Goal: Task Accomplishment & Management: Manage account settings

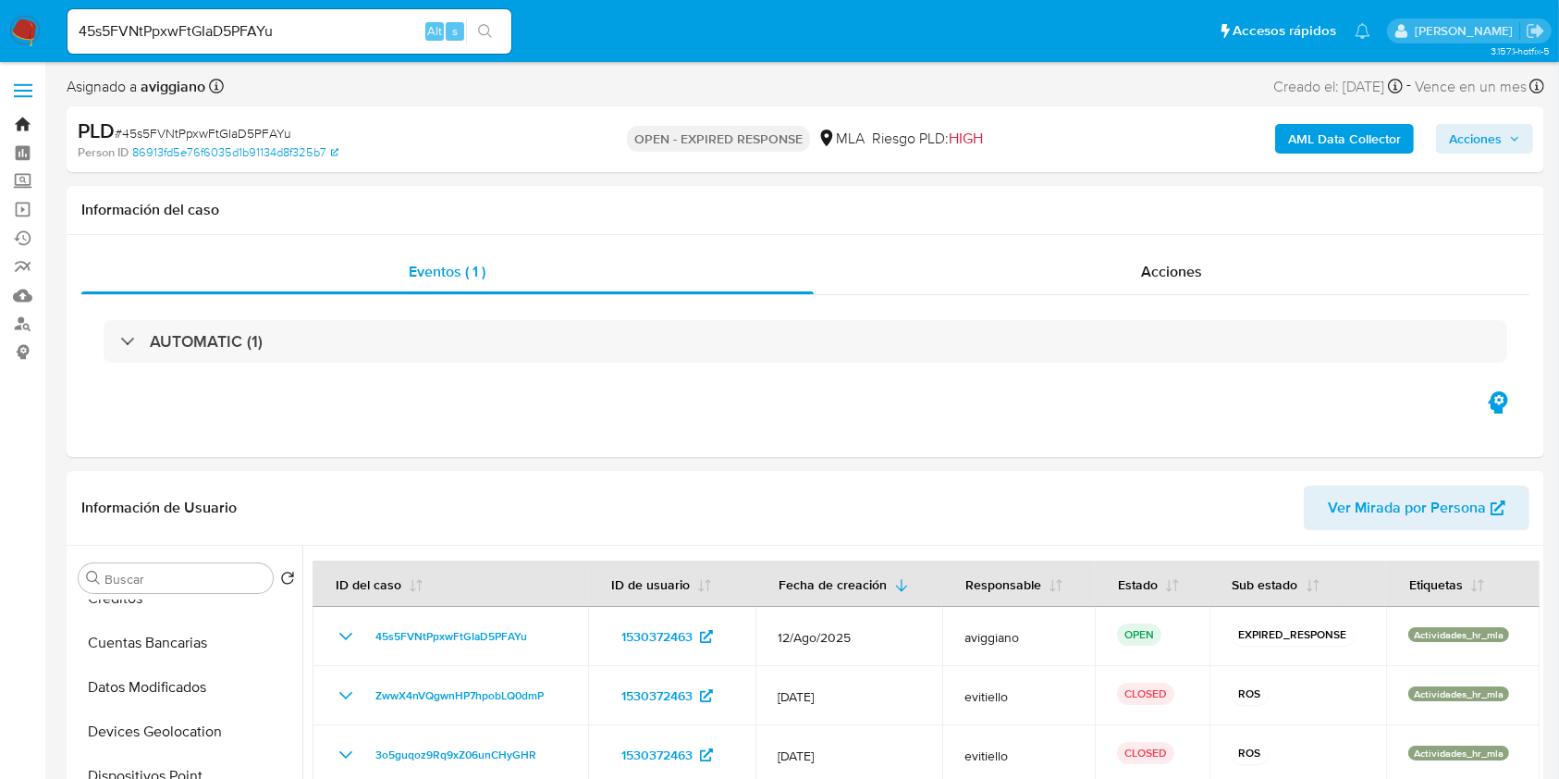
click at [15, 127] on link "Bandeja" at bounding box center [110, 124] width 220 height 29
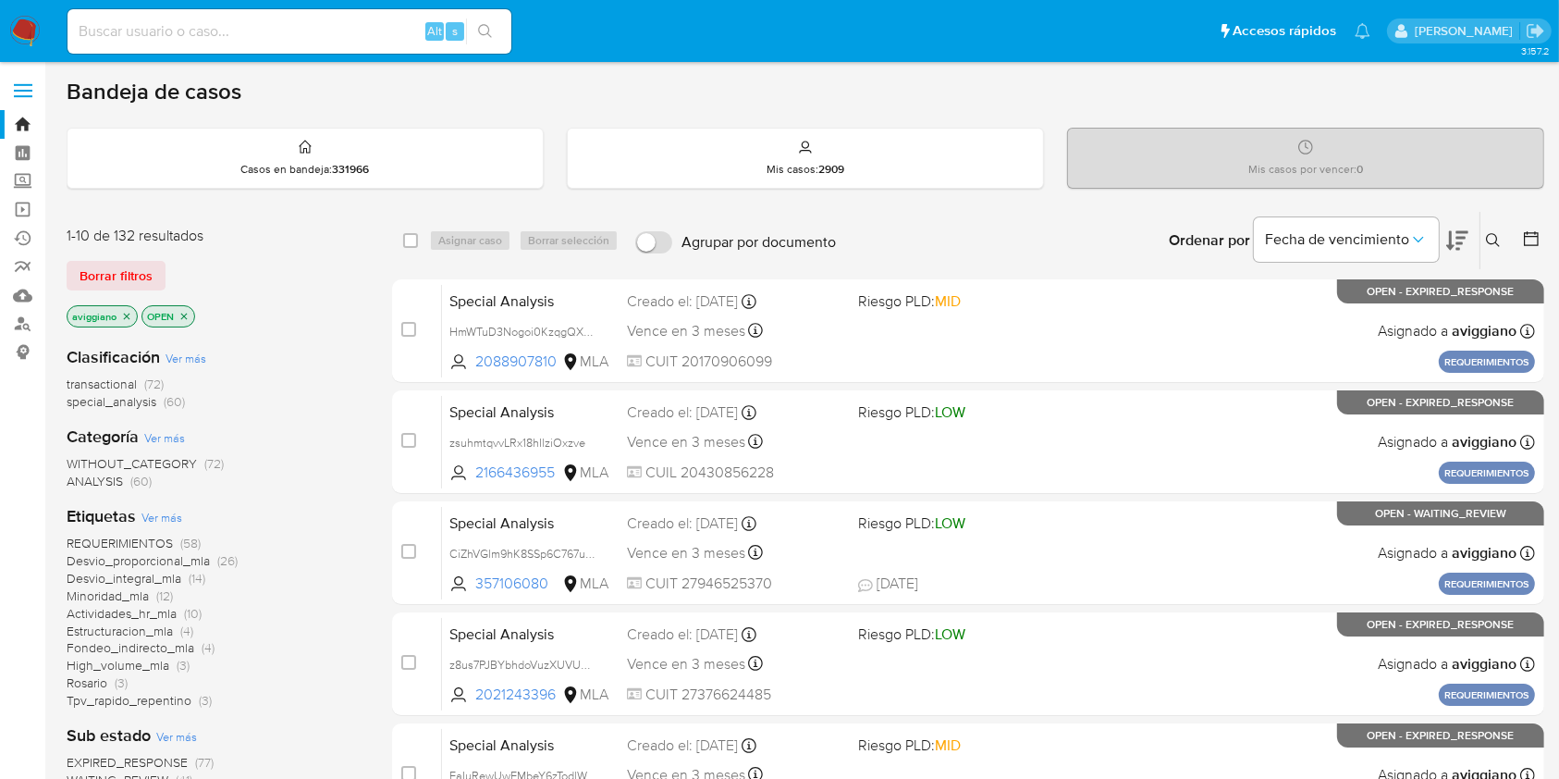
click at [130, 311] on icon "close-filter" at bounding box center [126, 316] width 11 height 11
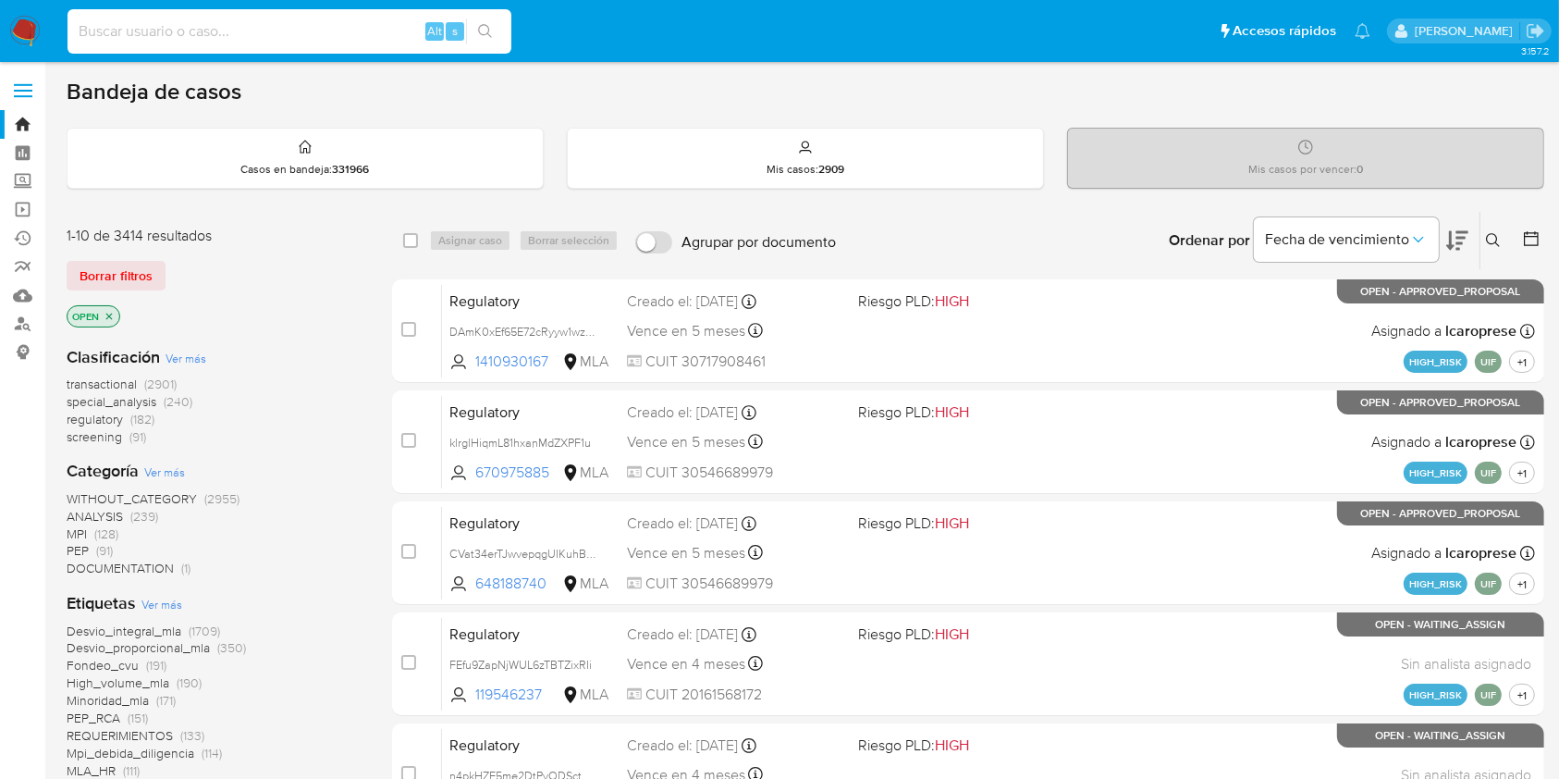
click at [167, 38] on input at bounding box center [289, 31] width 444 height 24
paste input "1530372463"
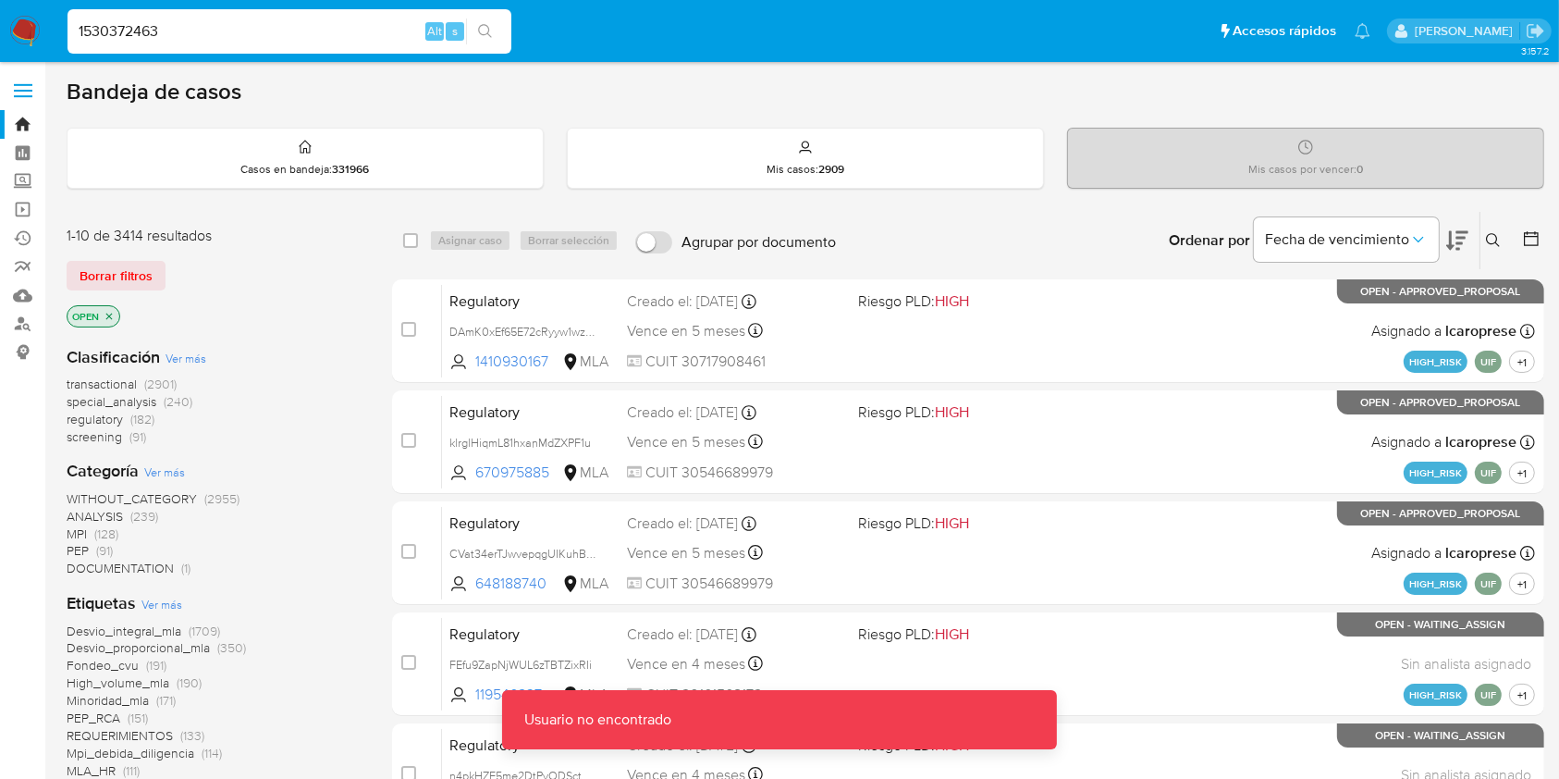
click at [167, 38] on input "1530372463" at bounding box center [289, 31] width 444 height 24
type input "1530372463"
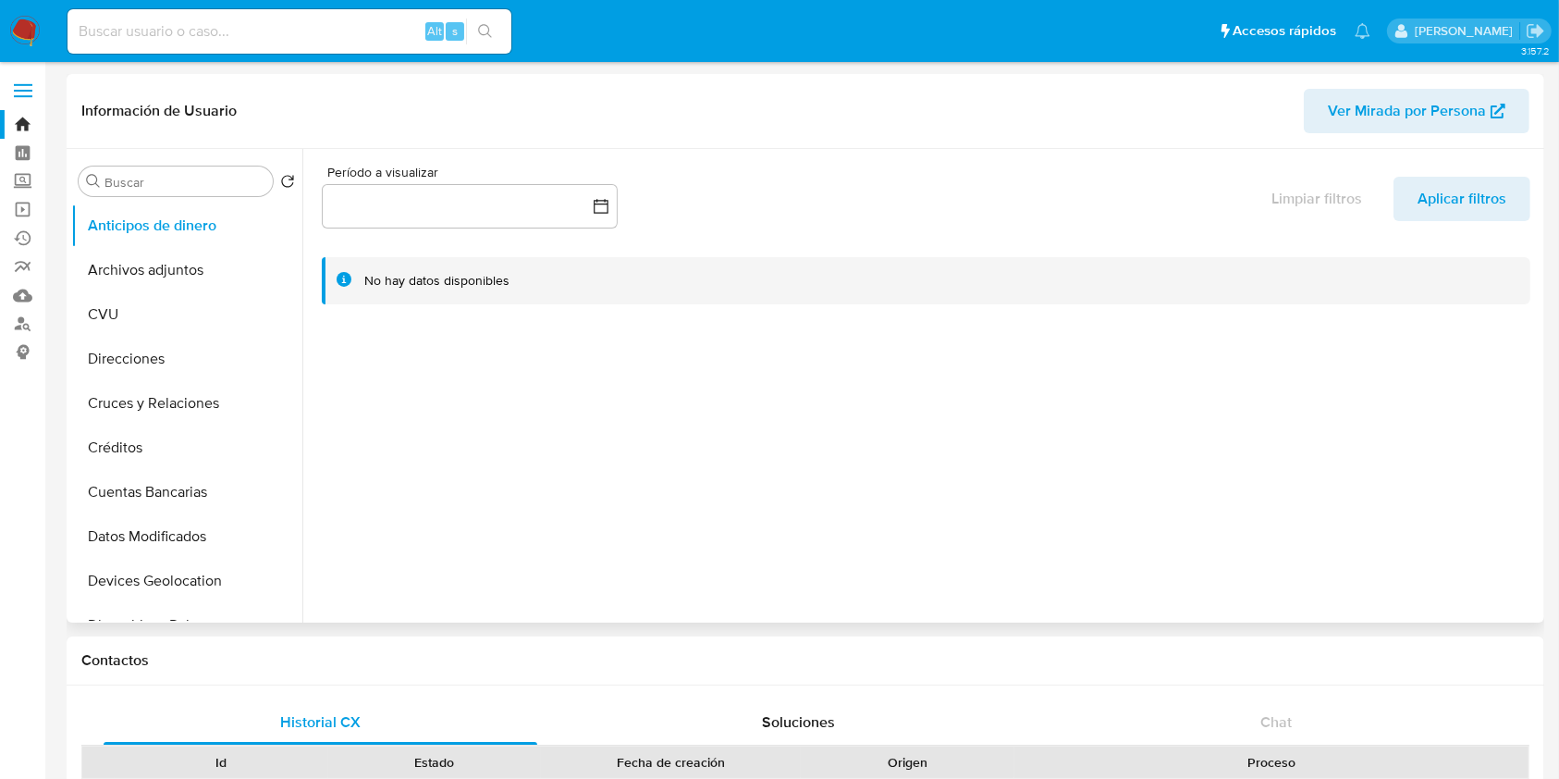
select select "10"
click at [200, 263] on button "Archivos adjuntos" at bounding box center [179, 270] width 216 height 44
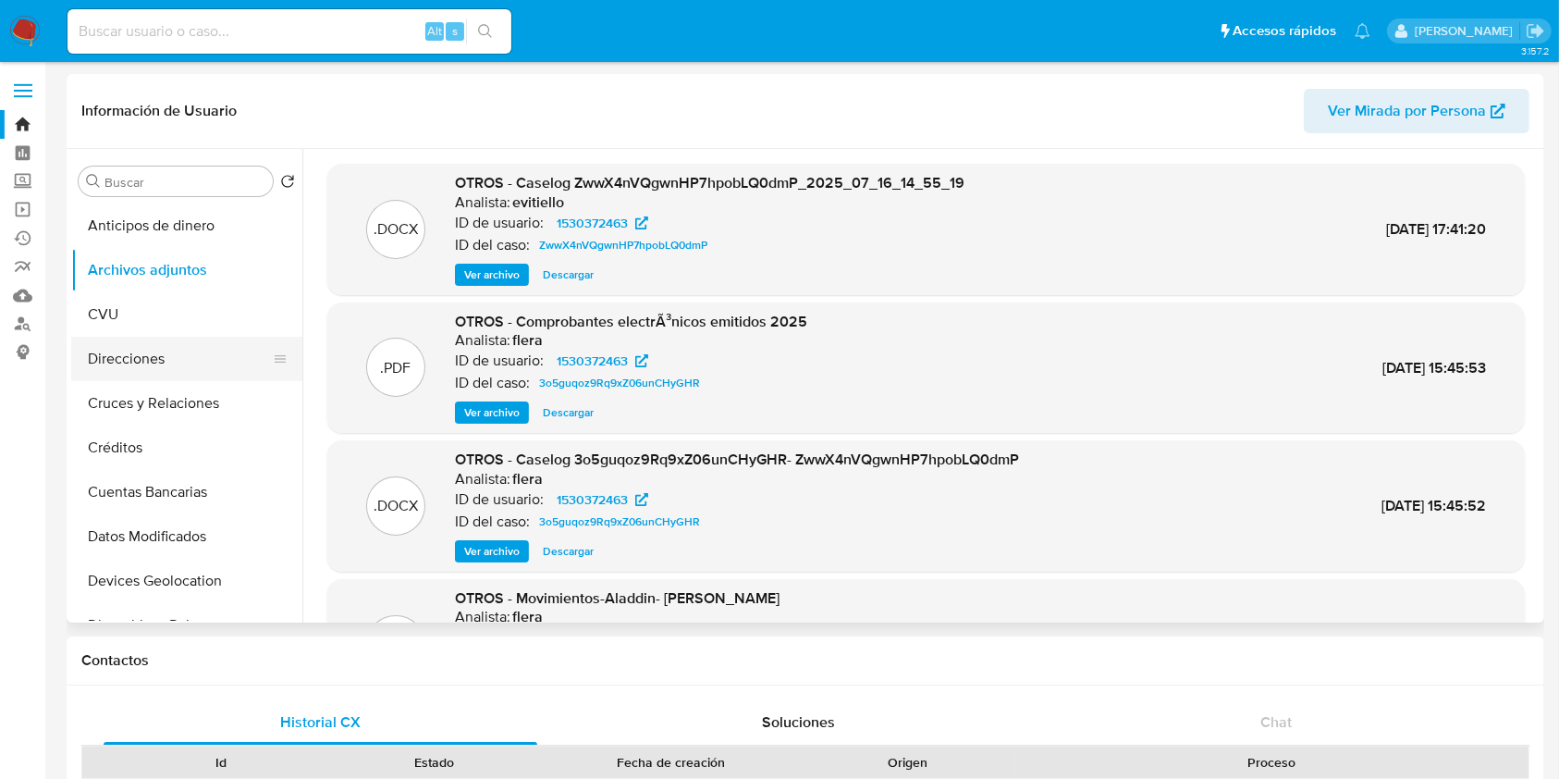
scroll to position [246, 0]
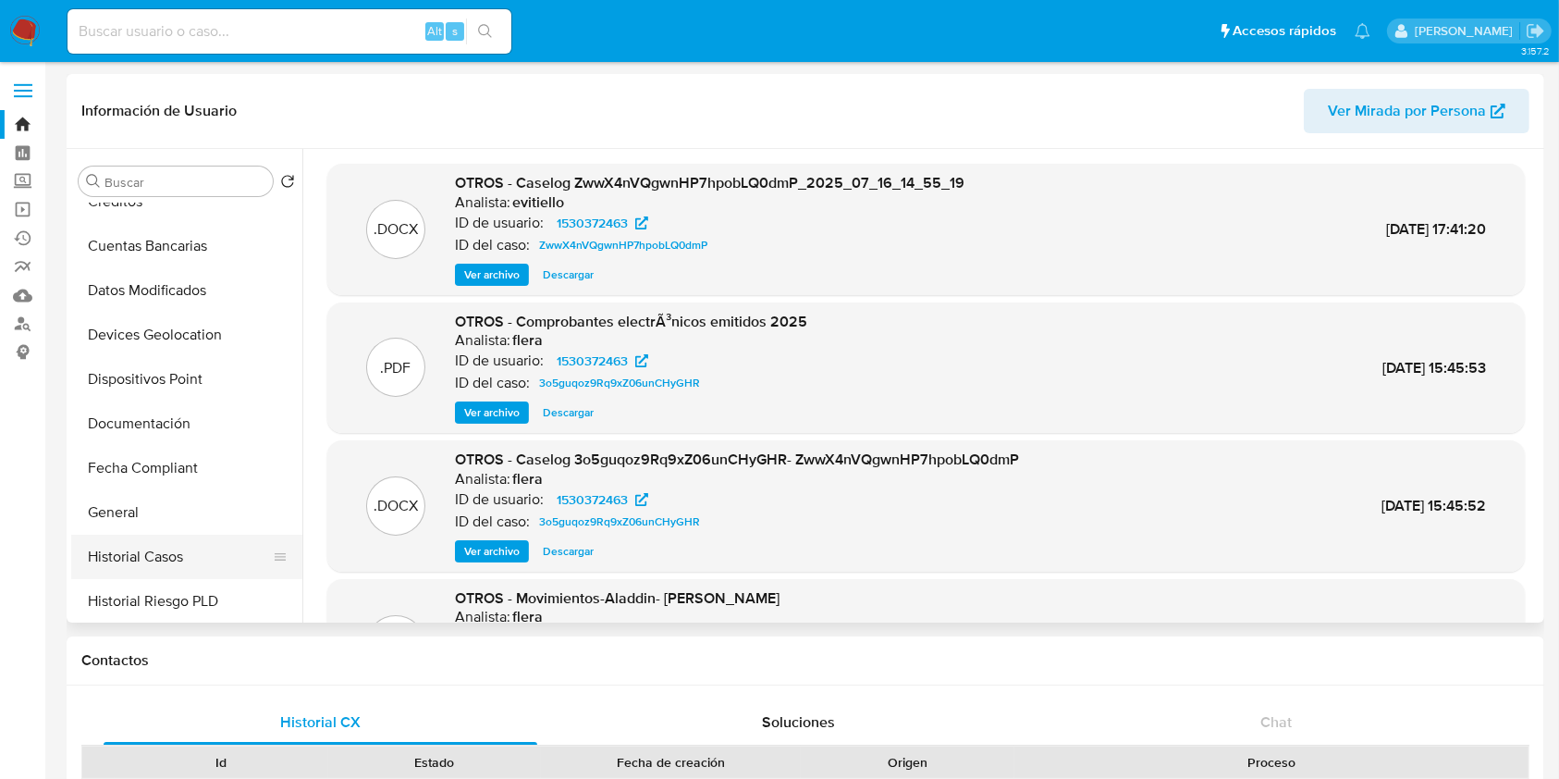
click at [157, 570] on button "Historial Casos" at bounding box center [179, 556] width 216 height 44
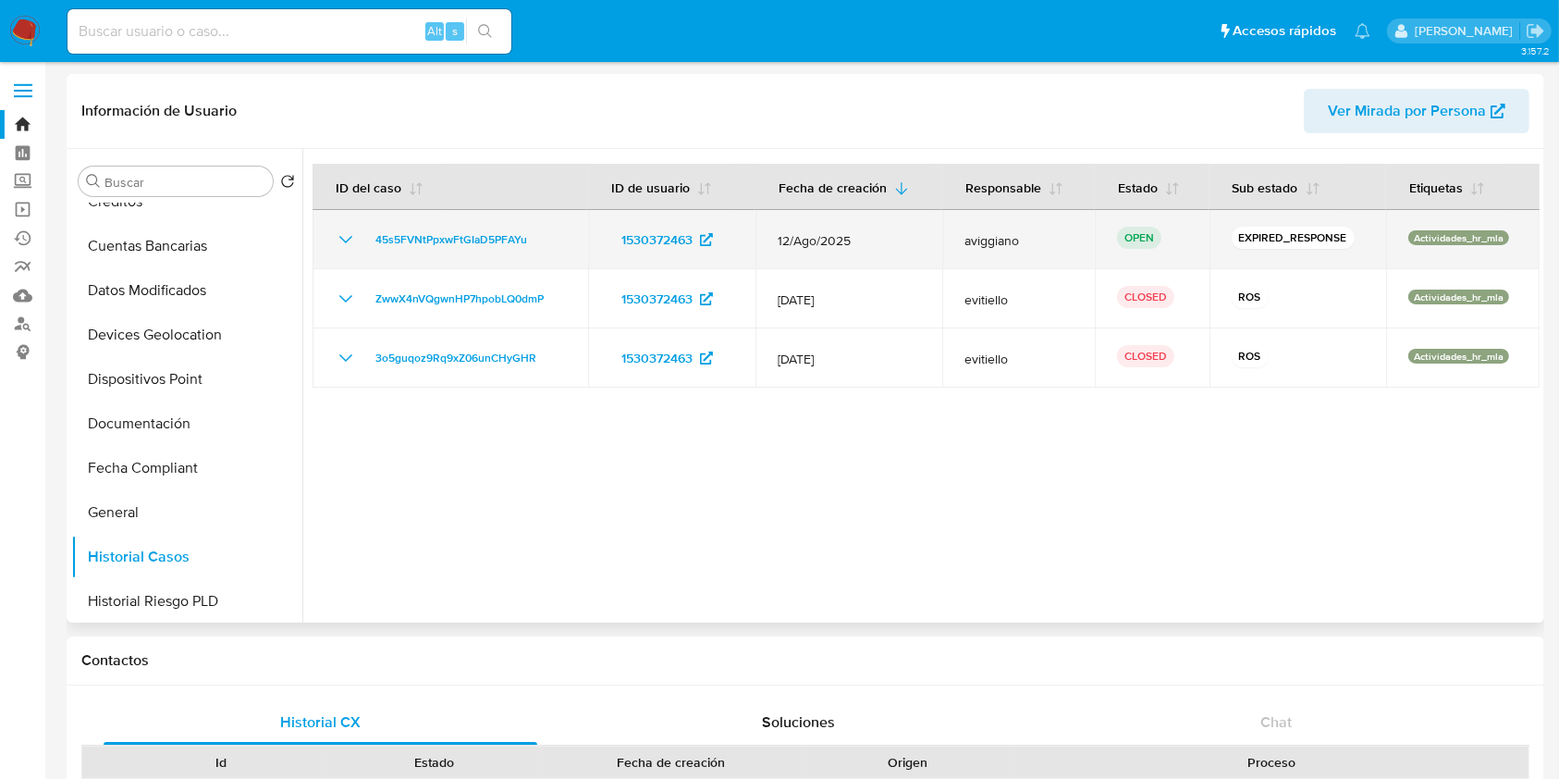
click at [503, 227] on td "45s5FVNtPpxwFtGIaD5PFAYu" at bounding box center [451, 239] width 276 height 59
click at [497, 238] on span "45s5FVNtPpxwFtGIaD5PFAYu" at bounding box center [451, 239] width 152 height 22
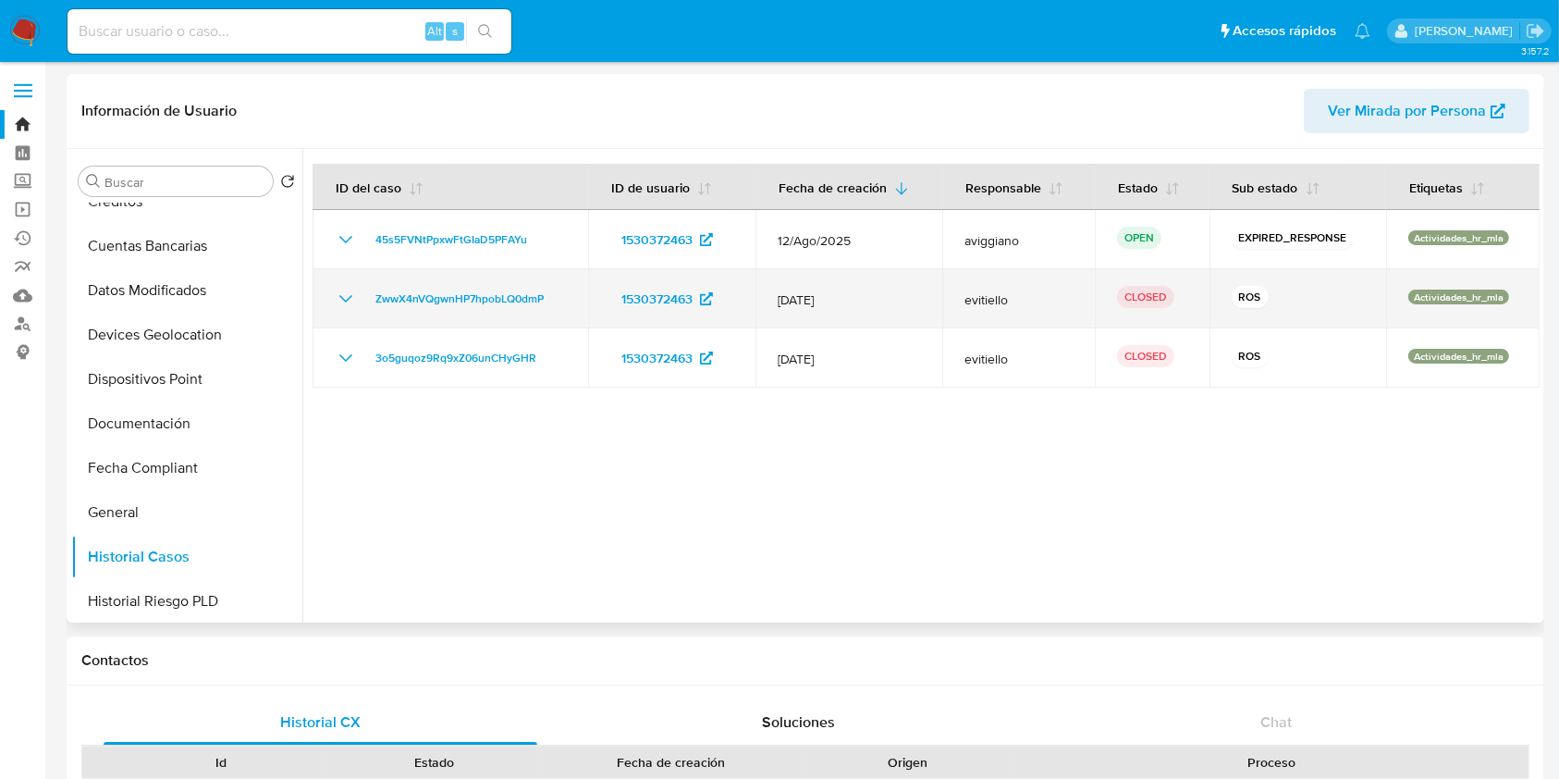
click at [340, 297] on icon "Mostrar/Ocultar" at bounding box center [345, 298] width 13 height 7
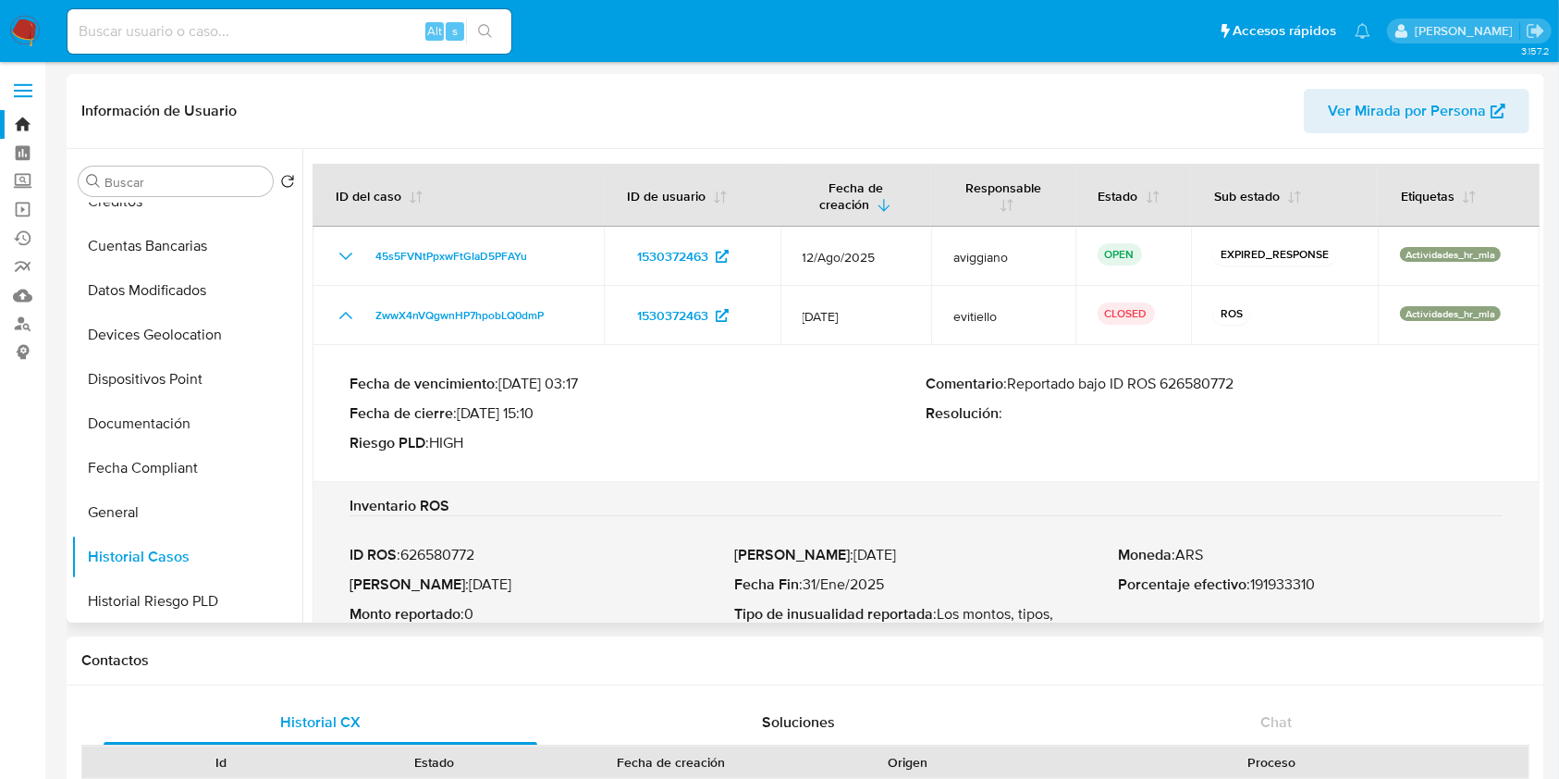
click at [1206, 367] on div "Fecha de vencimiento : 29/08/2025 03:17 Fecha de cierre : 29/07/2025 15:10 Ries…" at bounding box center [925, 413] width 1153 height 107
click at [1196, 386] on p "Comentario : Reportado bajo ID ROS 626580772" at bounding box center [1214, 383] width 577 height 18
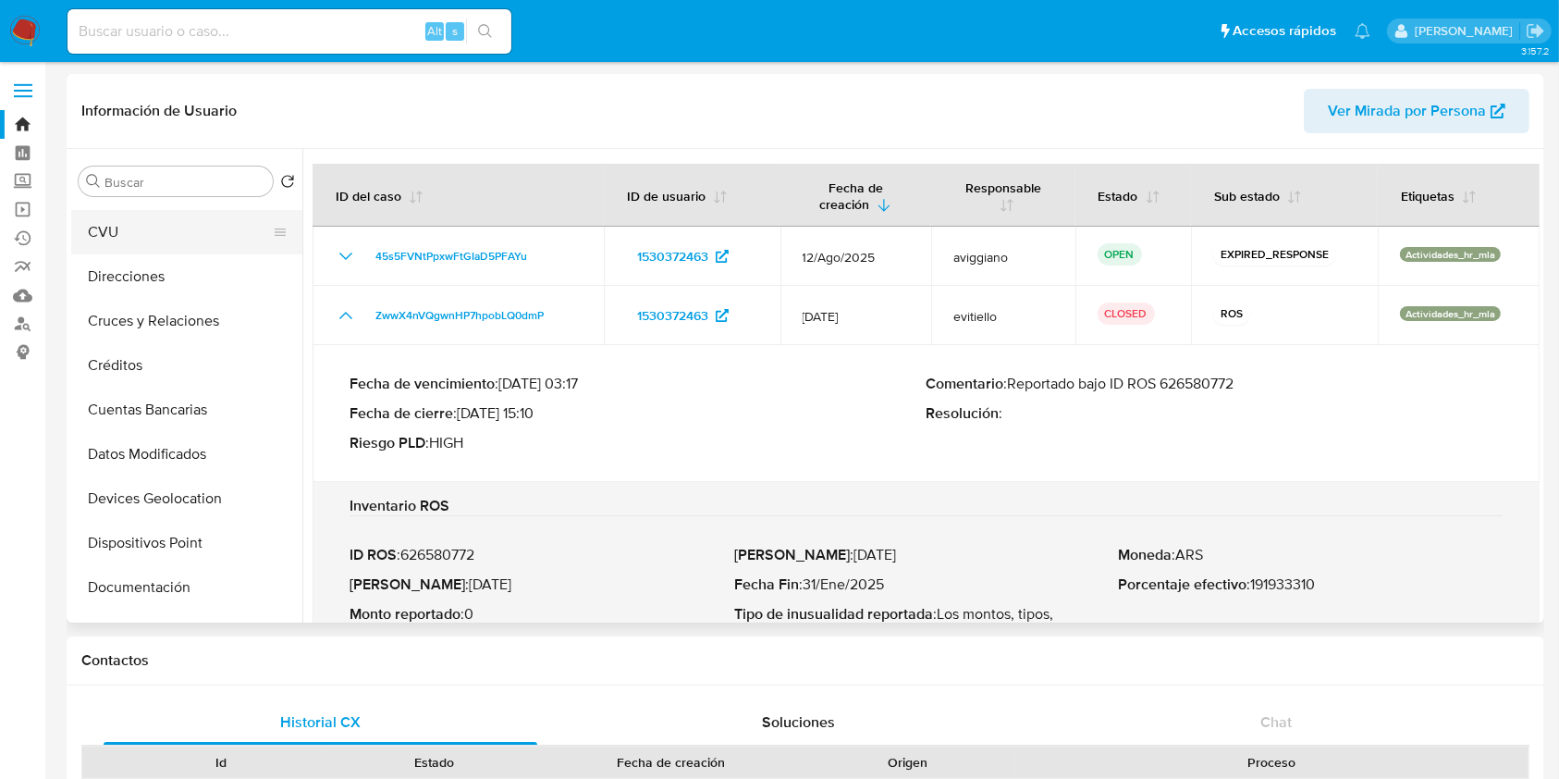
scroll to position [0, 0]
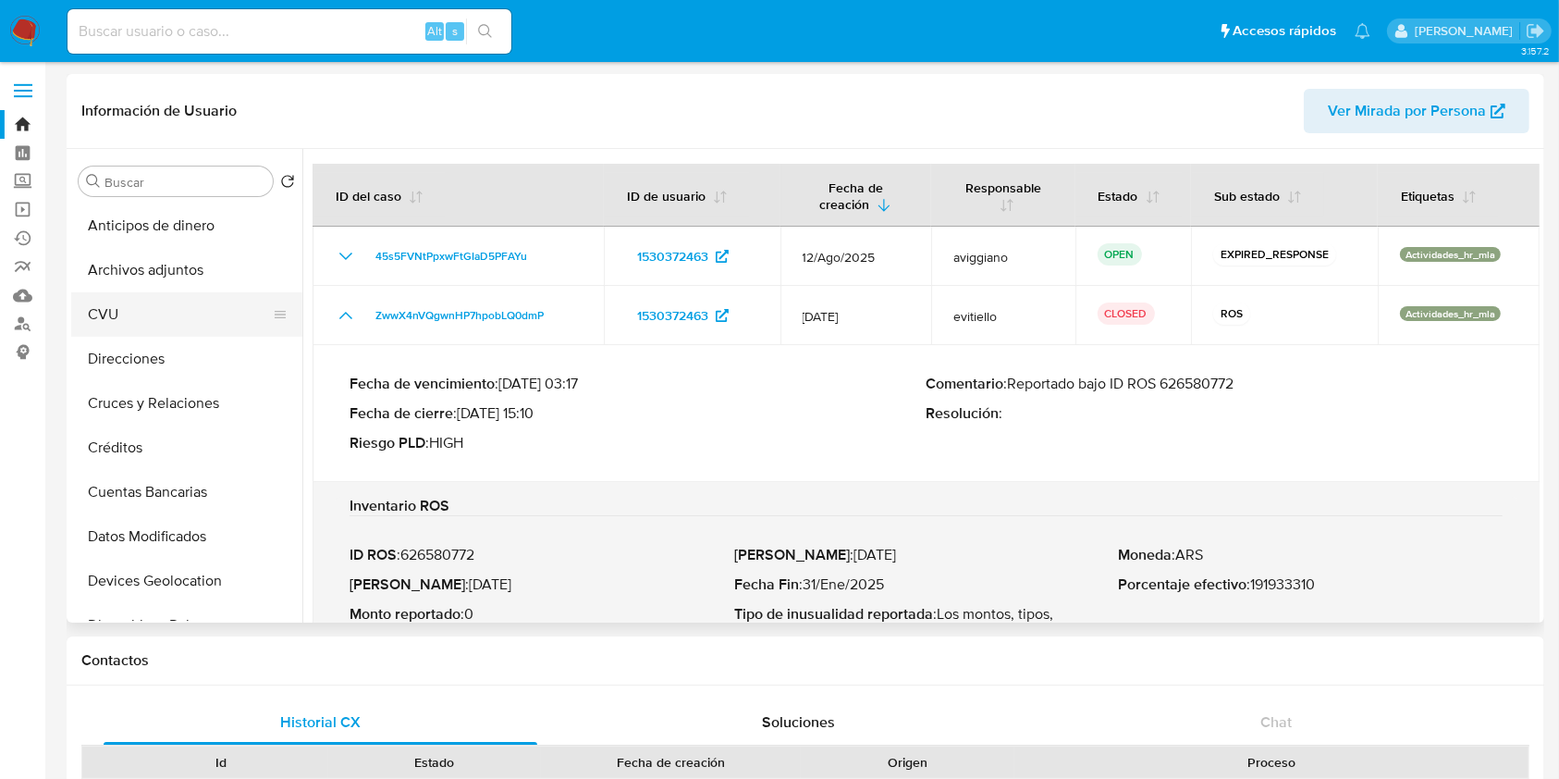
click at [178, 300] on button "CVU" at bounding box center [179, 314] width 216 height 44
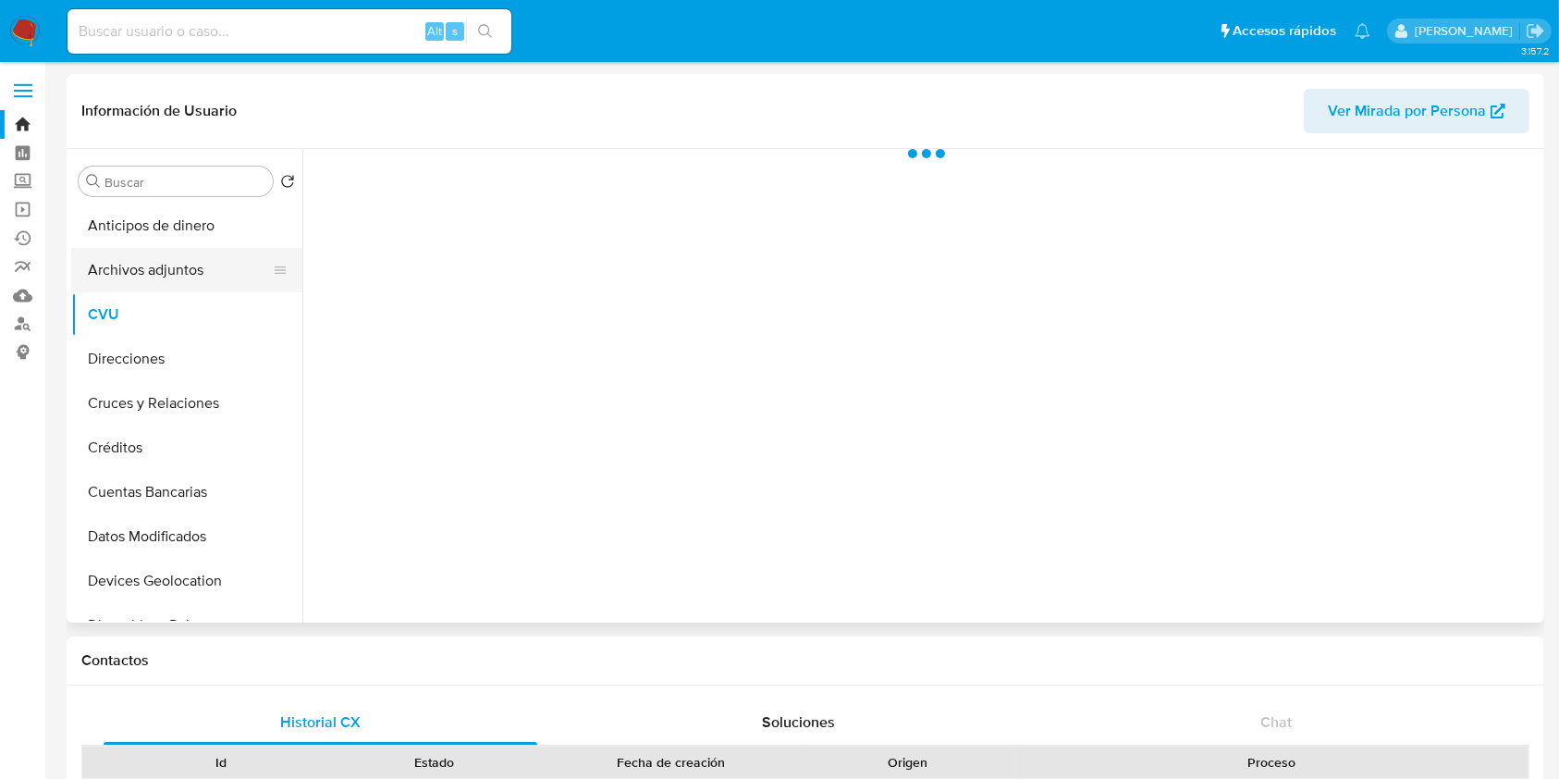
click at [178, 274] on button "Archivos adjuntos" at bounding box center [179, 270] width 216 height 44
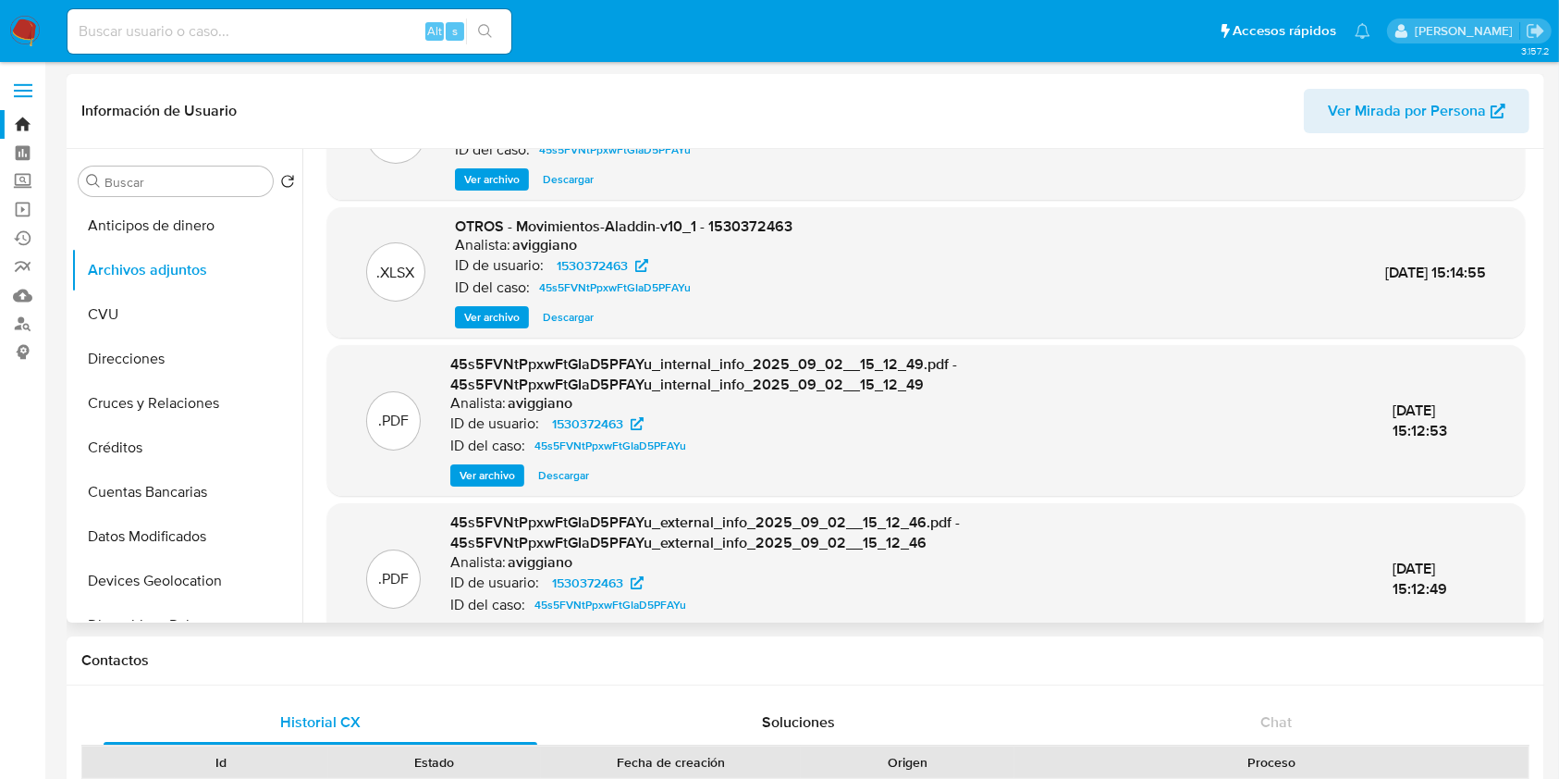
scroll to position [195, 0]
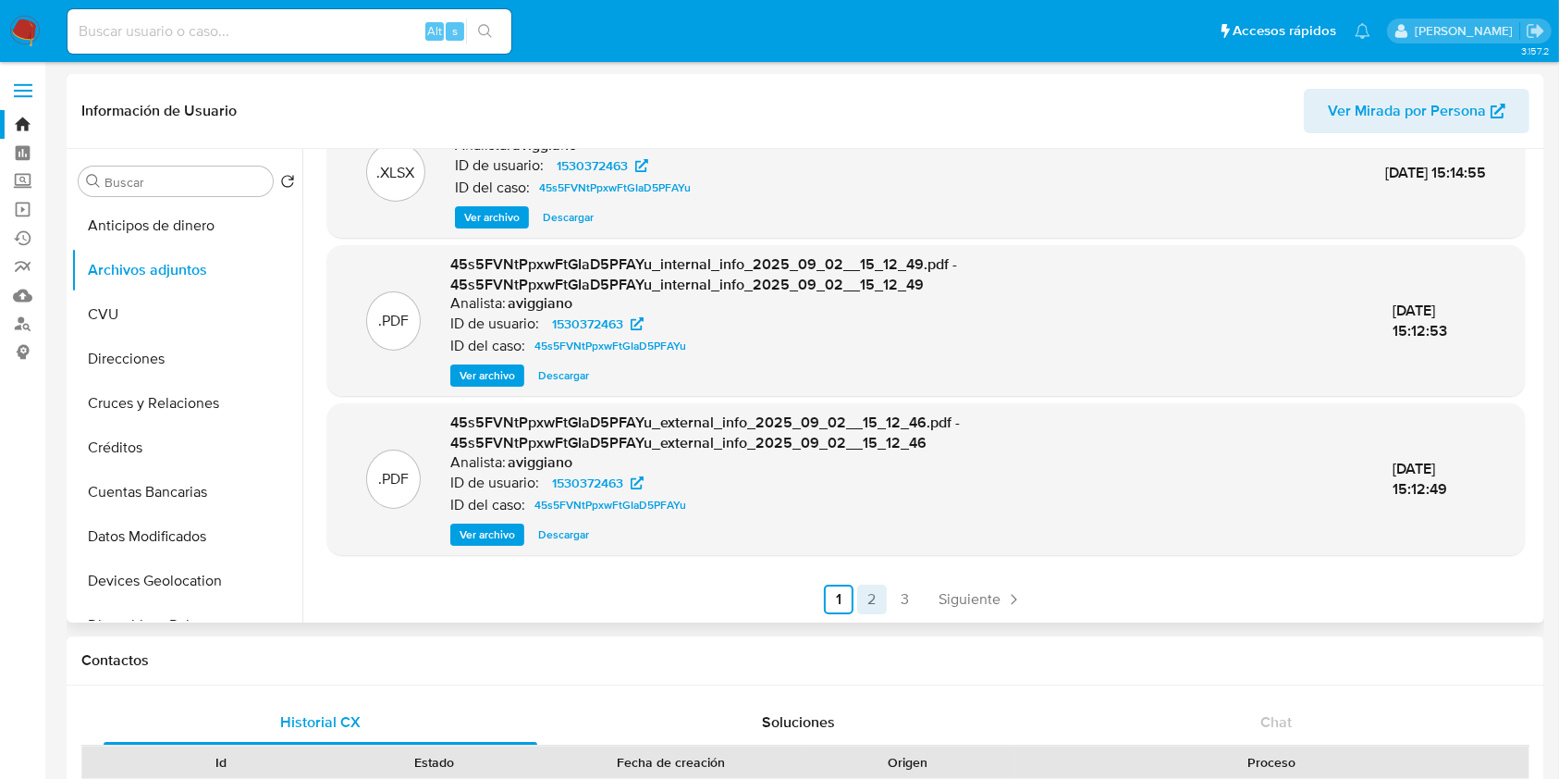
click at [864, 595] on link "2" at bounding box center [872, 599] width 30 height 30
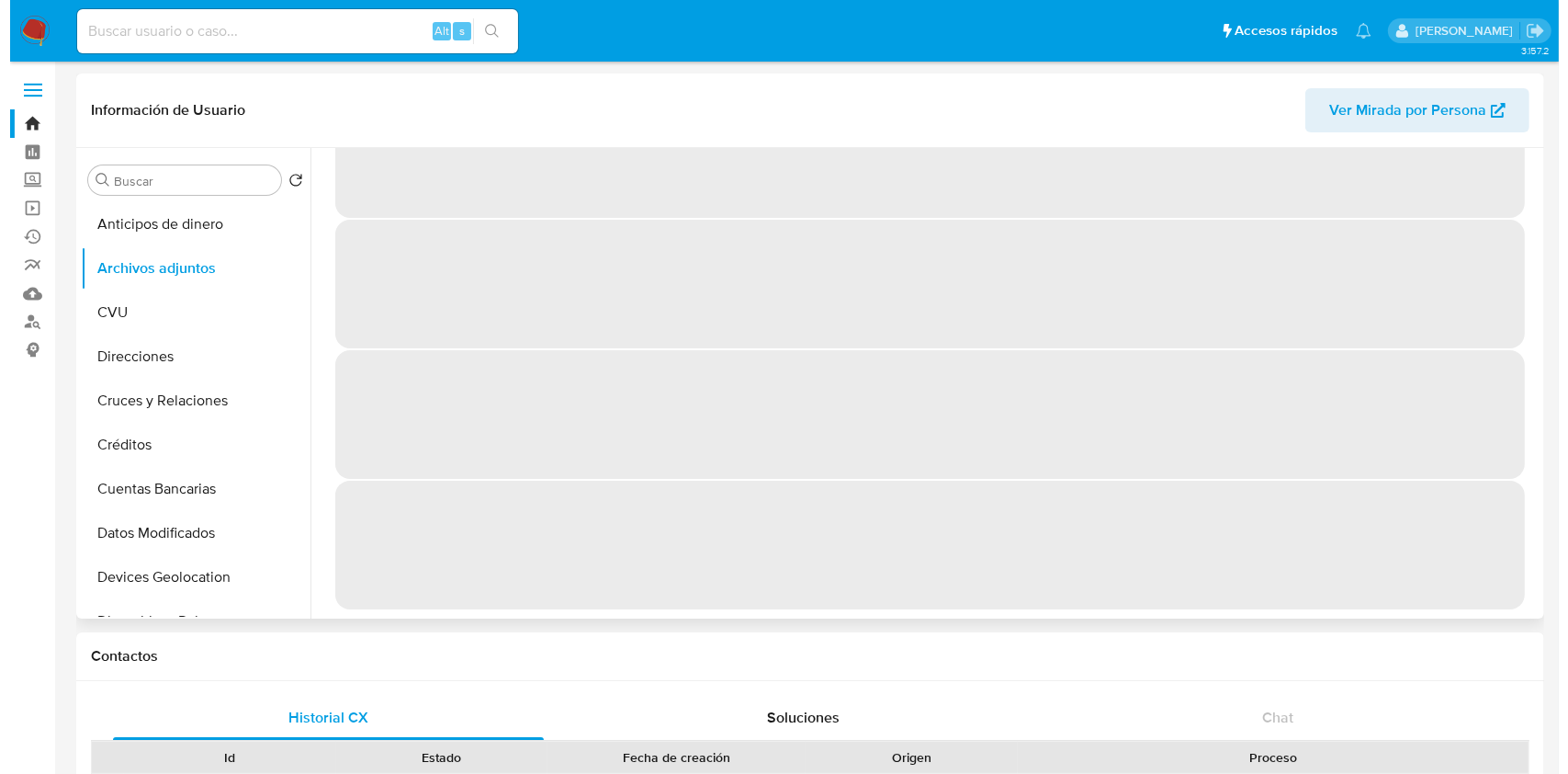
scroll to position [0, 0]
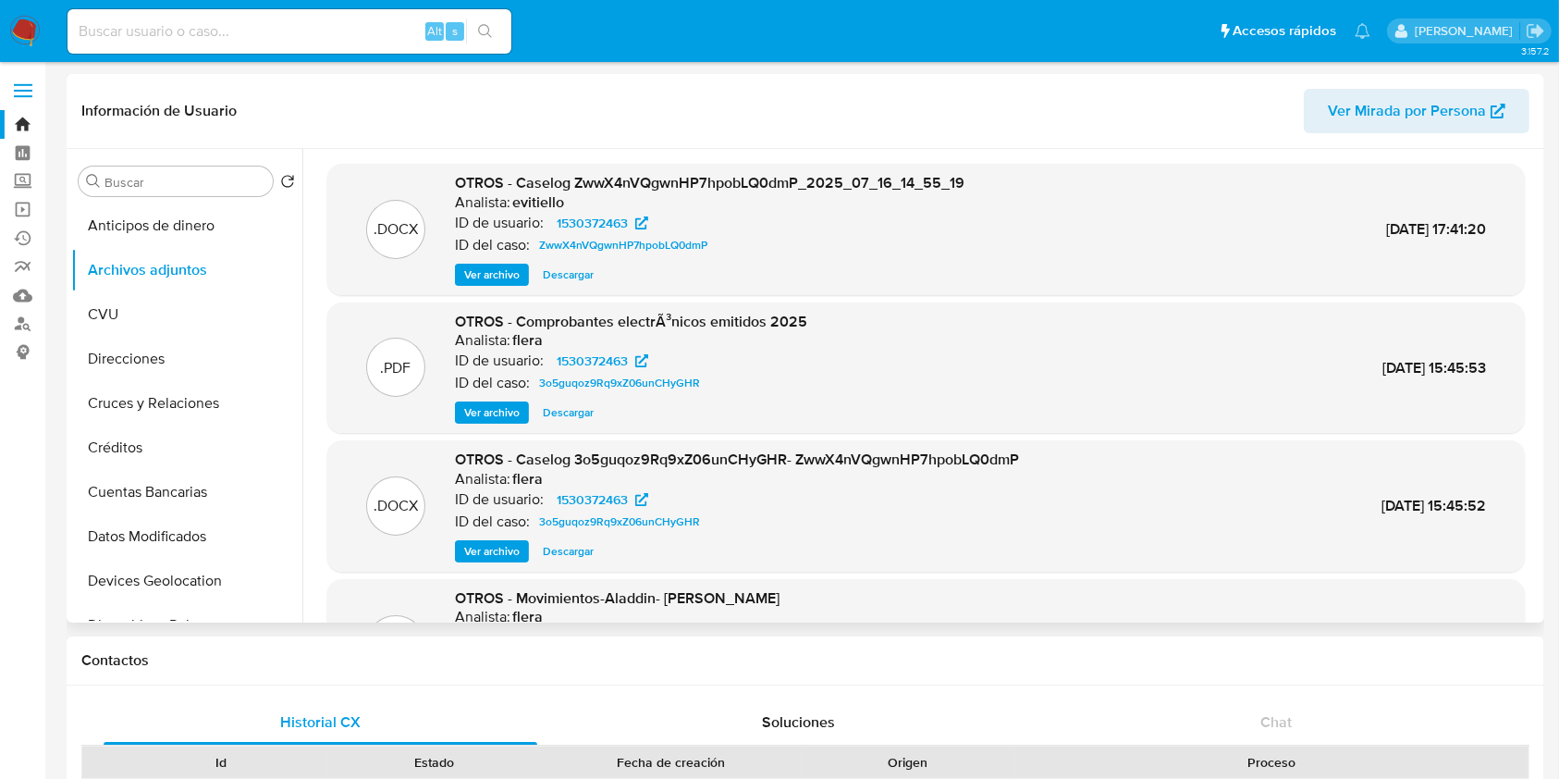
click at [487, 271] on span "Ver archivo" at bounding box center [491, 274] width 55 height 18
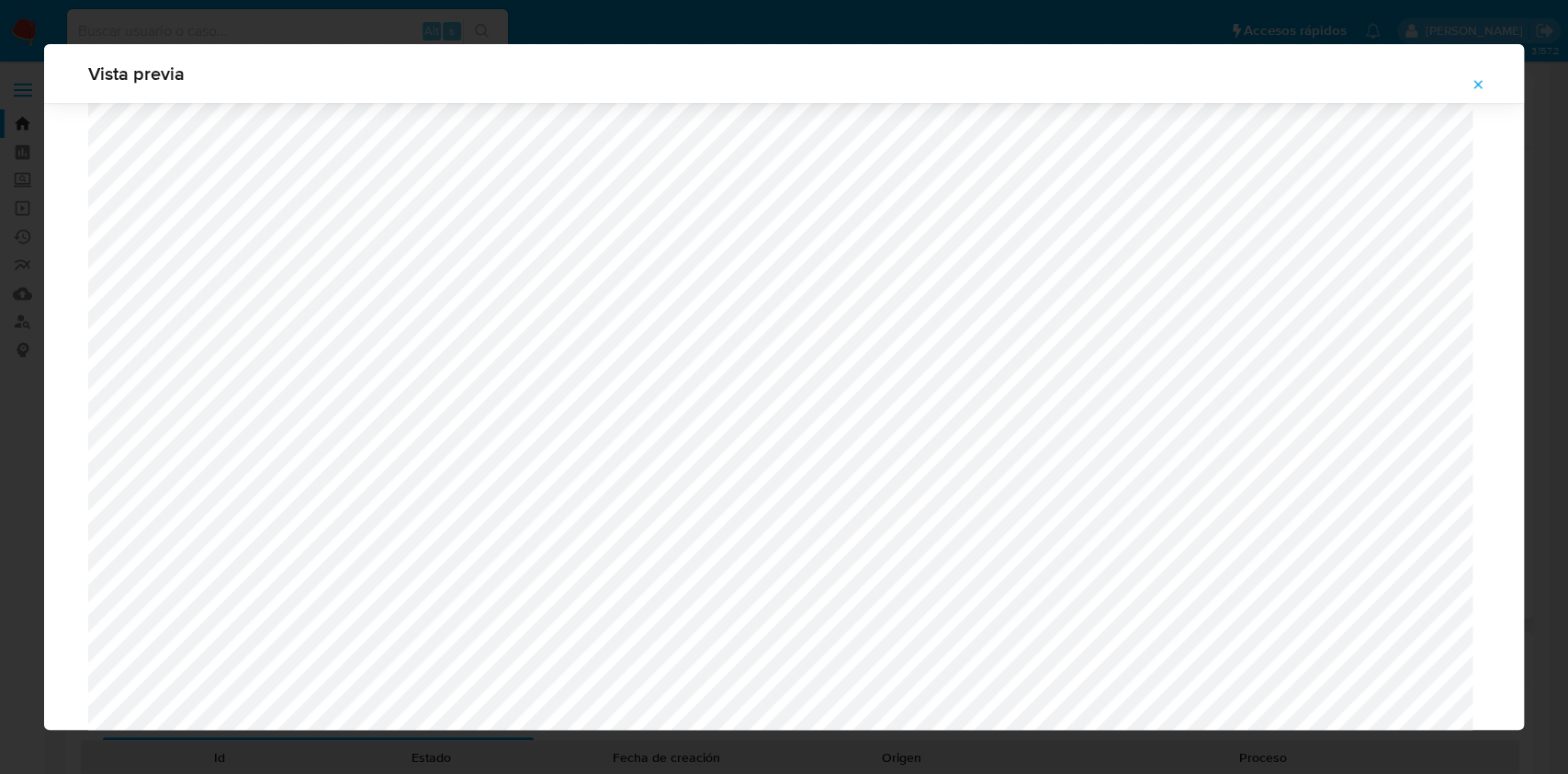
scroll to position [698, 0]
click at [1478, 83] on icon "Attachment preview" at bounding box center [1479, 83] width 8 height 8
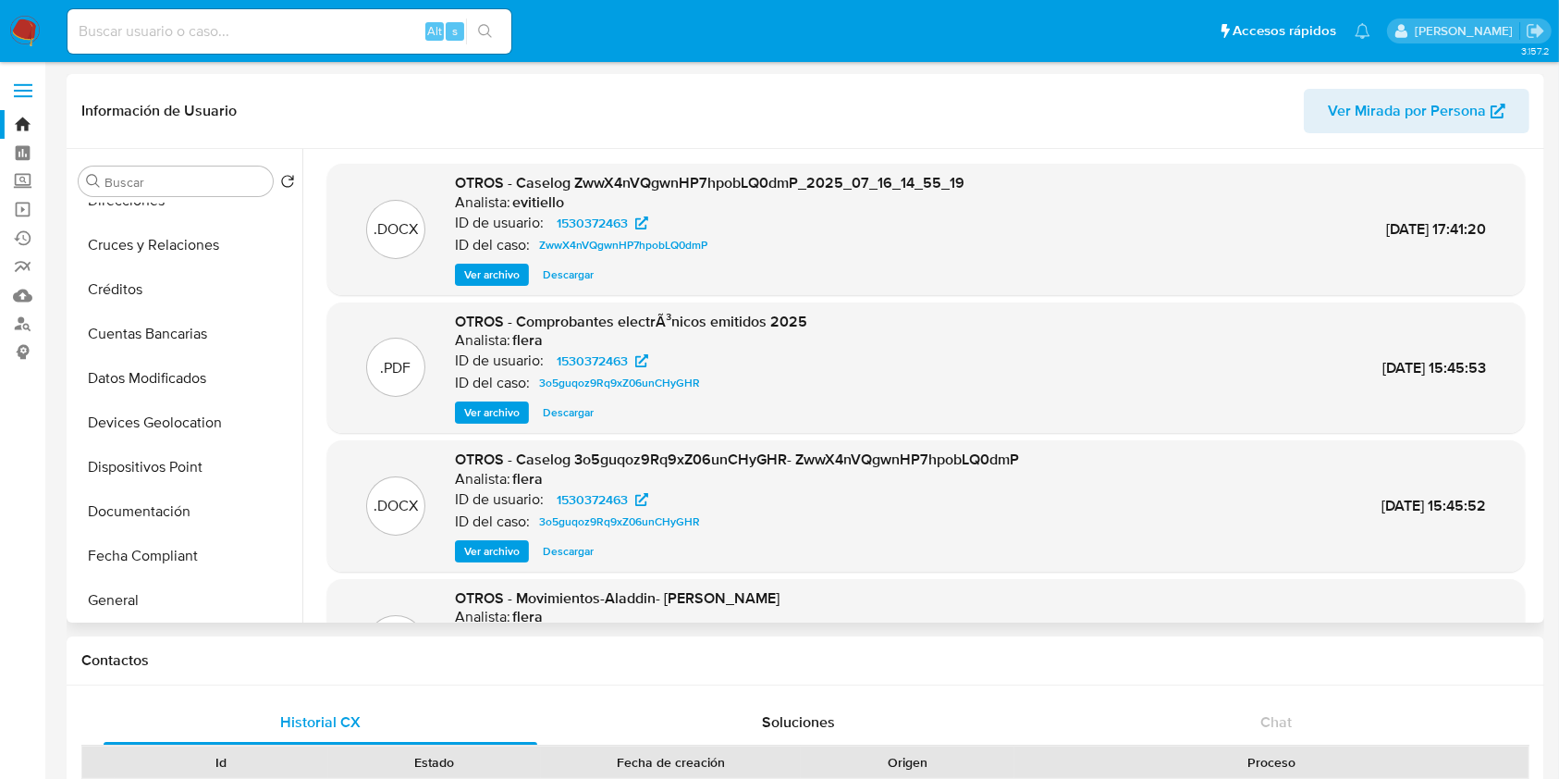
scroll to position [370, 0]
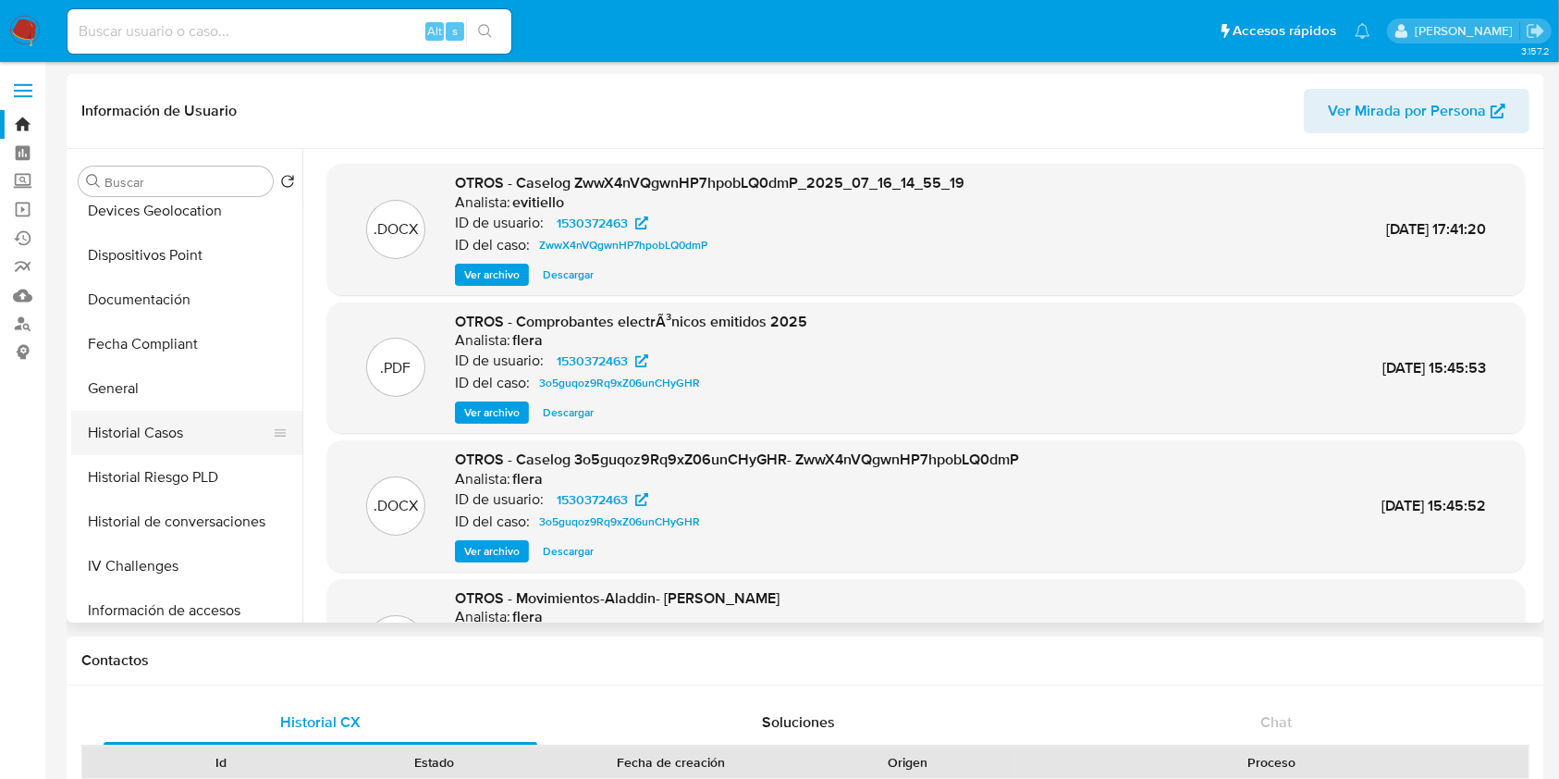
click at [179, 448] on button "Historial Casos" at bounding box center [179, 433] width 216 height 44
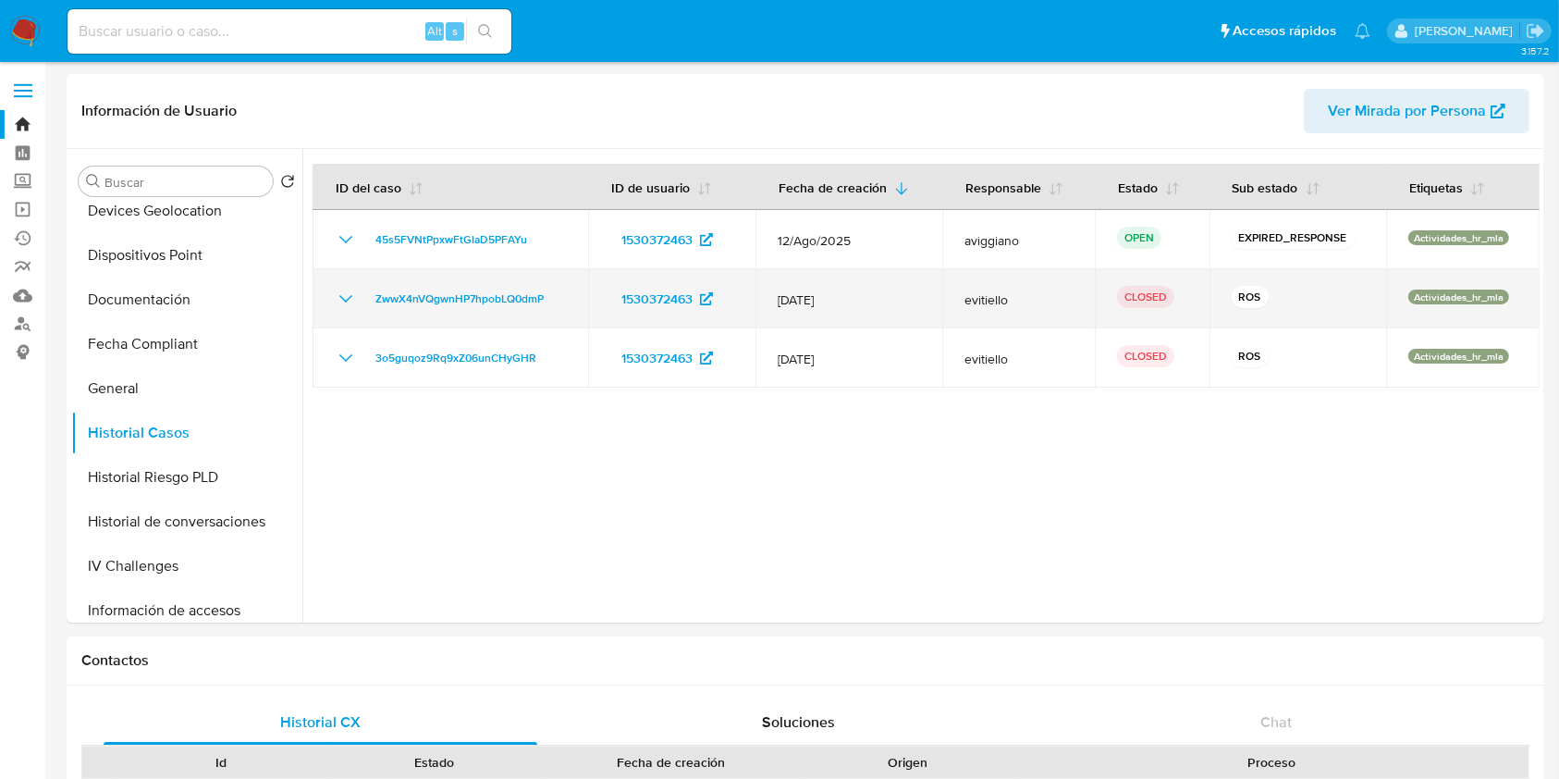
click at [345, 293] on icon "Mostrar/Ocultar" at bounding box center [346, 299] width 22 height 22
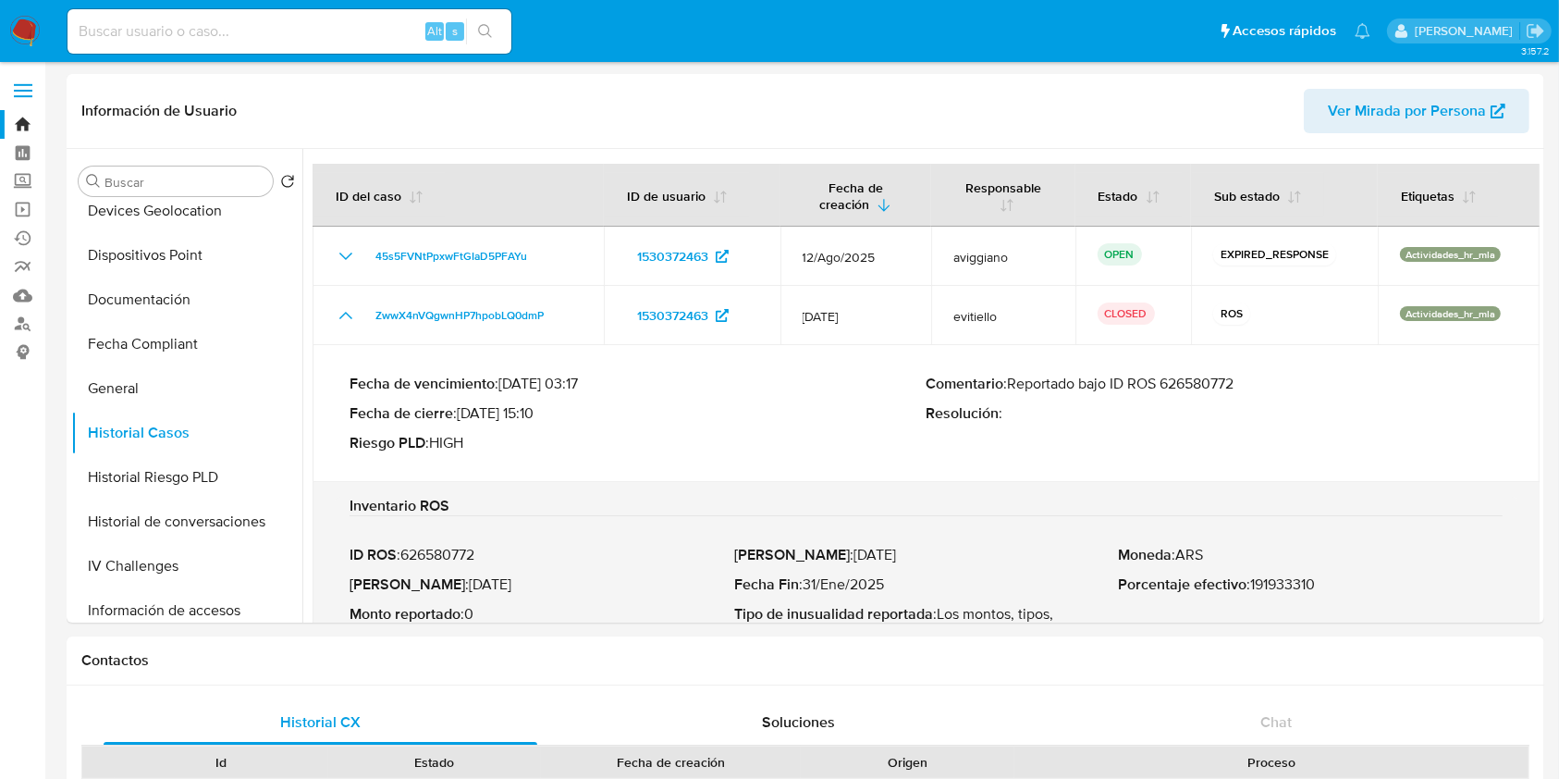
click at [1198, 384] on p "Comentario : Reportado bajo ID ROS 626580772" at bounding box center [1214, 383] width 577 height 18
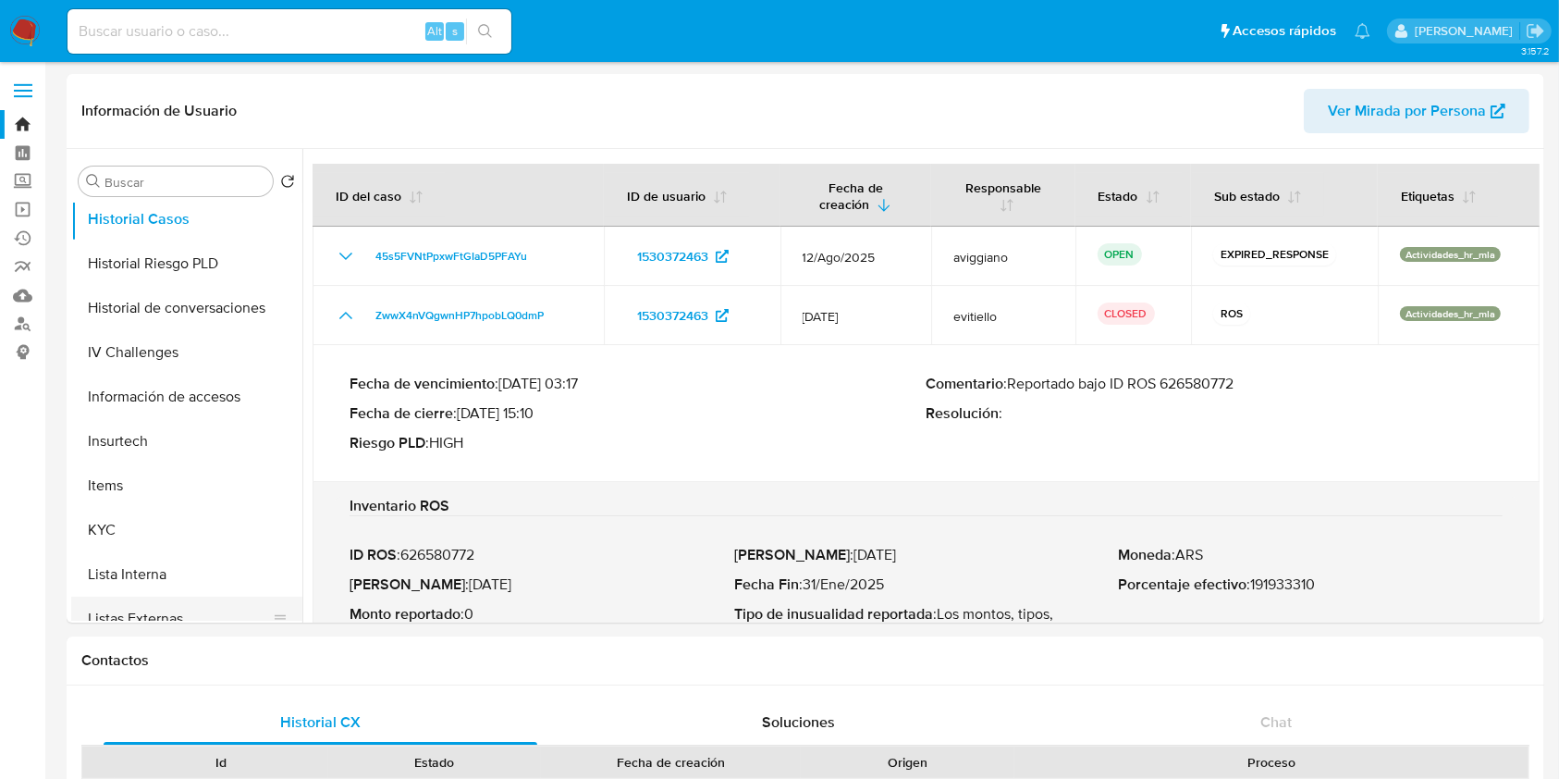
scroll to position [740, 0]
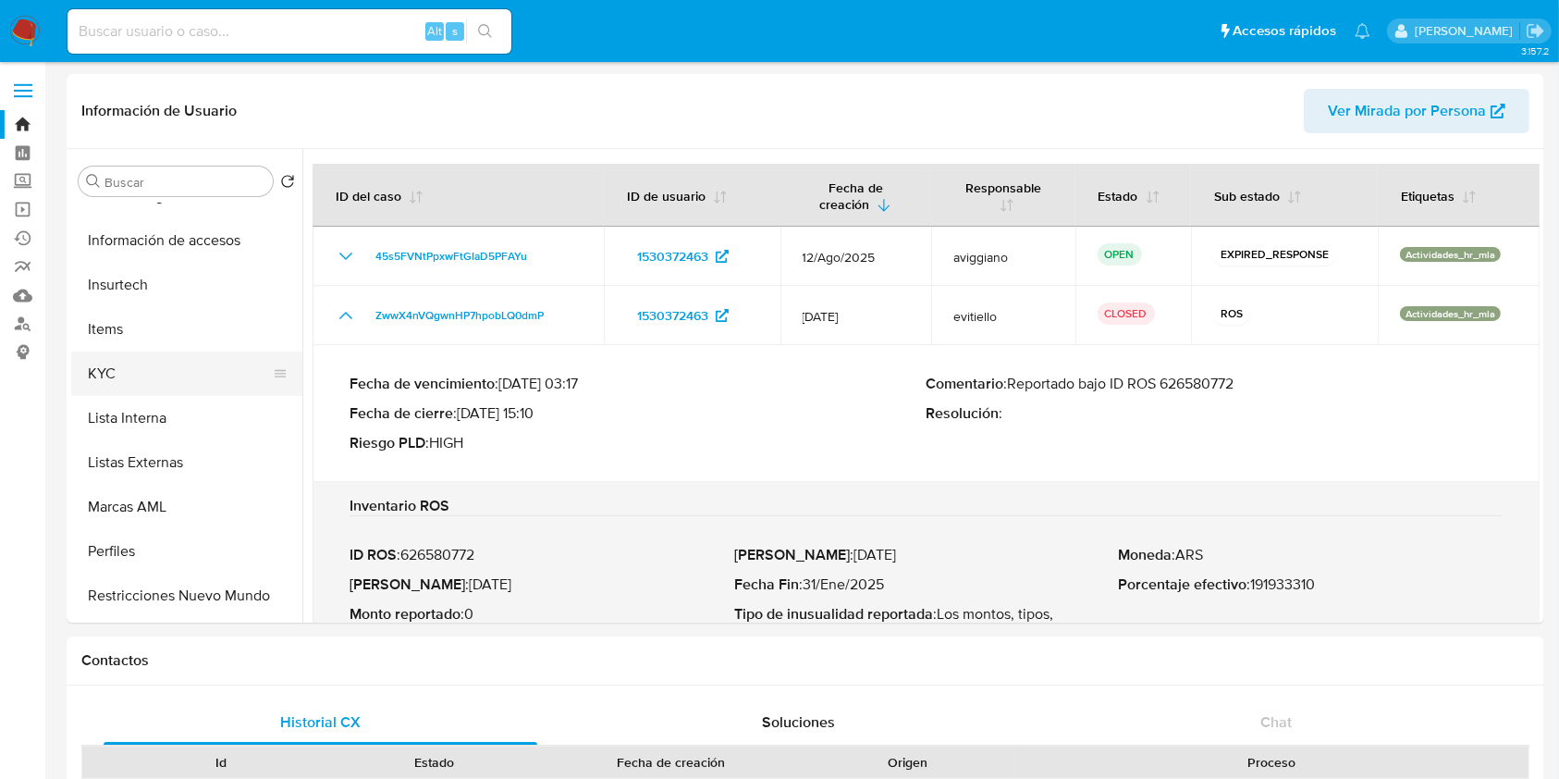
click at [117, 380] on button "KYC" at bounding box center [179, 373] width 216 height 44
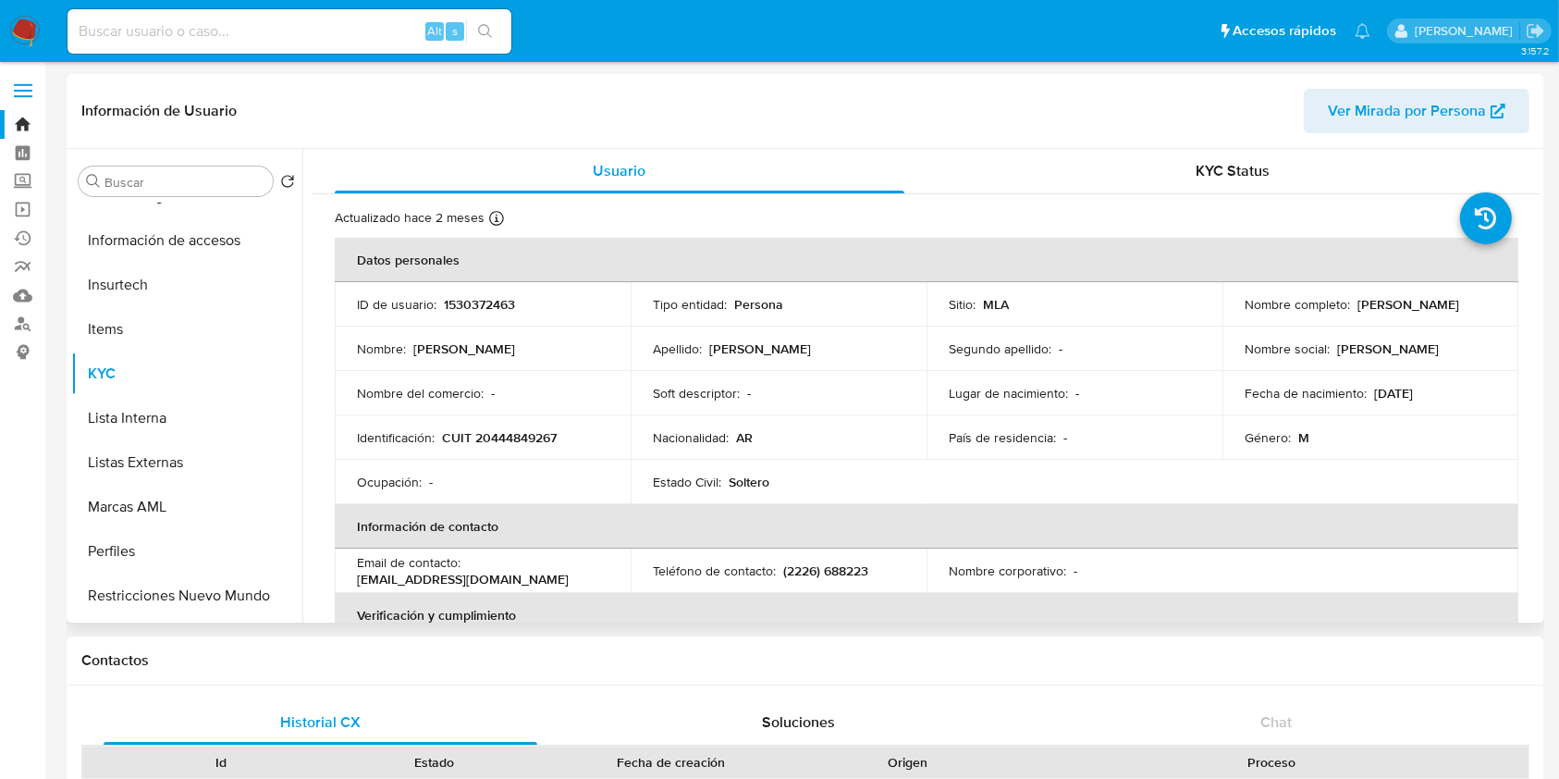
drag, startPoint x: 1239, startPoint y: 313, endPoint x: 1403, endPoint y: 320, distance: 163.8
click at [1403, 313] on div "Nombre completo : Emiliano Gaston Moyano" at bounding box center [1370, 304] width 251 height 17
copy p "Emiliano Gaston Moyano"
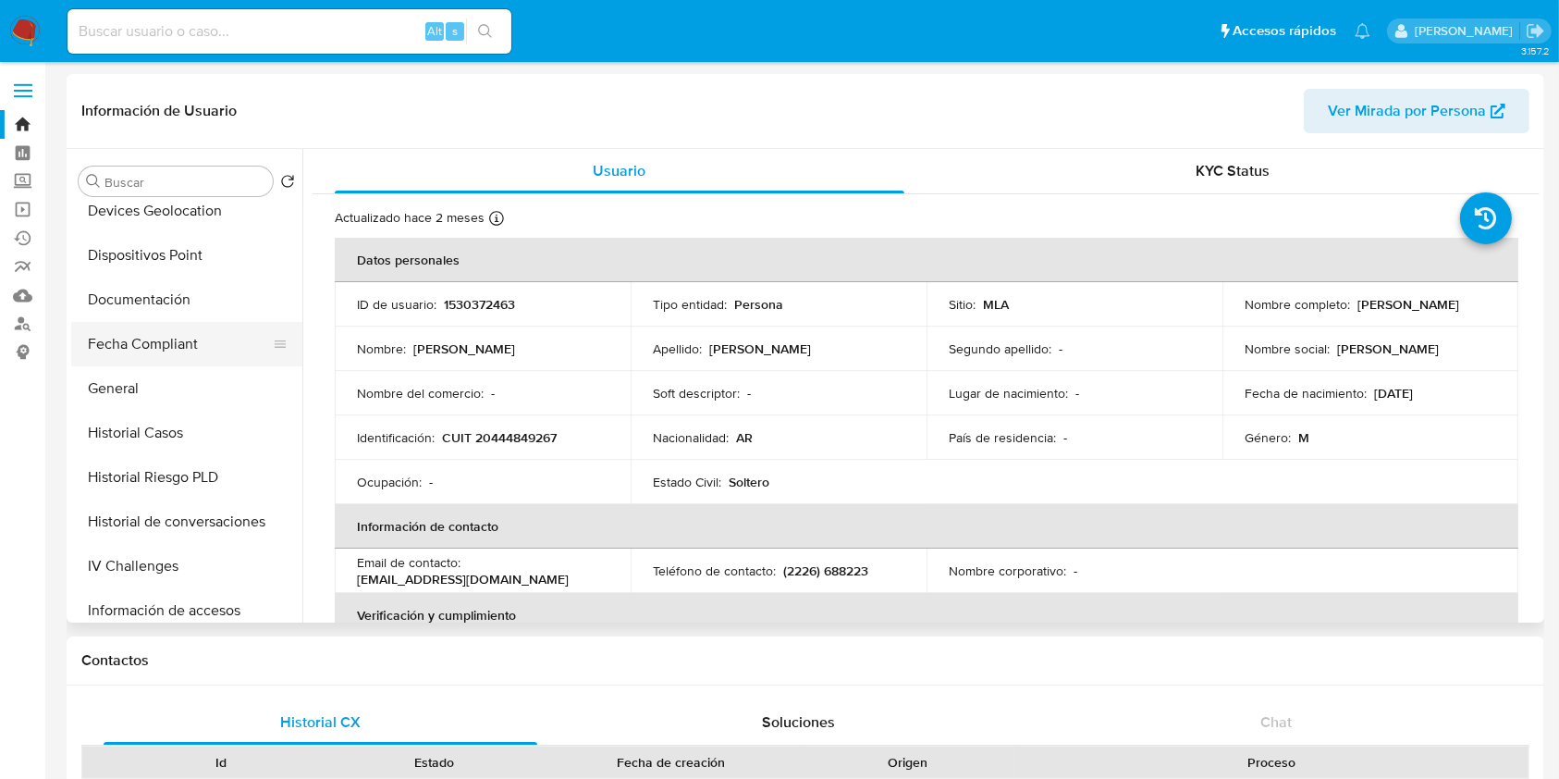
click at [166, 349] on button "Fecha Compliant" at bounding box center [179, 344] width 216 height 44
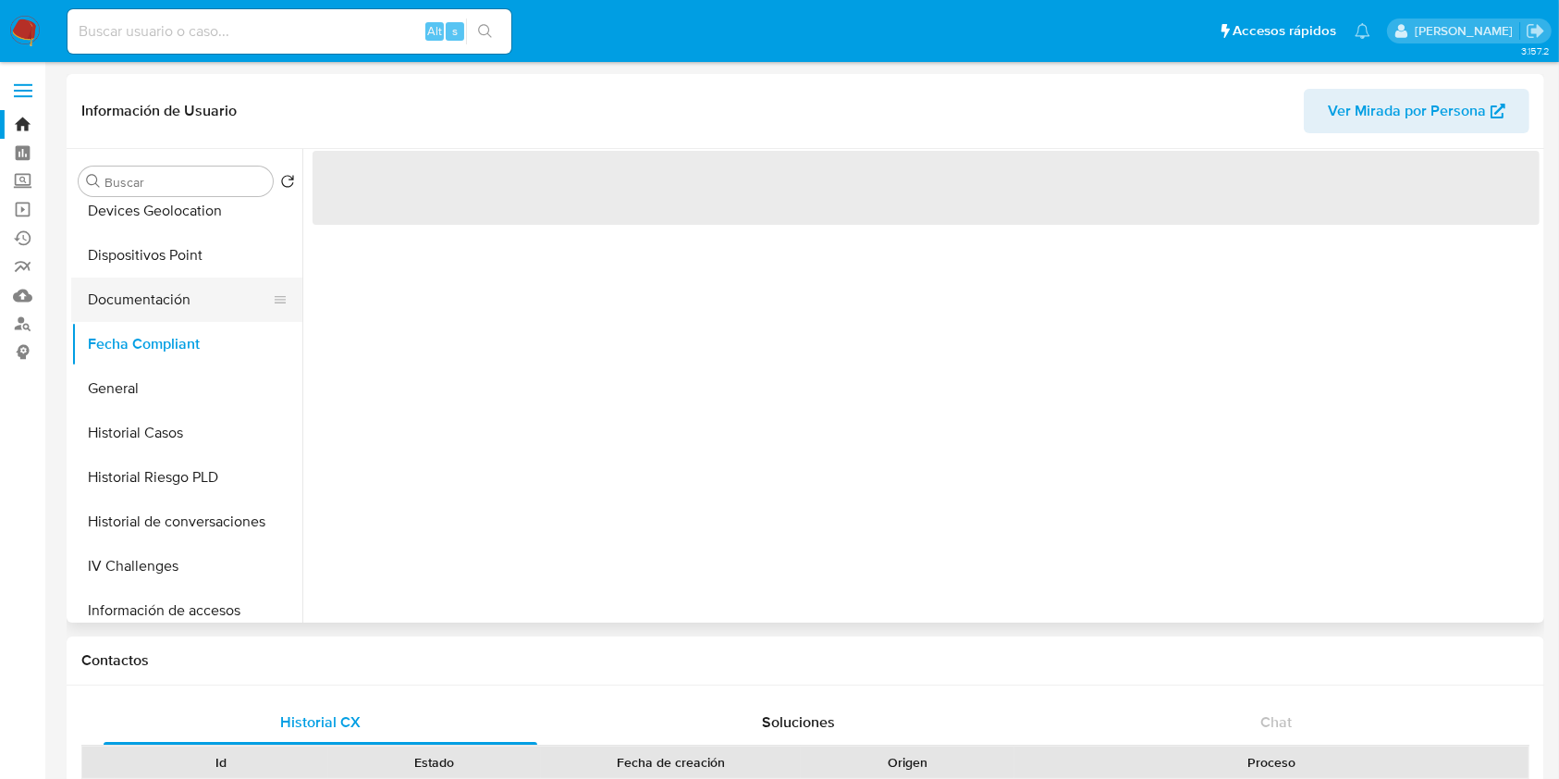
click at [164, 282] on button "Documentación" at bounding box center [179, 299] width 216 height 44
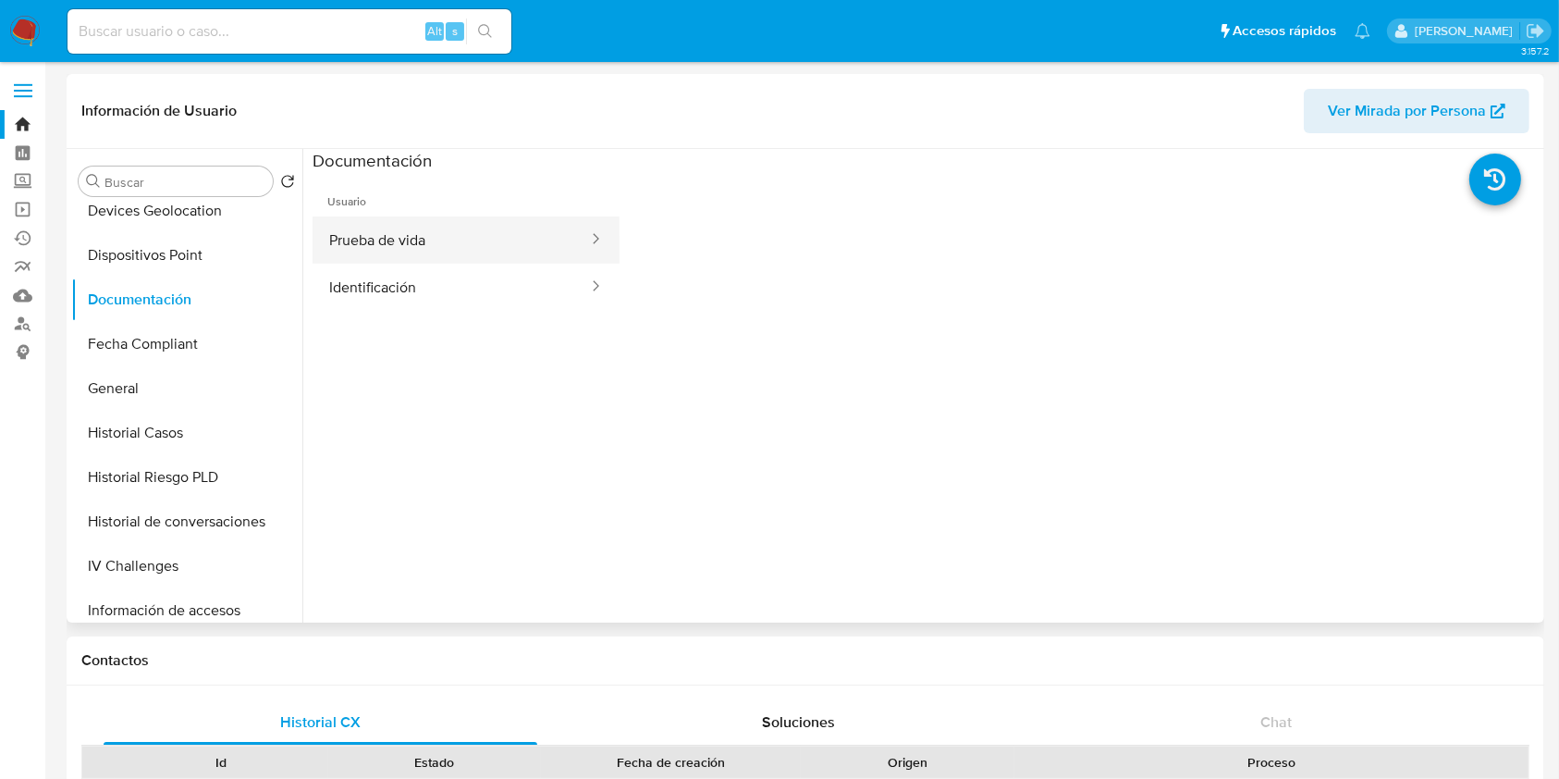
click at [358, 249] on button "Prueba de vida" at bounding box center [451, 239] width 277 height 47
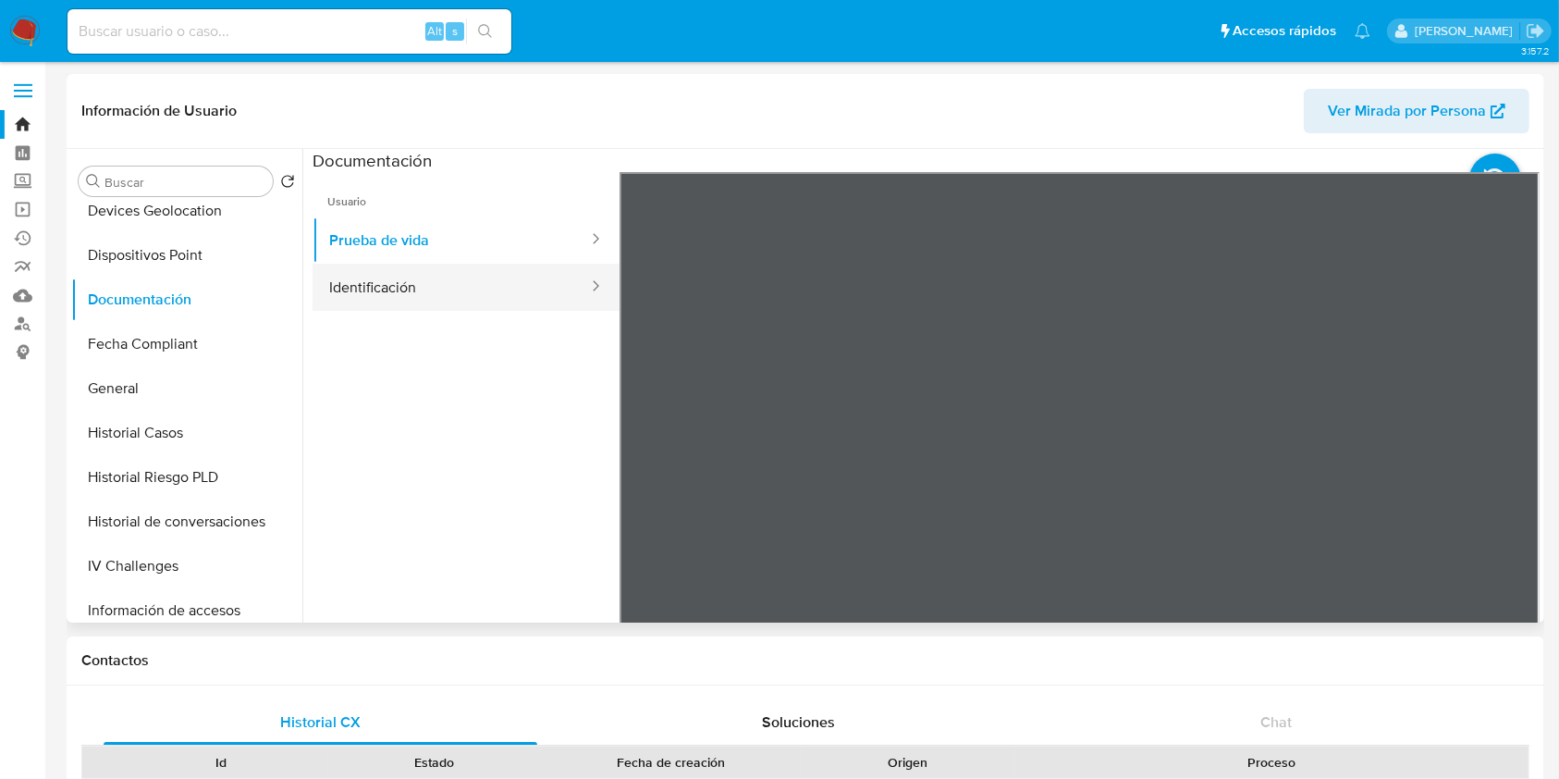
click at [369, 279] on button "Identificación" at bounding box center [451, 287] width 277 height 47
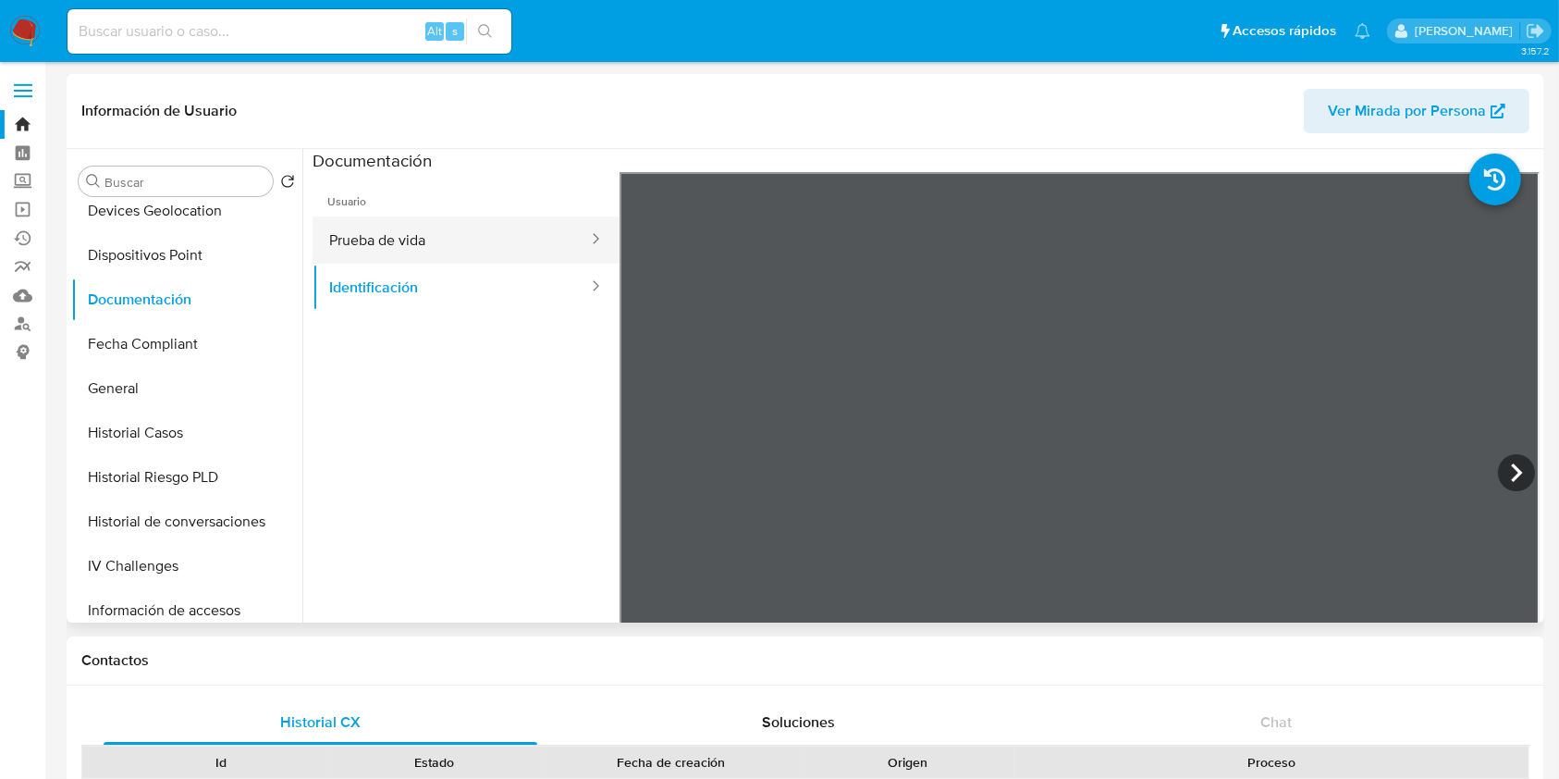
click at [390, 233] on button "Prueba de vida" at bounding box center [451, 239] width 277 height 47
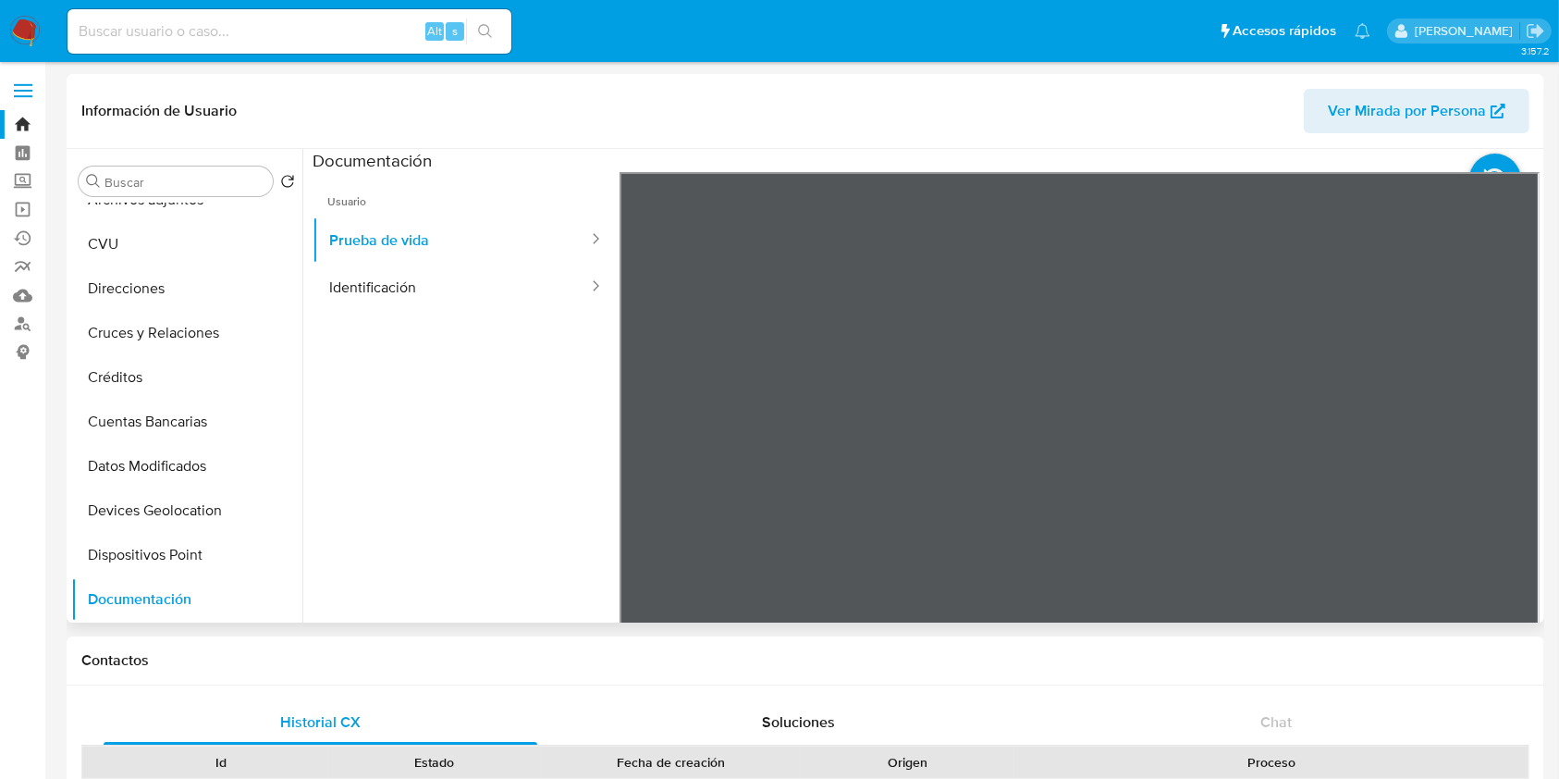
scroll to position [0, 0]
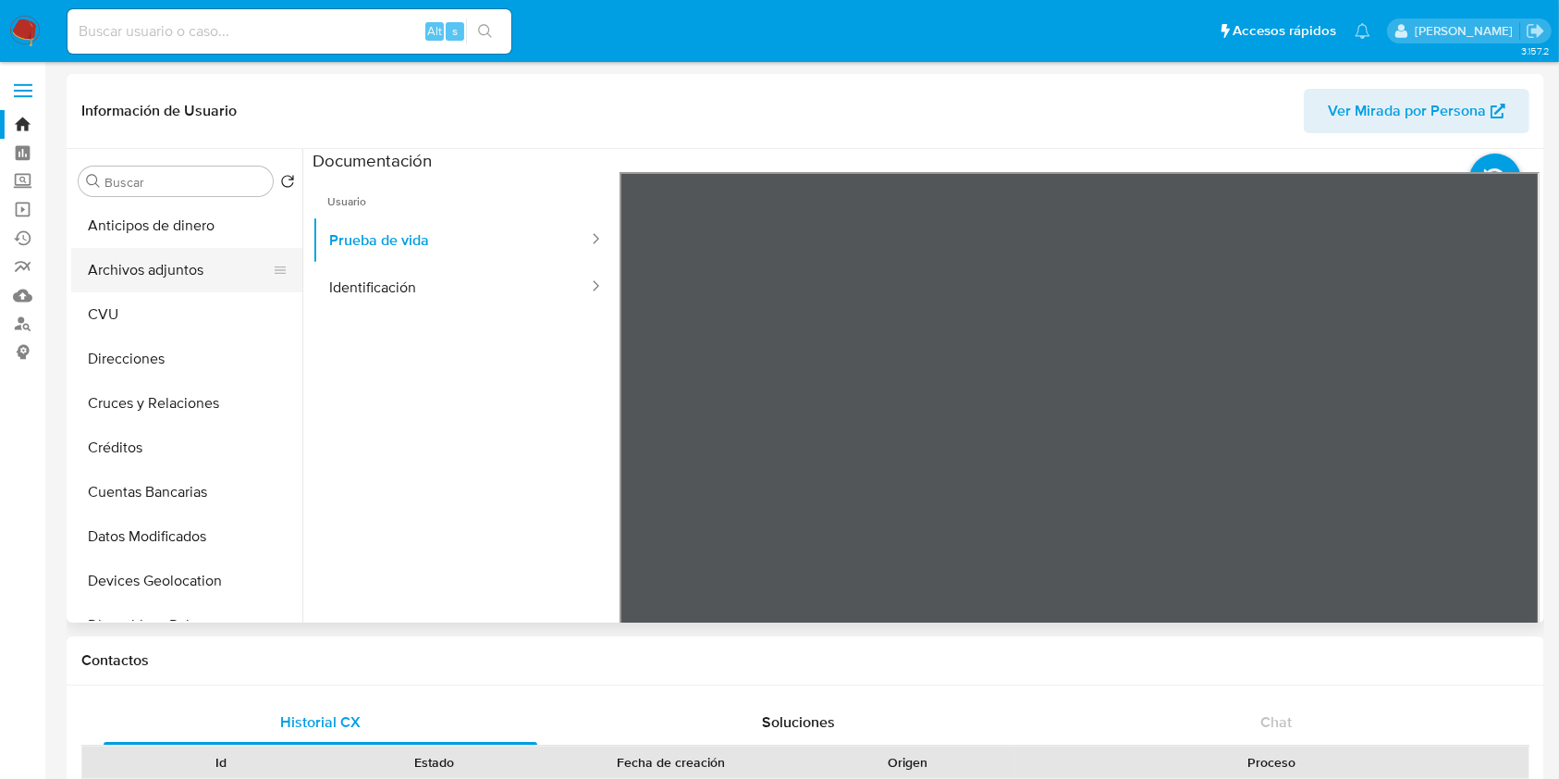
click at [200, 278] on button "Archivos adjuntos" at bounding box center [179, 270] width 216 height 44
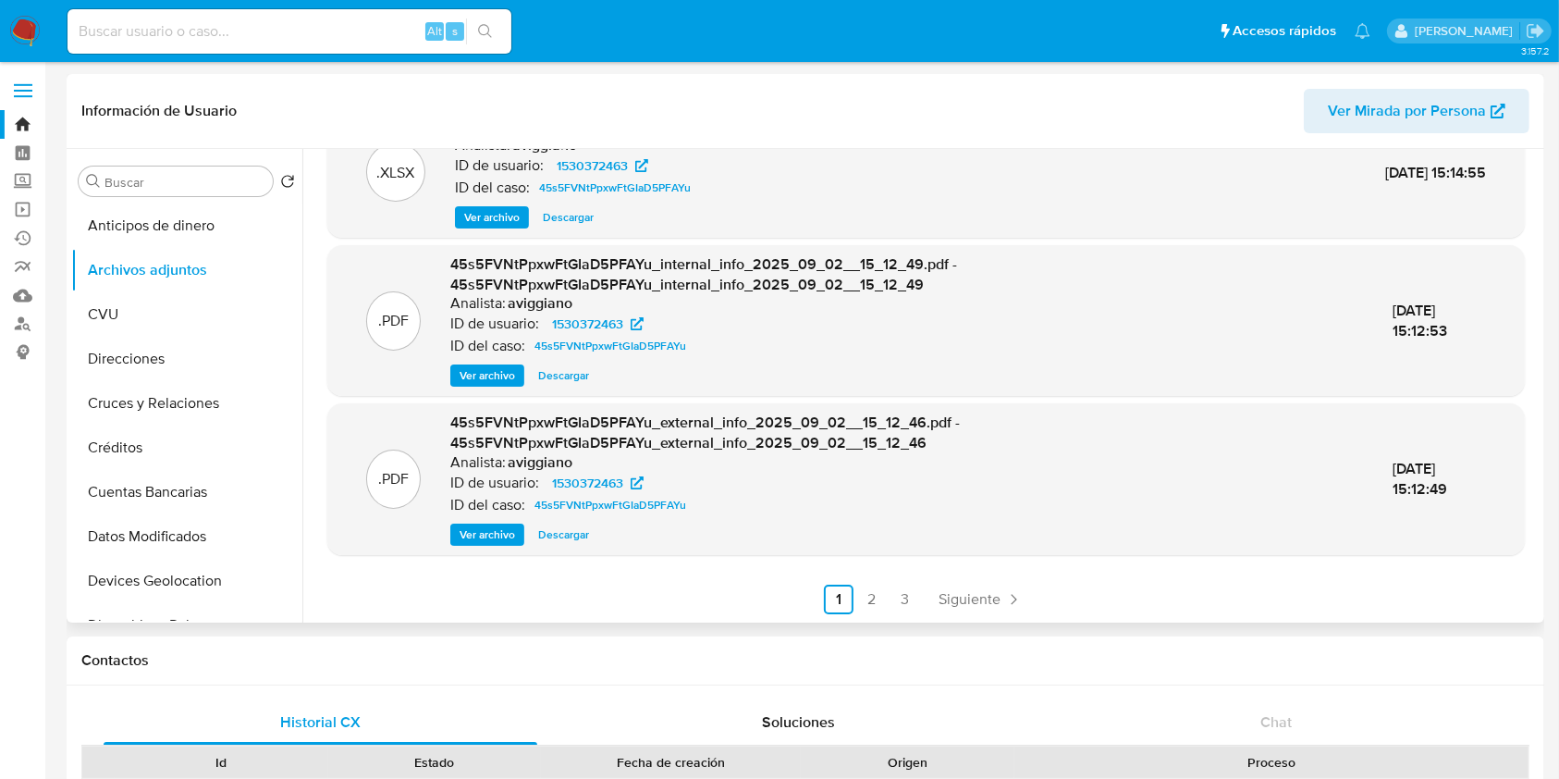
scroll to position [246, 0]
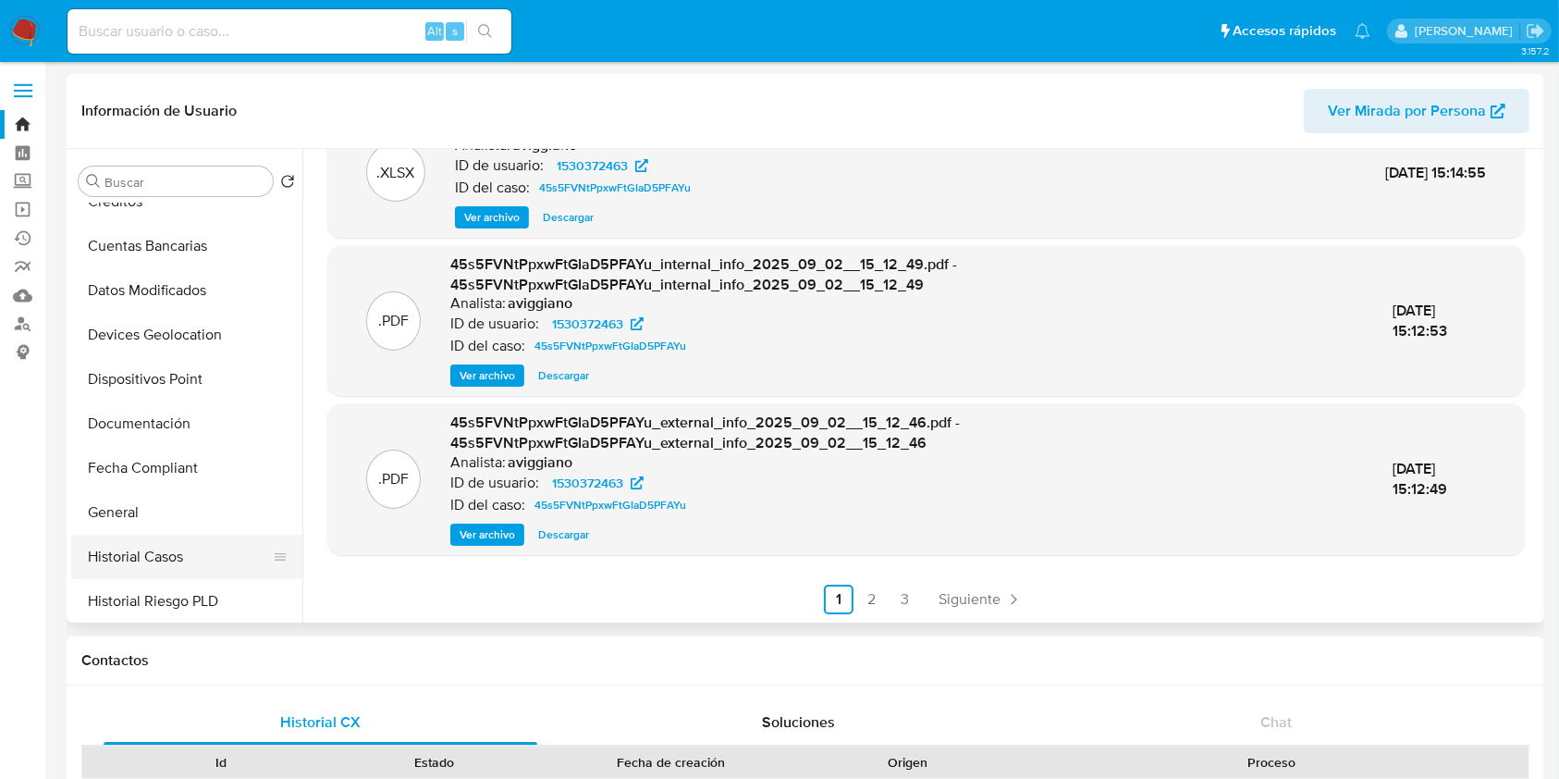
click at [181, 553] on button "Historial Casos" at bounding box center [179, 556] width 216 height 44
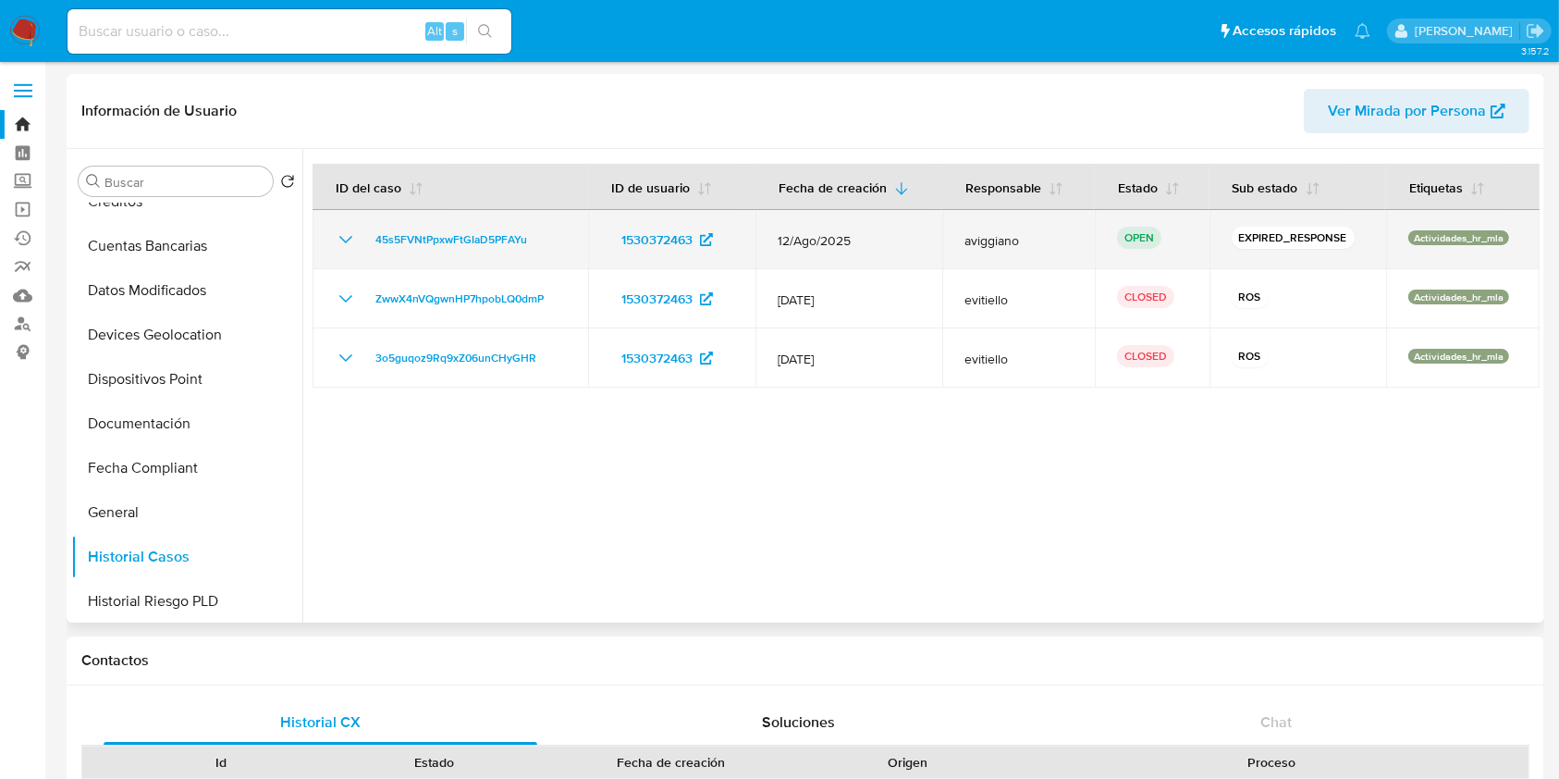
drag, startPoint x: 541, startPoint y: 239, endPoint x: 320, endPoint y: 226, distance: 221.4
click at [320, 226] on td "45s5FVNtPpxwFtGIaD5PFAYu" at bounding box center [451, 239] width 276 height 59
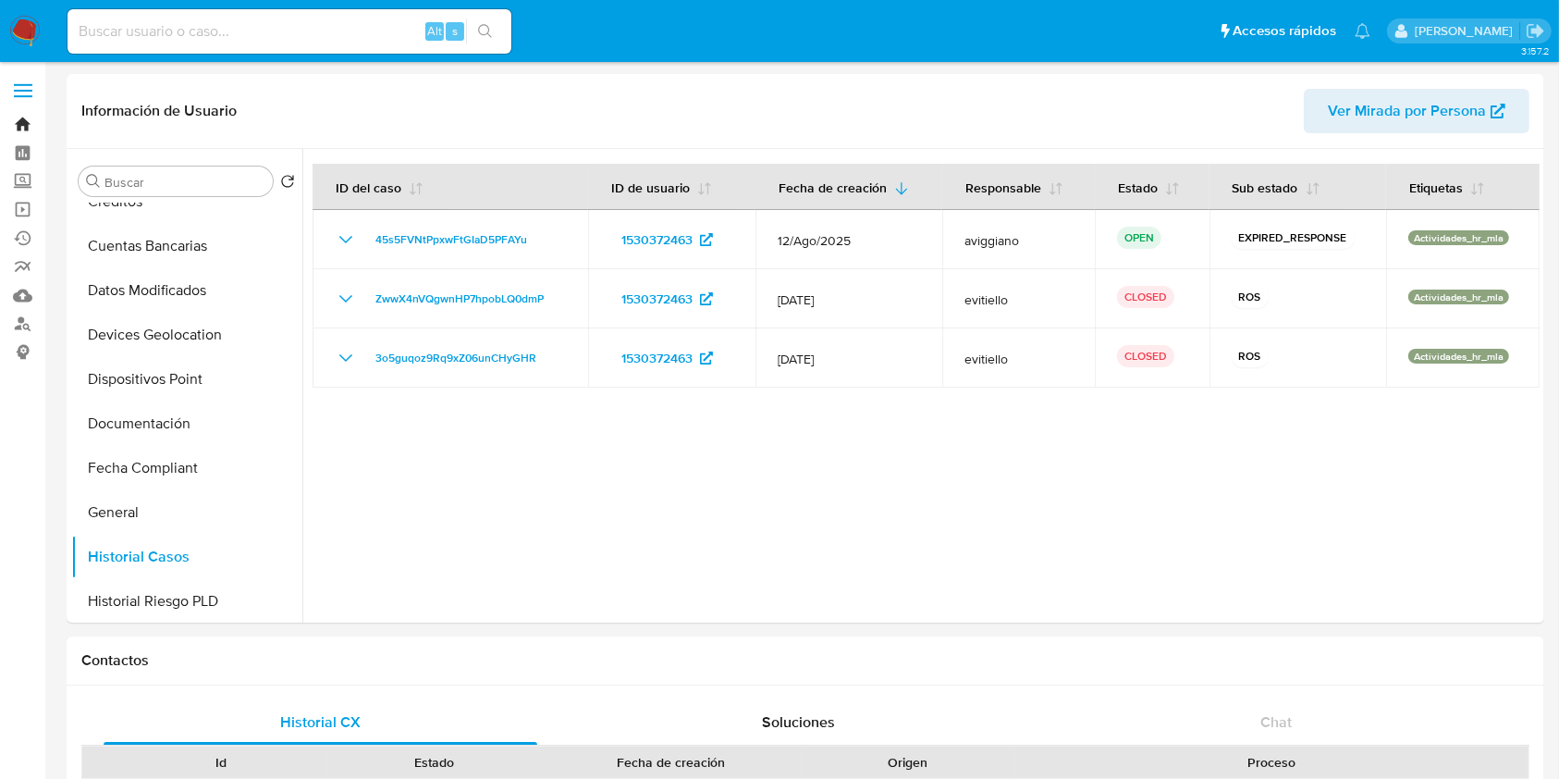
click at [23, 126] on link "Bandeja" at bounding box center [110, 124] width 220 height 29
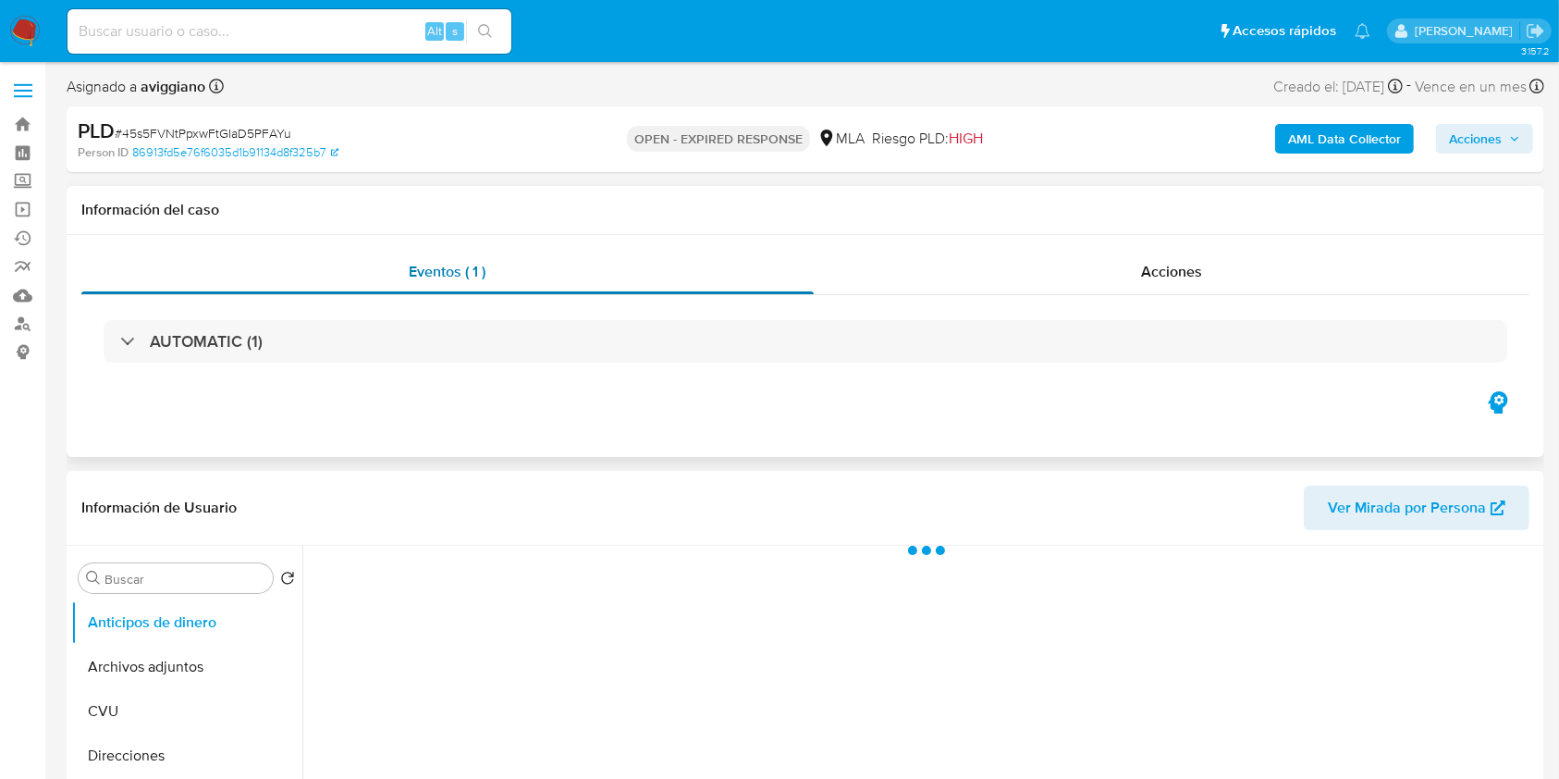
select select "10"
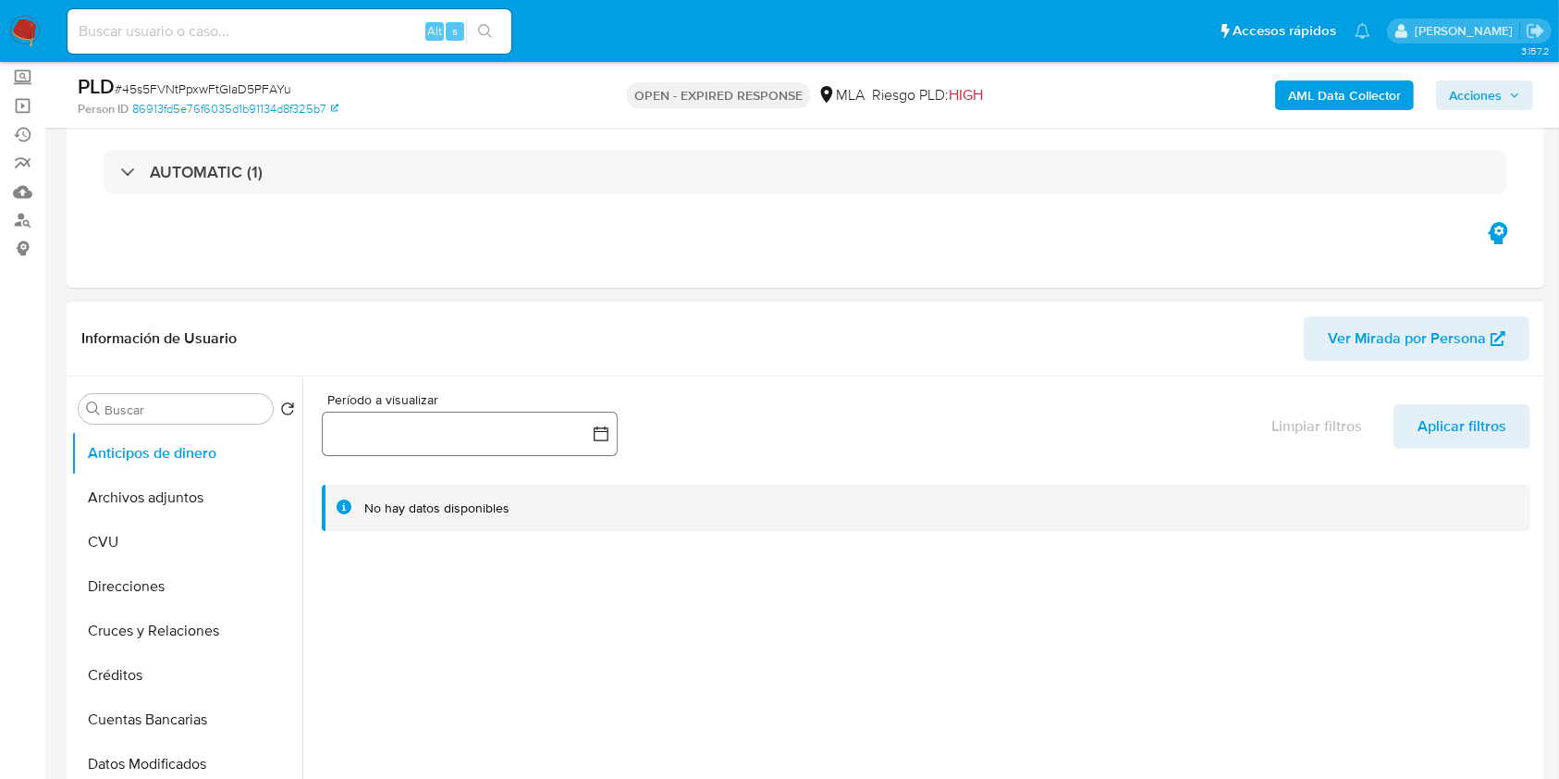
scroll to position [246, 0]
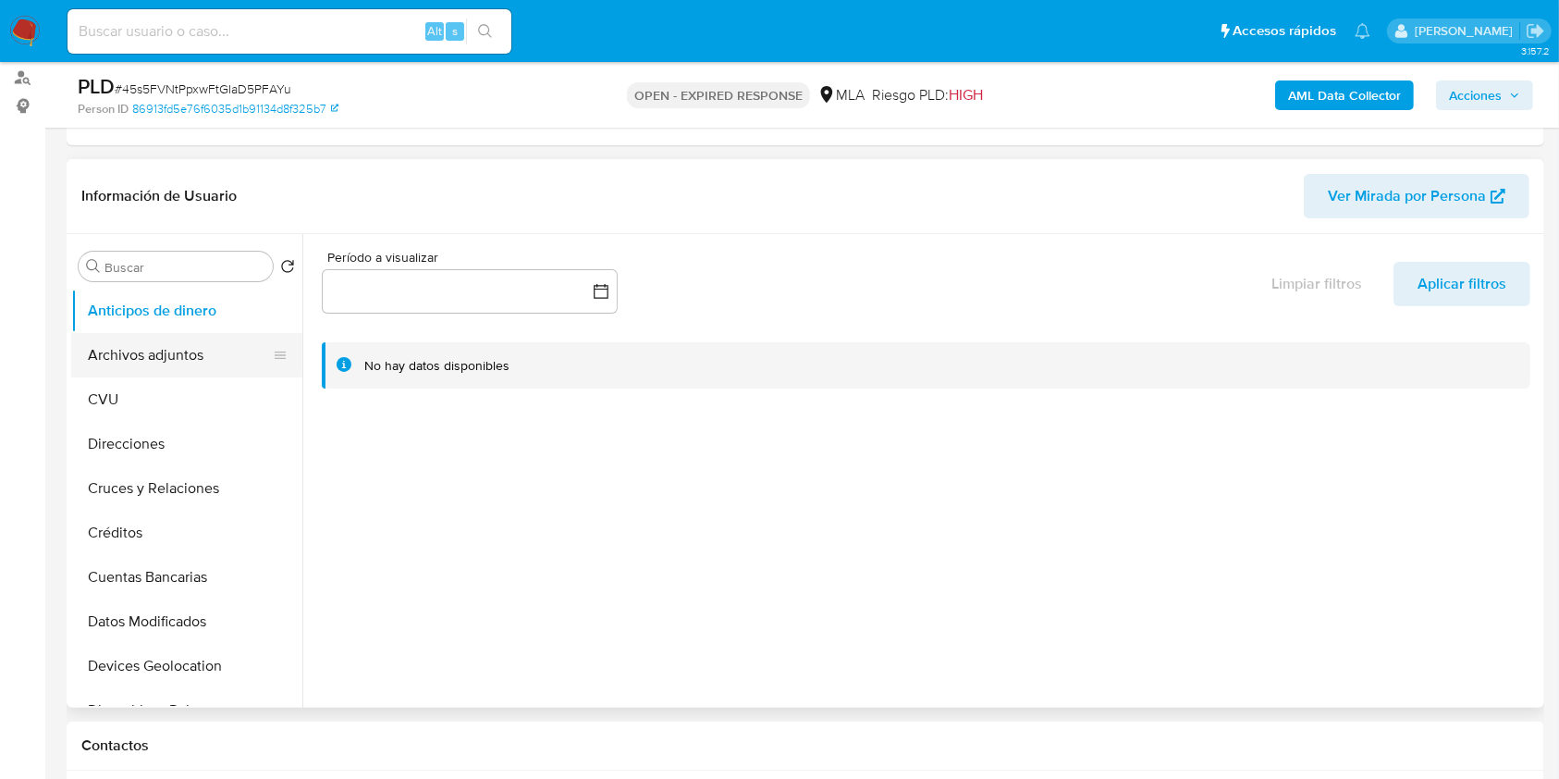
click at [178, 364] on button "Archivos adjuntos" at bounding box center [179, 355] width 216 height 44
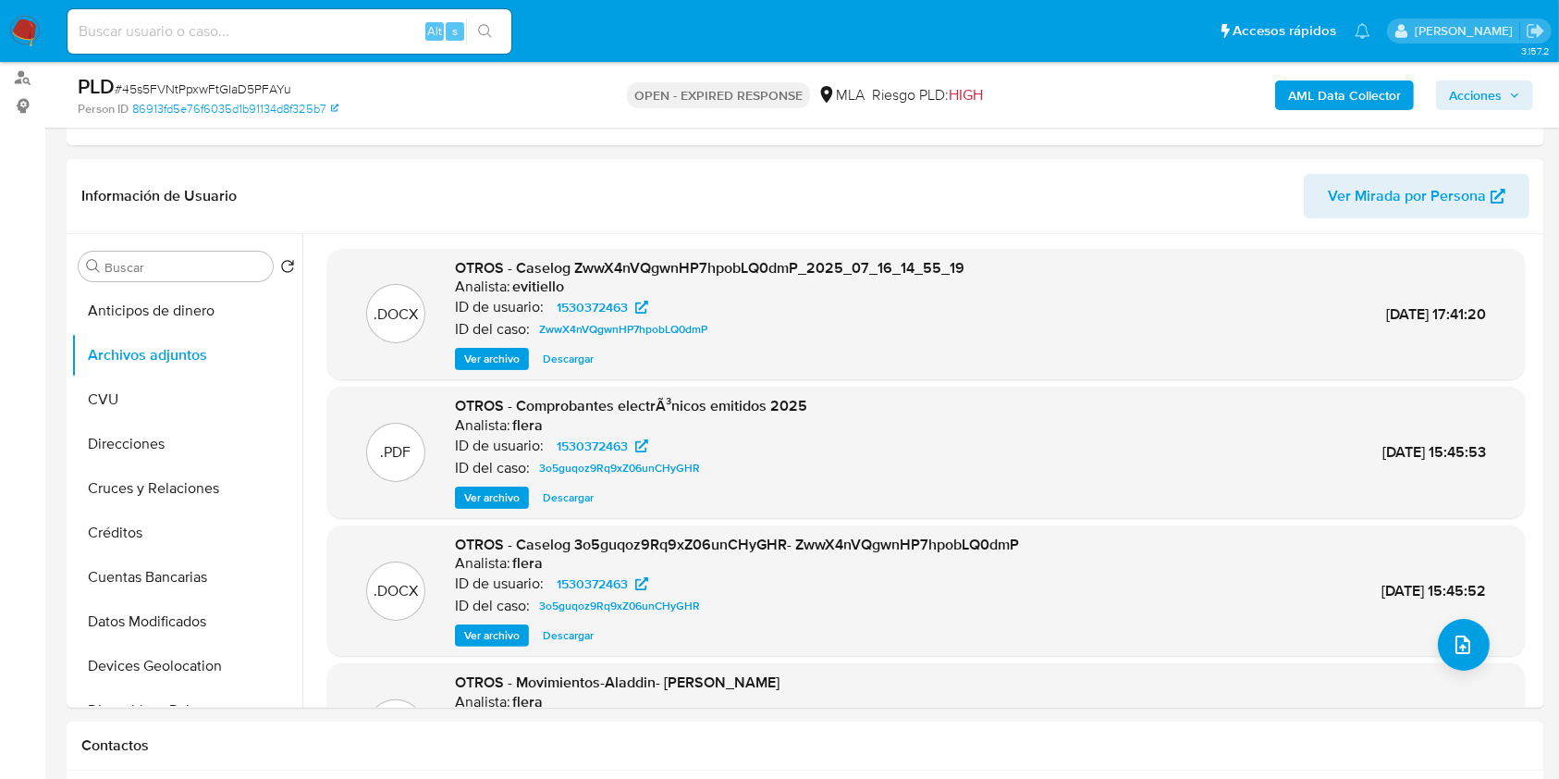
click at [1385, 97] on b "AML Data Collector" at bounding box center [1344, 95] width 113 height 30
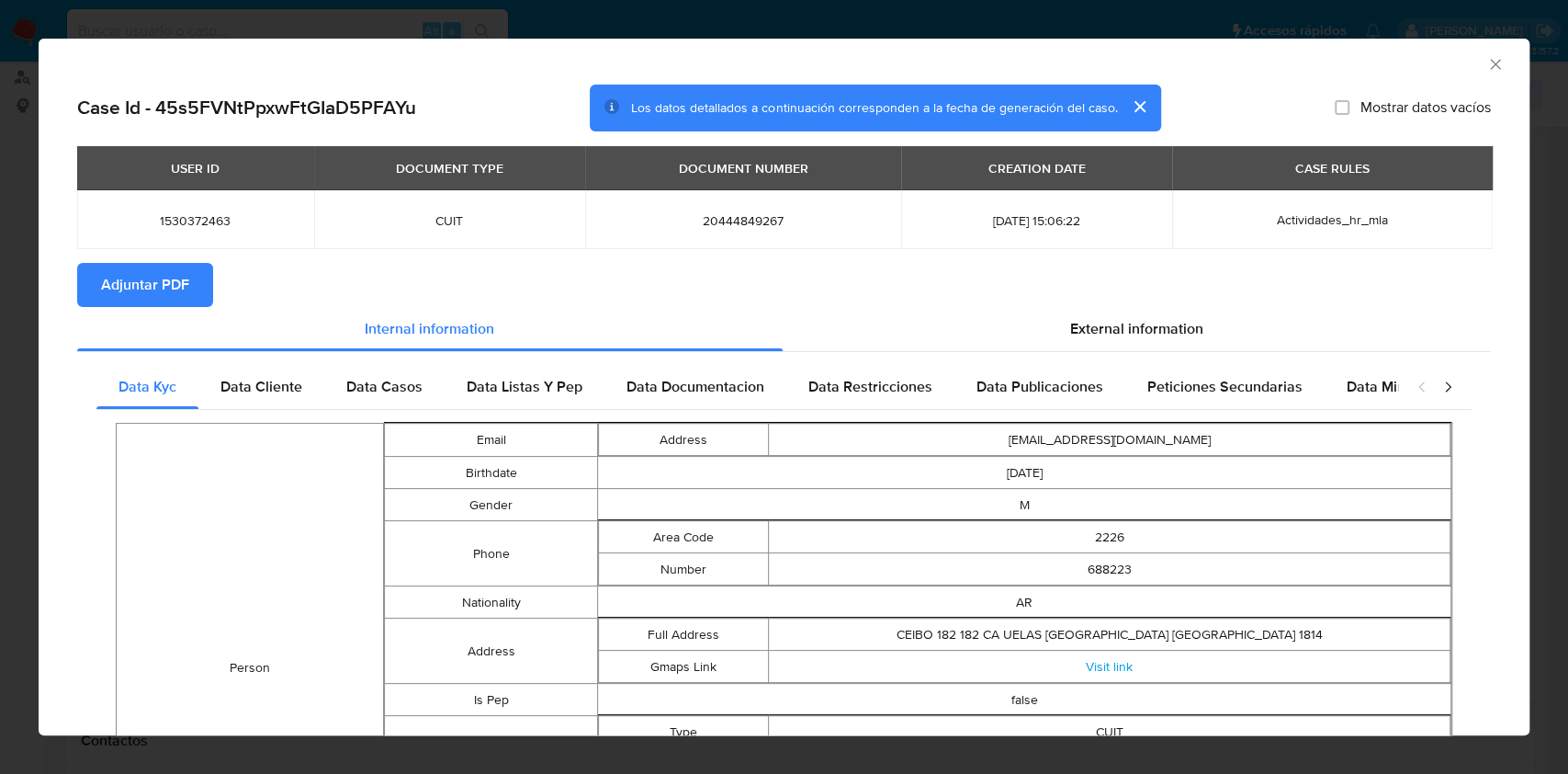
click at [156, 290] on span "Adjuntar PDF" at bounding box center [145, 284] width 88 height 41
click at [1487, 64] on icon "Cerrar ventana" at bounding box center [1495, 64] width 18 height 18
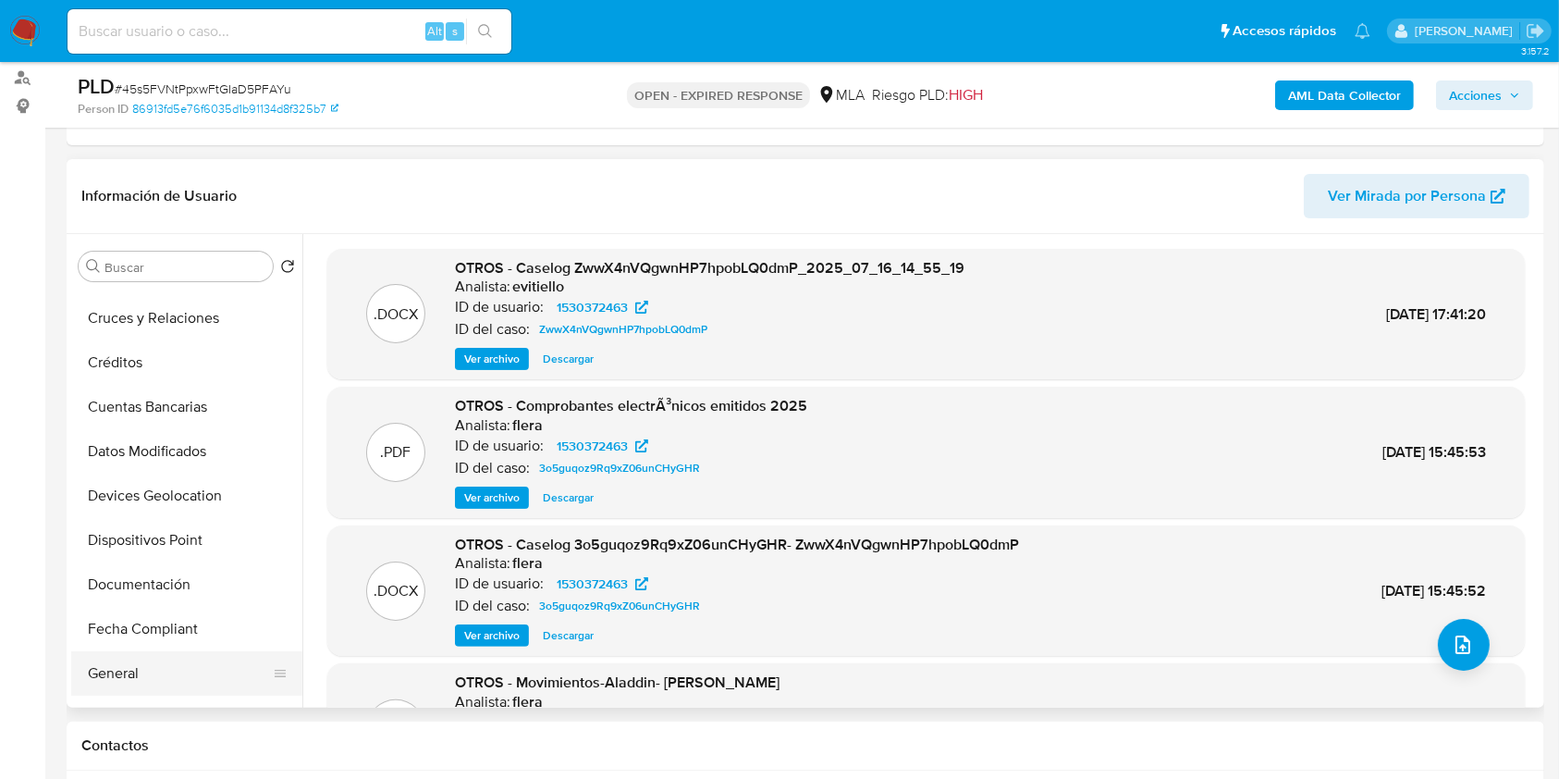
scroll to position [370, 0]
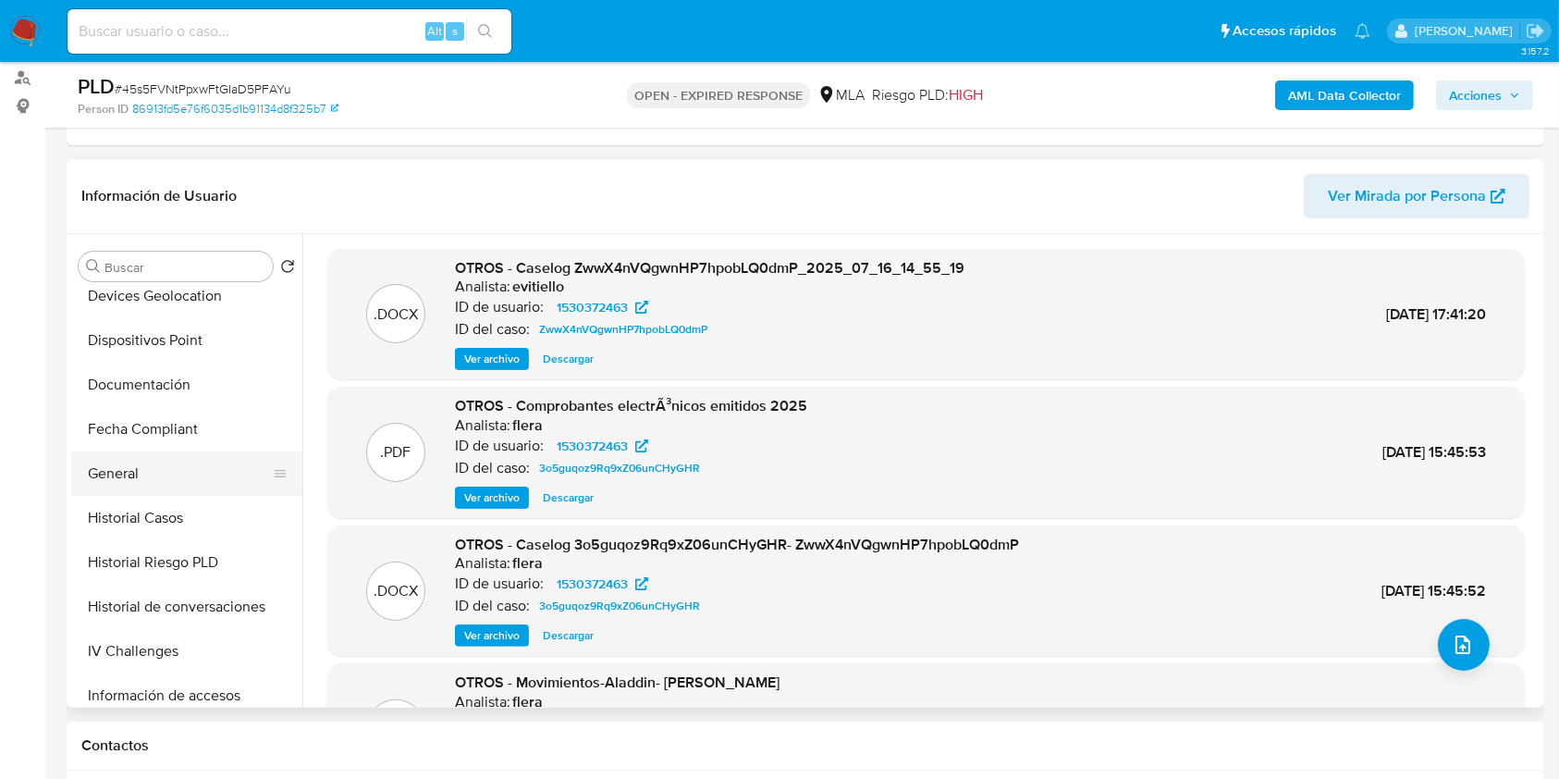
click at [153, 479] on button "General" at bounding box center [179, 473] width 216 height 44
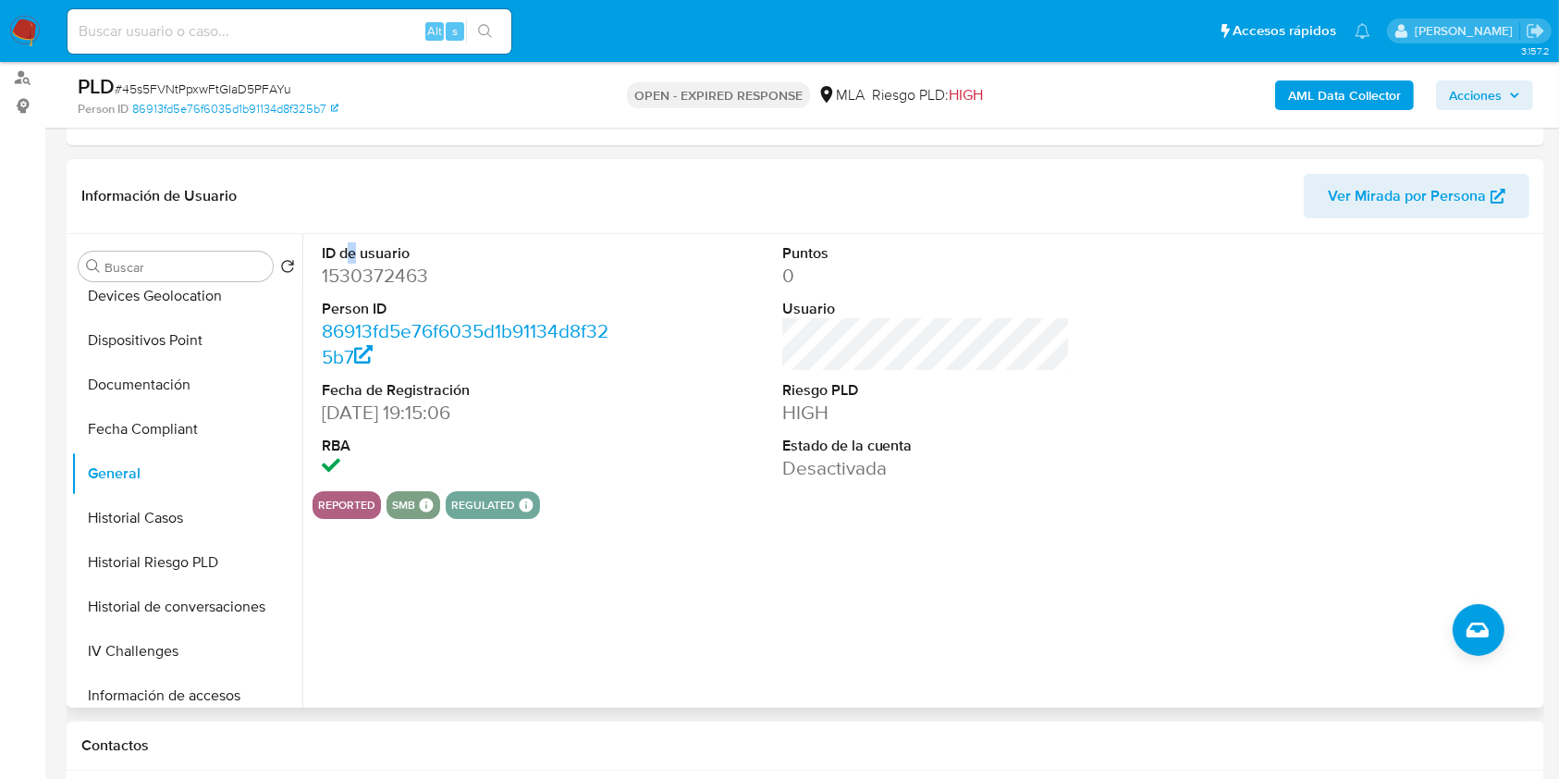
click at [352, 251] on dt "ID de usuario" at bounding box center [466, 253] width 288 height 20
click at [361, 277] on dd "1530372463" at bounding box center [466, 276] width 288 height 26
copy dd "1530372463"
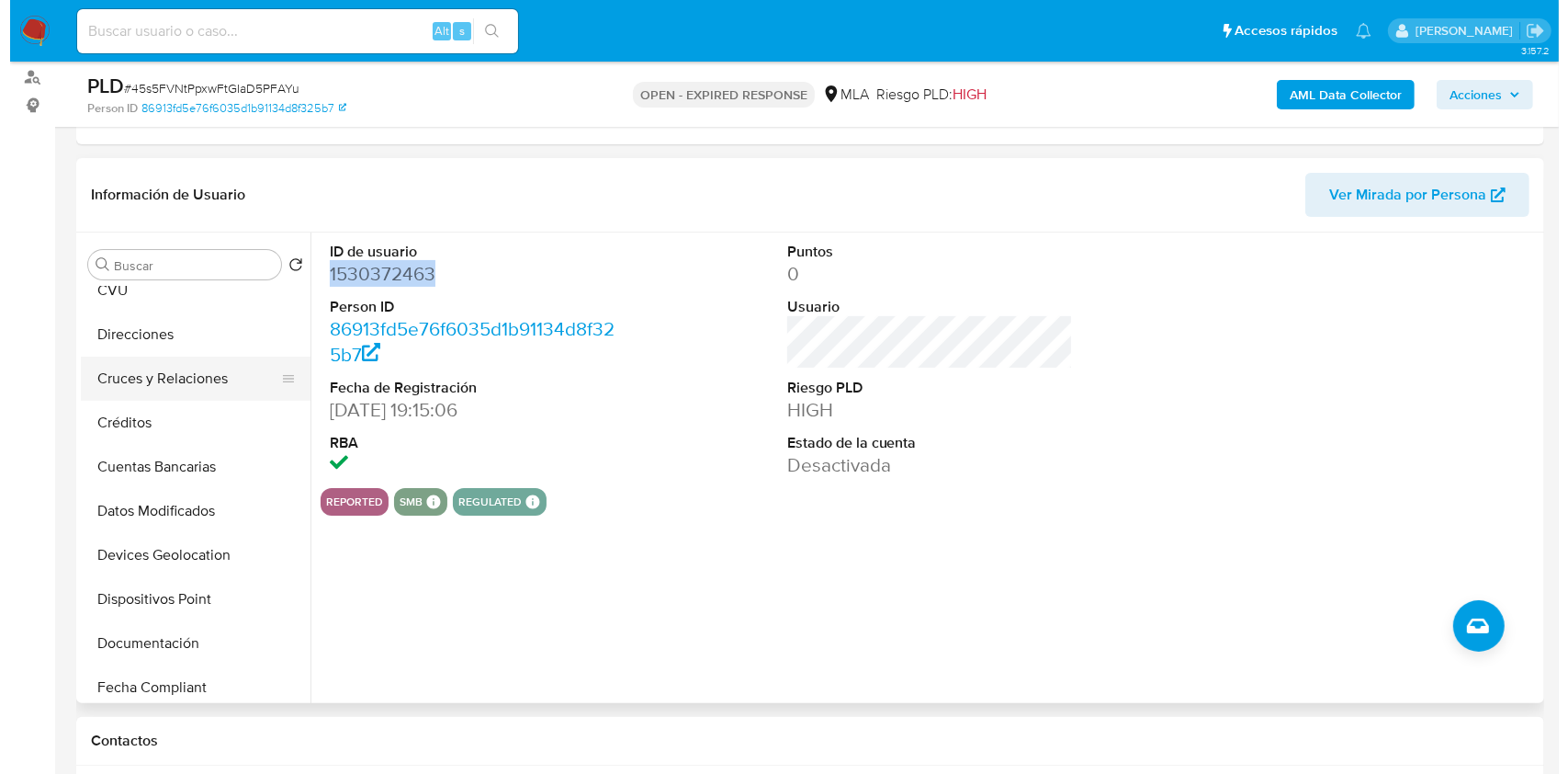
scroll to position [0, 0]
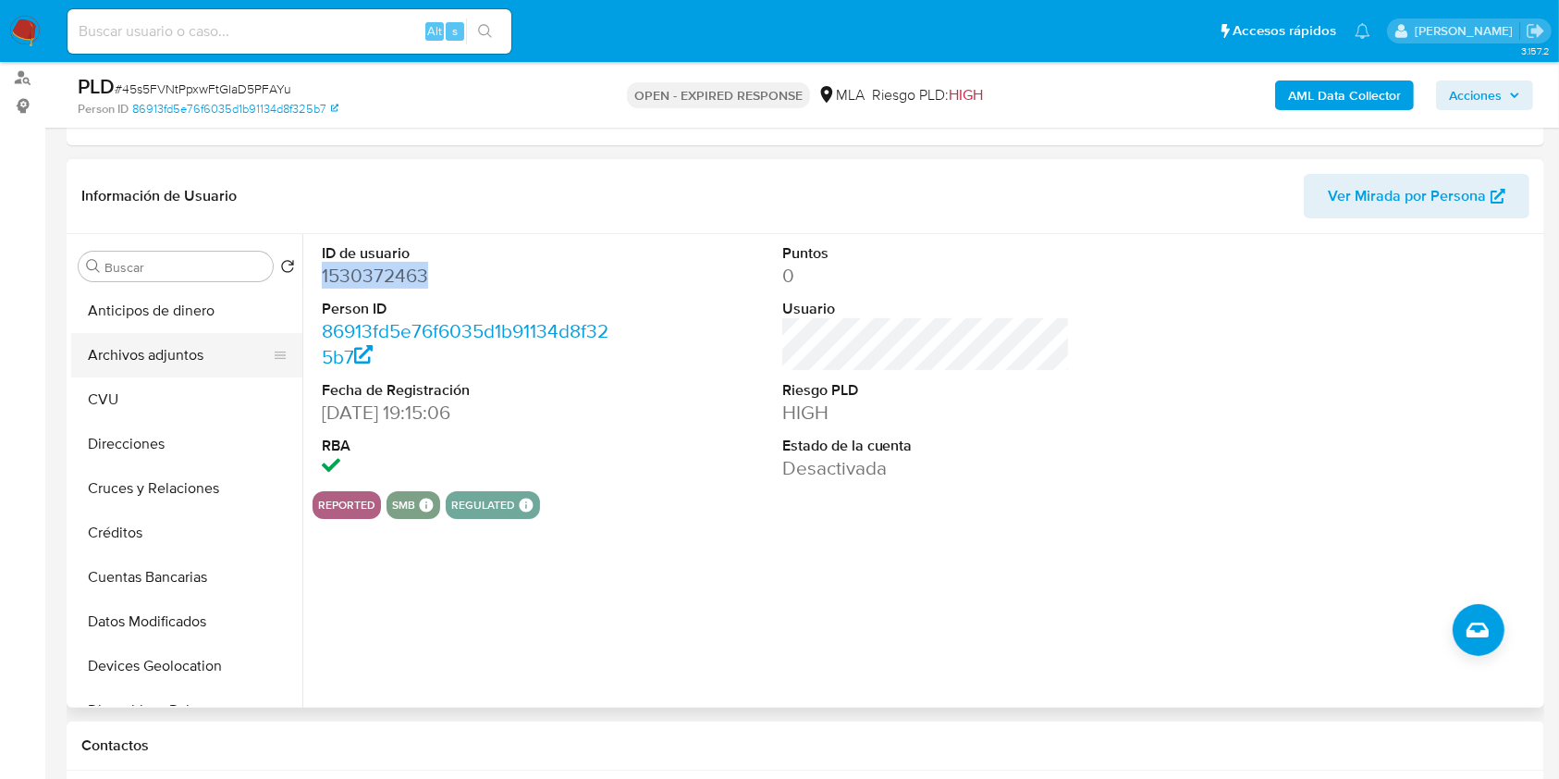
click at [159, 349] on button "Archivos adjuntos" at bounding box center [179, 355] width 216 height 44
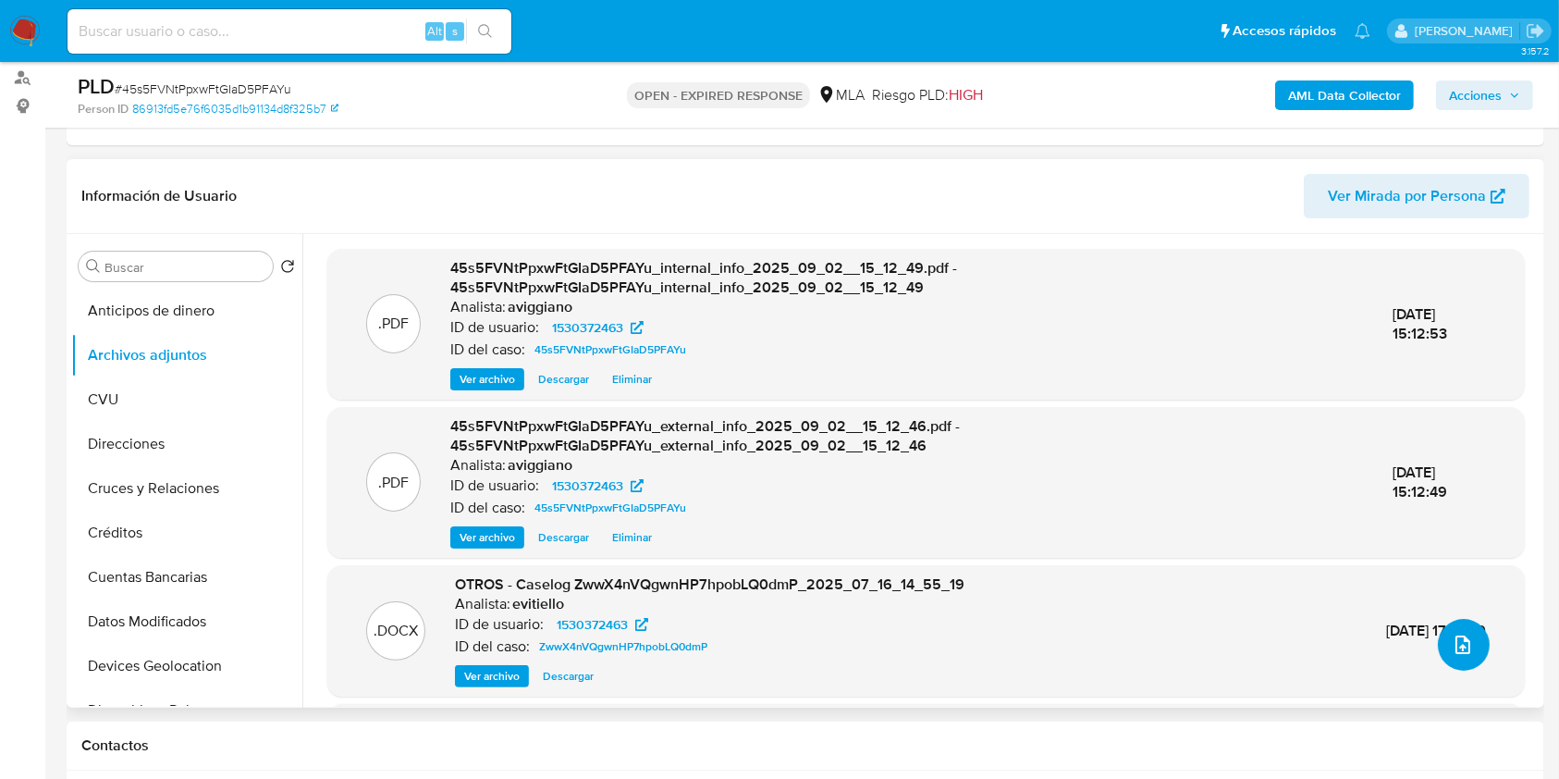
click at [1457, 649] on icon "upload-file" at bounding box center [1463, 644] width 22 height 22
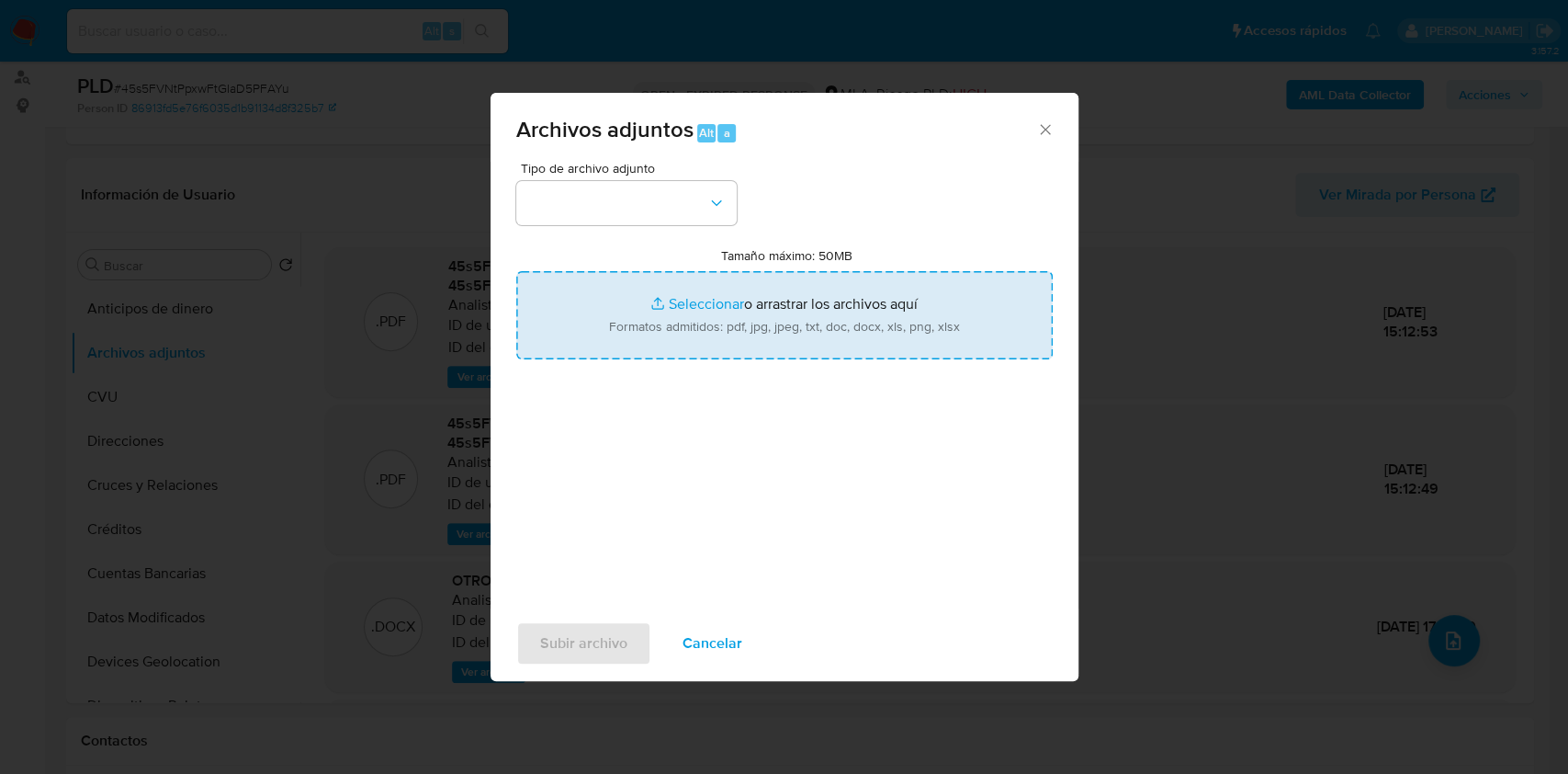
click at [918, 321] on input "Tamaño máximo: 50MB Seleccionar archivos" at bounding box center [785, 315] width 537 height 88
type input "C:\fakepath\Movimientos-Aladdin-v10_1 - 1530372463.xlsx"
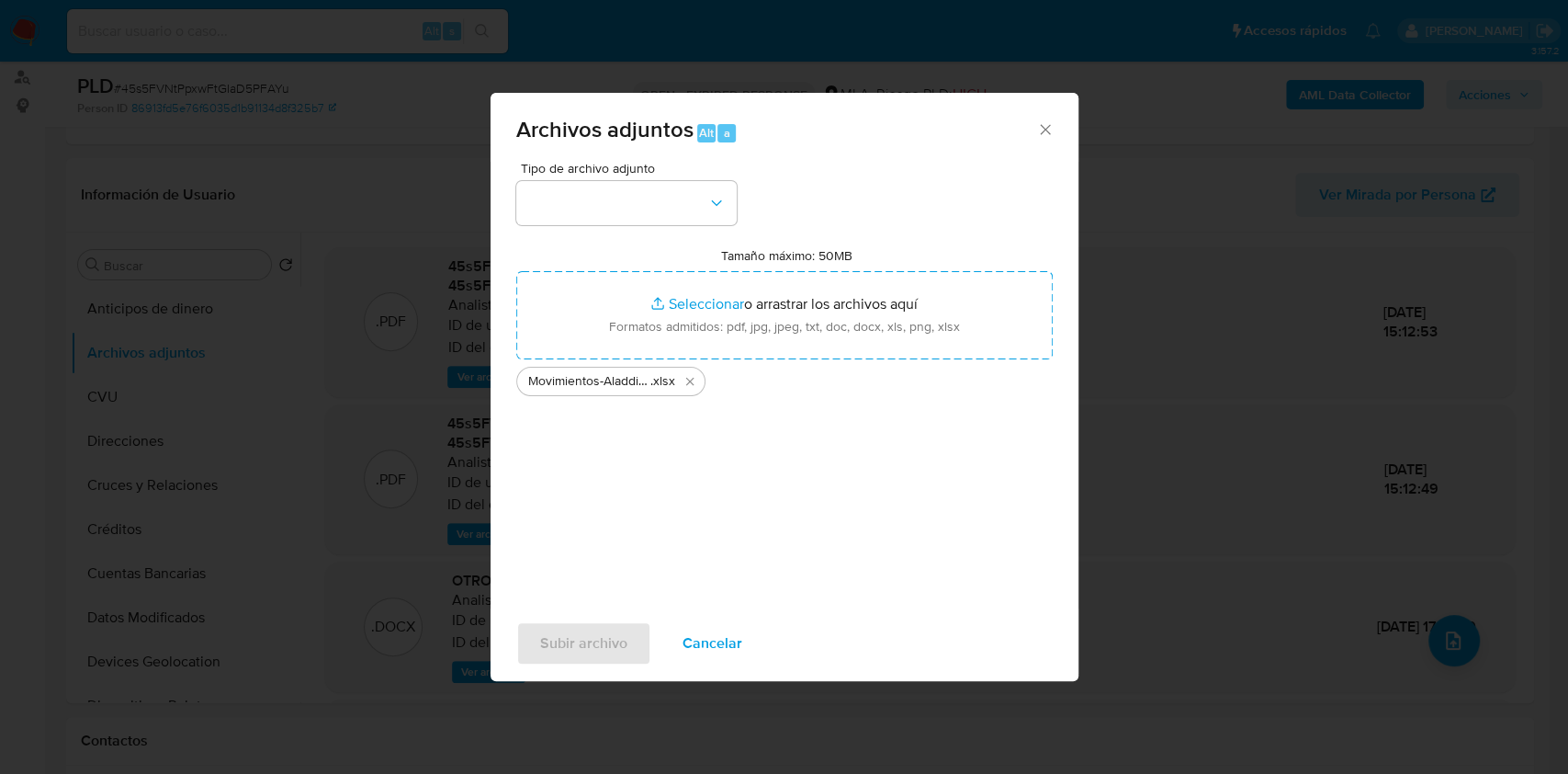
click at [682, 231] on div "Tipo de archivo adjunto Tamaño máximo: 50MB Seleccionar archivos Seleccionar o …" at bounding box center [785, 379] width 537 height 433
click at [690, 214] on button "button" at bounding box center [627, 203] width 221 height 44
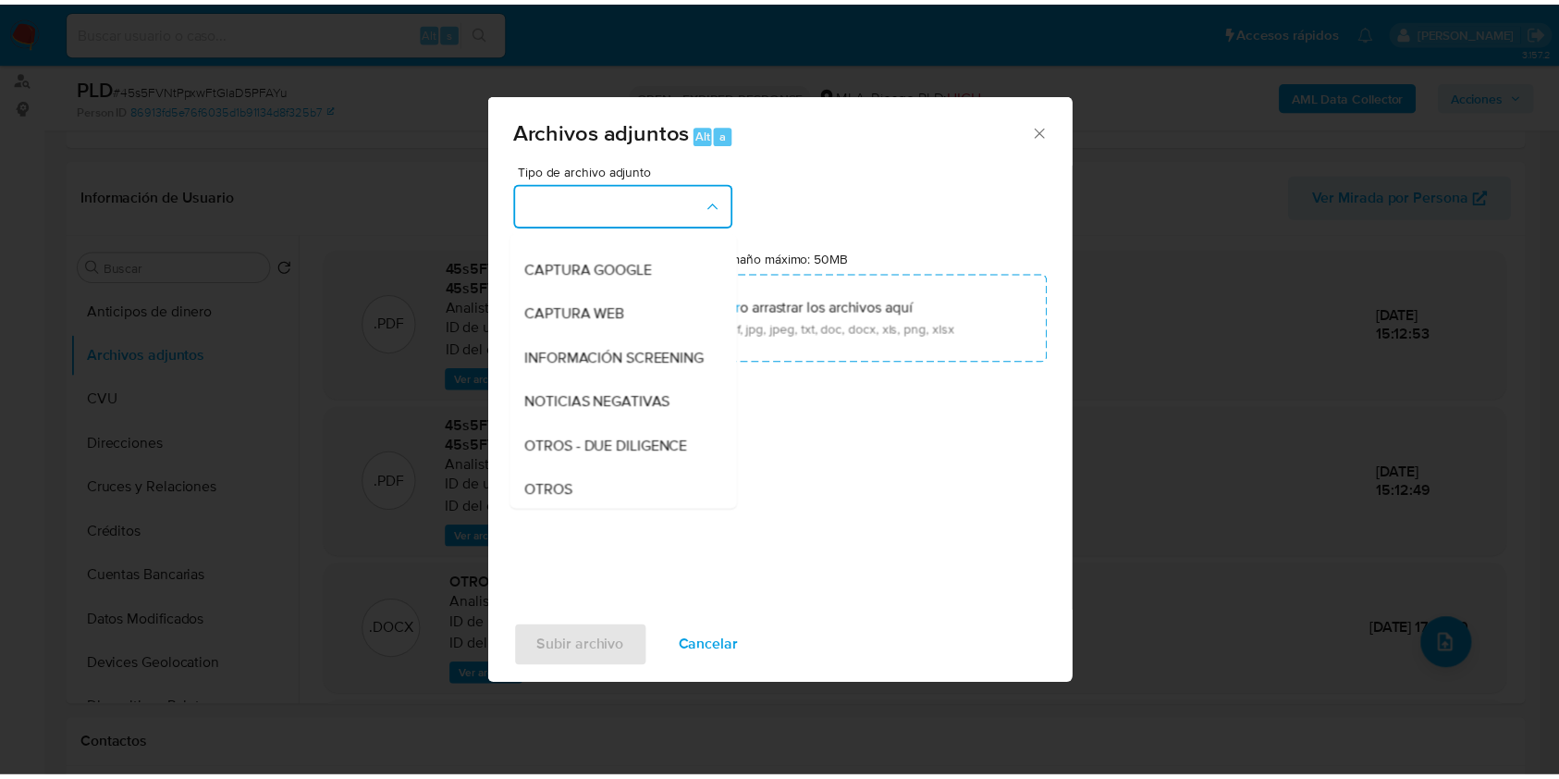
scroll to position [370, 0]
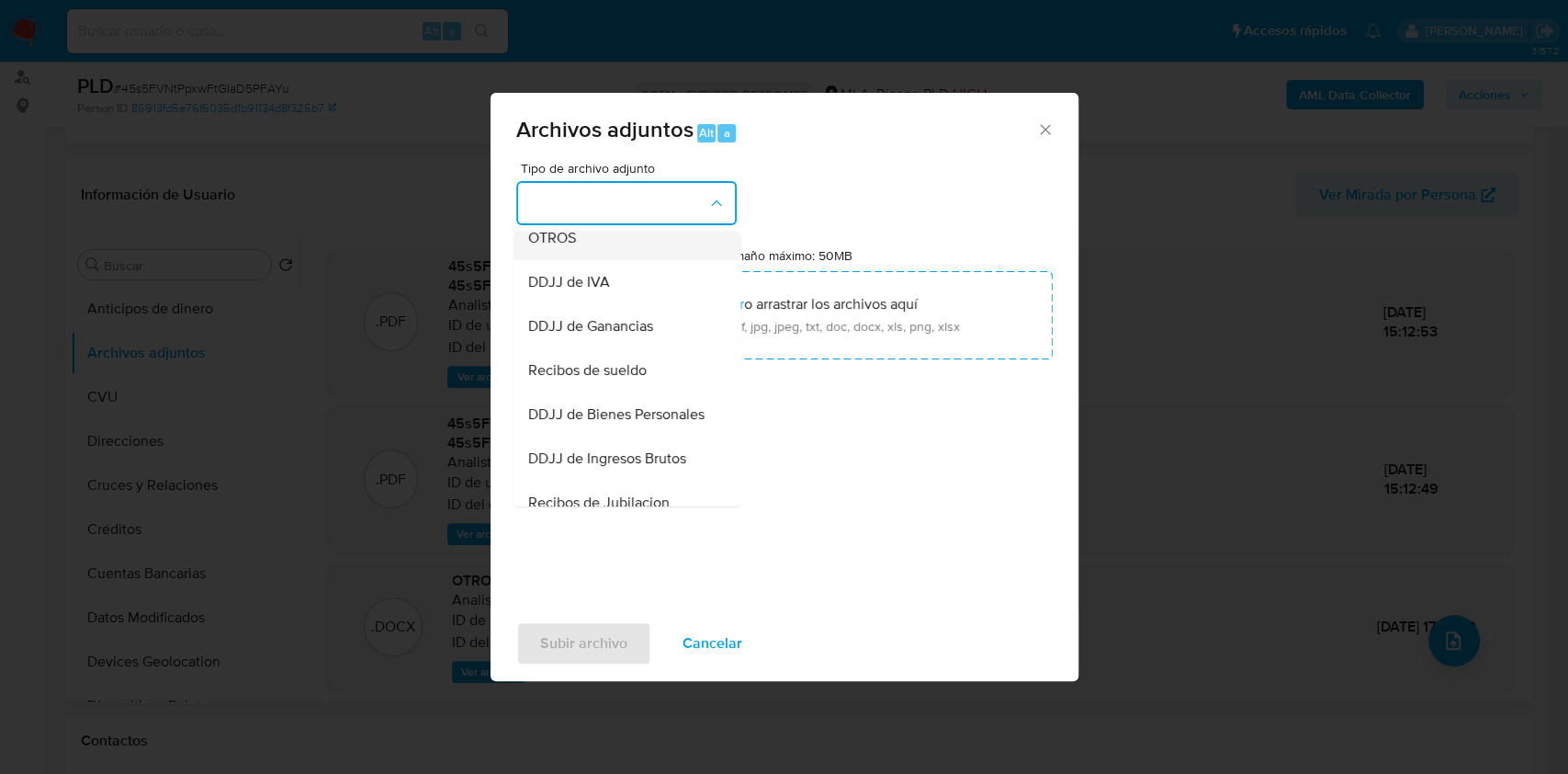
click at [580, 258] on div "OTROS" at bounding box center [621, 237] width 188 height 44
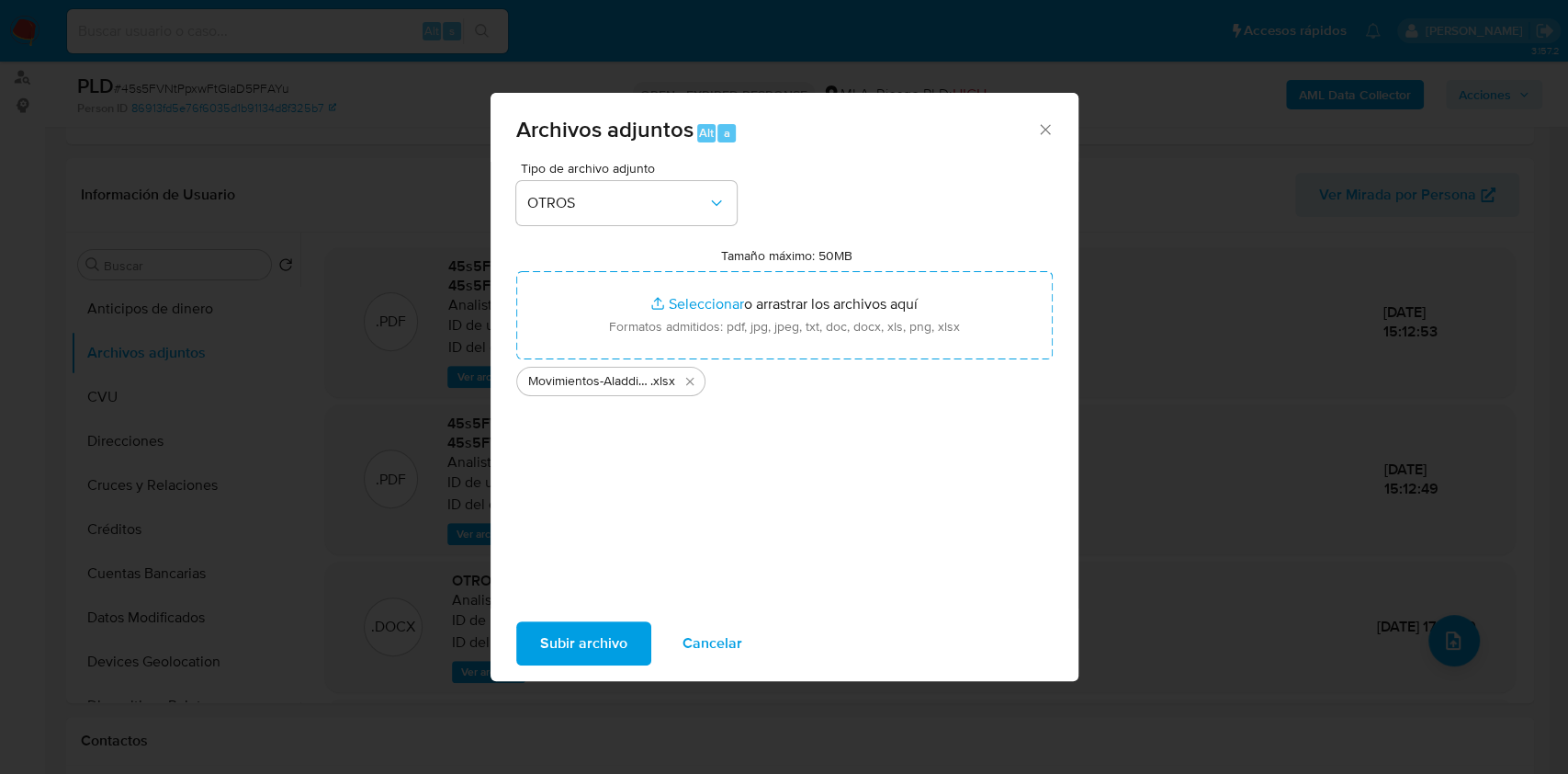
click at [620, 662] on span "Subir archivo" at bounding box center [584, 643] width 87 height 41
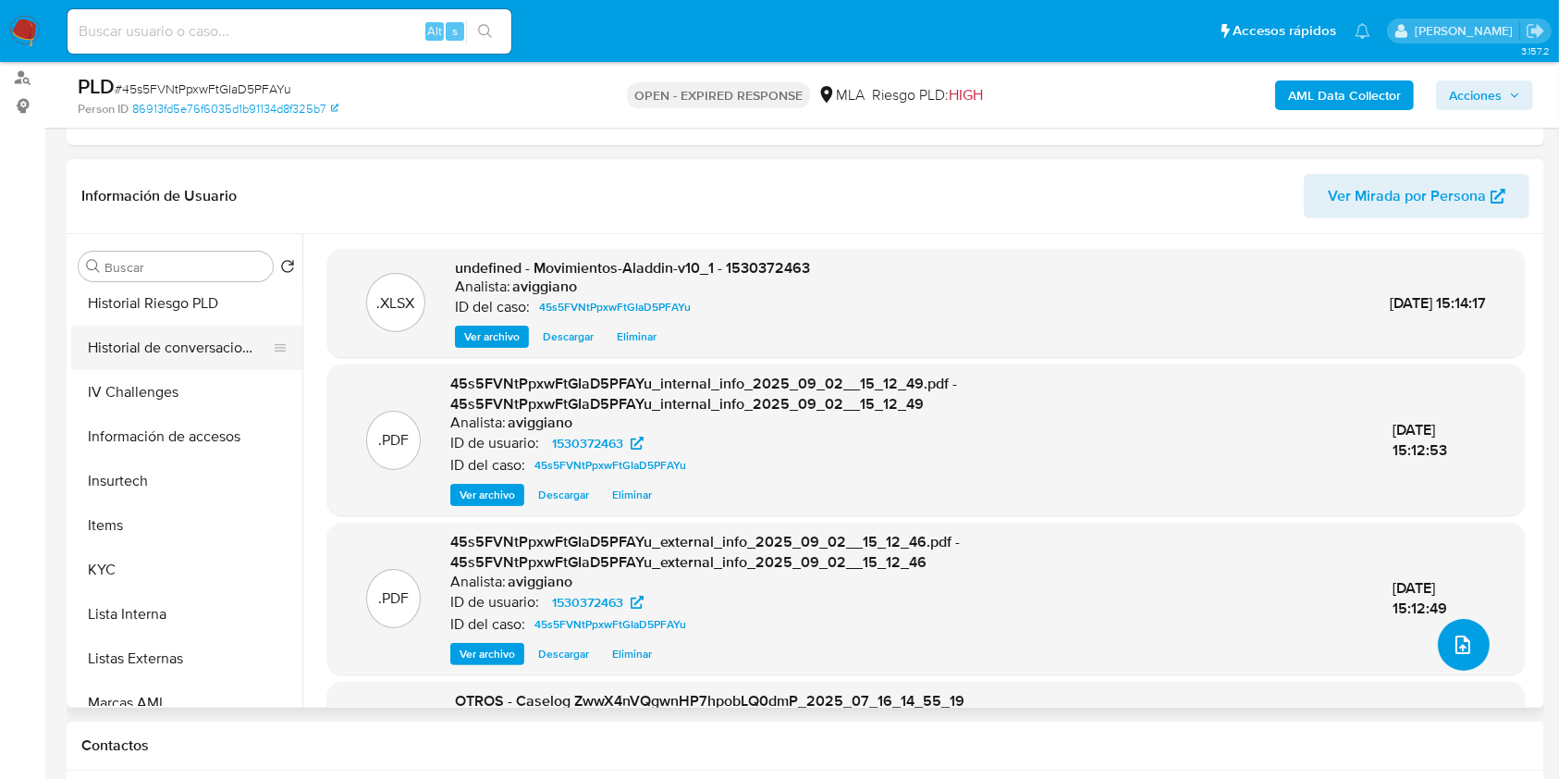
scroll to position [740, 0]
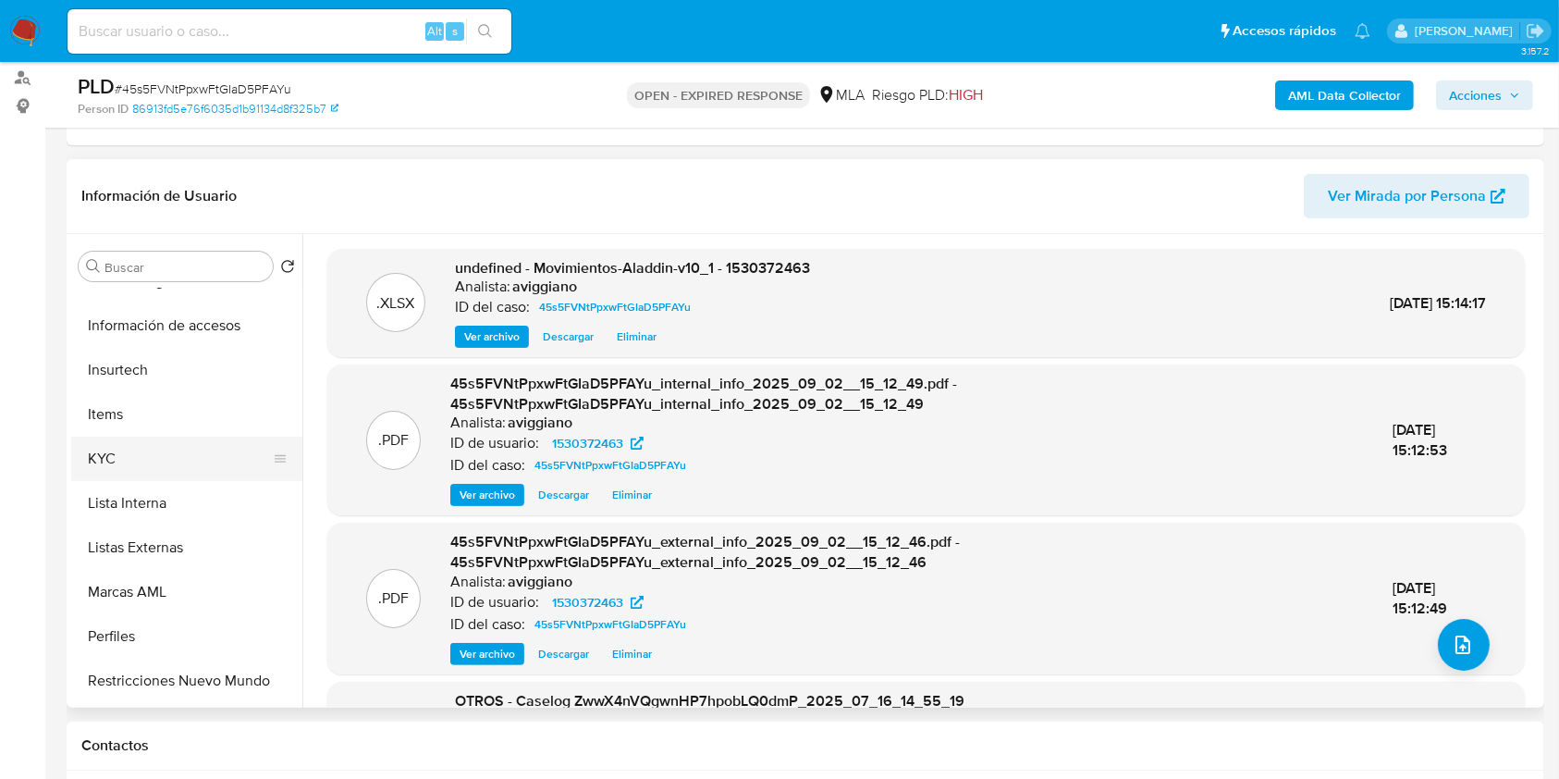
click at [184, 477] on button "KYC" at bounding box center [179, 458] width 216 height 44
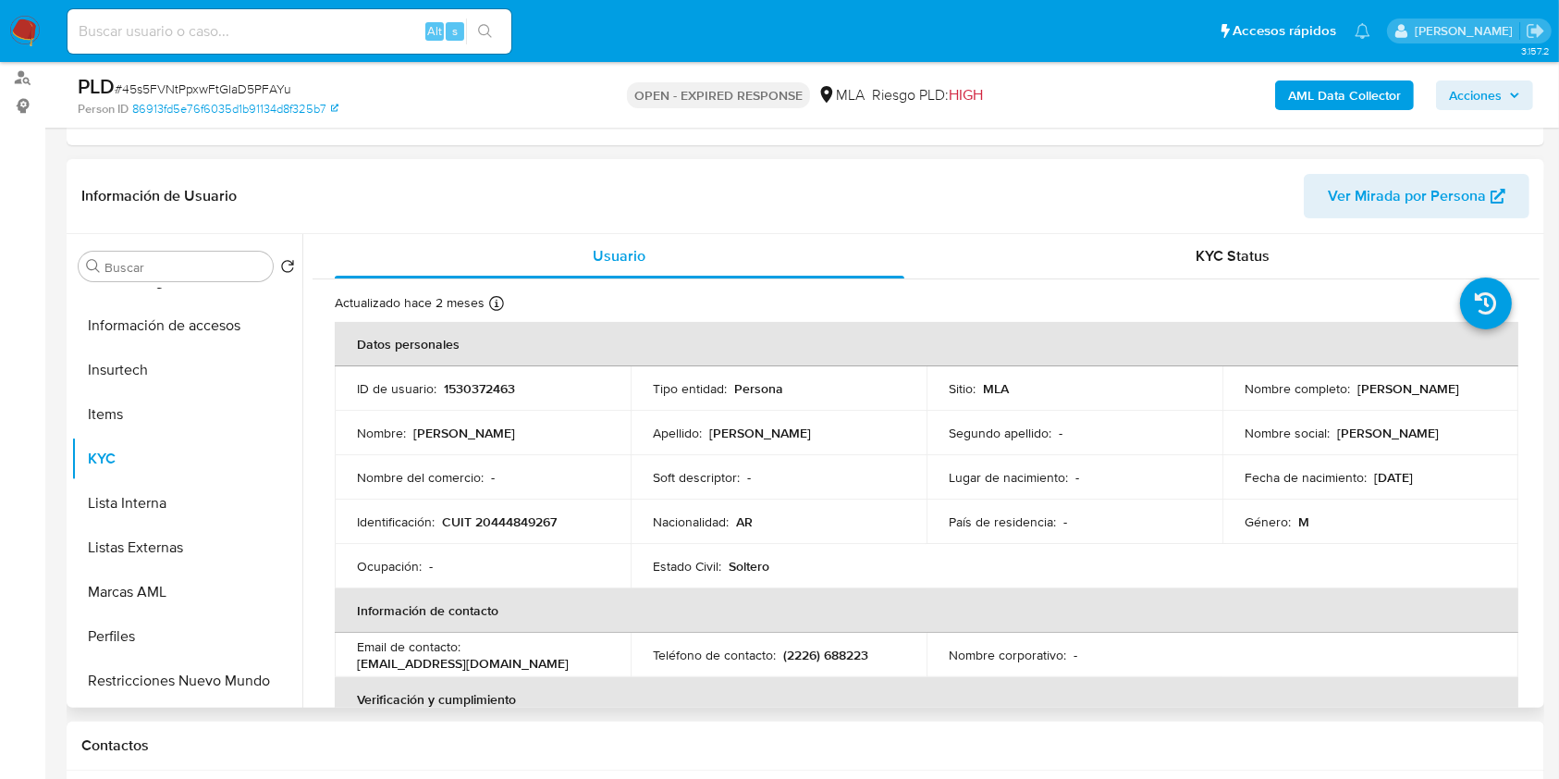
click at [559, 532] on td "Identificación : CUIT 20444849267" at bounding box center [483, 521] width 296 height 44
click at [539, 521] on p "CUIT 20444849267" at bounding box center [499, 521] width 115 height 17
copy p "20444849267"
click at [505, 385] on p "1530372463" at bounding box center [479, 388] width 71 height 17
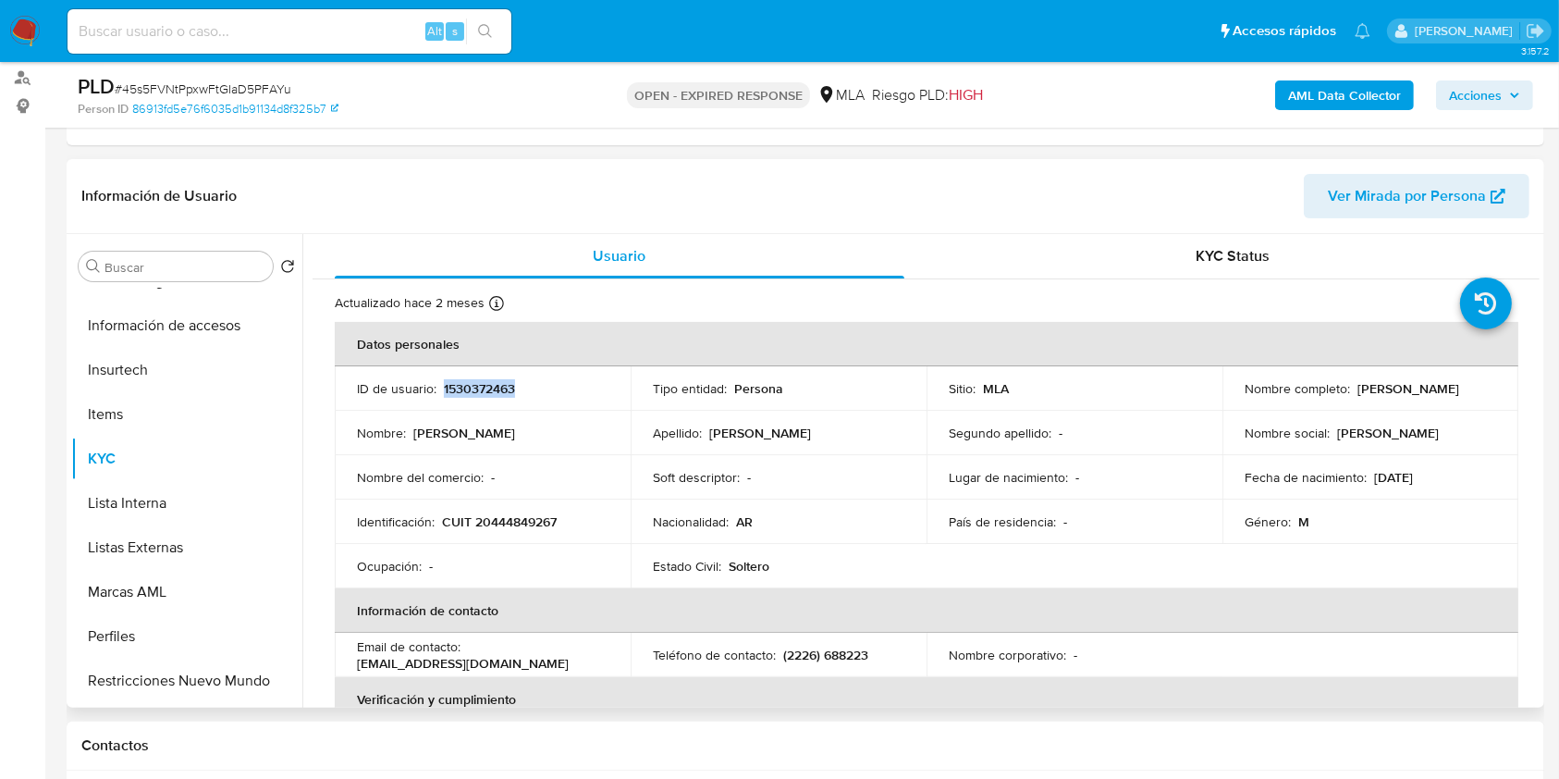
click at [505, 385] on p "1530372463" at bounding box center [479, 388] width 71 height 17
copy p "1530372463"
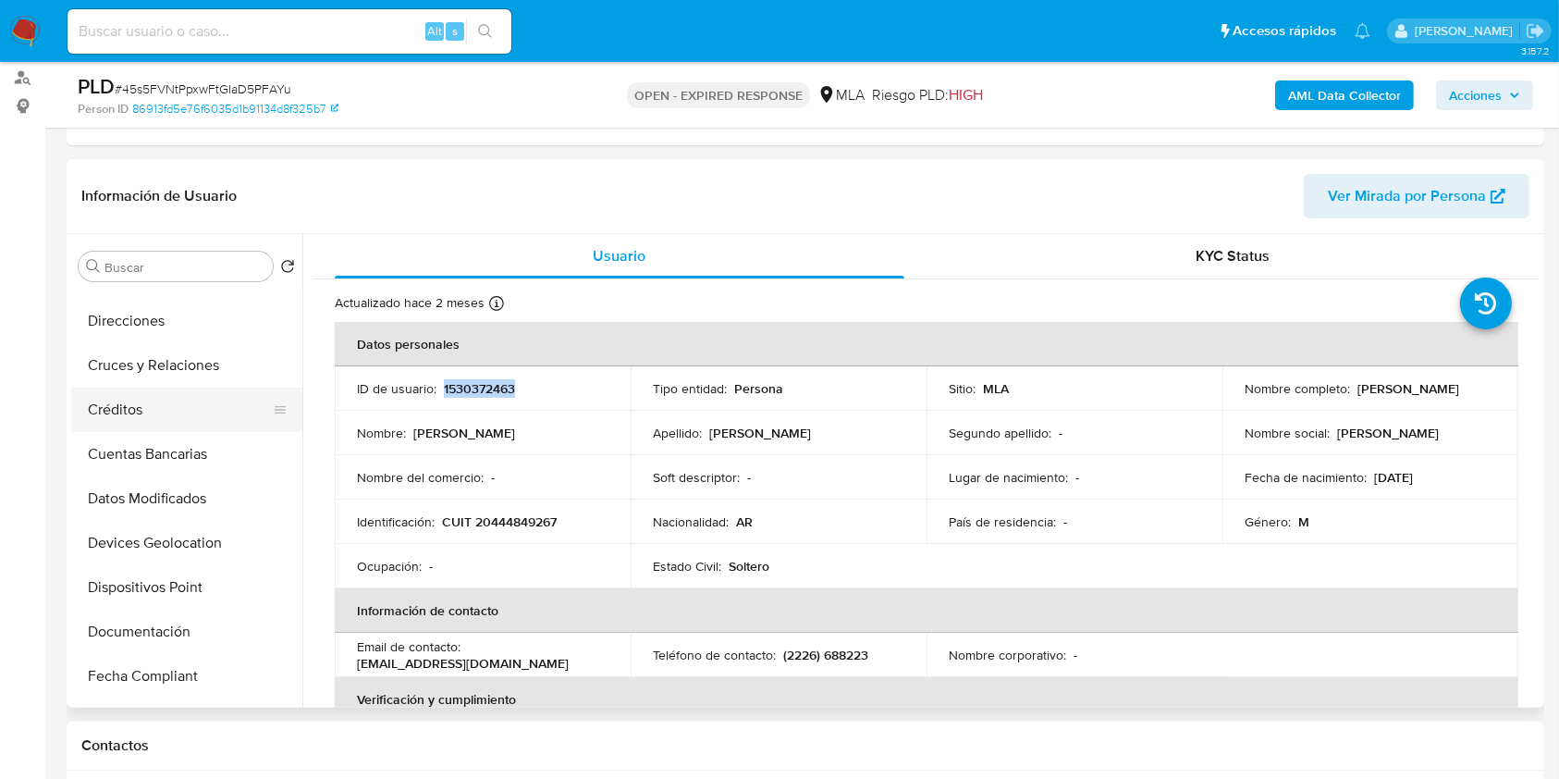
scroll to position [0, 0]
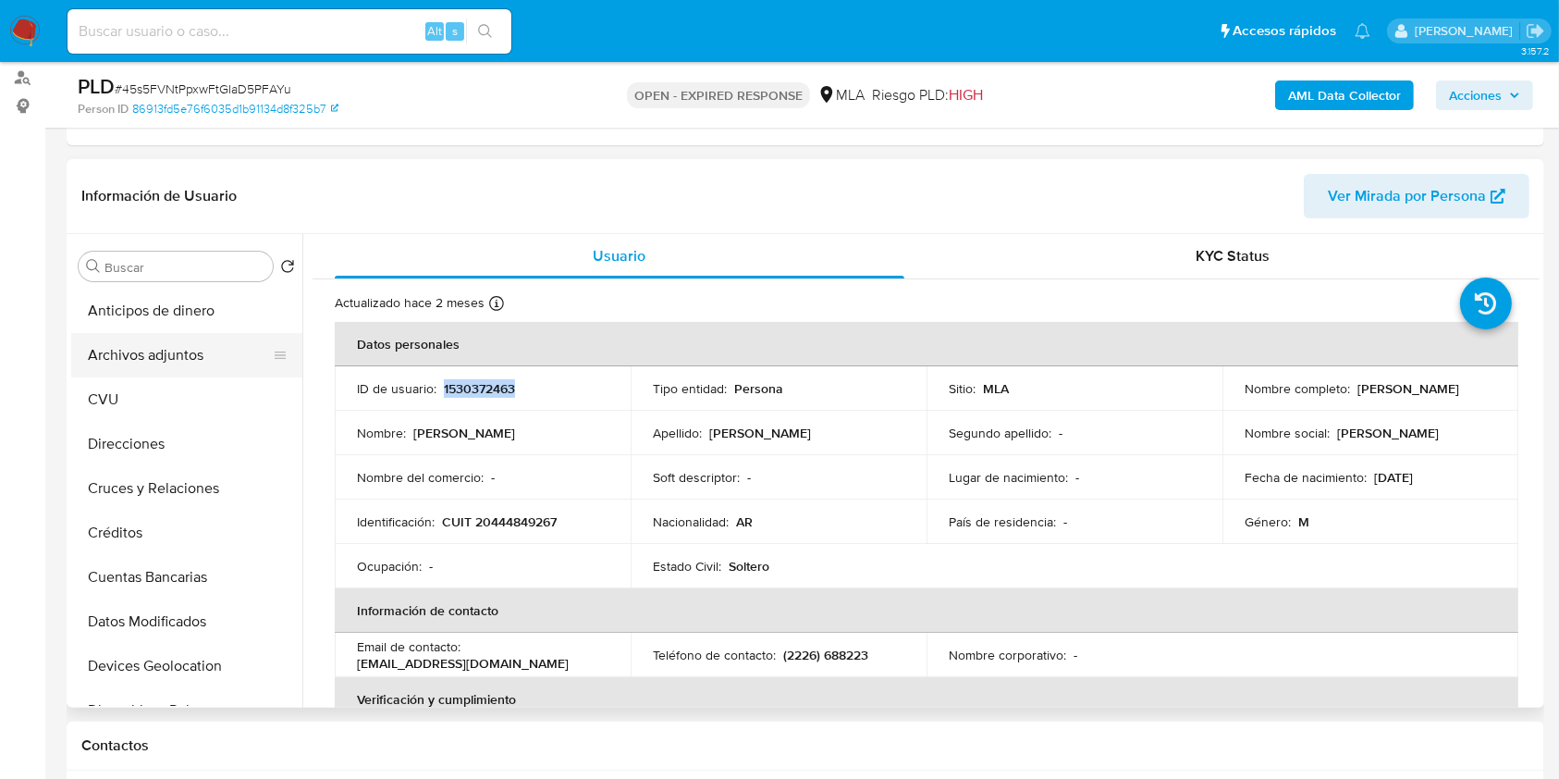
click at [192, 374] on button "Archivos adjuntos" at bounding box center [179, 355] width 216 height 44
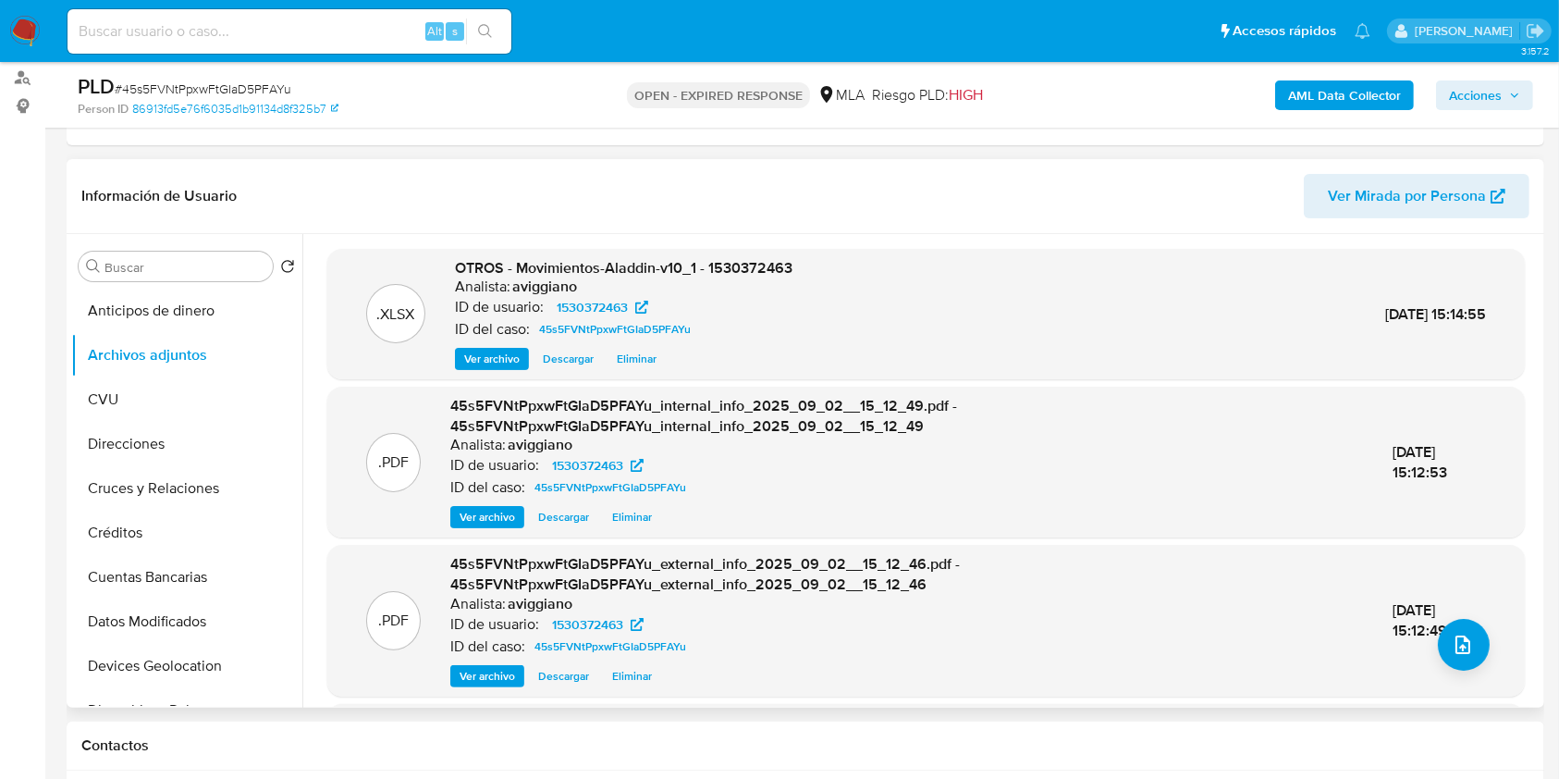
click at [726, 271] on span "OTROS - Movimientos-Aladdin-v10_1 - 1530372463" at bounding box center [623, 267] width 337 height 21
copy span "1530372463"
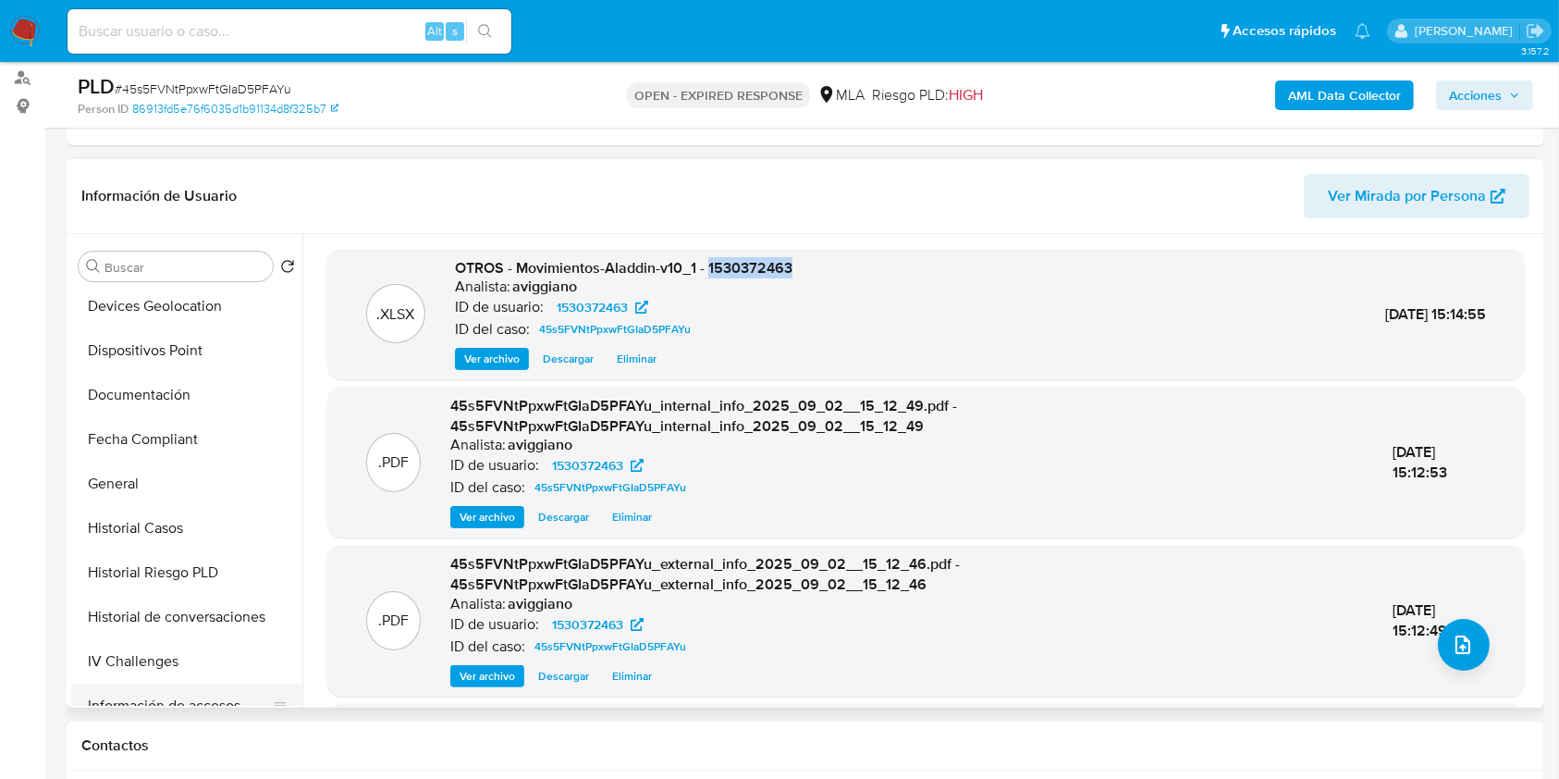
scroll to position [493, 0]
click at [141, 693] on button "KYC" at bounding box center [179, 705] width 216 height 44
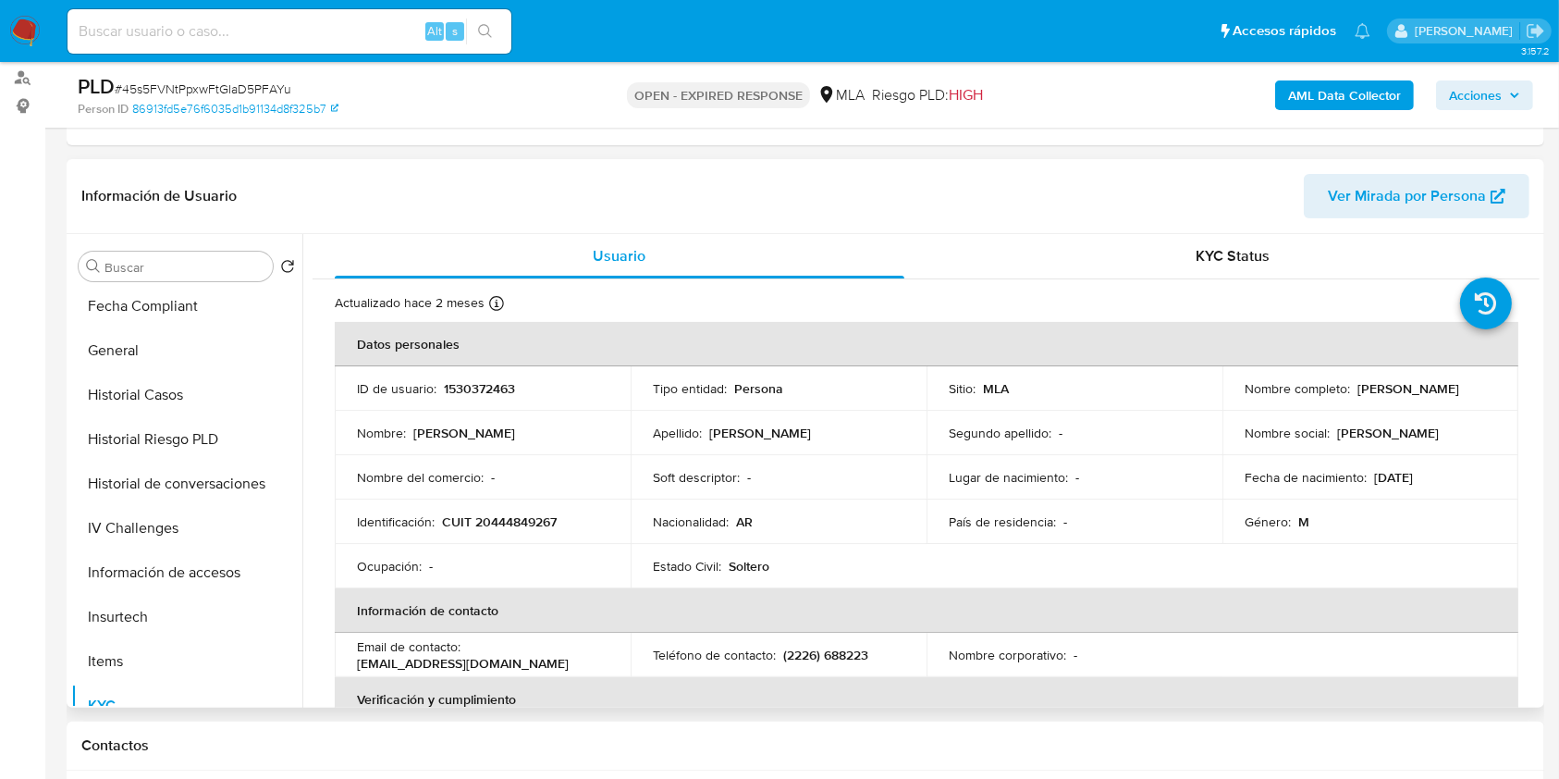
click at [497, 388] on p "1530372463" at bounding box center [479, 388] width 71 height 17
copy p "1530372463"
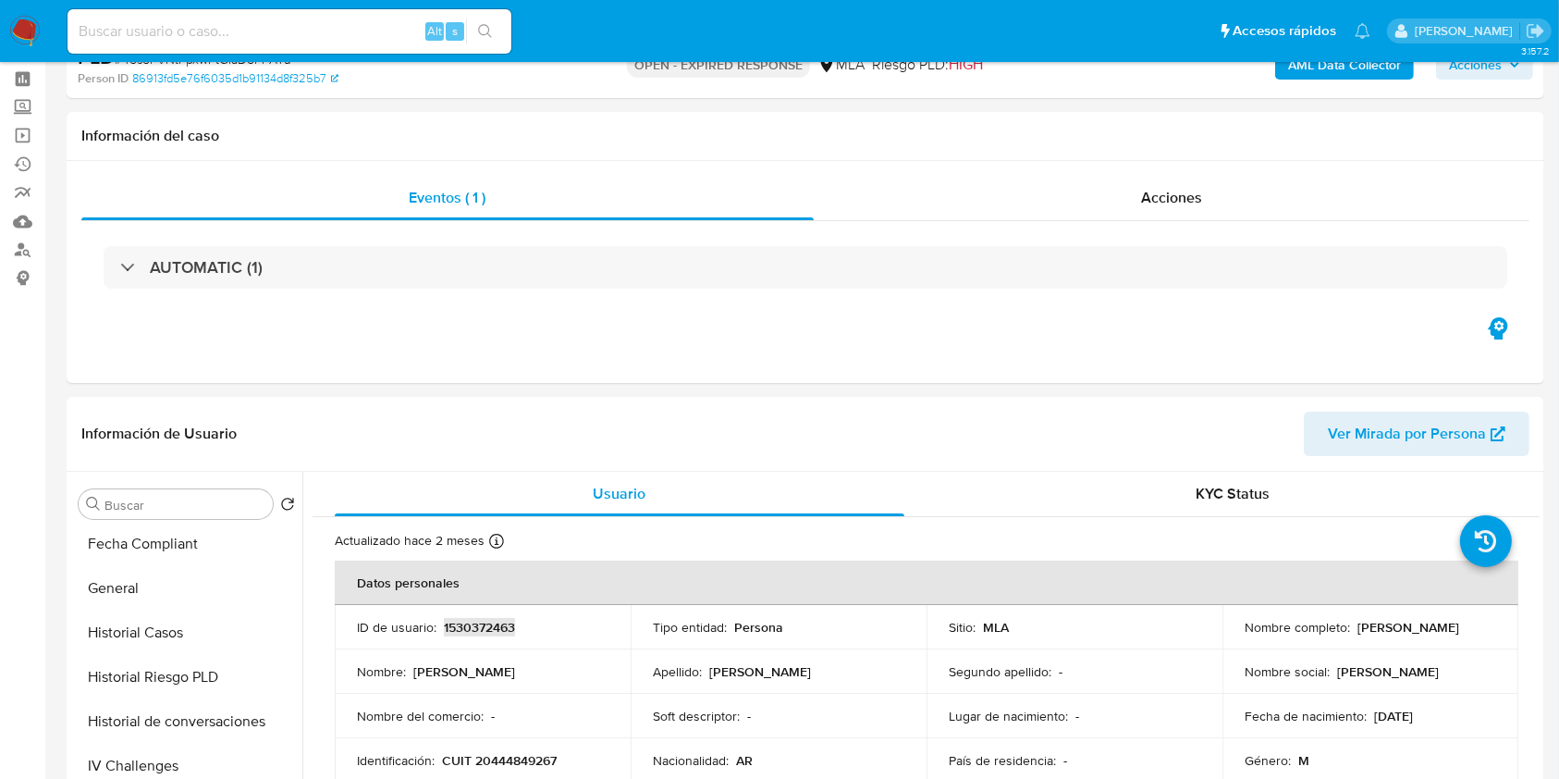
scroll to position [0, 0]
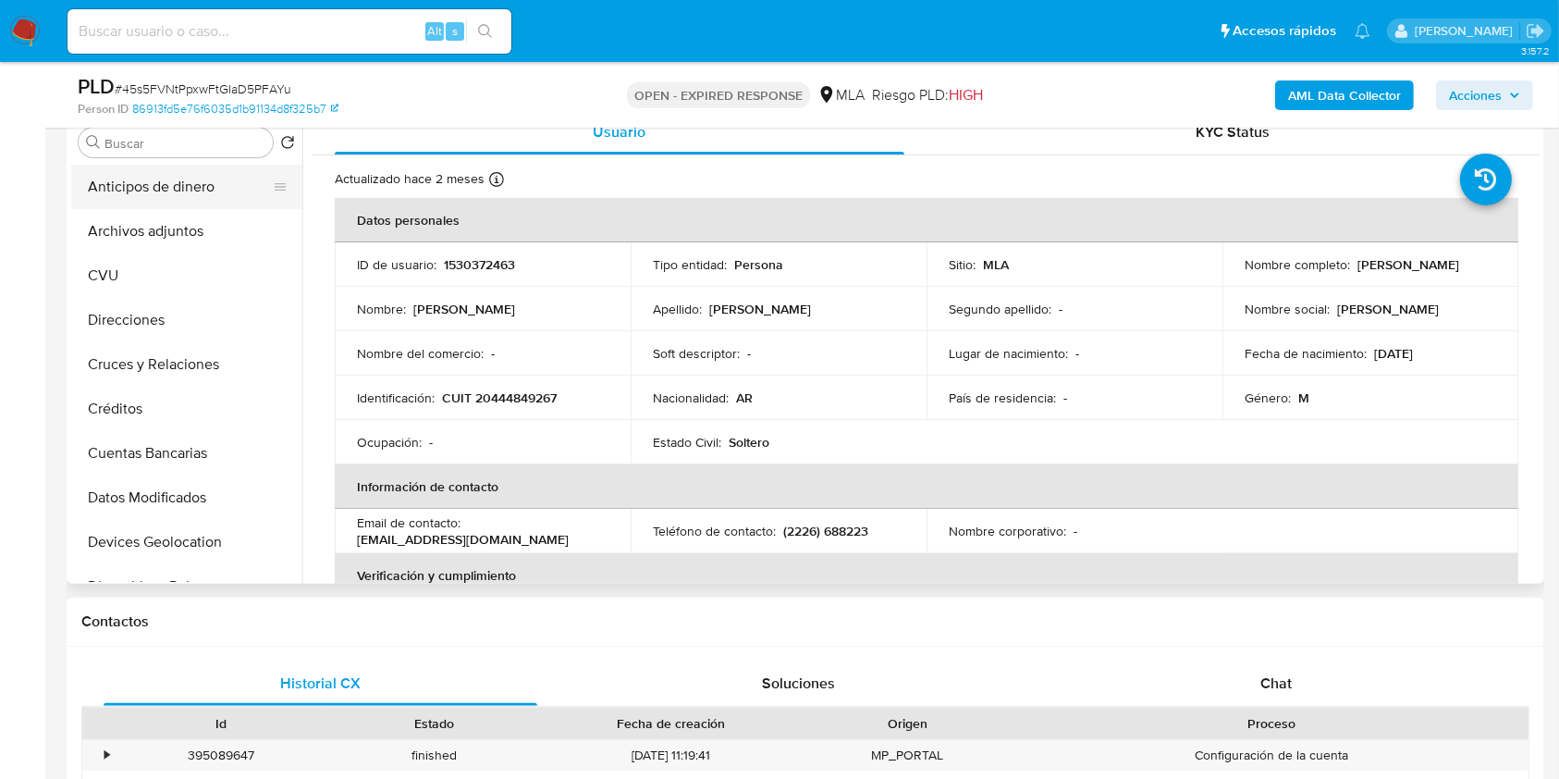
click at [179, 205] on button "Anticipos de dinero" at bounding box center [179, 187] width 216 height 44
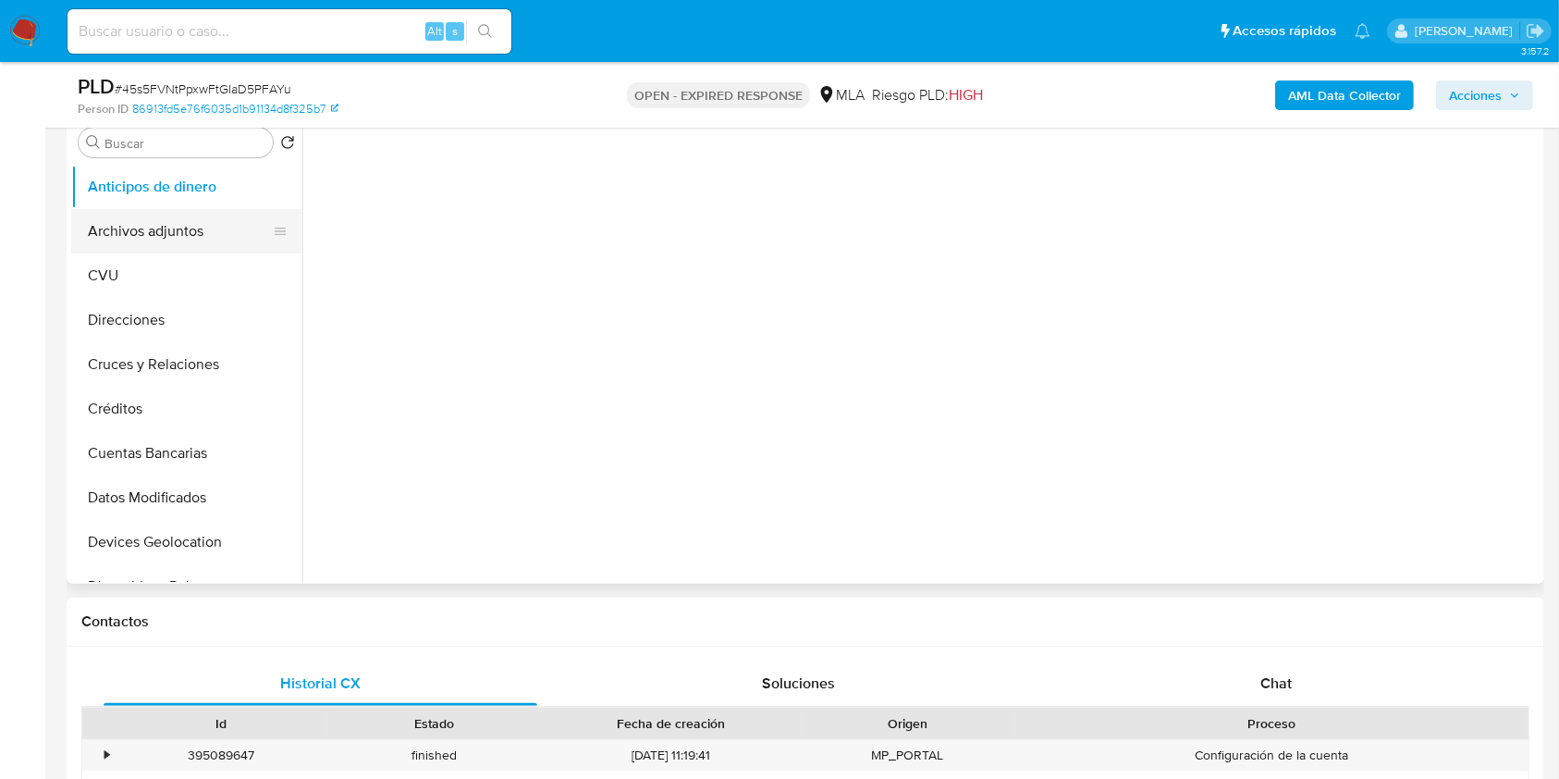
click at [196, 236] on button "Archivos adjuntos" at bounding box center [179, 231] width 216 height 44
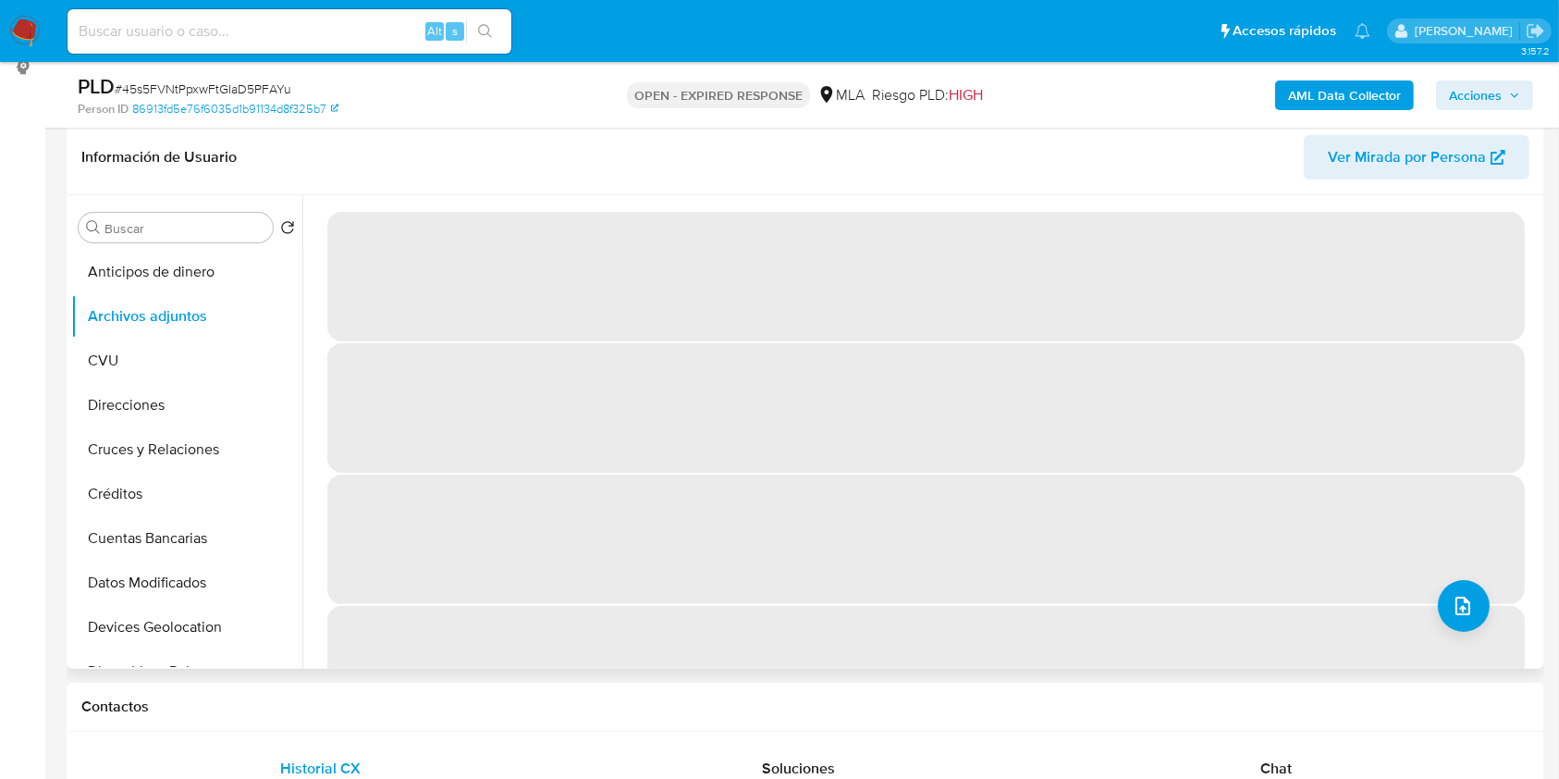
scroll to position [246, 0]
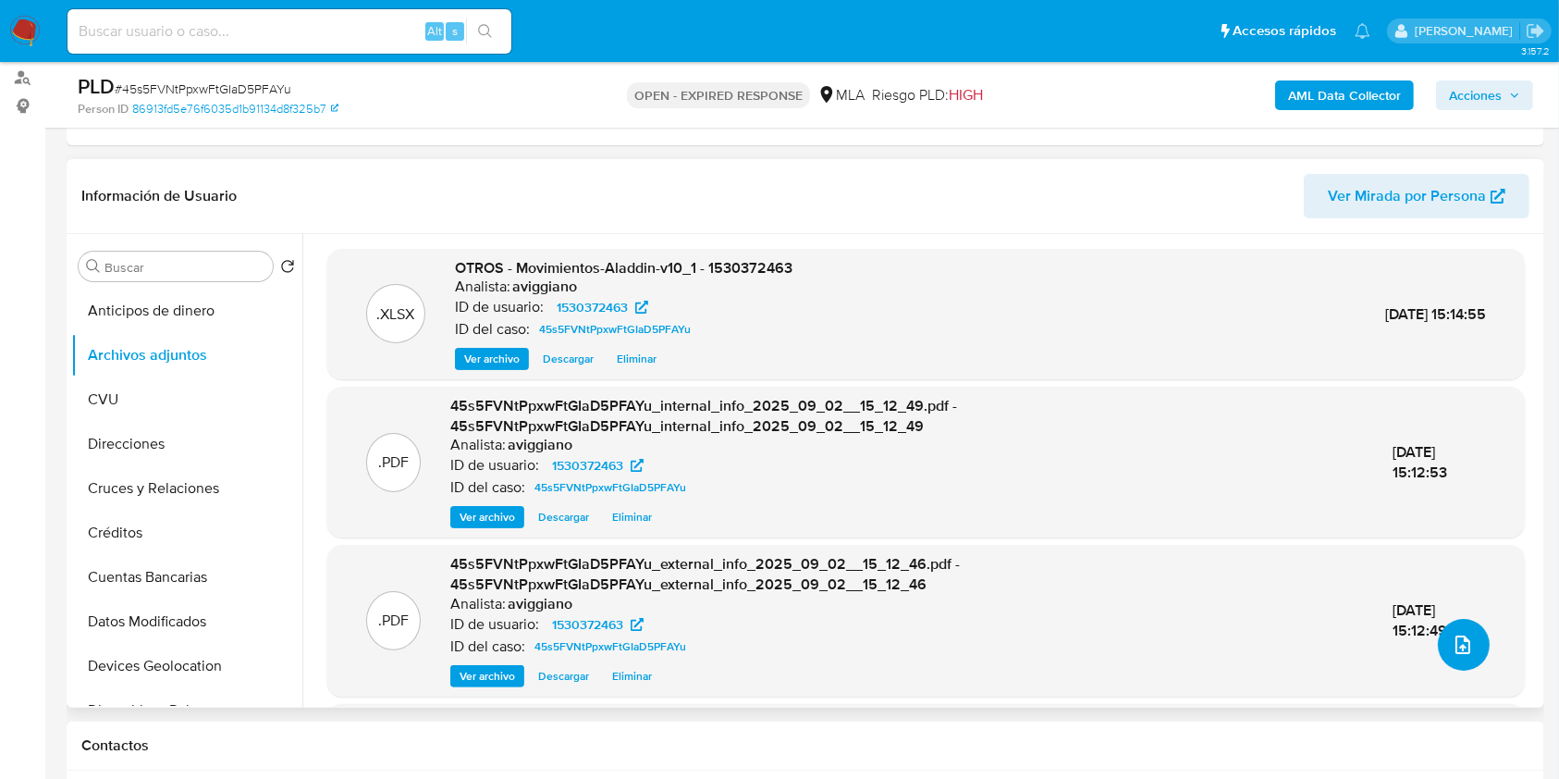
click at [1462, 668] on button "upload-file" at bounding box center [1464, 645] width 52 height 52
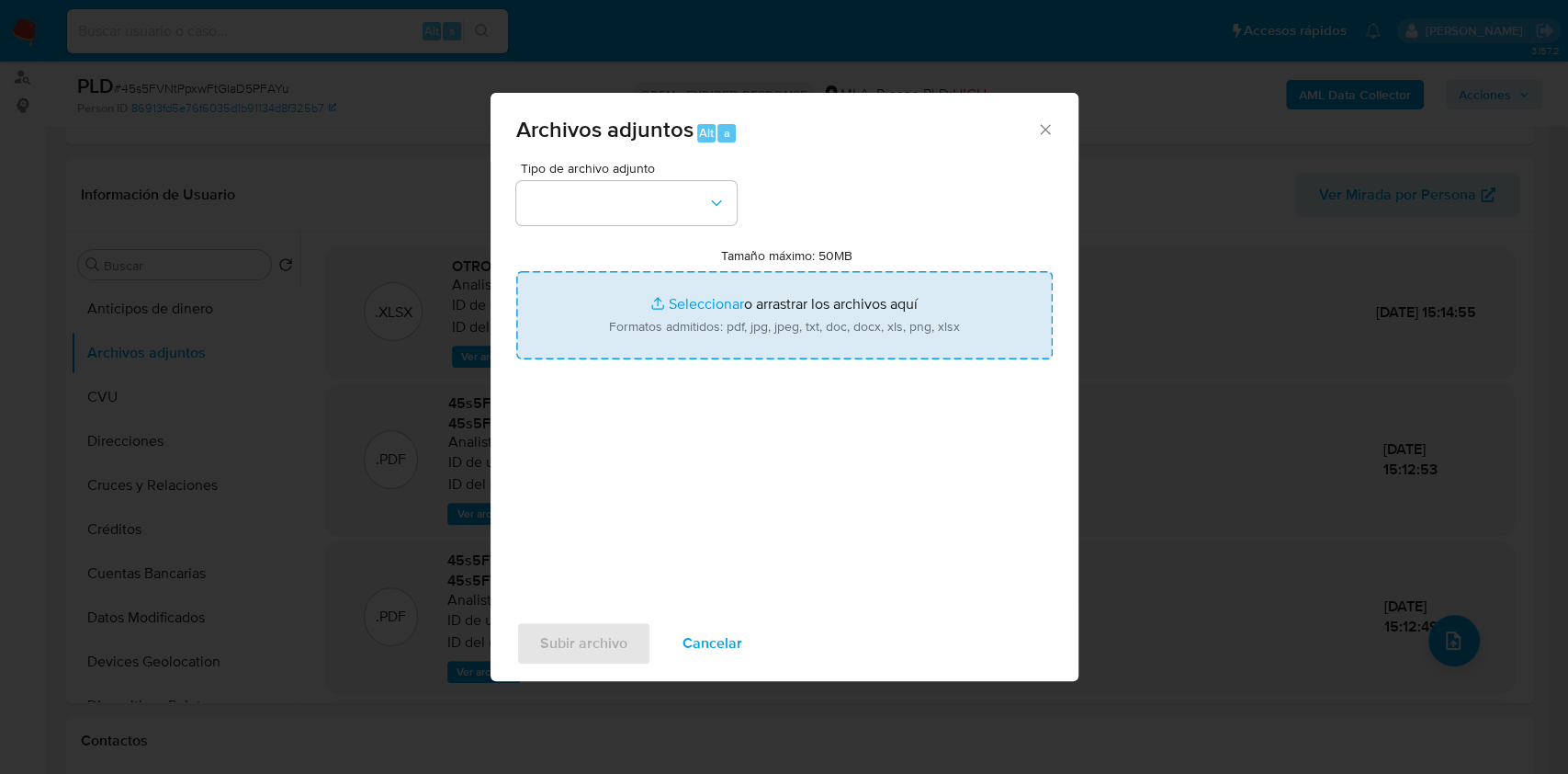
click at [804, 312] on input "Tamaño máximo: 50MB Seleccionar archivos" at bounding box center [785, 315] width 537 height 88
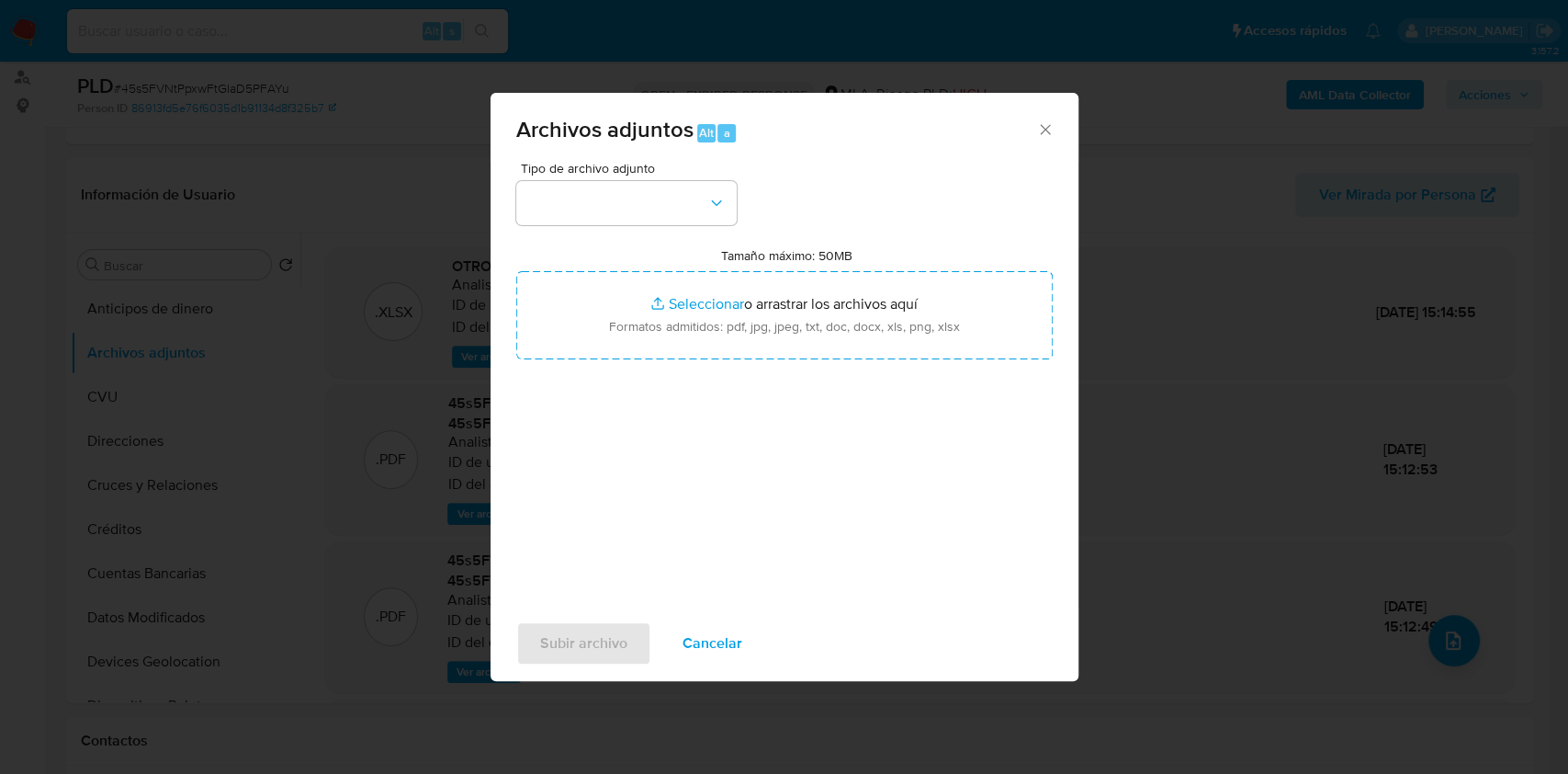
click at [1048, 117] on div "Archivos adjuntos Alt a" at bounding box center [785, 126] width 588 height 69
click at [1049, 123] on icon "Cerrar" at bounding box center [1045, 129] width 18 height 18
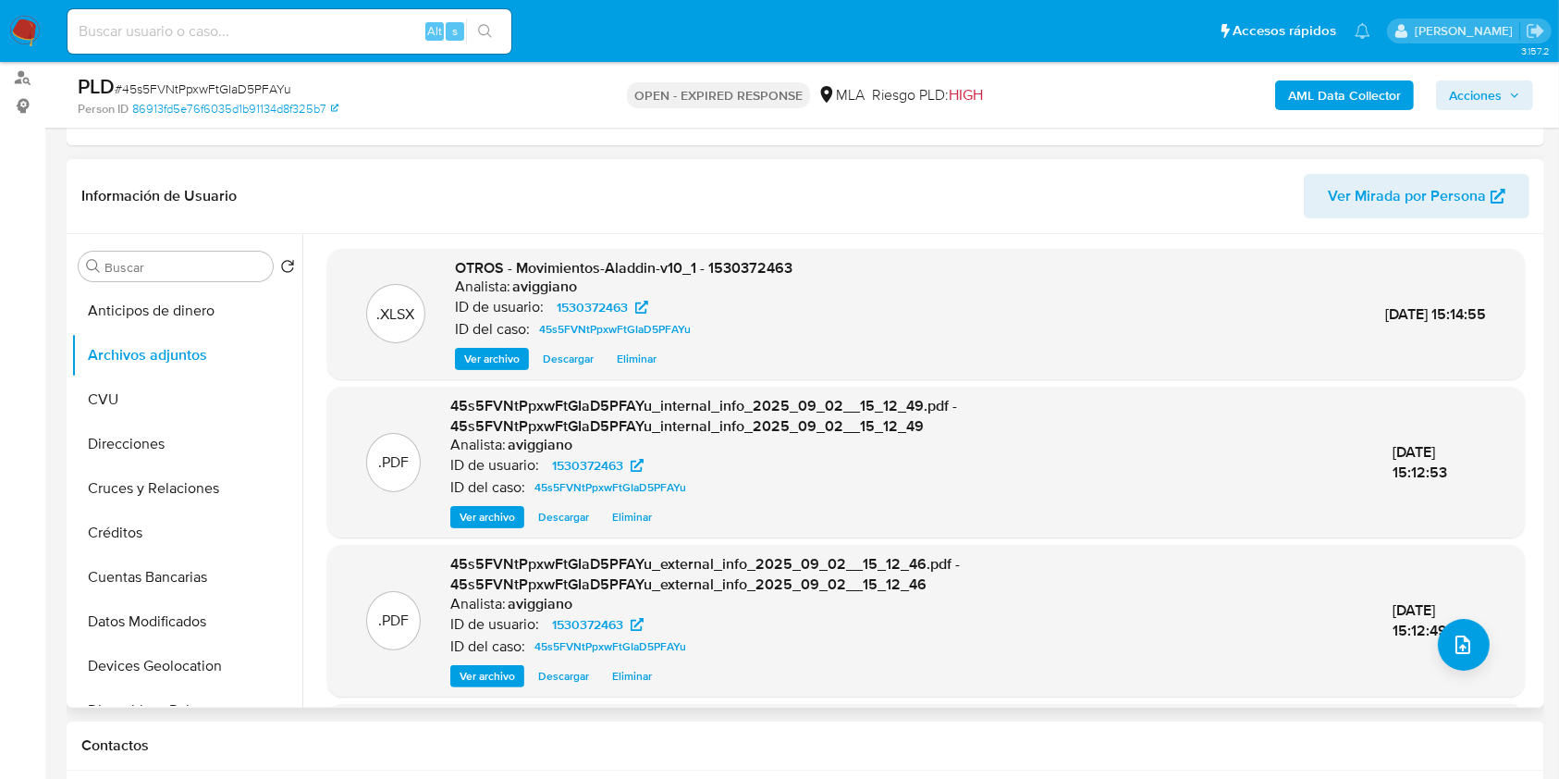
click at [766, 265] on span "OTROS - Movimientos-Aladdin-v10_1 - 1530372463" at bounding box center [623, 267] width 337 height 21
copy span "1530372463"
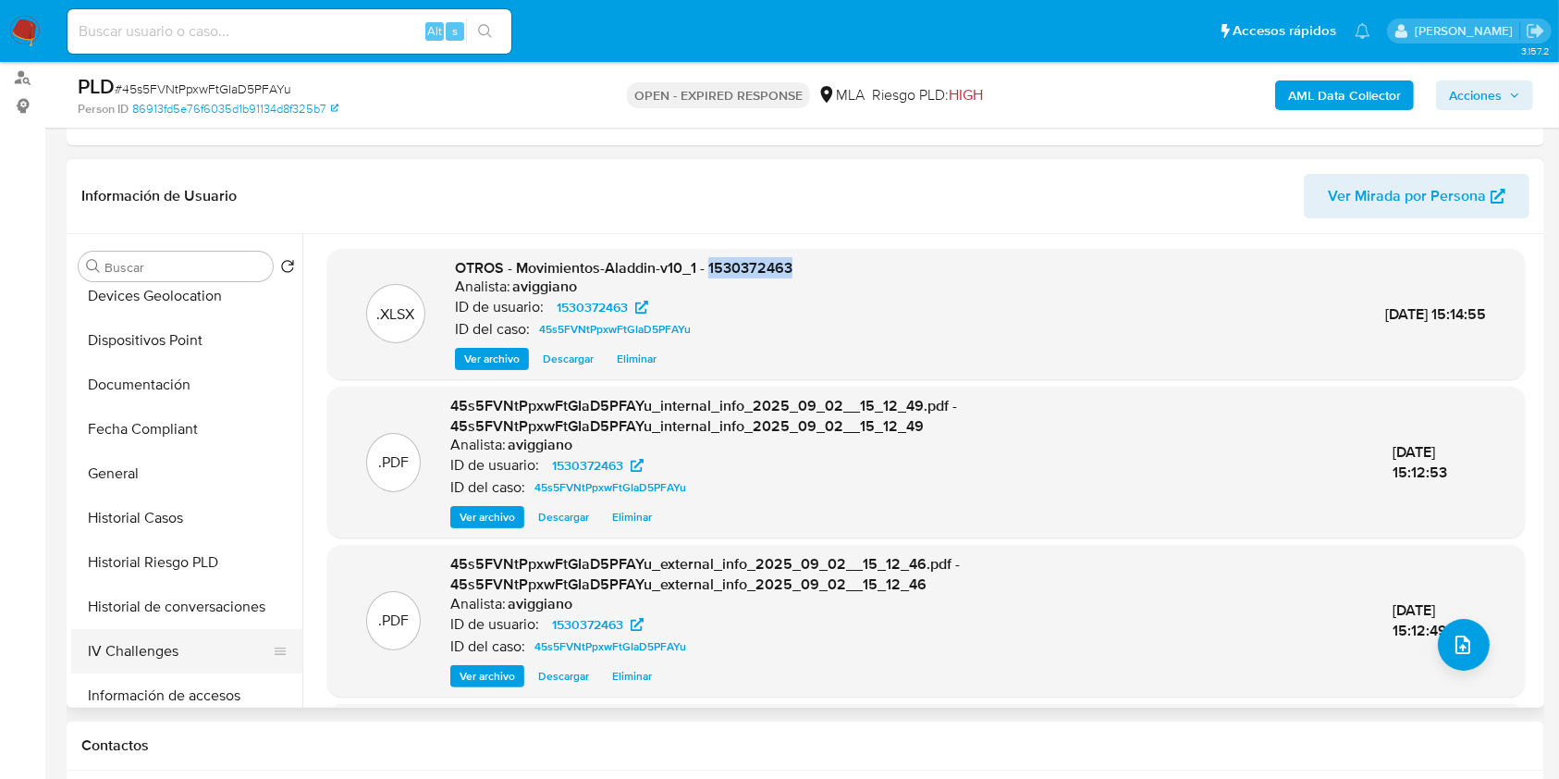
scroll to position [616, 0]
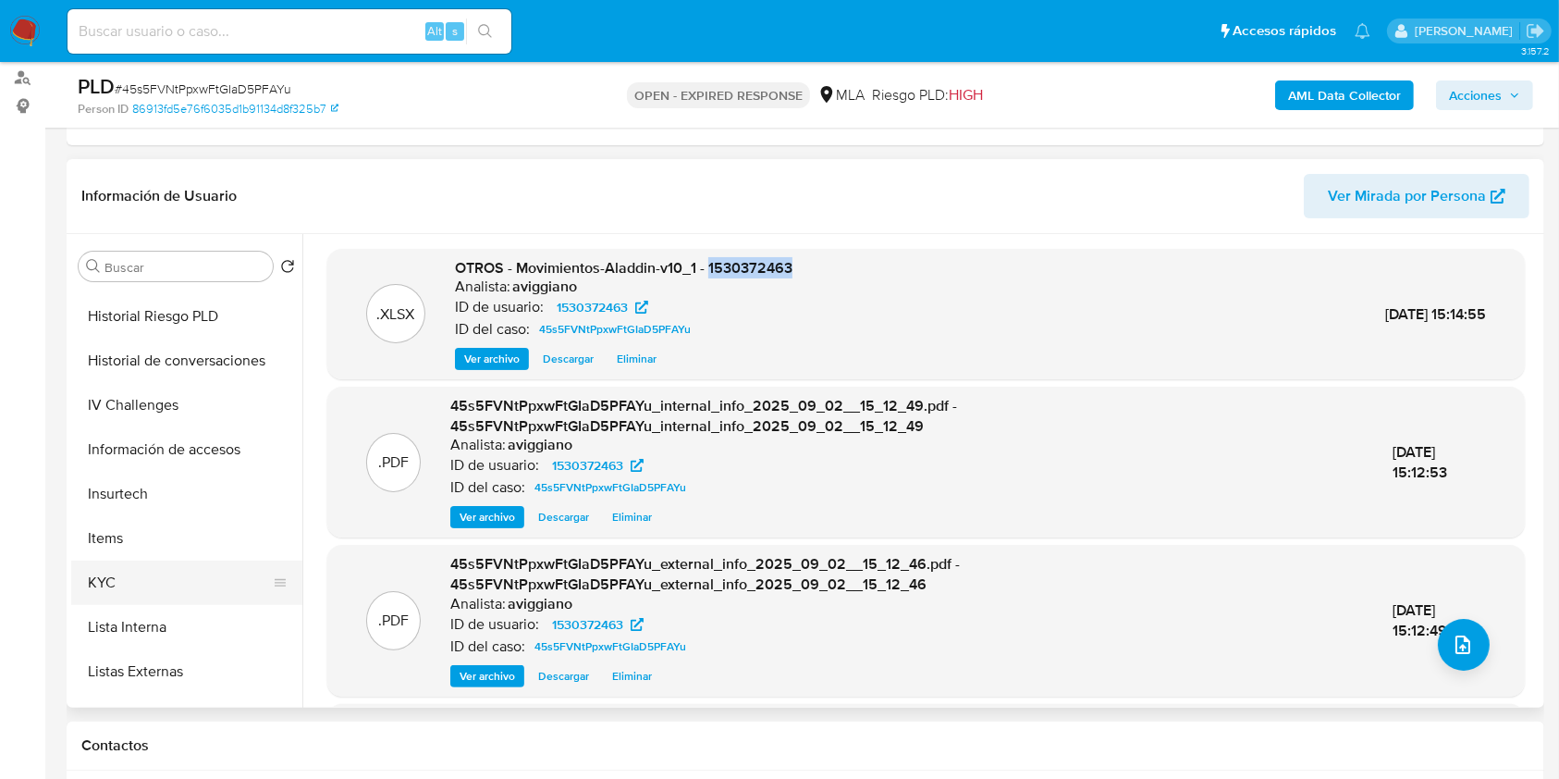
click at [155, 570] on button "KYC" at bounding box center [179, 582] width 216 height 44
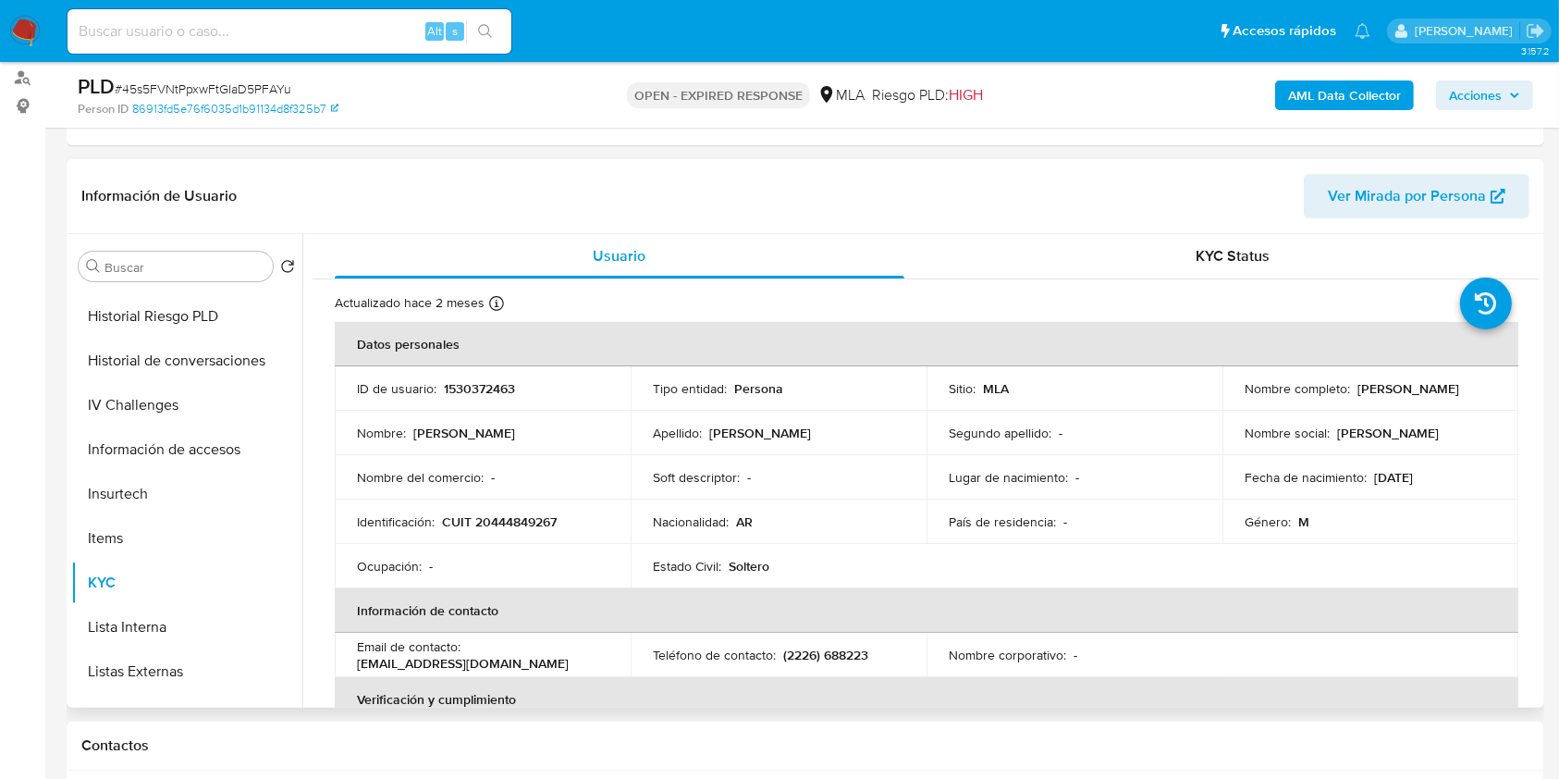
click at [501, 514] on p "CUIT 20444849267" at bounding box center [499, 521] width 115 height 17
copy p "20444849267"
click at [492, 391] on p "1530372463" at bounding box center [479, 388] width 71 height 17
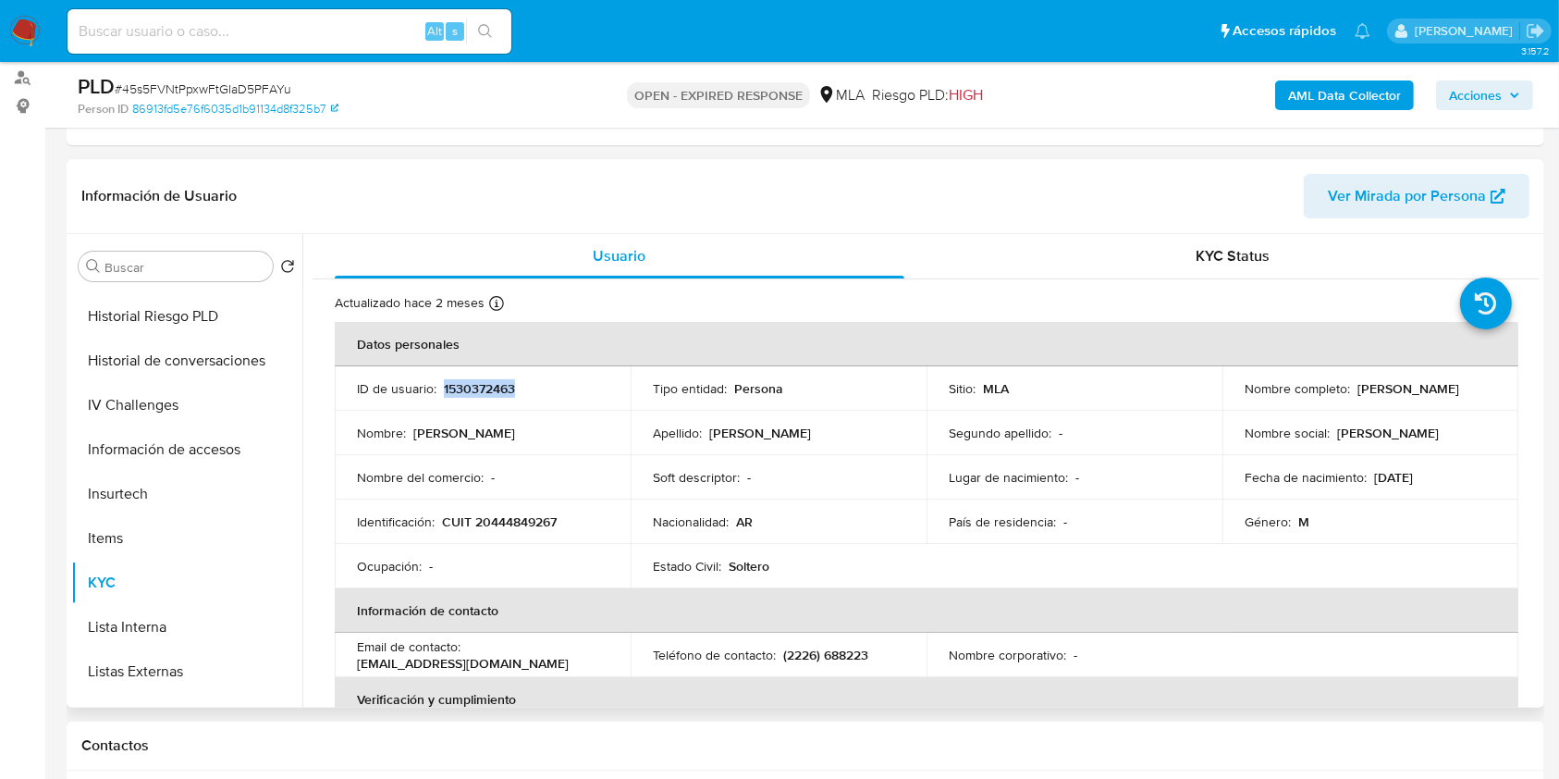
click at [492, 391] on p "1530372463" at bounding box center [479, 388] width 71 height 17
copy p "1530372463"
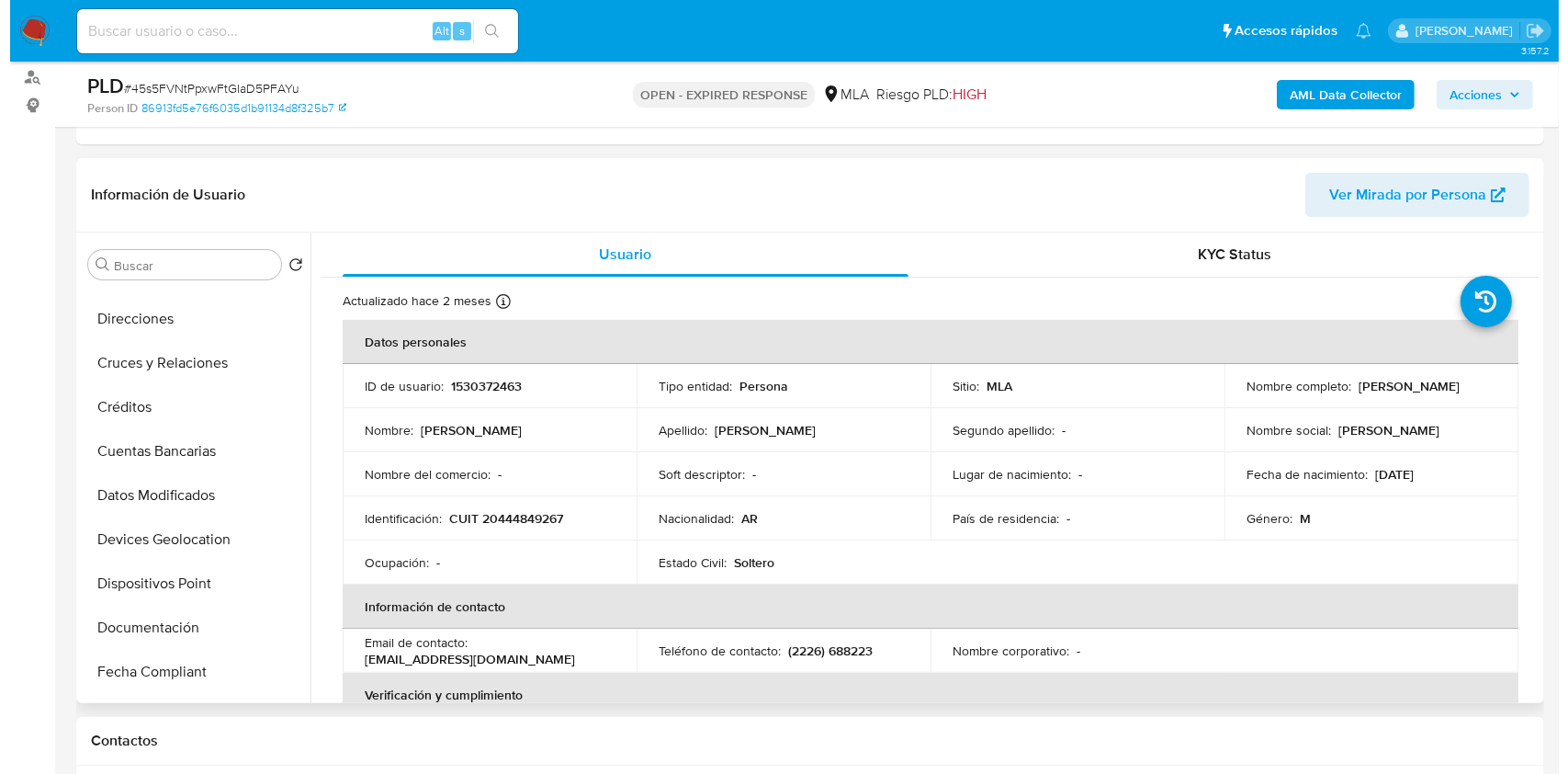
scroll to position [0, 0]
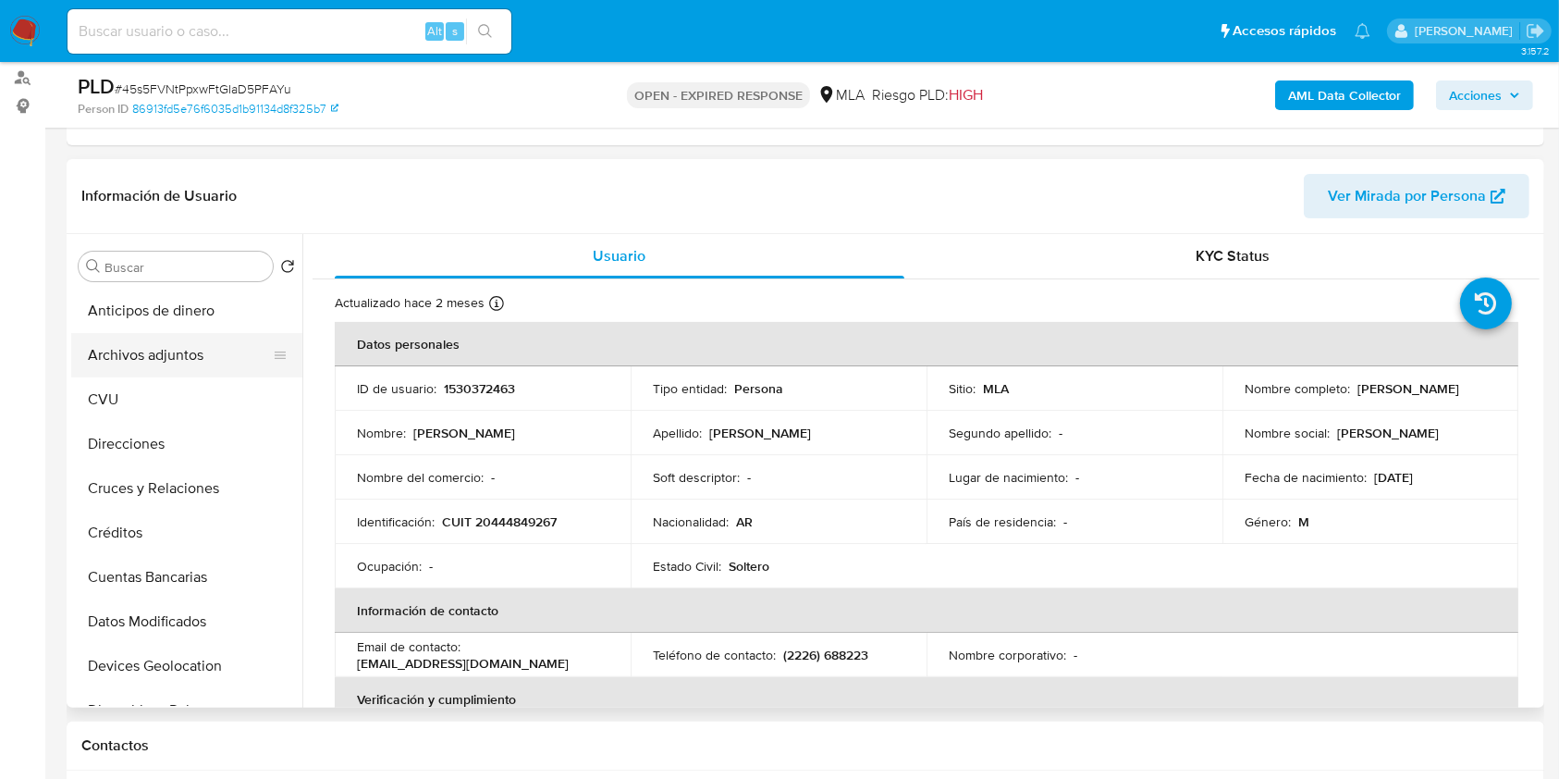
click at [143, 362] on button "Archivos adjuntos" at bounding box center [179, 355] width 216 height 44
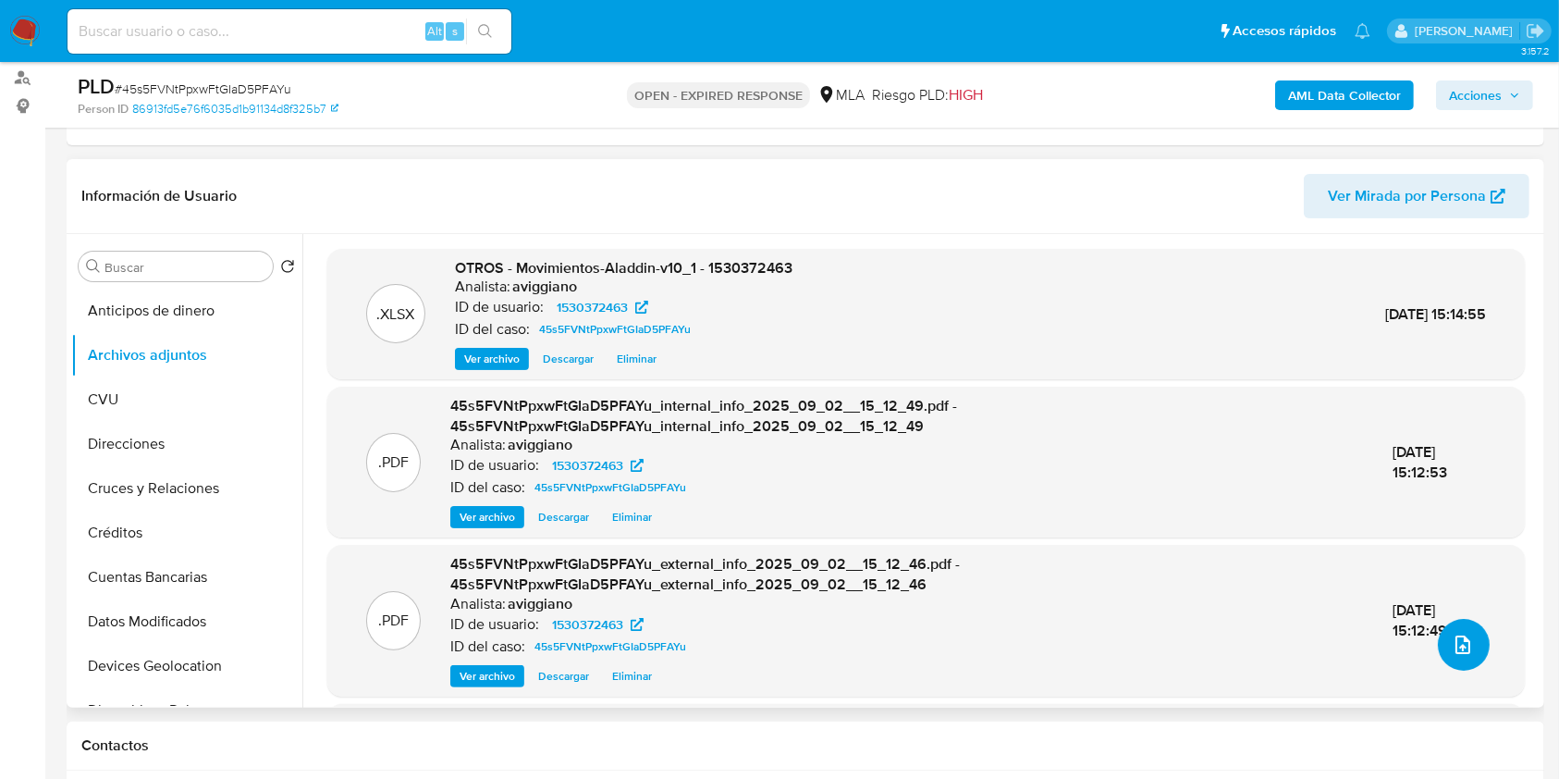
click at [1459, 641] on icon "upload-file" at bounding box center [1463, 644] width 22 height 22
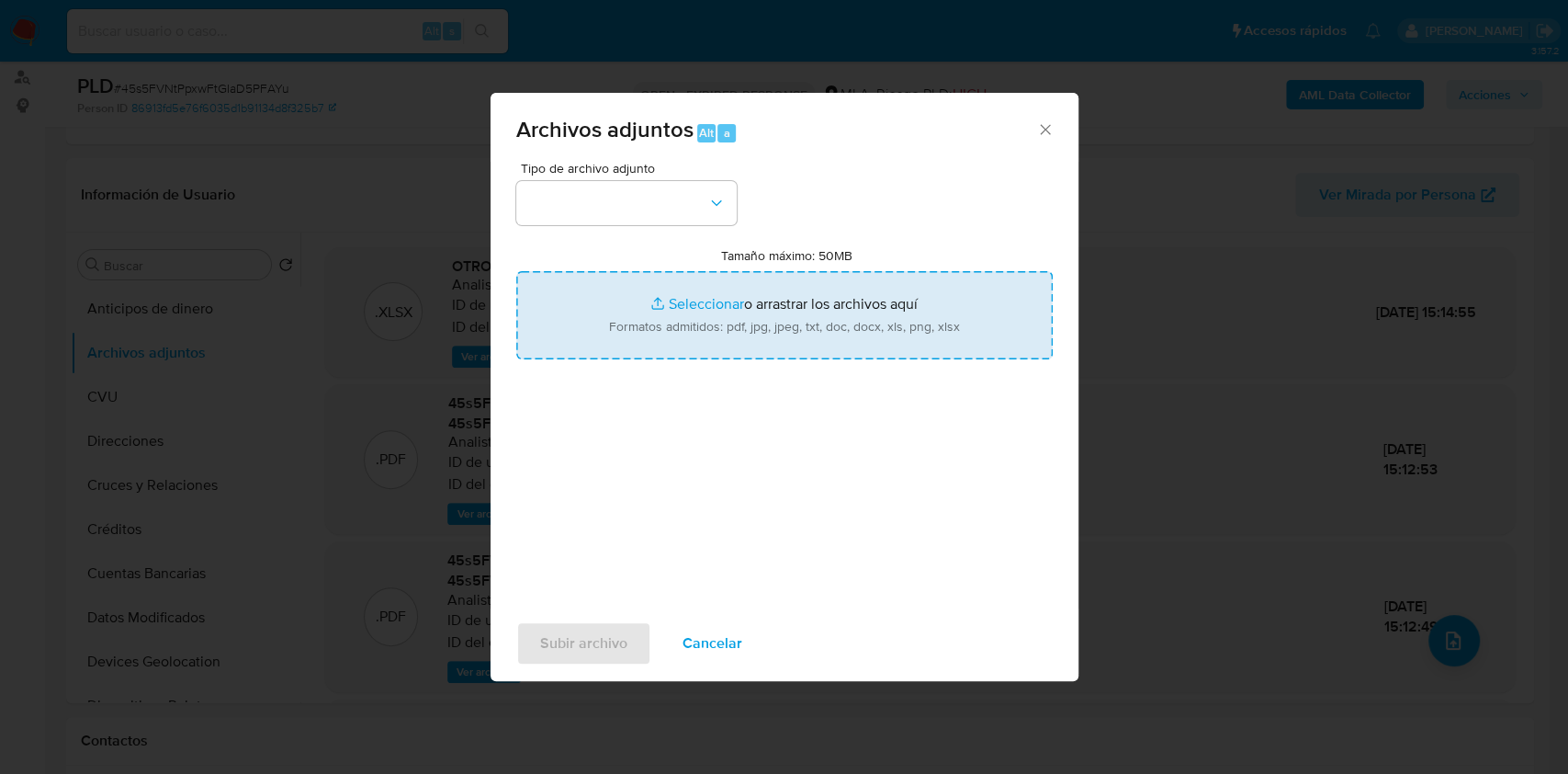
click at [840, 332] on input "Tamaño máximo: 50MB Seleccionar archivos" at bounding box center [785, 315] width 537 height 88
type input "C:\fakepath\Nosis - 1530372463.pdf"
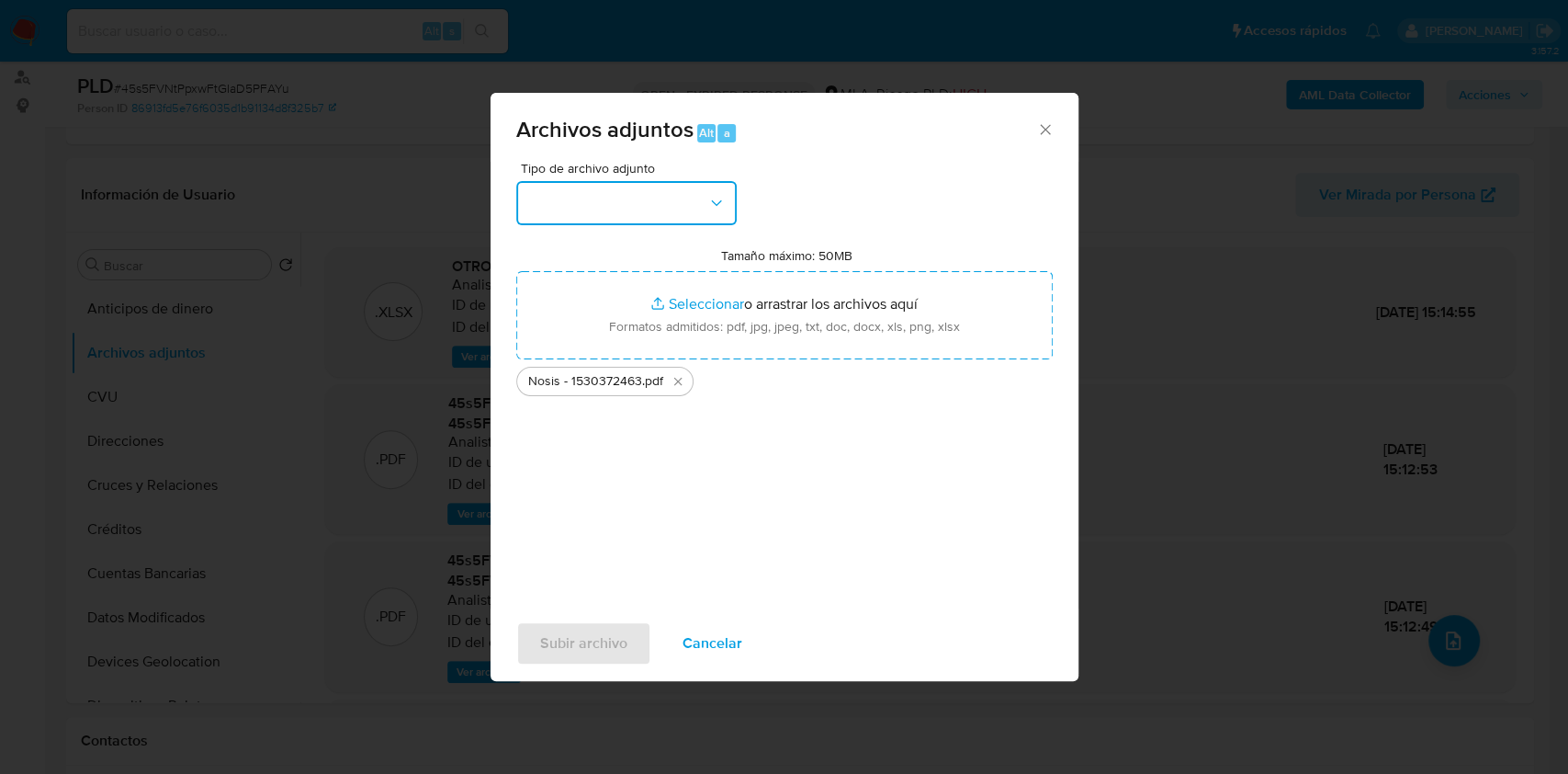
click at [623, 181] on button "button" at bounding box center [627, 203] width 221 height 44
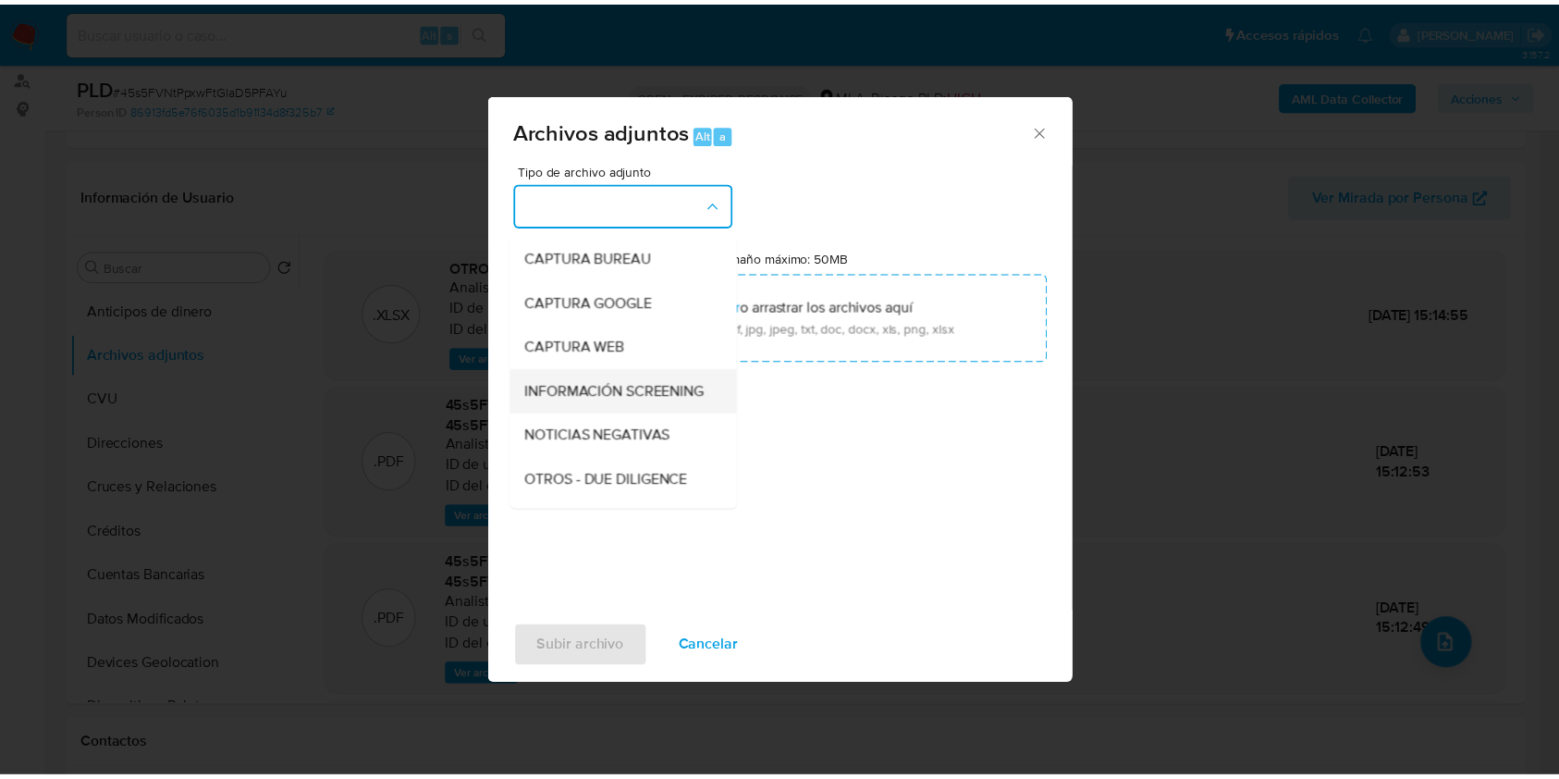
scroll to position [123, 0]
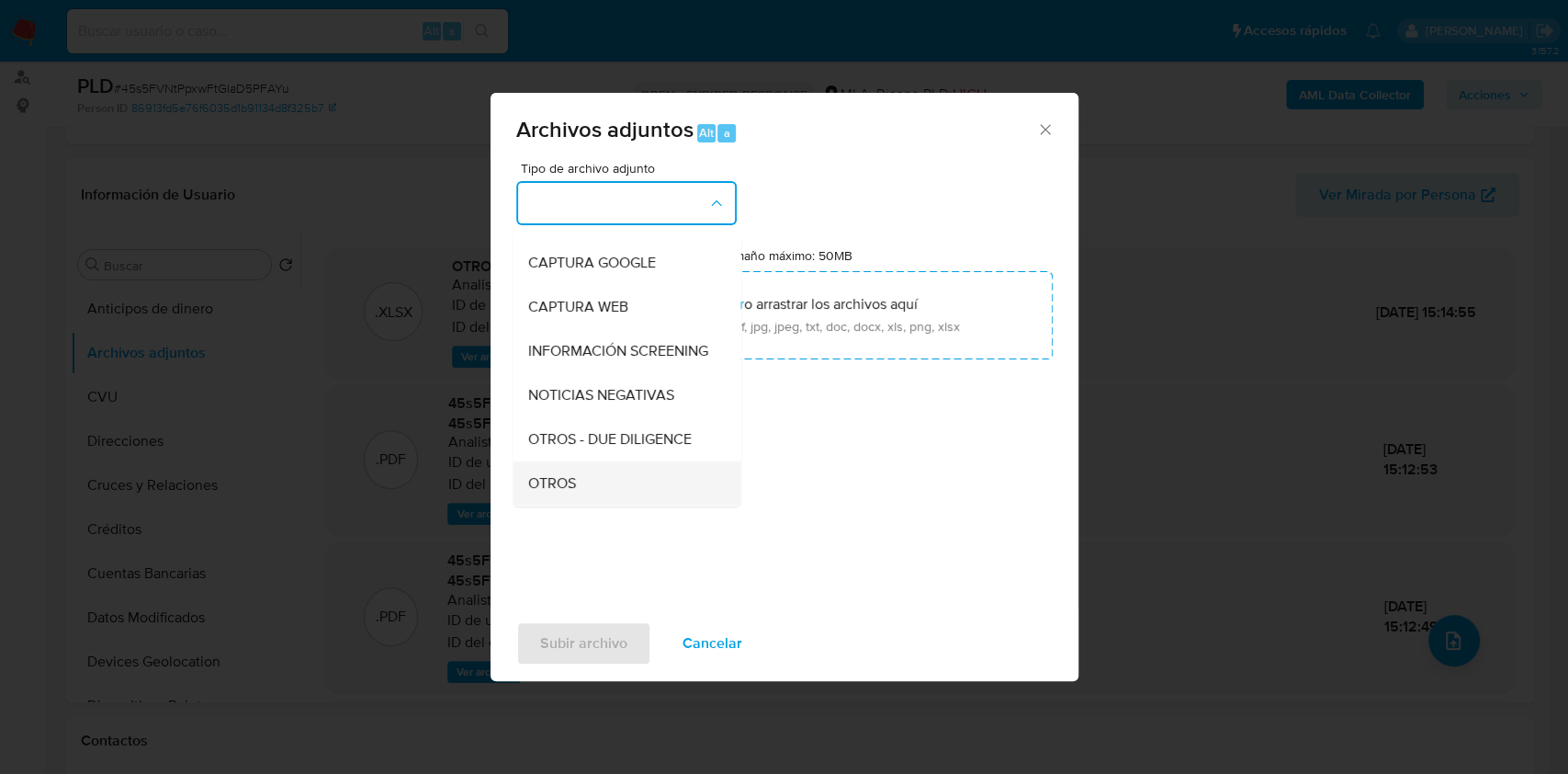
click at [521, 501] on li "OTROS" at bounding box center [626, 483] width 228 height 44
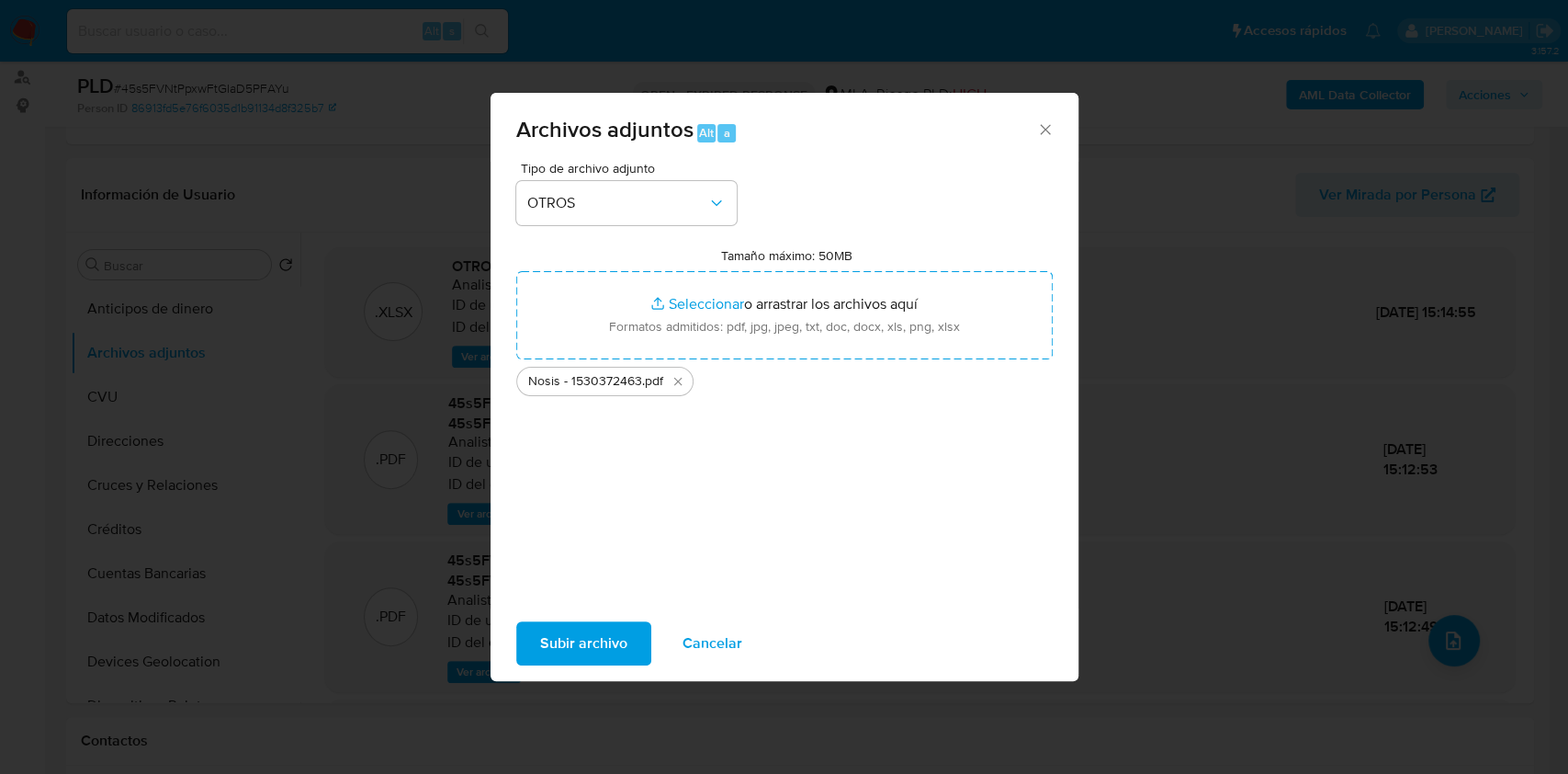
click at [531, 657] on button "Subir archivo" at bounding box center [584, 643] width 135 height 44
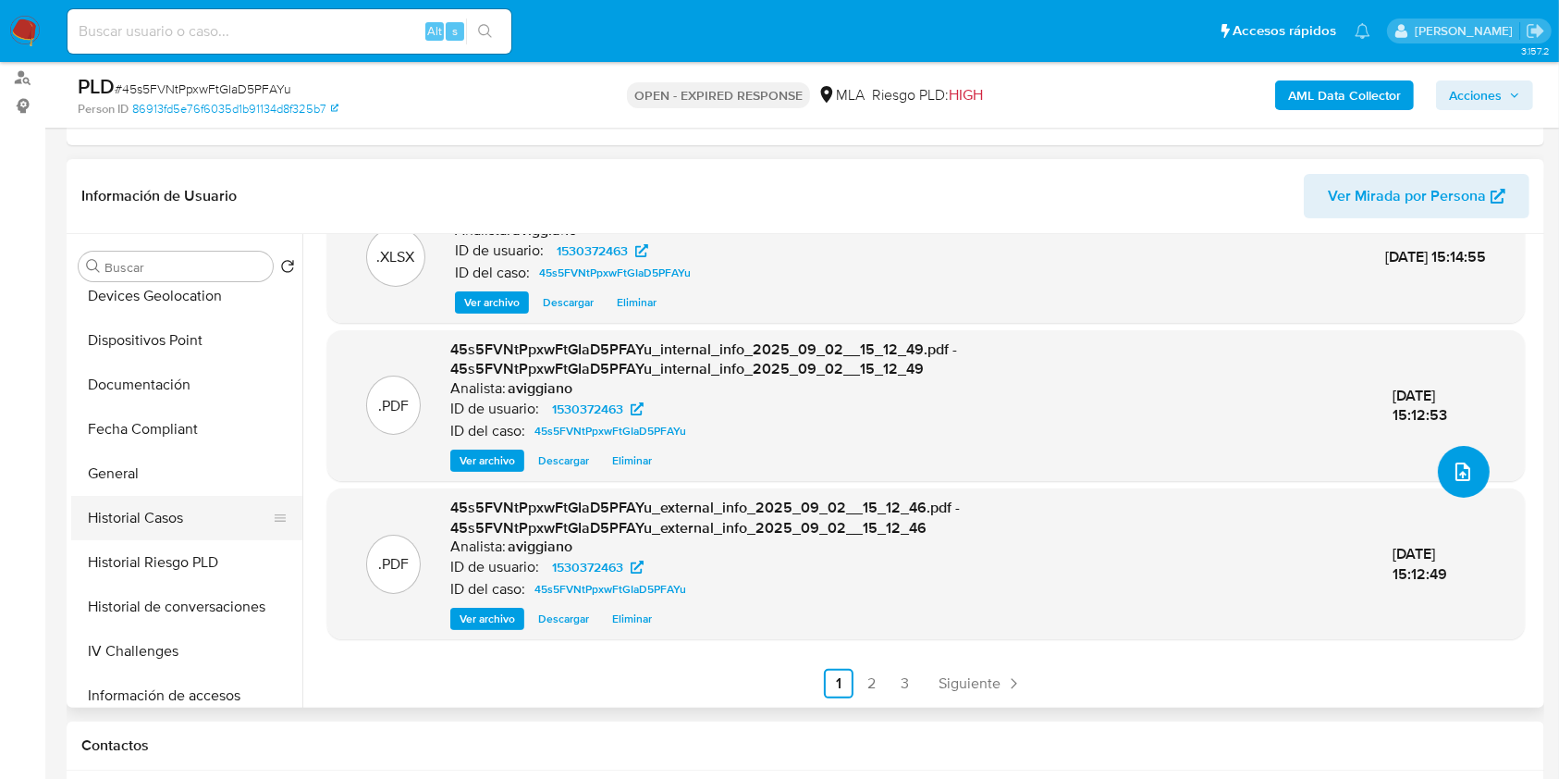
scroll to position [740, 0]
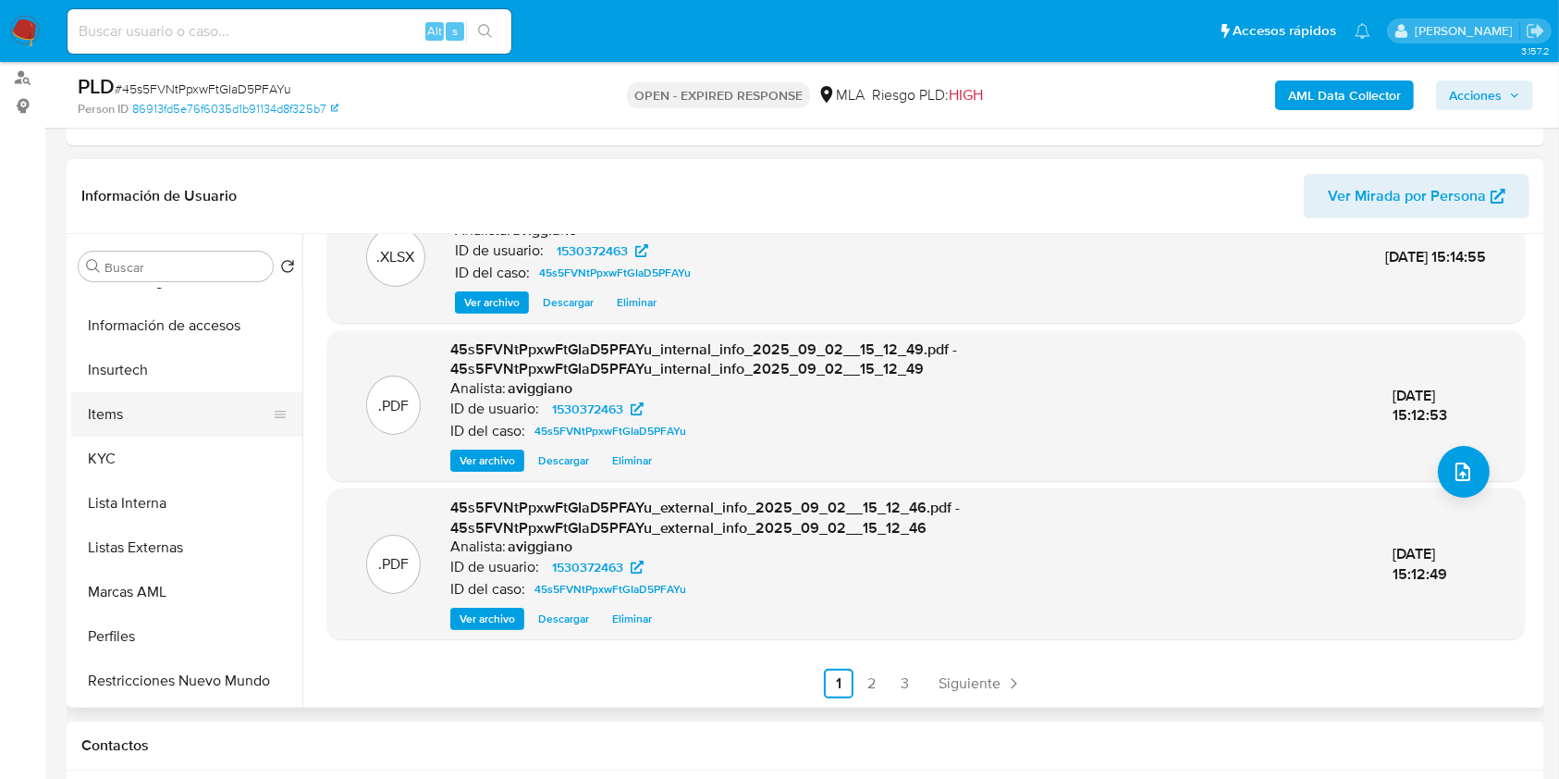
click at [199, 427] on button "Items" at bounding box center [179, 414] width 216 height 44
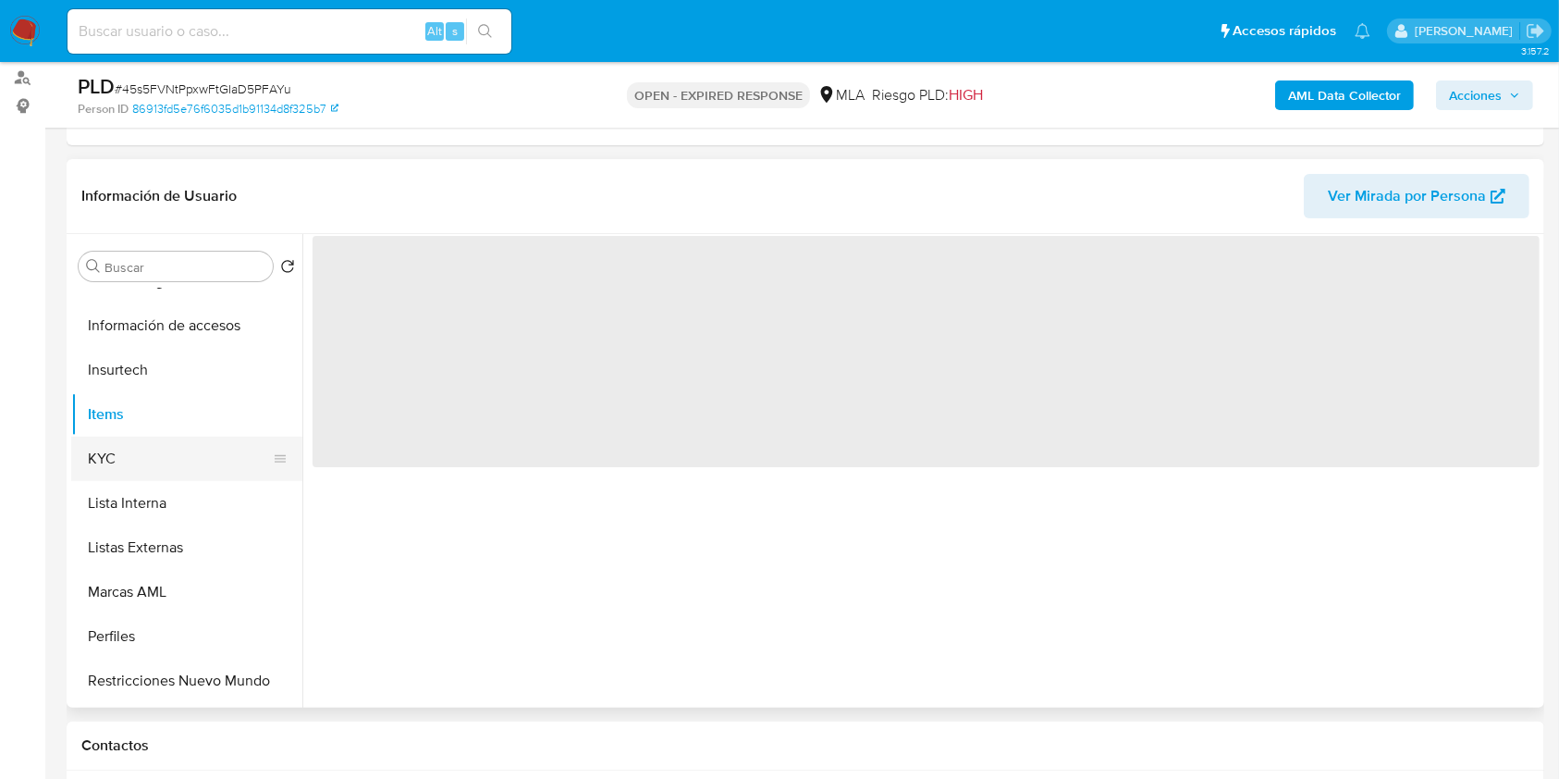
click at [207, 460] on button "KYC" at bounding box center [179, 458] width 216 height 44
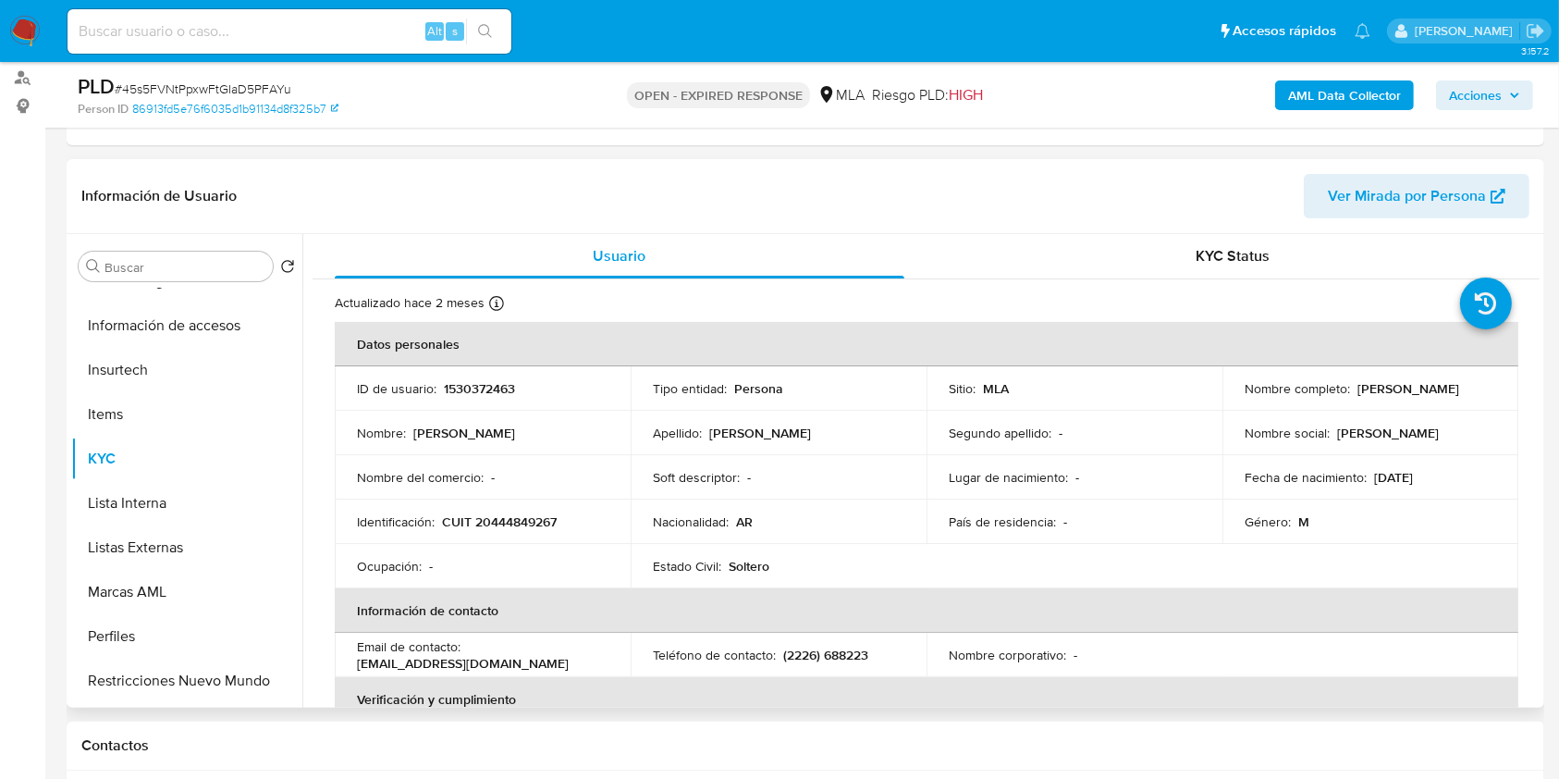
drag, startPoint x: 1239, startPoint y: 393, endPoint x: 1413, endPoint y: 407, distance: 174.4
click at [1413, 407] on td "Nombre completo : Emiliano Gaston Moyano" at bounding box center [1370, 388] width 296 height 44
copy p "Emiliano Gaston Moyano"
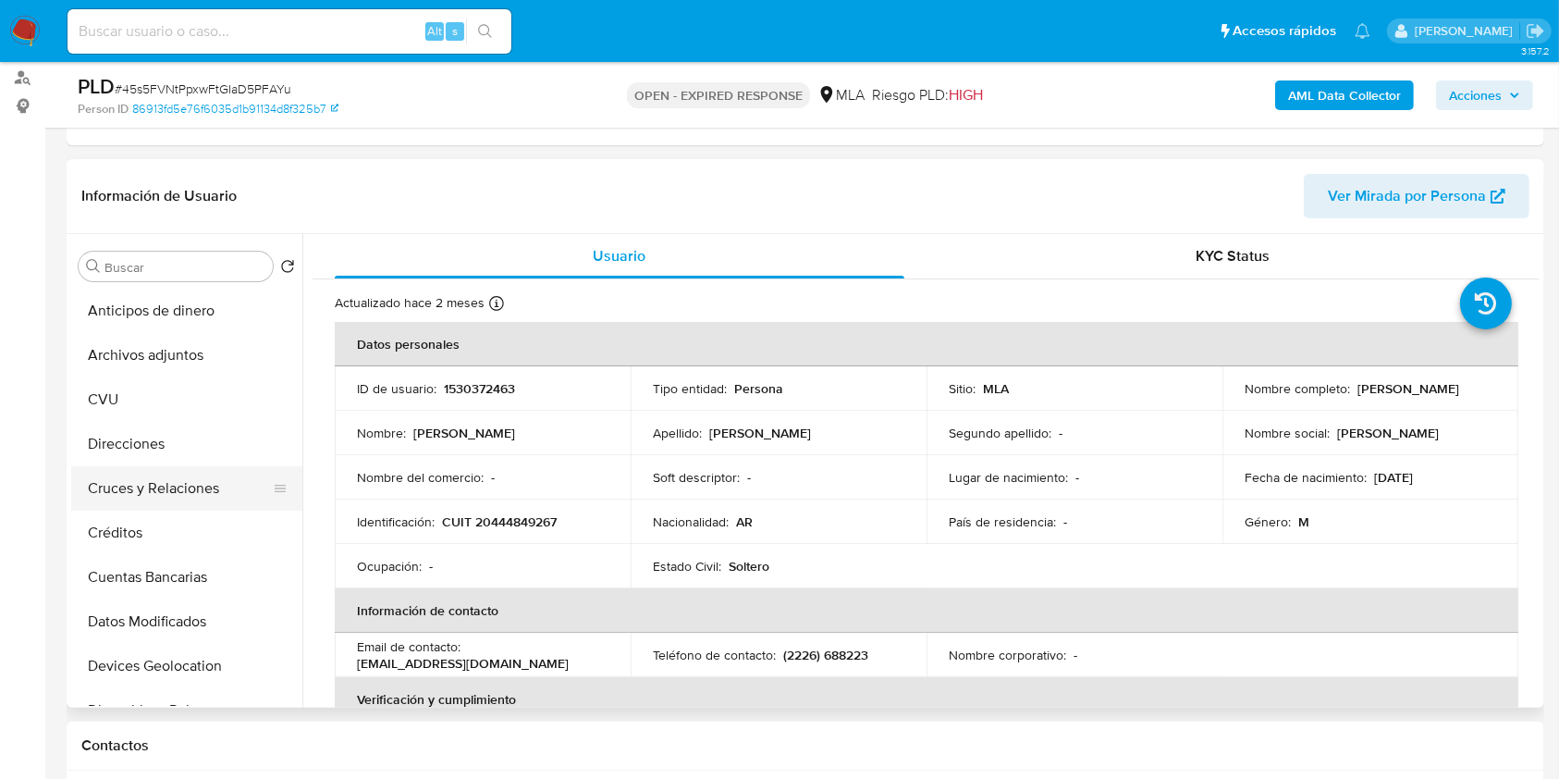
click at [147, 377] on button "CVU" at bounding box center [186, 399] width 231 height 44
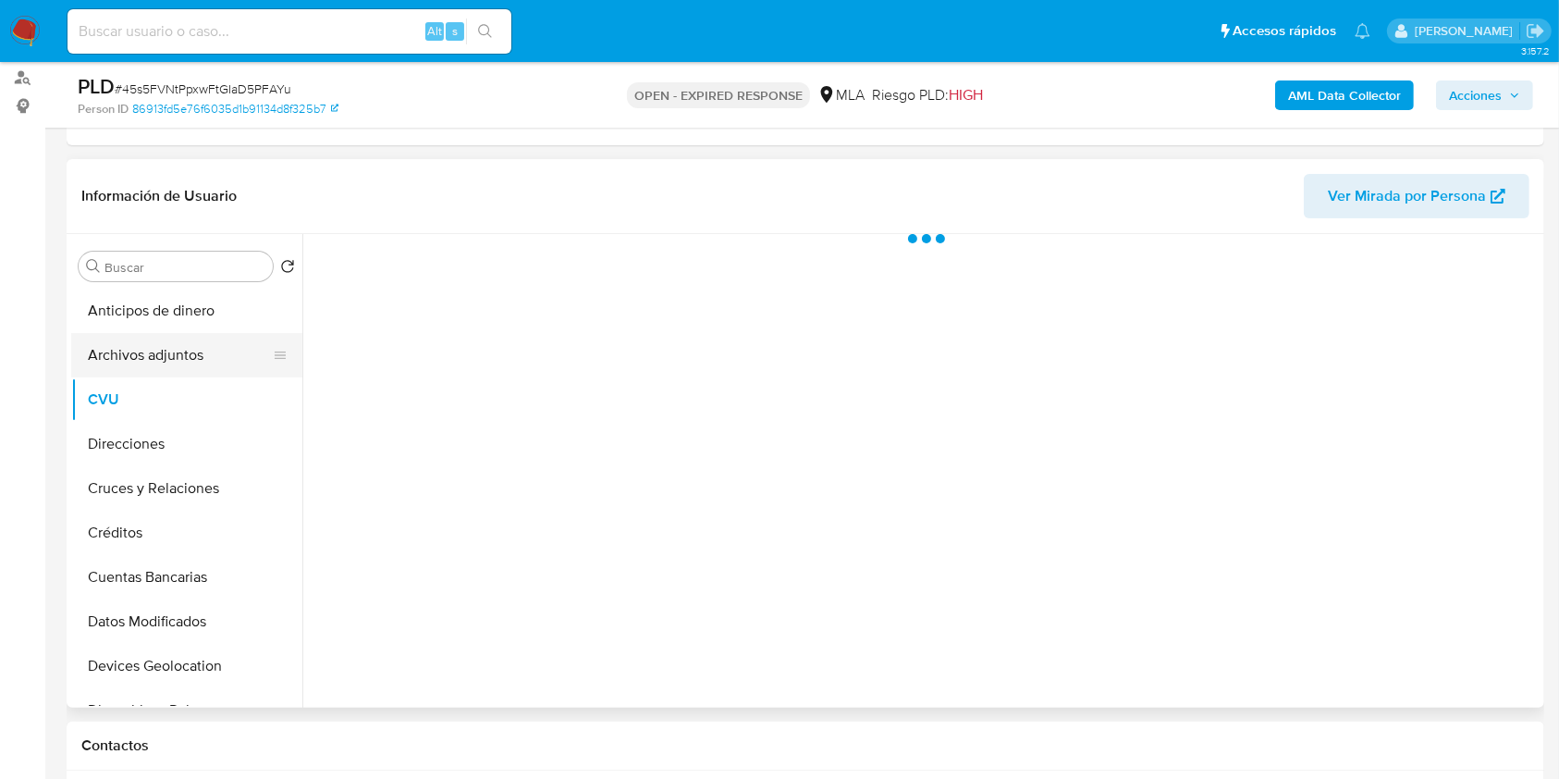
click at [158, 362] on button "Archivos adjuntos" at bounding box center [179, 355] width 216 height 44
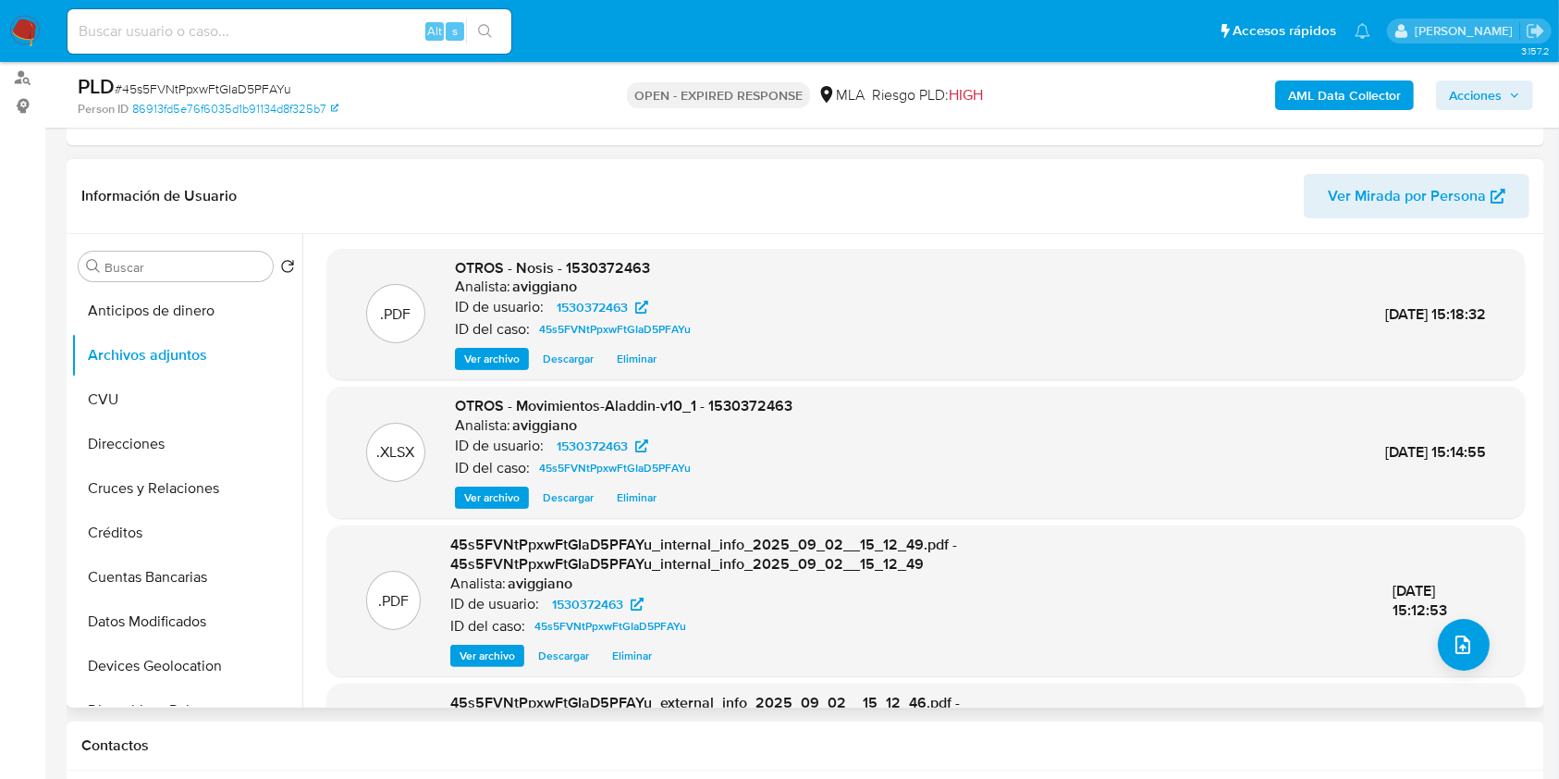
click at [582, 264] on span "OTROS - Nosis - 1530372463" at bounding box center [552, 267] width 195 height 21
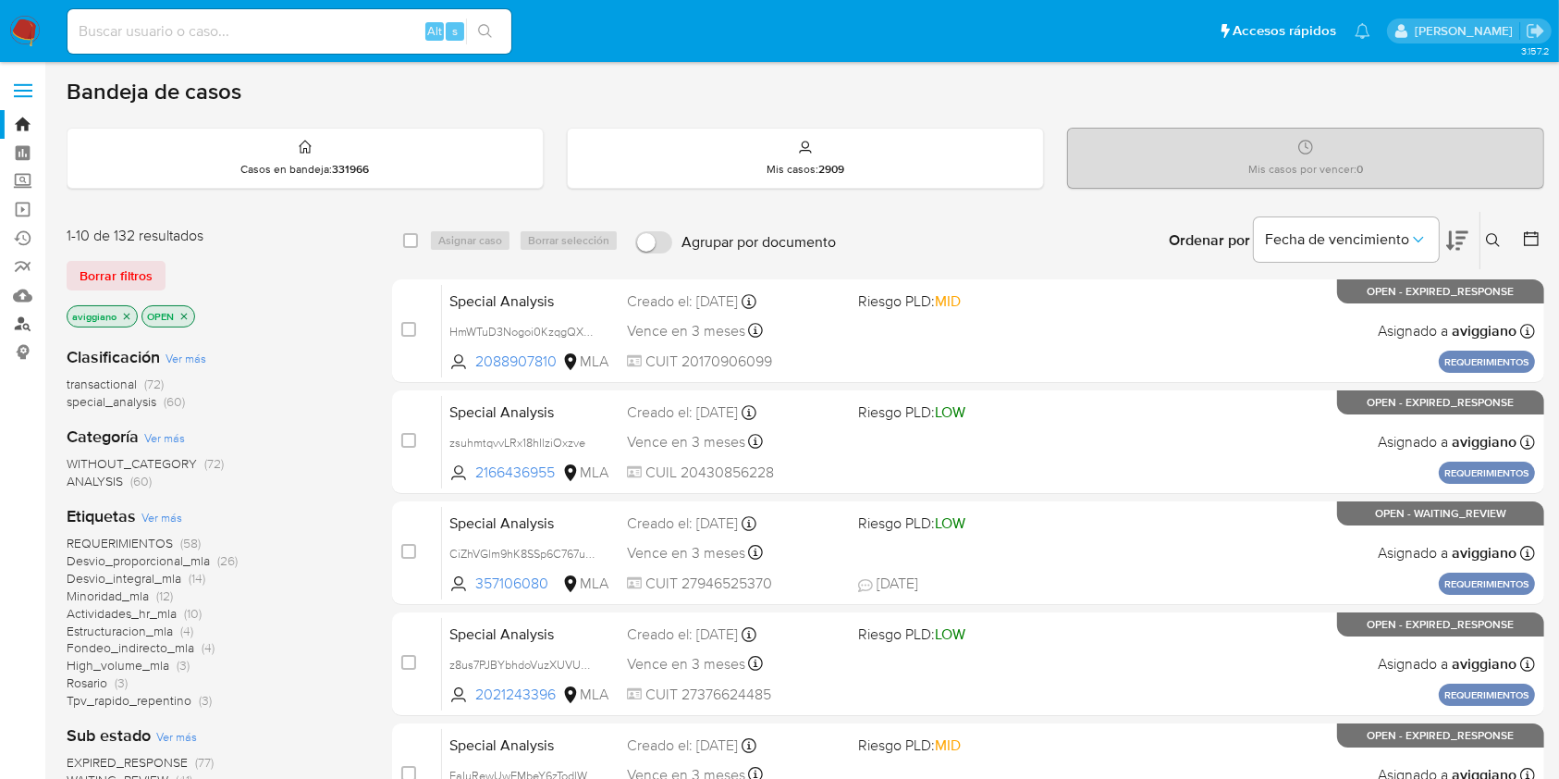
click at [23, 324] on link "Buscador de personas" at bounding box center [110, 324] width 220 height 29
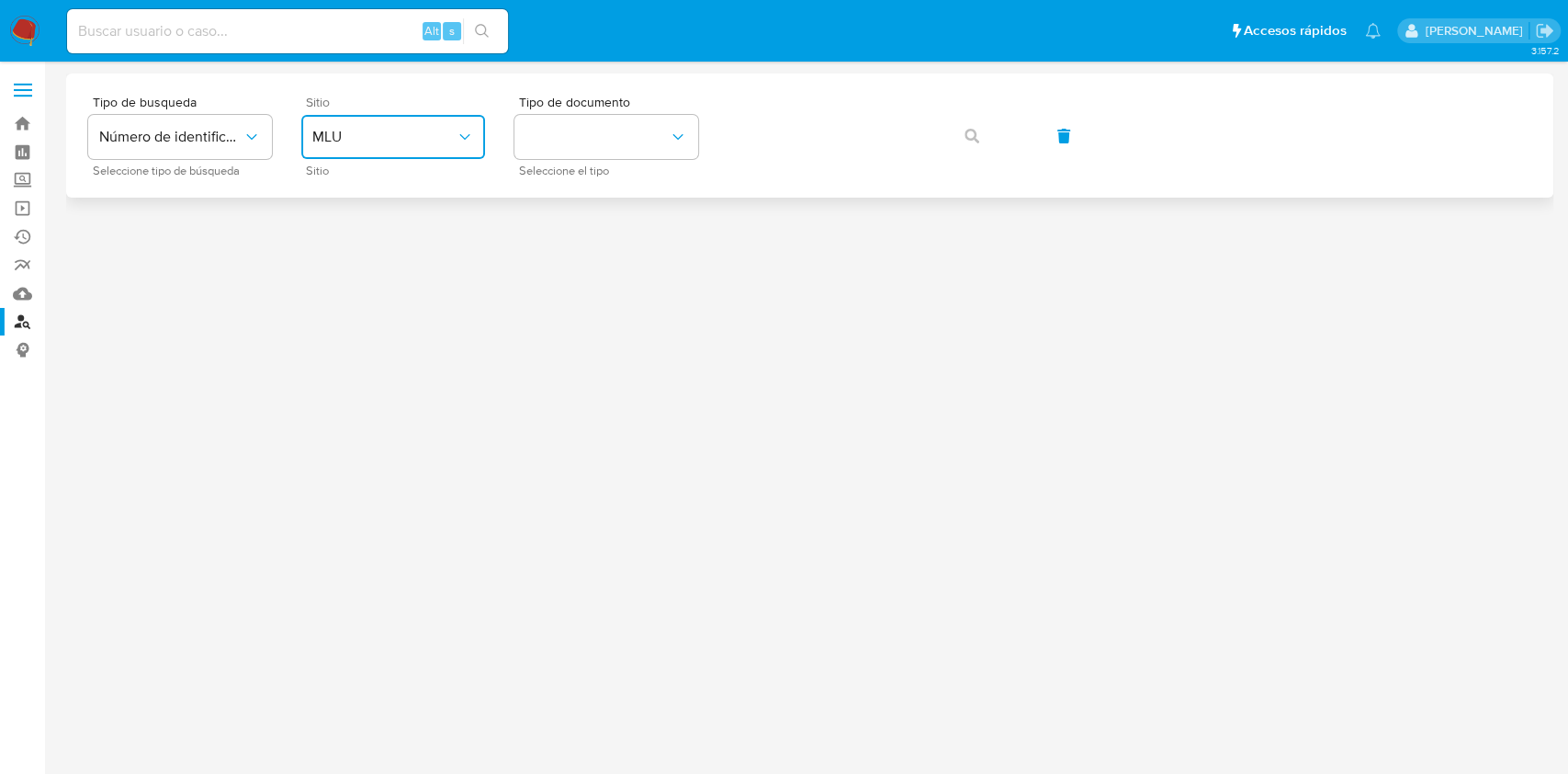
click at [311, 125] on button "MLU" at bounding box center [392, 137] width 184 height 44
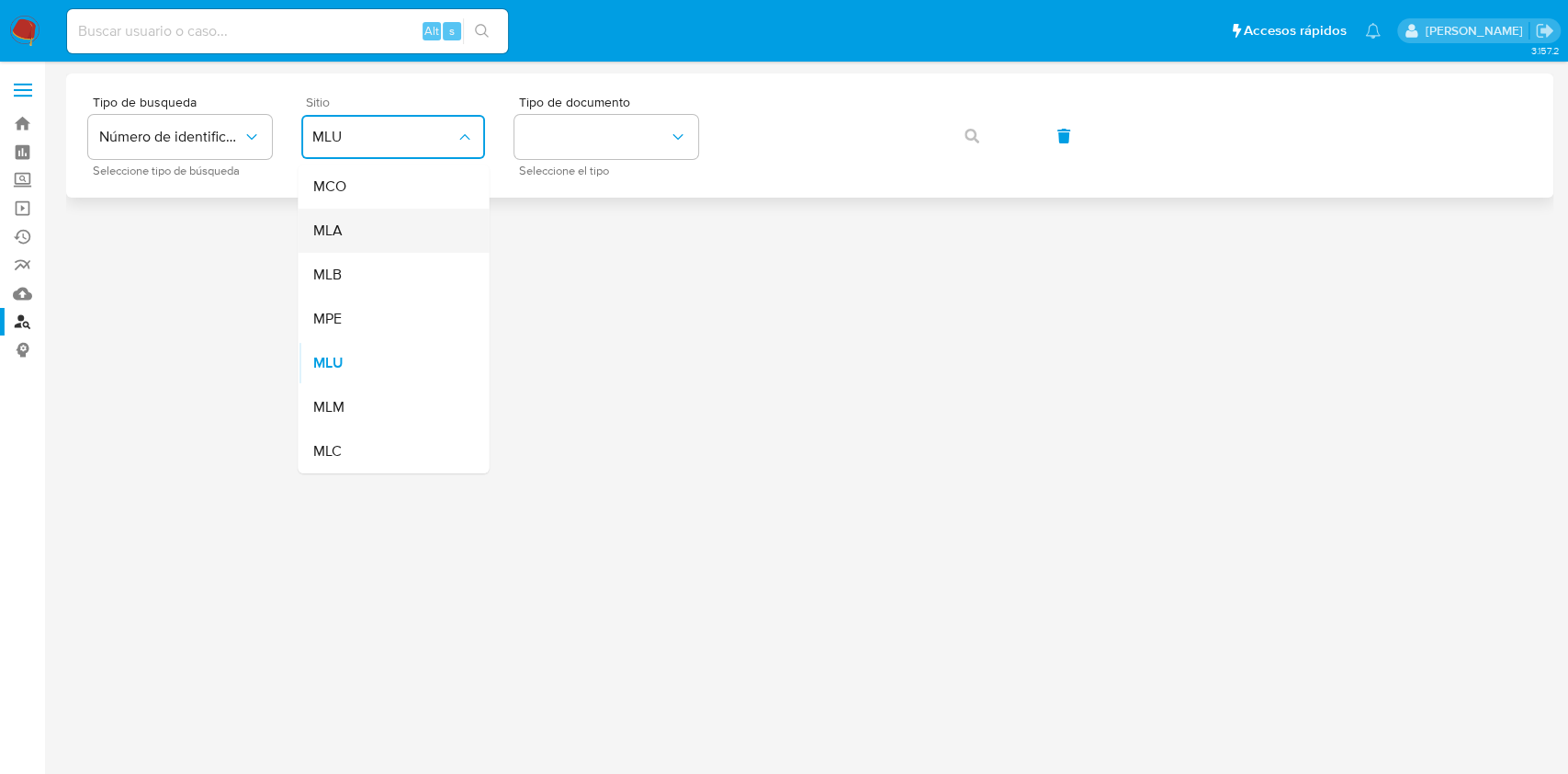
click at [338, 217] on div "MLA" at bounding box center [388, 231] width 151 height 44
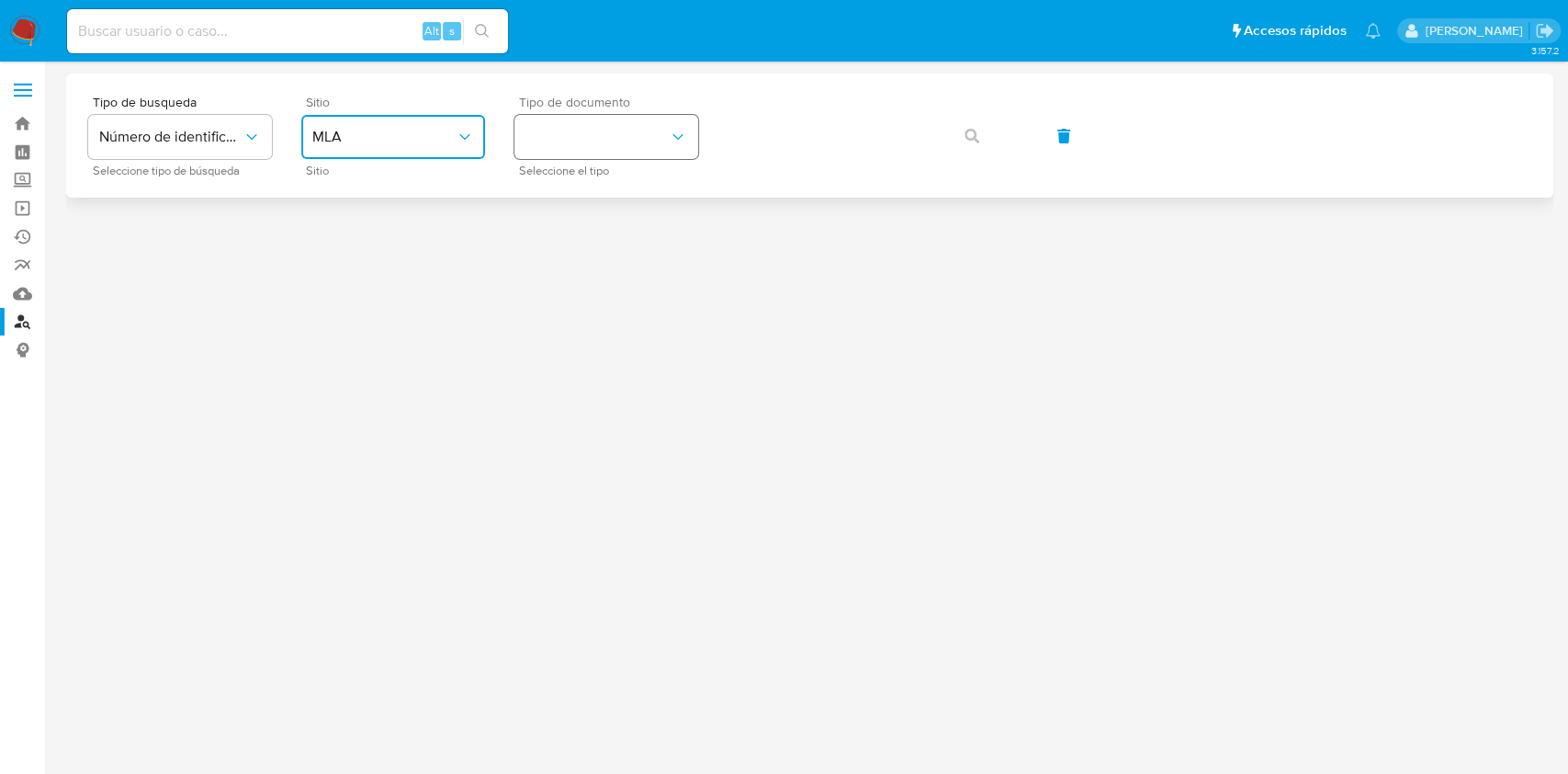
click at [616, 150] on button "identificationType" at bounding box center [606, 137] width 184 height 44
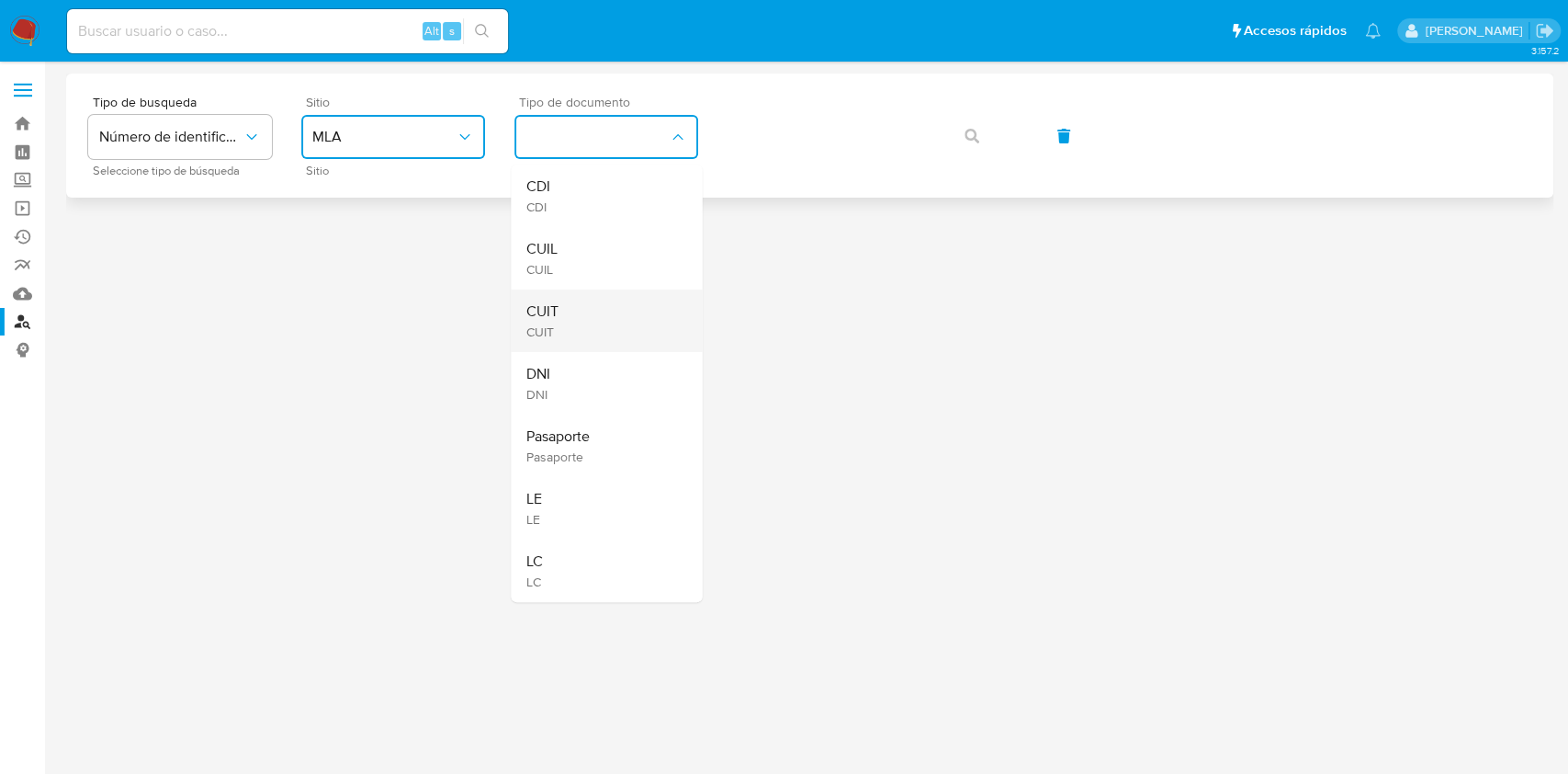
click at [574, 323] on div "CUIT CUIT" at bounding box center [601, 320] width 151 height 63
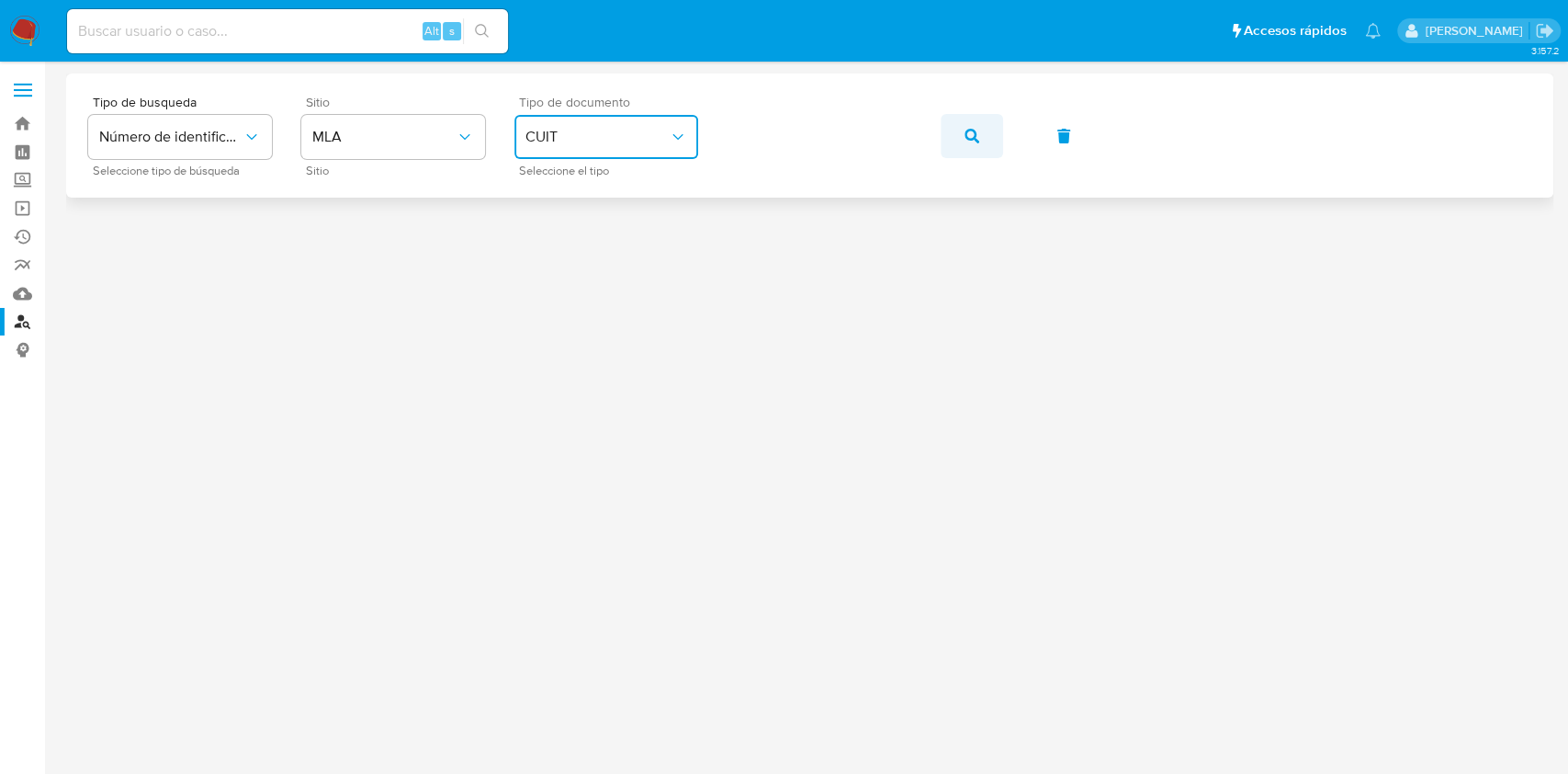
click at [972, 136] on icon "button" at bounding box center [972, 135] width 15 height 15
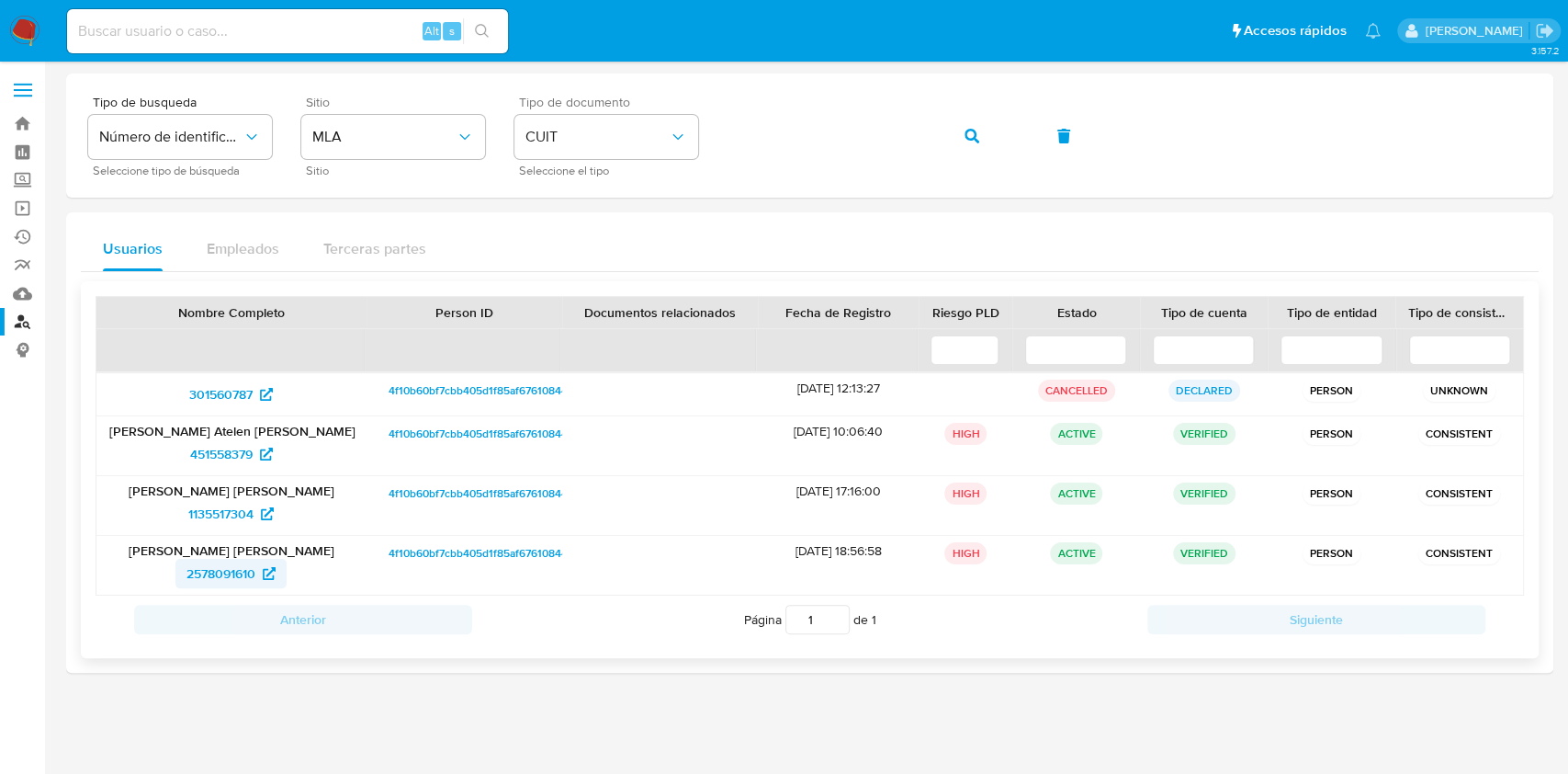
click at [234, 578] on span "2578091610" at bounding box center [221, 573] width 69 height 30
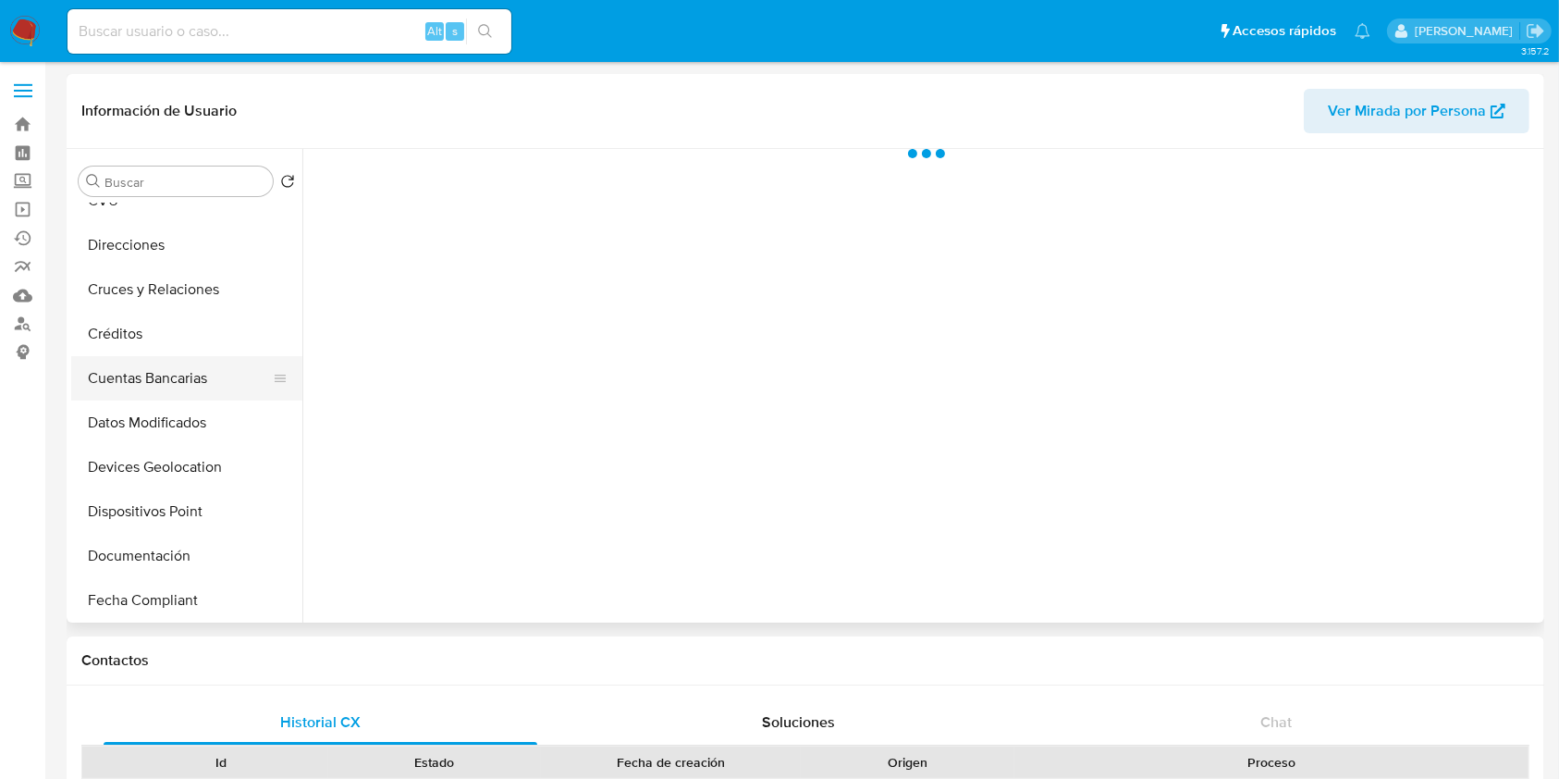
scroll to position [246, 0]
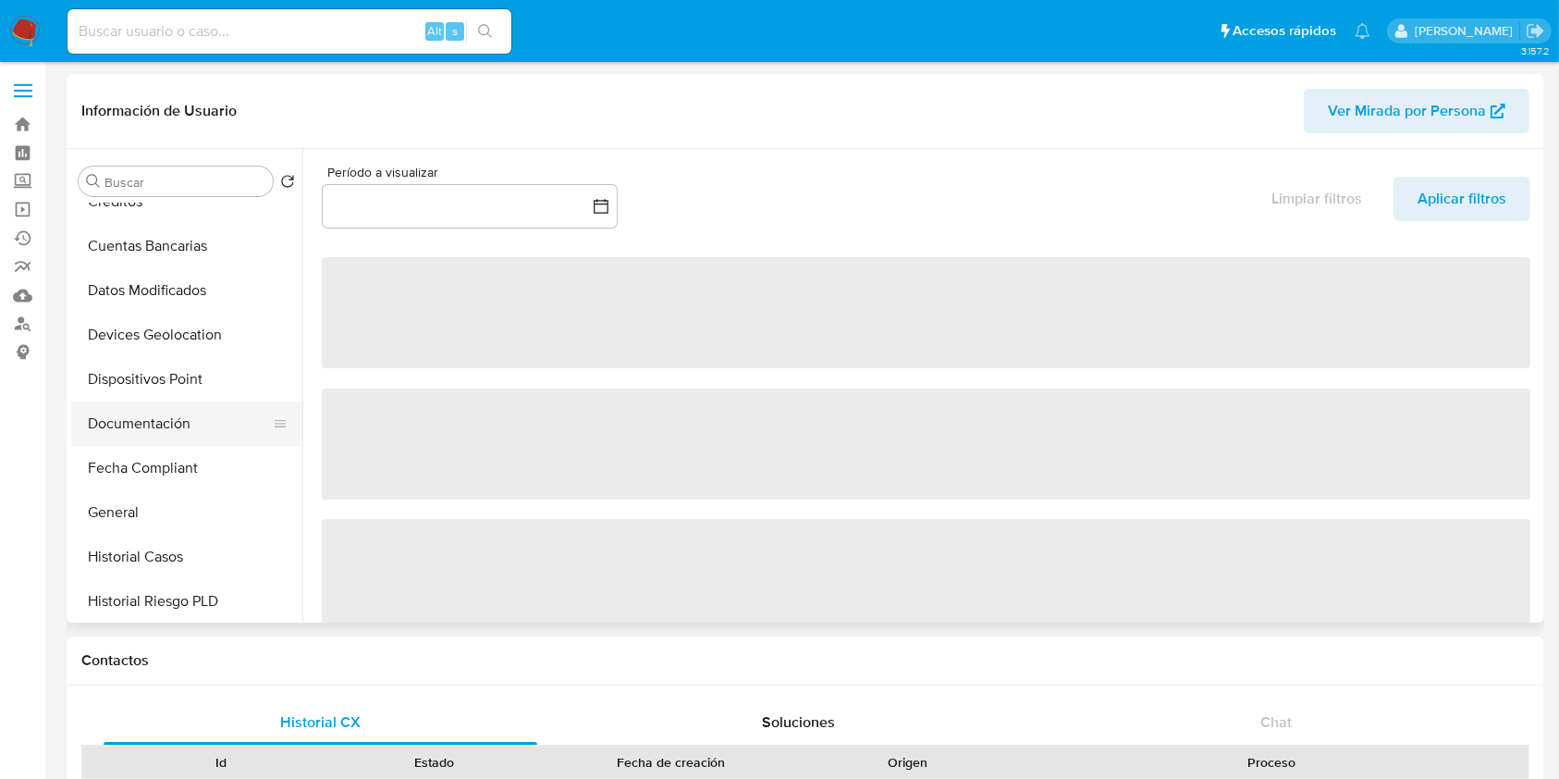
click at [189, 425] on button "Documentación" at bounding box center [179, 423] width 216 height 44
select select "10"
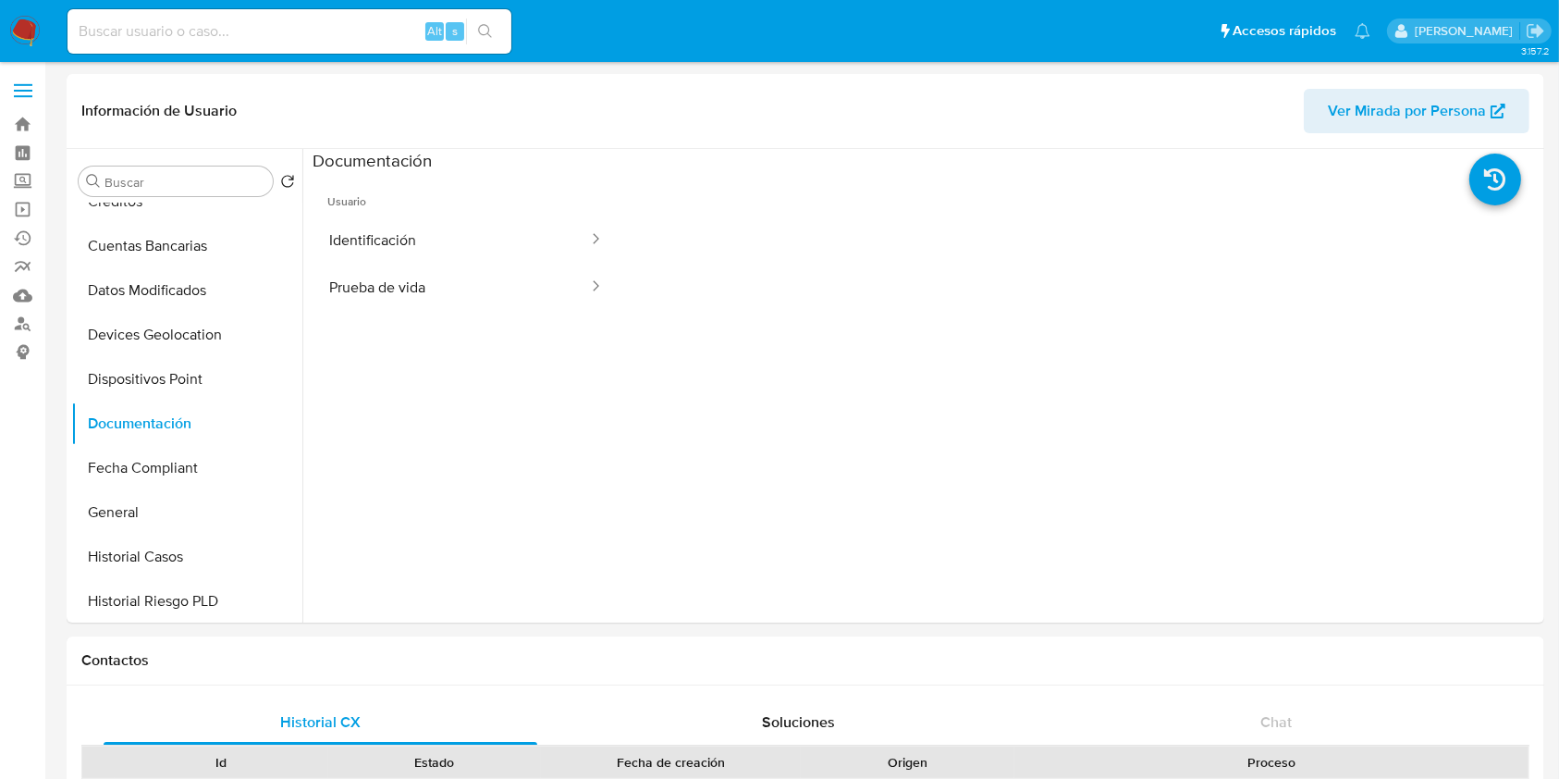
click at [460, 285] on button "Prueba de vida" at bounding box center [451, 287] width 277 height 47
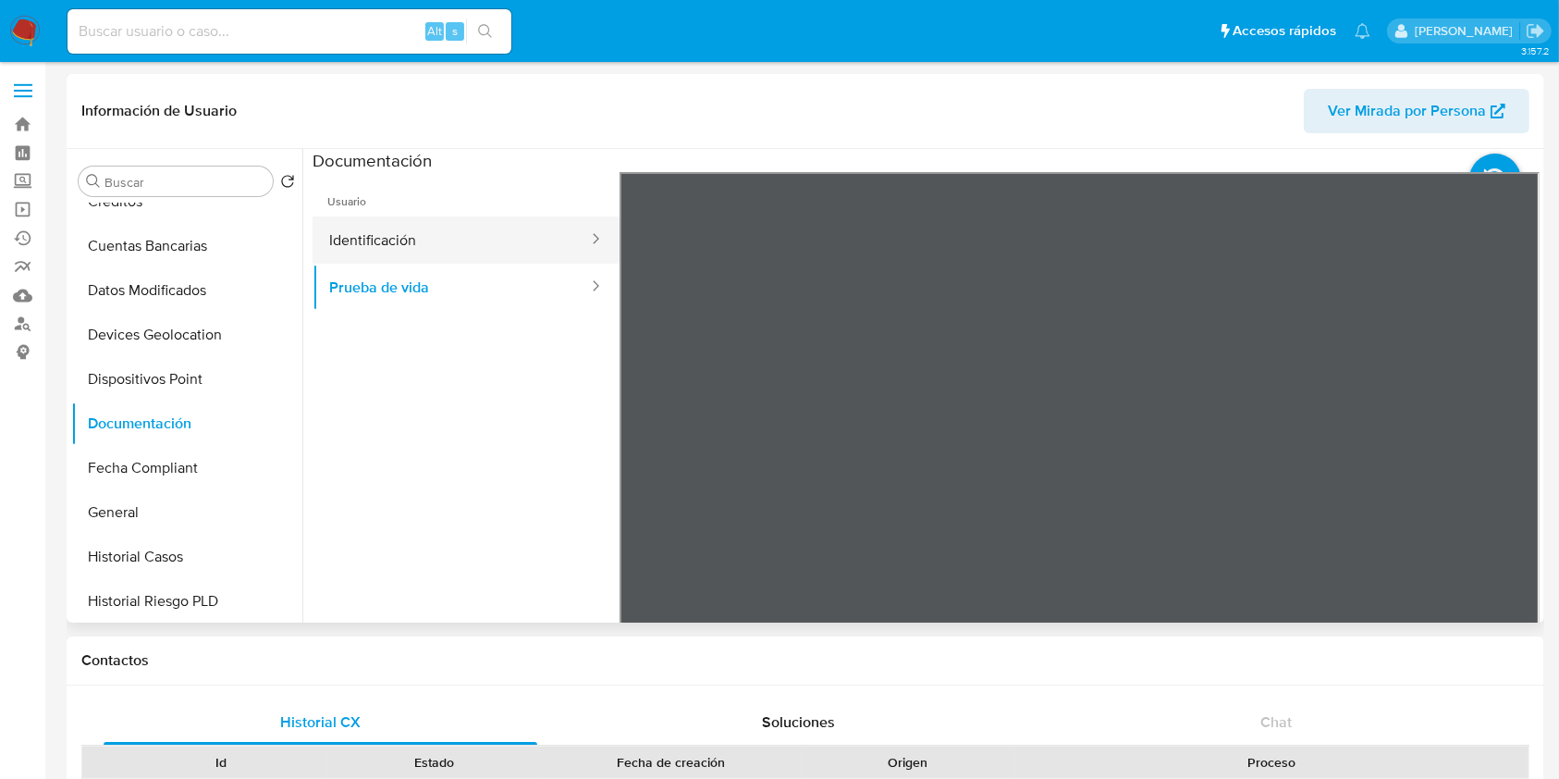
click at [496, 231] on button "Identificación" at bounding box center [451, 239] width 277 height 47
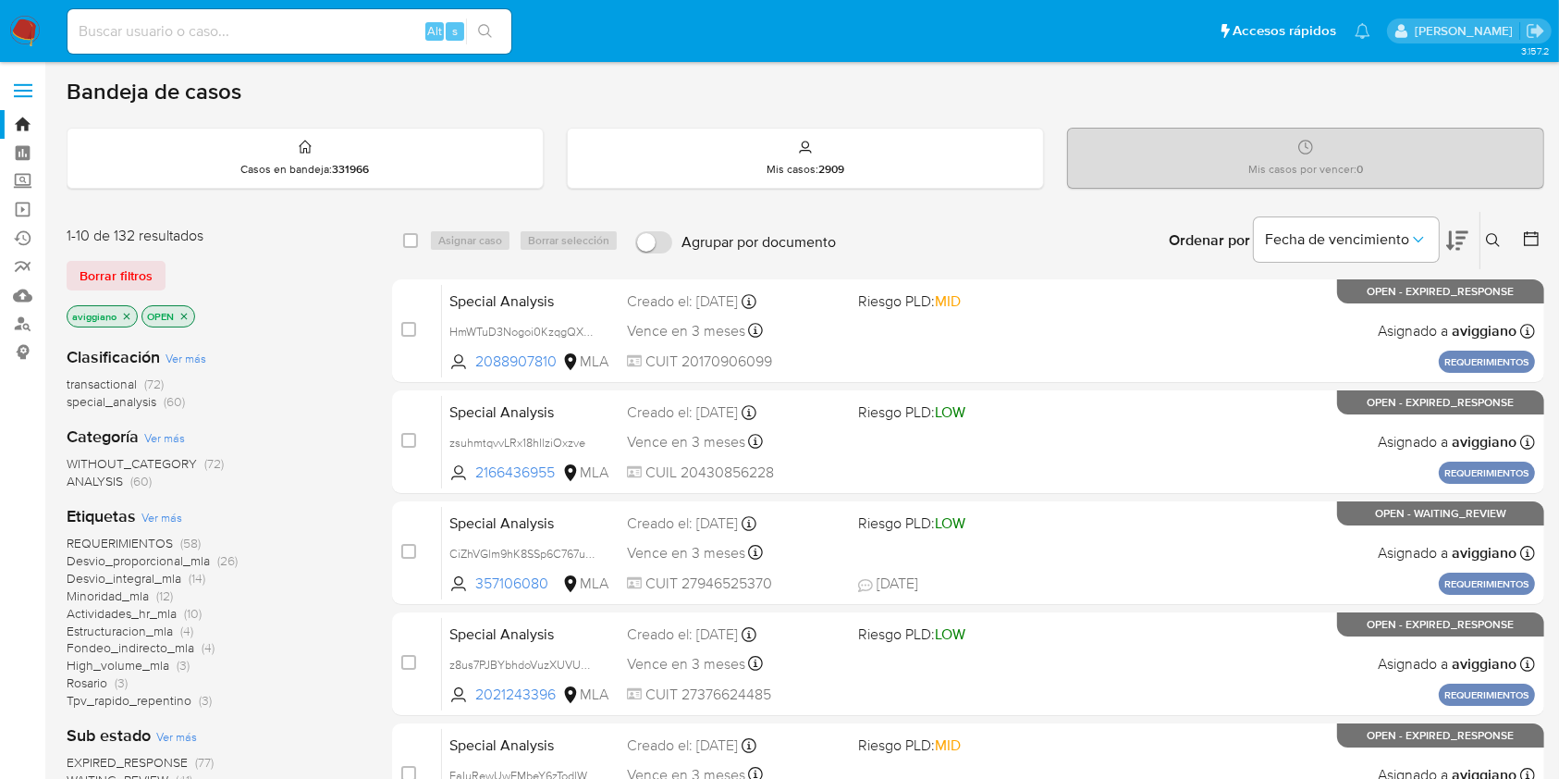
click at [1494, 243] on icon at bounding box center [1493, 240] width 15 height 15
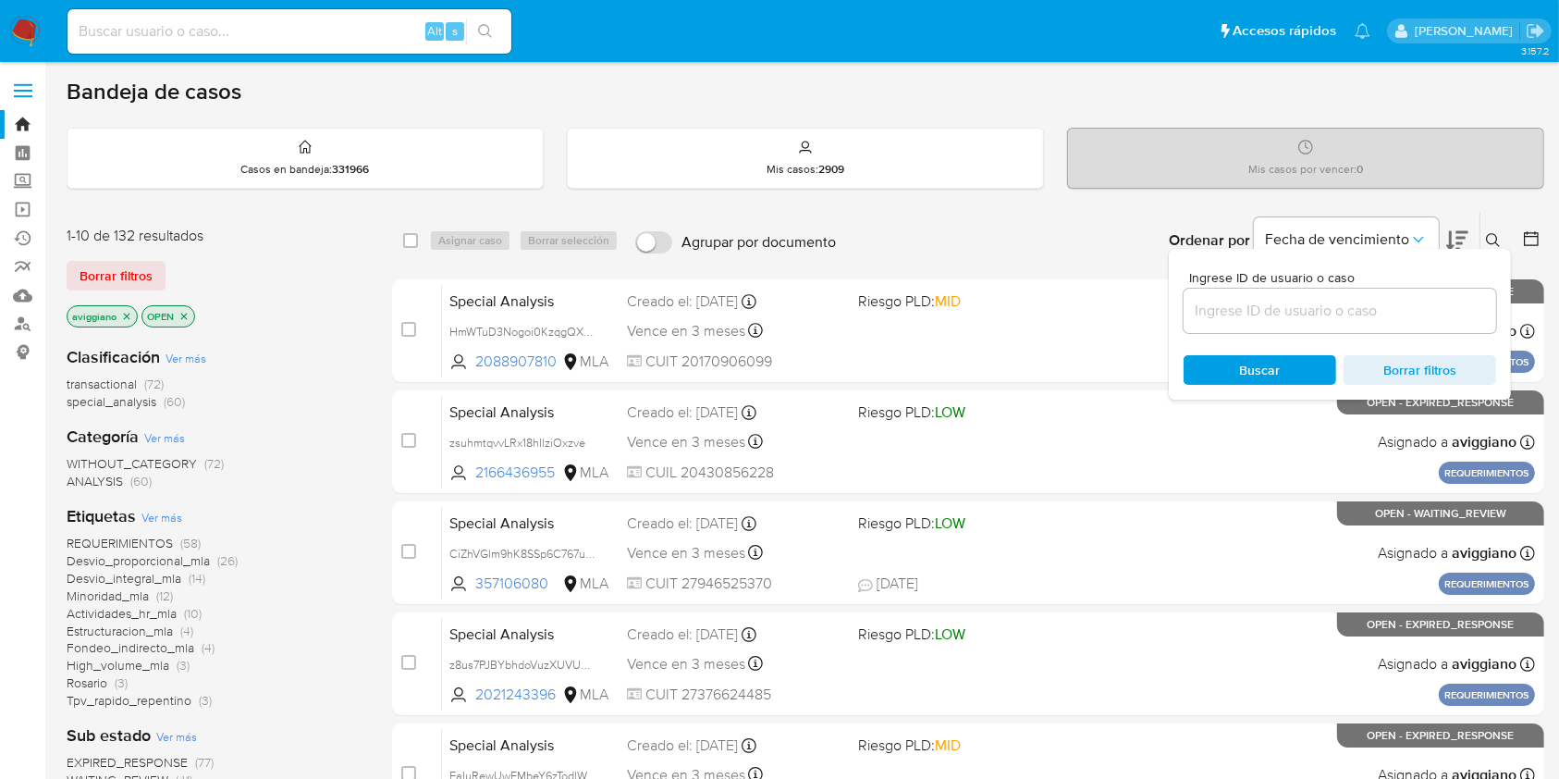
click at [1347, 310] on input at bounding box center [1339, 311] width 313 height 24
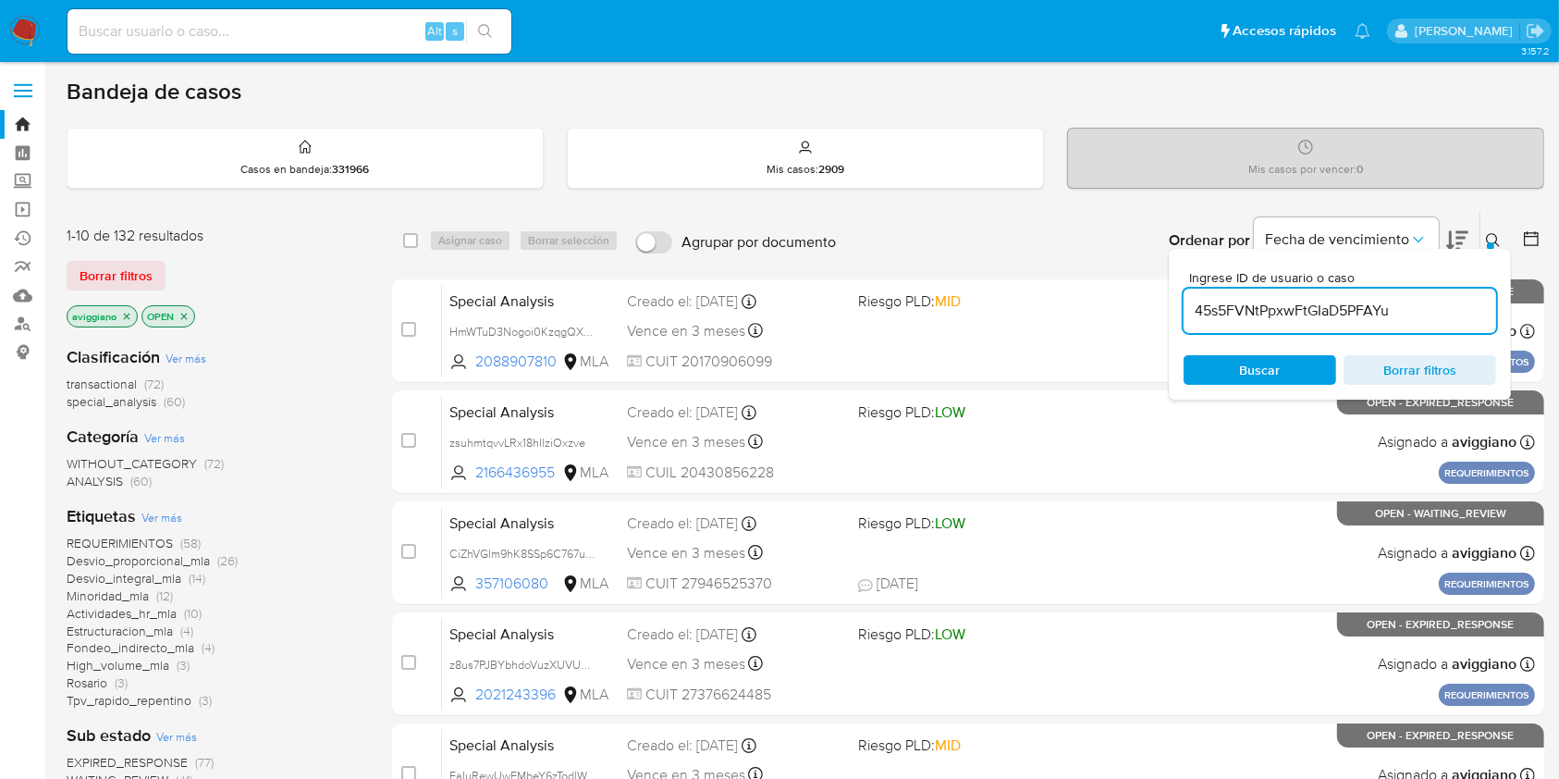
type input "45s5FVNtPpxwFtGIaD5PFAYu"
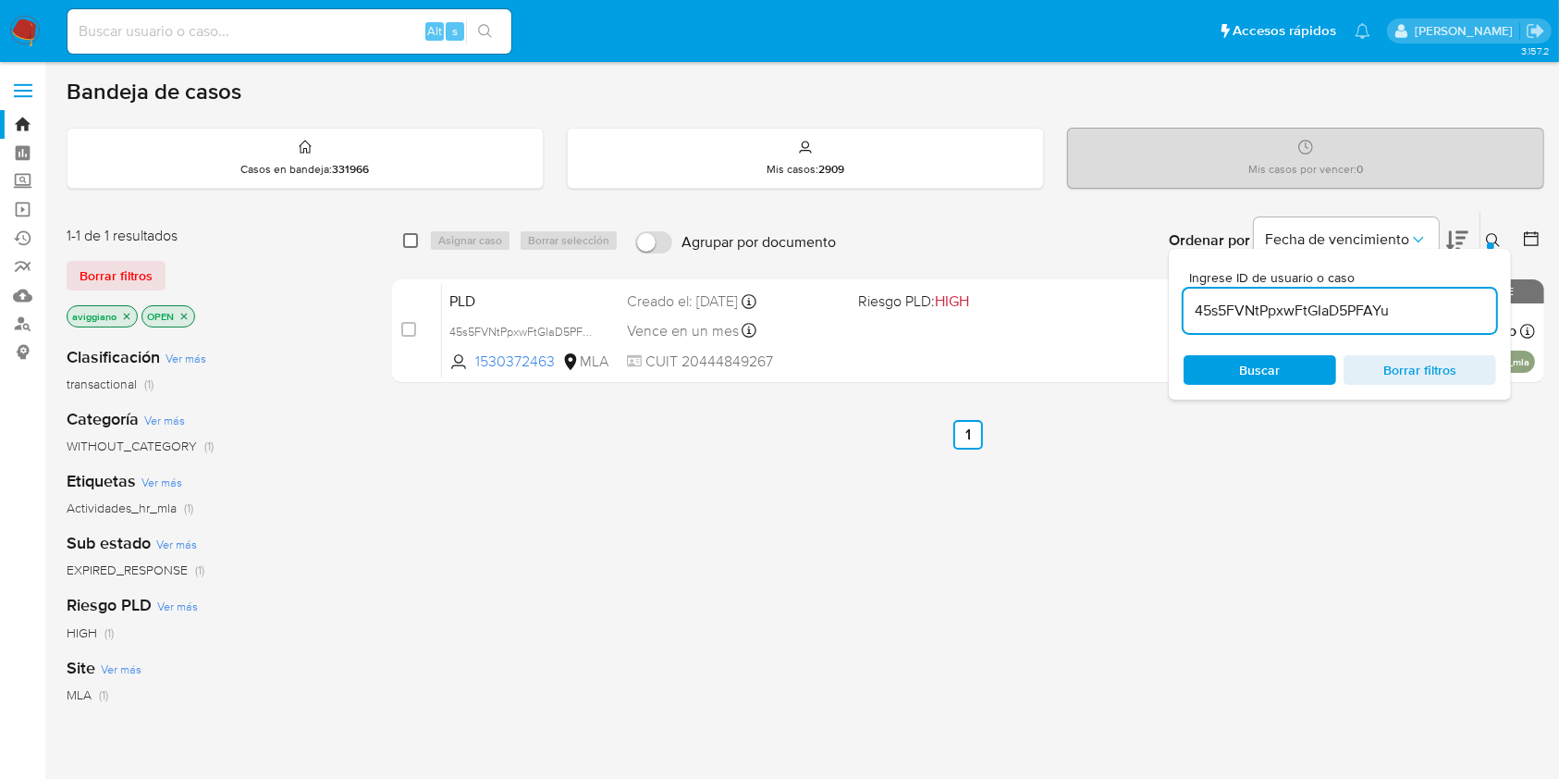
click at [415, 239] on input "checkbox" at bounding box center [410, 240] width 15 height 15
checkbox input "true"
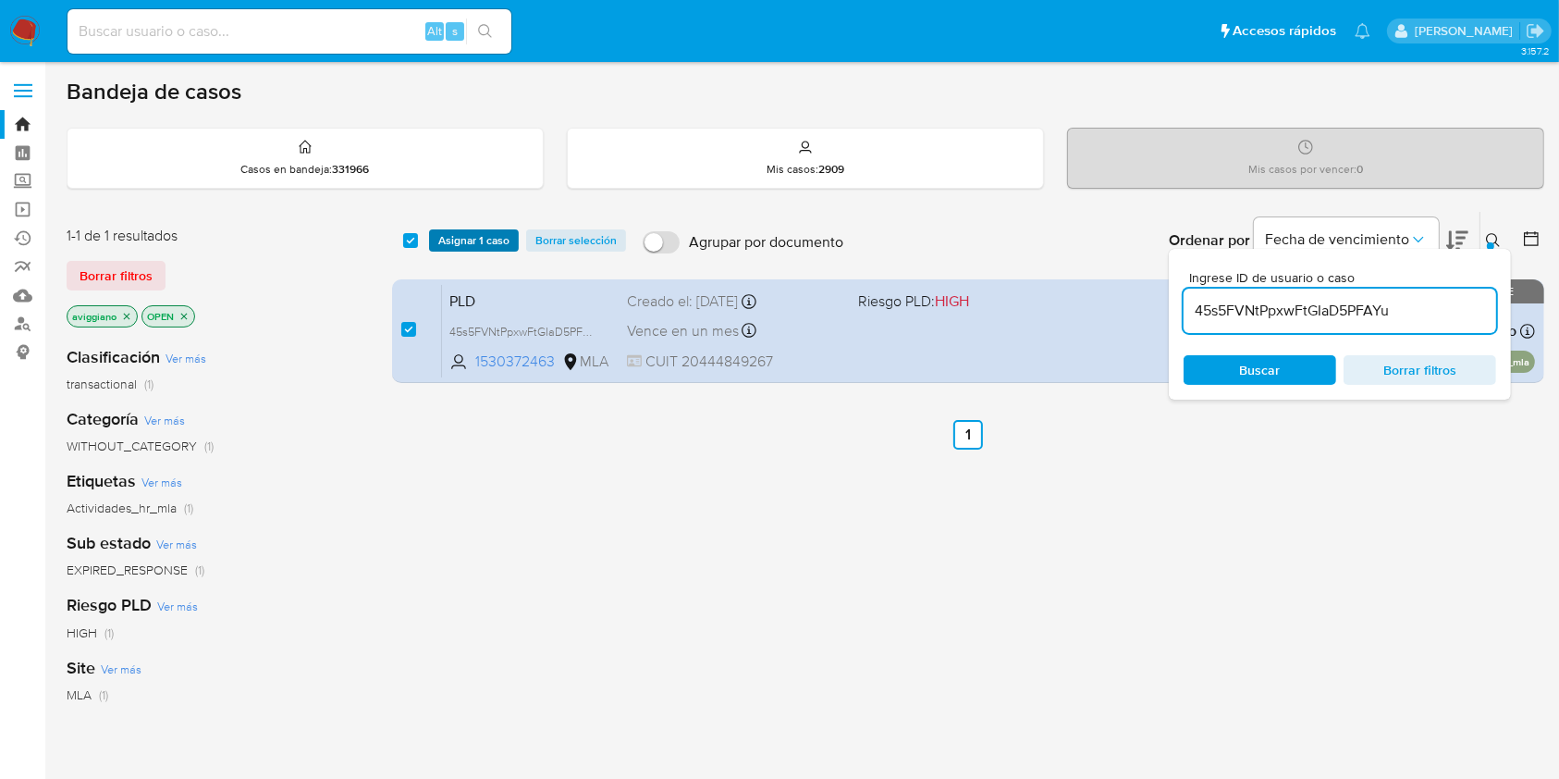
click at [463, 249] on span "Asignar 1 caso" at bounding box center [473, 240] width 71 height 18
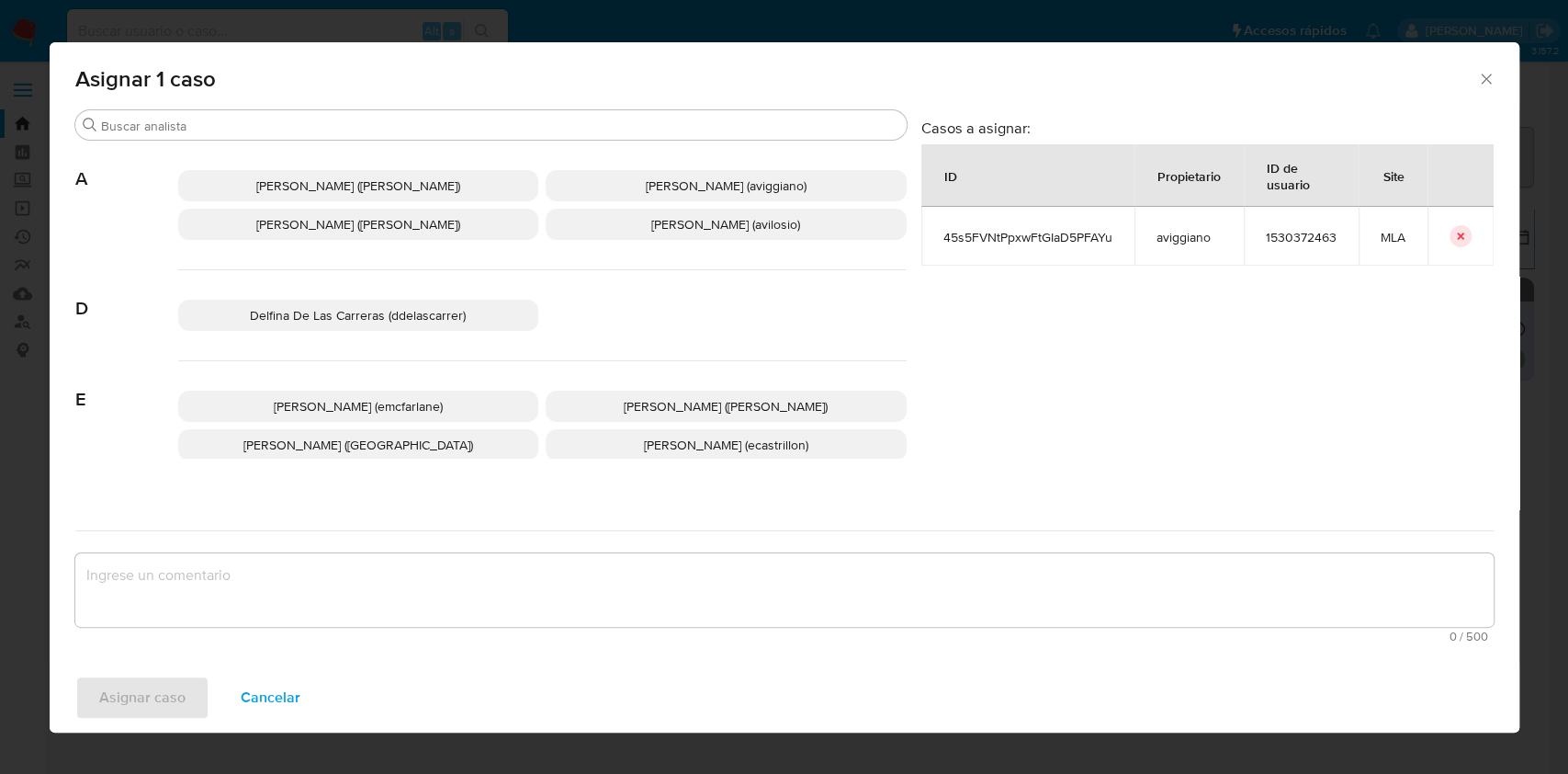
click at [372, 227] on span "Alejandra Alicia Barbieri (alebarbieri)" at bounding box center [358, 224] width 204 height 18
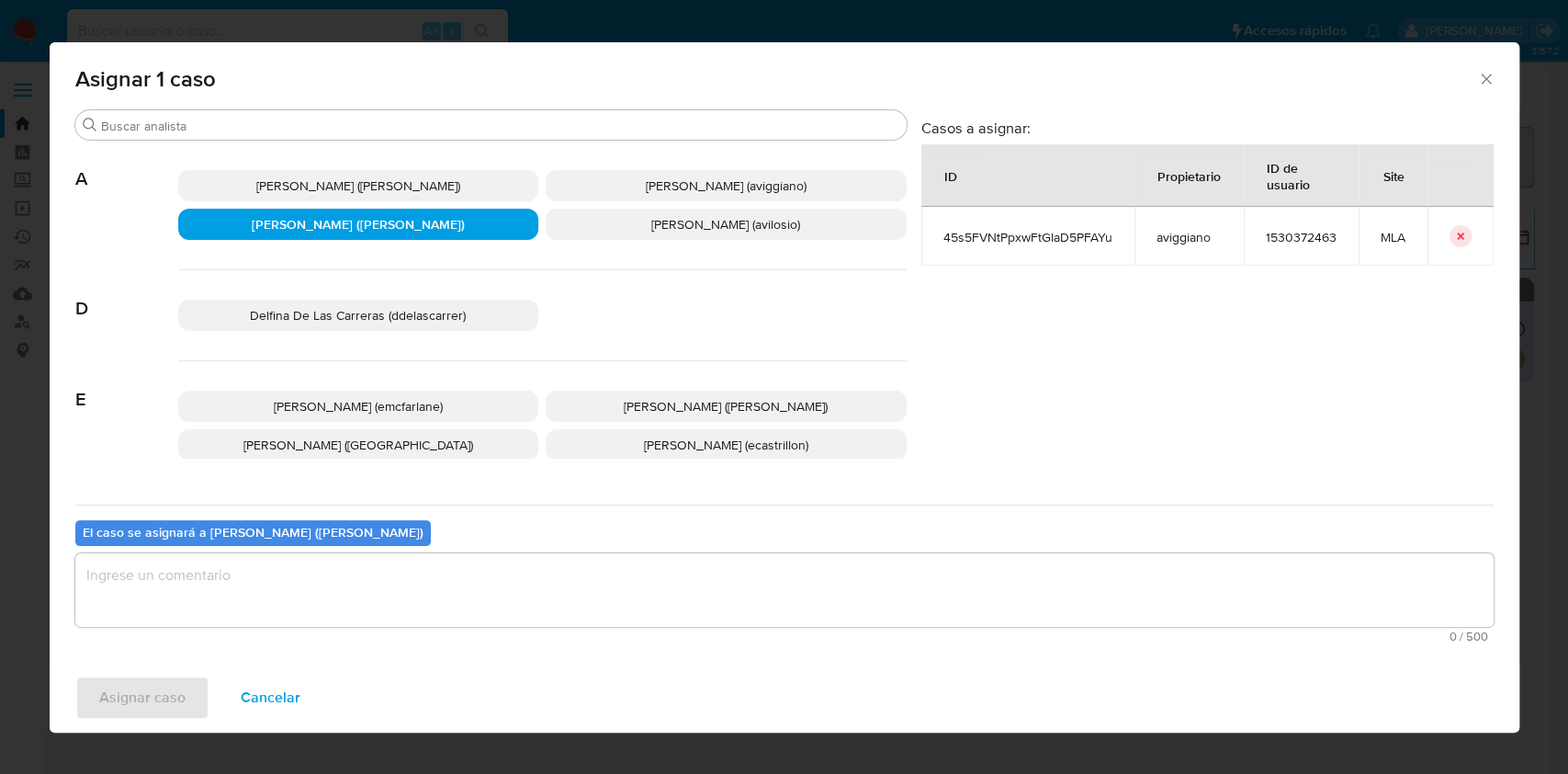
click at [646, 182] on span "Agustina Belen Viggiano (aviggiano)" at bounding box center [726, 186] width 161 height 18
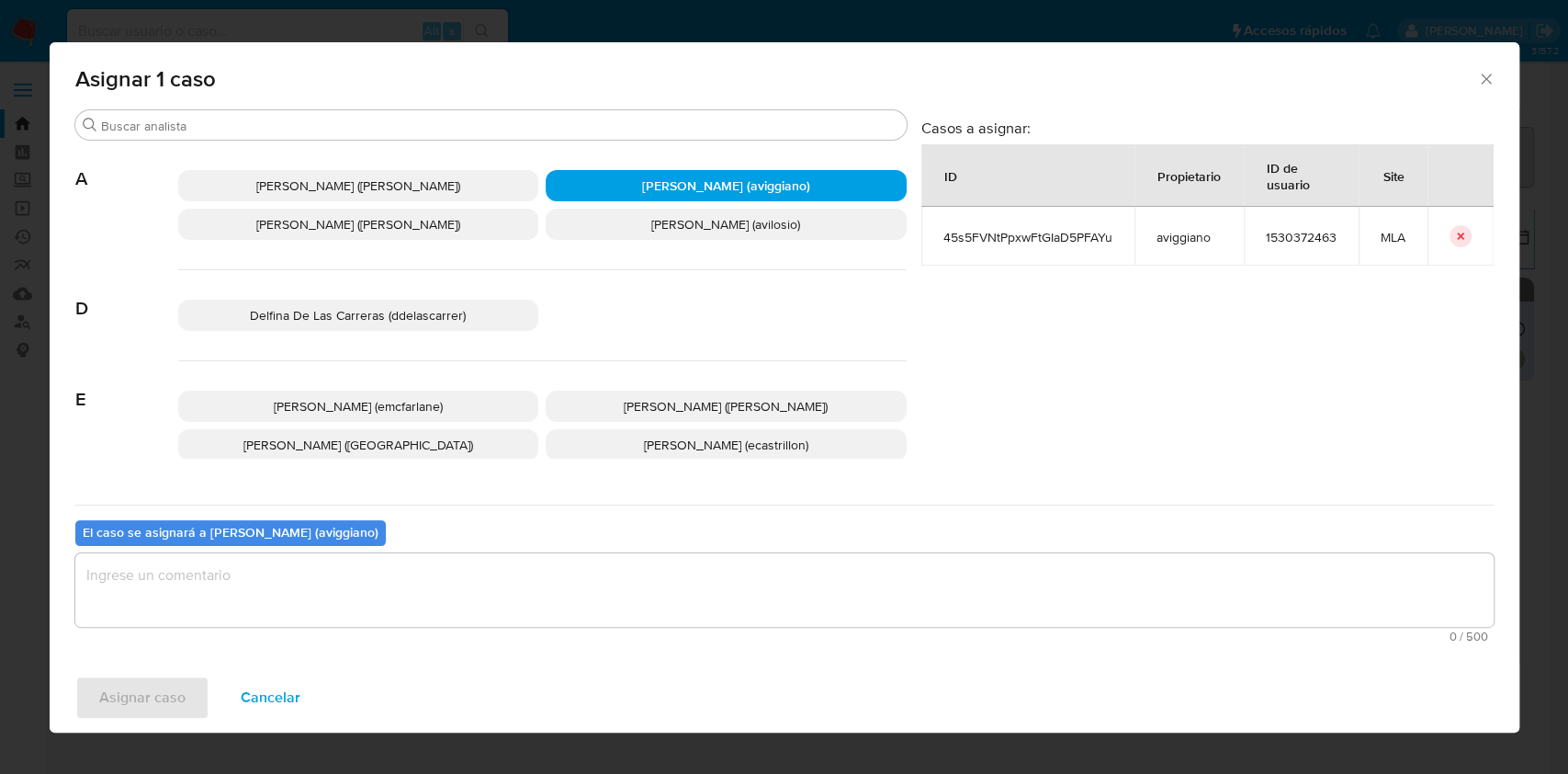
click at [263, 627] on div "0 / 500 500 caracteres restantes" at bounding box center [785, 598] width 1419 height 89
click at [264, 605] on textarea "assign-modal" at bounding box center [785, 590] width 1419 height 74
click at [158, 706] on span "Asignar caso" at bounding box center [142, 697] width 86 height 41
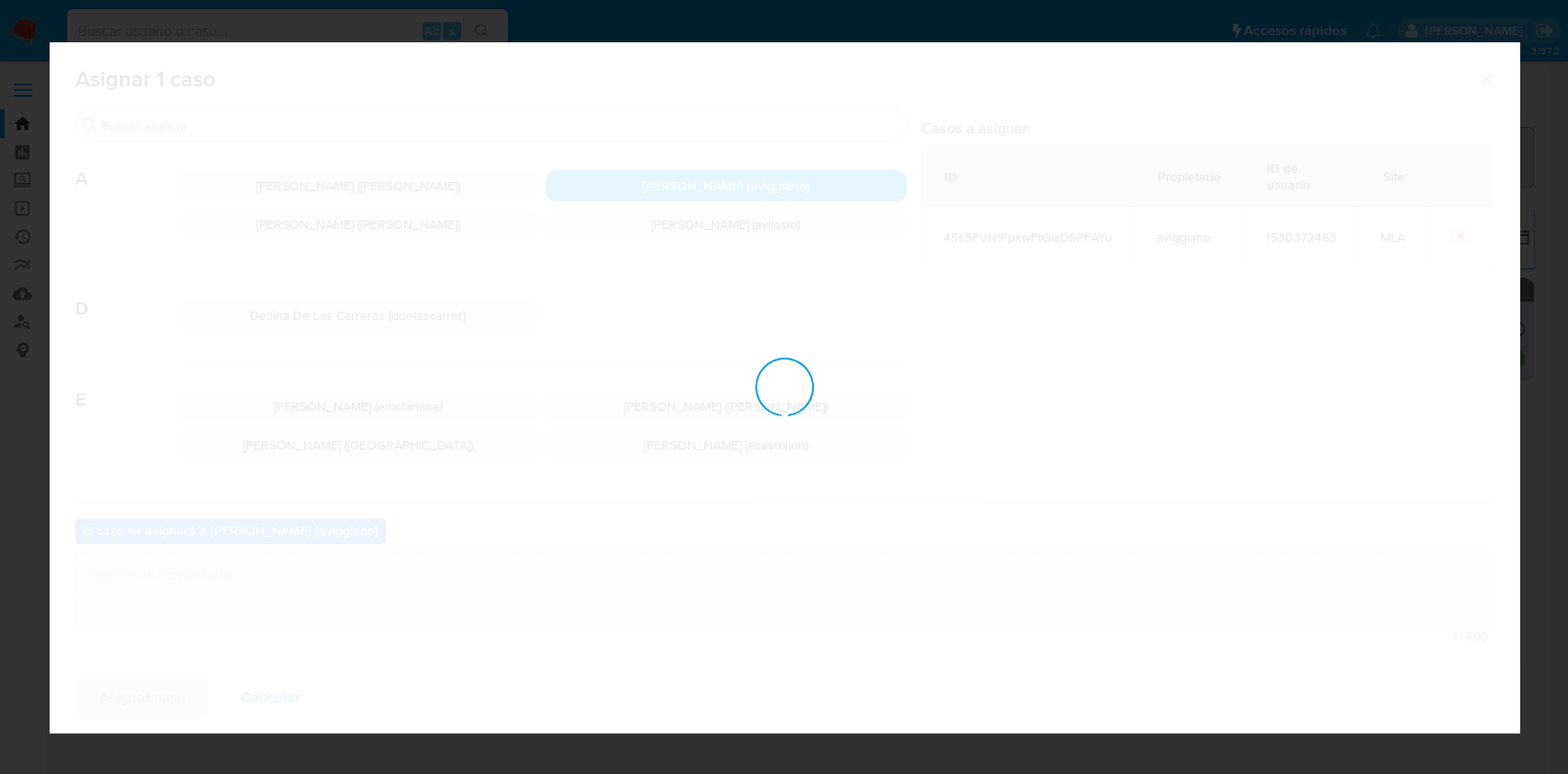
checkbox input "false"
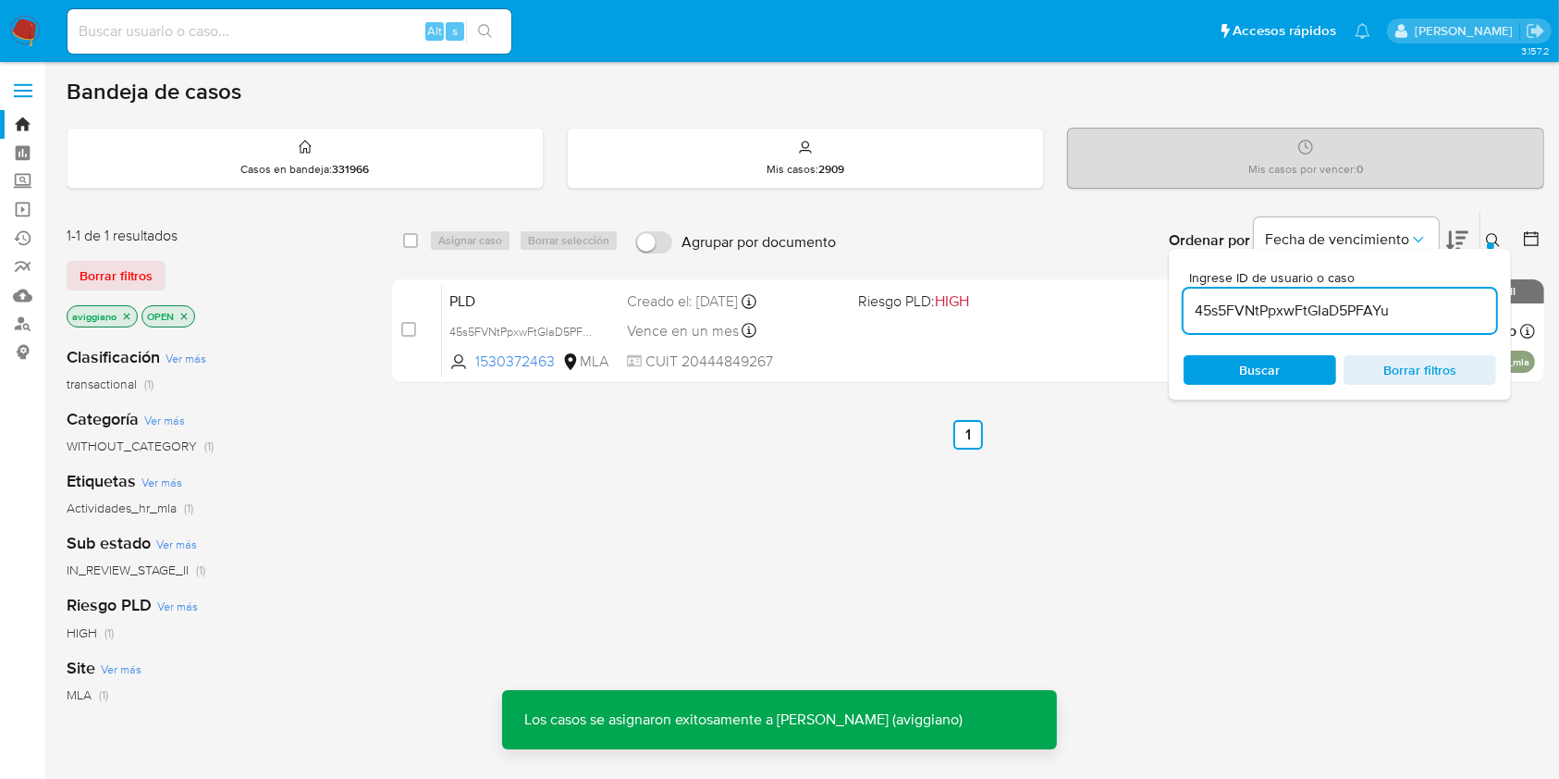
click at [918, 318] on div "PLD 45s5FVNtPpxwFtGIaD5PFAYu 1530372463 MLA Riesgo PLD: HIGH Creado el: 12/08/2…" at bounding box center [988, 330] width 1093 height 93
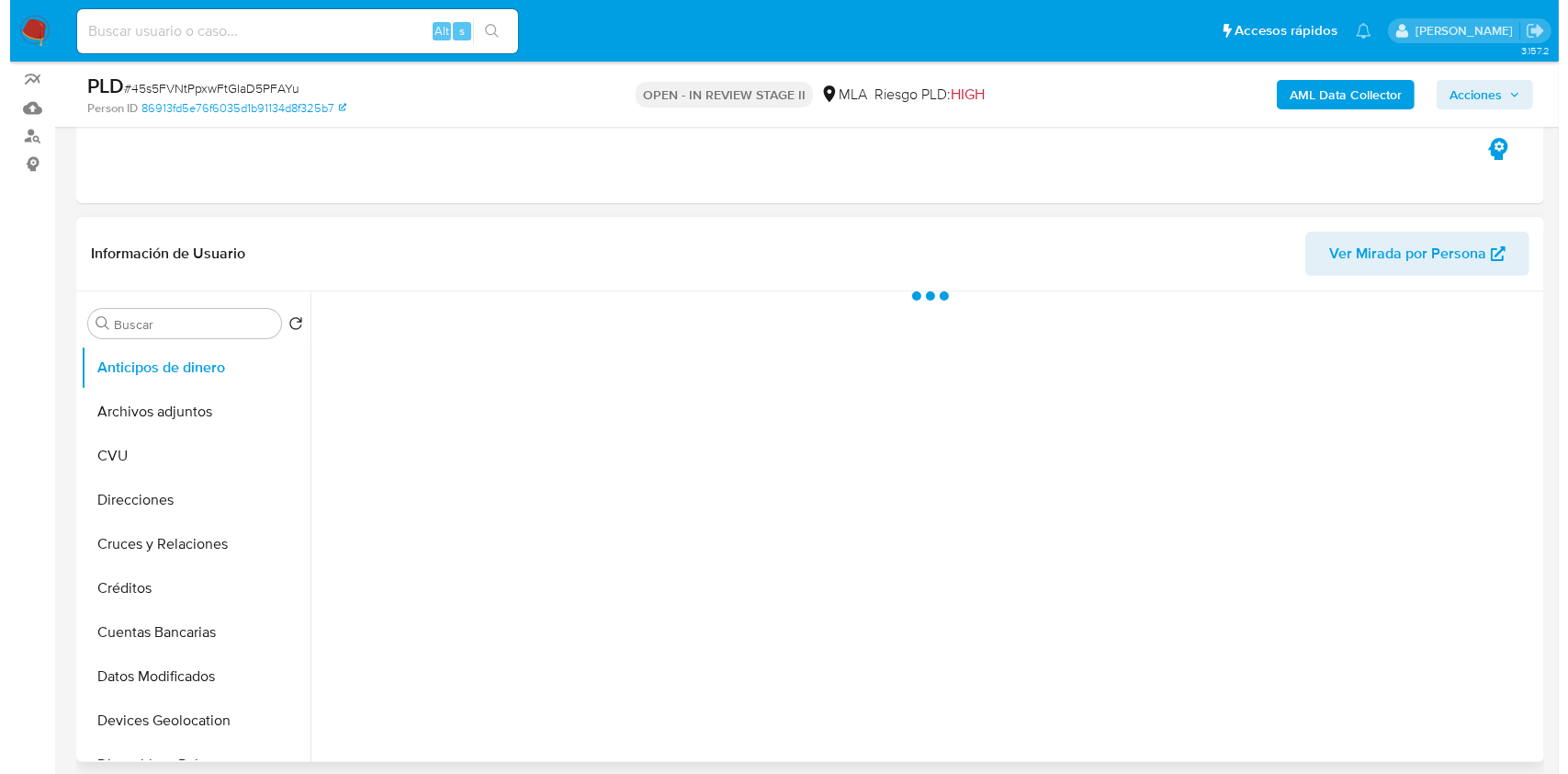
scroll to position [244, 0]
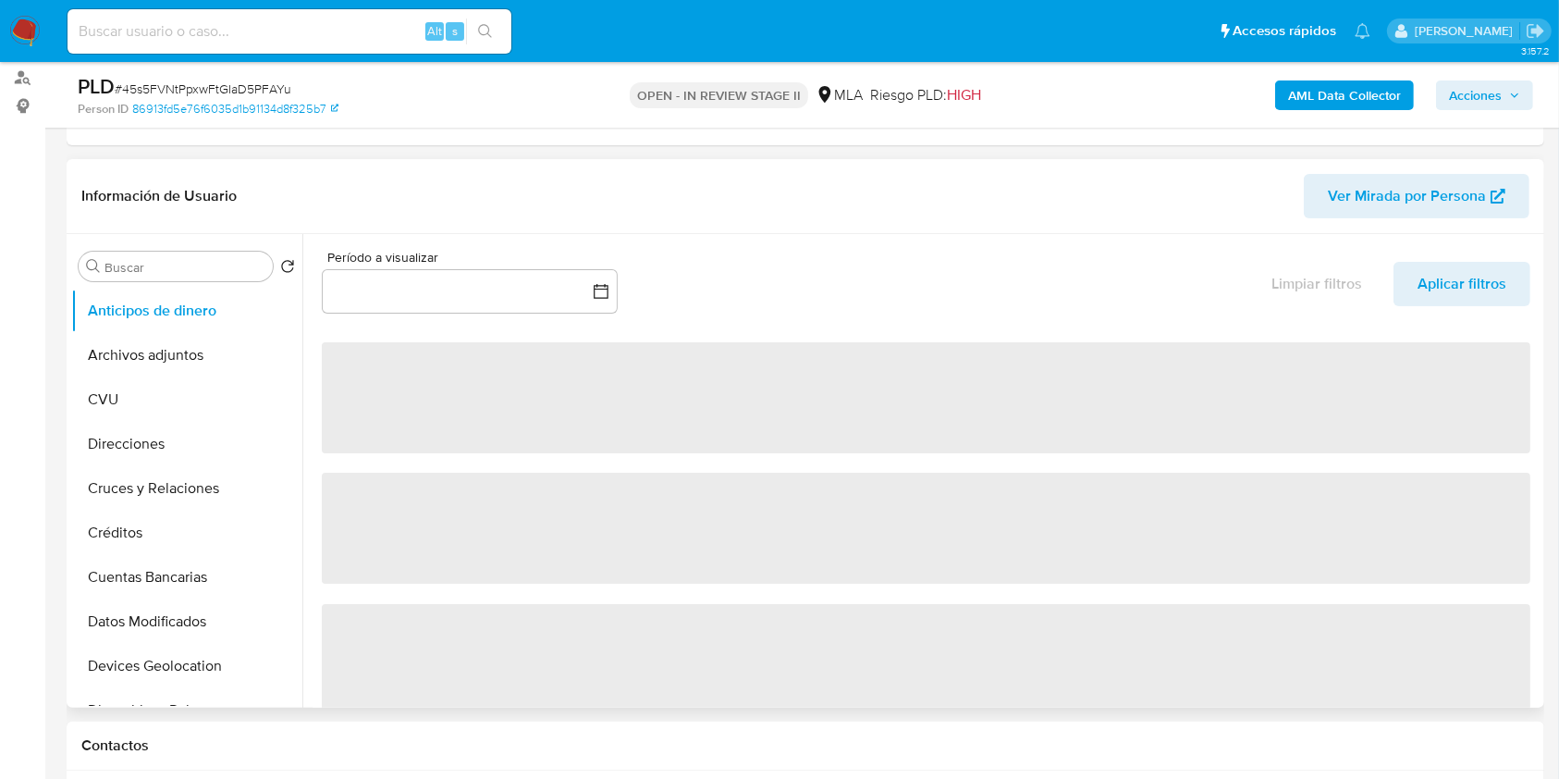
select select "10"
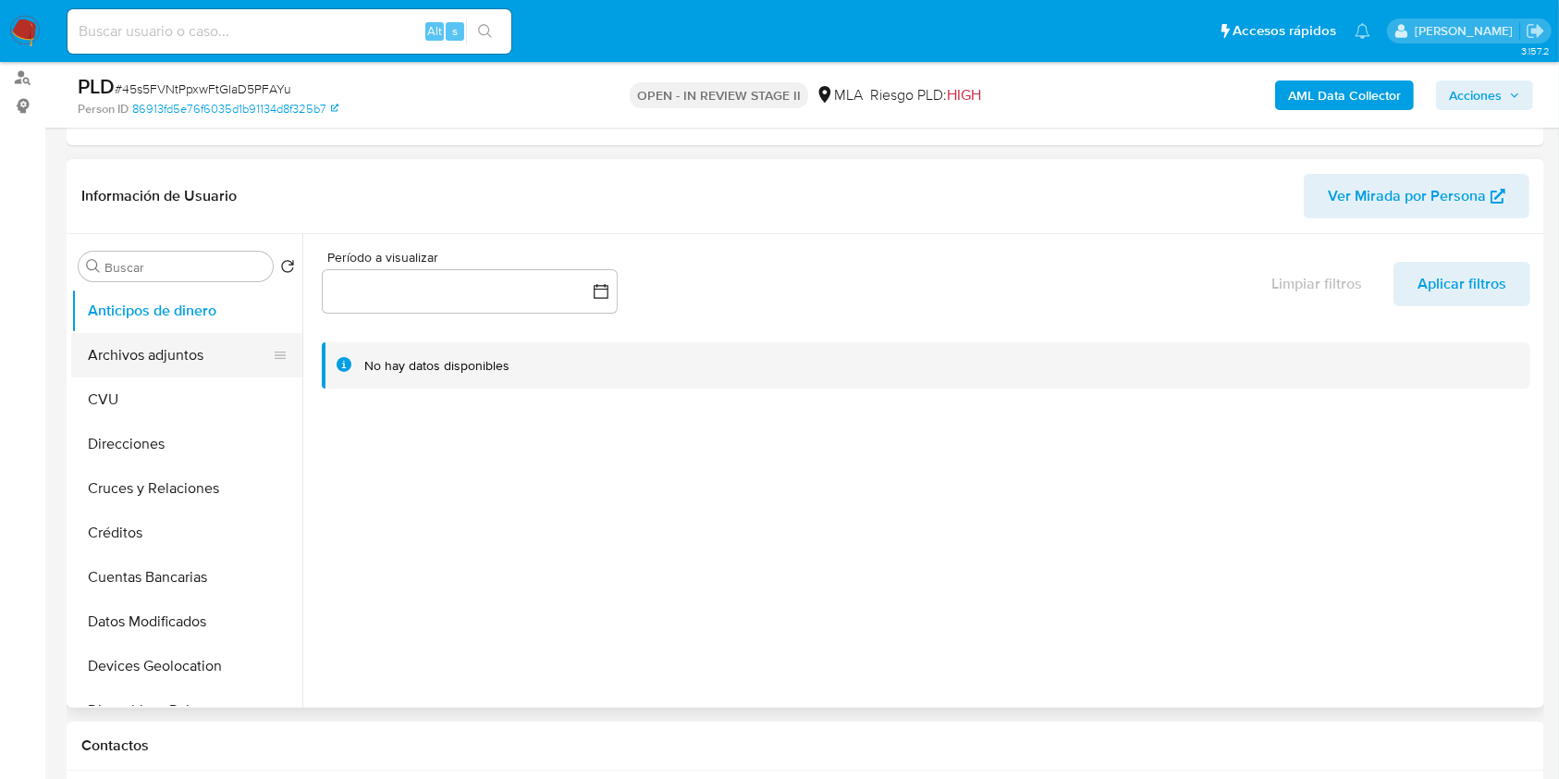
click at [199, 339] on button "Archivos adjuntos" at bounding box center [179, 355] width 216 height 44
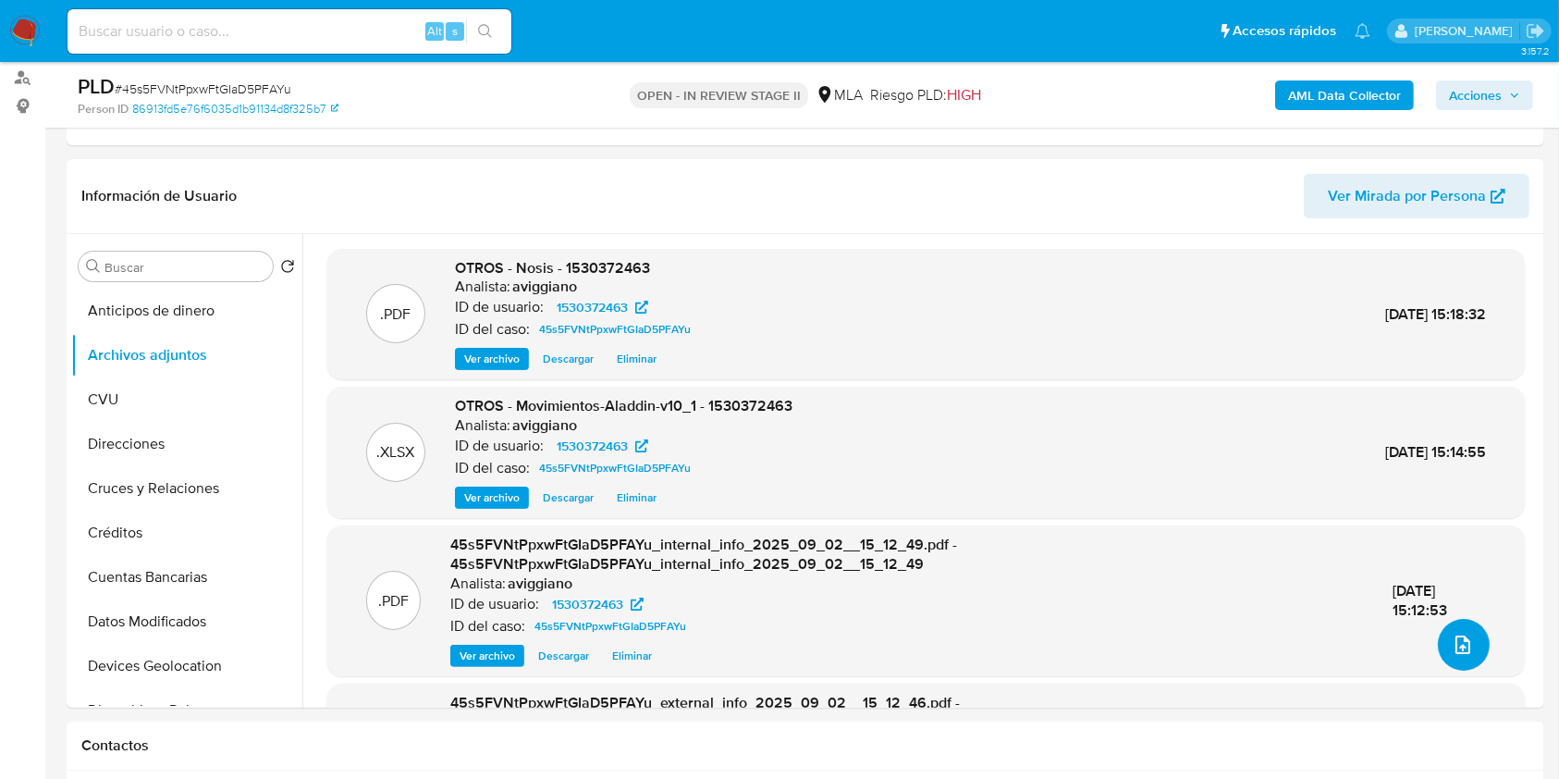
click at [1442, 622] on button "upload-file" at bounding box center [1464, 645] width 52 height 52
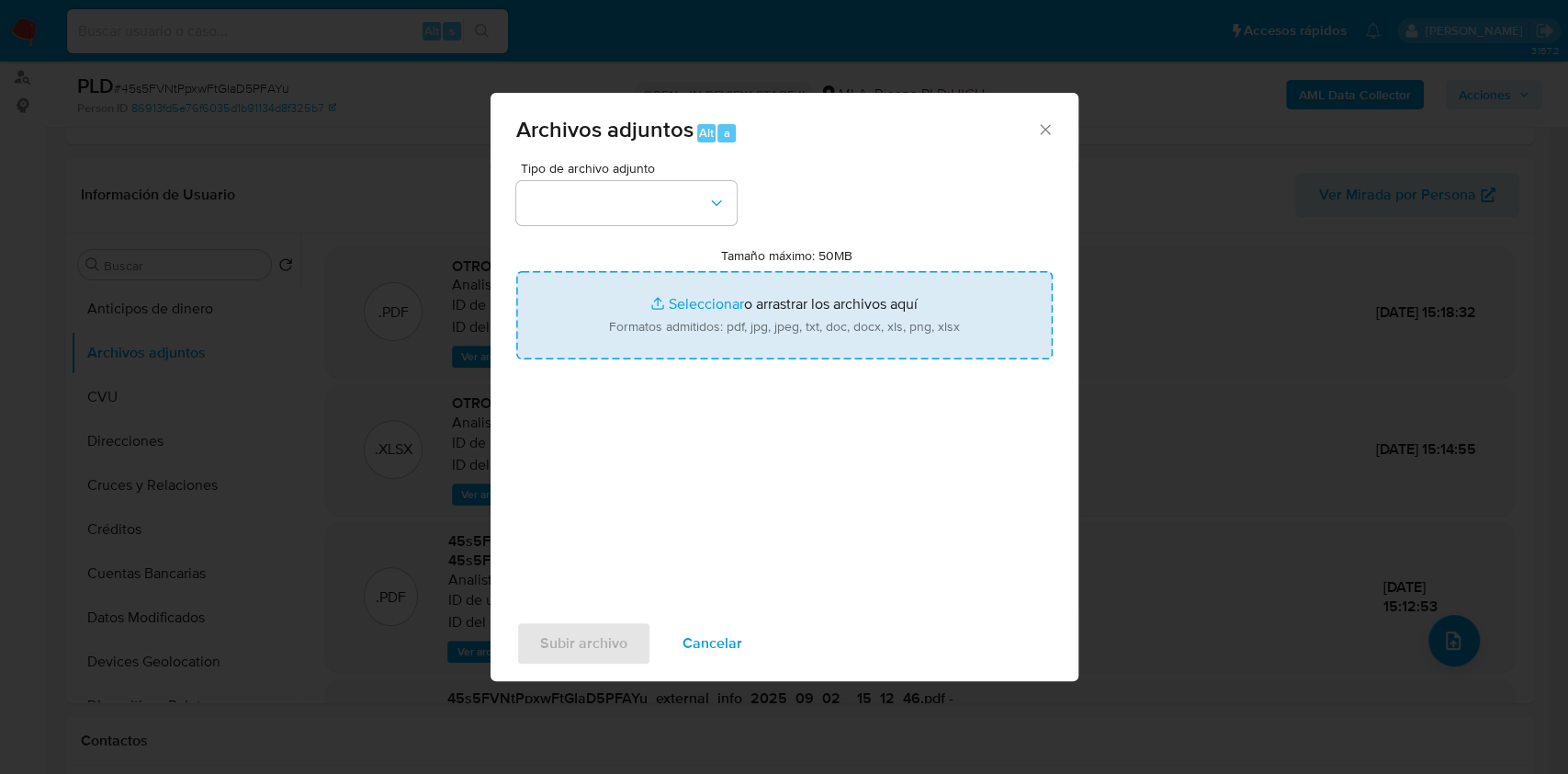
click at [879, 338] on input "Tamaño máximo: 50MB Seleccionar archivos" at bounding box center [785, 315] width 537 height 88
type input "C:\fakepath\Caselog 45s5FVNtPpxwFtGIaD5PFAYu_2025_09_02_12_27_50.docx"
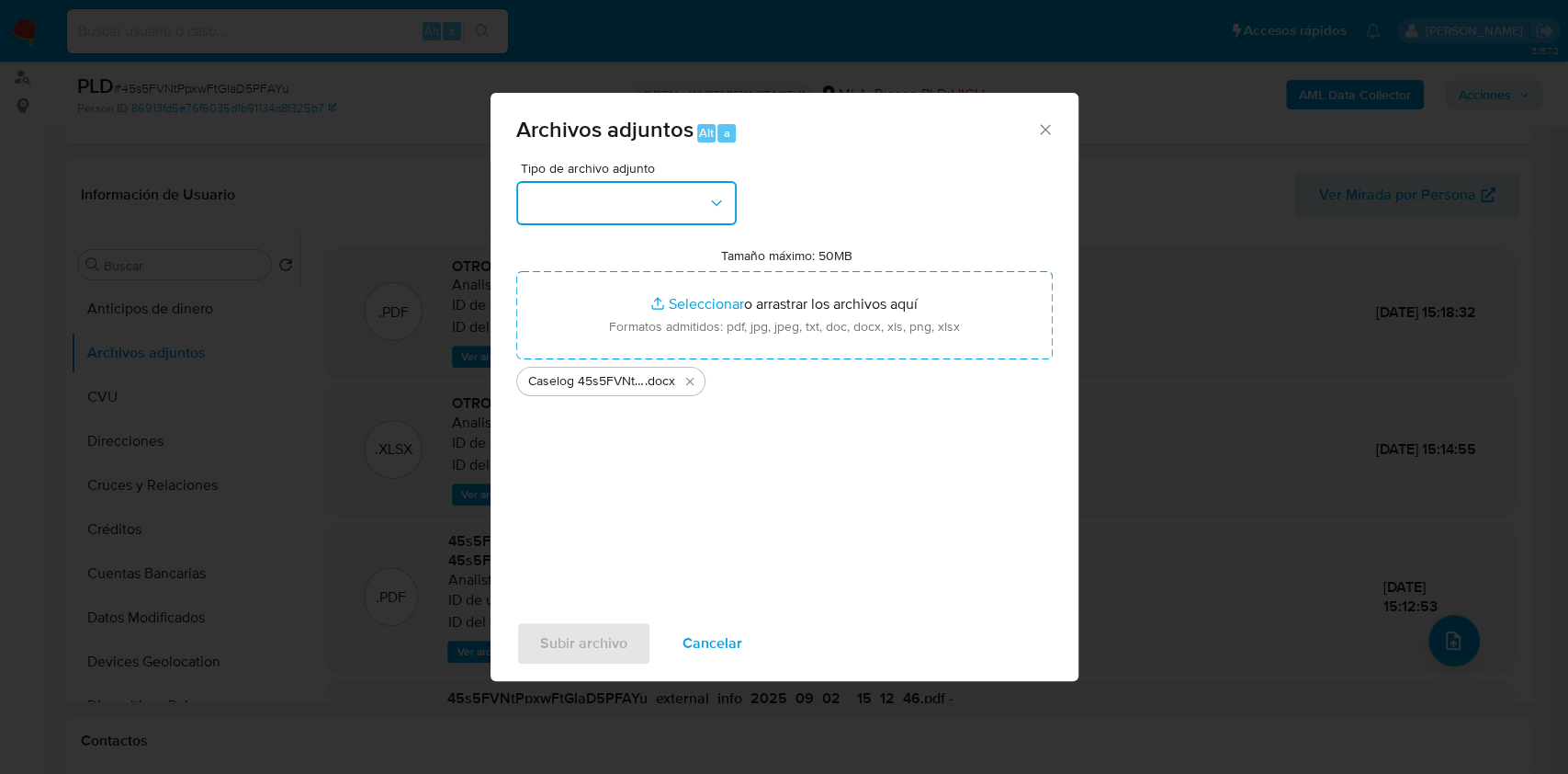
click at [723, 194] on icon "button" at bounding box center [716, 203] width 18 height 18
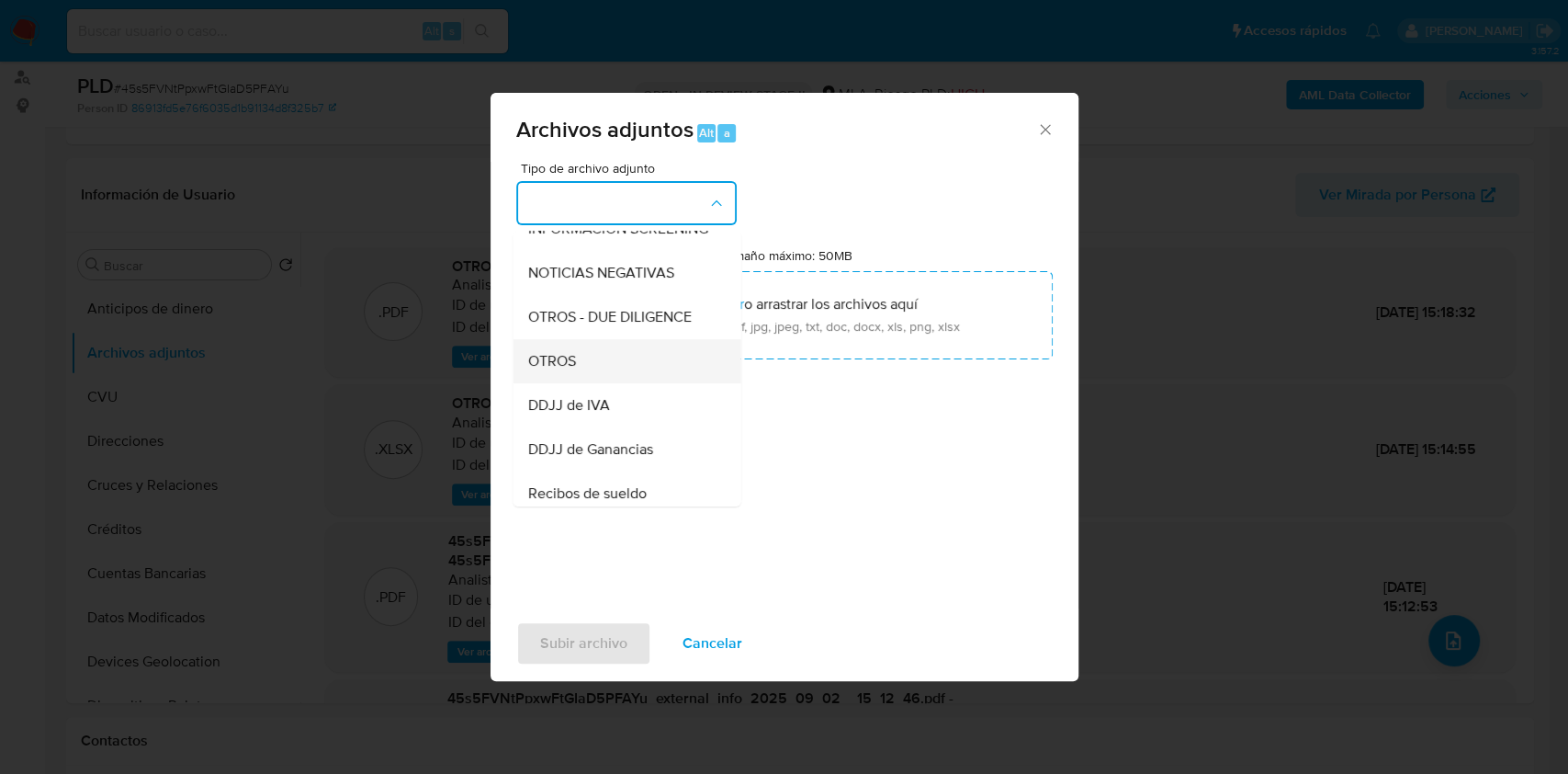
click at [568, 371] on span "OTROS" at bounding box center [551, 361] width 48 height 18
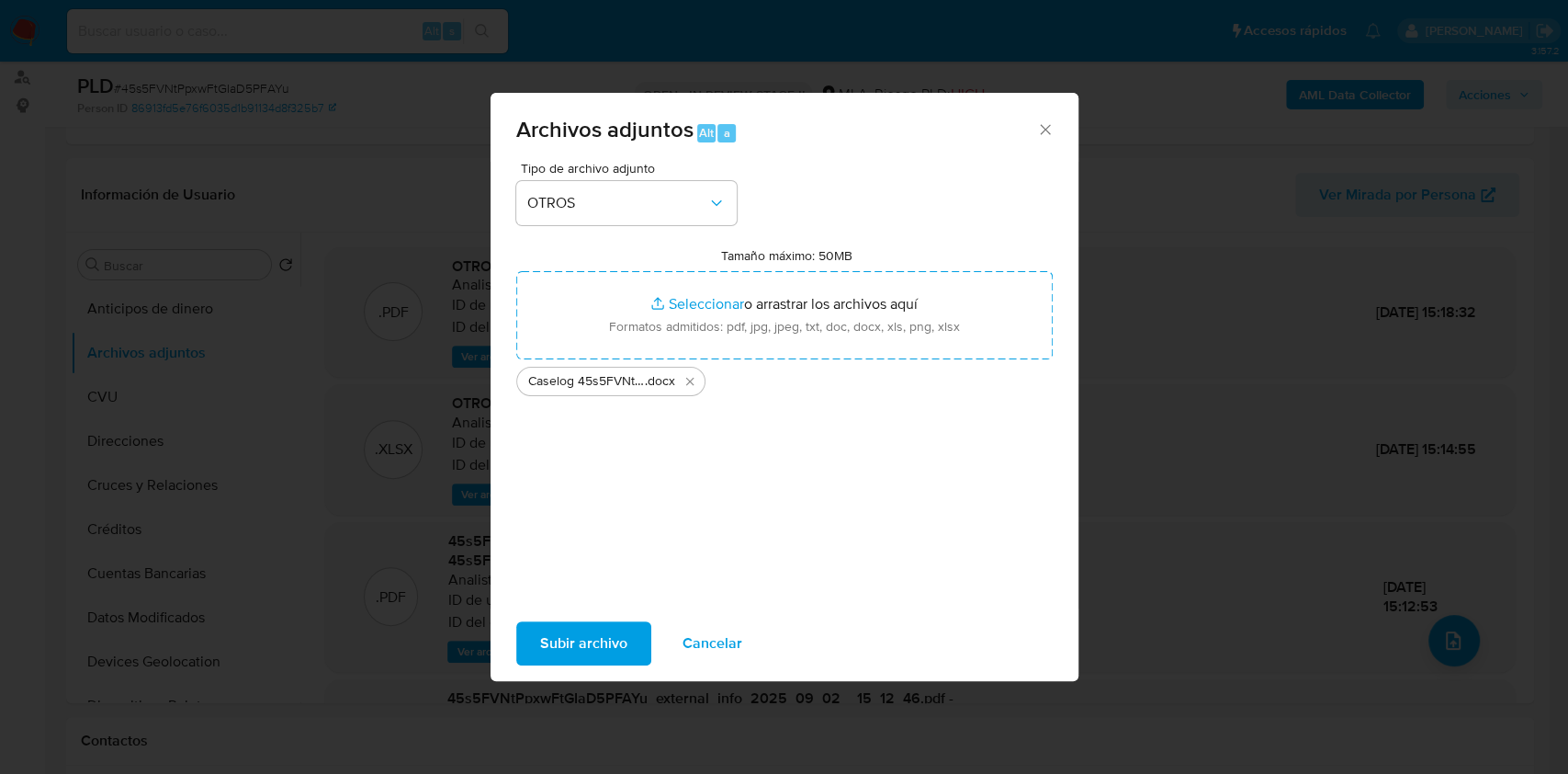
click at [576, 642] on span "Subir archivo" at bounding box center [584, 643] width 87 height 41
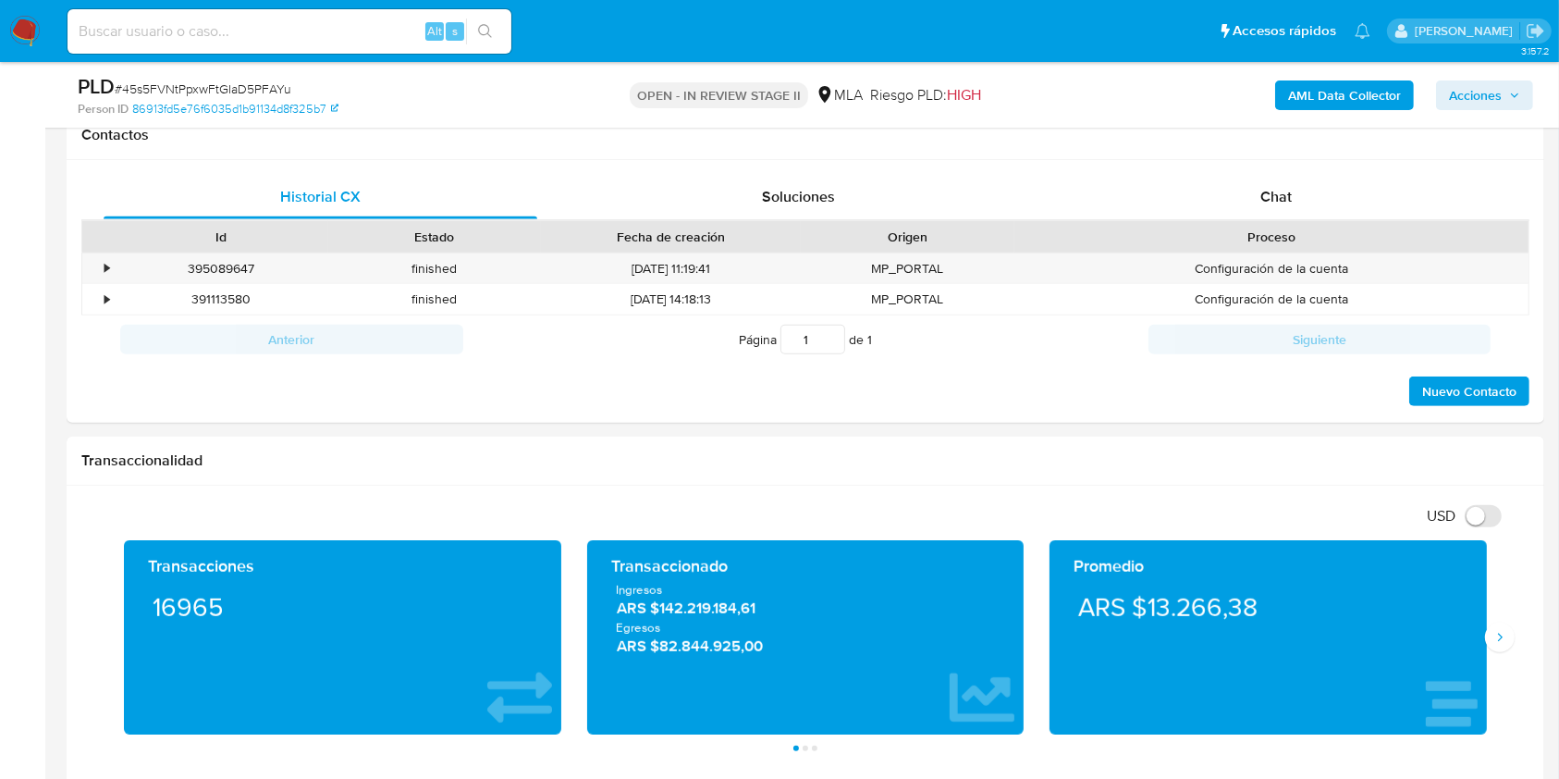
scroll to position [863, 0]
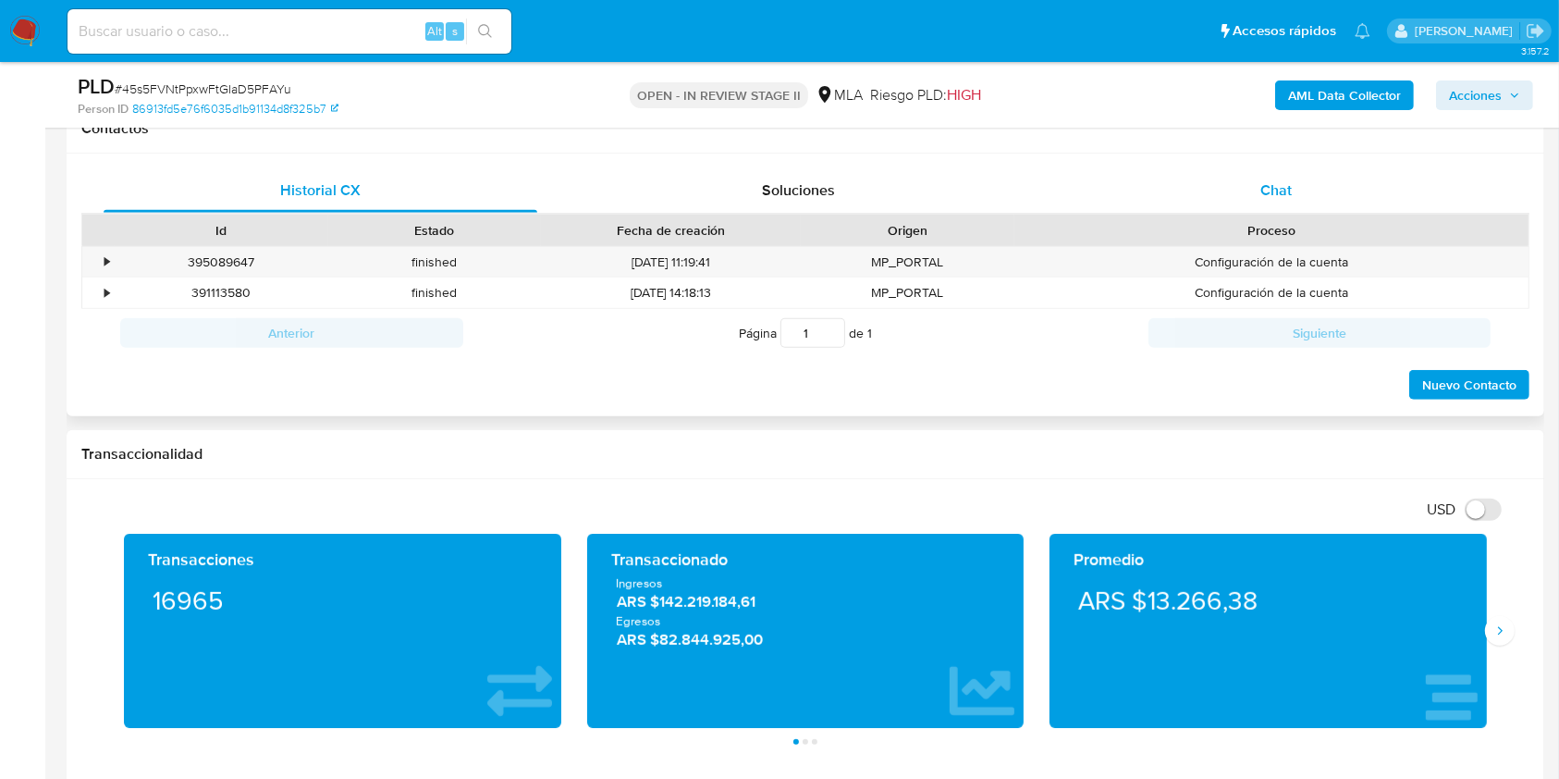
click at [1281, 196] on span "Chat" at bounding box center [1275, 189] width 31 height 21
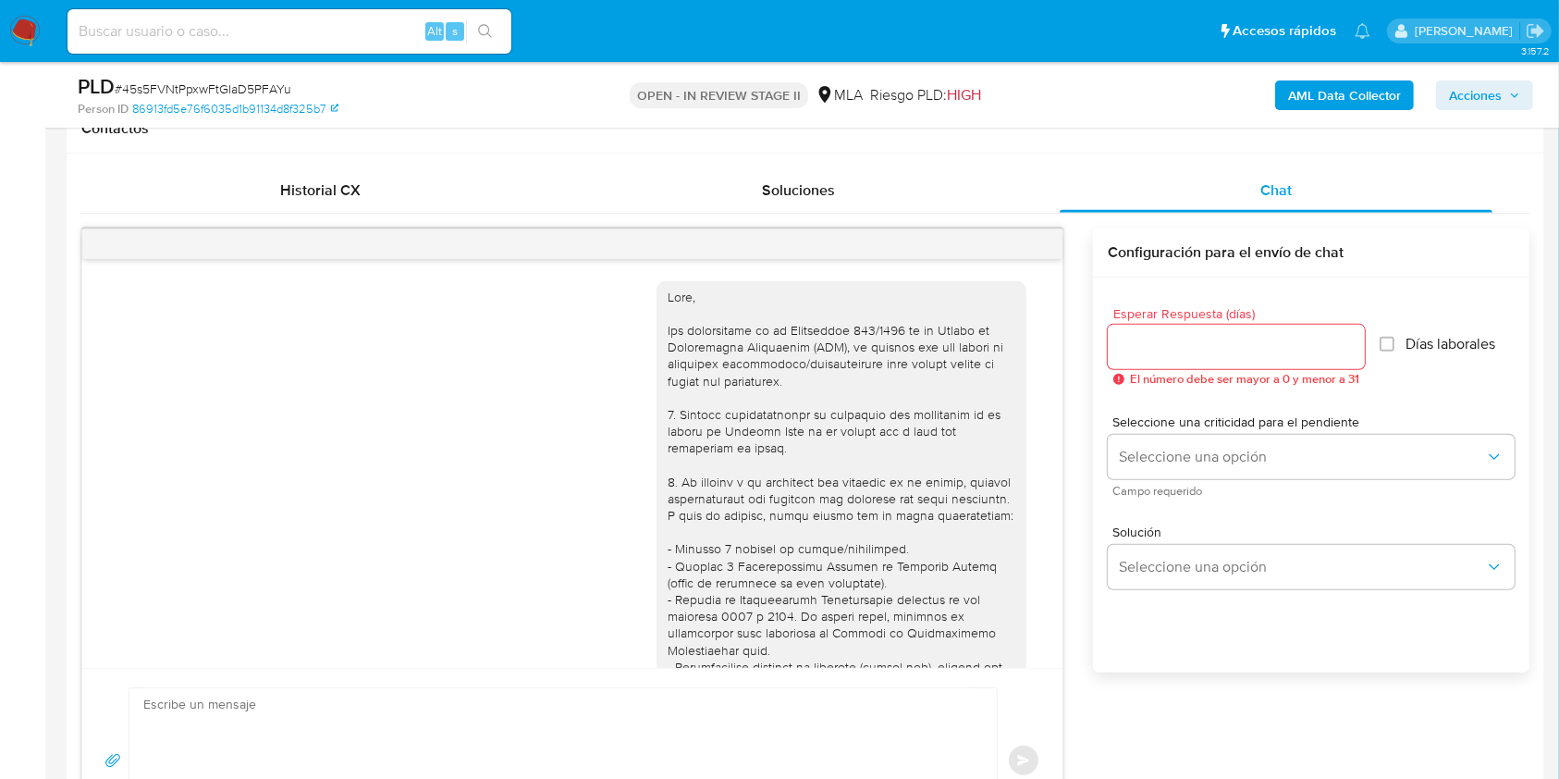
scroll to position [1045, 0]
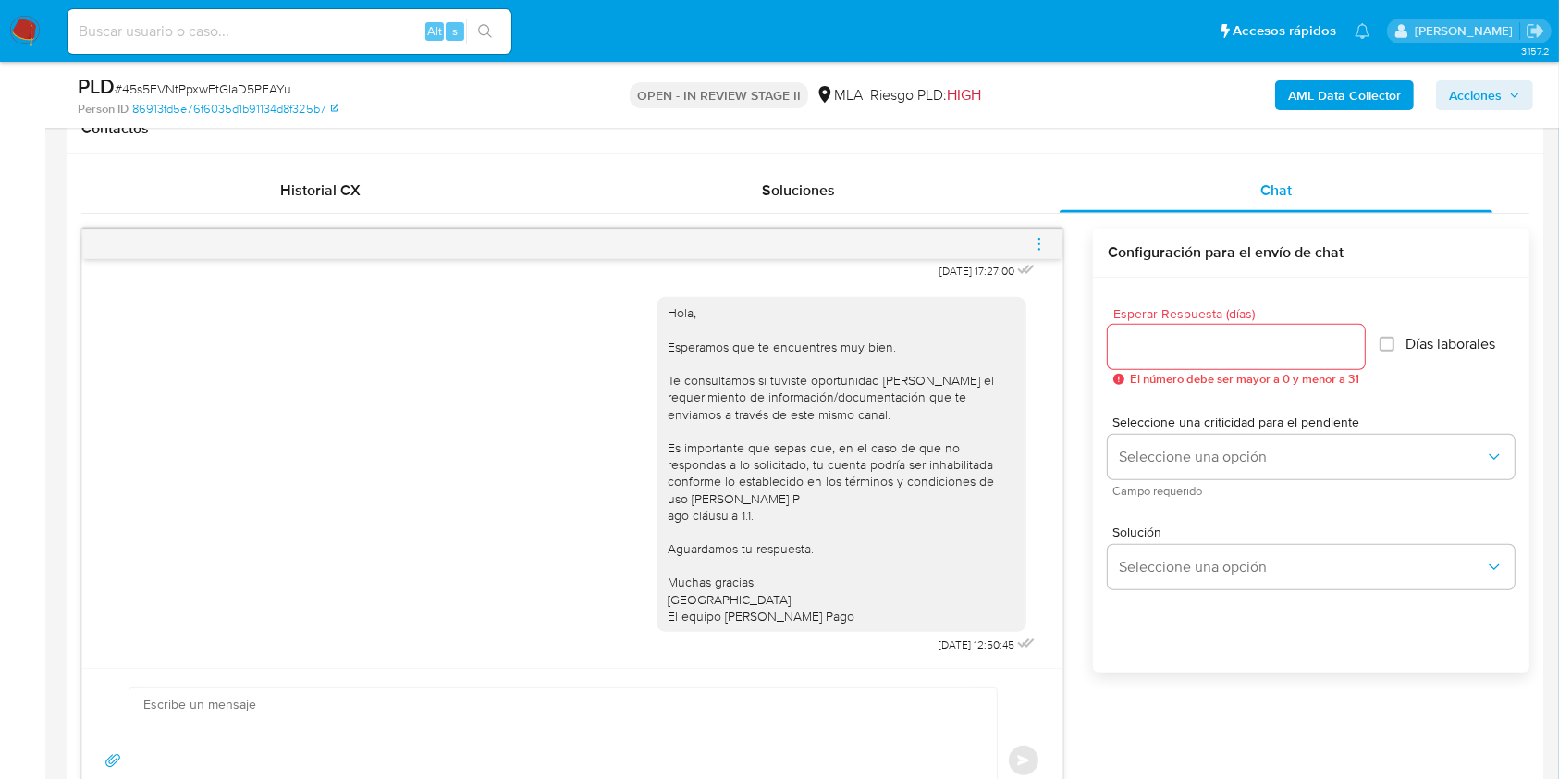
click at [1043, 239] on icon "menu-action" at bounding box center [1039, 244] width 17 height 17
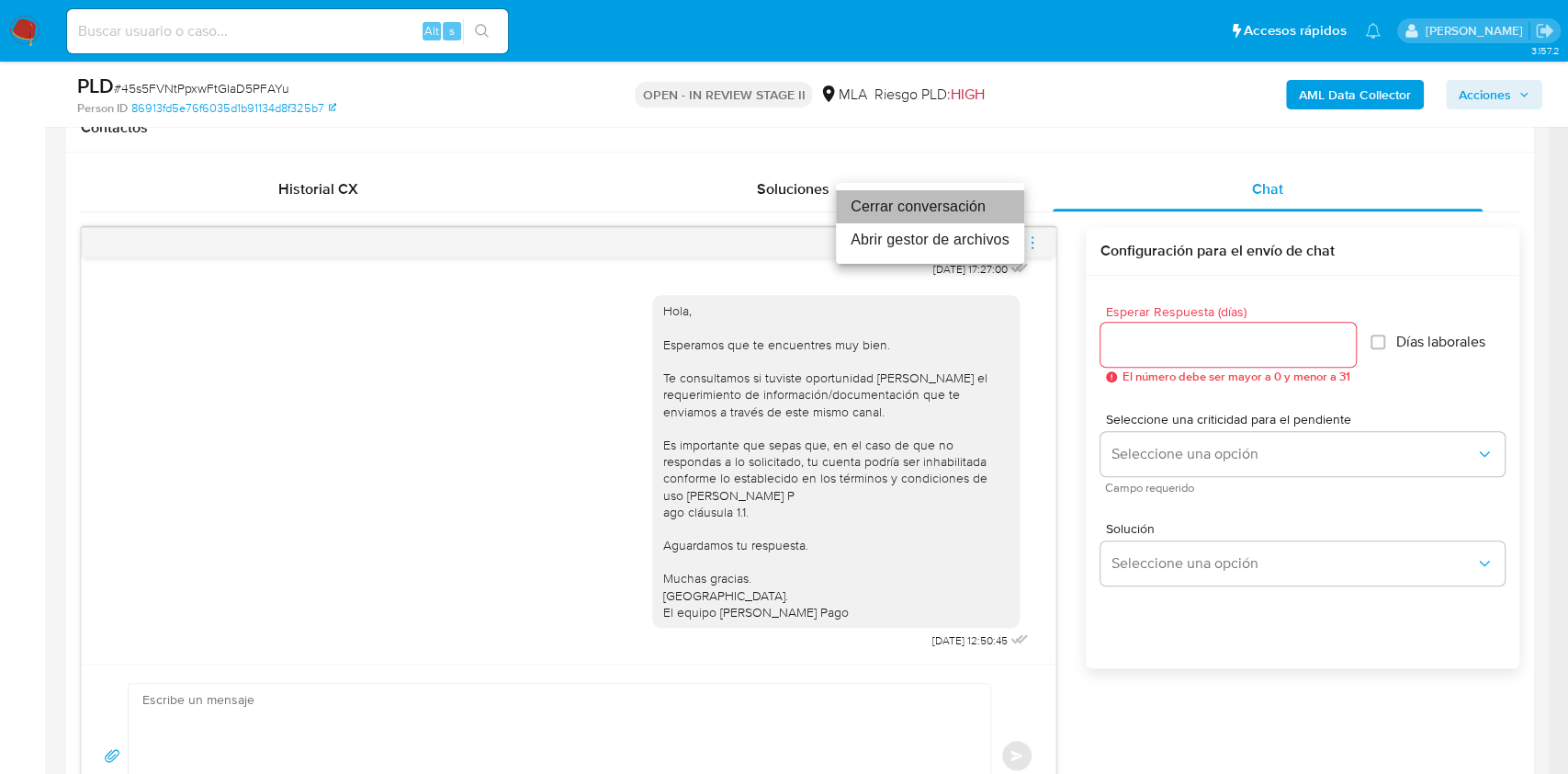
click at [922, 201] on li "Cerrar conversación" at bounding box center [930, 206] width 189 height 33
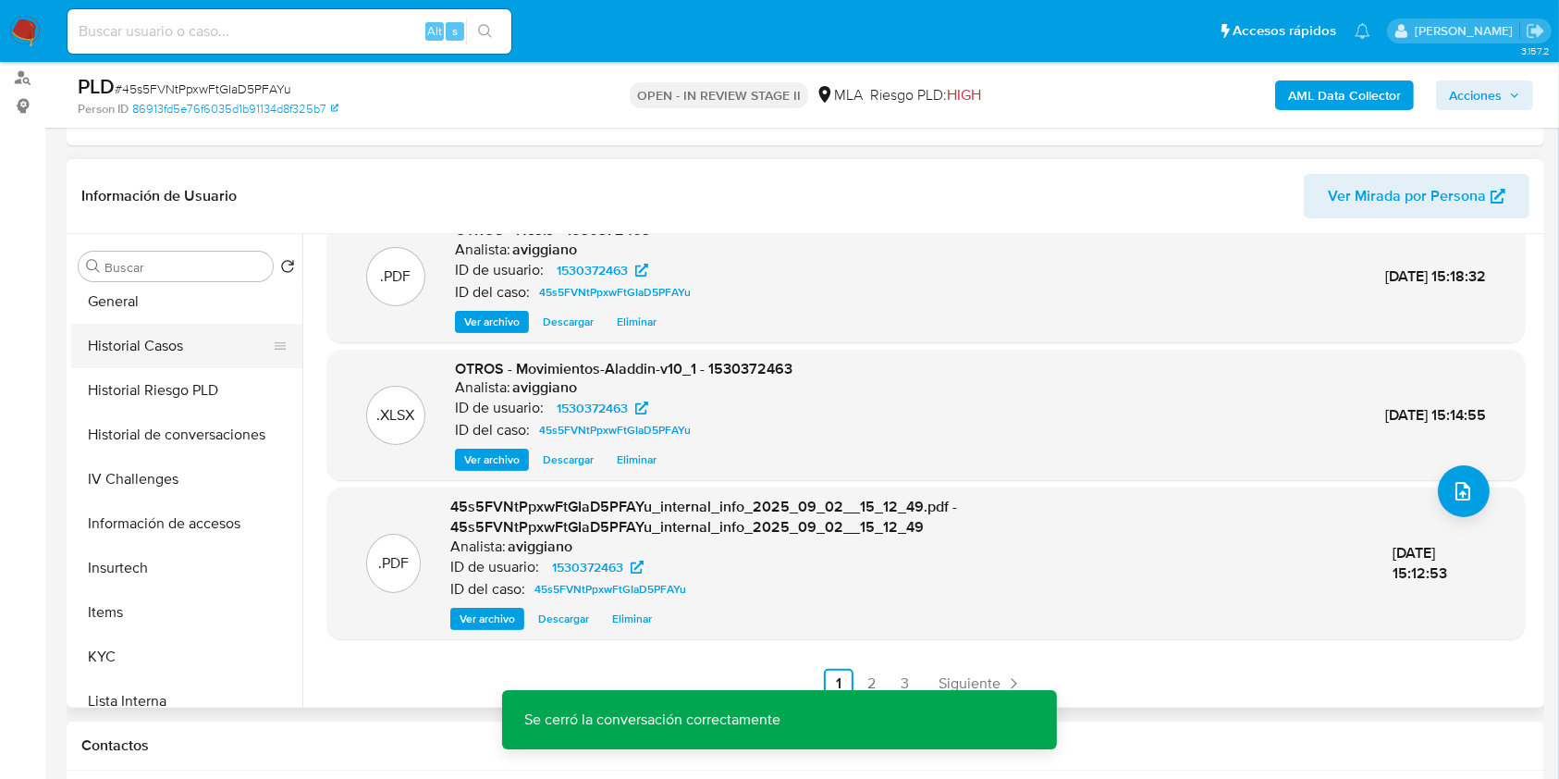
scroll to position [616, 0]
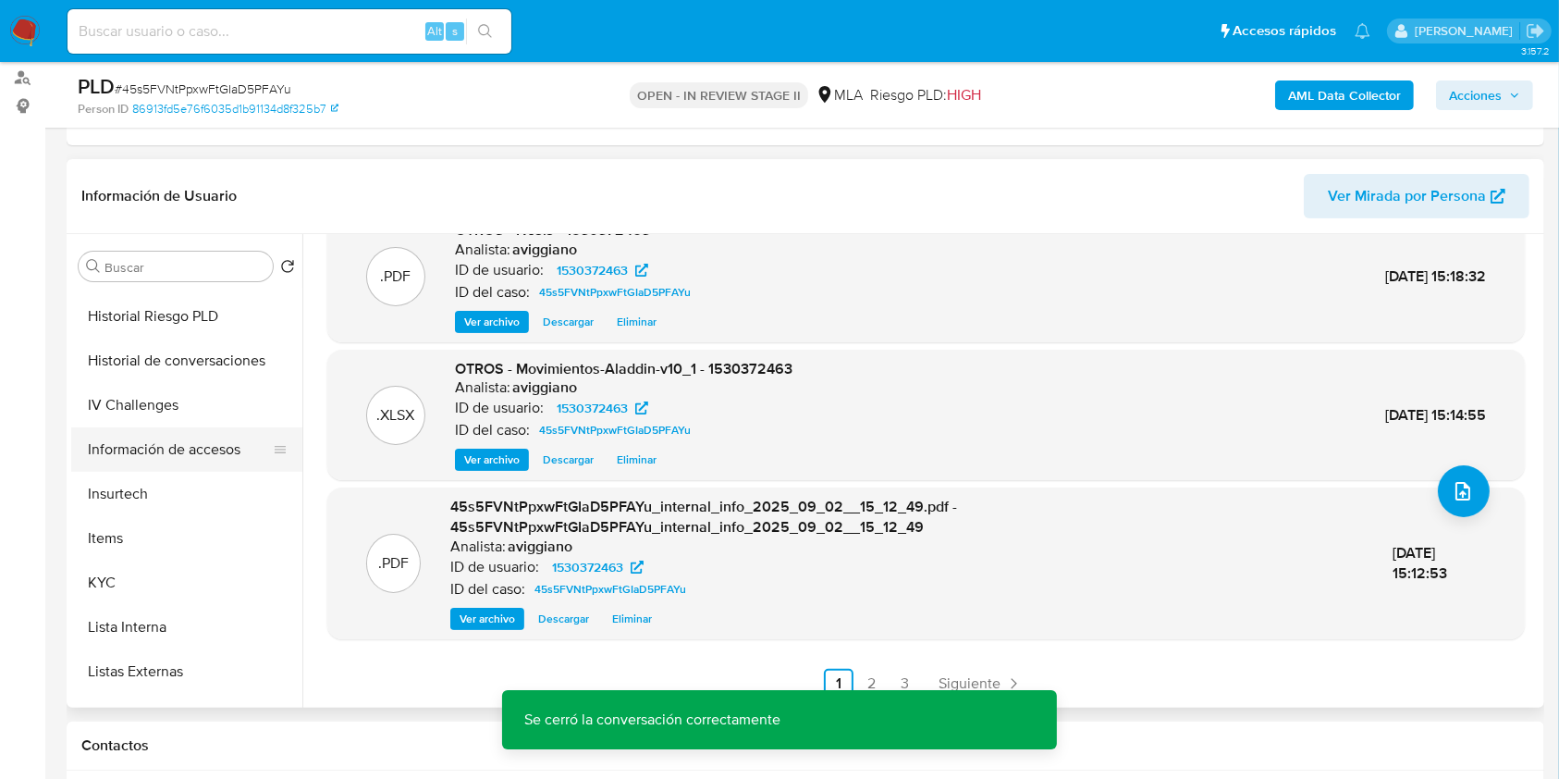
click at [202, 445] on button "Información de accesos" at bounding box center [179, 449] width 216 height 44
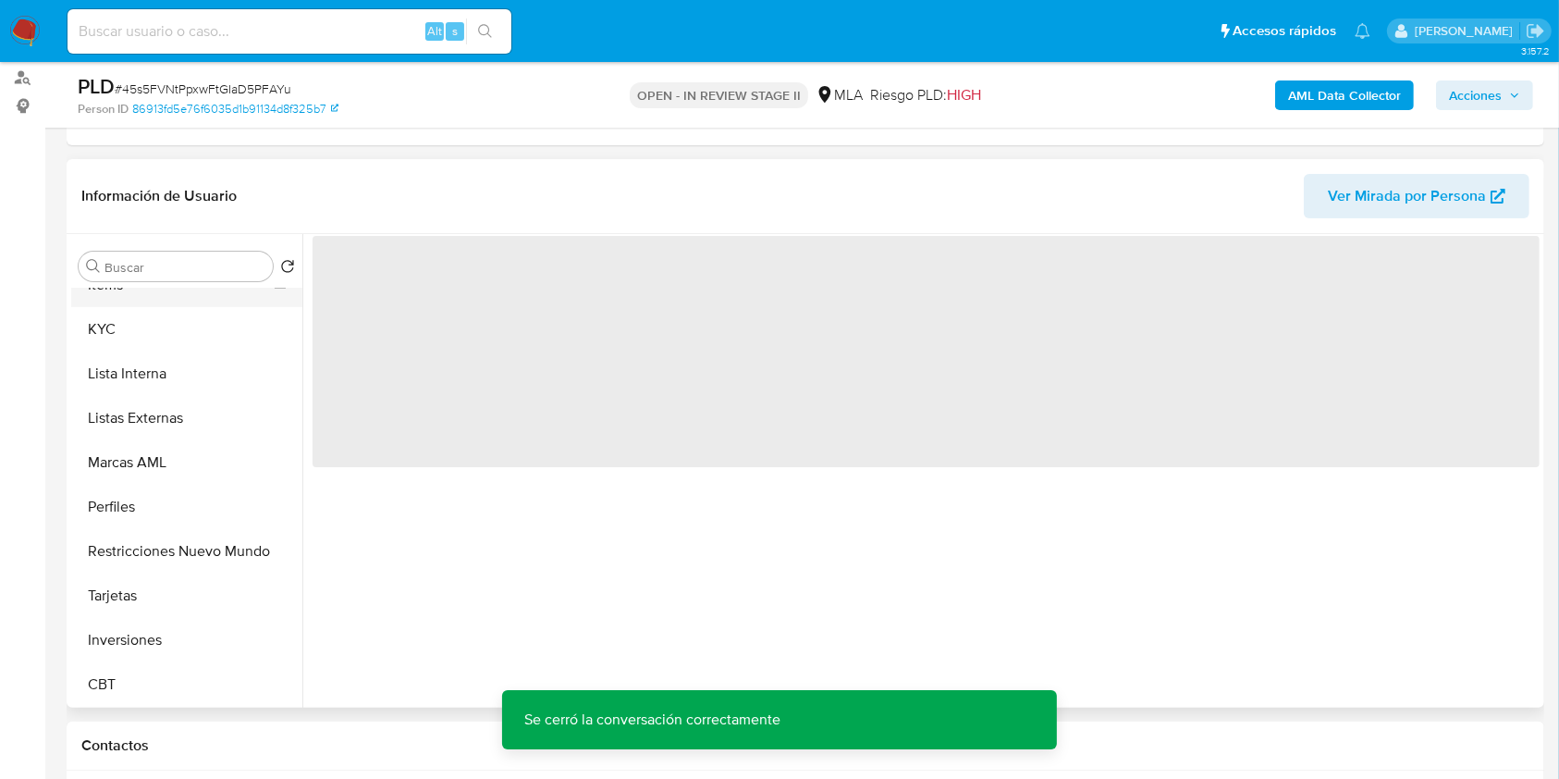
scroll to position [870, 0]
click at [207, 544] on button "Restricciones Nuevo Mundo" at bounding box center [179, 550] width 216 height 44
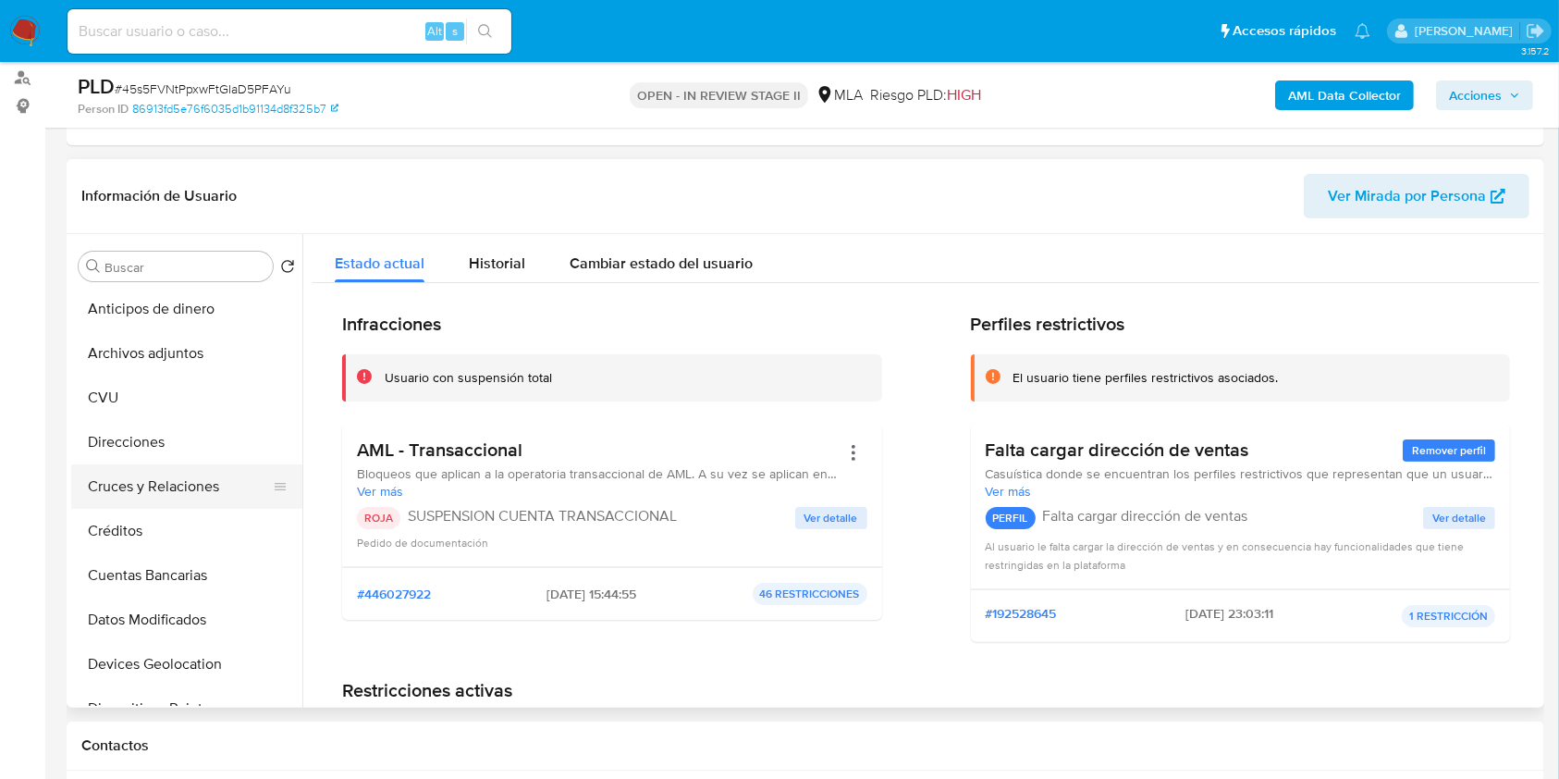
scroll to position [0, 0]
click at [133, 356] on button "Archivos adjuntos" at bounding box center [179, 355] width 216 height 44
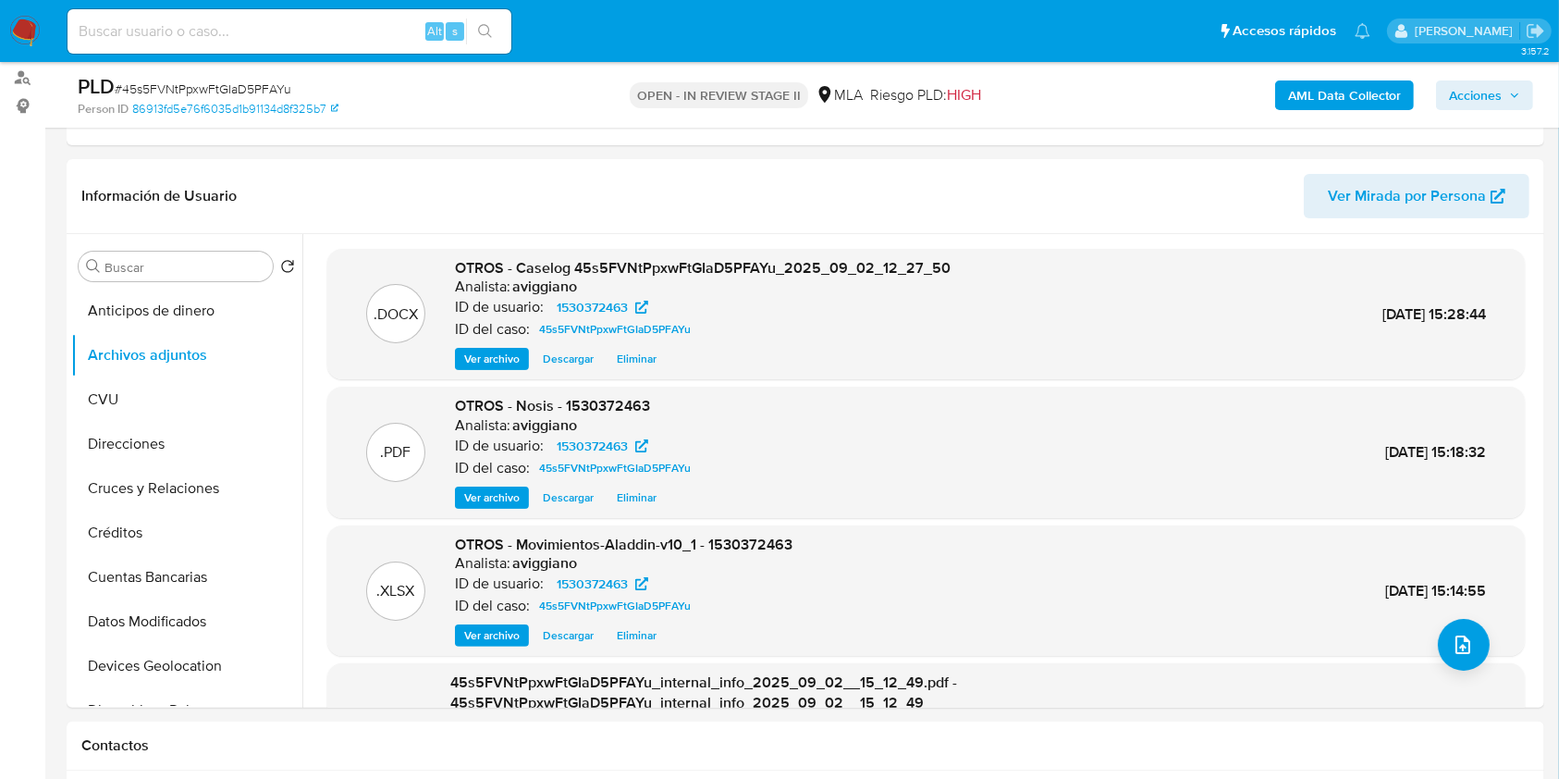
drag, startPoint x: 1479, startPoint y: 94, endPoint x: 1459, endPoint y: 102, distance: 21.6
click at [1479, 94] on span "Acciones" at bounding box center [1475, 95] width 53 height 30
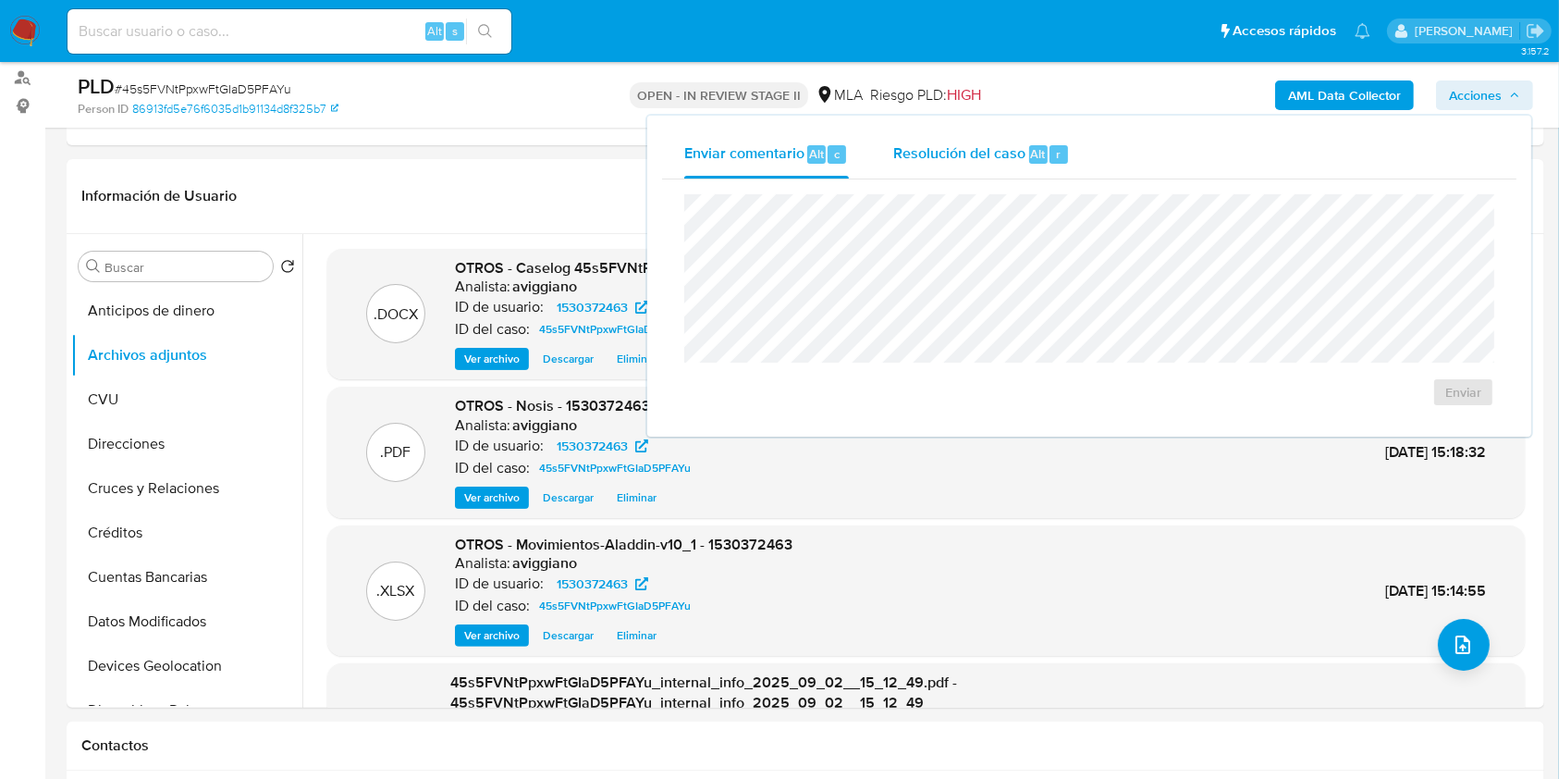
click at [964, 139] on div "Resolución del caso Alt r" at bounding box center [981, 154] width 177 height 48
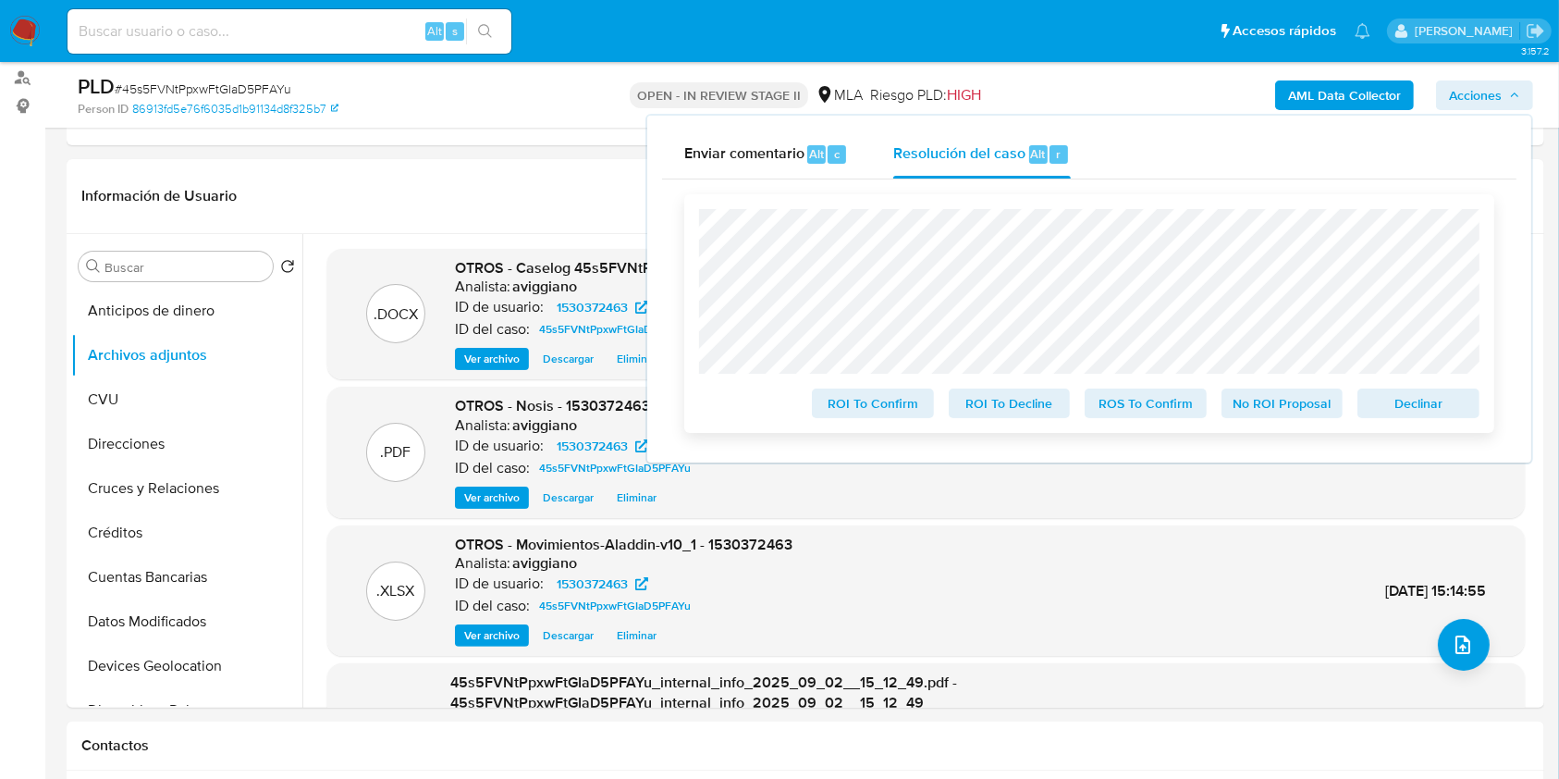
click at [1417, 410] on span "Declinar" at bounding box center [1418, 403] width 96 height 26
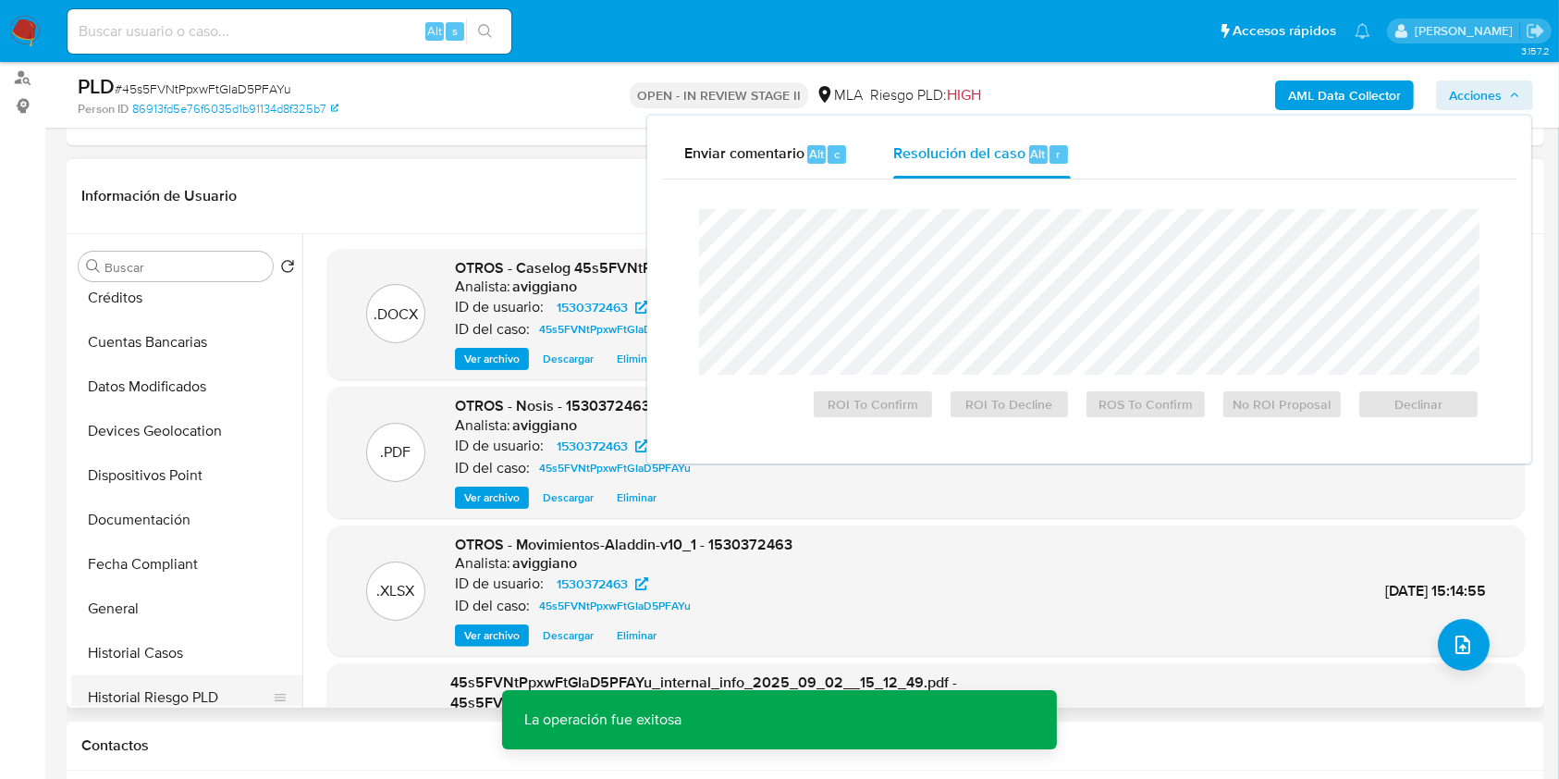
scroll to position [370, 0]
click at [133, 521] on button "Historial Casos" at bounding box center [179, 518] width 216 height 44
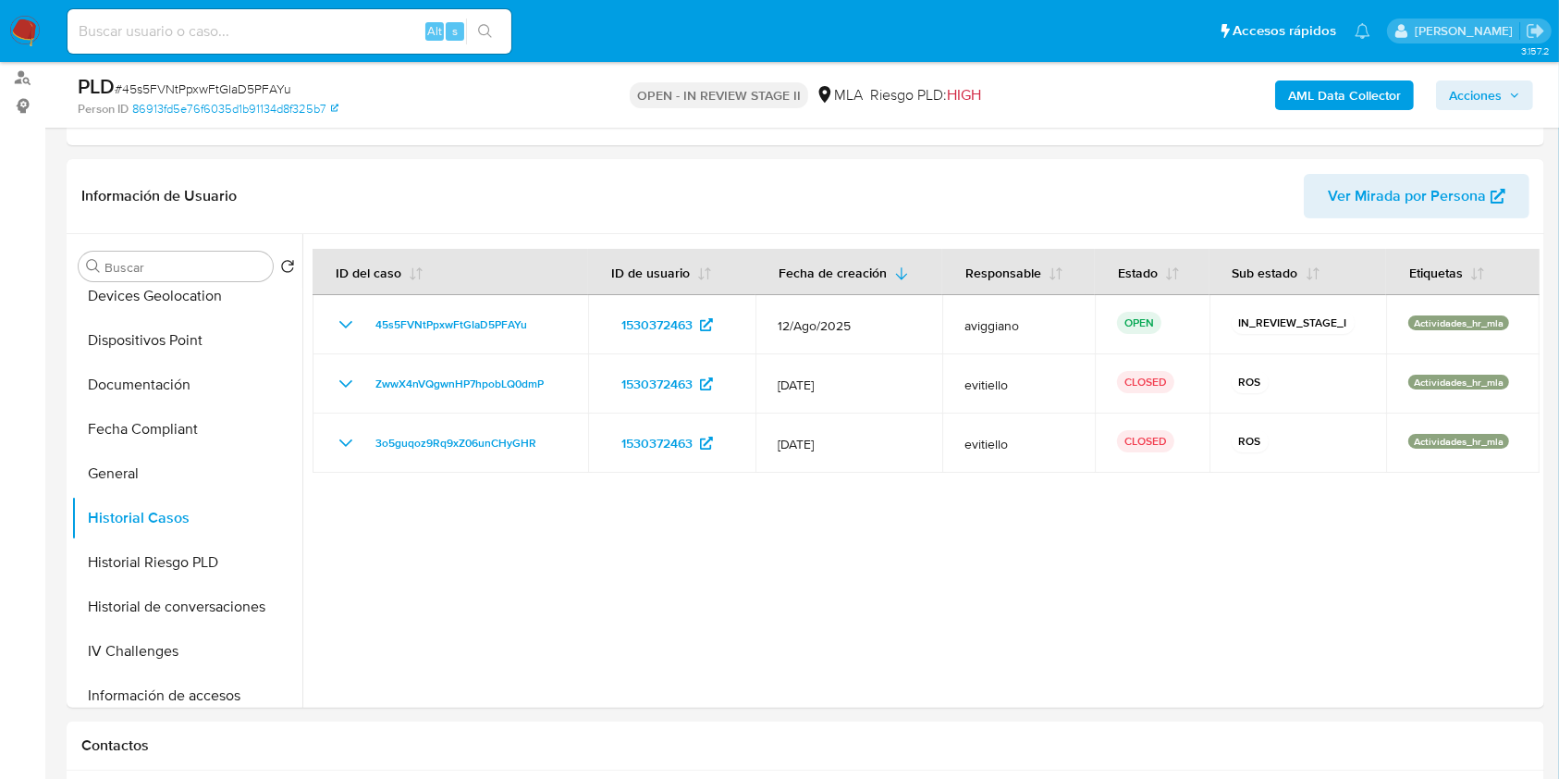
click at [1506, 92] on span "Acciones" at bounding box center [1484, 95] width 71 height 26
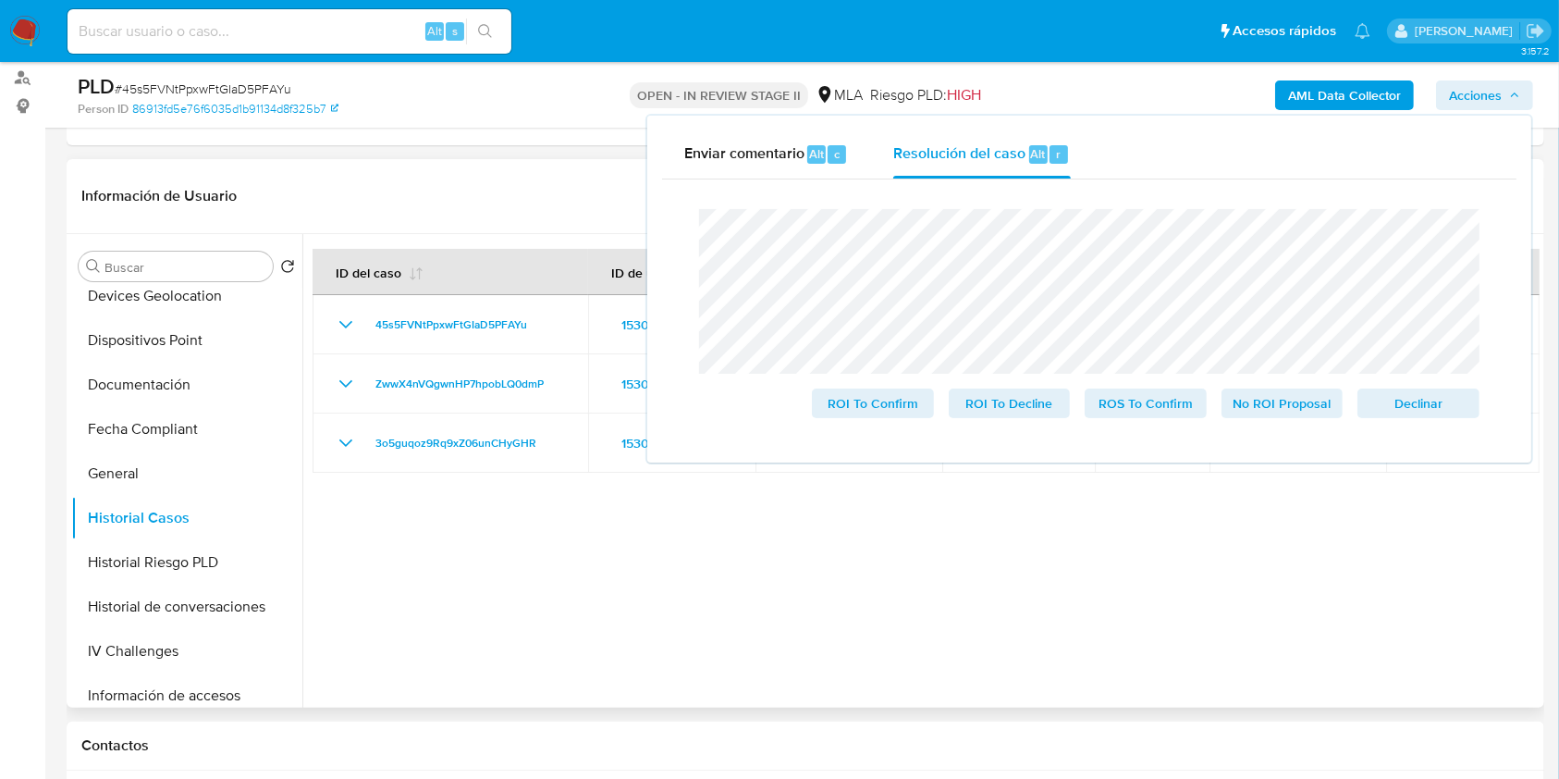
click at [457, 581] on div at bounding box center [920, 470] width 1237 height 473
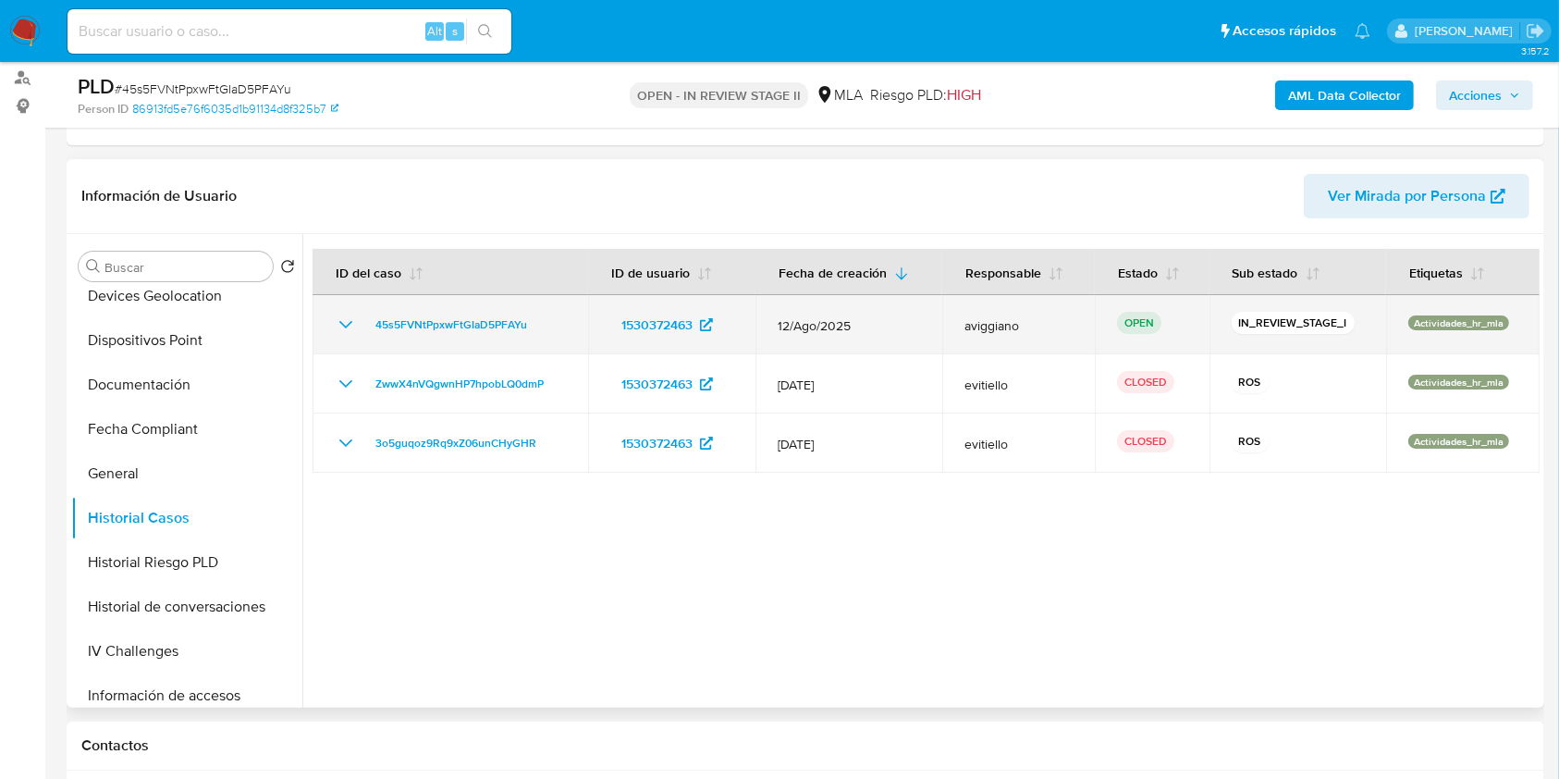
click at [494, 310] on td "45s5FVNtPpxwFtGIaD5PFAYu" at bounding box center [451, 324] width 276 height 59
click at [494, 319] on span "45s5FVNtPpxwFtGIaD5PFAYu" at bounding box center [451, 324] width 152 height 22
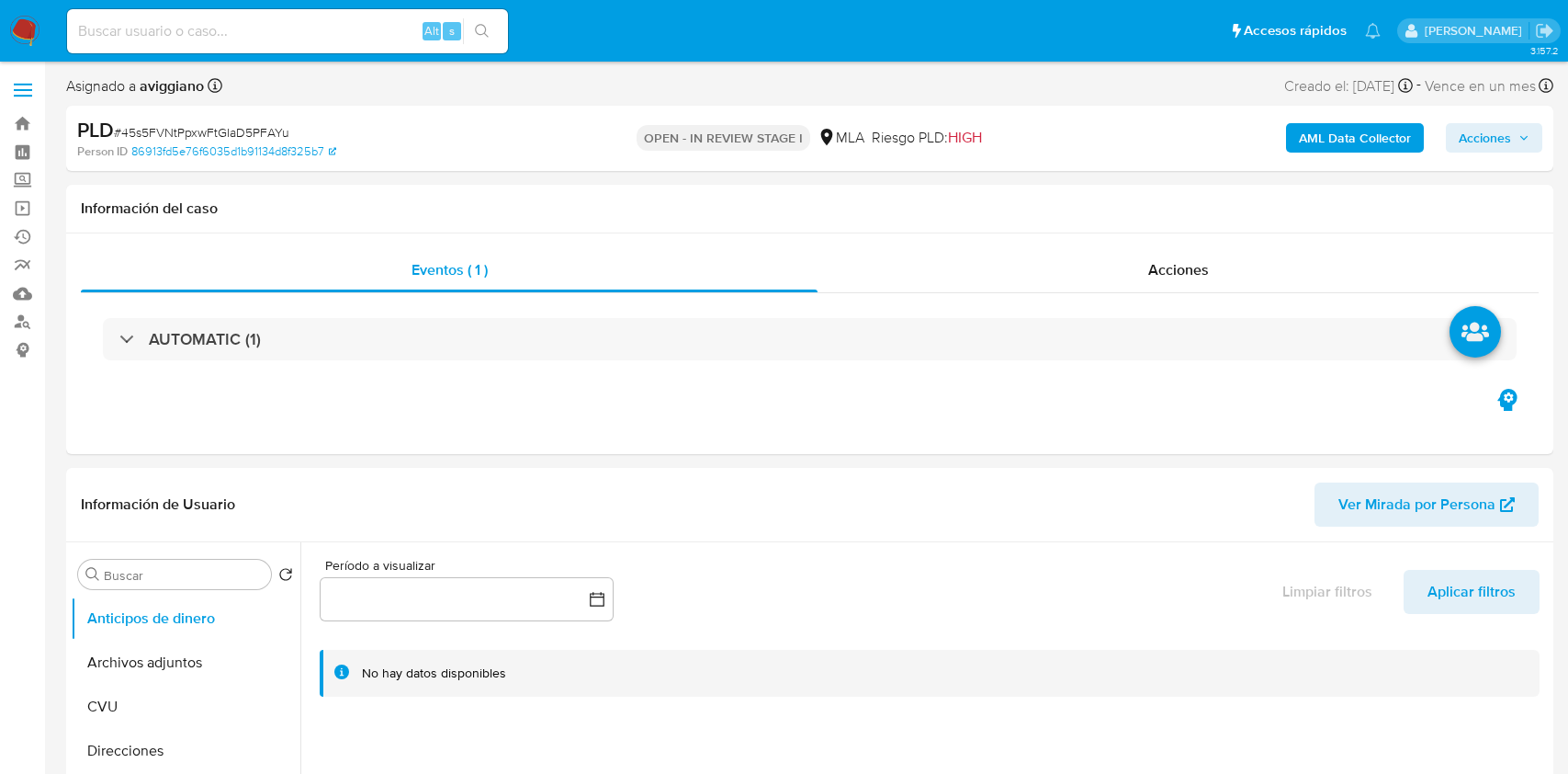
select select "10"
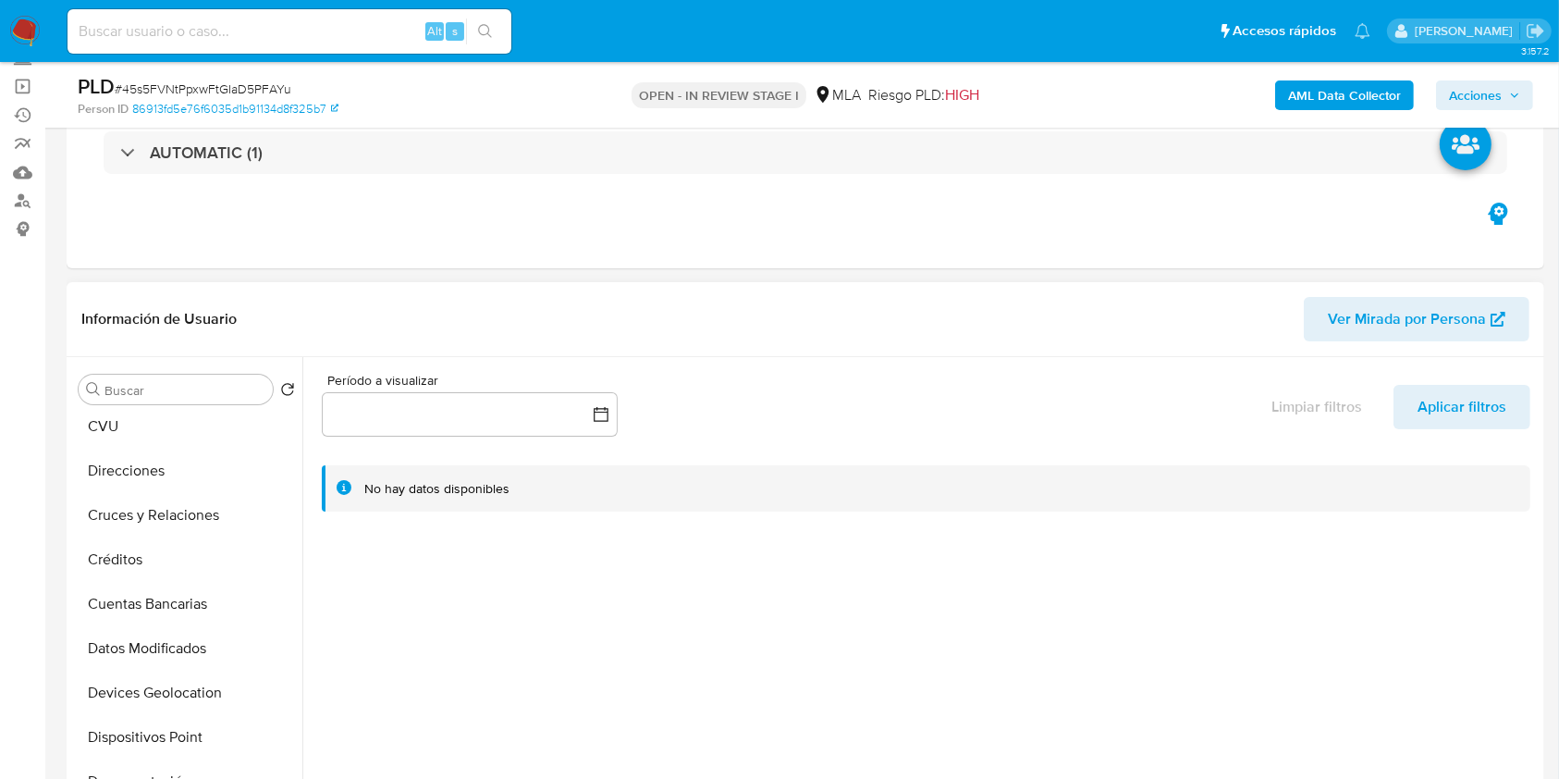
scroll to position [246, 0]
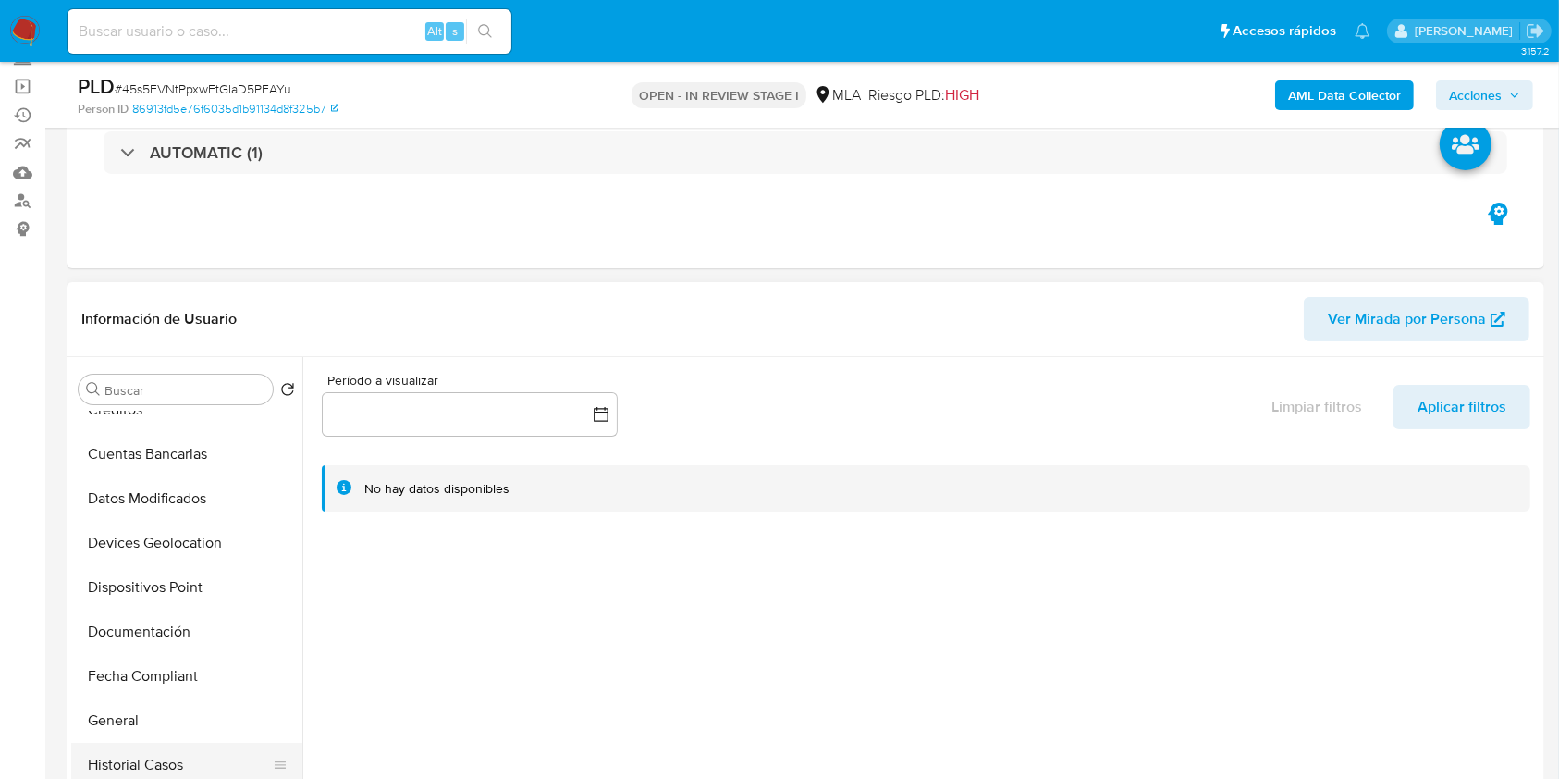
click at [167, 771] on button "Historial Casos" at bounding box center [179, 764] width 216 height 44
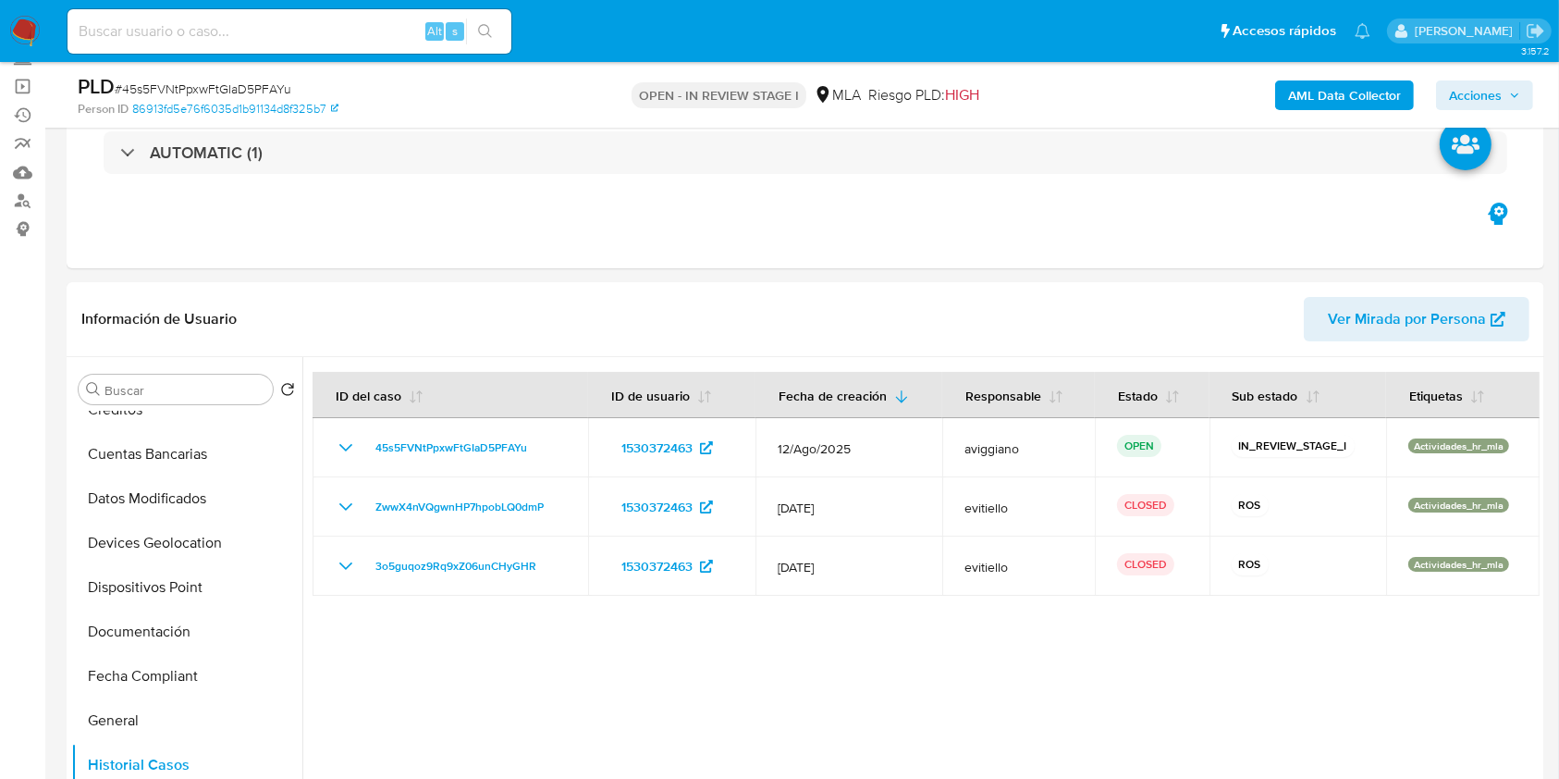
click at [1520, 101] on button "Acciones" at bounding box center [1484, 95] width 97 height 30
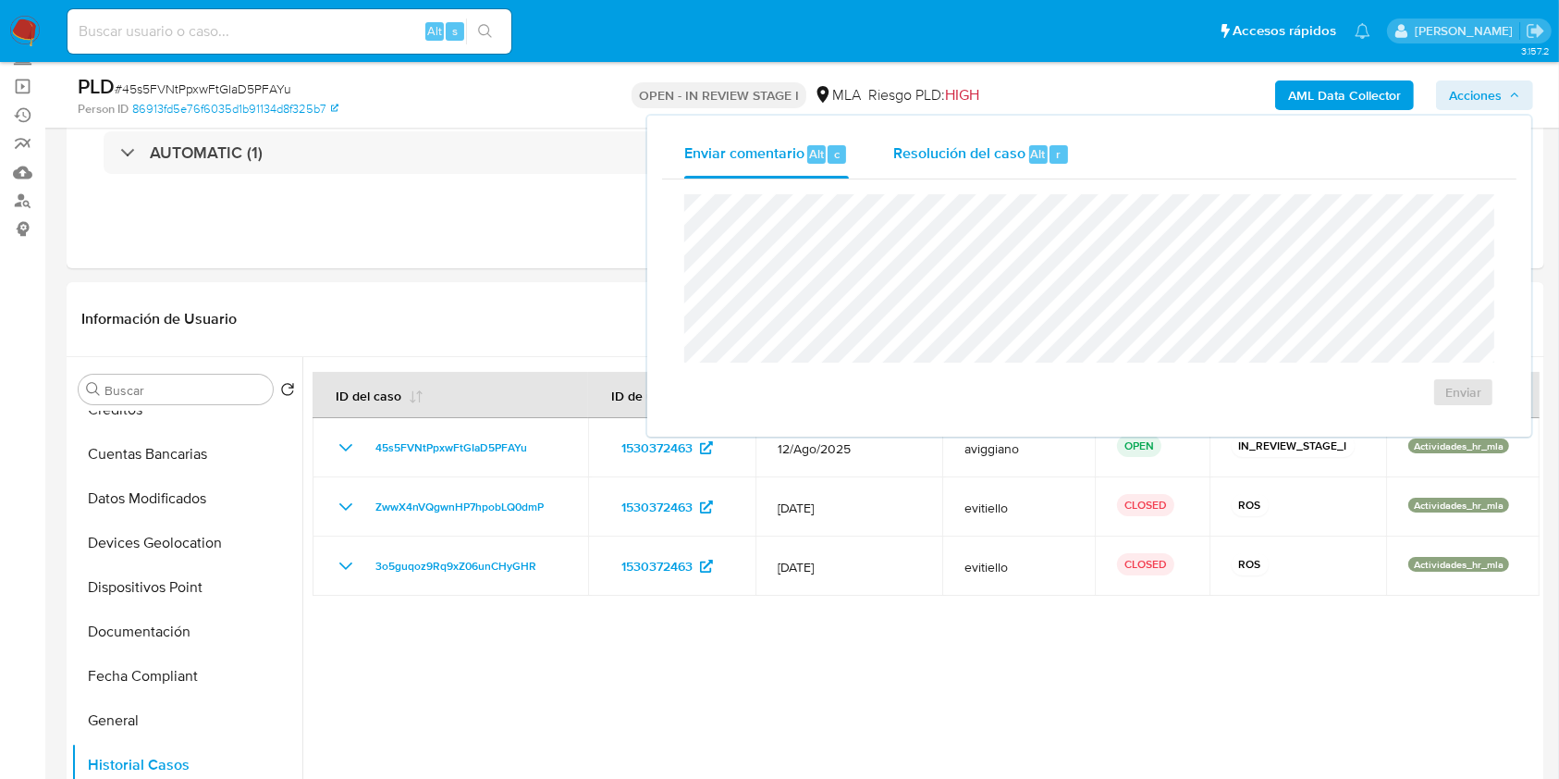
click at [948, 177] on div "Enviar comentario Alt c Resolución del caso Alt r Enviar" at bounding box center [1089, 275] width 854 height 291
click at [951, 164] on span "Resolución del caso" at bounding box center [959, 152] width 132 height 21
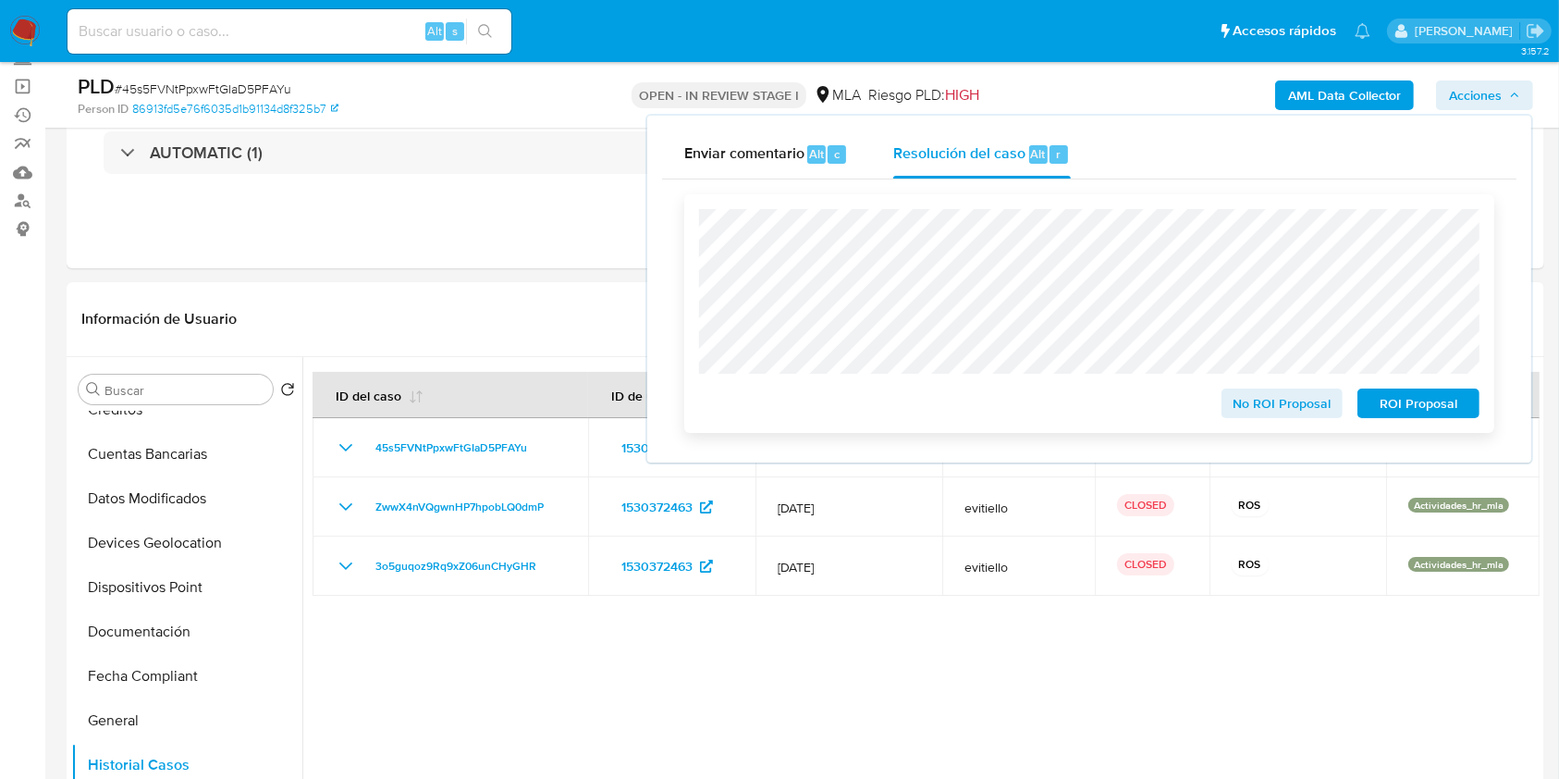
click at [1398, 401] on span "ROI Proposal" at bounding box center [1418, 403] width 96 height 26
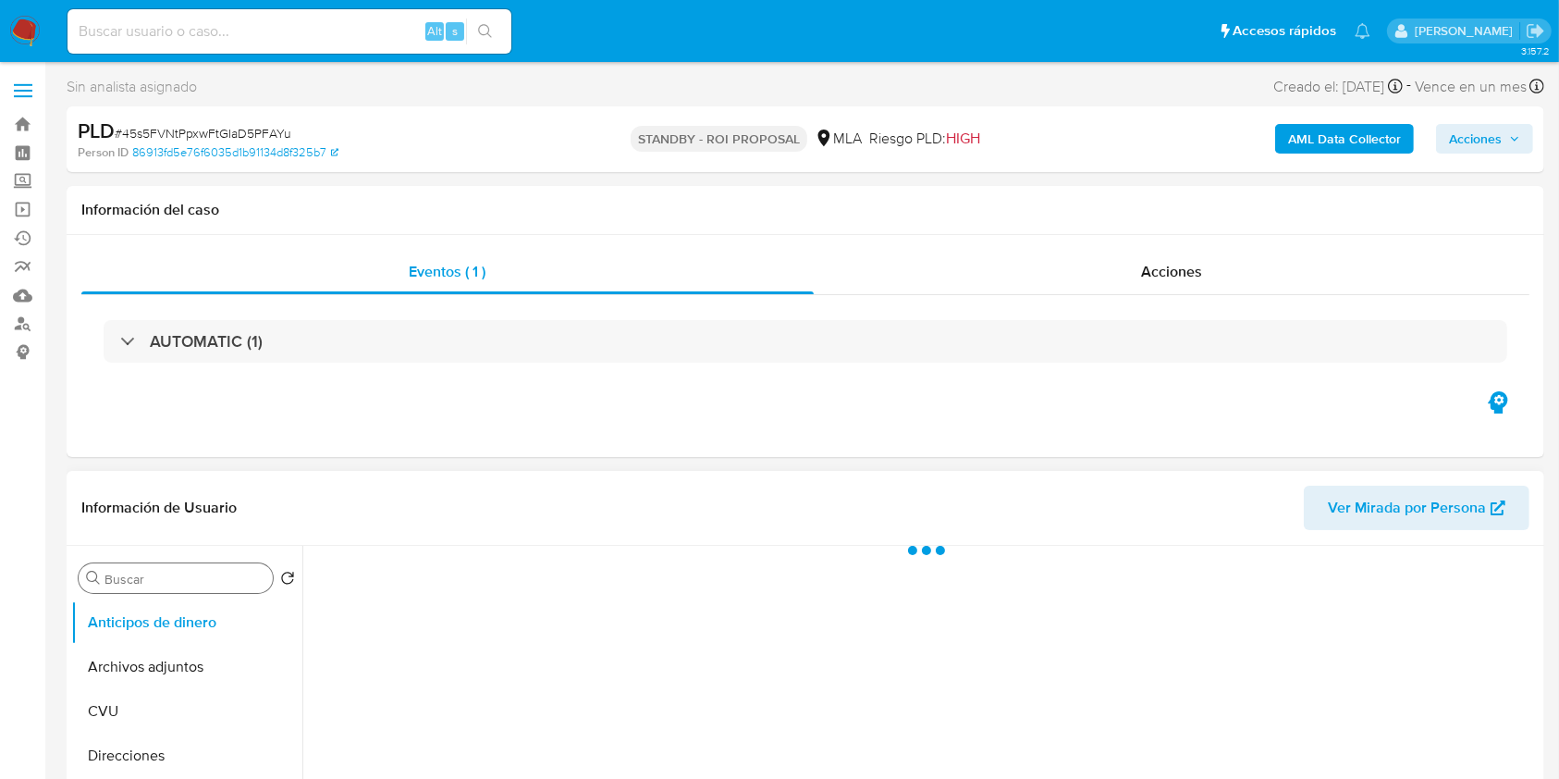
select select "10"
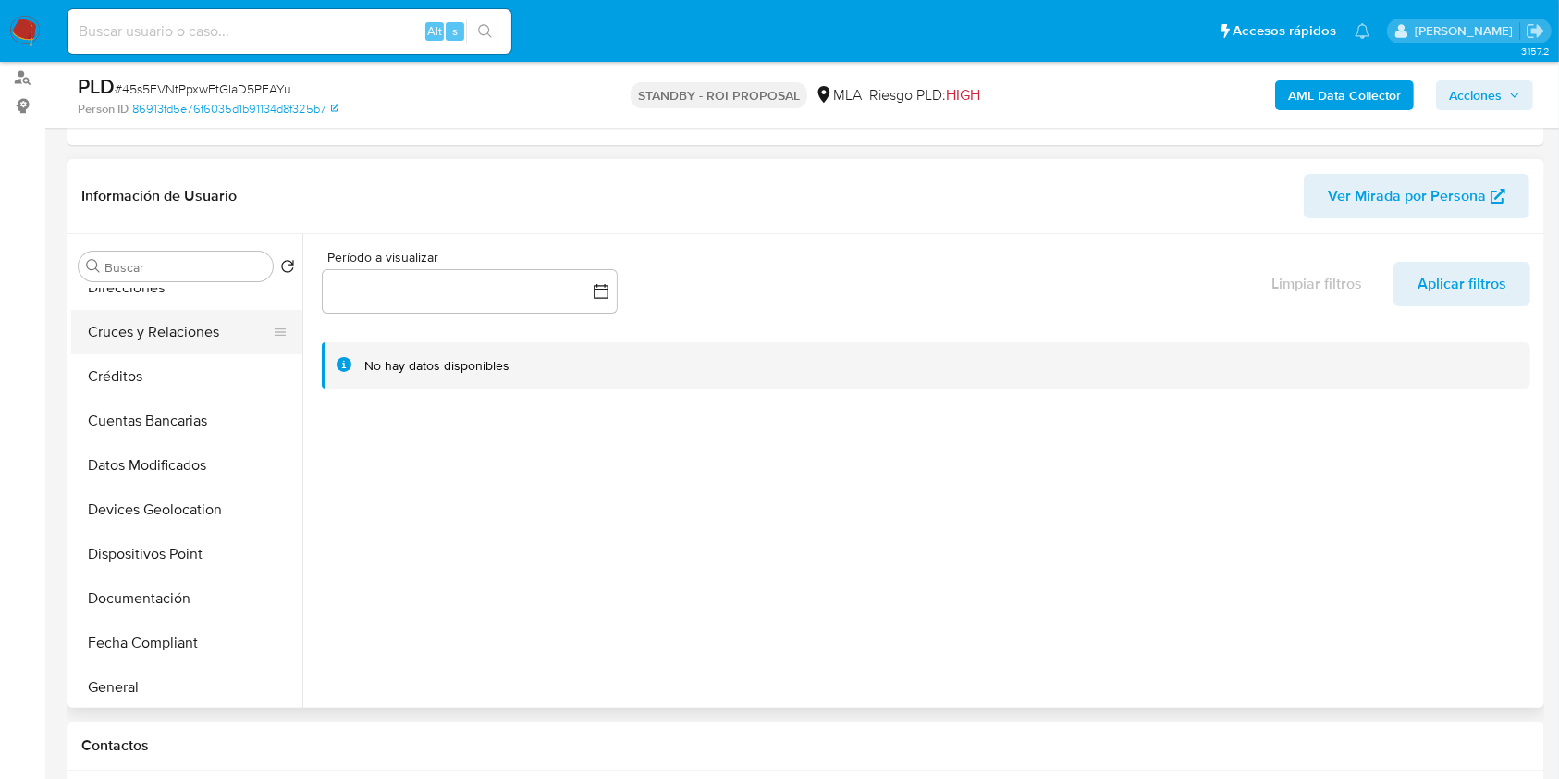
scroll to position [370, 0]
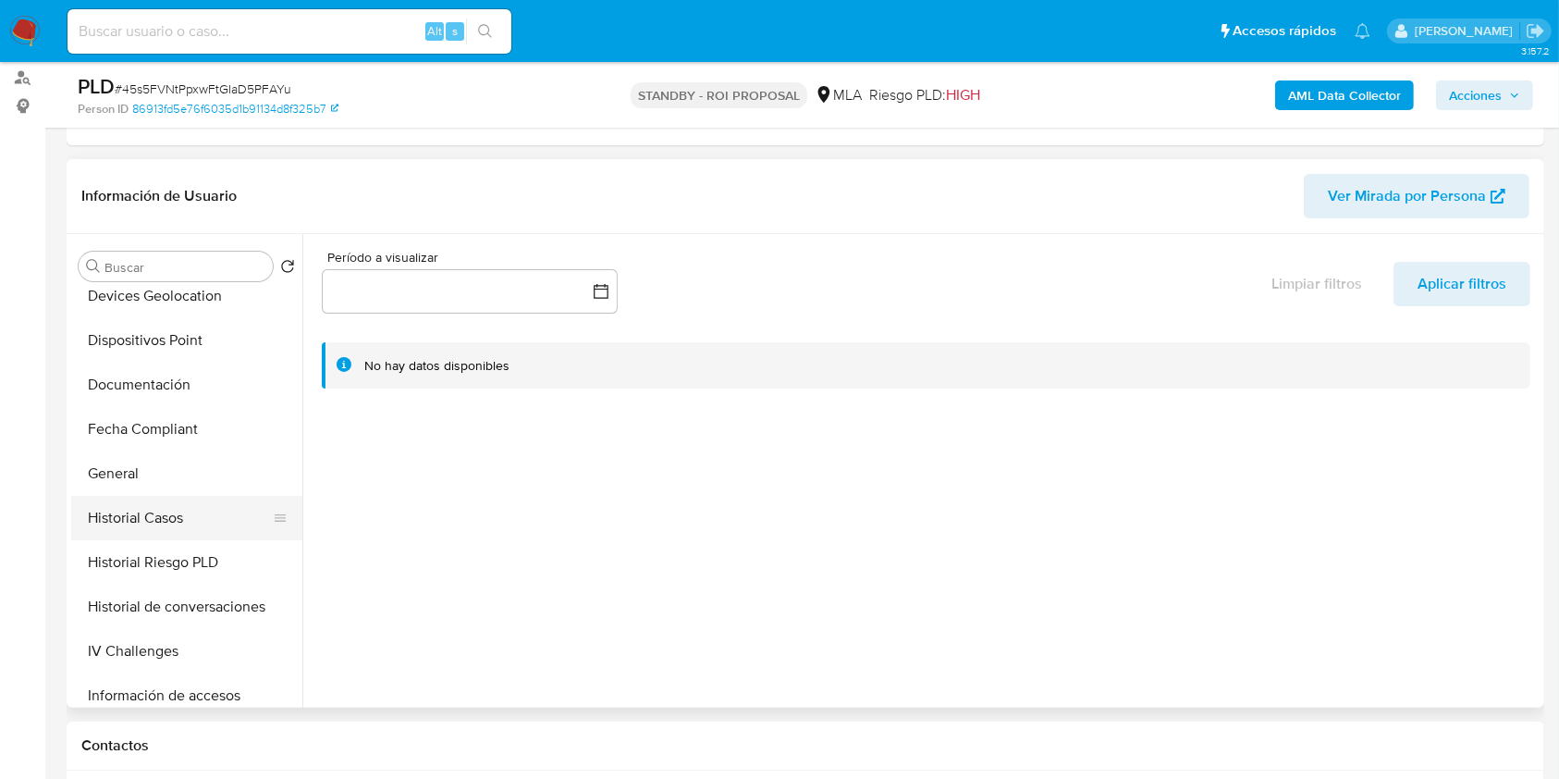
click at [149, 520] on button "Historial Casos" at bounding box center [179, 518] width 216 height 44
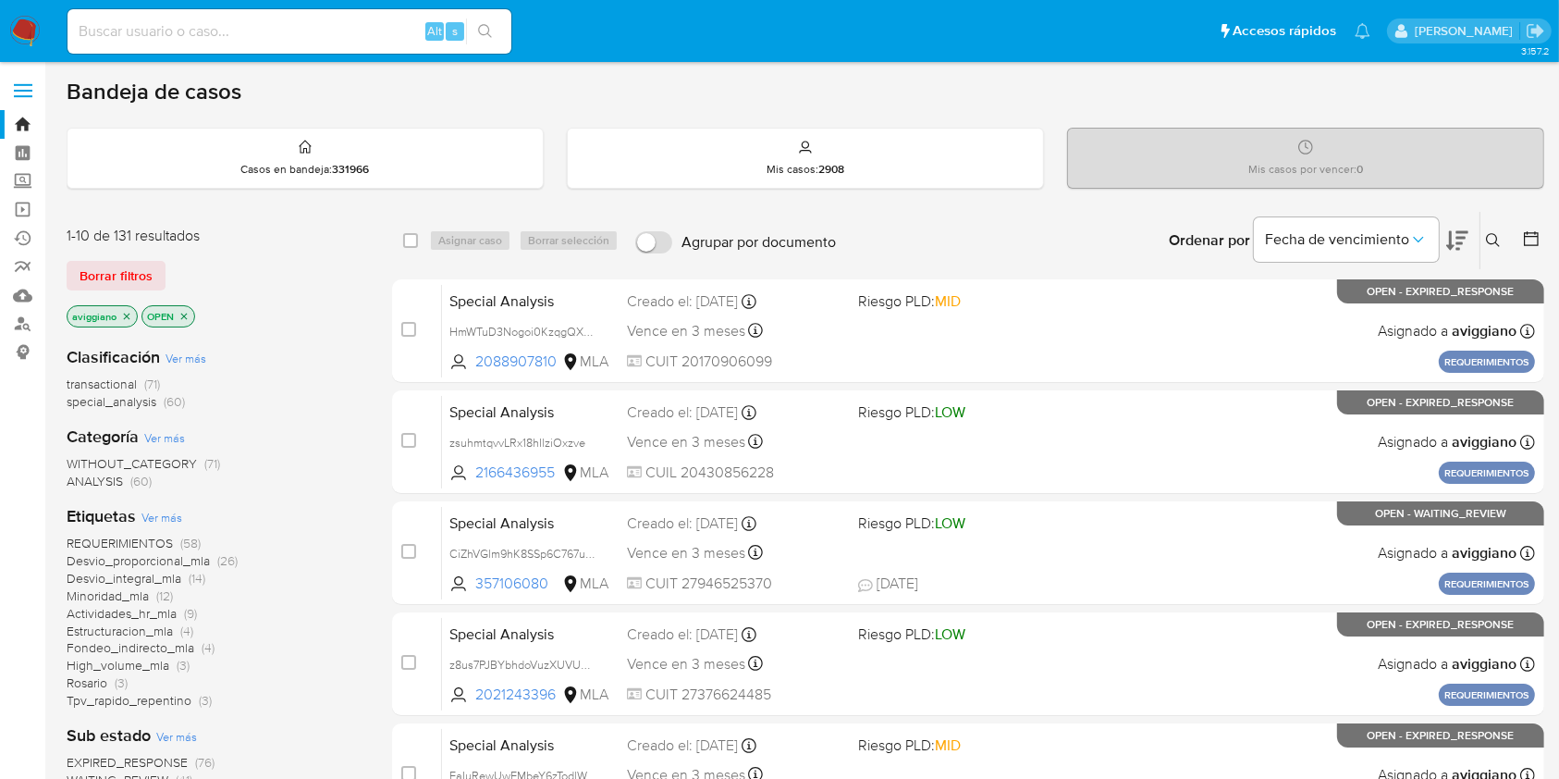
click at [125, 313] on icon "close-filter" at bounding box center [127, 316] width 6 height 6
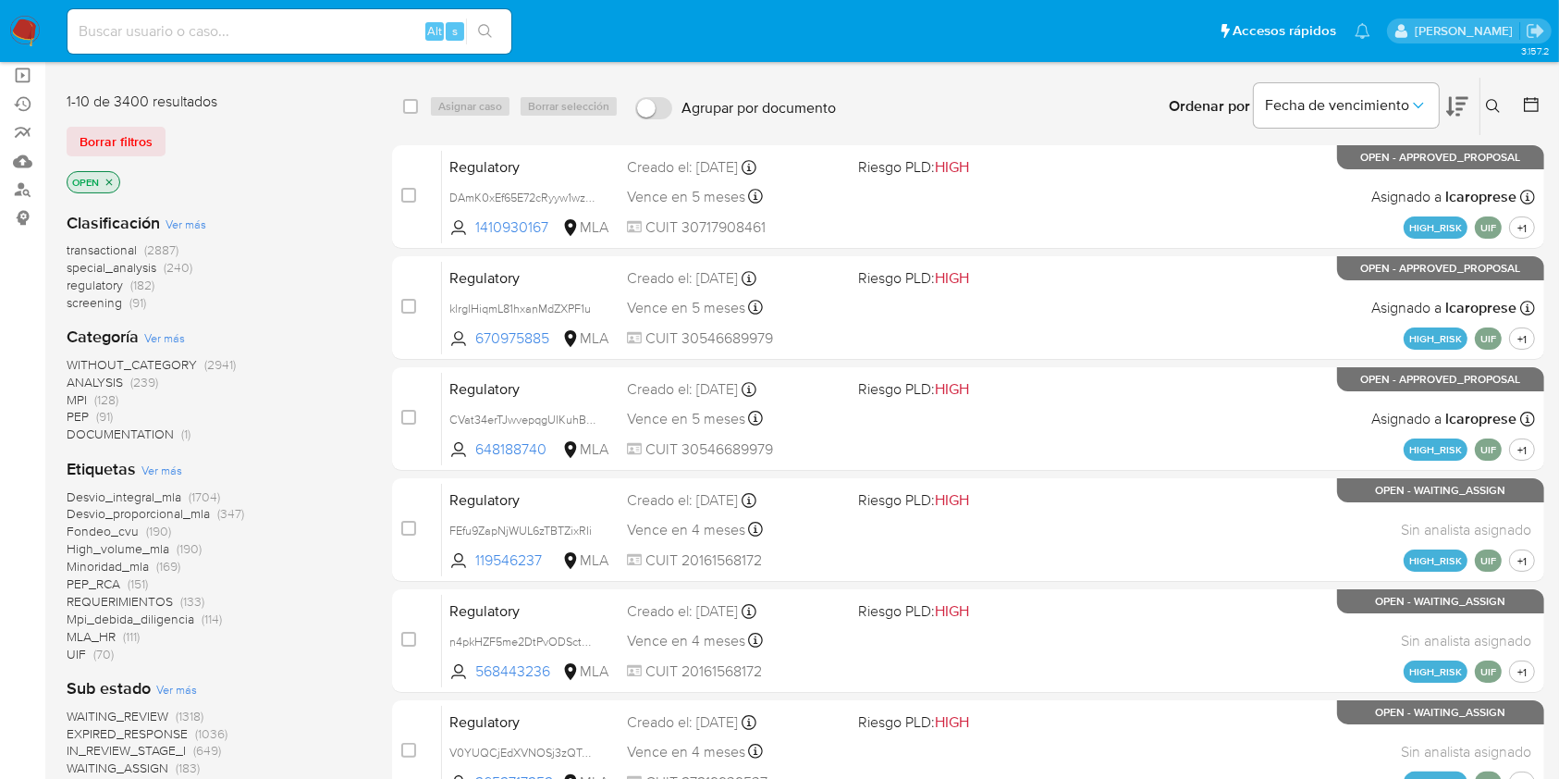
scroll to position [123, 0]
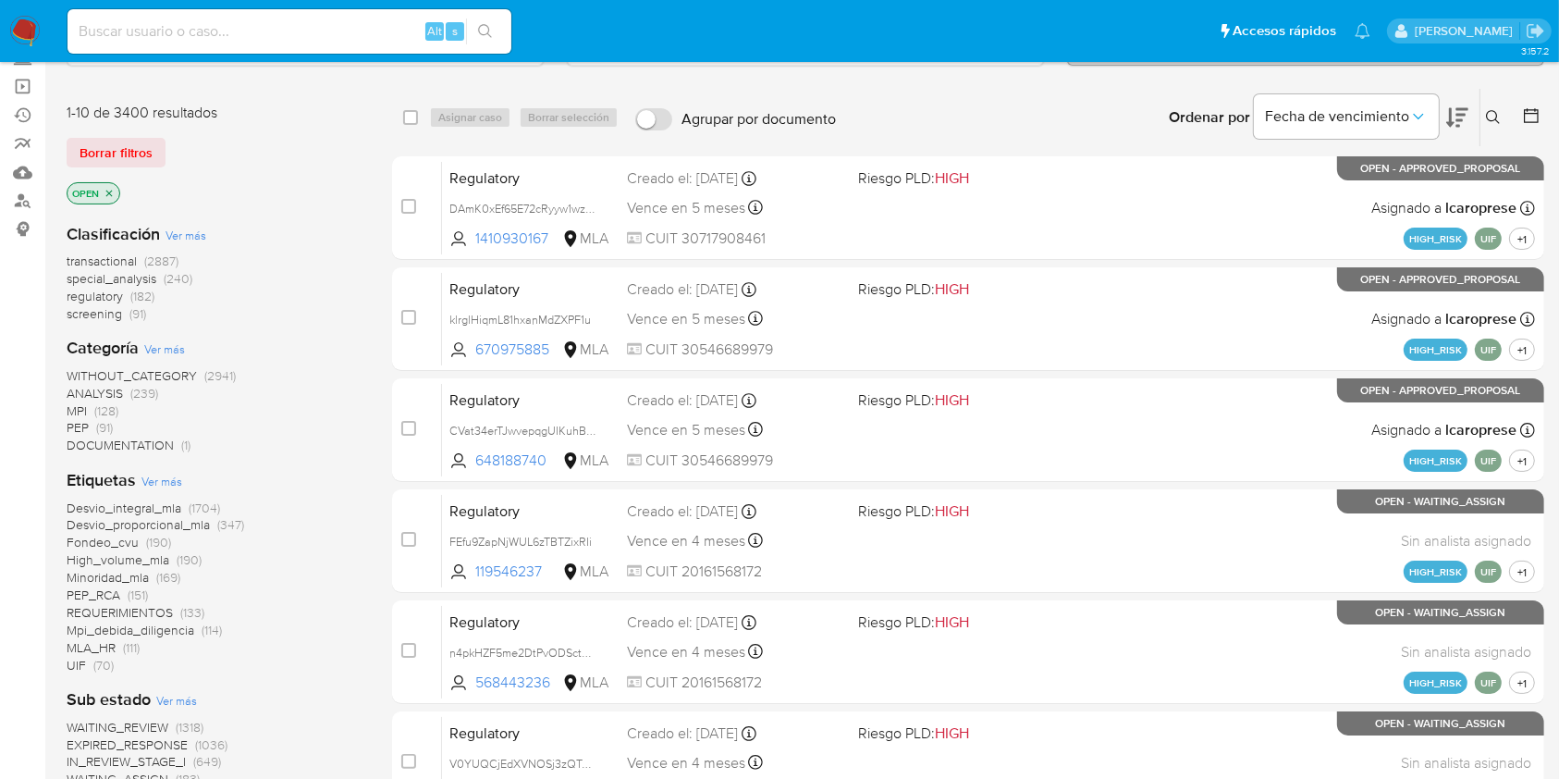
drag, startPoint x: 371, startPoint y: 131, endPoint x: 322, endPoint y: 124, distance: 49.6
click at [322, 124] on div "1-10 de 3400 resultados Borrar filtros OPEN" at bounding box center [215, 155] width 296 height 105
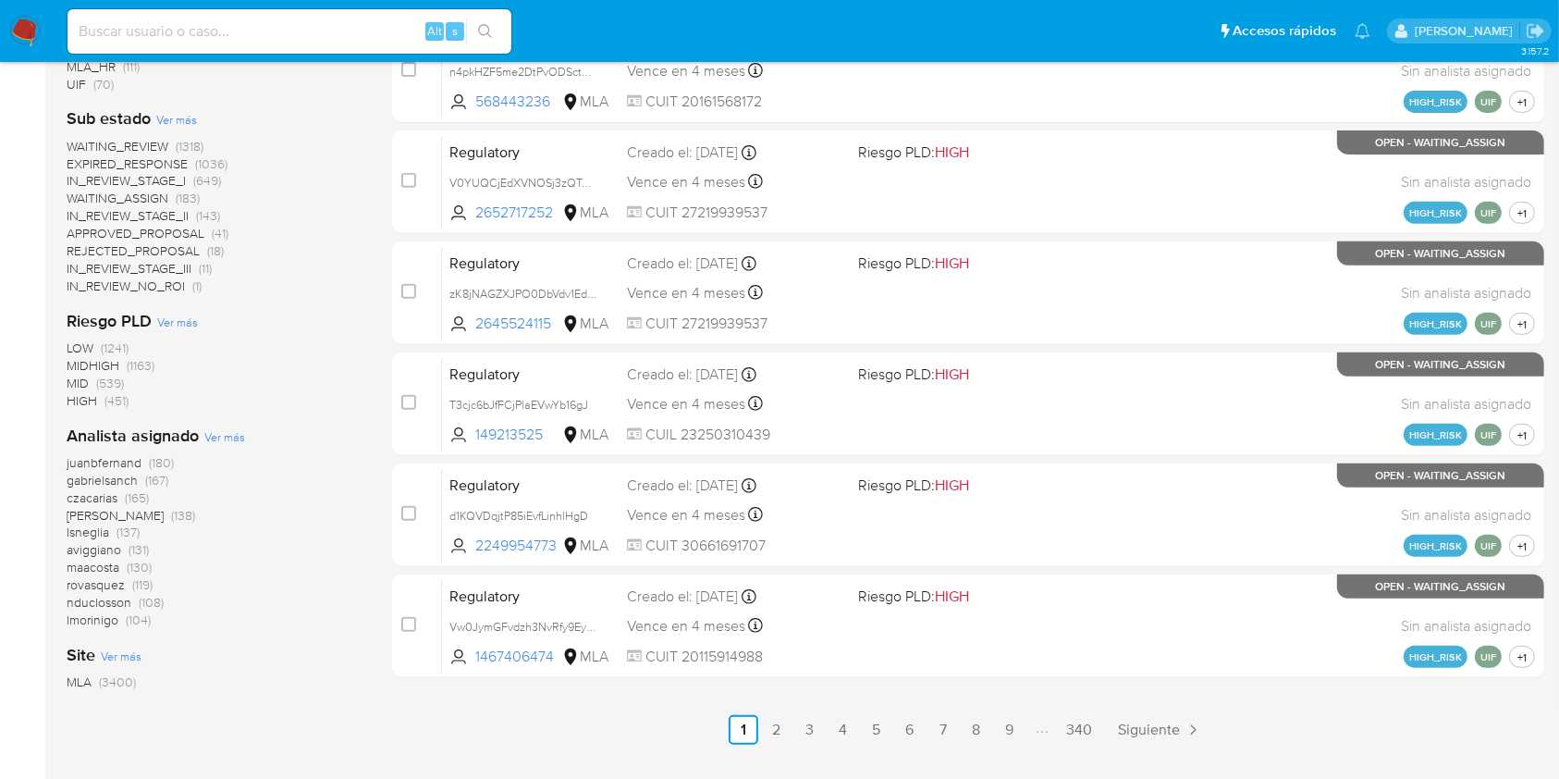
scroll to position [715, 0]
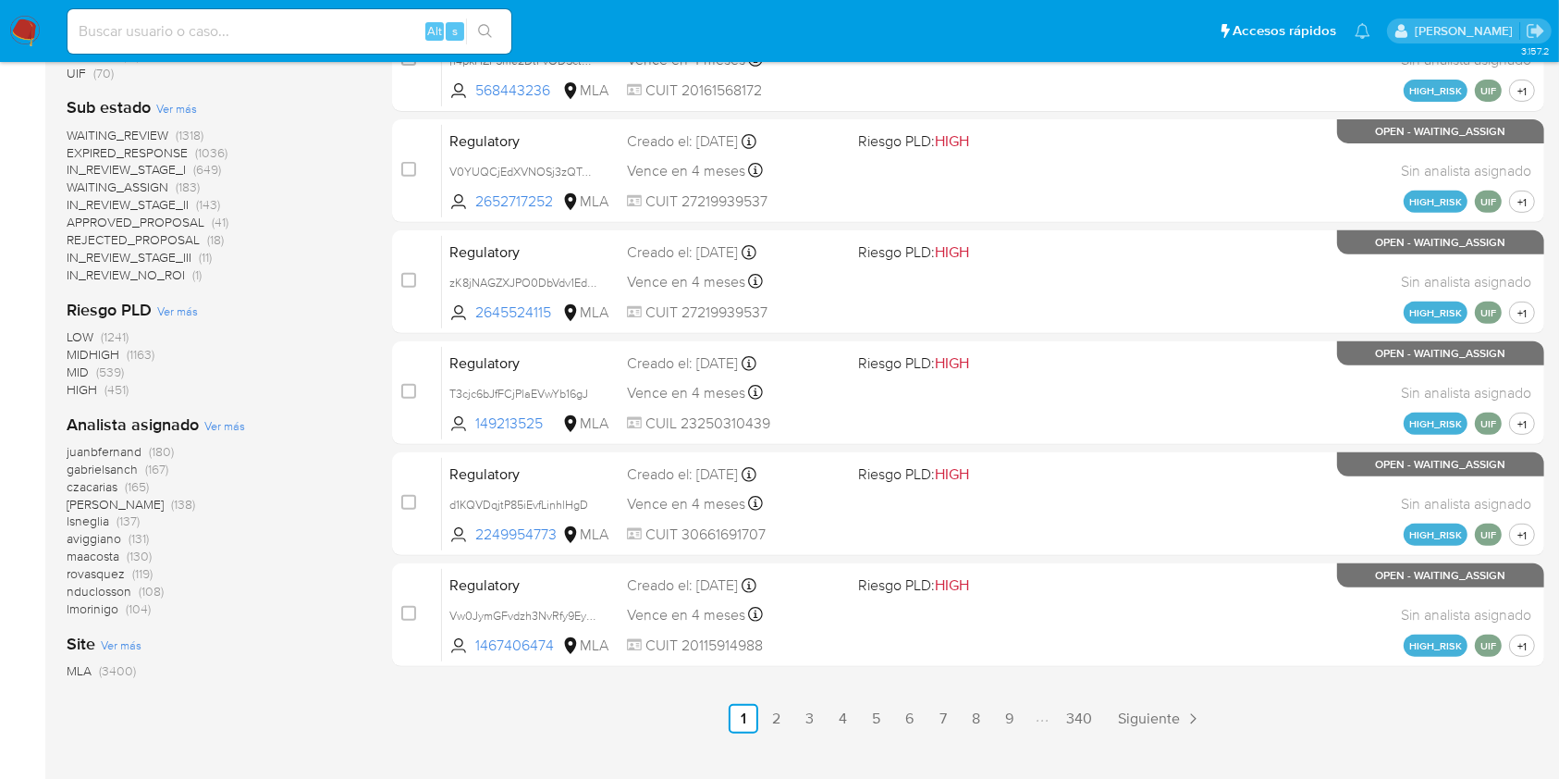
click at [111, 542] on span "aviggiano" at bounding box center [94, 538] width 55 height 18
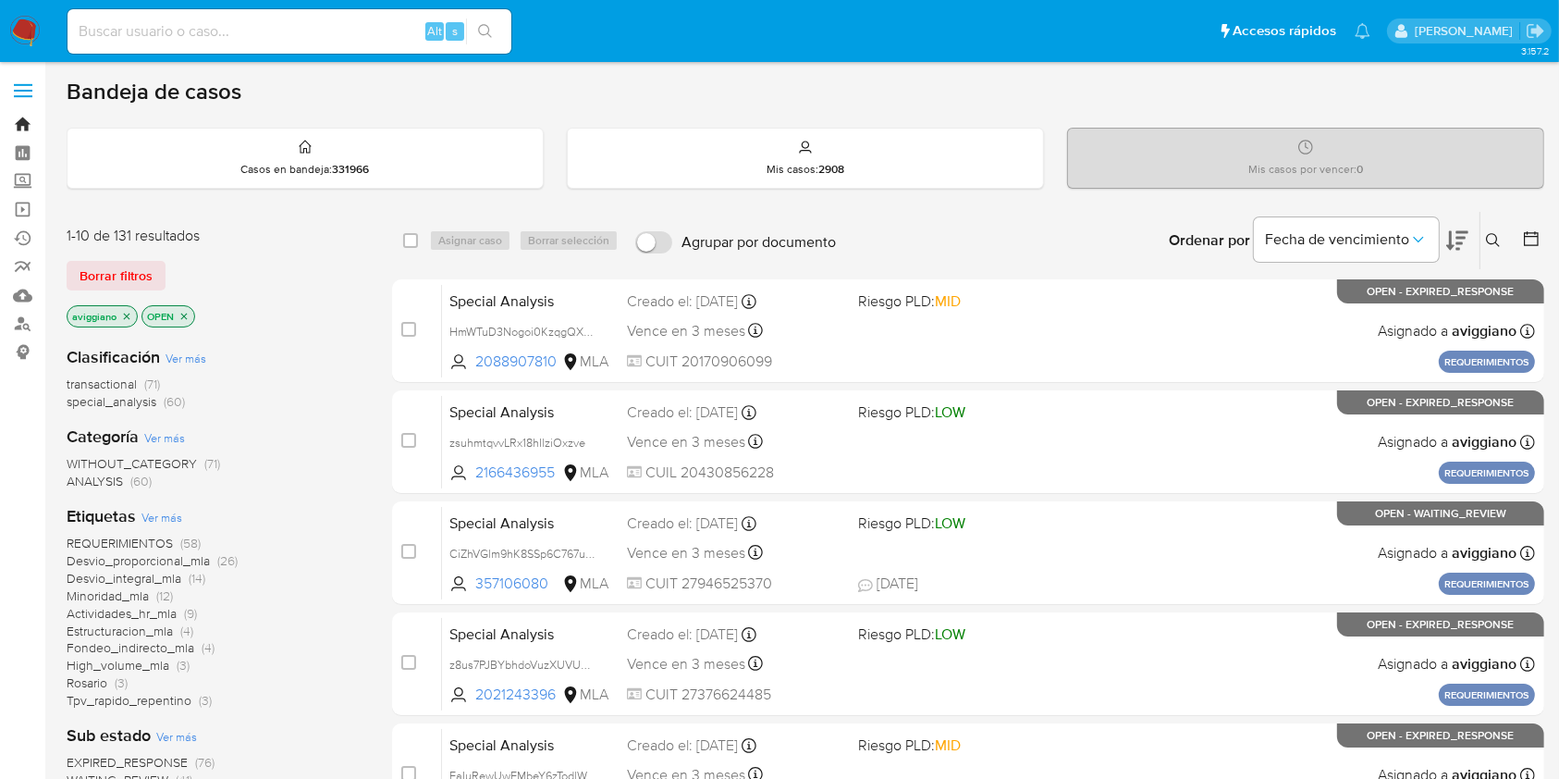
click at [28, 126] on link "Bandeja" at bounding box center [110, 124] width 220 height 29
click at [1499, 240] on icon at bounding box center [1493, 240] width 15 height 15
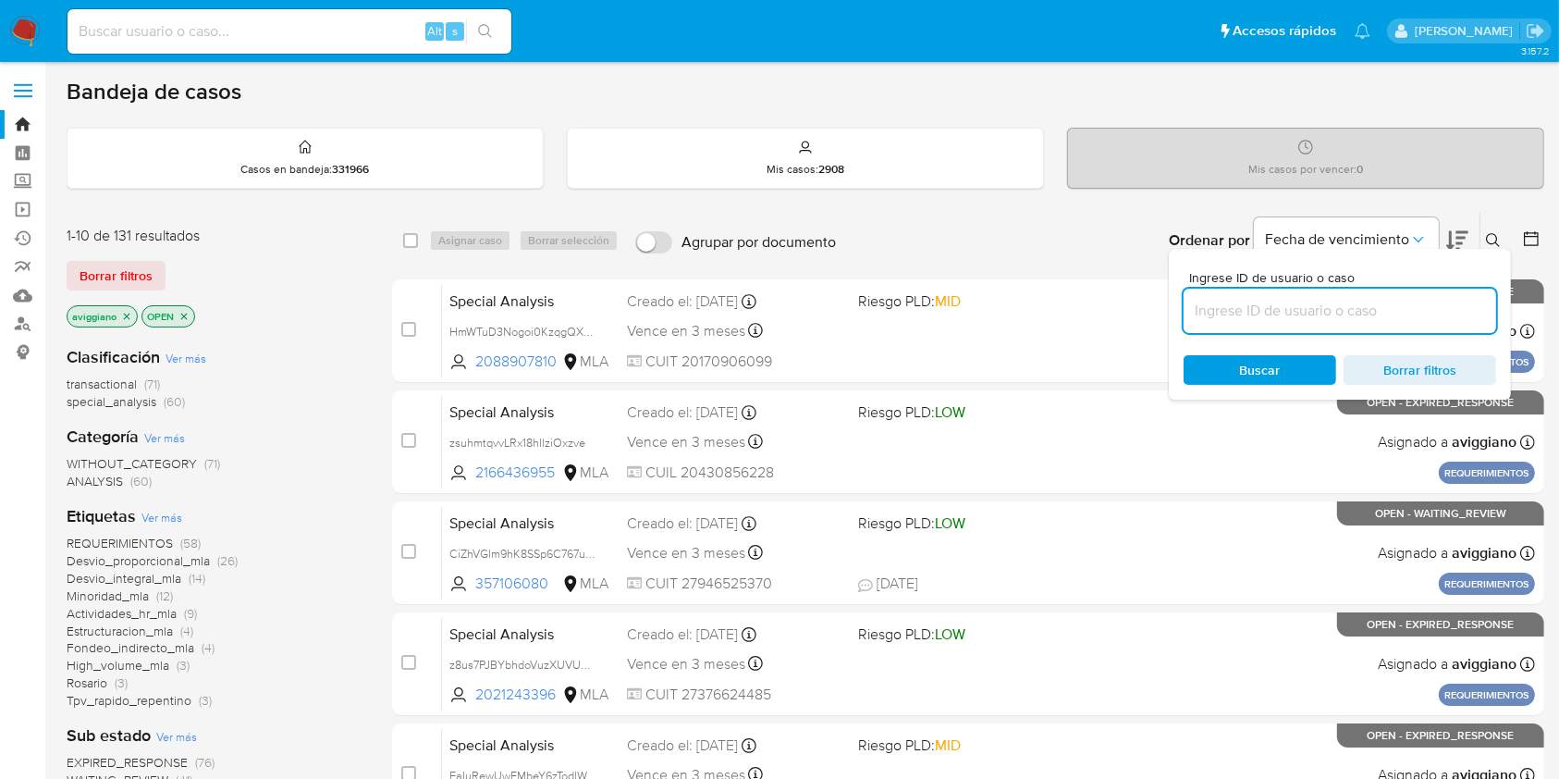
click at [1379, 313] on input at bounding box center [1339, 311] width 313 height 24
type input "yCKW6yvV5XBth3MvBSnp4Lp2"
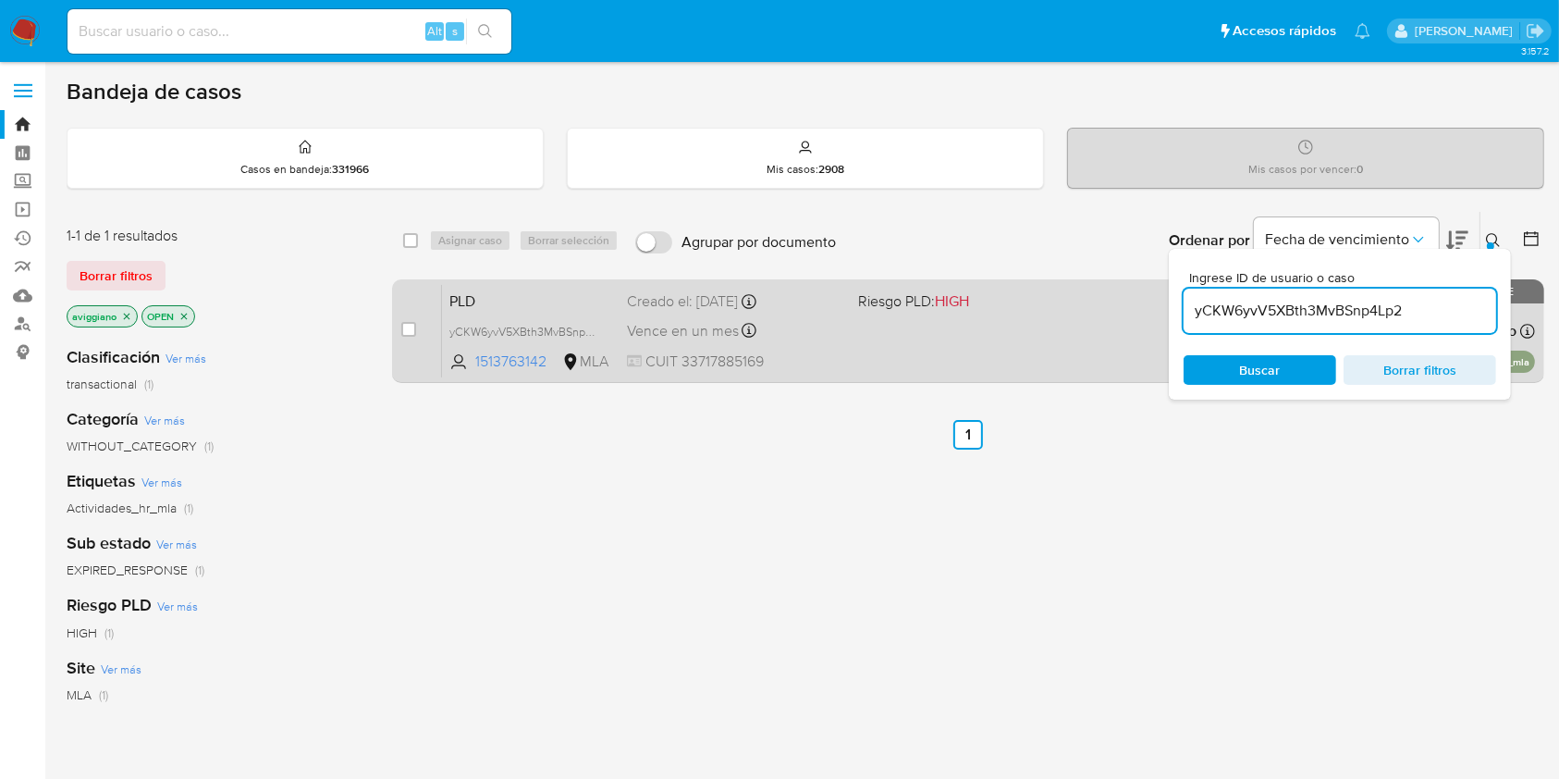
click at [870, 337] on div "PLD yCKW6yvV5XBth3MvBSnp4Lp2 1513763142 MLA Riesgo PLD: HIGH Creado el: 12/08/2…" at bounding box center [988, 330] width 1093 height 93
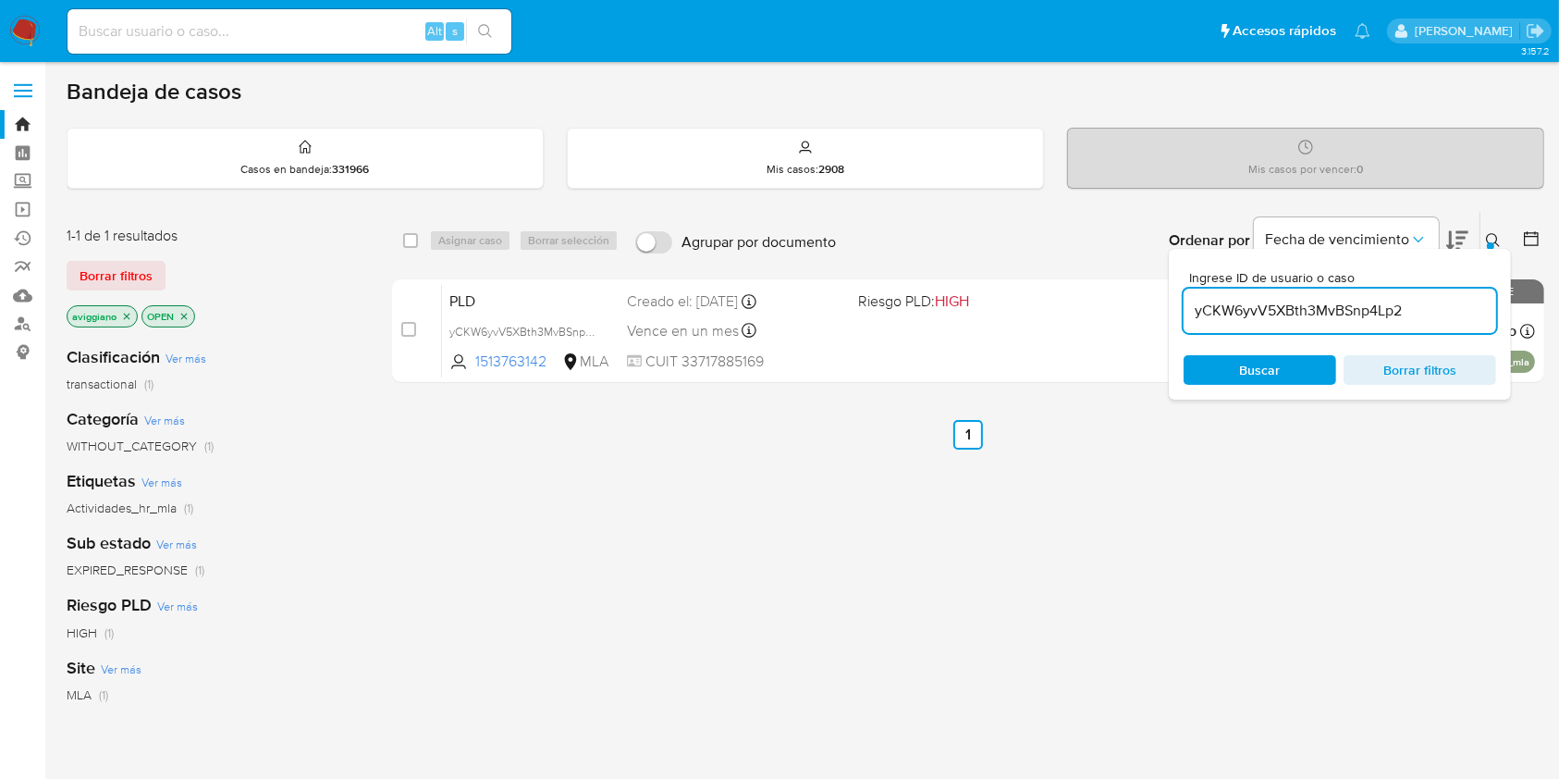
click at [326, 11] on div "Alt s" at bounding box center [289, 31] width 444 height 44
drag, startPoint x: 322, startPoint y: 30, endPoint x: 334, endPoint y: 27, distance: 12.3
click at [321, 30] on input at bounding box center [289, 31] width 444 height 24
paste input "x4cYPnUZkJp1GTJFNxSGLtHd"
type input "x4cYPnUZkJp1GTJFNxSGLtHd"
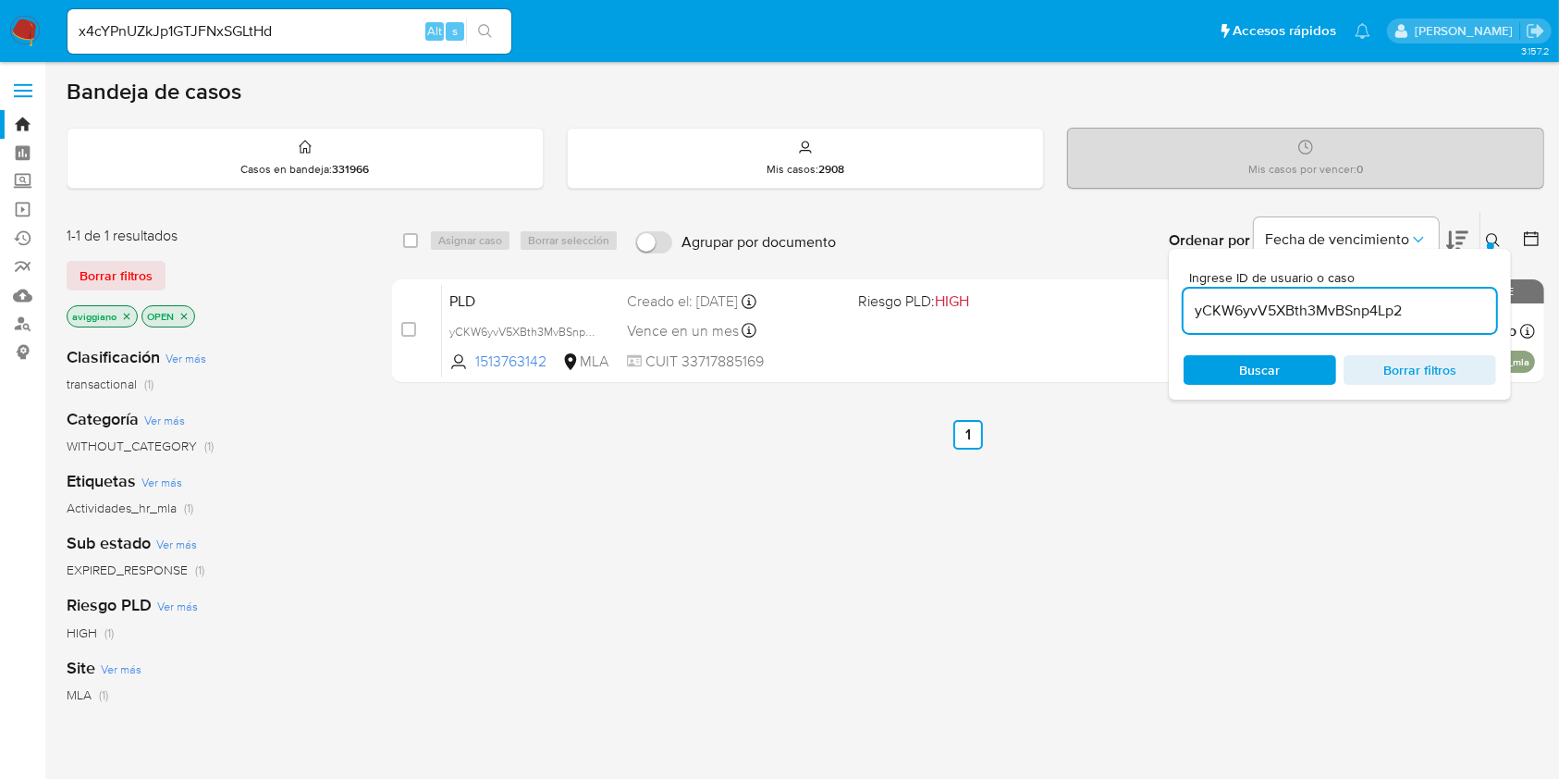
click at [487, 33] on icon "search-icon" at bounding box center [485, 31] width 14 height 14
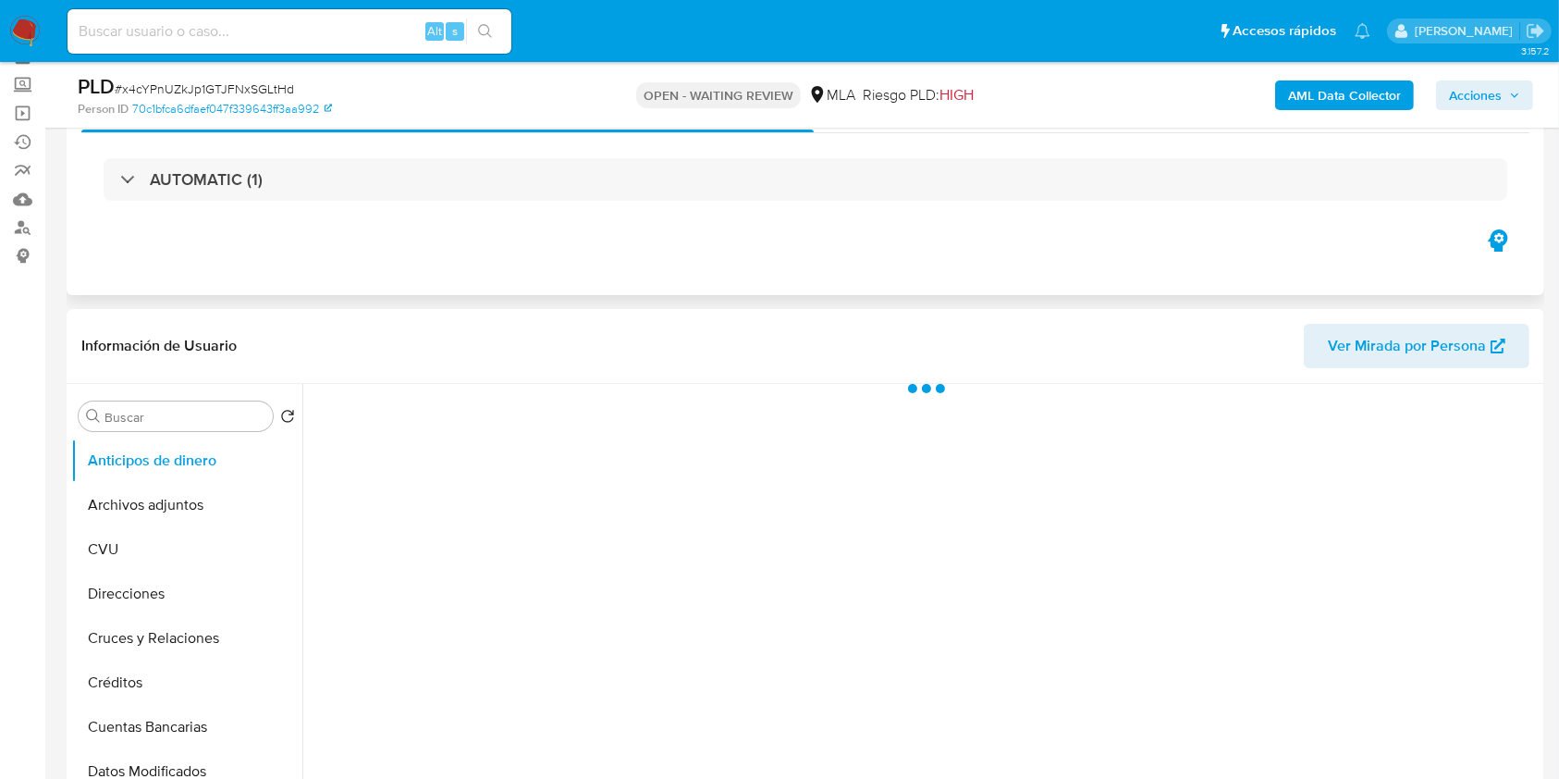
scroll to position [246, 0]
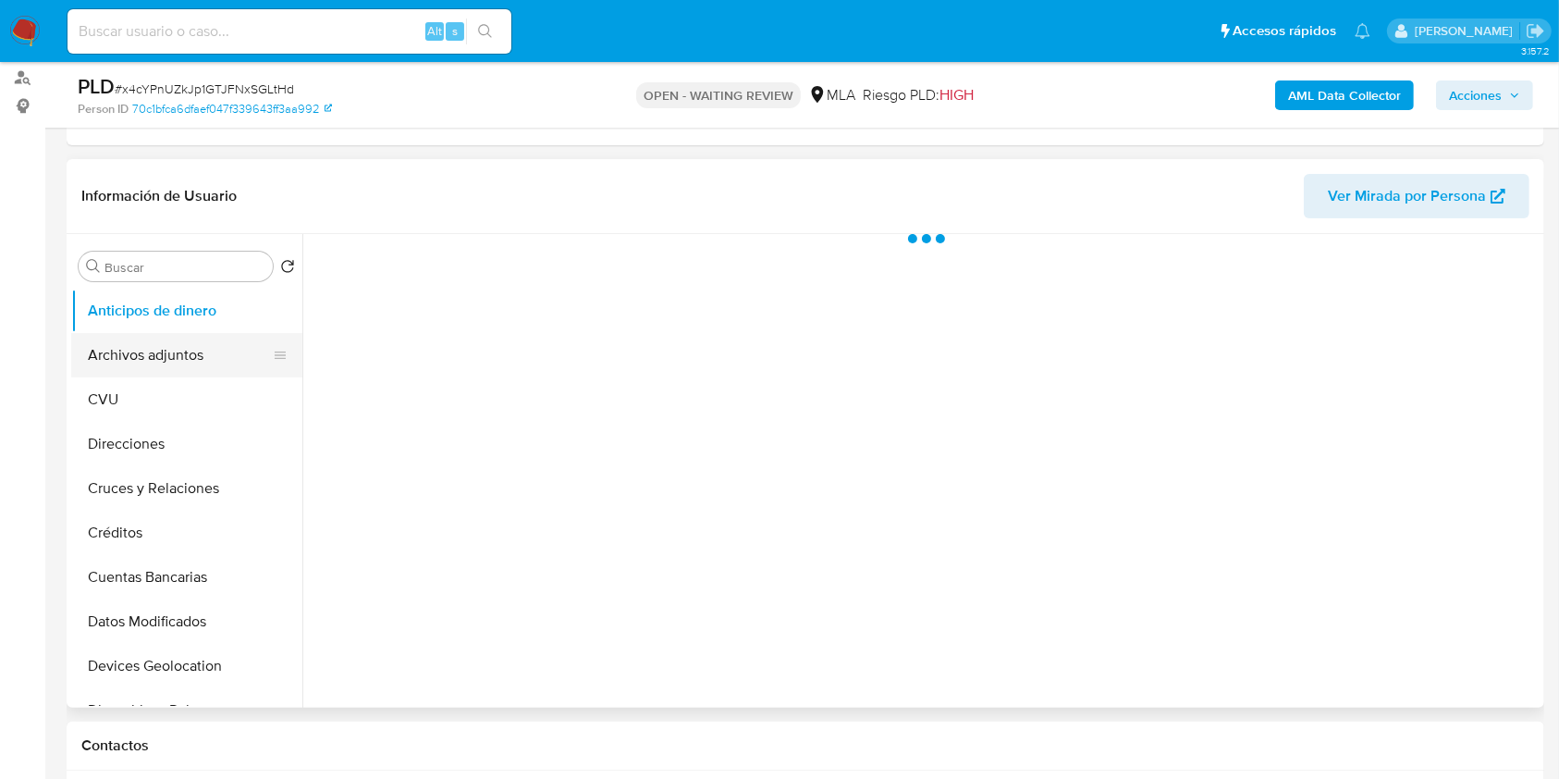
click at [192, 348] on button "Archivos adjuntos" at bounding box center [179, 355] width 216 height 44
select select "10"
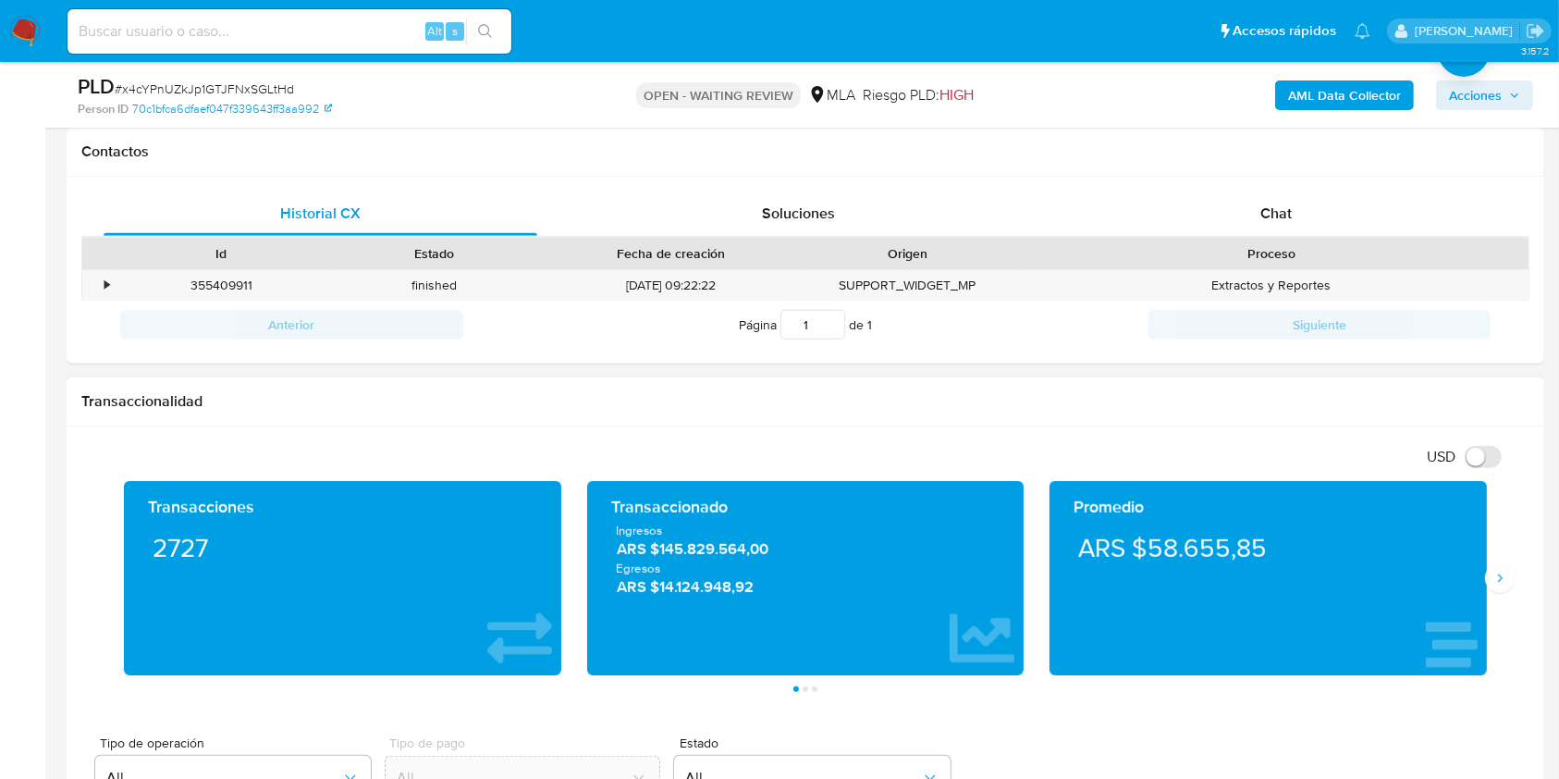
scroll to position [863, 0]
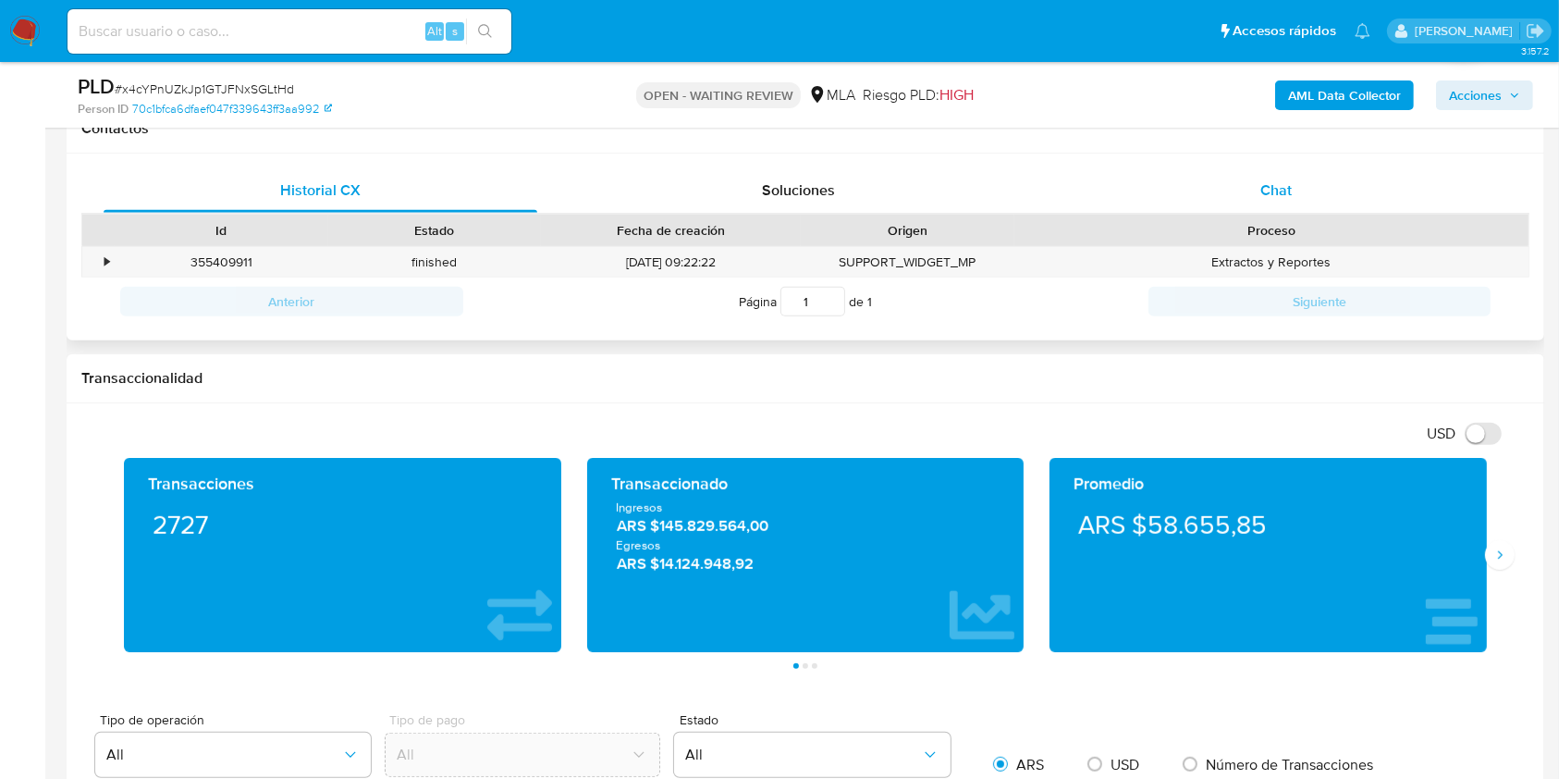
click at [1313, 211] on div "Chat" at bounding box center [1277, 190] width 434 height 44
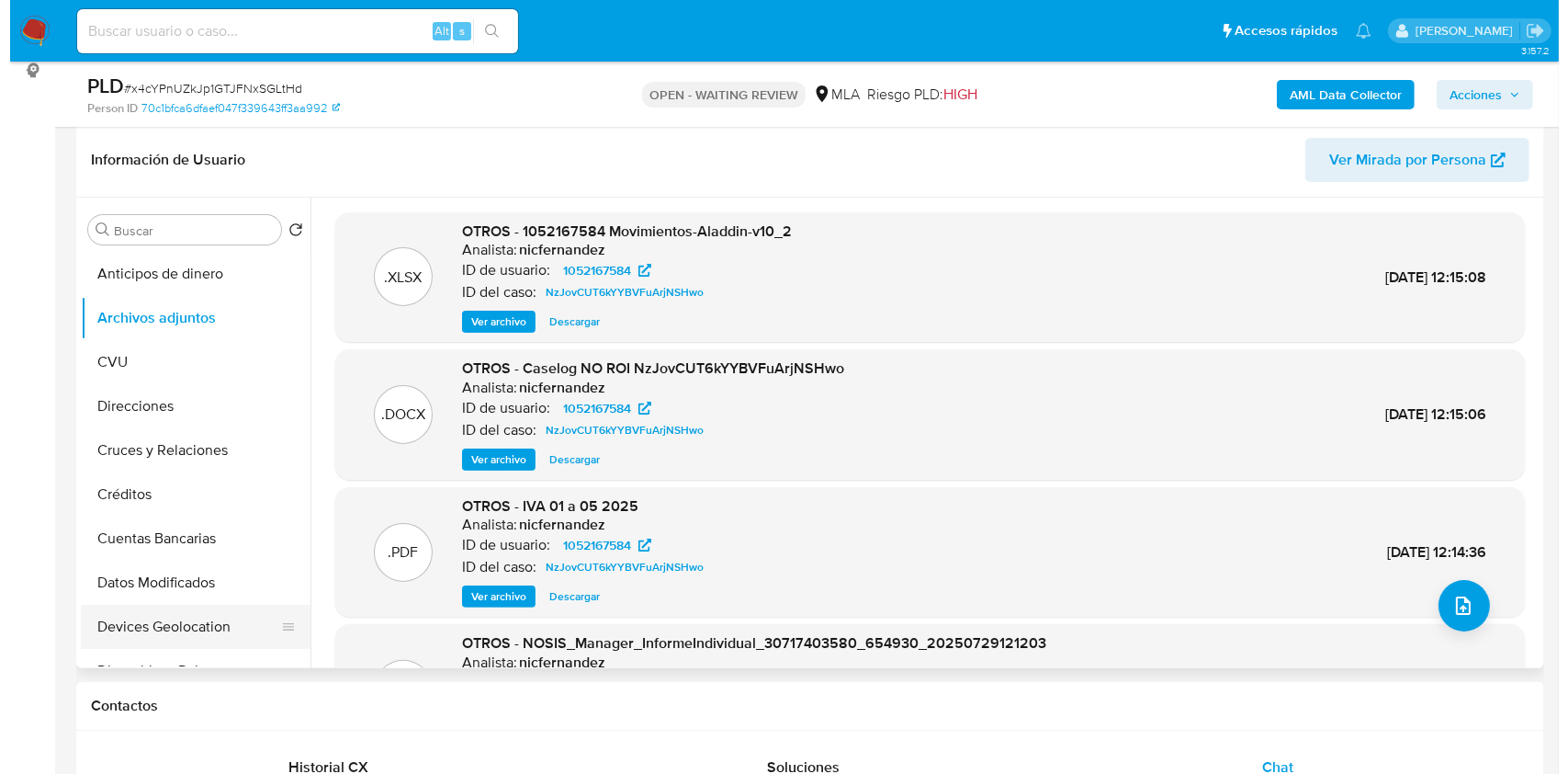
scroll to position [244, 0]
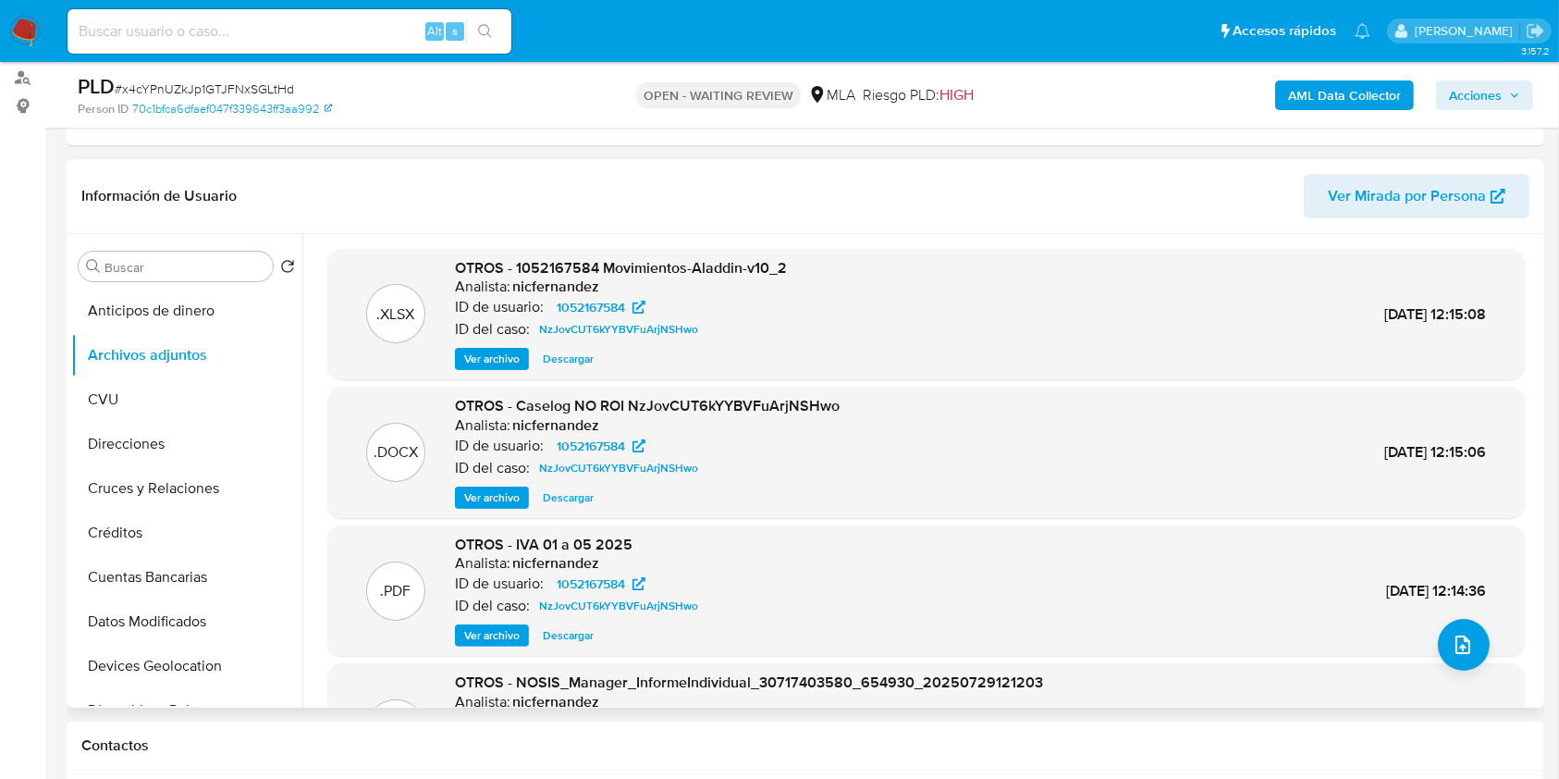
click at [475, 499] on span "Ver archivo" at bounding box center [491, 497] width 55 height 18
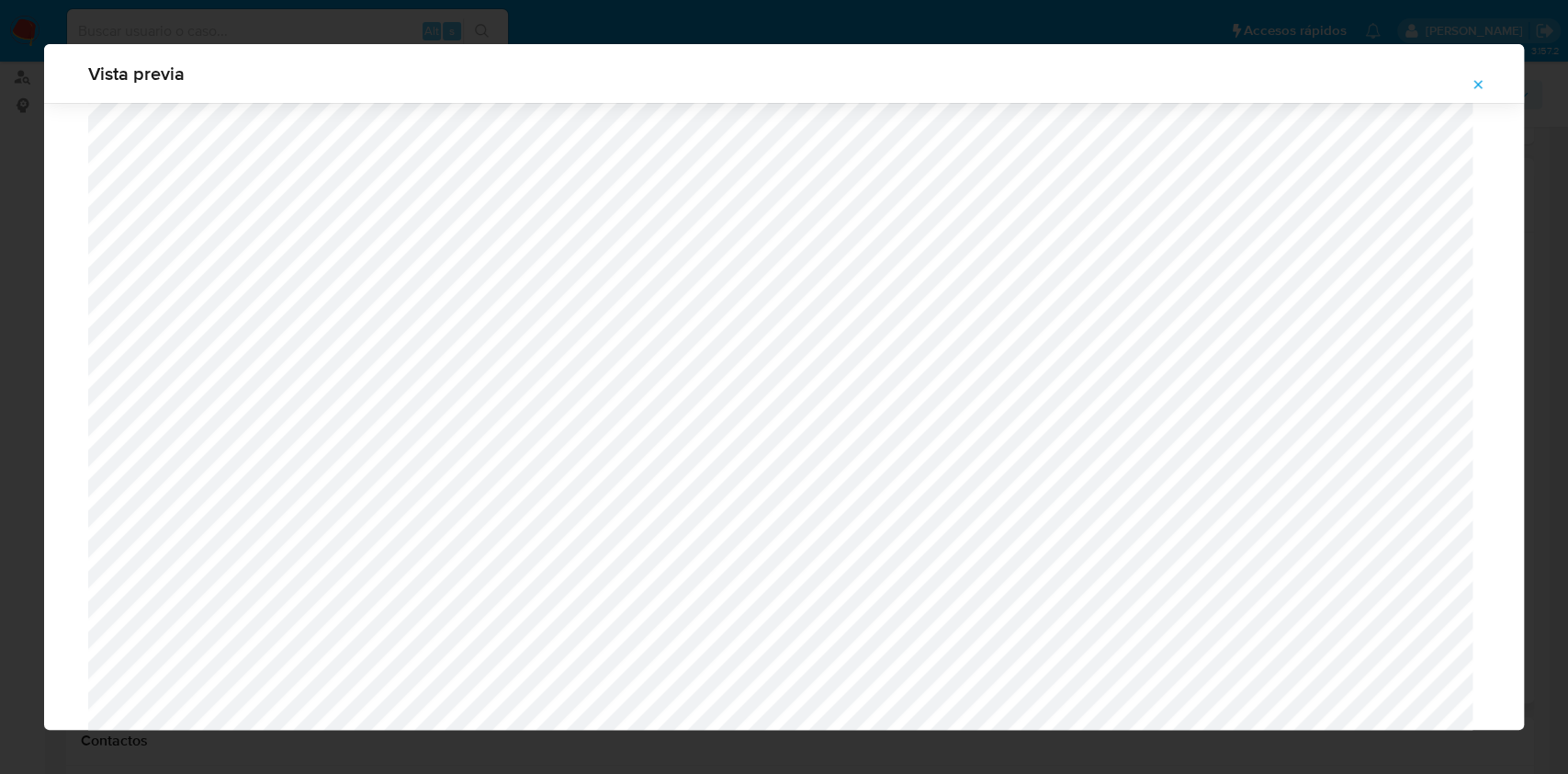
scroll to position [575, 0]
click at [1472, 81] on icon "Attachment preview" at bounding box center [1478, 84] width 15 height 15
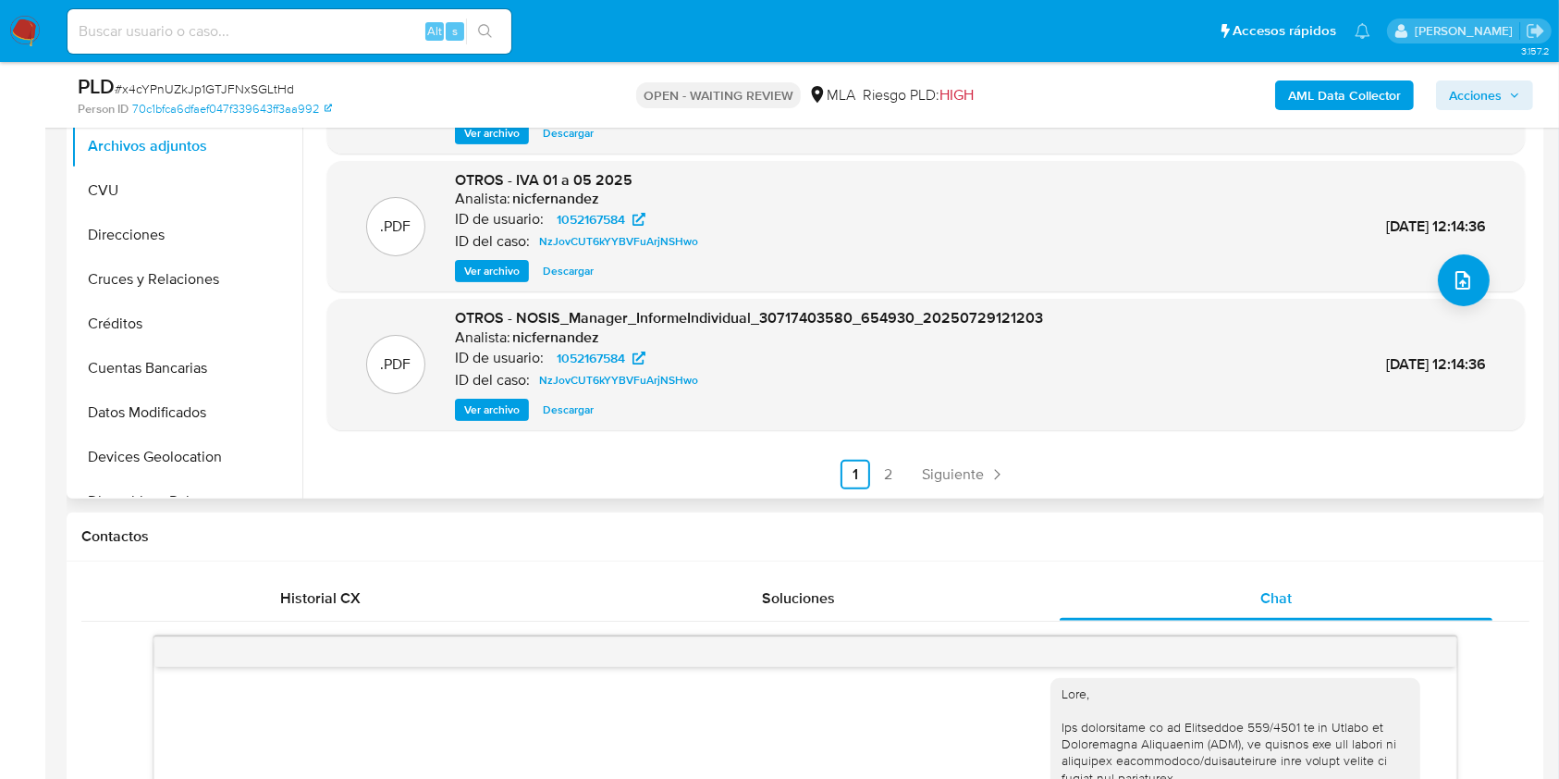
scroll to position [740, 0]
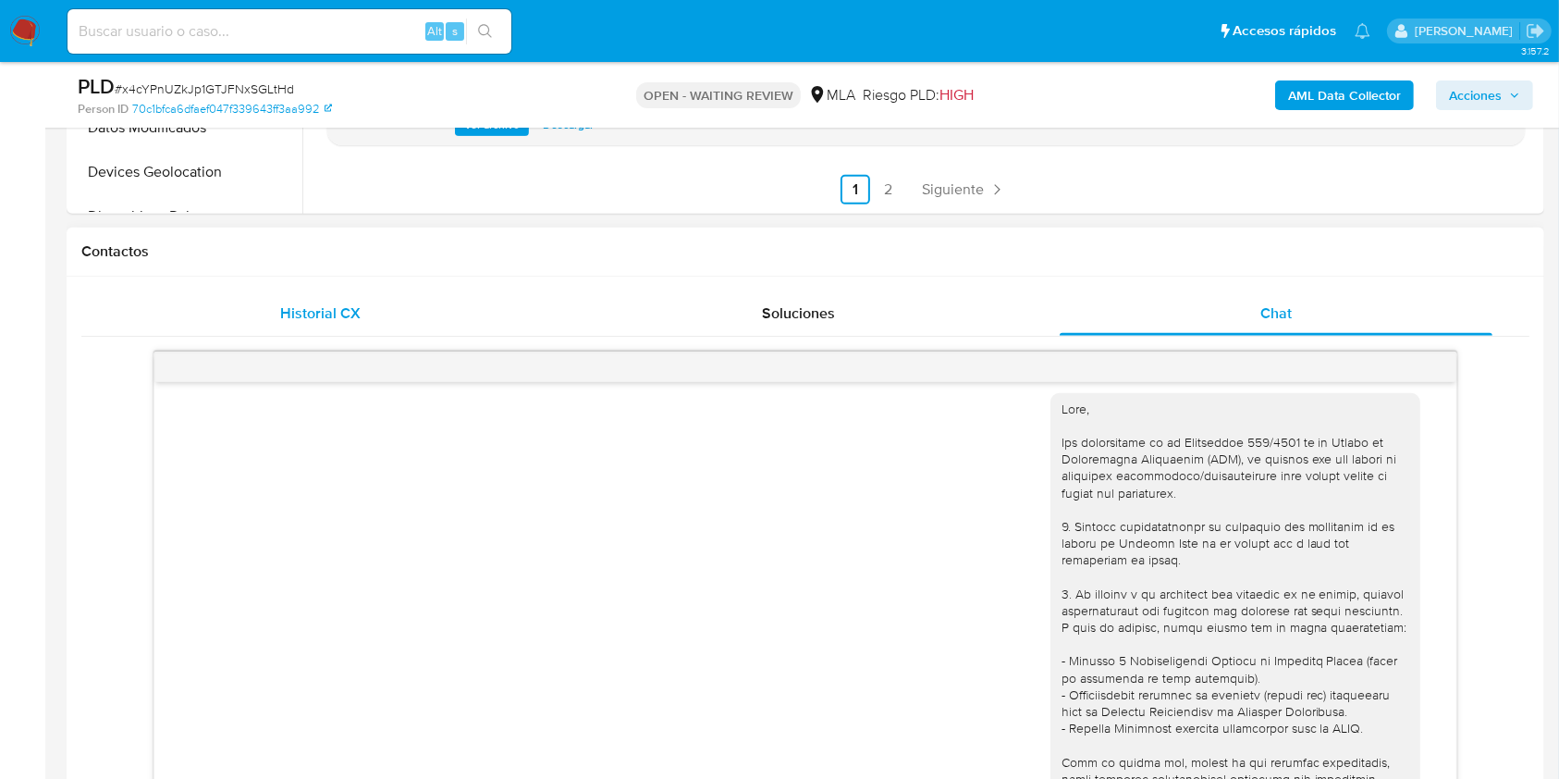
click at [264, 309] on div "Historial CX" at bounding box center [321, 313] width 434 height 44
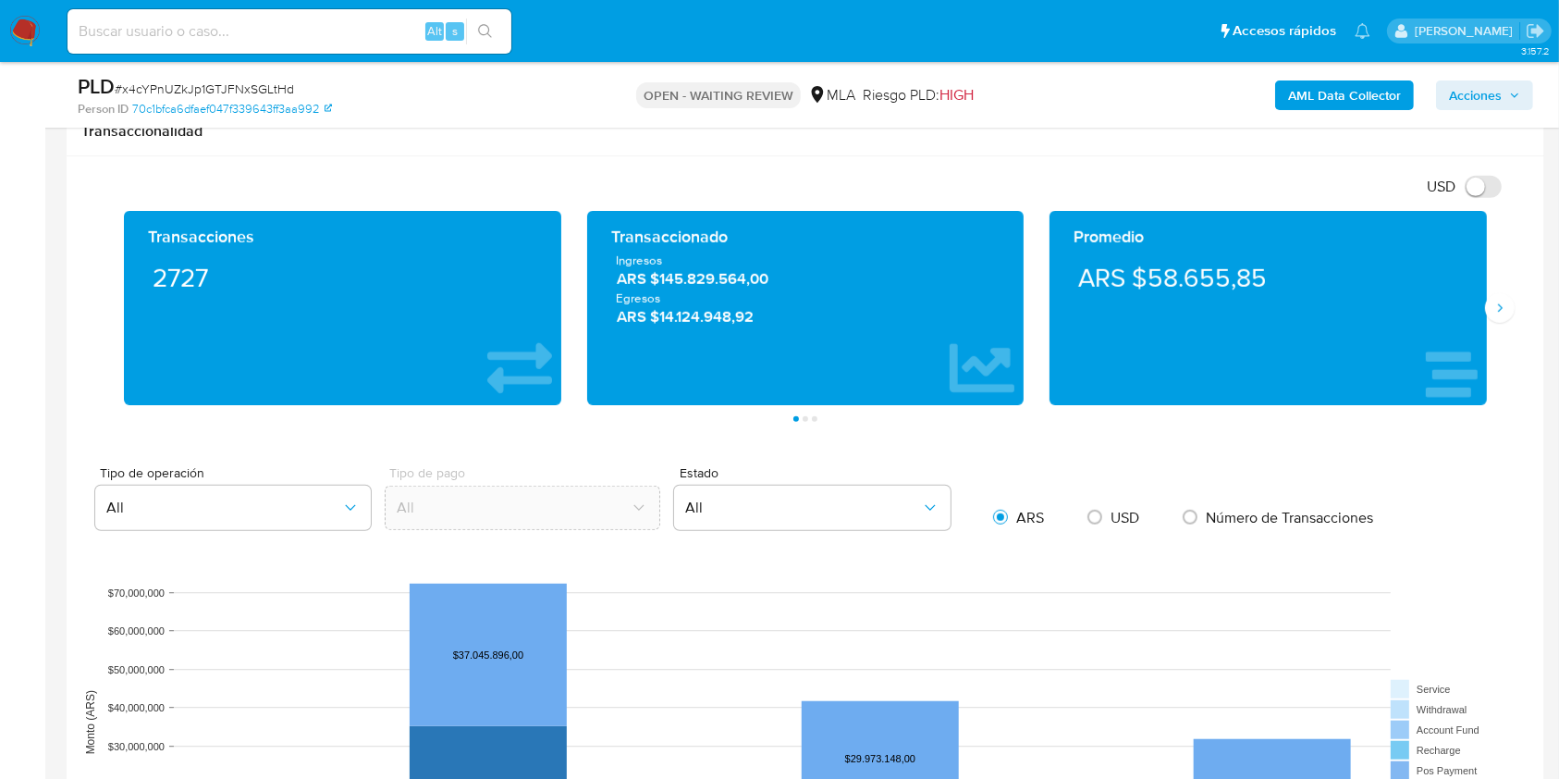
scroll to position [1479, 0]
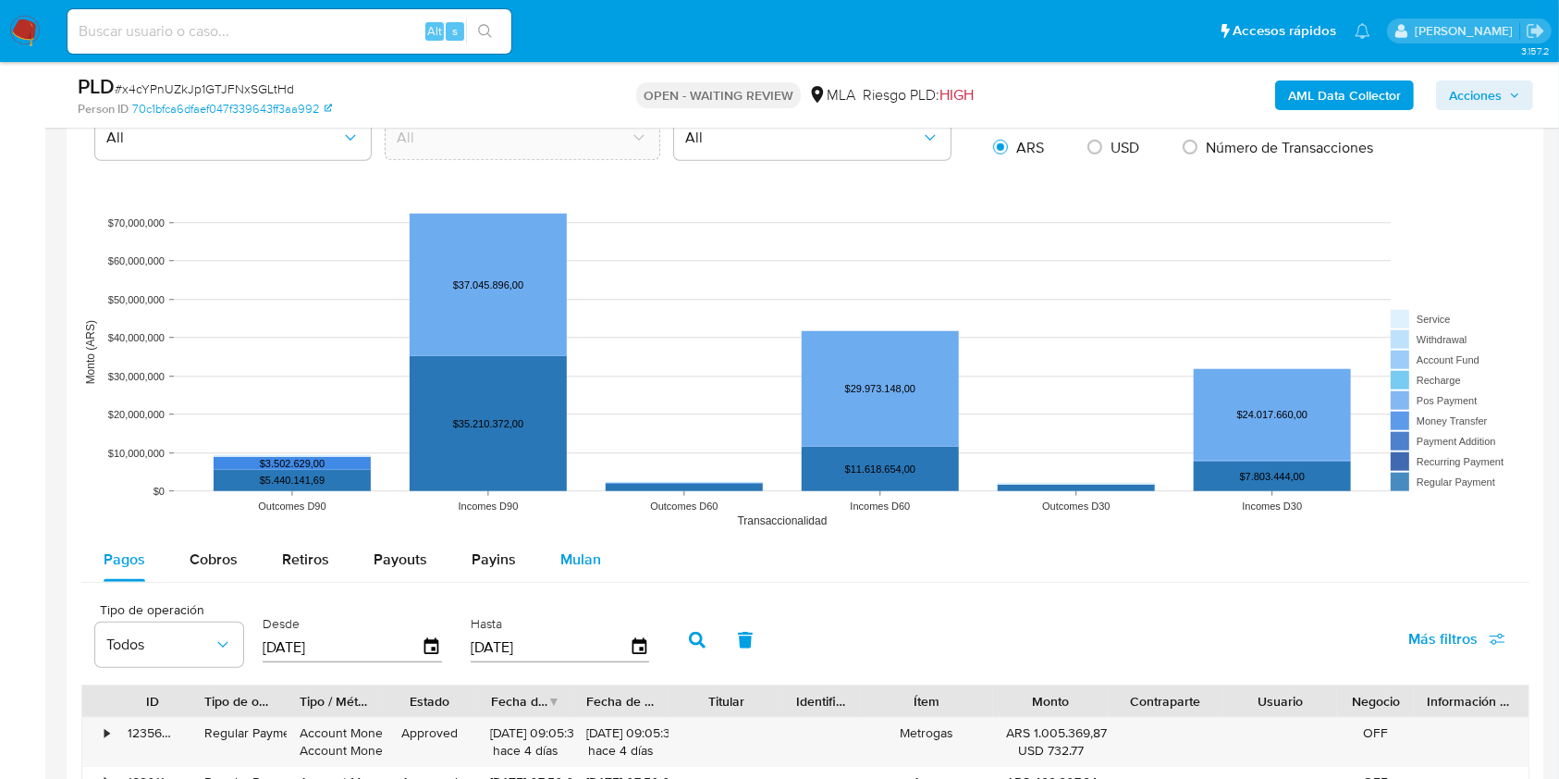
click at [595, 564] on span "Mulan" at bounding box center [580, 558] width 41 height 21
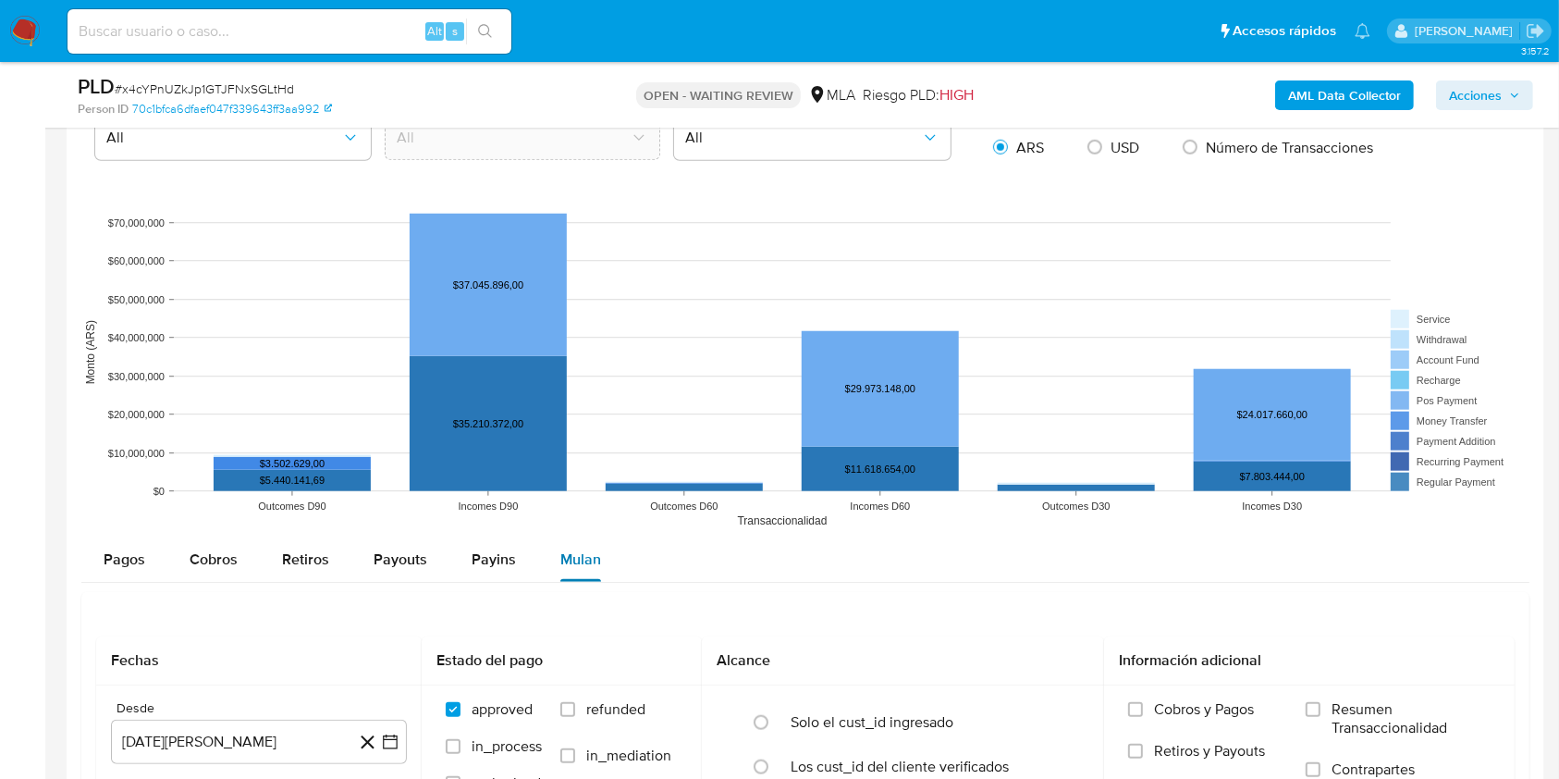
scroll to position [1725, 0]
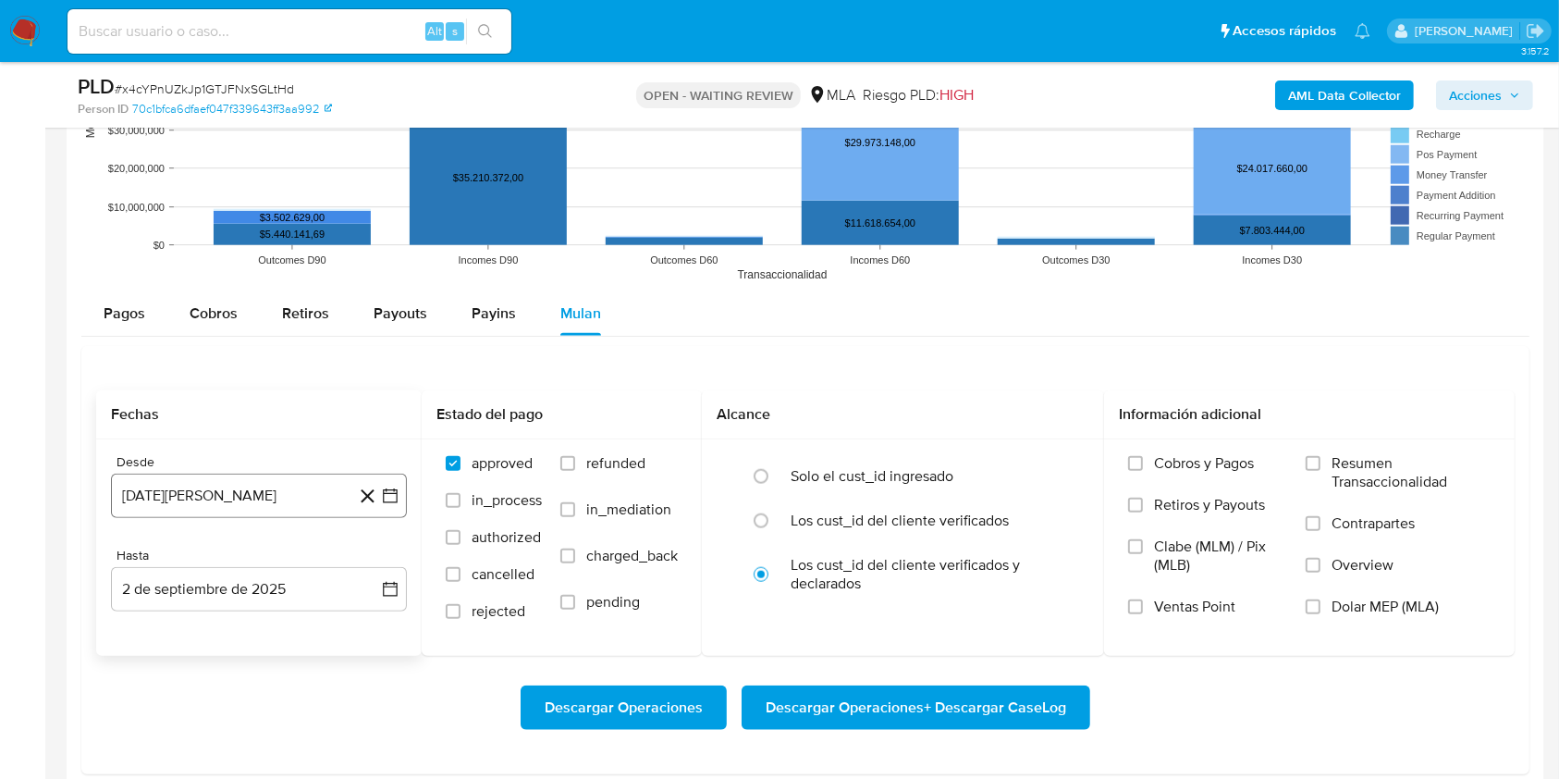
click at [314, 505] on button "2 de agosto de 2024" at bounding box center [259, 495] width 296 height 44
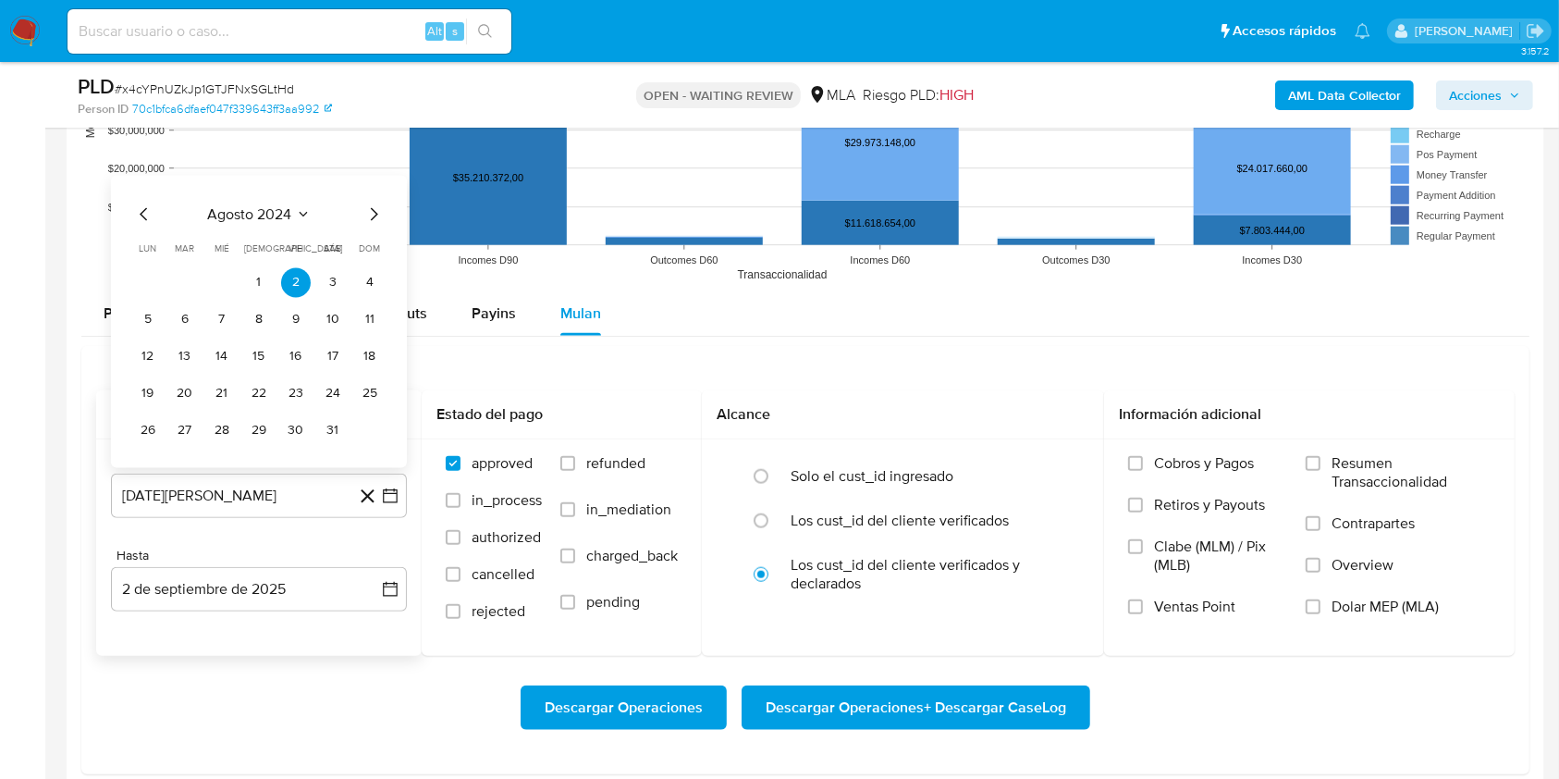
click at [143, 214] on icon "Mes anterior" at bounding box center [144, 214] width 22 height 22
click at [141, 273] on button "1" at bounding box center [148, 283] width 30 height 30
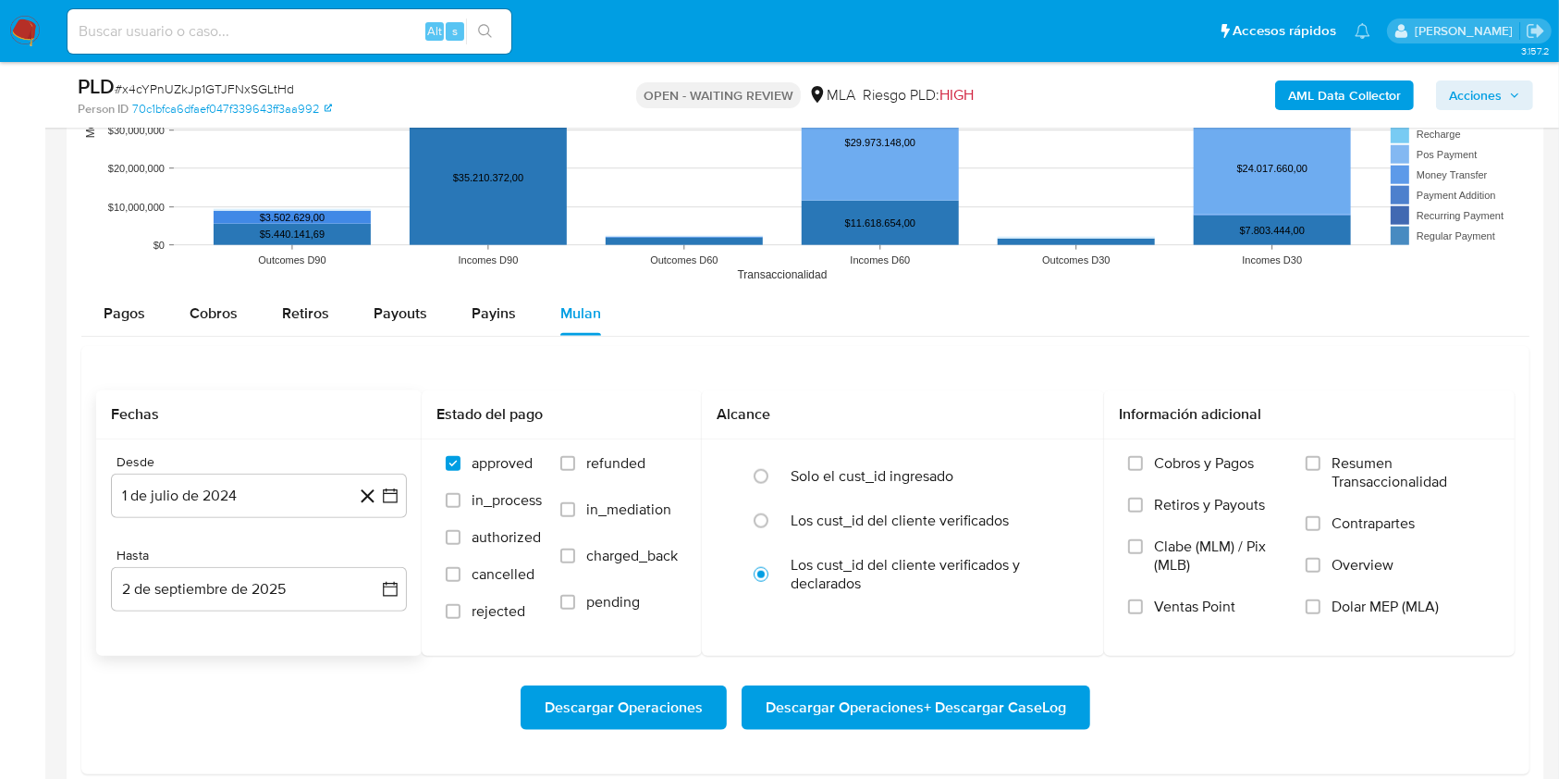
click at [172, 565] on div "Hasta 2 de septiembre de 2025 2-09-2025" at bounding box center [259, 579] width 296 height 64
click at [175, 586] on button "2 de septiembre de 2025" at bounding box center [259, 589] width 296 height 44
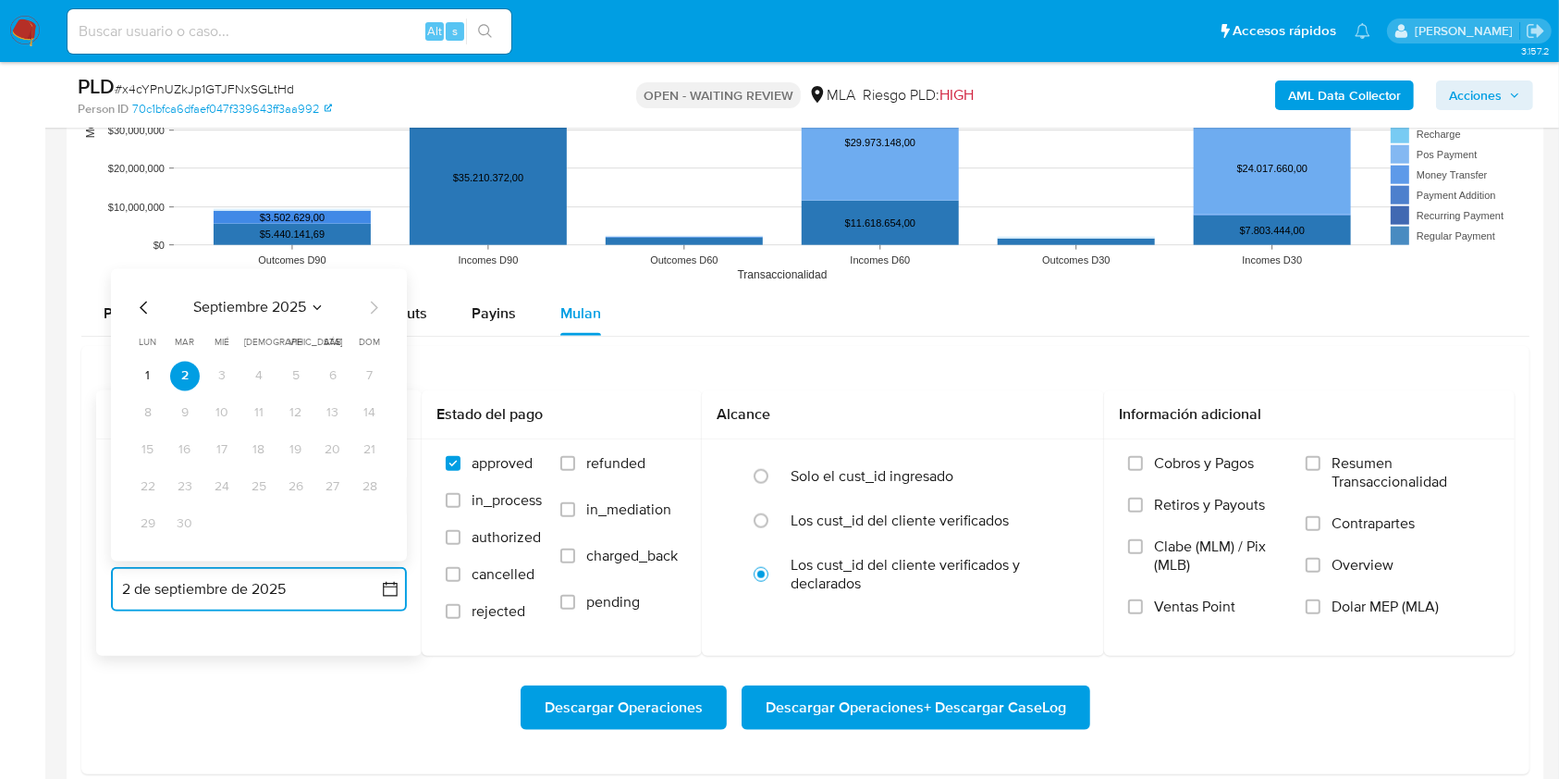
click at [145, 308] on icon "Mes anterior" at bounding box center [144, 308] width 22 height 22
click at [384, 521] on button "31" at bounding box center [370, 524] width 30 height 30
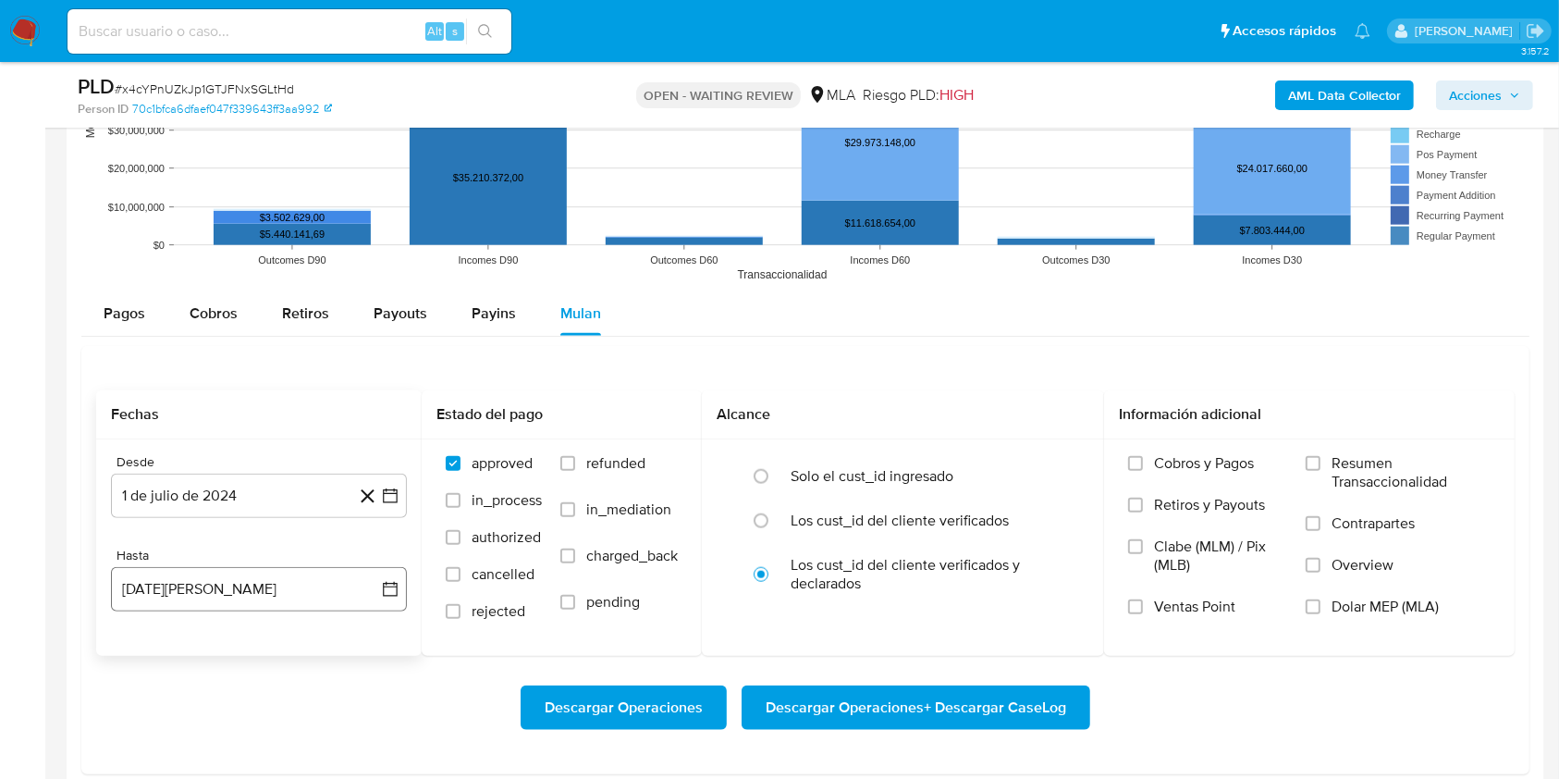
drag, startPoint x: 155, startPoint y: 621, endPoint x: 145, endPoint y: 599, distance: 24.4
click at [154, 619] on div "Desde 1 de julio de 2024 1-07-2024 Hasta 31 de agosto de 2025 31-08-2025" at bounding box center [258, 547] width 325 height 216
click at [144, 593] on button "31 de agosto de 2025" at bounding box center [259, 589] width 296 height 44
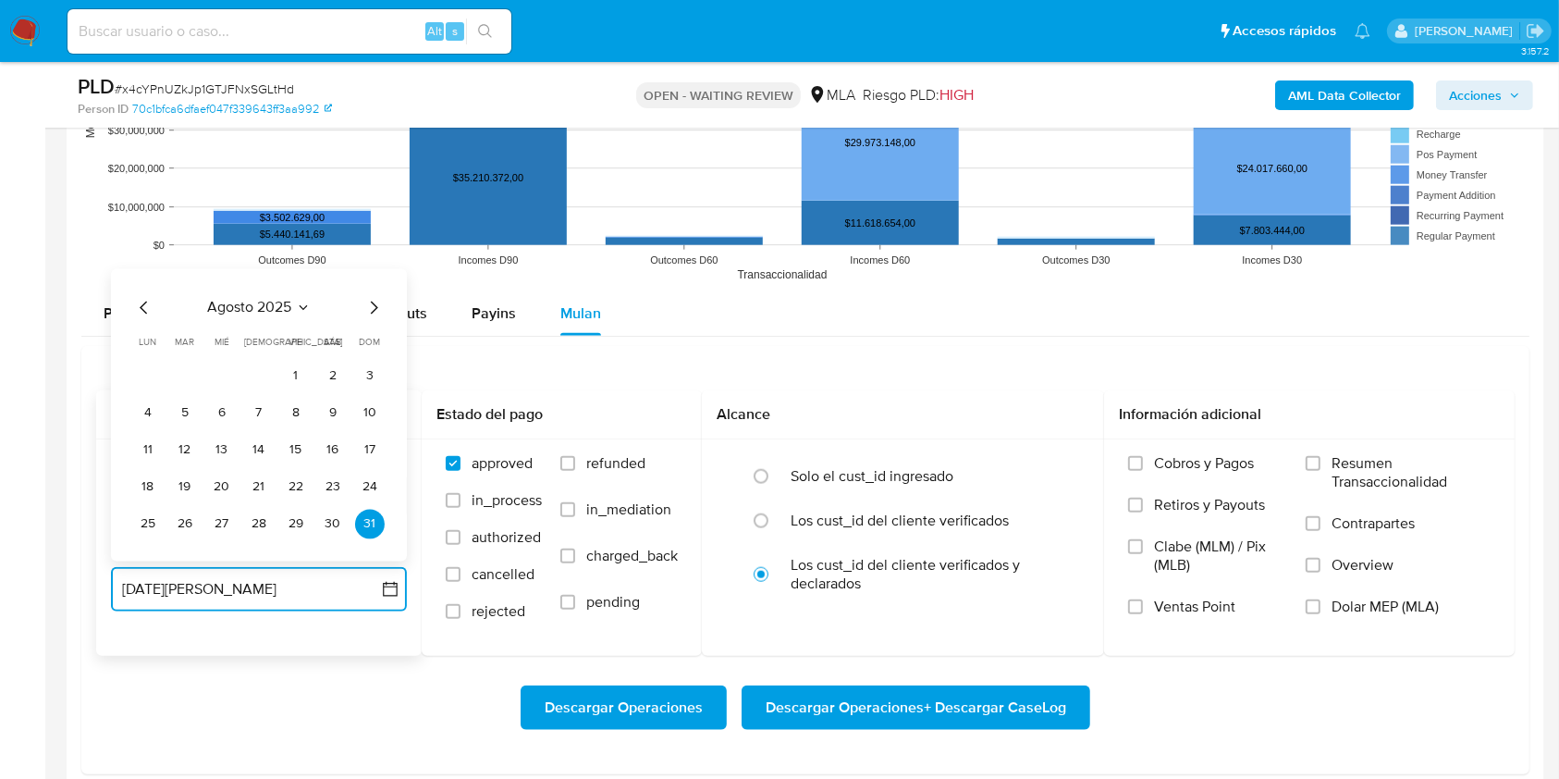
click at [141, 309] on icon "Mes anterior" at bounding box center [143, 307] width 7 height 13
click at [252, 520] on button "31" at bounding box center [259, 524] width 30 height 30
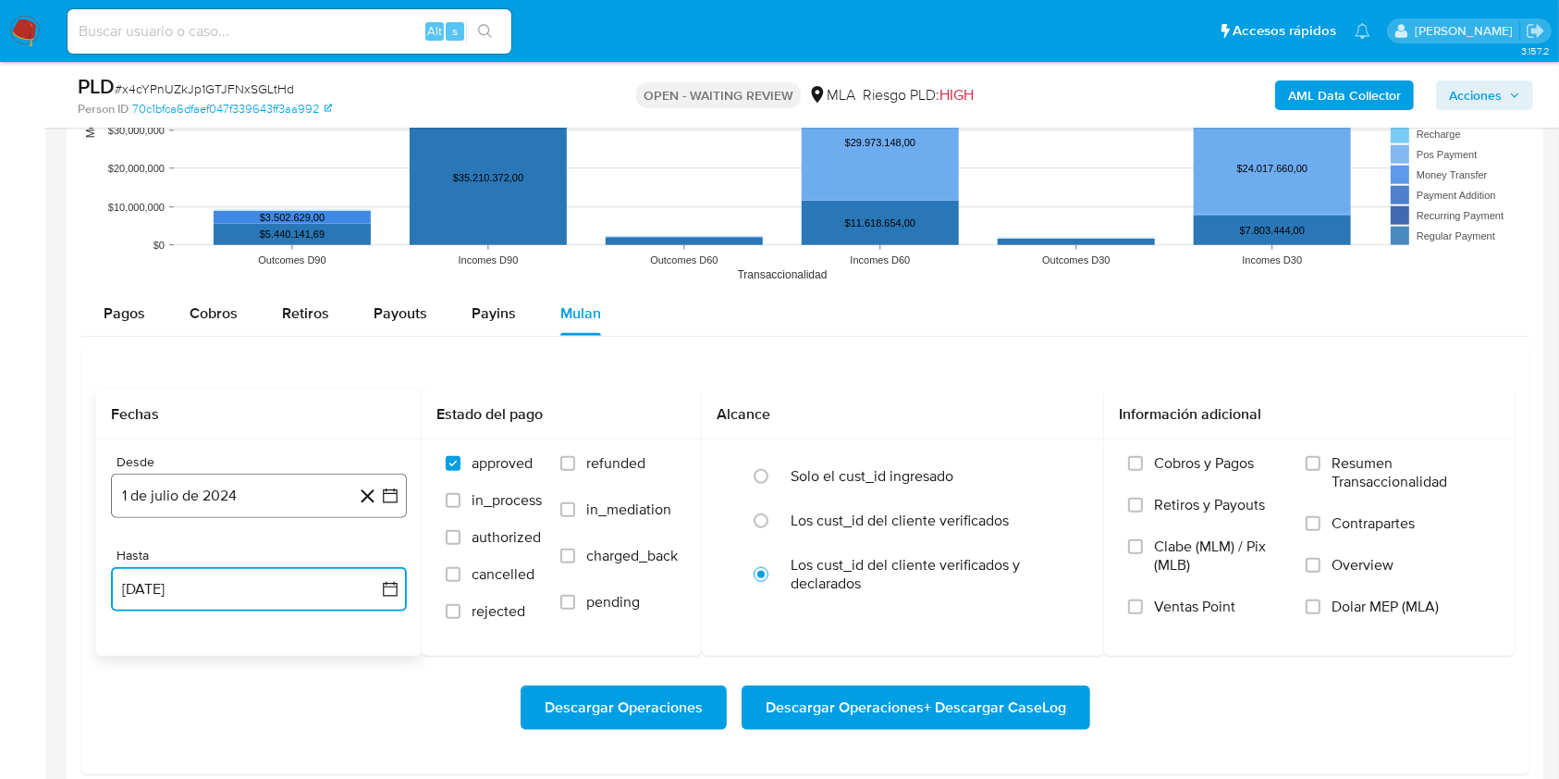
click at [247, 493] on button "1 de julio de 2024" at bounding box center [259, 495] width 296 height 44
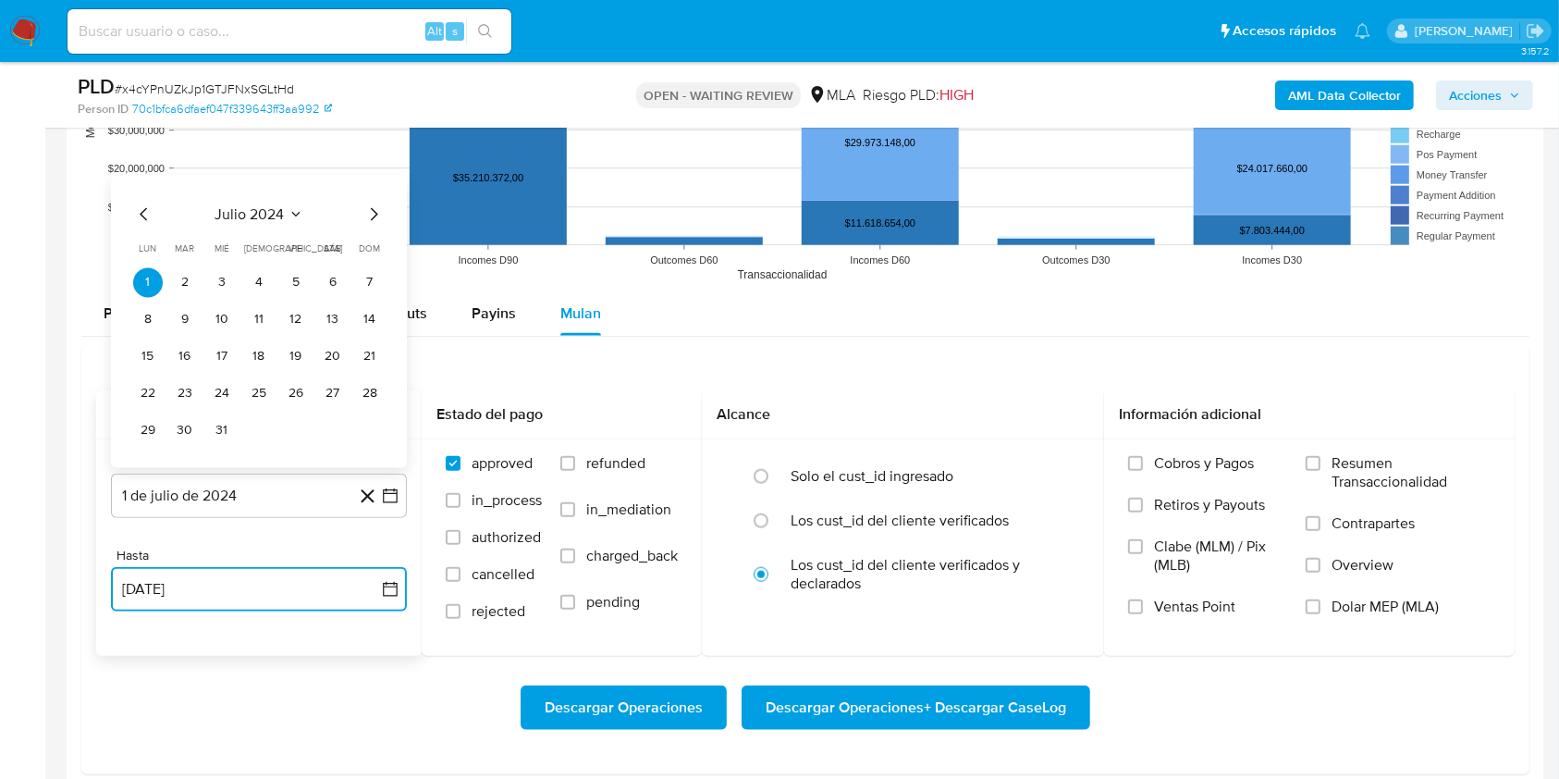
click at [377, 218] on icon "Mes siguiente" at bounding box center [373, 214] width 22 height 22
click at [369, 177] on icon "Mes siguiente" at bounding box center [373, 177] width 22 height 22
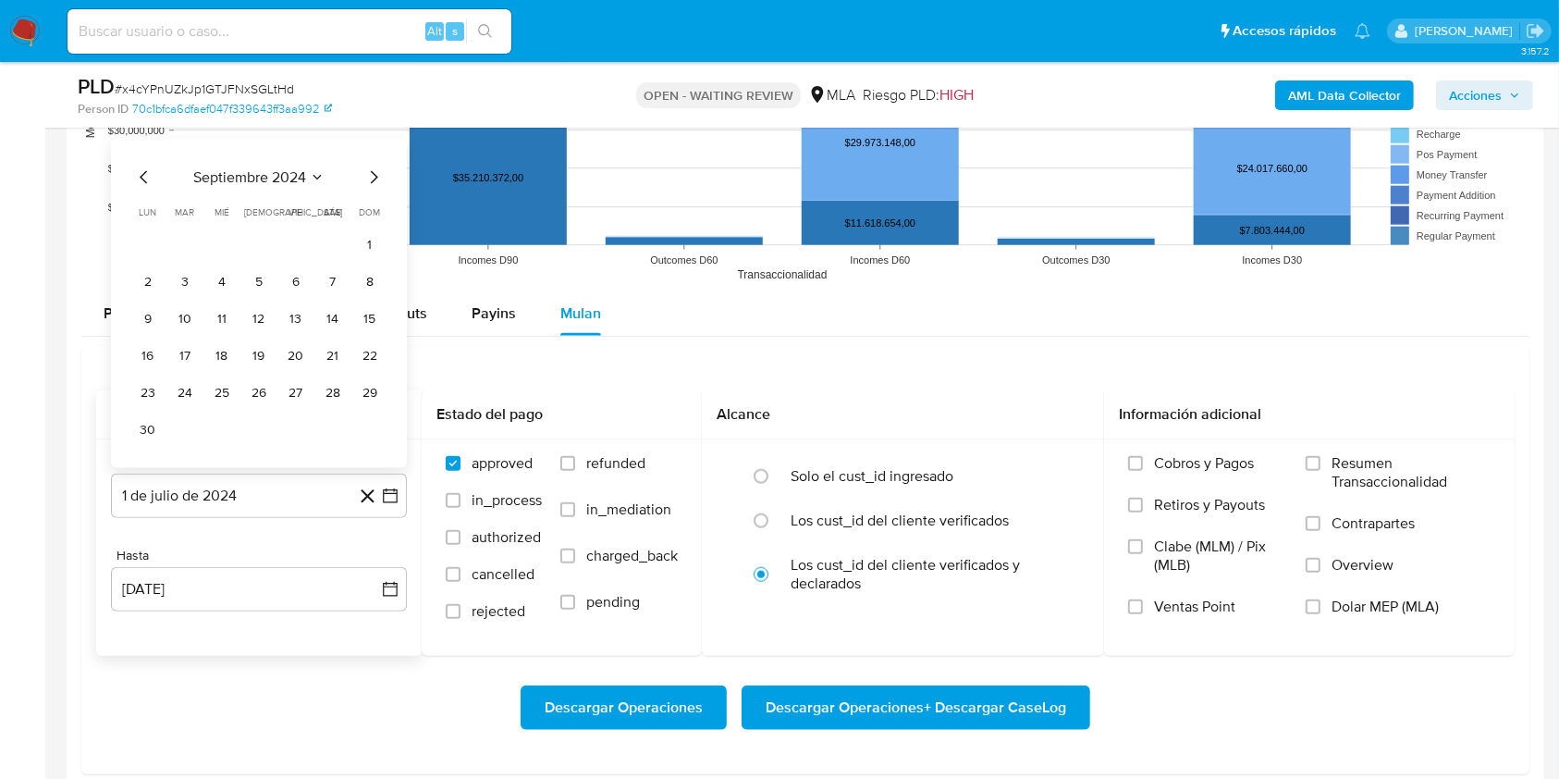
click at [369, 177] on div "septiembre 2024 septiembre 2024 lun lunes mar martes mié miércoles jue jueves v…" at bounding box center [259, 303] width 296 height 329
click at [370, 209] on icon "Mes siguiente" at bounding box center [373, 214] width 22 height 22
click at [370, 212] on icon "Mes siguiente" at bounding box center [373, 214] width 22 height 22
click at [371, 182] on icon "Mes siguiente" at bounding box center [373, 177] width 22 height 22
click at [370, 217] on icon "Mes siguiente" at bounding box center [373, 214] width 22 height 22
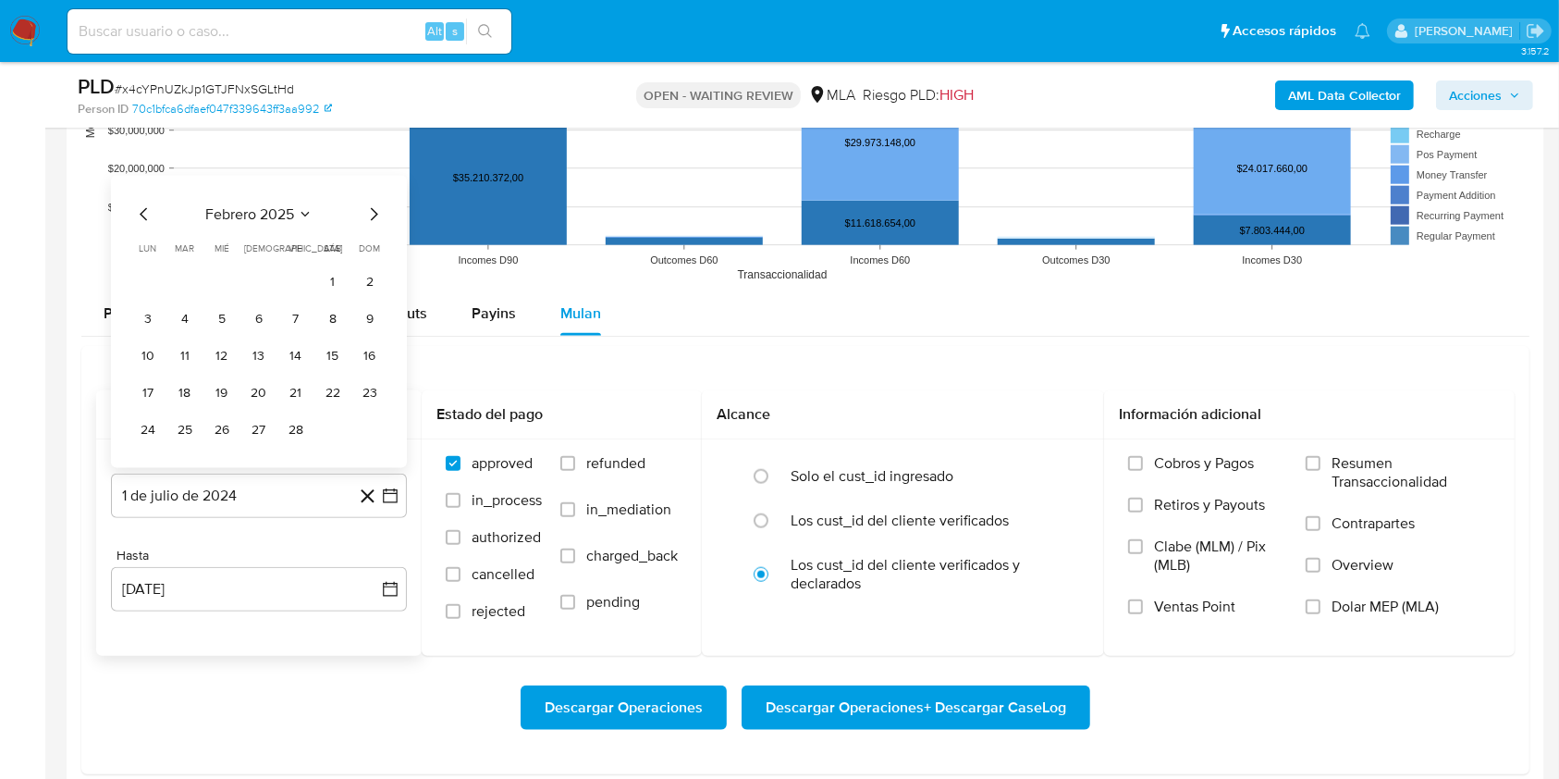
click at [377, 218] on icon "Mes siguiente" at bounding box center [373, 214] width 22 height 22
click at [371, 172] on icon "Mes siguiente" at bounding box center [373, 177] width 22 height 22
click at [364, 211] on icon "Mes siguiente" at bounding box center [373, 214] width 22 height 22
click at [366, 205] on icon "Mes siguiente" at bounding box center [373, 214] width 22 height 22
click at [366, 184] on icon "Mes siguiente" at bounding box center [373, 177] width 22 height 22
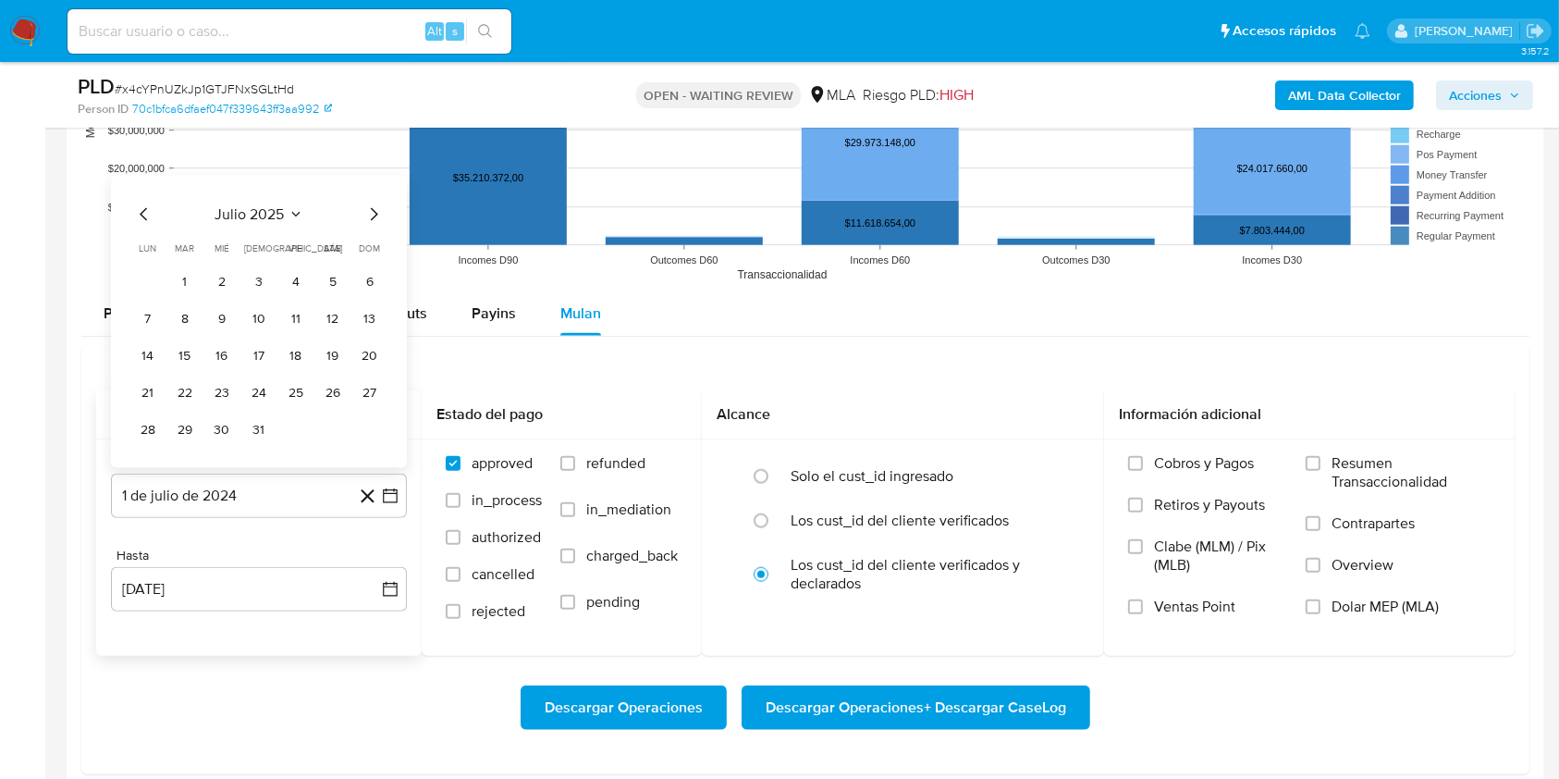
drag, startPoint x: 186, startPoint y: 280, endPoint x: 196, endPoint y: 405, distance: 125.2
click at [186, 281] on button "1" at bounding box center [185, 283] width 30 height 30
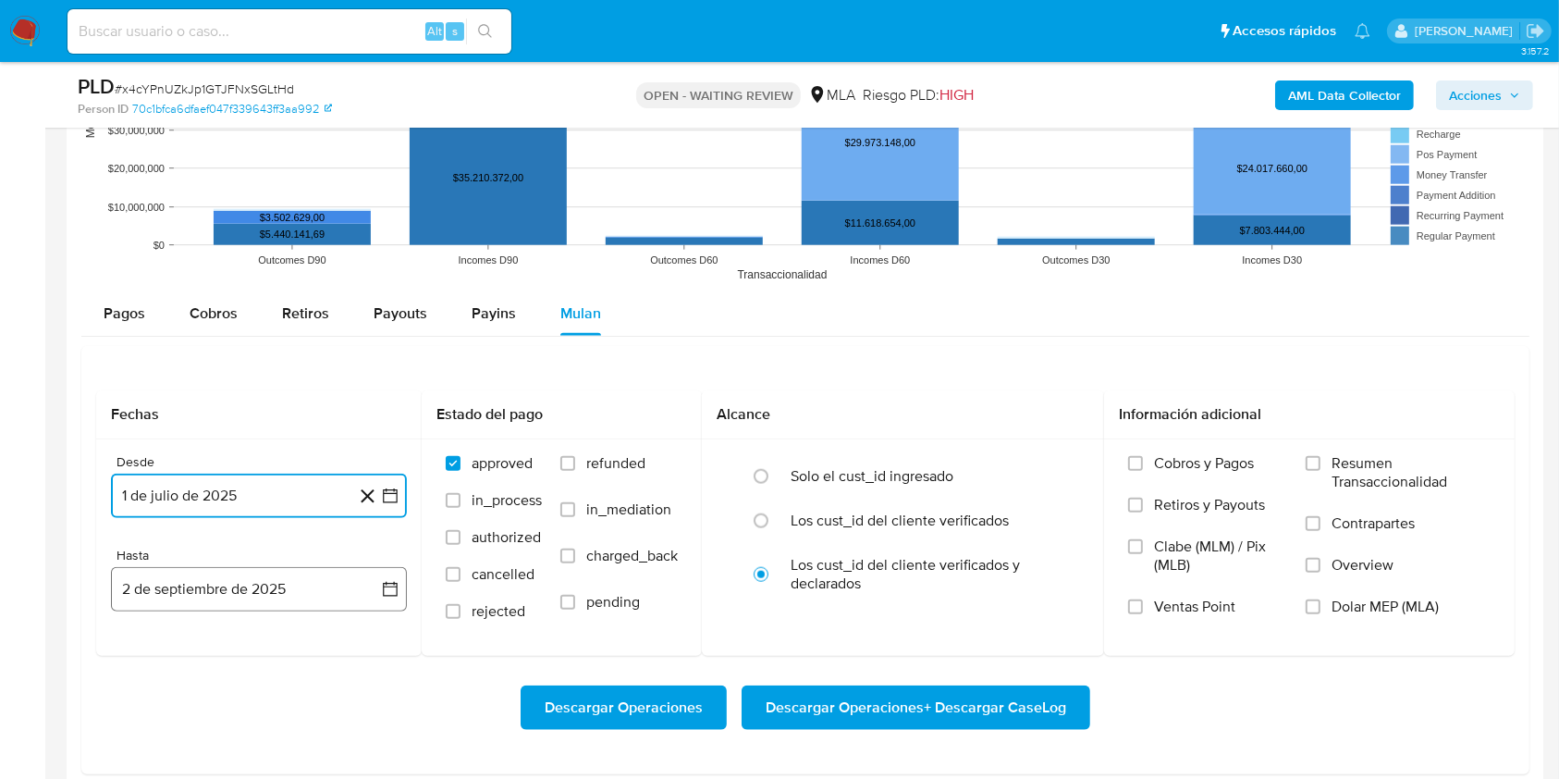
click at [170, 589] on button "2 de septiembre de 2025" at bounding box center [259, 589] width 296 height 44
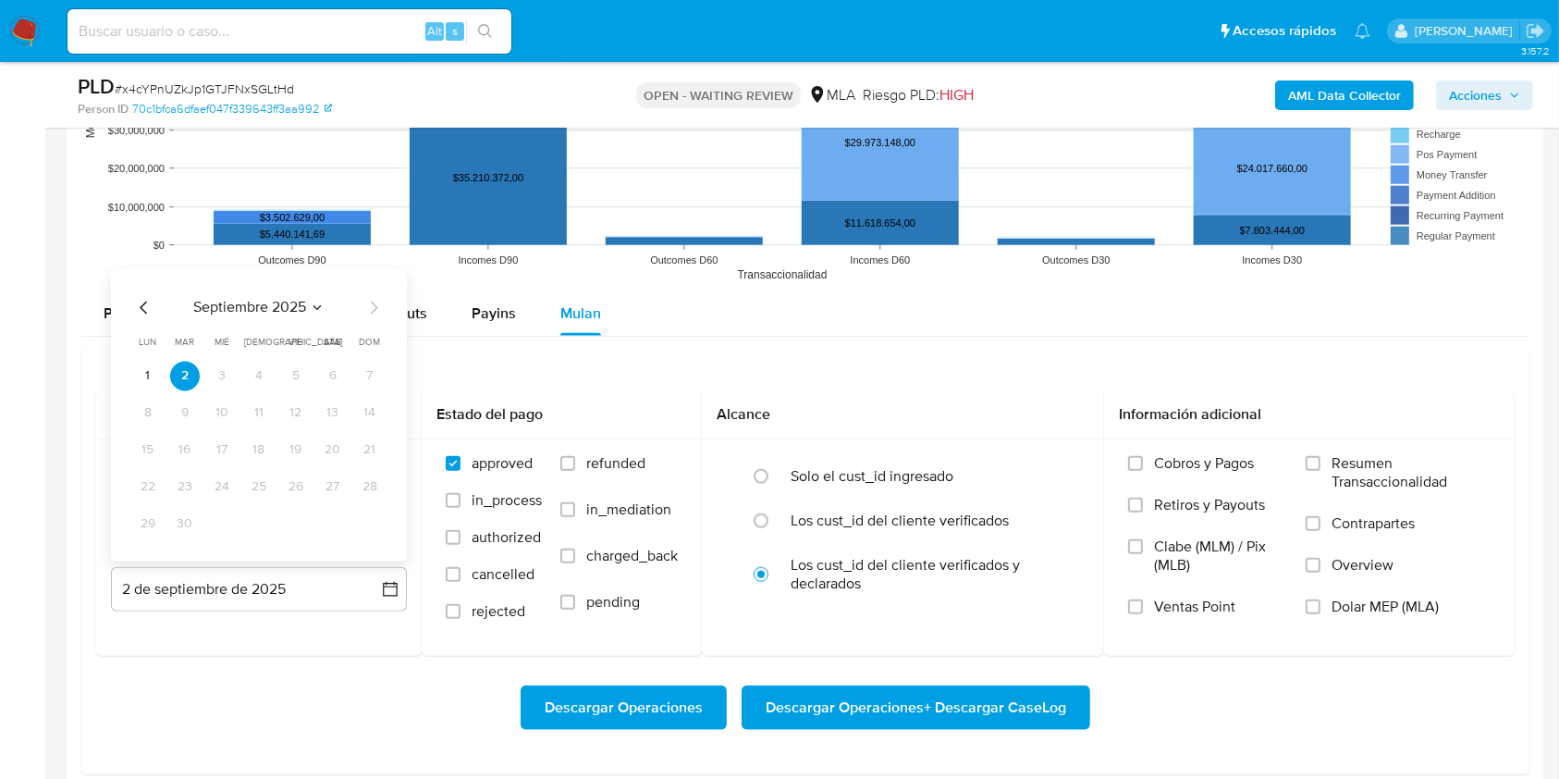
click at [151, 311] on icon "Mes anterior" at bounding box center [144, 308] width 22 height 22
click at [147, 307] on icon "Mes anterior" at bounding box center [144, 308] width 22 height 22
click at [251, 513] on button "31" at bounding box center [259, 524] width 30 height 30
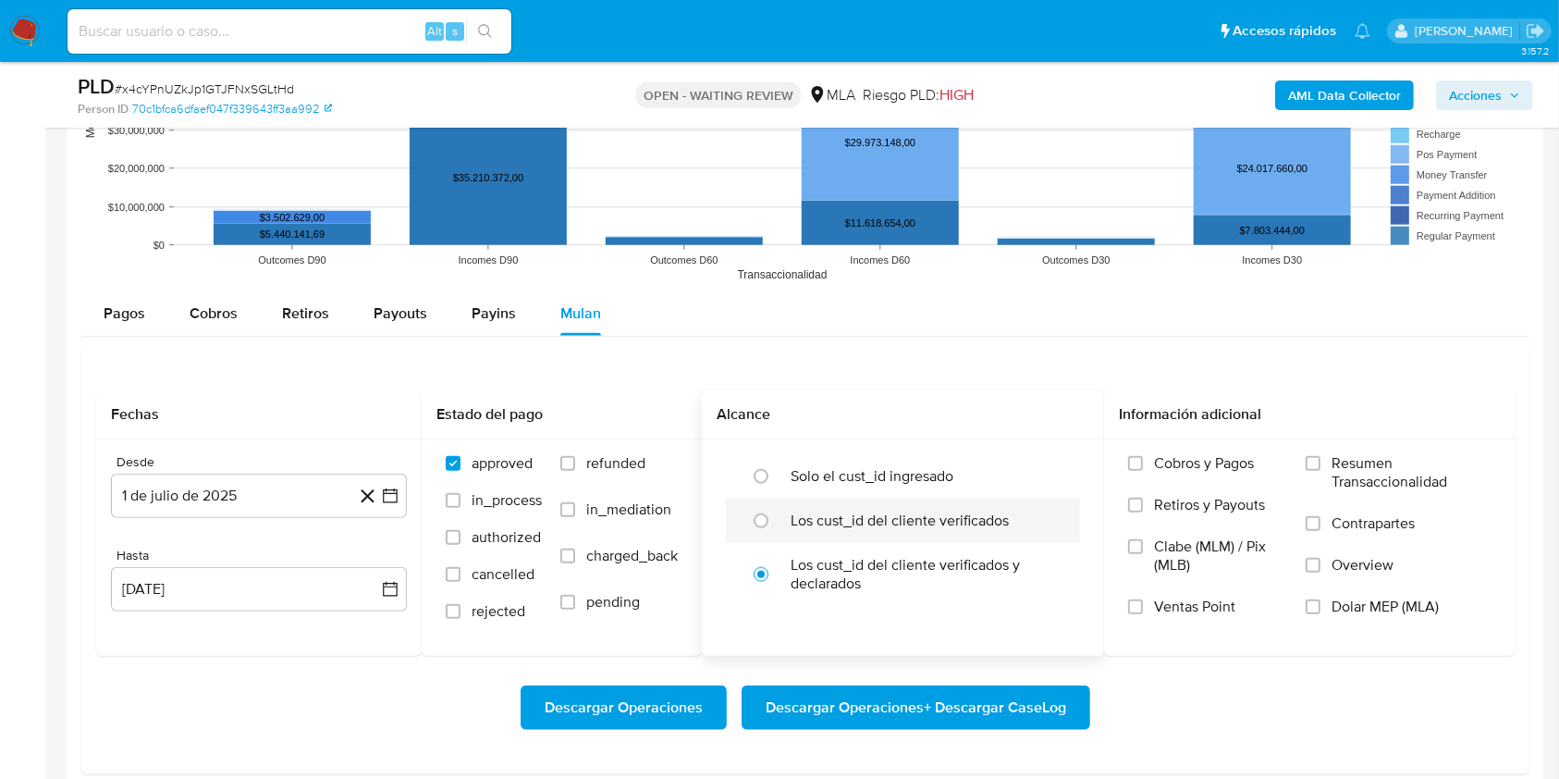
click at [823, 528] on label "Los cust_id del cliente verificados" at bounding box center [900, 520] width 218 height 18
click at [776, 528] on input "radio" at bounding box center [761, 521] width 30 height 30
radio input "true"
click at [1331, 597] on label "Dolar MEP (MLA)" at bounding box center [1398, 618] width 185 height 42
click at [1320, 599] on input "Dolar MEP (MLA)" at bounding box center [1313, 606] width 15 height 15
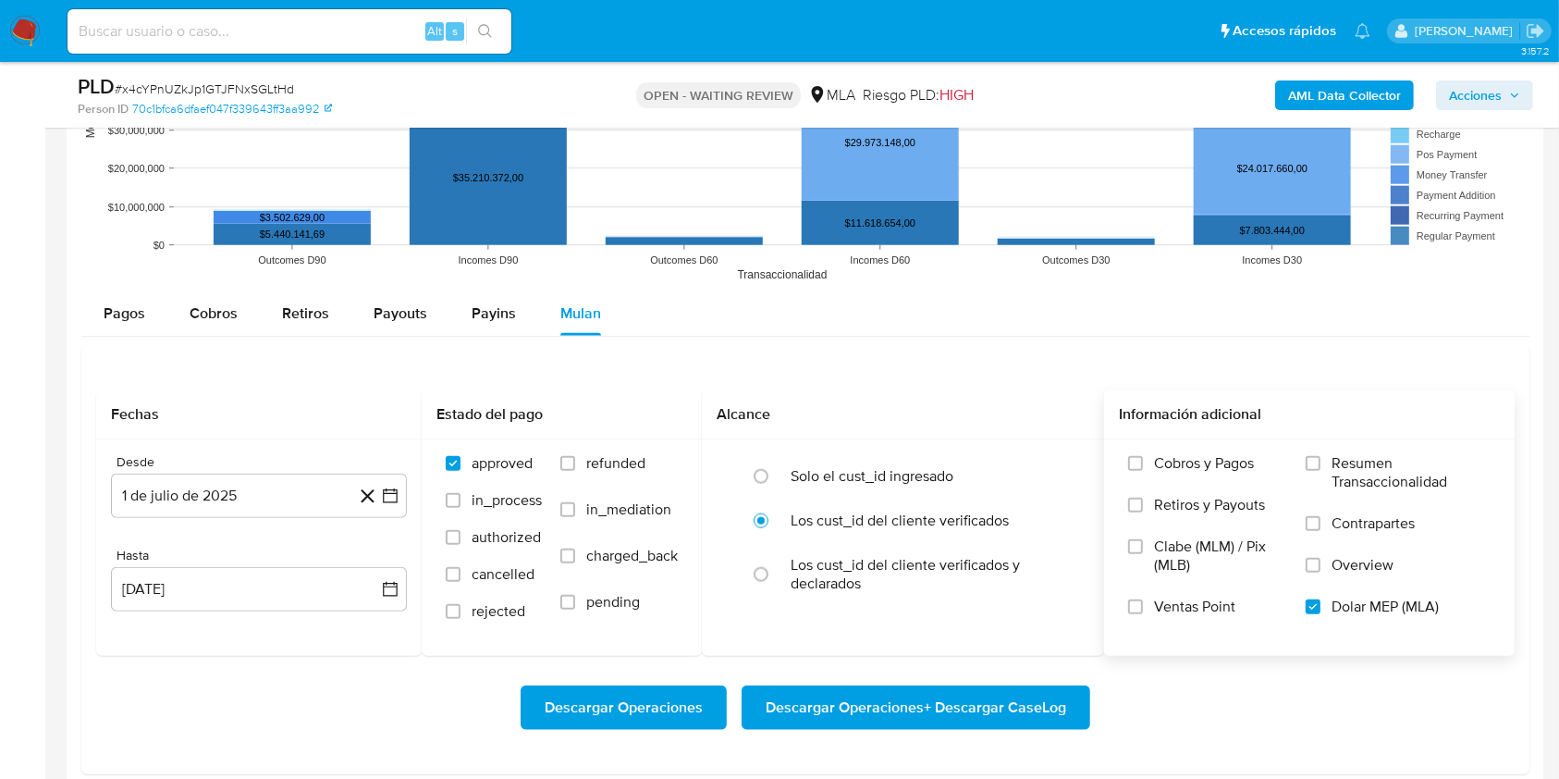
click at [936, 699] on span "Descargar Operaciones + Descargar CaseLog" at bounding box center [916, 707] width 300 height 41
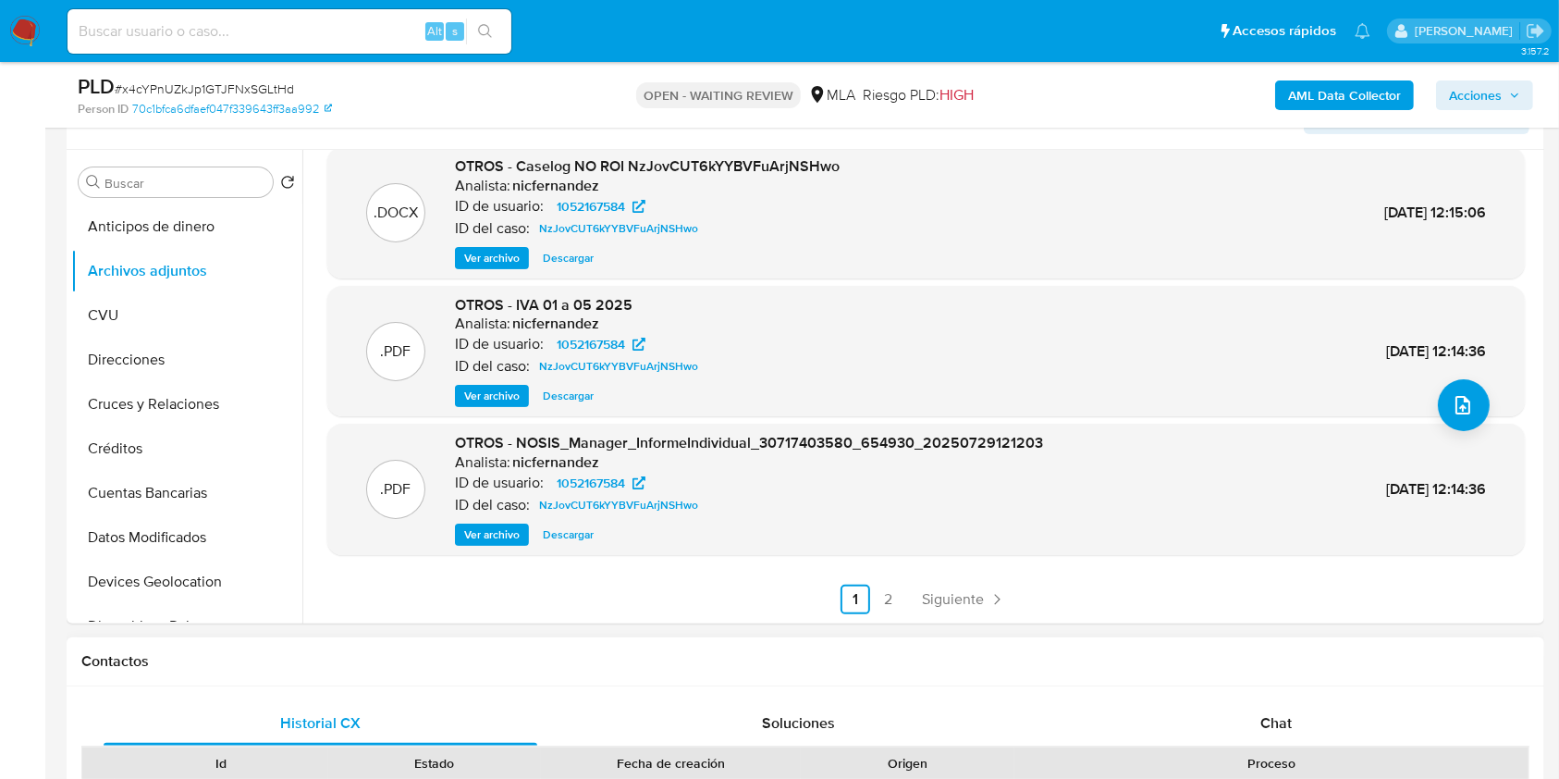
scroll to position [0, 0]
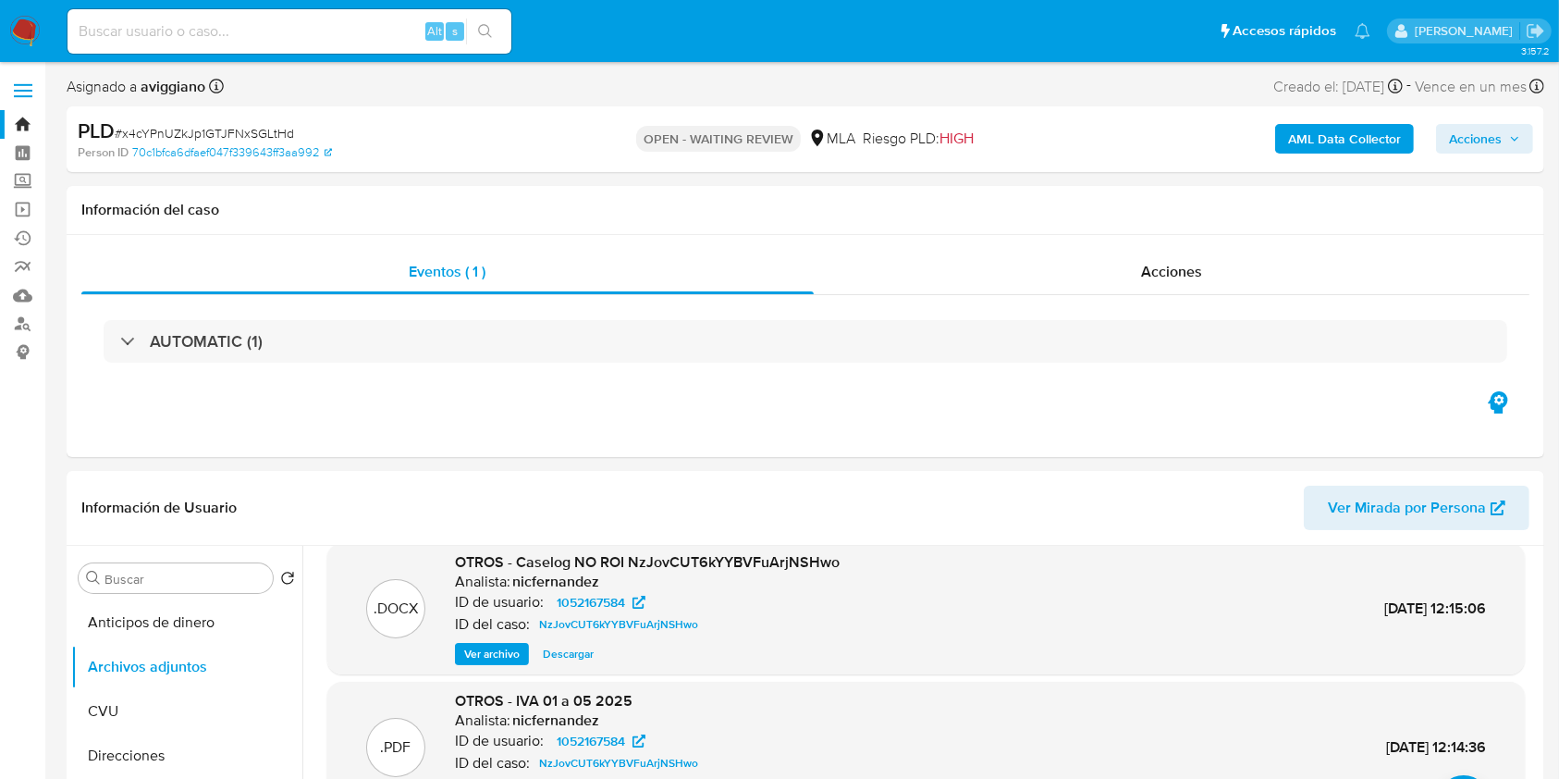
click at [1343, 127] on b "AML Data Collector" at bounding box center [1344, 139] width 113 height 30
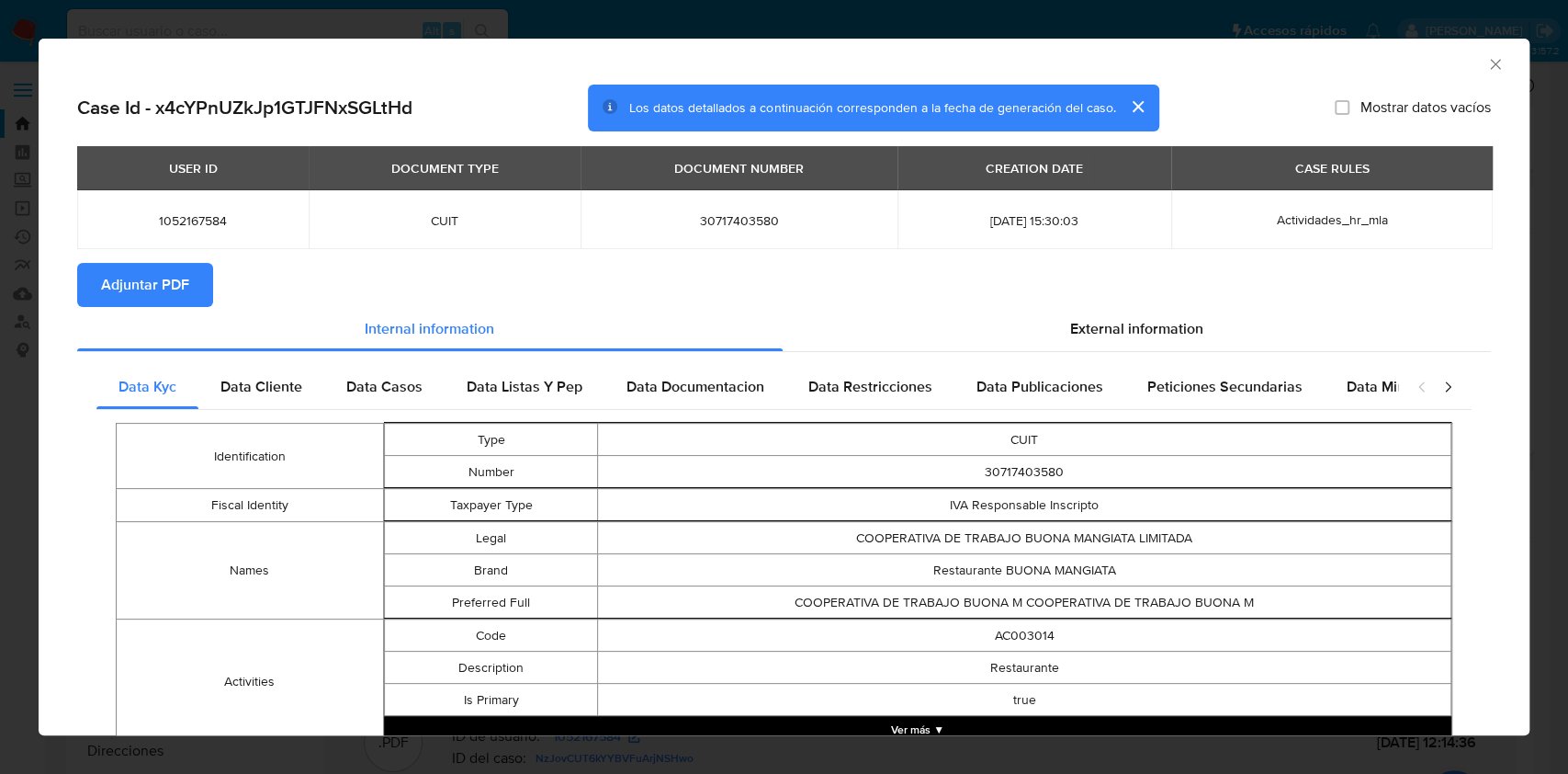
click at [160, 270] on span "Adjuntar PDF" at bounding box center [145, 284] width 88 height 41
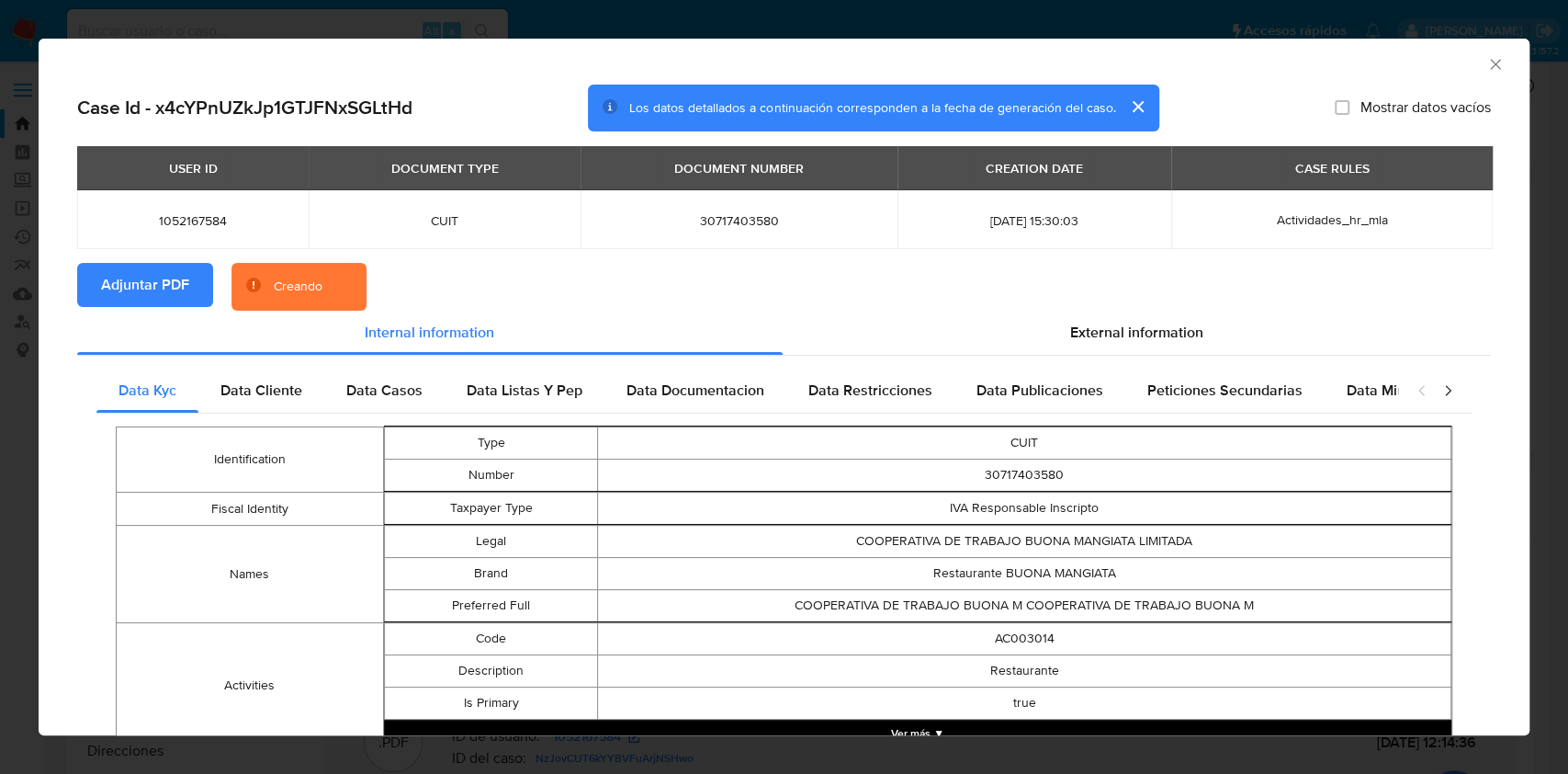
click at [1487, 61] on icon "Cerrar ventana" at bounding box center [1495, 64] width 18 height 18
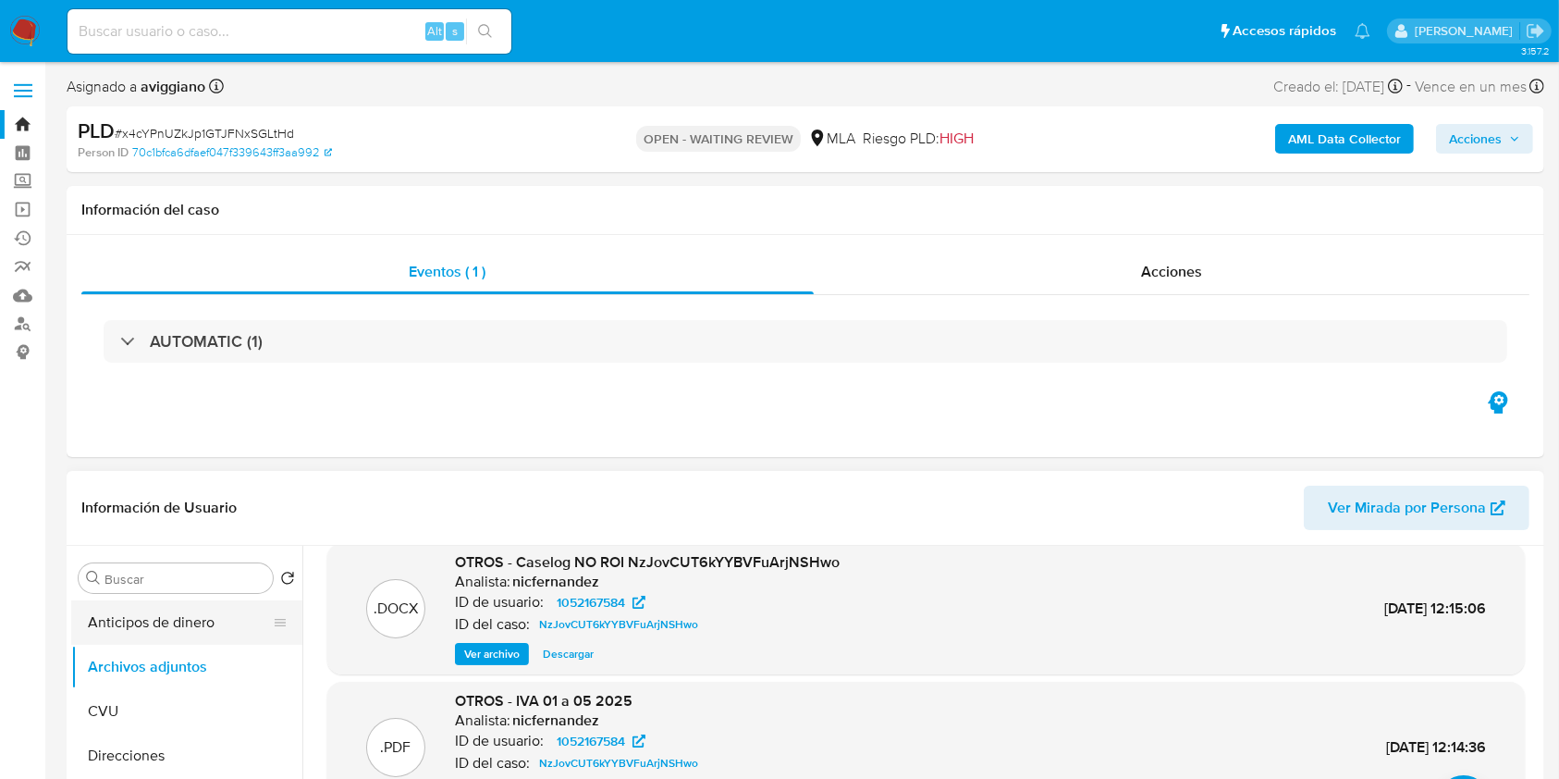
click at [170, 607] on button "Anticipos de dinero" at bounding box center [179, 622] width 216 height 44
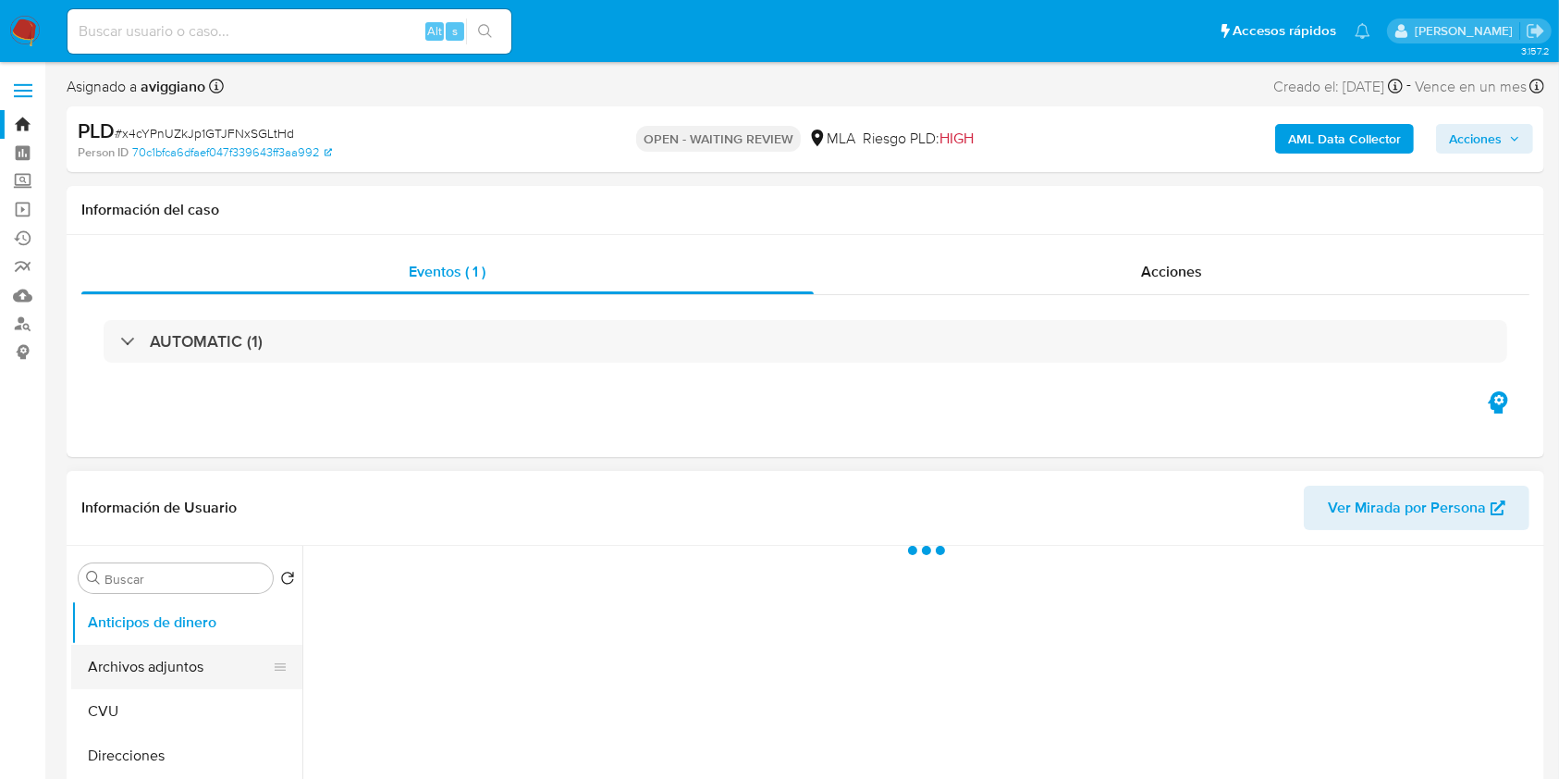
click at [153, 653] on button "Archivos adjuntos" at bounding box center [179, 666] width 216 height 44
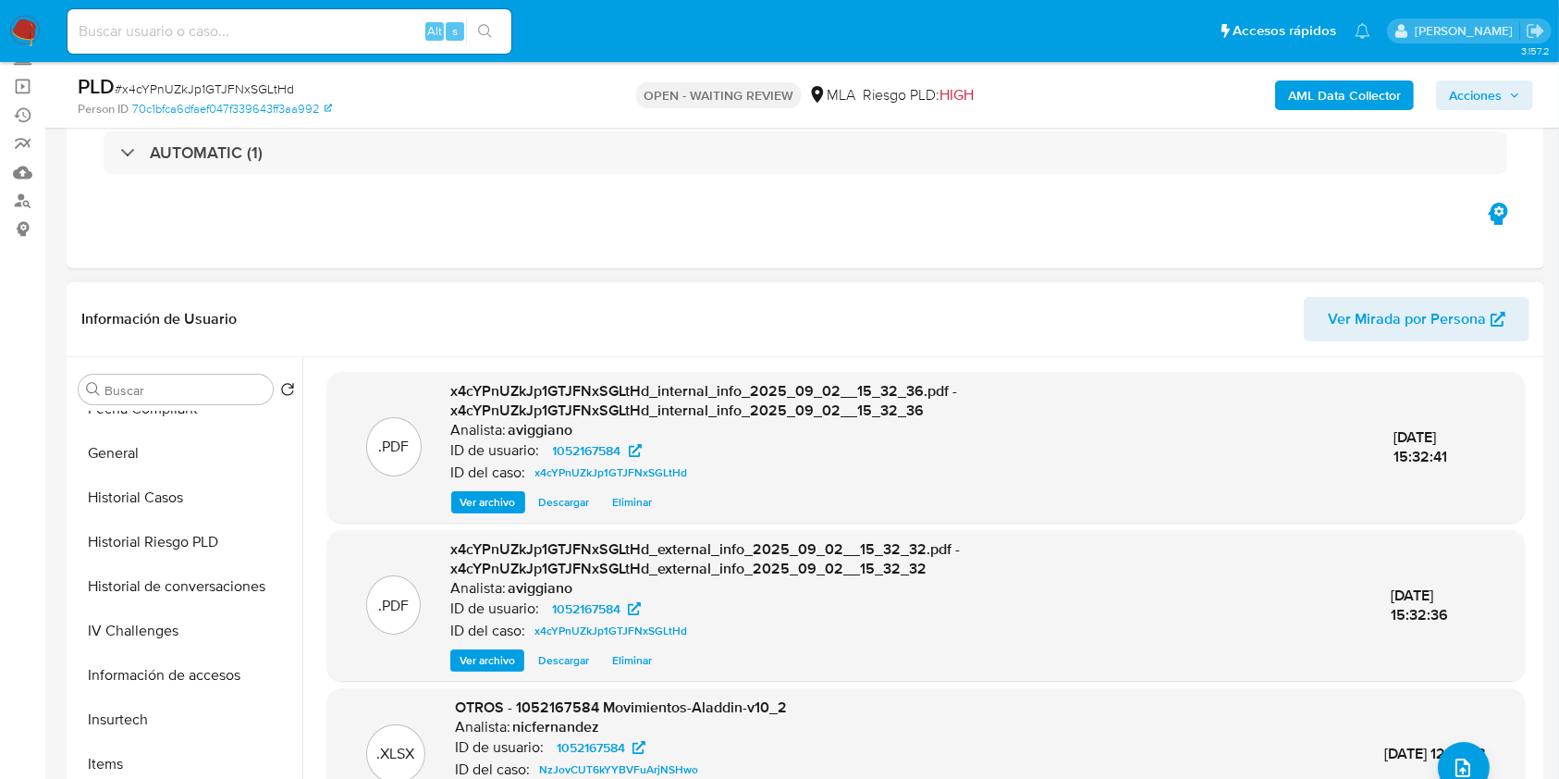
scroll to position [740, 0]
click at [163, 584] on button "KYC" at bounding box center [179, 581] width 216 height 44
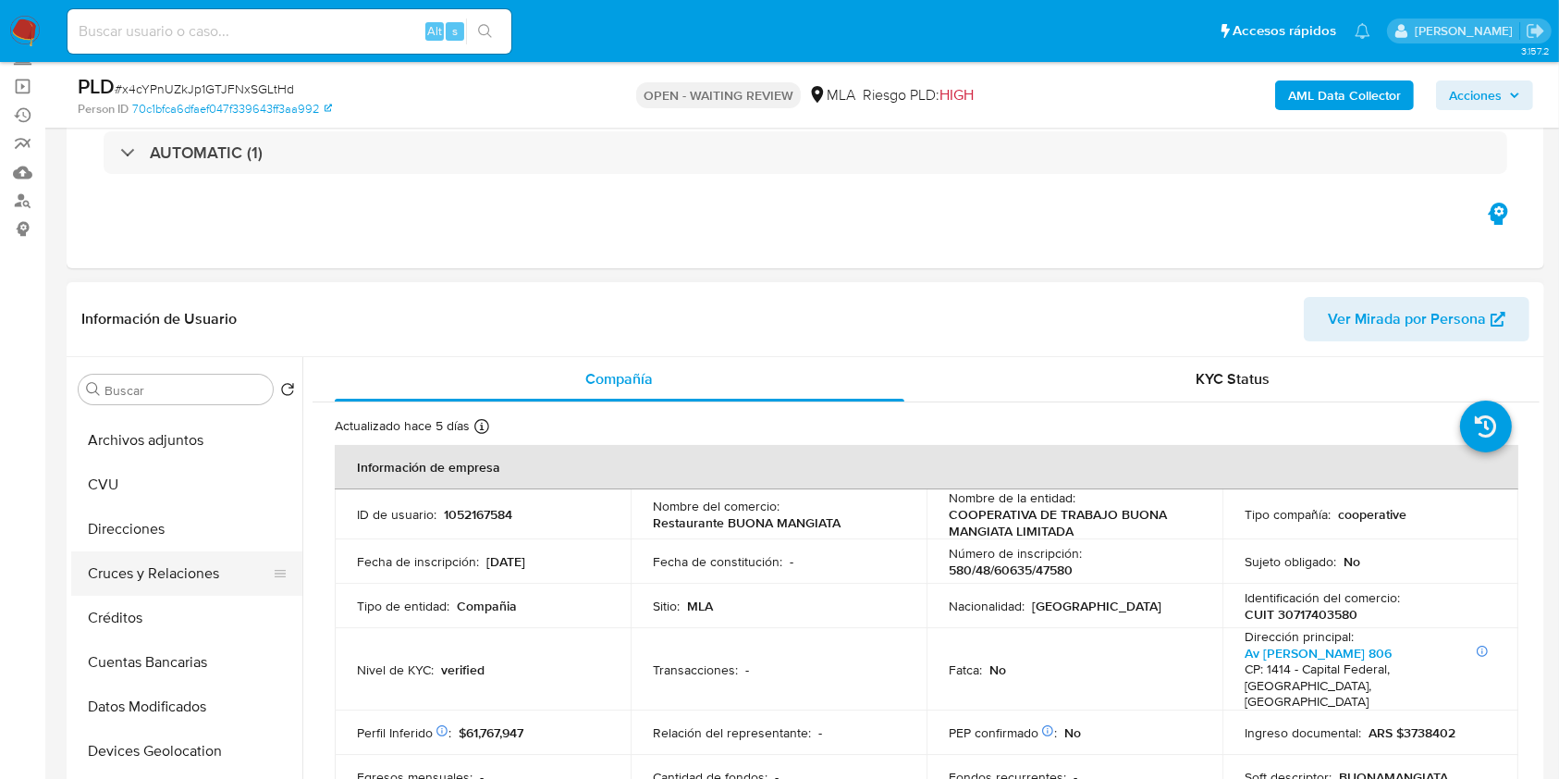
scroll to position [0, 0]
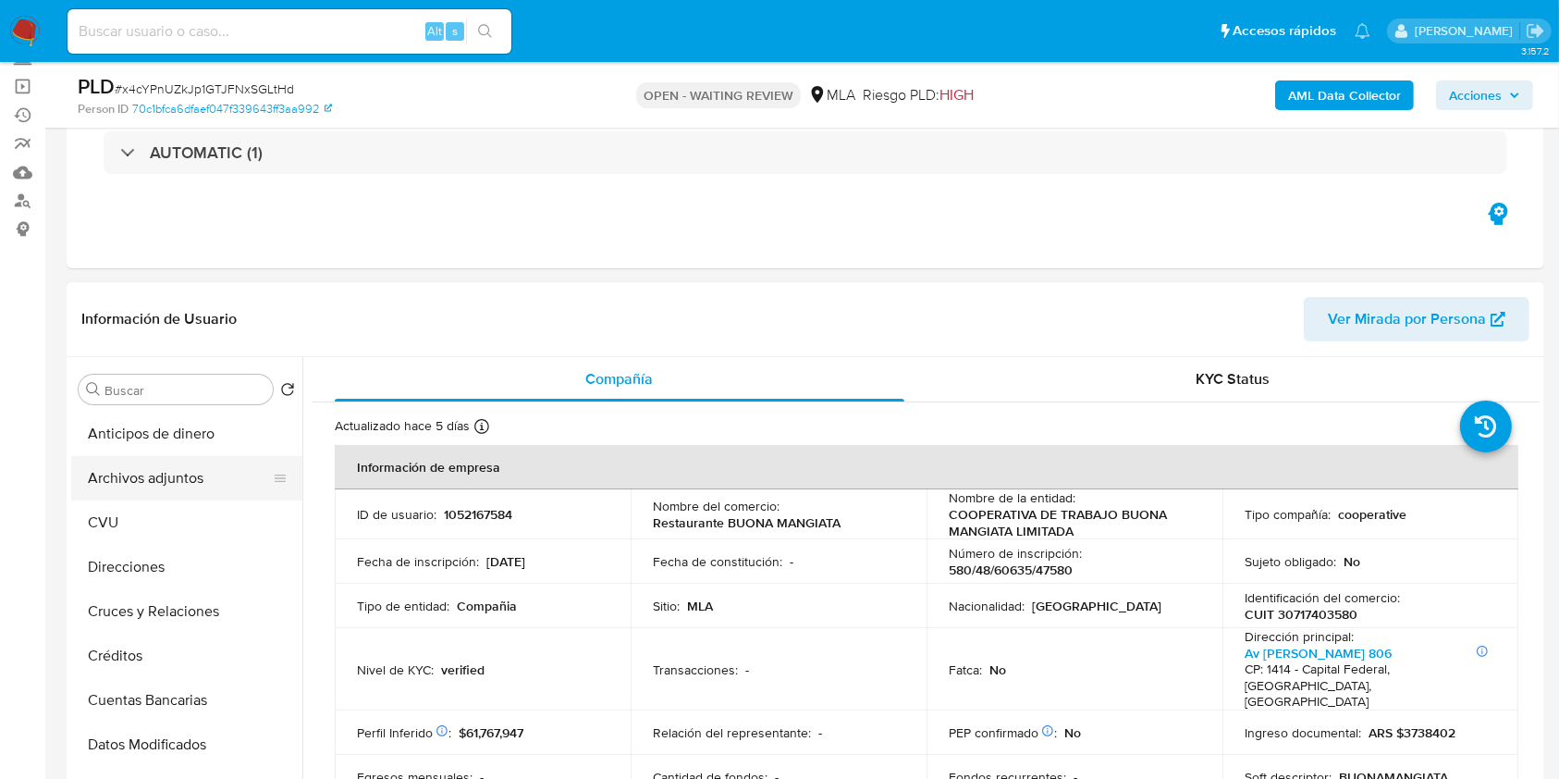
click at [215, 461] on button "Archivos adjuntos" at bounding box center [179, 478] width 216 height 44
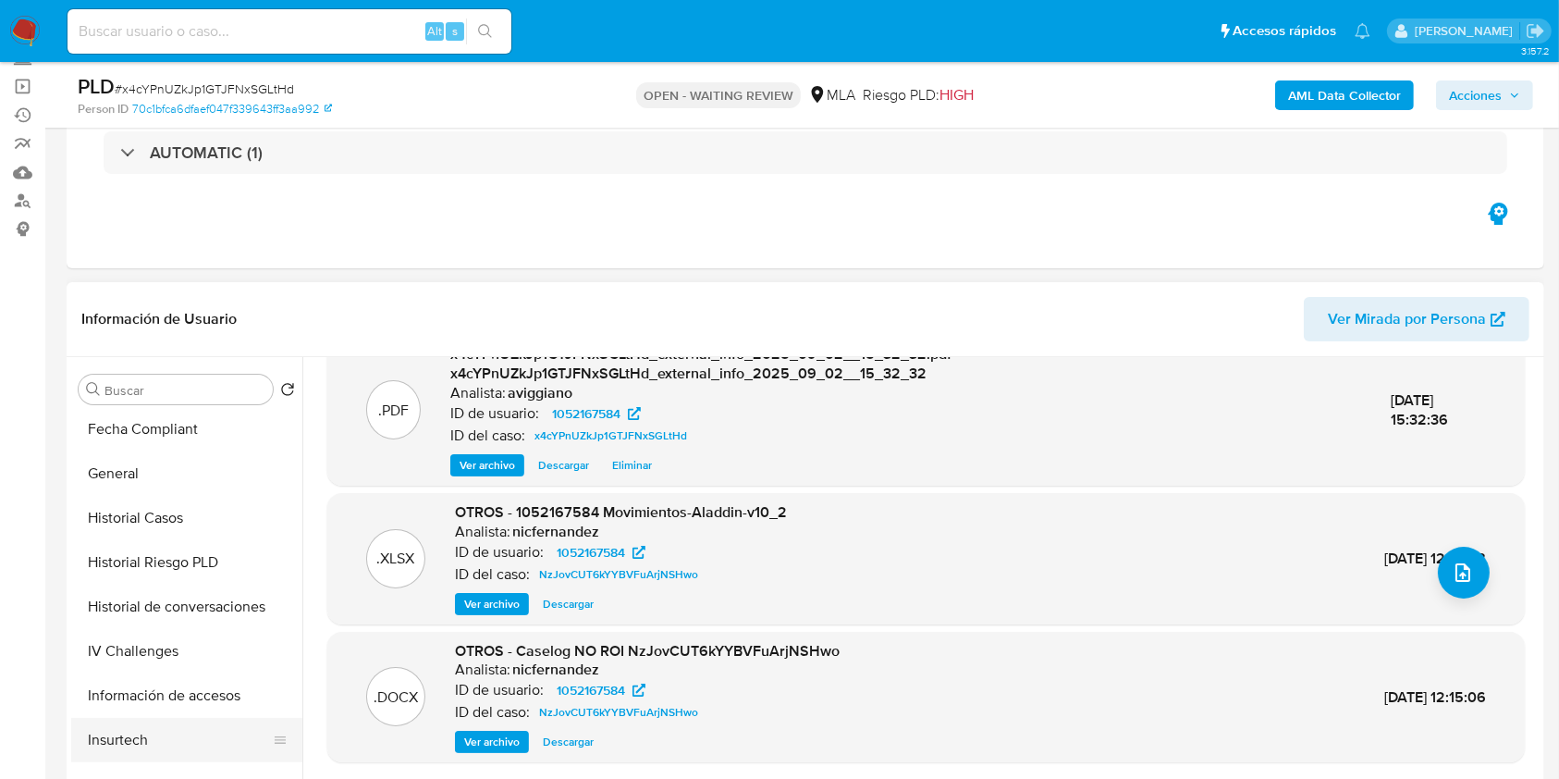
scroll to position [740, 0]
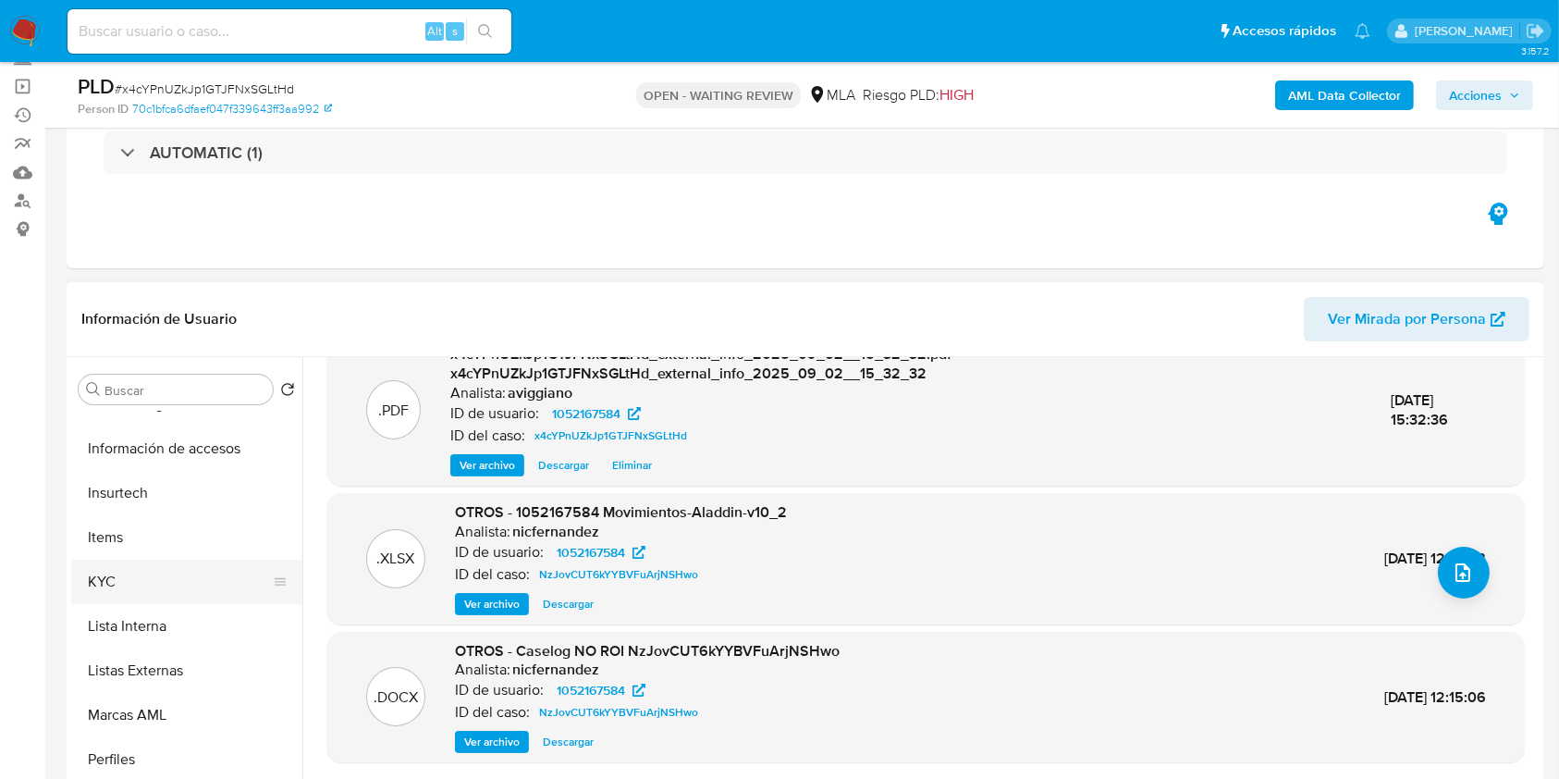
click at [132, 602] on button "KYC" at bounding box center [179, 581] width 216 height 44
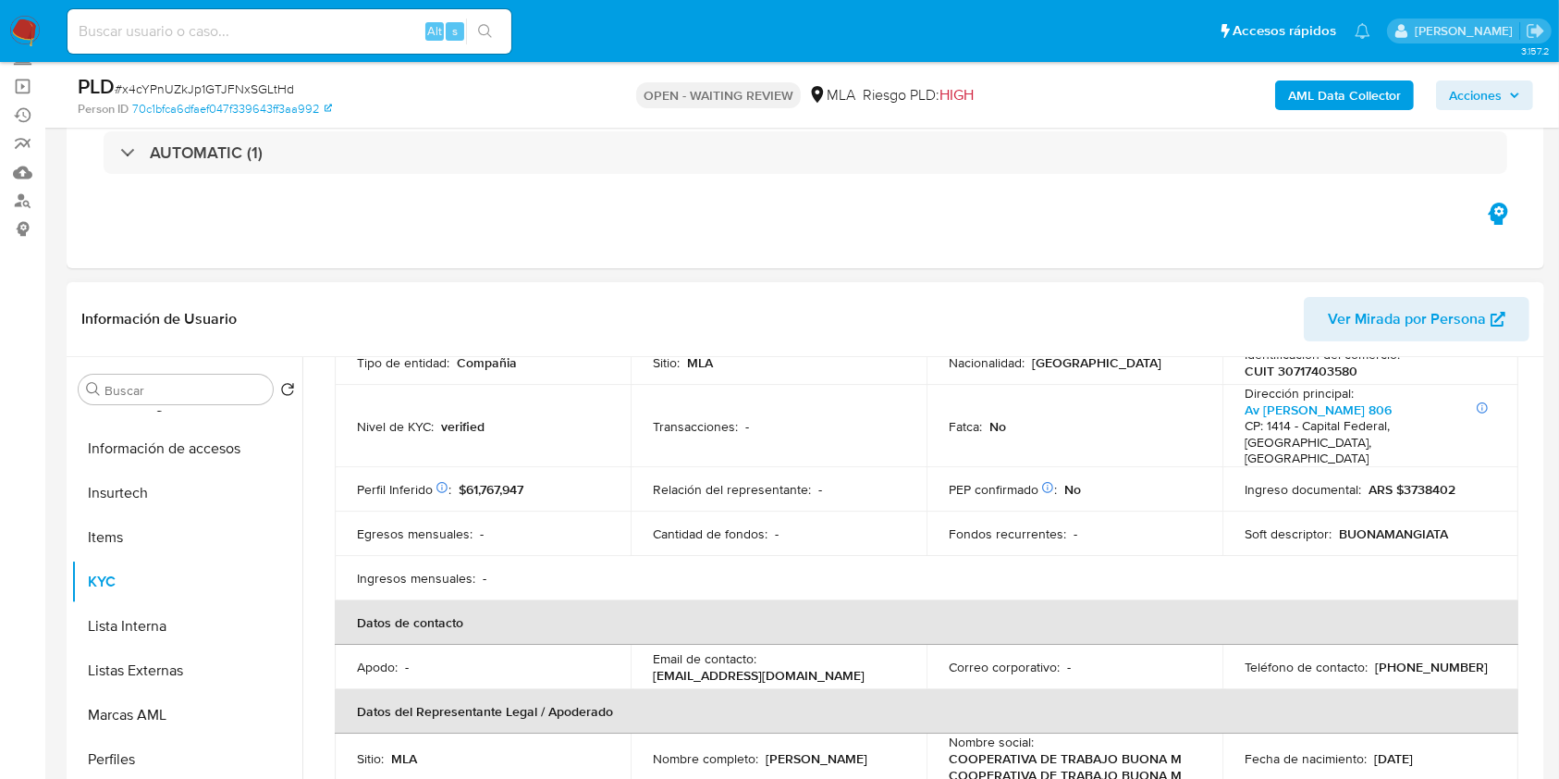
scroll to position [246, 0]
click at [1420, 522] on p "BUONAMANGIATA" at bounding box center [1393, 530] width 109 height 17
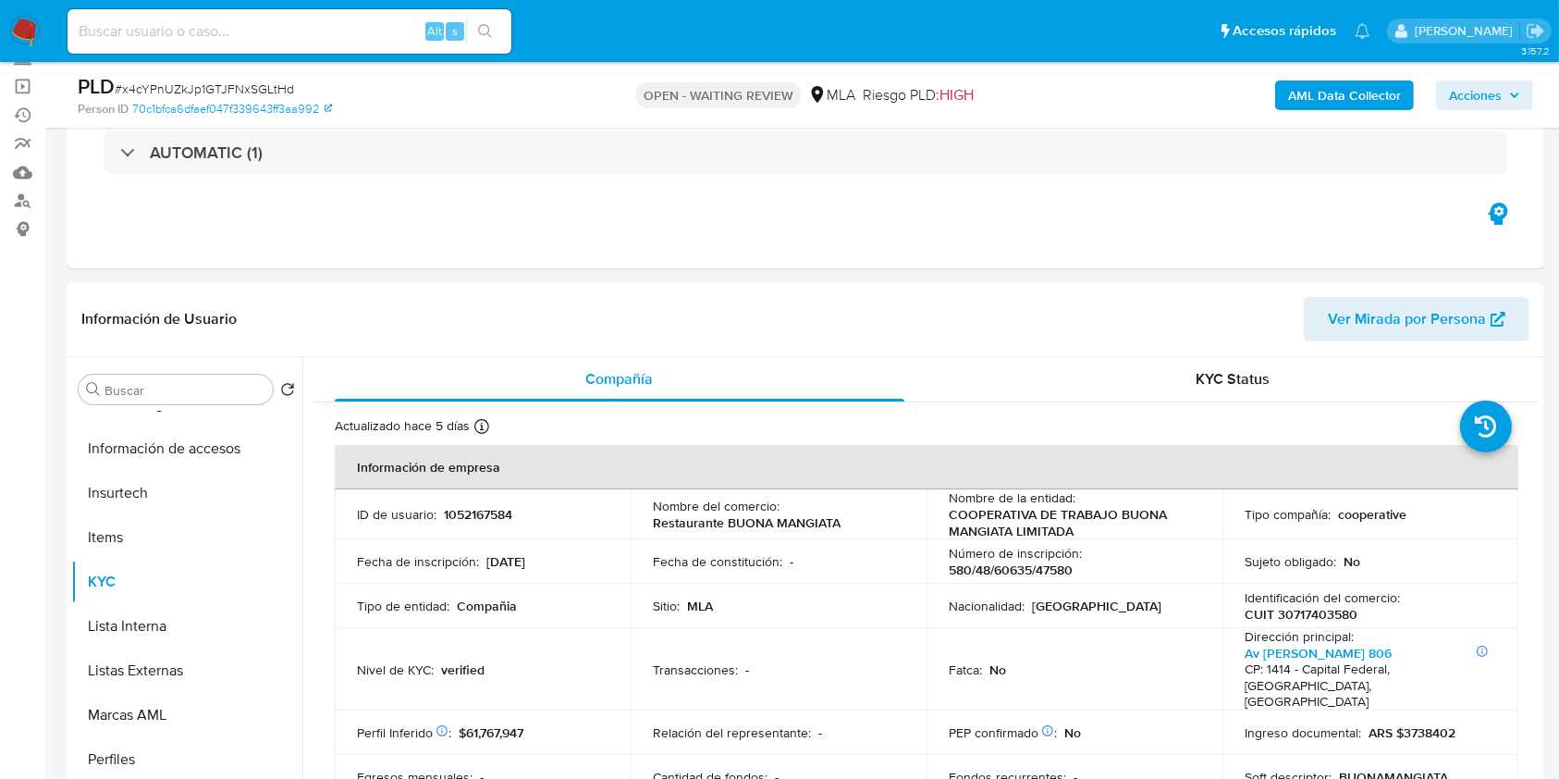
scroll to position [123, 0]
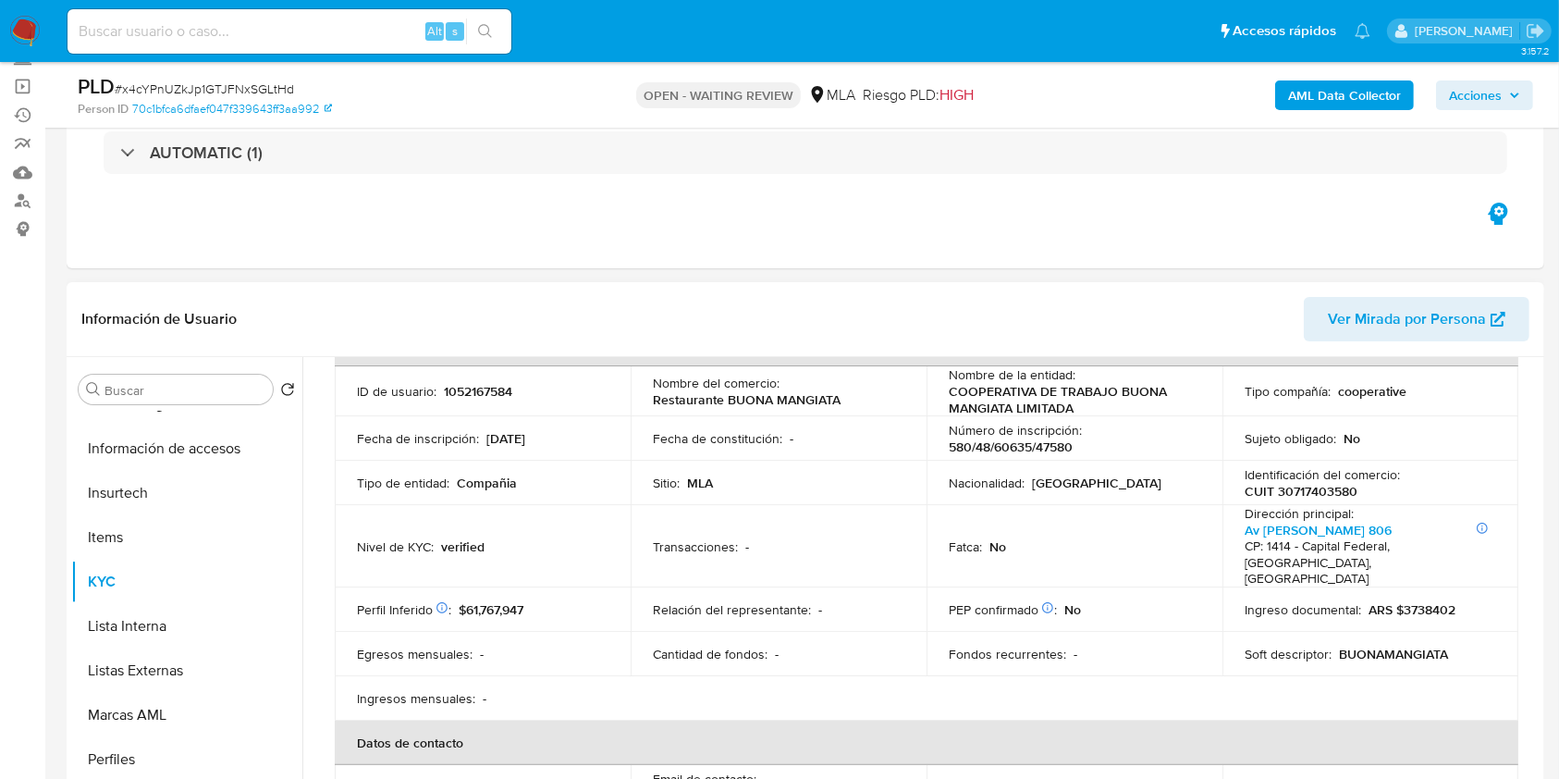
click at [1307, 497] on p "CUIT 30717403580" at bounding box center [1301, 491] width 113 height 17
copy p "30717403580"
click at [454, 394] on p "1052167584" at bounding box center [478, 391] width 68 height 17
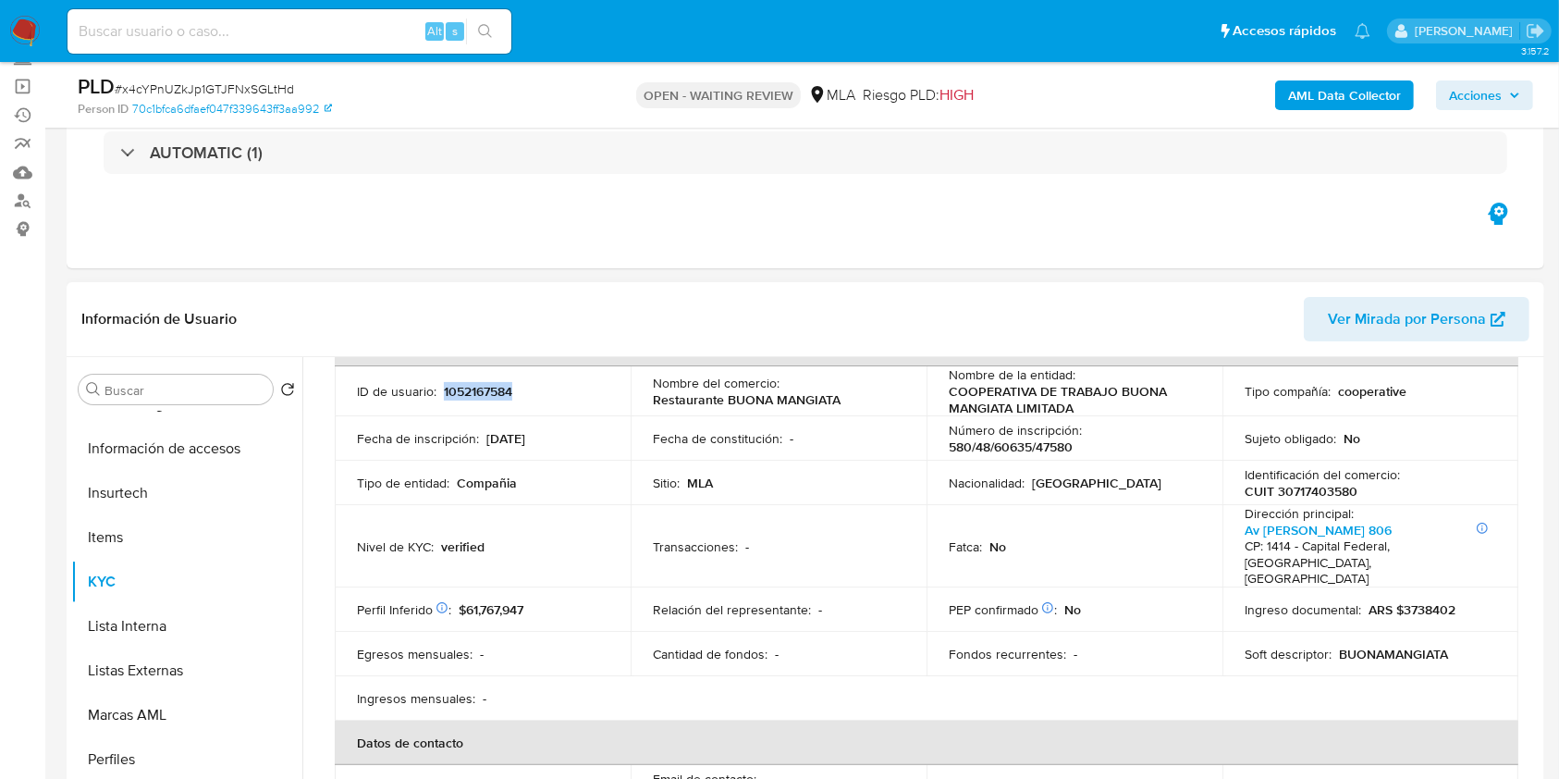
copy p "1052167584"
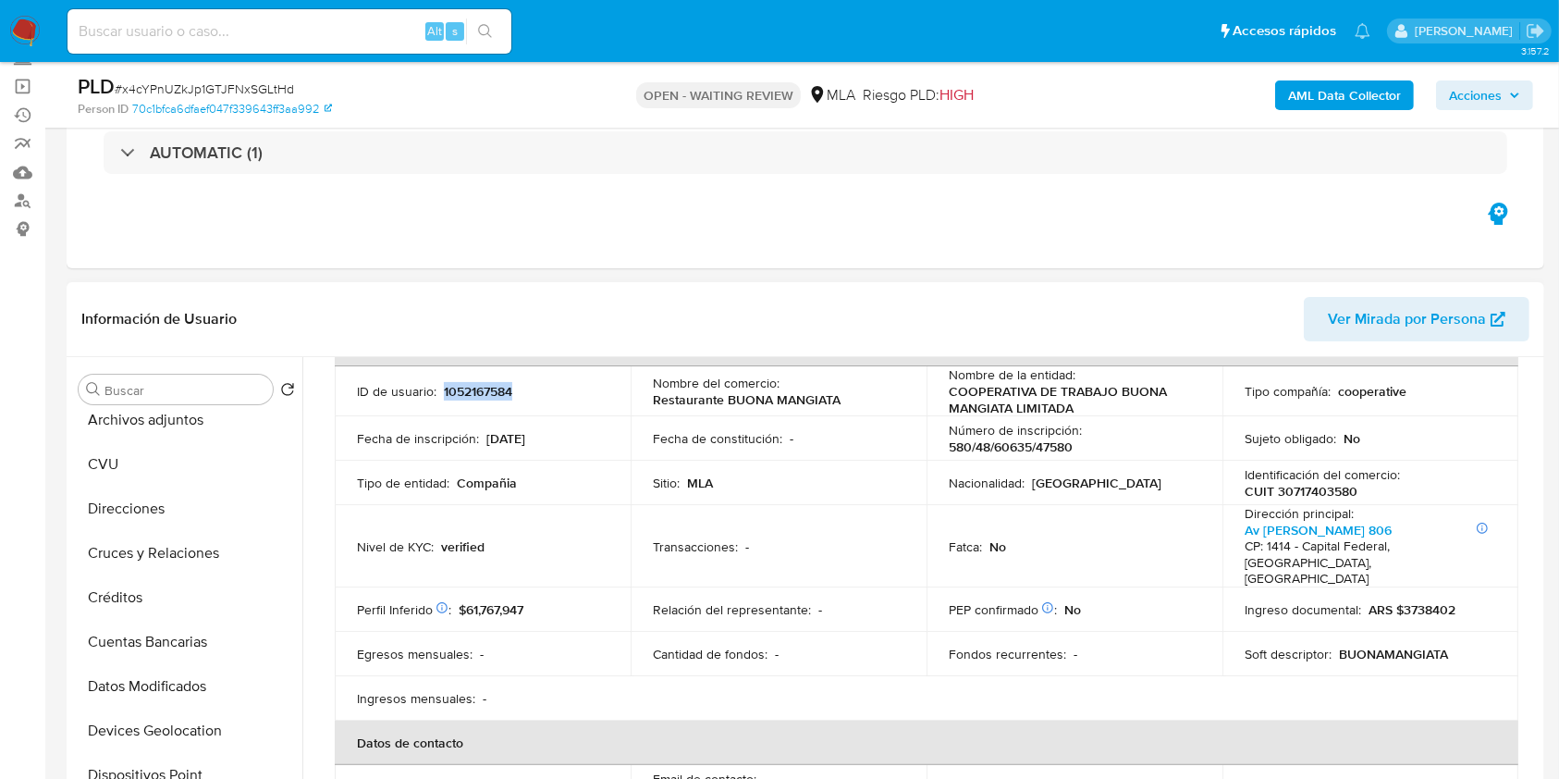
scroll to position [0, 0]
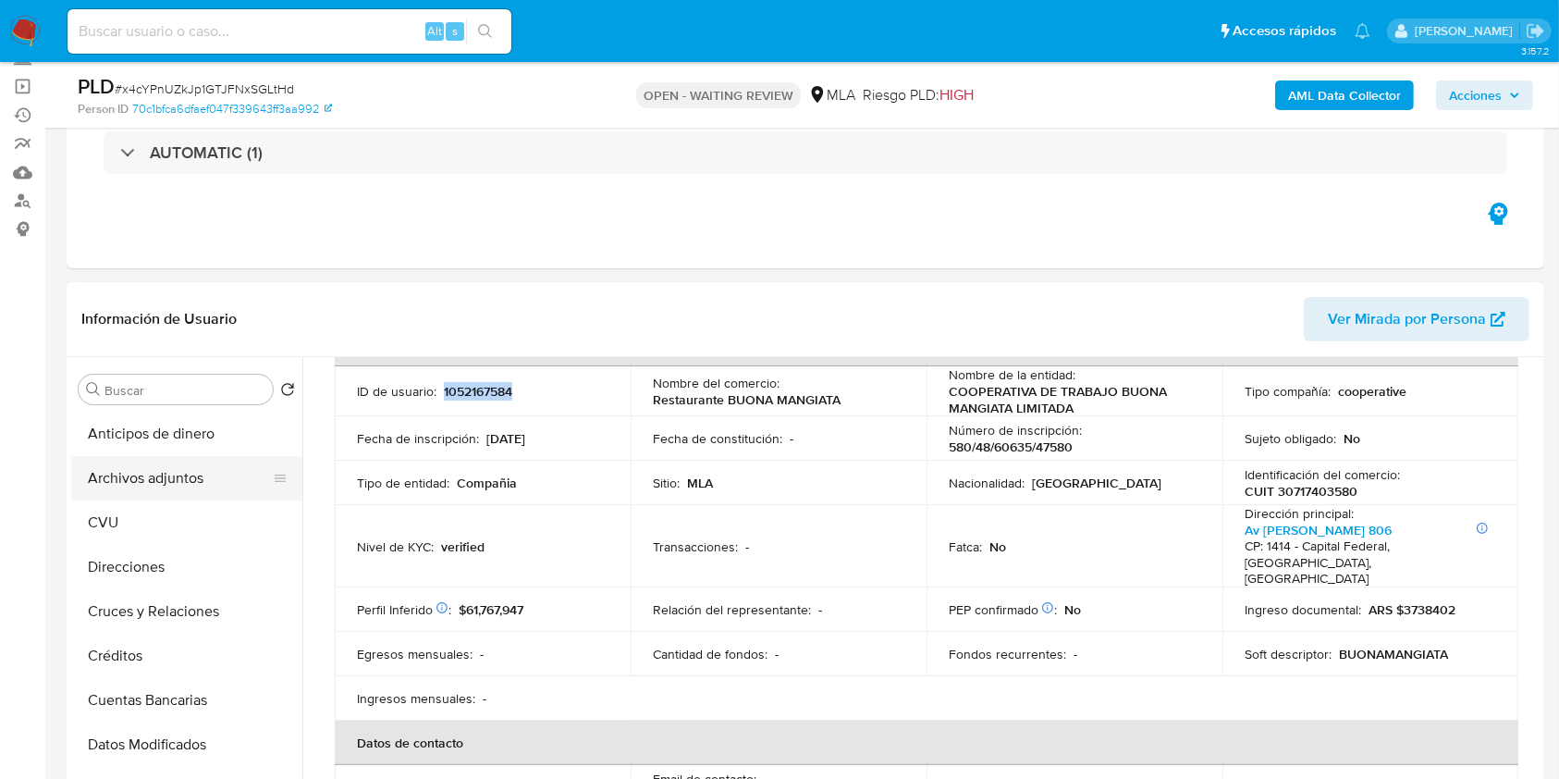
click at [204, 477] on button "Archivos adjuntos" at bounding box center [179, 478] width 216 height 44
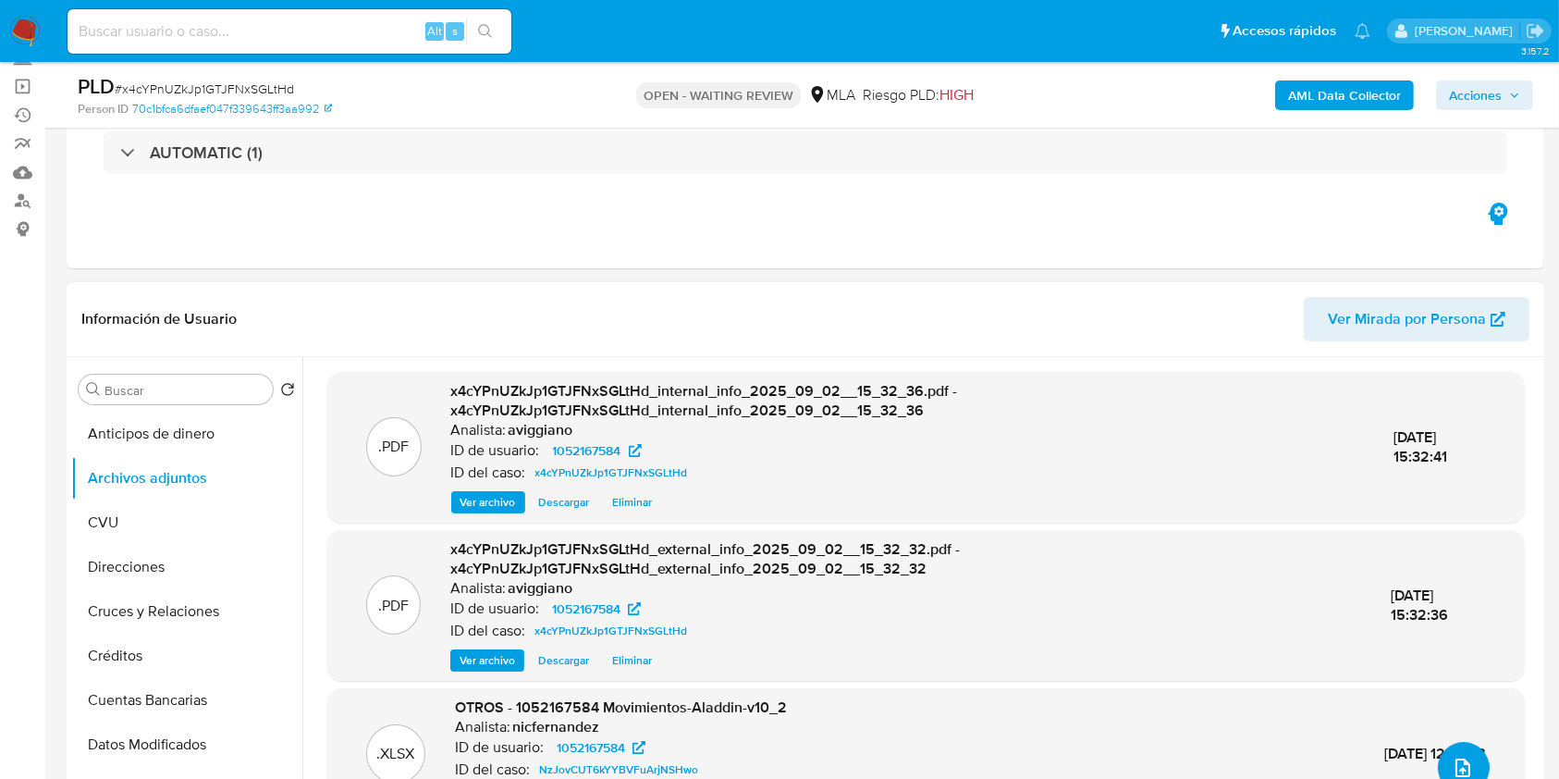
click at [1452, 760] on icon "upload-file" at bounding box center [1463, 767] width 22 height 22
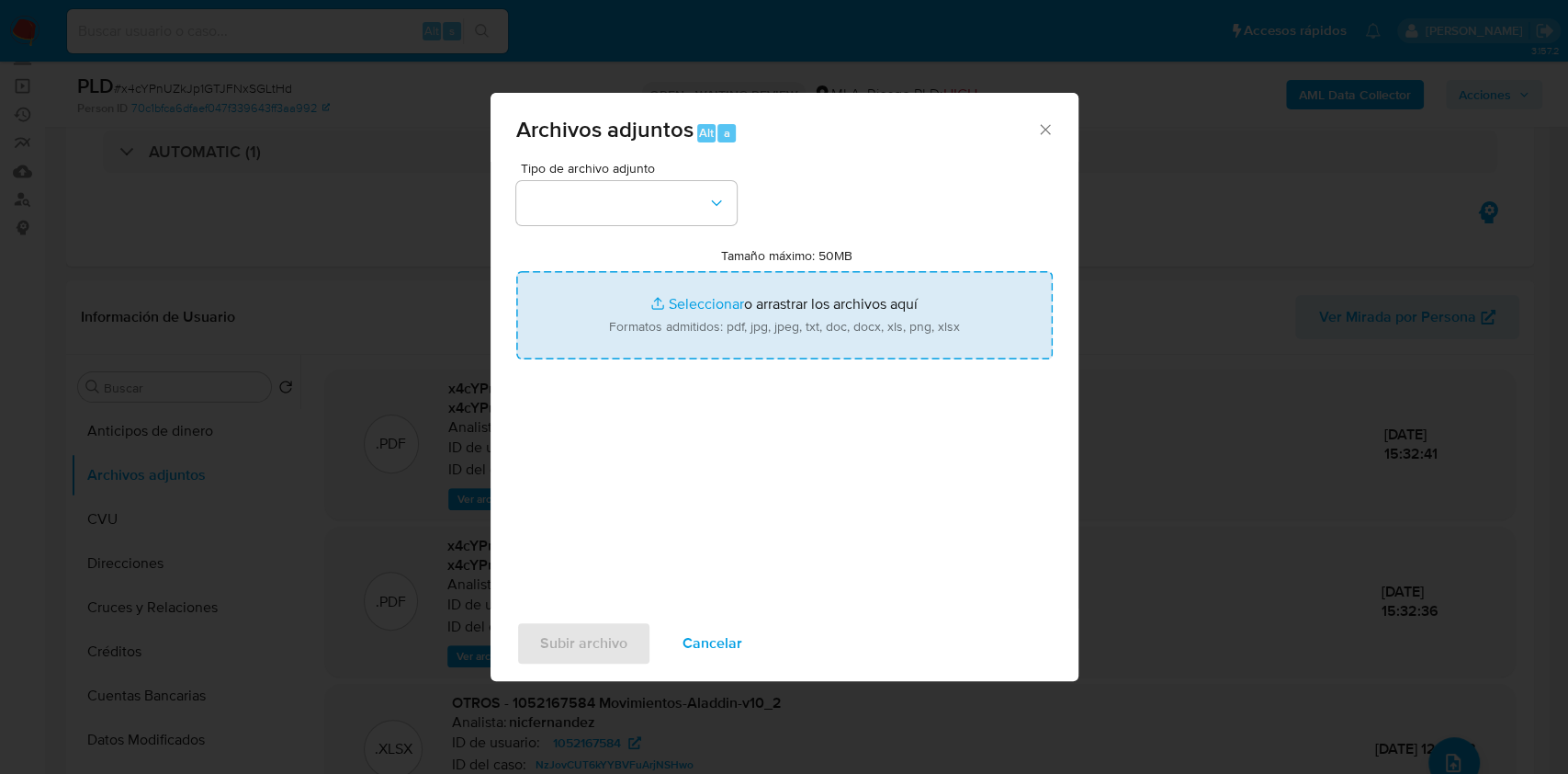
click at [757, 320] on input "Tamaño máximo: 50MB Seleccionar archivos" at bounding box center [785, 315] width 537 height 88
type input "C:\fakepath\Nosis - 1052167584.pdf"
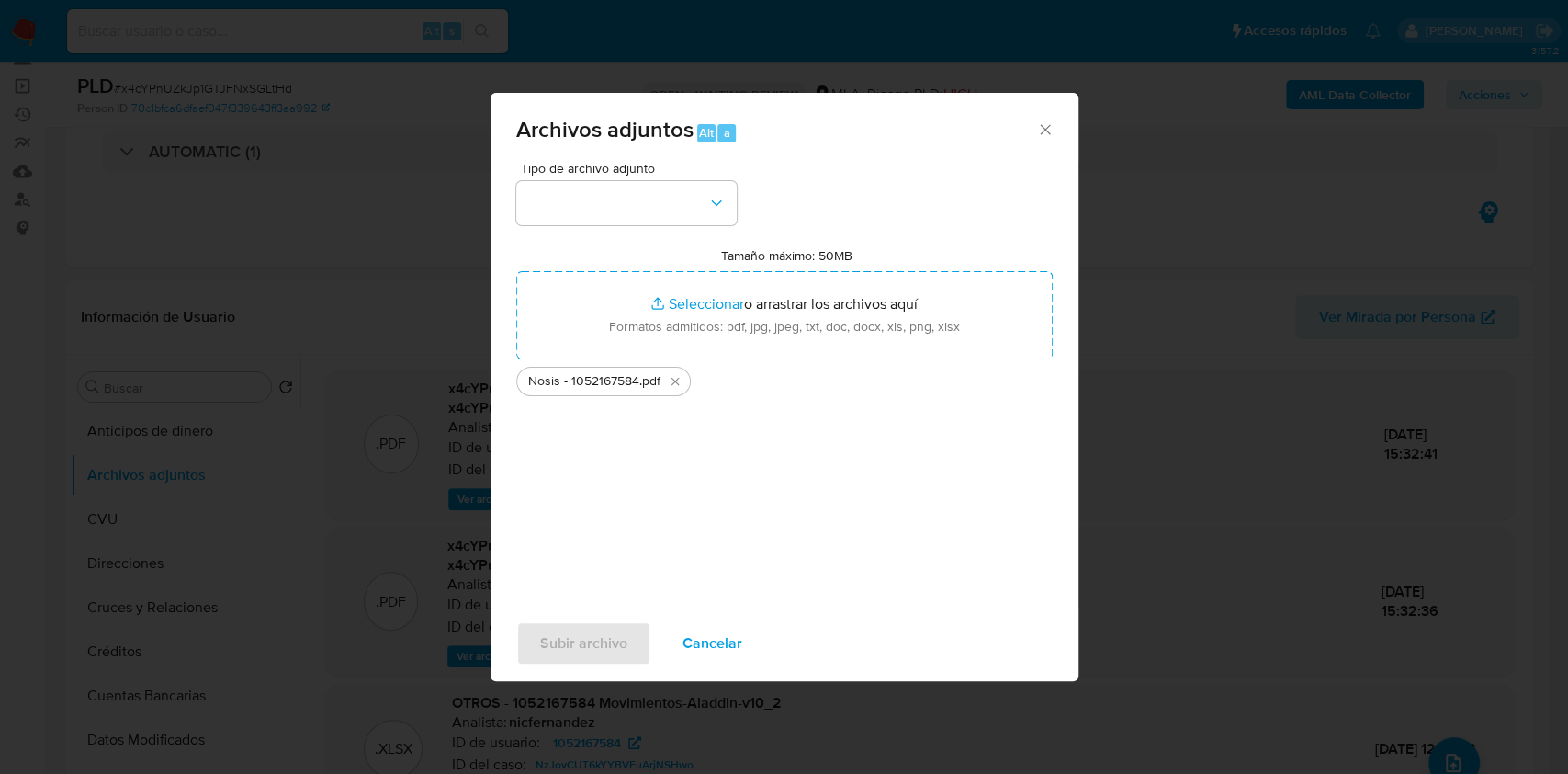
click at [568, 226] on div "Tipo de archivo adjunto Tamaño máximo: 50MB Seleccionar archivos Seleccionar o …" at bounding box center [785, 379] width 537 height 433
click at [566, 215] on button "button" at bounding box center [627, 203] width 221 height 44
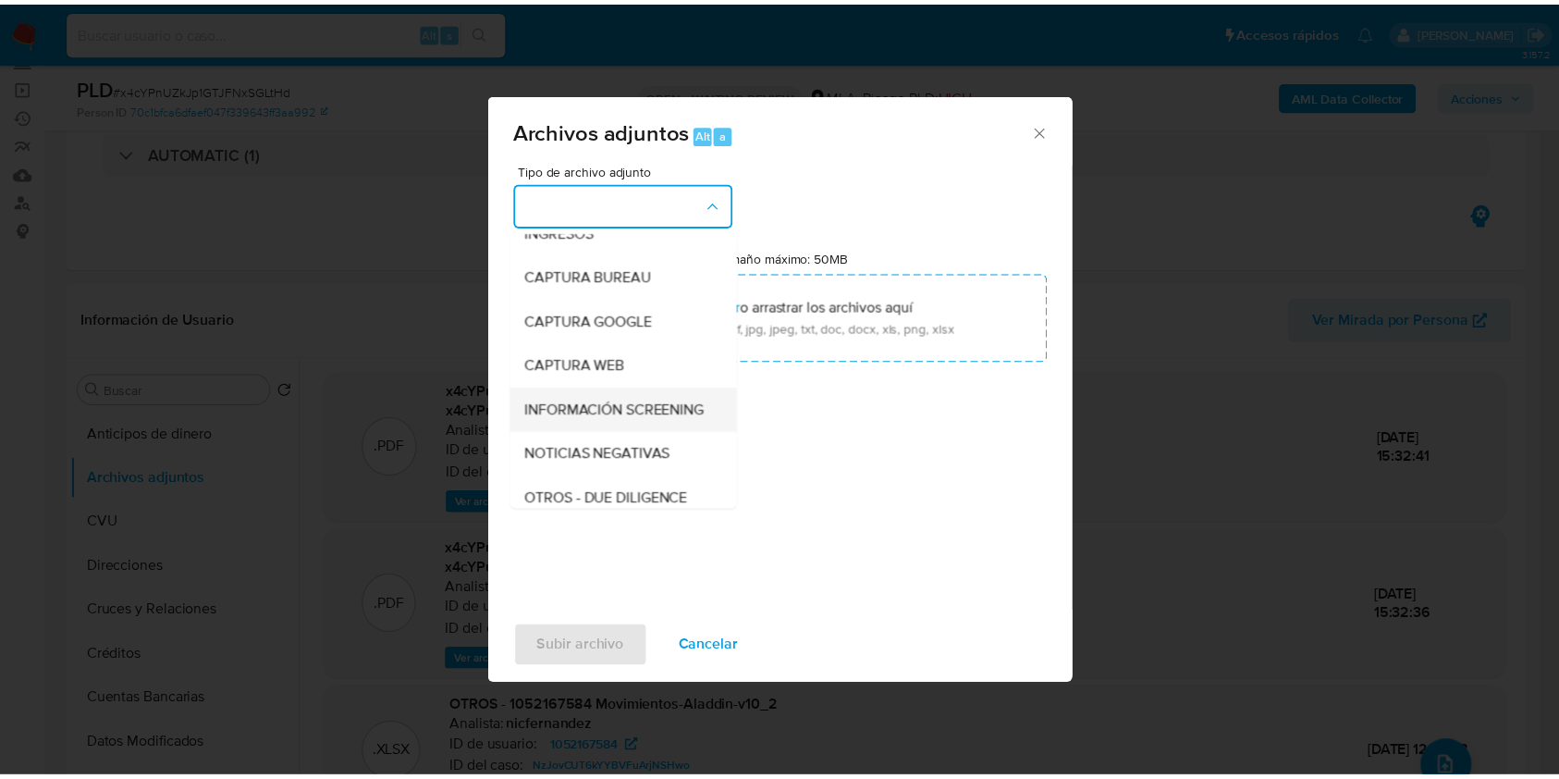
scroll to position [123, 0]
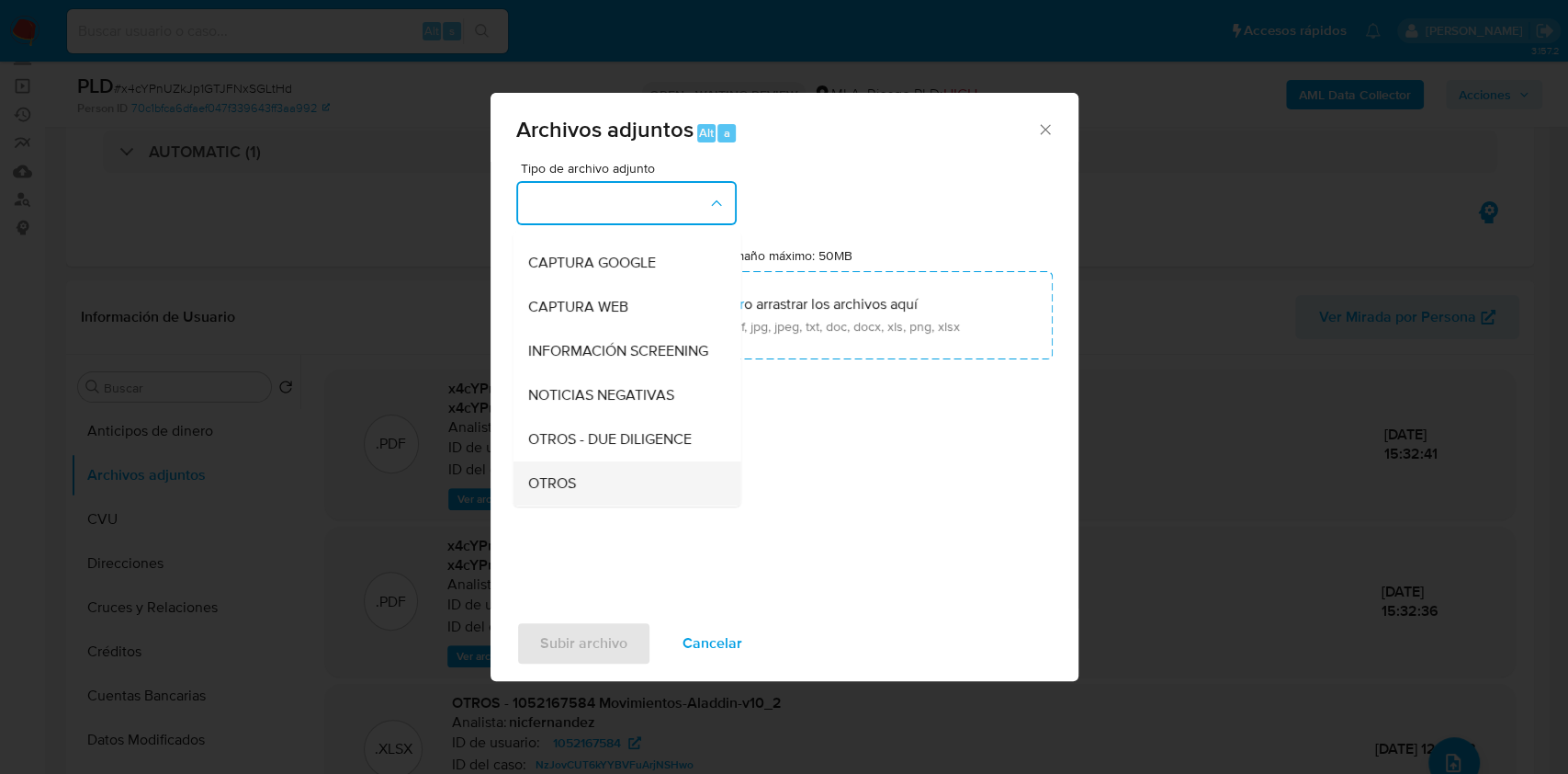
click at [532, 493] on span "OTROS" at bounding box center [551, 483] width 48 height 18
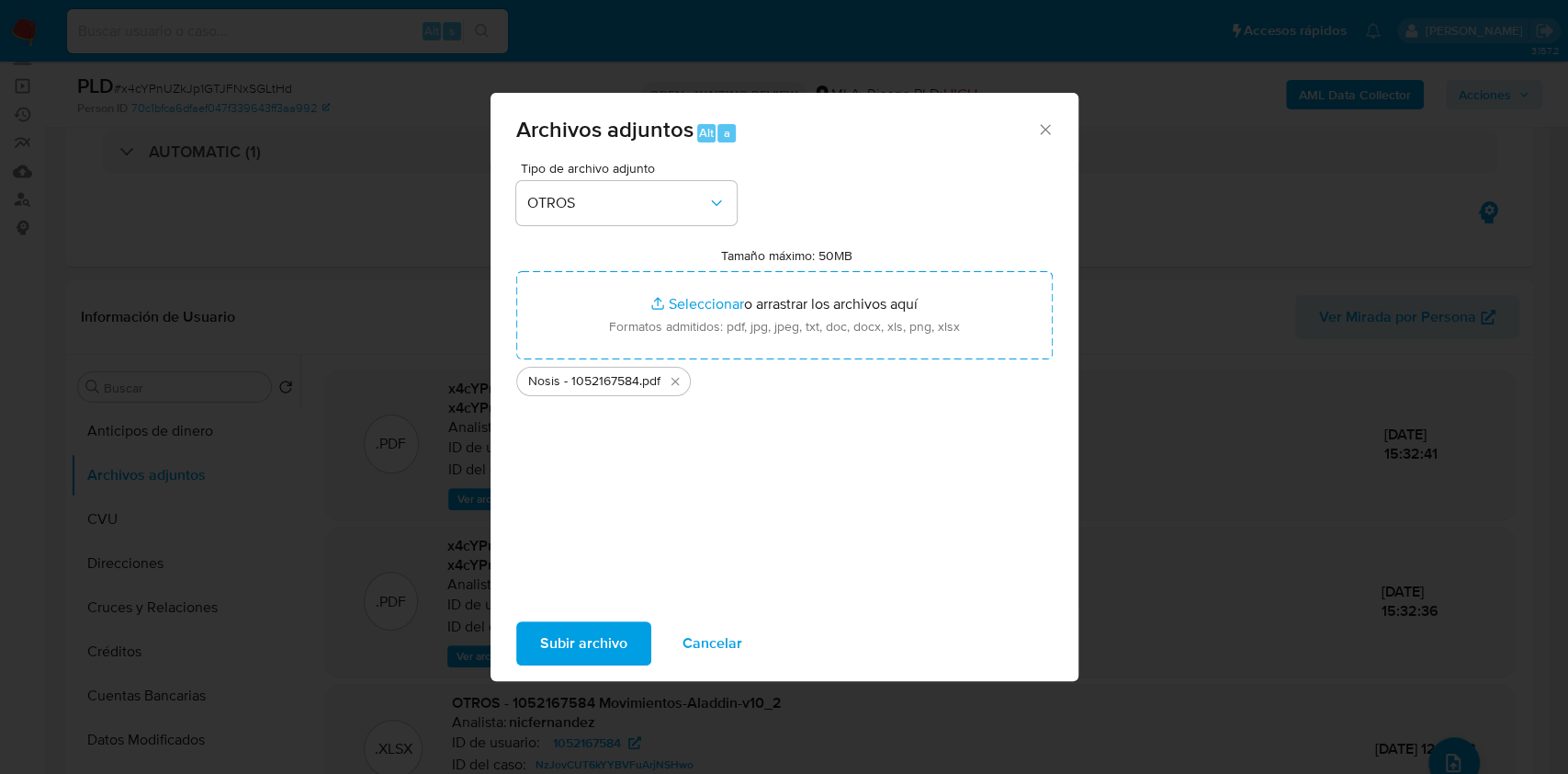
click at [543, 647] on span "Subir archivo" at bounding box center [584, 643] width 87 height 41
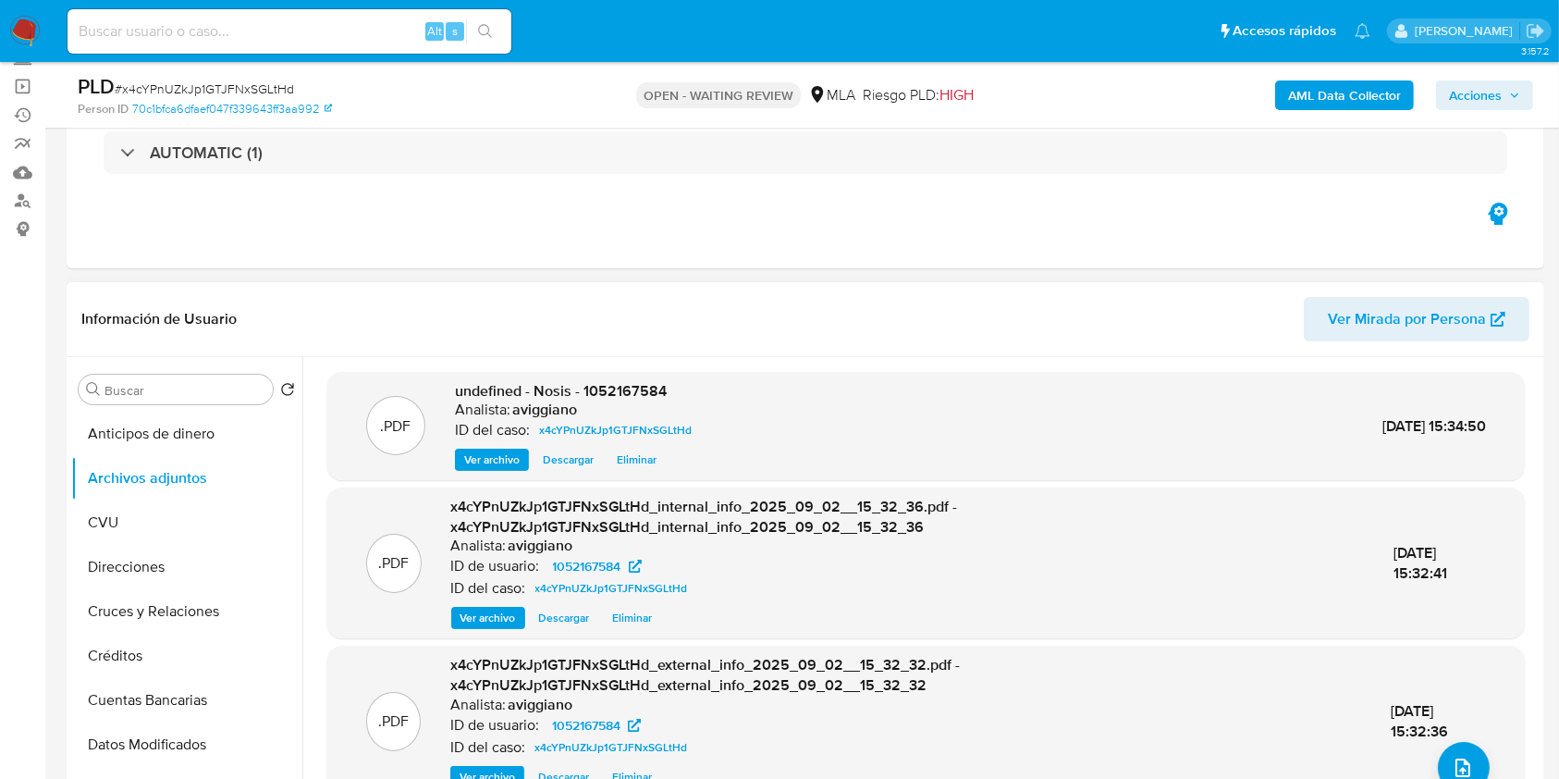
click at [618, 411] on div "Analista: aviggiano" at bounding box center [577, 409] width 244 height 18
click at [609, 388] on span "undefined - Nosis - 1052167584" at bounding box center [561, 390] width 212 height 21
copy span "1052167584"
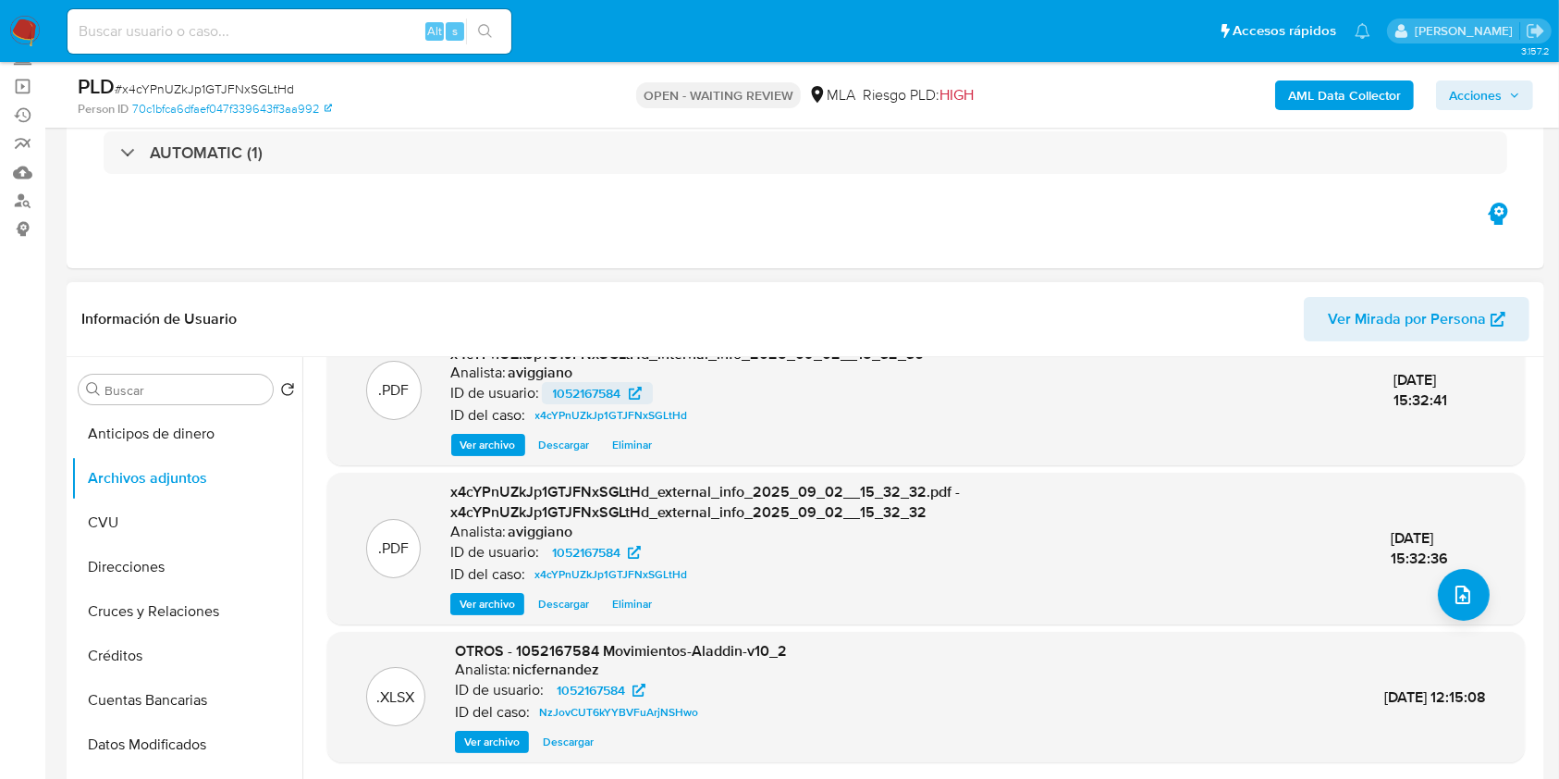
scroll to position [0, 0]
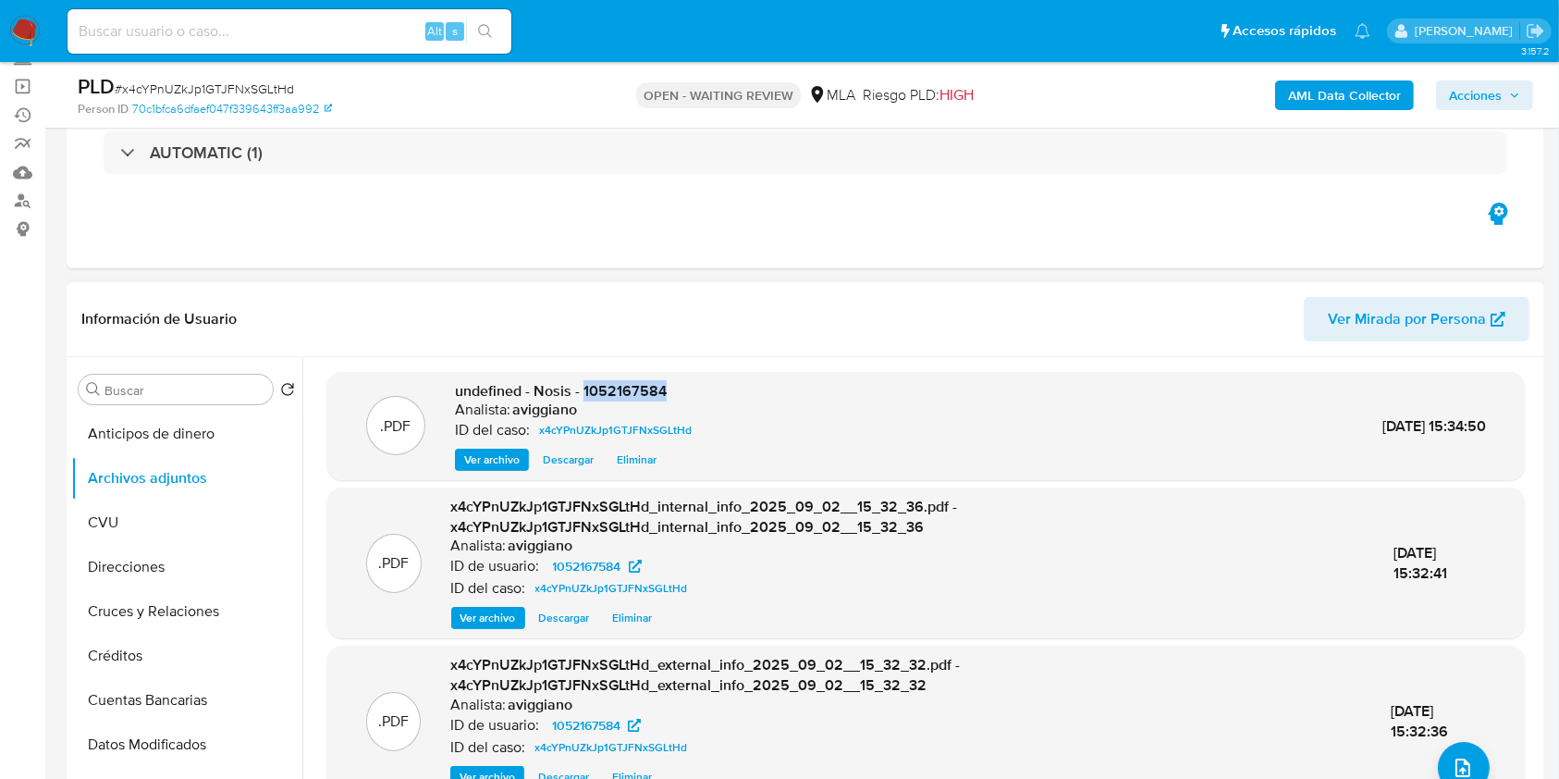
copy span "1052167584"
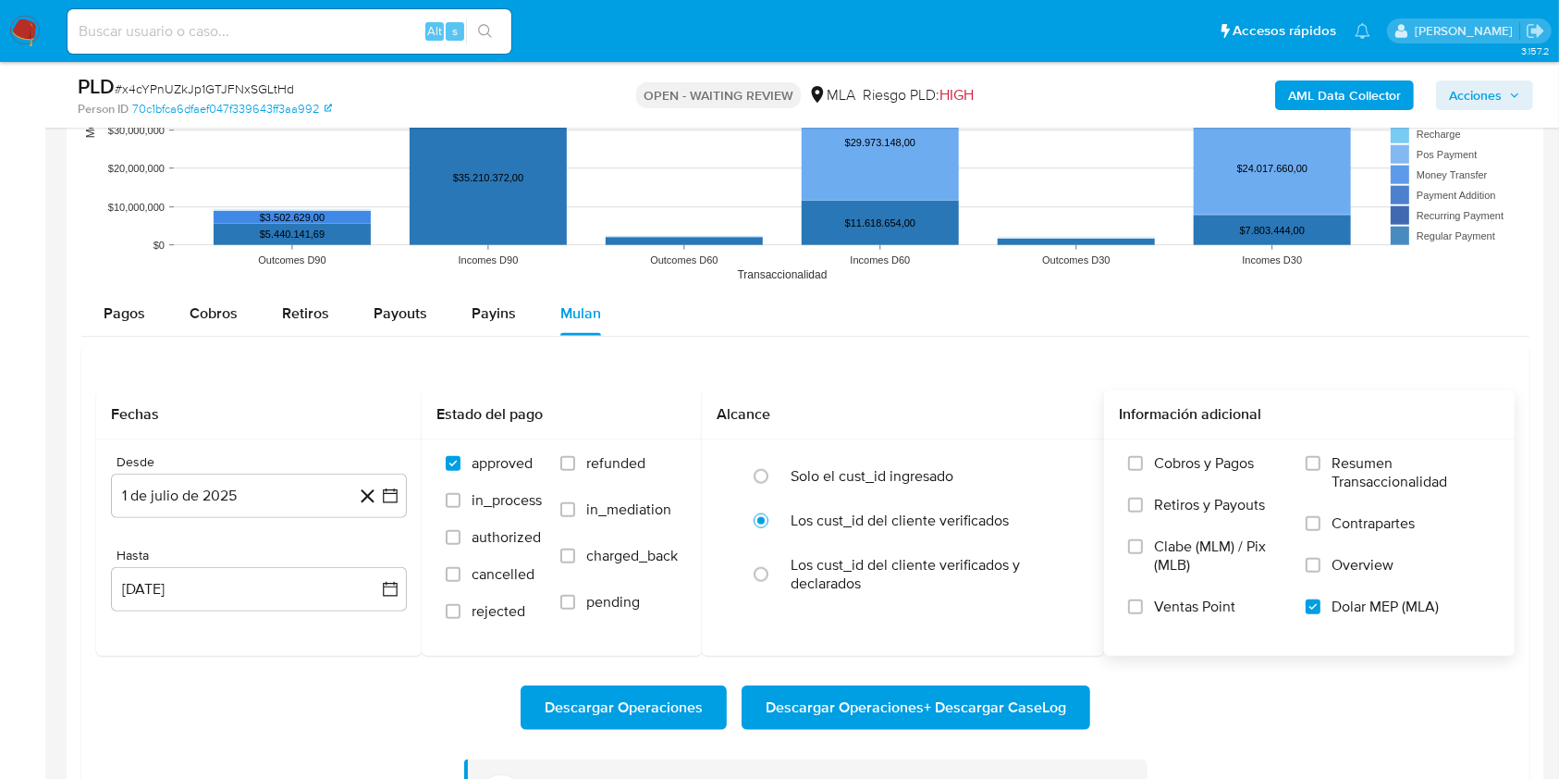
scroll to position [1972, 0]
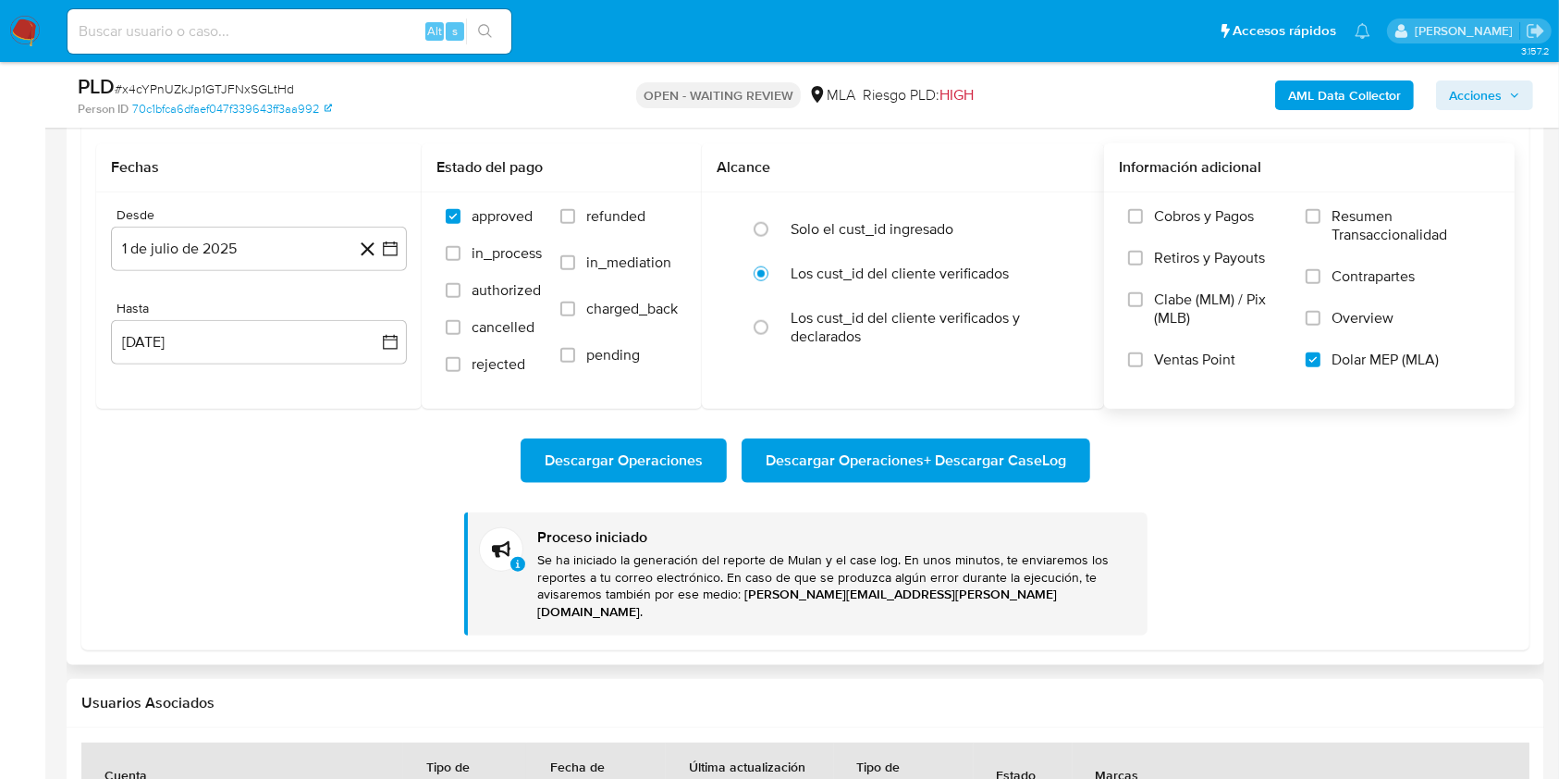
click at [1028, 458] on span "Descargar Operaciones + Descargar CaseLog" at bounding box center [916, 460] width 300 height 41
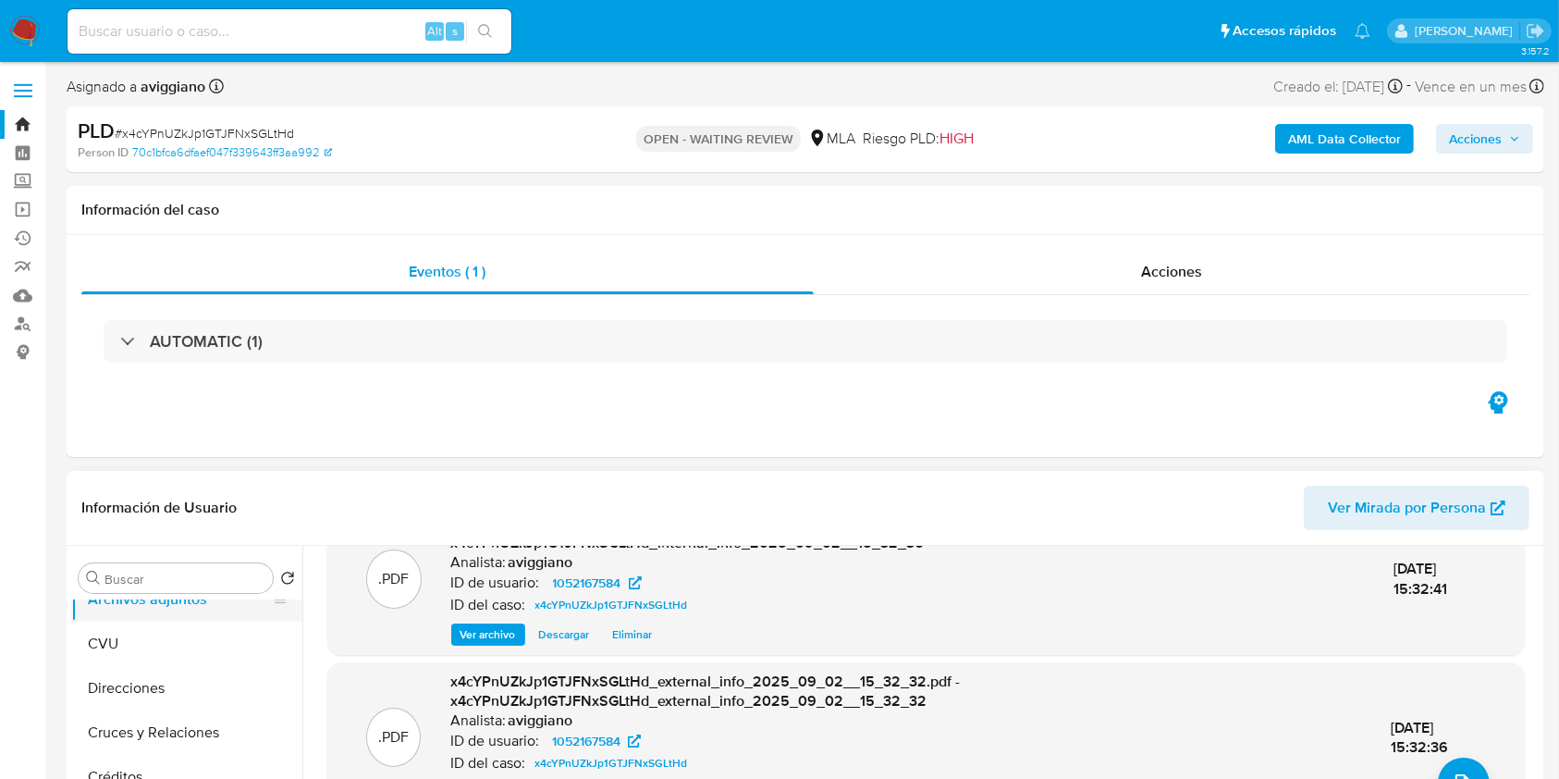
scroll to position [0, 0]
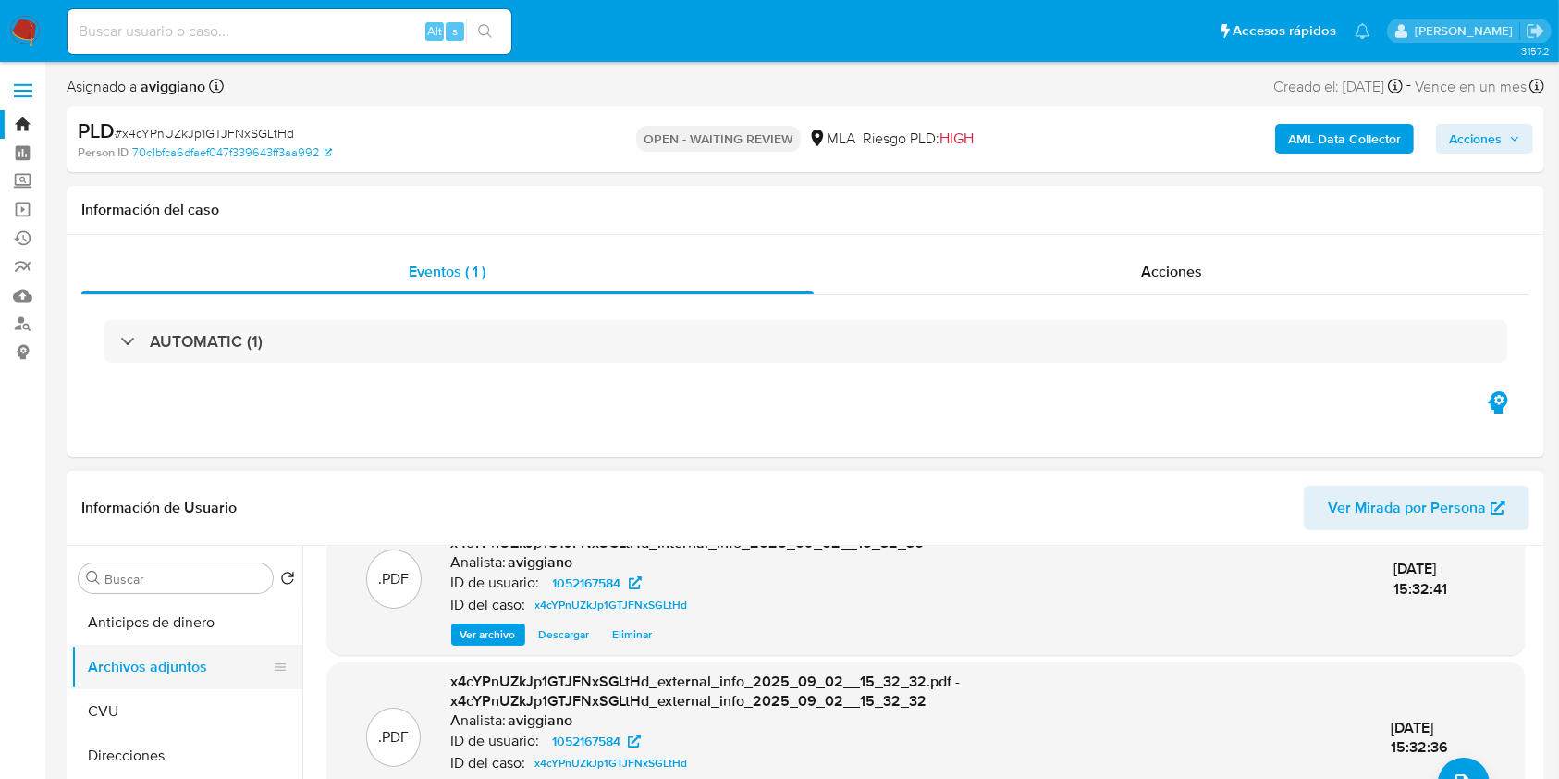
click at [166, 645] on button "Archivos adjuntos" at bounding box center [179, 666] width 216 height 44
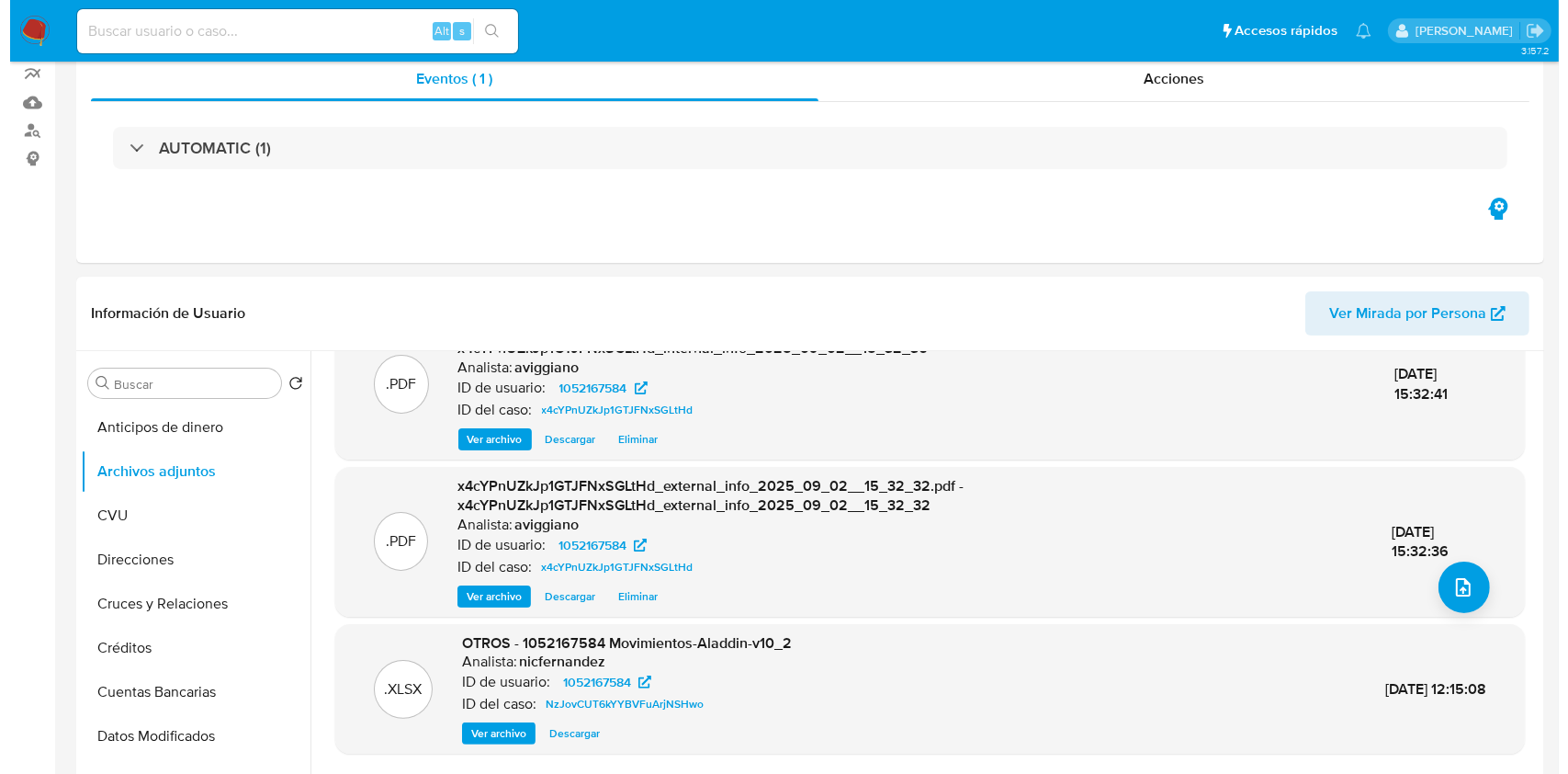
scroll to position [490, 0]
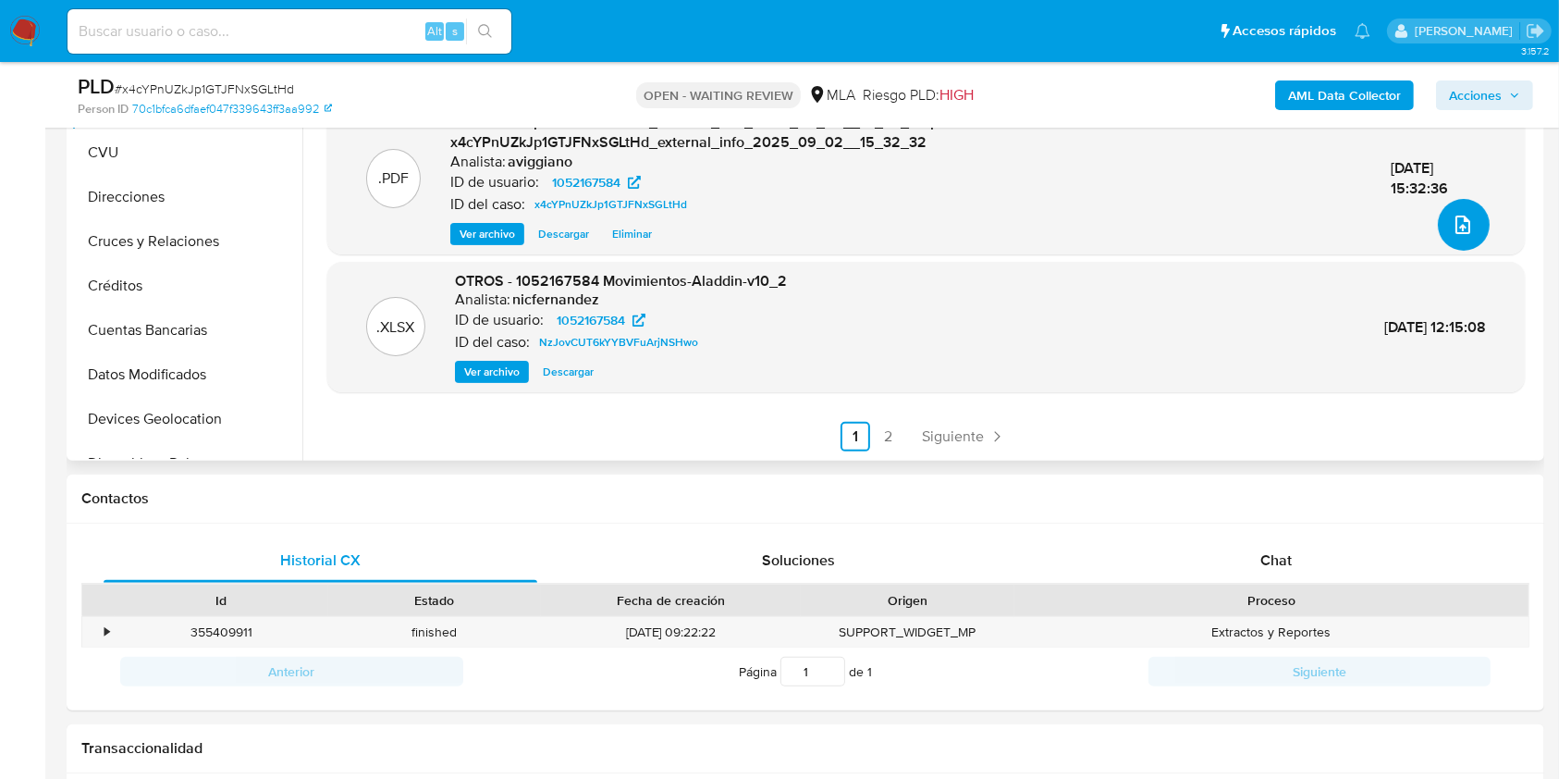
click at [1438, 215] on button "upload-file" at bounding box center [1464, 225] width 52 height 52
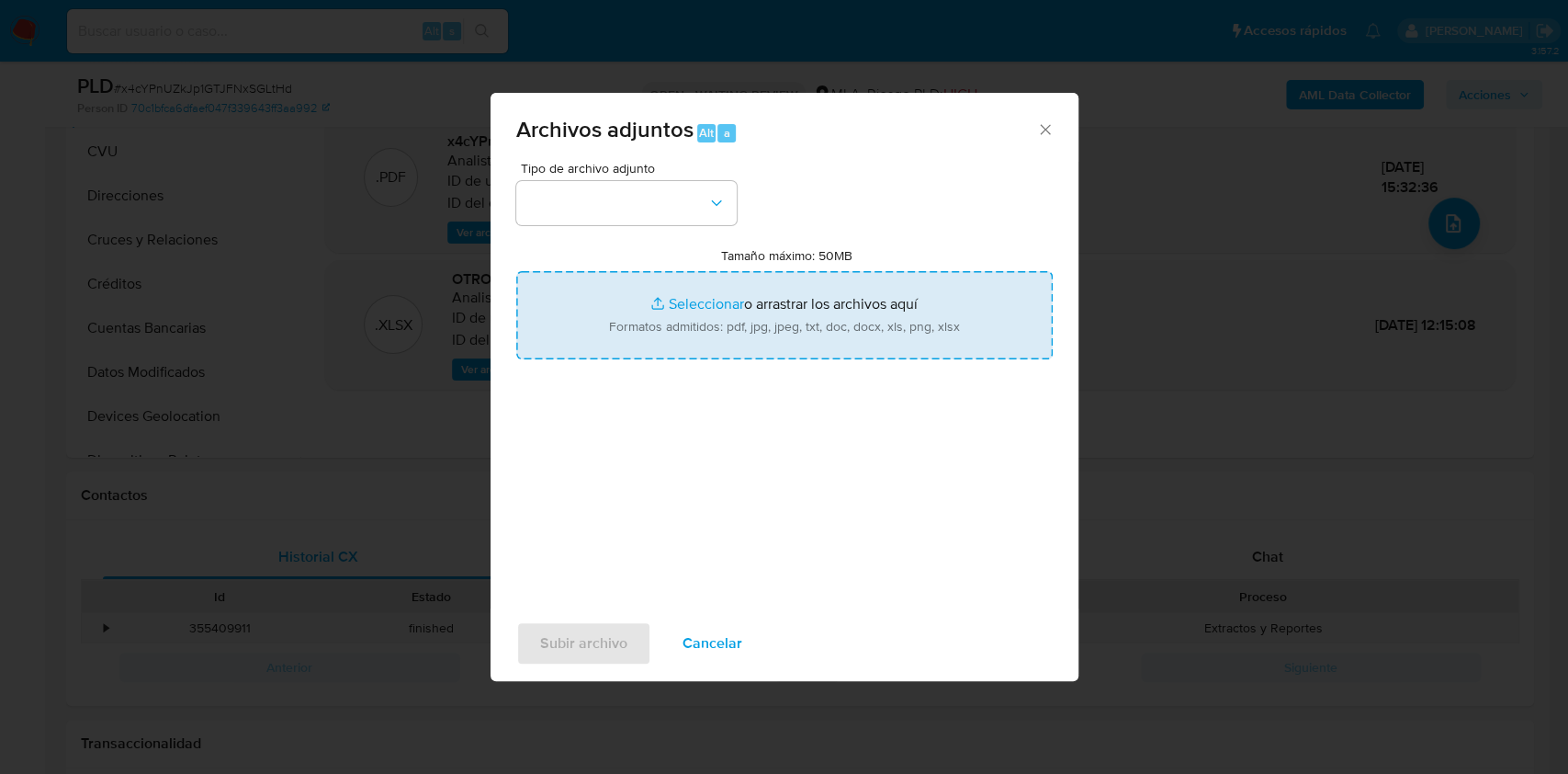
click at [786, 321] on input "Tamaño máximo: 50MB Seleccionar archivos" at bounding box center [785, 315] width 537 height 88
type input "C:\fakepath\Movimientos-Aladdin-v10_1 - 1052167584.xlsx"
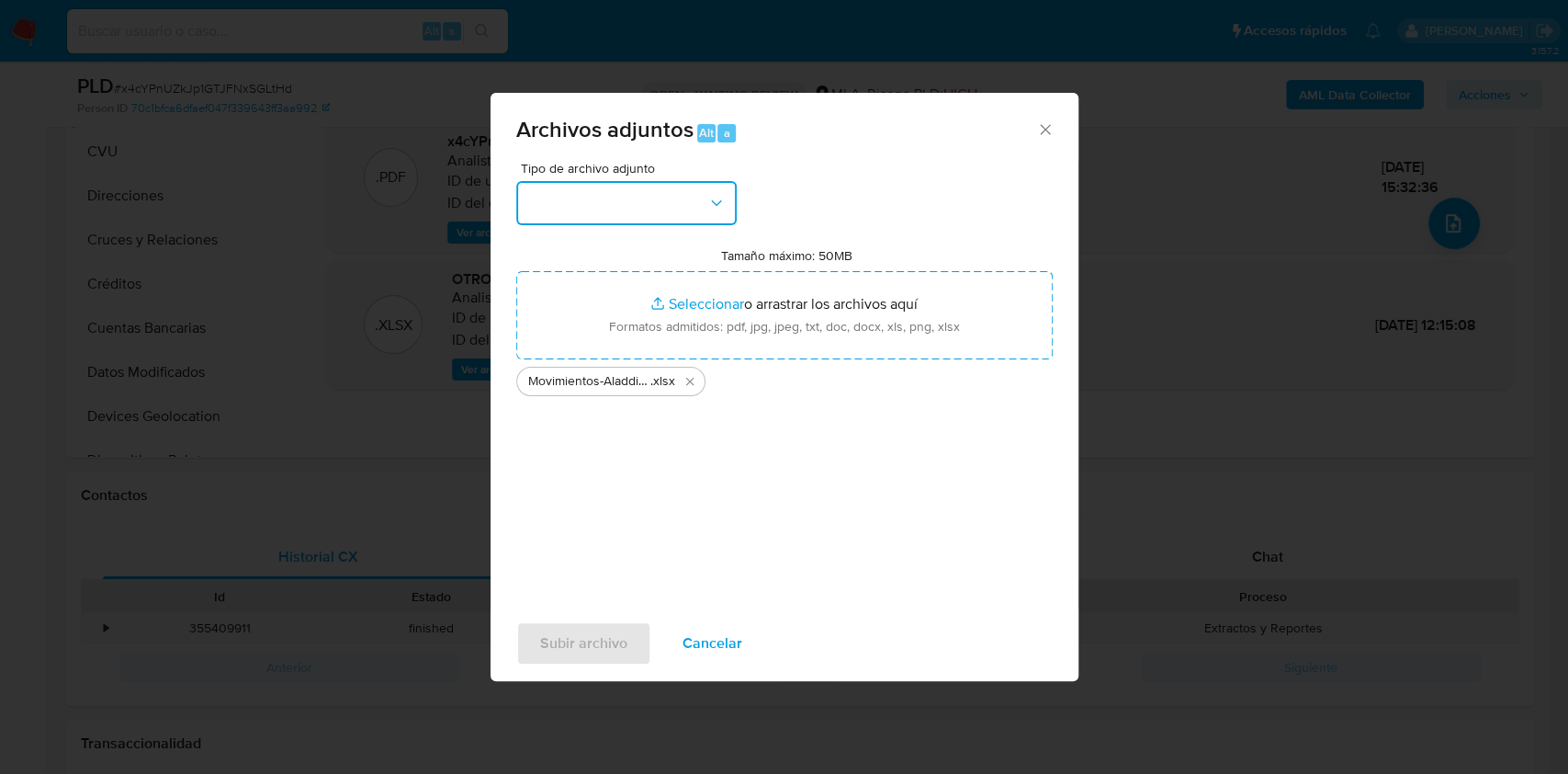
click at [698, 215] on button "button" at bounding box center [627, 203] width 221 height 44
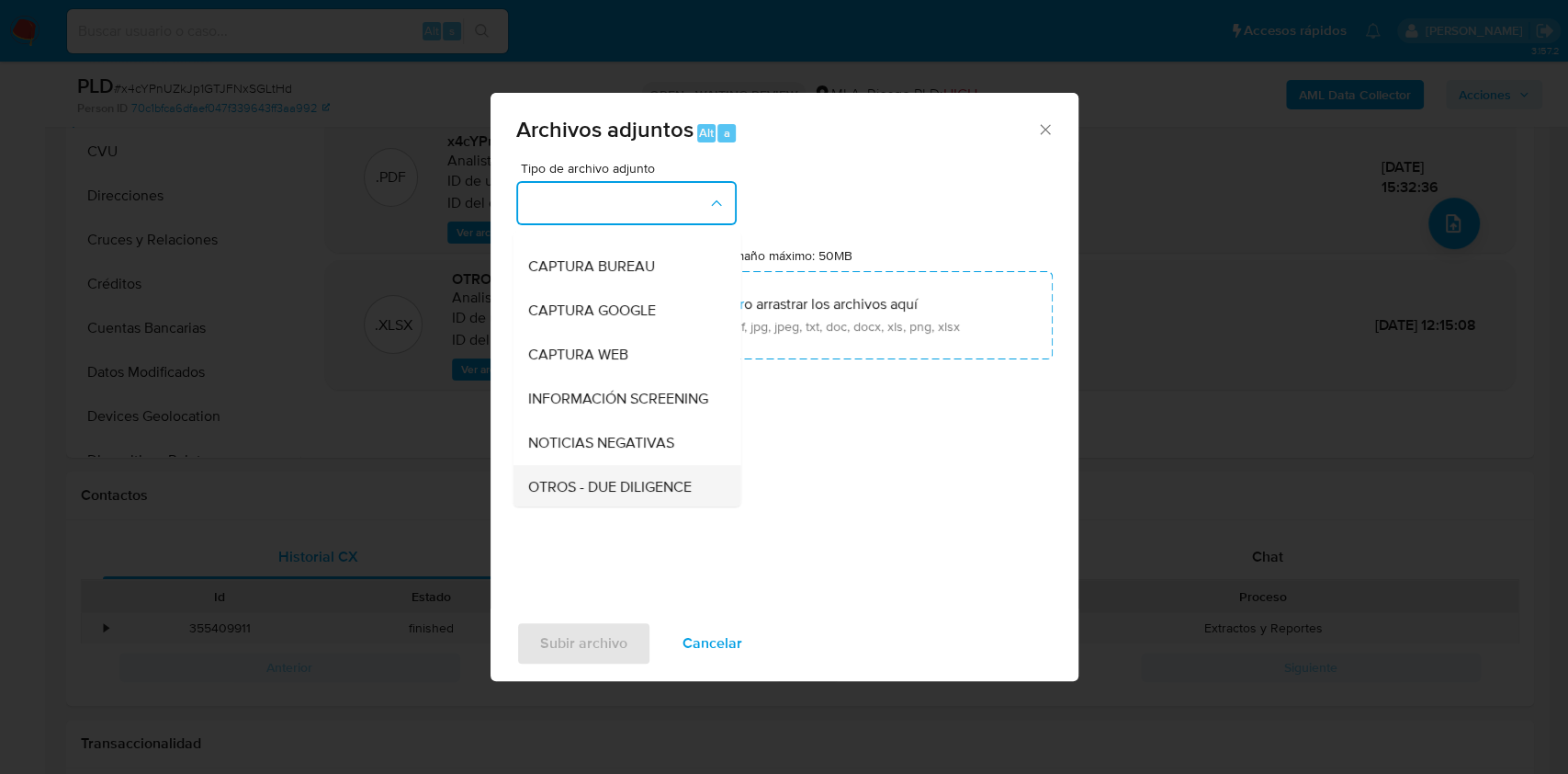
scroll to position [244, 0]
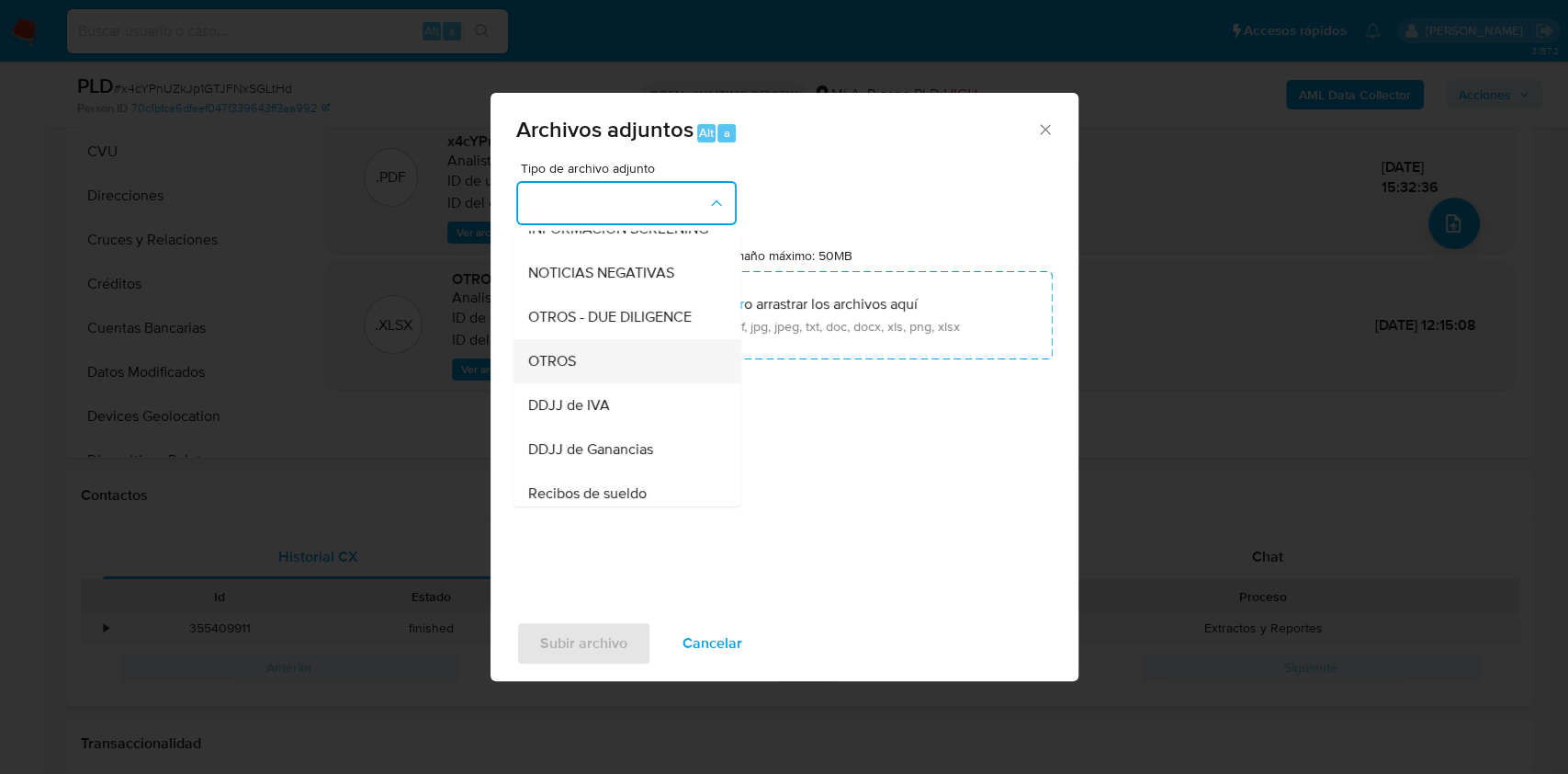
click at [583, 382] on div "OTROS" at bounding box center [621, 361] width 188 height 44
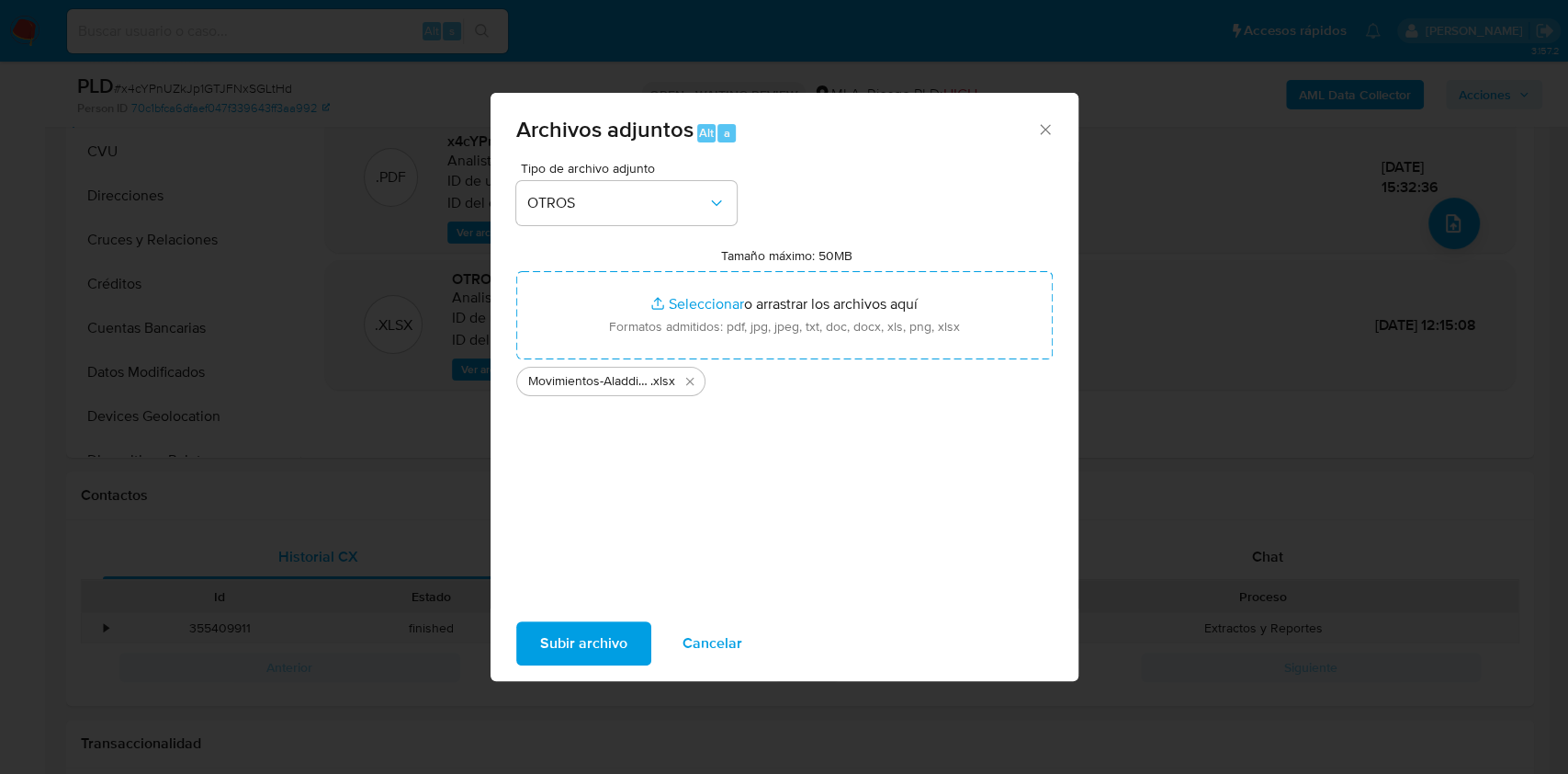
click at [567, 627] on span "Subir archivo" at bounding box center [584, 643] width 87 height 41
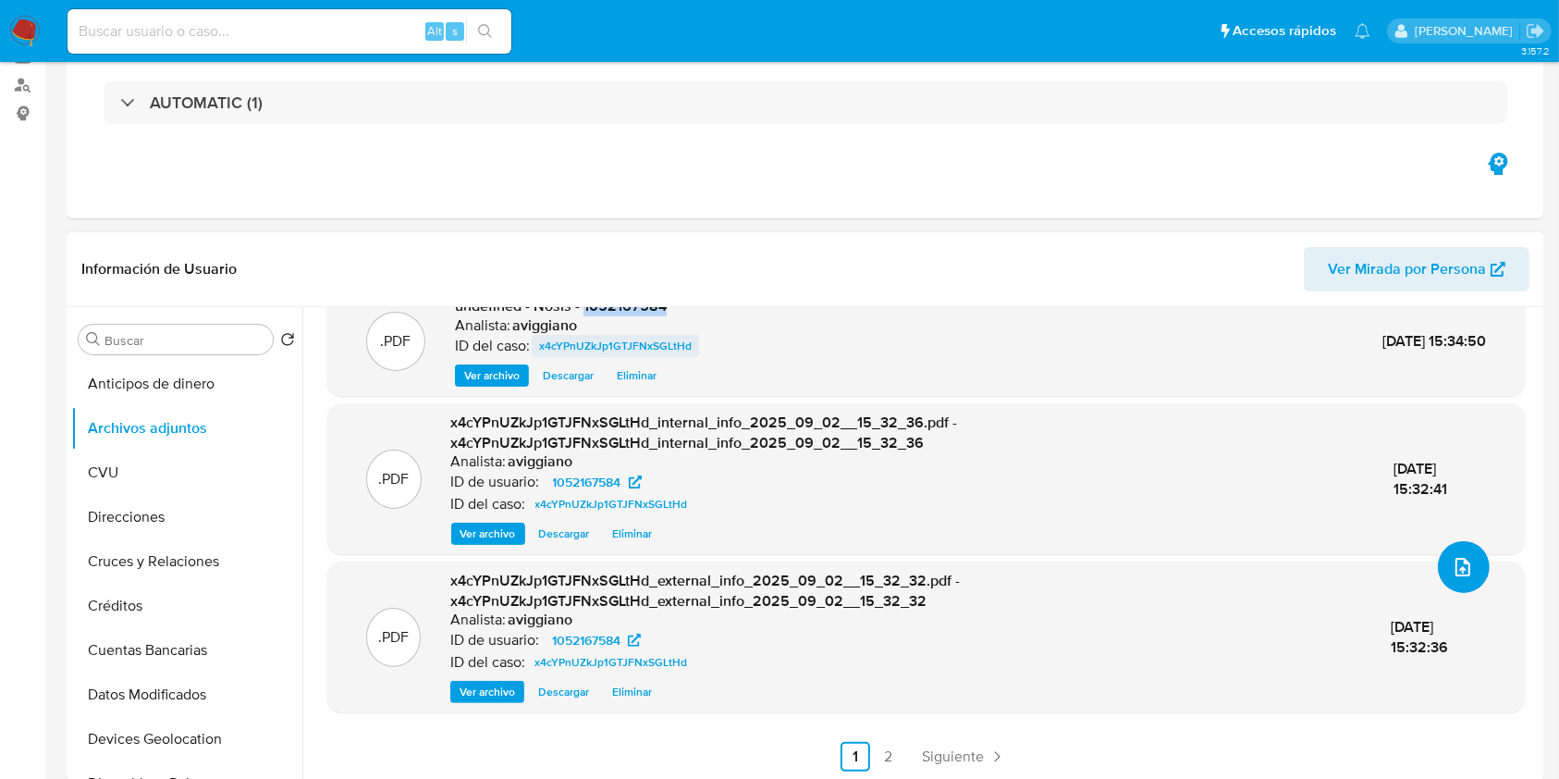
scroll to position [493, 0]
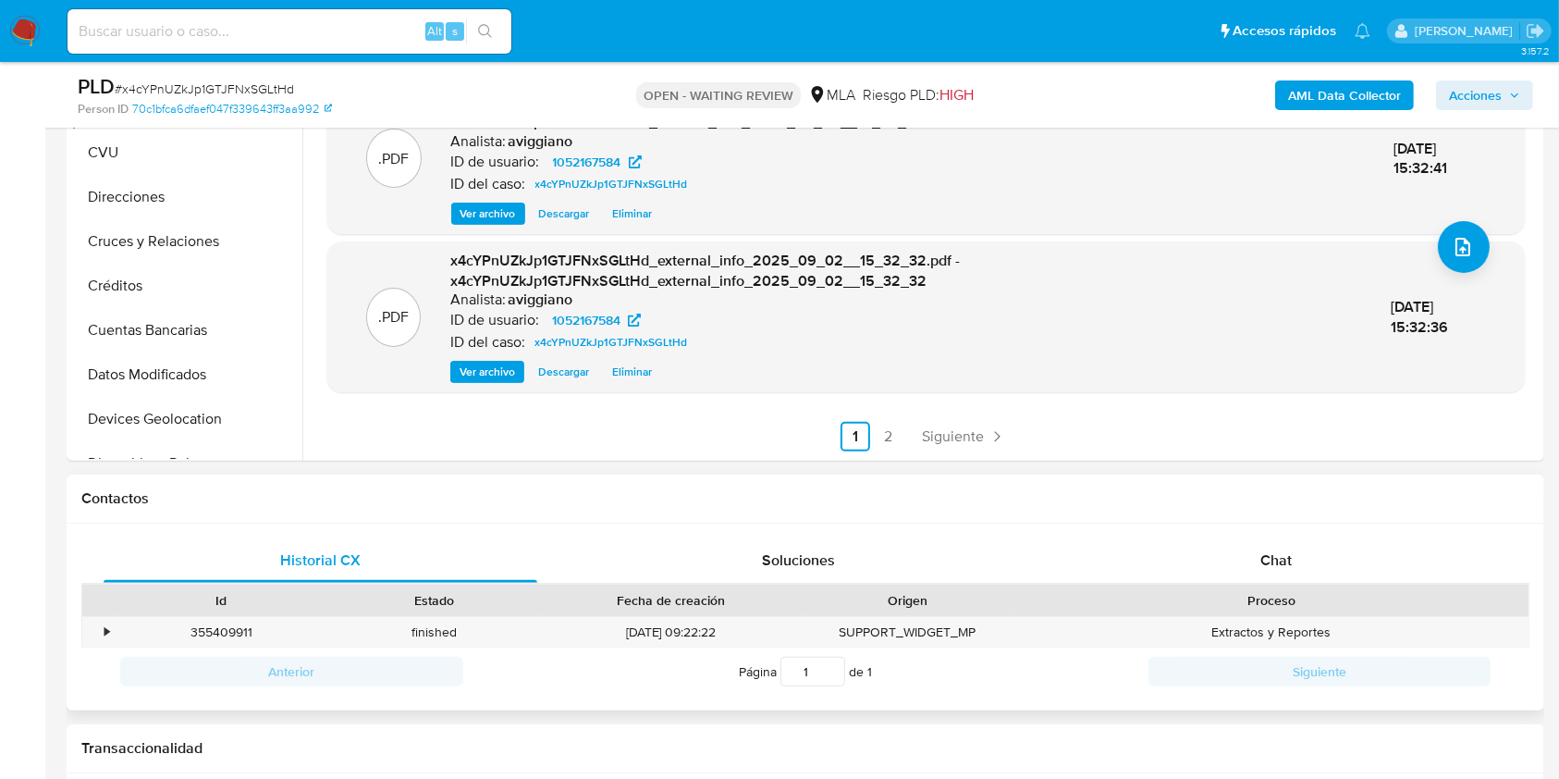
click at [1252, 534] on div "Historial CX Soluciones Chat Id Estado Fecha de creación Origen Proceso • 35540…" at bounding box center [806, 617] width 1478 height 188
click at [1260, 558] on span "Chat" at bounding box center [1275, 559] width 31 height 21
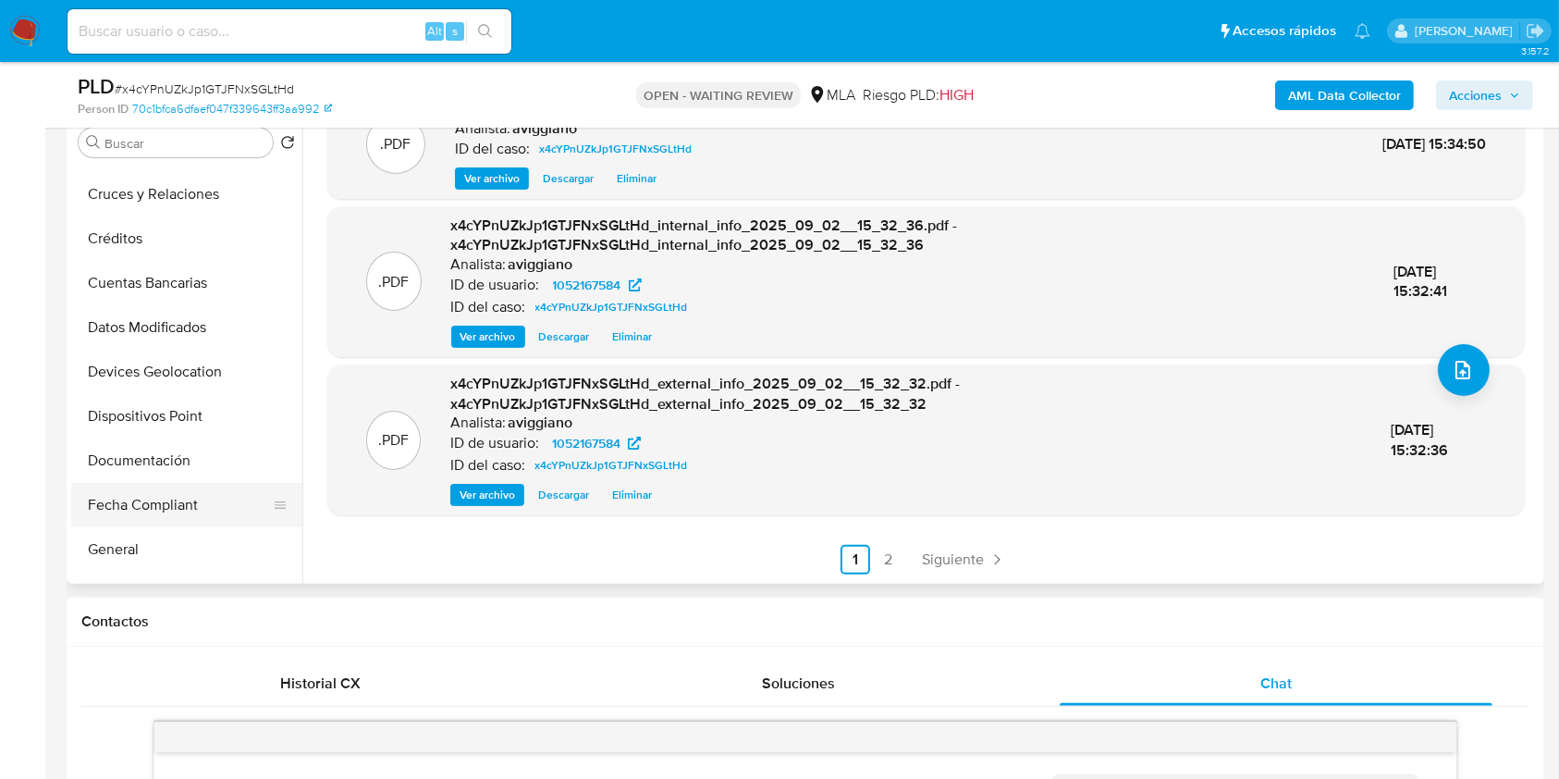
scroll to position [246, 0]
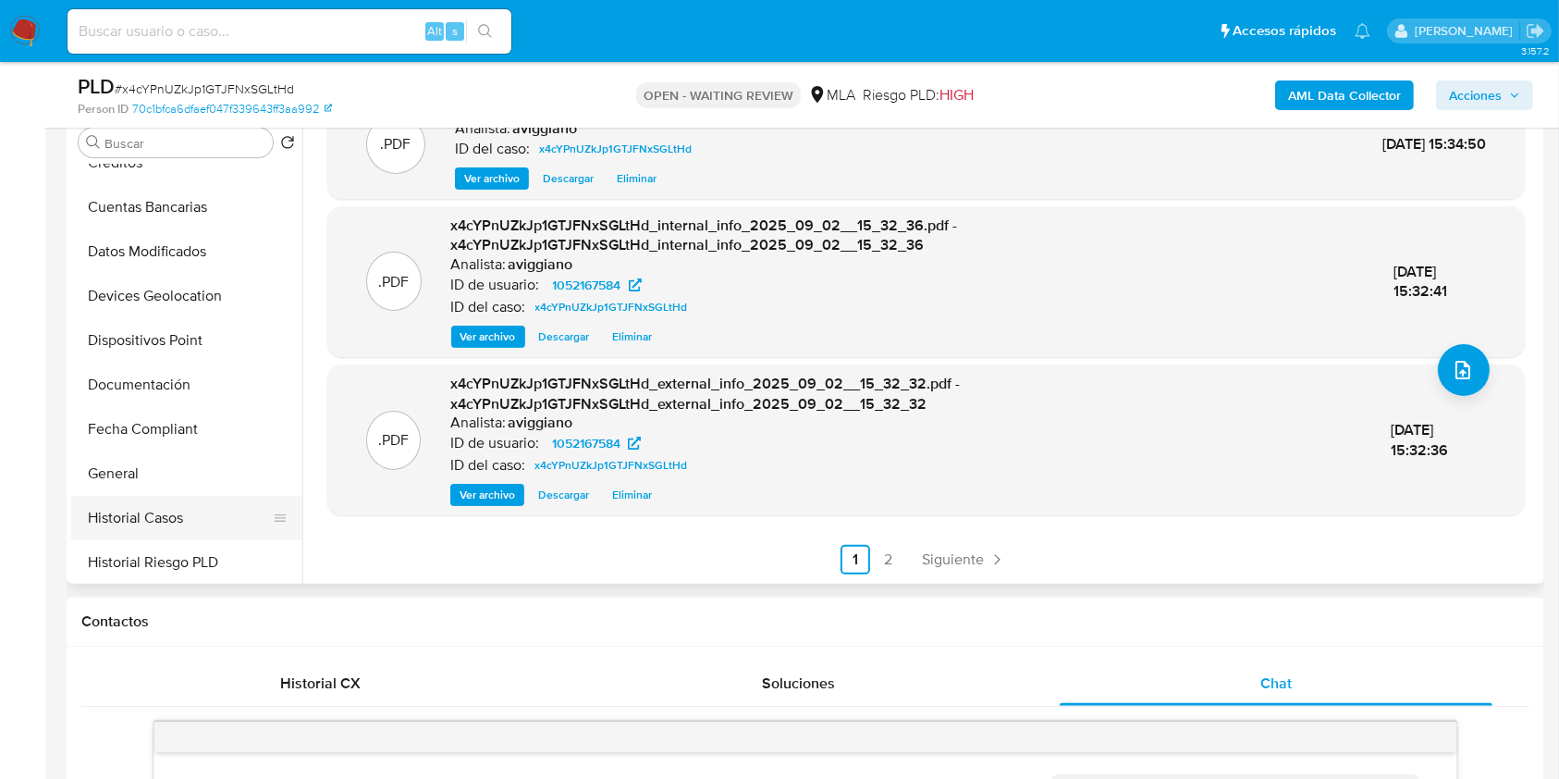
click at [162, 513] on button "Historial Casos" at bounding box center [179, 518] width 216 height 44
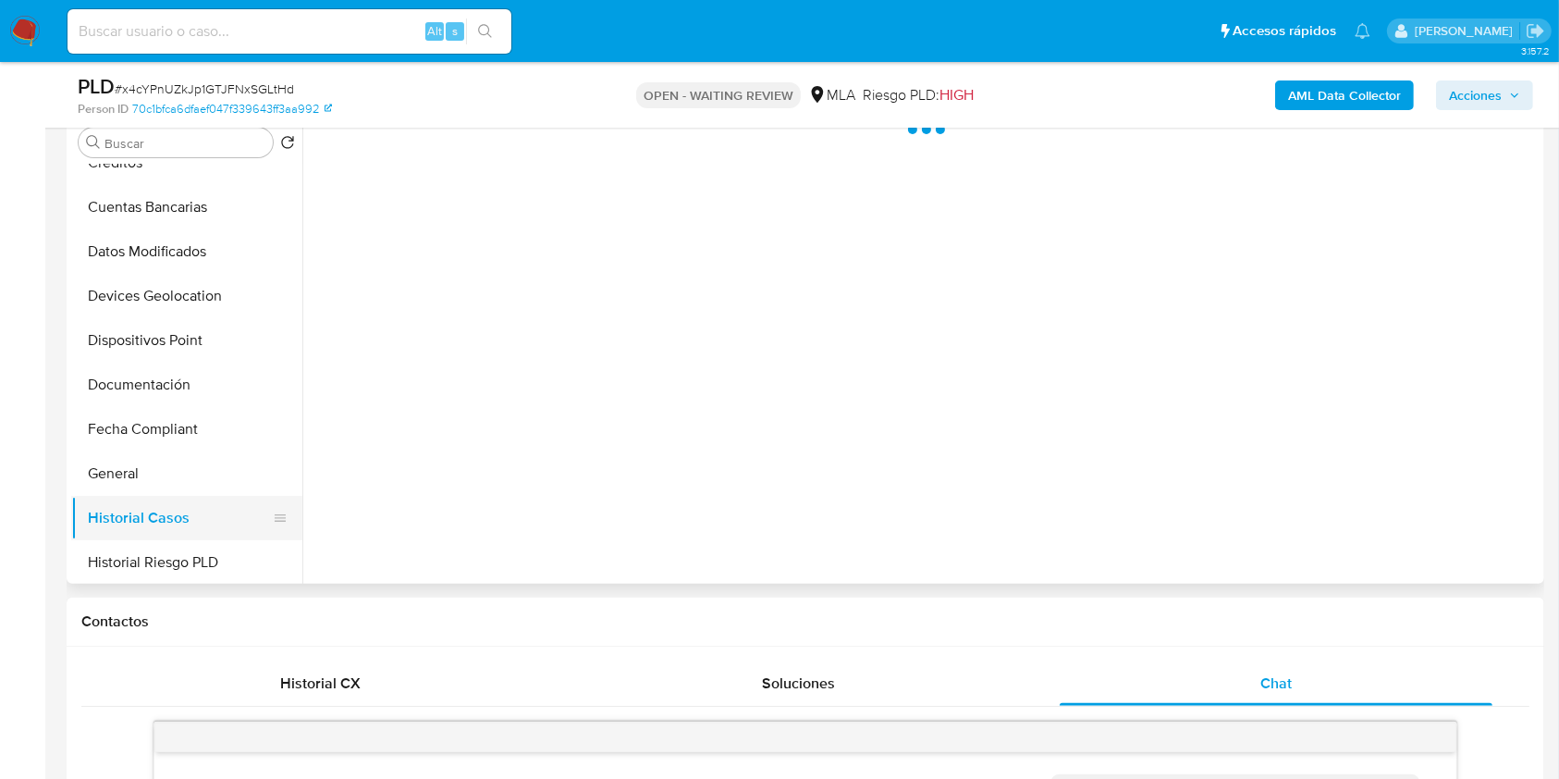
scroll to position [0, 0]
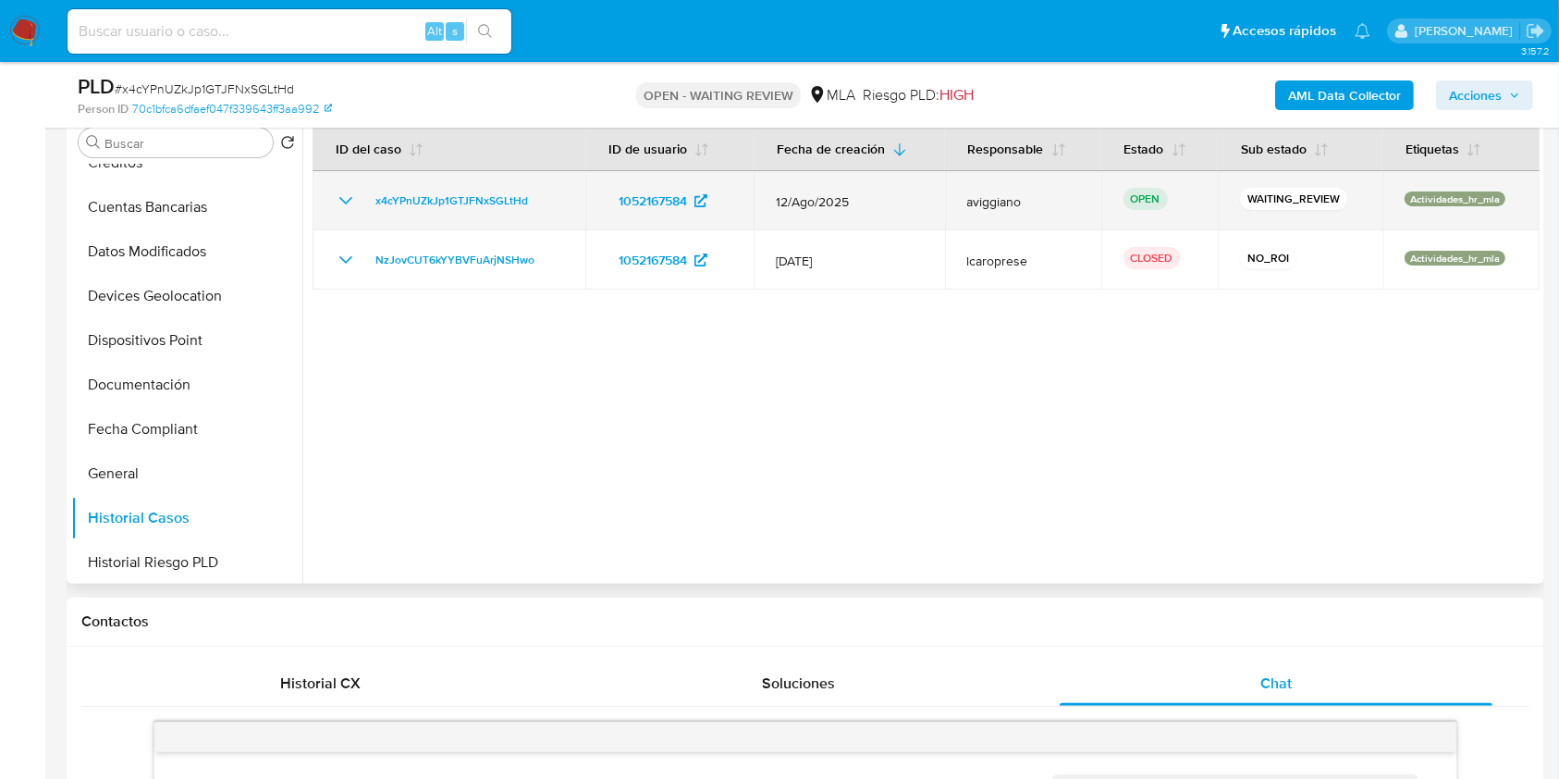
drag, startPoint x: 561, startPoint y: 183, endPoint x: 362, endPoint y: 196, distance: 199.2
click at [362, 196] on td "x4cYPnUZkJp1GTJFNxSGLtHd" at bounding box center [449, 200] width 273 height 59
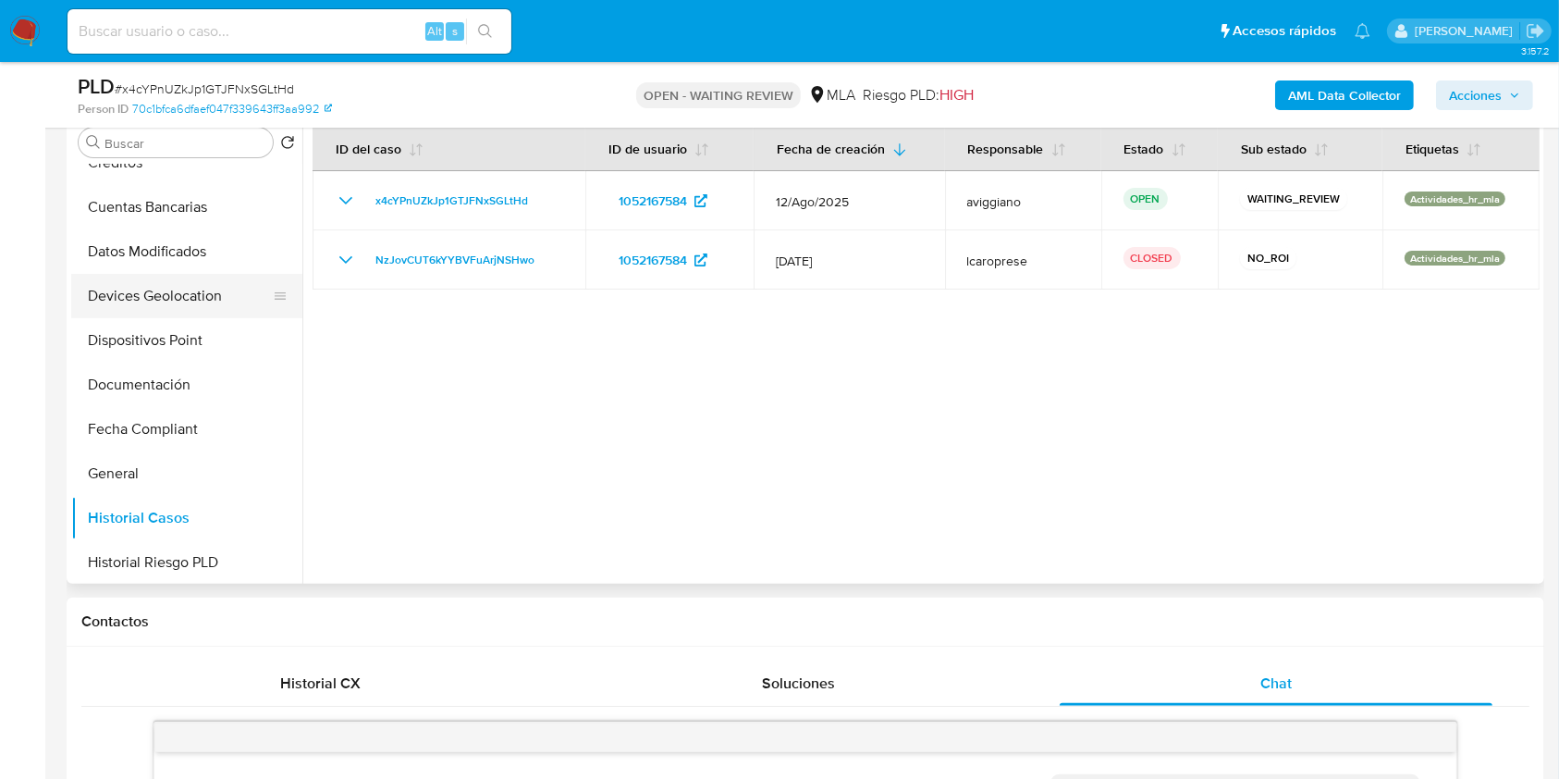
click at [178, 300] on button "Devices Geolocation" at bounding box center [179, 296] width 216 height 44
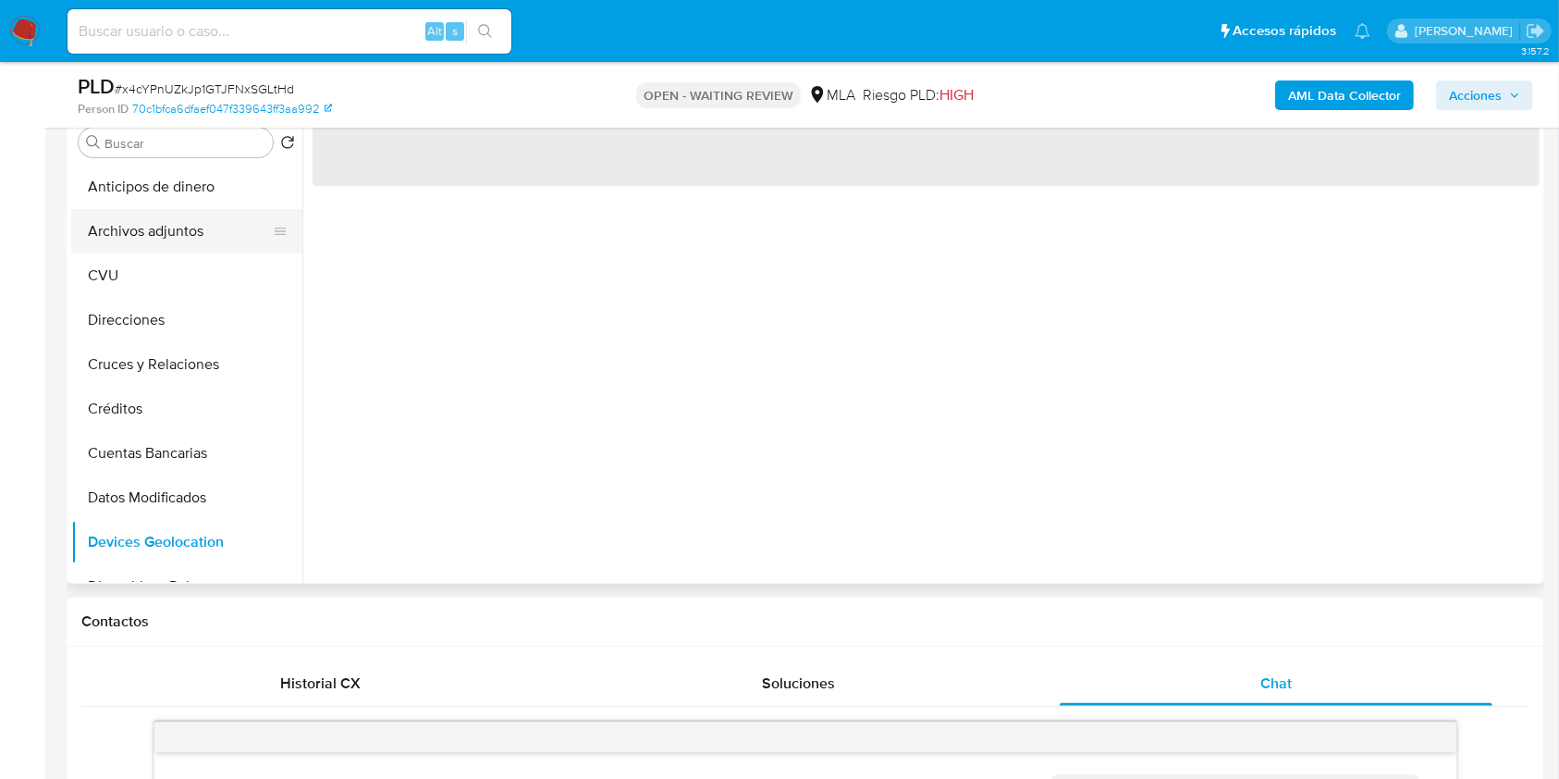
click at [170, 242] on button "Archivos adjuntos" at bounding box center [179, 231] width 216 height 44
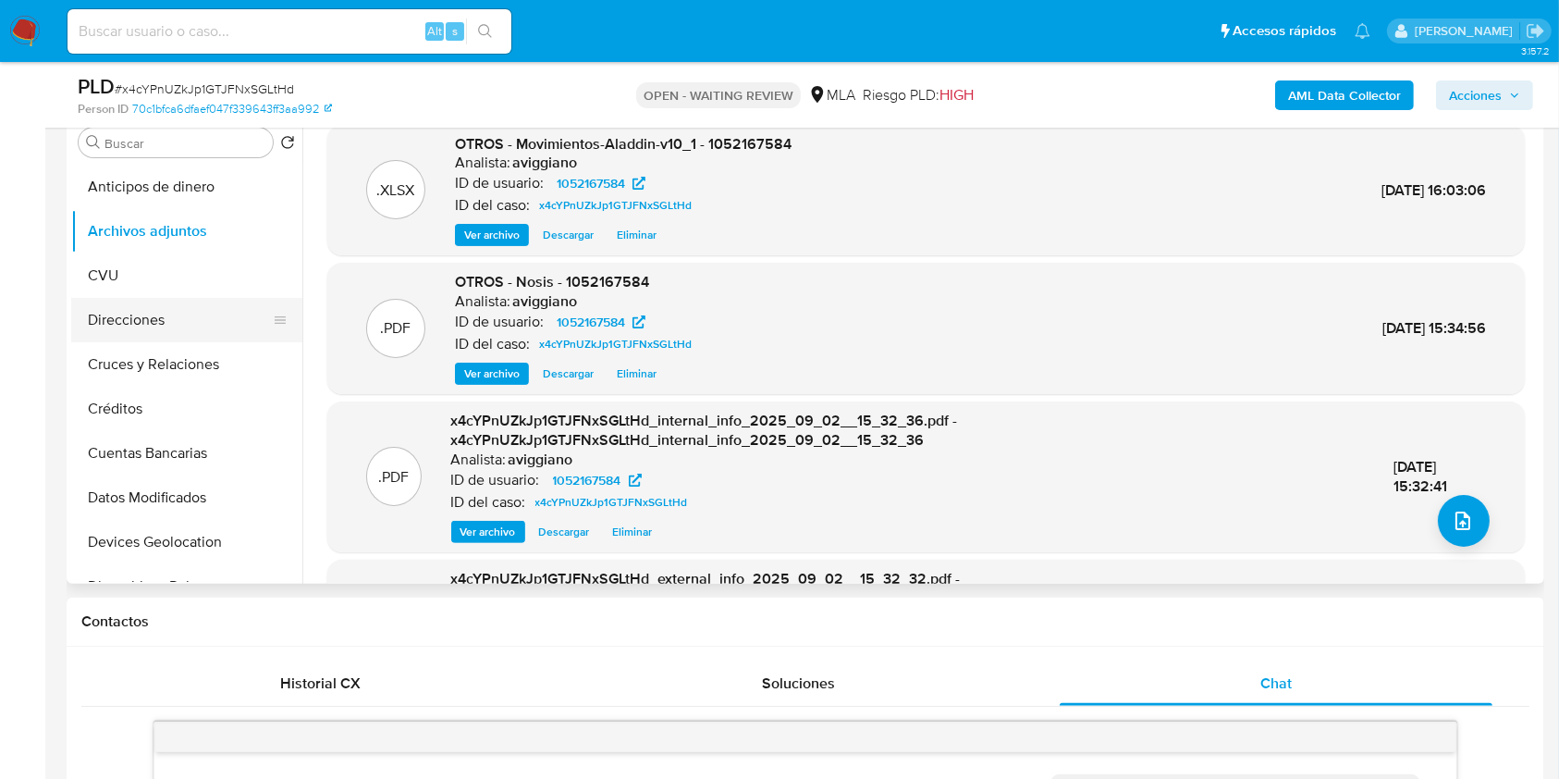
scroll to position [246, 0]
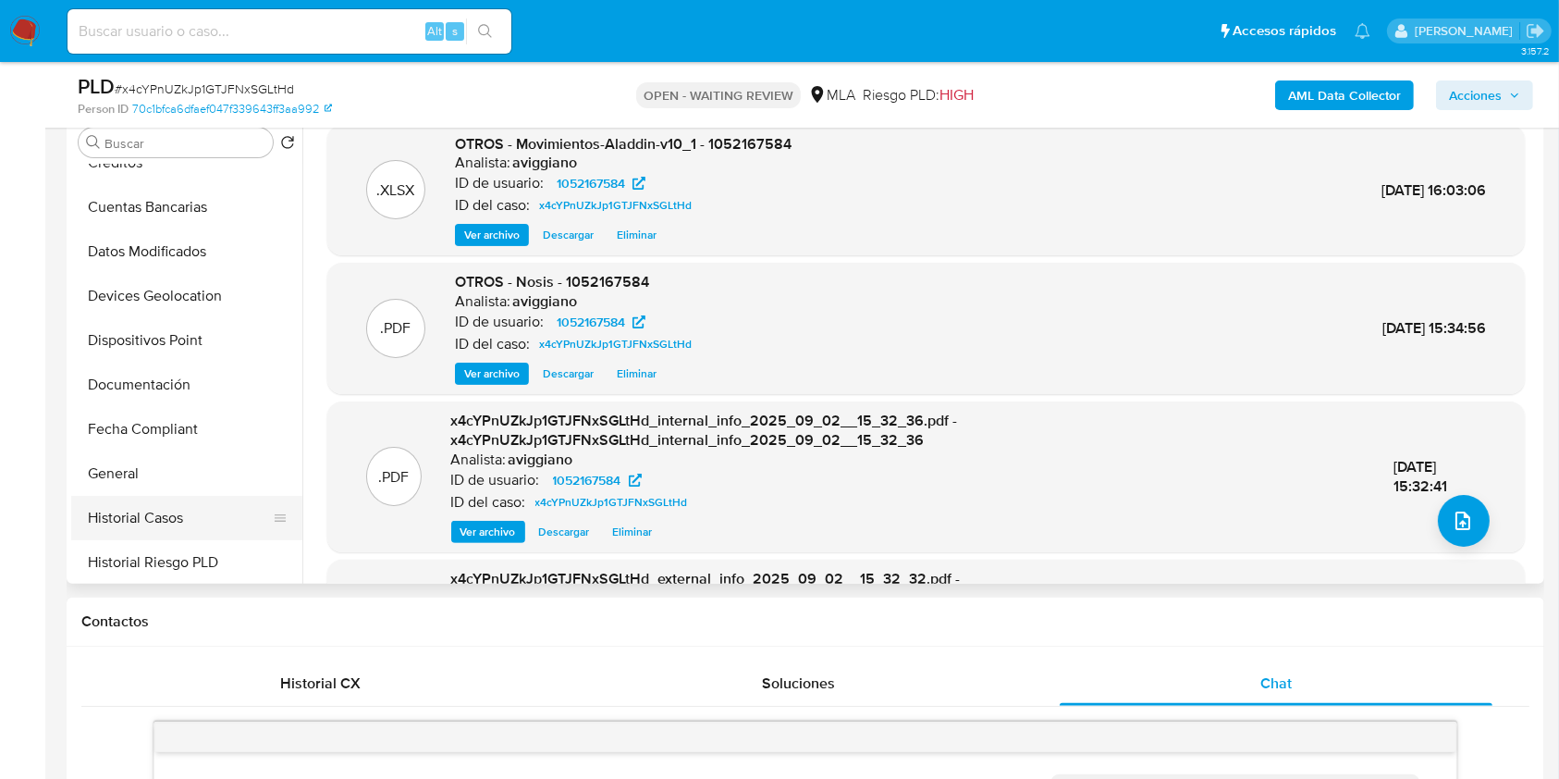
click at [118, 521] on button "Historial Casos" at bounding box center [179, 518] width 216 height 44
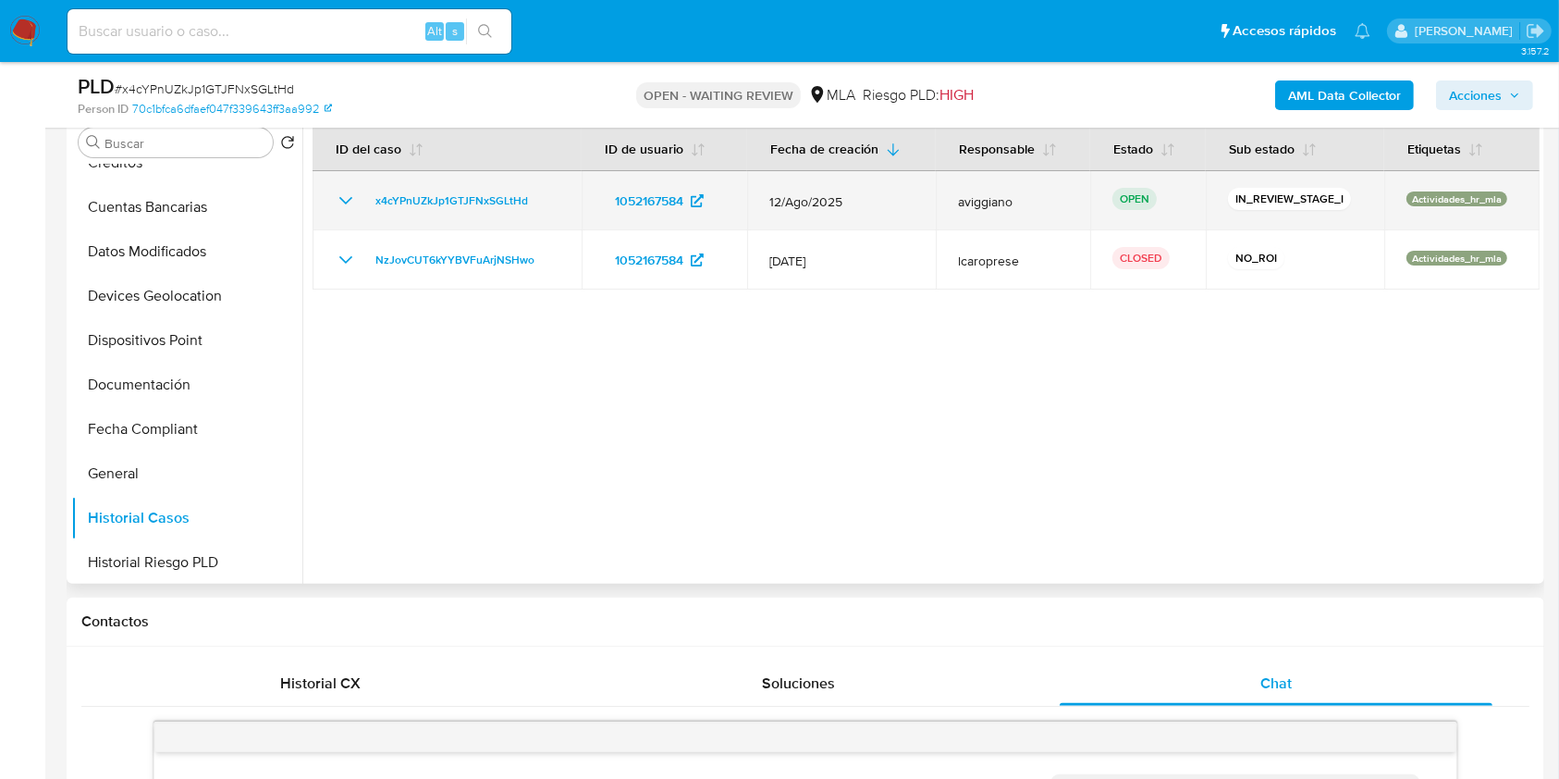
click at [510, 187] on td "x4cYPnUZkJp1GTJFNxSGLtHd" at bounding box center [447, 200] width 269 height 59
click at [514, 192] on span "x4cYPnUZkJp1GTJFNxSGLtHd" at bounding box center [451, 201] width 153 height 22
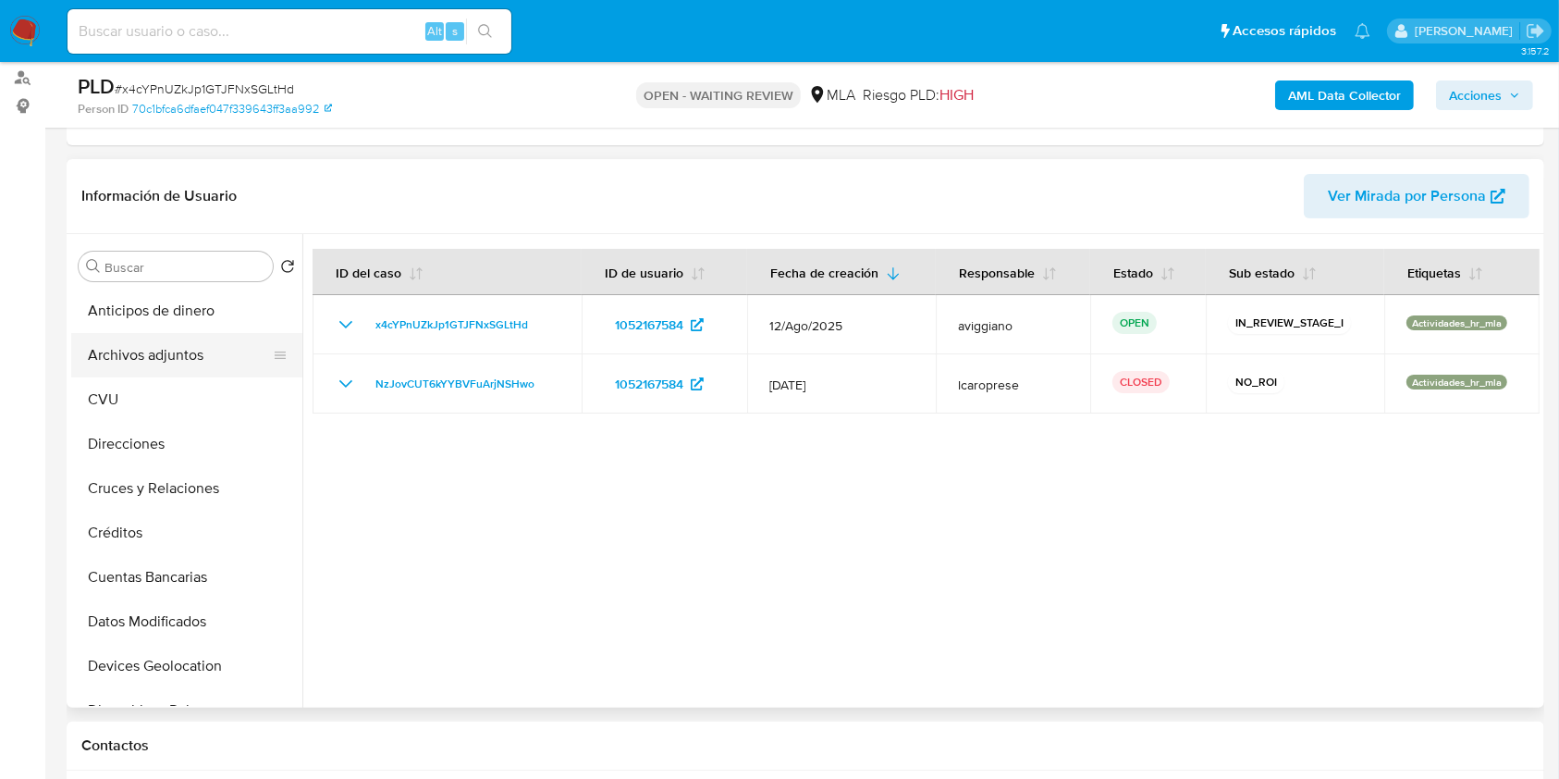
click at [226, 365] on button "Archivos adjuntos" at bounding box center [179, 355] width 216 height 44
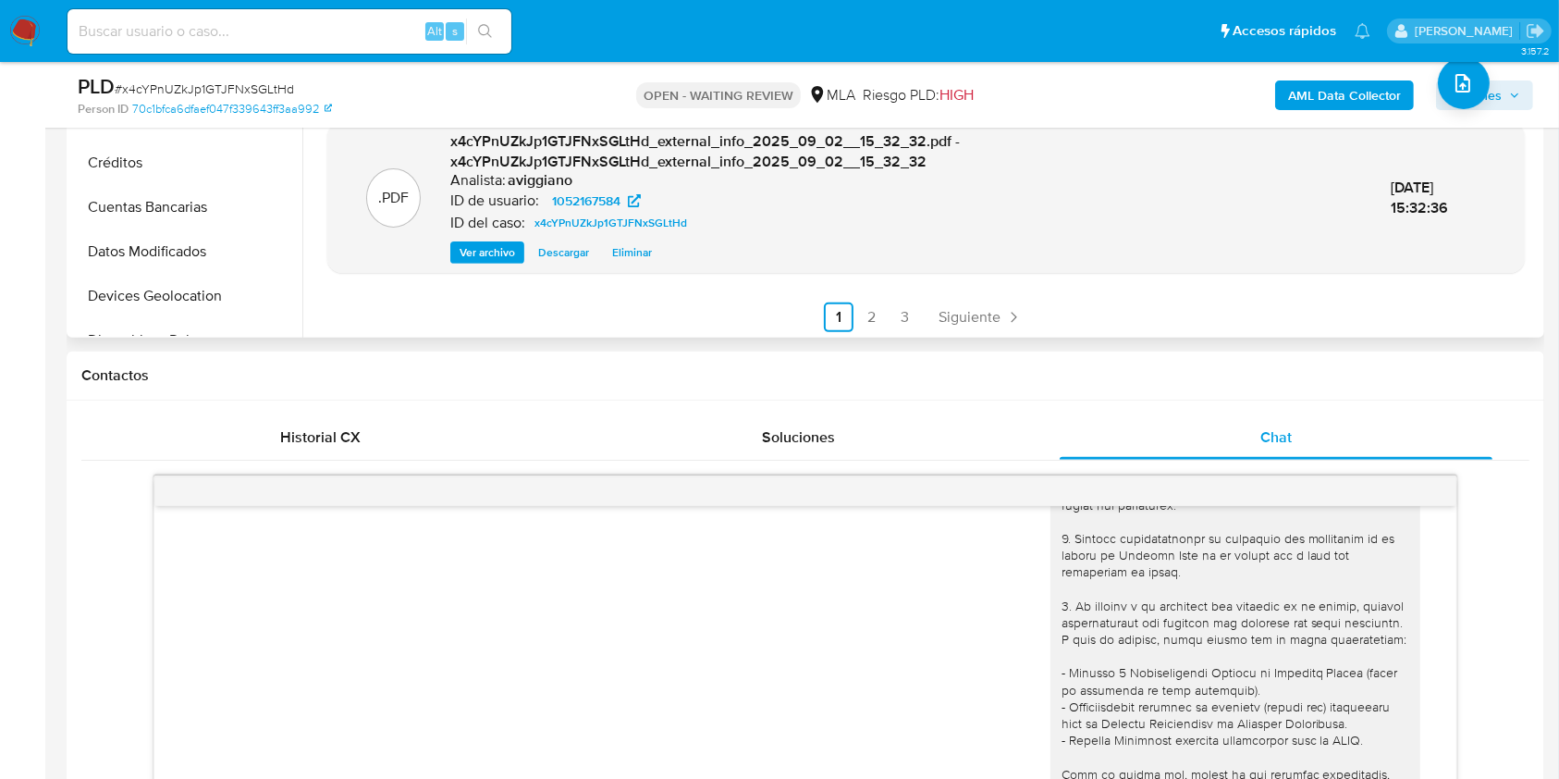
scroll to position [195, 0]
click at [864, 280] on div ".XLSX OTROS - Movimientos-Aladdin-v10_1 - 1052167584 Analista: aviggiano ID de …" at bounding box center [925, 6] width 1197 height 645
click at [865, 323] on link "2" at bounding box center [872, 314] width 30 height 30
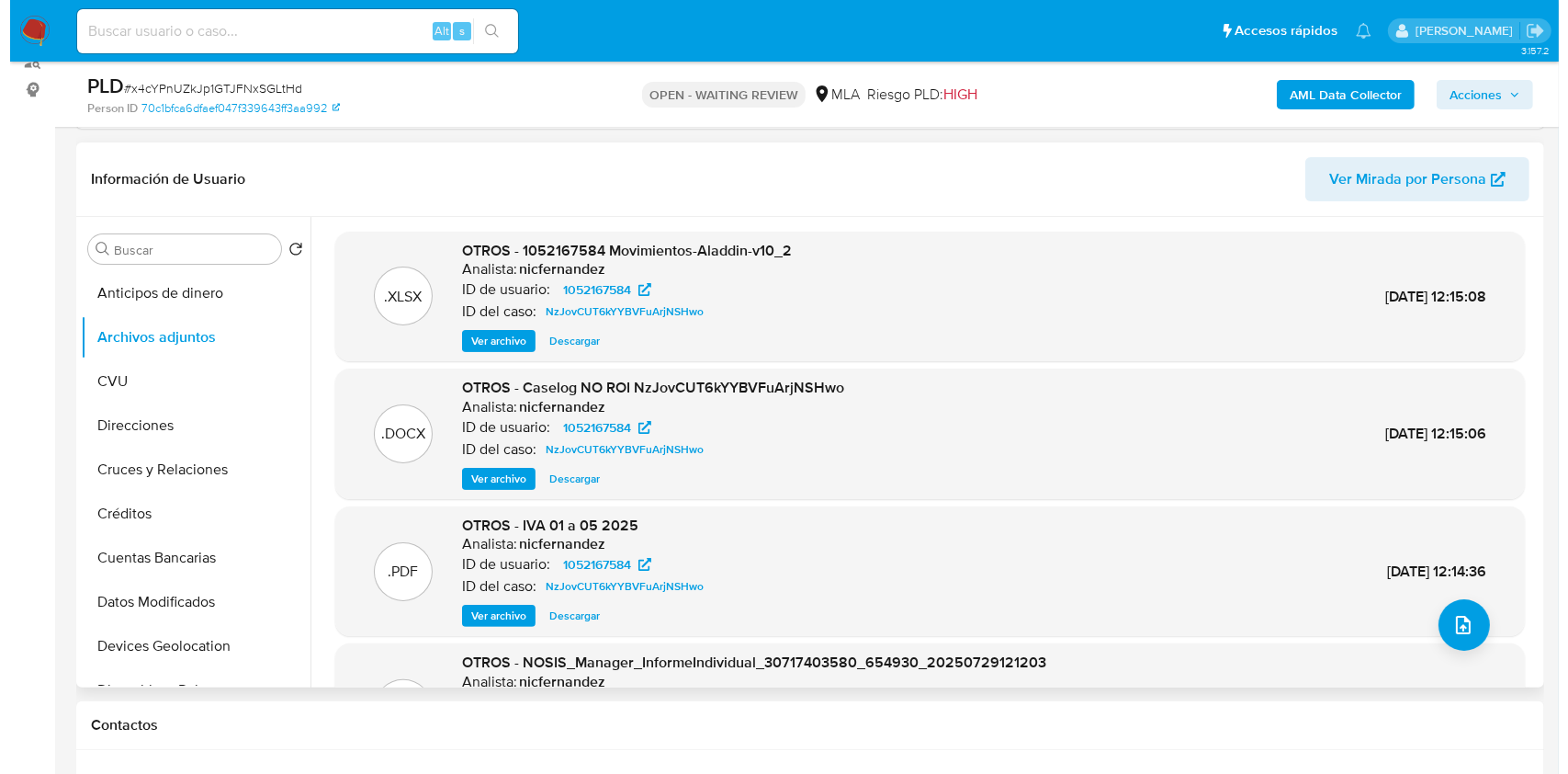
scroll to position [244, 0]
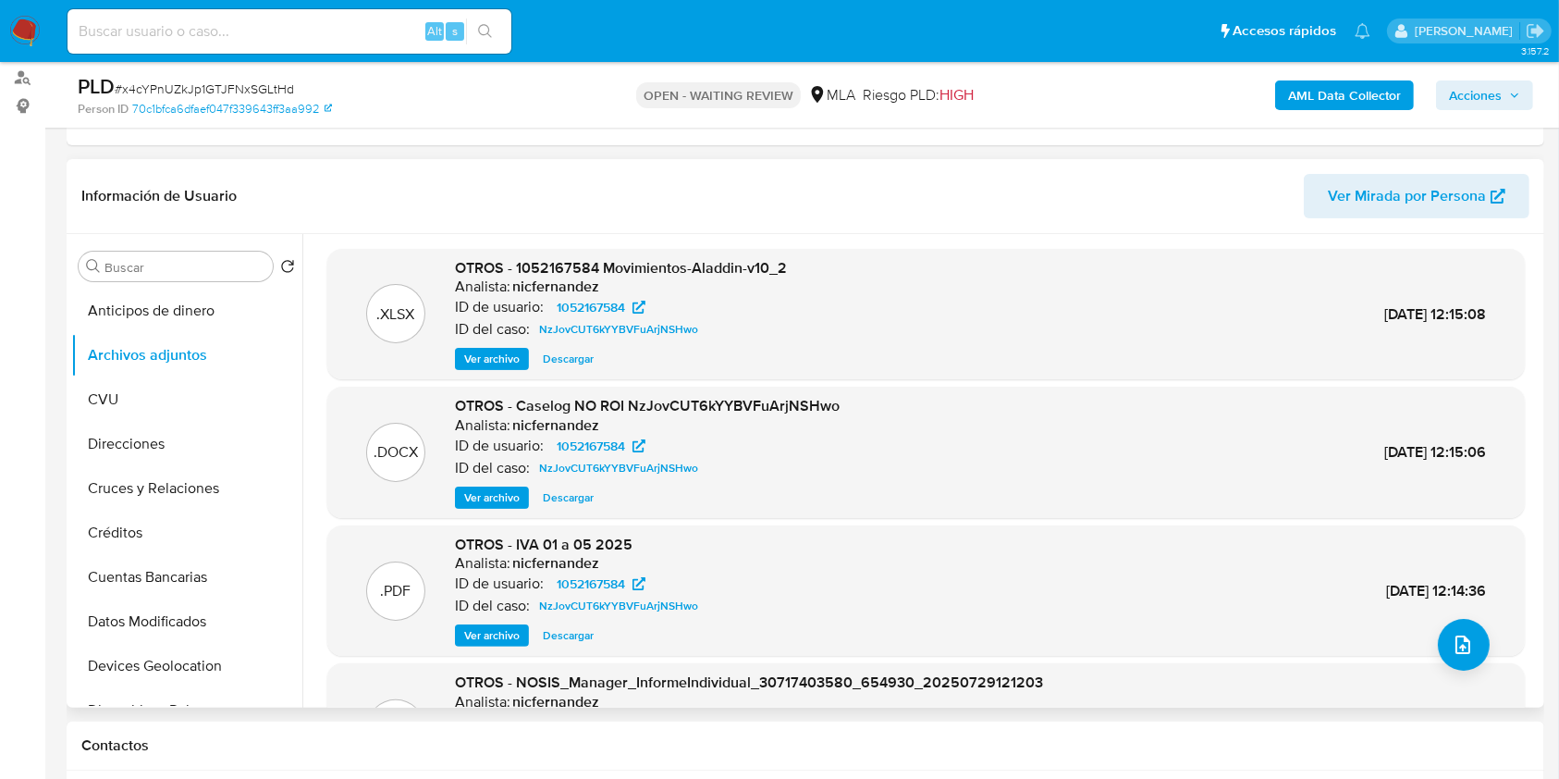
click at [484, 509] on div ".DOCX OTROS - Caselog NO ROI NzJovCUT6kYYBVFuArjNSHwo Analista: nicfernandez ID…" at bounding box center [925, 451] width 1197 height 131
click at [487, 506] on span "Ver archivo" at bounding box center [491, 497] width 55 height 18
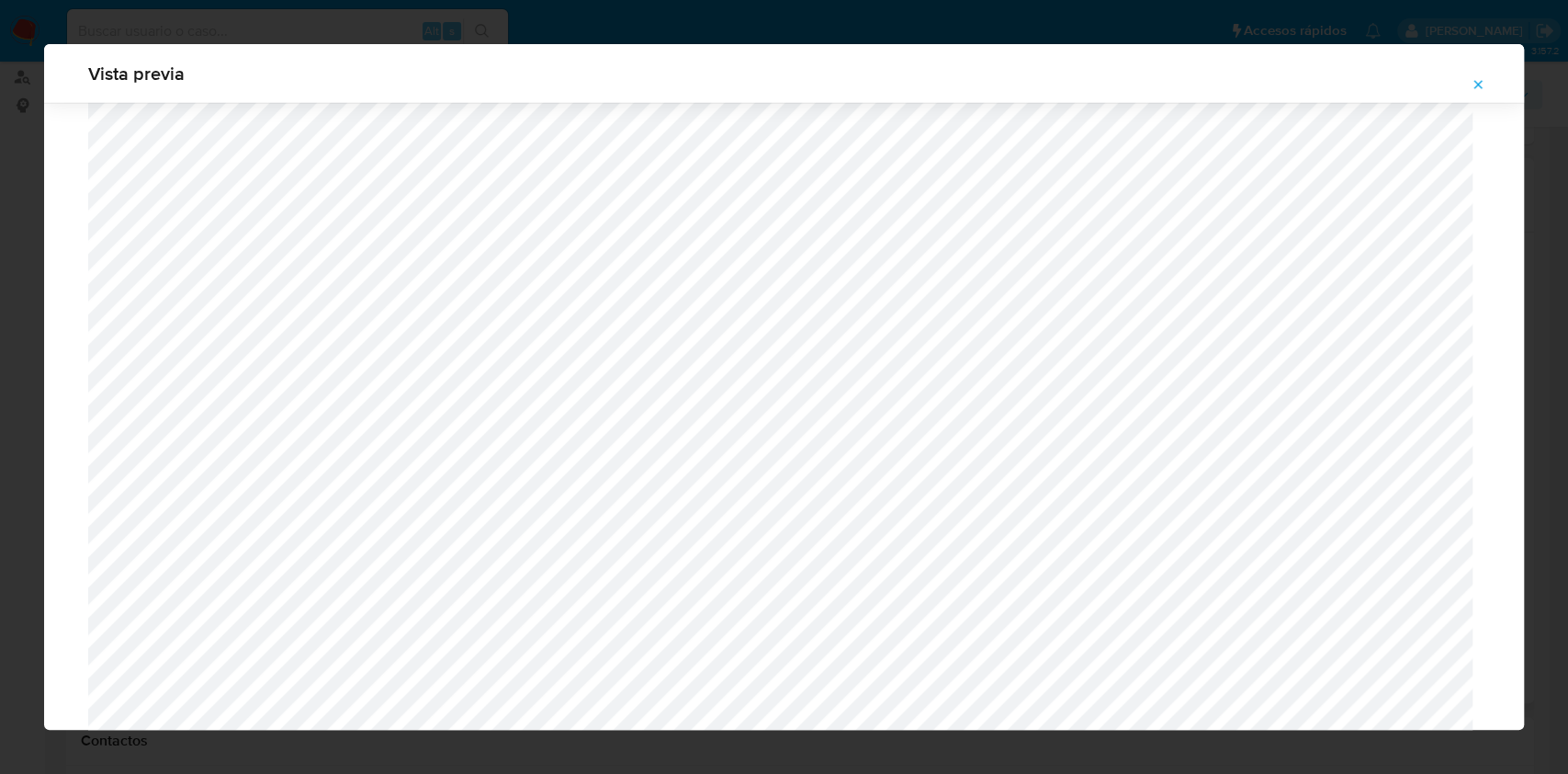
scroll to position [4250, 0]
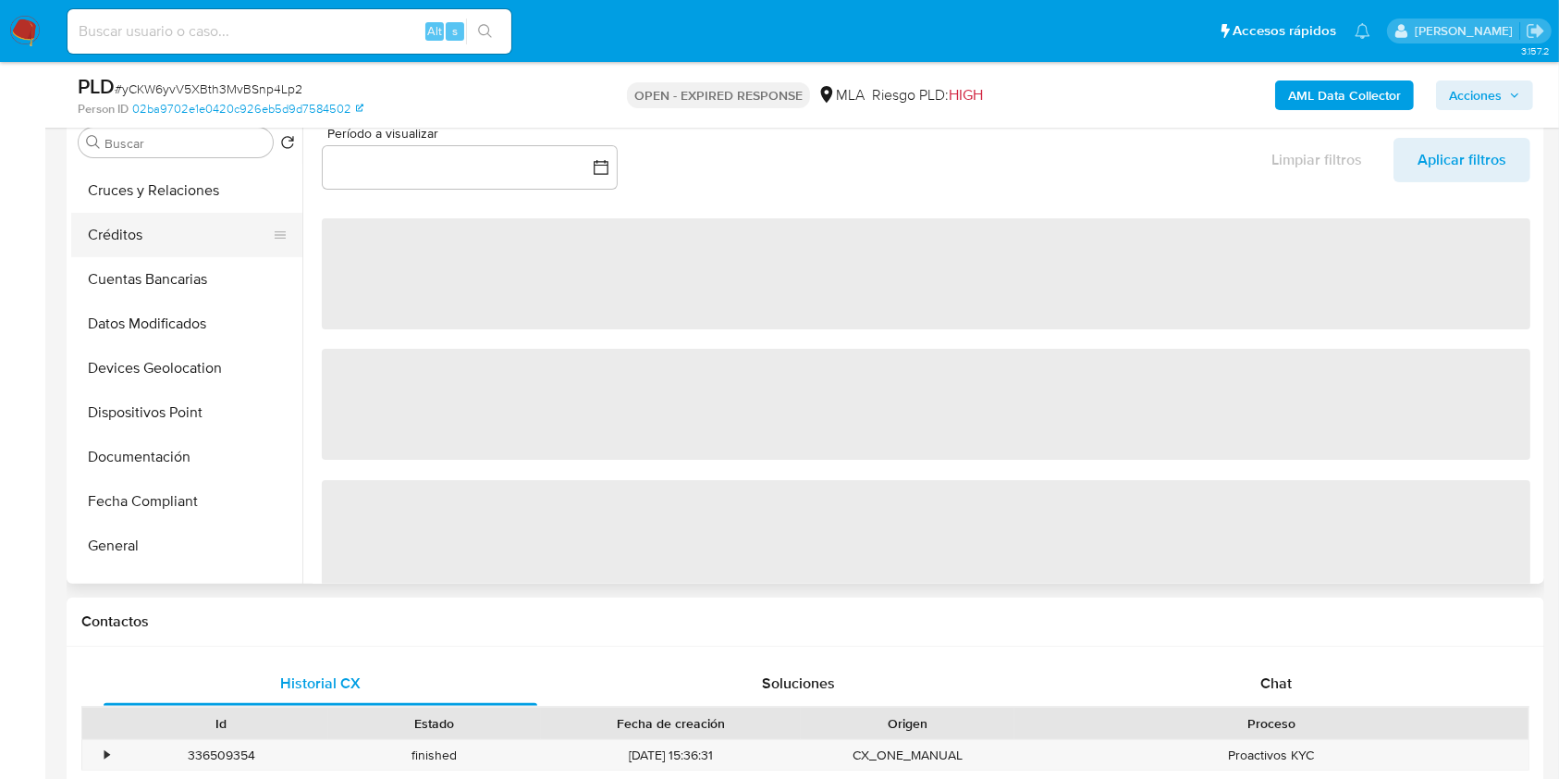
scroll to position [246, 0]
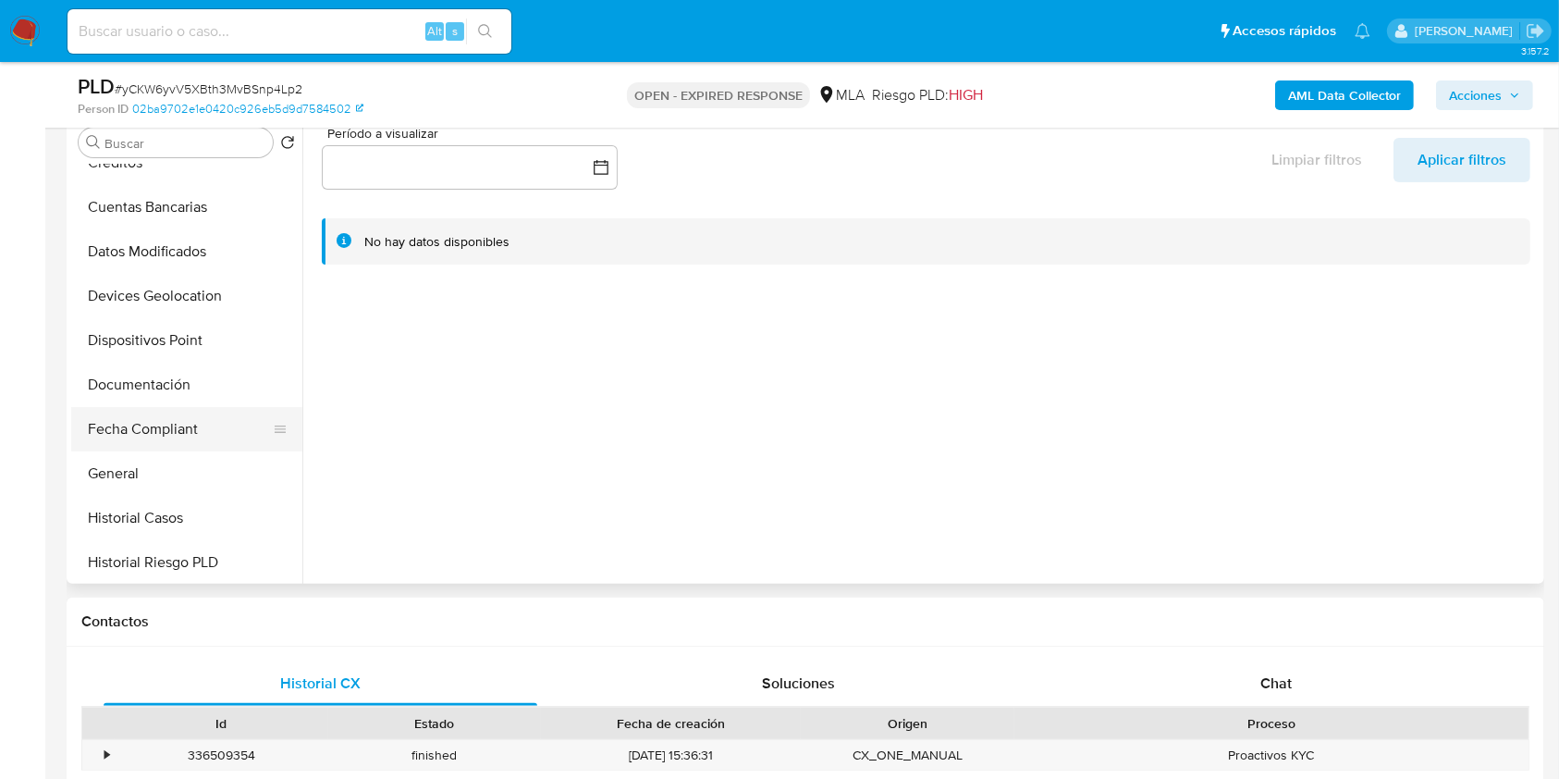
select select "10"
click at [177, 499] on button "Historial Casos" at bounding box center [179, 518] width 216 height 44
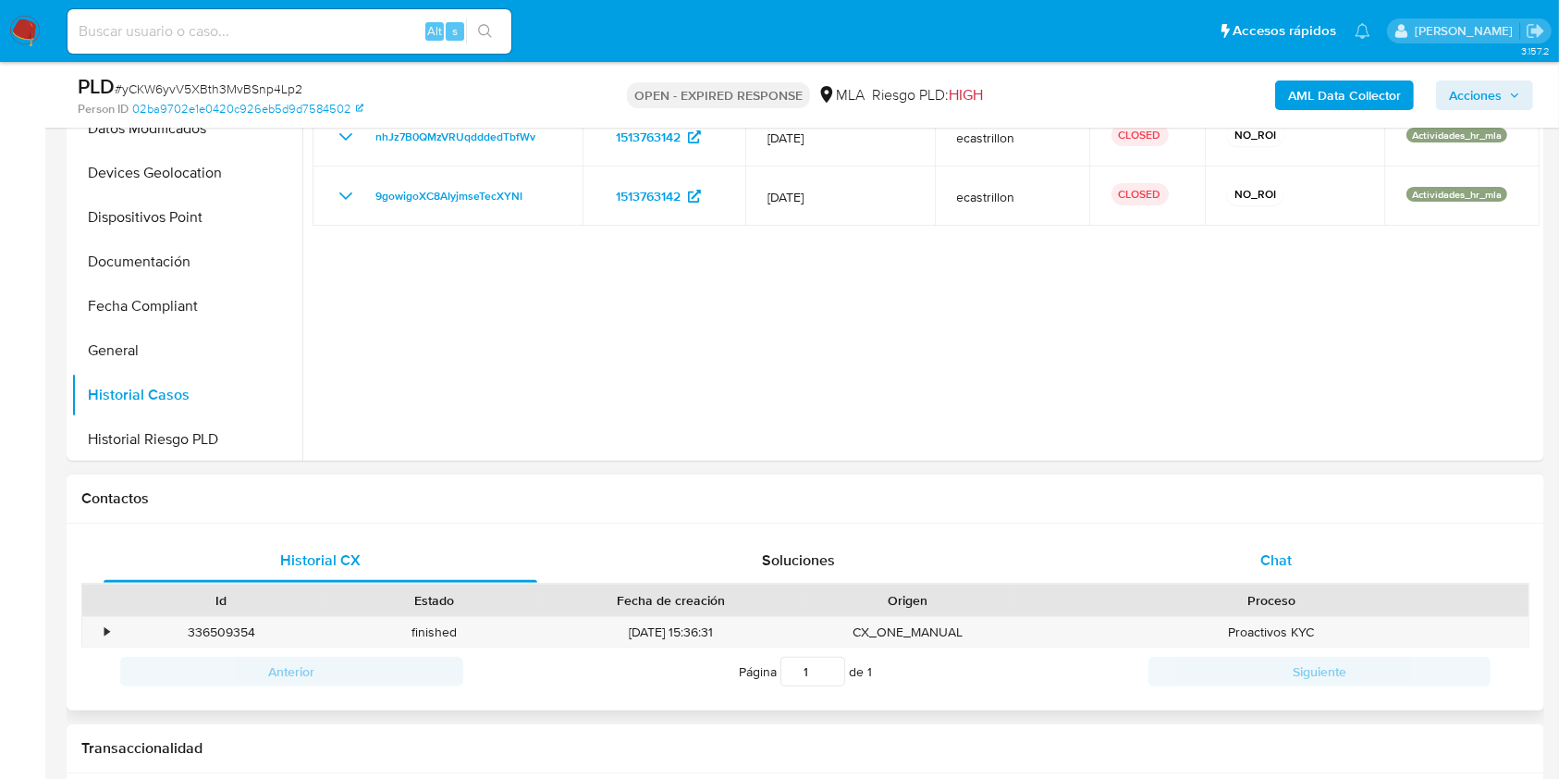
click at [1289, 558] on span "Chat" at bounding box center [1275, 559] width 31 height 21
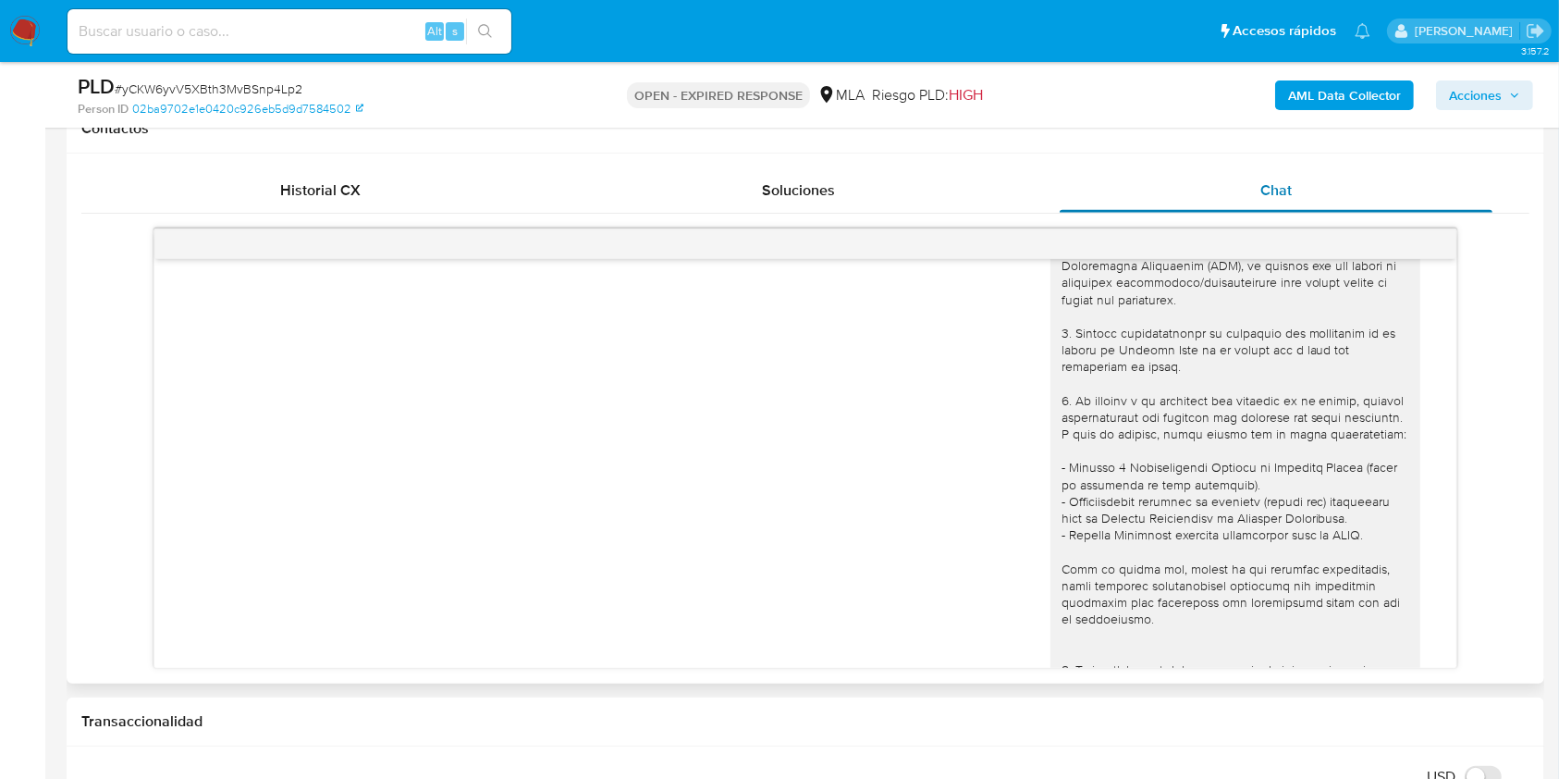
scroll to position [0, 0]
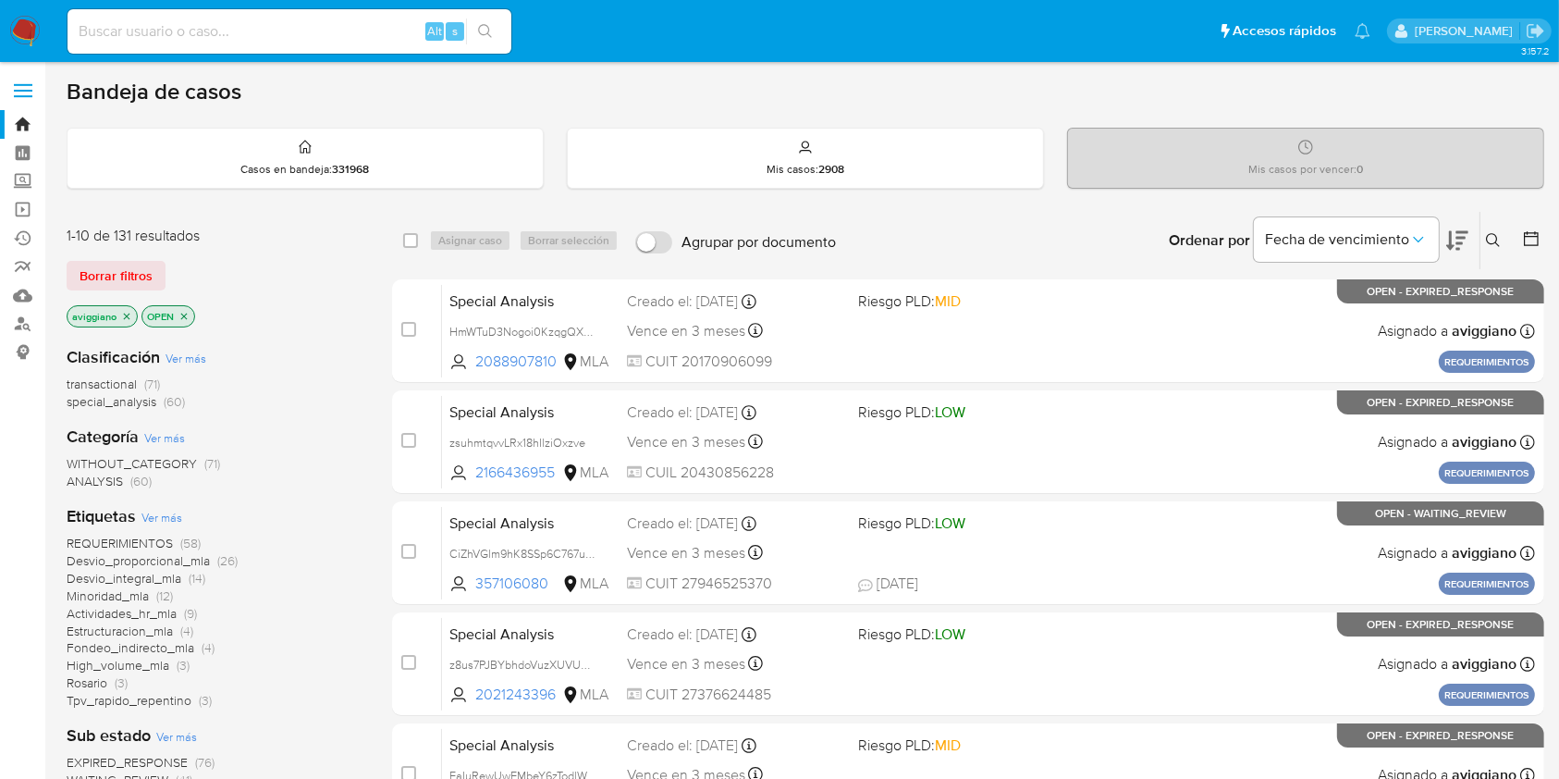
click at [1496, 240] on icon at bounding box center [1493, 240] width 15 height 15
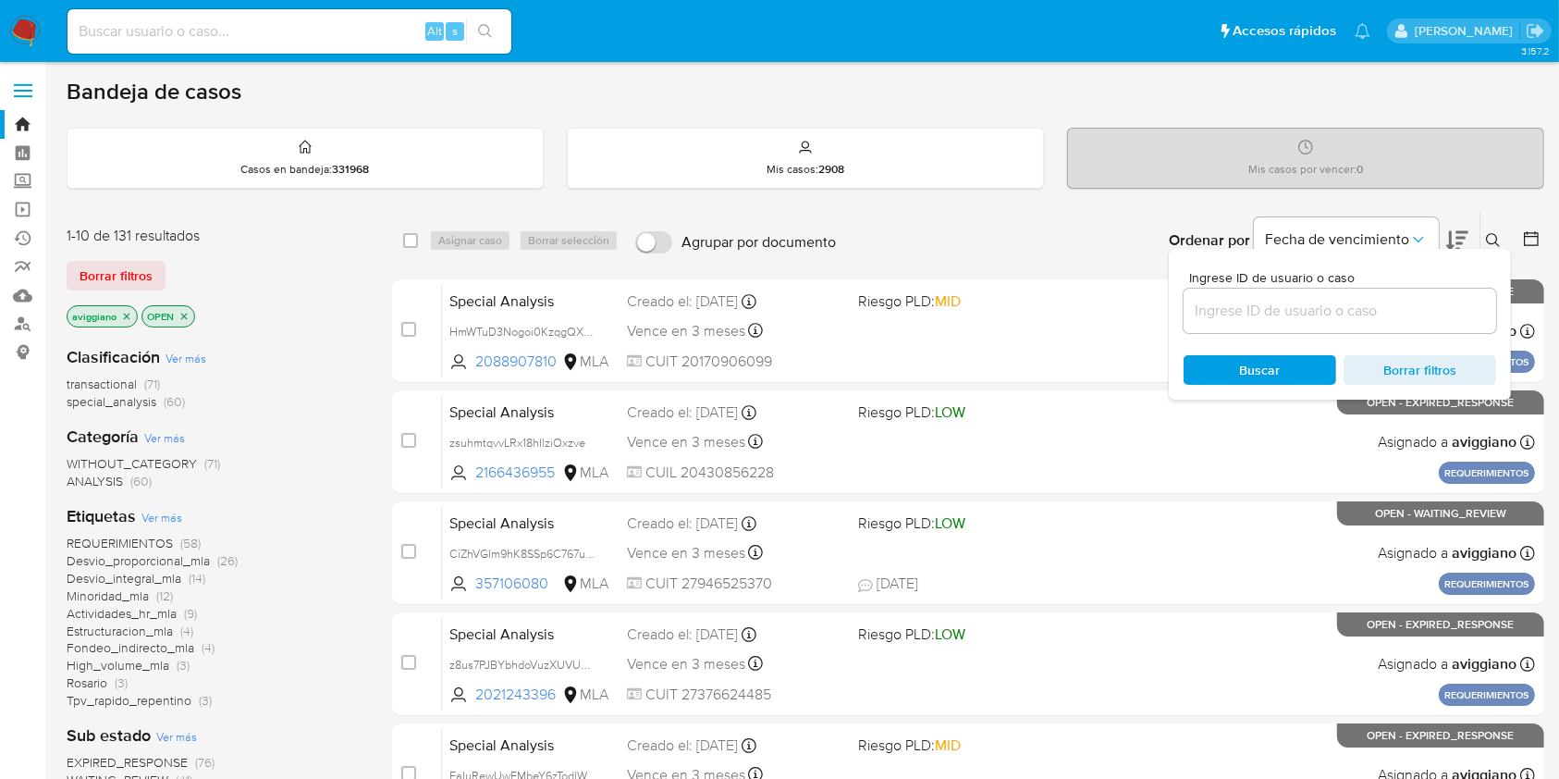
click at [1374, 300] on input at bounding box center [1339, 311] width 313 height 24
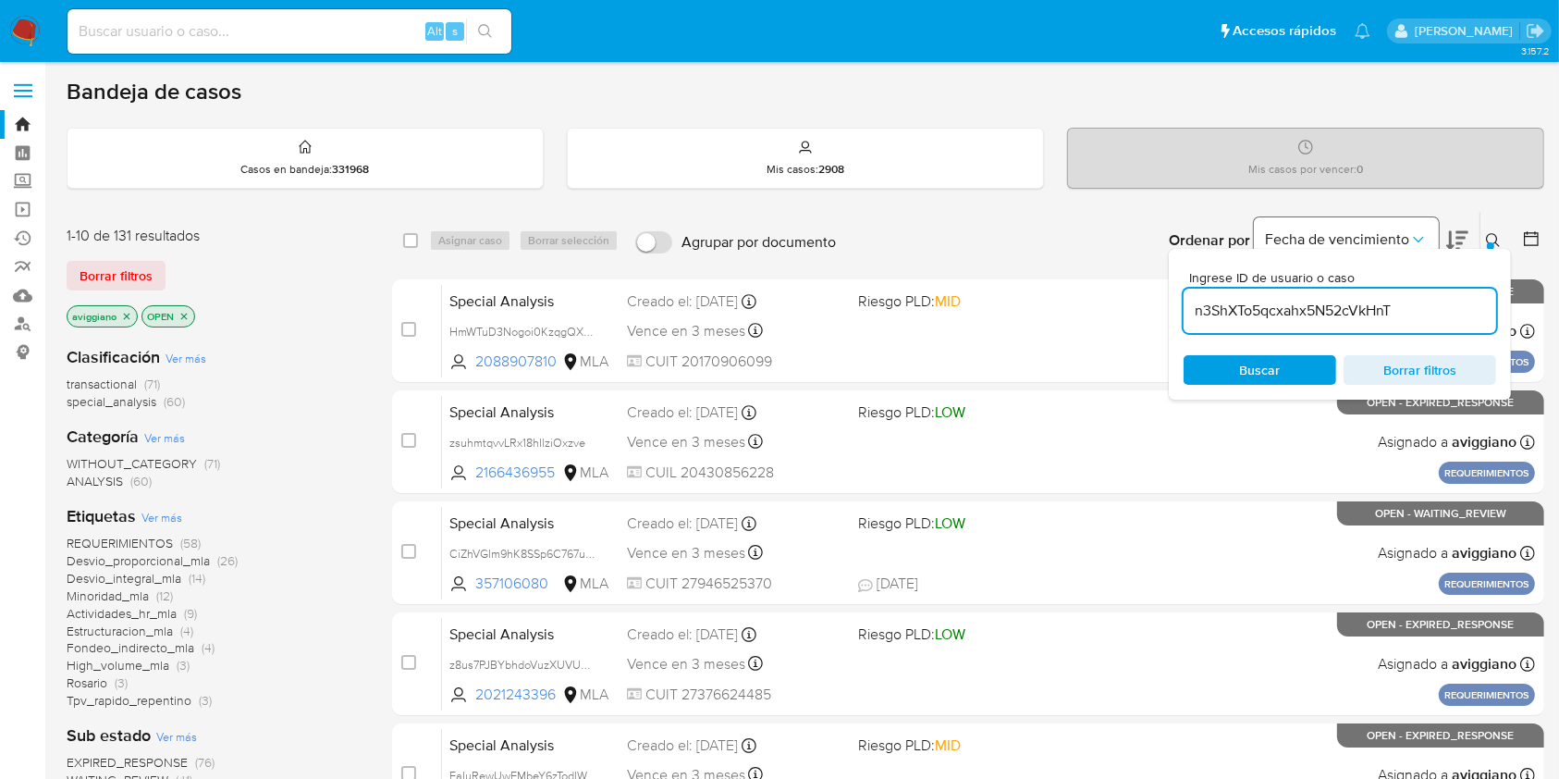
type input "n3ShXTo5qcxahx5N52cVkHnT"
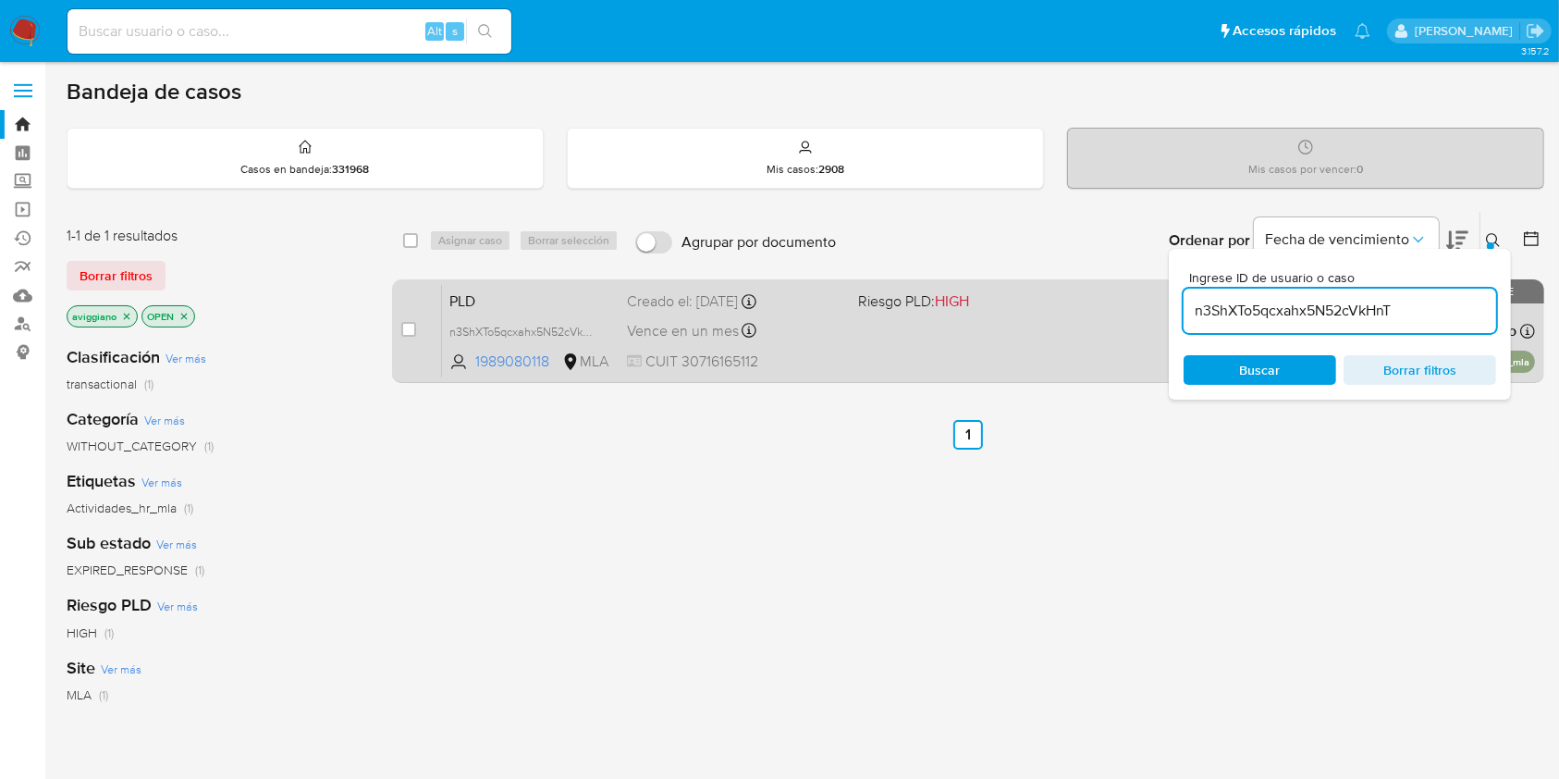
click at [872, 359] on div "PLD n3ShXTo5qcxahx5N52cVkHnT 1989080118 MLA Riesgo PLD: HIGH Creado el: 12/08/2…" at bounding box center [988, 330] width 1093 height 93
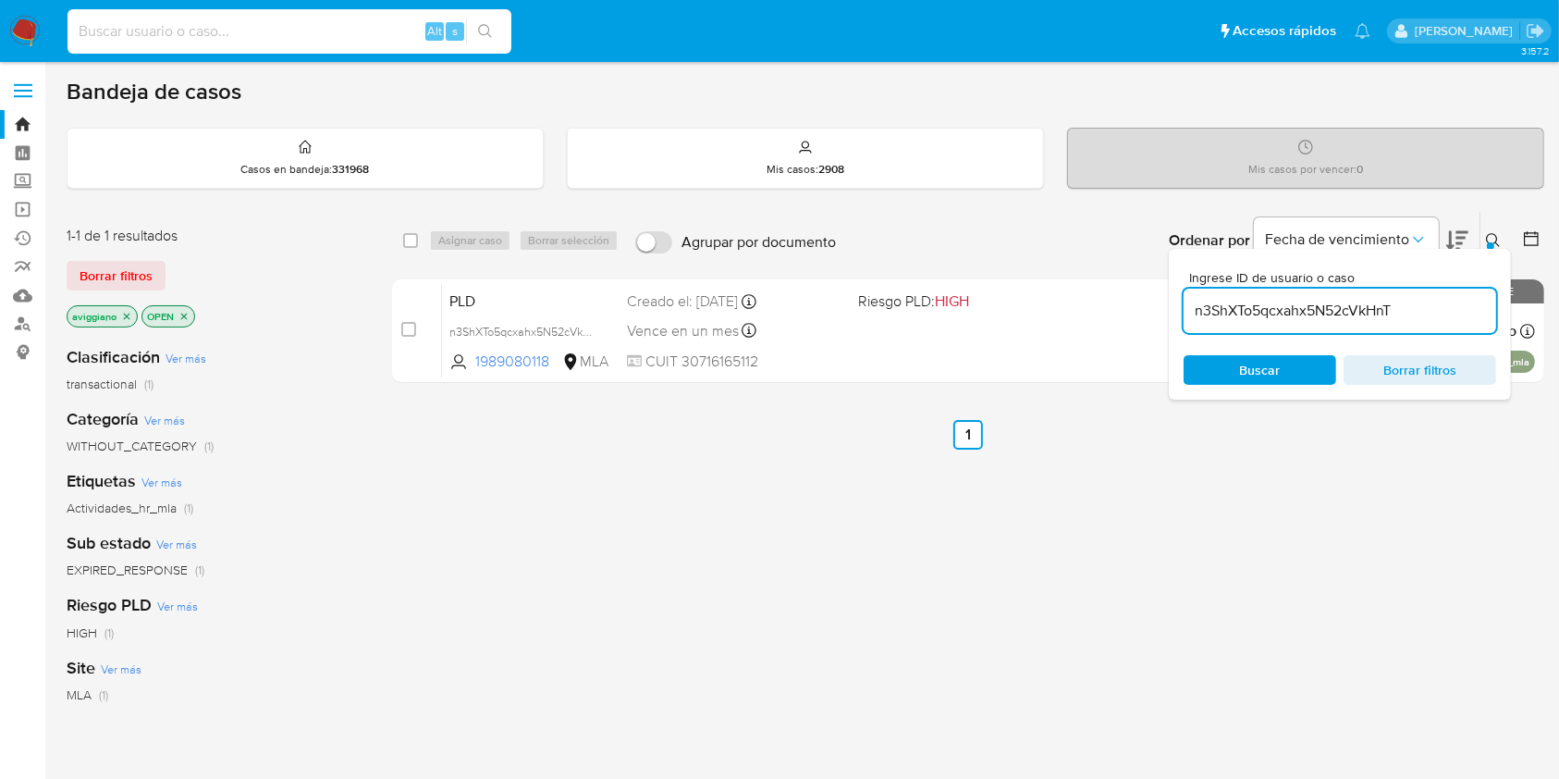
paste input "RakoCqb6Pq6hljMX6ymCx1SY"
type input "RakoCqb6Pq6hljMX6ymCx1SY"
click at [482, 31] on icon "search-icon" at bounding box center [485, 31] width 15 height 15
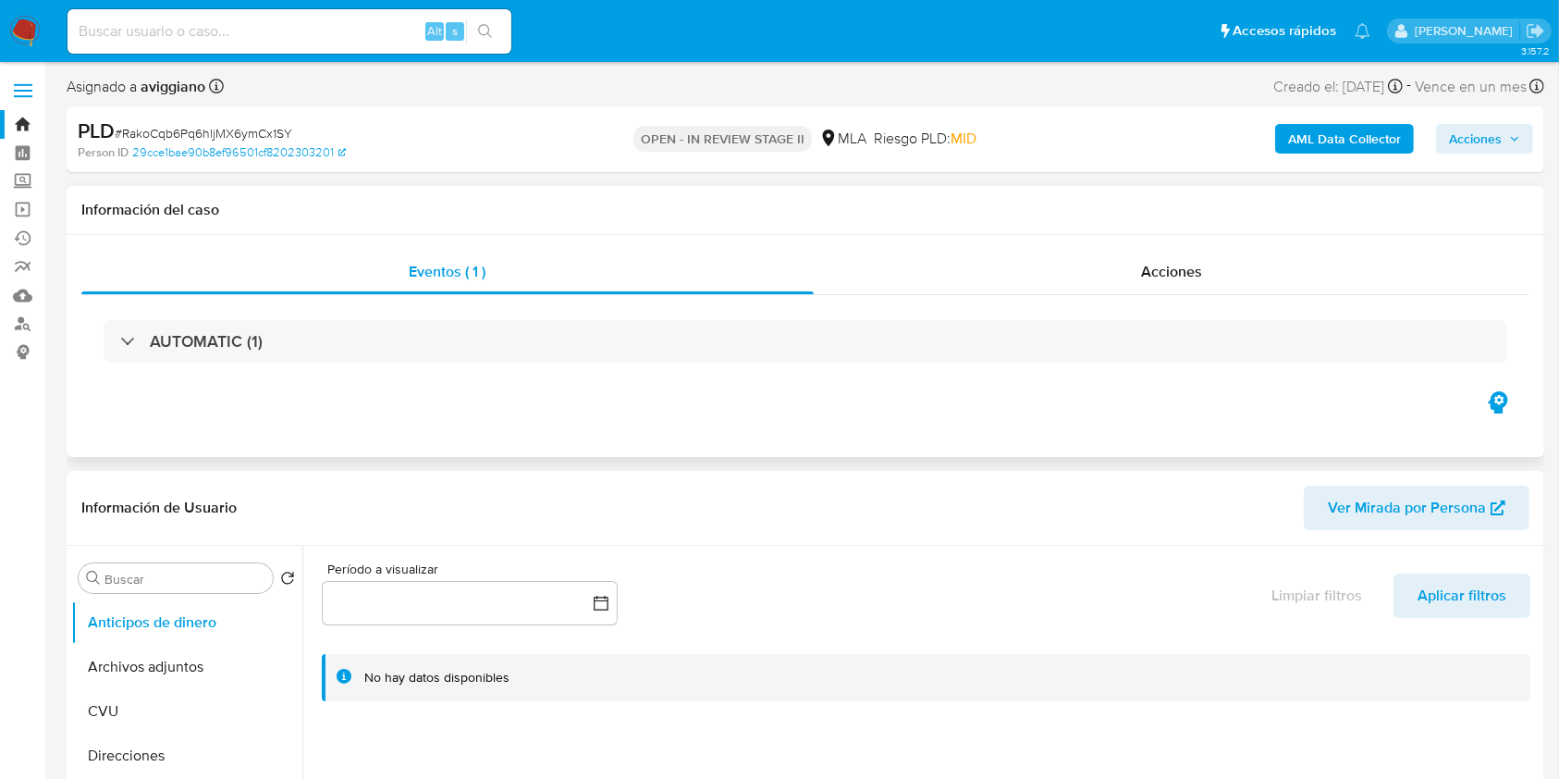
select select "10"
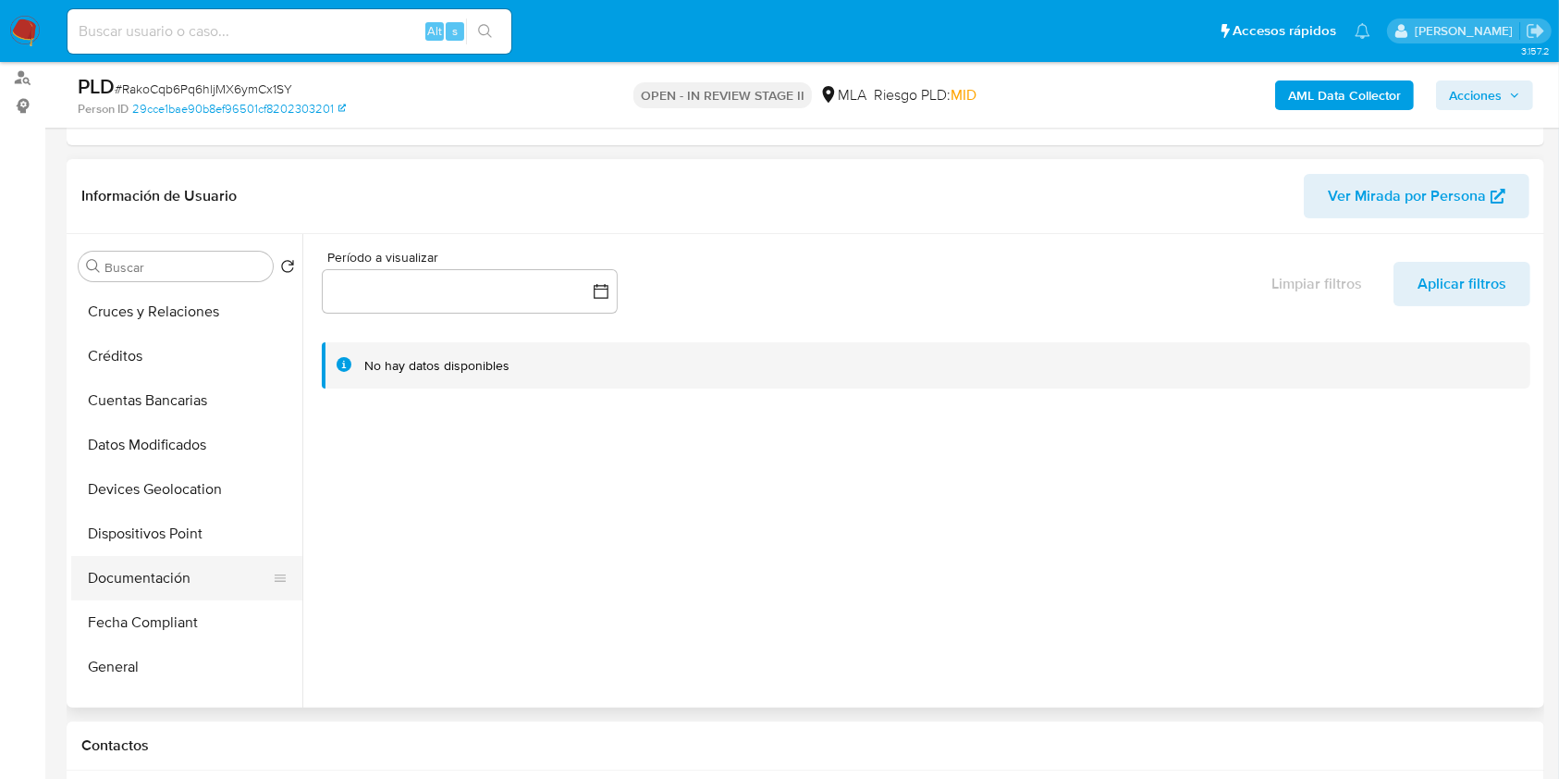
scroll to position [246, 0]
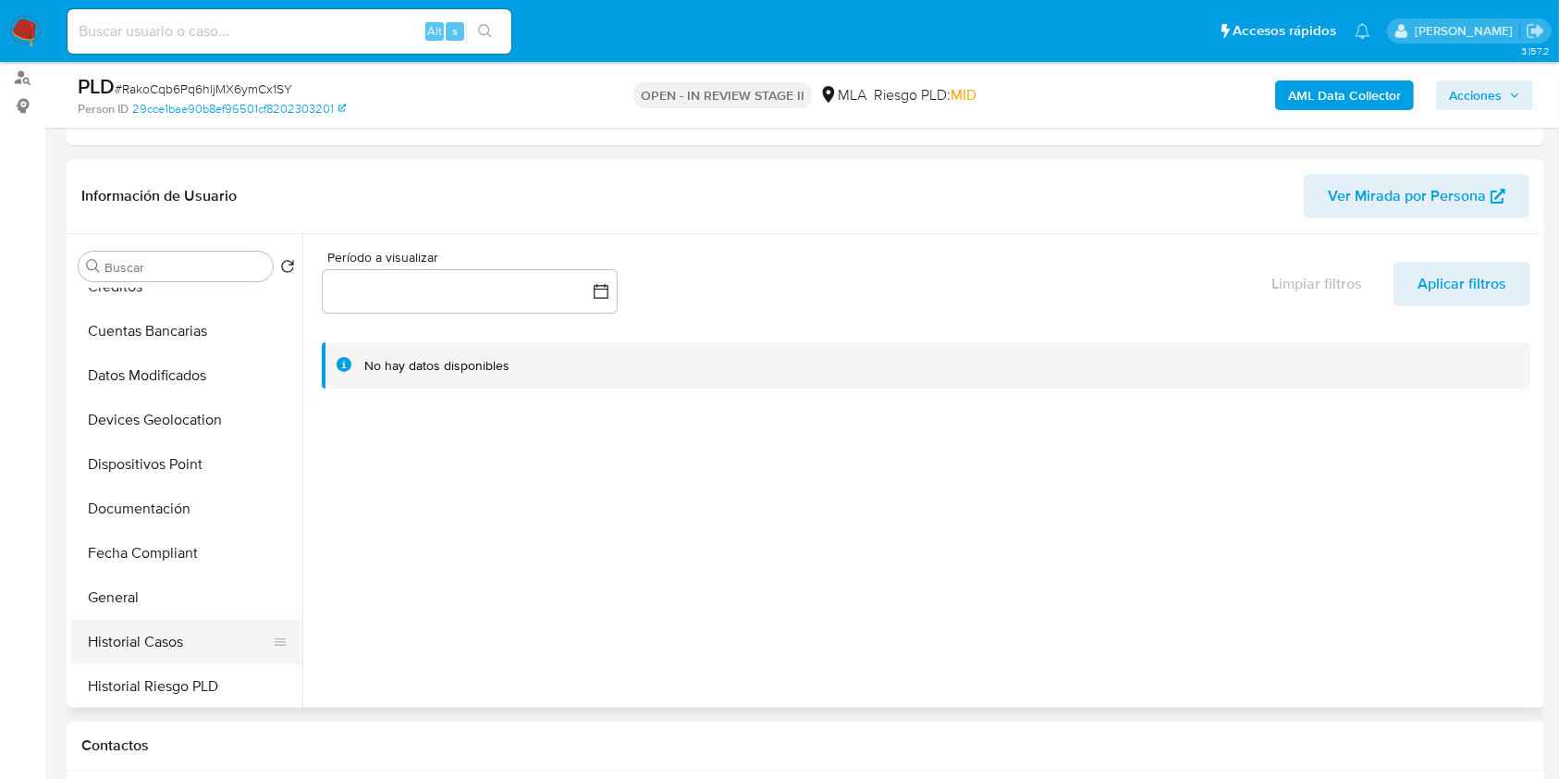
click at [156, 628] on button "Historial Casos" at bounding box center [179, 641] width 216 height 44
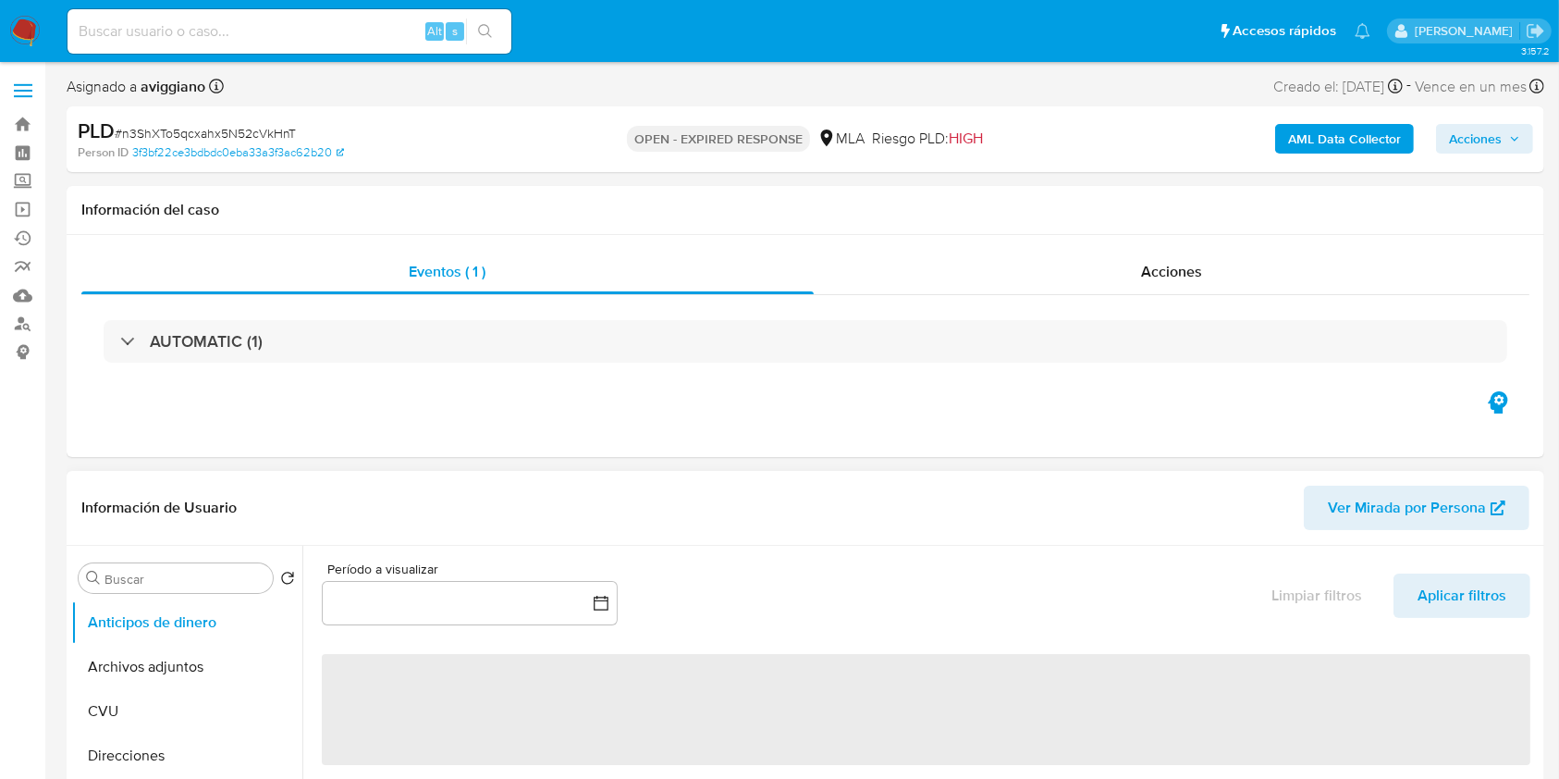
select select "10"
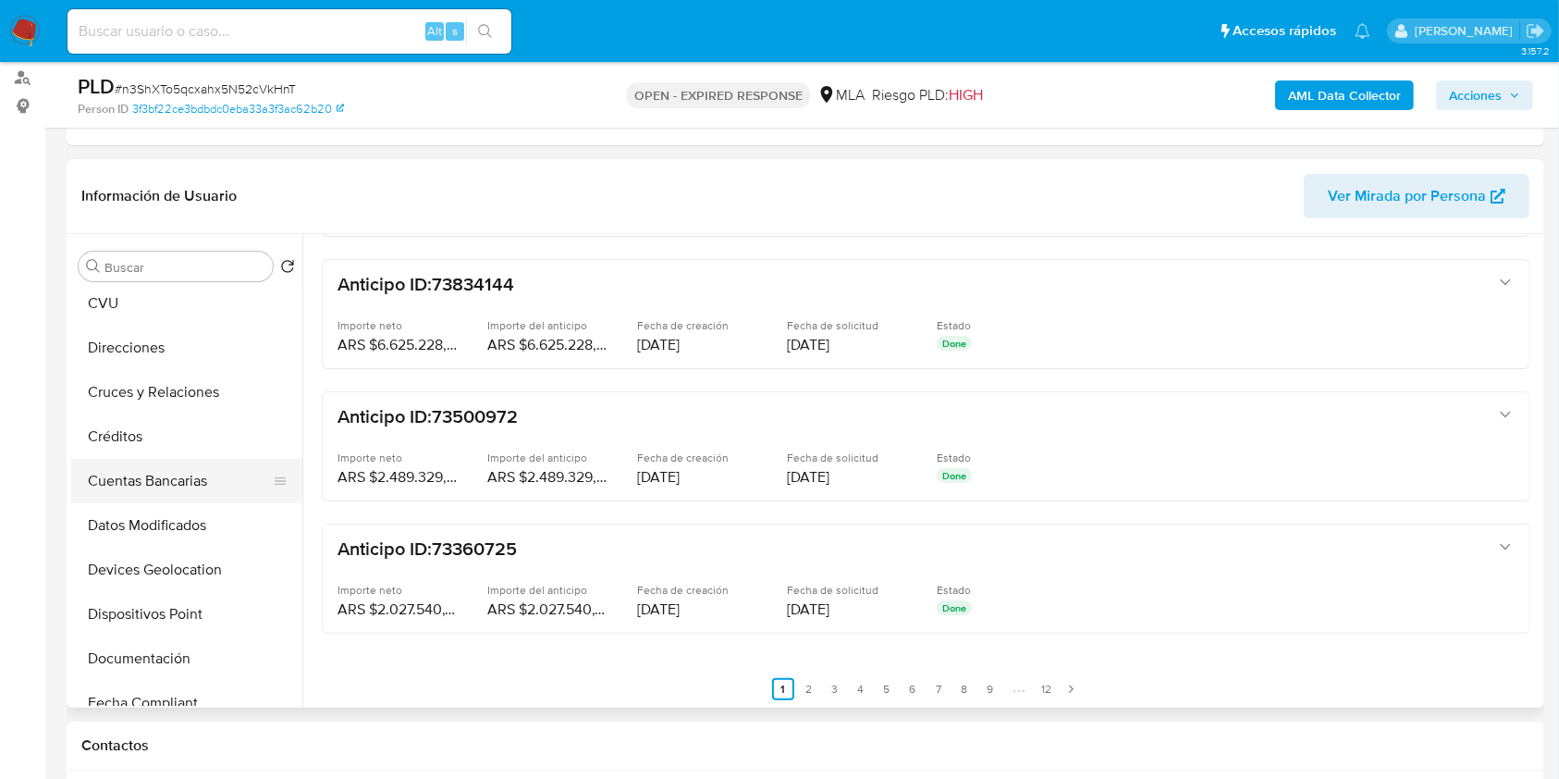
scroll to position [246, 0]
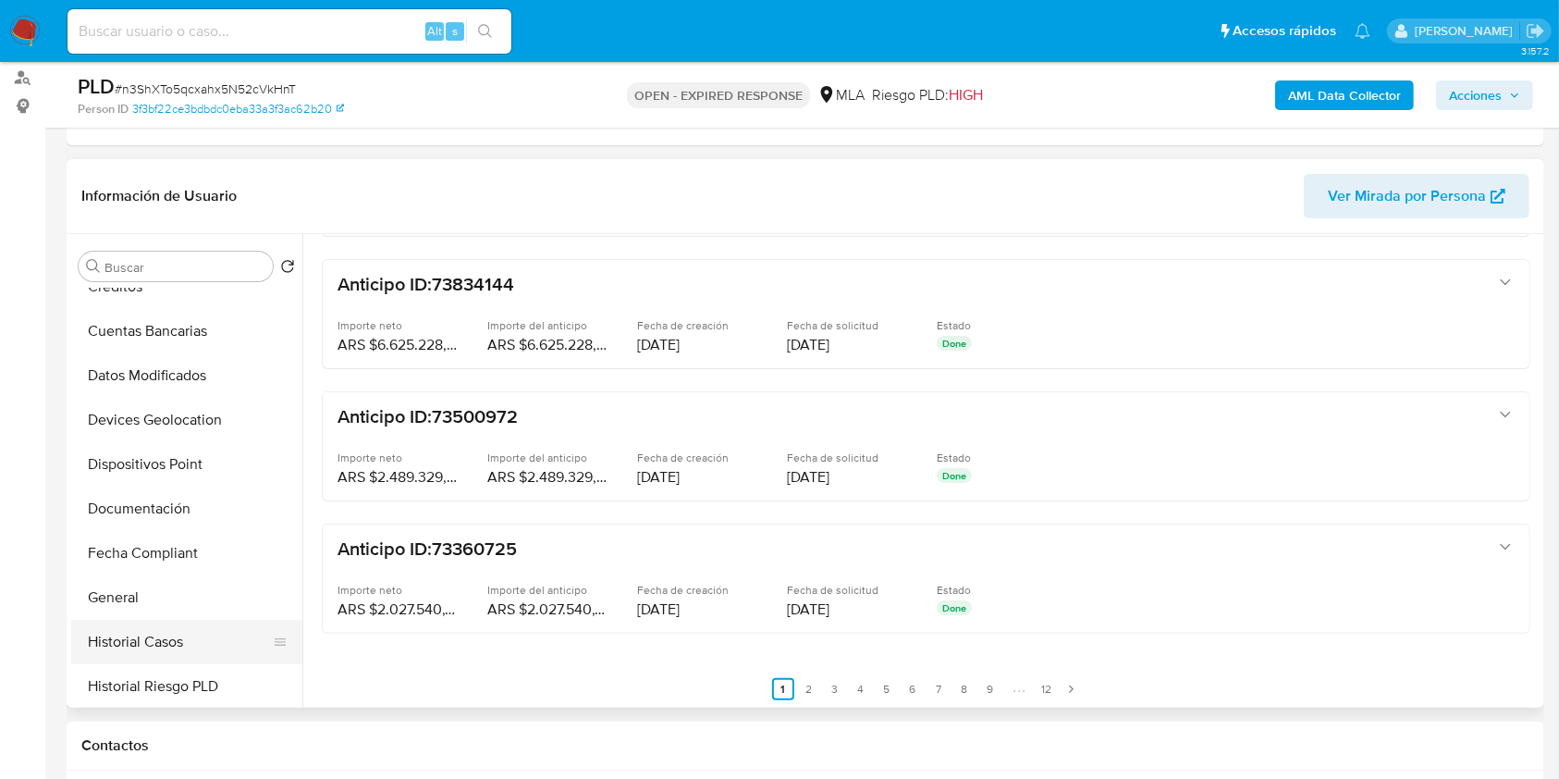
click at [165, 626] on button "Historial Casos" at bounding box center [179, 641] width 216 height 44
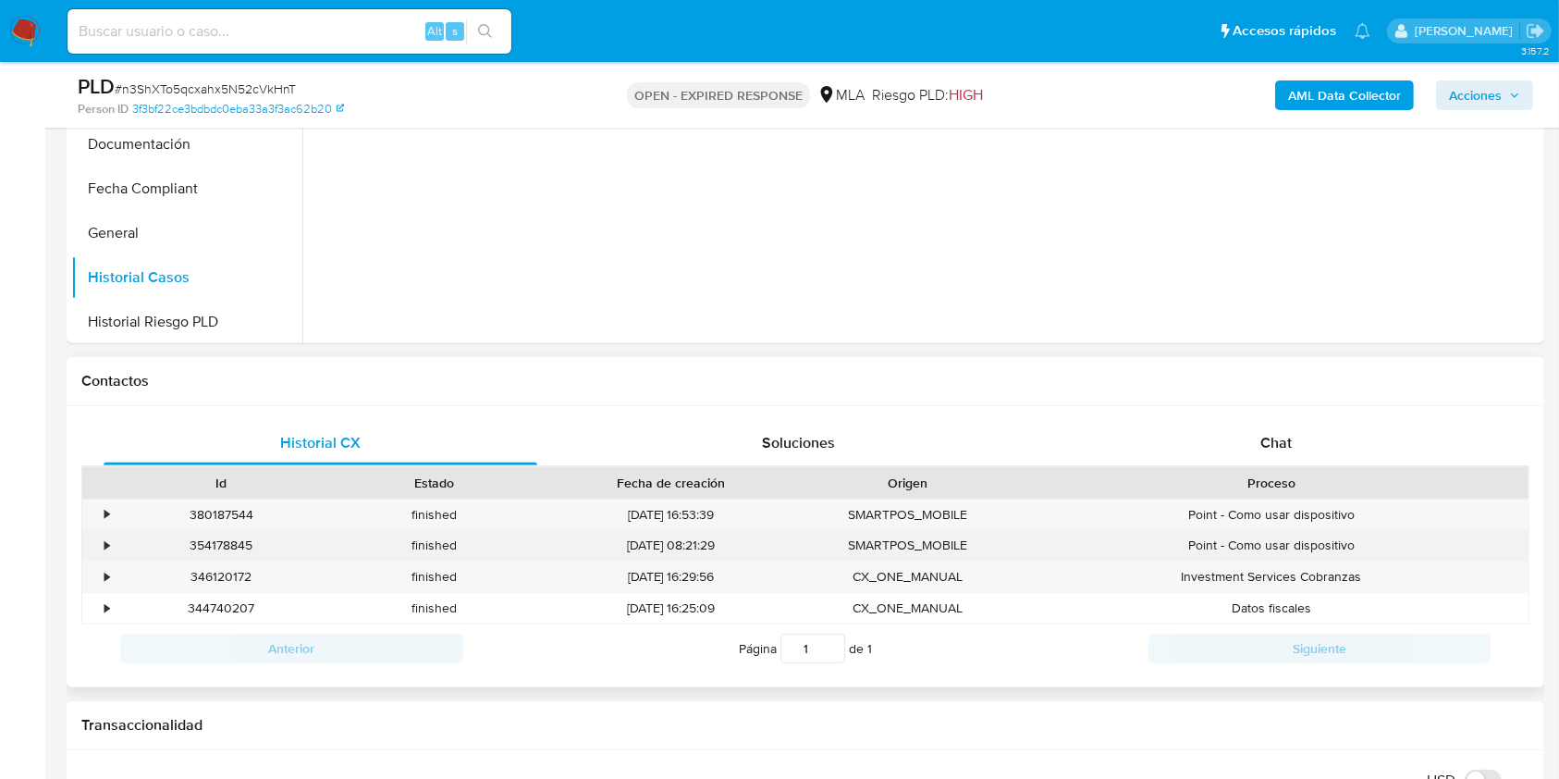
scroll to position [616, 0]
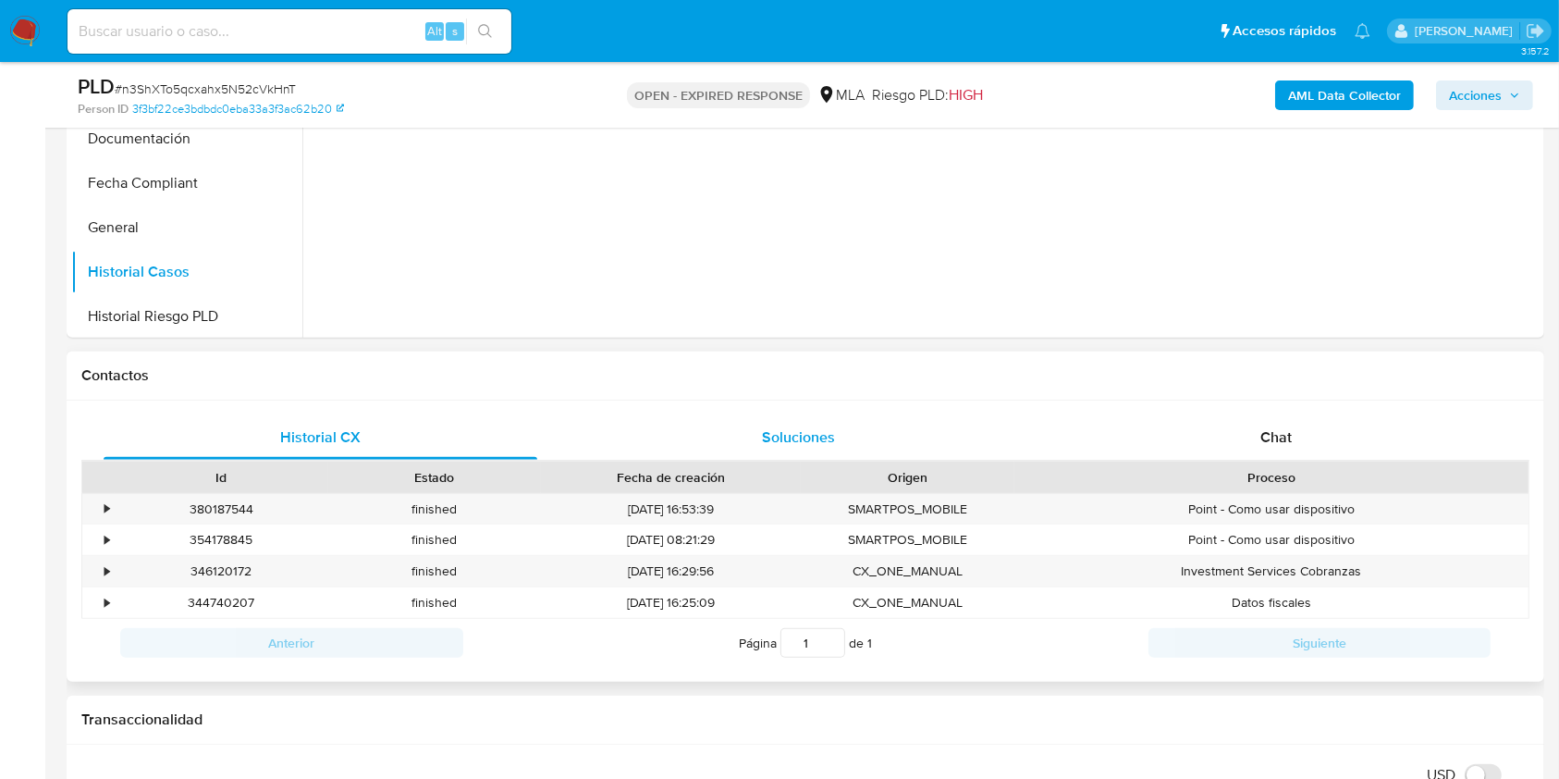
click at [978, 448] on div "Soluciones" at bounding box center [799, 437] width 434 height 44
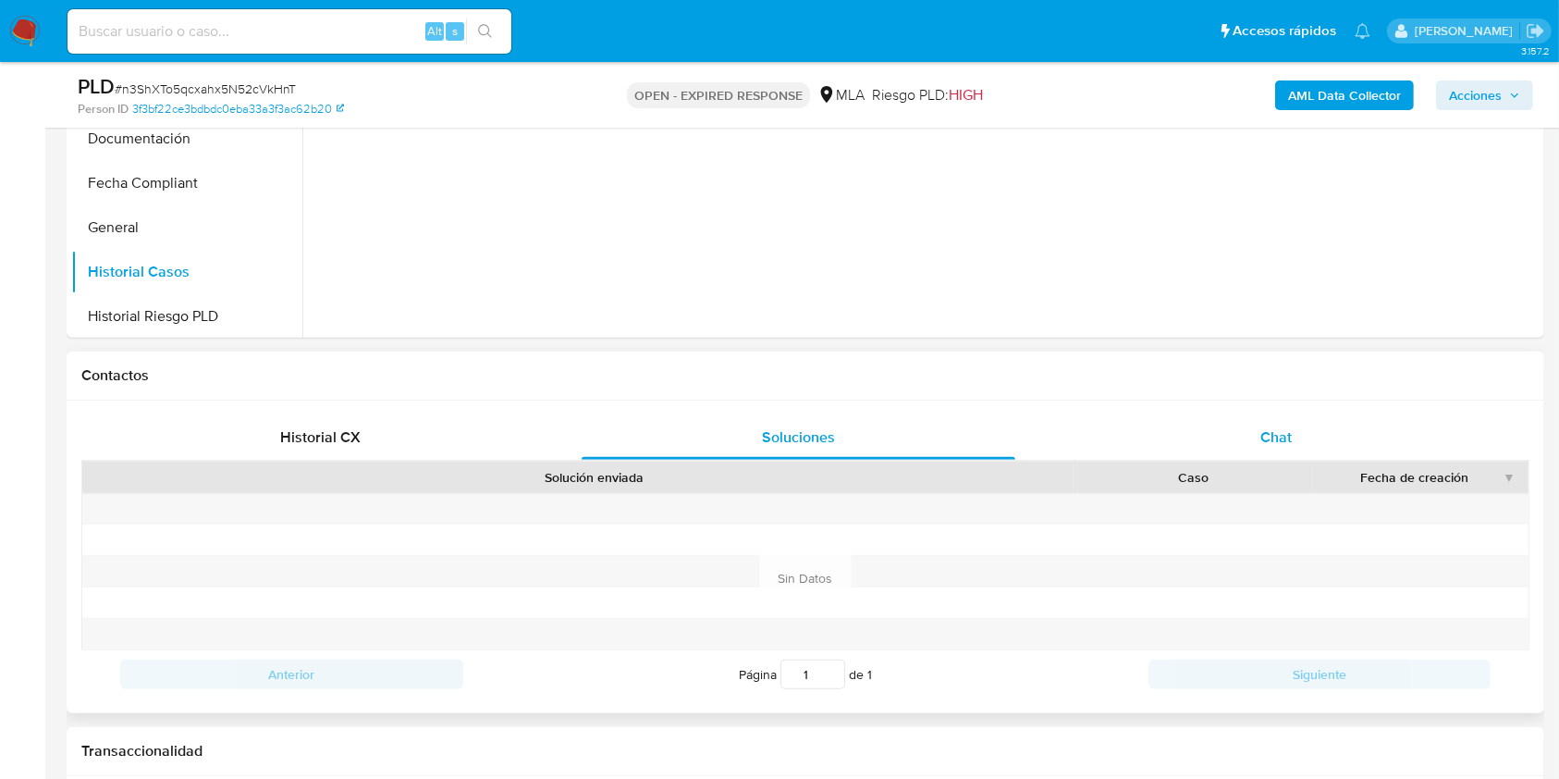
click at [1204, 420] on div "Chat" at bounding box center [1277, 437] width 434 height 44
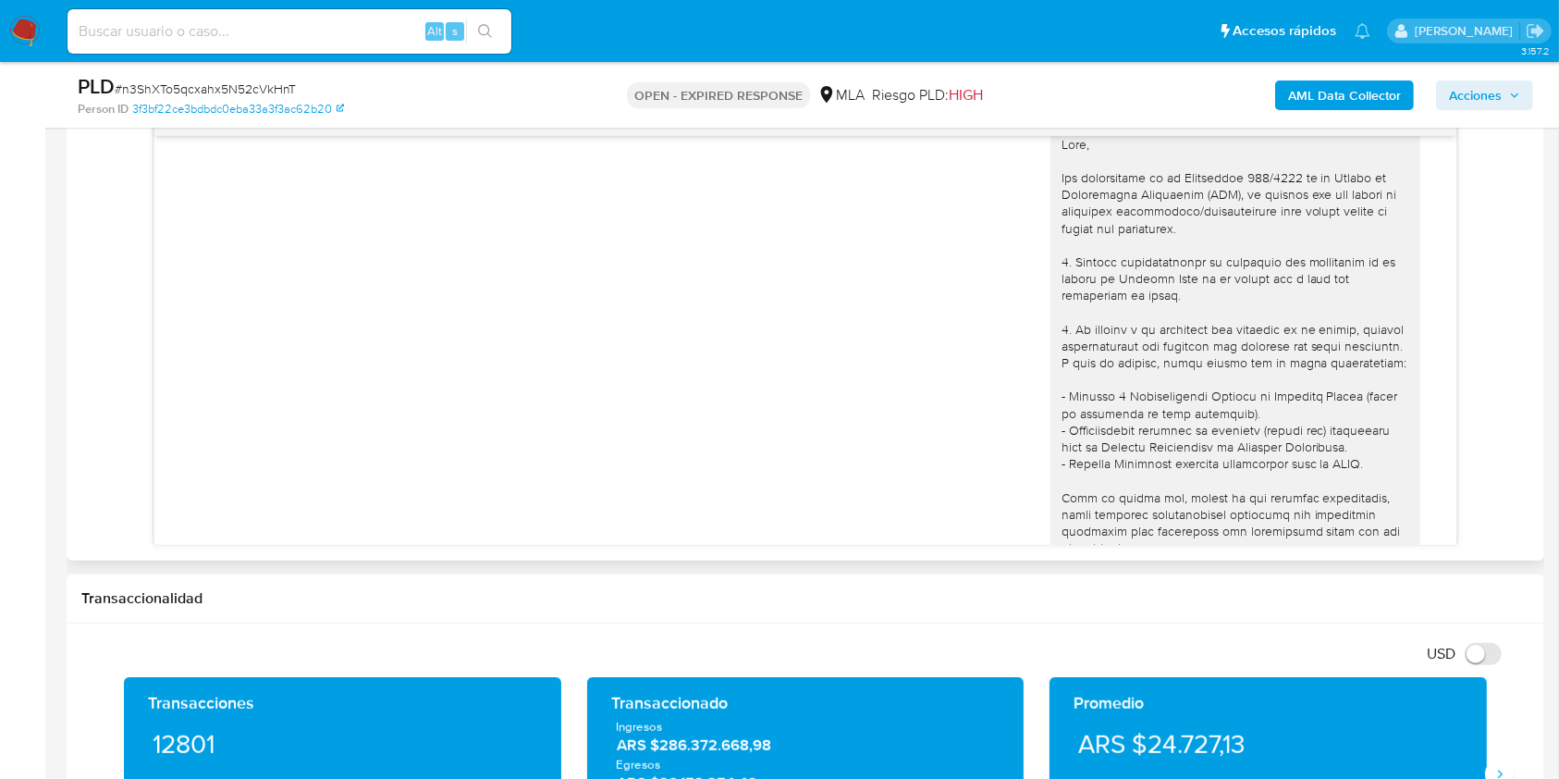
scroll to position [0, 0]
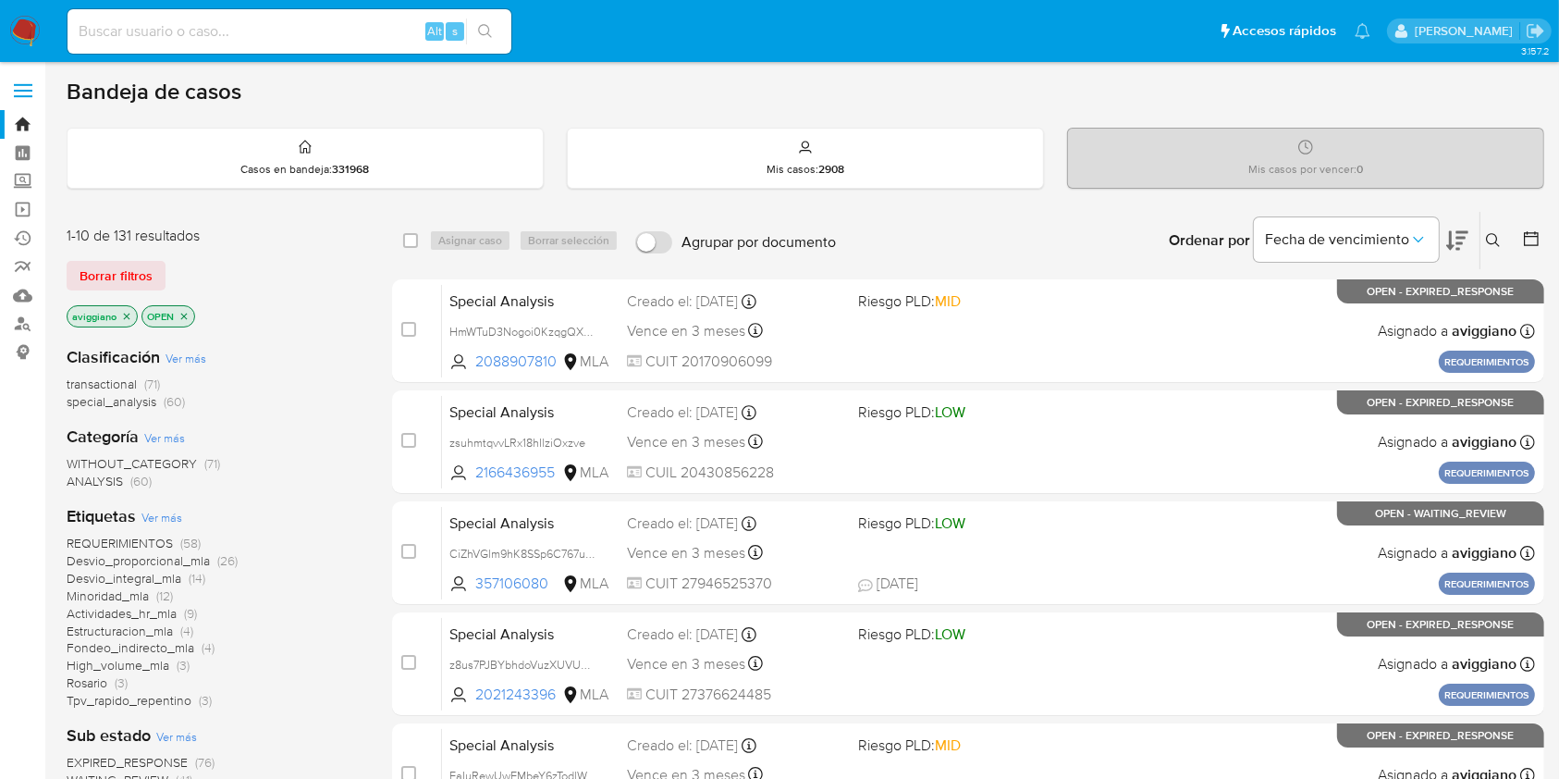
click at [1481, 244] on button at bounding box center [1495, 240] width 31 height 22
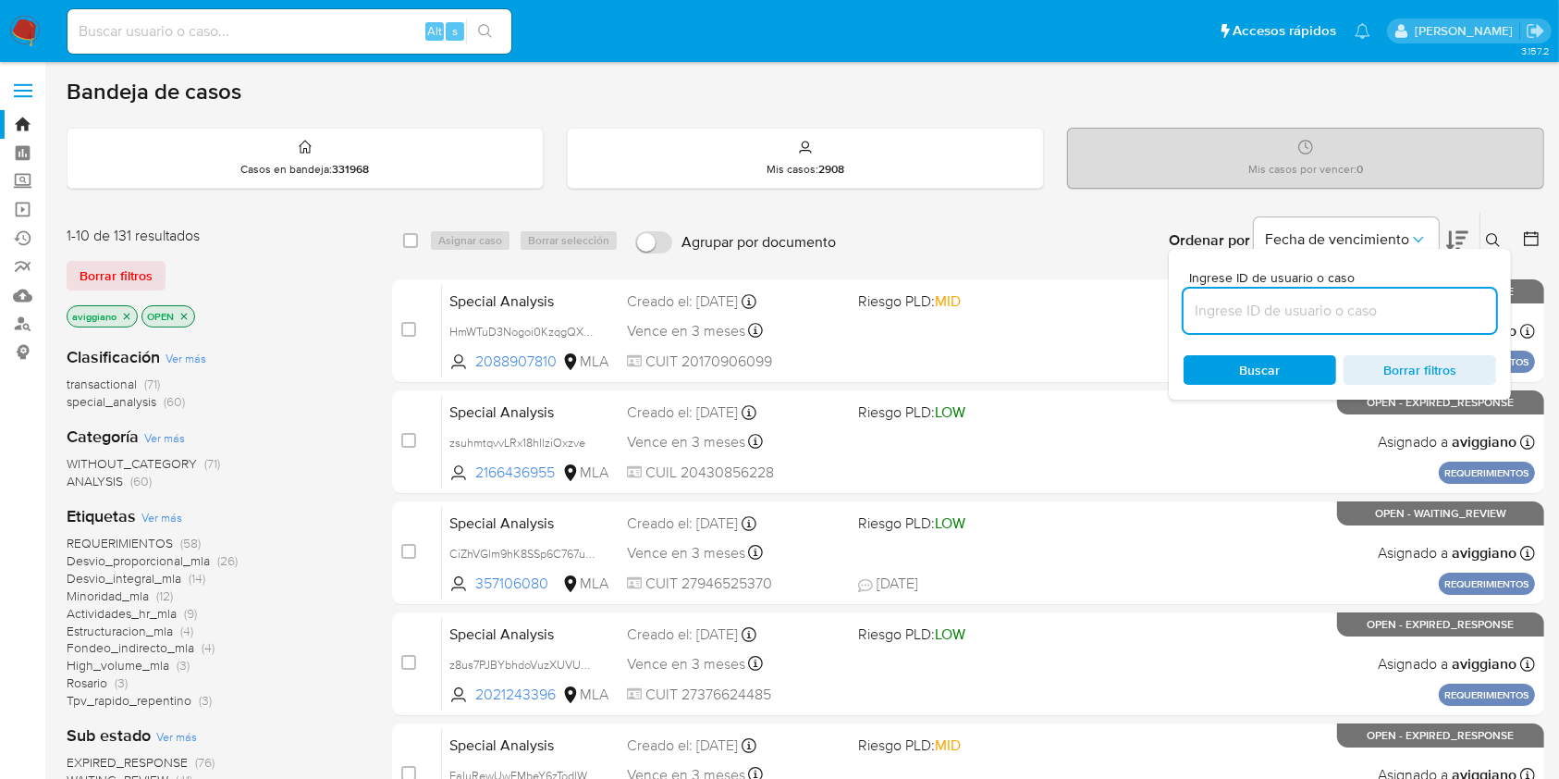
paste input "wP8dliat0BtmDoGAhSC0CBhc"
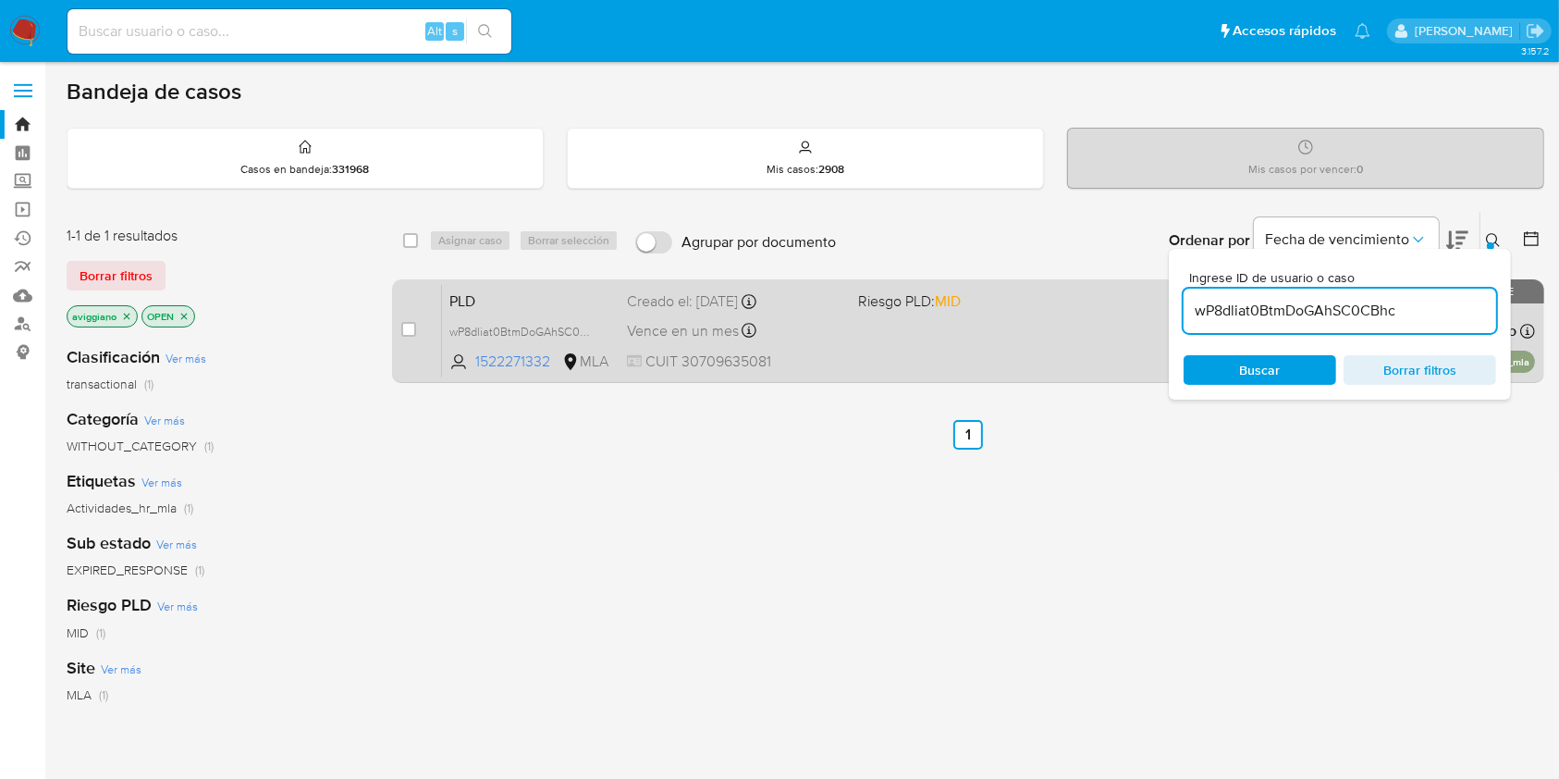
click at [1085, 279] on div "case-item-checkbox No es posible asignar el caso PLD wP8dliat0BtmDoGAhSC0CBhc 1…" at bounding box center [968, 331] width 1152 height 104
click at [1106, 300] on div "PLD wP8dliat0BtmDoGAhSC0CBhc 1522271332 MLA Riesgo PLD: MID Creado el: 12/08/20…" at bounding box center [988, 330] width 1093 height 93
click at [890, 316] on div "PLD wP8dliat0BtmDoGAhSC0CBhc 1522271332 MLA Riesgo PLD: MID Creado el: 12/08/20…" at bounding box center [988, 330] width 1093 height 93
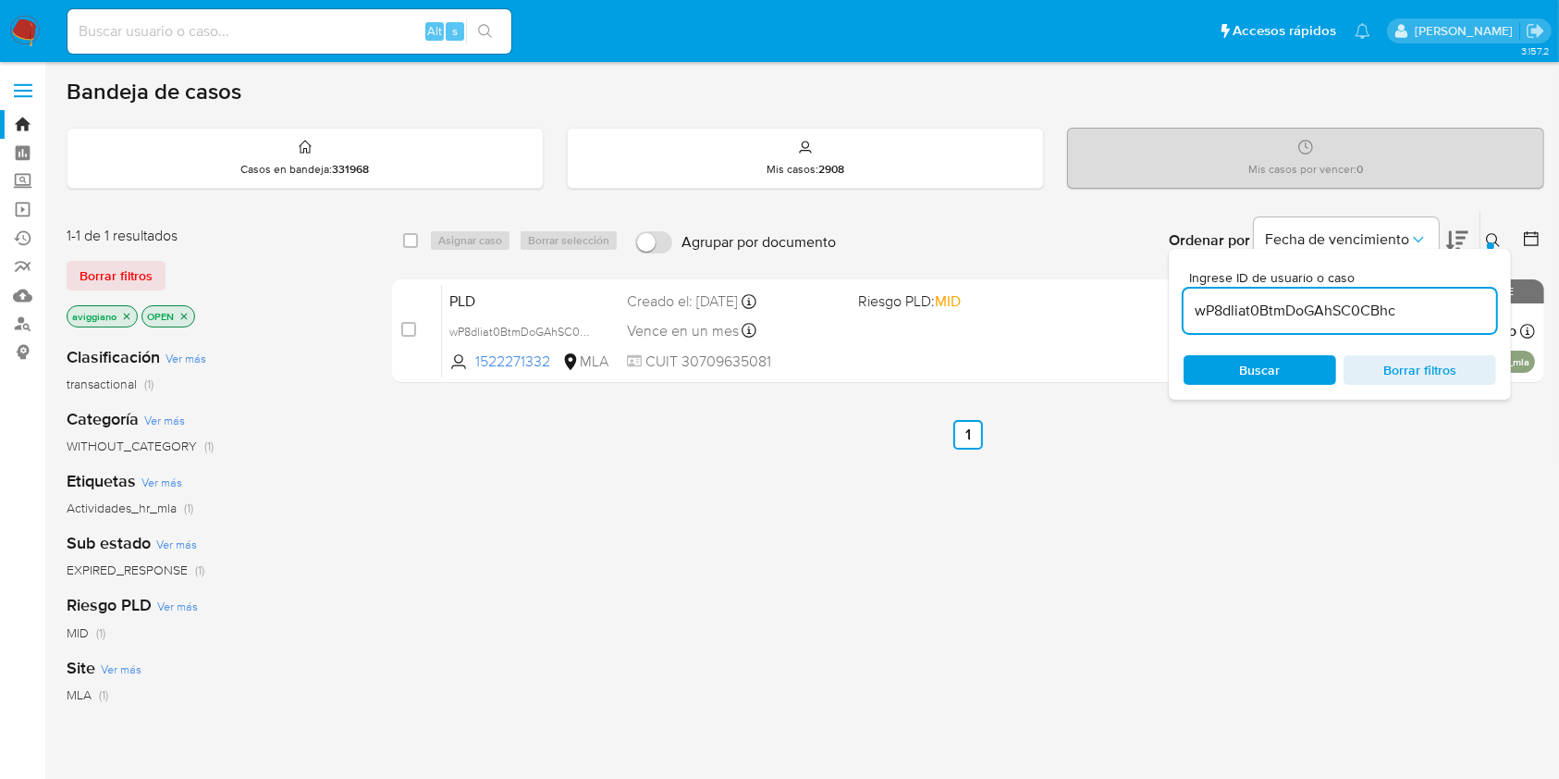
click at [1258, 297] on div "wP8dliat0BtmDoGAhSC0CBhc" at bounding box center [1339, 310] width 313 height 44
click at [1258, 299] on input "wP8dliat0BtmDoGAhSC0CBhc" at bounding box center [1339, 311] width 313 height 24
paste input "x4cYPnUZkJp1GTJFNxSGLtHd"
type input "x4cYPnUZkJp1GTJFNxSGLtHd"
click at [403, 242] on input "checkbox" at bounding box center [410, 240] width 15 height 15
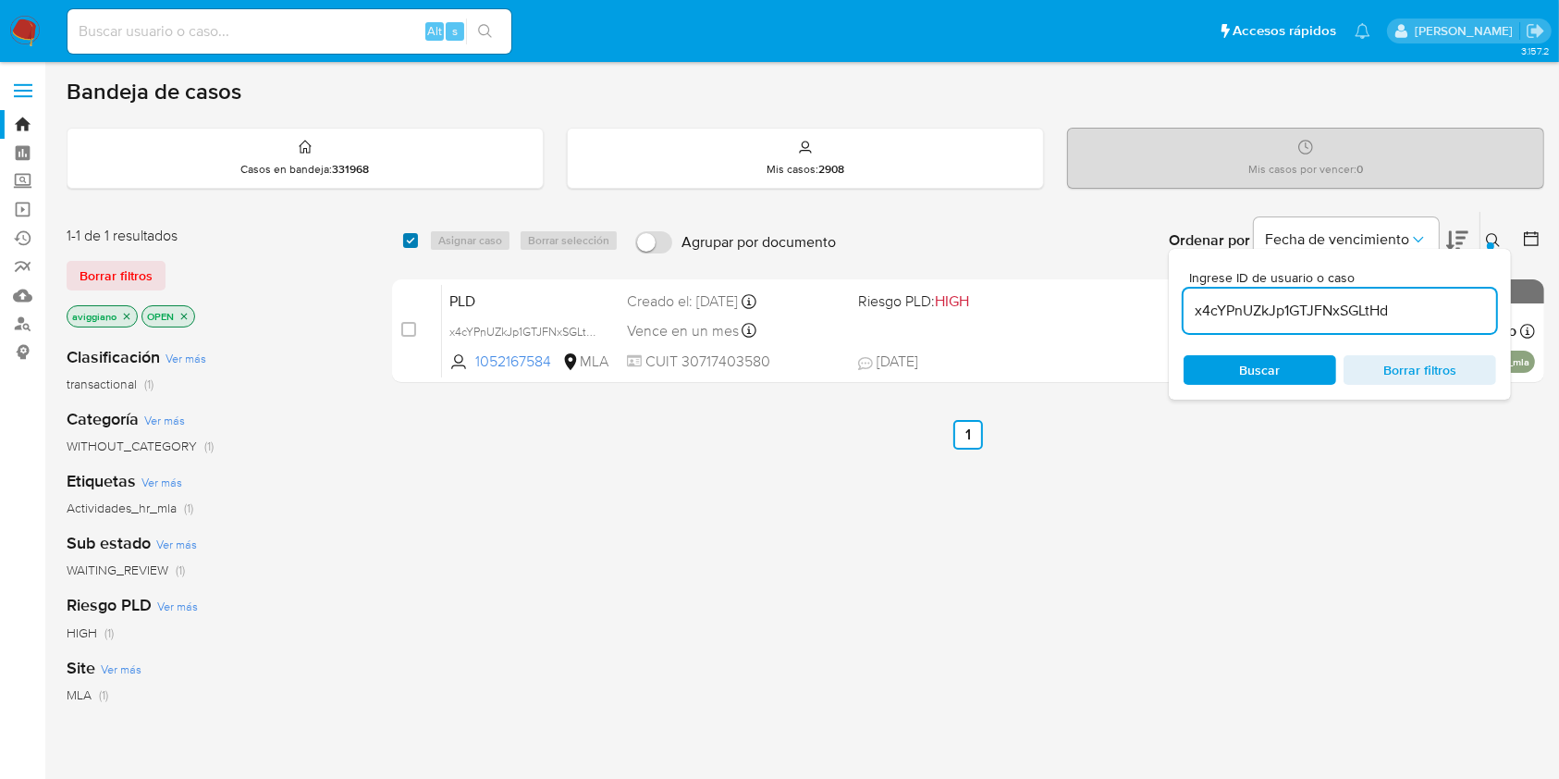
checkbox input "true"
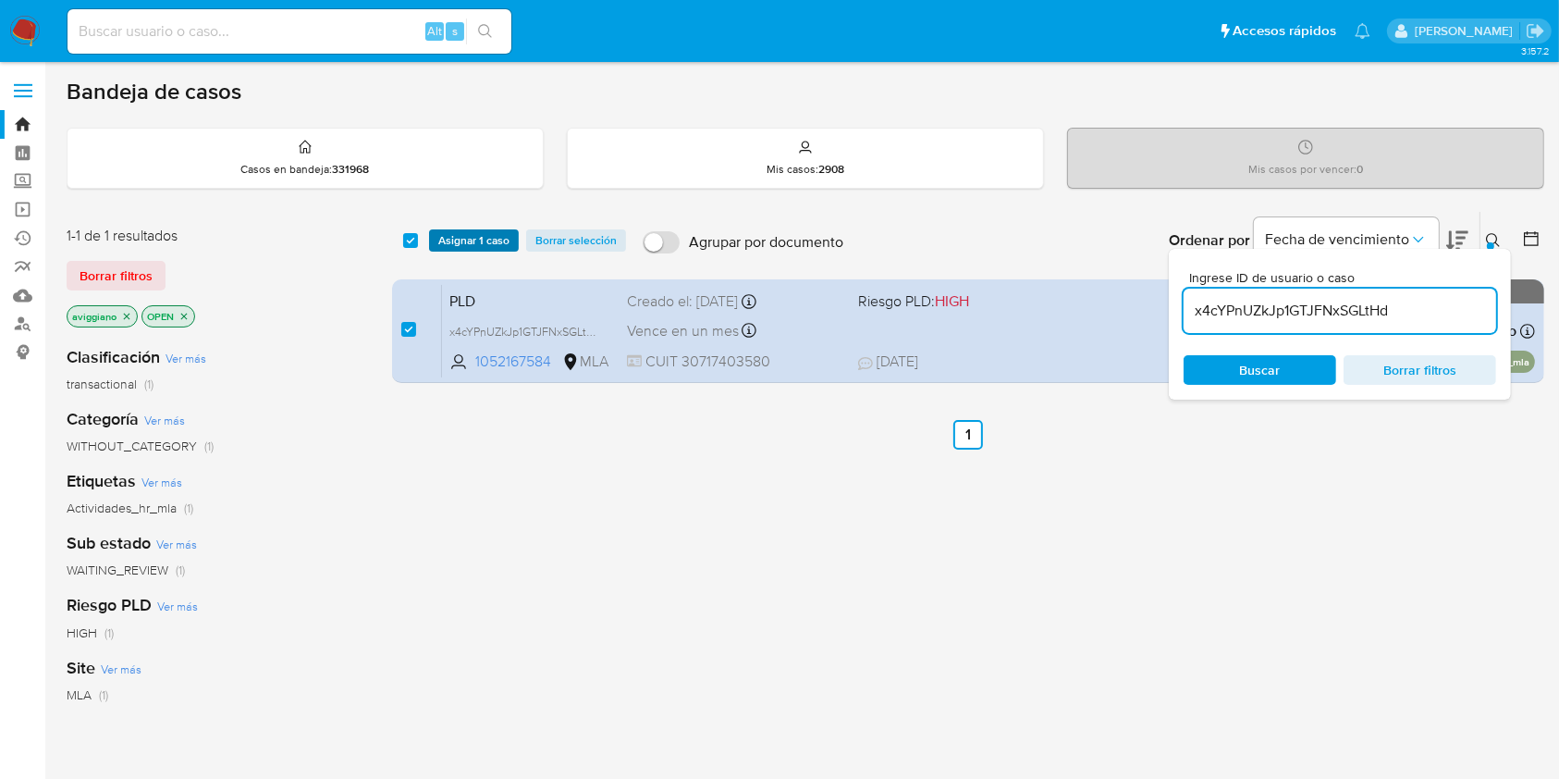
click at [432, 240] on button "Asignar 1 caso" at bounding box center [474, 240] width 90 height 22
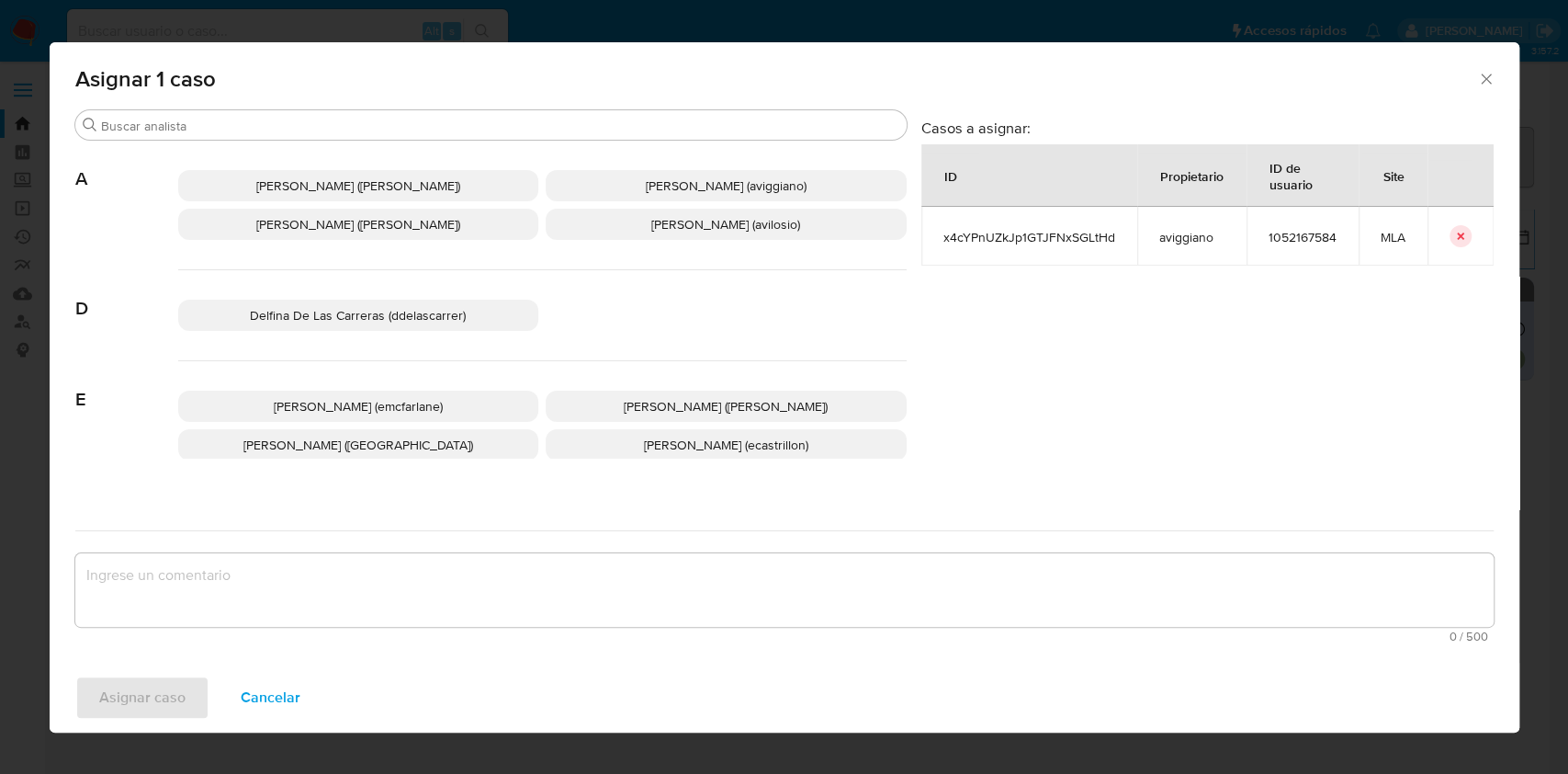
click at [381, 232] on span "Alejandra Alicia Barbieri (alebarbieri)" at bounding box center [358, 224] width 204 height 18
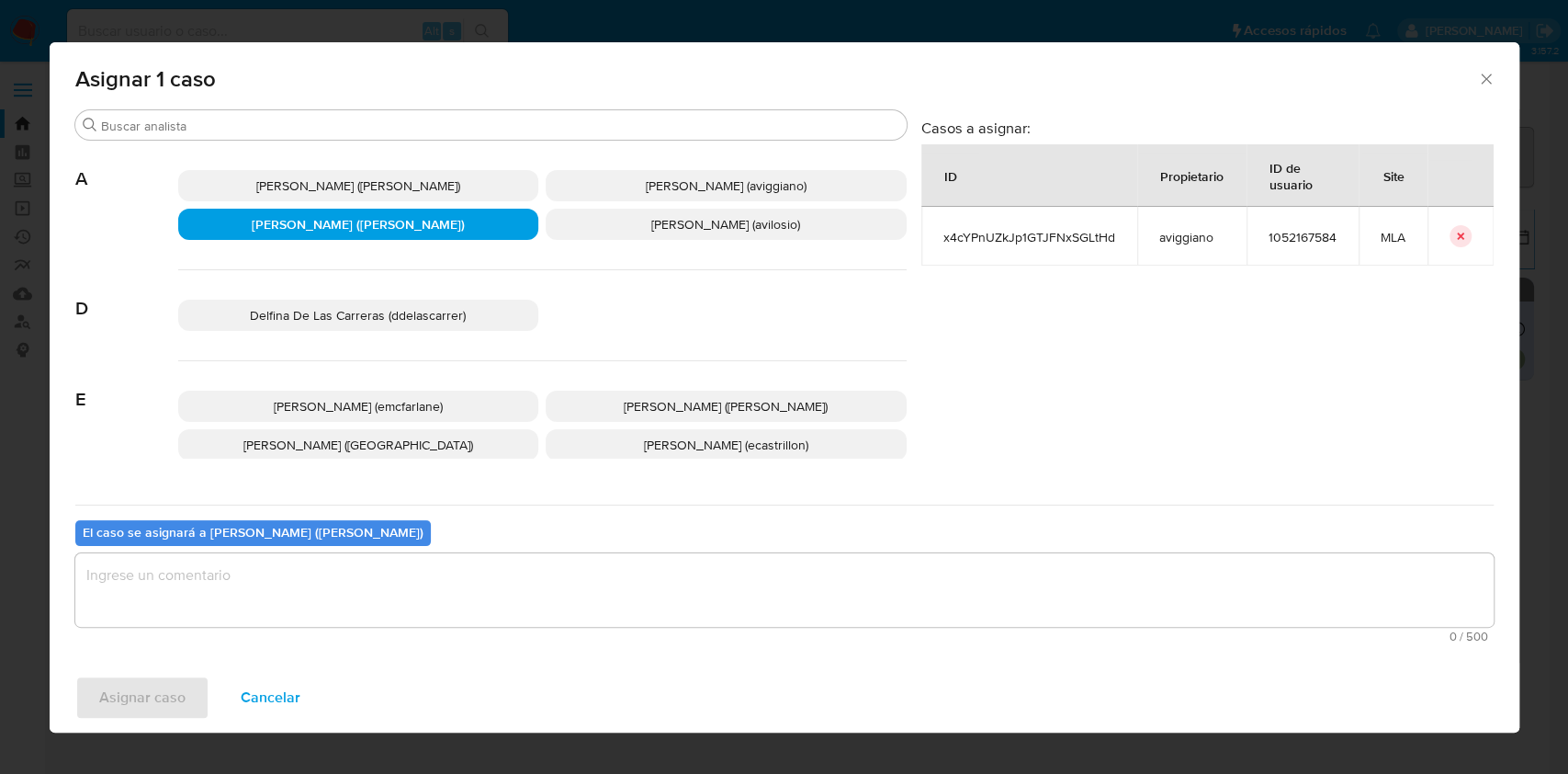
click at [653, 181] on span "Agustina Belen Viggiano (aviggiano)" at bounding box center [726, 186] width 161 height 18
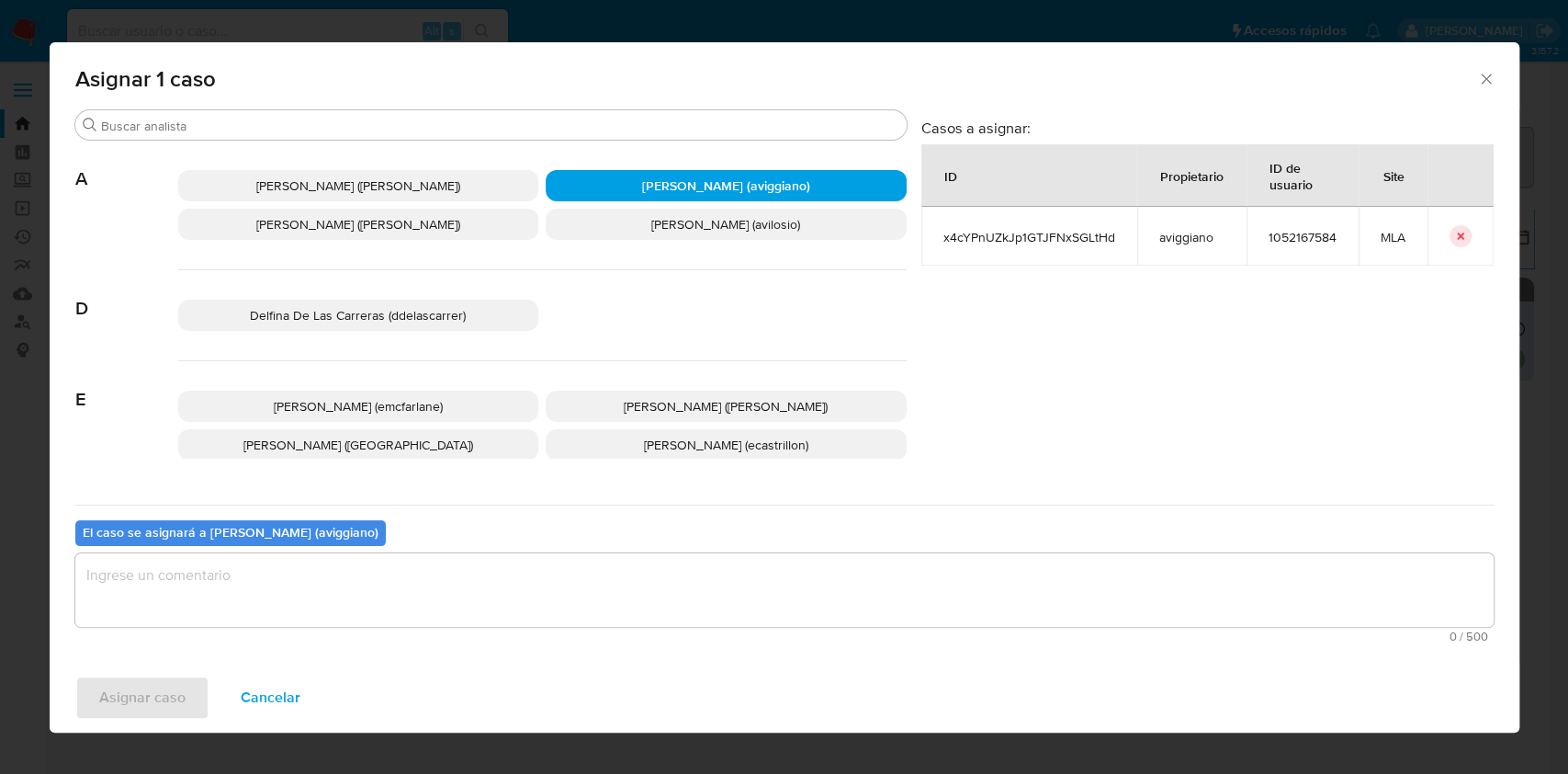
click at [309, 627] on div "0 / 500 500 caracteres restantes" at bounding box center [785, 598] width 1419 height 89
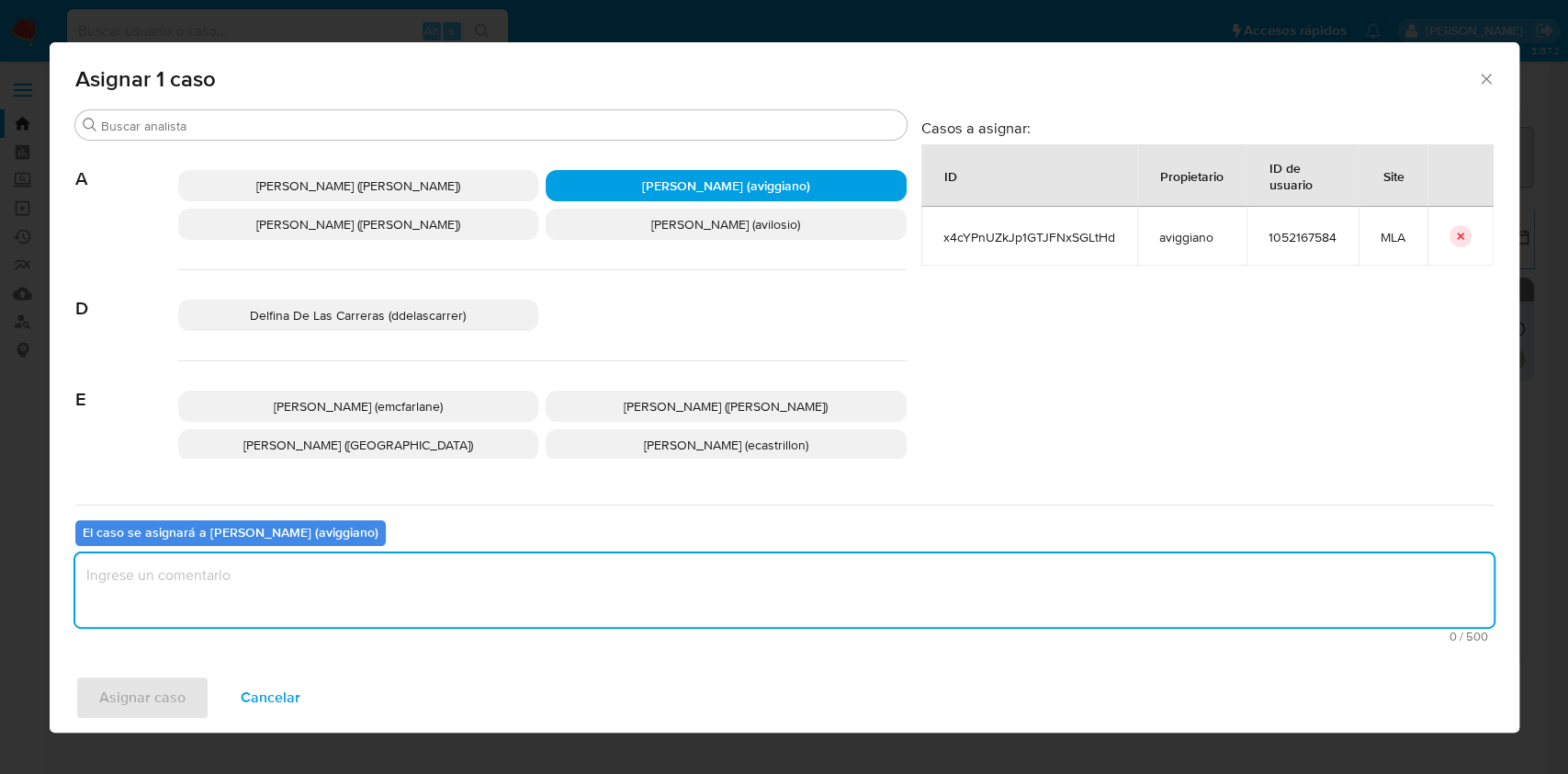
click at [316, 600] on textarea "assign-modal" at bounding box center [785, 590] width 1419 height 74
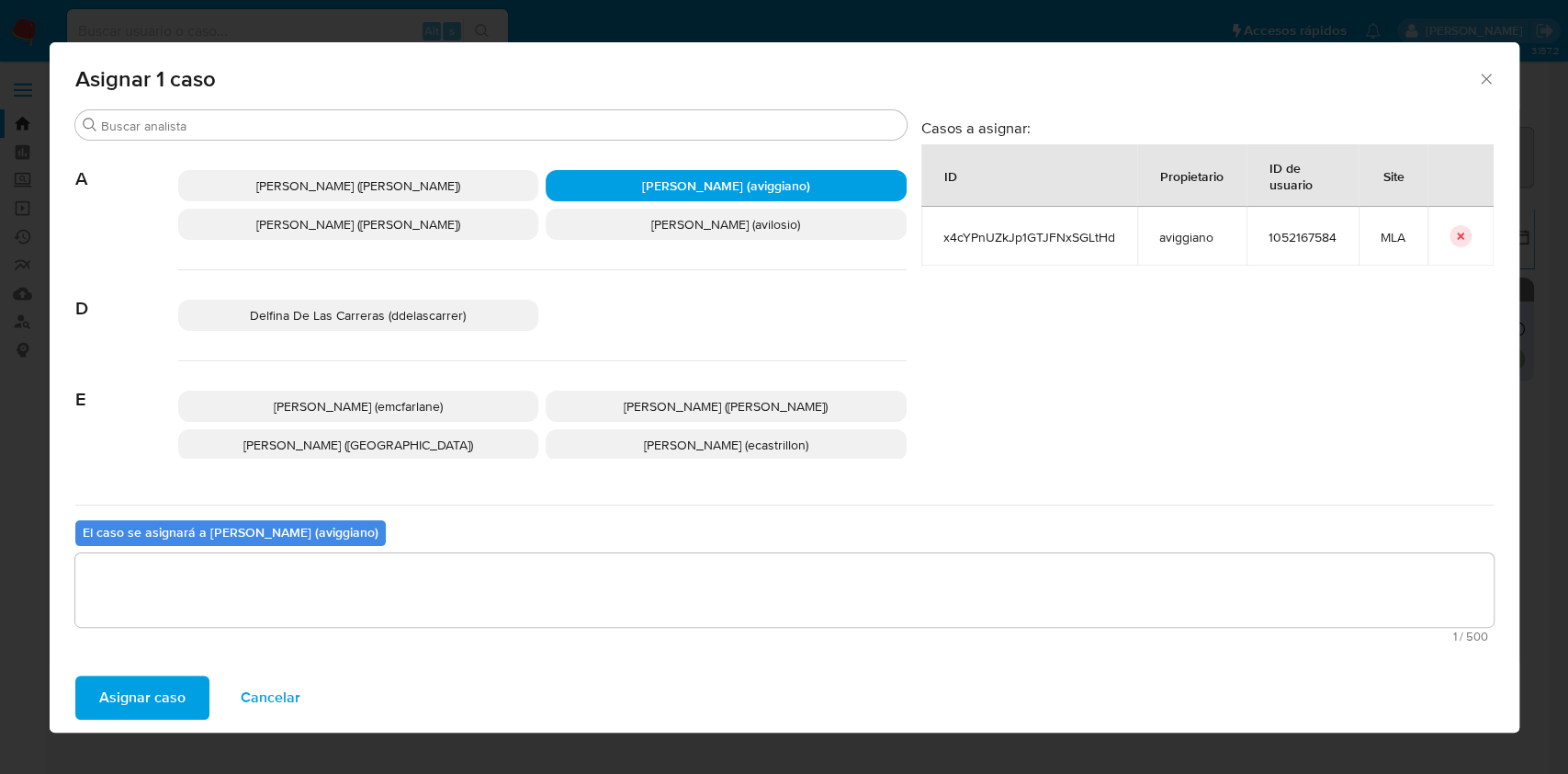
click at [141, 700] on span "Asignar caso" at bounding box center [142, 697] width 86 height 41
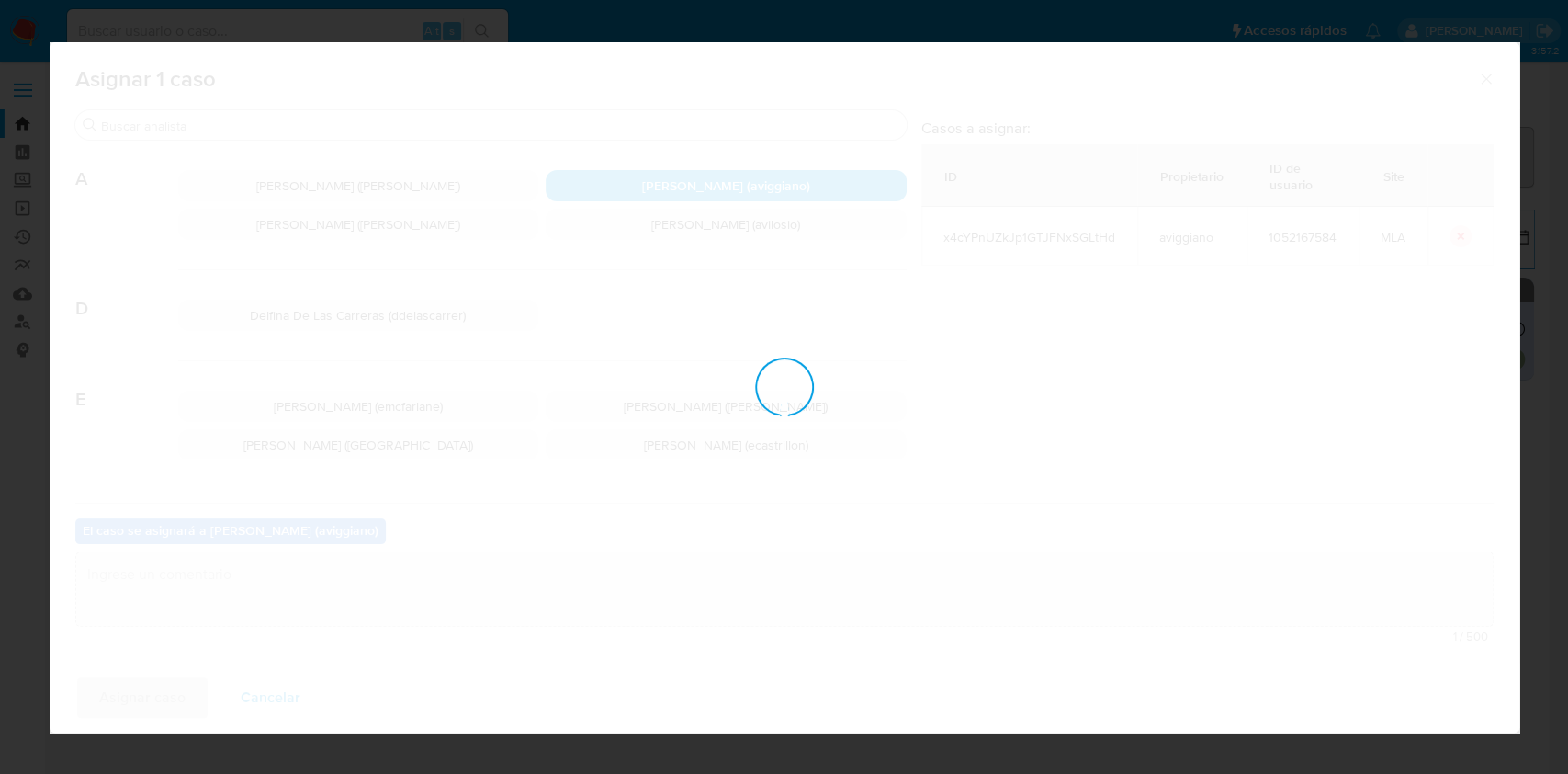
checkbox input "false"
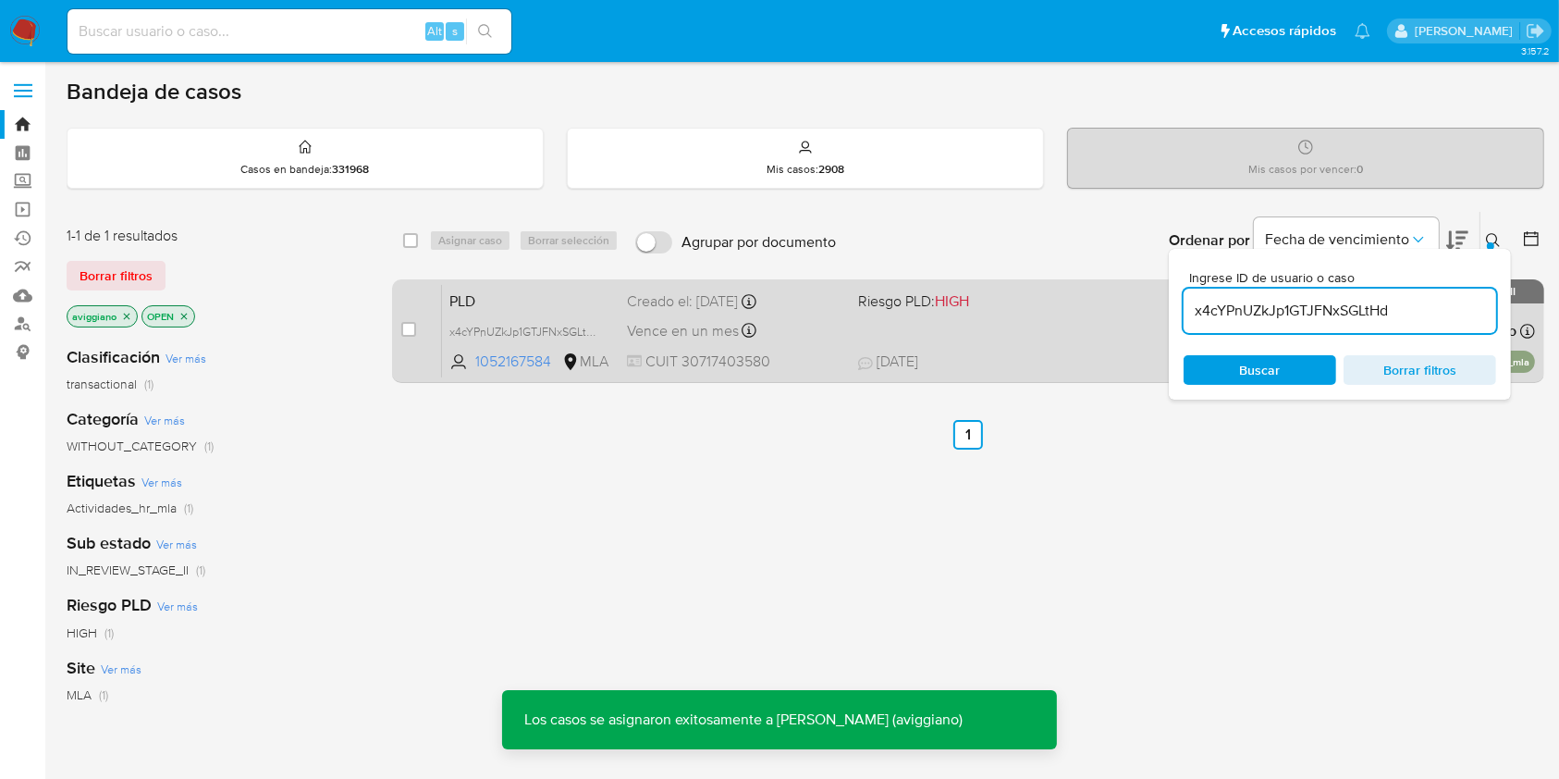
click at [685, 354] on span "CUIT 30717403580" at bounding box center [734, 361] width 215 height 20
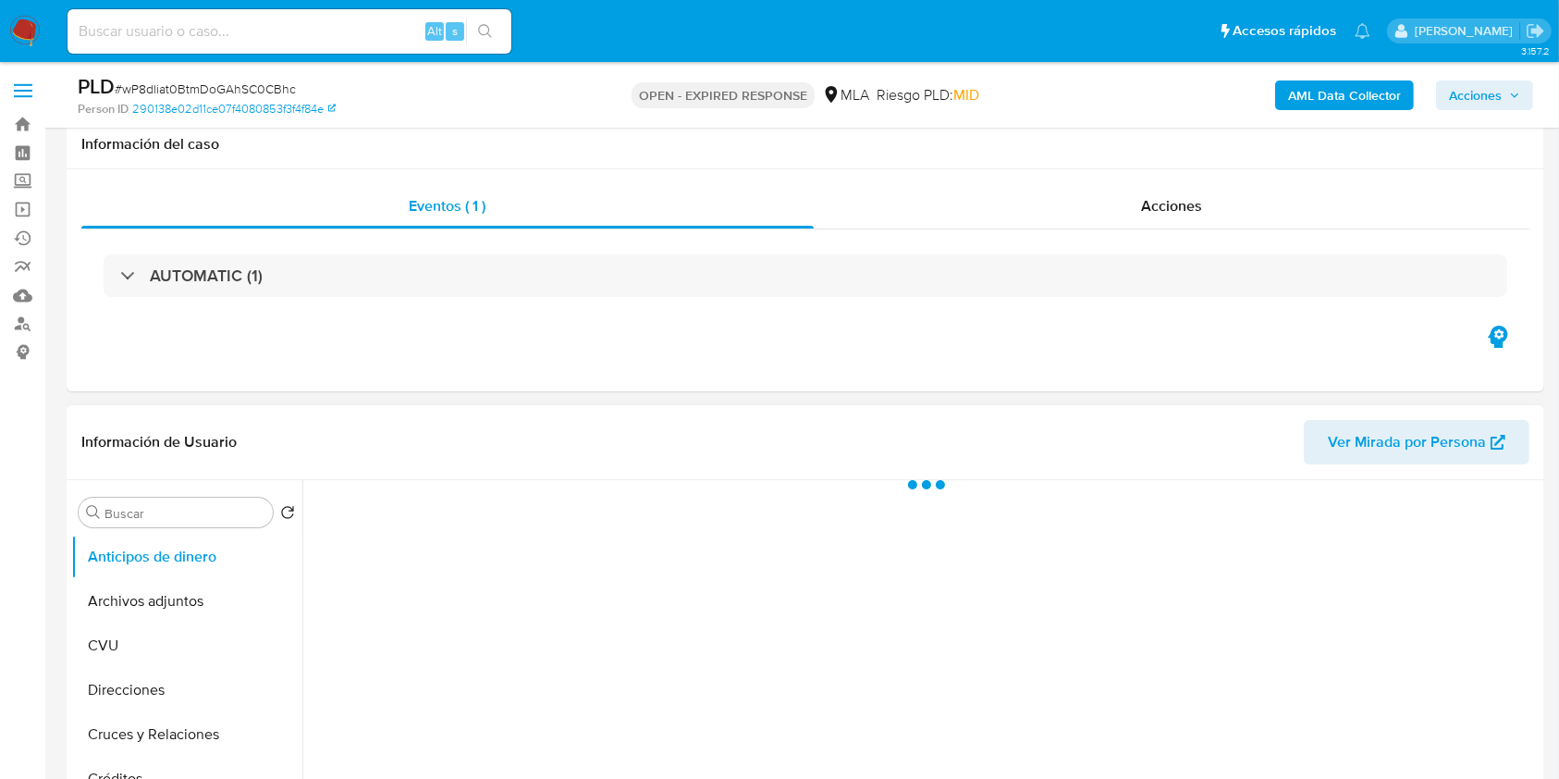
scroll to position [246, 0]
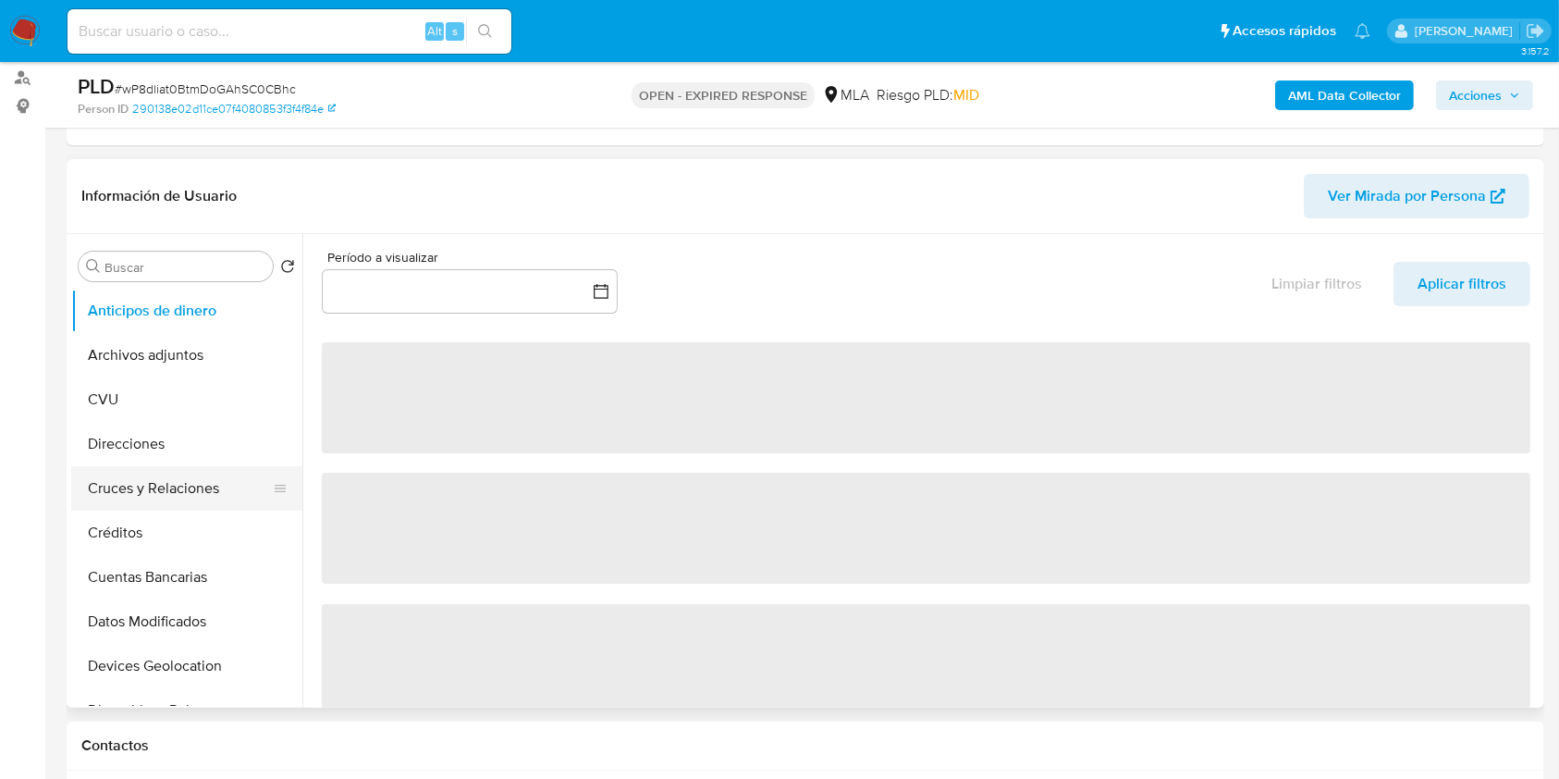
select select "10"
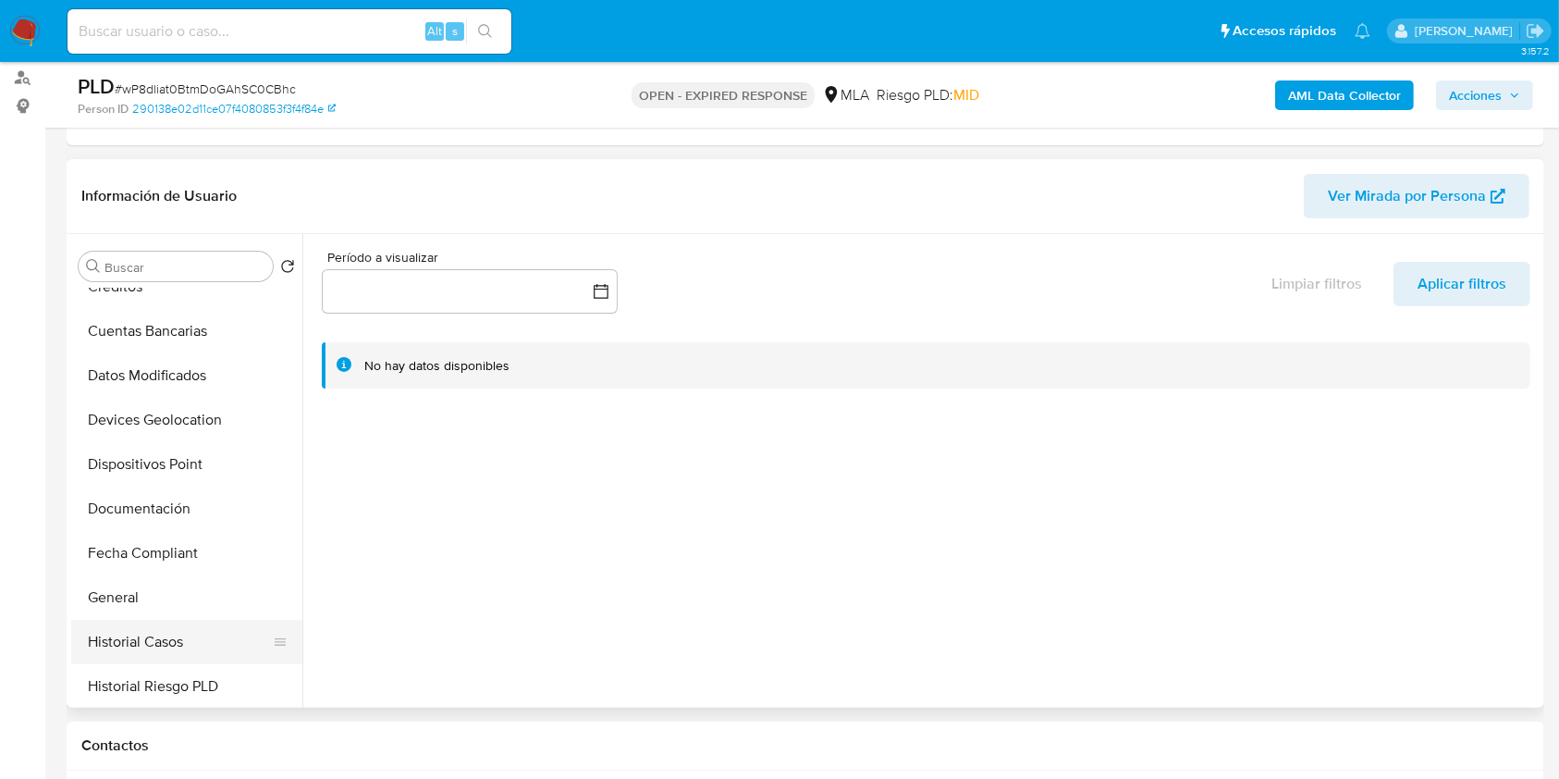
click at [132, 625] on button "Historial Casos" at bounding box center [179, 641] width 216 height 44
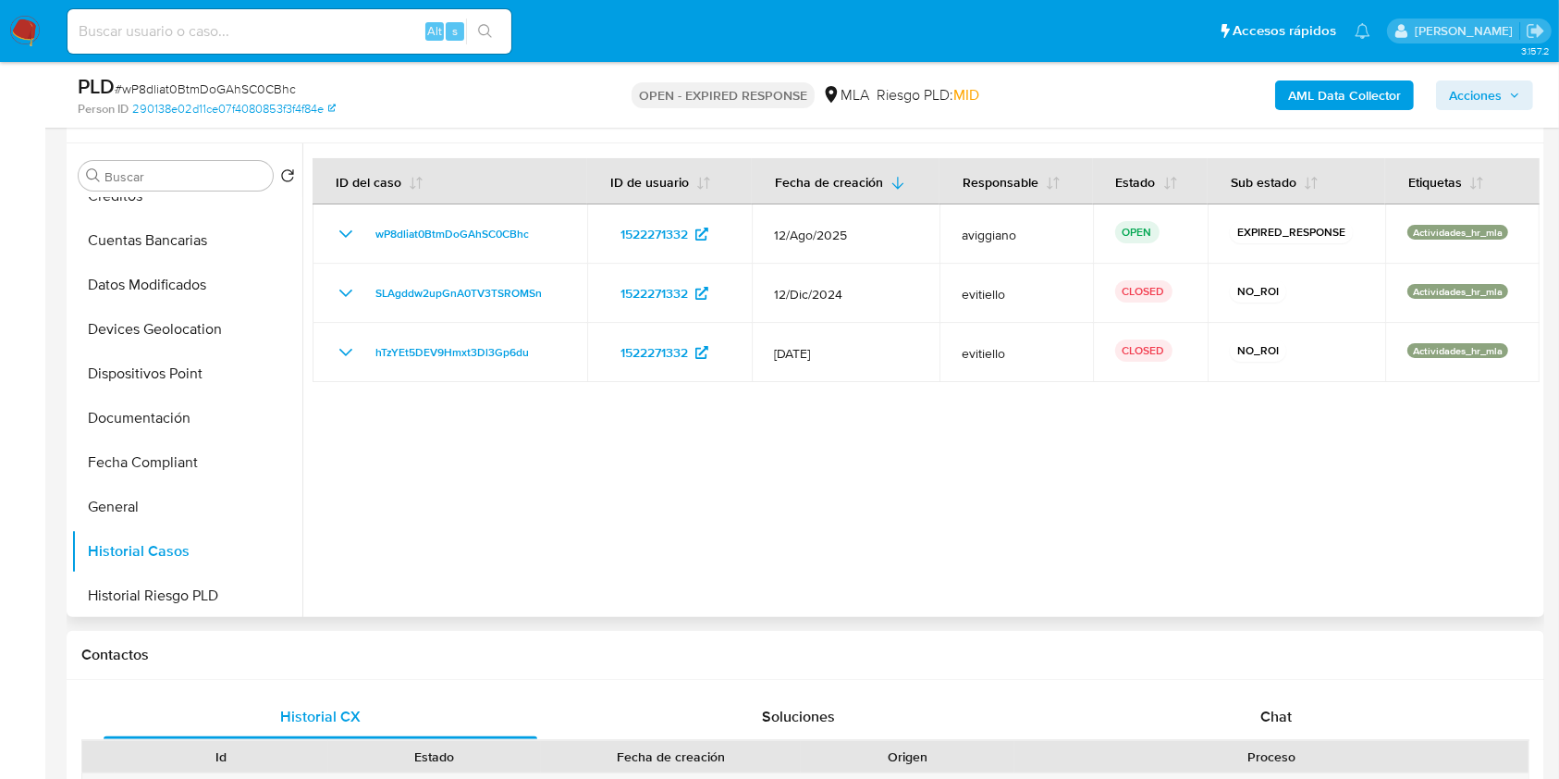
scroll to position [493, 0]
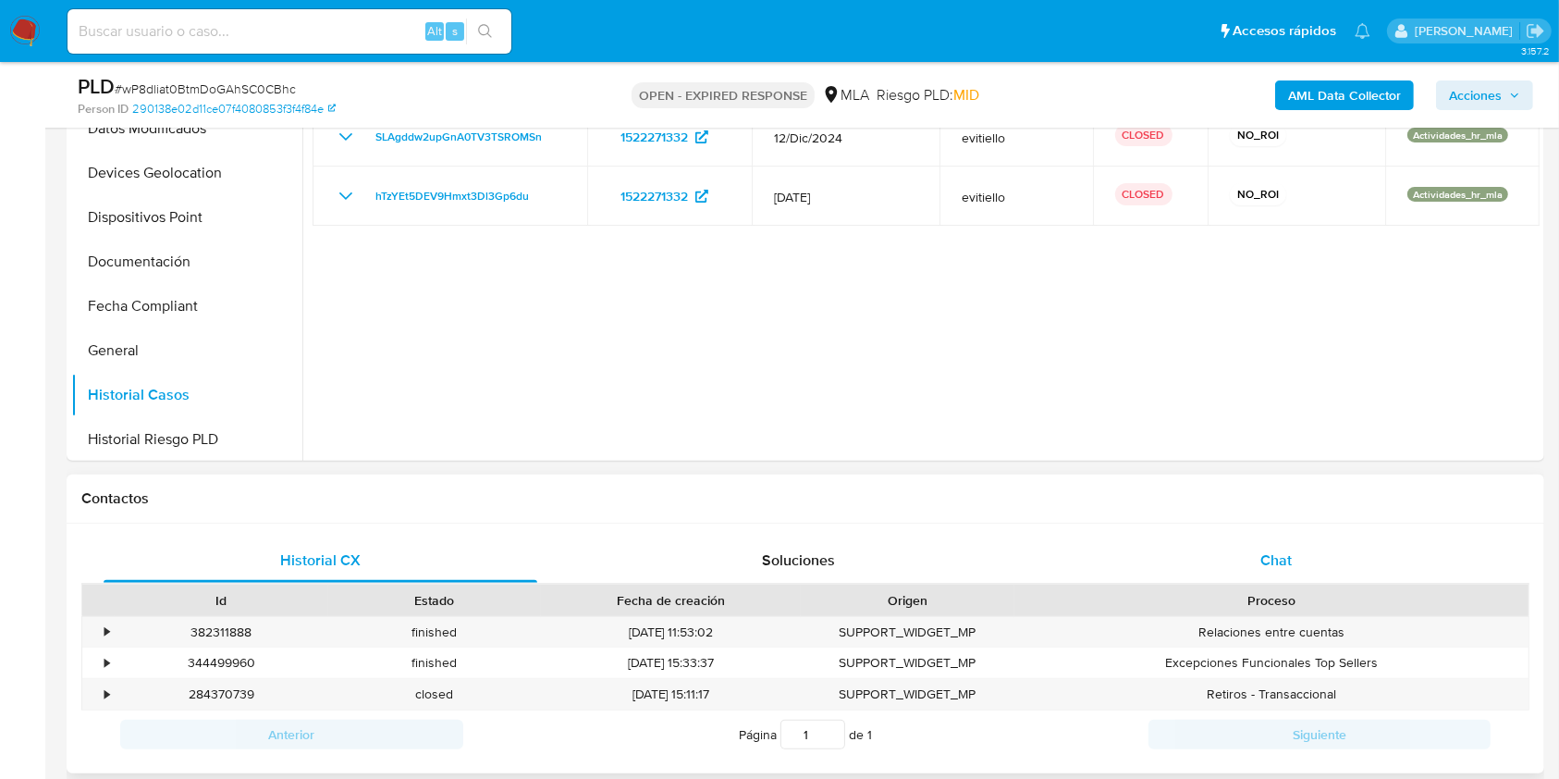
click at [1330, 546] on div "Chat" at bounding box center [1277, 560] width 434 height 44
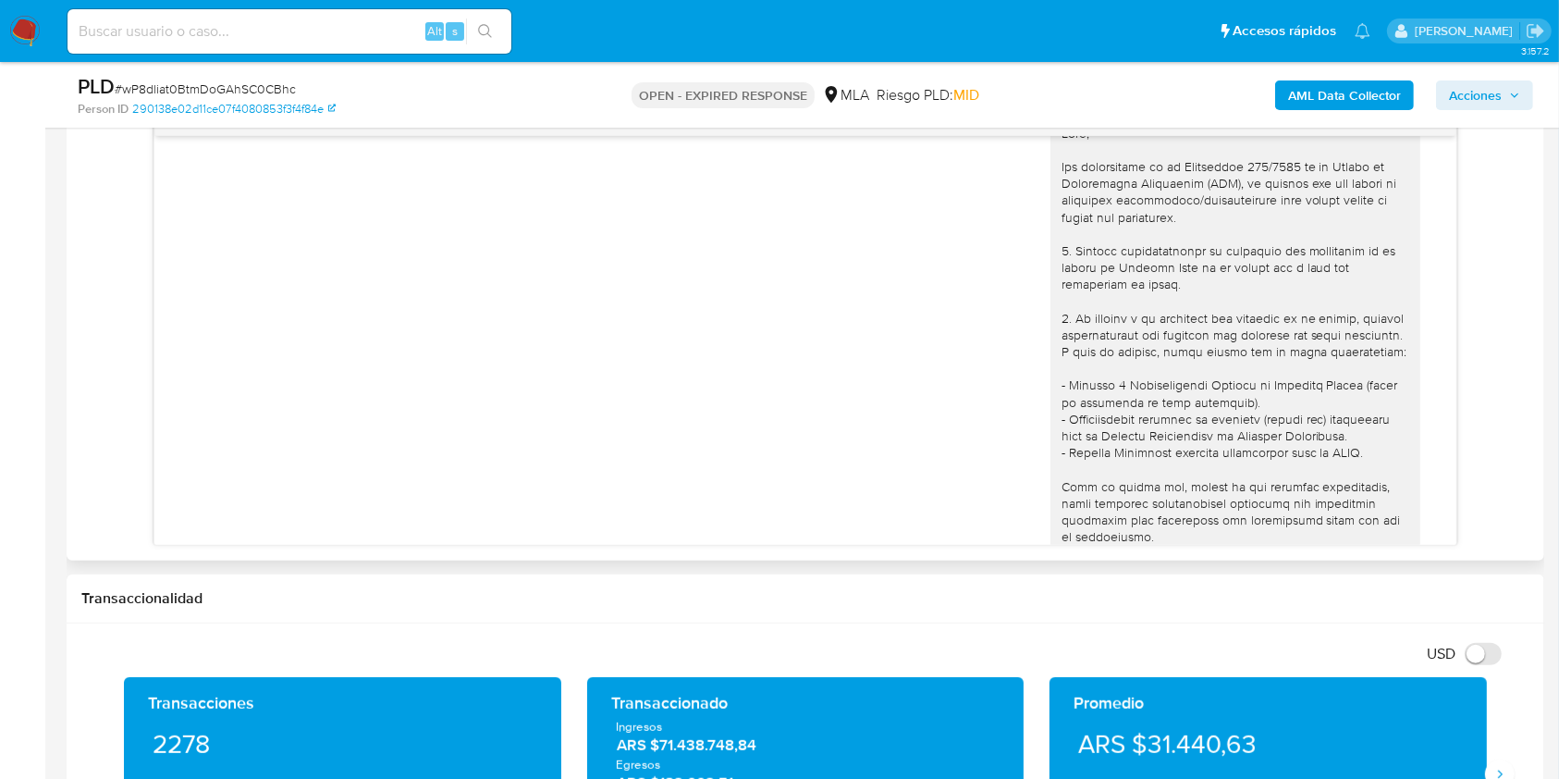
scroll to position [0, 0]
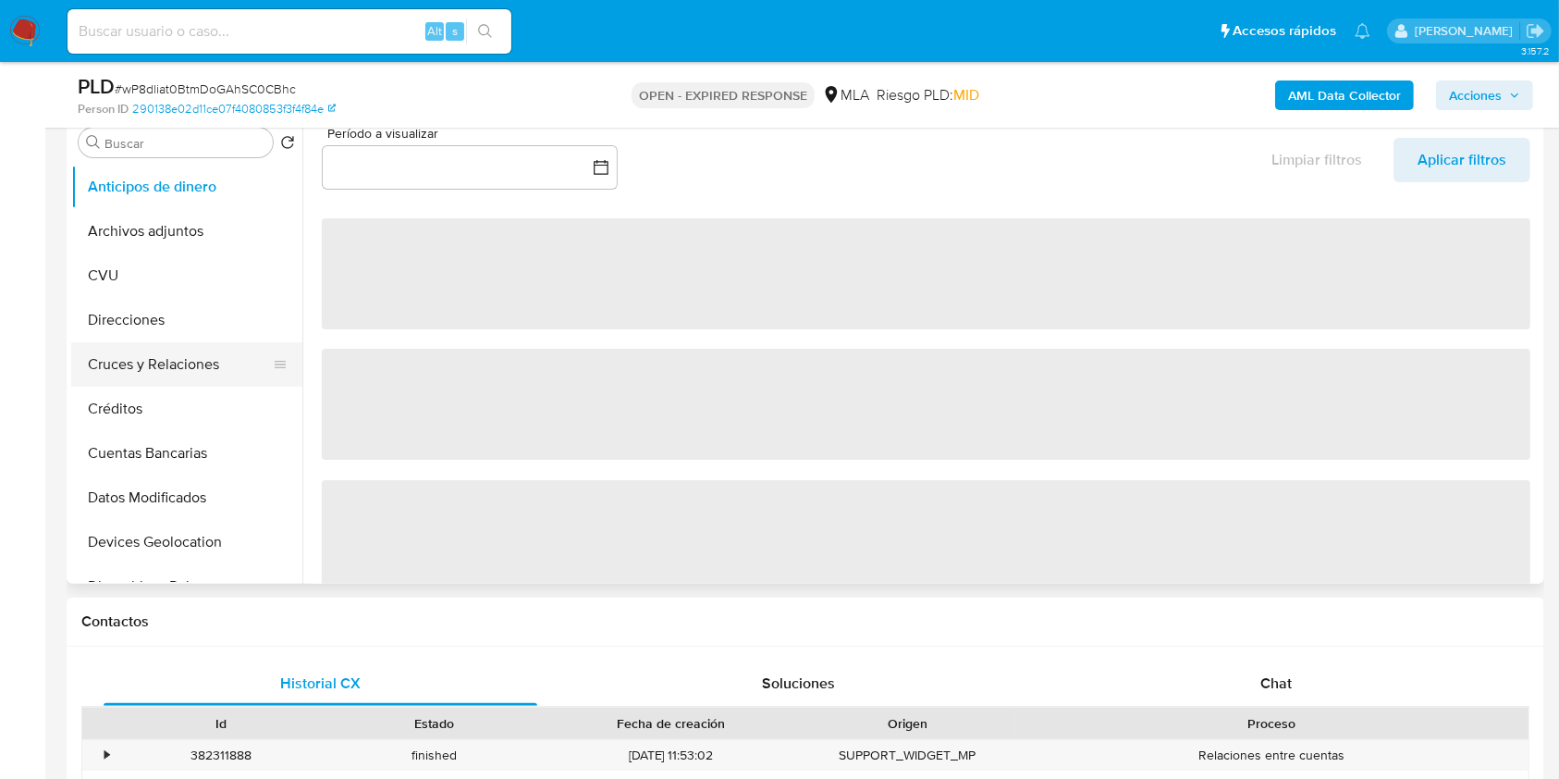
scroll to position [246, 0]
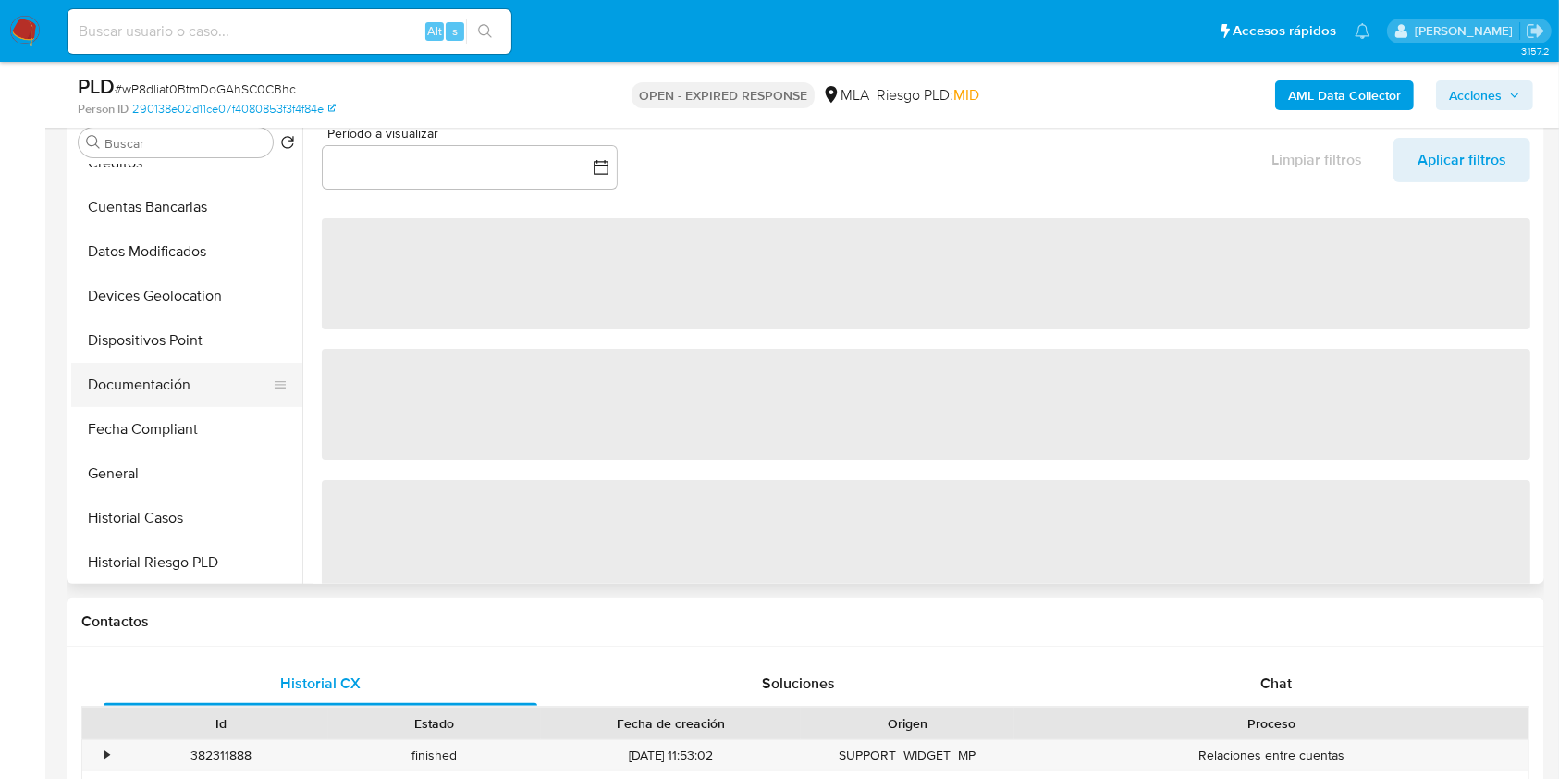
select select "10"
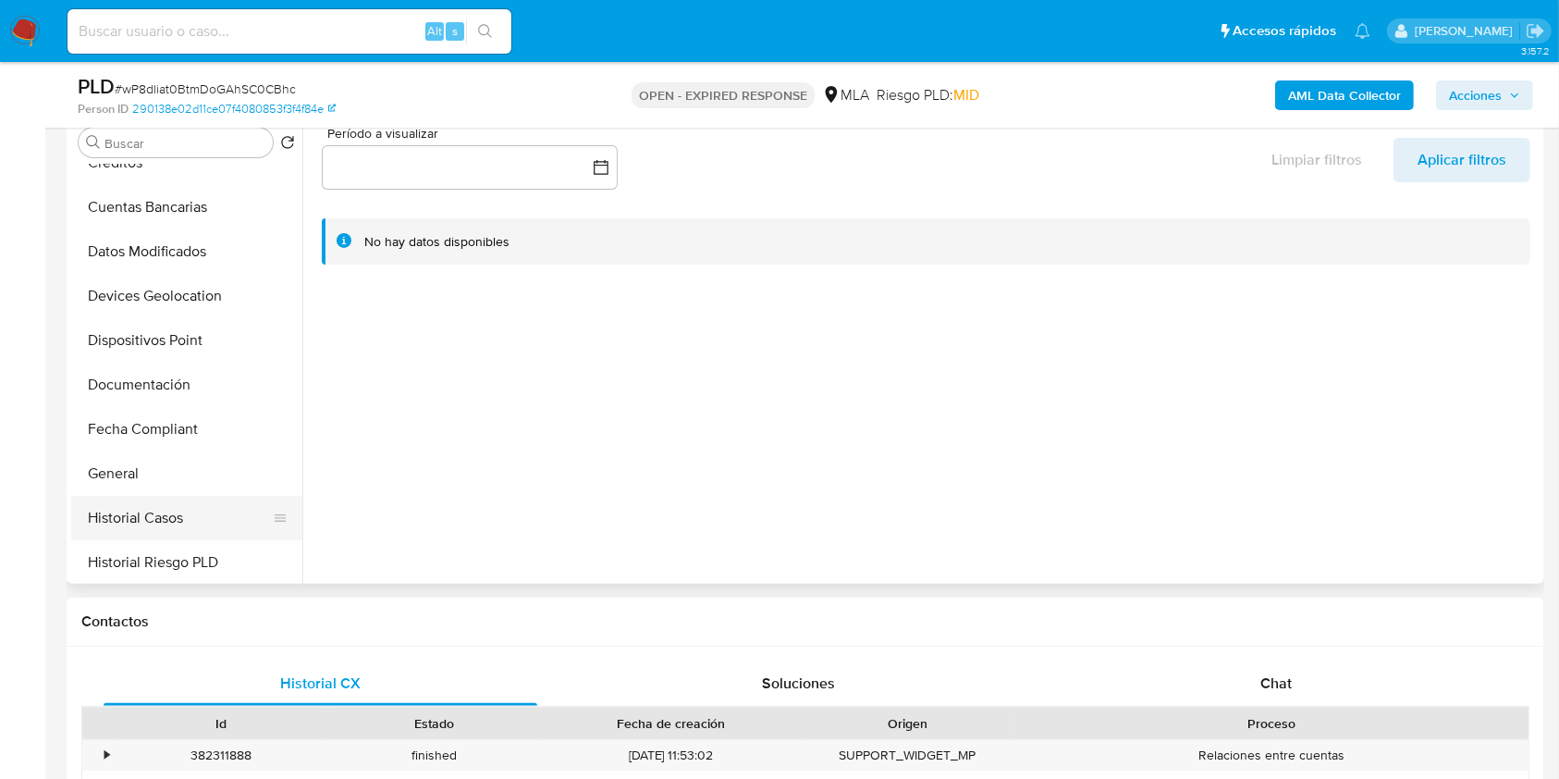
click at [181, 537] on button "Historial Casos" at bounding box center [179, 518] width 216 height 44
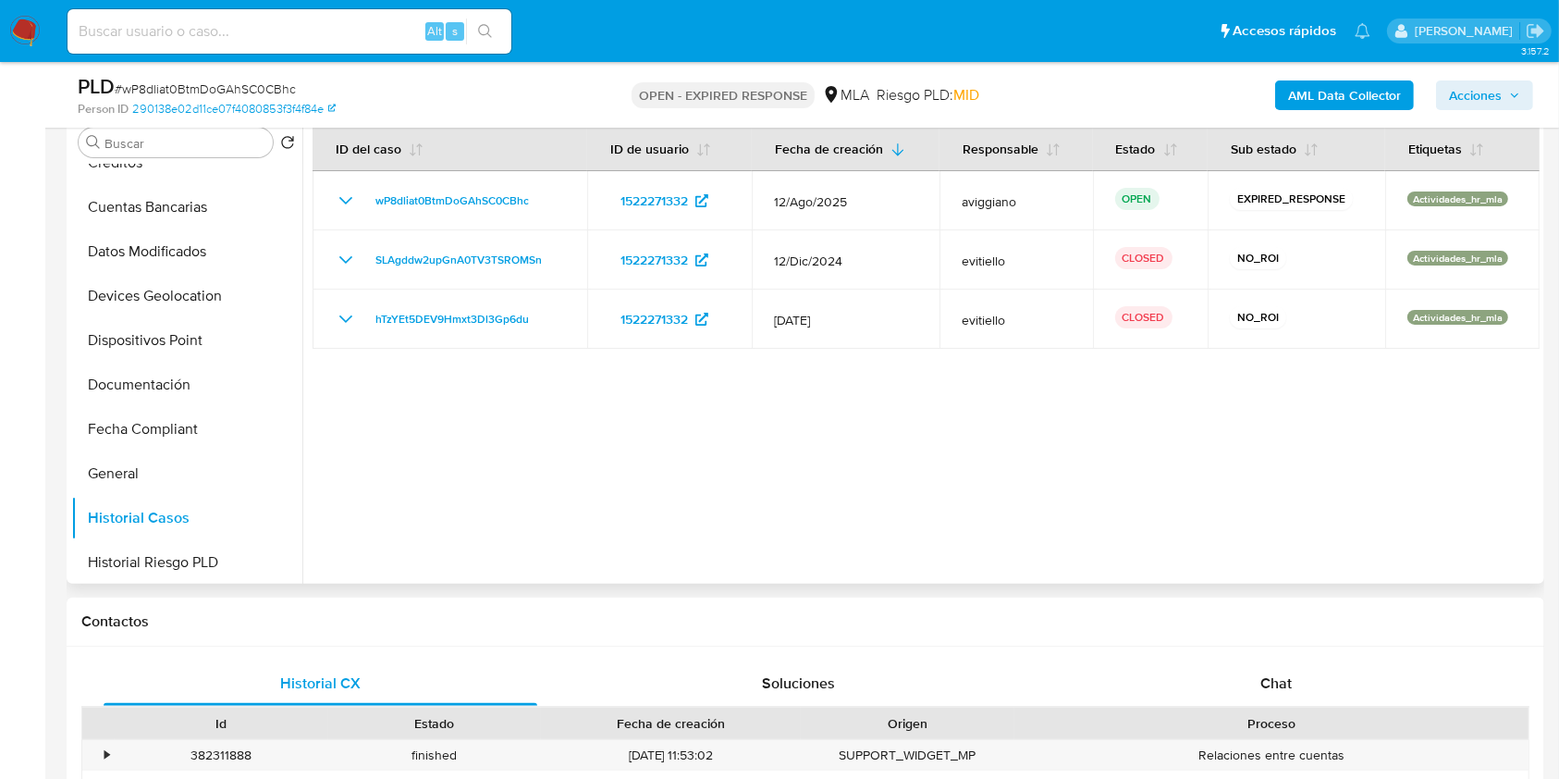
click at [913, 562] on div at bounding box center [920, 346] width 1237 height 473
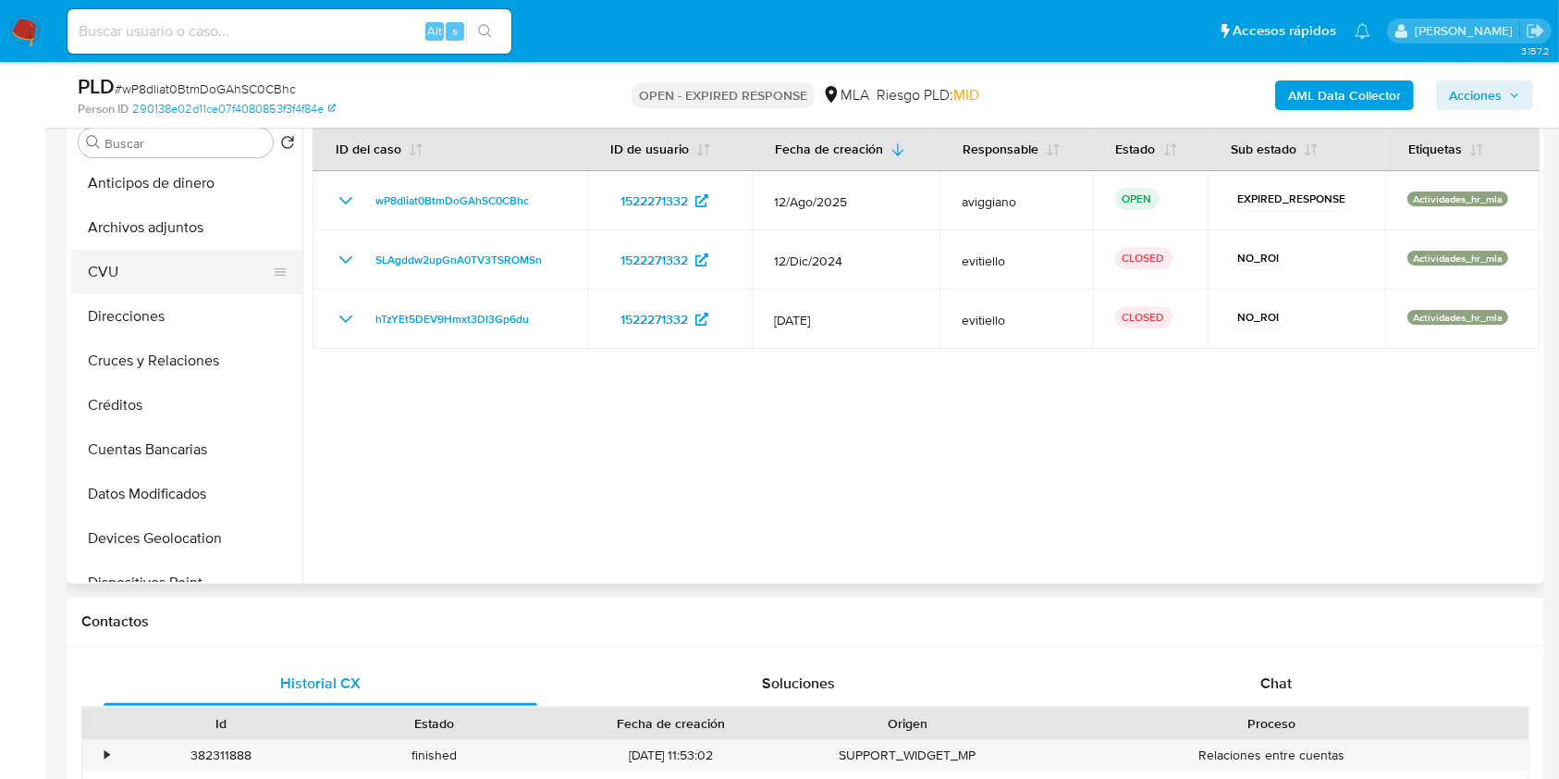
scroll to position [0, 0]
click at [166, 199] on button "Anticipos de dinero" at bounding box center [179, 187] width 216 height 44
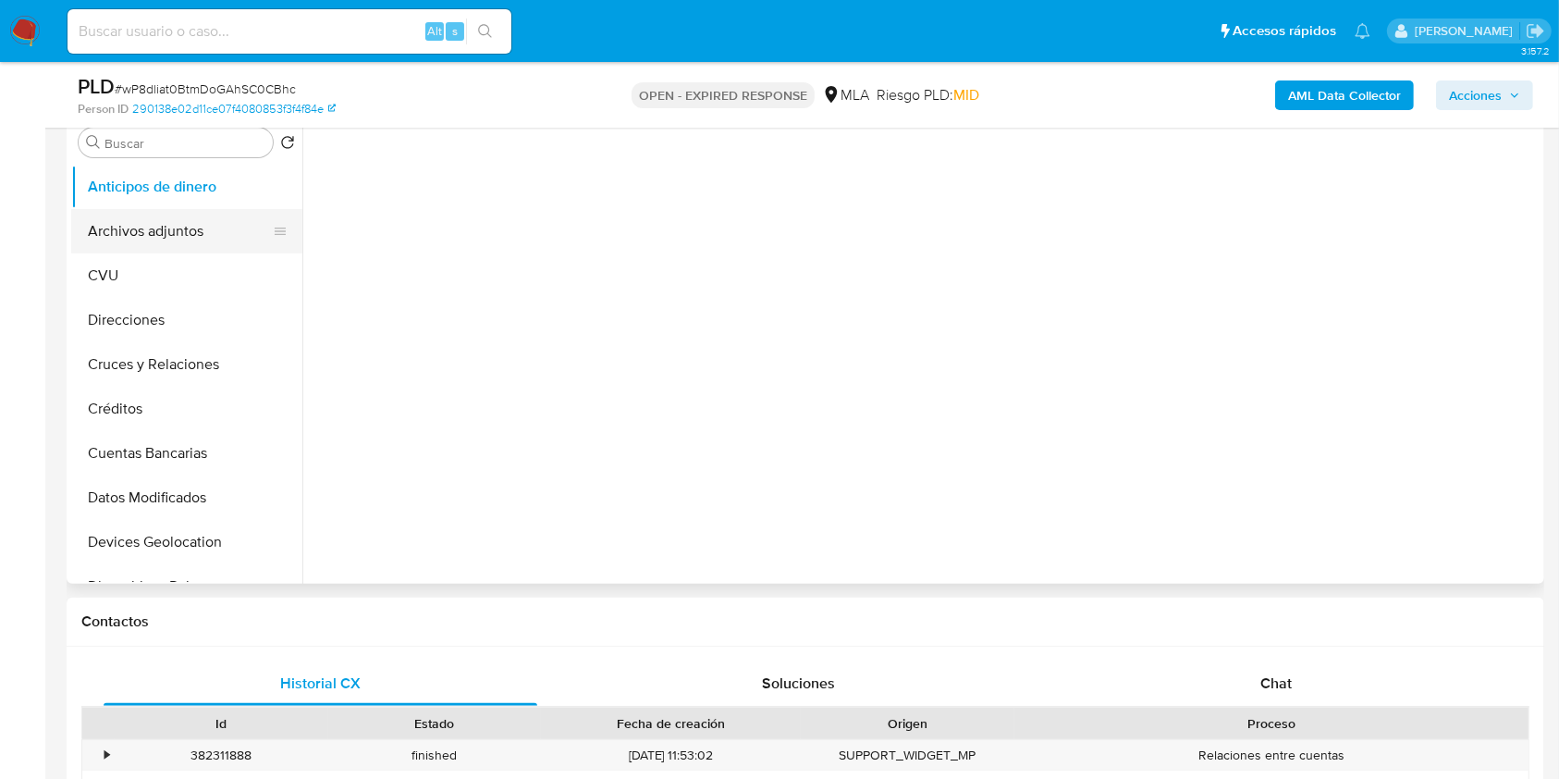
click at [166, 214] on button "Archivos adjuntos" at bounding box center [179, 231] width 216 height 44
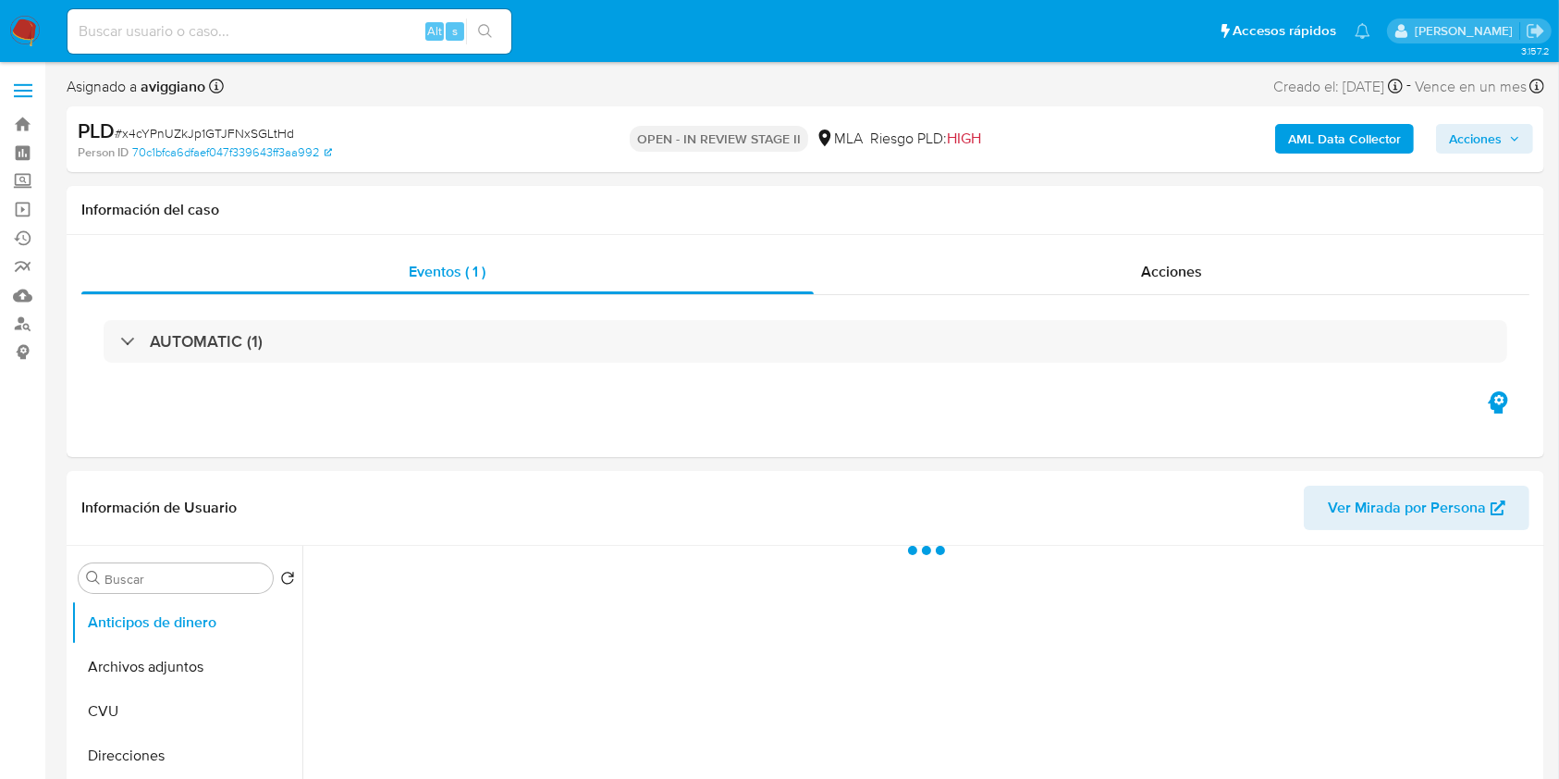
click at [1476, 137] on span "Acciones" at bounding box center [1475, 139] width 53 height 30
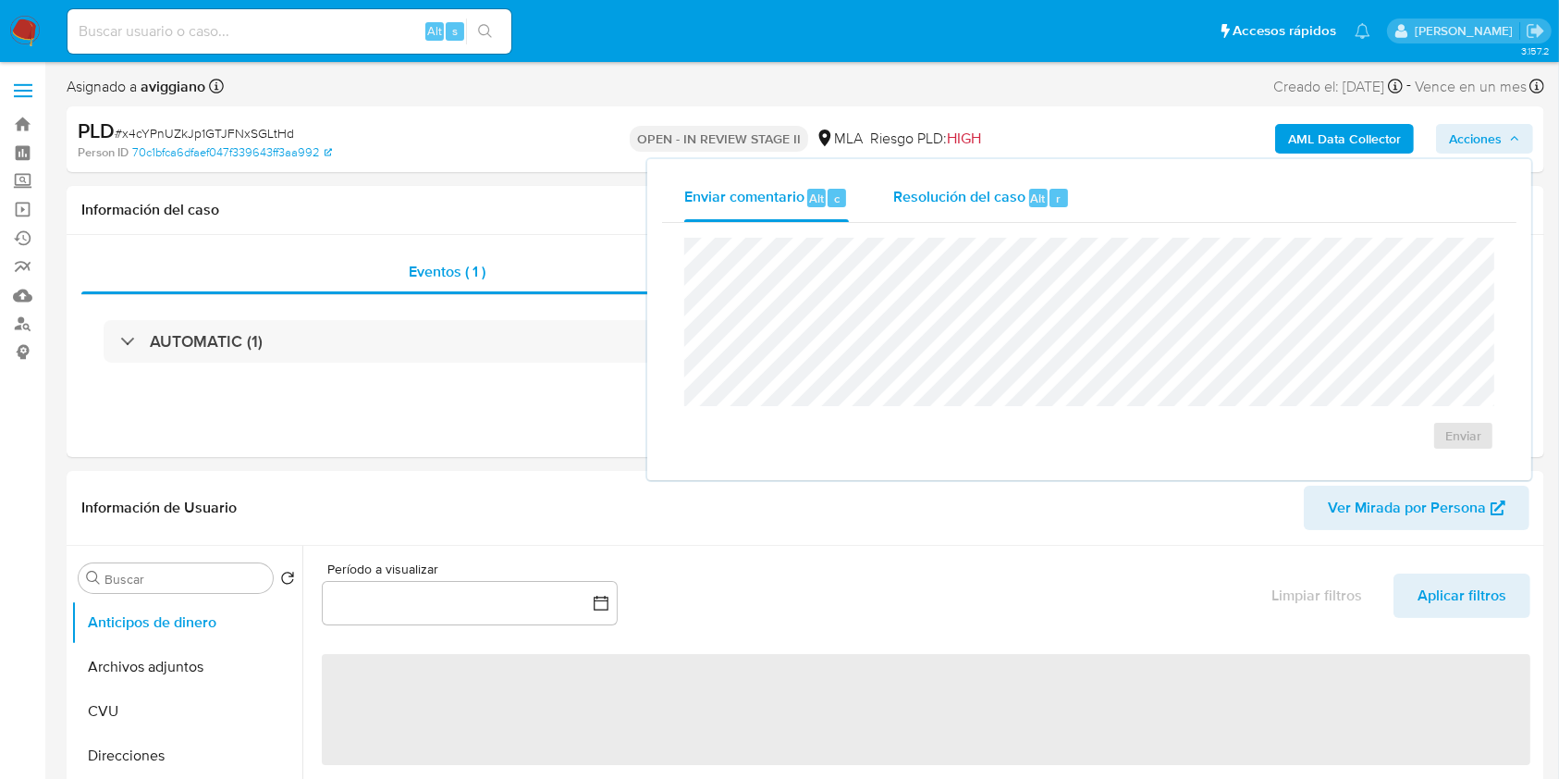
click at [1028, 185] on div "Resolución del caso Alt r" at bounding box center [981, 198] width 177 height 48
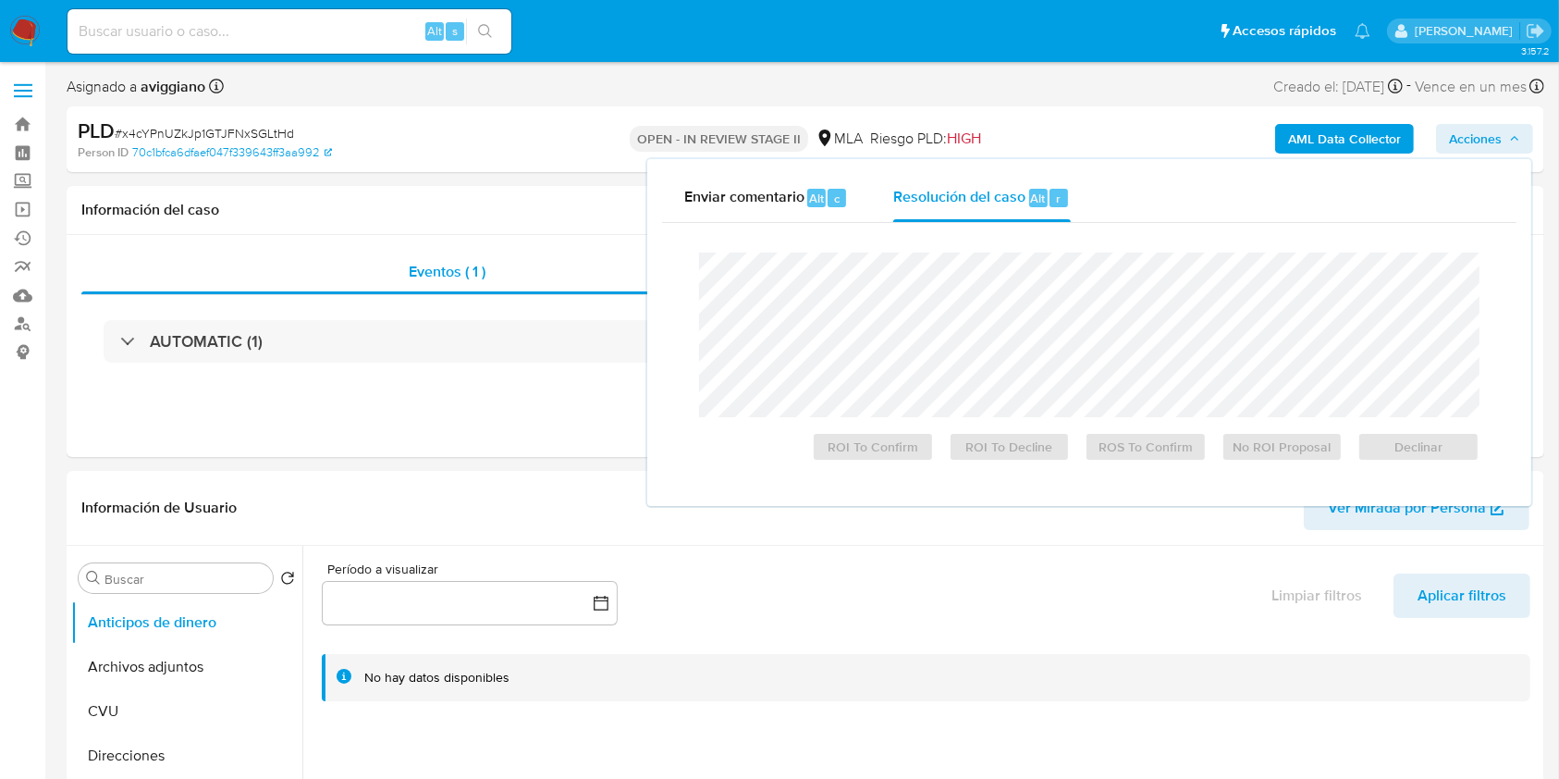
select select "10"
click at [1376, 440] on span "Declinar" at bounding box center [1418, 447] width 96 height 26
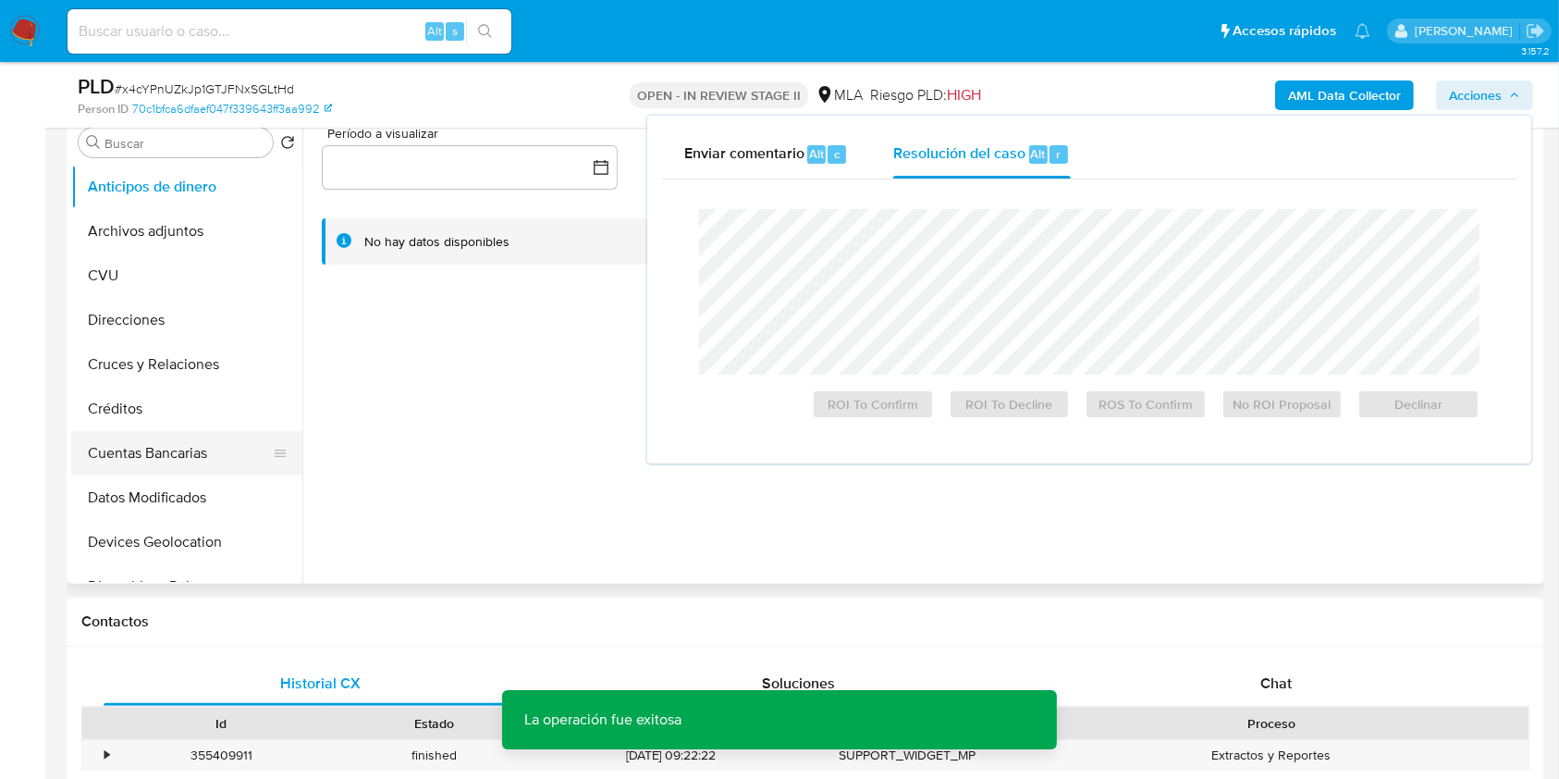
scroll to position [493, 0]
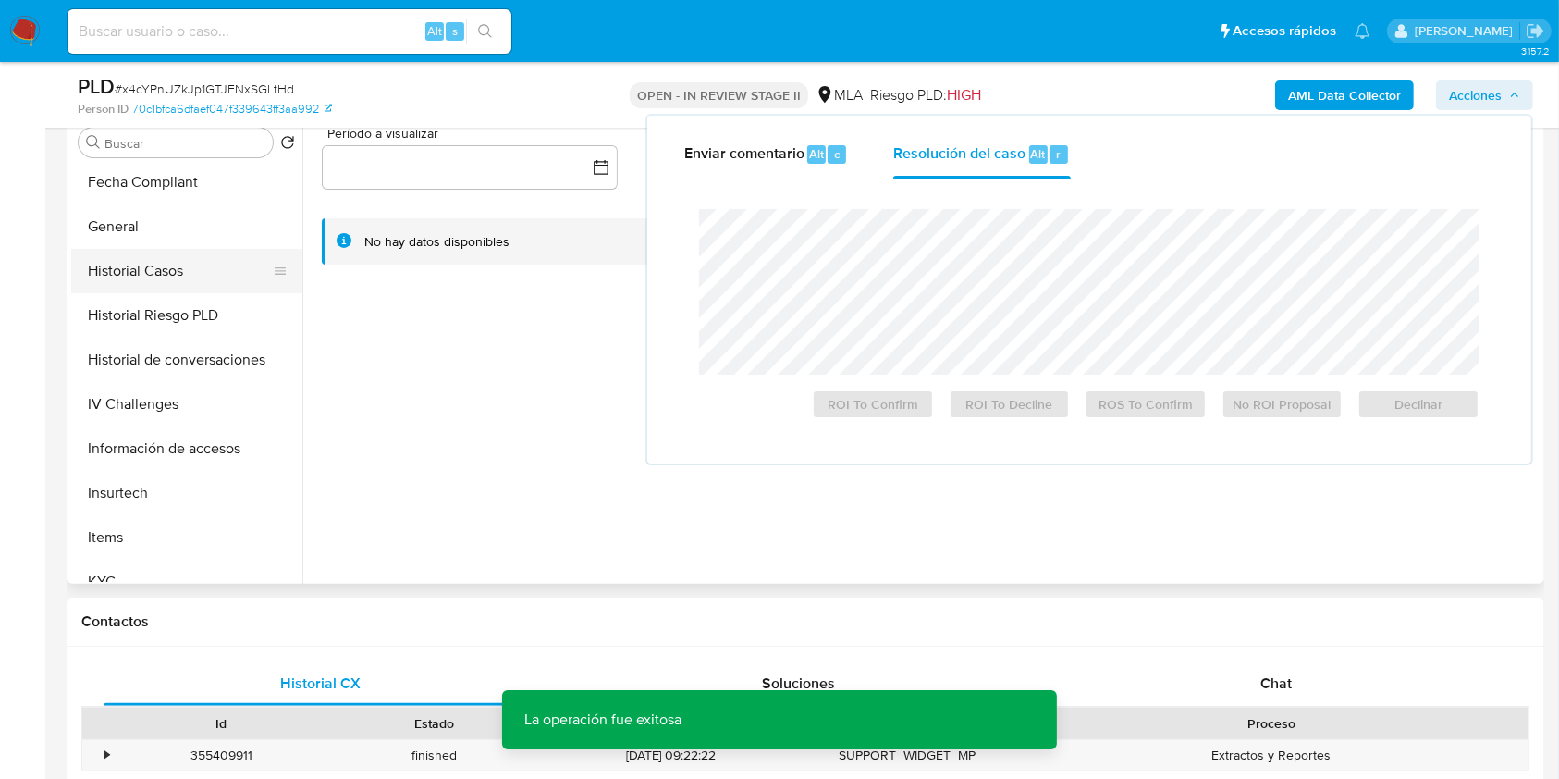
click at [188, 275] on button "Historial Casos" at bounding box center [179, 271] width 216 height 44
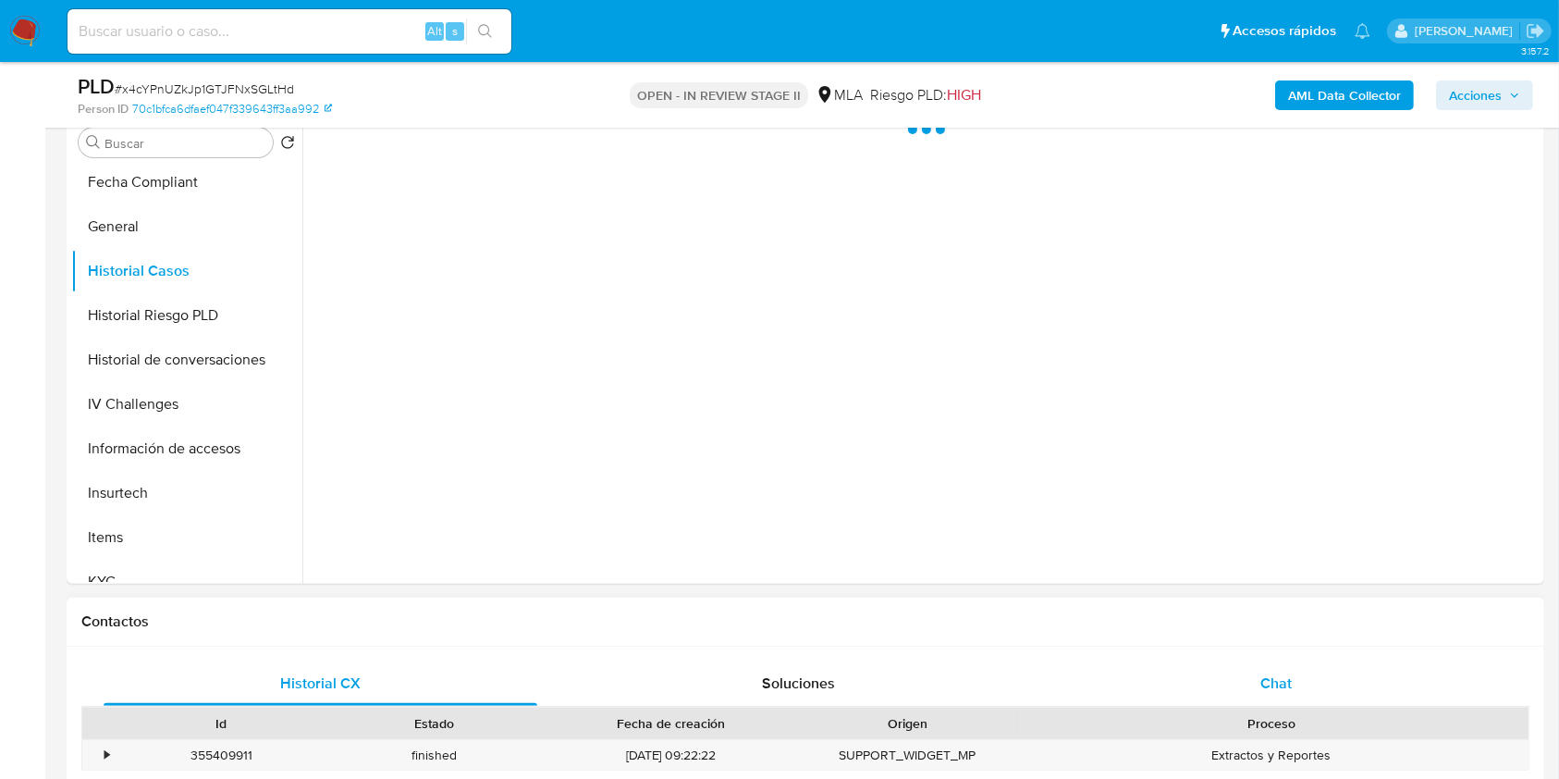
click at [1301, 681] on div "Chat" at bounding box center [1277, 683] width 434 height 44
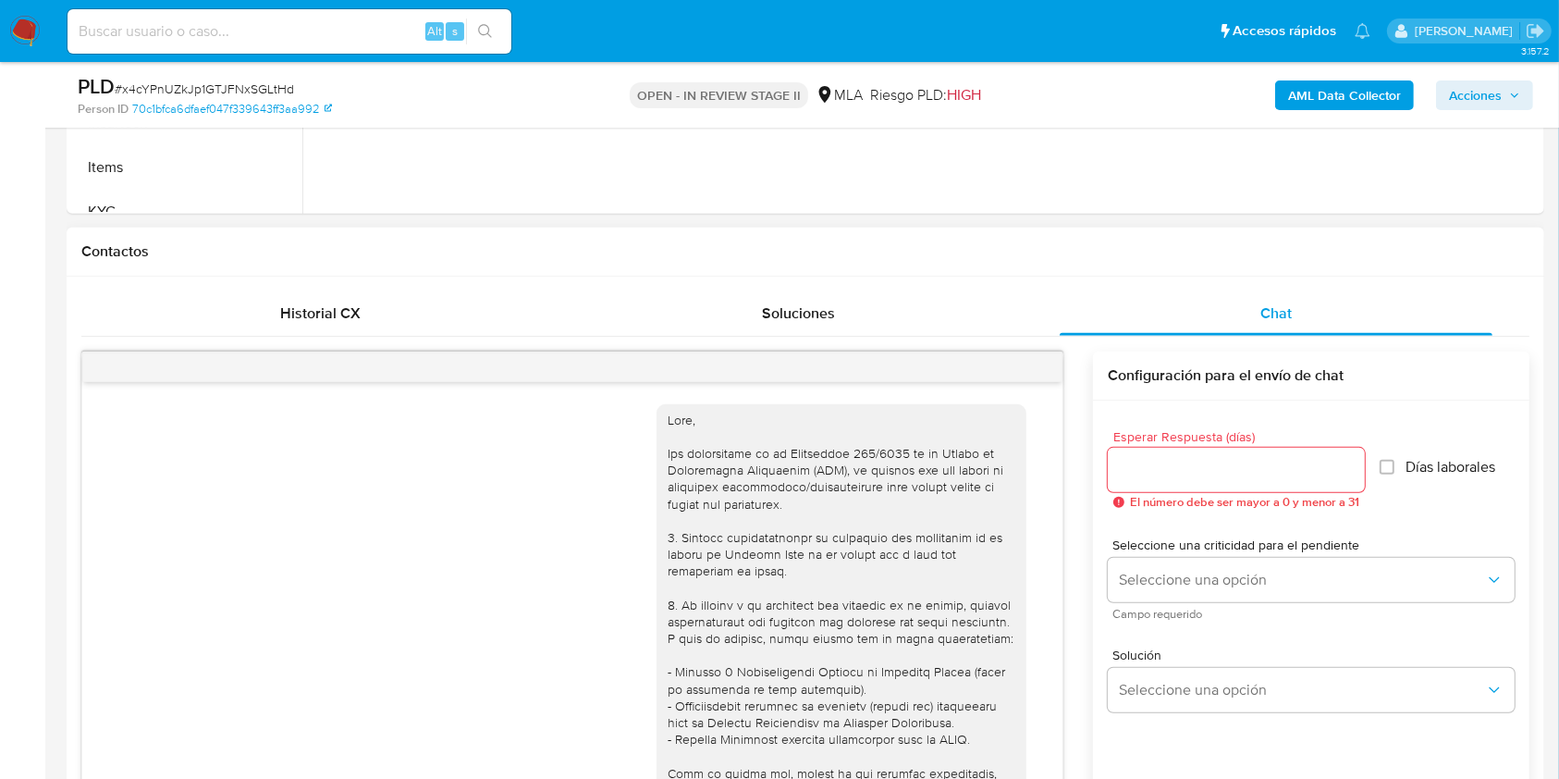
scroll to position [628, 0]
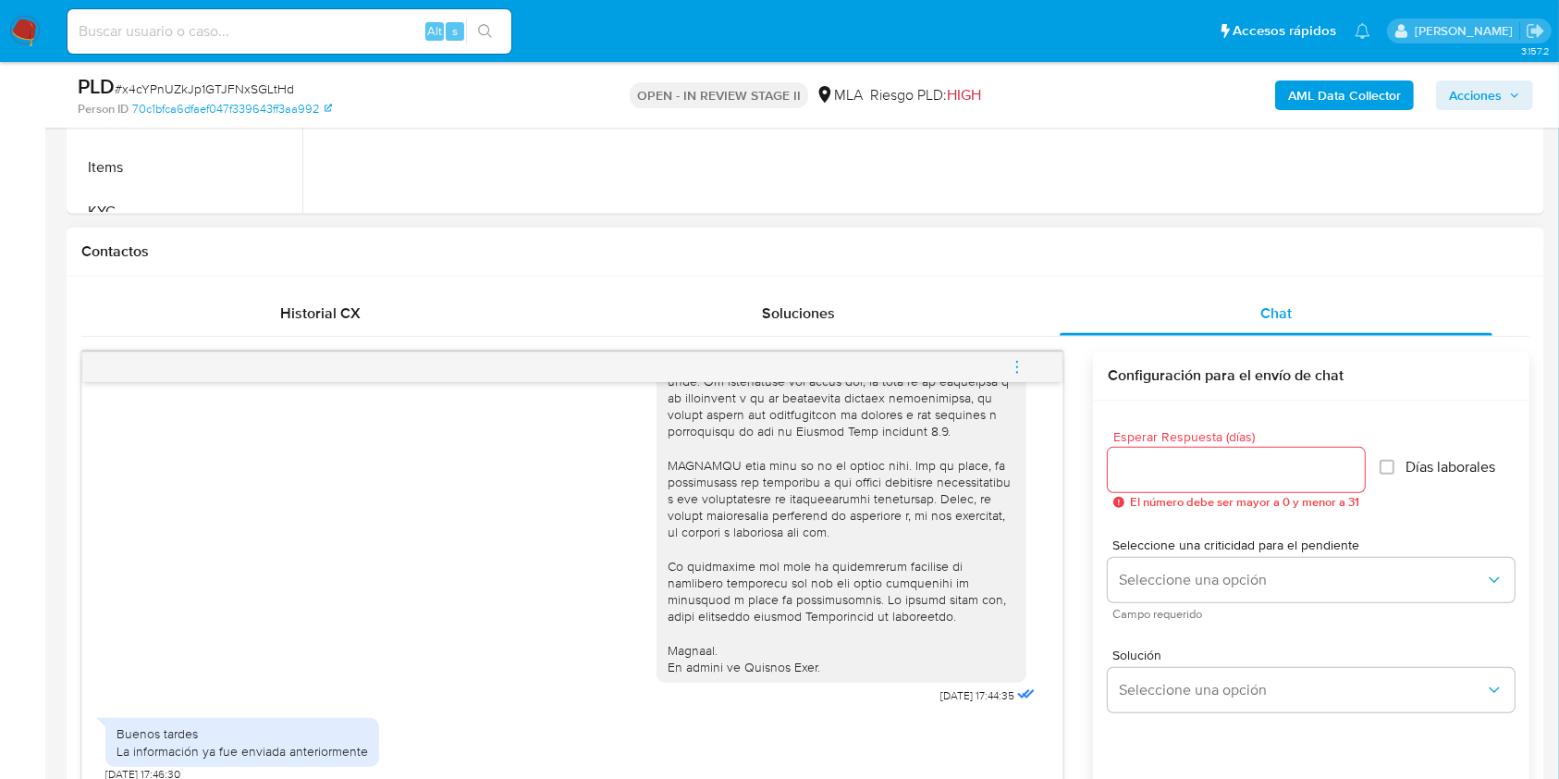
click at [1026, 361] on button "menu-action" at bounding box center [1017, 367] width 61 height 44
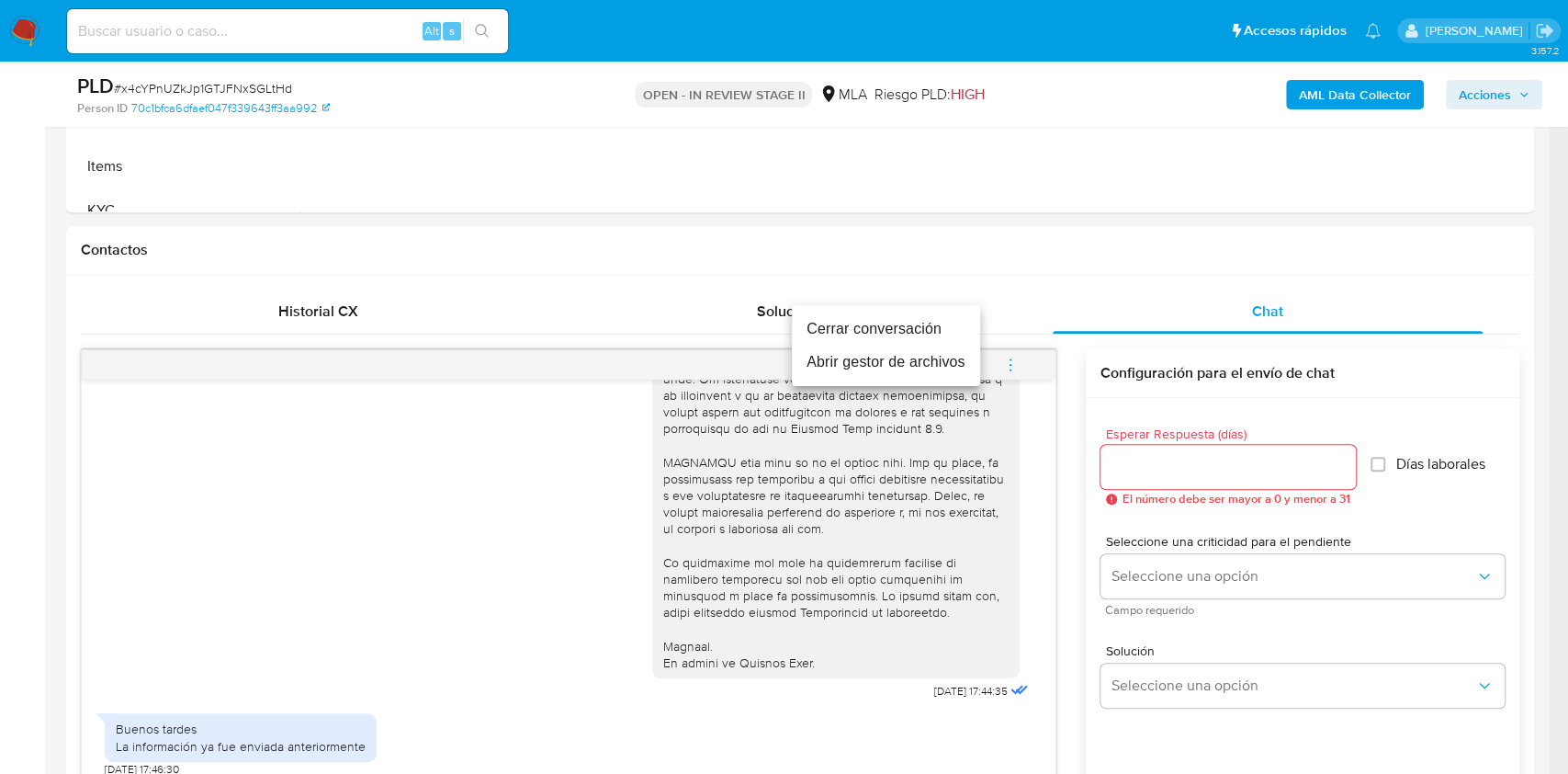
click at [882, 322] on li "Cerrar conversación" at bounding box center [886, 328] width 189 height 33
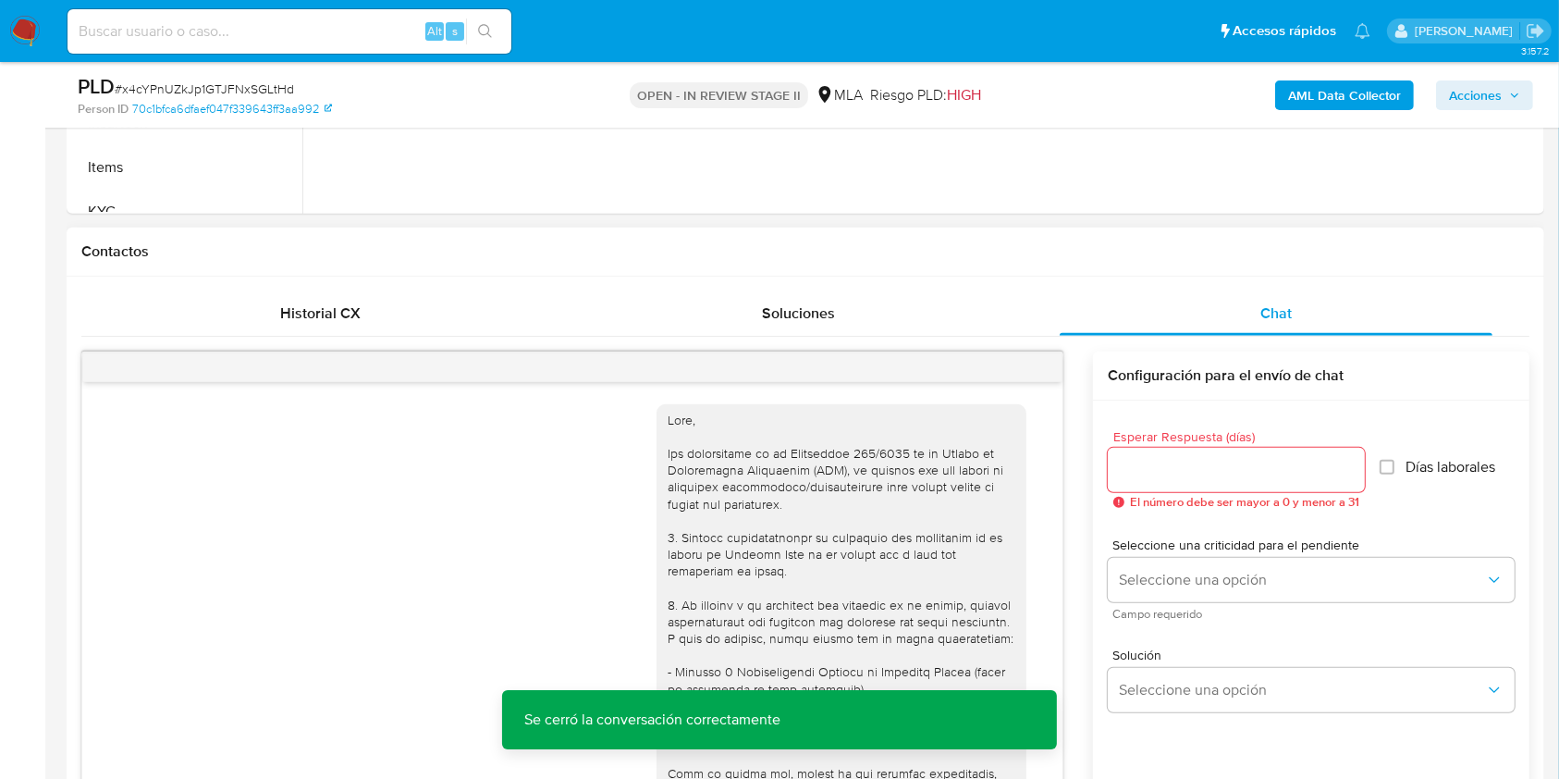
scroll to position [0, 0]
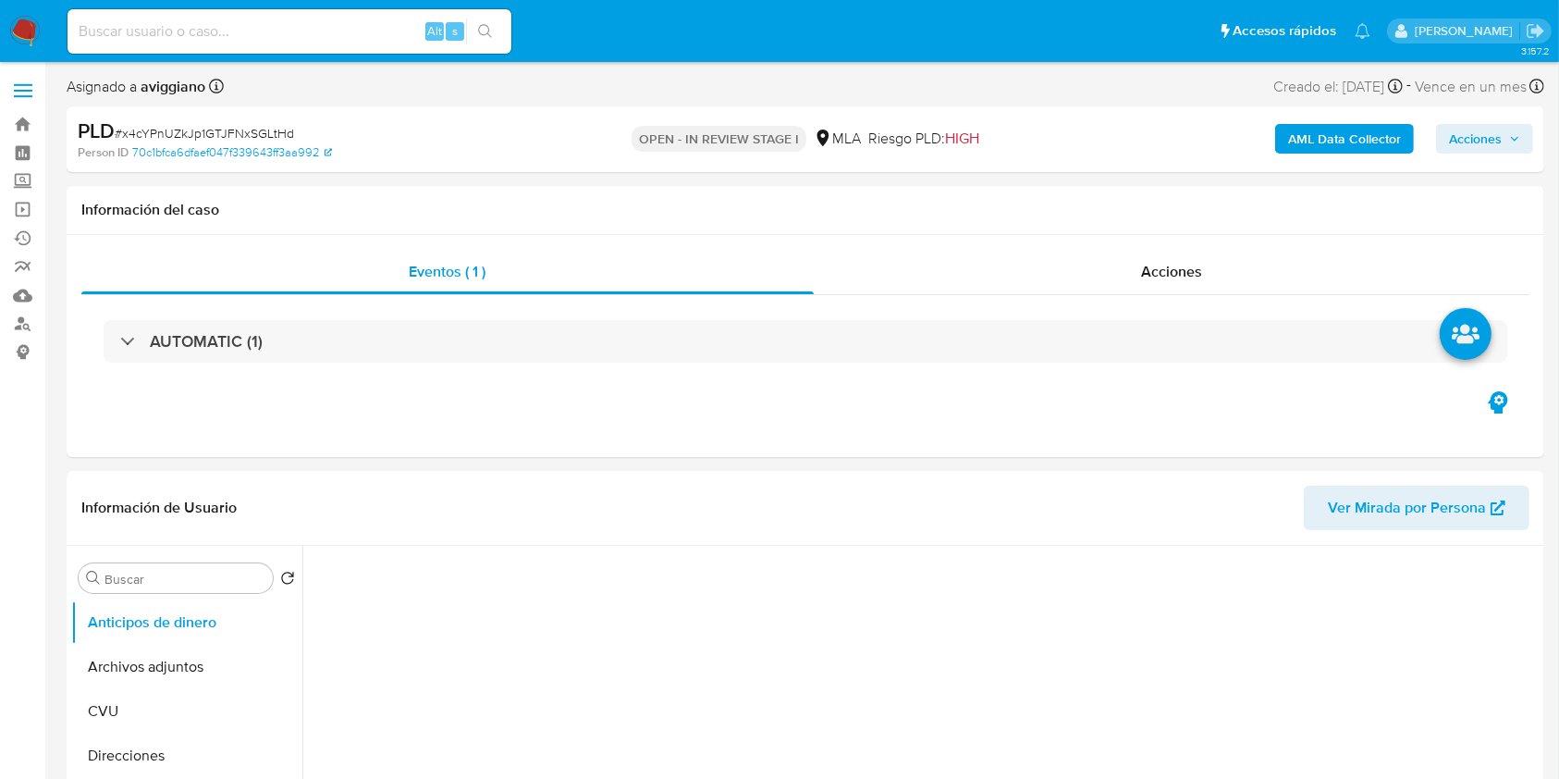
select select "10"
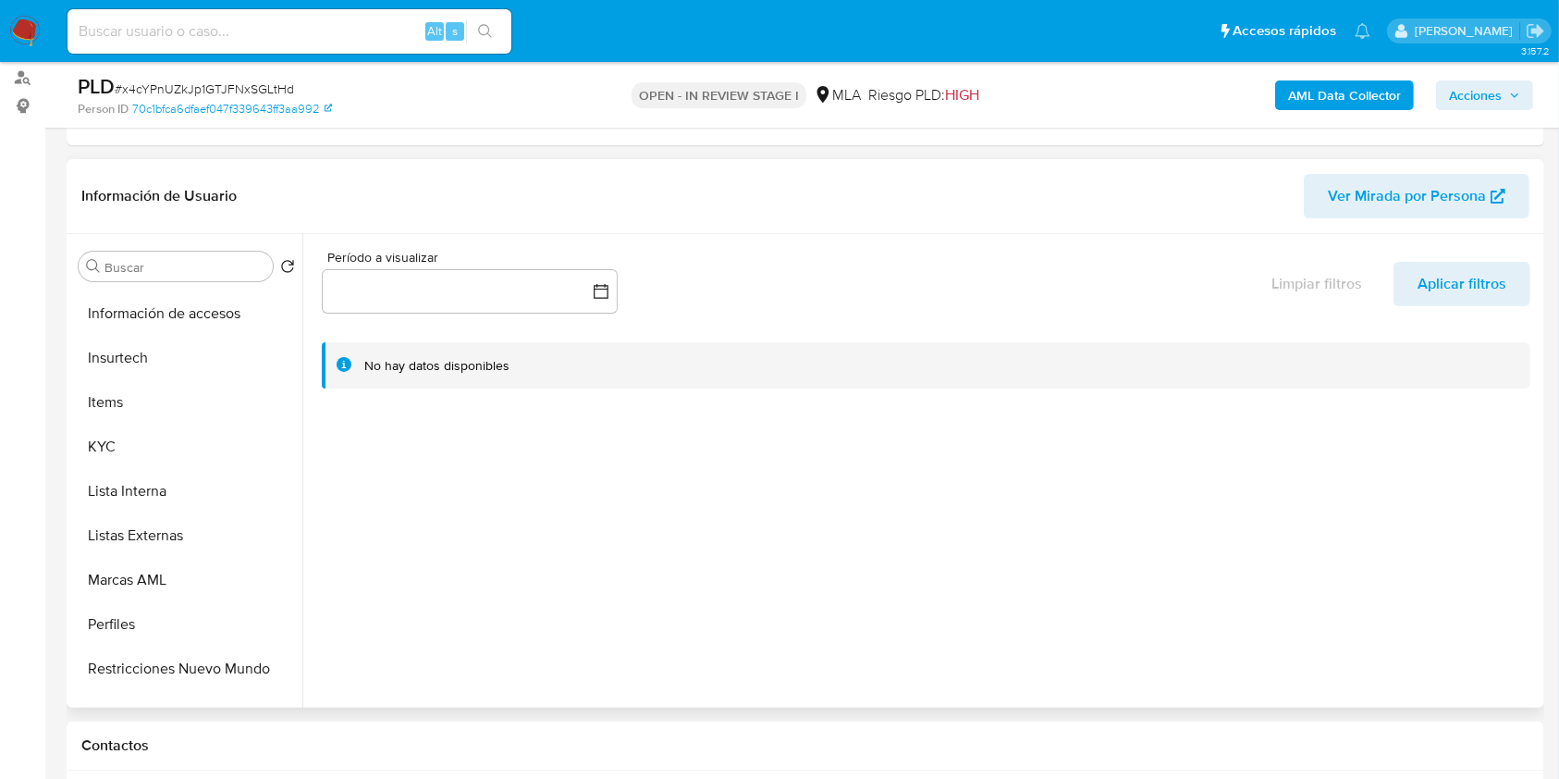
scroll to position [863, 0]
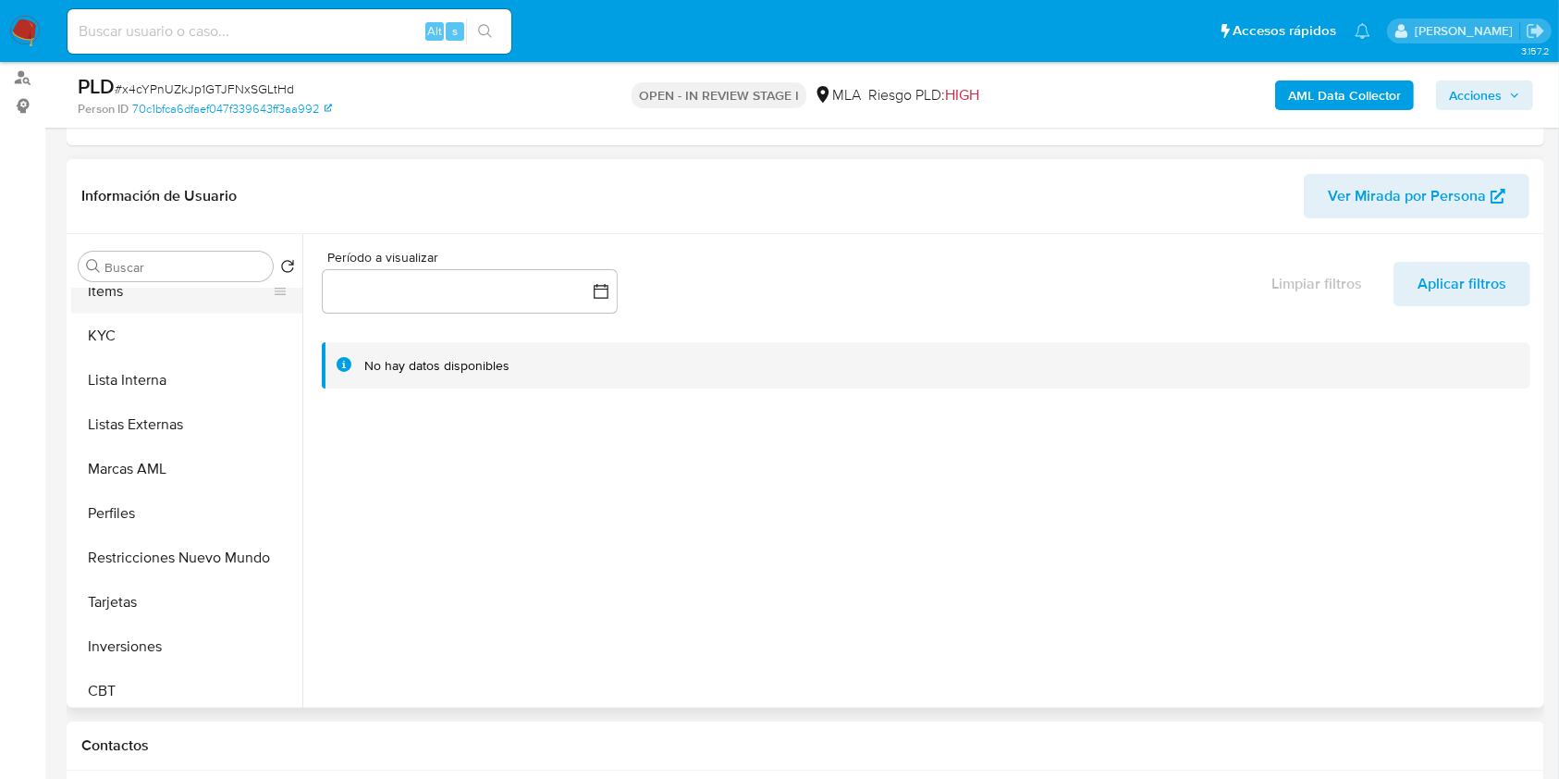
click at [149, 310] on button "Items" at bounding box center [179, 291] width 216 height 44
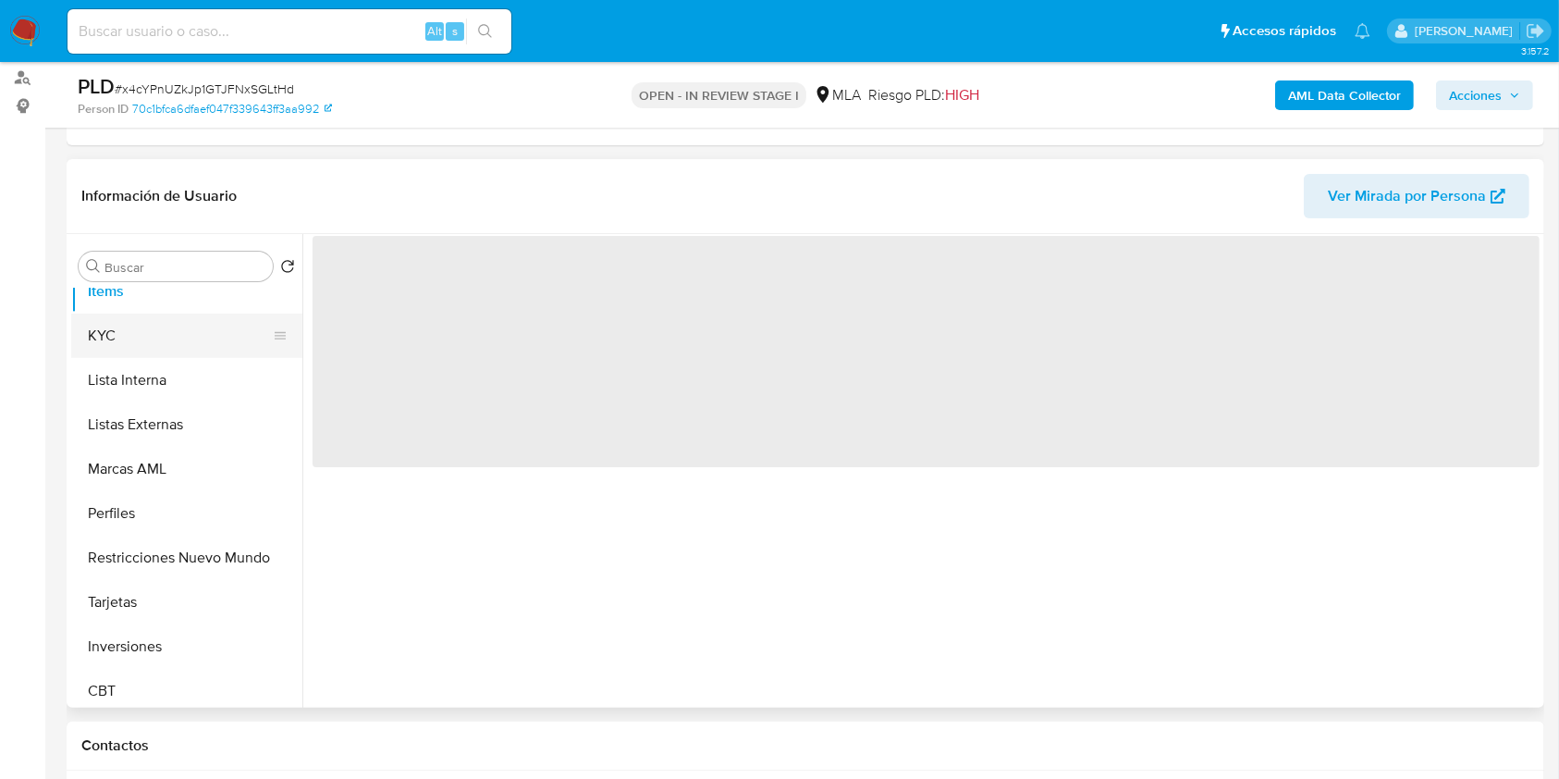
click at [122, 339] on button "KYC" at bounding box center [179, 335] width 216 height 44
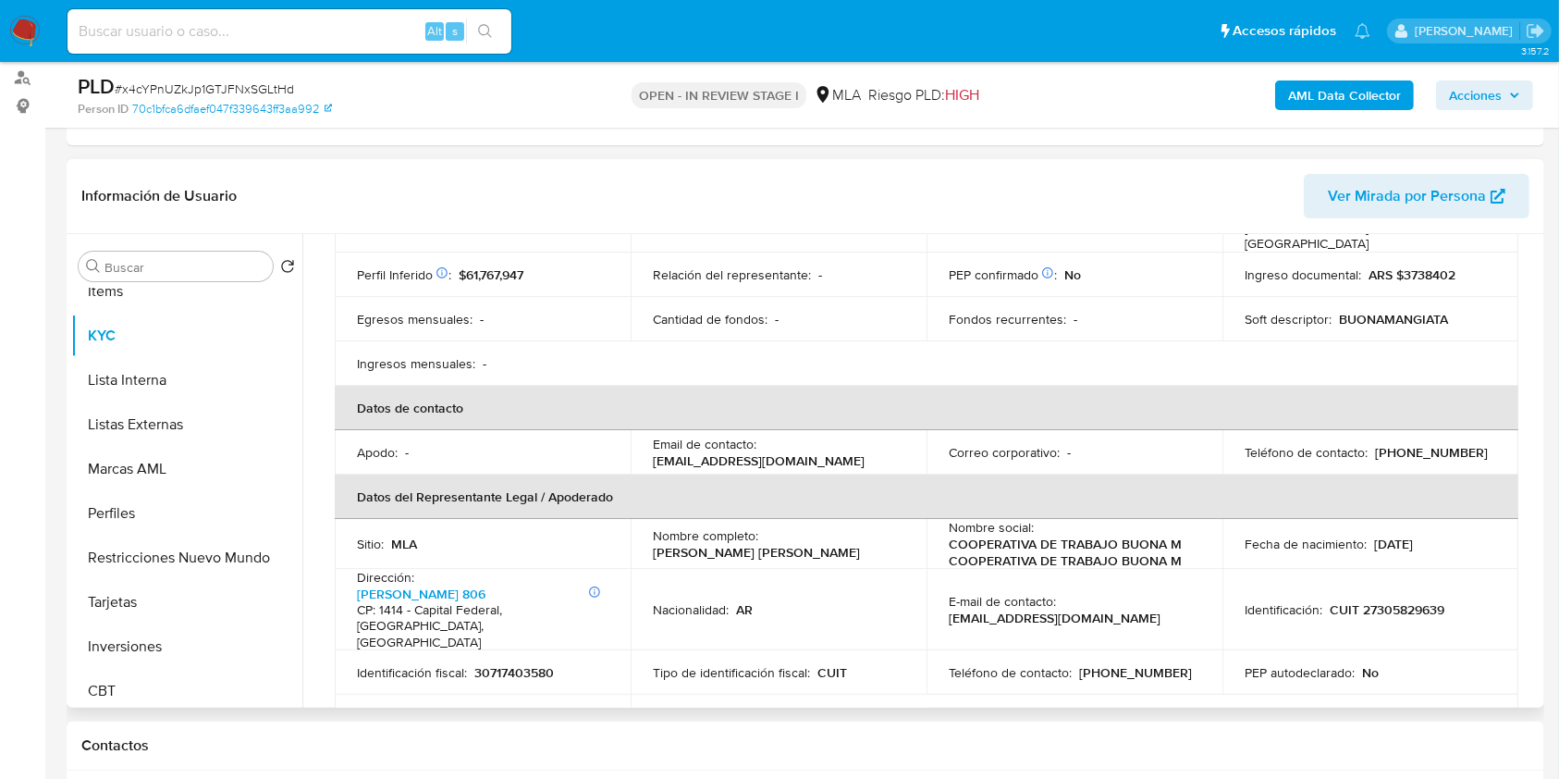
scroll to position [370, 0]
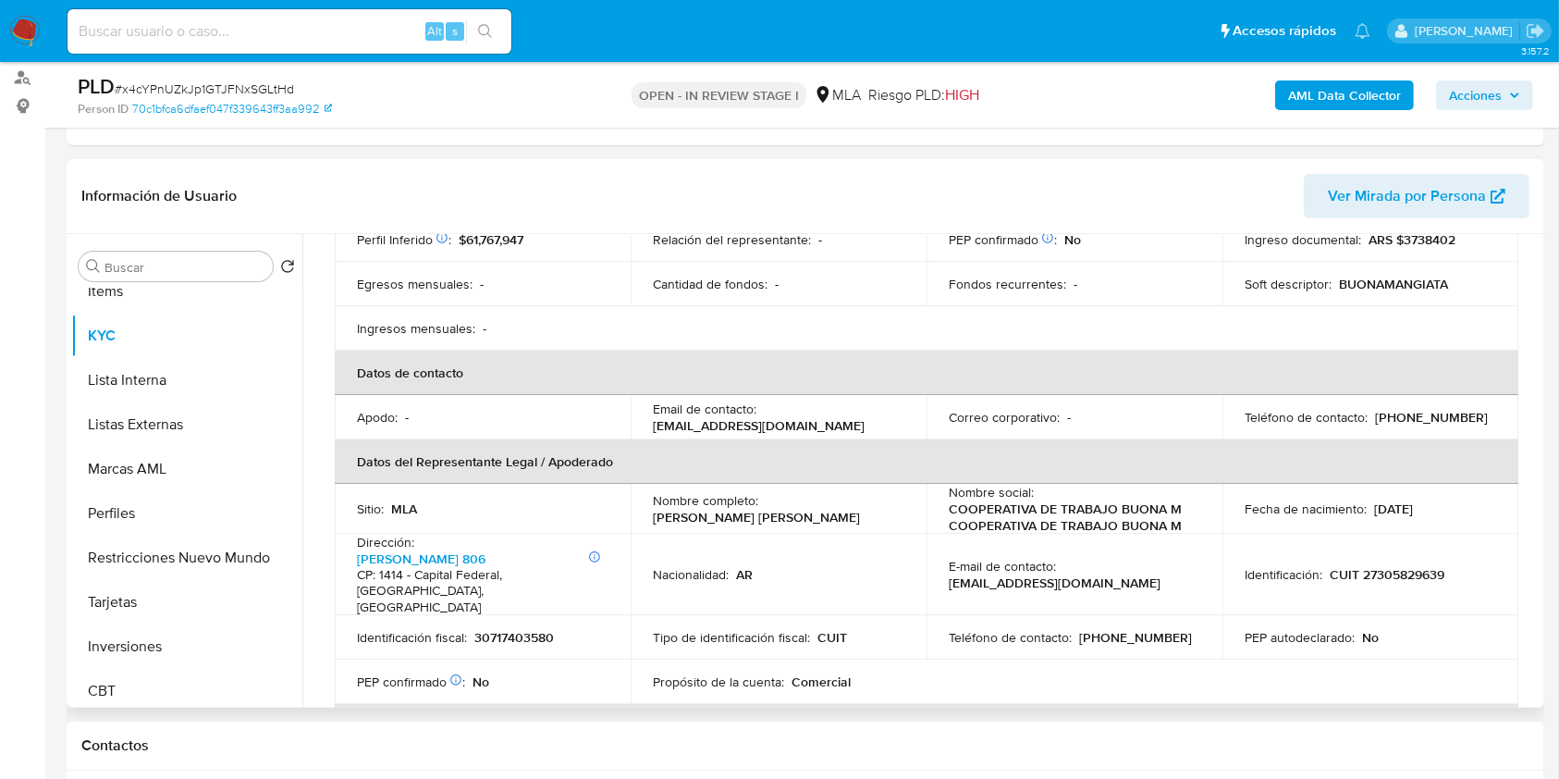
click at [1111, 629] on p "(11) 52607199" at bounding box center [1135, 637] width 113 height 17
click at [1144, 629] on p "(11) 52607199" at bounding box center [1135, 637] width 113 height 17
copy p "52607199"
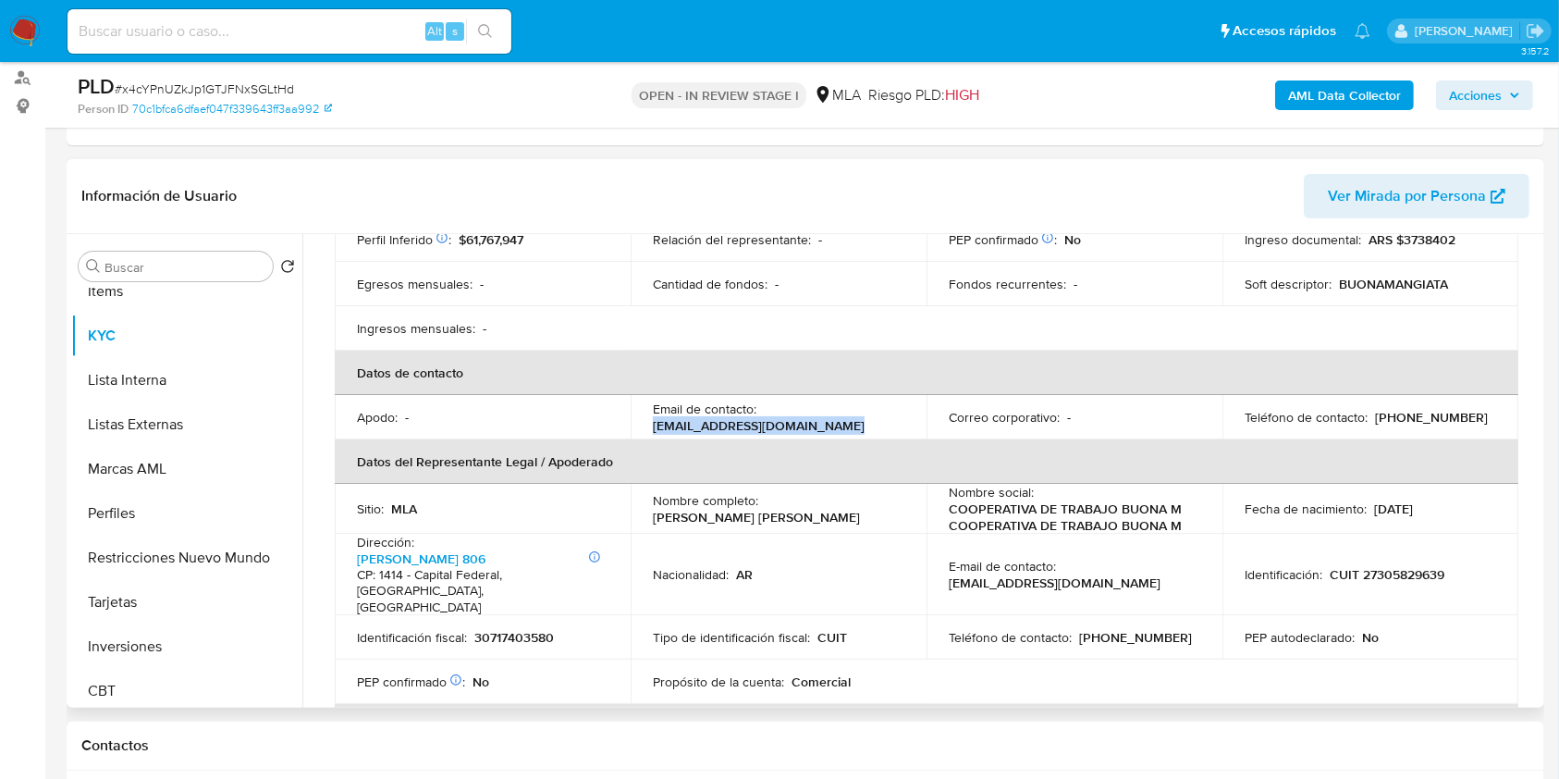
drag, startPoint x: 644, startPoint y: 408, endPoint x: 851, endPoint y: 409, distance: 206.2
click at [851, 409] on td "Email de contacto : buonamangiata802@hotmail.com" at bounding box center [779, 417] width 296 height 44
copy p "buonamangiata802@hotmail.com"
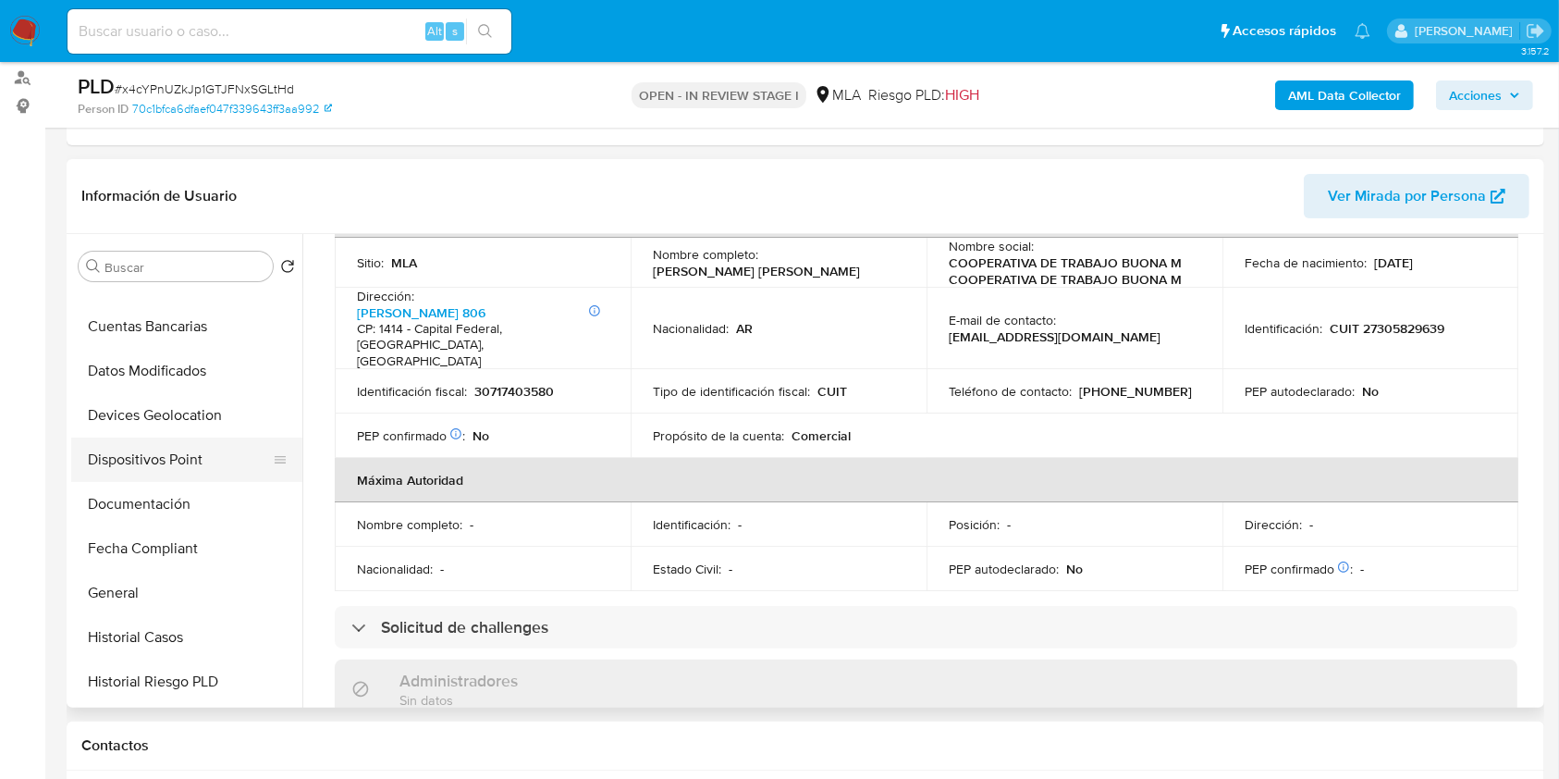
scroll to position [0, 0]
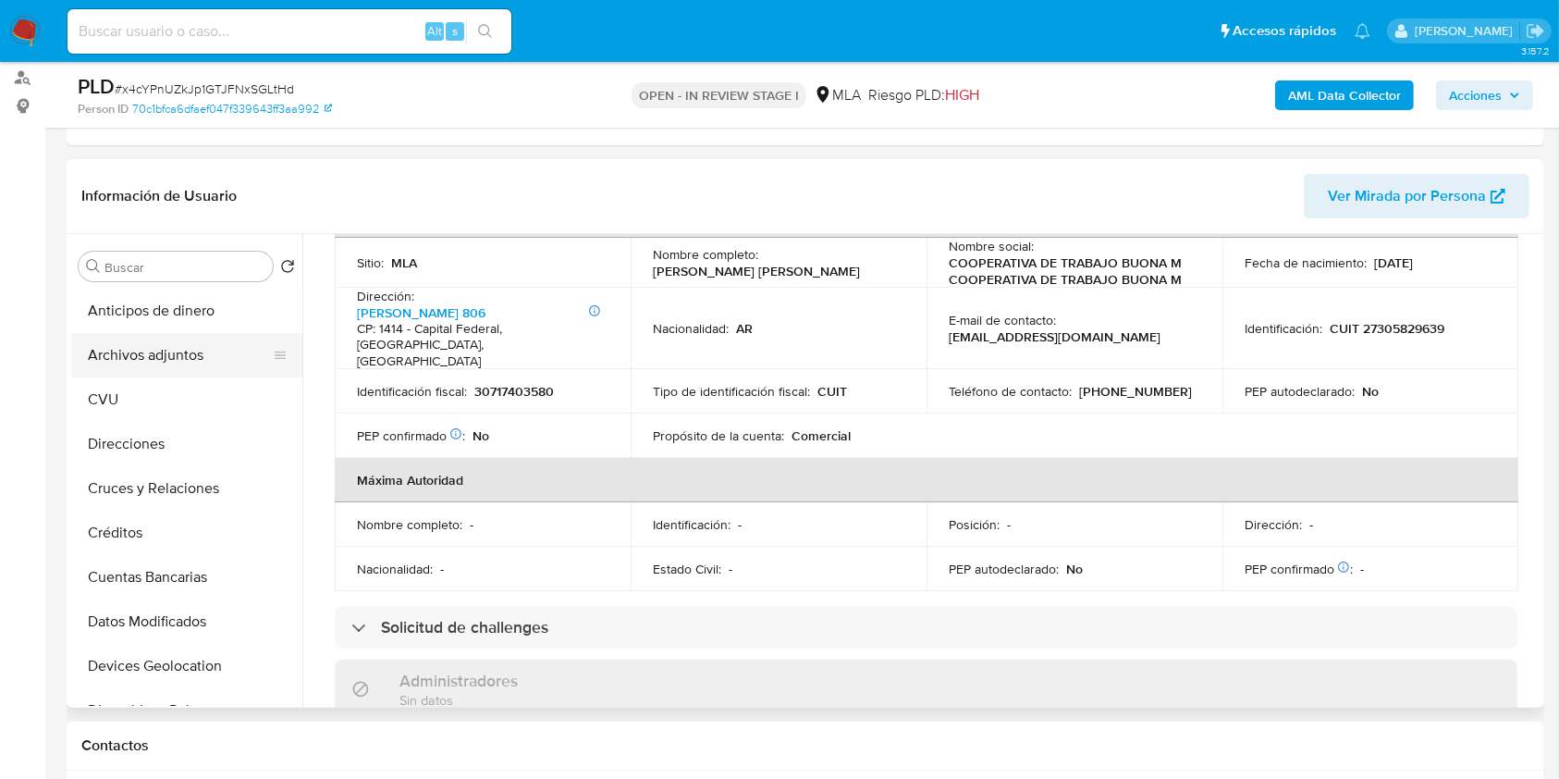
click at [195, 372] on button "Archivos adjuntos" at bounding box center [179, 355] width 216 height 44
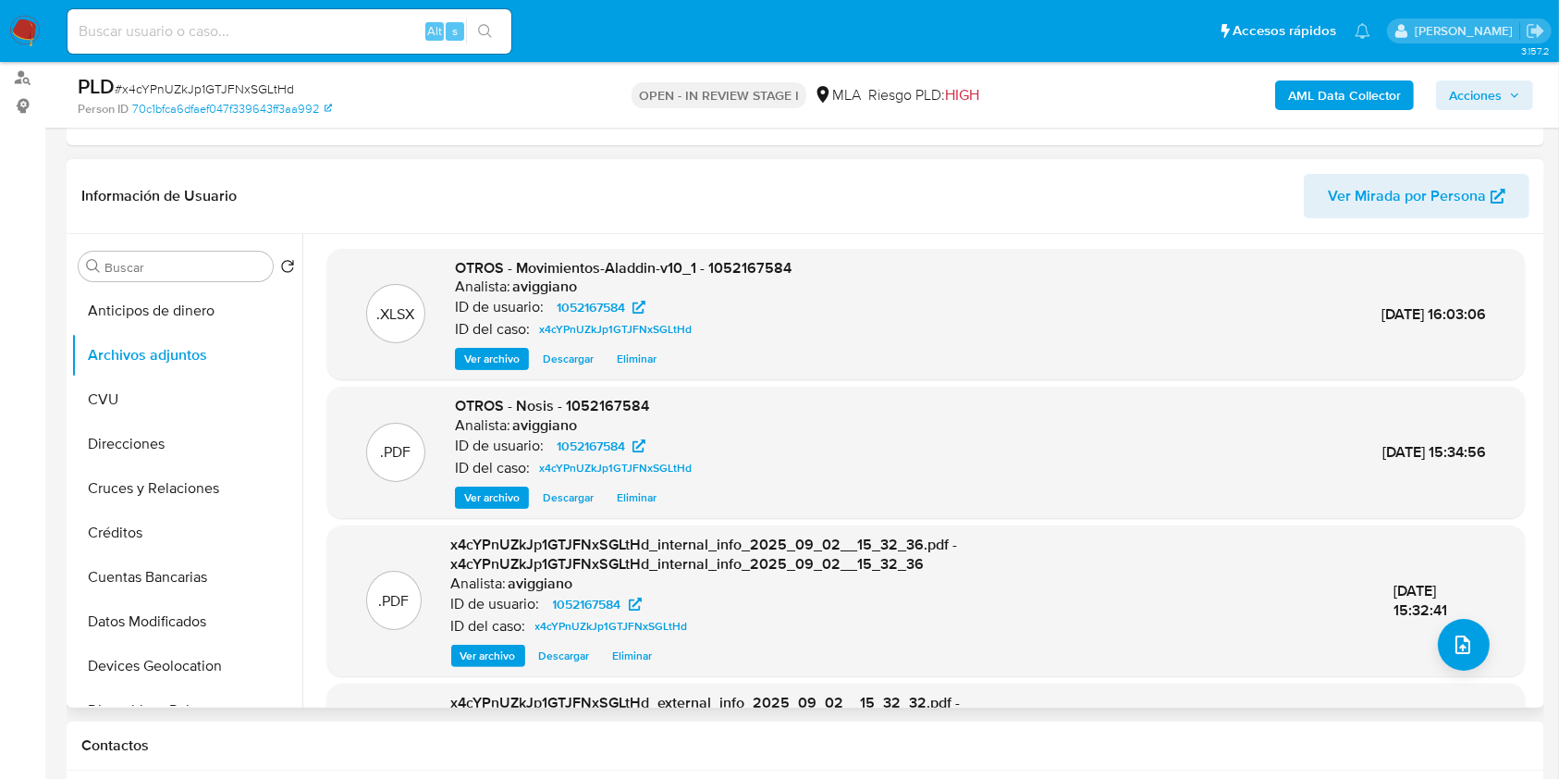
click at [764, 260] on span "OTROS - Movimientos-Aladdin-v10_1 - 1052167584" at bounding box center [623, 267] width 337 height 21
copy span "1052167584"
click at [872, 402] on div ".PDF OTROS - Nosis - 1052167584 Analista: aviggiano ID de usuario: 1052167584 I…" at bounding box center [926, 452] width 1179 height 113
click at [754, 267] on span "OTROS - Movimientos-Aladdin-v10_1 - 1052167584" at bounding box center [623, 267] width 337 height 21
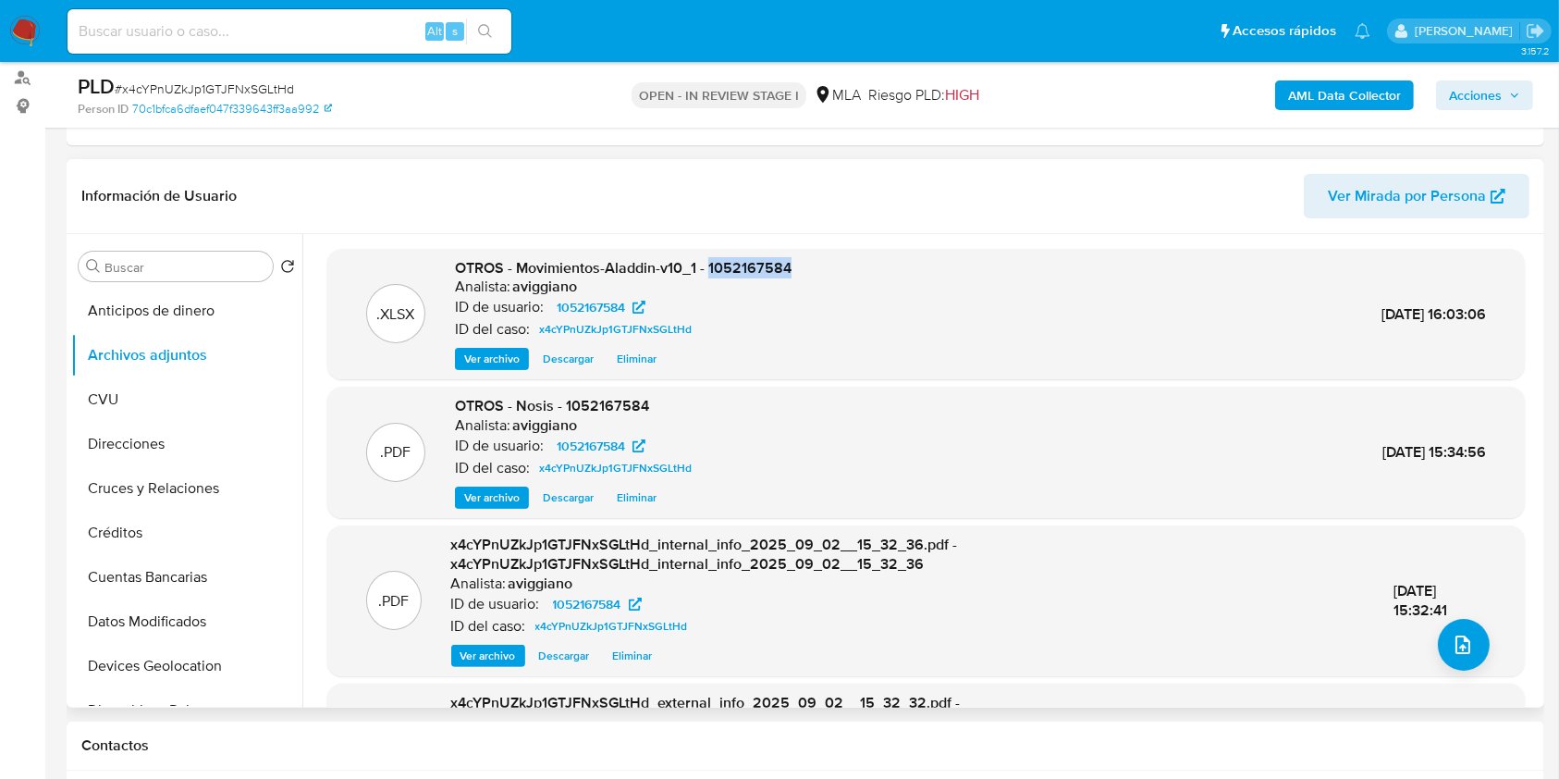
click at [754, 266] on span "OTROS - Movimientos-Aladdin-v10_1 - 1052167584" at bounding box center [623, 267] width 337 height 21
copy span "1052167584"
click at [1232, 705] on div "x4cYPnUZkJp1GTJFNxSGLtHd_external_info_2025_09_02__15_32_32.pdf - x4cYPnUZkJp1G…" at bounding box center [905, 759] width 911 height 132
click at [1458, 645] on icon "upload-file" at bounding box center [1463, 644] width 22 height 22
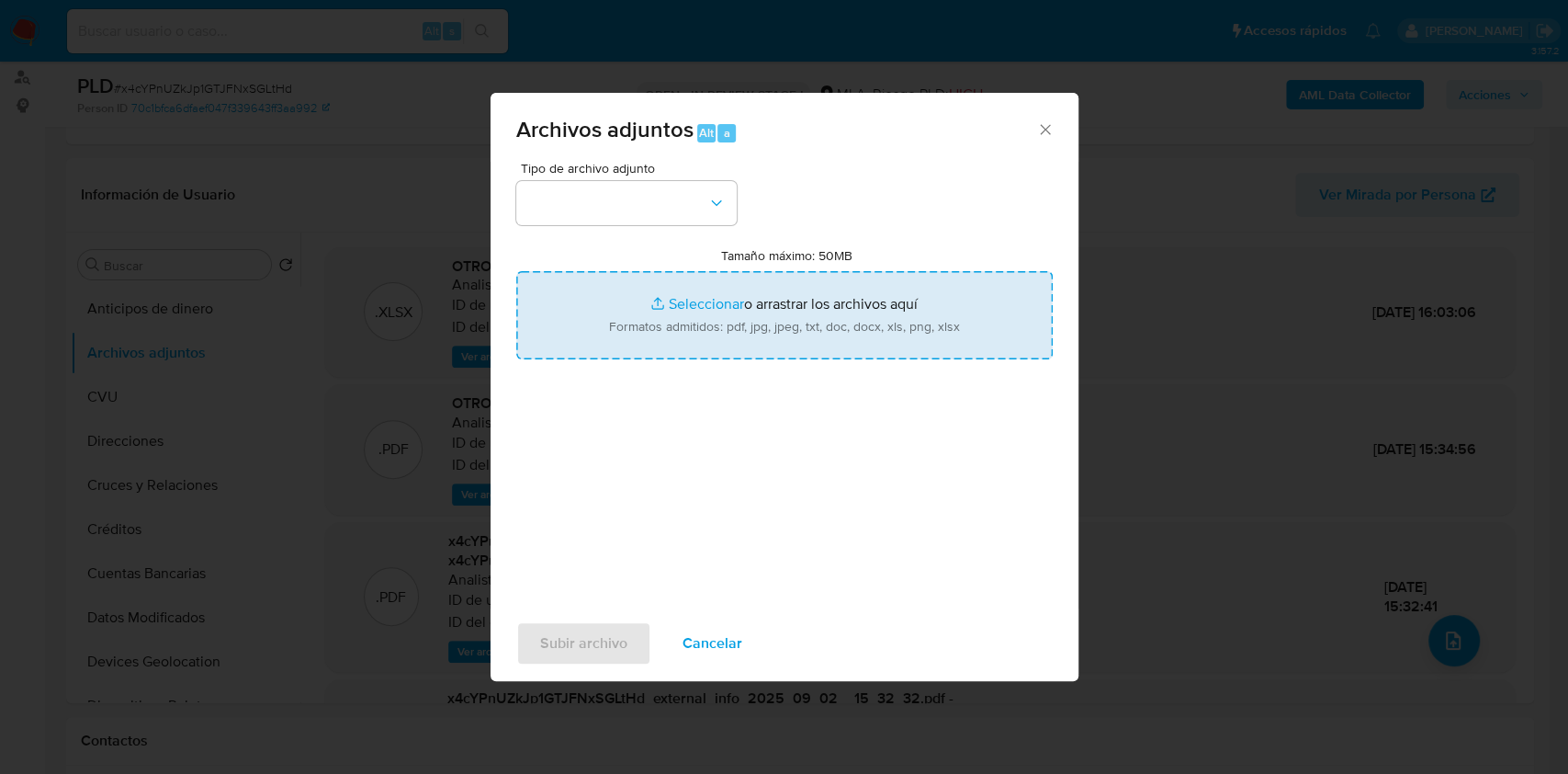
click at [733, 306] on input "Tamaño máximo: 50MB Seleccionar archivos" at bounding box center [785, 315] width 537 height 88
type input "C:\fakepath\Caselog x4cYPnUZkJp1GTJFNxSGLtHd_2025_09_02_15_05_30.docx"
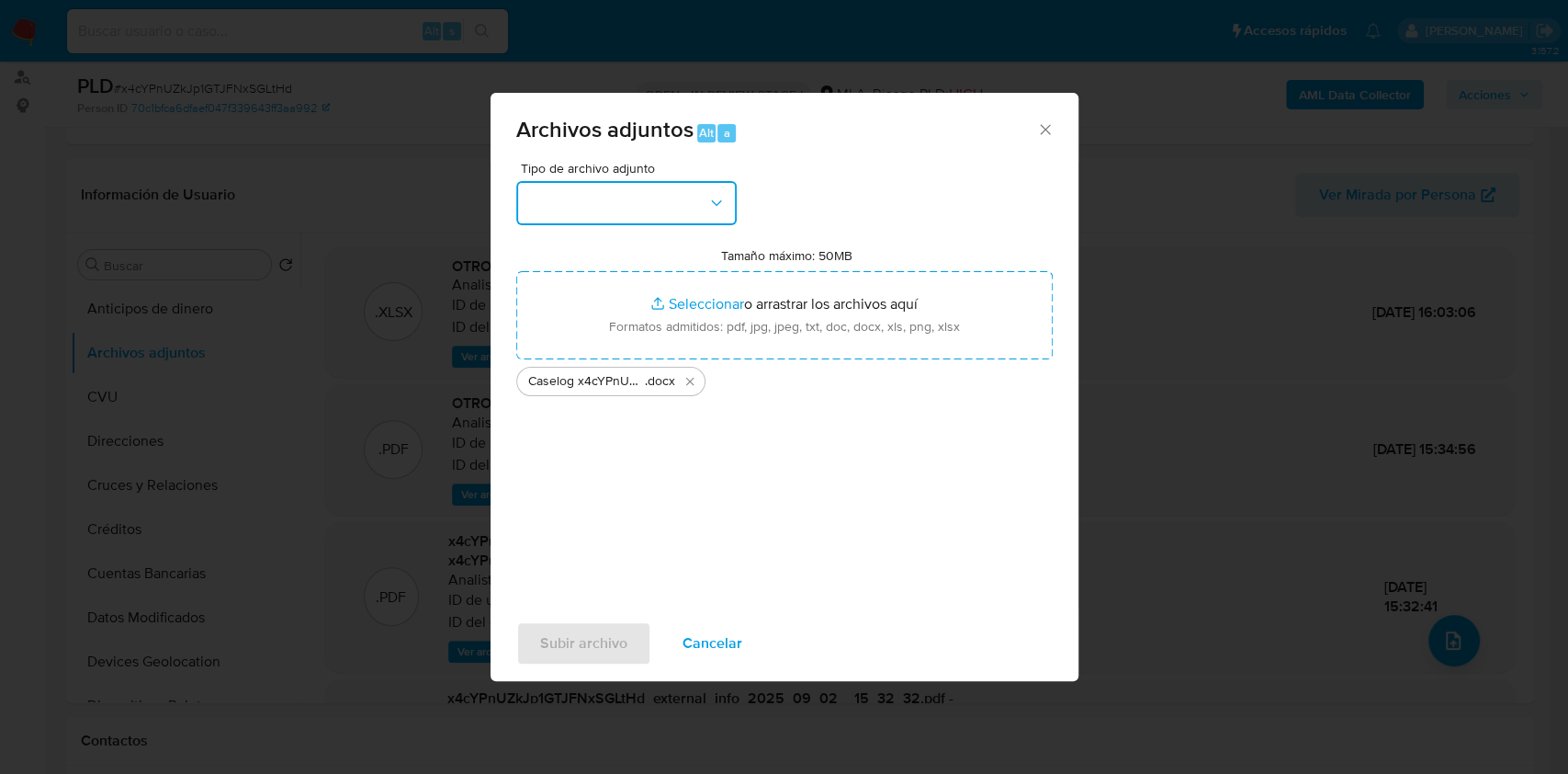
click at [594, 196] on button "button" at bounding box center [627, 203] width 221 height 44
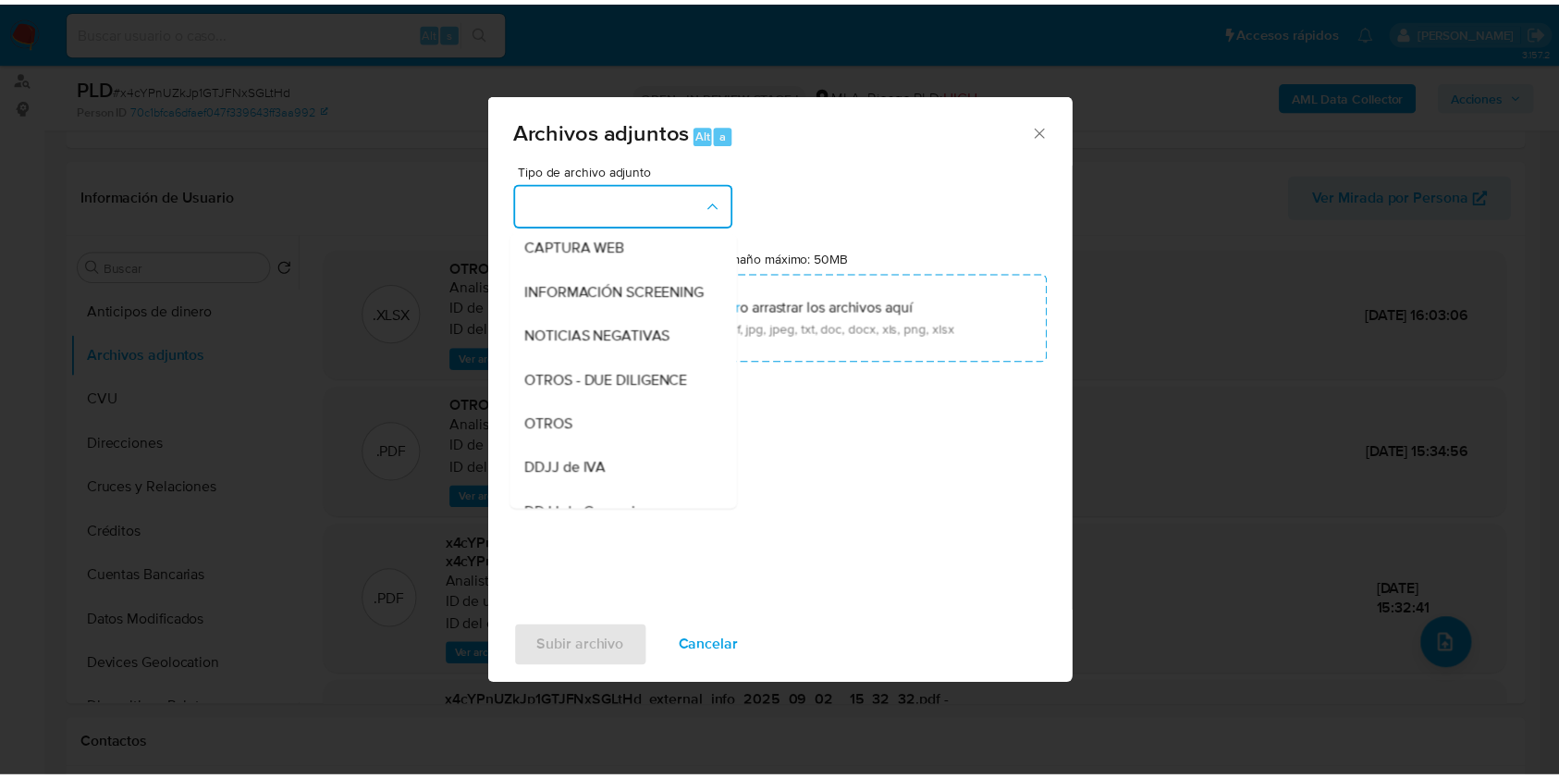
scroll to position [370, 0]
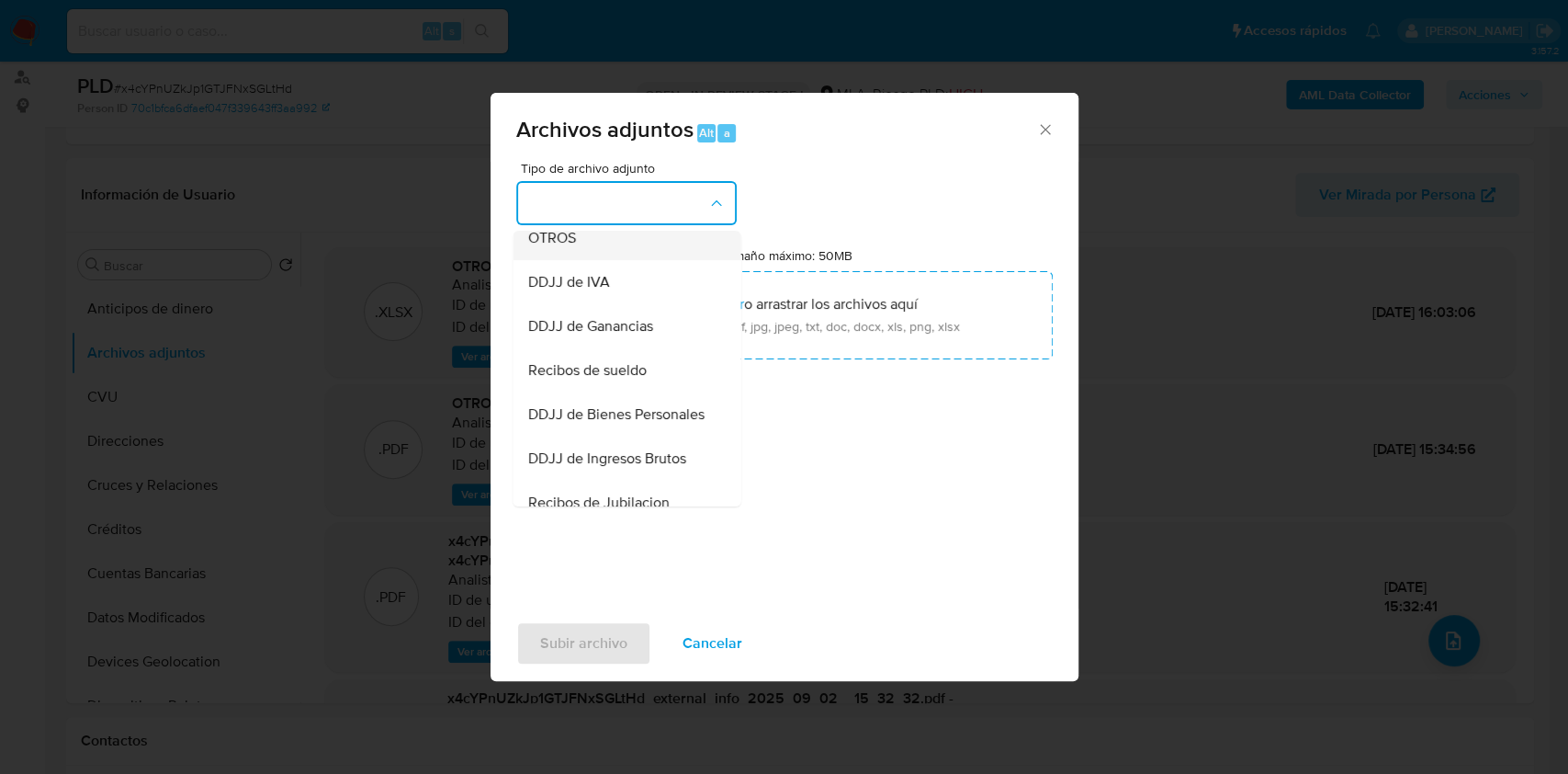
click at [583, 239] on div "OTROS" at bounding box center [621, 237] width 188 height 44
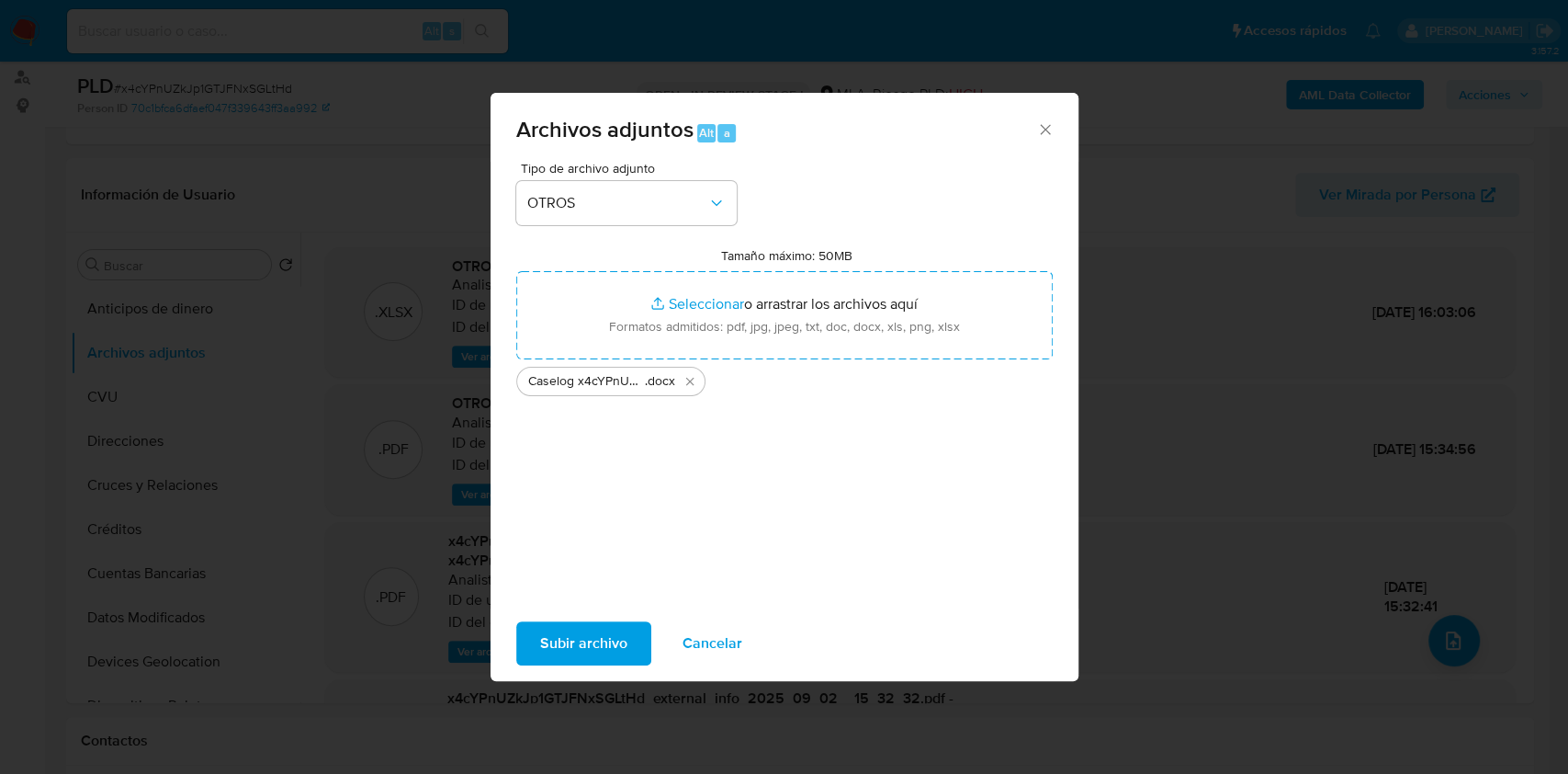
click at [605, 643] on span "Subir archivo" at bounding box center [584, 643] width 87 height 41
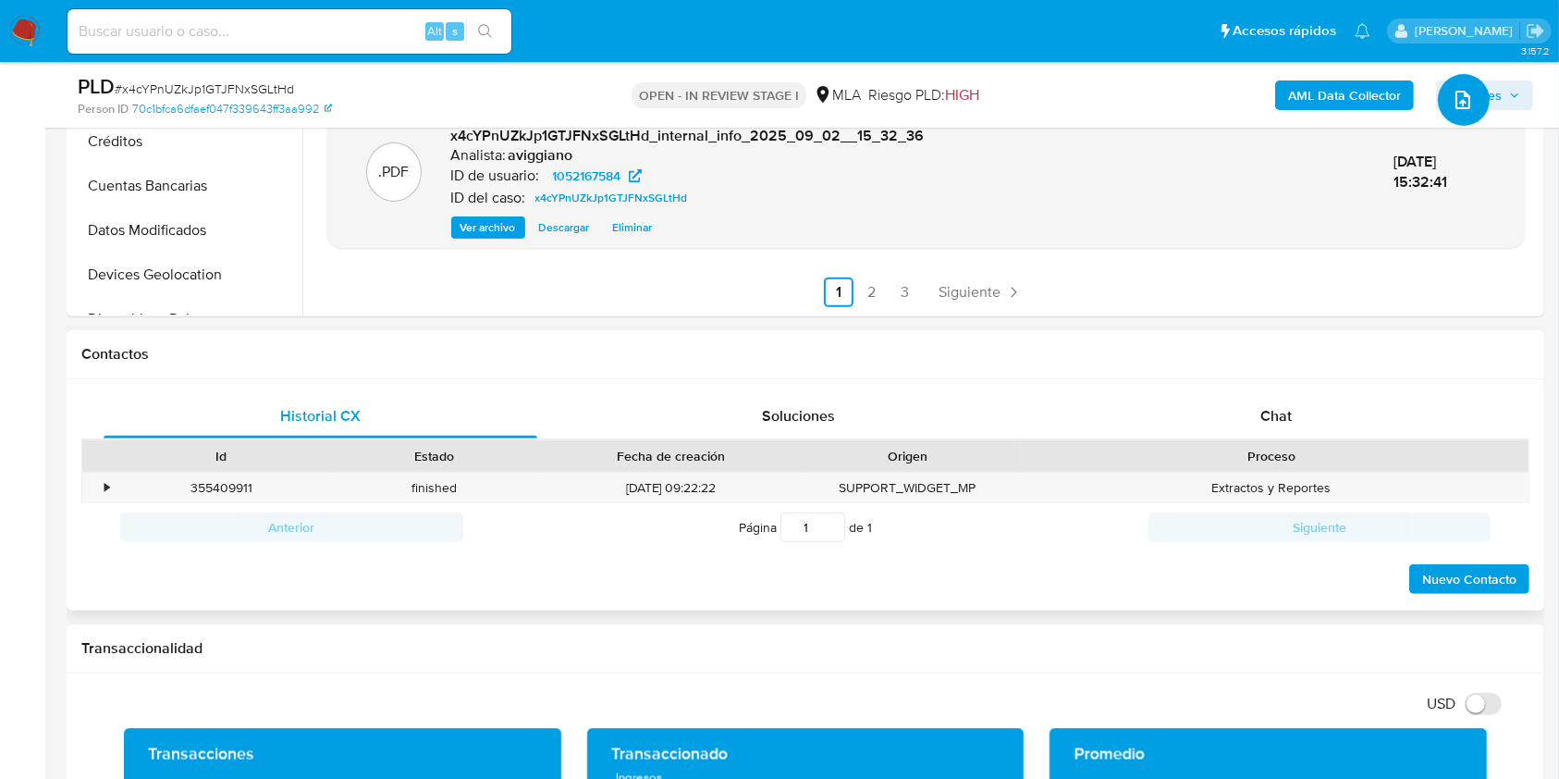
scroll to position [740, 0]
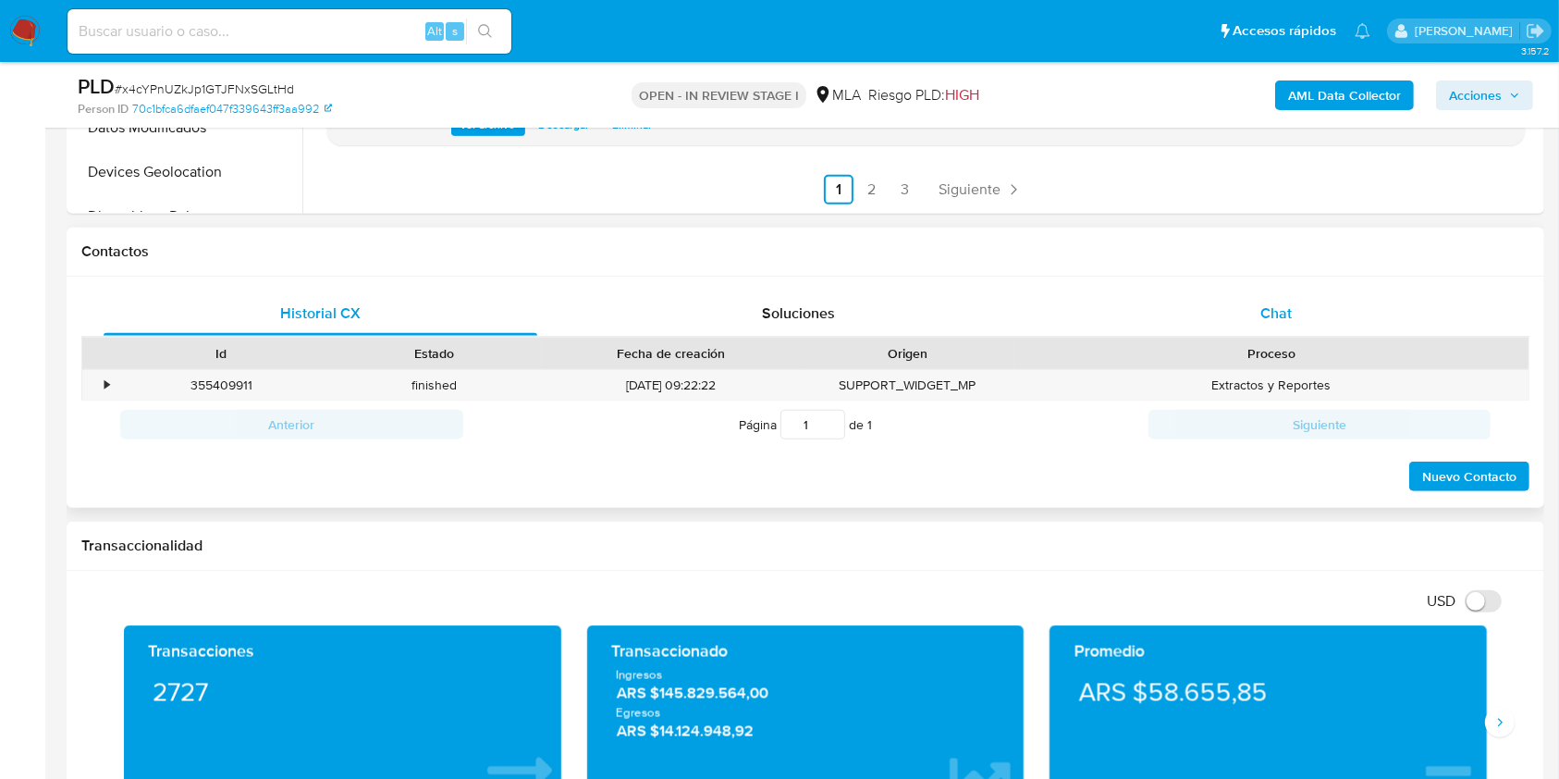
click at [1169, 308] on div "Chat" at bounding box center [1277, 313] width 434 height 44
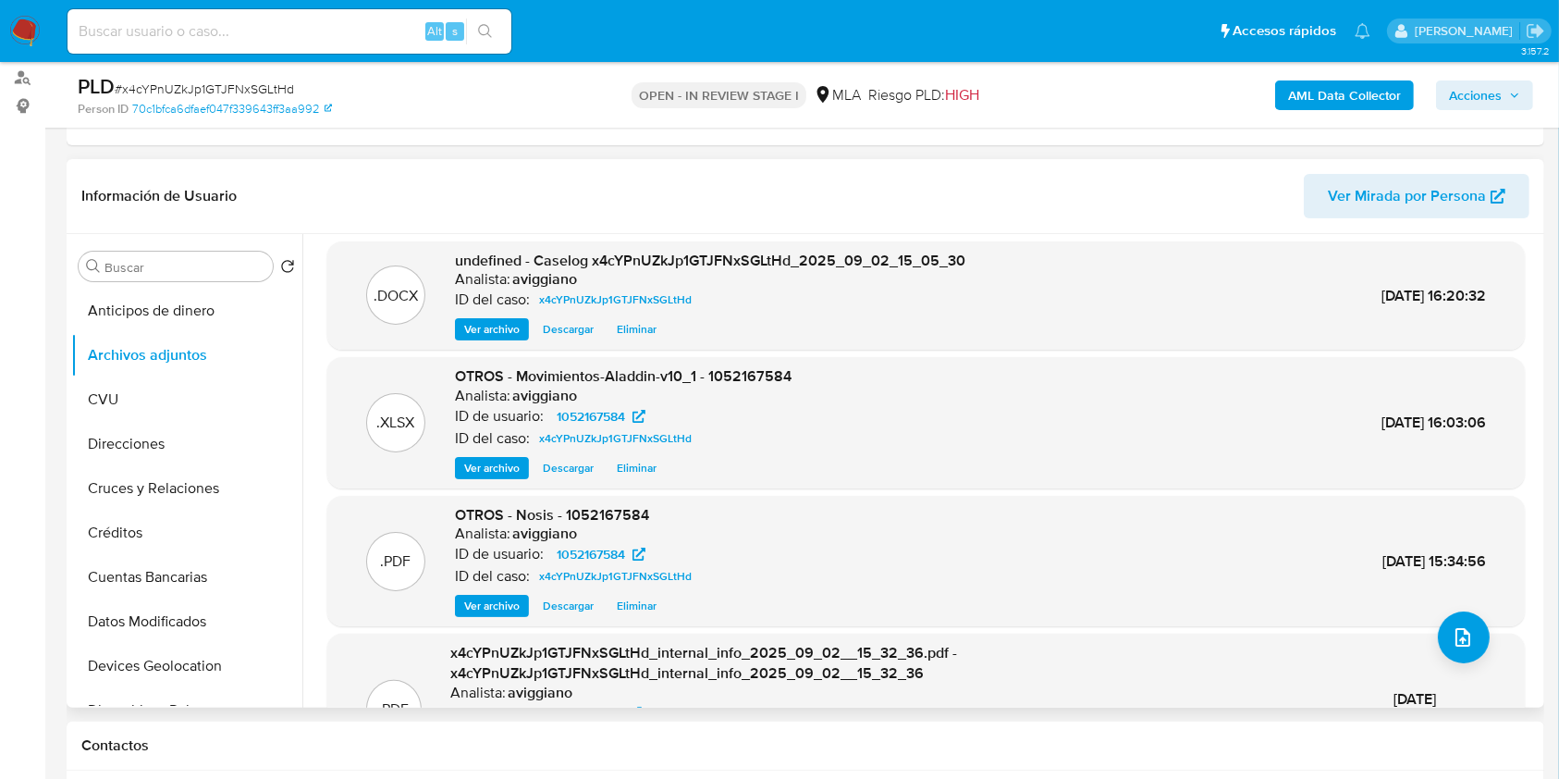
scroll to position [0, 0]
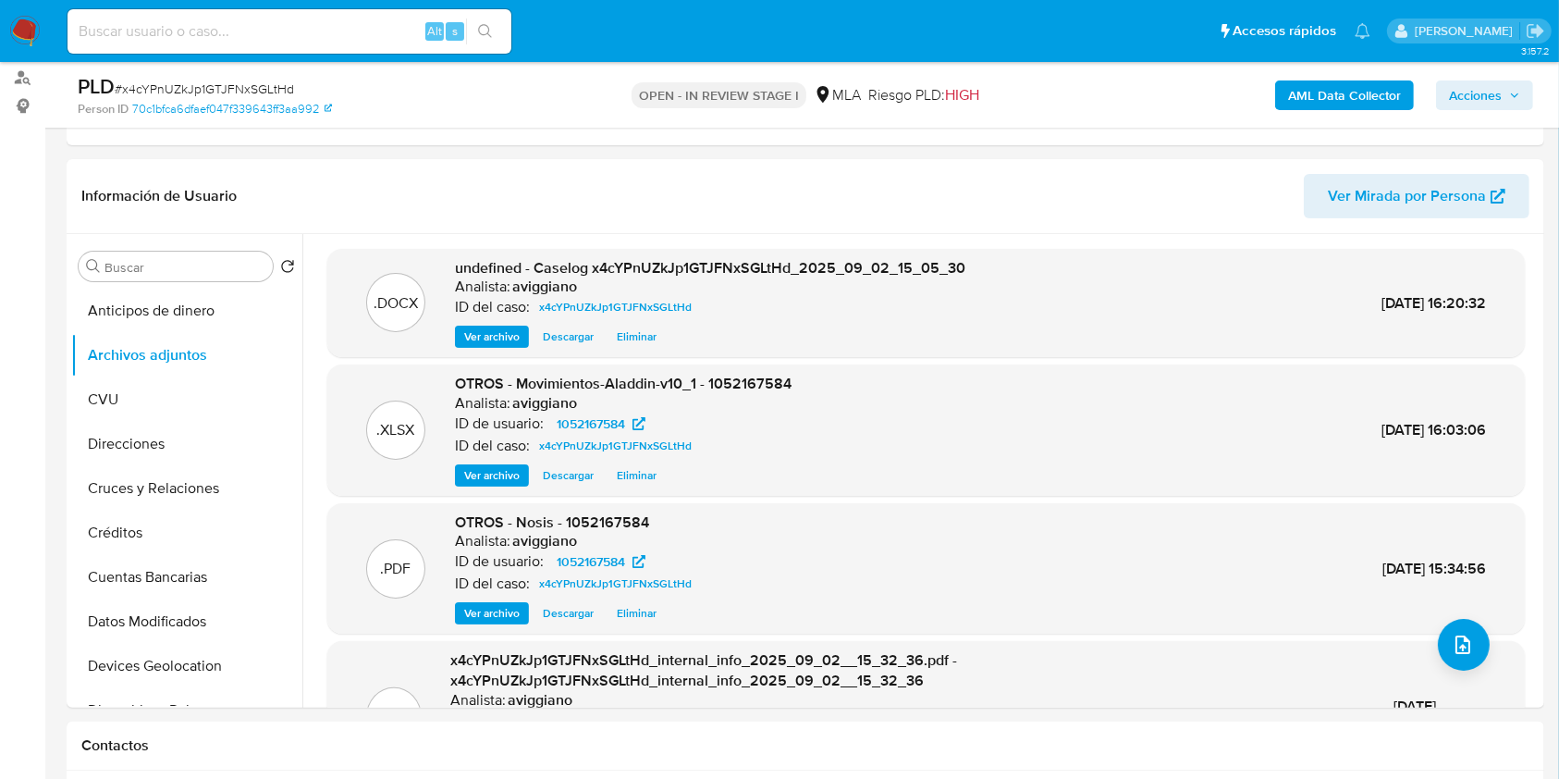
click at [1486, 115] on div "AML Data Collector Acciones" at bounding box center [1293, 94] width 480 height 43
click at [1481, 110] on div "AML Data Collector Acciones" at bounding box center [1293, 94] width 480 height 43
click at [1499, 103] on span "Acciones" at bounding box center [1475, 95] width 53 height 30
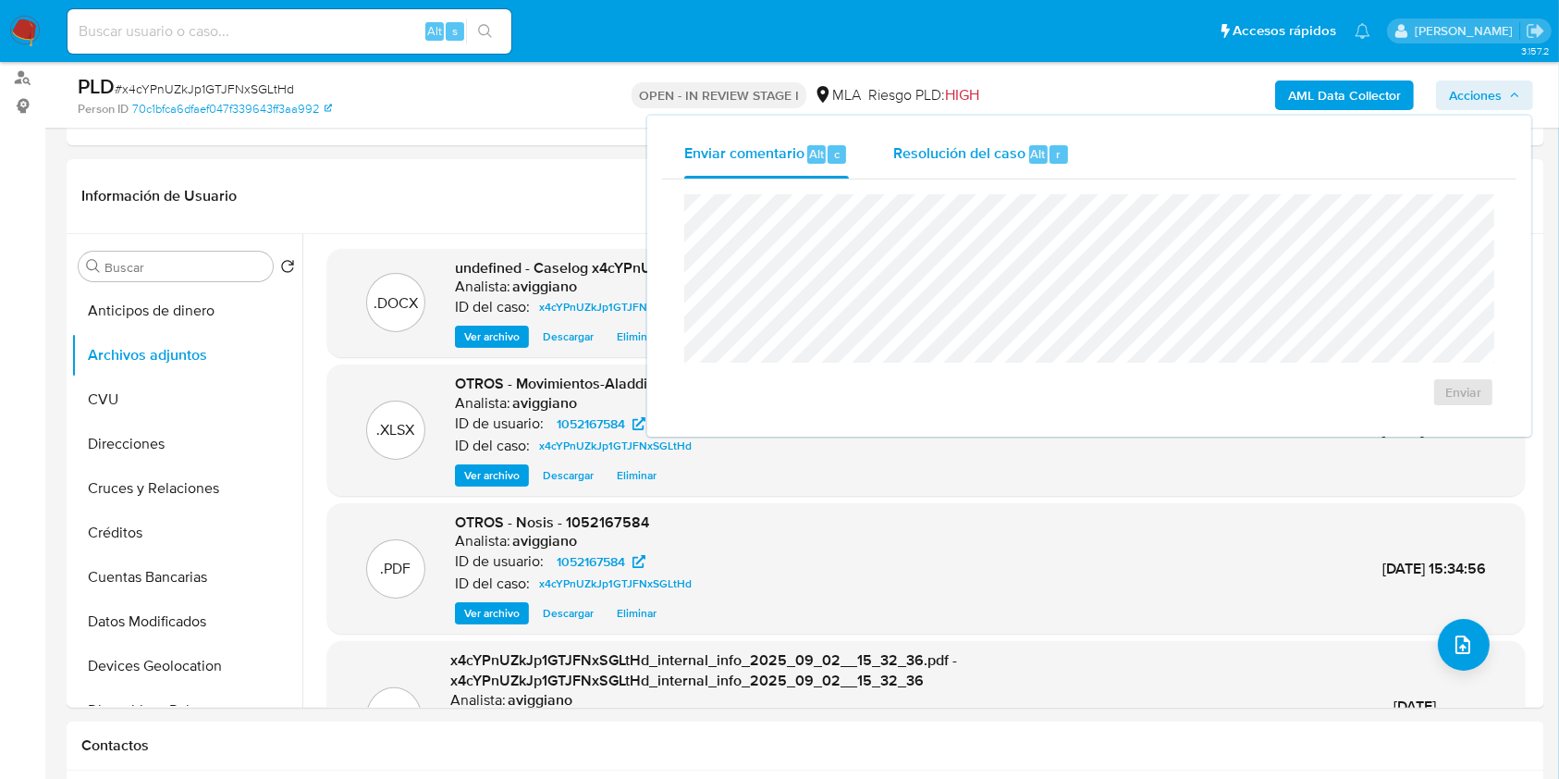
click at [1015, 134] on div "Resolución del caso Alt r" at bounding box center [981, 154] width 177 height 48
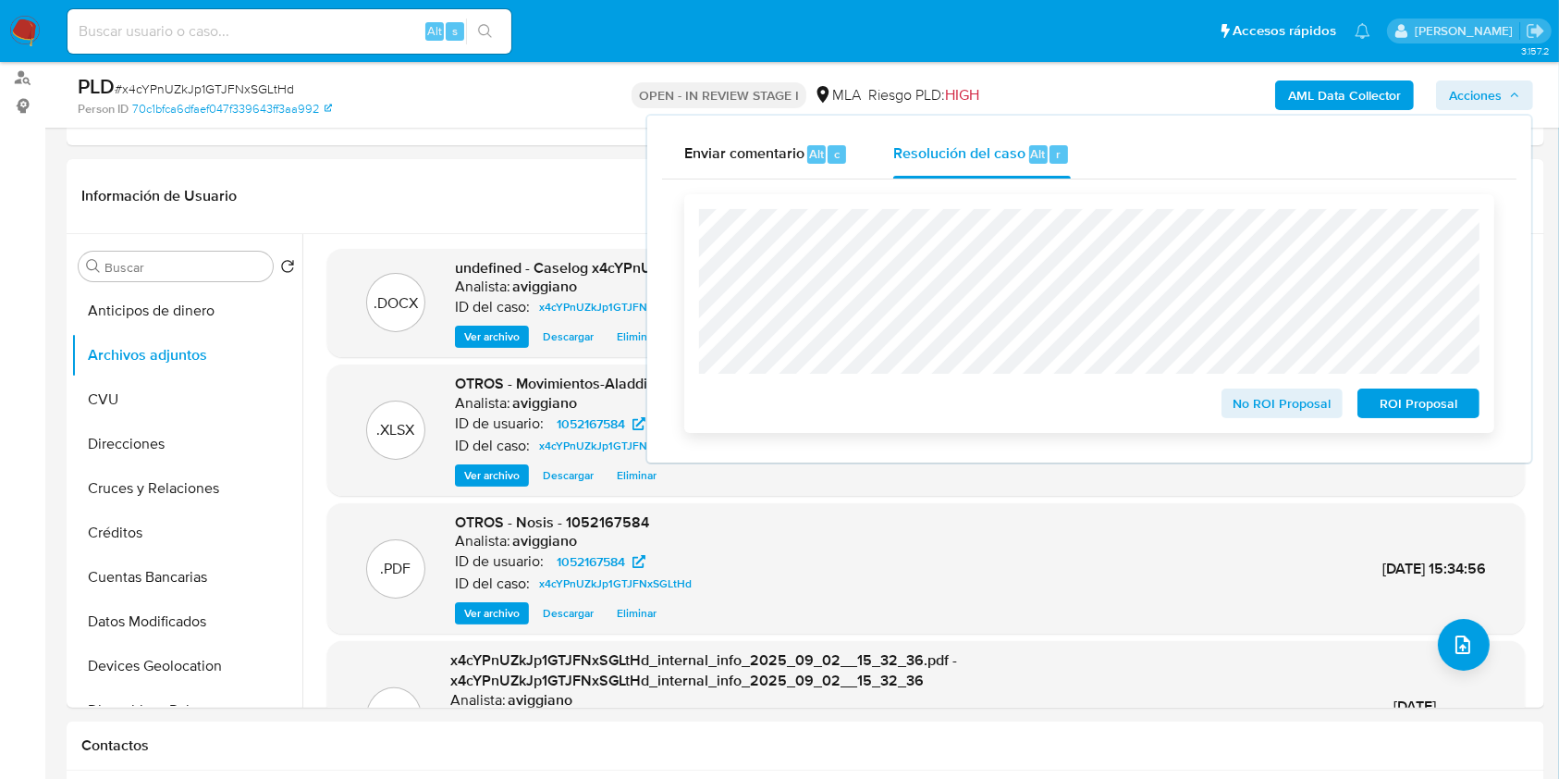
click at [1310, 416] on span "No ROI Proposal" at bounding box center [1282, 403] width 96 height 26
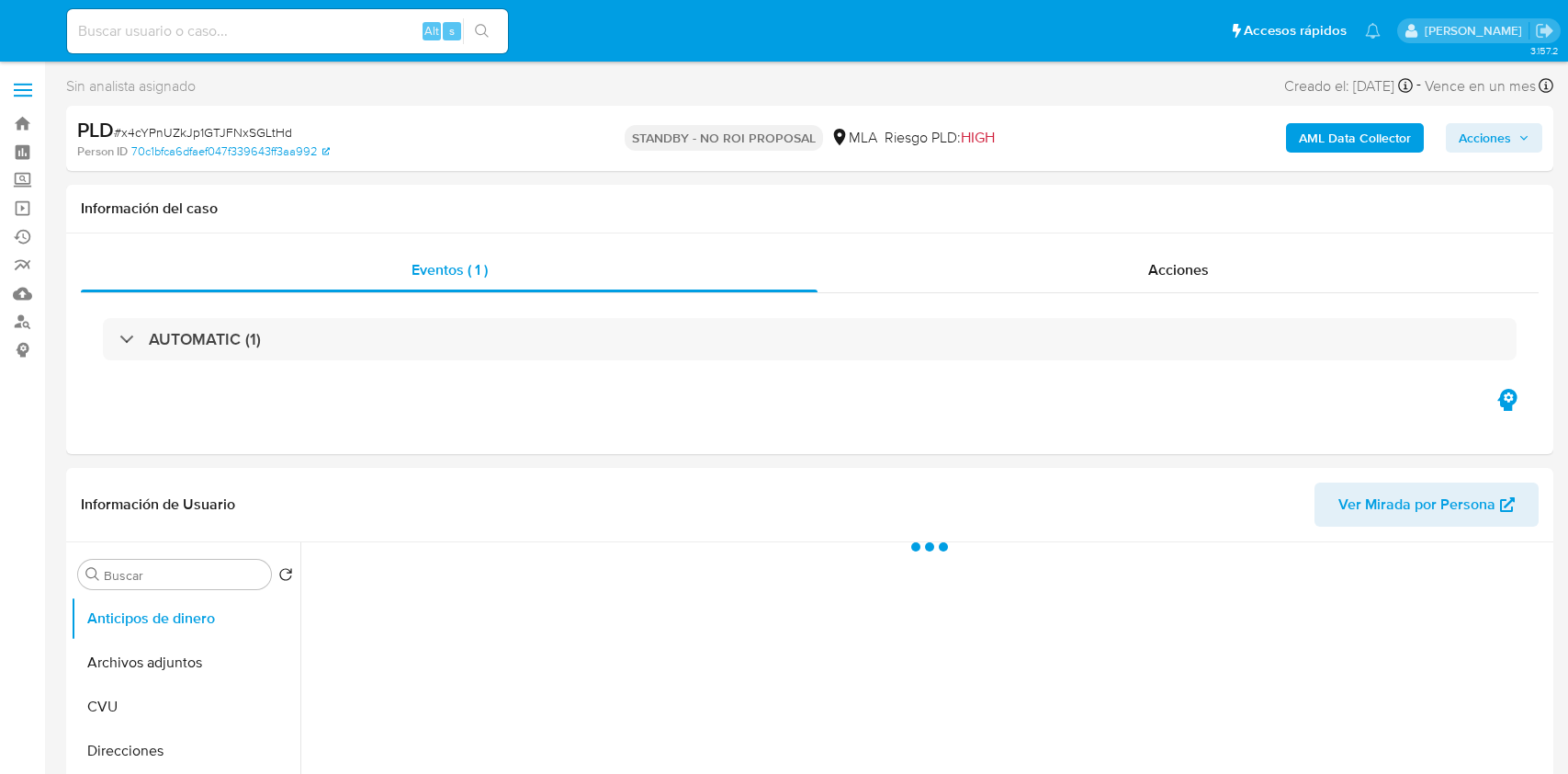
select select "10"
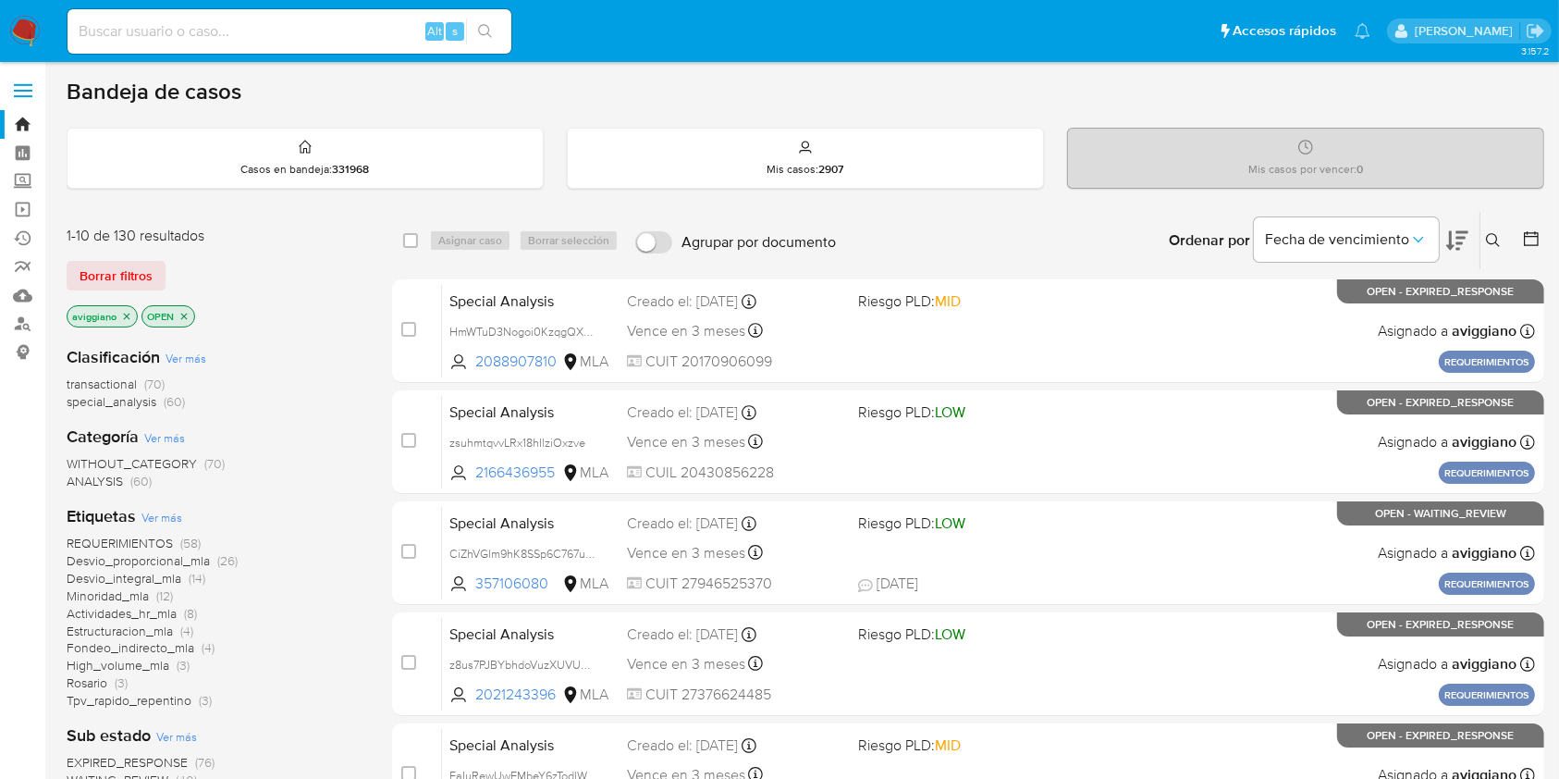
click at [123, 313] on icon "close-filter" at bounding box center [126, 316] width 11 height 11
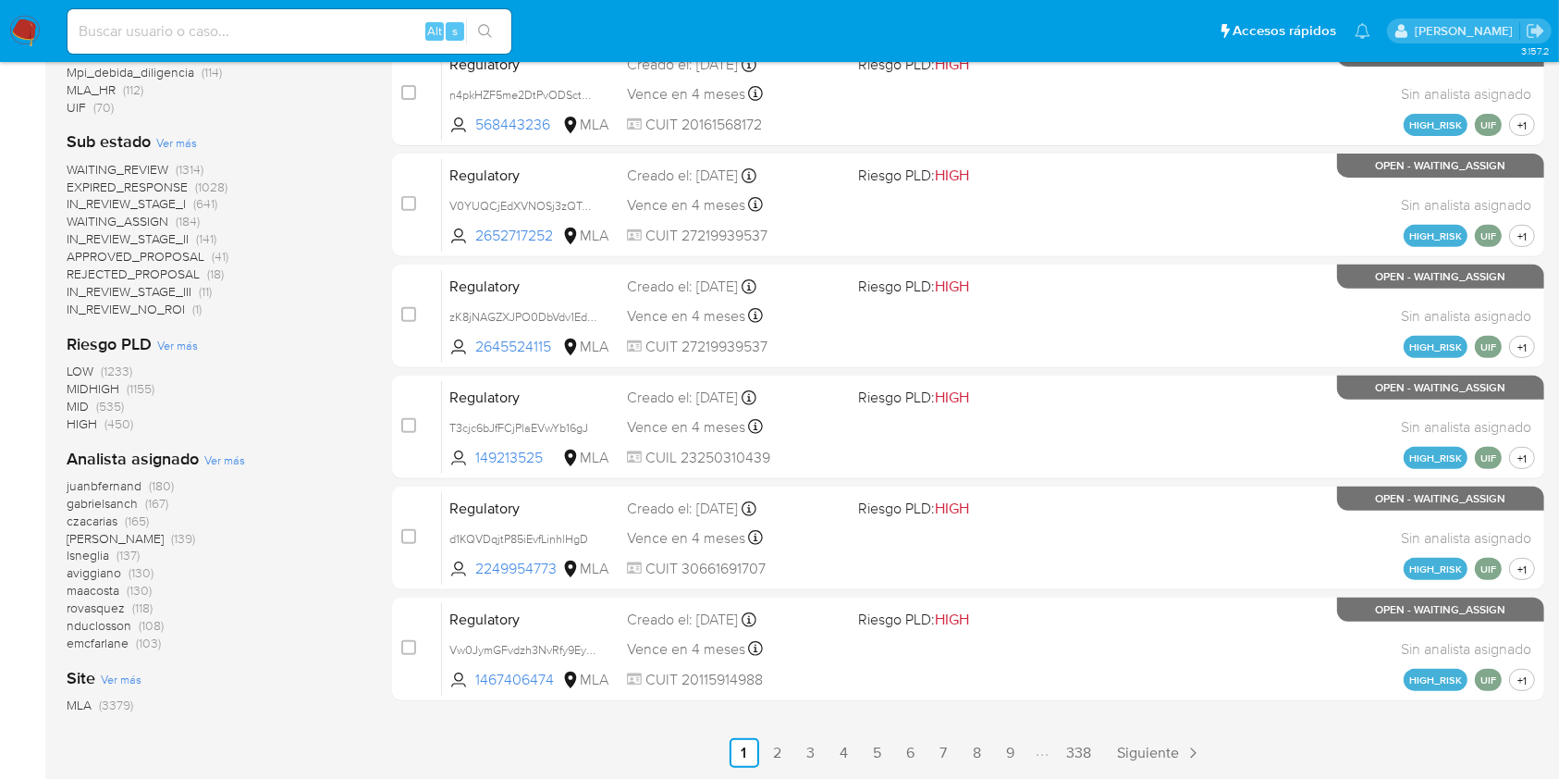
scroll to position [715, 0]
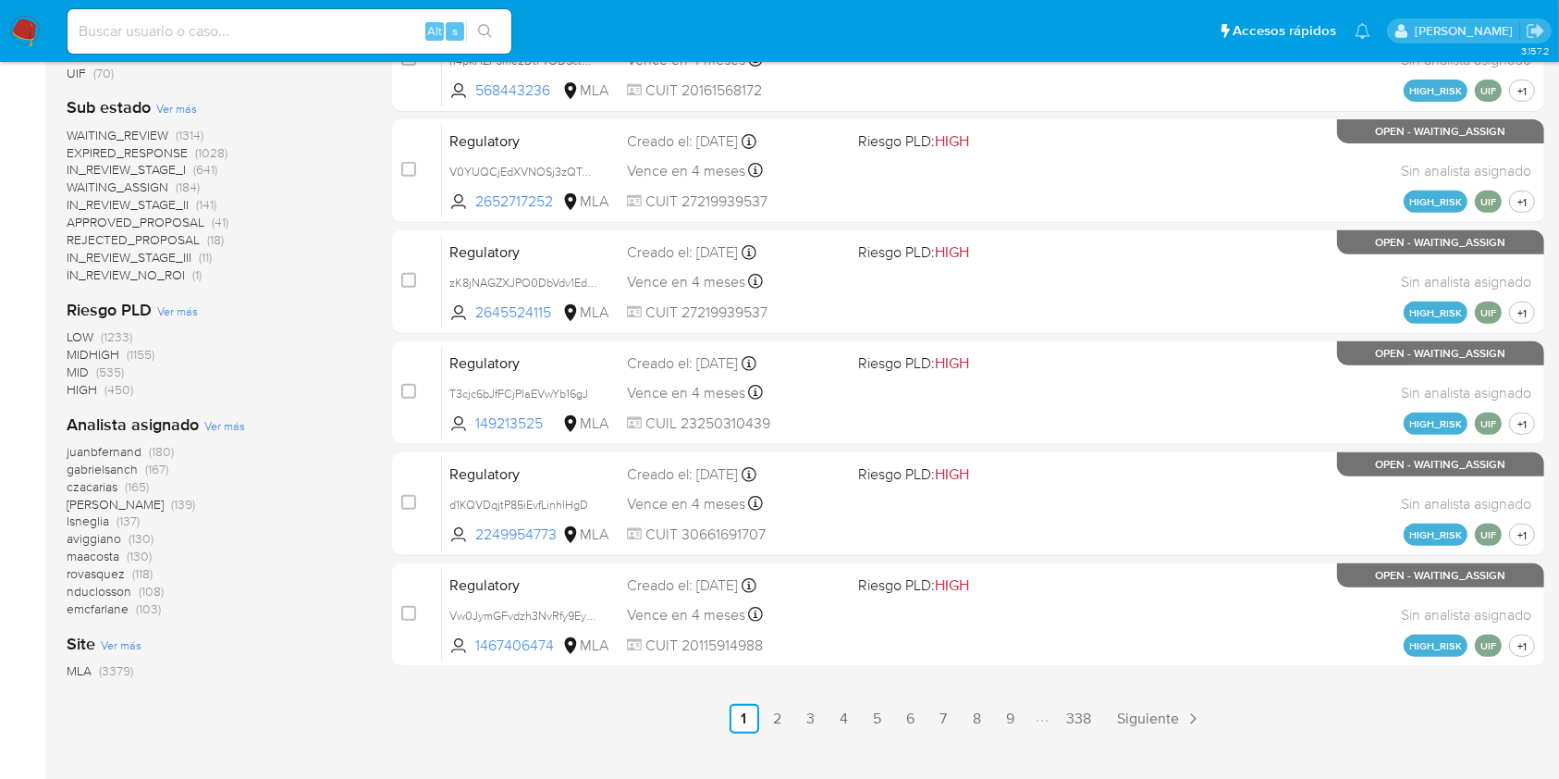
click at [91, 536] on span "aviggiano" at bounding box center [94, 538] width 55 height 18
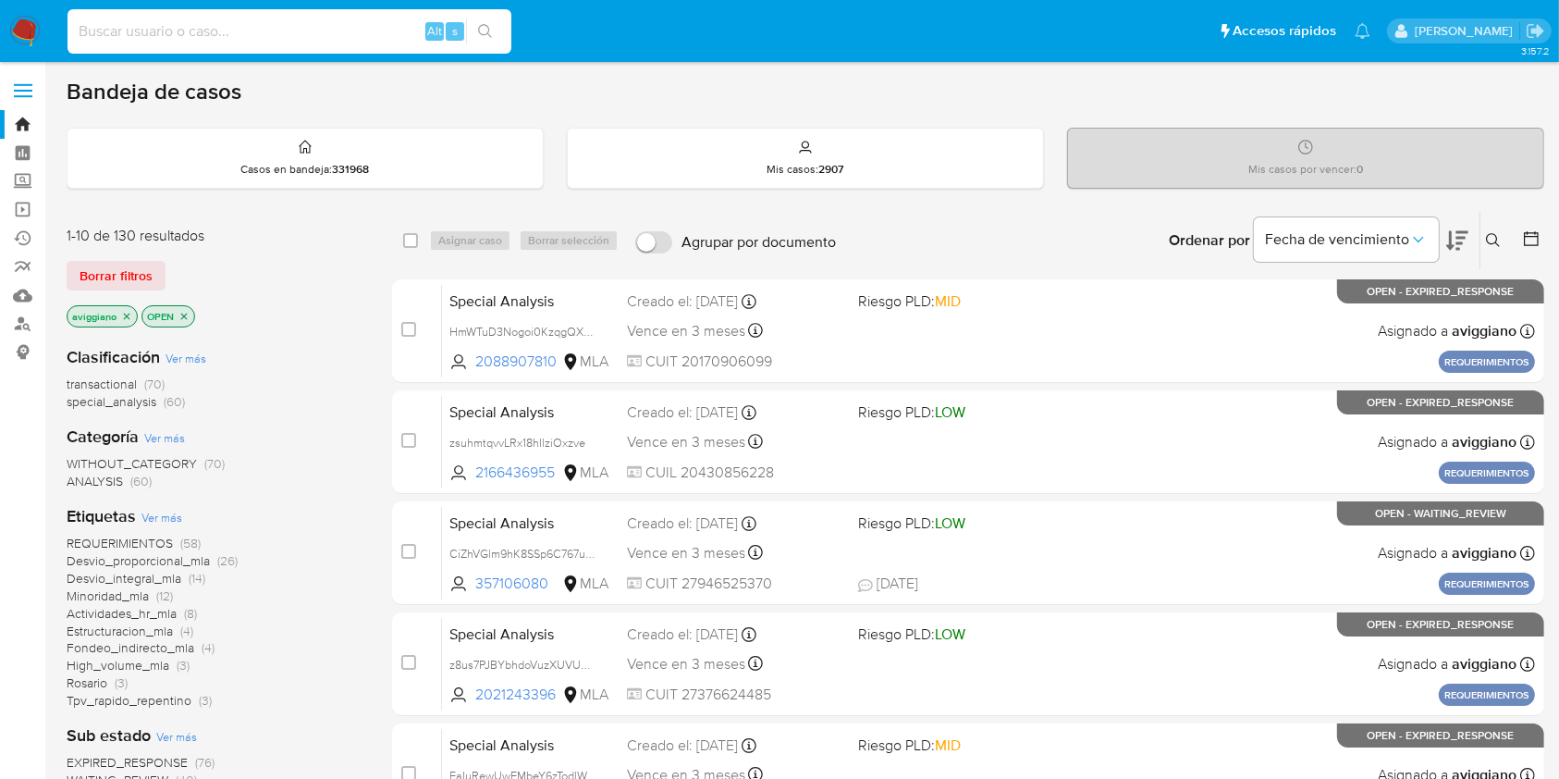
click at [153, 21] on input at bounding box center [289, 31] width 444 height 24
paste input "ERZvGCUahHdxu7tK8sw2Z5vY"
type input "ERZvGCUahHdxu7tK8sw2Z5vY"
click at [488, 27] on icon "search-icon" at bounding box center [485, 31] width 14 height 14
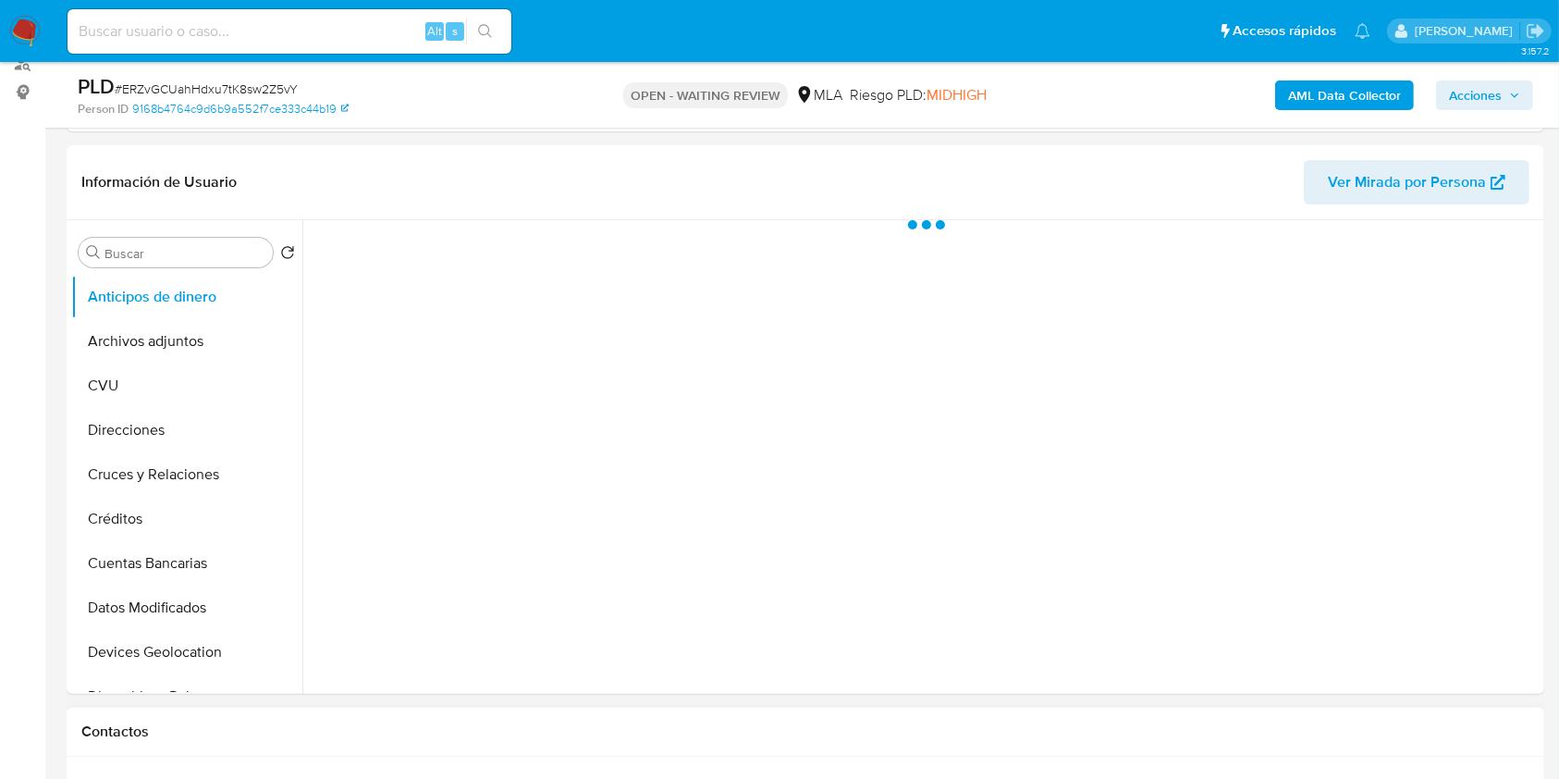
scroll to position [370, 0]
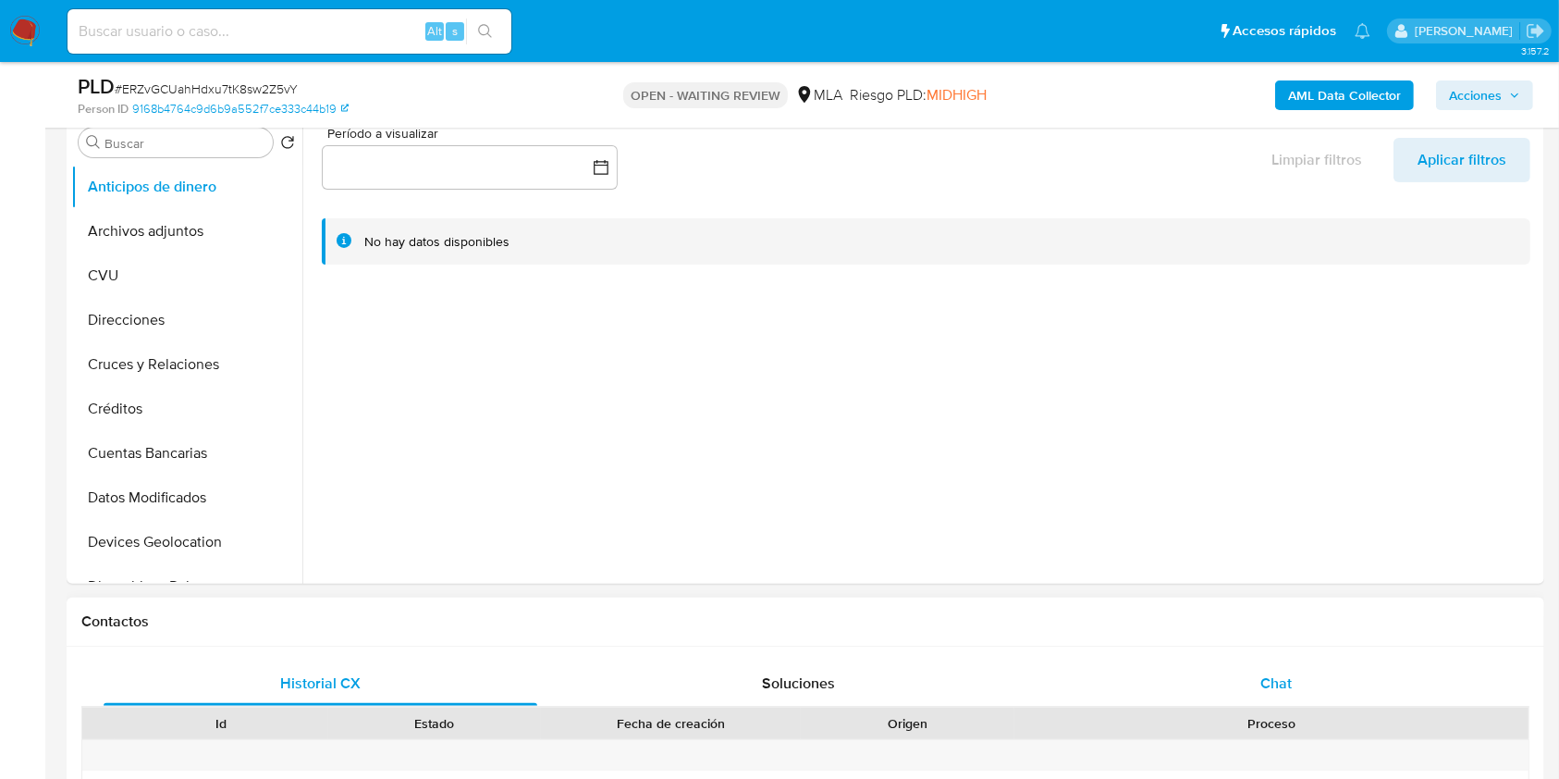
select select "10"
click at [1233, 669] on div "Chat" at bounding box center [1277, 683] width 434 height 44
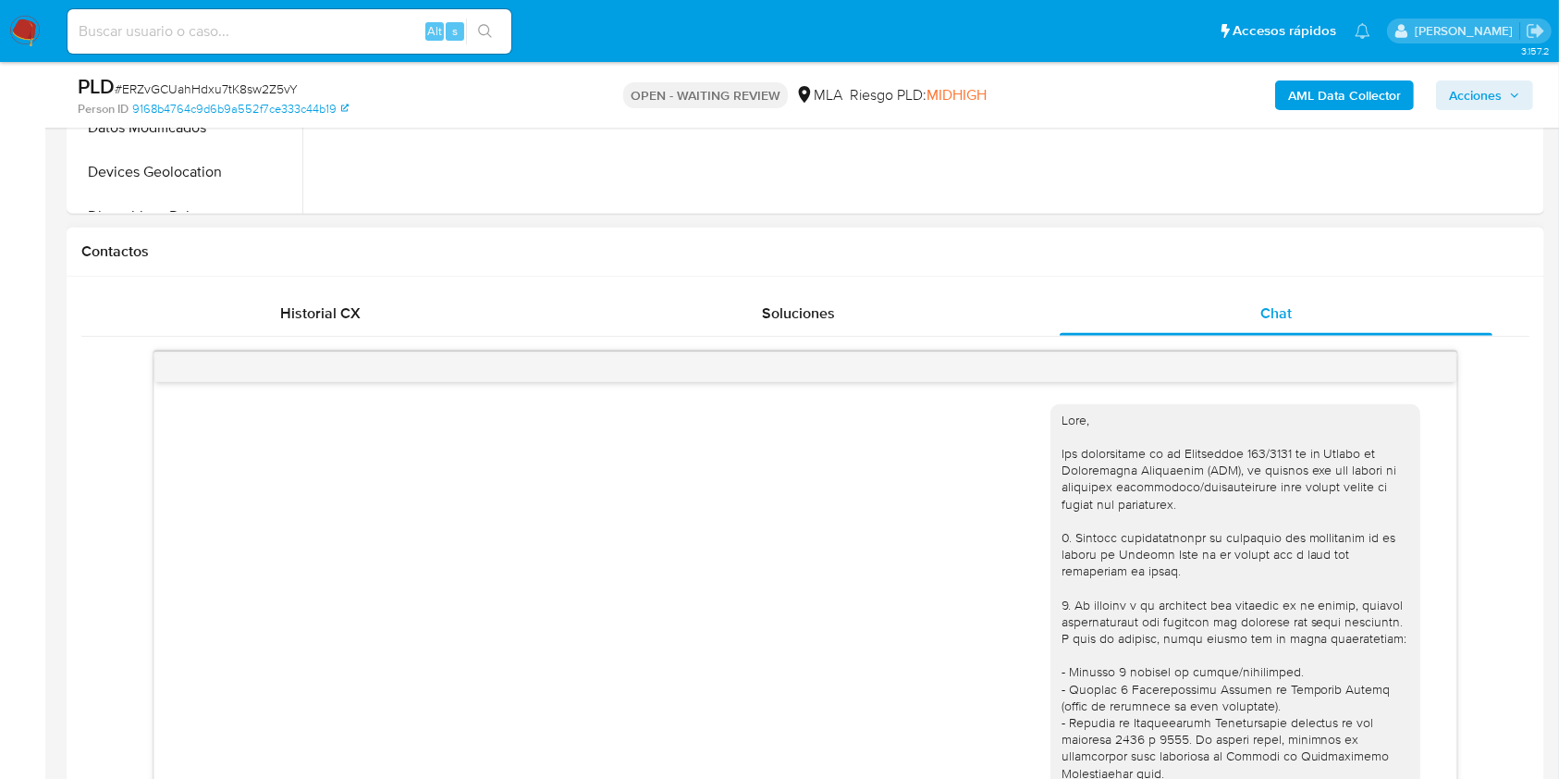
scroll to position [758, 0]
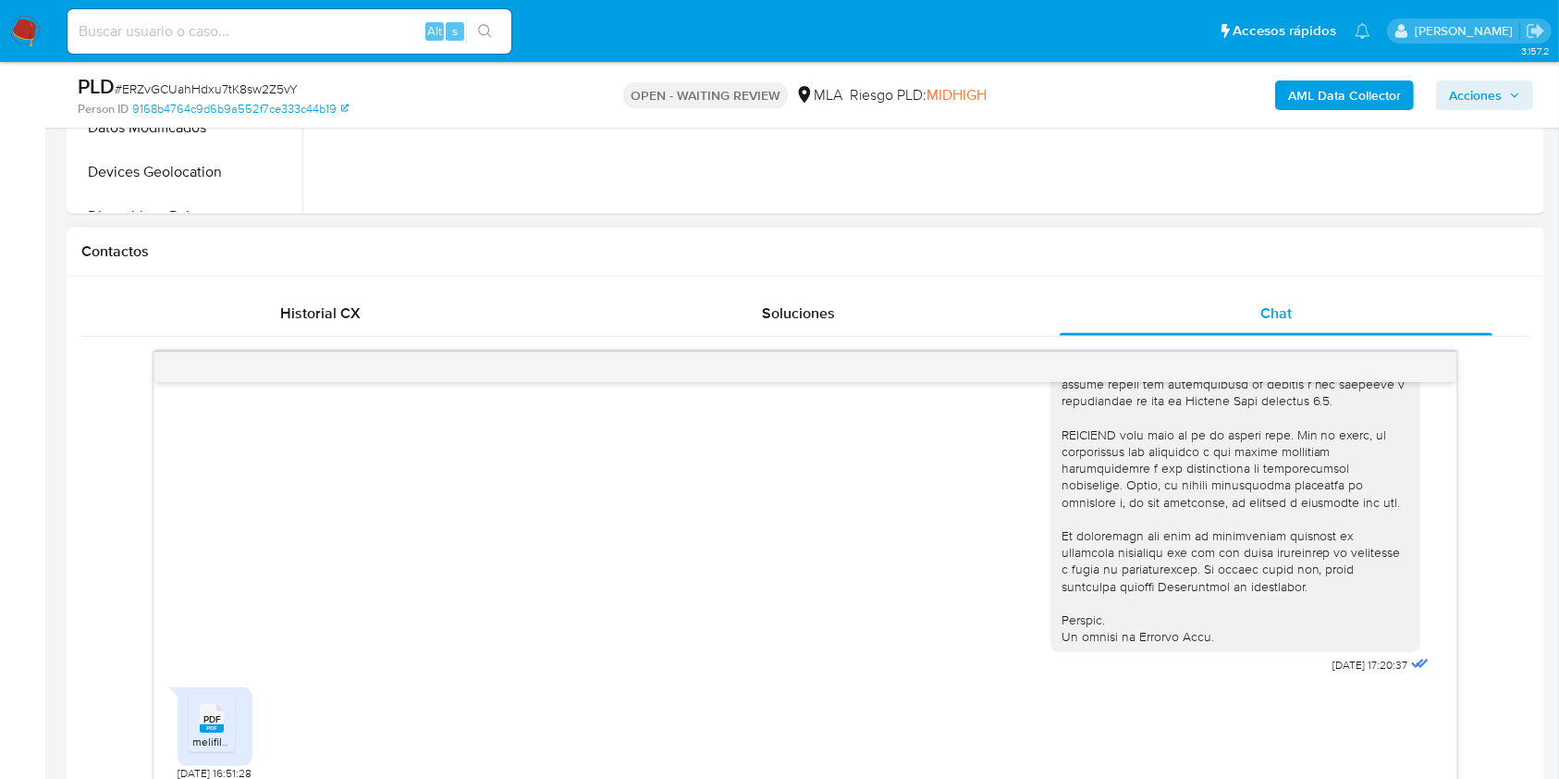
click at [215, 730] on rect at bounding box center [212, 728] width 24 height 8
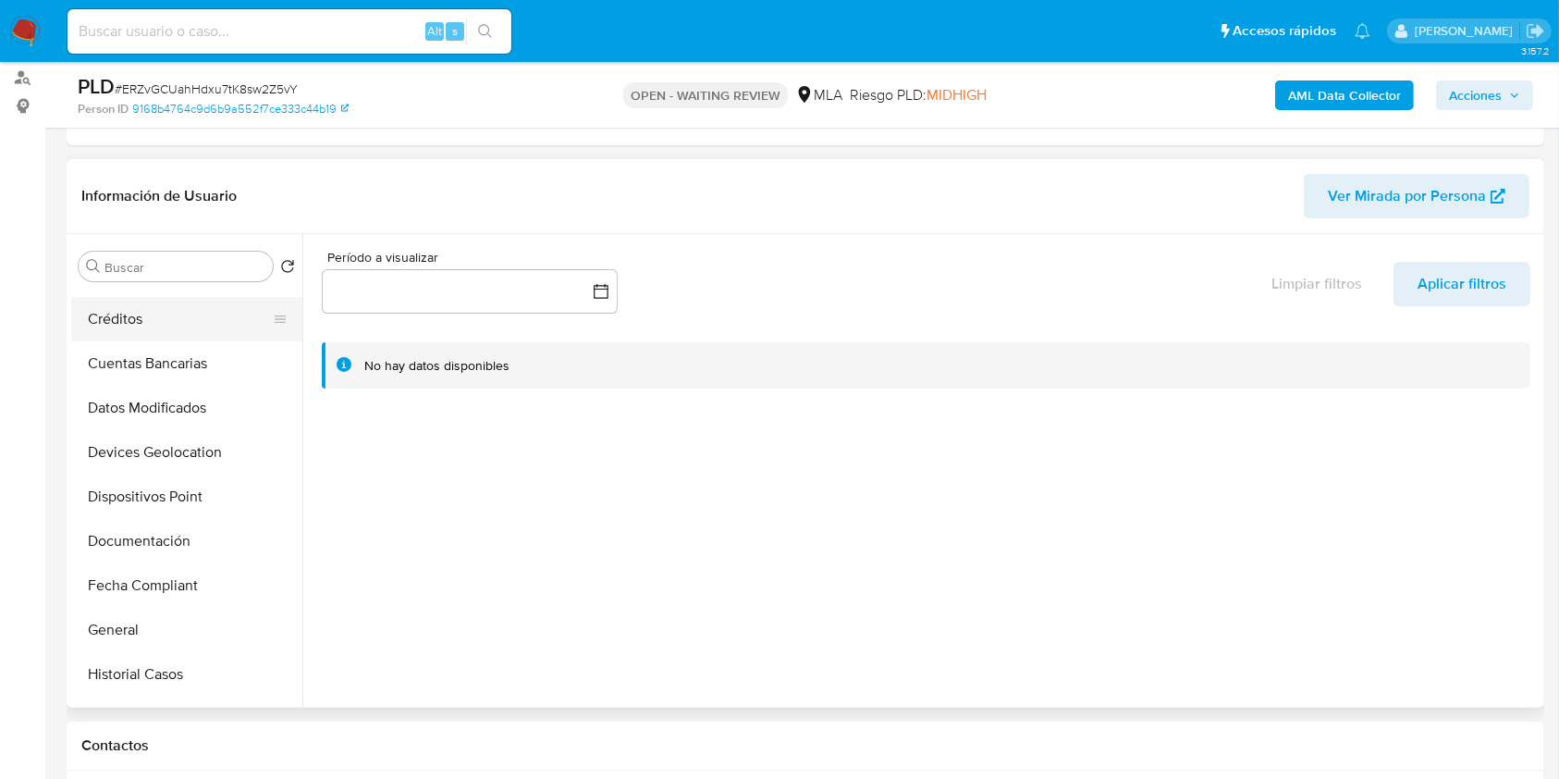
scroll to position [370, 0]
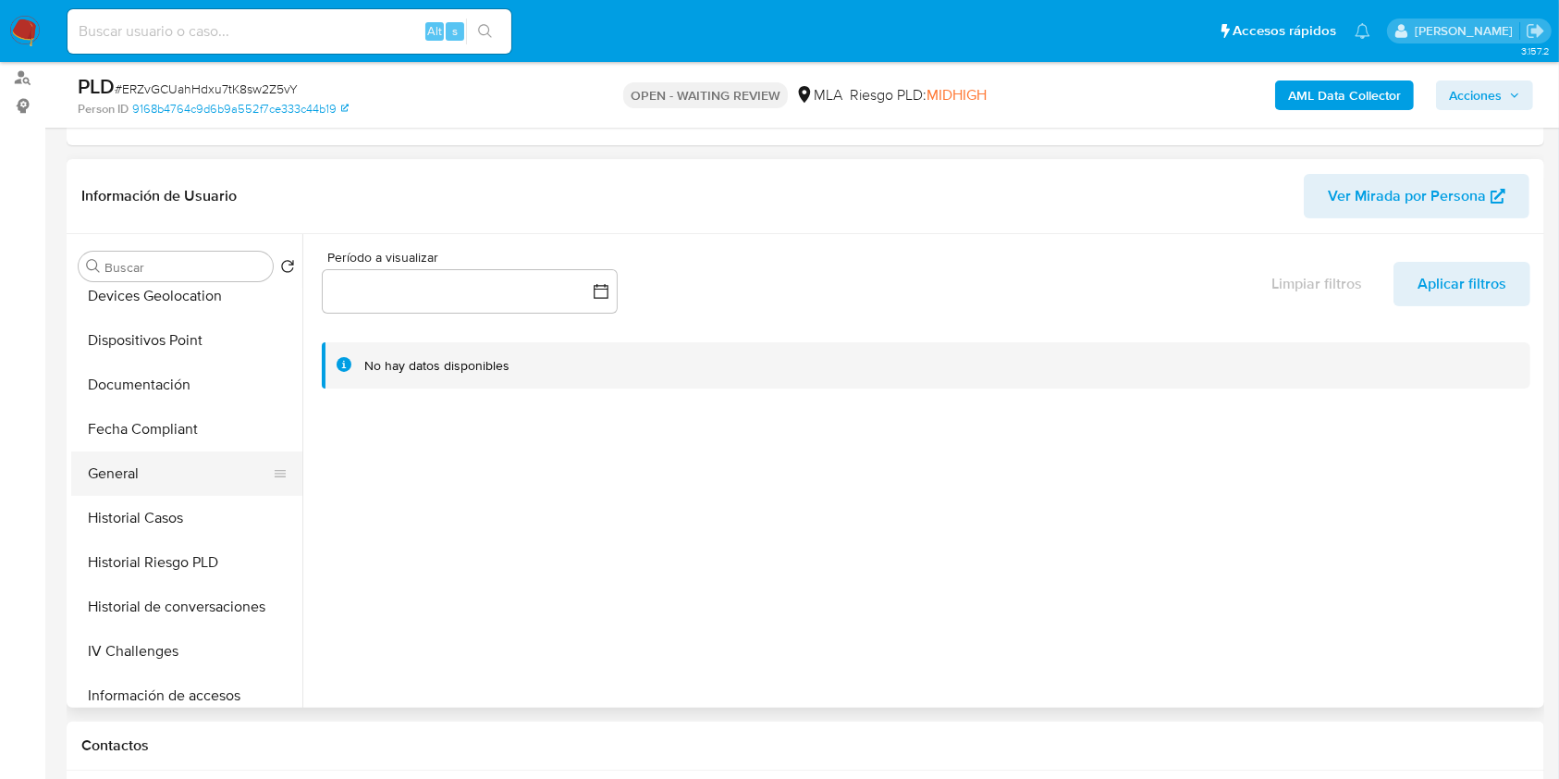
click at [141, 453] on button "General" at bounding box center [179, 473] width 216 height 44
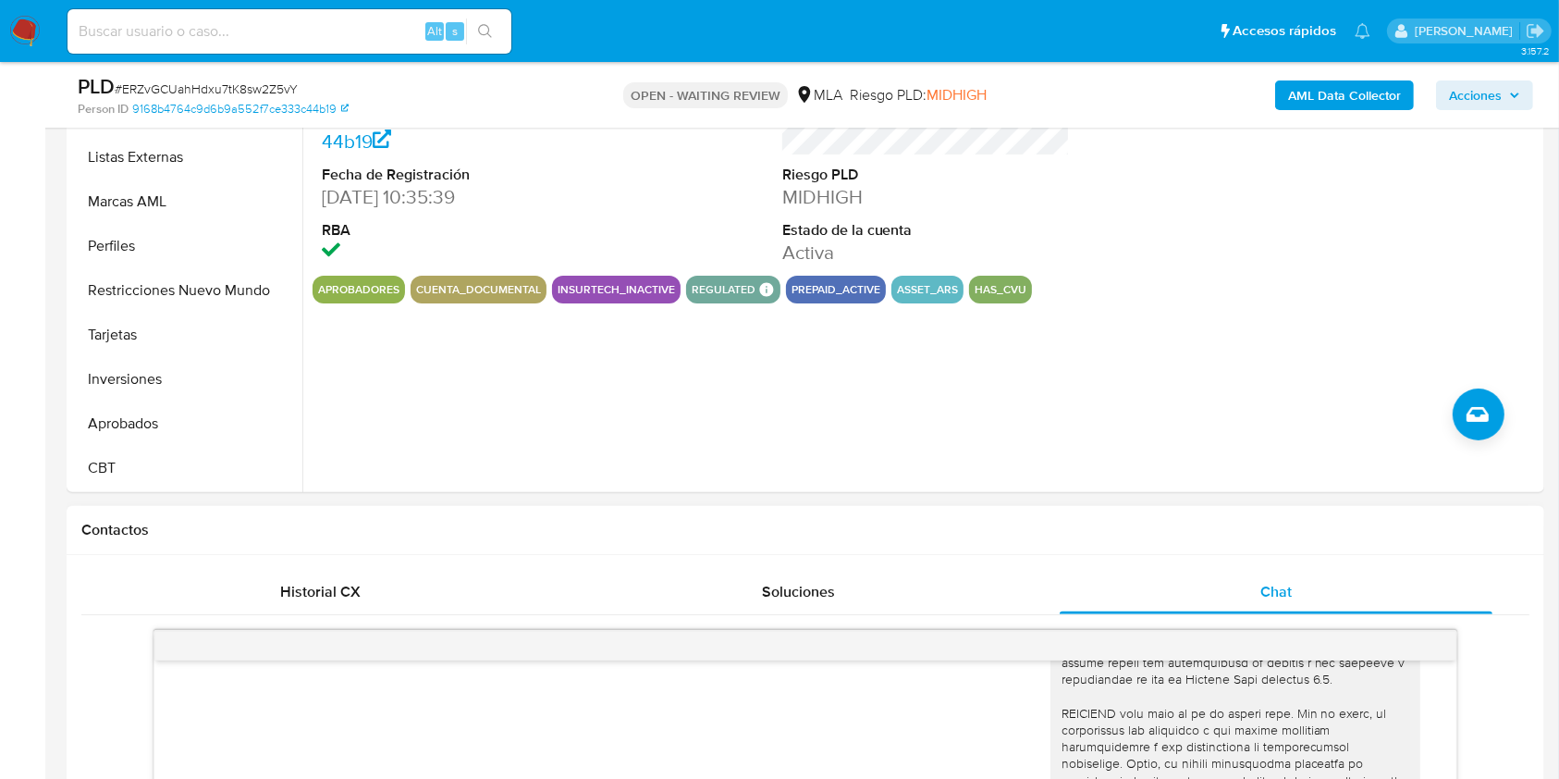
scroll to position [616, 0]
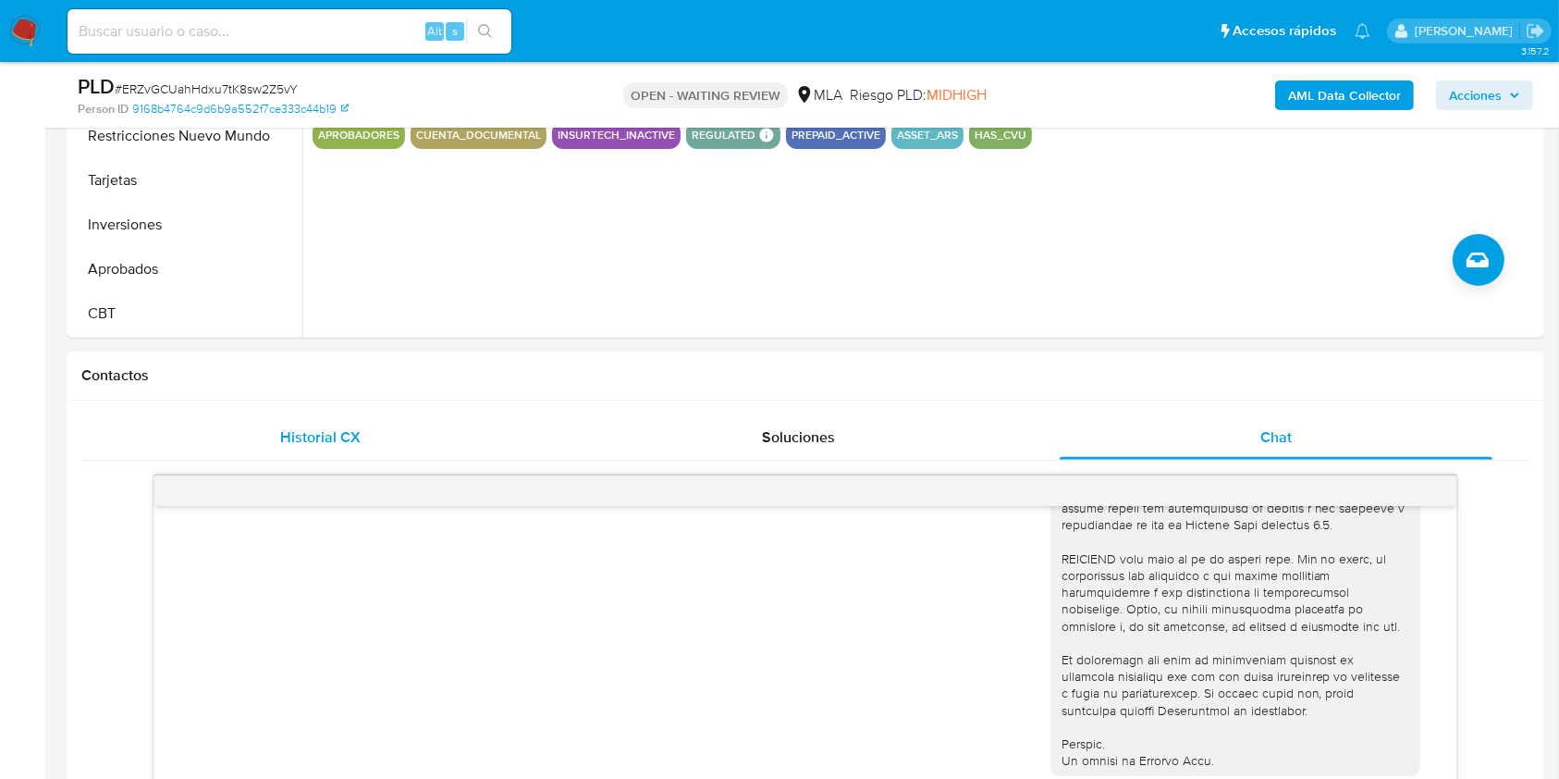
click at [185, 435] on div "Historial CX" at bounding box center [321, 437] width 434 height 44
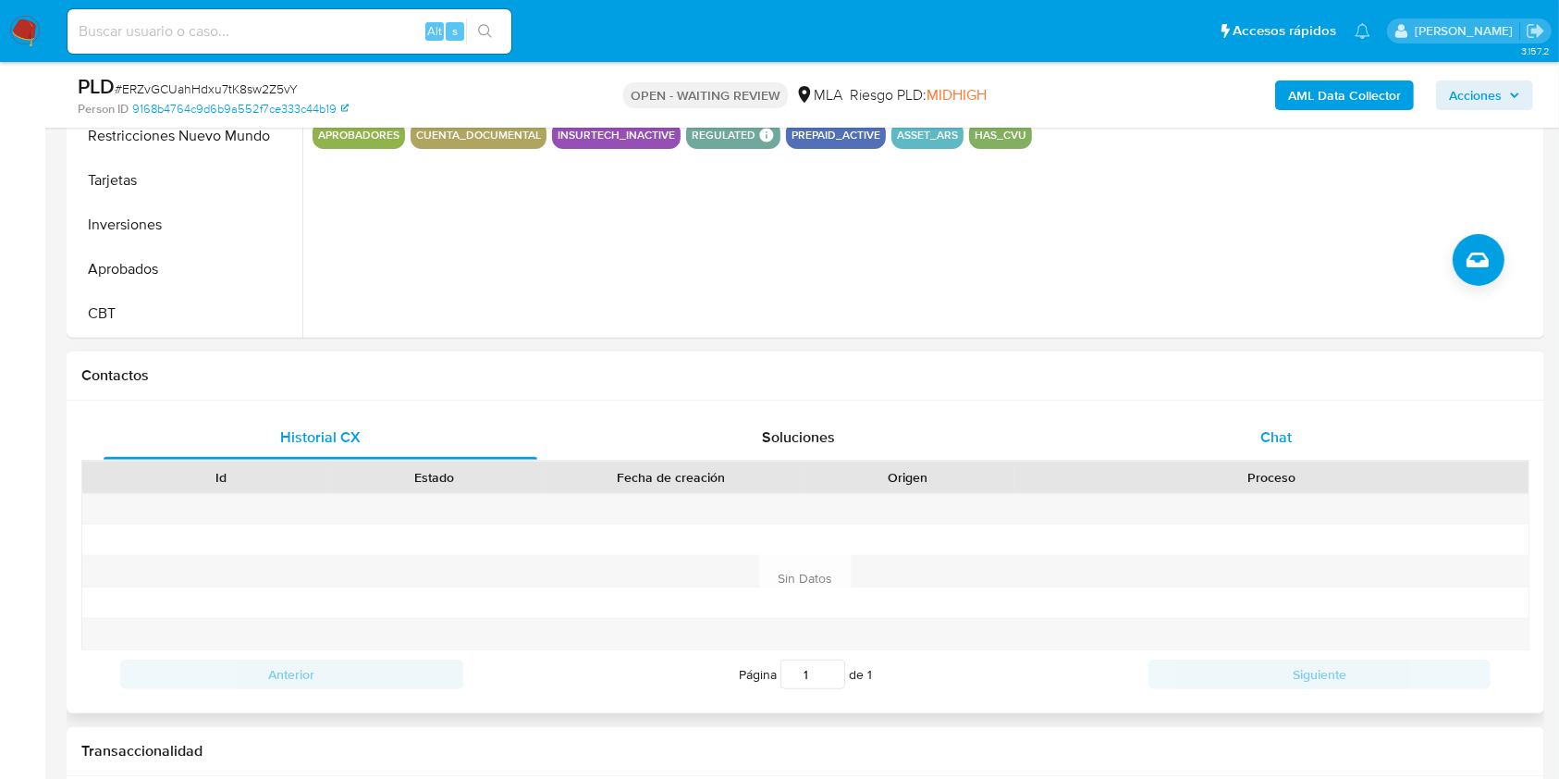
click at [1228, 418] on div "Chat" at bounding box center [1277, 437] width 434 height 44
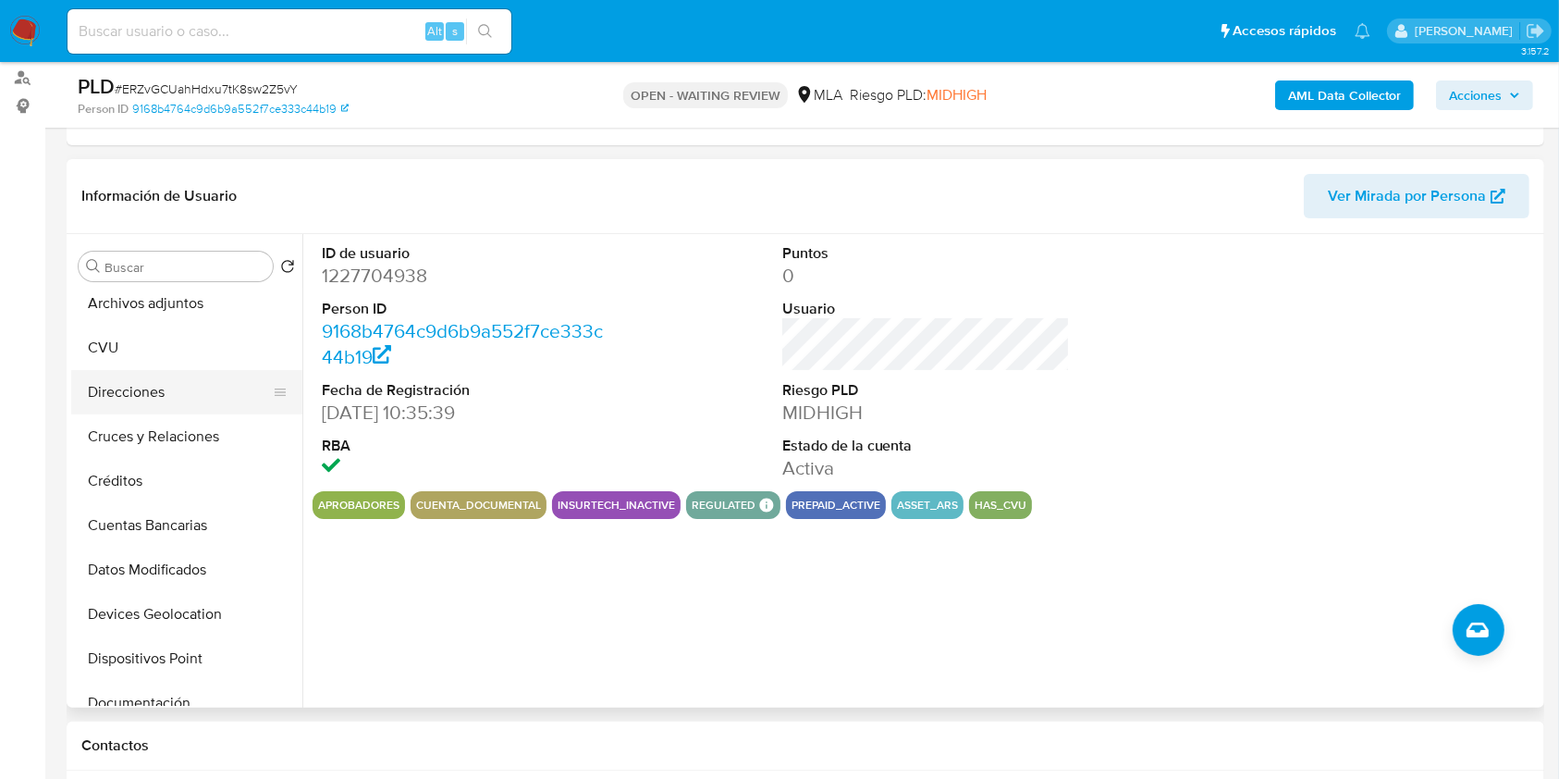
scroll to position [0, 0]
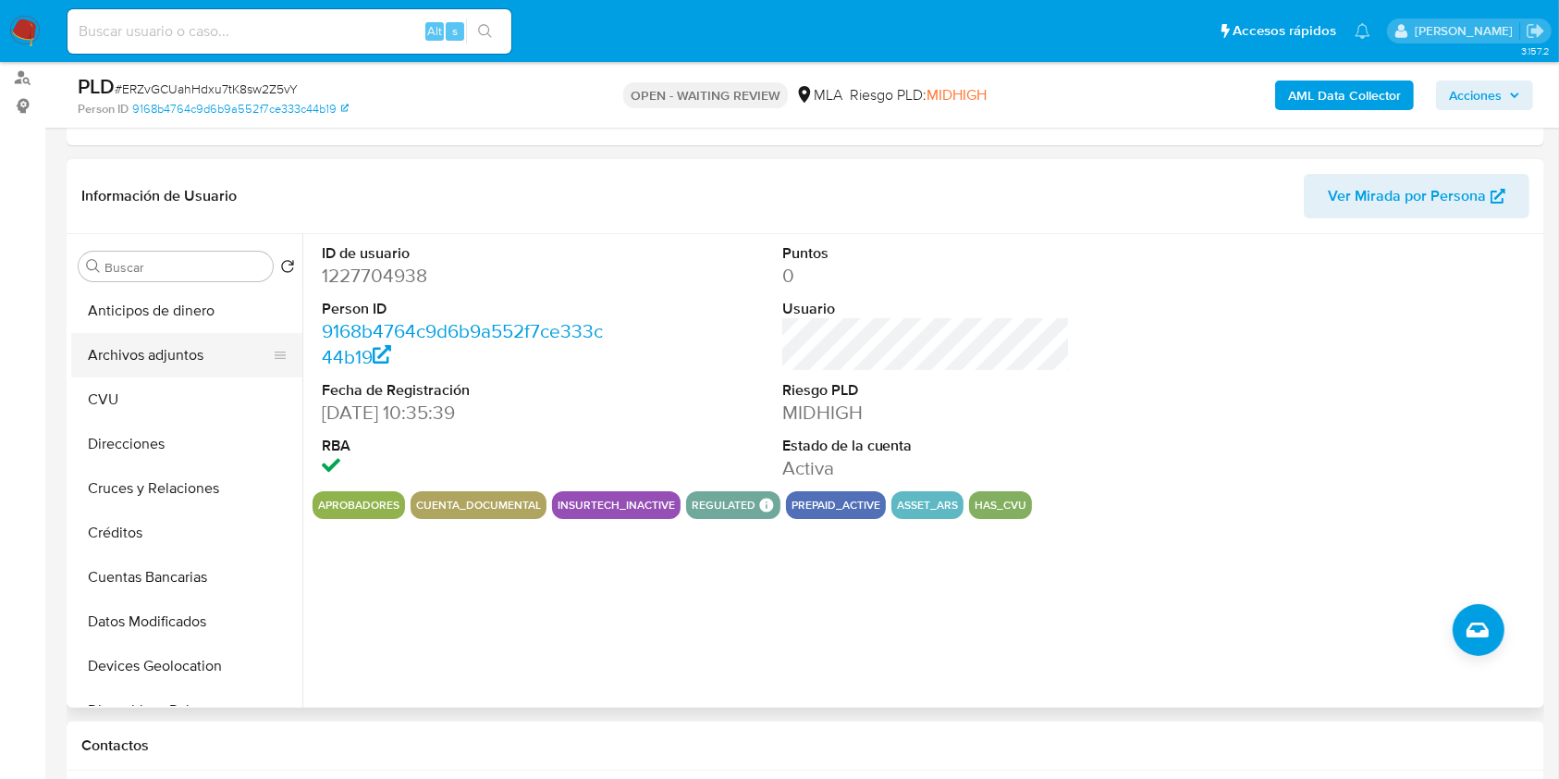
click at [169, 356] on button "Archivos adjuntos" at bounding box center [179, 355] width 216 height 44
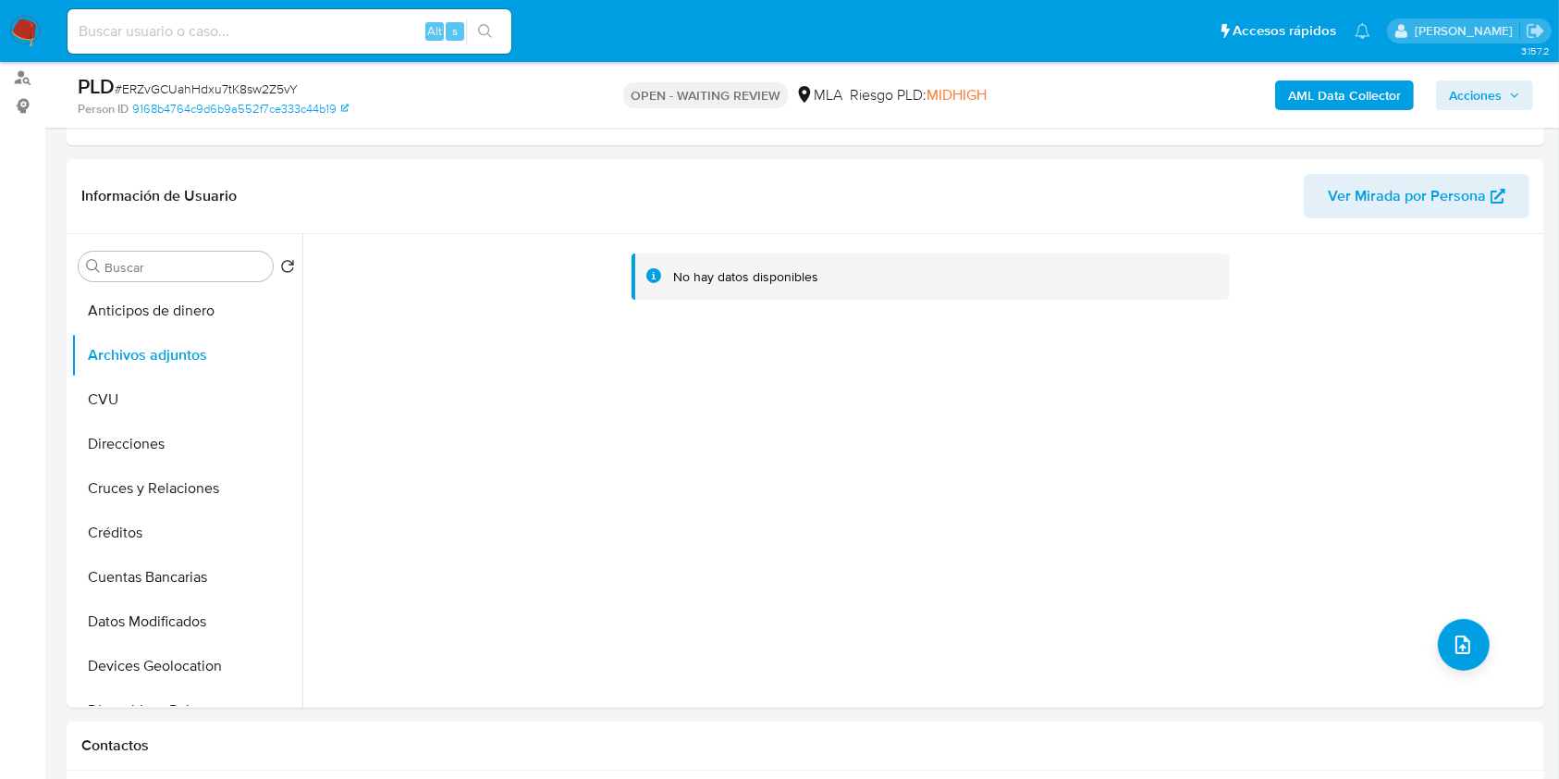
click at [1355, 105] on b "AML Data Collector" at bounding box center [1344, 95] width 113 height 30
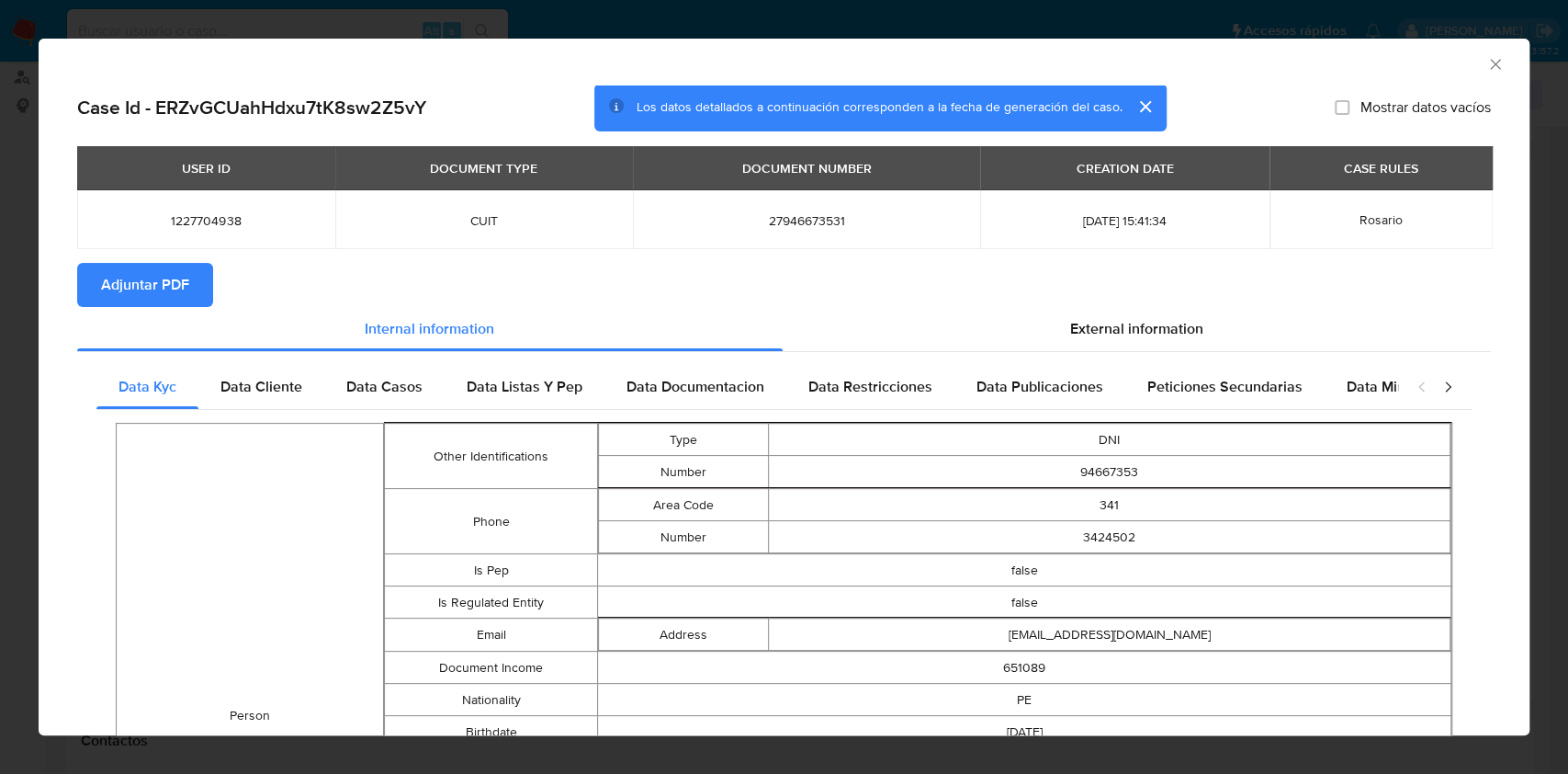
click at [1487, 59] on icon "Cerrar ventana" at bounding box center [1495, 64] width 18 height 18
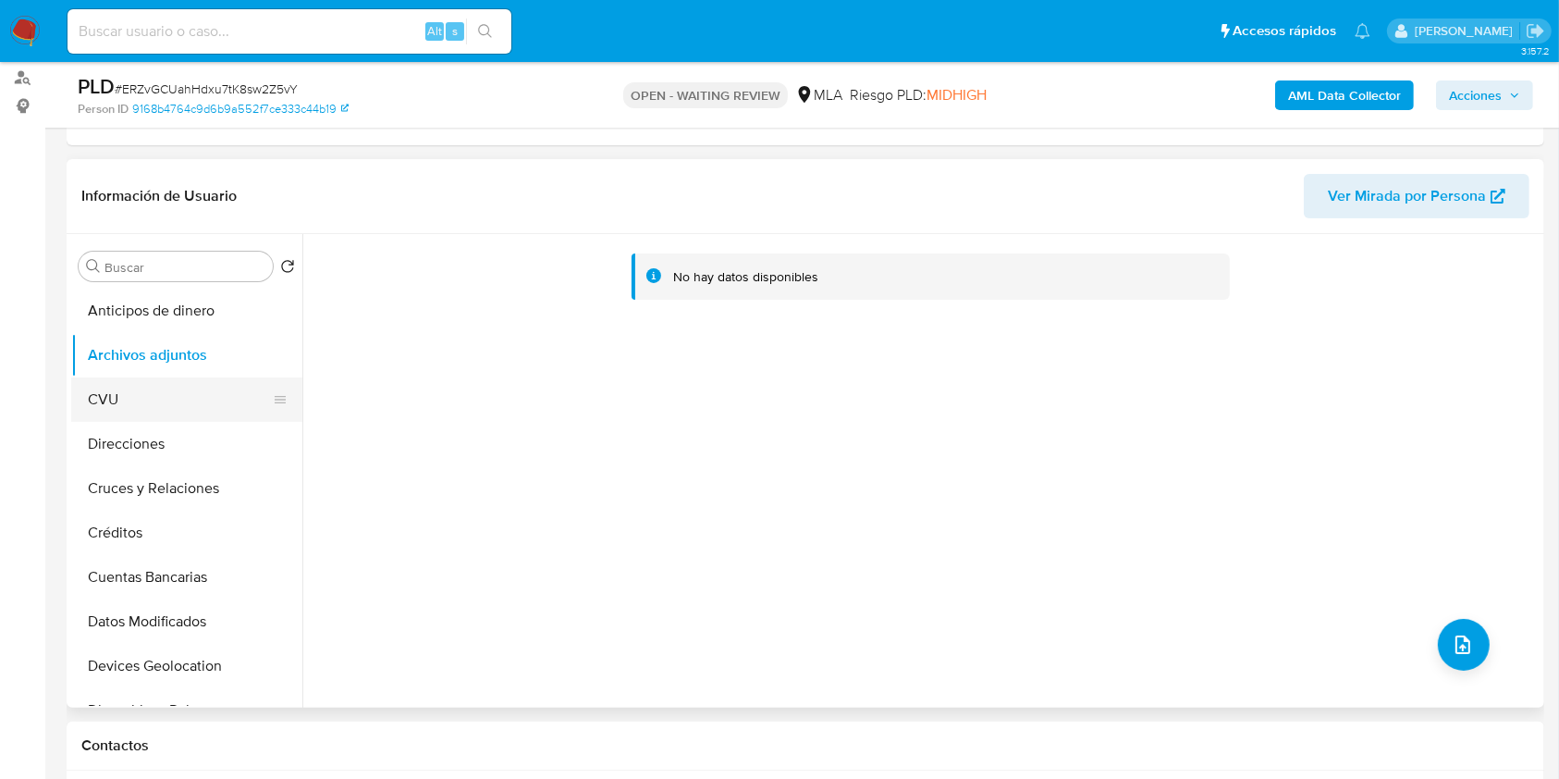
click at [111, 411] on button "CVU" at bounding box center [179, 399] width 216 height 44
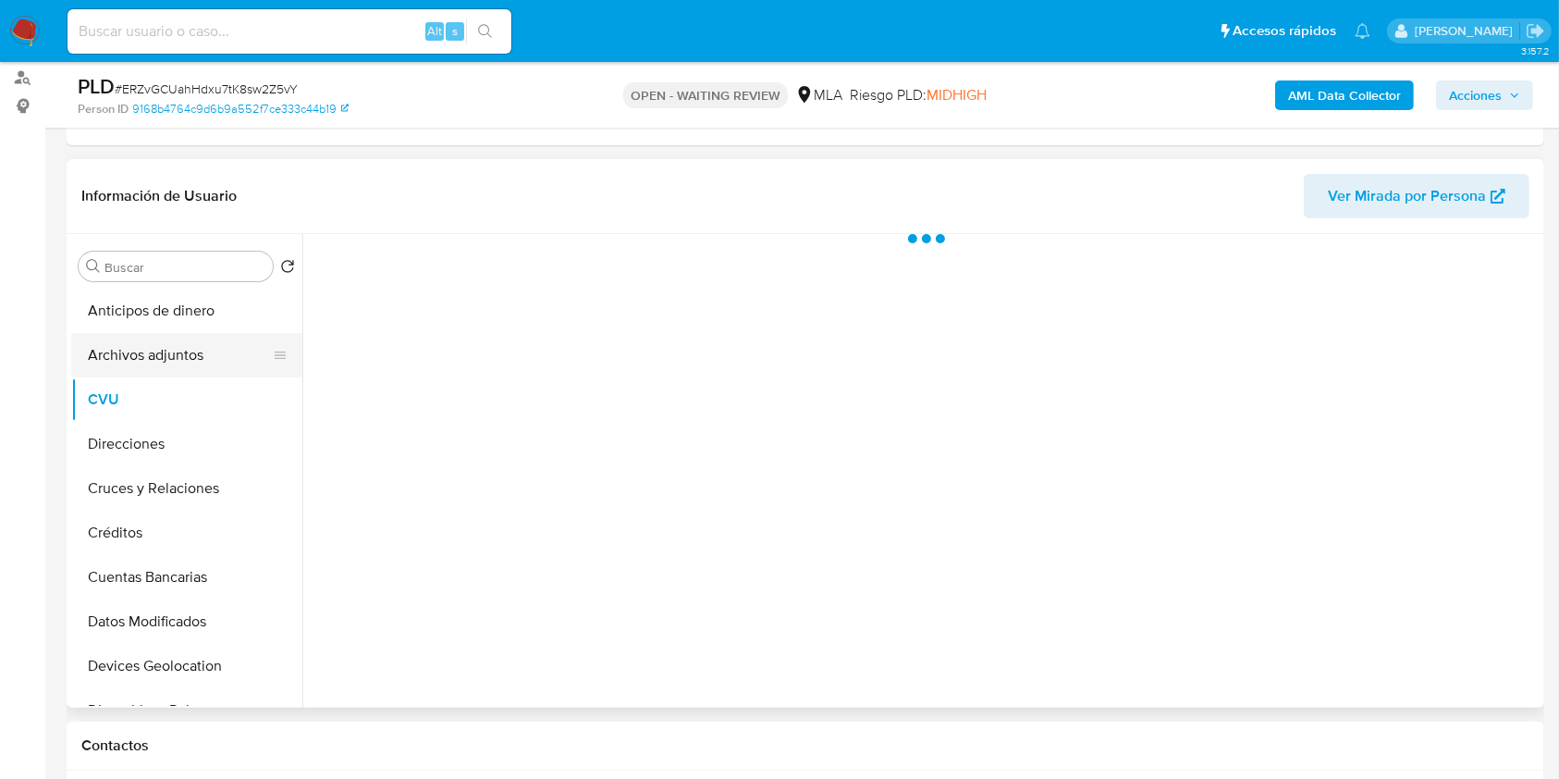
click at [123, 345] on button "Archivos adjuntos" at bounding box center [179, 355] width 216 height 44
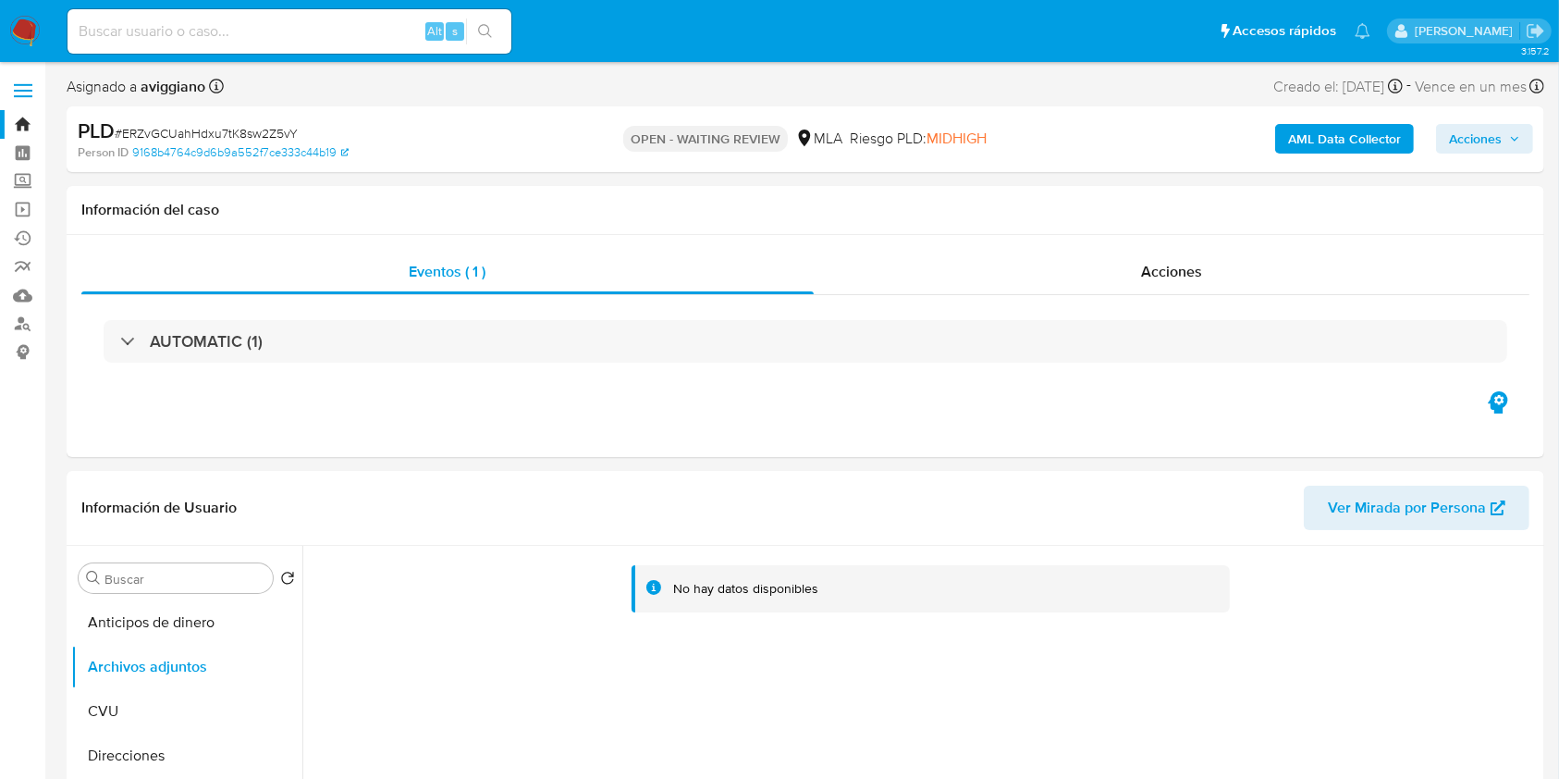
click at [1312, 154] on div "AML Data Collector Acciones" at bounding box center [1293, 138] width 480 height 43
click at [1324, 140] on b "AML Data Collector" at bounding box center [1344, 139] width 113 height 30
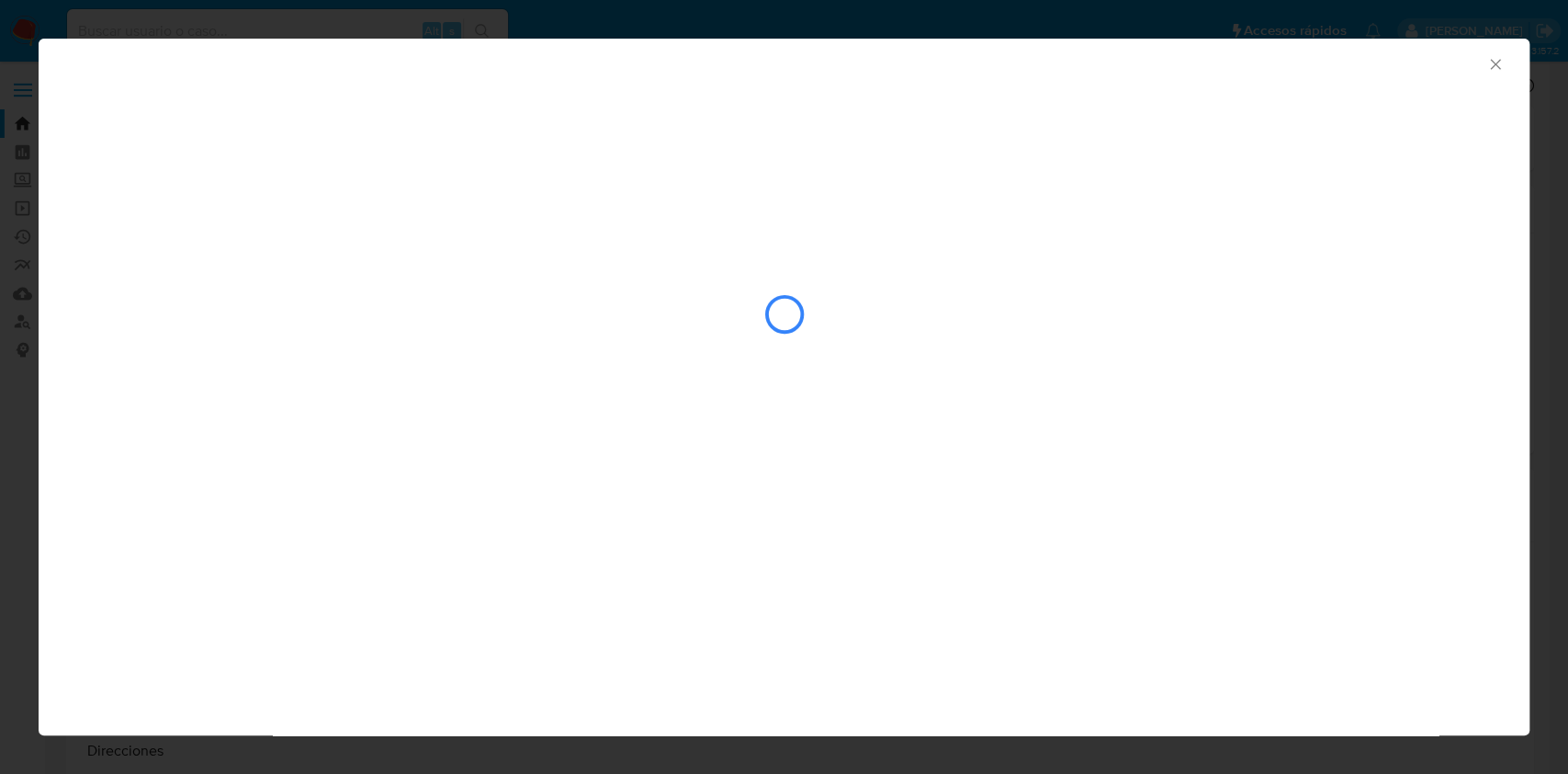
click at [1497, 67] on icon "Cerrar ventana" at bounding box center [1495, 64] width 10 height 10
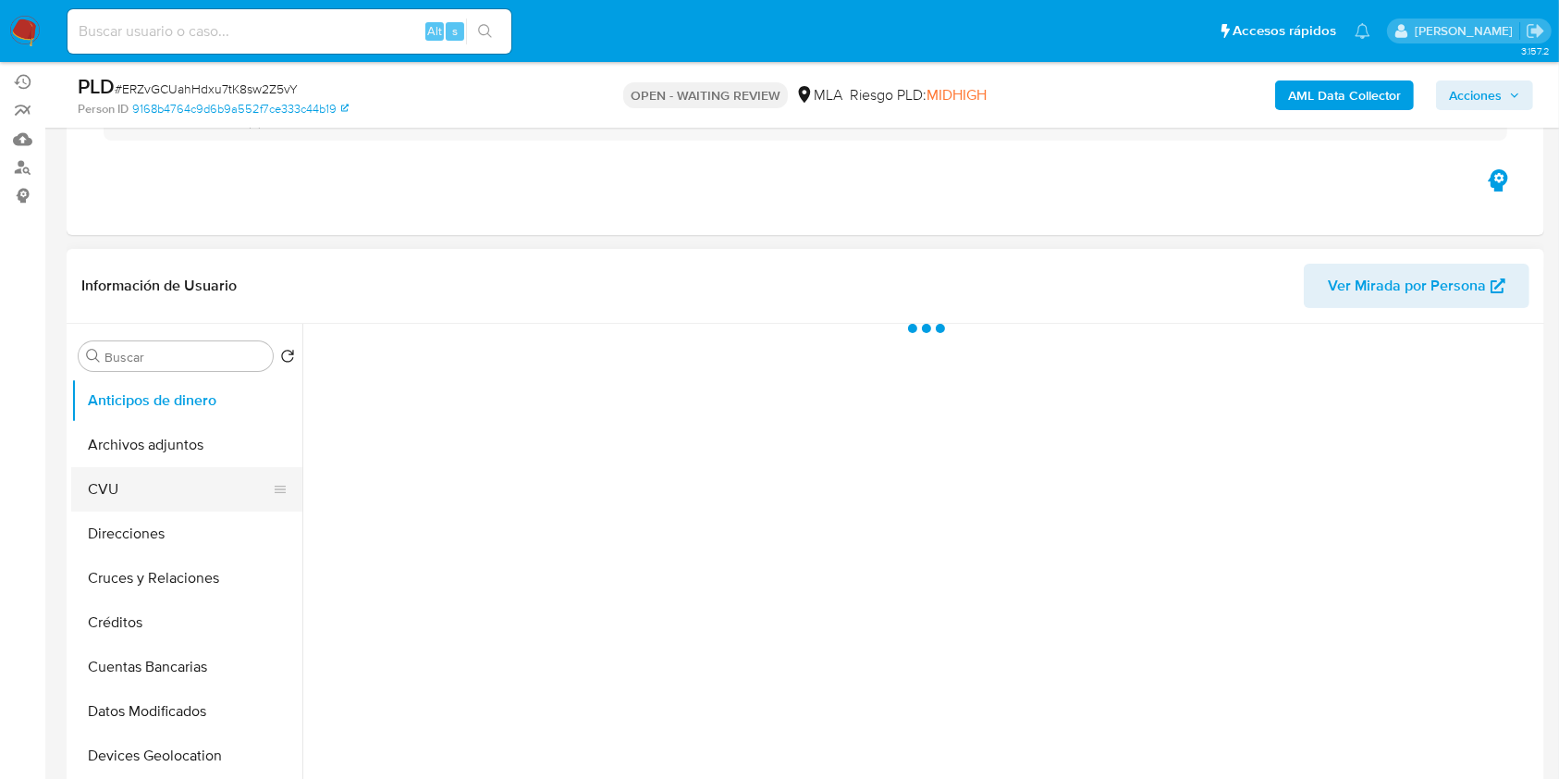
scroll to position [246, 0]
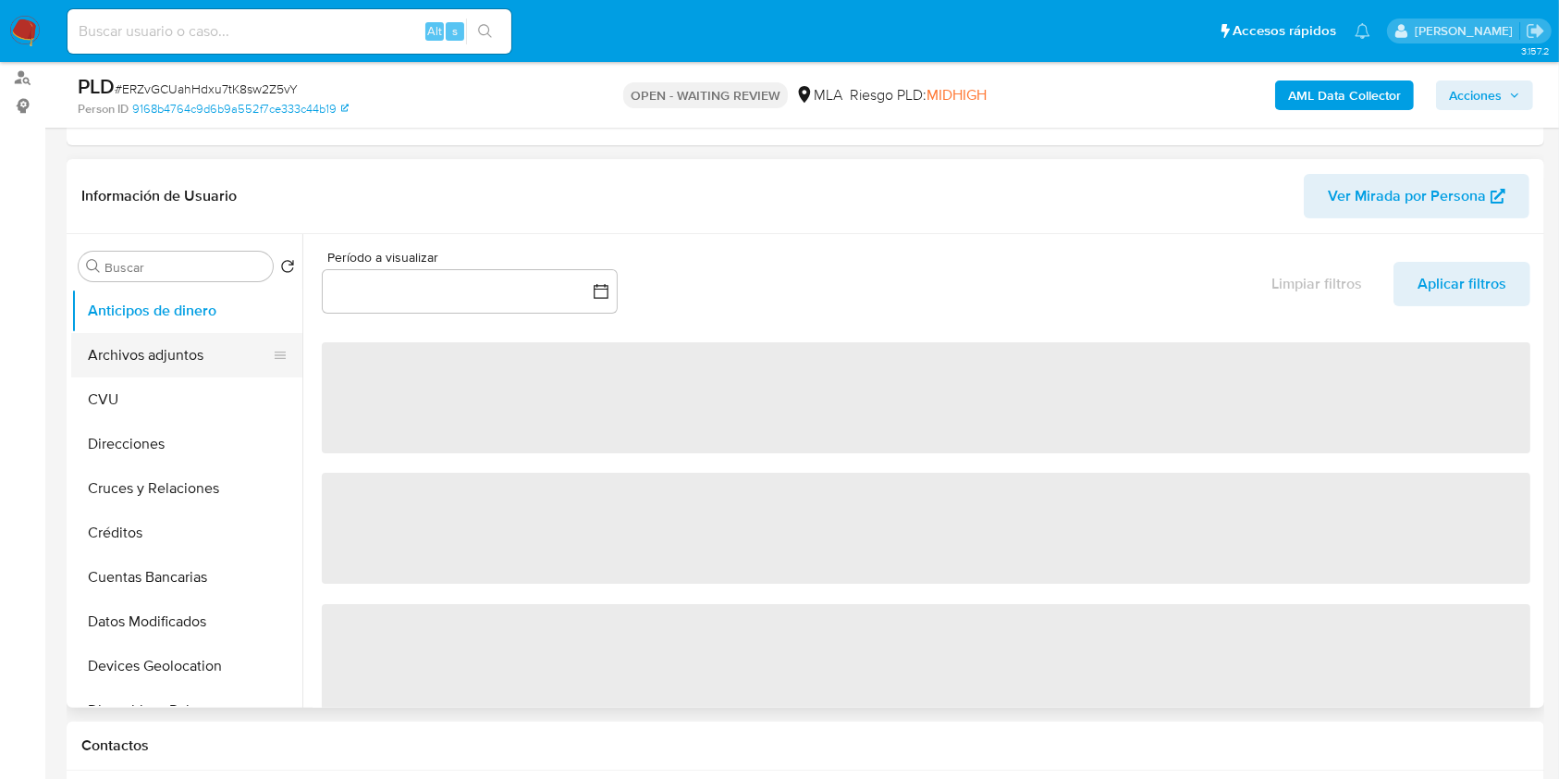
click at [165, 347] on button "Archivos adjuntos" at bounding box center [179, 355] width 216 height 44
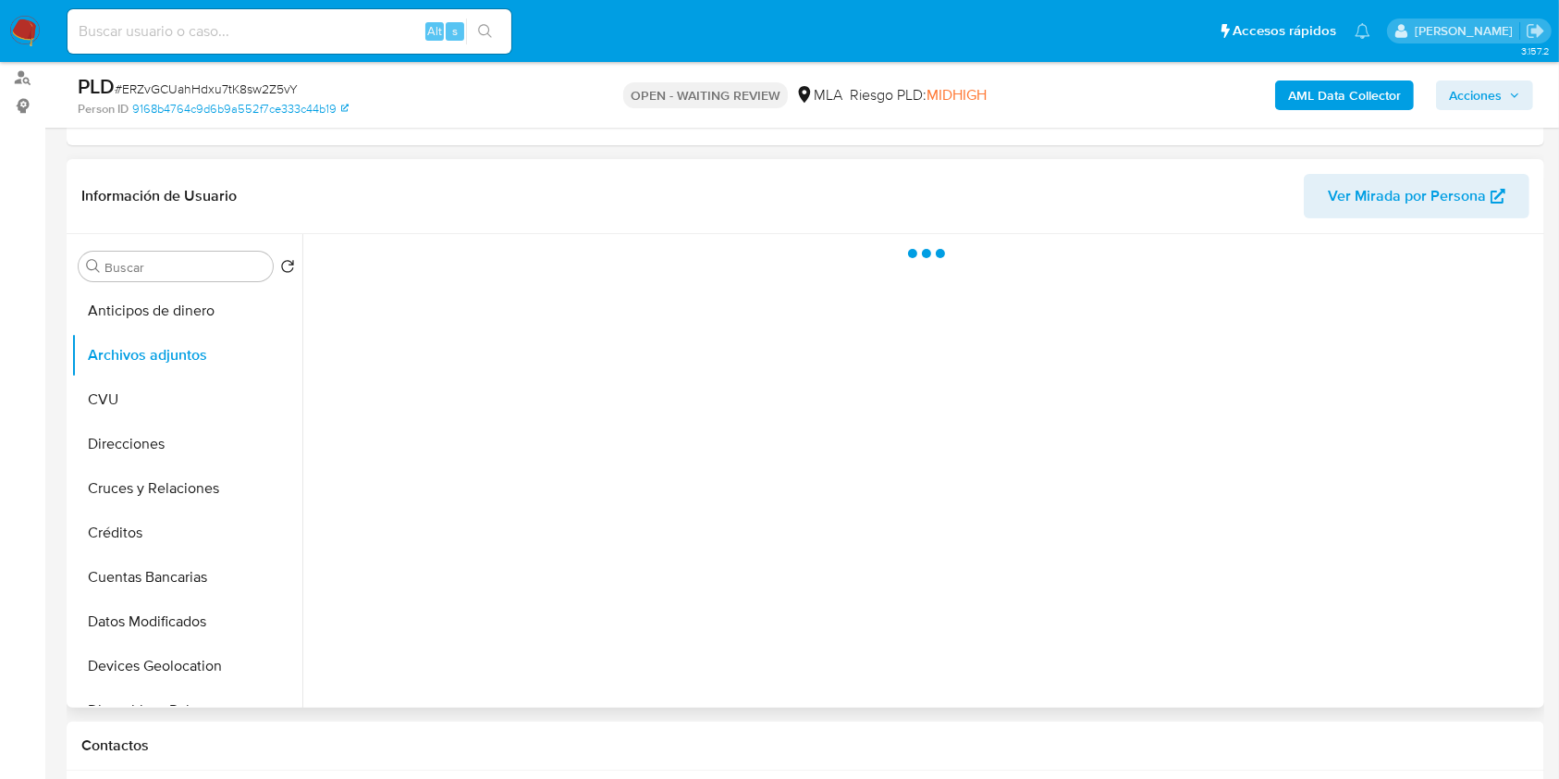
select select "10"
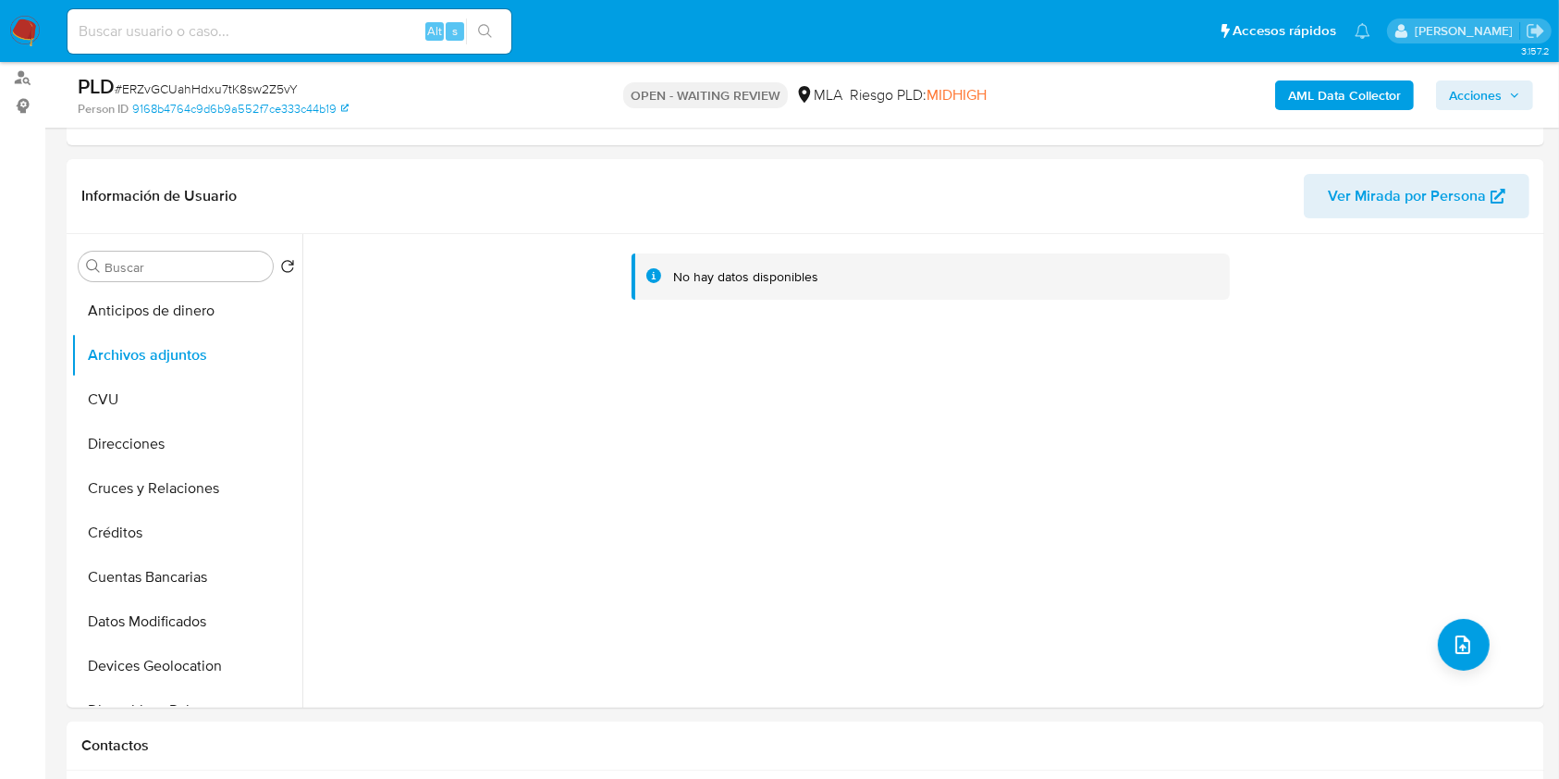
click at [1317, 87] on b "AML Data Collector" at bounding box center [1344, 95] width 113 height 30
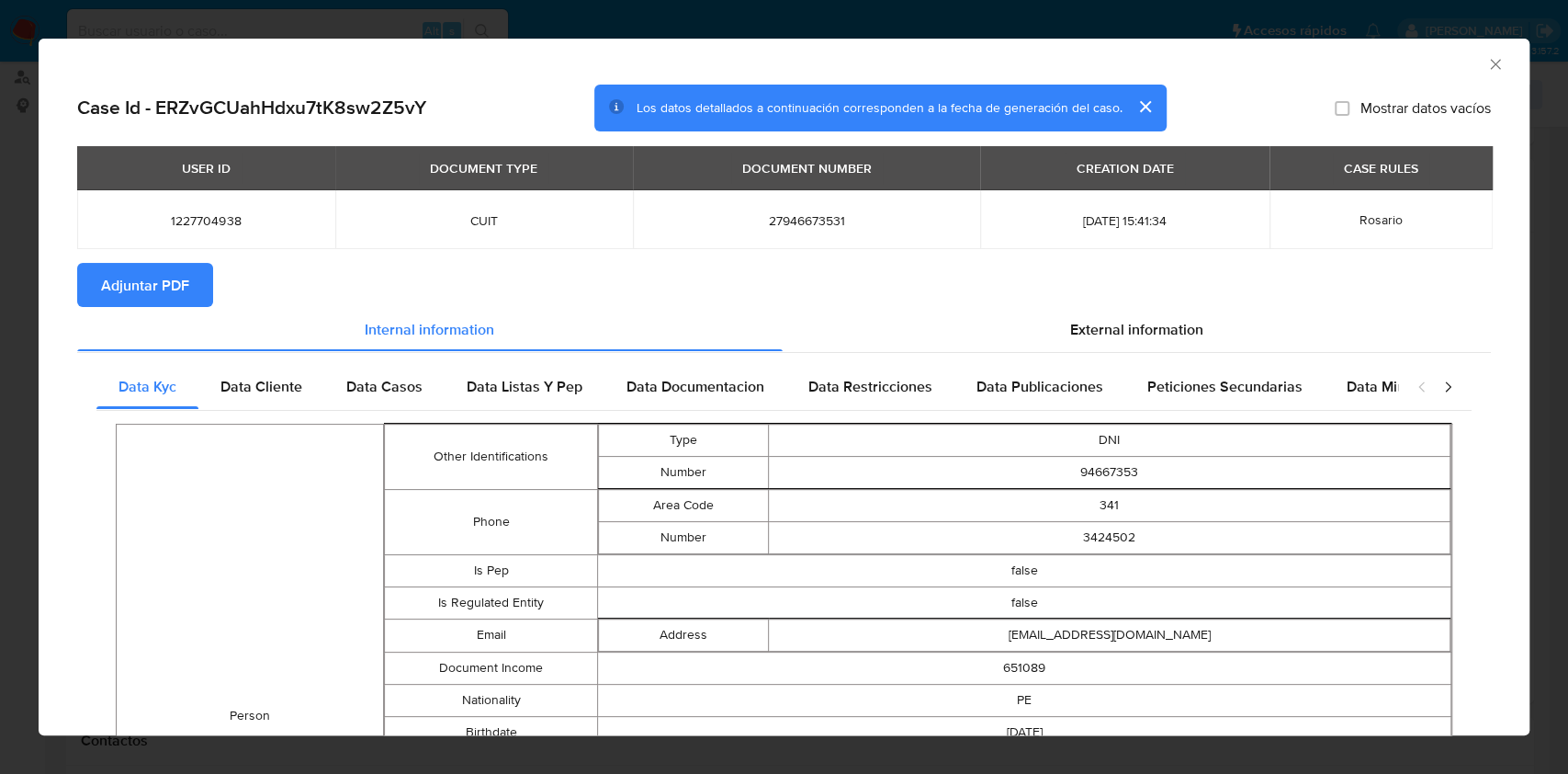
click at [142, 285] on span "Adjuntar PDF" at bounding box center [145, 284] width 88 height 41
click at [1487, 62] on icon "Cerrar ventana" at bounding box center [1495, 64] width 18 height 18
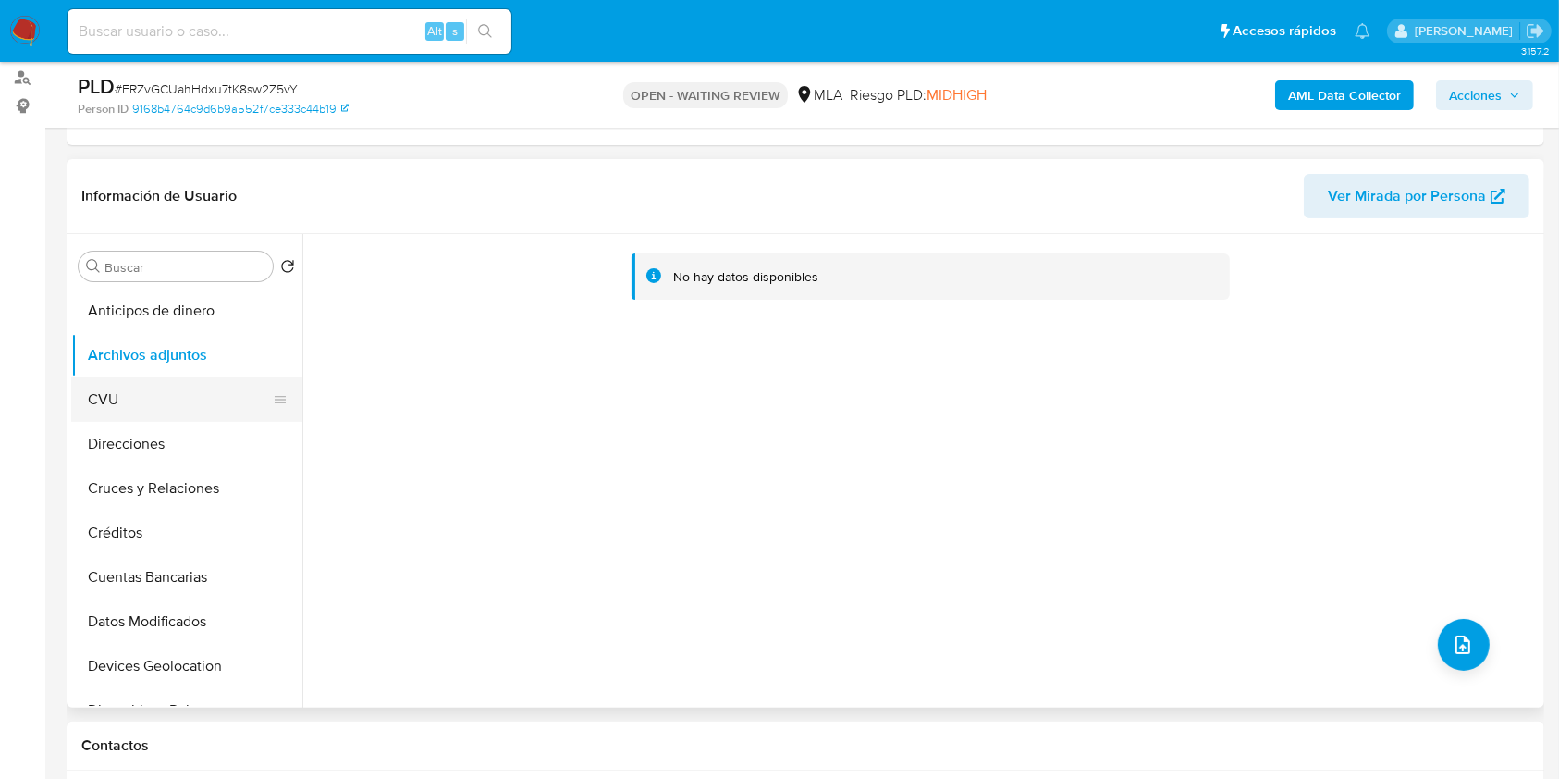
click at [128, 403] on button "CVU" at bounding box center [179, 399] width 216 height 44
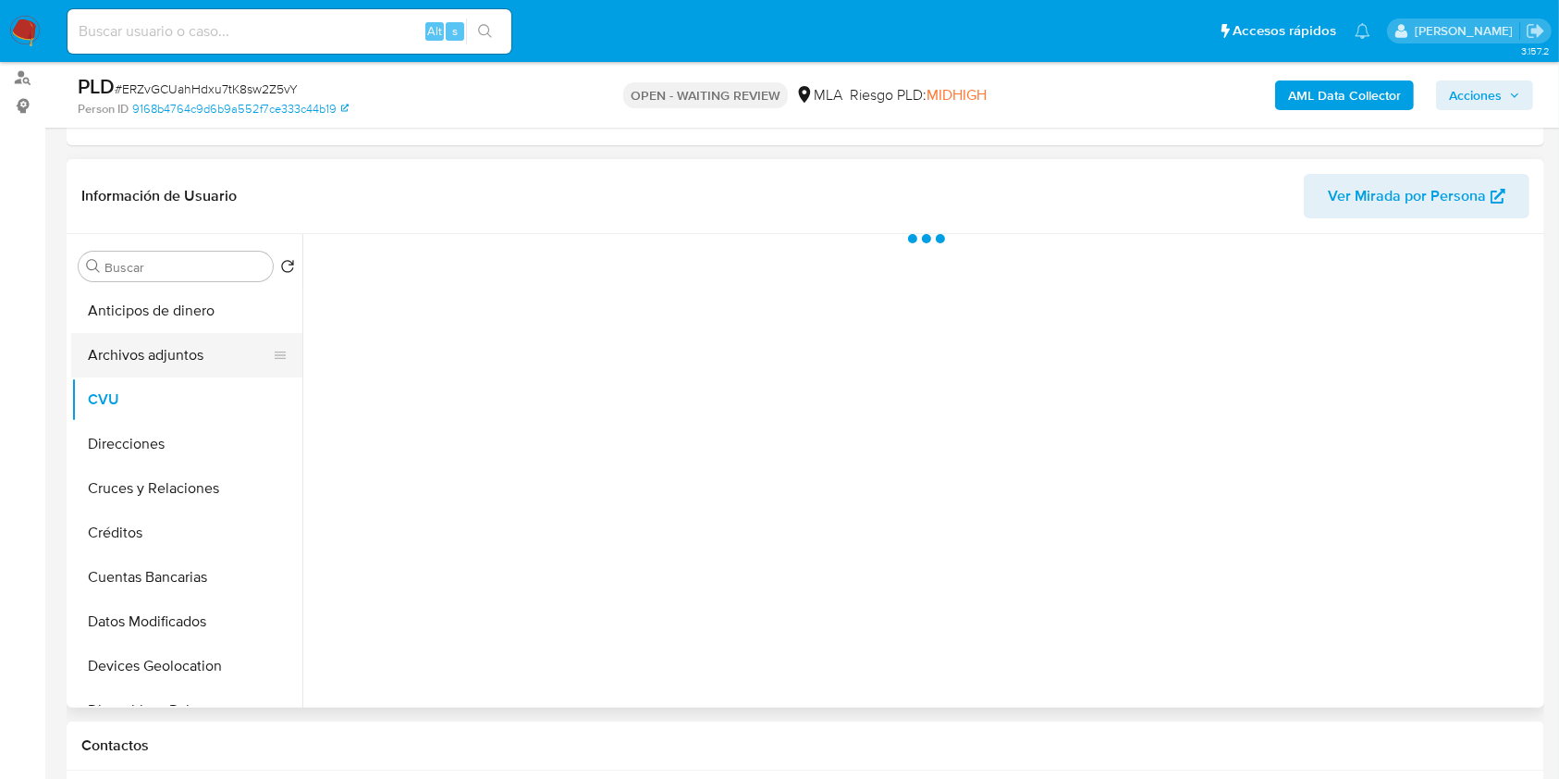
click at [148, 359] on button "Archivos adjuntos" at bounding box center [179, 355] width 216 height 44
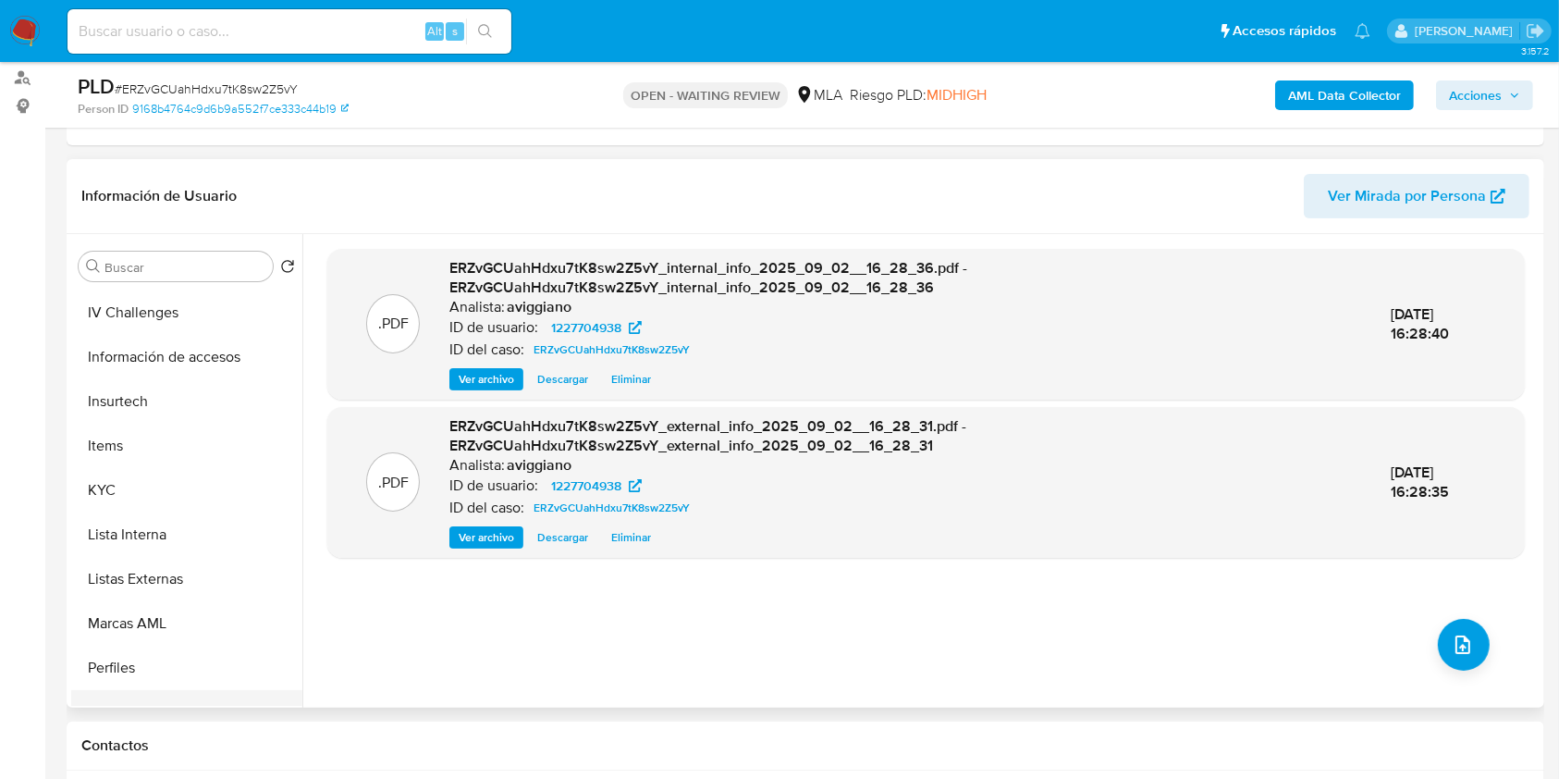
scroll to position [668, 0]
click at [133, 514] on button "KYC" at bounding box center [179, 531] width 216 height 44
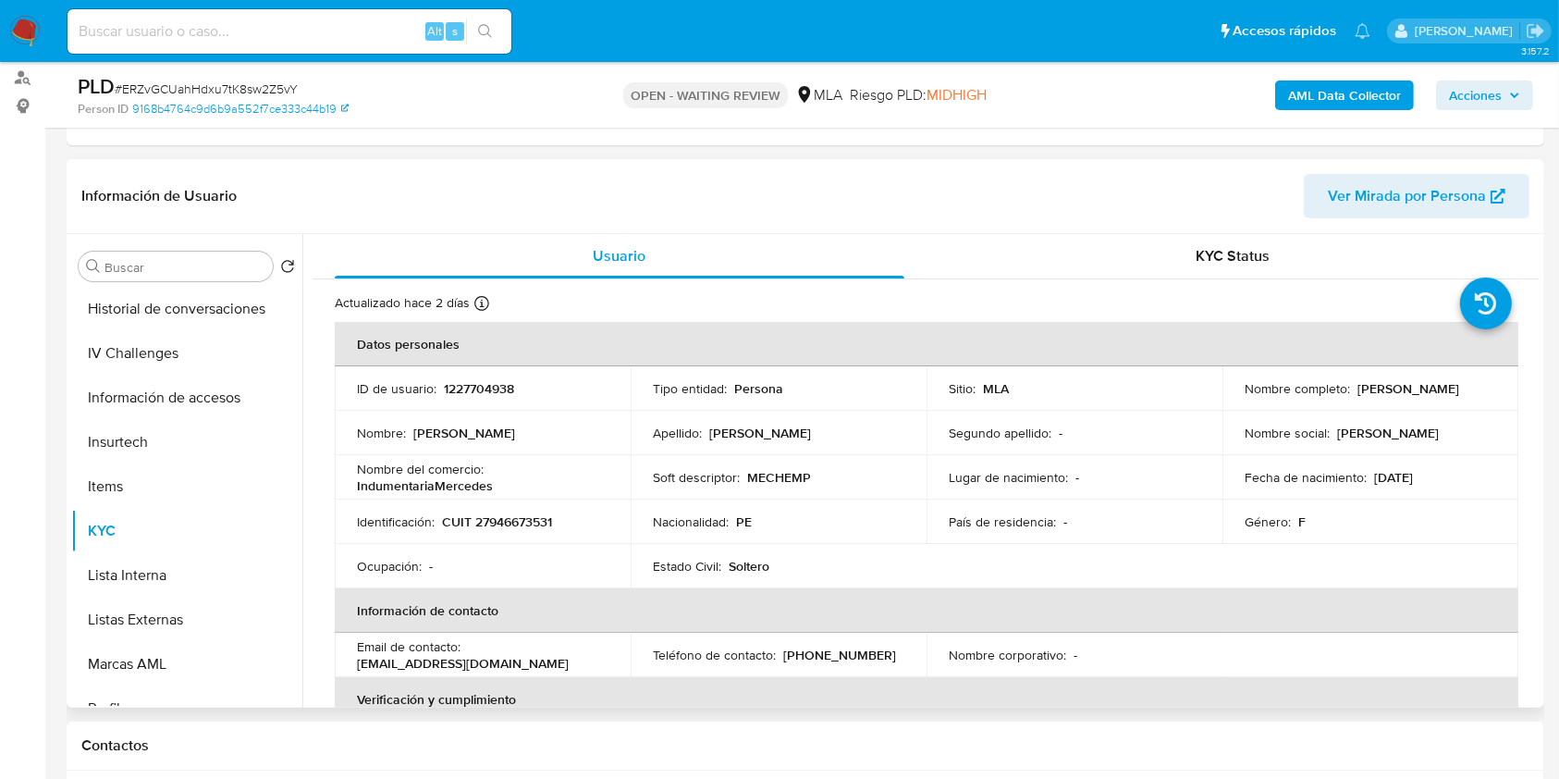
drag, startPoint x: 1233, startPoint y: 396, endPoint x: 1427, endPoint y: 394, distance: 193.2
click at [1431, 396] on td "Nombre completo : Mercedes Violeta Tiburcio Rosas" at bounding box center [1370, 388] width 296 height 44
drag, startPoint x: 1395, startPoint y: 389, endPoint x: 631, endPoint y: 460, distance: 767.9
click at [704, 435] on div "Apellido : Tiburcio Rosas" at bounding box center [778, 432] width 251 height 17
click at [496, 521] on p "CUIT 27946673531" at bounding box center [497, 521] width 110 height 17
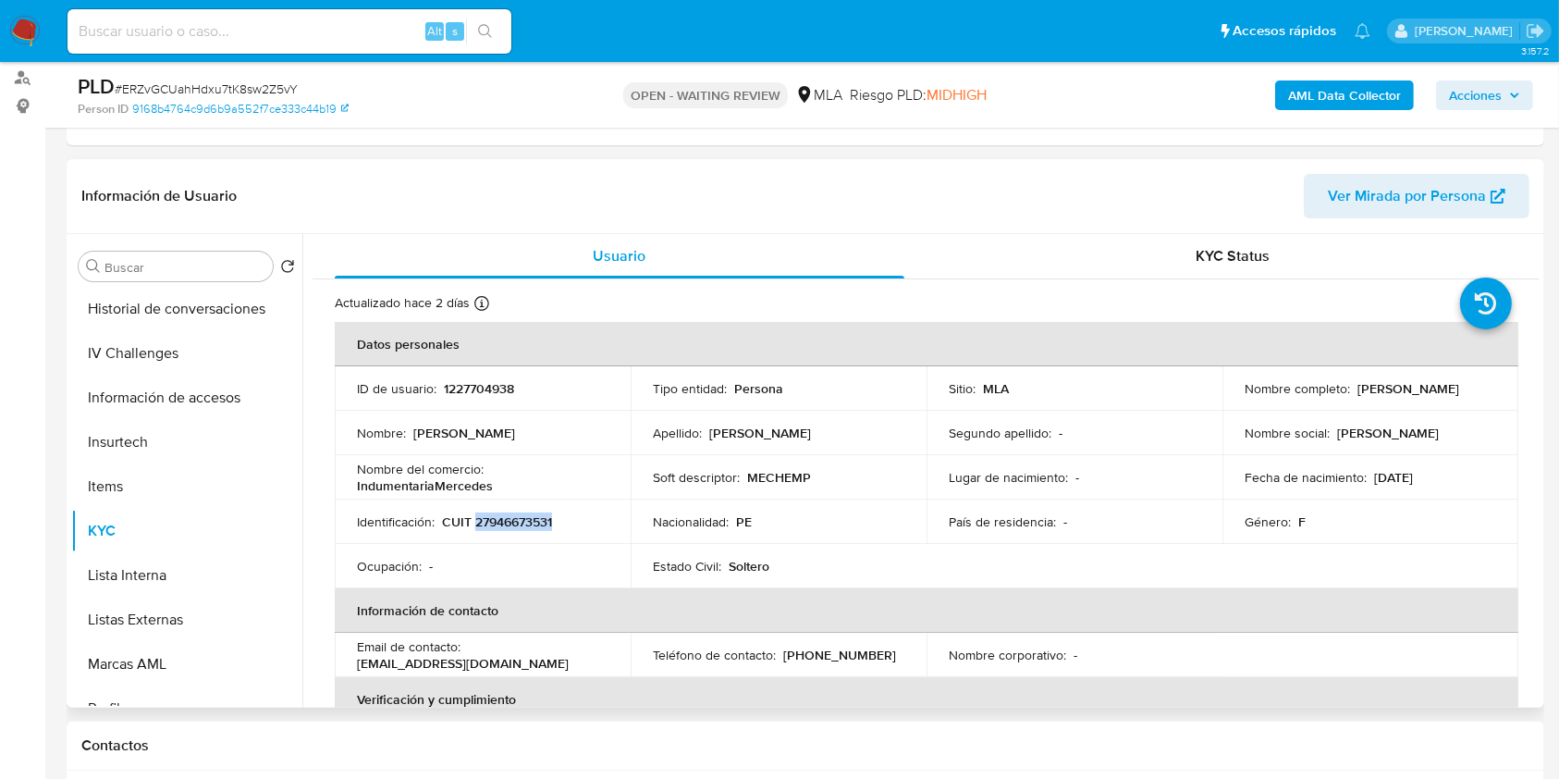
click at [496, 521] on p "CUIT 27946673531" at bounding box center [497, 521] width 110 height 17
copy p "27946673531"
click at [454, 396] on td "ID de usuario : 1227704938" at bounding box center [483, 388] width 296 height 44
click at [455, 395] on p "1227704938" at bounding box center [479, 388] width 70 height 17
click at [456, 393] on p "1227704938" at bounding box center [479, 388] width 70 height 17
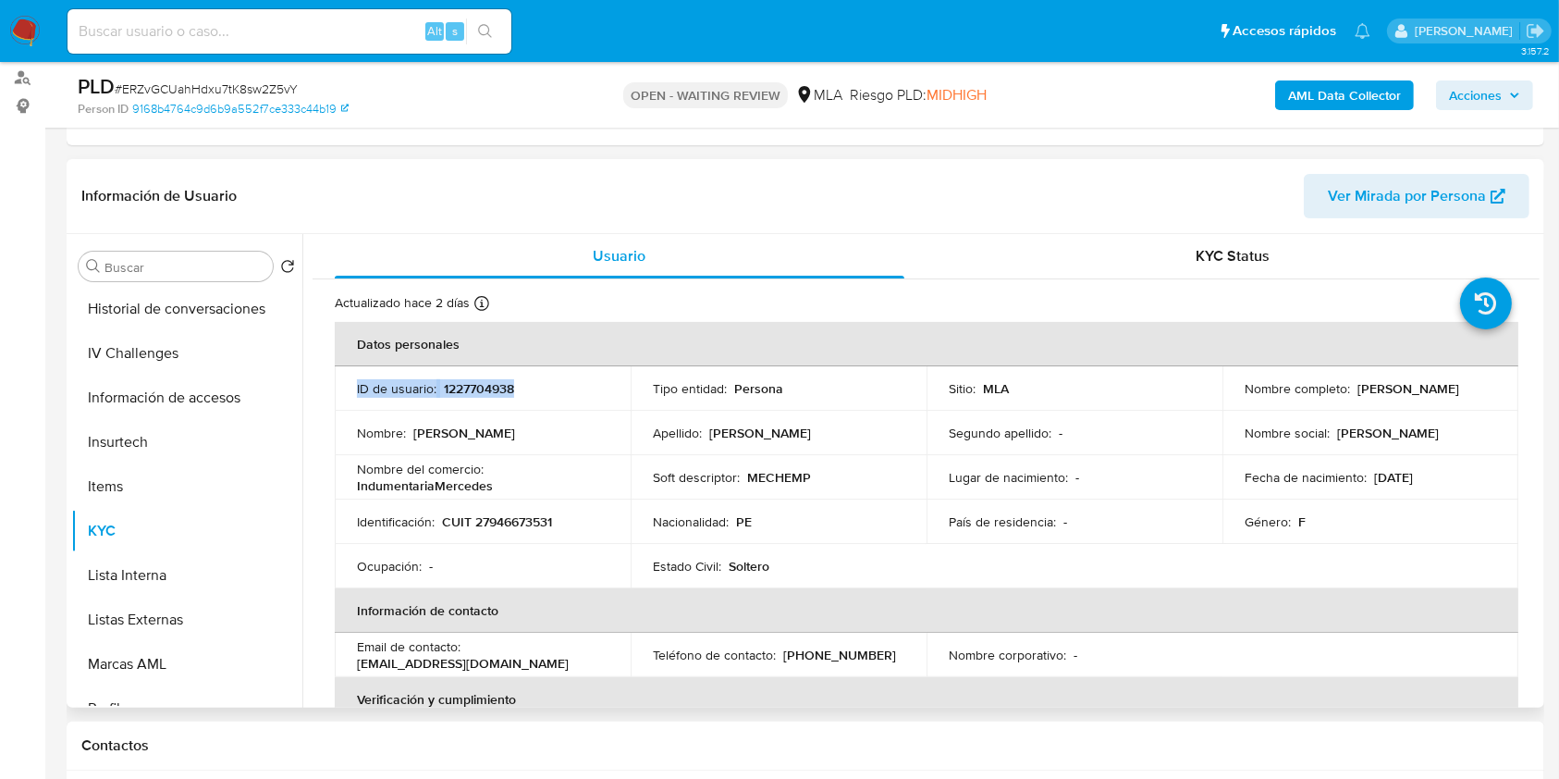
click at [456, 393] on p "1227704938" at bounding box center [479, 388] width 70 height 17
click at [462, 386] on p "1227704938" at bounding box center [479, 388] width 70 height 17
click at [473, 390] on p "1227704938" at bounding box center [479, 388] width 70 height 17
copy p "1227704938"
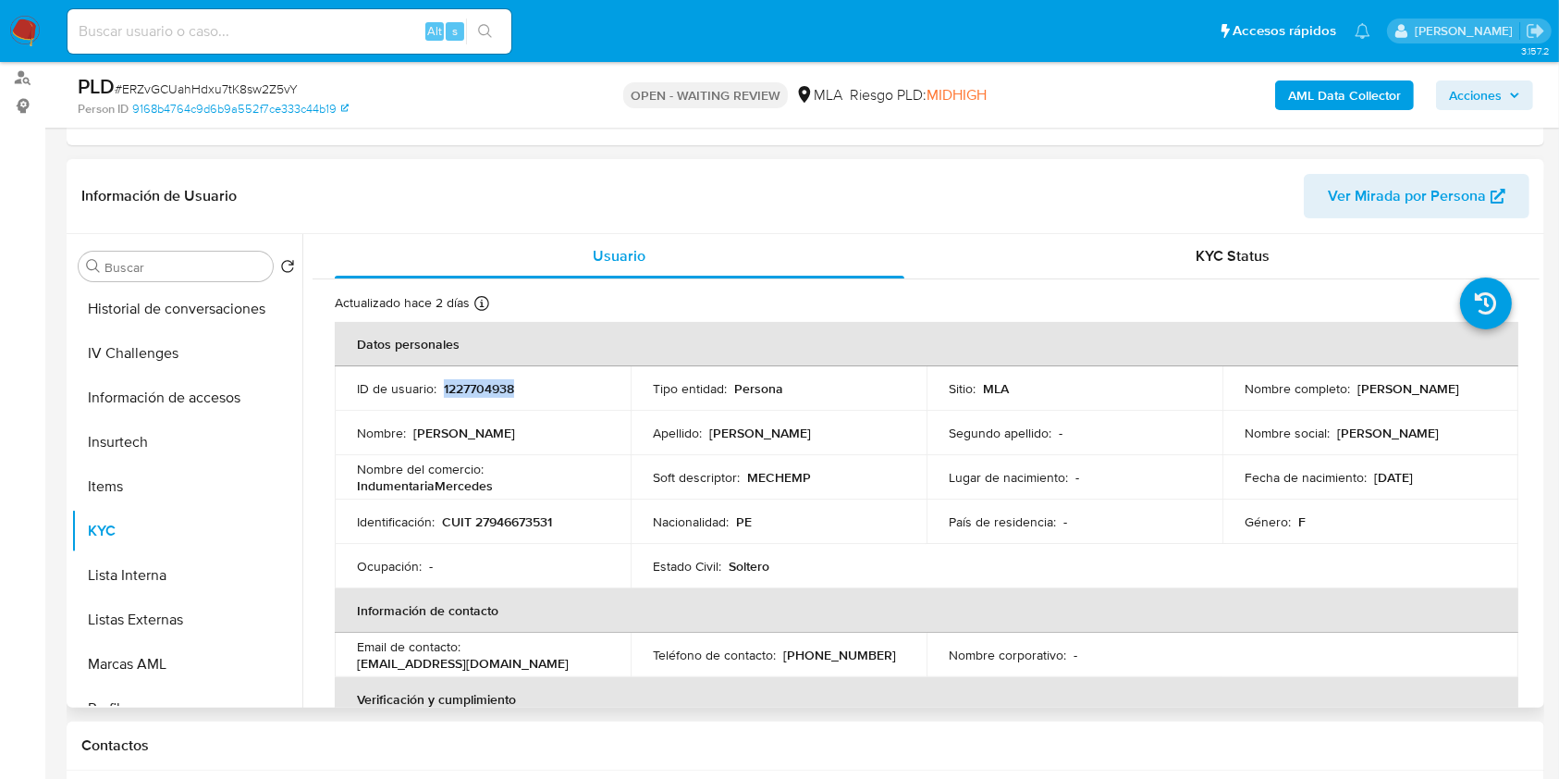
copy p "1227704938"
drag, startPoint x: 1259, startPoint y: 286, endPoint x: 1212, endPoint y: 299, distance: 48.9
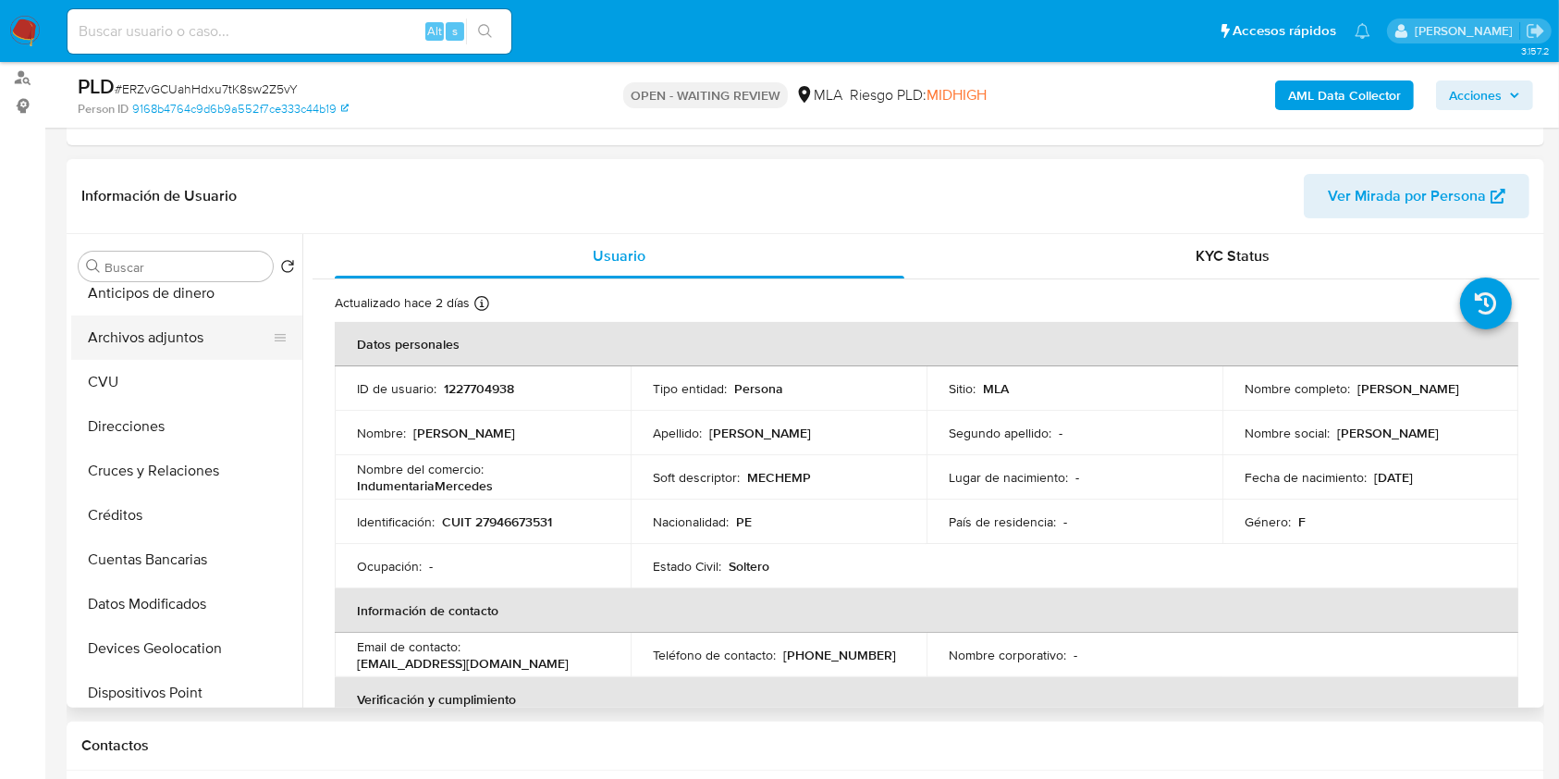
scroll to position [0, 0]
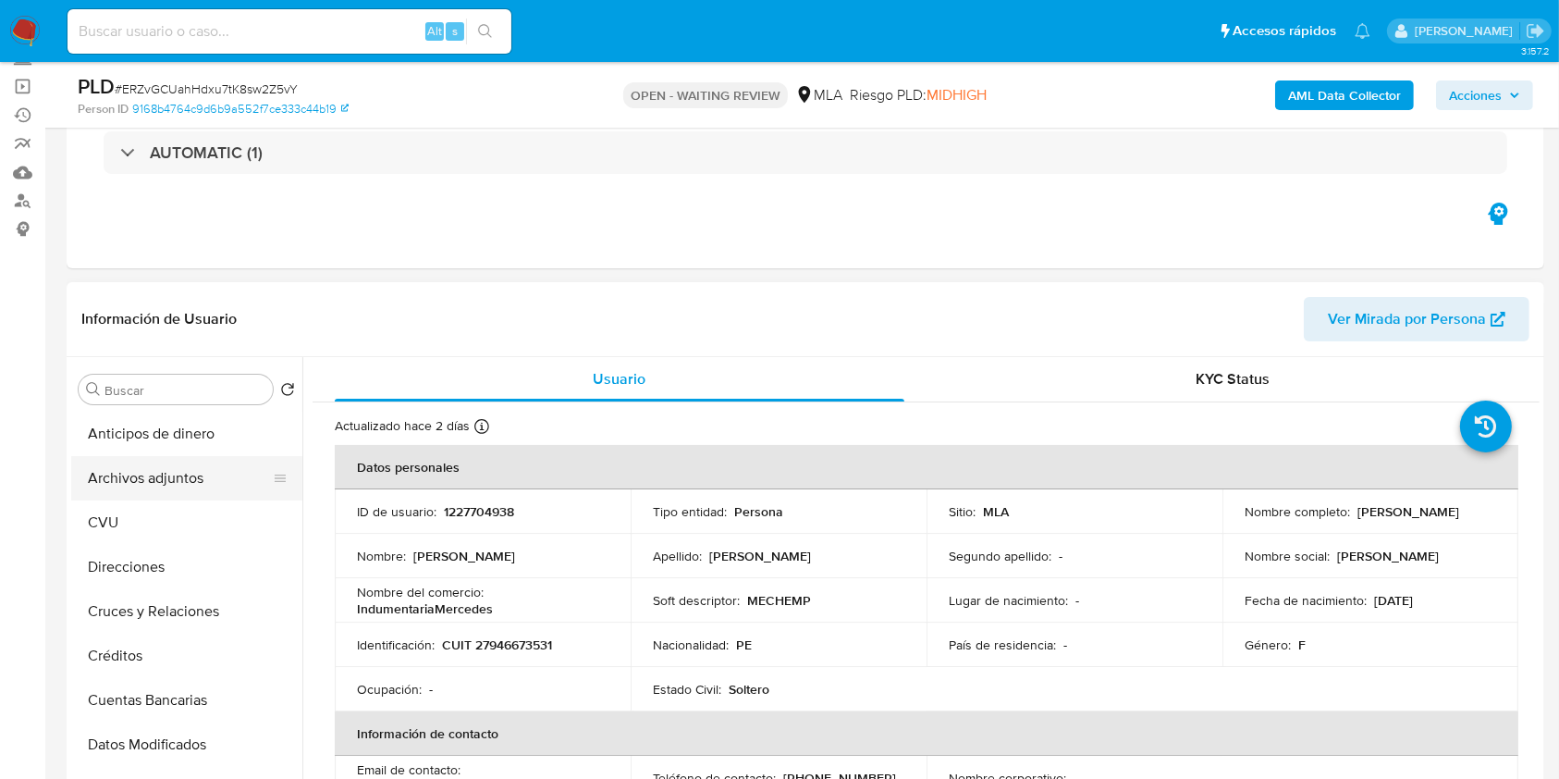
click at [193, 481] on button "Archivos adjuntos" at bounding box center [179, 478] width 216 height 44
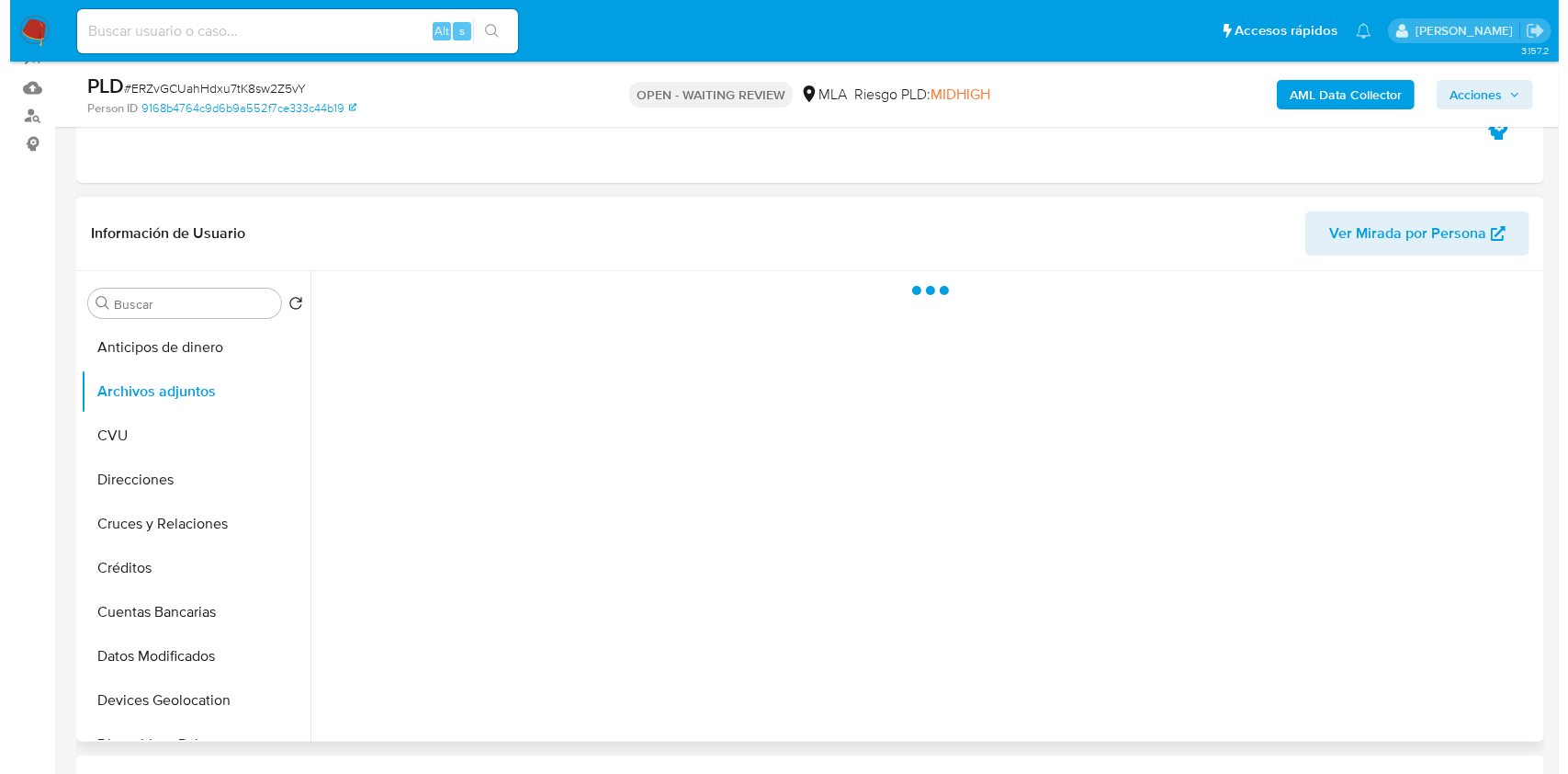
scroll to position [244, 0]
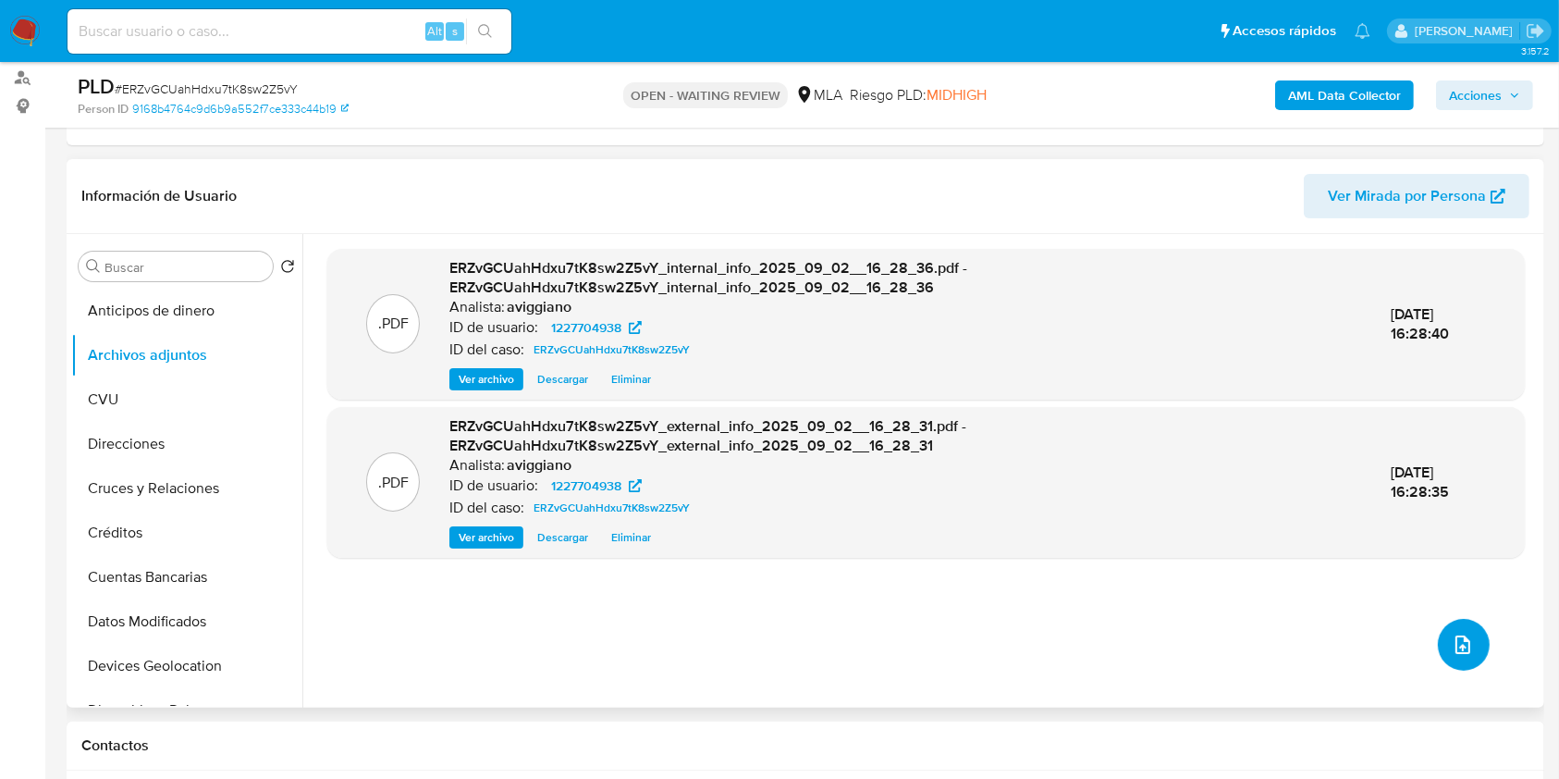
click at [1441, 634] on button "upload-file" at bounding box center [1464, 645] width 52 height 52
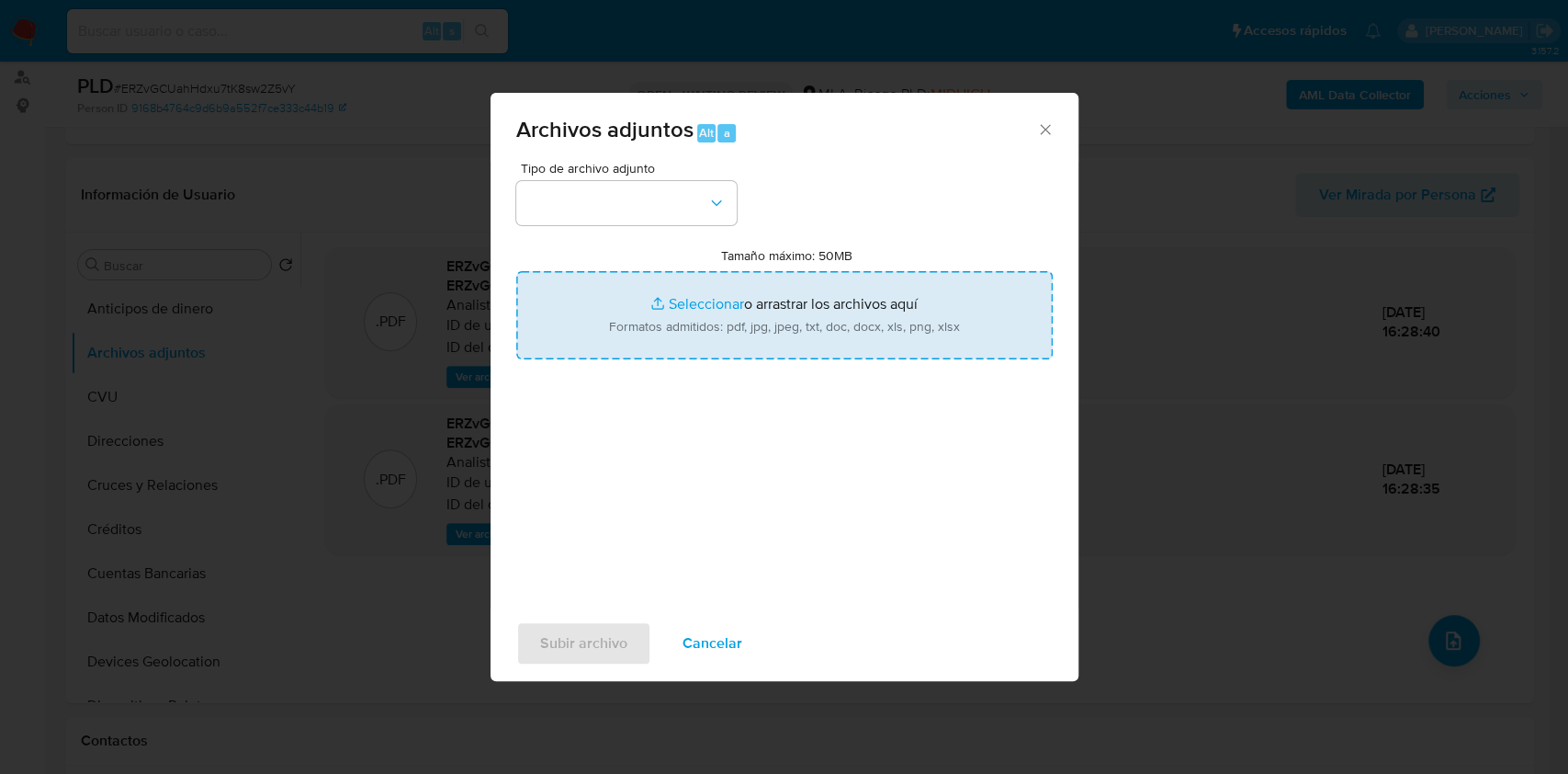
click at [787, 298] on input "Tamaño máximo: 50MB Seleccionar archivos" at bounding box center [785, 315] width 537 height 88
type input "C:\fakepath\Nosis - 1227704938.pdf"
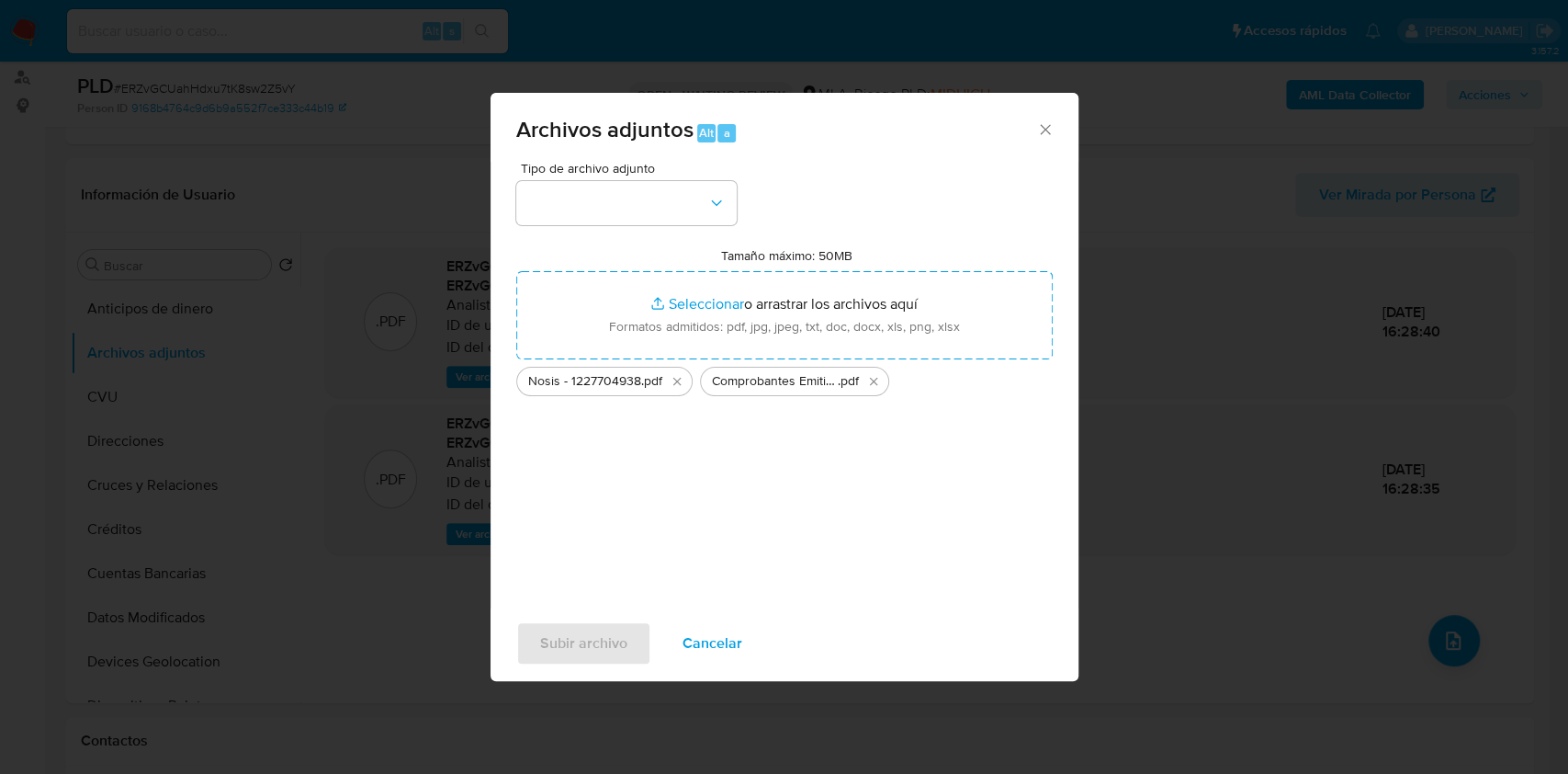
click at [616, 226] on div "Tipo de archivo adjunto Tamaño máximo: 50MB Seleccionar archivos Seleccionar o …" at bounding box center [785, 379] width 537 height 433
click at [616, 225] on button "button" at bounding box center [627, 203] width 221 height 44
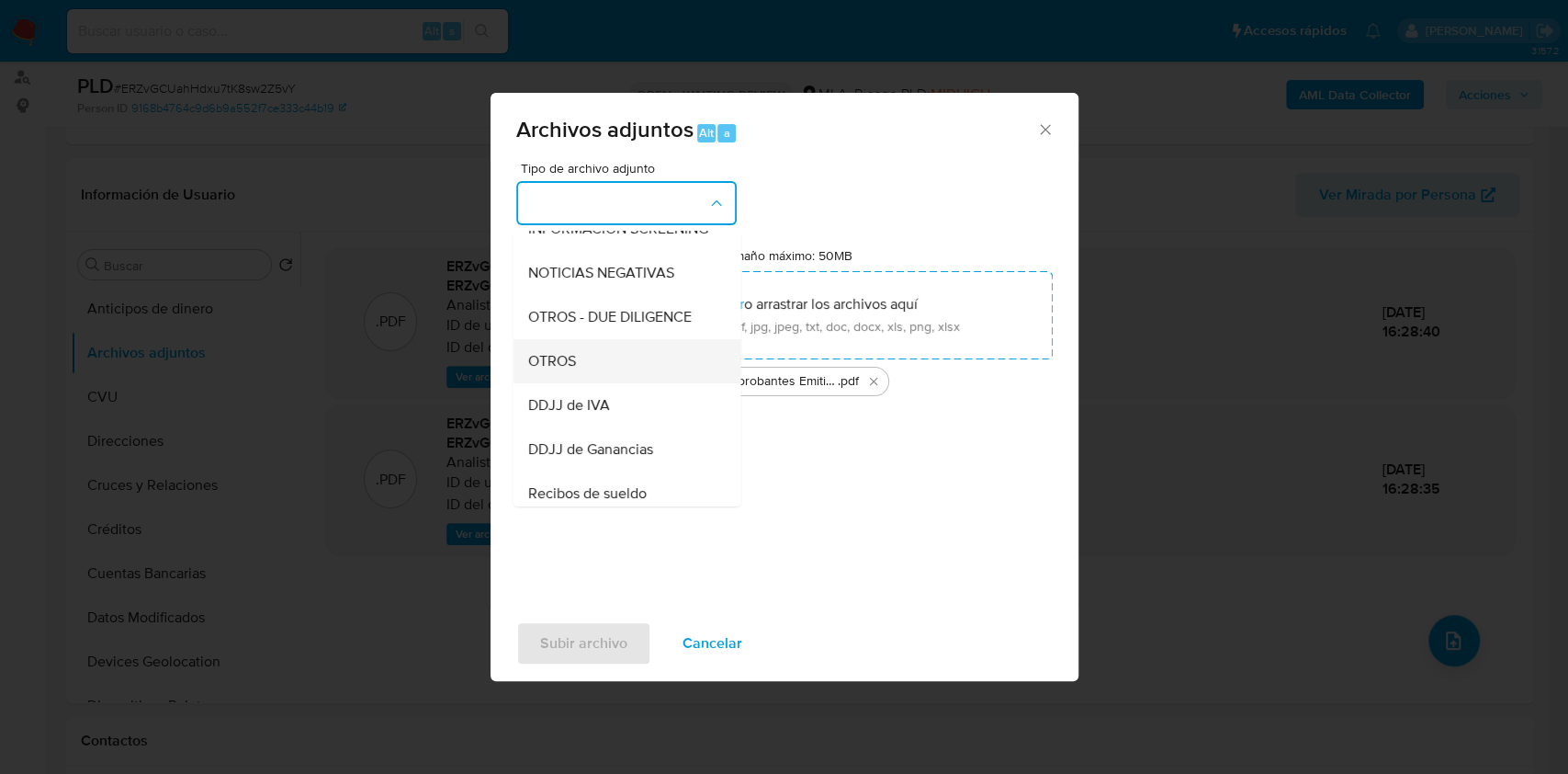
click at [599, 384] on div "OTROS" at bounding box center [621, 361] width 188 height 44
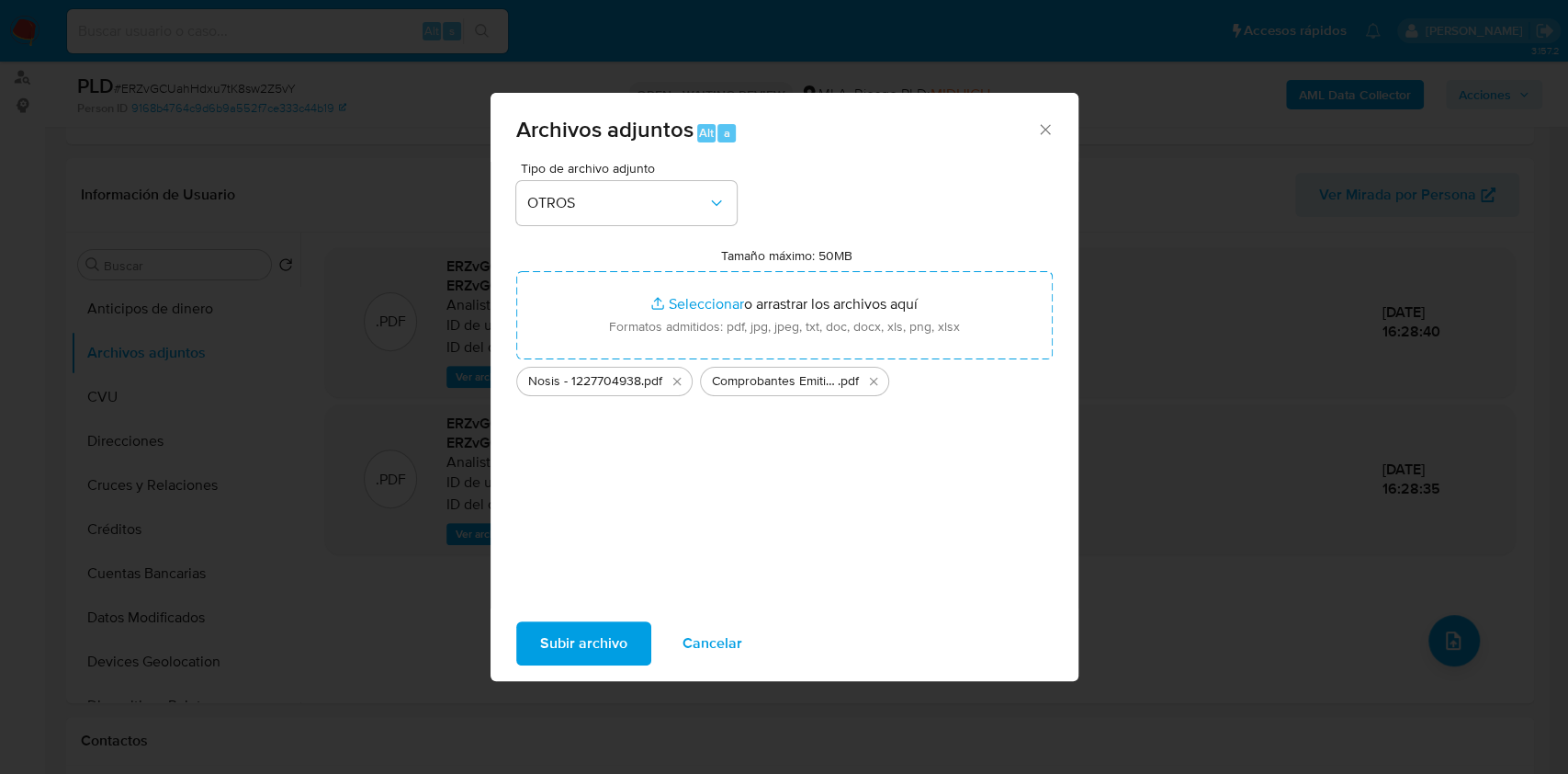
click at [544, 649] on span "Subir archivo" at bounding box center [584, 643] width 87 height 41
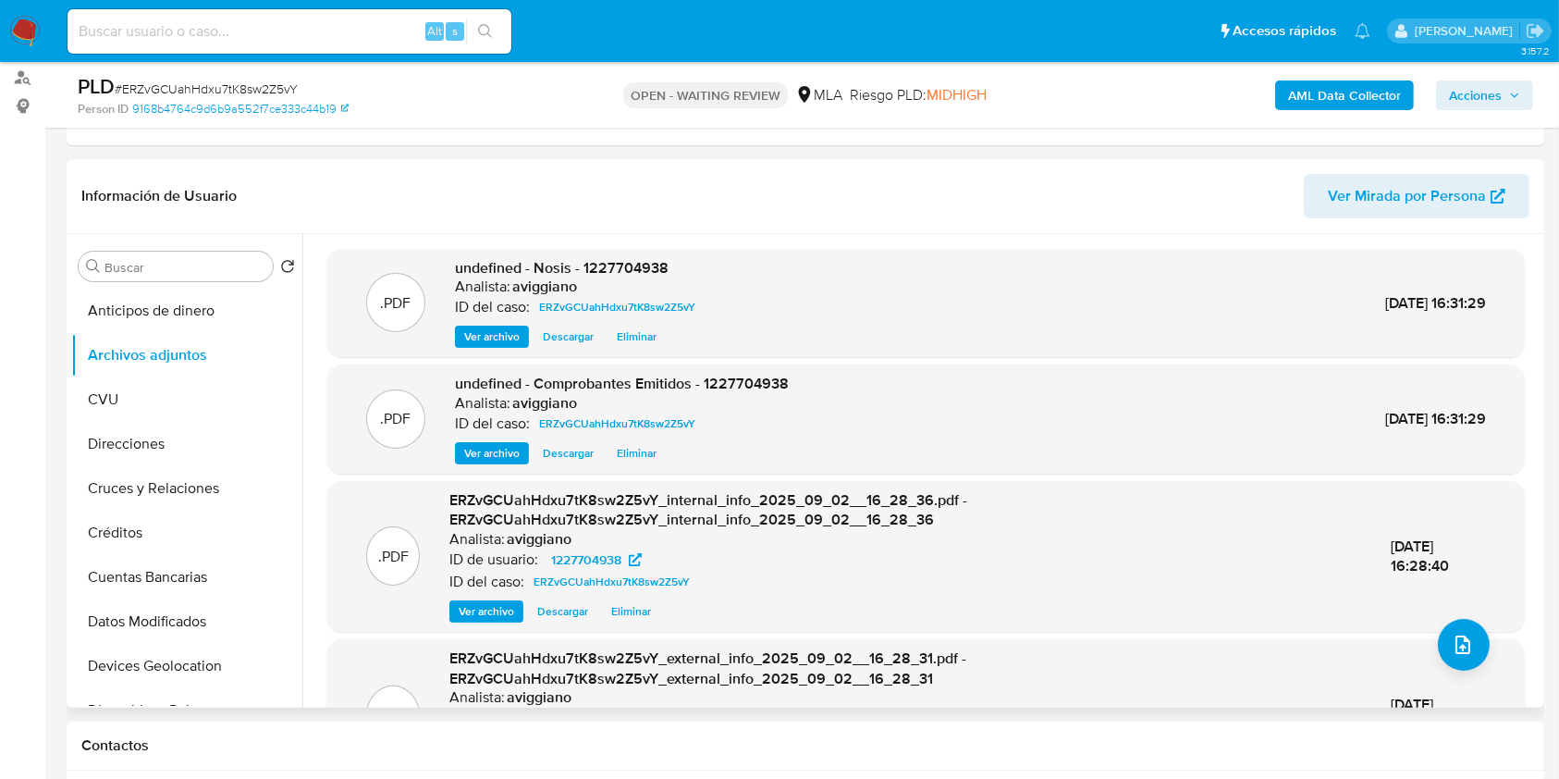
click at [640, 268] on span "undefined - Nosis - 1227704938" at bounding box center [562, 267] width 214 height 21
copy span "1227704938"
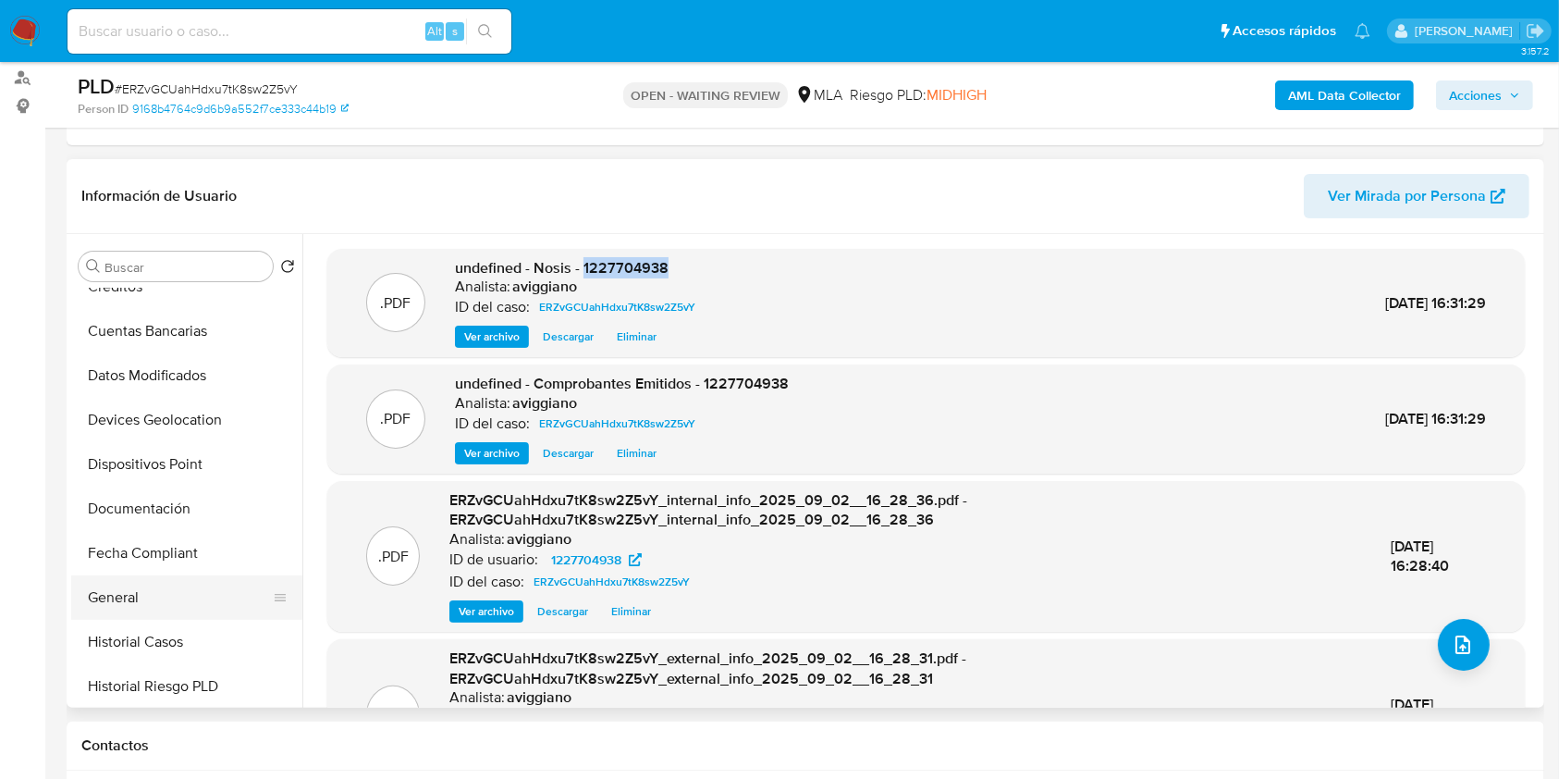
click at [132, 587] on button "General" at bounding box center [179, 597] width 216 height 44
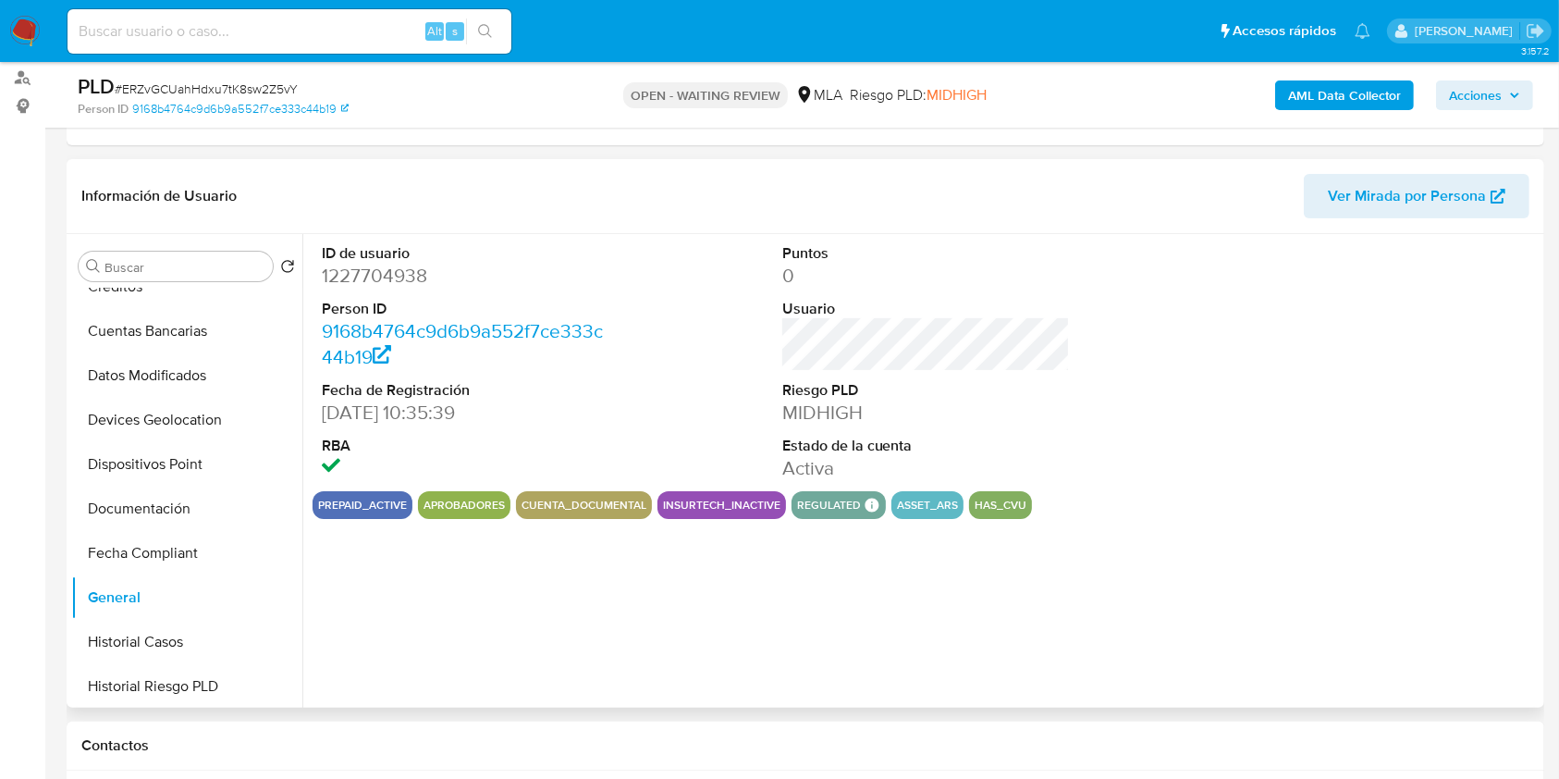
click at [383, 280] on dd "1227704938" at bounding box center [466, 276] width 288 height 26
copy dd "1227704938"
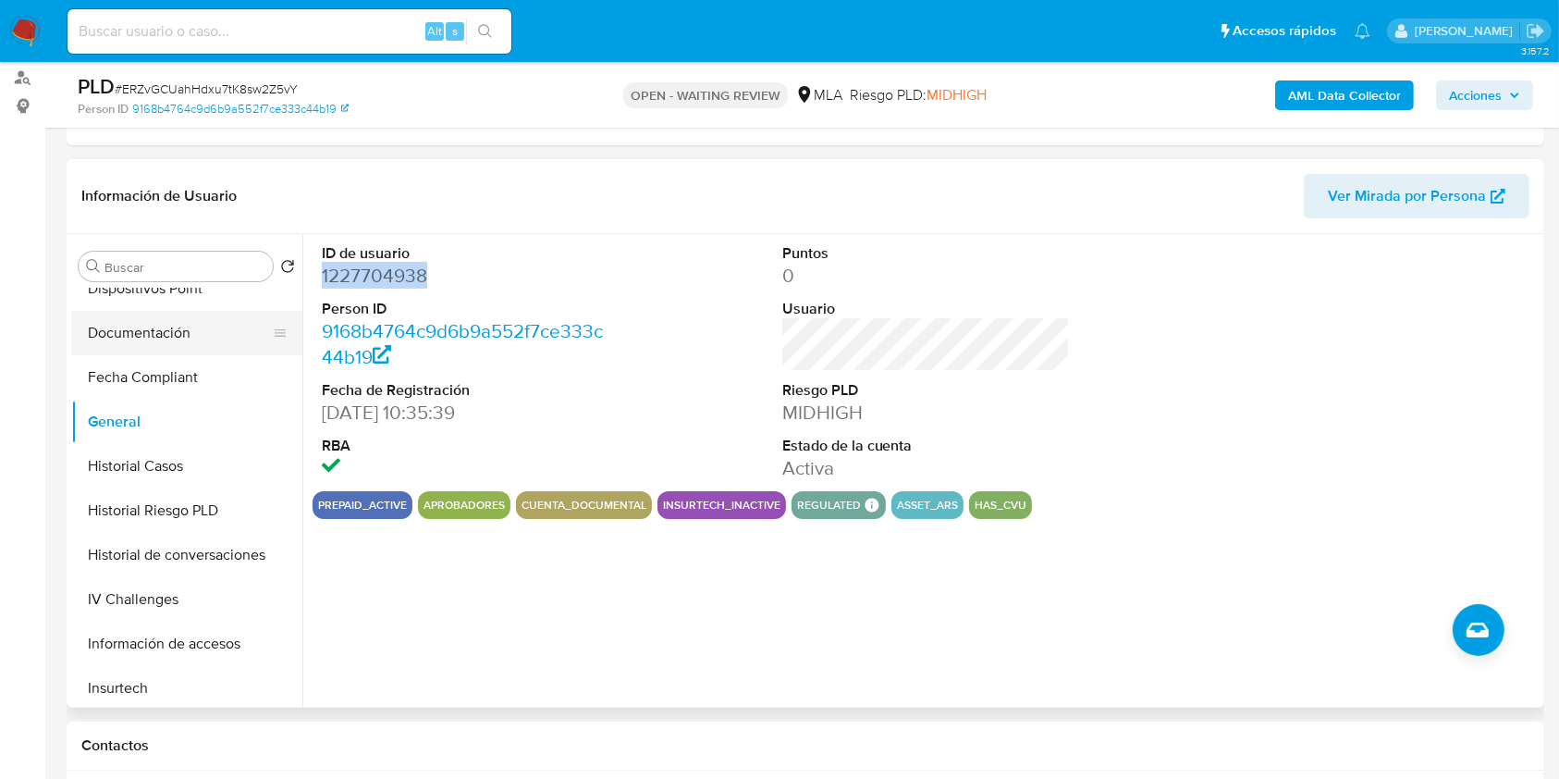
scroll to position [616, 0]
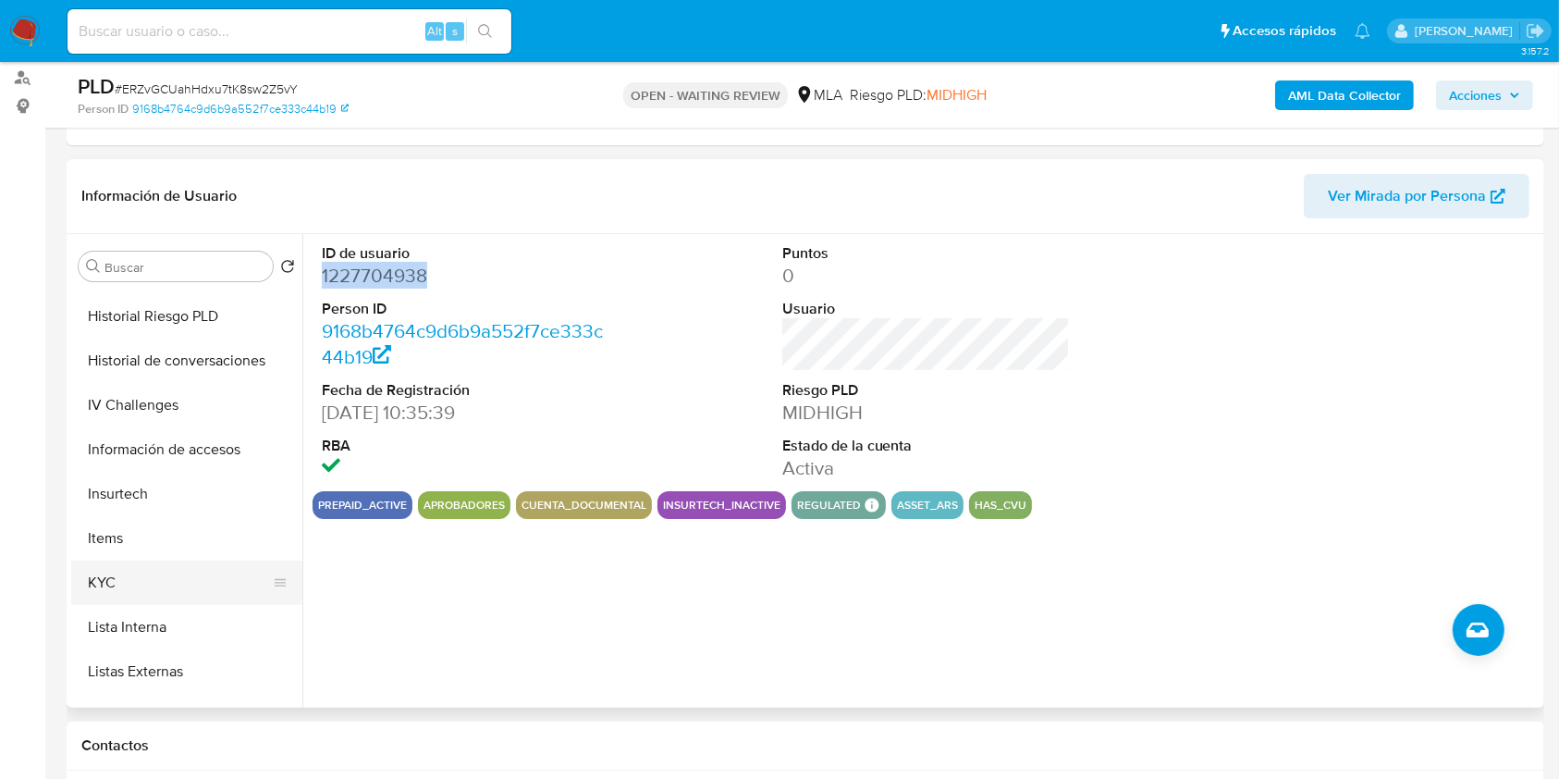
click at [125, 566] on button "KYC" at bounding box center [179, 582] width 216 height 44
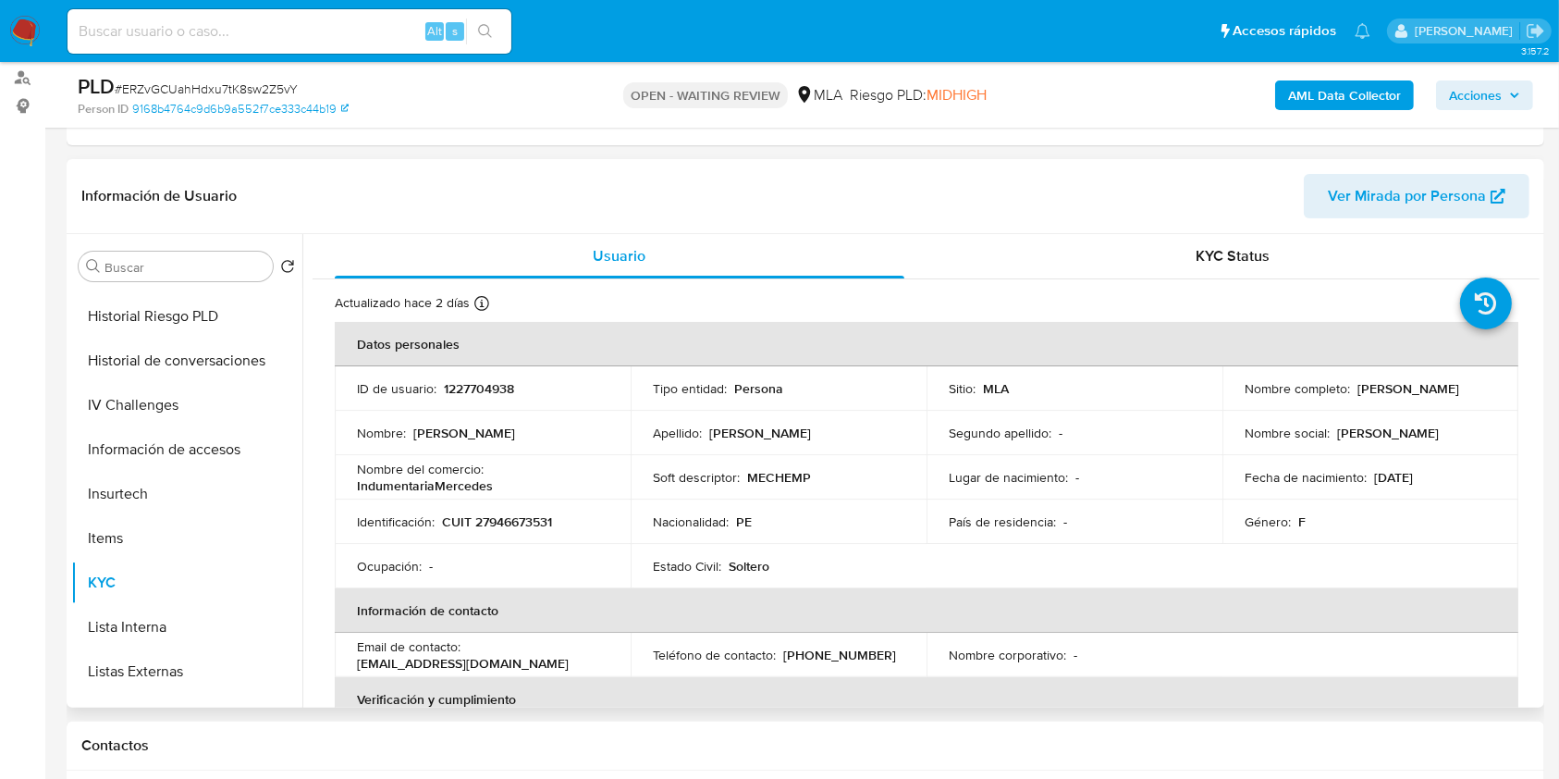
drag, startPoint x: 1237, startPoint y: 396, endPoint x: 1429, endPoint y: 405, distance: 192.5
click at [1429, 405] on td "Nombre completo : Mercedes Violeta Tiburcio Rosas" at bounding box center [1370, 388] width 296 height 44
copy p "[PERSON_NAME]"
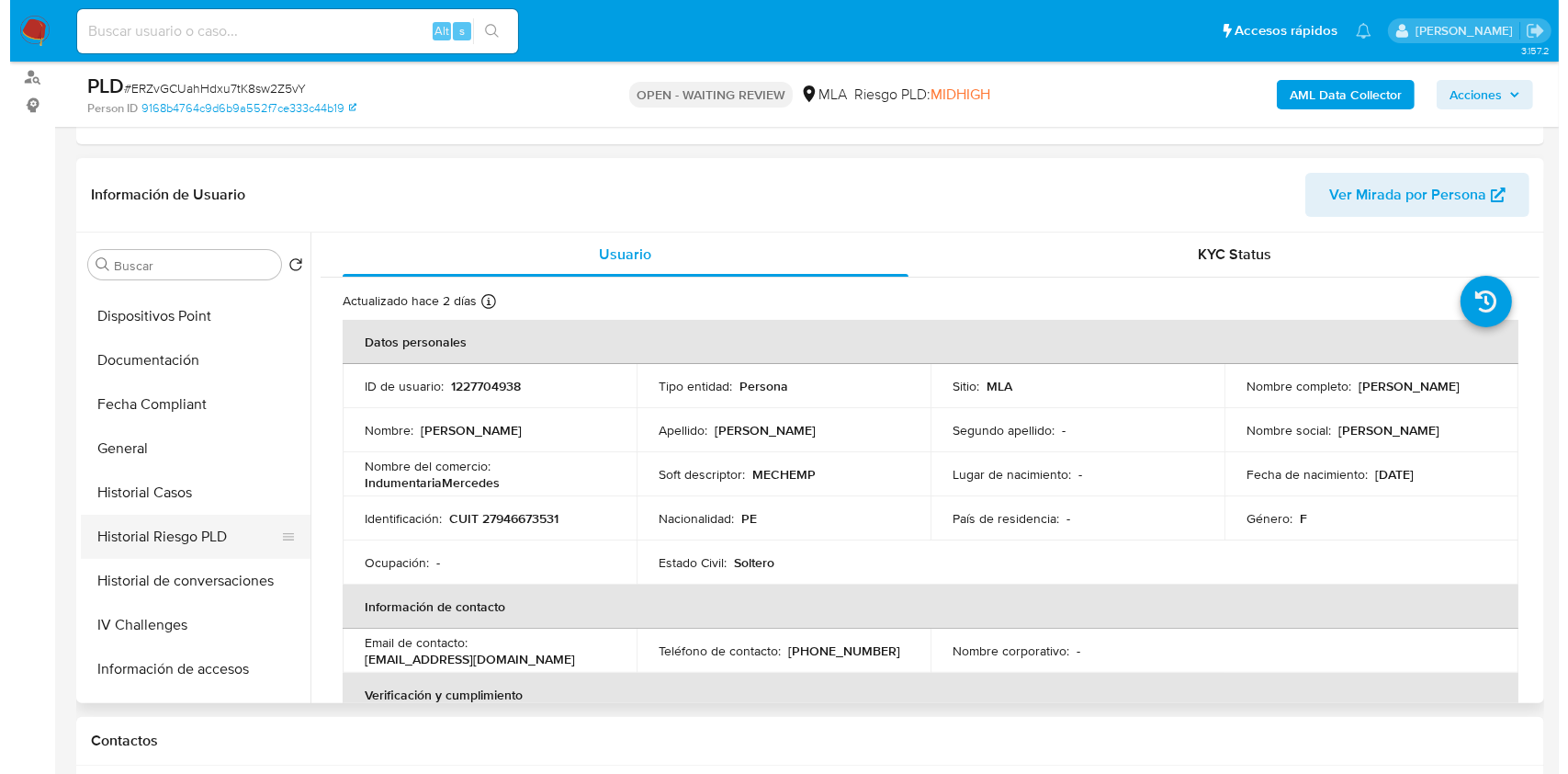
scroll to position [0, 0]
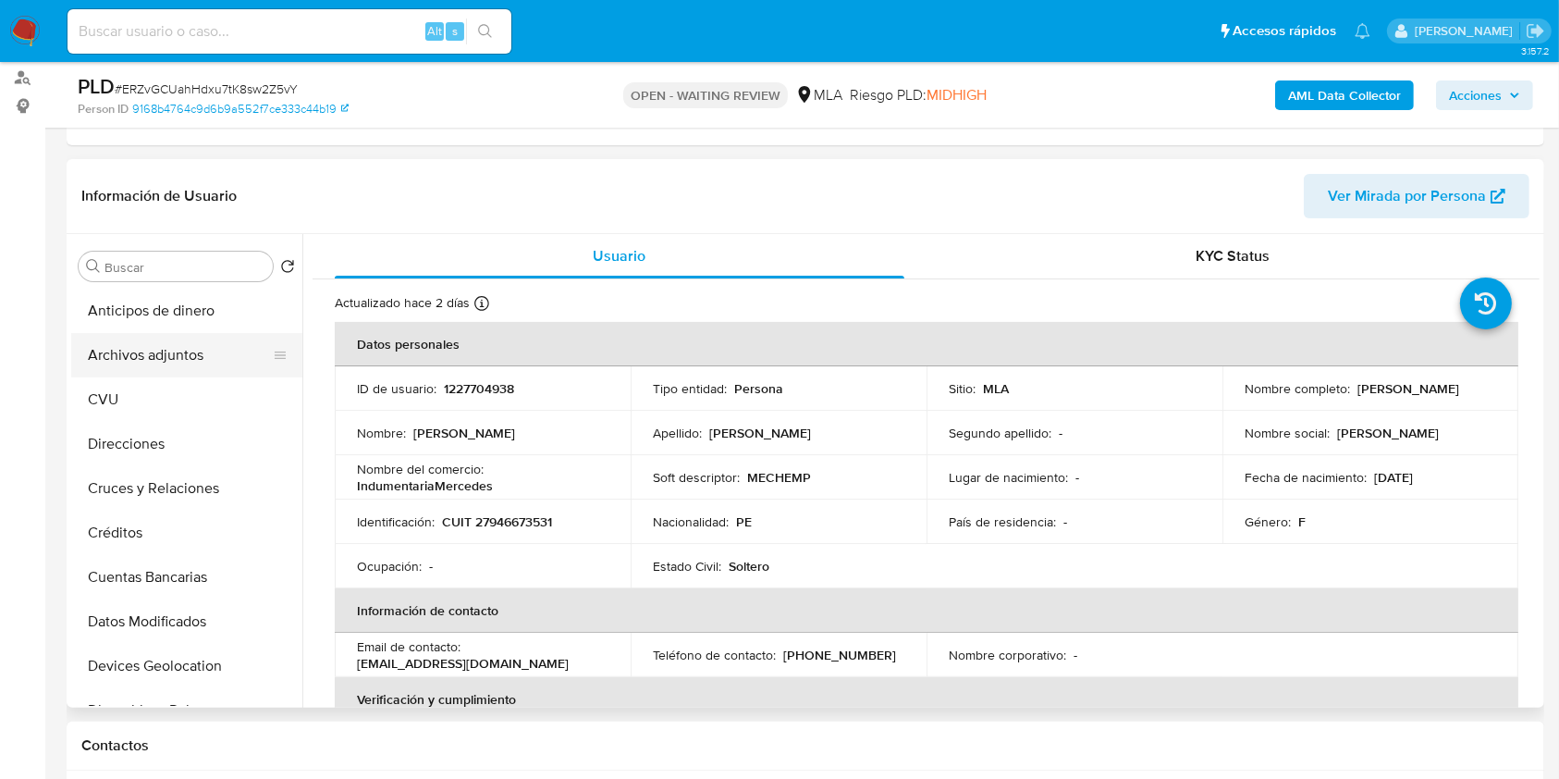
click at [182, 353] on button "Archivos adjuntos" at bounding box center [179, 355] width 216 height 44
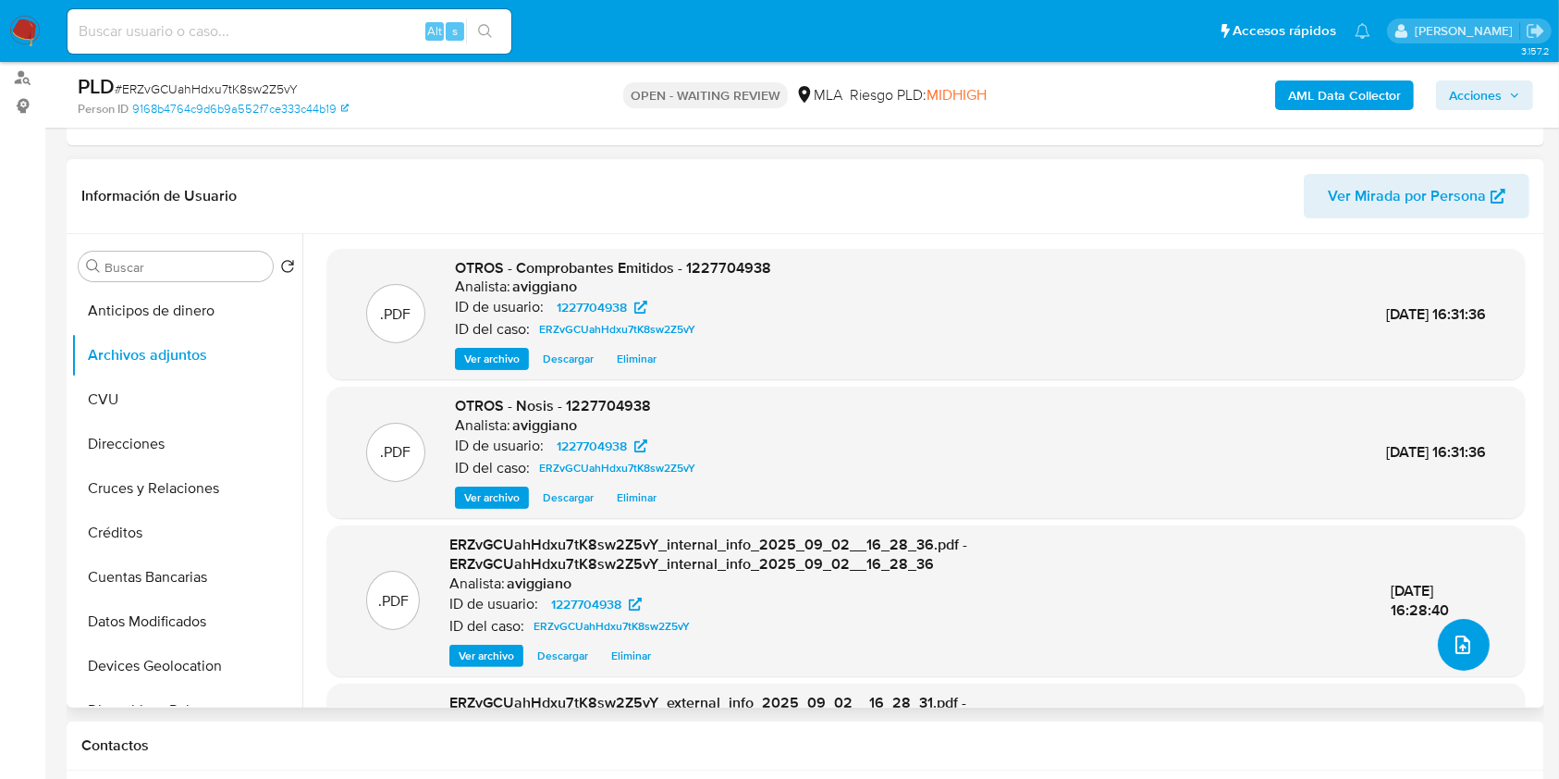
click at [1460, 650] on icon "upload-file" at bounding box center [1463, 644] width 22 height 22
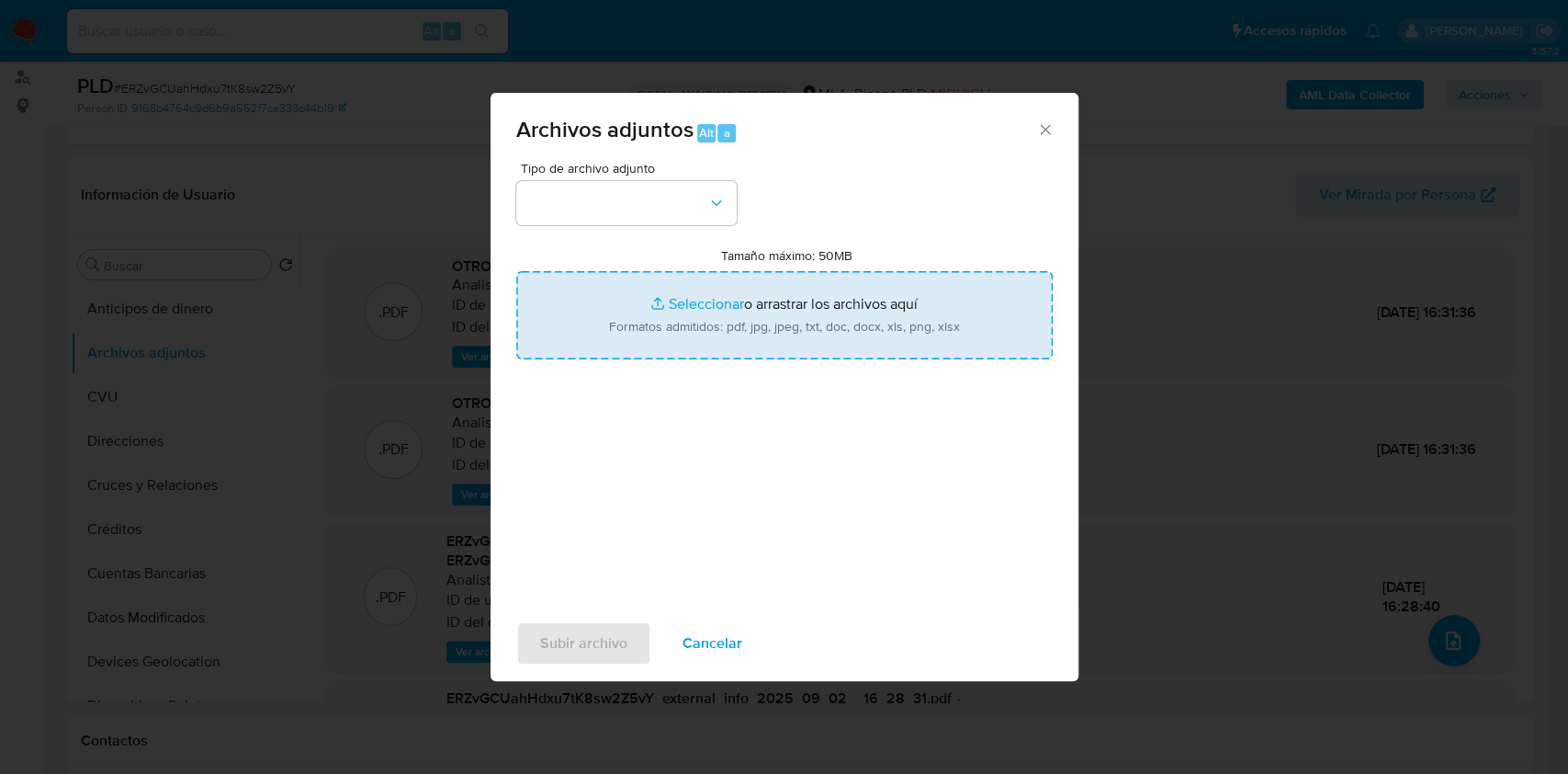
click at [774, 327] on input "Tamaño máximo: 50MB Seleccionar archivos" at bounding box center [785, 315] width 537 height 88
type input "C:\fakepath\Caselog ERZvGCUahHdxu7tK8sw2Z5vY_2025_08_18_17_55_20.docx"
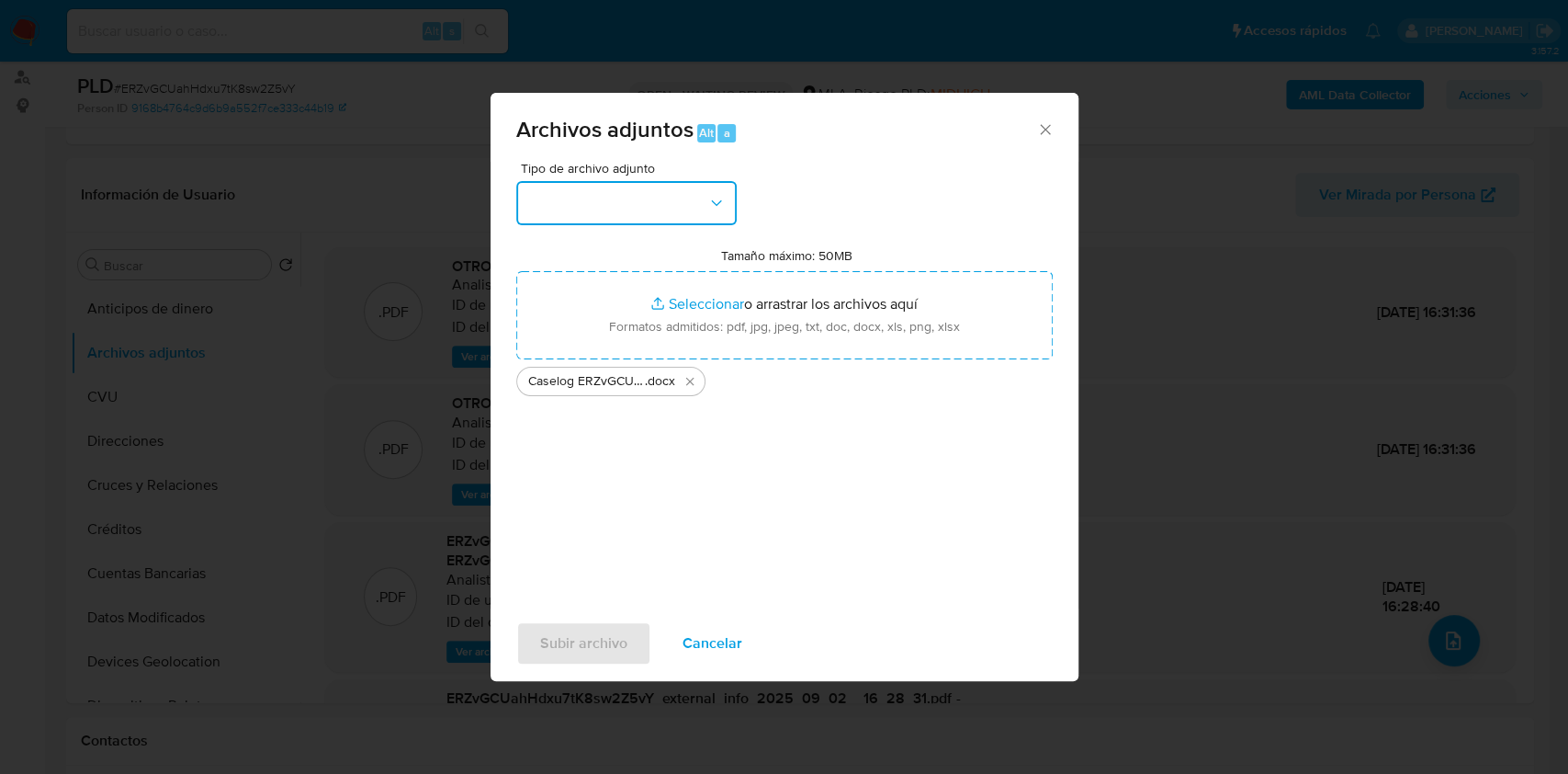
drag, startPoint x: 546, startPoint y: 213, endPoint x: 549, endPoint y: 222, distance: 9.5
click at [547, 212] on button "button" at bounding box center [627, 203] width 221 height 44
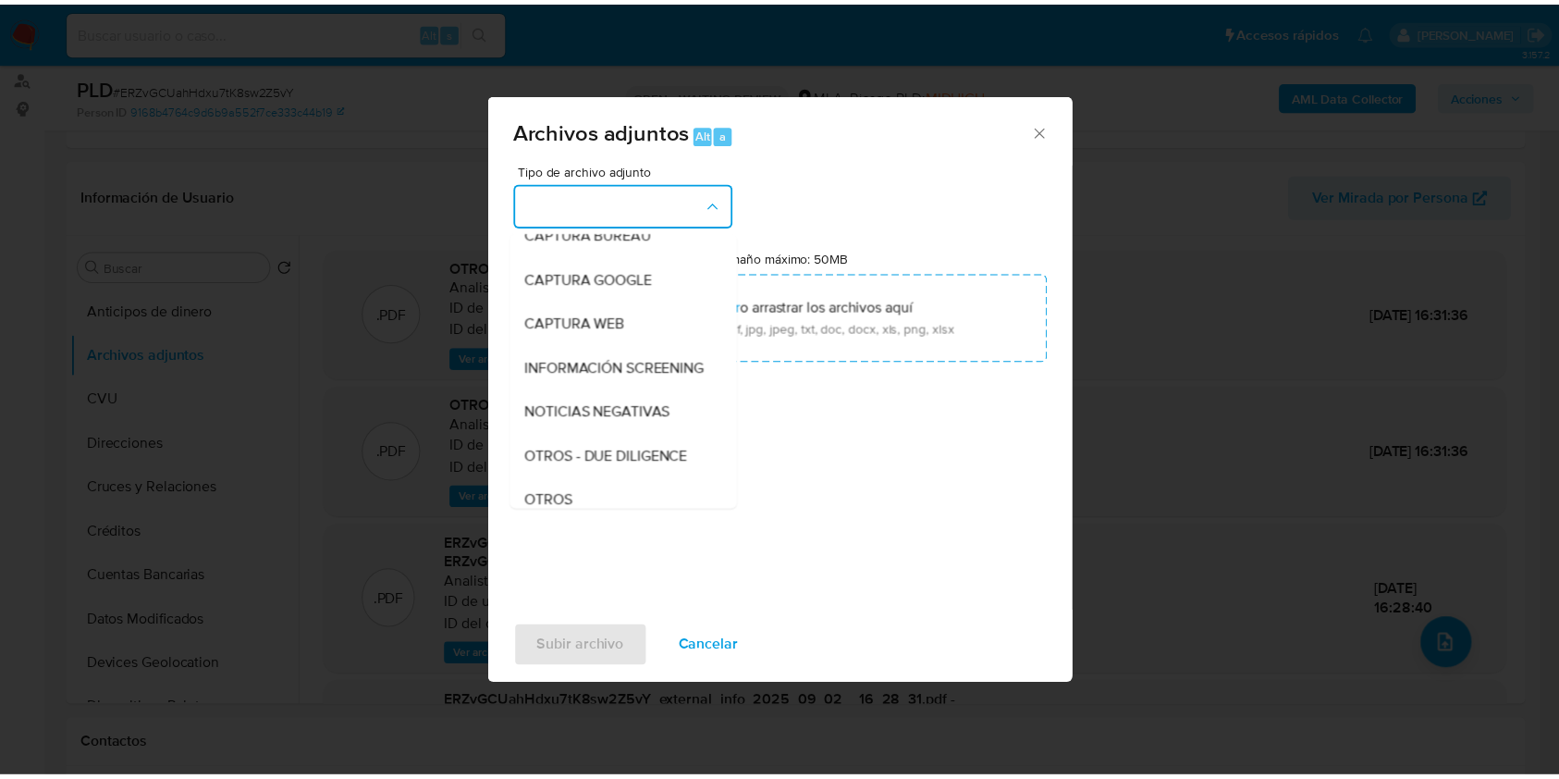
scroll to position [246, 0]
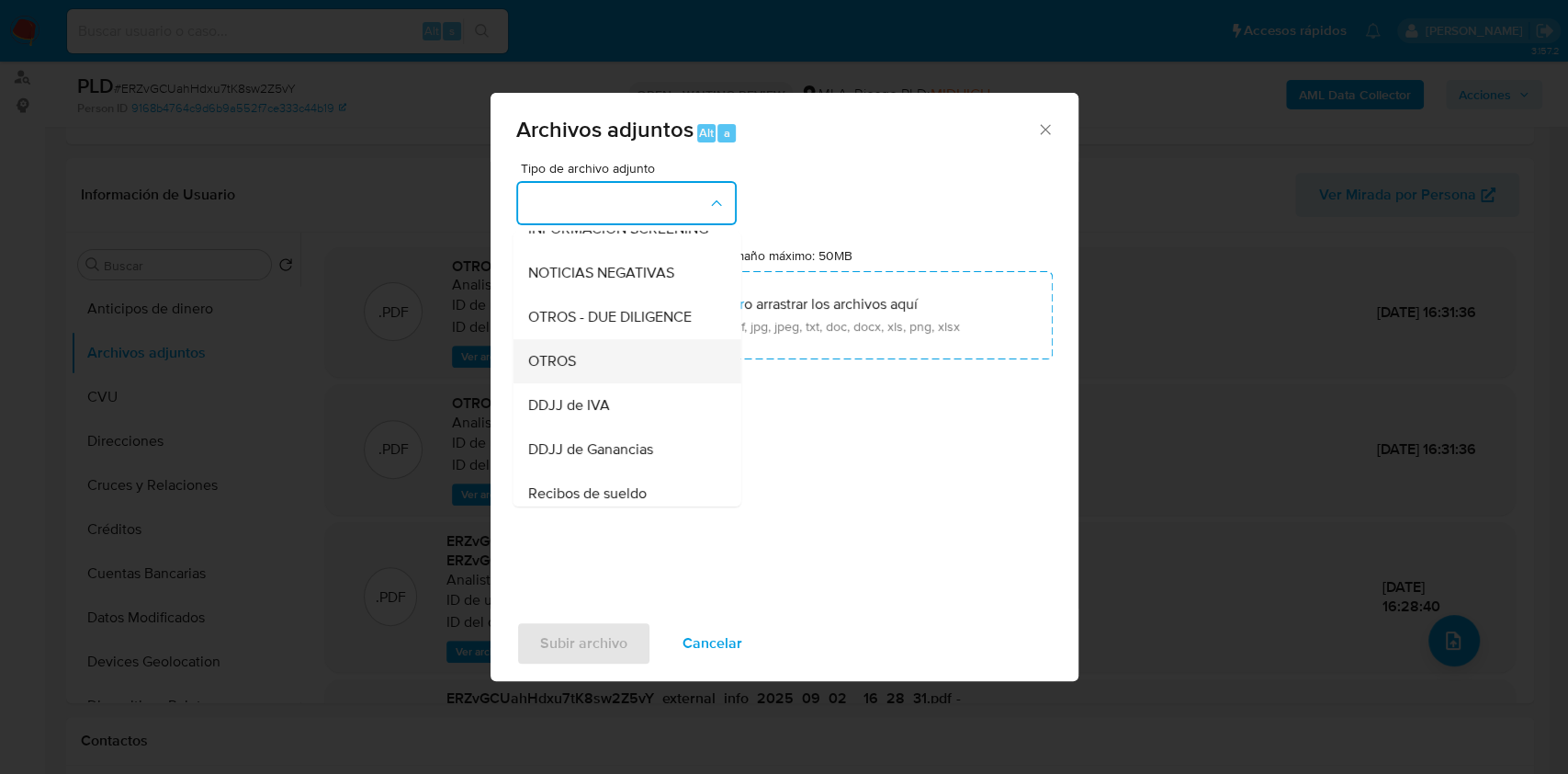
click at [570, 371] on span "OTROS" at bounding box center [551, 361] width 48 height 18
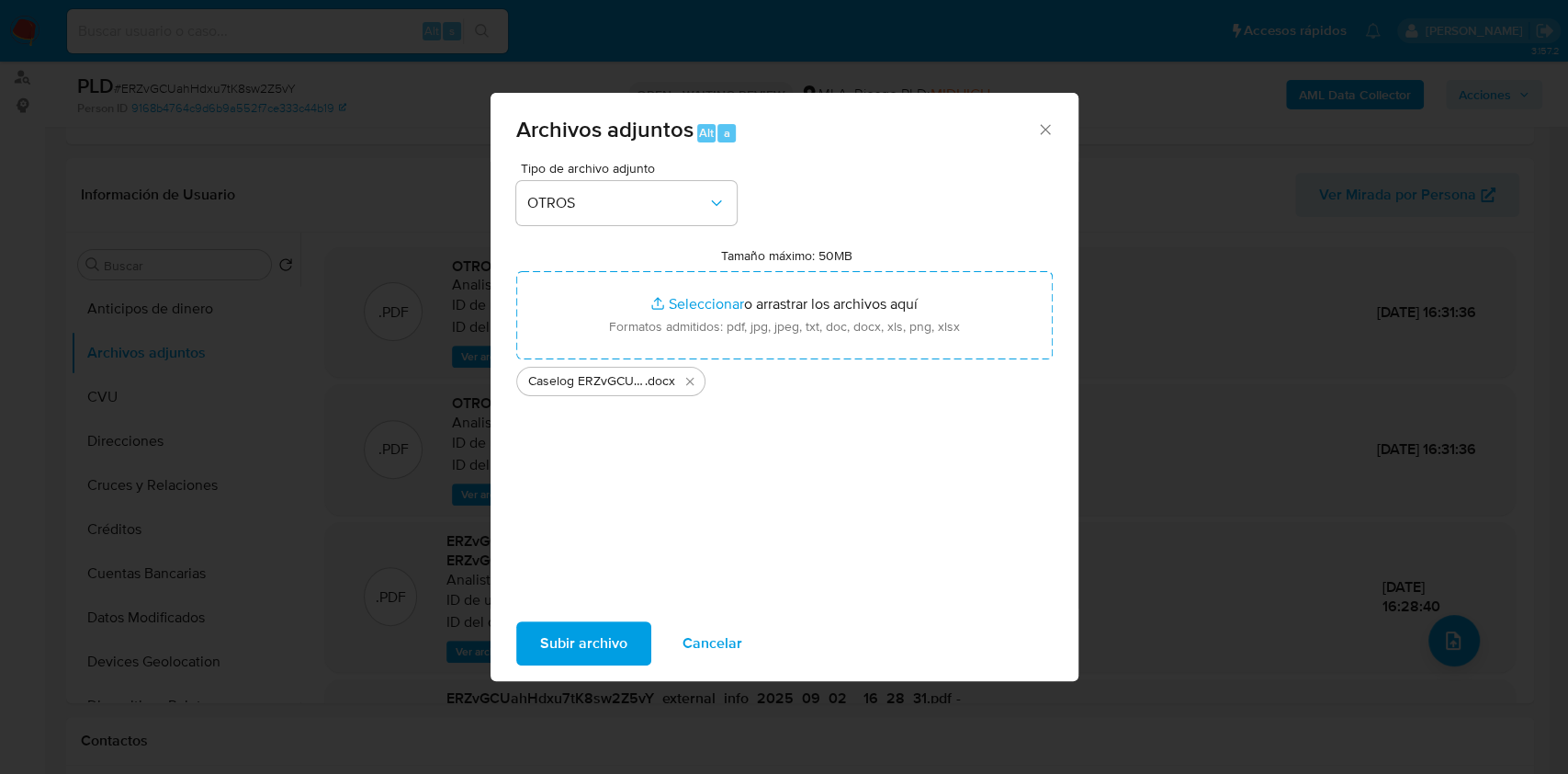
click at [573, 636] on span "Subir archivo" at bounding box center [584, 643] width 87 height 41
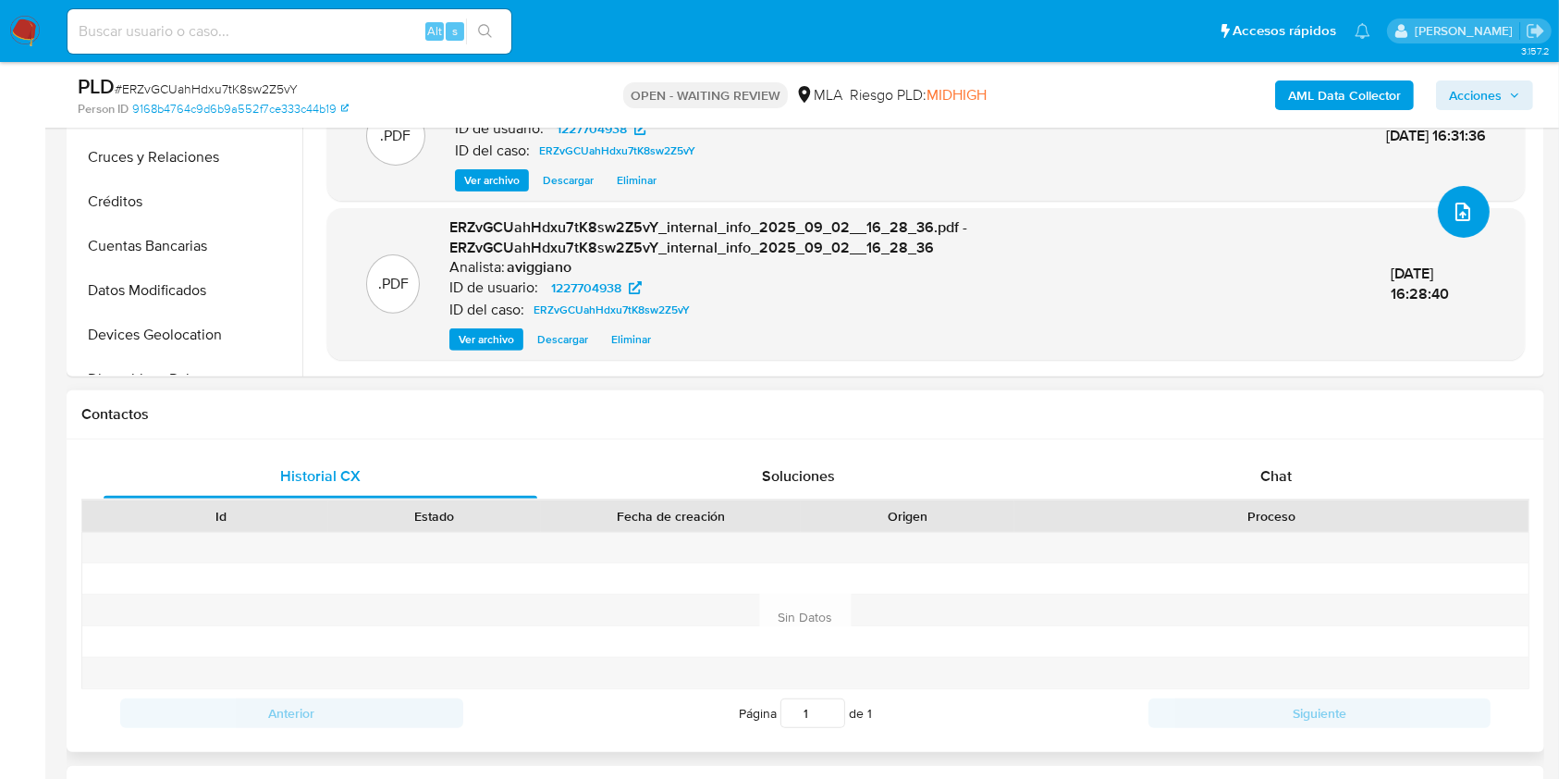
scroll to position [616, 0]
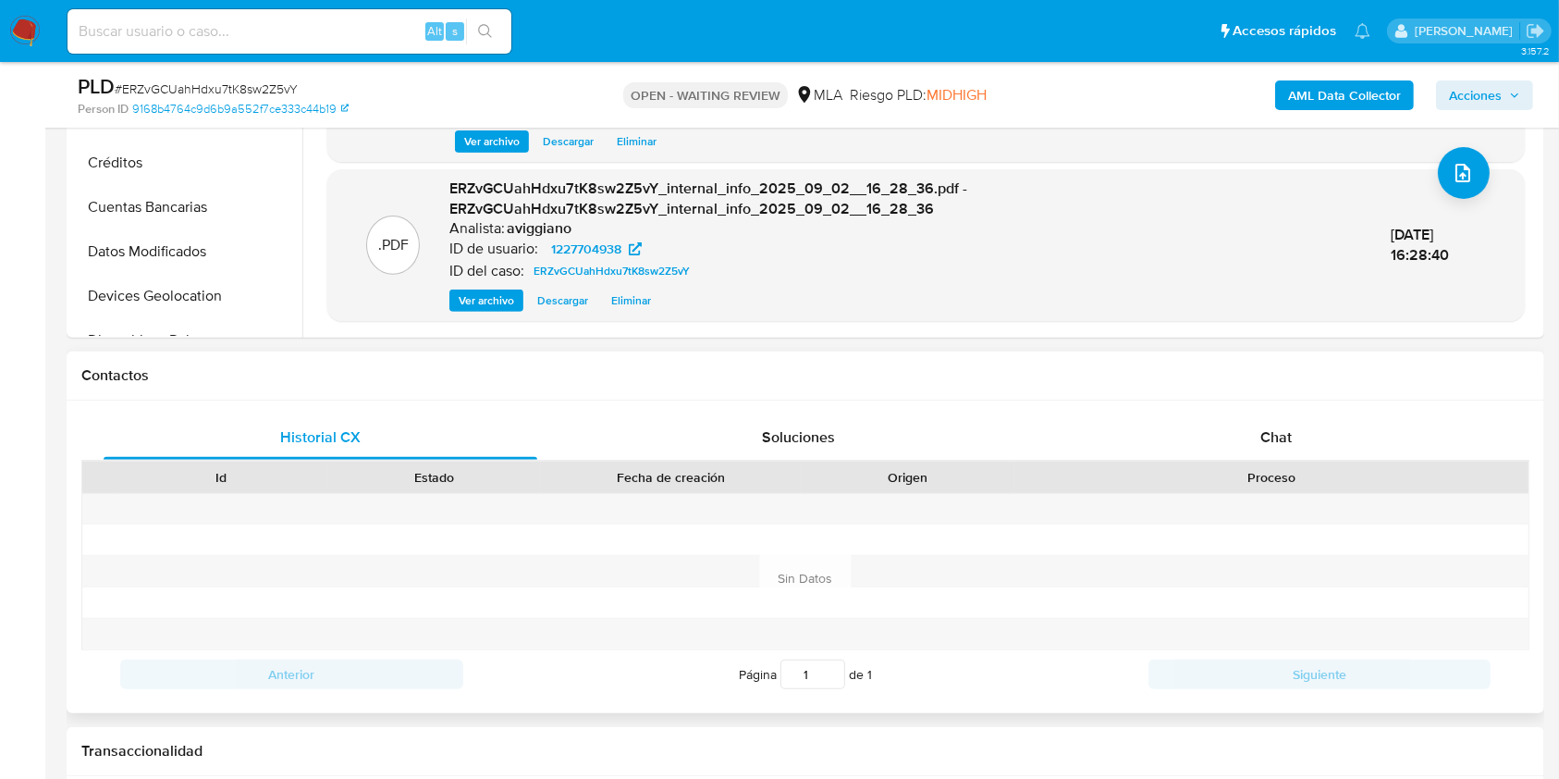
click at [1245, 408] on div "Historial CX Soluciones Chat Id Estado Fecha de creación Origen Proceso Anterio…" at bounding box center [806, 556] width 1478 height 313
click at [1257, 431] on div "Chat" at bounding box center [1277, 437] width 434 height 44
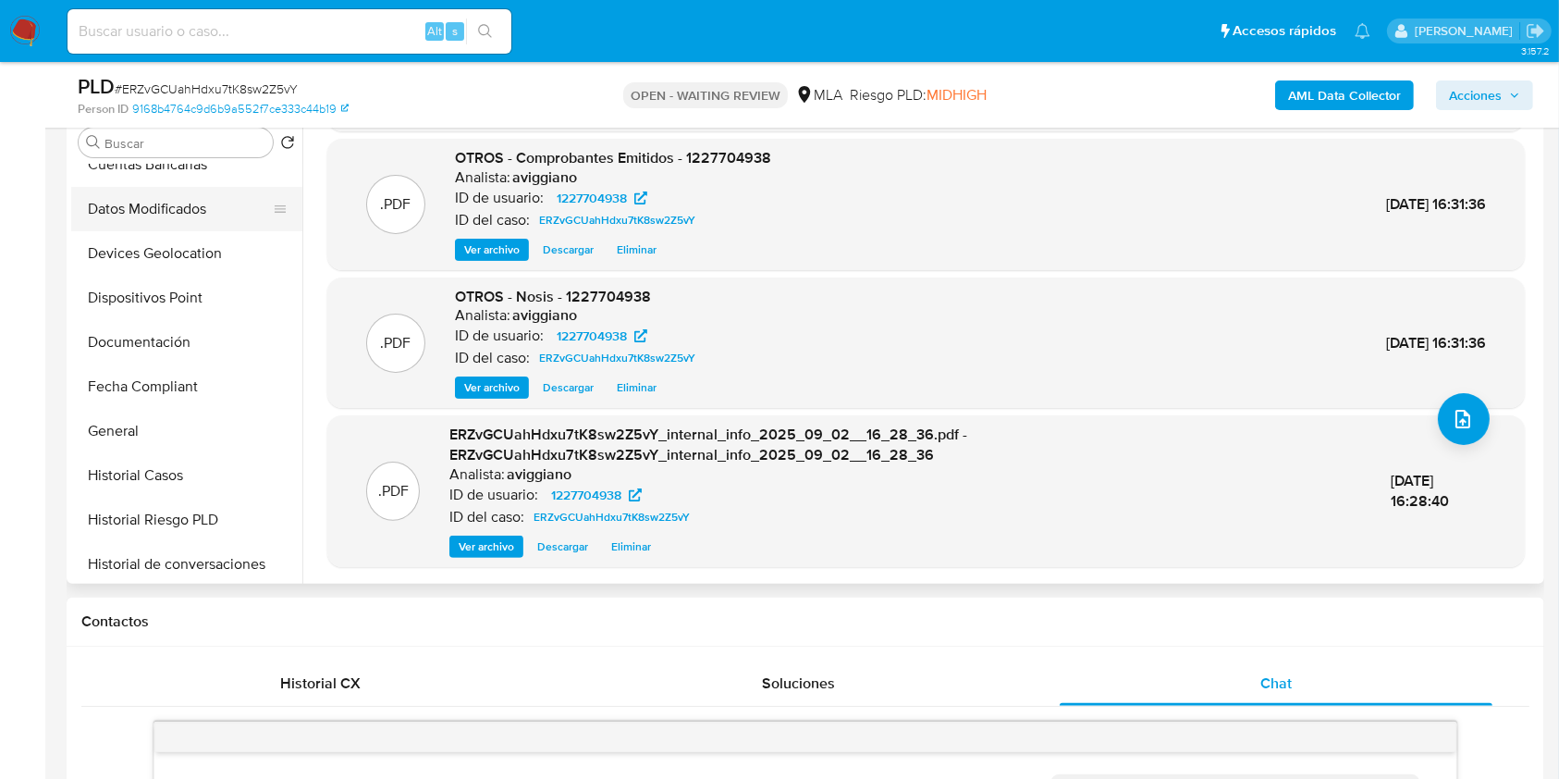
scroll to position [370, 0]
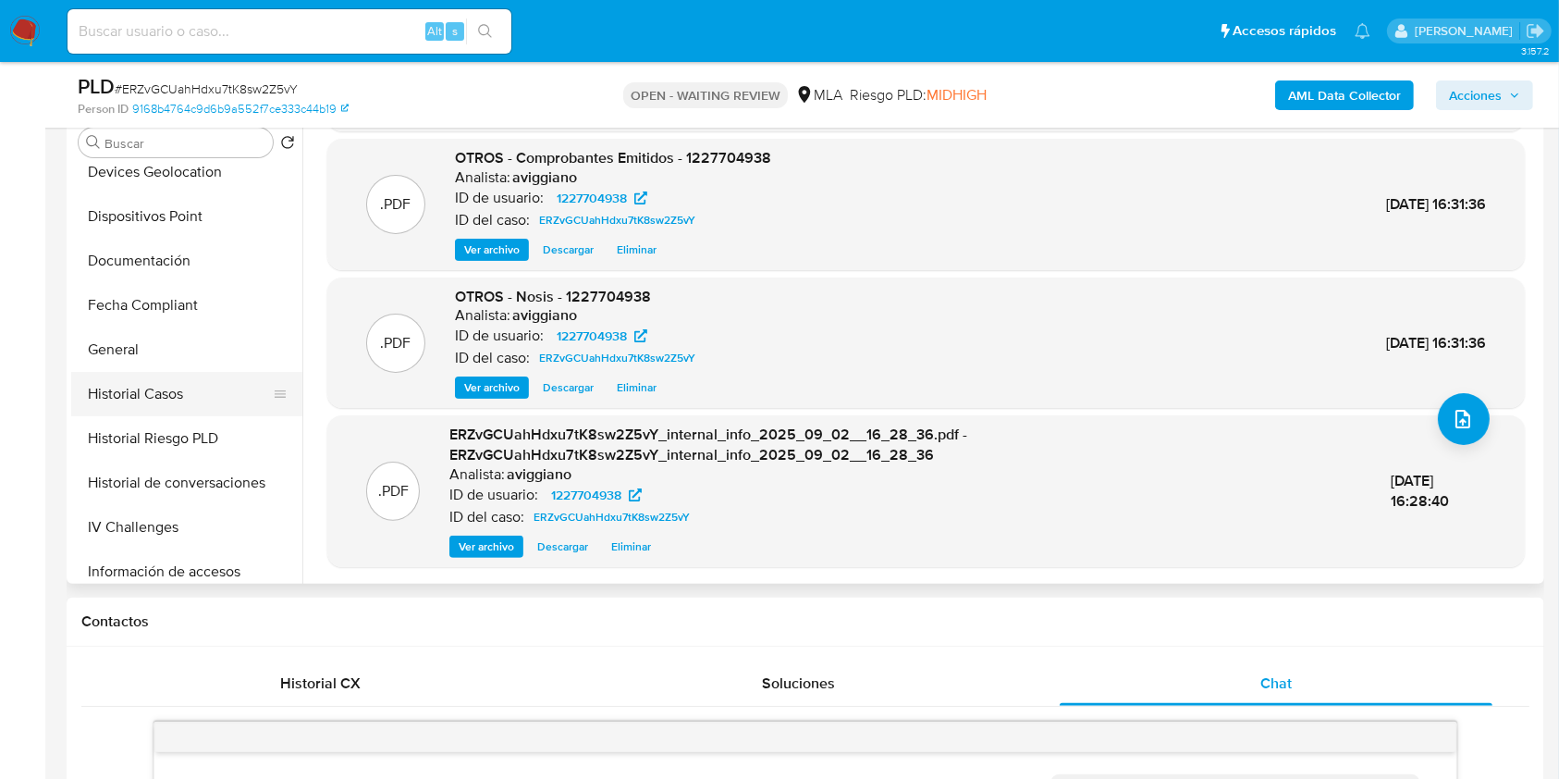
click at [191, 399] on button "Historial Casos" at bounding box center [179, 394] width 216 height 44
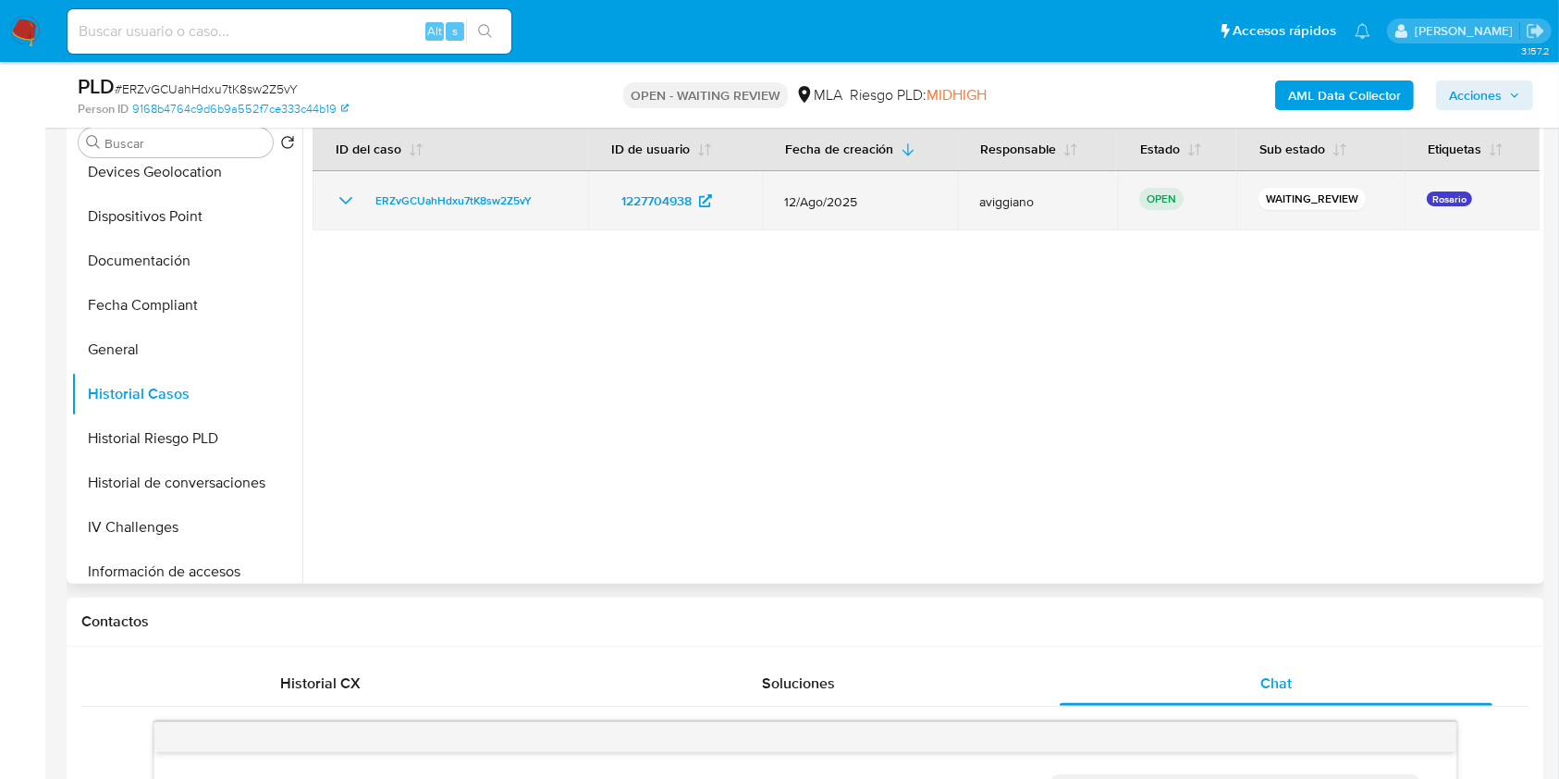
drag, startPoint x: 558, startPoint y: 210, endPoint x: 367, endPoint y: 188, distance: 191.8
click at [367, 188] on td "ERZvGCUahHdxu7tK8sw2Z5vY" at bounding box center [451, 200] width 276 height 59
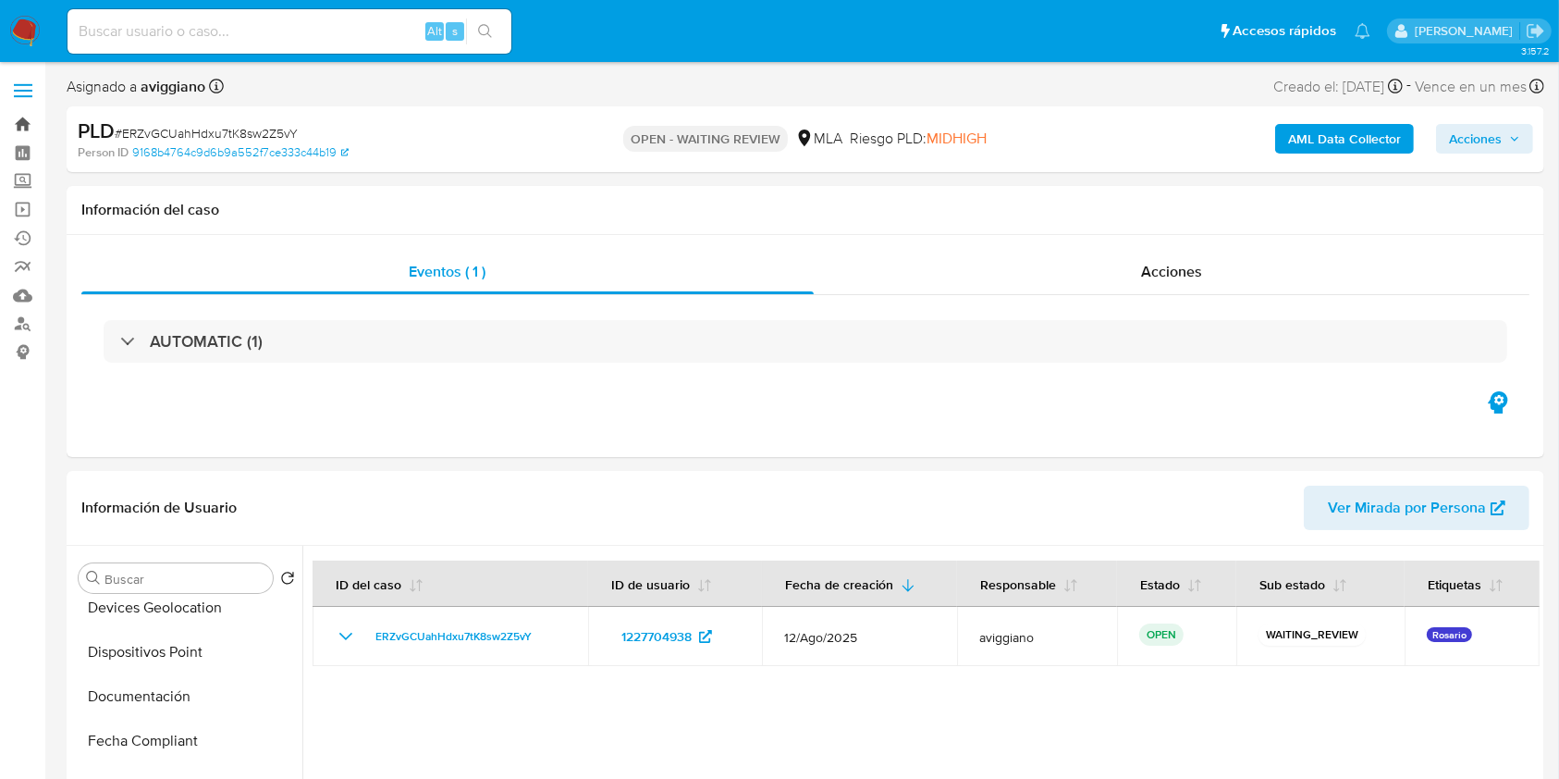
click at [22, 122] on link "Bandeja" at bounding box center [110, 124] width 220 height 29
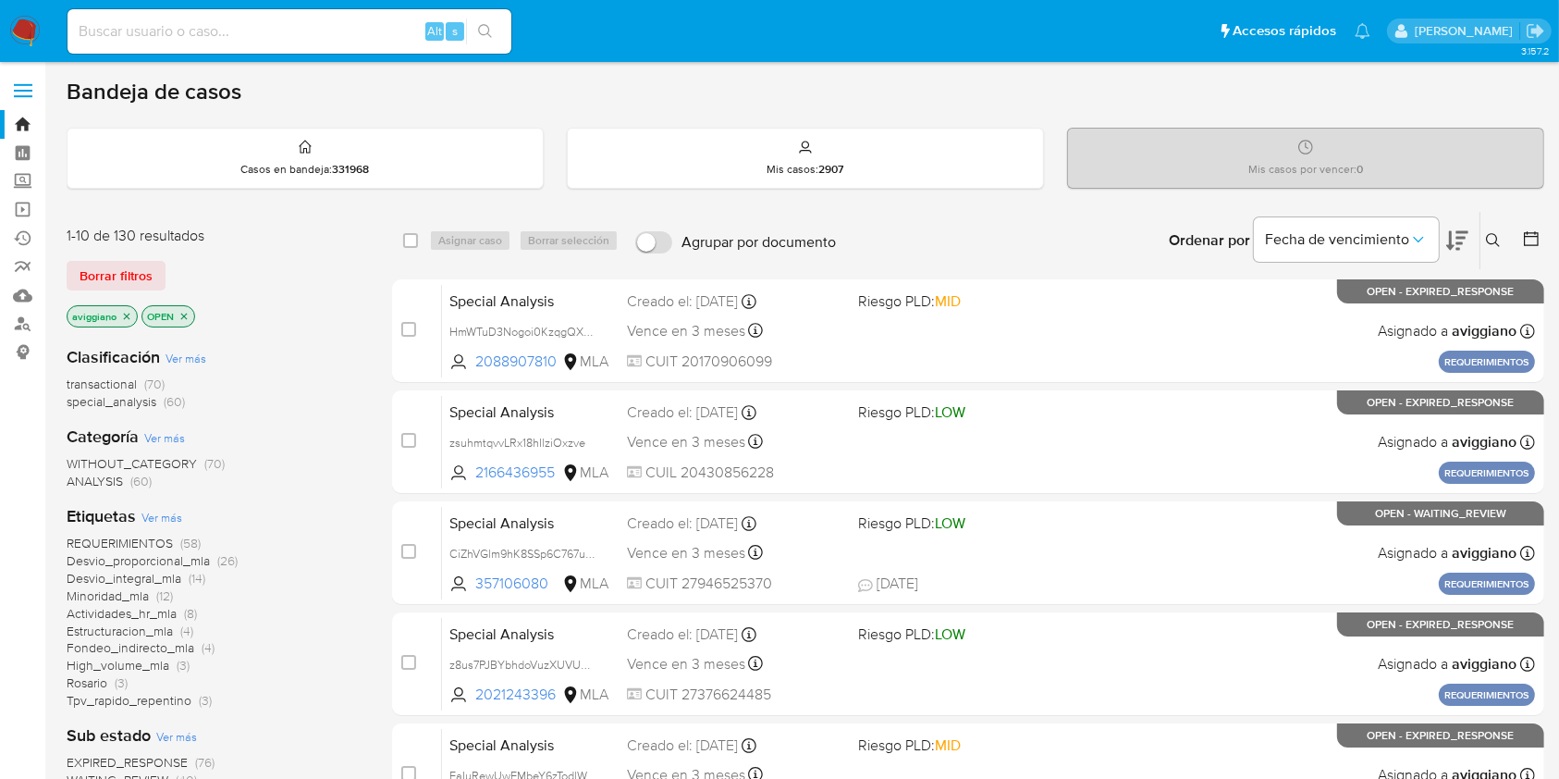
click at [1498, 244] on icon at bounding box center [1493, 240] width 14 height 14
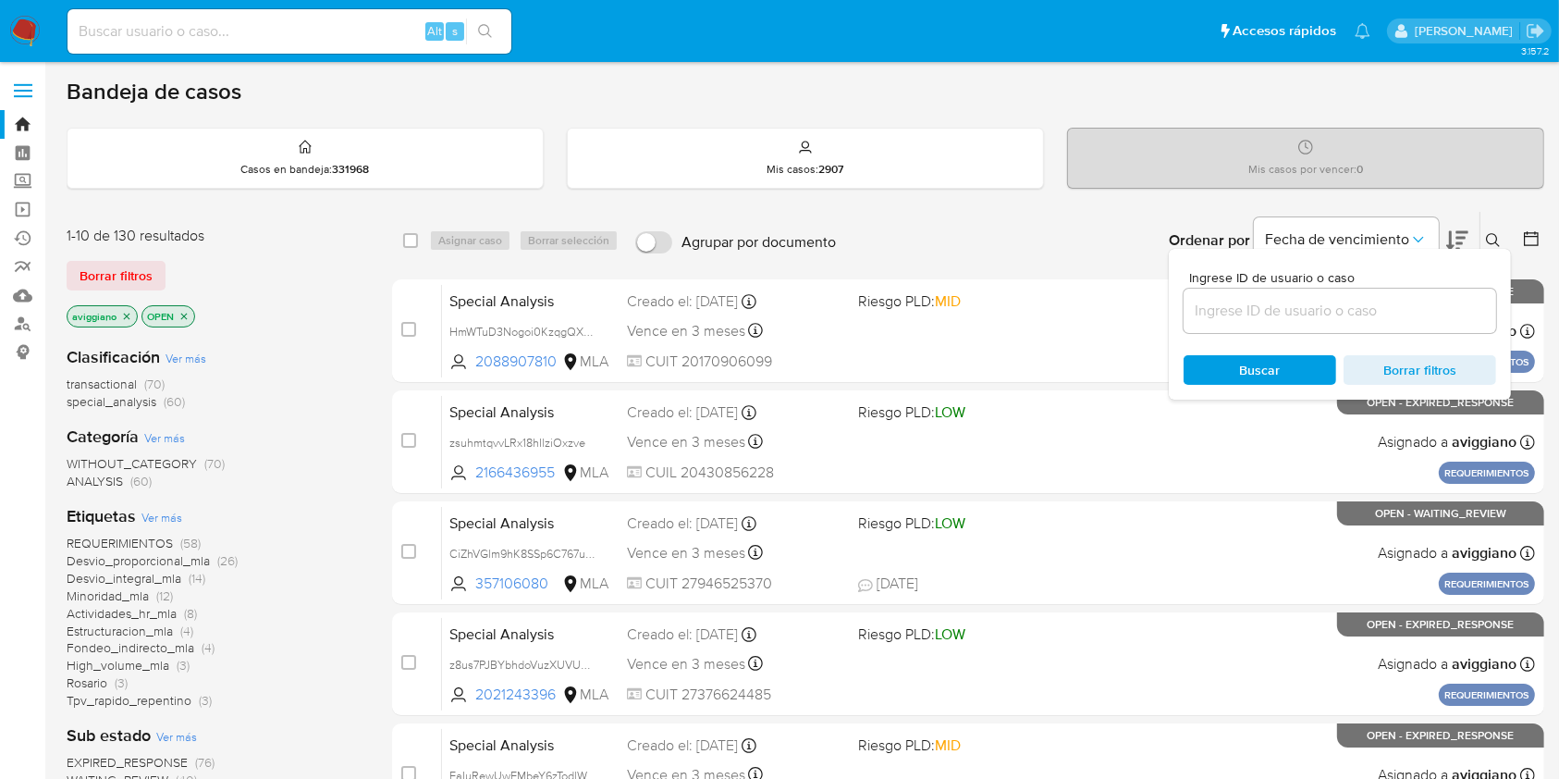
click at [1419, 326] on div at bounding box center [1339, 310] width 313 height 44
click at [1419, 316] on input at bounding box center [1339, 311] width 313 height 24
paste input "ERZvGCUahHdxu7tK8sw2Z5vY"
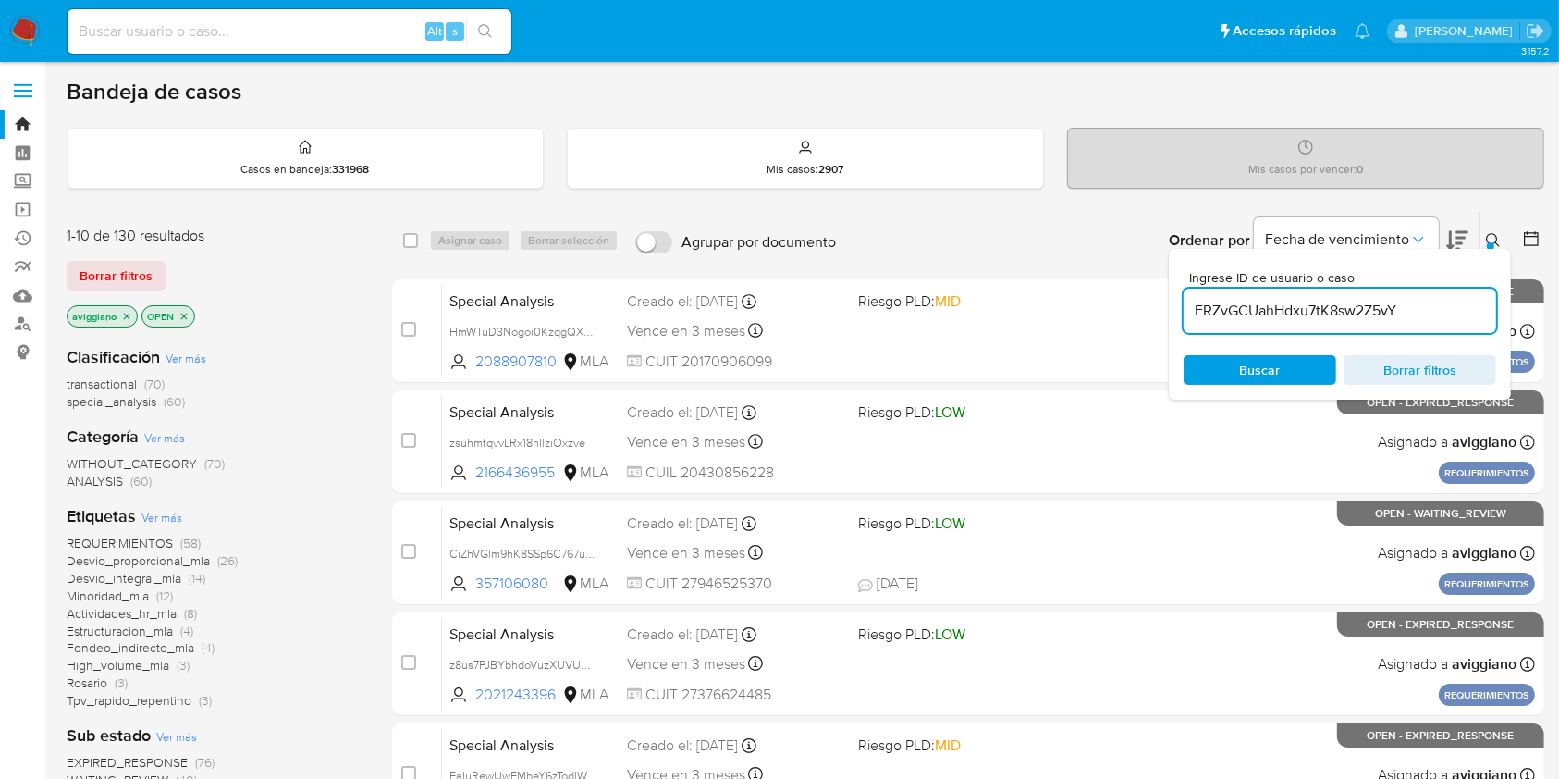
type input "ERZvGCUahHdxu7tK8sw2Z5vY"
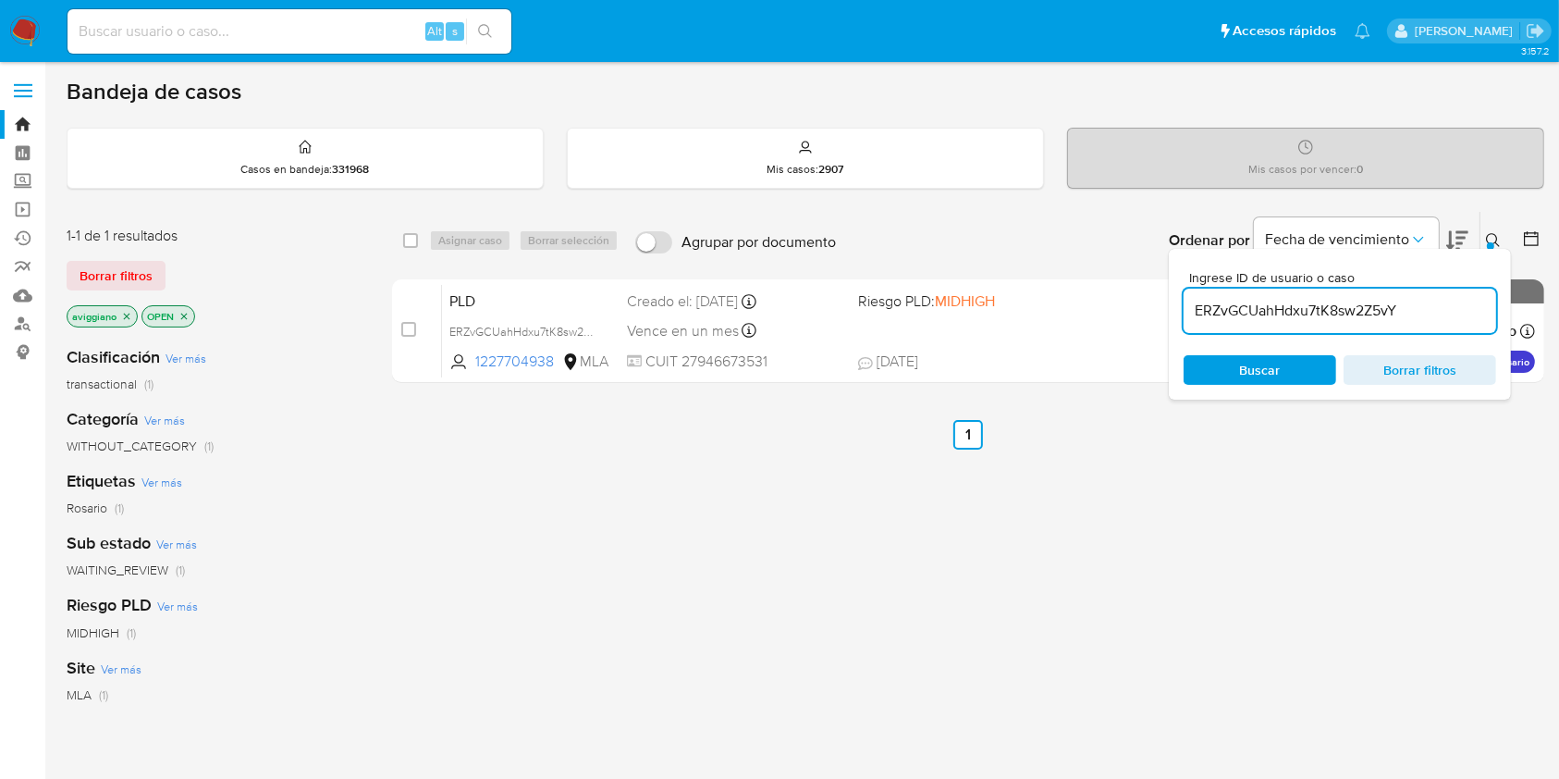
click at [420, 229] on div "select-all-cases-checkbox" at bounding box center [414, 240] width 22 height 22
click at [413, 244] on input "checkbox" at bounding box center [410, 240] width 15 height 15
checkbox input "true"
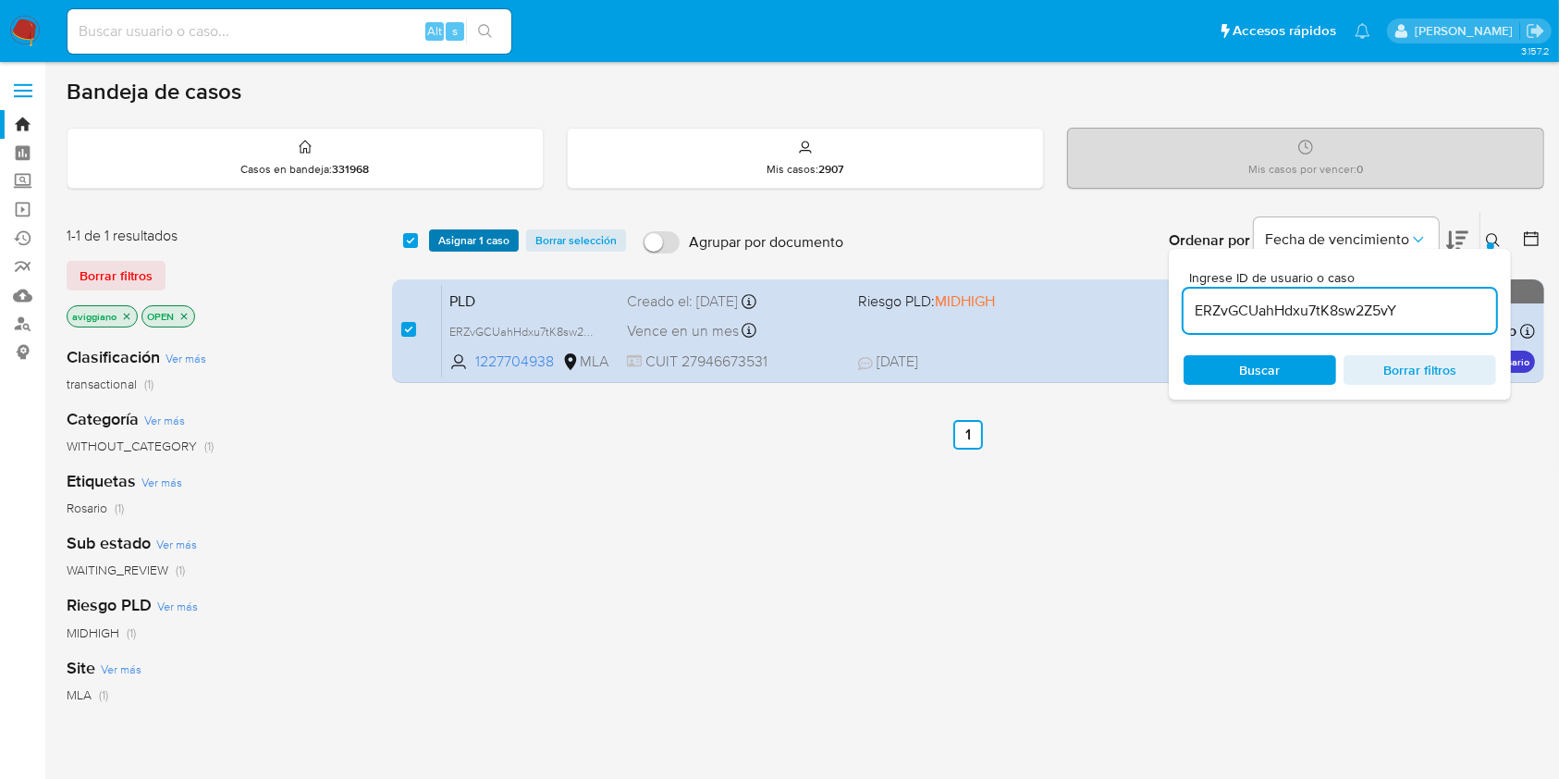
click at [444, 236] on span "Asignar 1 caso" at bounding box center [473, 240] width 71 height 18
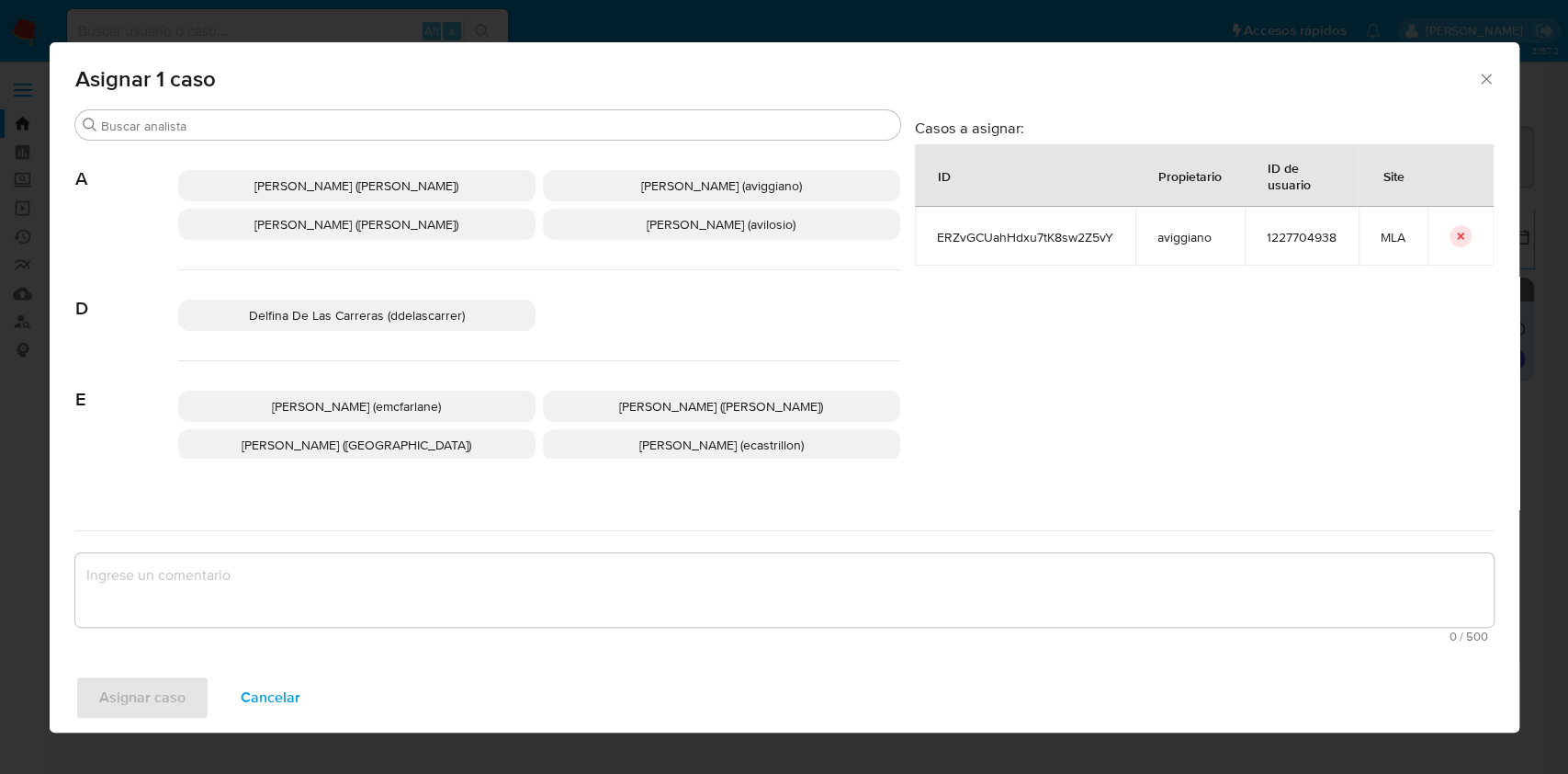
click at [341, 219] on span "[PERSON_NAME] ([PERSON_NAME])" at bounding box center [356, 224] width 204 height 18
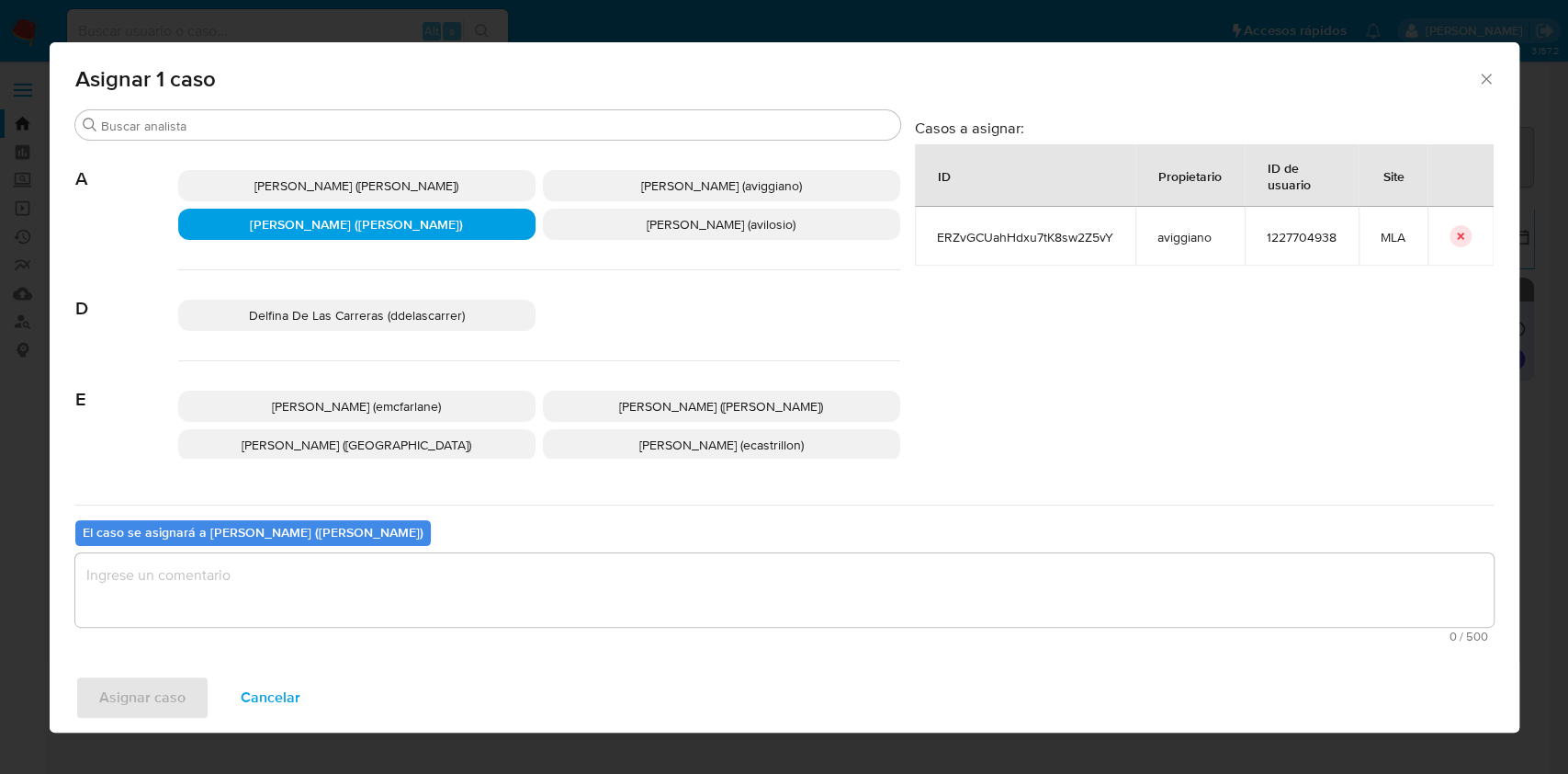
click at [566, 183] on p "[PERSON_NAME] (aviggiano)" at bounding box center [721, 185] width 358 height 31
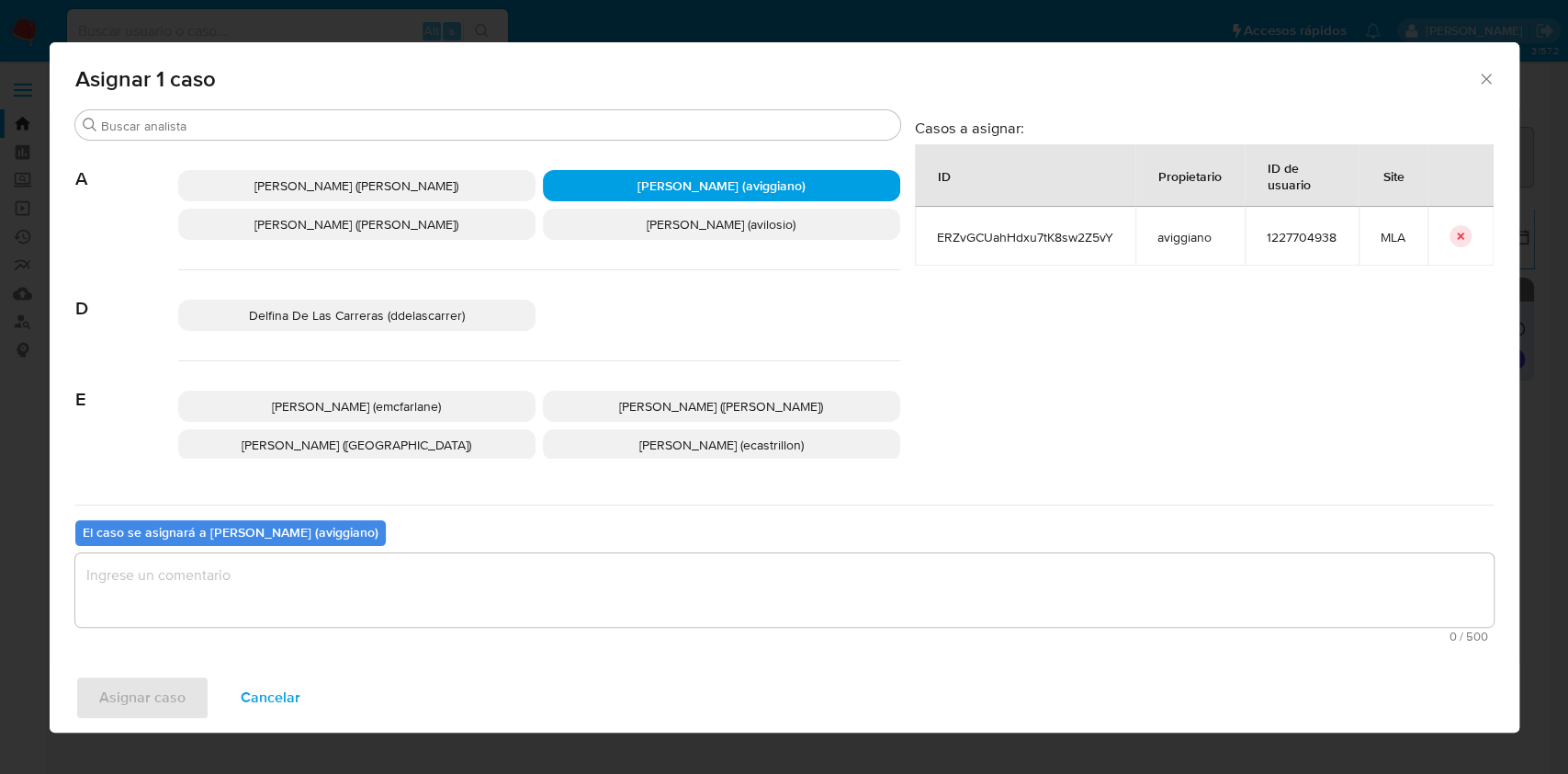
click at [338, 578] on textarea "assign-modal" at bounding box center [785, 590] width 1419 height 74
click at [129, 697] on span "Asignar caso" at bounding box center [142, 697] width 86 height 41
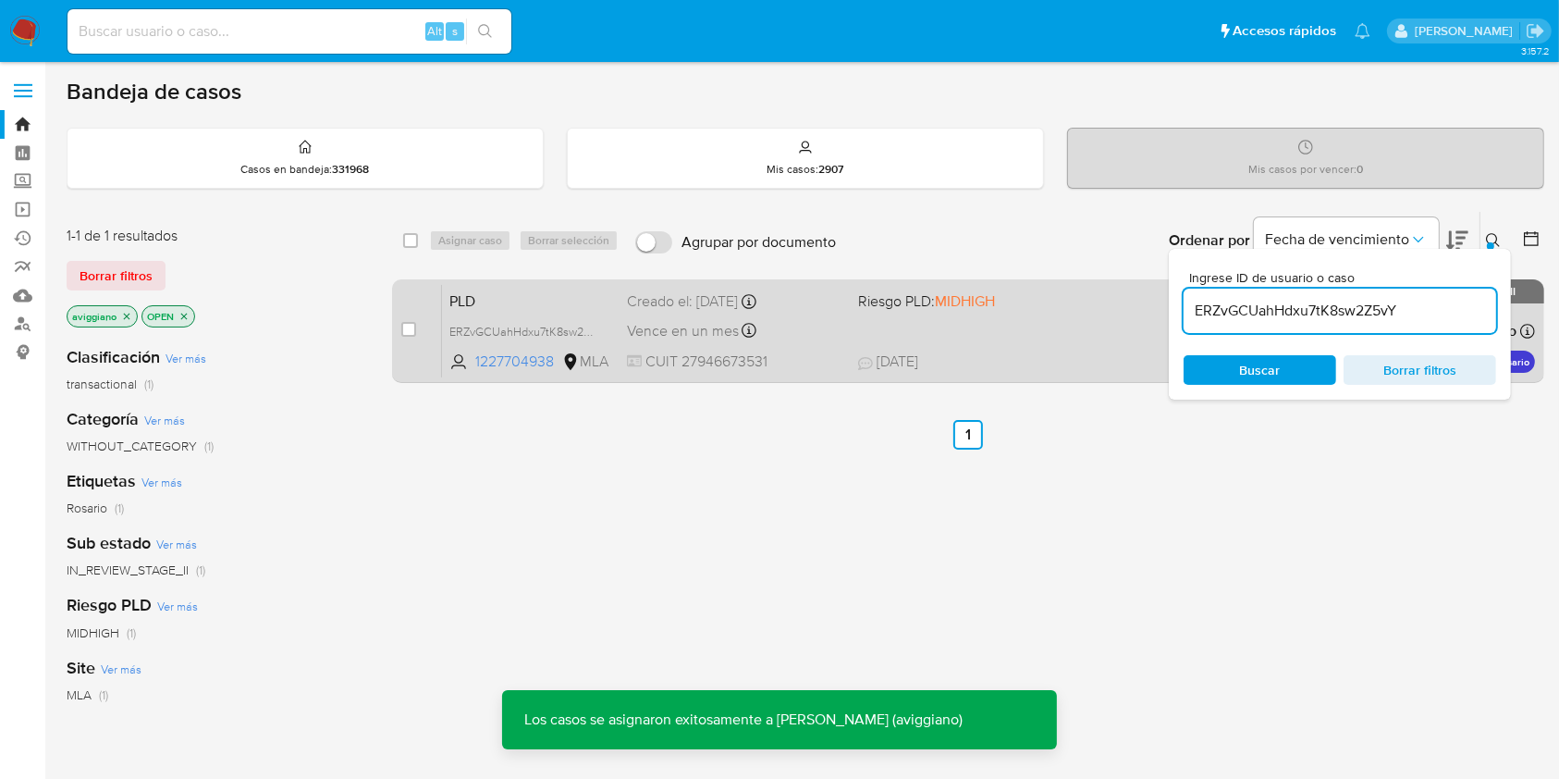
click at [949, 325] on div "PLD ERZvGCUahHdxu7tK8sw2Z5vY 1227704938 MLA Riesgo PLD: MIDHIGH Creado el: [DAT…" at bounding box center [988, 330] width 1093 height 93
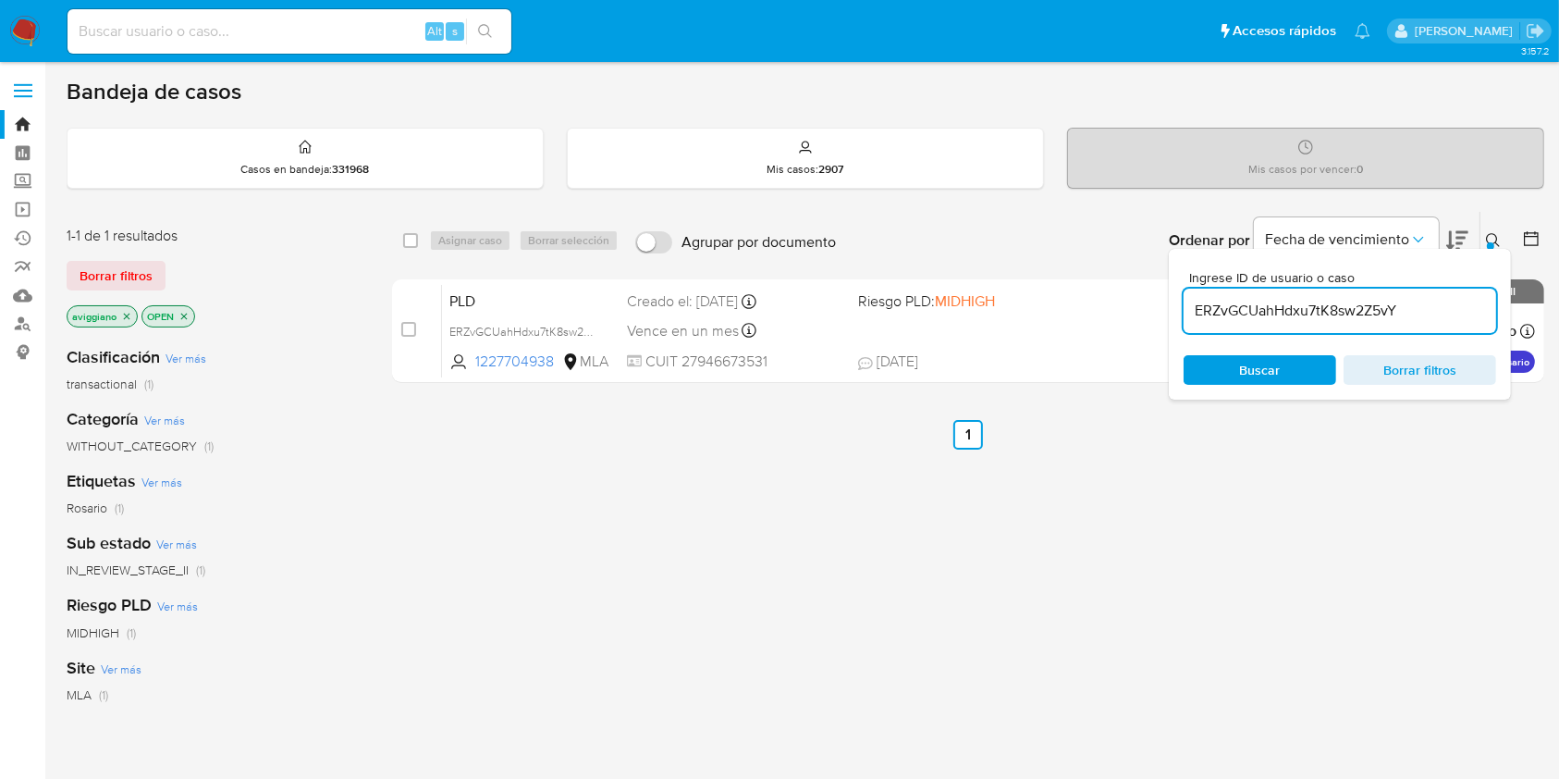
click at [411, 229] on div "select-all-cases-checkbox" at bounding box center [414, 240] width 22 height 22
click at [412, 237] on input "checkbox" at bounding box center [410, 240] width 15 height 15
checkbox input "true"
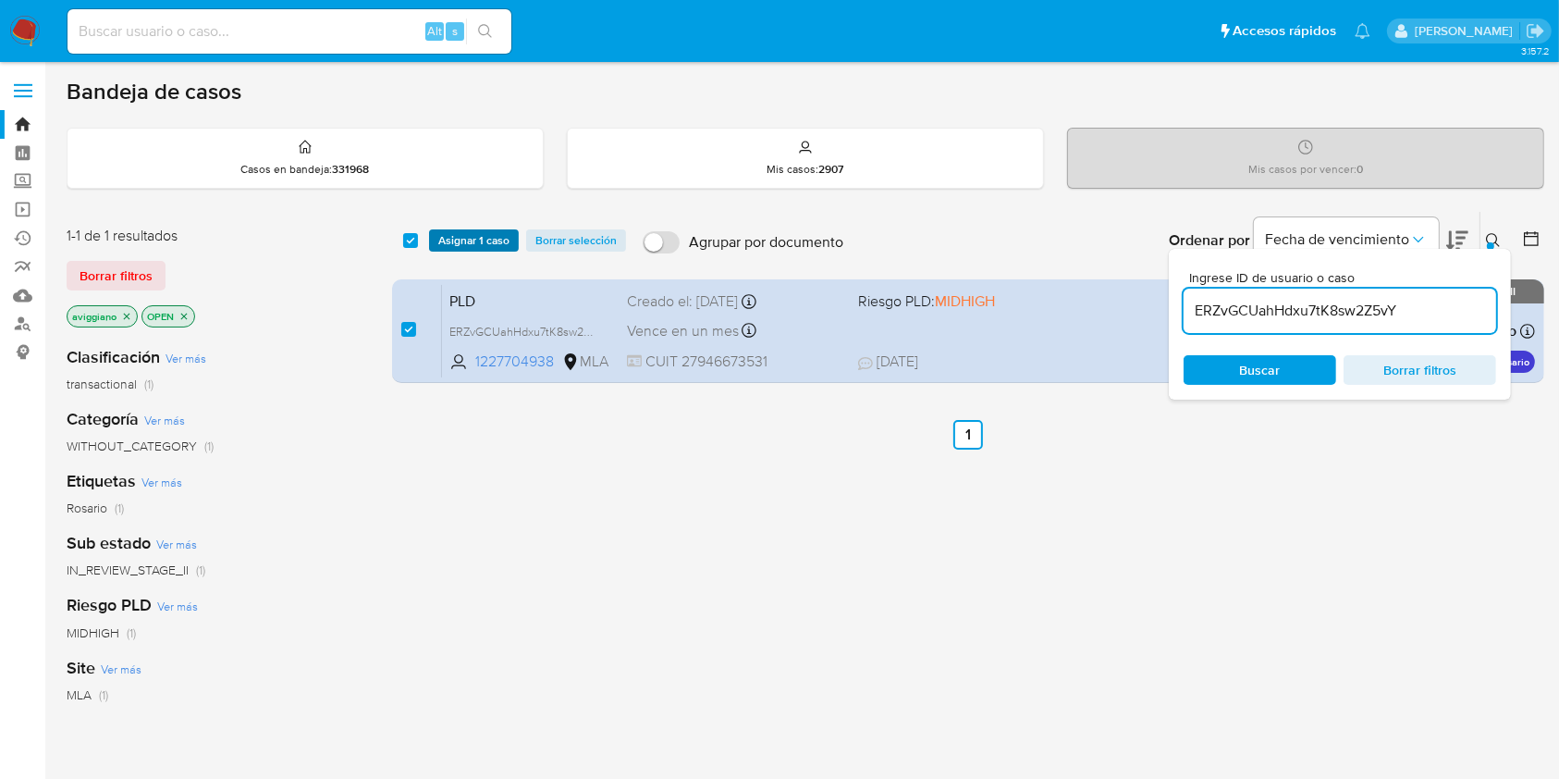
click at [448, 232] on span "Asignar 1 caso" at bounding box center [473, 240] width 71 height 18
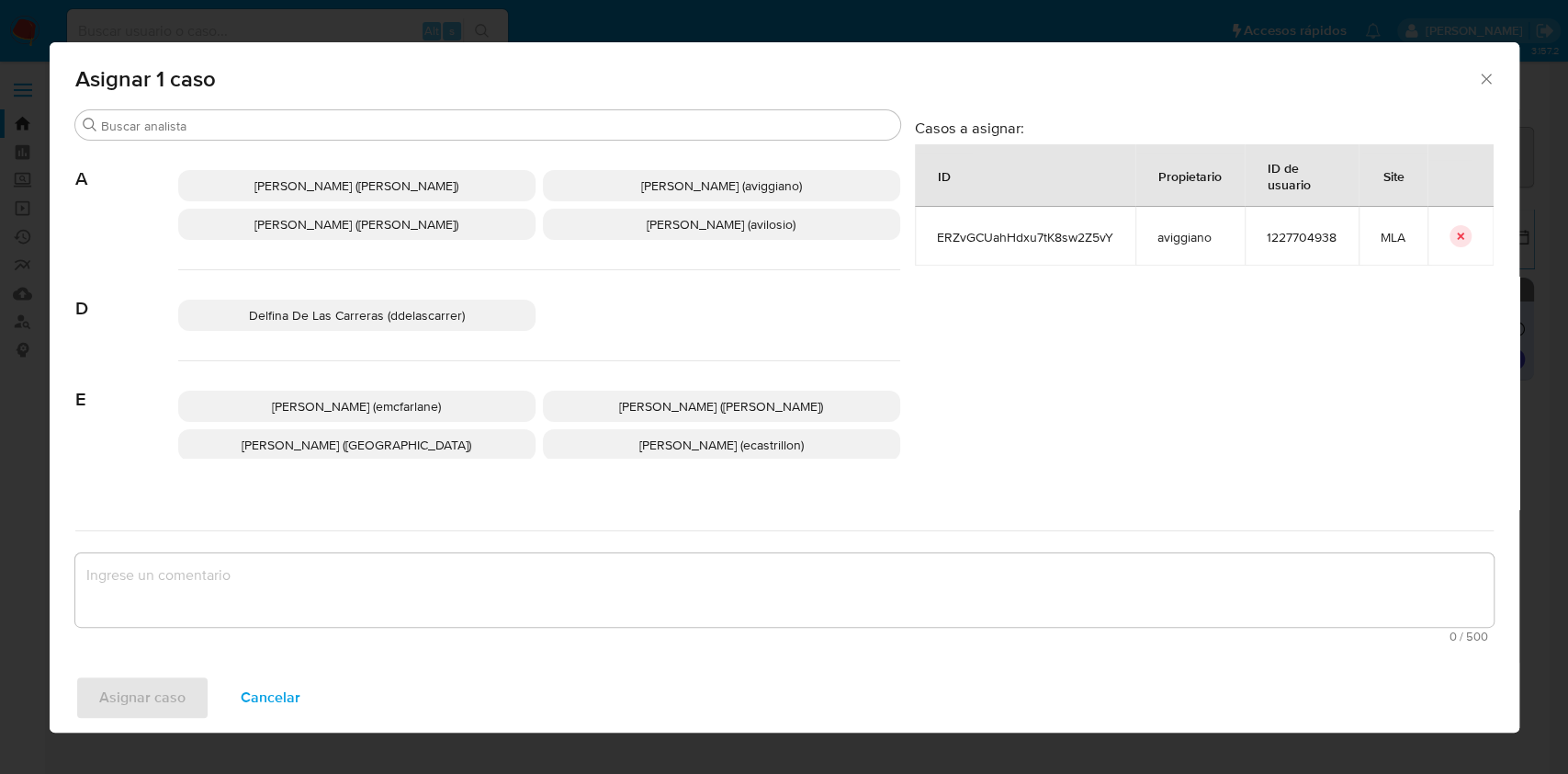
click at [364, 234] on p "[PERSON_NAME] ([PERSON_NAME])" at bounding box center [357, 224] width 358 height 31
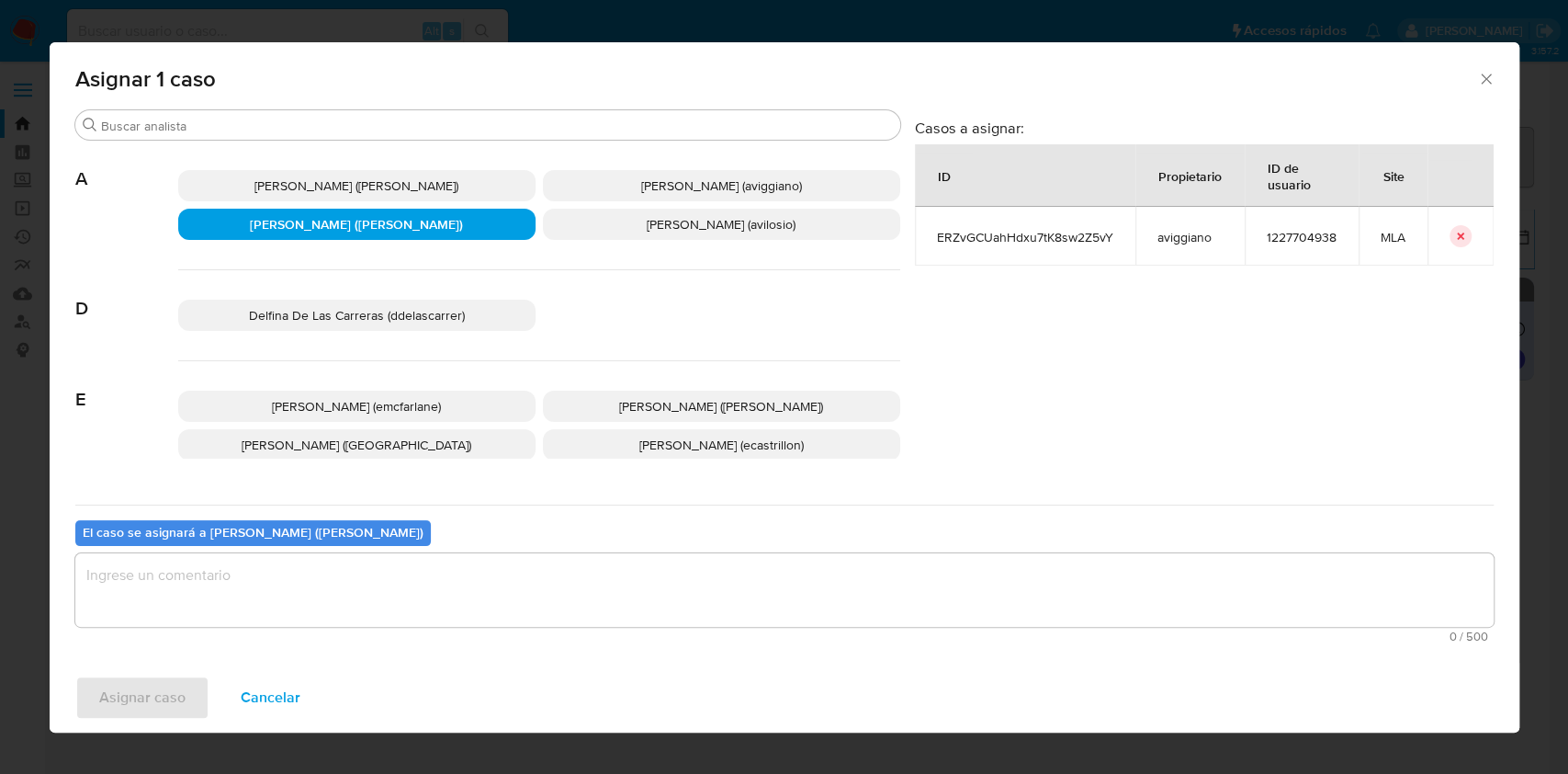
click at [635, 200] on p "[PERSON_NAME] (aviggiano)" at bounding box center [721, 185] width 358 height 31
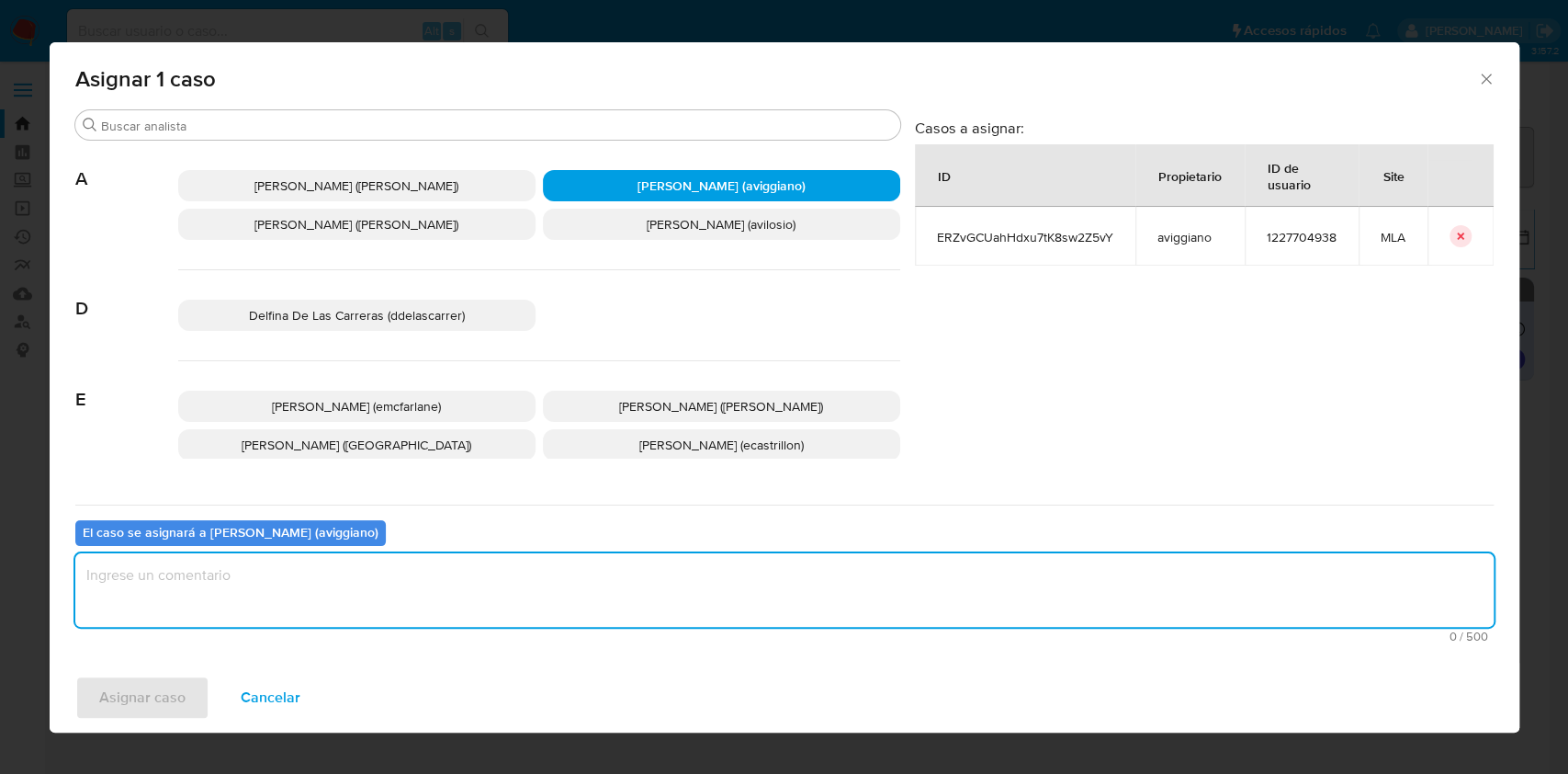
drag, startPoint x: 452, startPoint y: 596, endPoint x: 148, endPoint y: 687, distance: 317.3
click at [450, 599] on textarea "assign-modal" at bounding box center [785, 590] width 1419 height 74
click at [133, 693] on span "Asignar caso" at bounding box center [142, 697] width 86 height 41
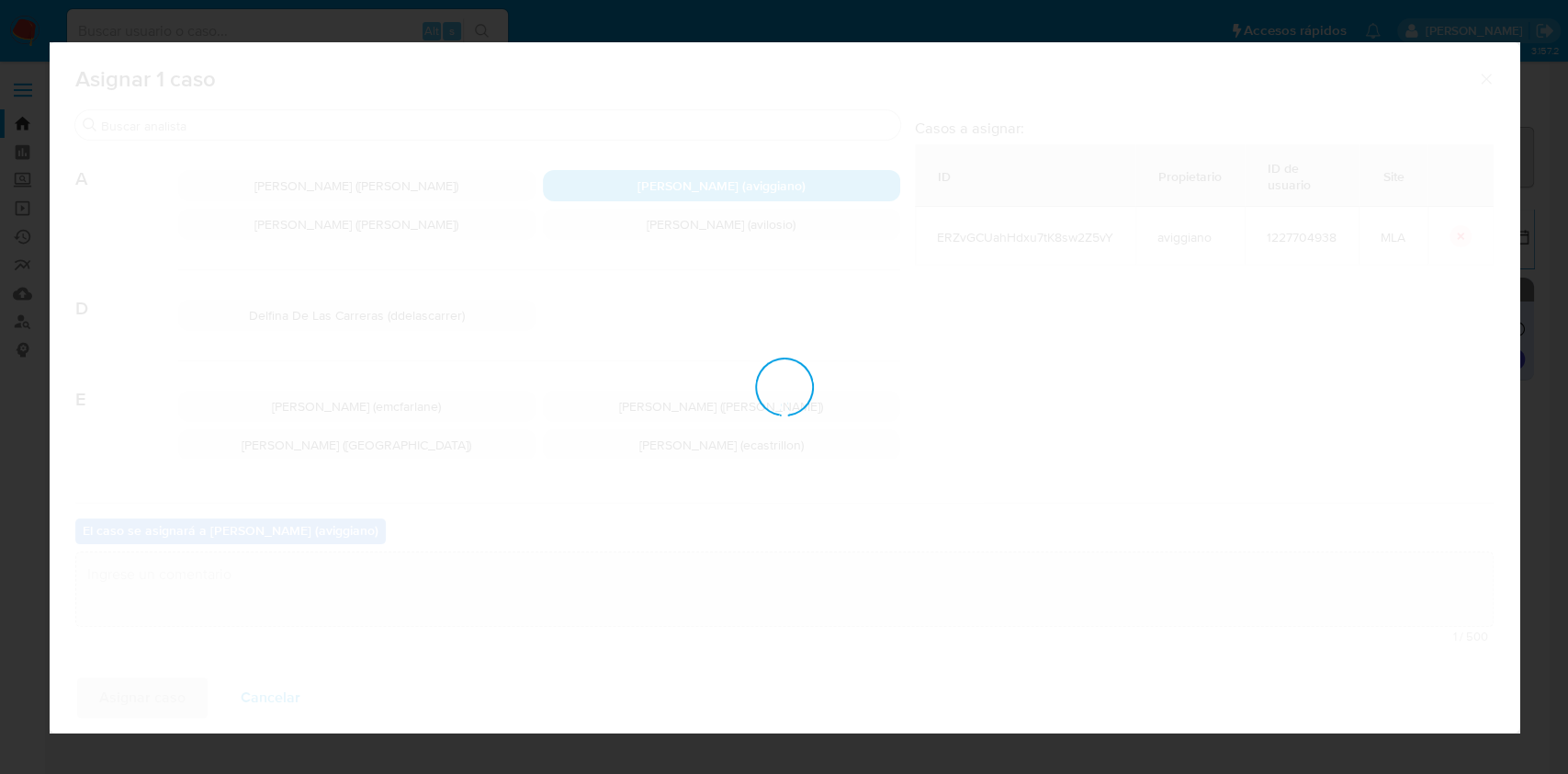
checkbox input "false"
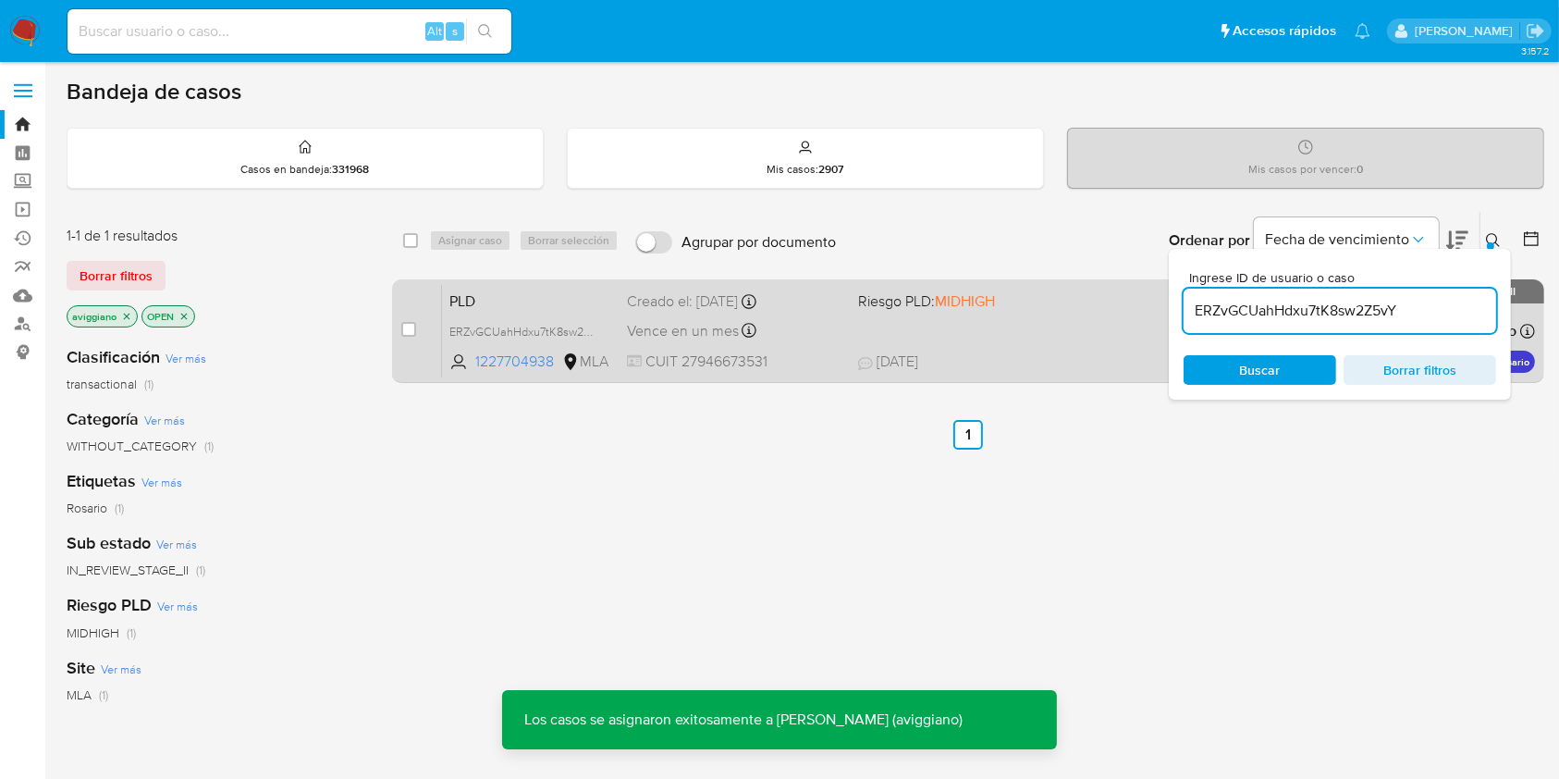
click at [998, 345] on div "PLD ERZvGCUahHdxu7tK8sw2Z5vY 1227704938 MLA Riesgo PLD: MIDHIGH Creado el: [DAT…" at bounding box center [988, 330] width 1093 height 93
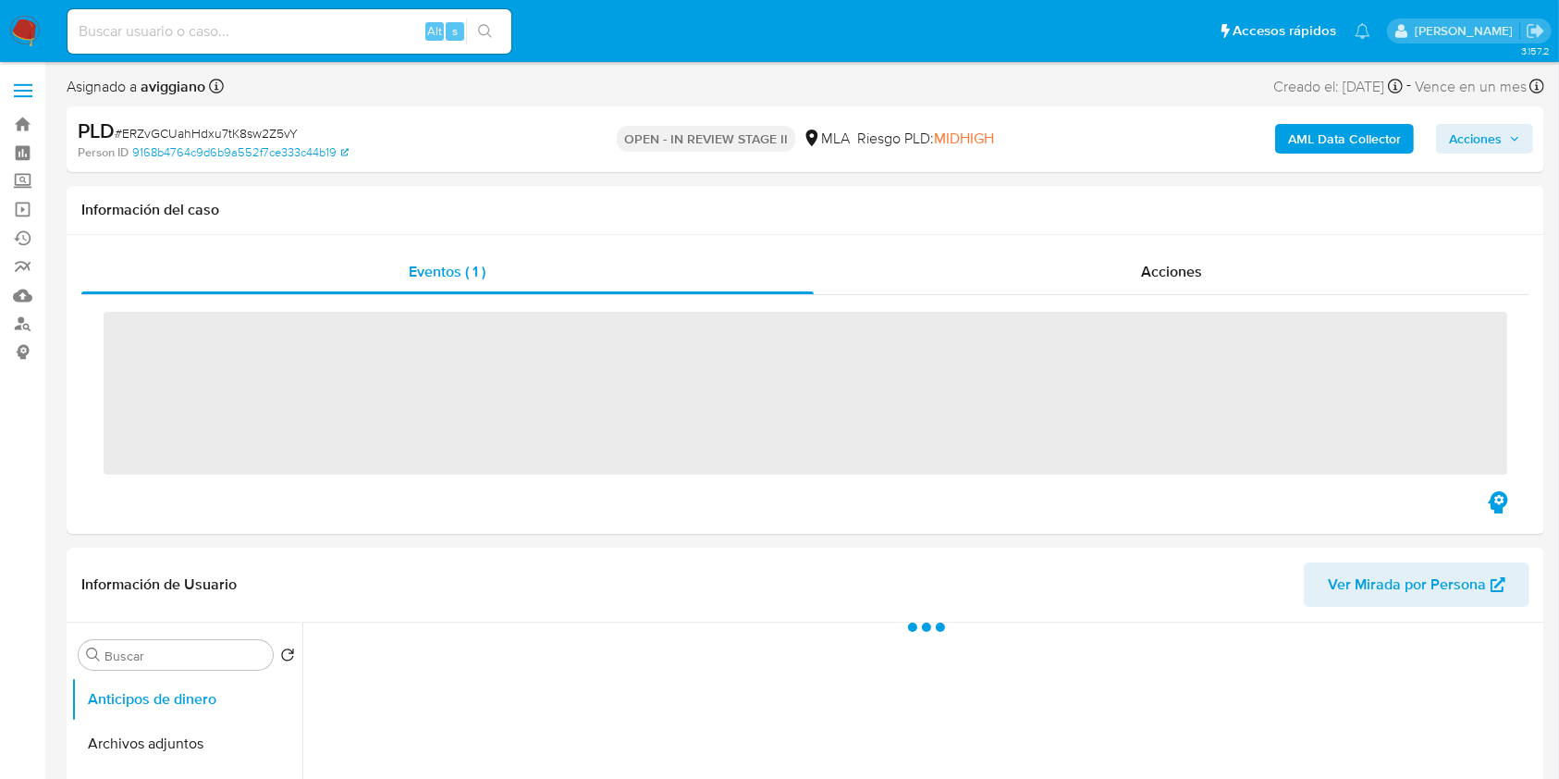
click at [1518, 148] on span "Acciones" at bounding box center [1484, 139] width 71 height 26
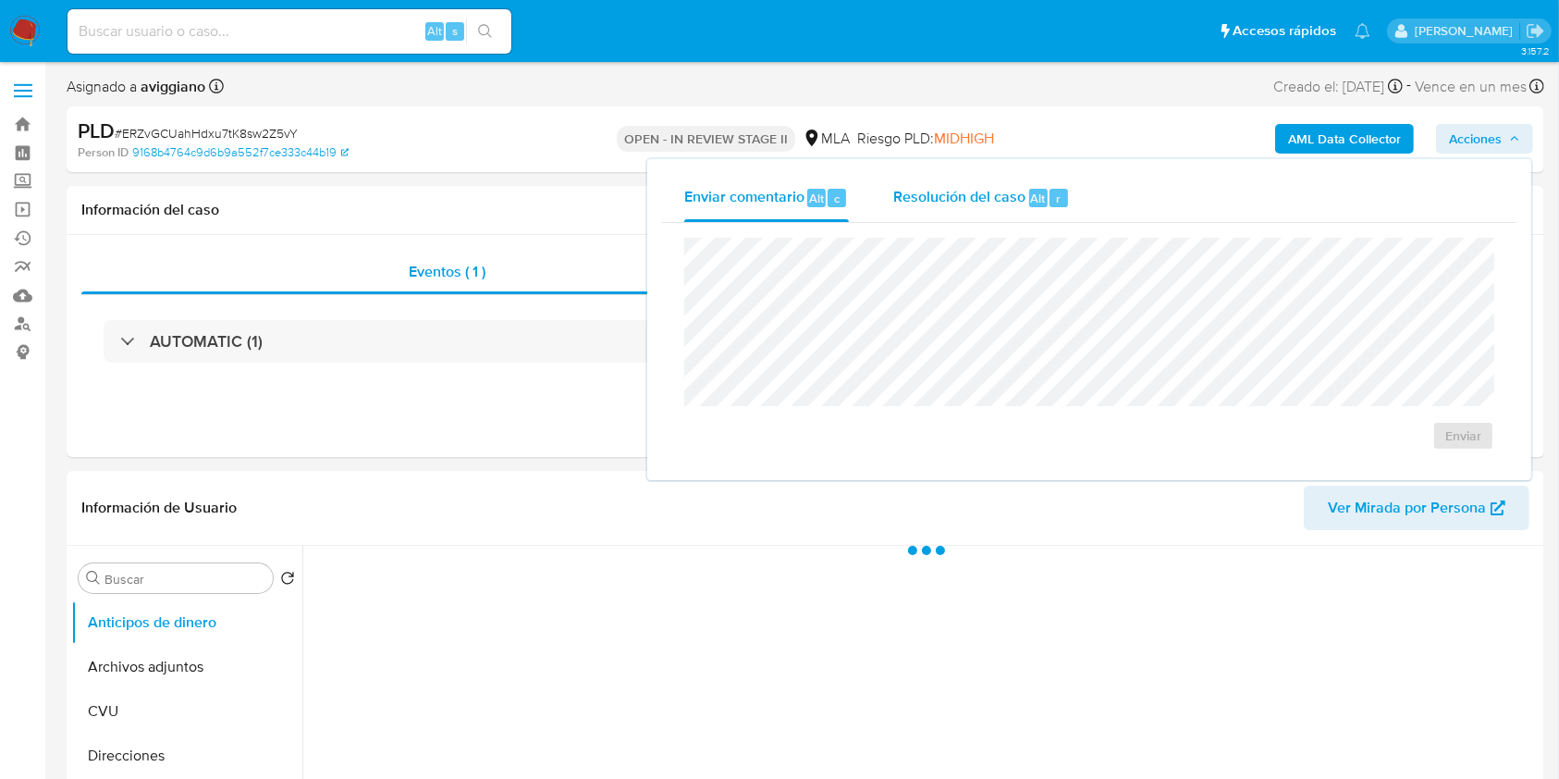
click at [977, 206] on span "Resolución del caso" at bounding box center [959, 197] width 132 height 21
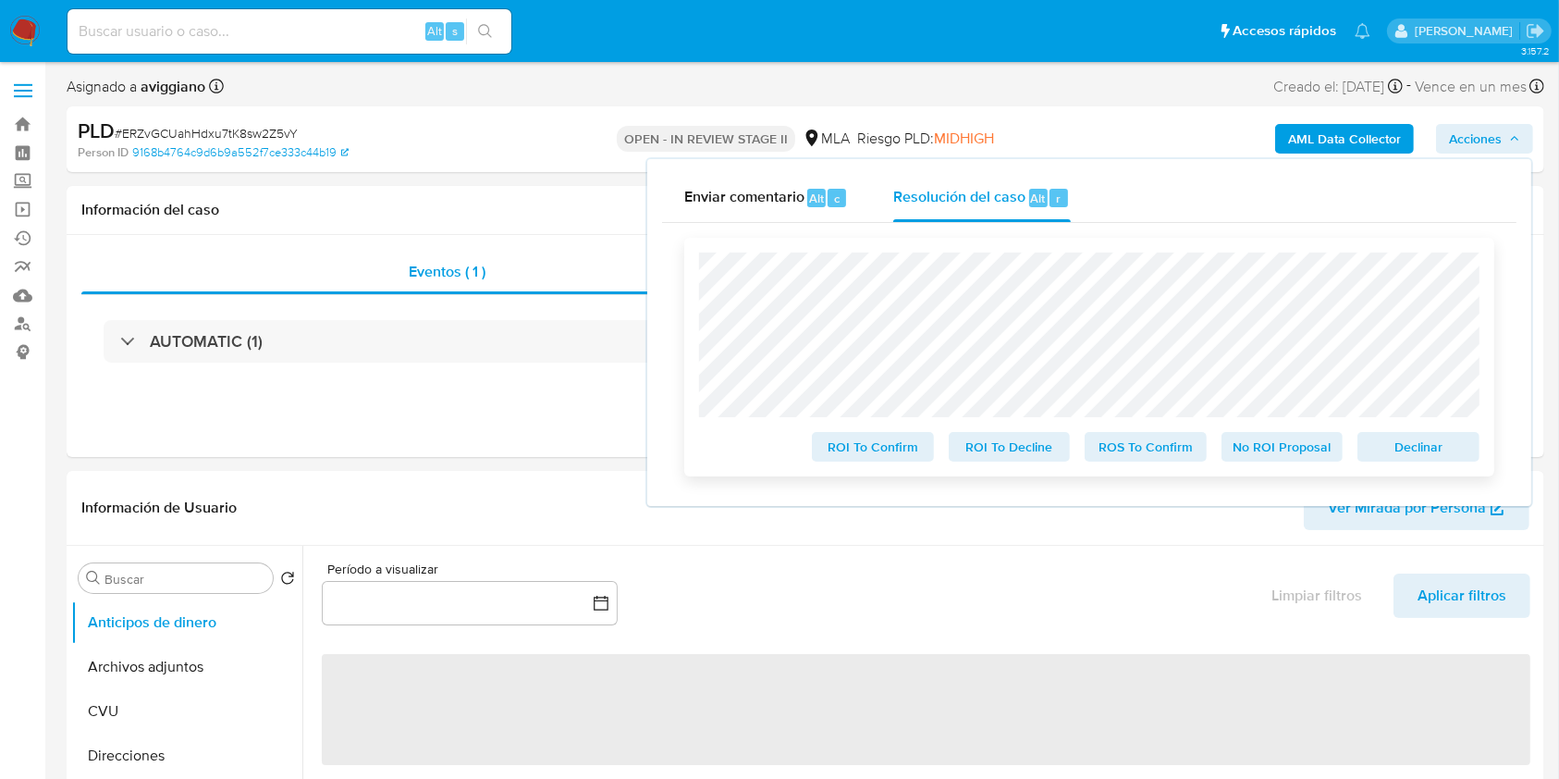
select select "10"
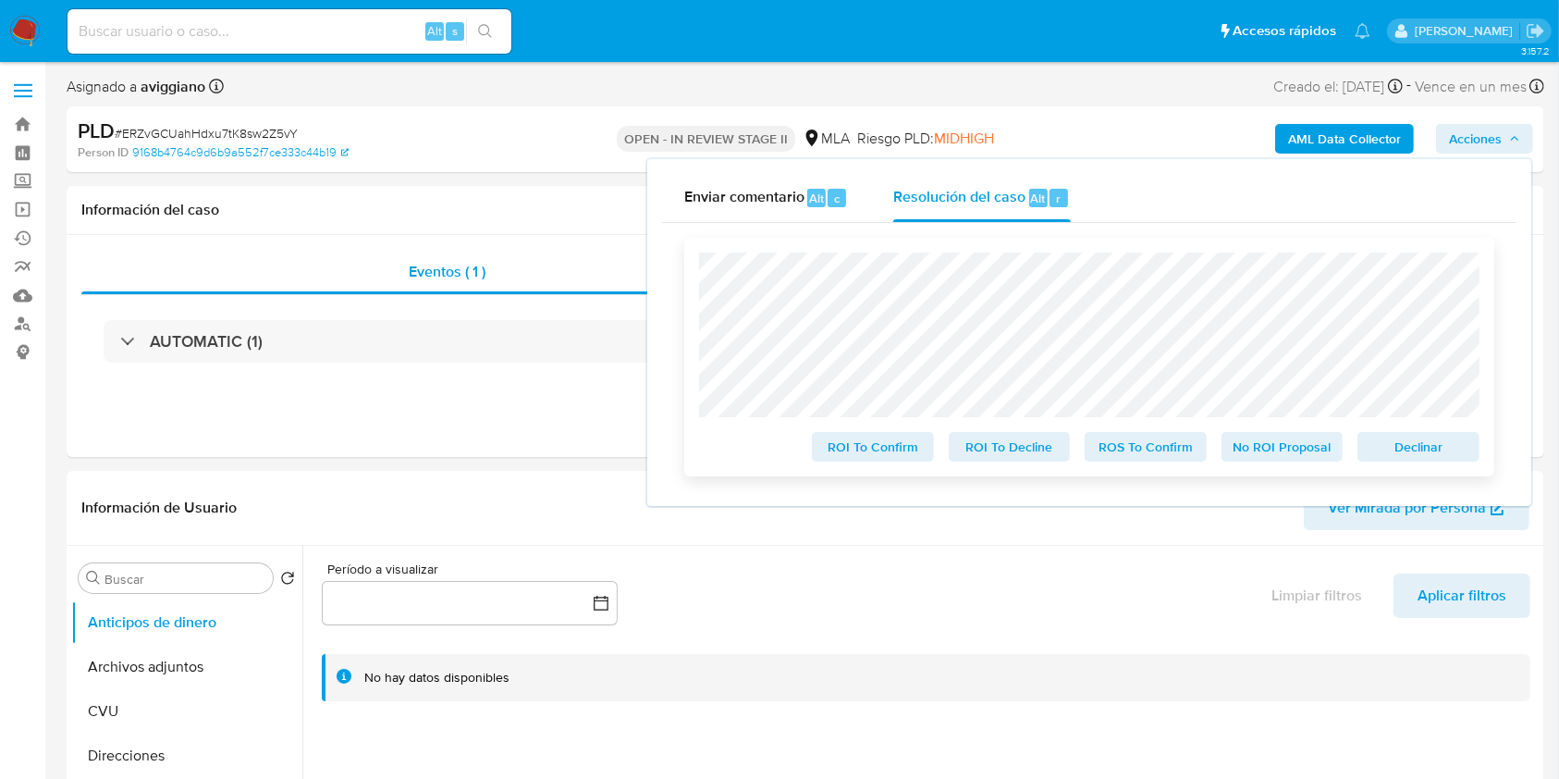
click at [1442, 472] on div "ROI To Confirm ROI To Decline ROS To Confirm No ROI Proposal Declinar" at bounding box center [1089, 357] width 810 height 239
click at [1435, 450] on span "Declinar" at bounding box center [1418, 447] width 96 height 26
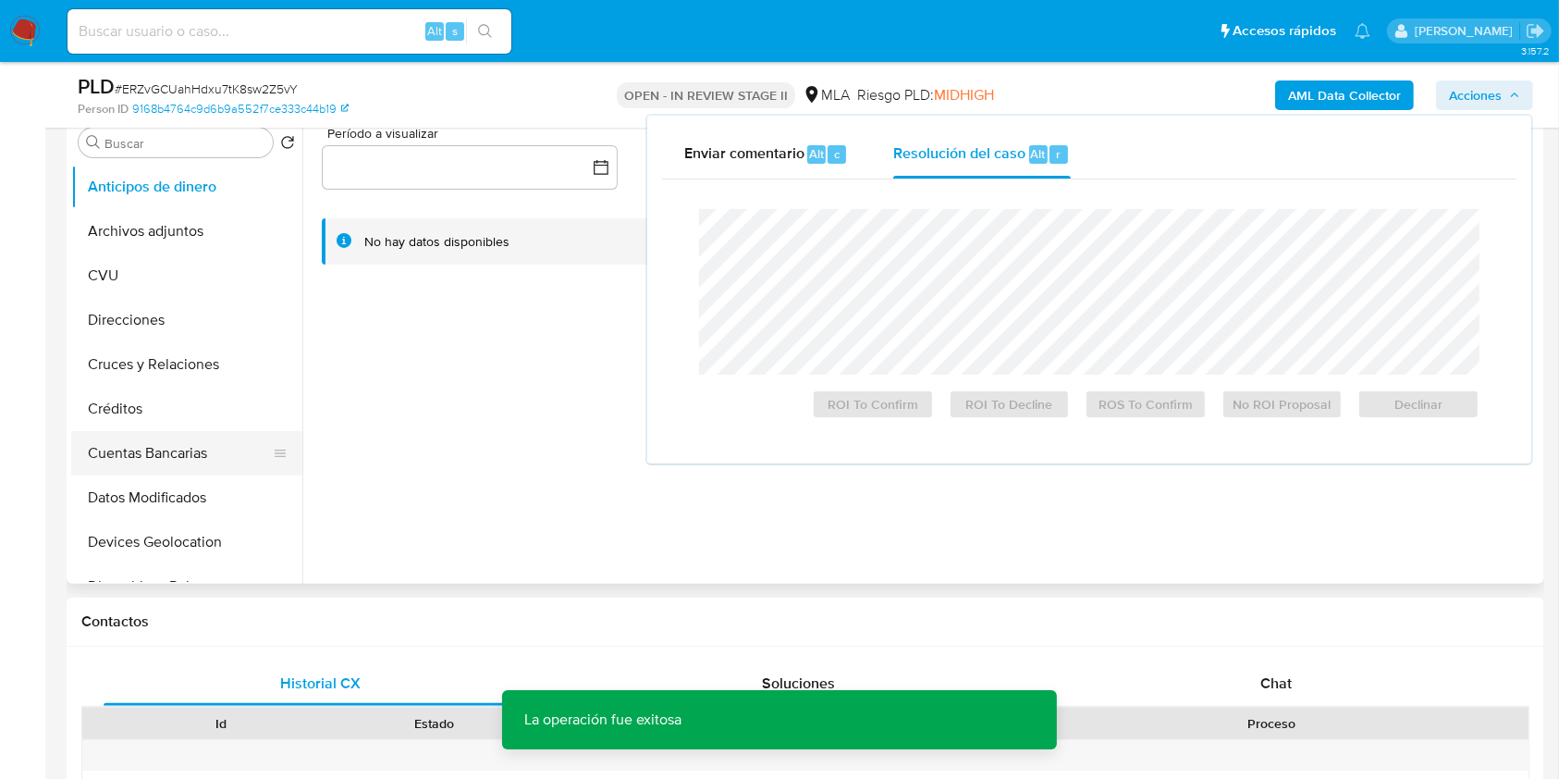
scroll to position [370, 0]
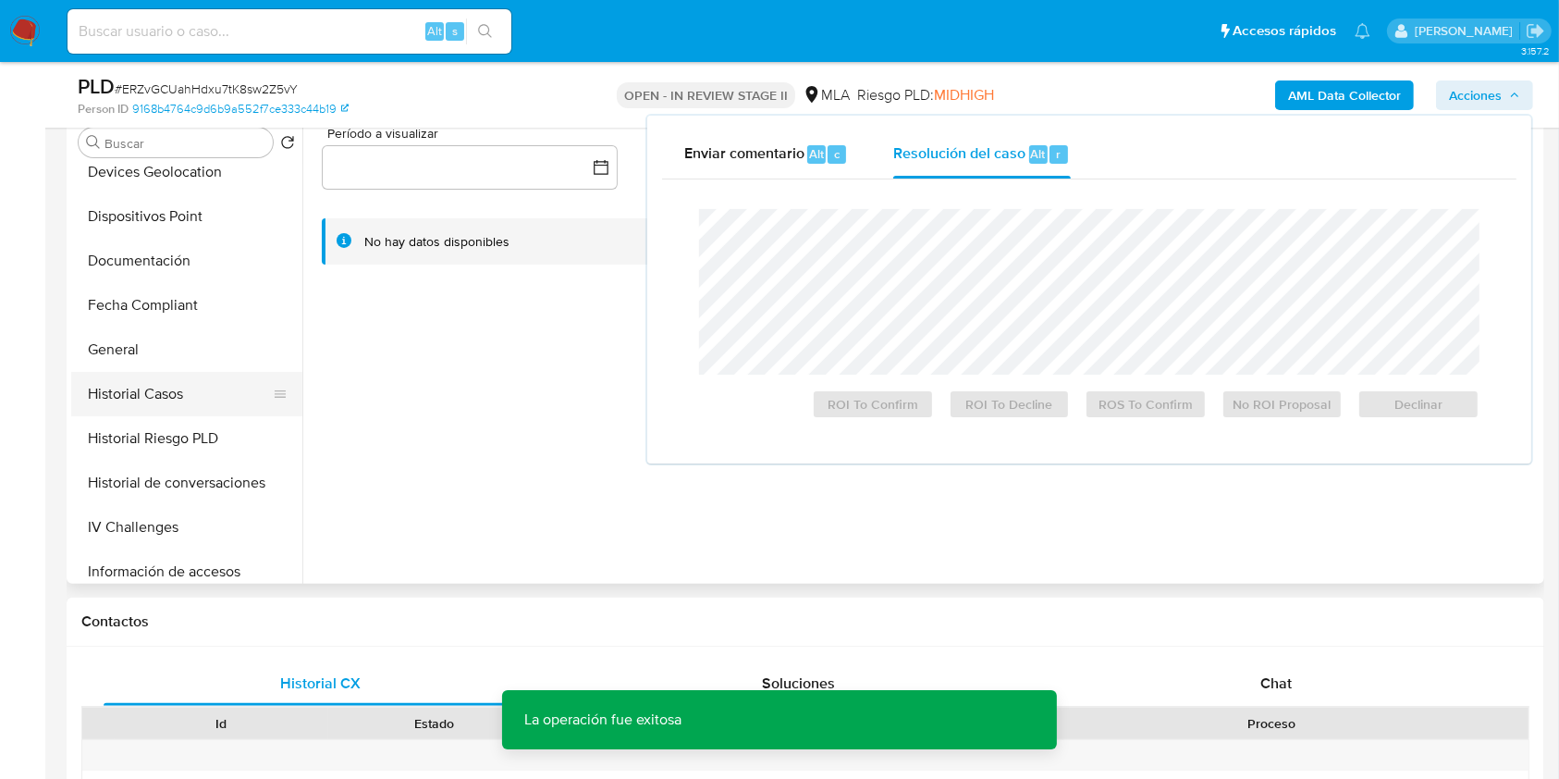
click at [169, 403] on button "Historial Casos" at bounding box center [179, 394] width 216 height 44
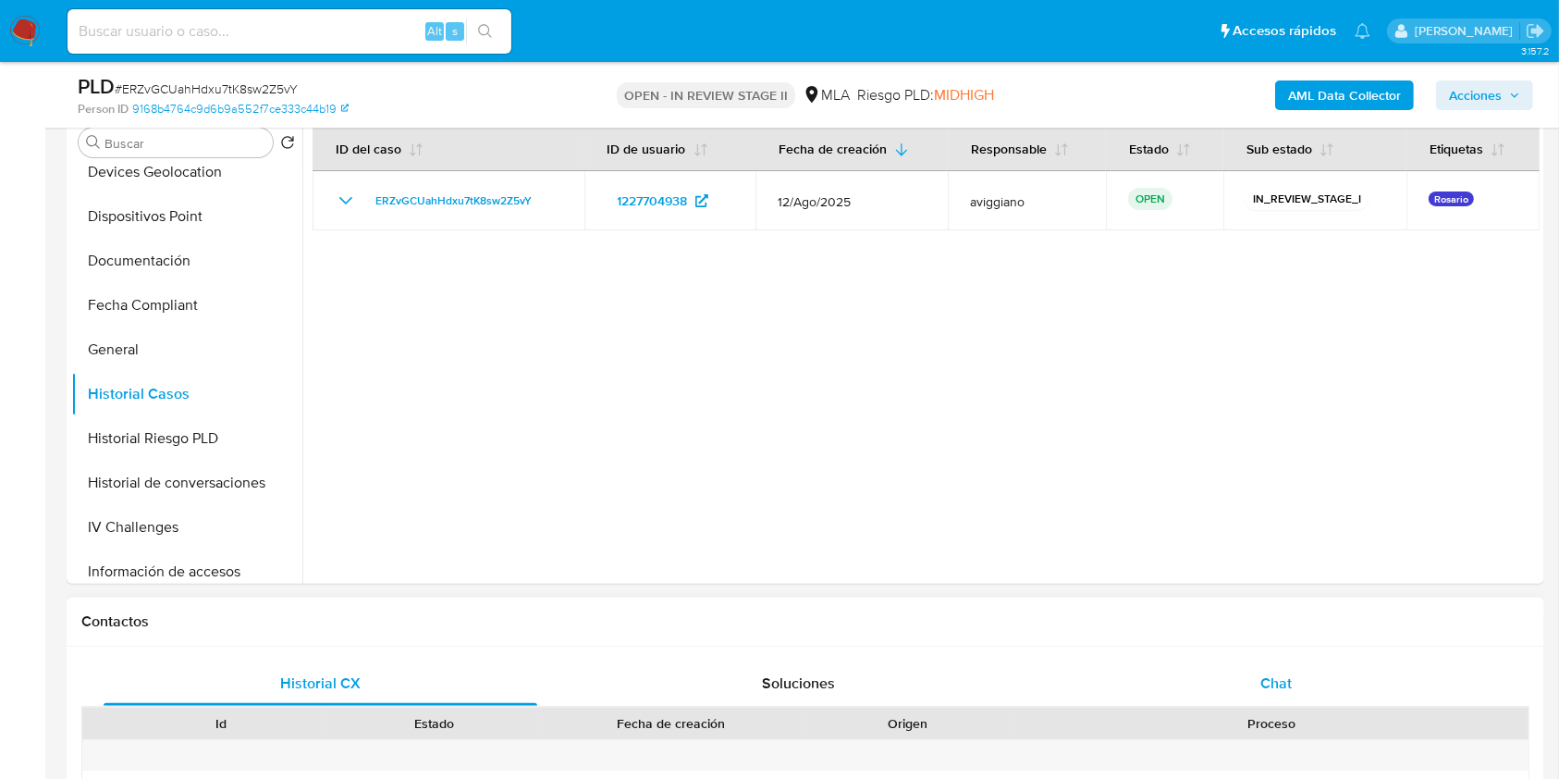
click at [1266, 677] on span "Chat" at bounding box center [1275, 682] width 31 height 21
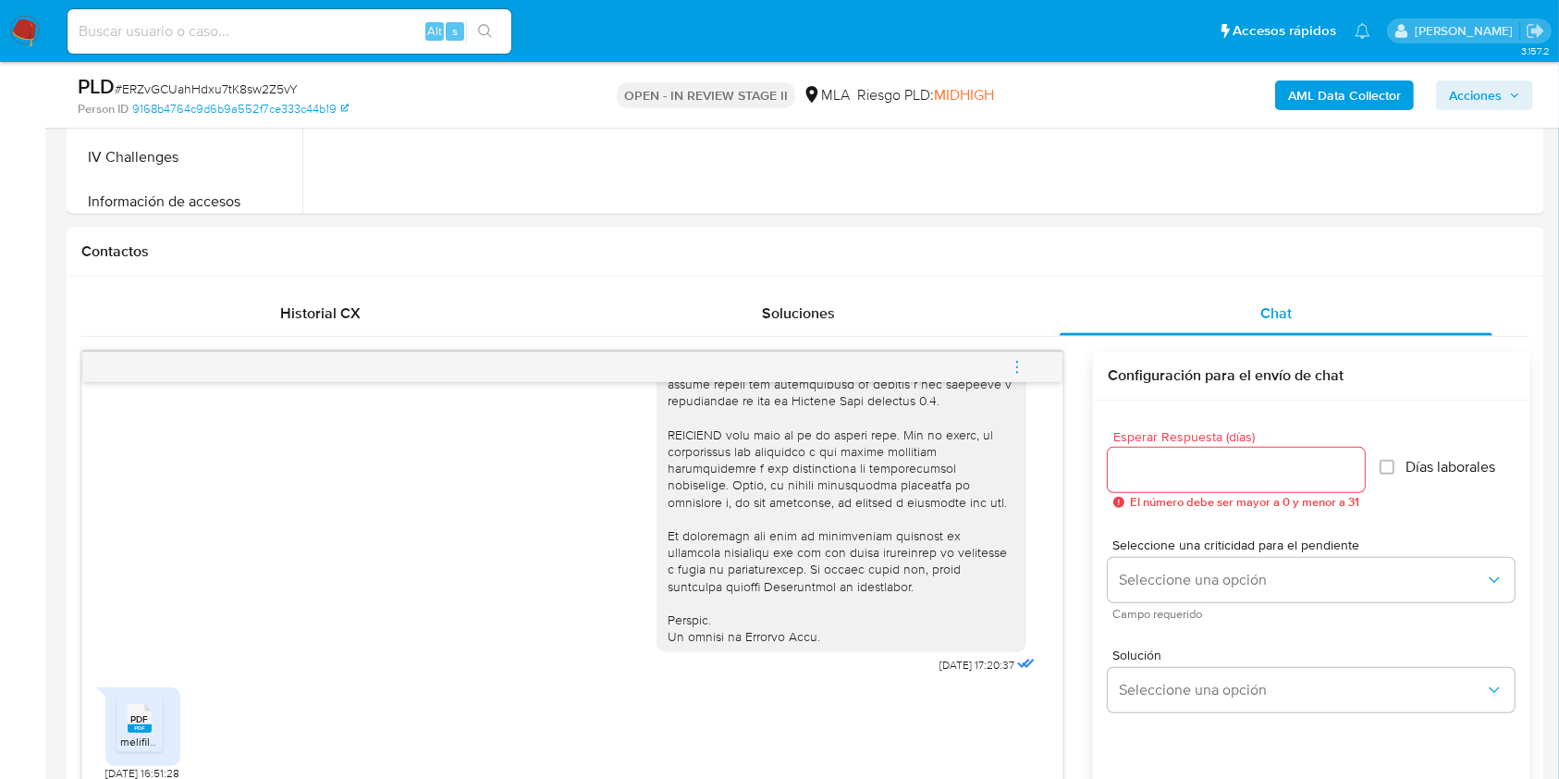
scroll to position [1355, 0]
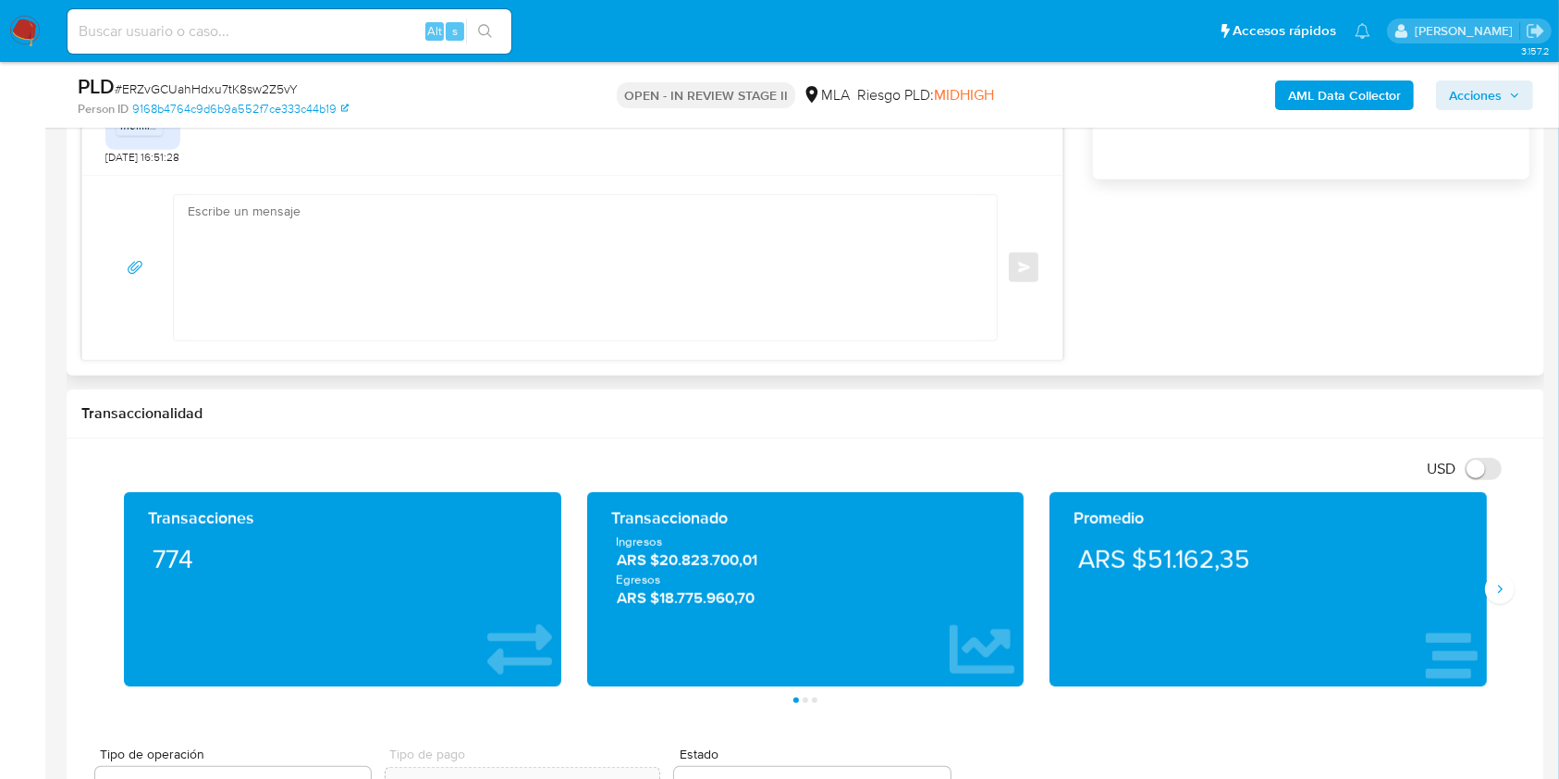
click at [420, 298] on textarea at bounding box center [581, 267] width 786 height 145
paste textarea "Hola XXX, Muchas gracias por la respuesta. Analizamos tu caso y verificamos que…"
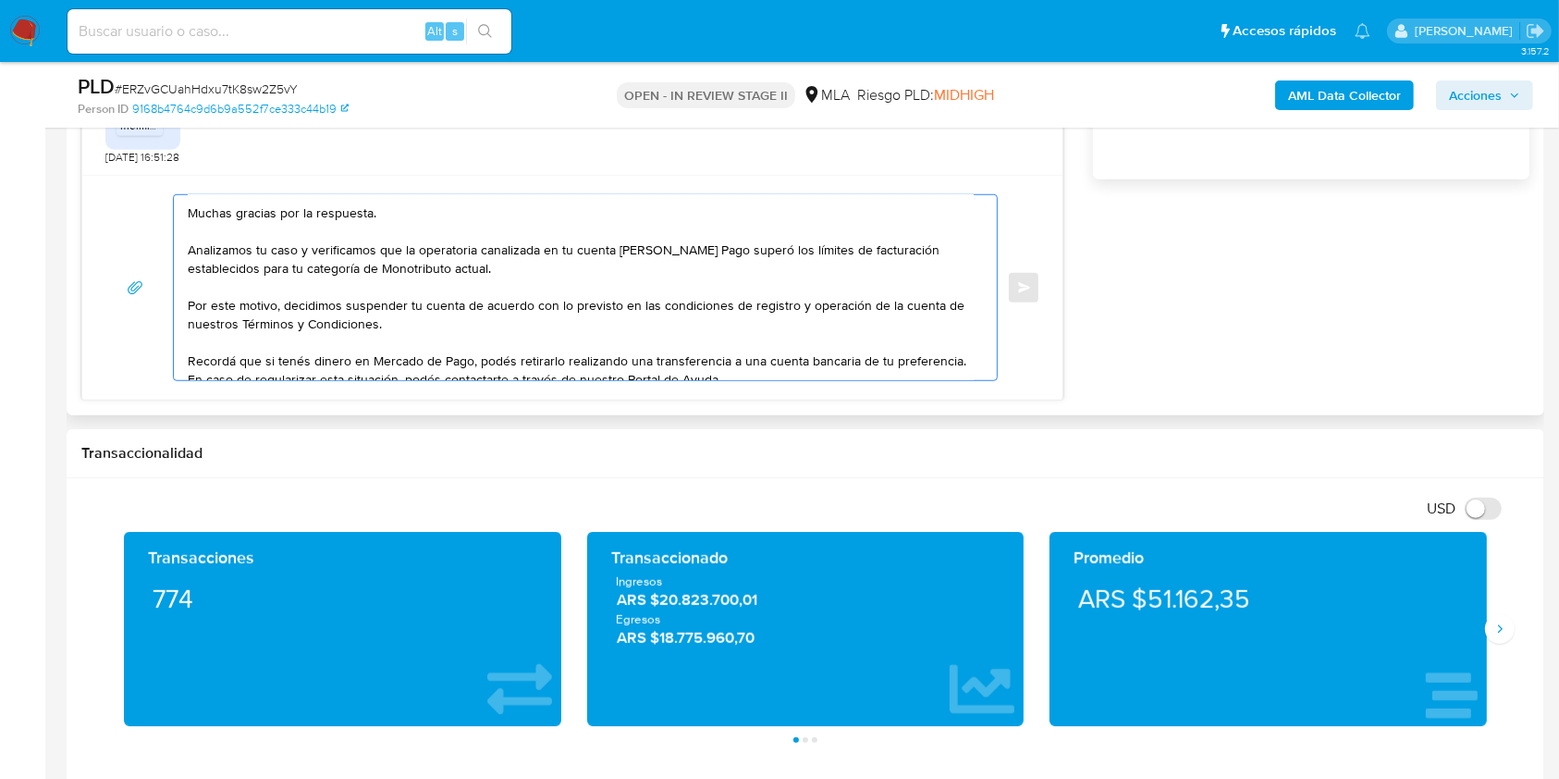
scroll to position [0, 0]
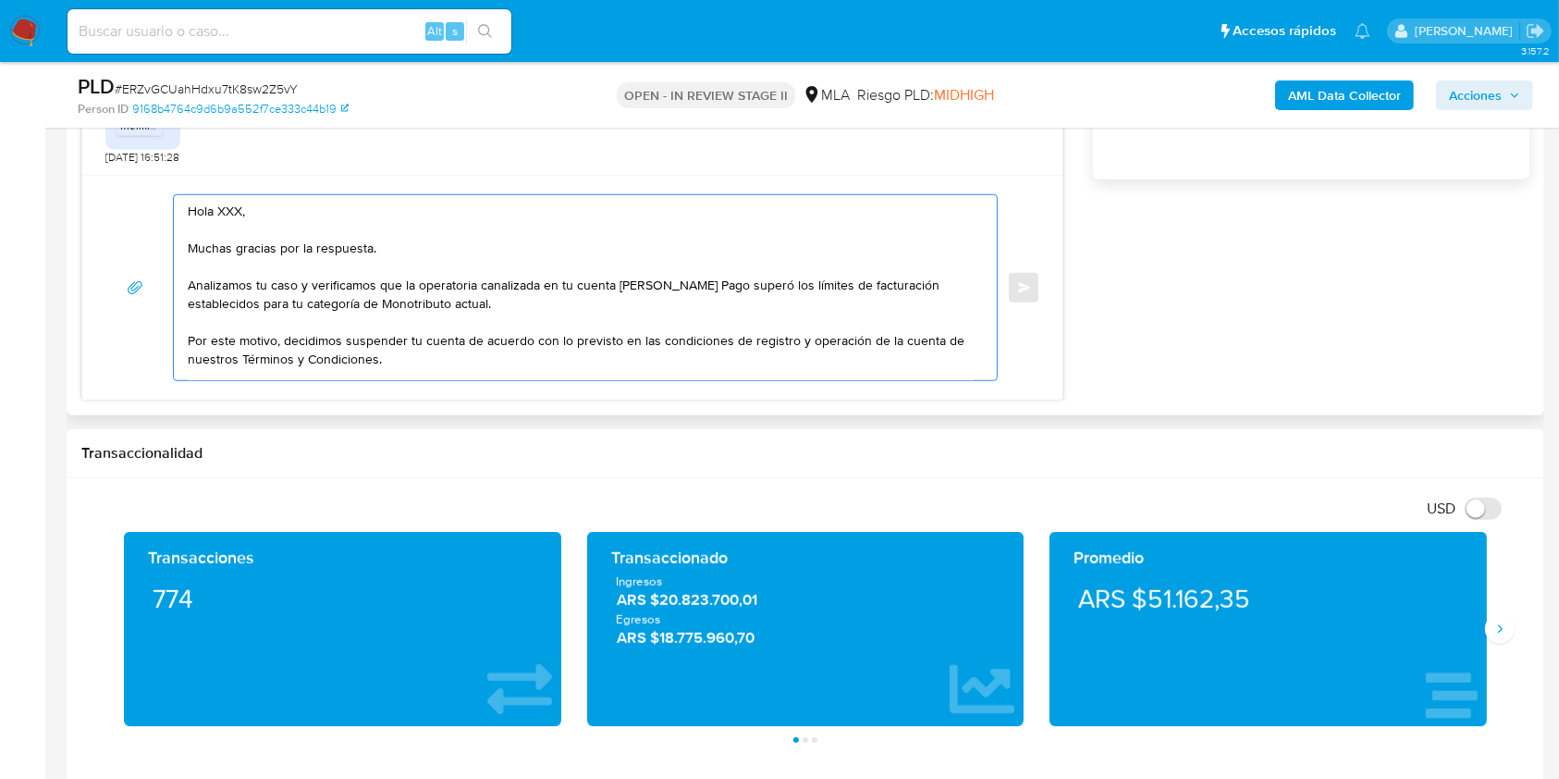
click at [234, 212] on textarea "Hola XXX, Muchas gracias por la respuesta. Analizamos tu caso y verificamos que…" at bounding box center [581, 287] width 786 height 185
click at [233, 212] on textarea "Hola XXX, Muchas gracias por la respuesta. Analizamos tu caso y verificamos que…" at bounding box center [581, 287] width 786 height 185
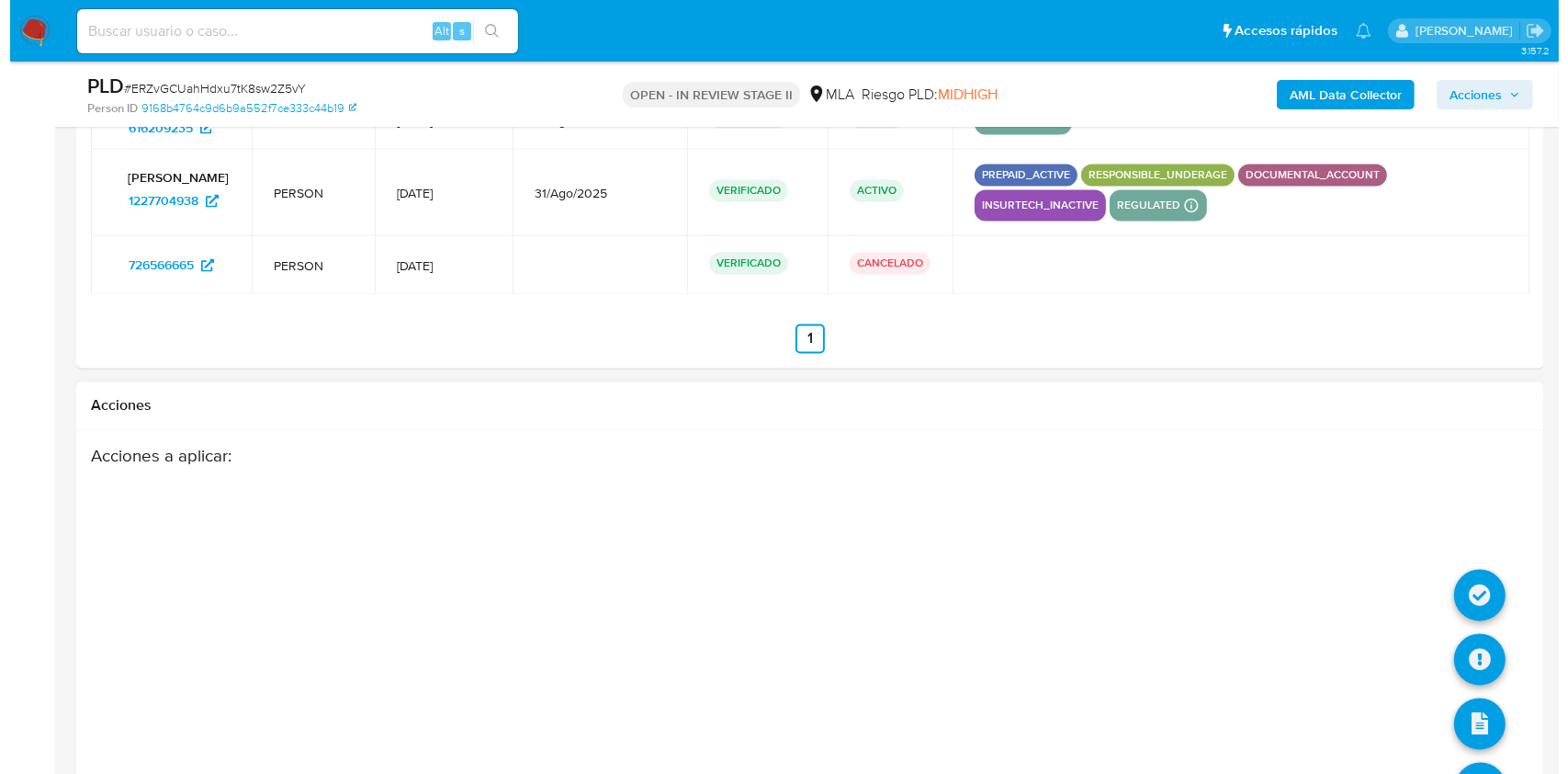
scroll to position [3434, 0]
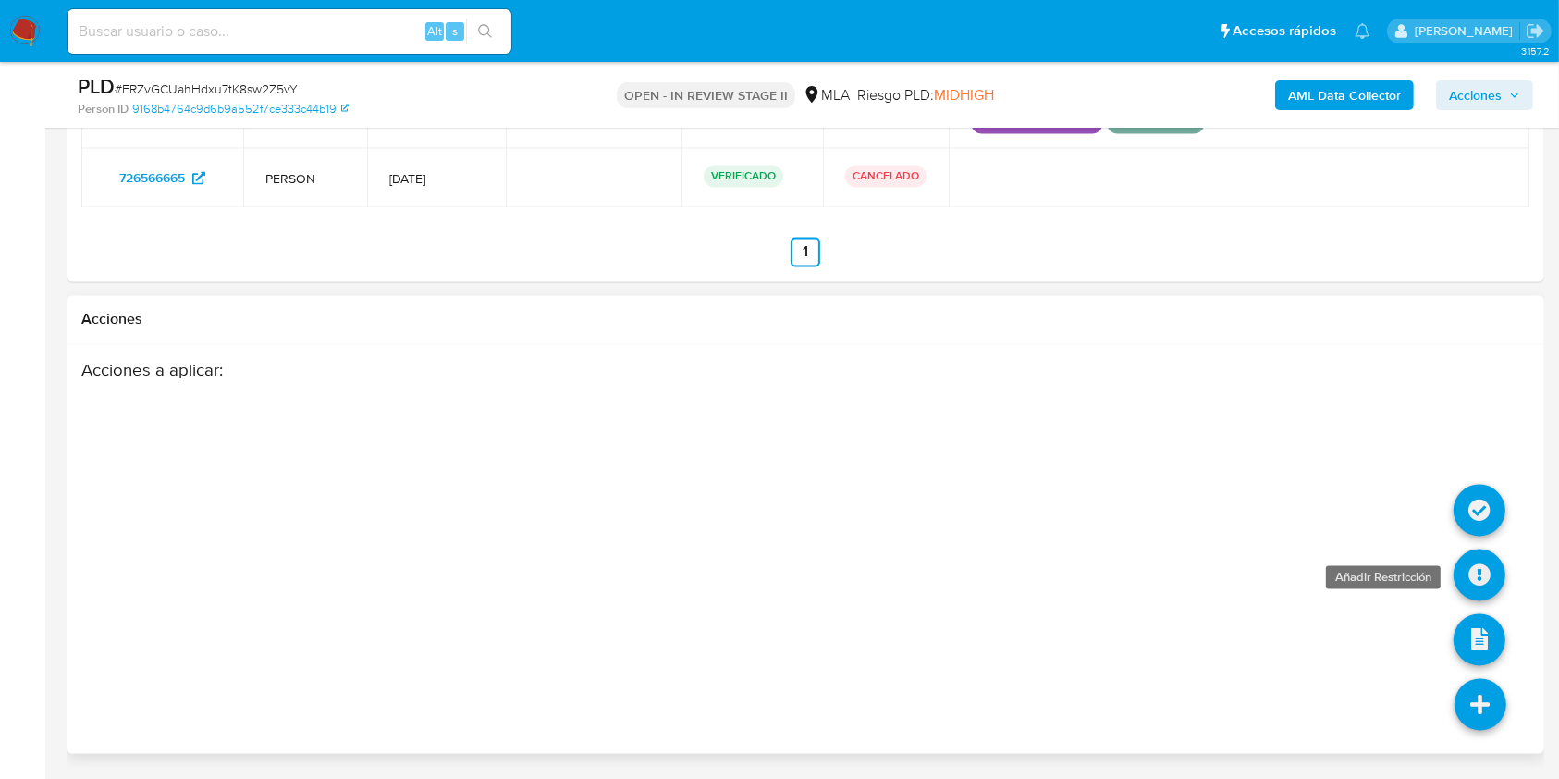
type textarea "Hola, Muchas gracias por la respuesta. Analizamos tu caso y verificamos que la …"
click at [1489, 585] on icon at bounding box center [1479, 575] width 52 height 52
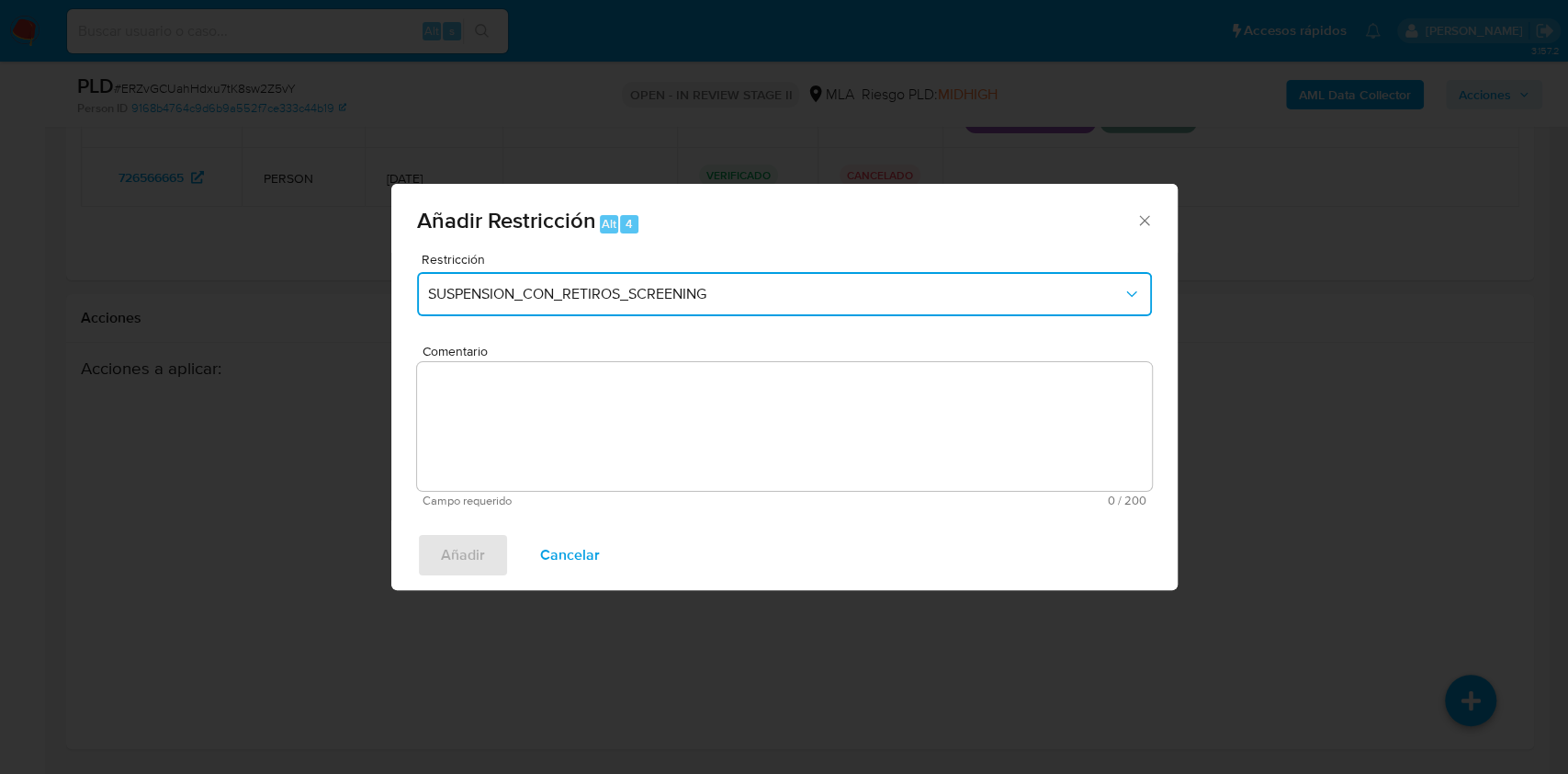
click at [592, 287] on span "SUSPENSION_CON_RETIROS_SCREENING" at bounding box center [775, 294] width 695 height 18
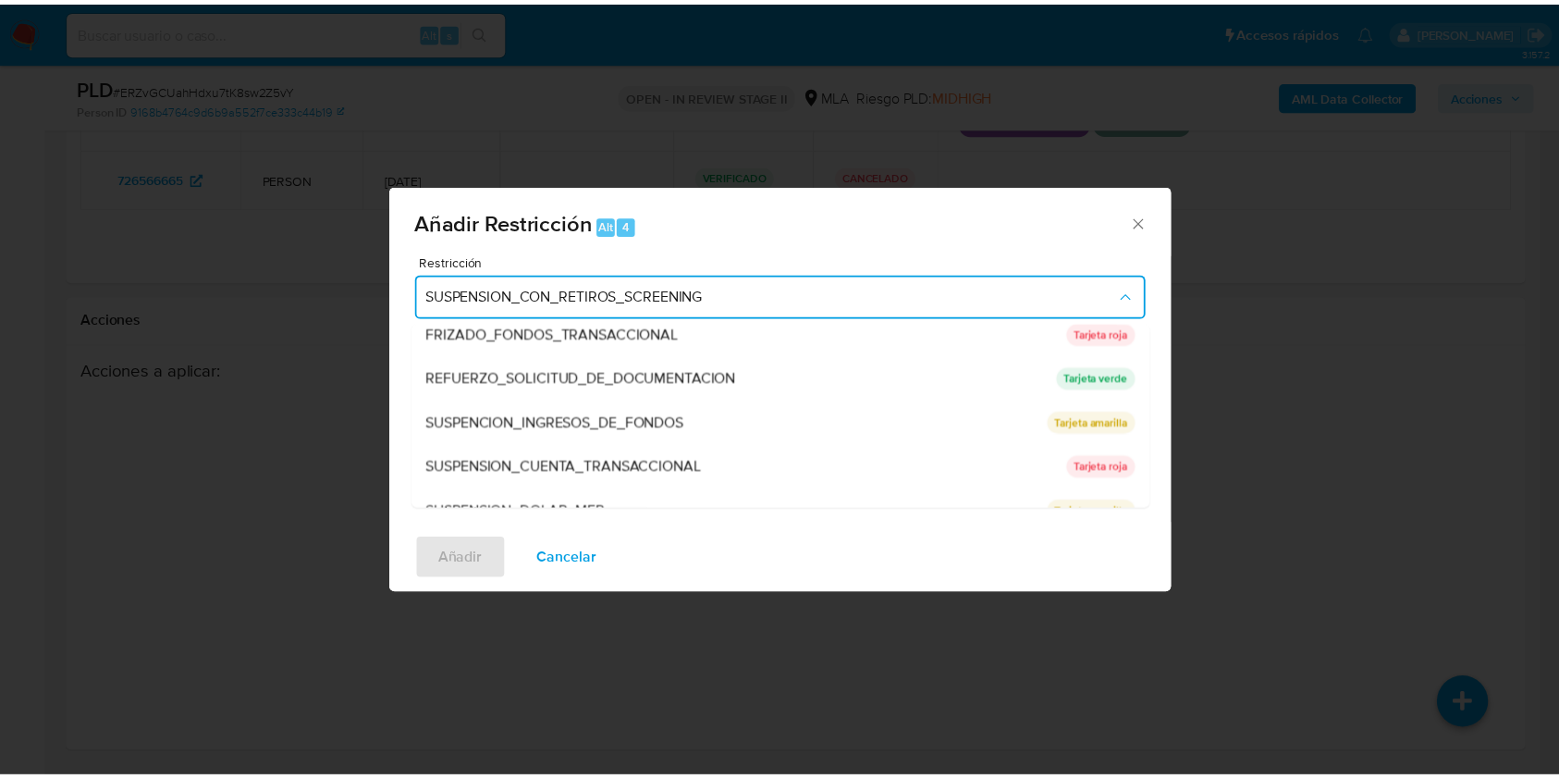
scroll to position [370, 0]
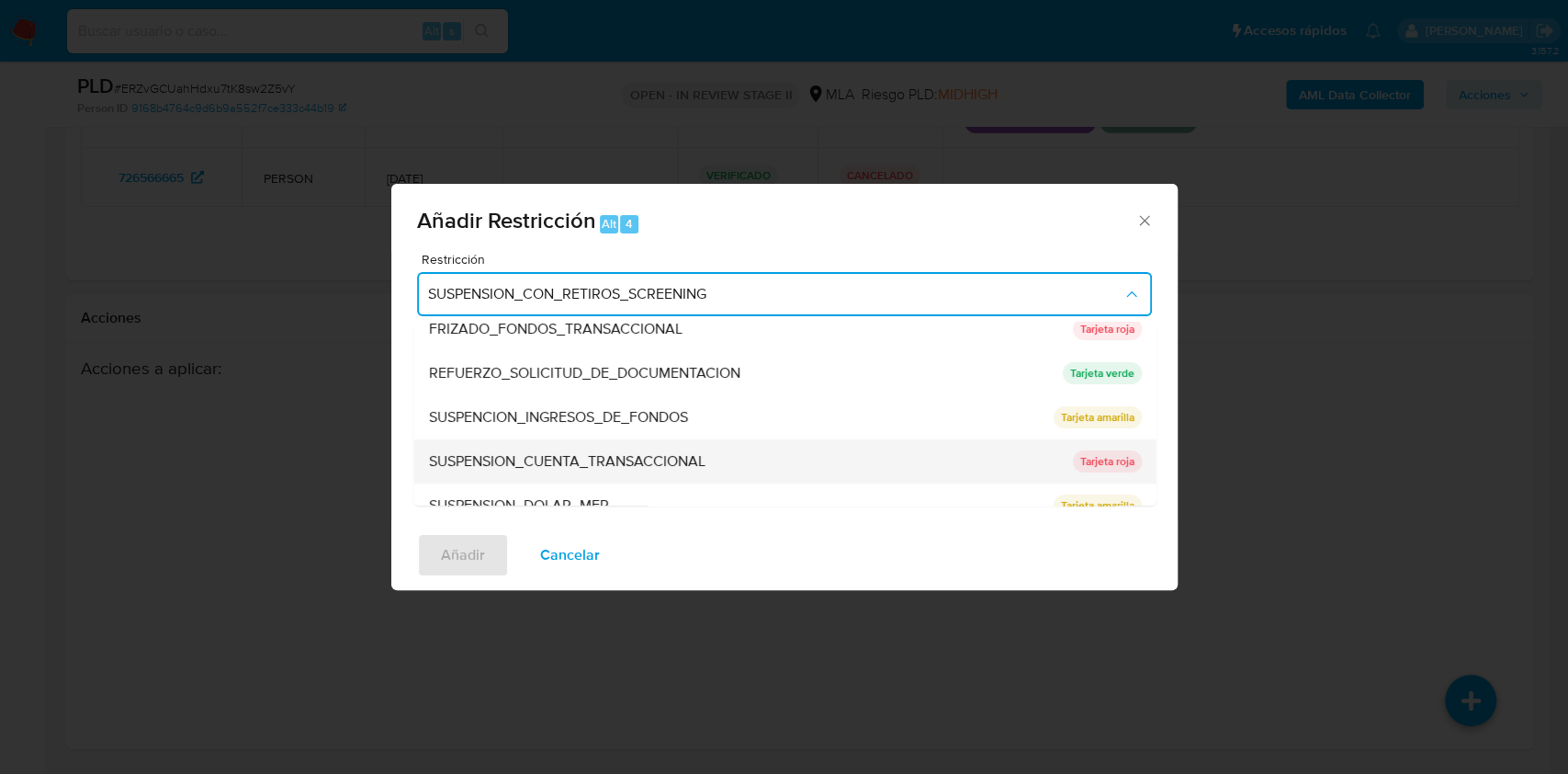
click at [580, 465] on span "SUSPENSION_CUENTA_TRANSACCIONAL" at bounding box center [566, 461] width 276 height 18
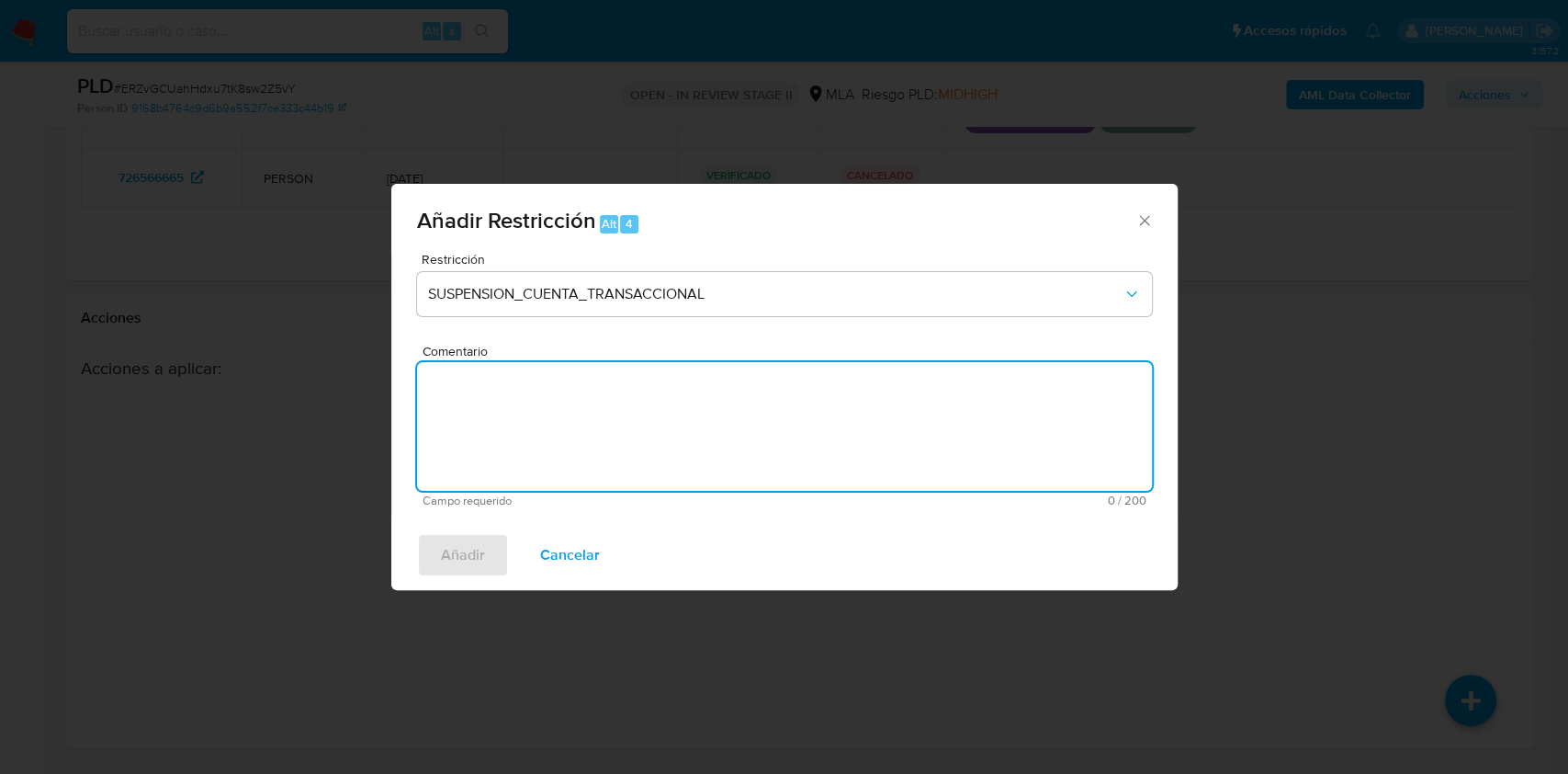
click at [515, 451] on textarea "Comentario" at bounding box center [785, 425] width 735 height 128
type textarea "AML"
click at [486, 562] on button "Añadir" at bounding box center [463, 554] width 91 height 44
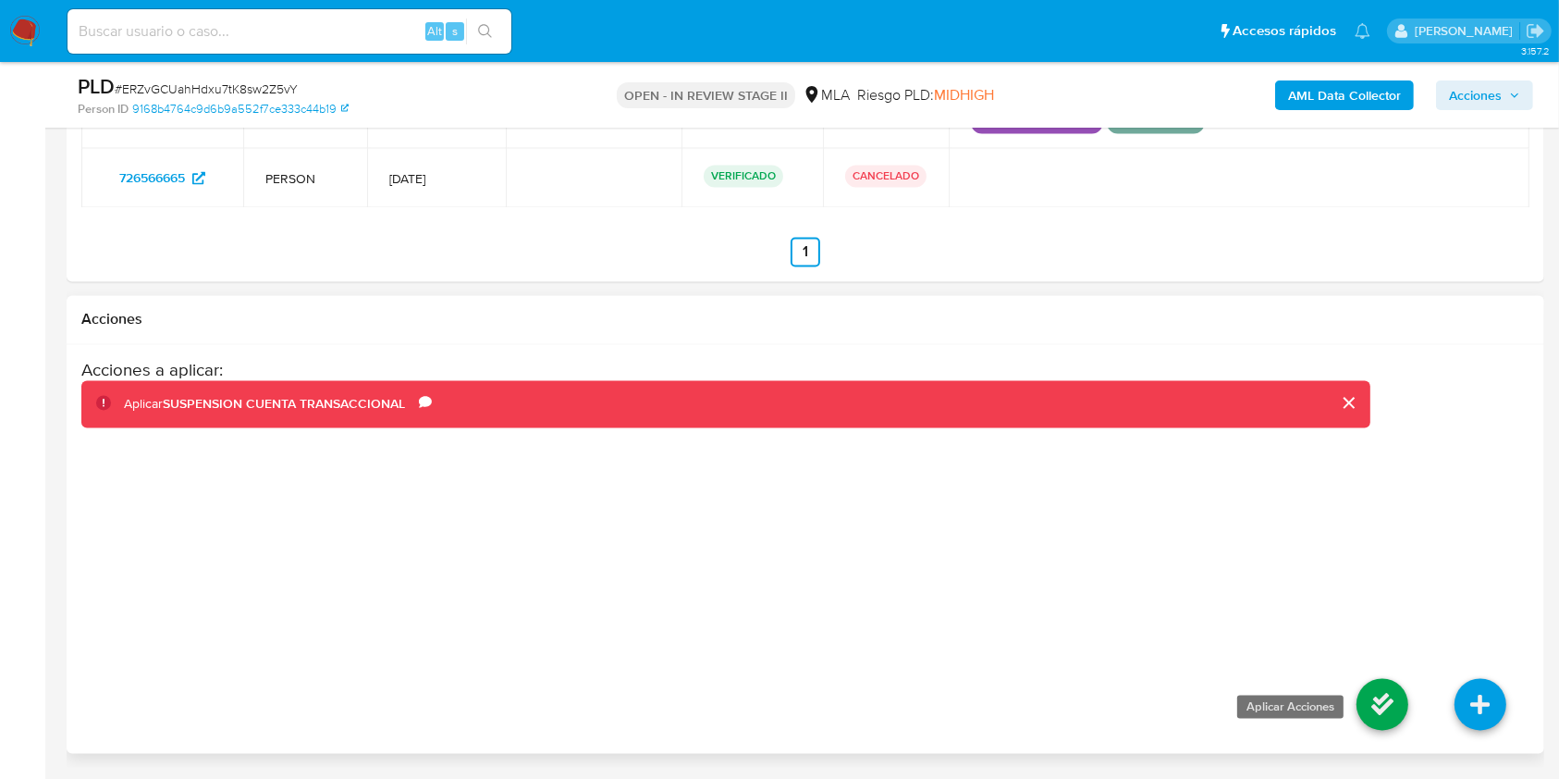
click at [1376, 713] on icon at bounding box center [1382, 705] width 52 height 52
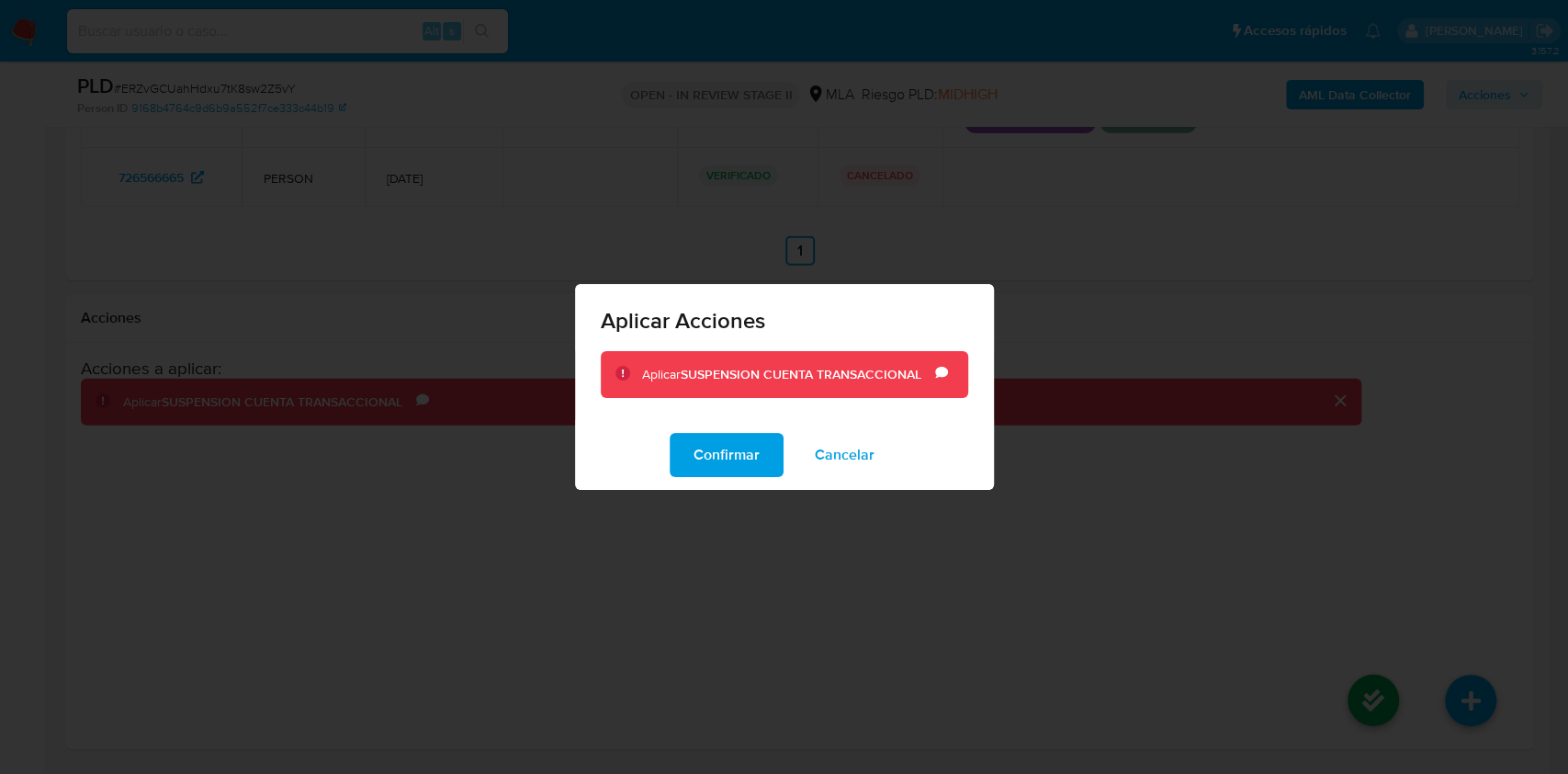
click at [718, 477] on div "Confirmar Cancelar" at bounding box center [785, 455] width 419 height 70
click at [718, 466] on span "Confirmar" at bounding box center [726, 454] width 67 height 41
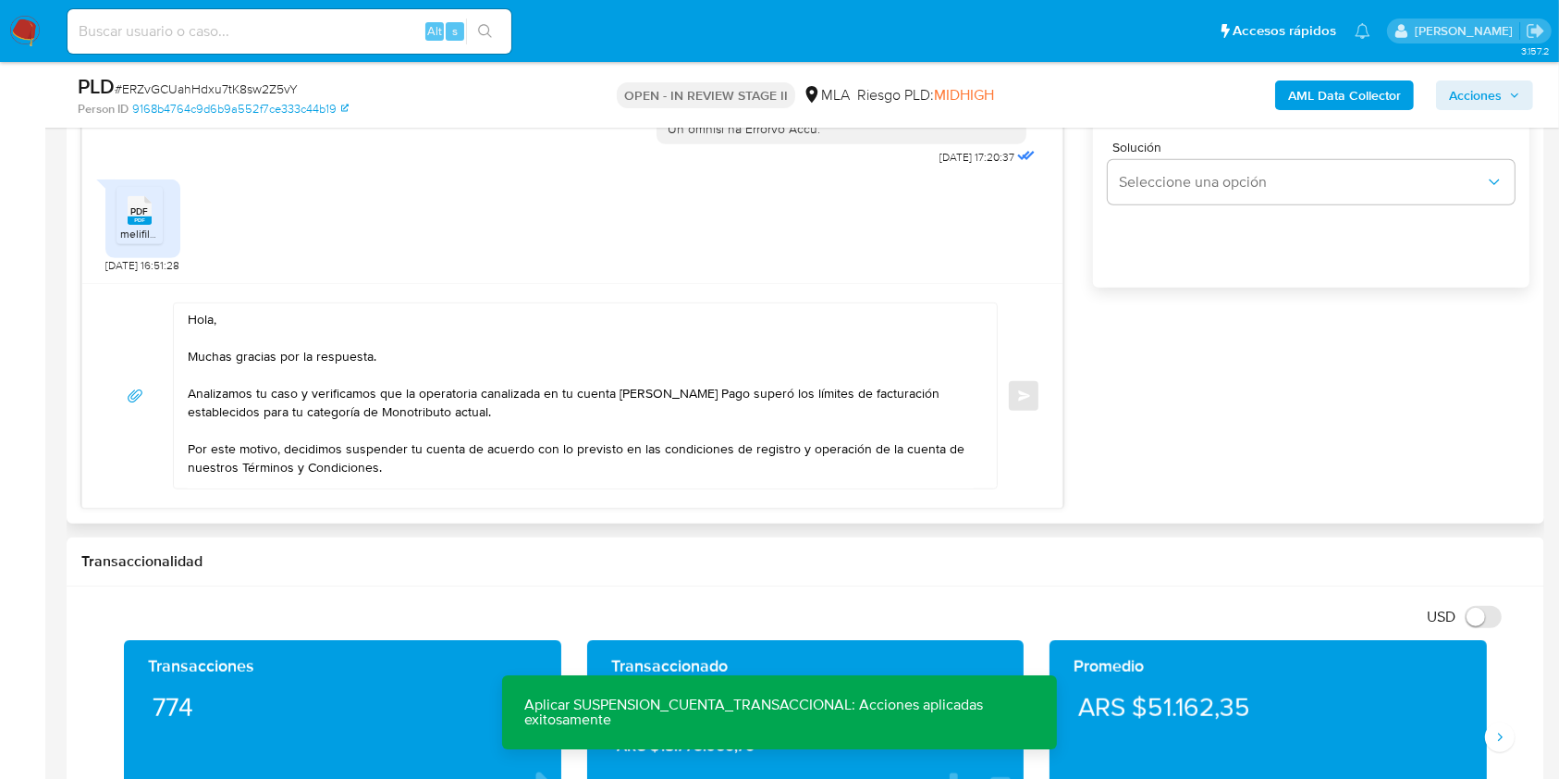
scroll to position [991, 0]
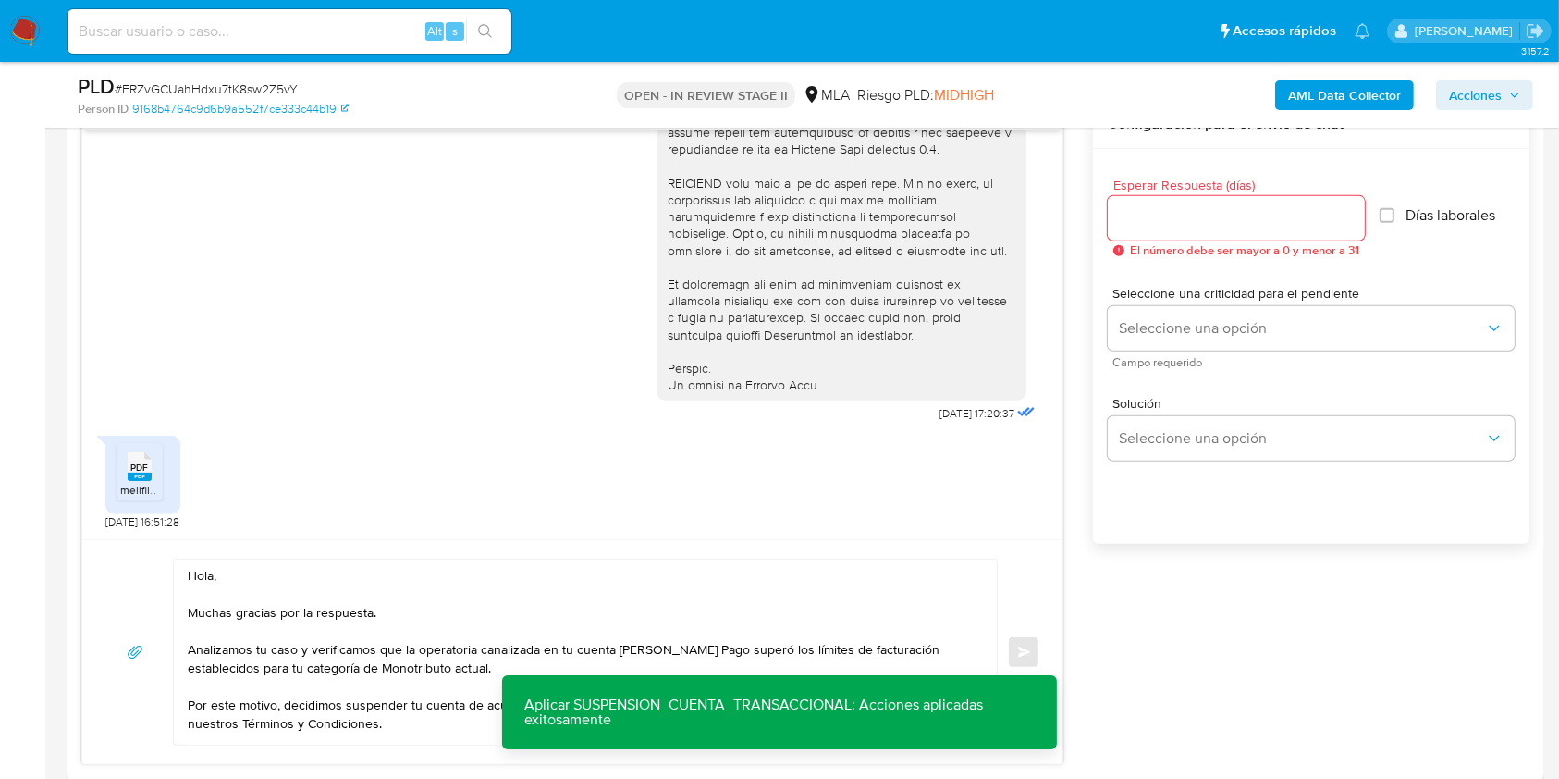
click at [1191, 219] on input "Esperar Respuesta (días)" at bounding box center [1236, 218] width 257 height 24
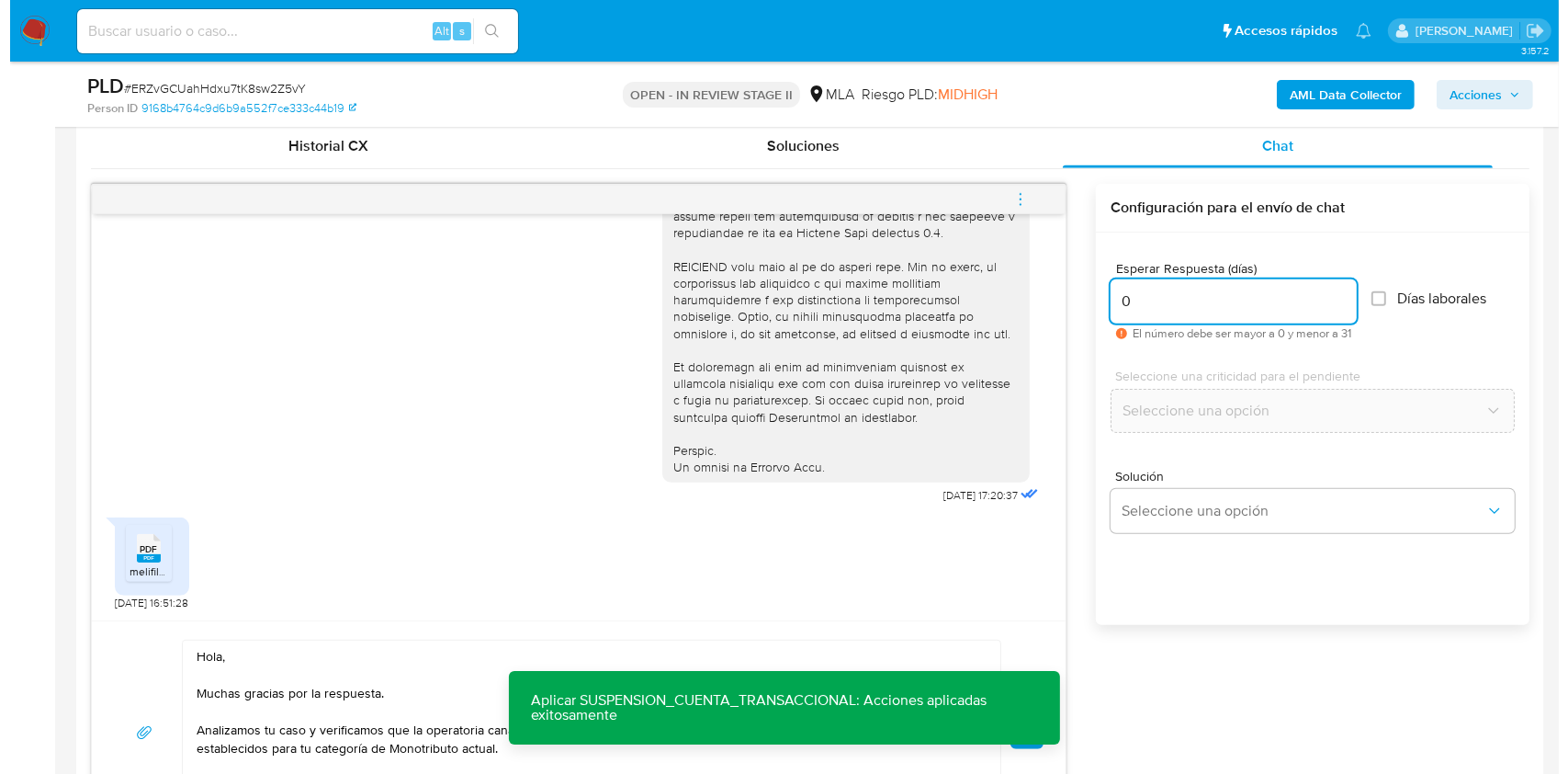
scroll to position [861, 0]
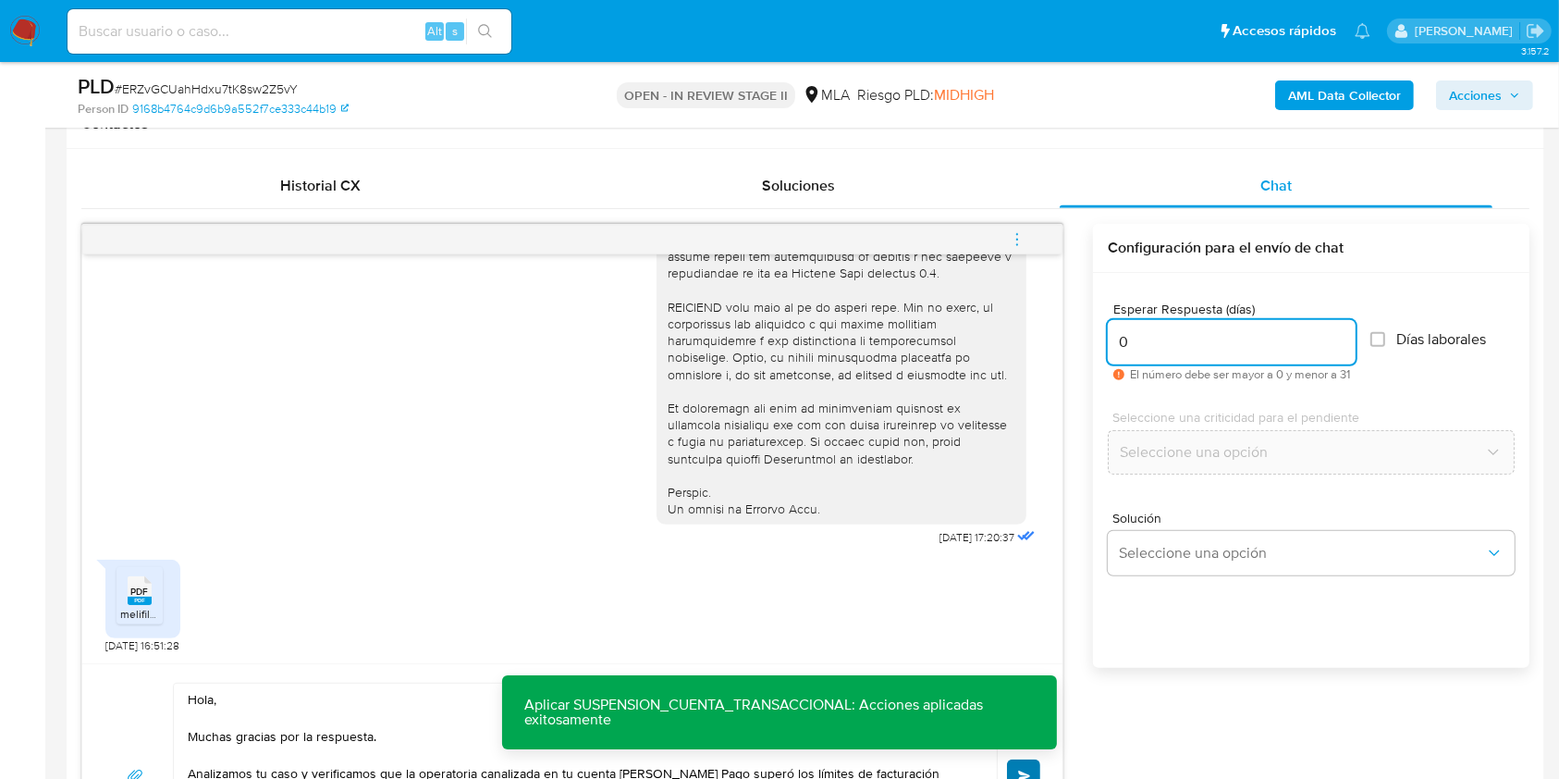
type input "0"
click at [1023, 759] on button "Enviar" at bounding box center [1023, 775] width 33 height 33
click at [1022, 248] on span "menu-action" at bounding box center [1017, 239] width 17 height 44
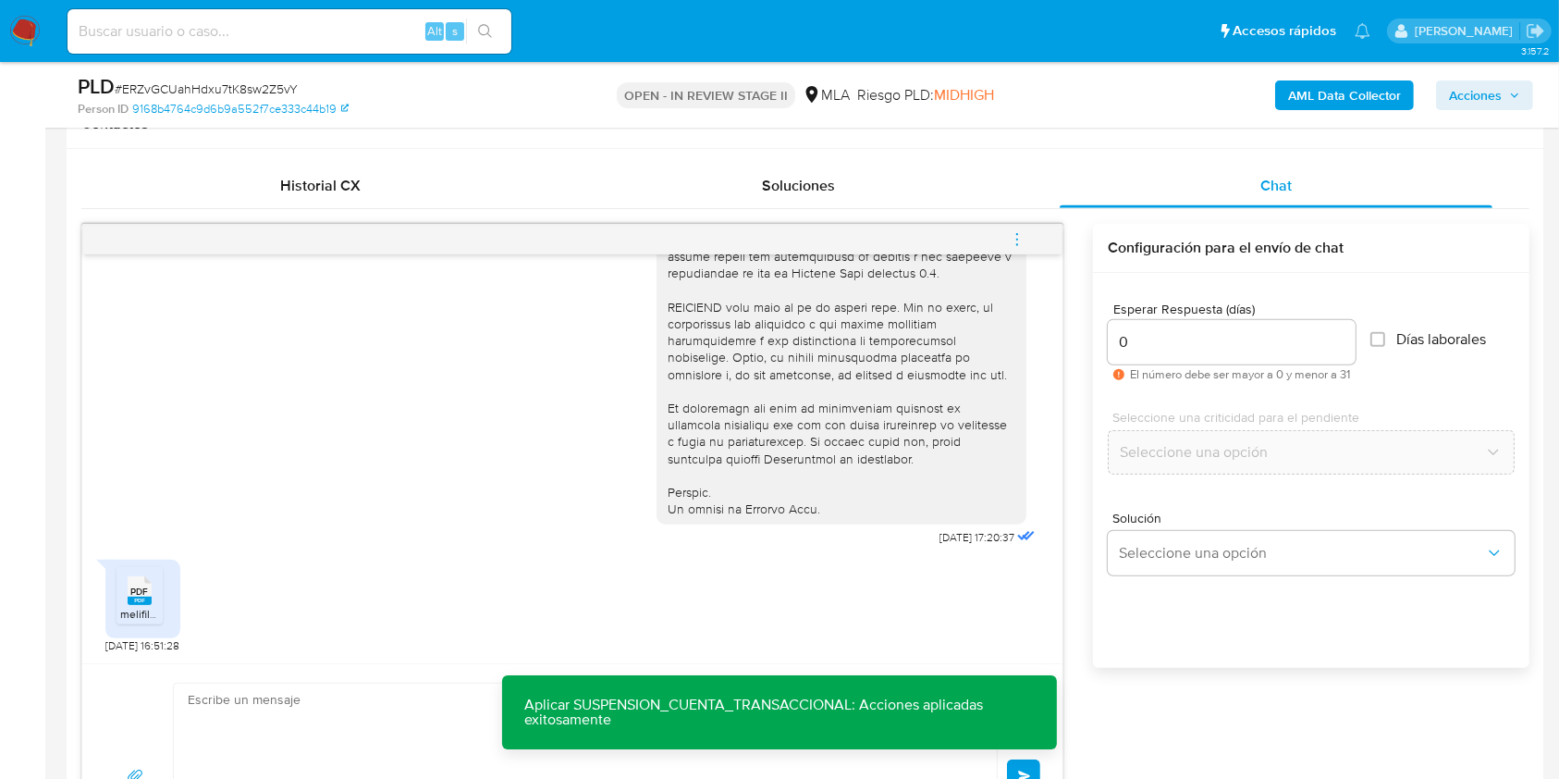
scroll to position [1132, 0]
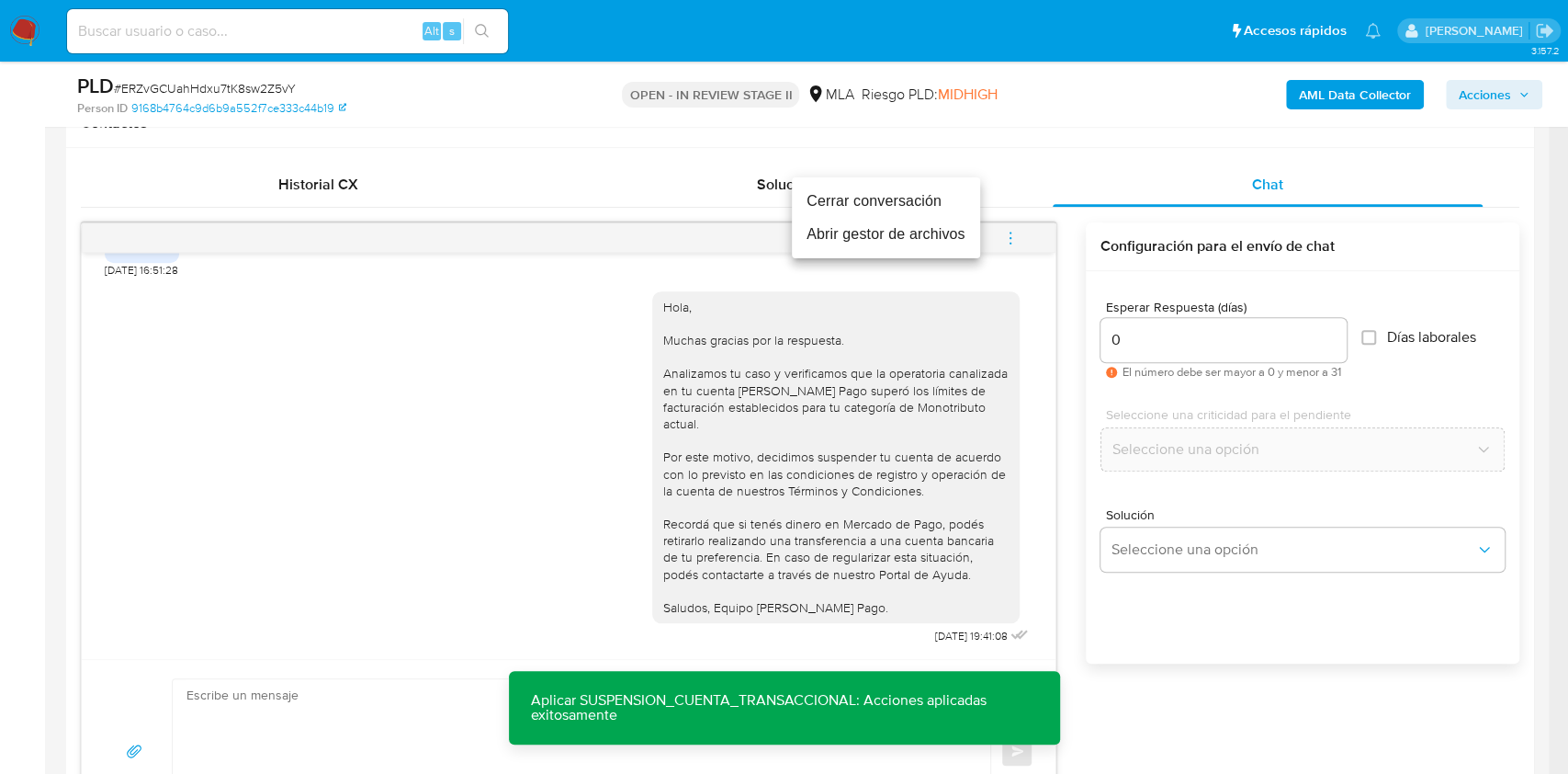
click at [920, 210] on li "Cerrar conversación" at bounding box center [886, 201] width 189 height 33
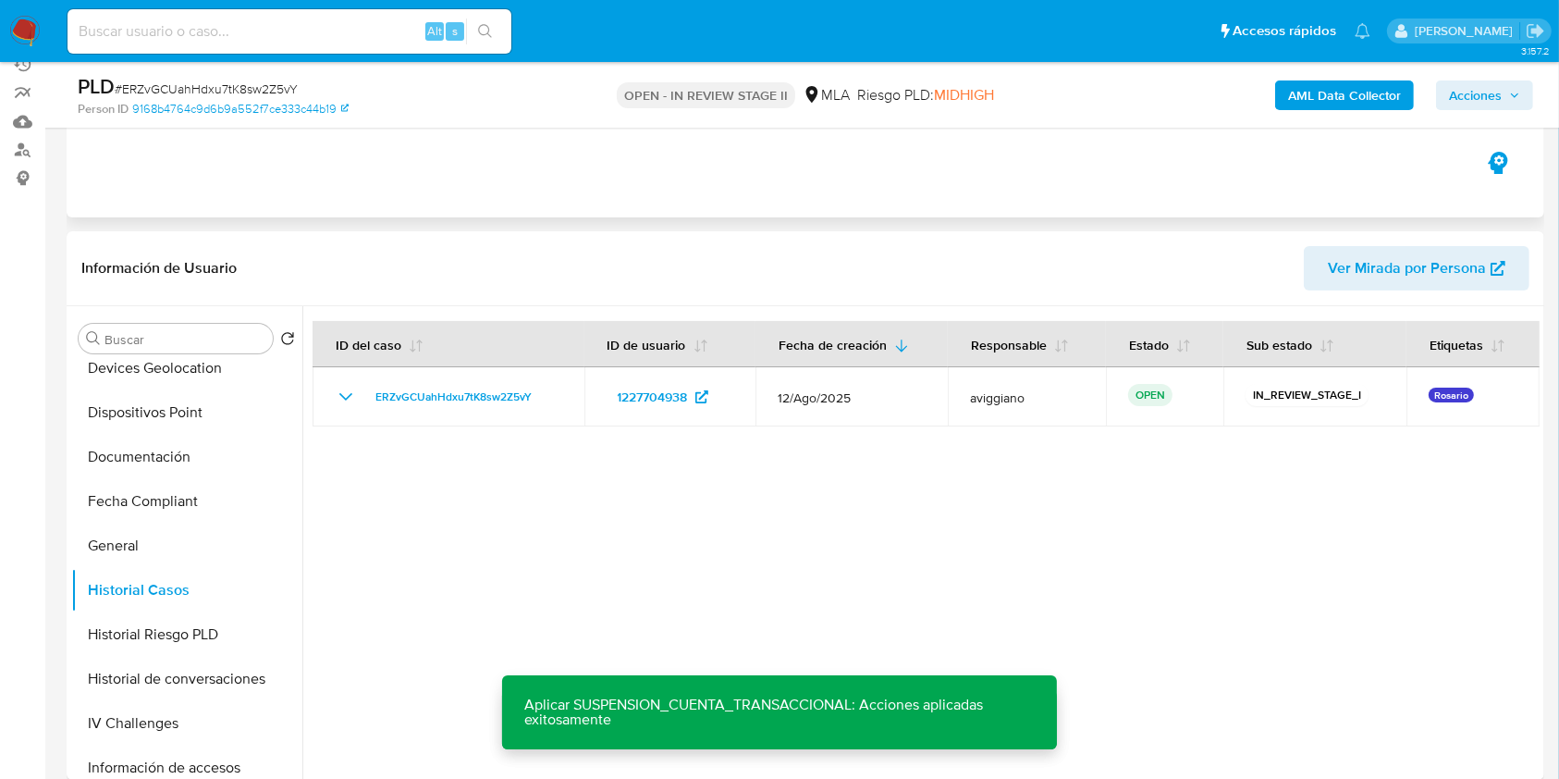
scroll to position [374, 0]
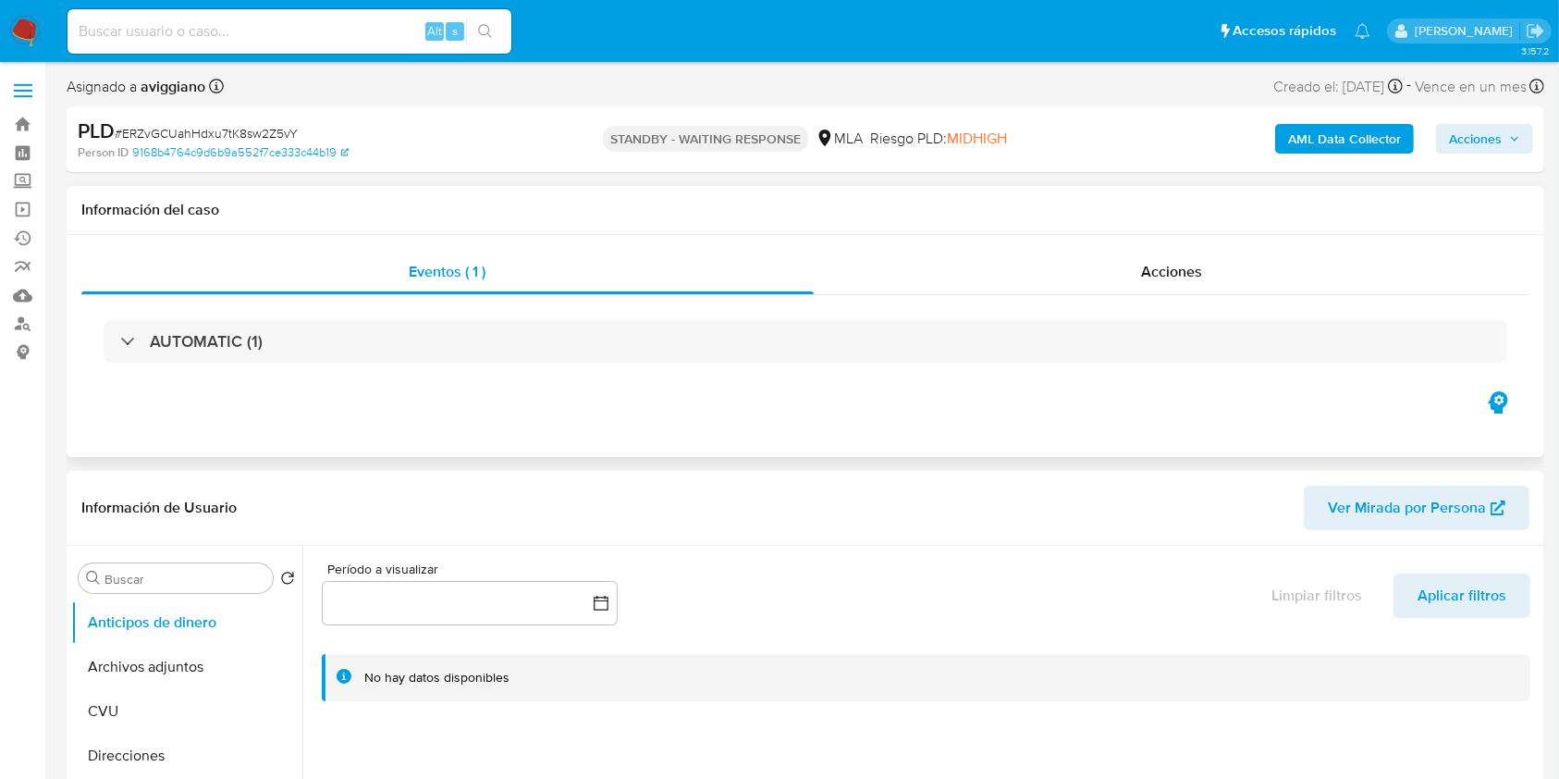
select select "10"
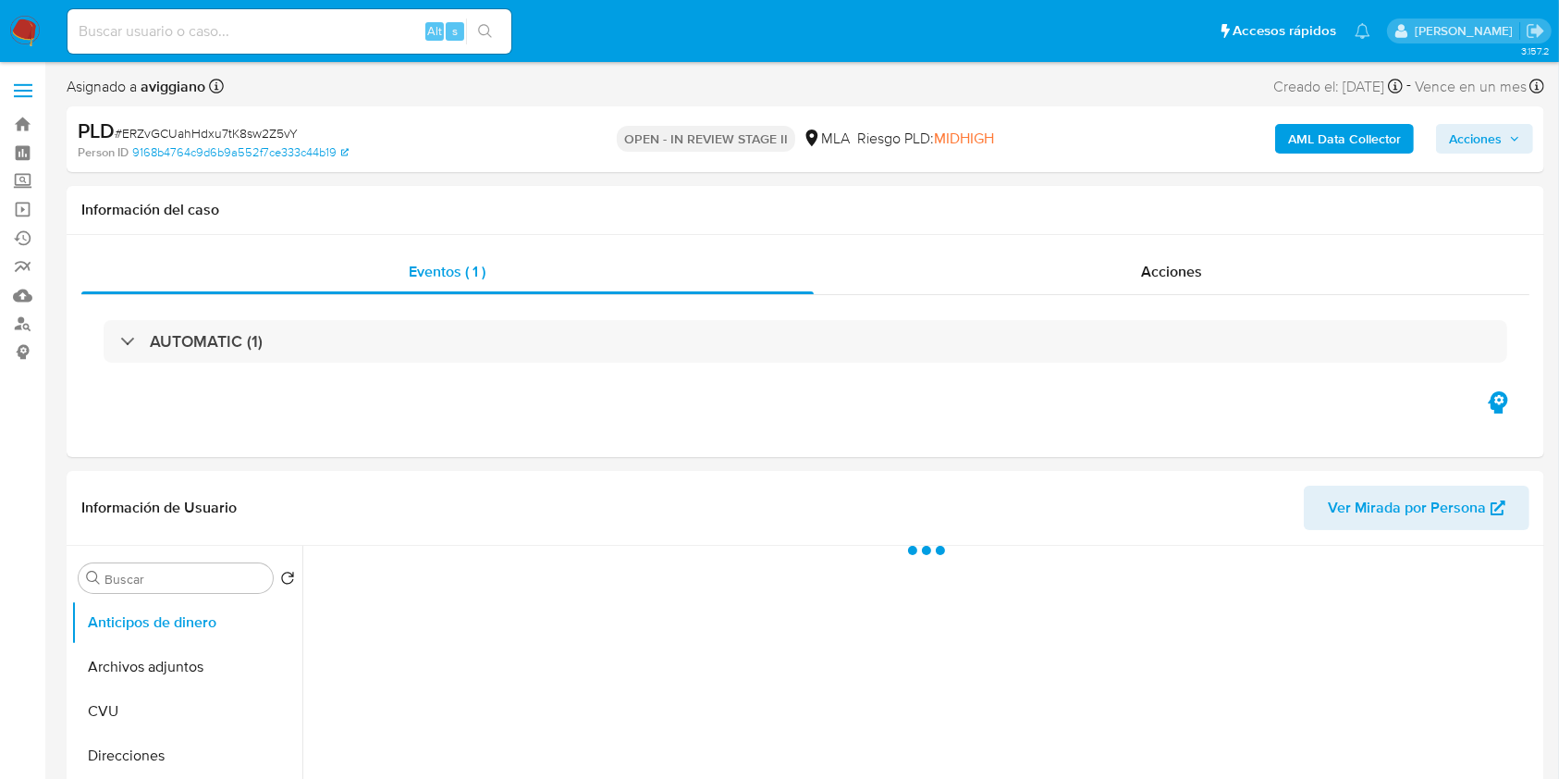
select select "10"
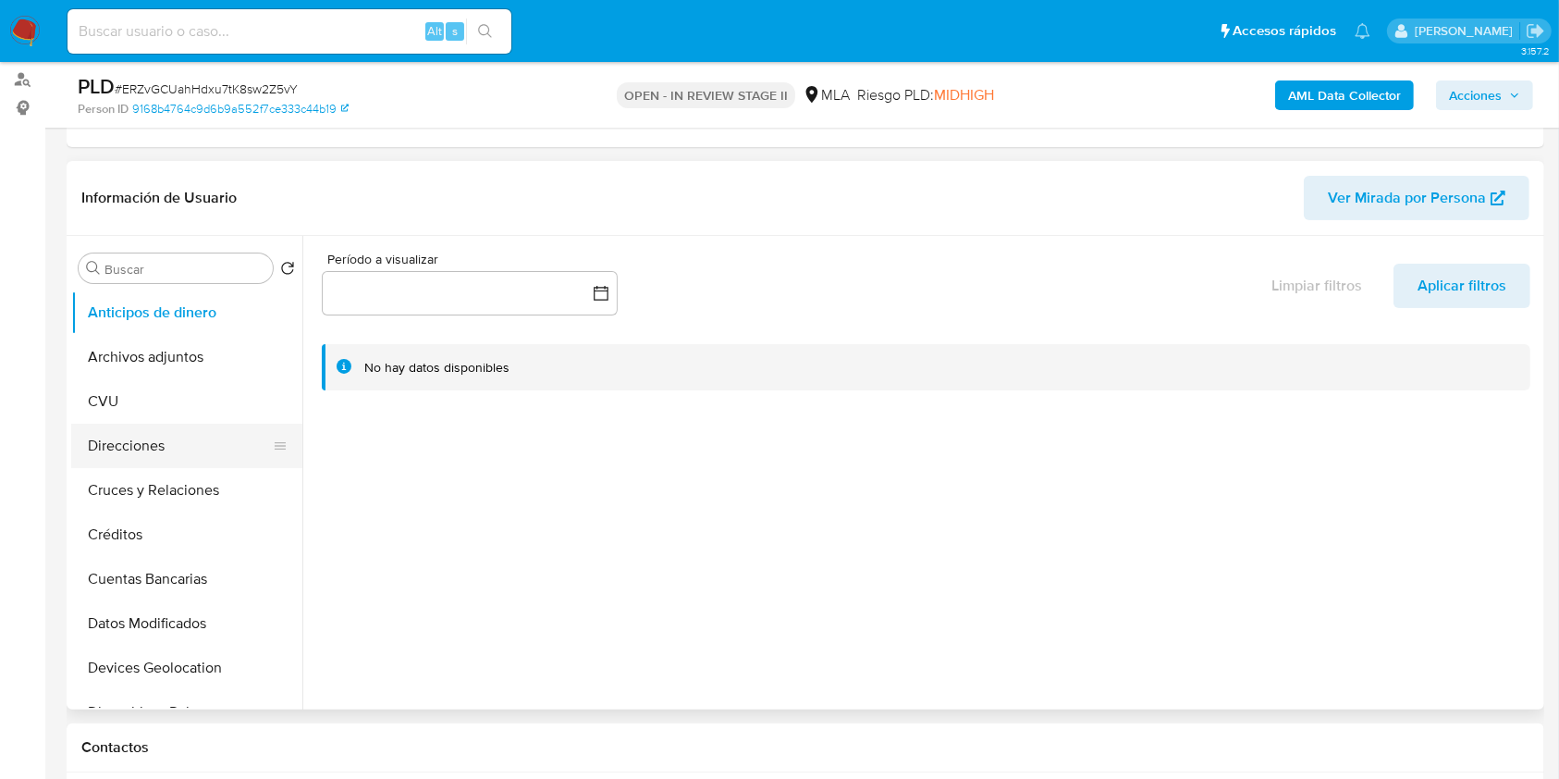
scroll to position [246, 0]
click at [106, 361] on button "Archivos adjuntos" at bounding box center [179, 355] width 216 height 44
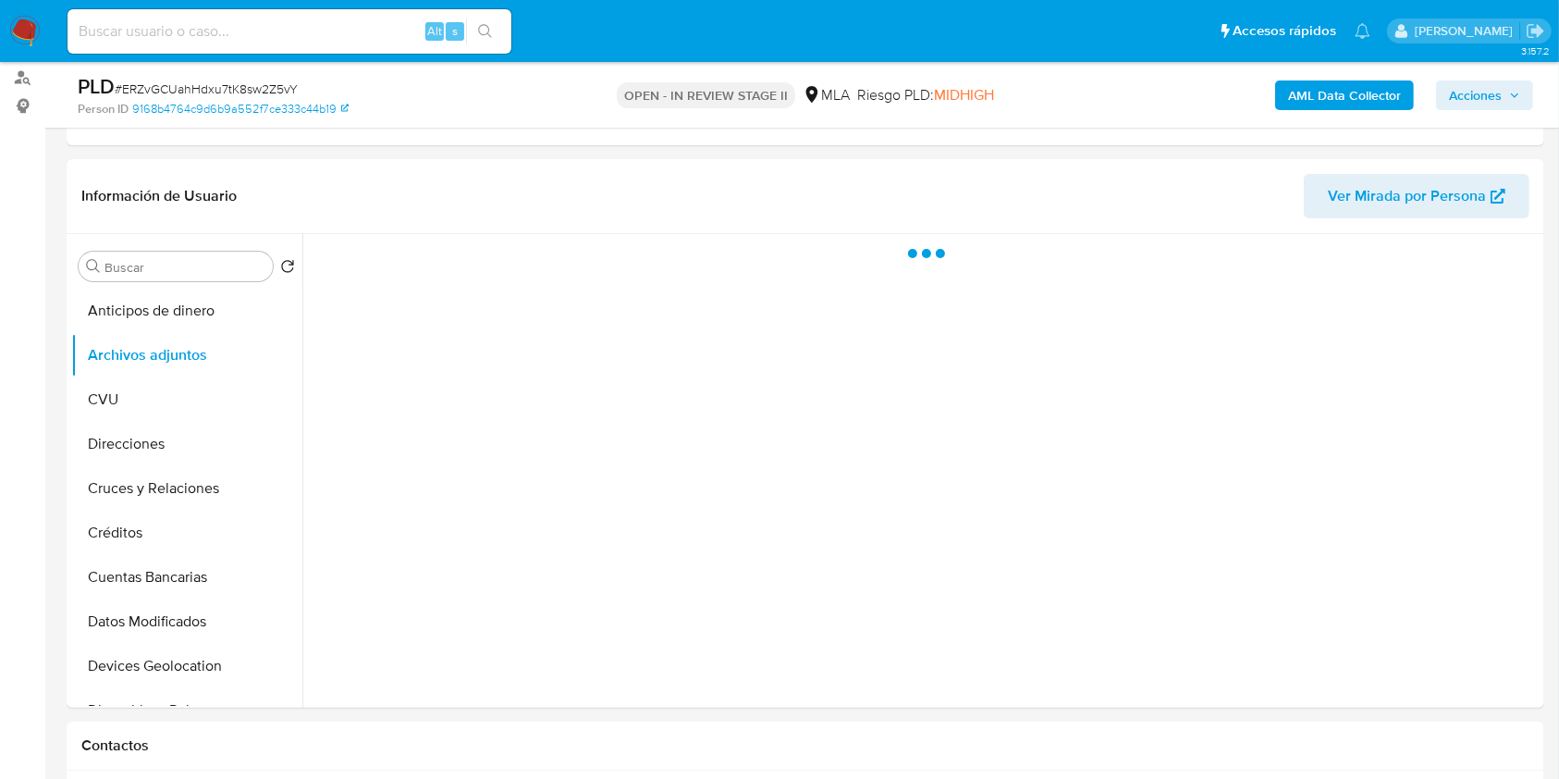
click at [1465, 94] on span "Acciones" at bounding box center [1475, 95] width 53 height 30
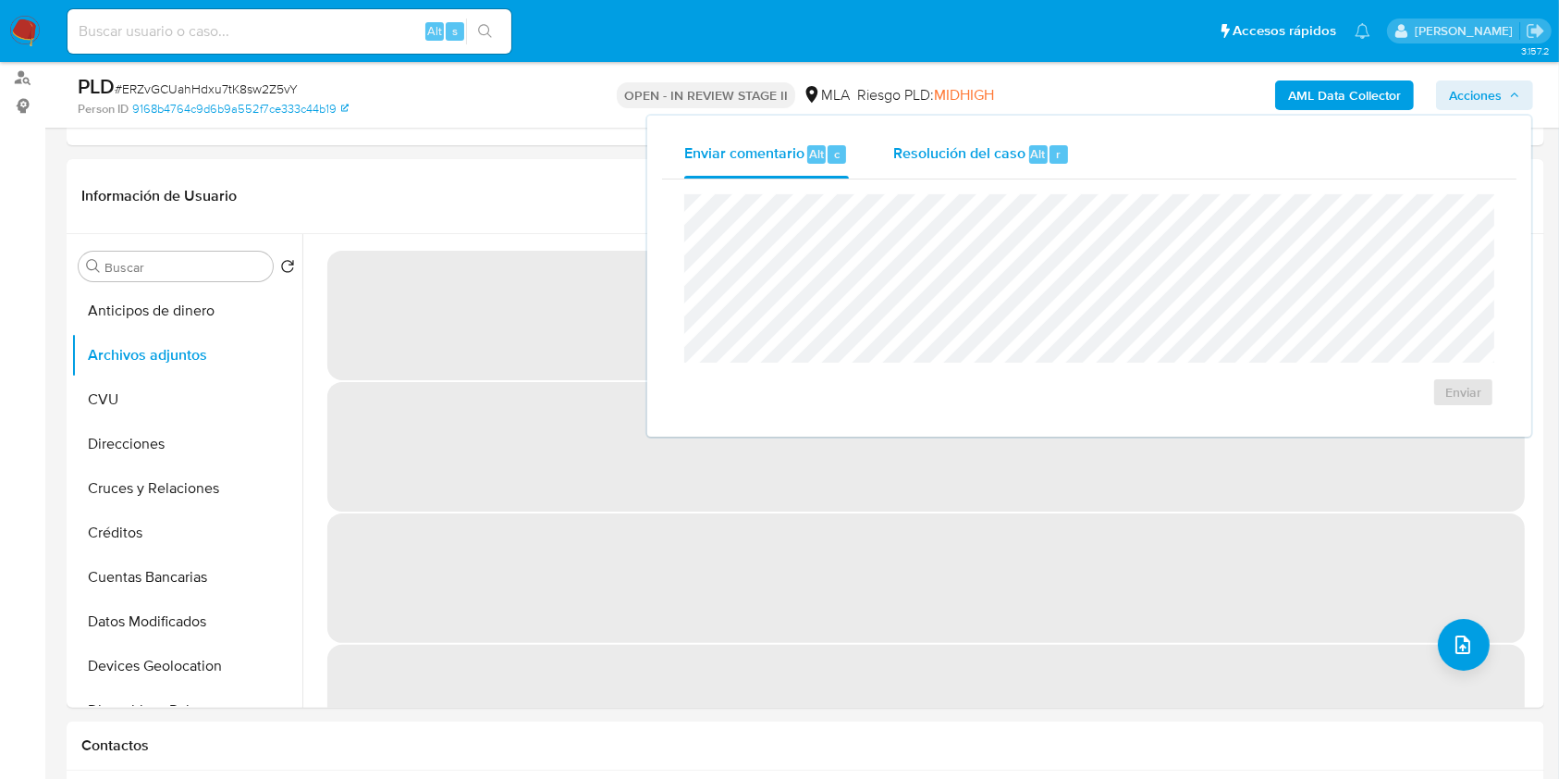
click at [969, 159] on span "Resolución del caso" at bounding box center [959, 152] width 132 height 21
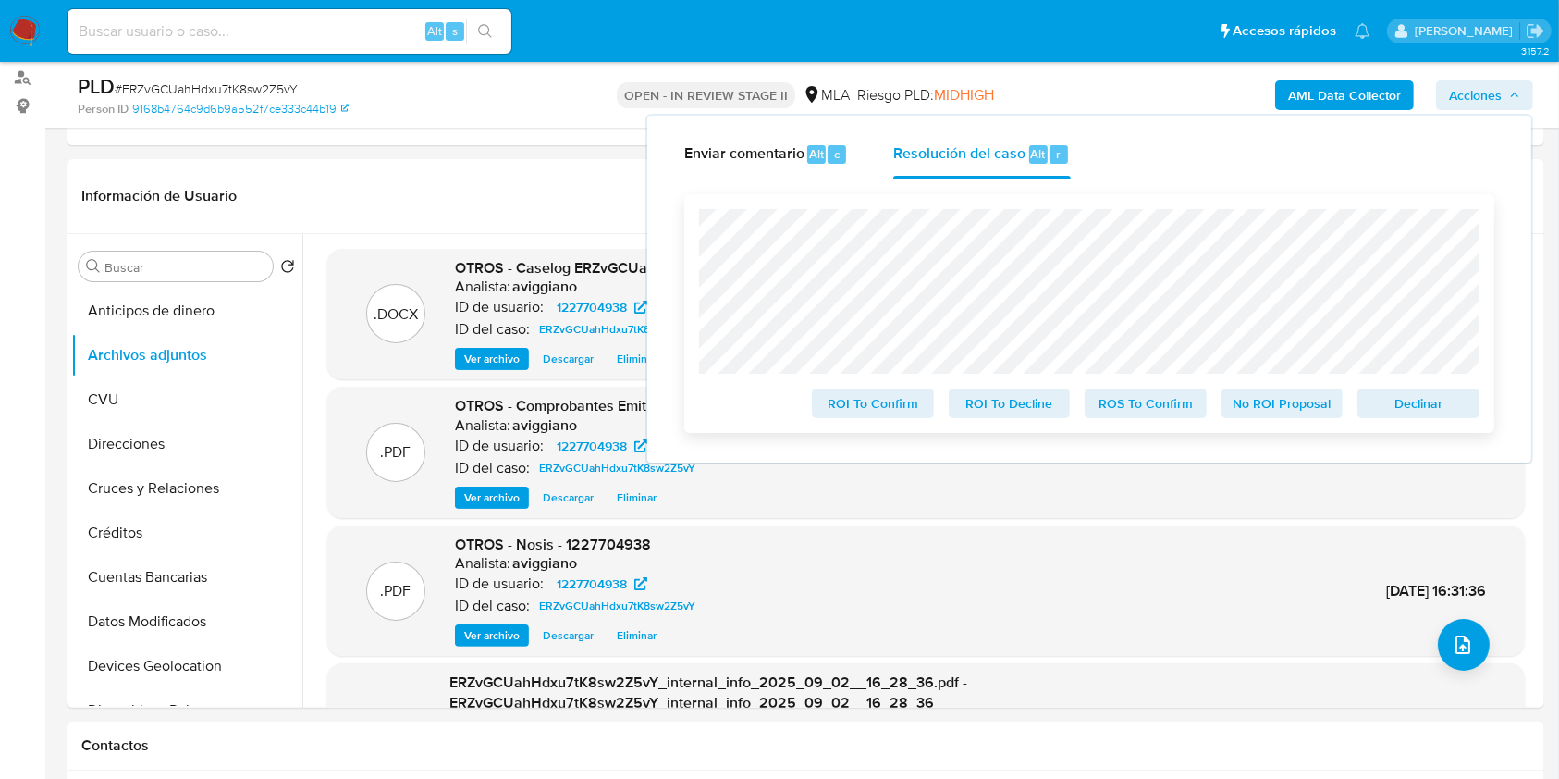
click at [1404, 402] on span "Declinar" at bounding box center [1418, 403] width 96 height 26
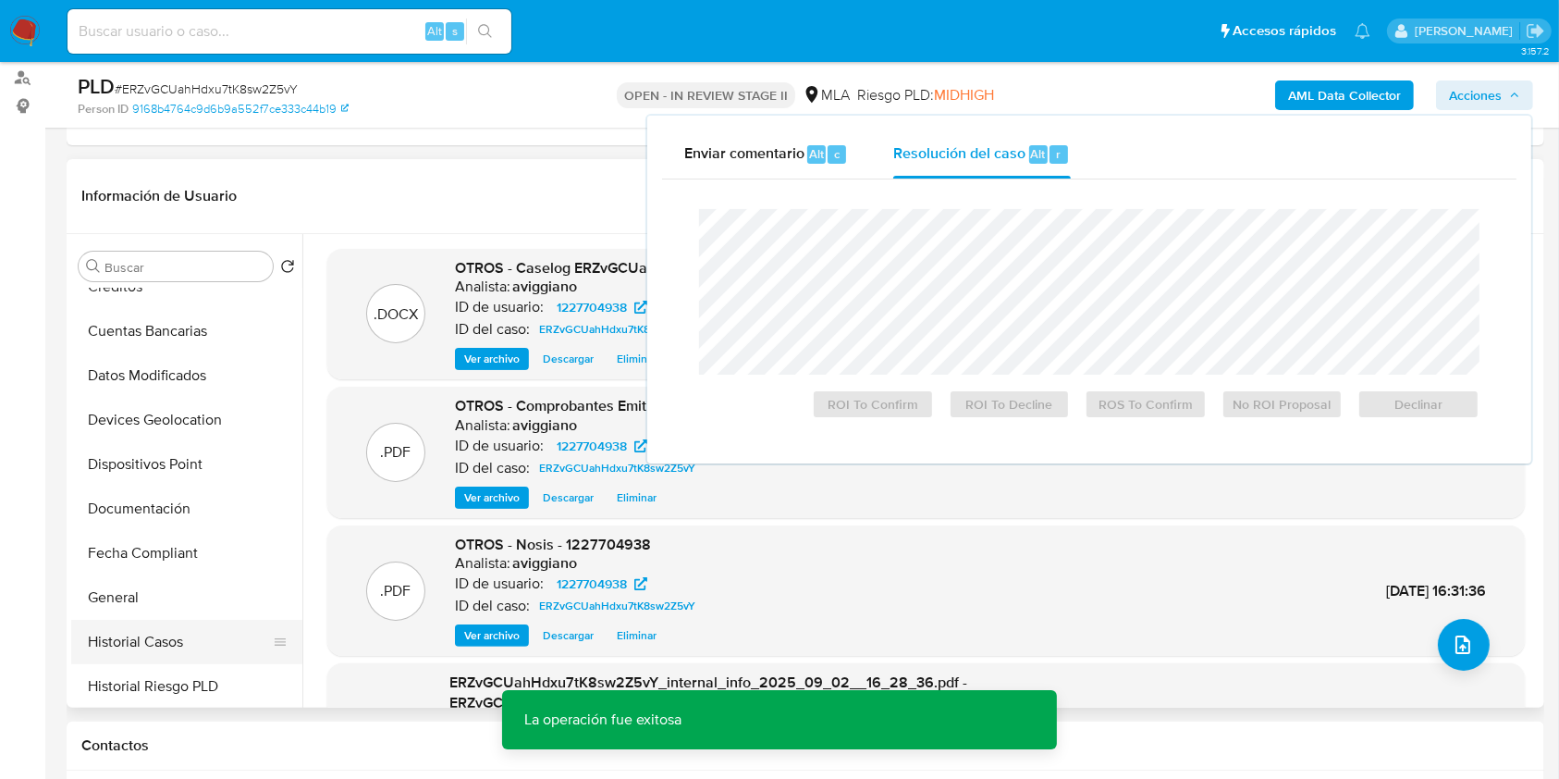
click at [144, 627] on button "Historial Casos" at bounding box center [179, 641] width 216 height 44
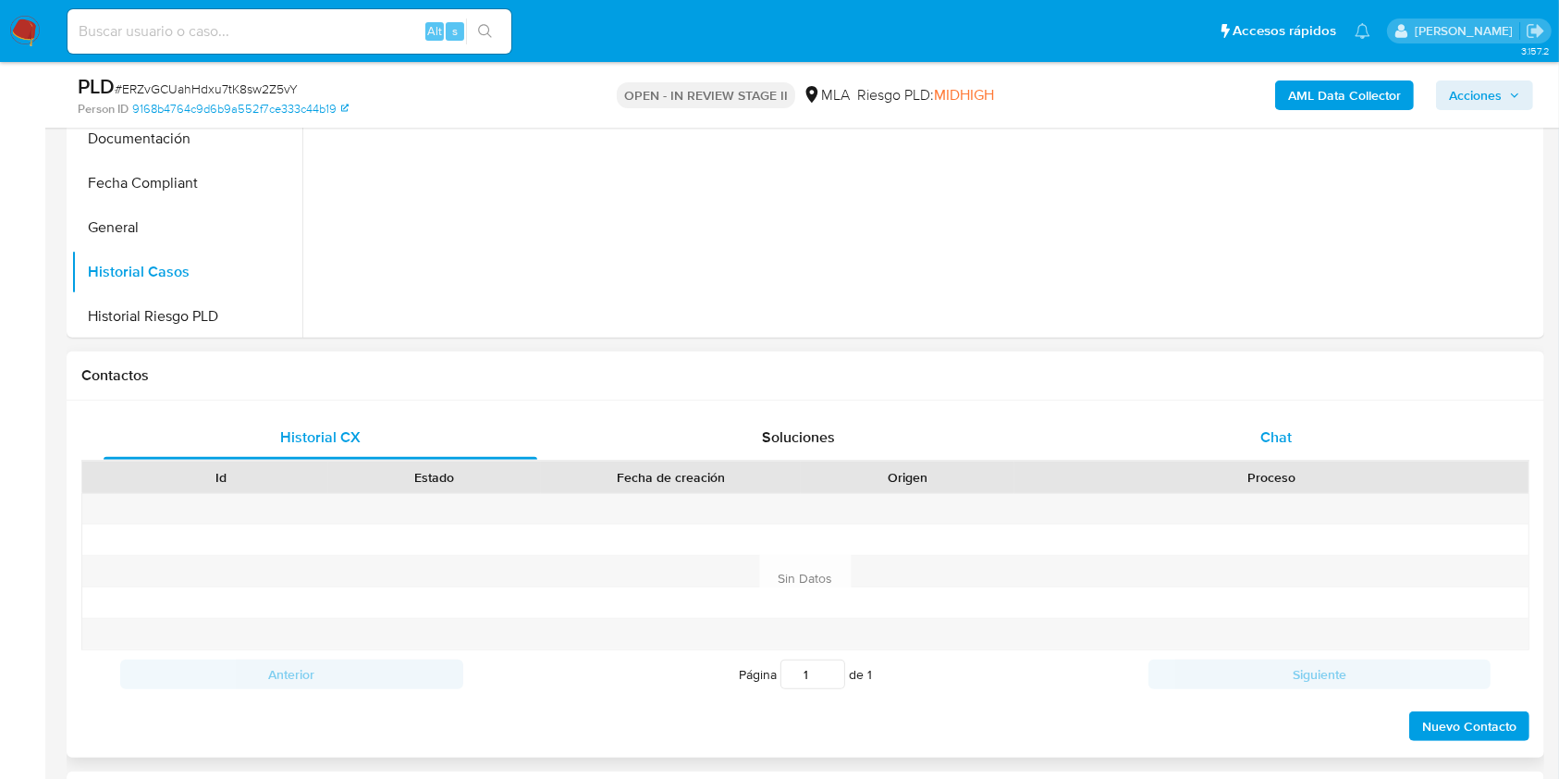
click at [1265, 454] on div "Chat" at bounding box center [1277, 437] width 434 height 44
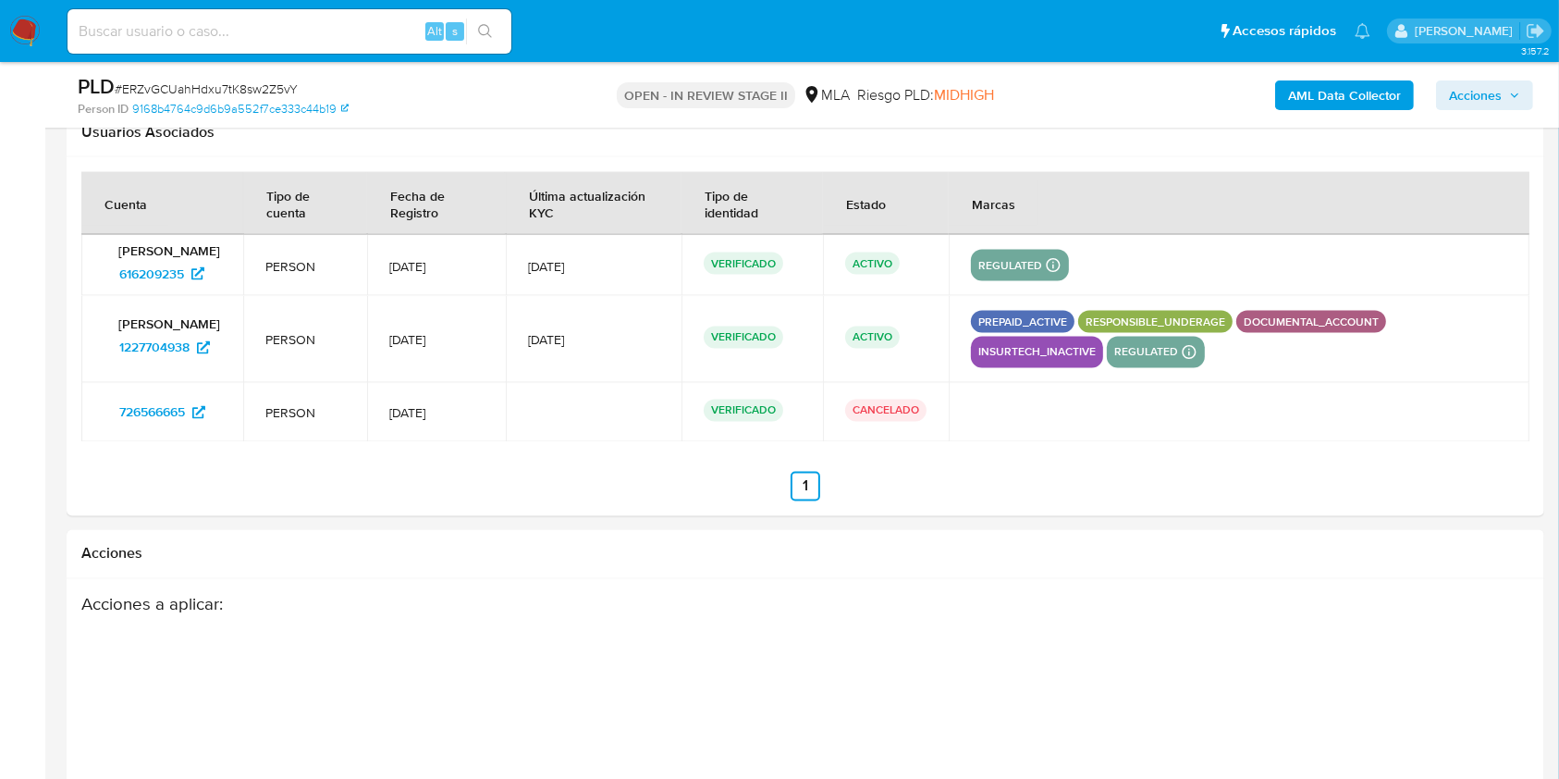
scroll to position [3329, 0]
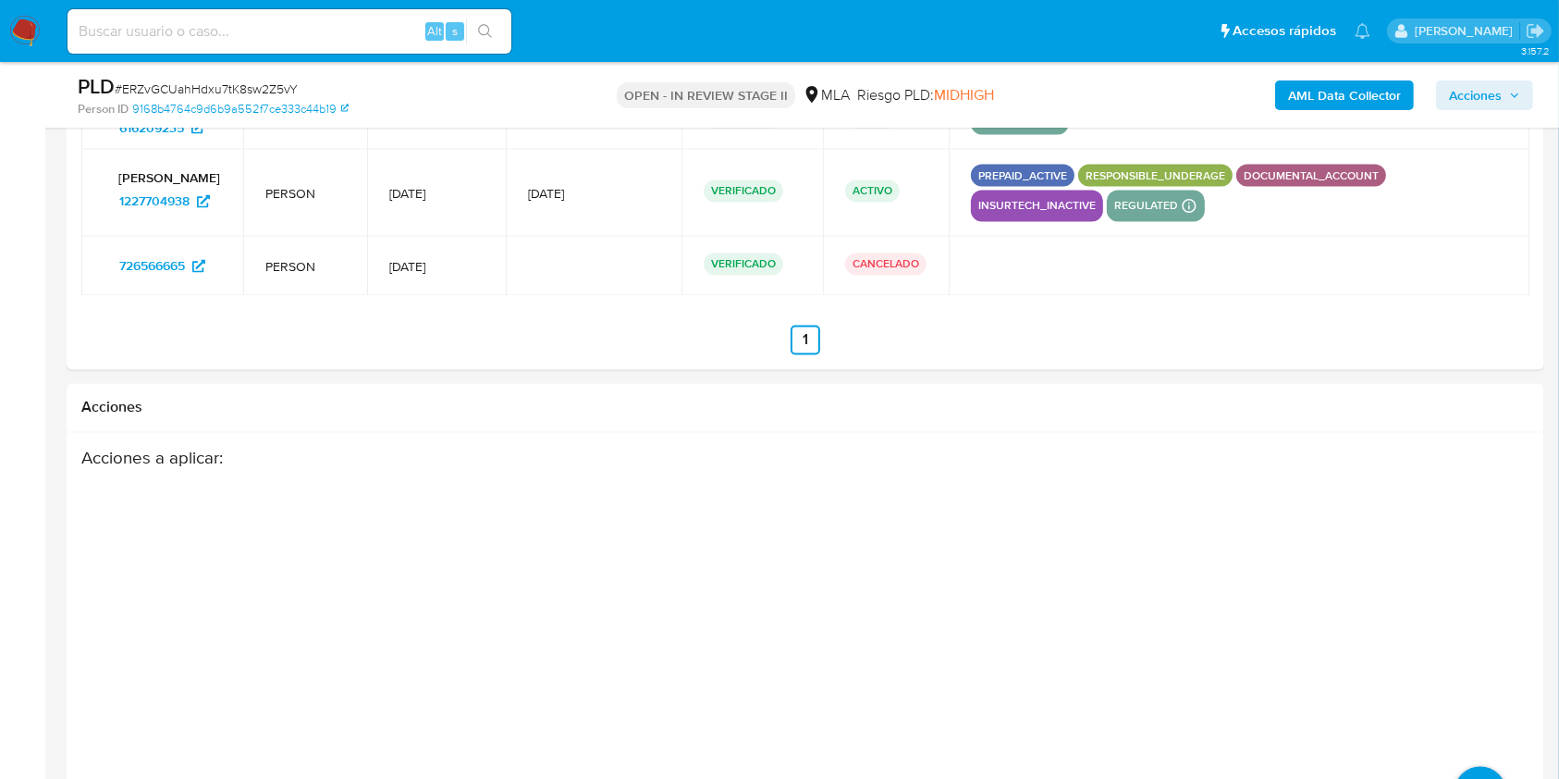
click at [1494, 108] on span "Acciones" at bounding box center [1475, 95] width 53 height 30
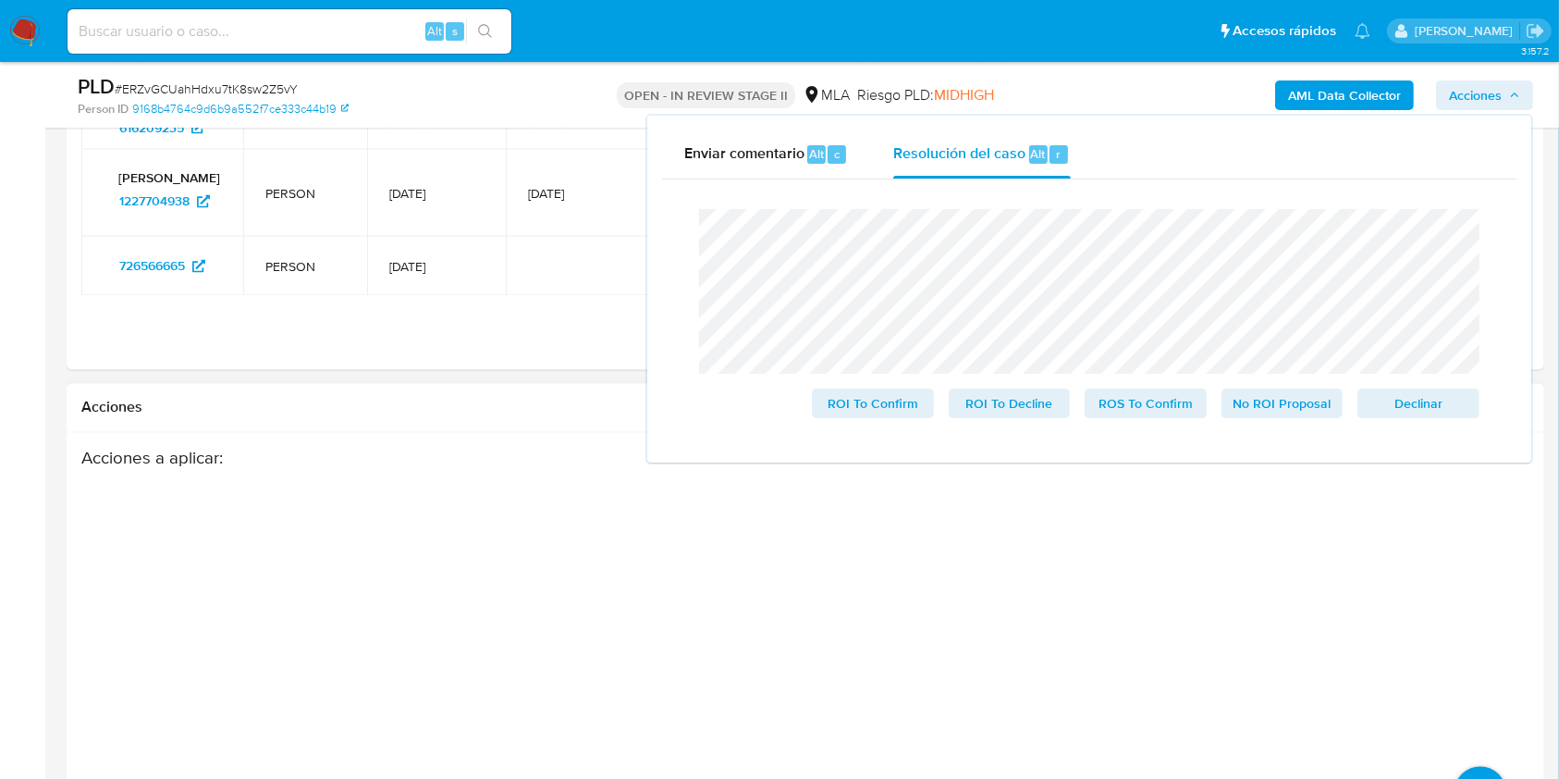
click at [396, 486] on div "Acciones a aplicar :" at bounding box center [725, 596] width 1289 height 296
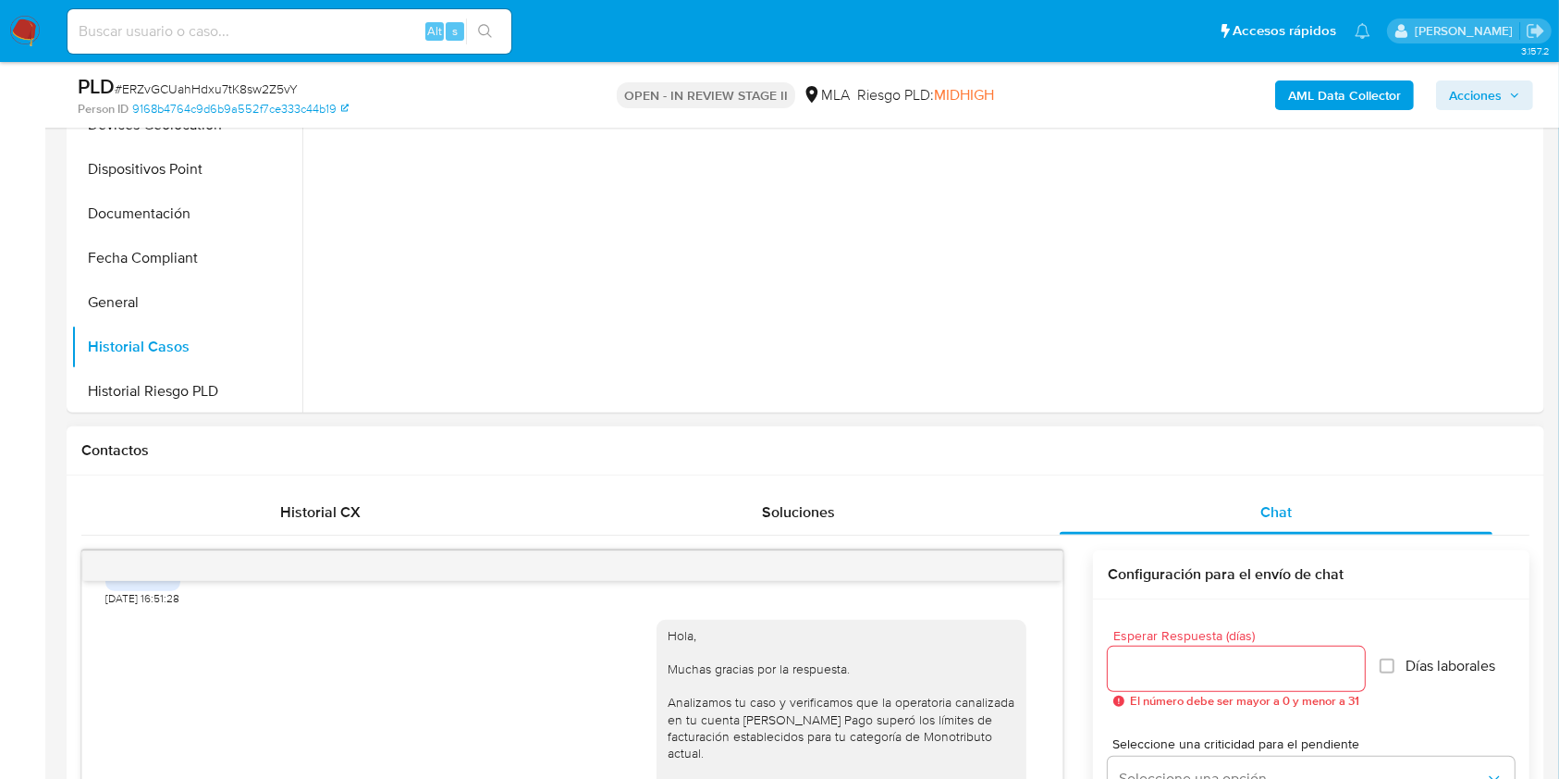
scroll to position [246, 0]
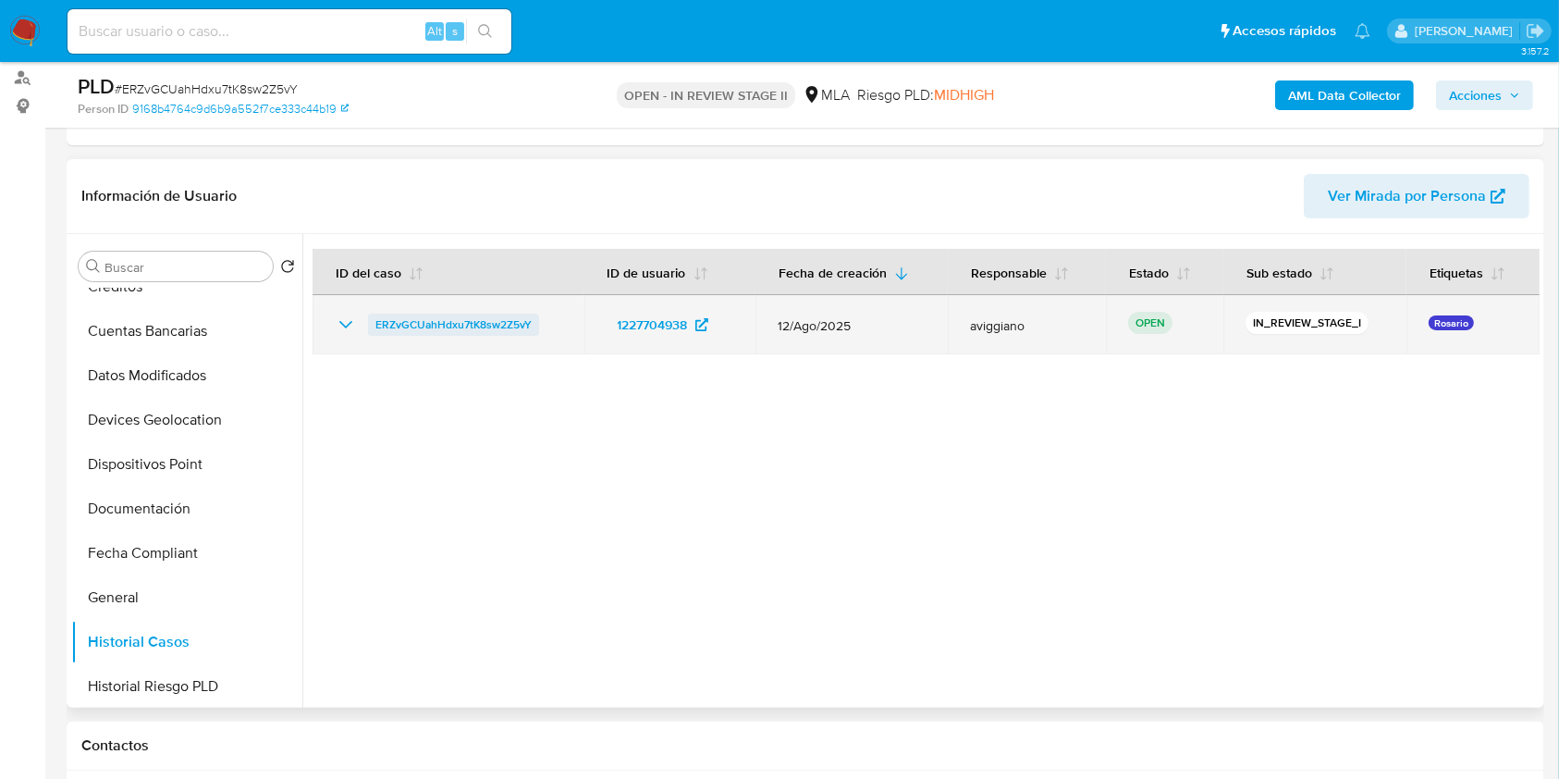
click at [407, 316] on span "ERZvGCUahHdxu7tK8sw2Z5vY" at bounding box center [453, 324] width 156 height 22
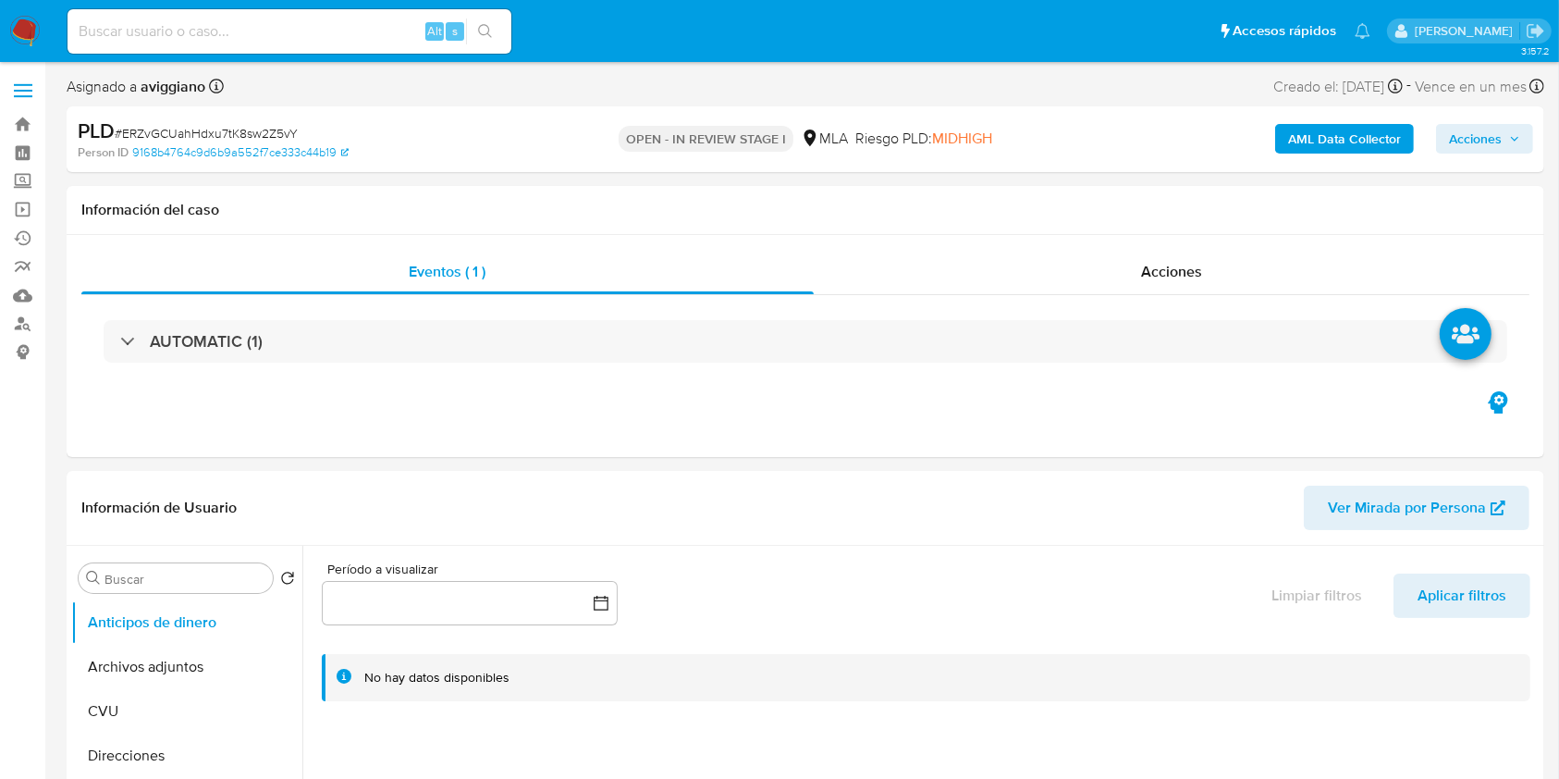
click at [1509, 124] on button "Acciones" at bounding box center [1484, 139] width 97 height 30
select select "10"
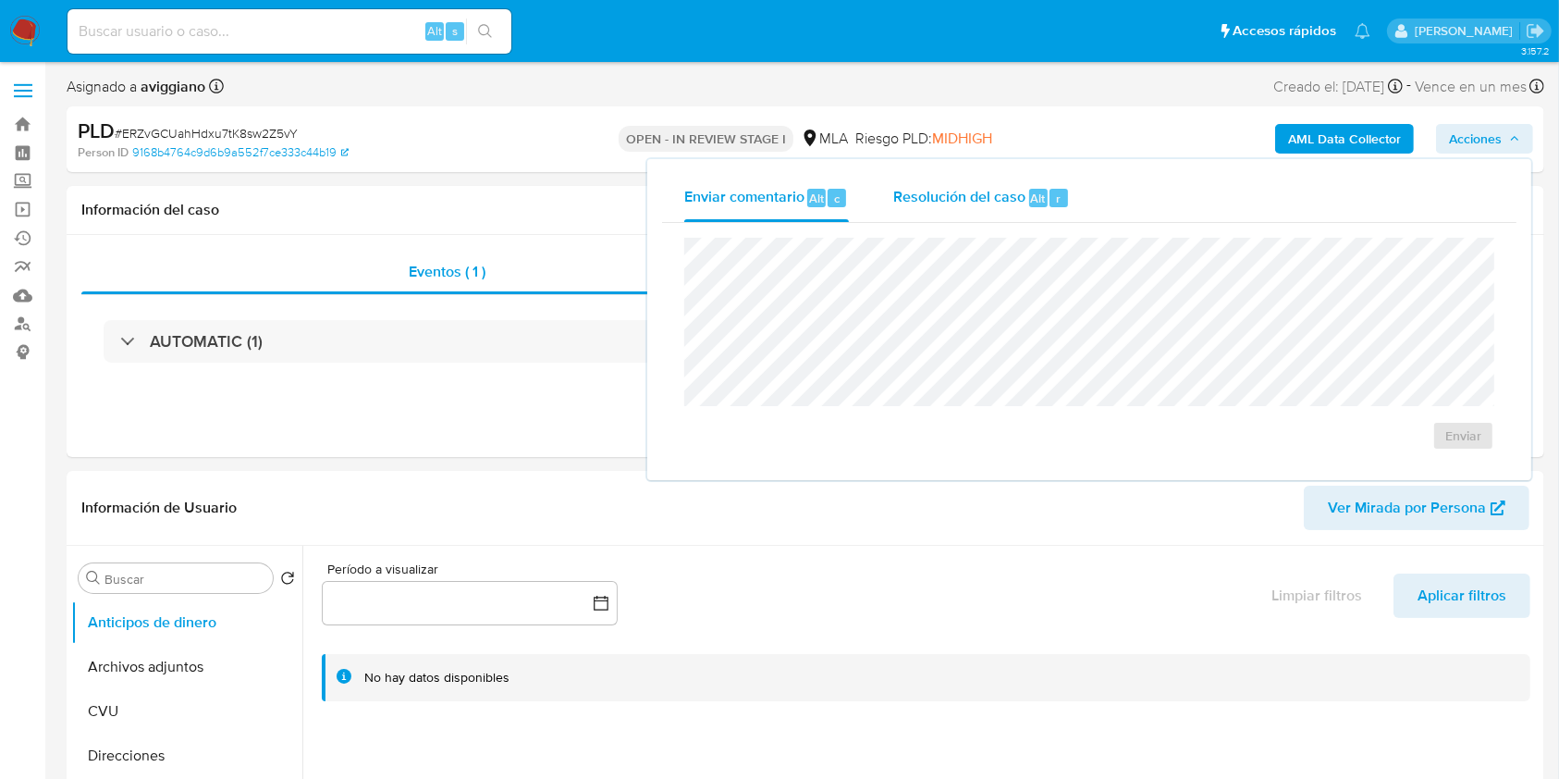
click at [896, 193] on span "Resolución del caso" at bounding box center [959, 197] width 132 height 21
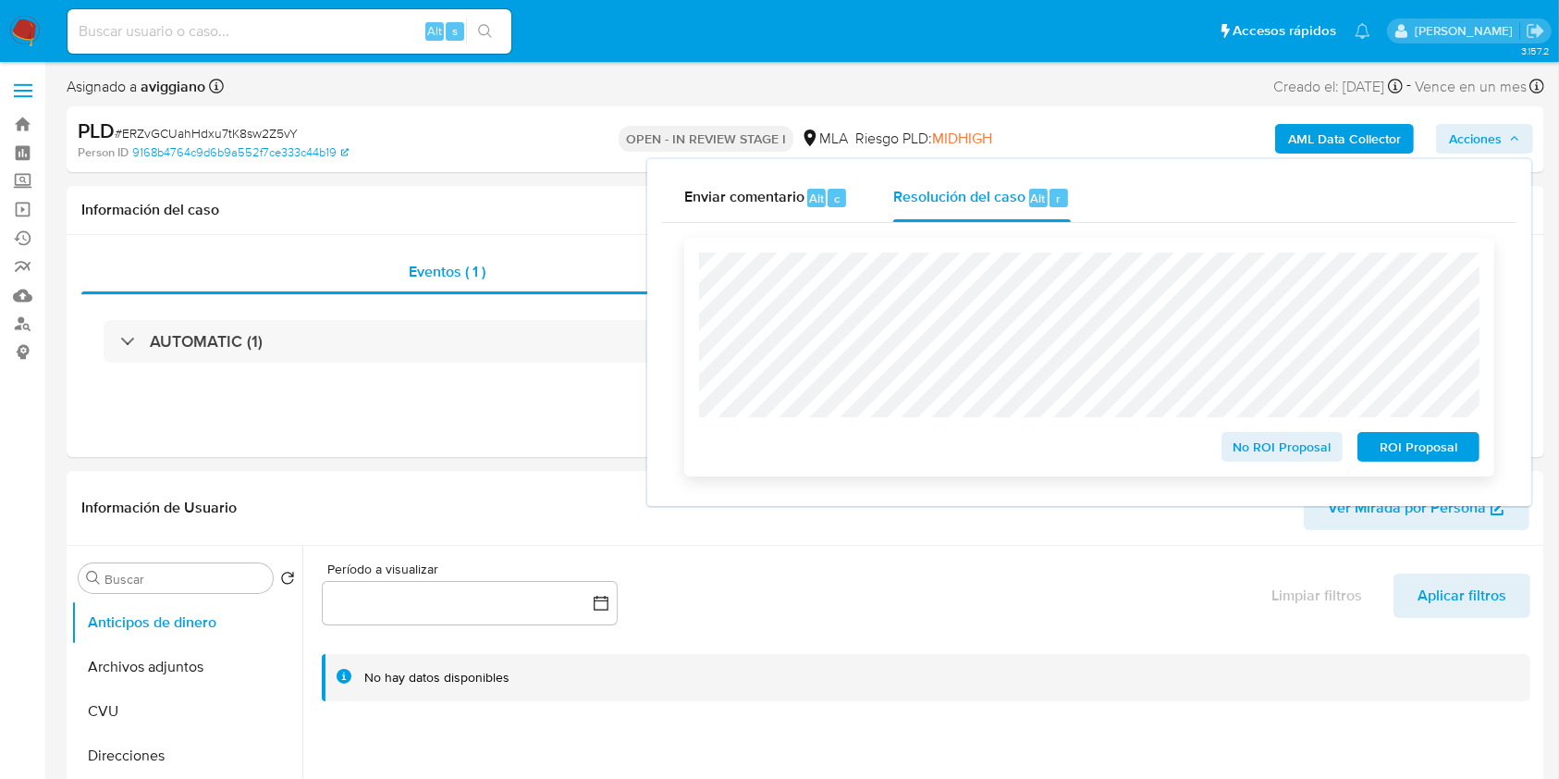
click at [1391, 447] on span "ROI Proposal" at bounding box center [1418, 447] width 96 height 26
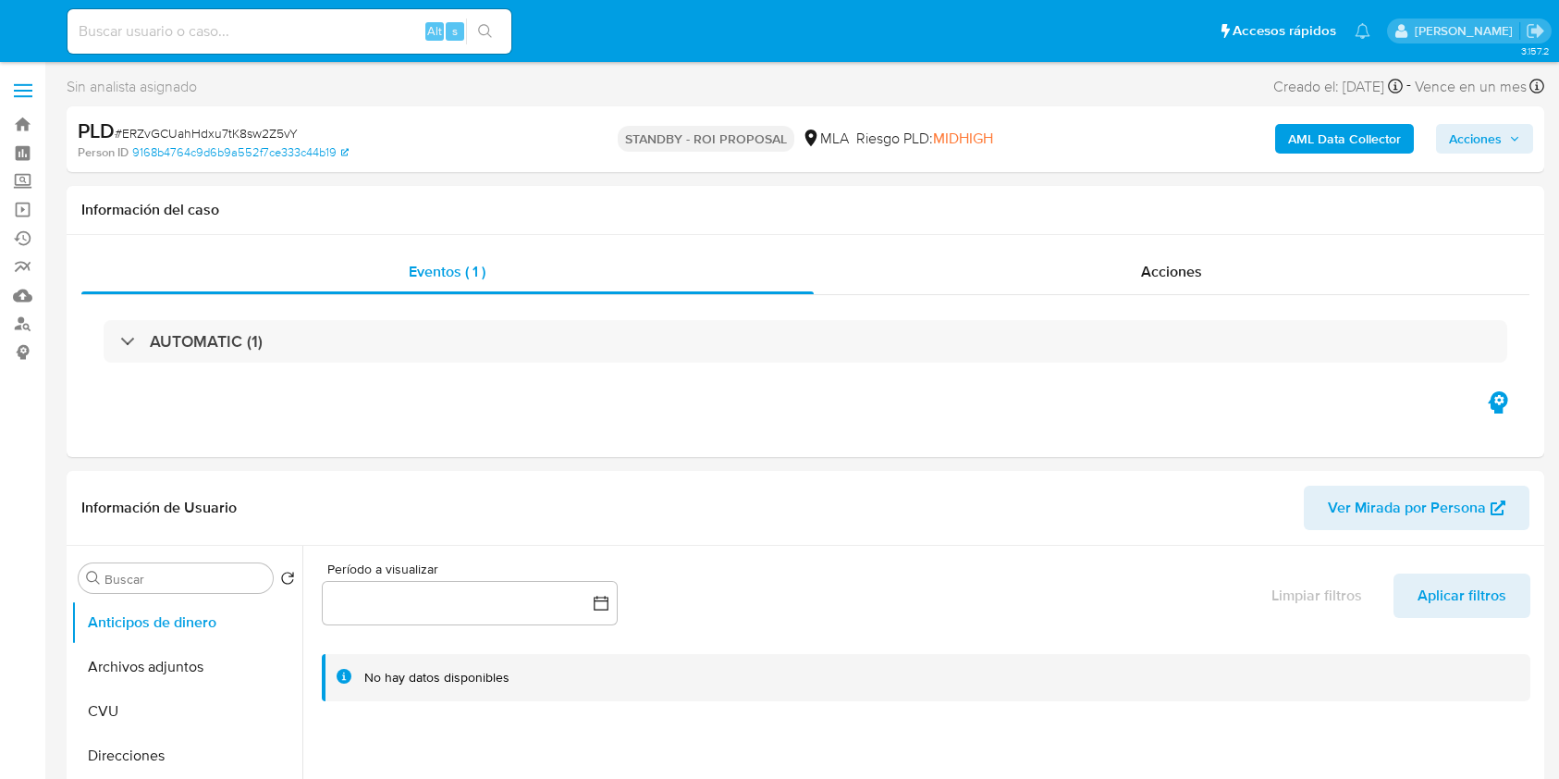
select select "10"
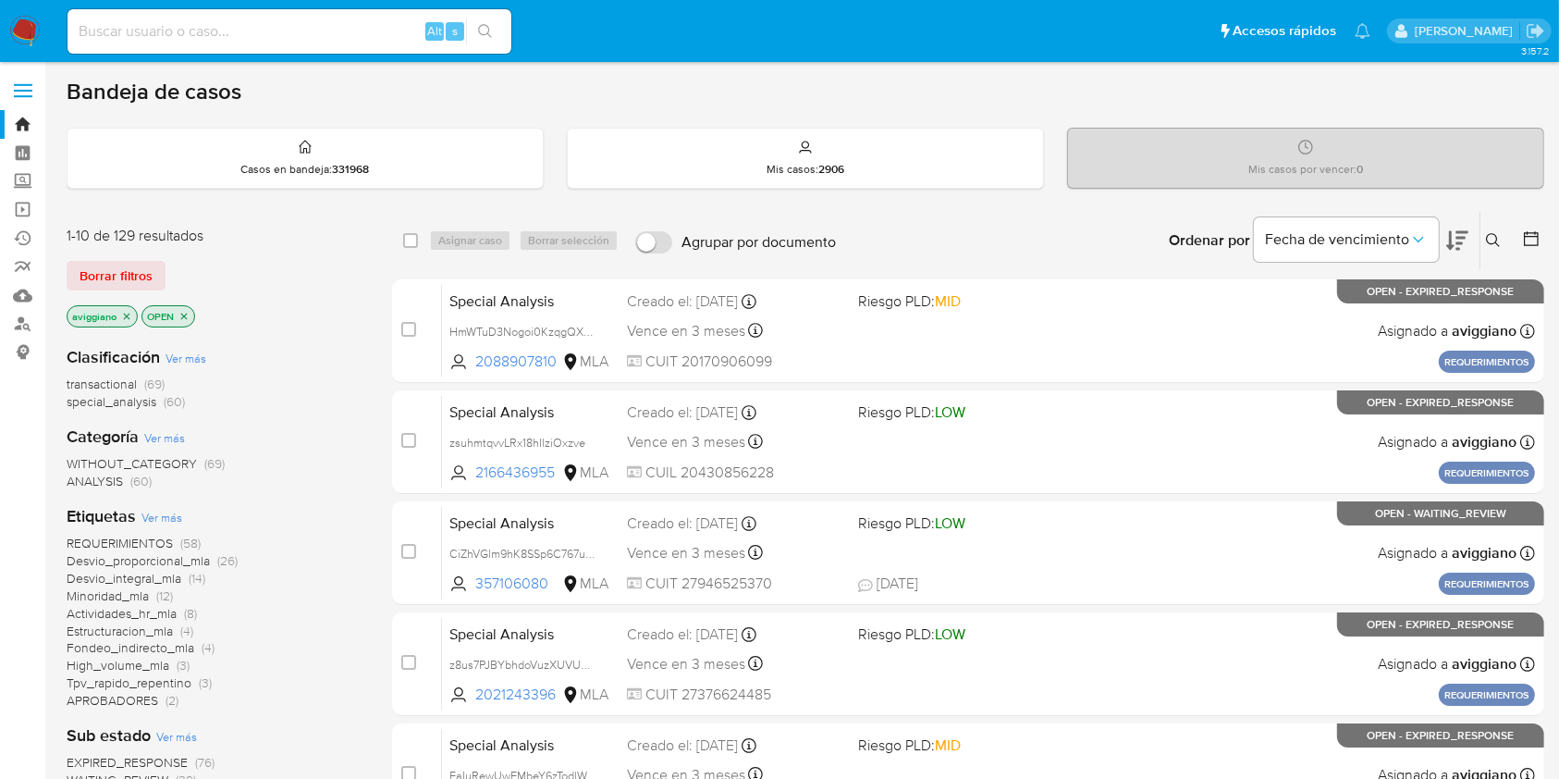
click at [121, 313] on icon "close-filter" at bounding box center [126, 316] width 11 height 11
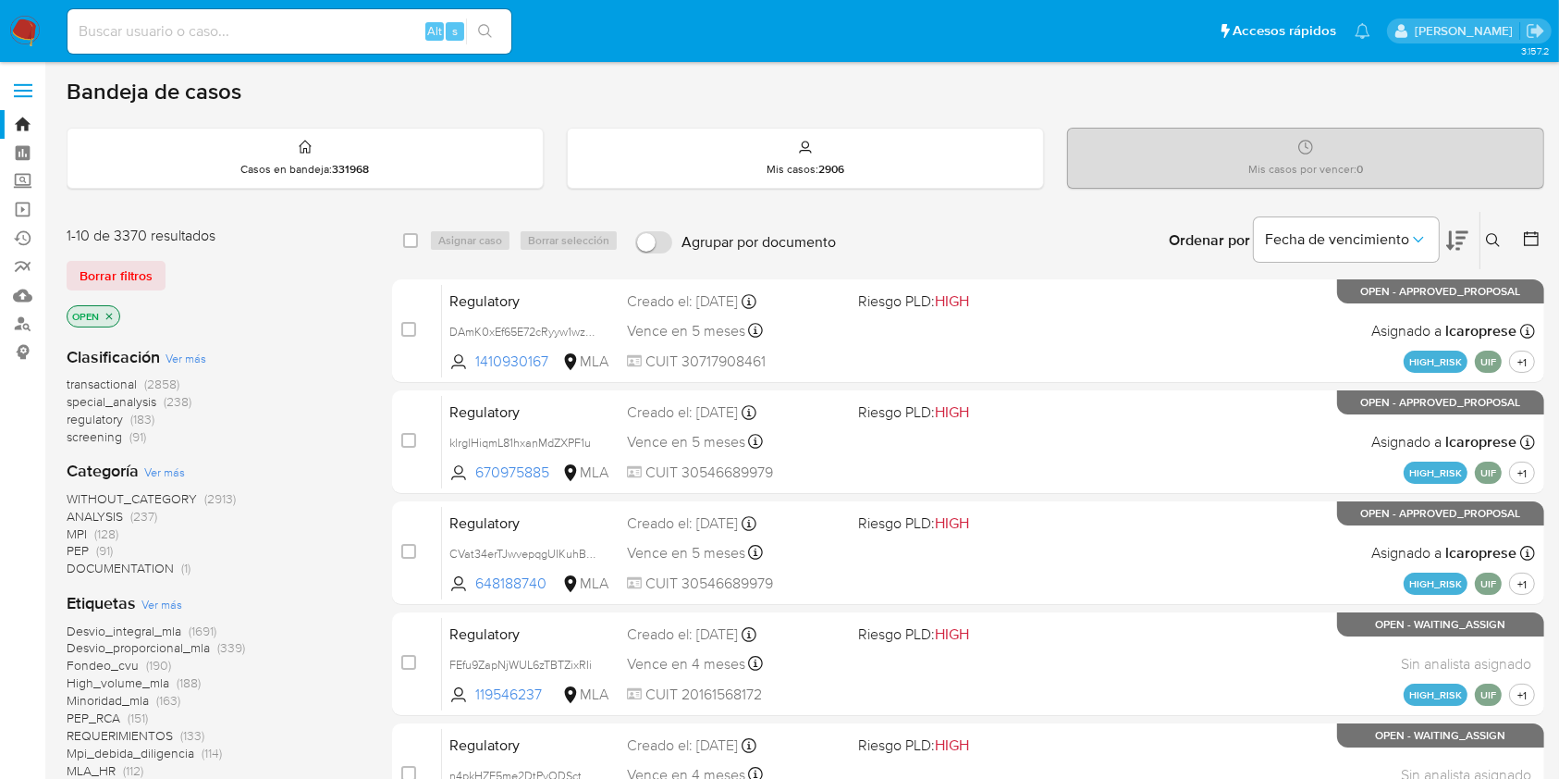
click at [327, 23] on input at bounding box center [289, 31] width 444 height 24
paste input "Kp9b9oaWO37oLnEfrx55AxWi"
type input "Kp9b9oaWO37oLnEfrx55AxWi"
click at [475, 20] on button "search-icon" at bounding box center [485, 31] width 38 height 26
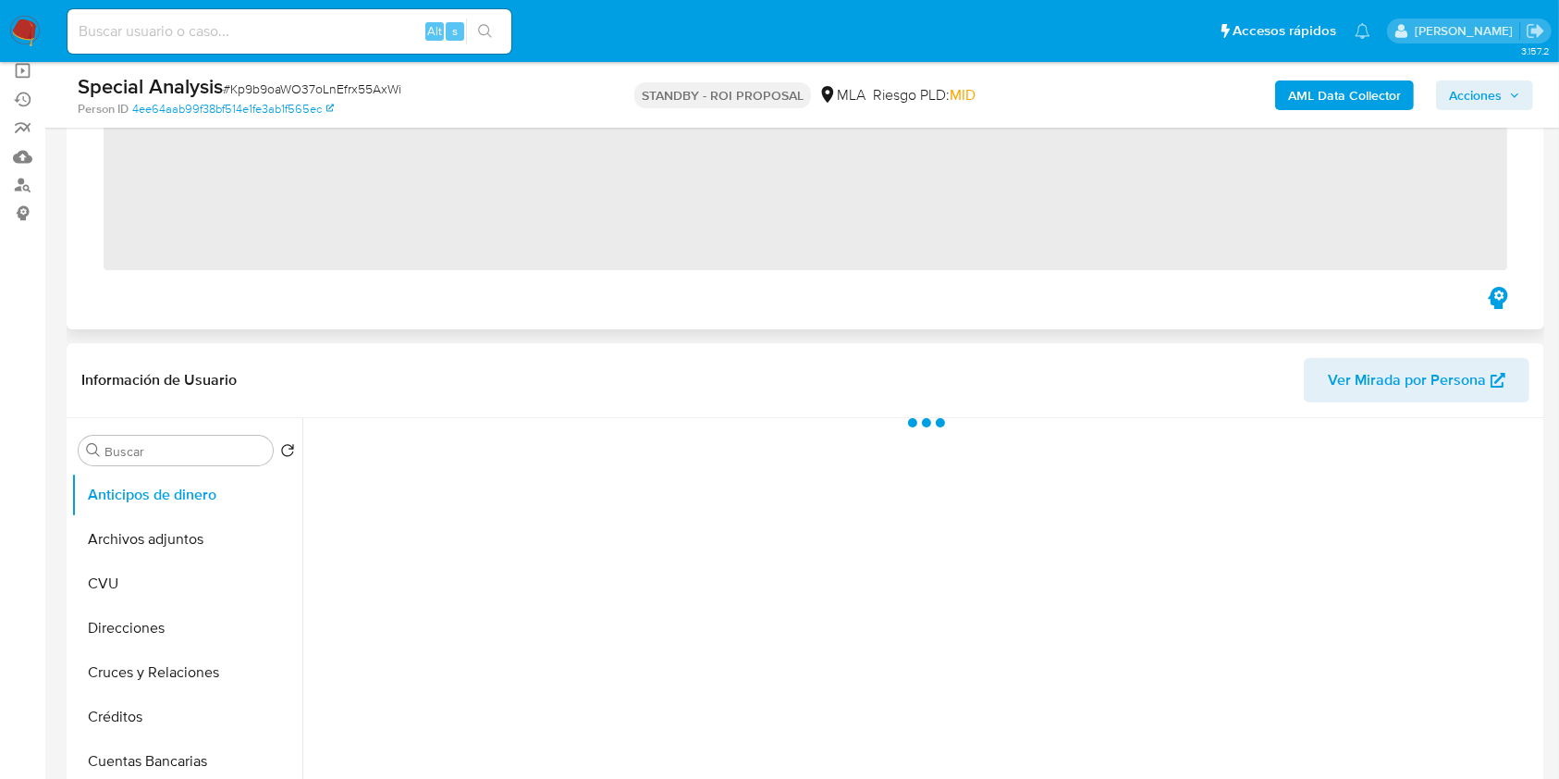
scroll to position [246, 0]
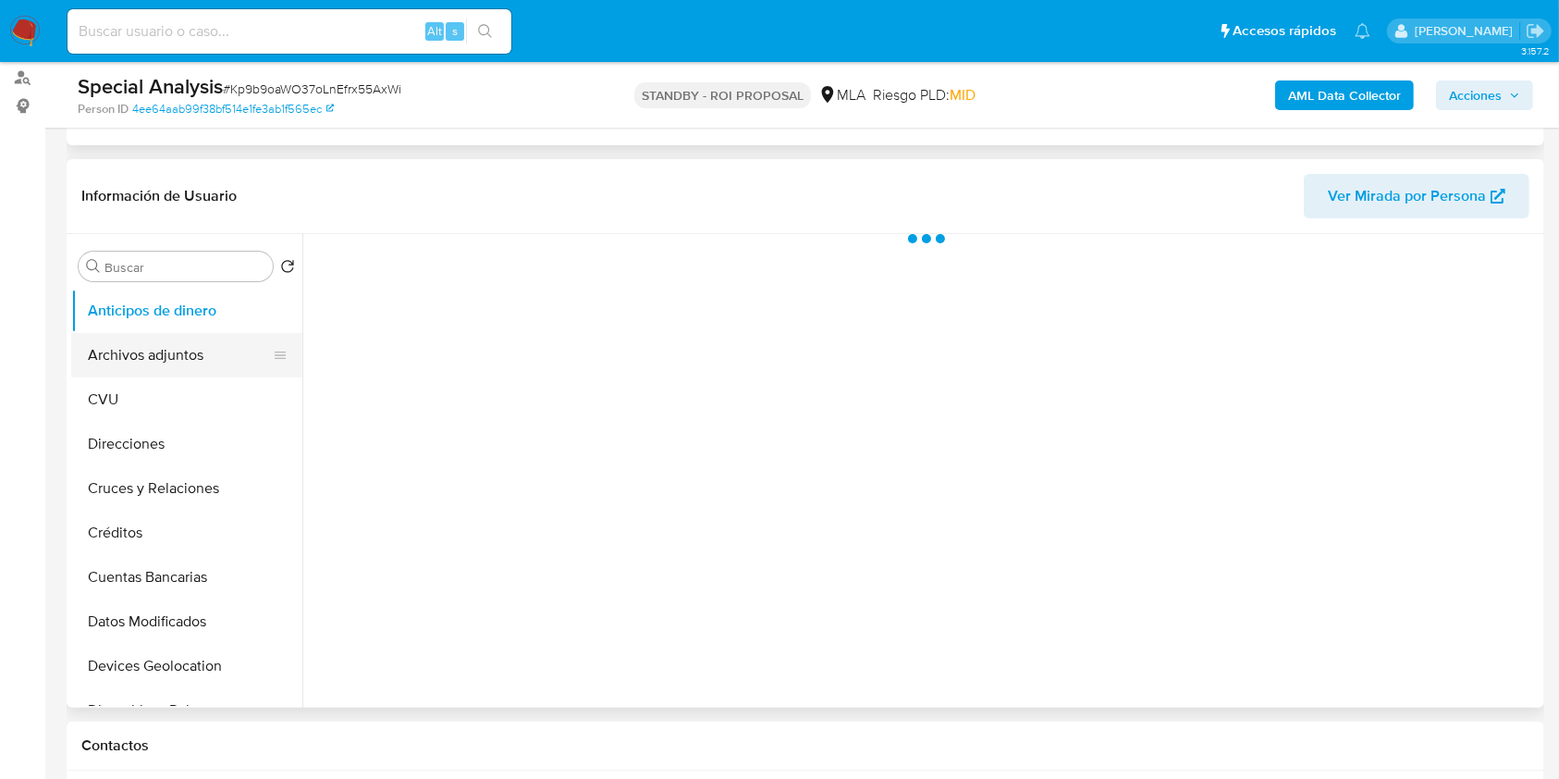
click at [193, 338] on button "Archivos adjuntos" at bounding box center [179, 355] width 216 height 44
select select "10"
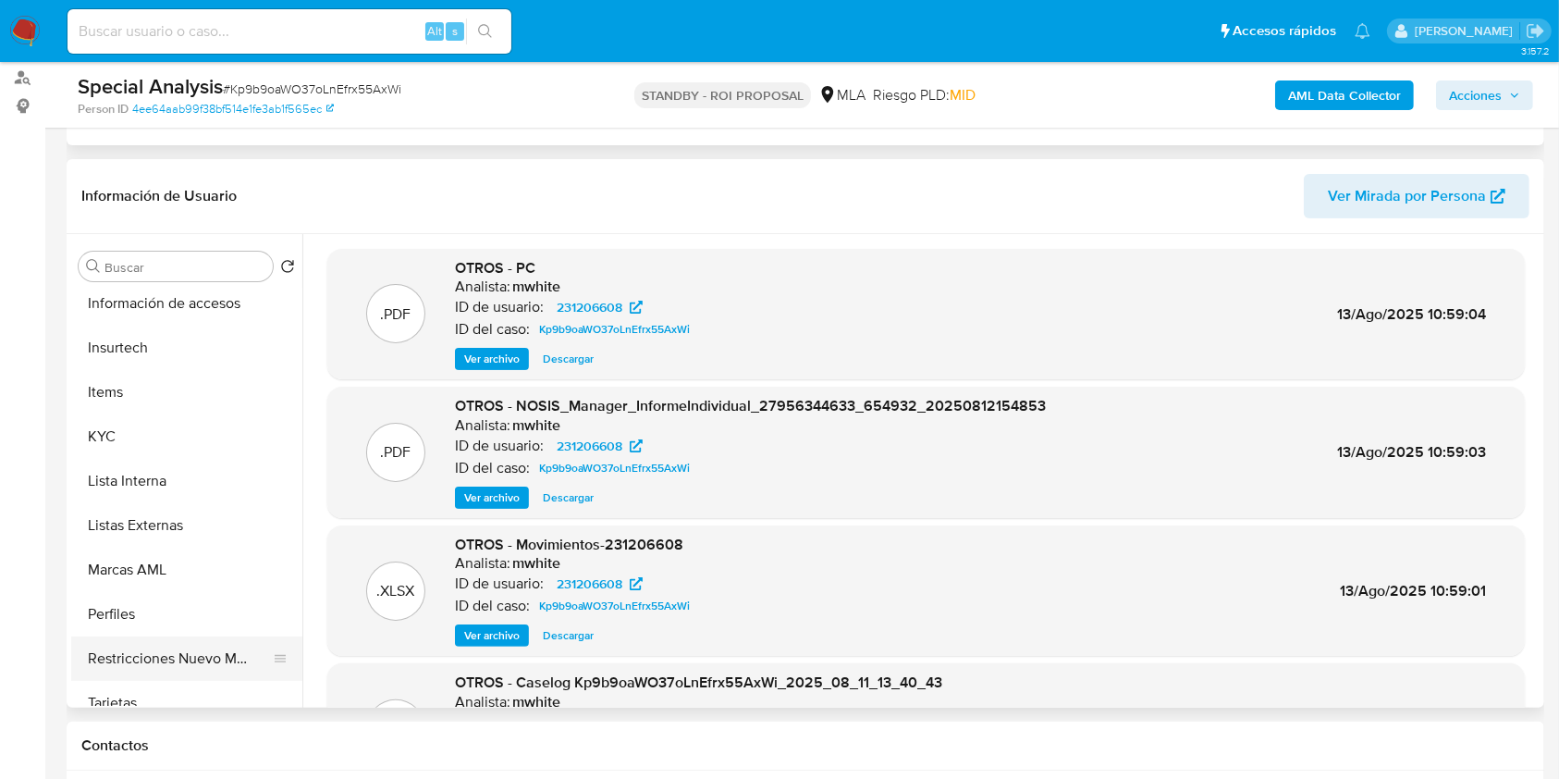
scroll to position [870, 0]
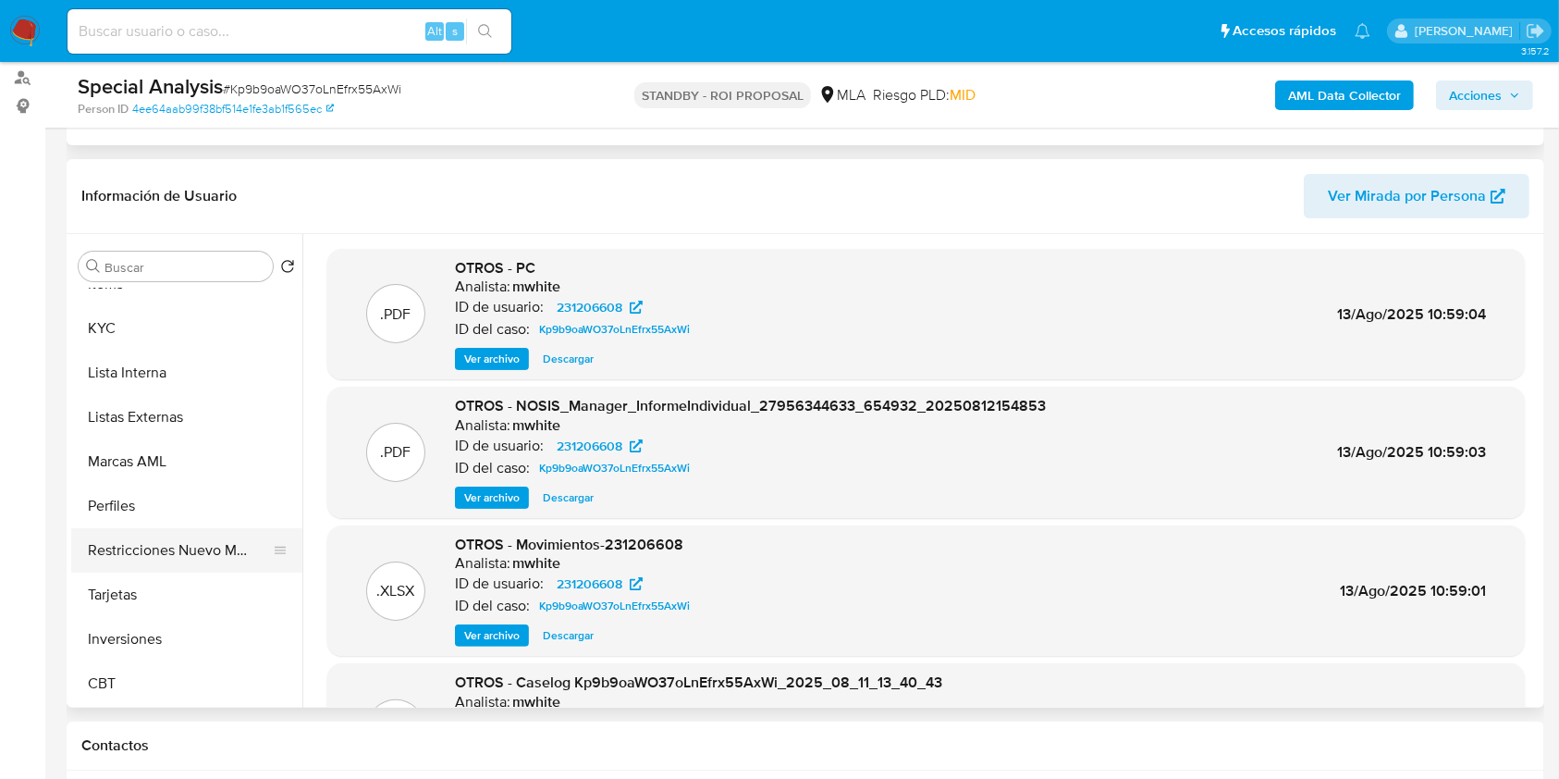
click at [207, 551] on button "Restricciones Nuevo Mundo" at bounding box center [179, 550] width 216 height 44
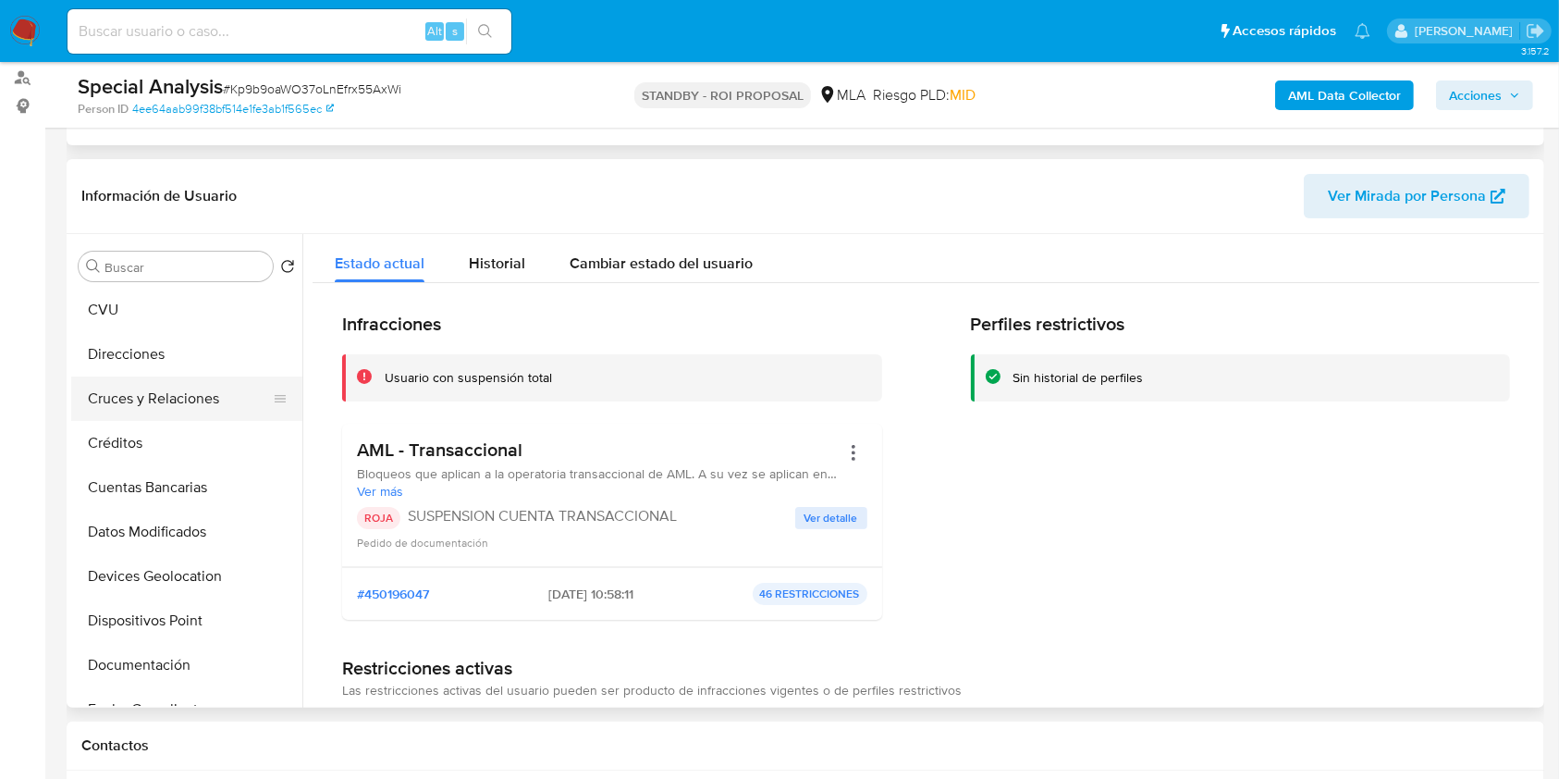
scroll to position [0, 0]
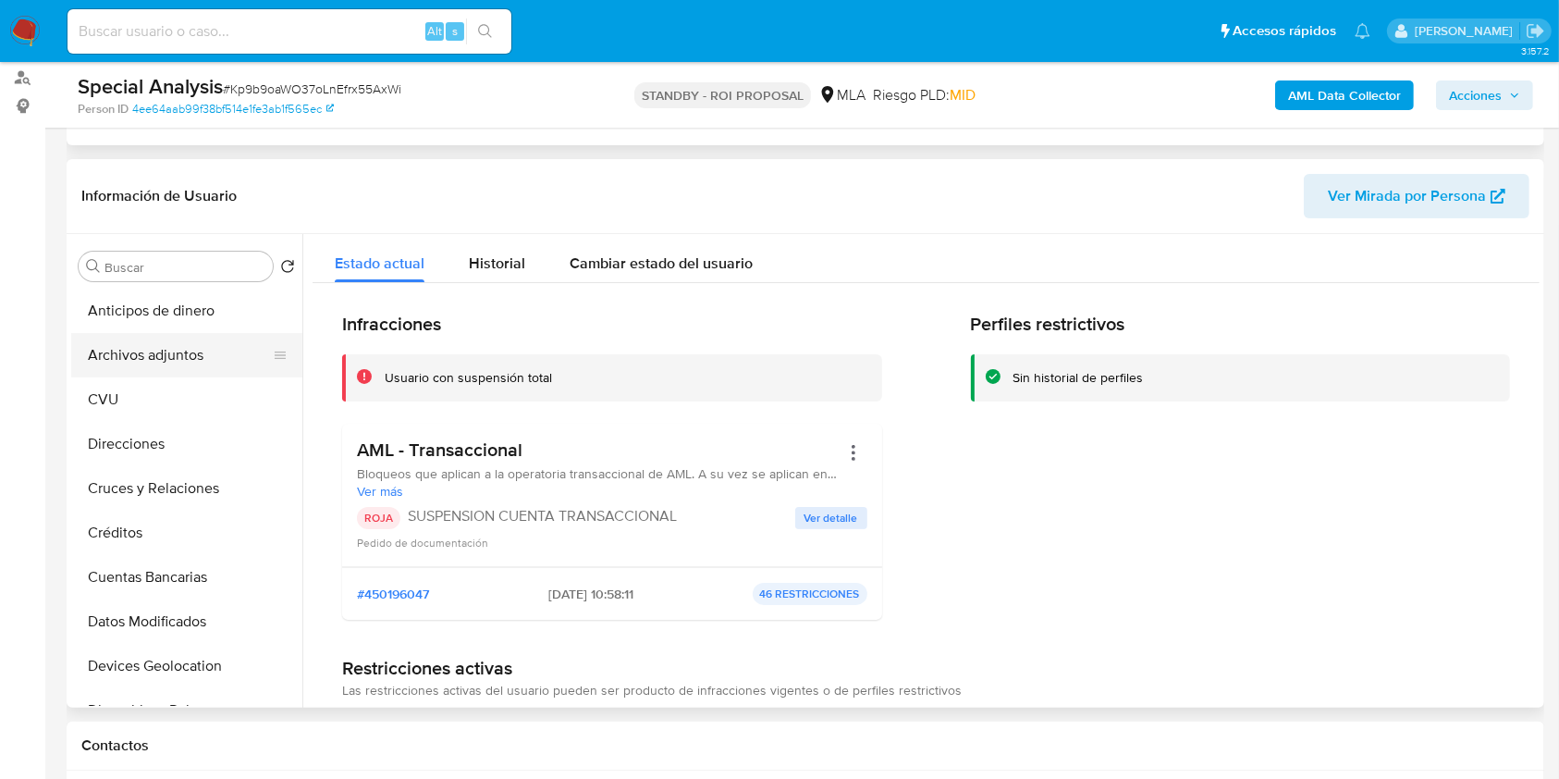
click at [205, 362] on button "Archivos adjuntos" at bounding box center [179, 355] width 216 height 44
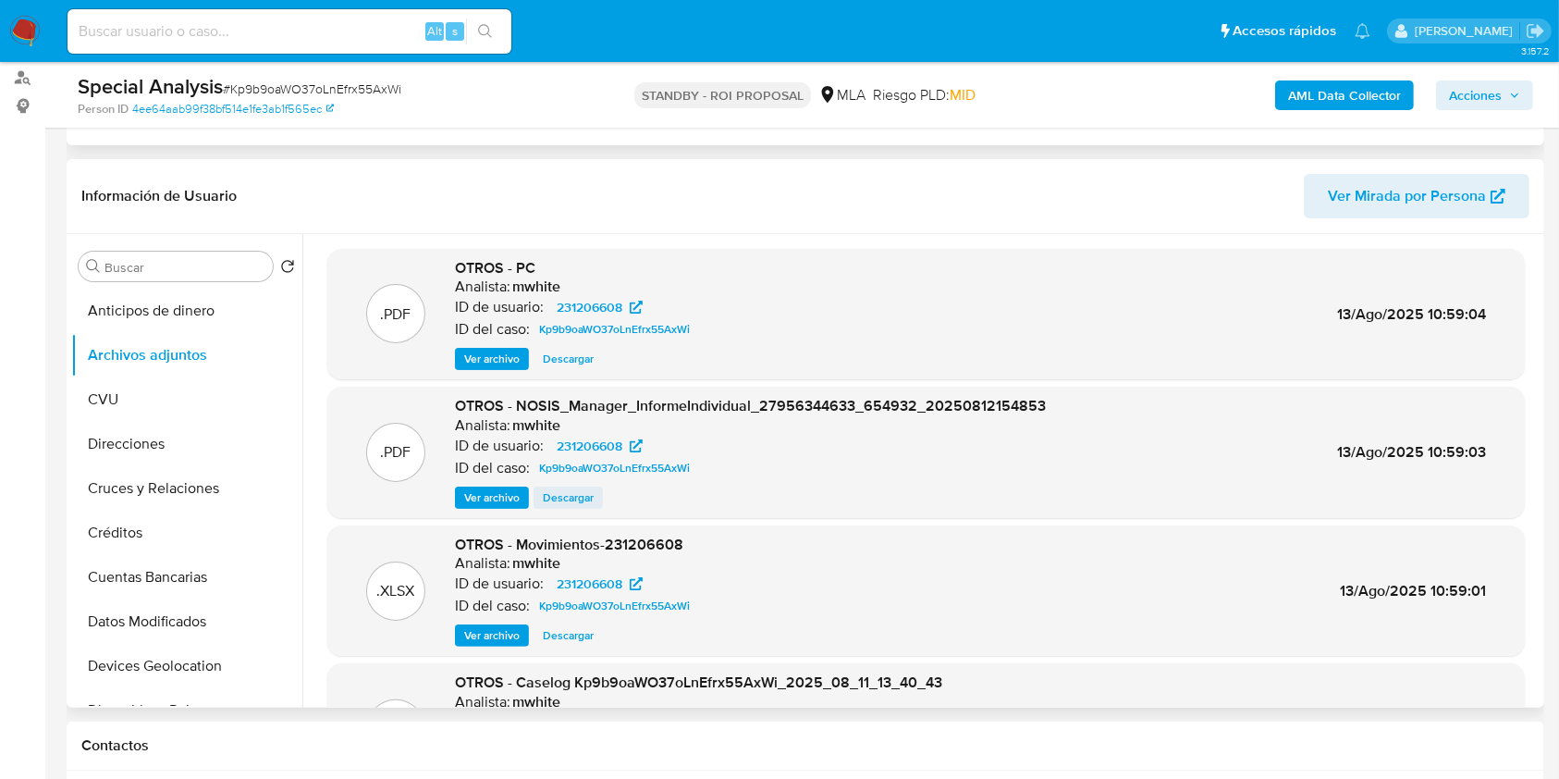
scroll to position [123, 0]
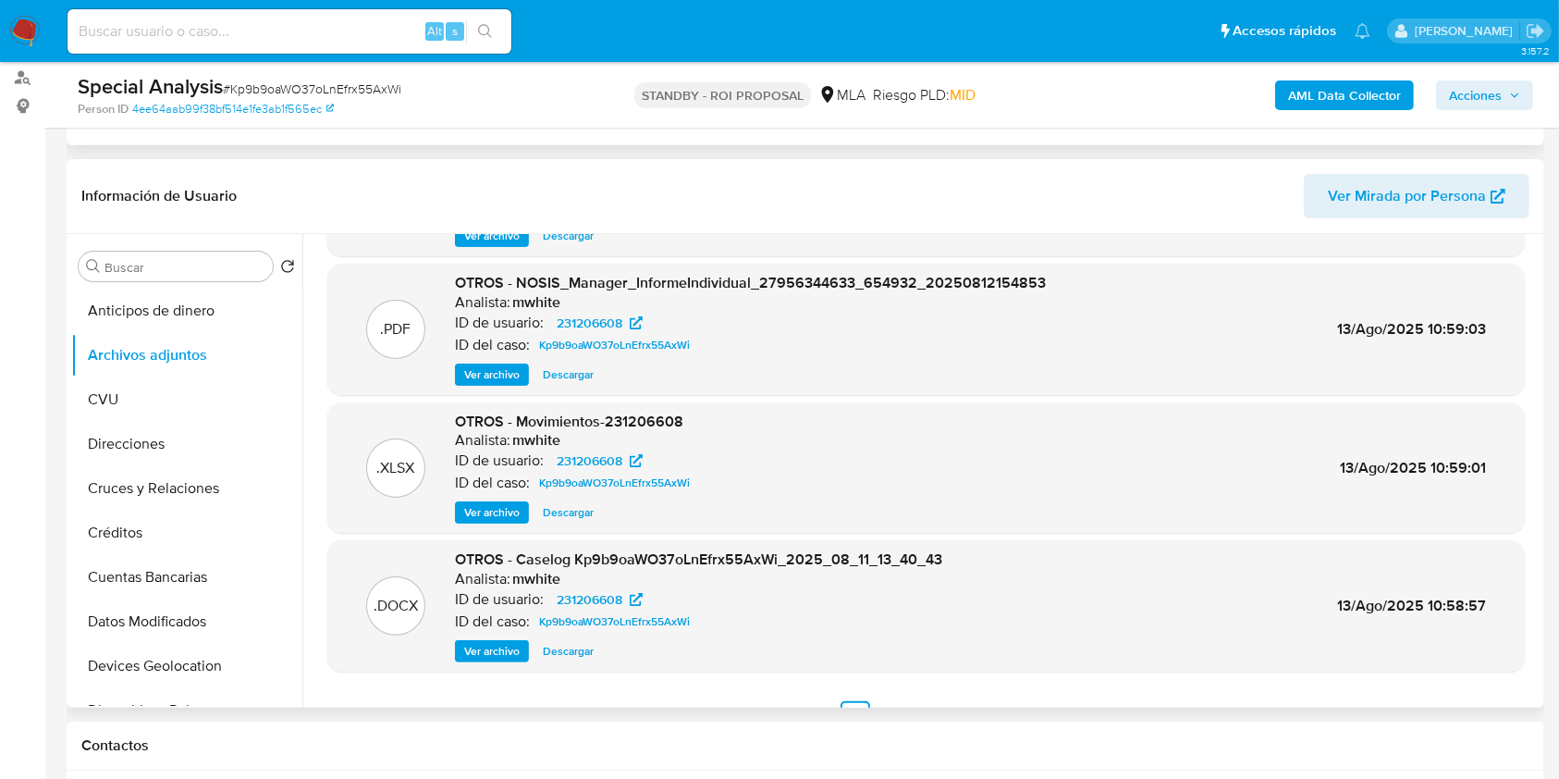
click at [554, 652] on span "Descargar" at bounding box center [568, 651] width 51 height 18
click at [326, 44] on div "Alt s" at bounding box center [289, 31] width 444 height 44
click at [325, 19] on input at bounding box center [289, 31] width 444 height 24
paste input "sA7R2ucqYa3JMLNTKtDOWzCX"
type input "sA7R2ucqYa3JMLNTKtDOWzCX"
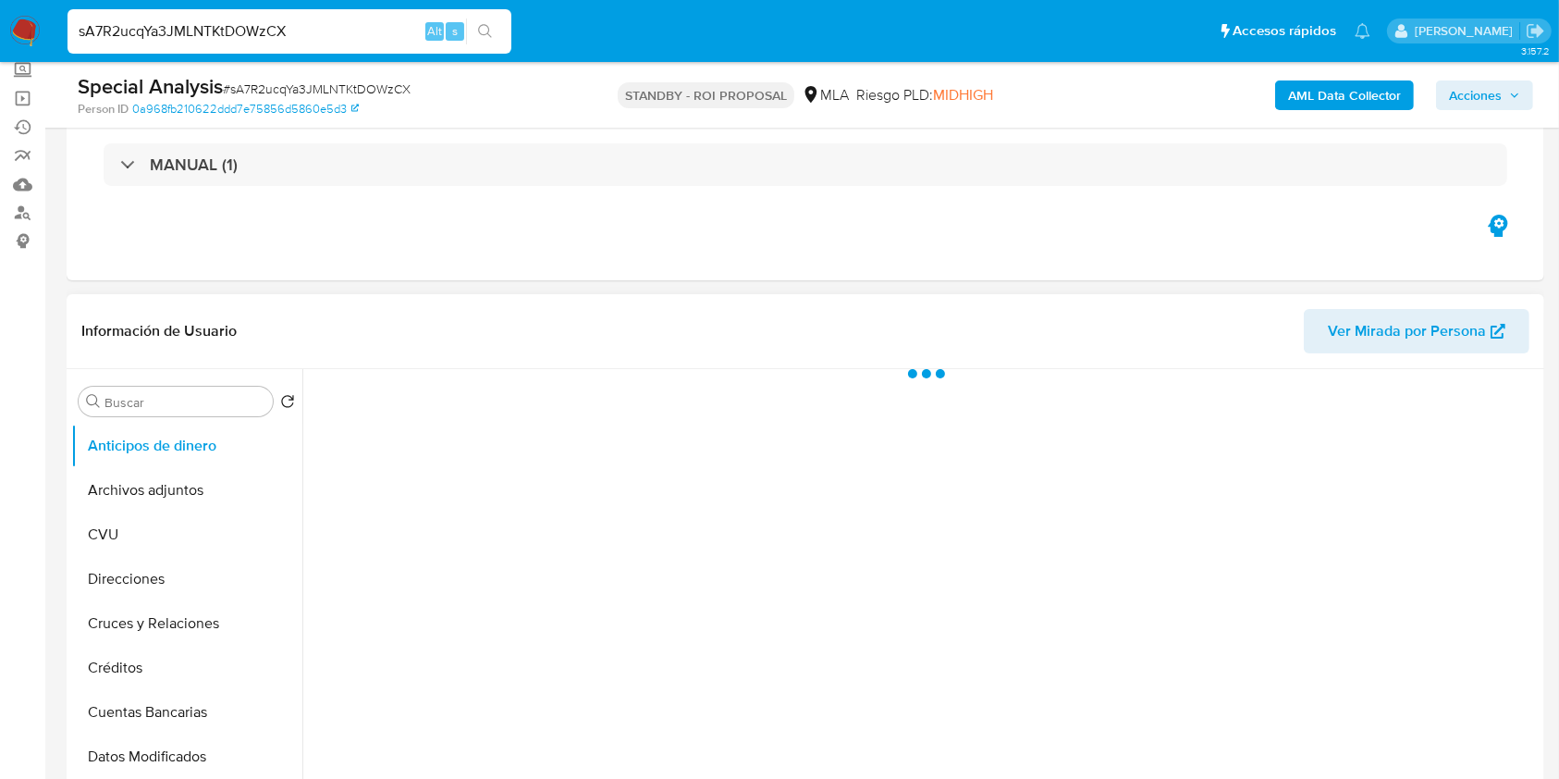
scroll to position [246, 0]
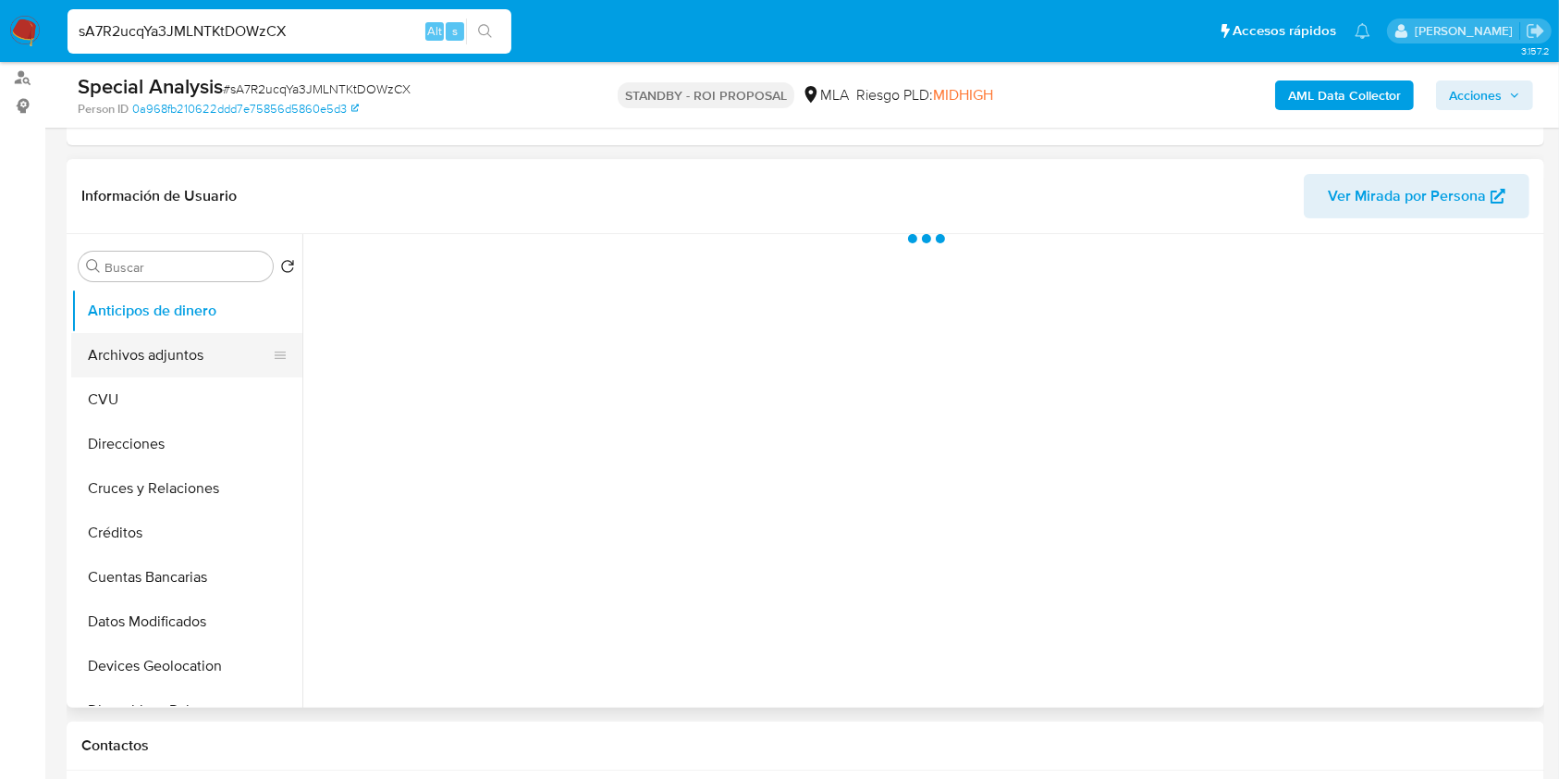
click at [206, 335] on button "Archivos adjuntos" at bounding box center [179, 355] width 216 height 44
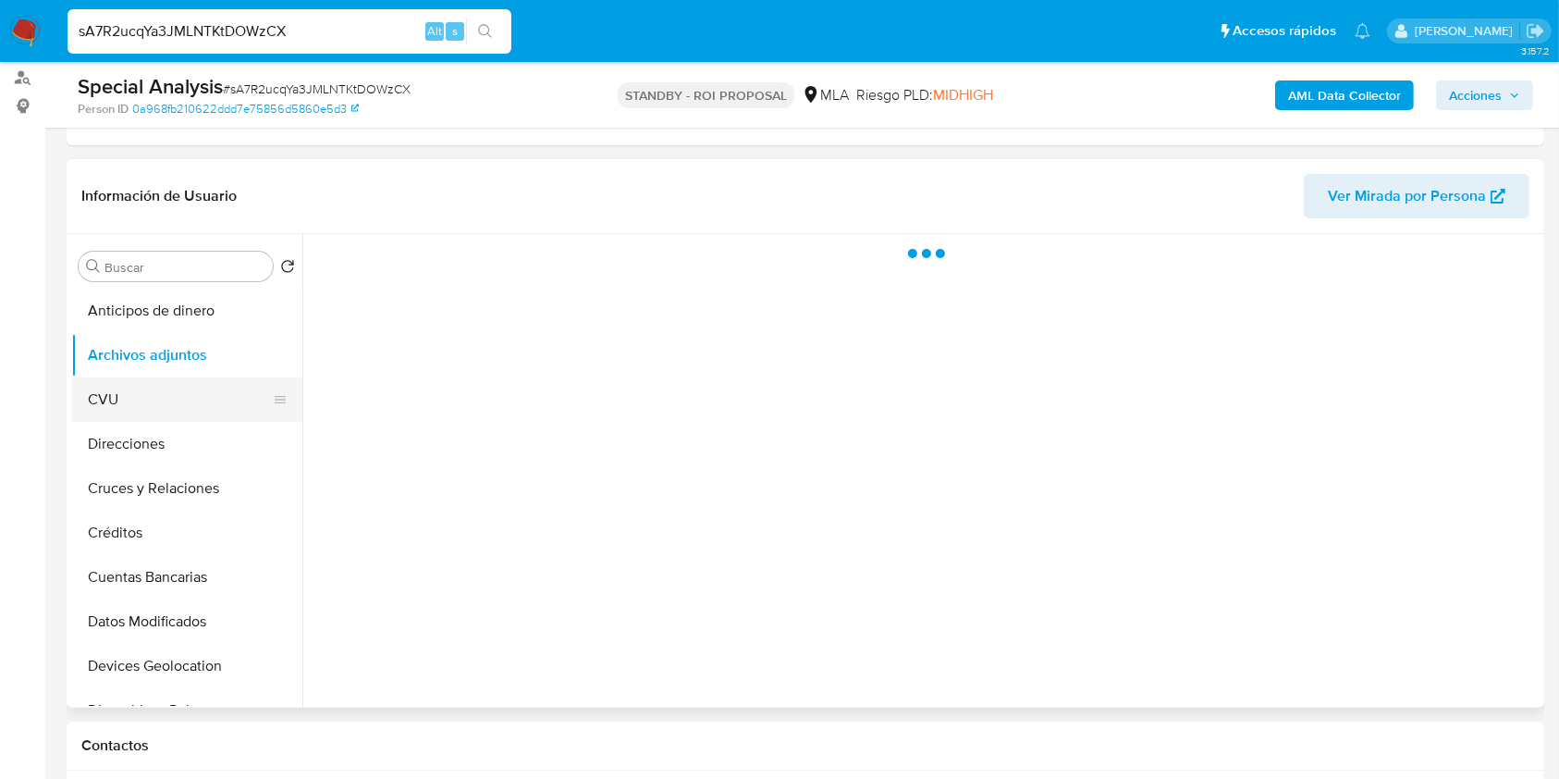
select select "10"
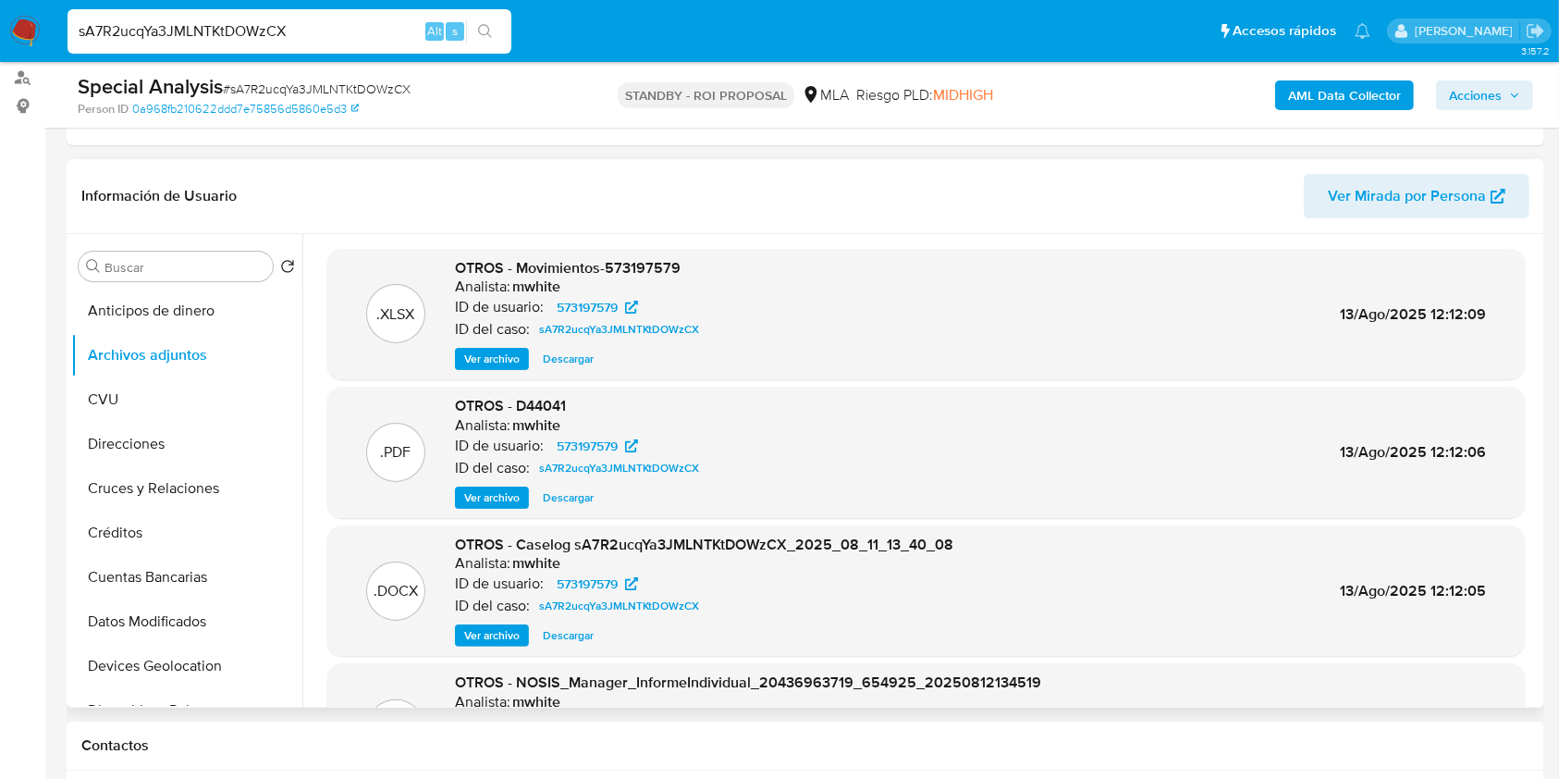
click at [569, 632] on span "Descargar" at bounding box center [568, 635] width 51 height 18
click at [370, 35] on input "sA7R2ucqYa3JMLNTKtDOWzCX" at bounding box center [289, 31] width 444 height 24
paste input "ChYsc2KaiU0SqiIJ2s3rNGJv"
type input "ChYsc2KaiU0SqiIJ2s3rNGJv"
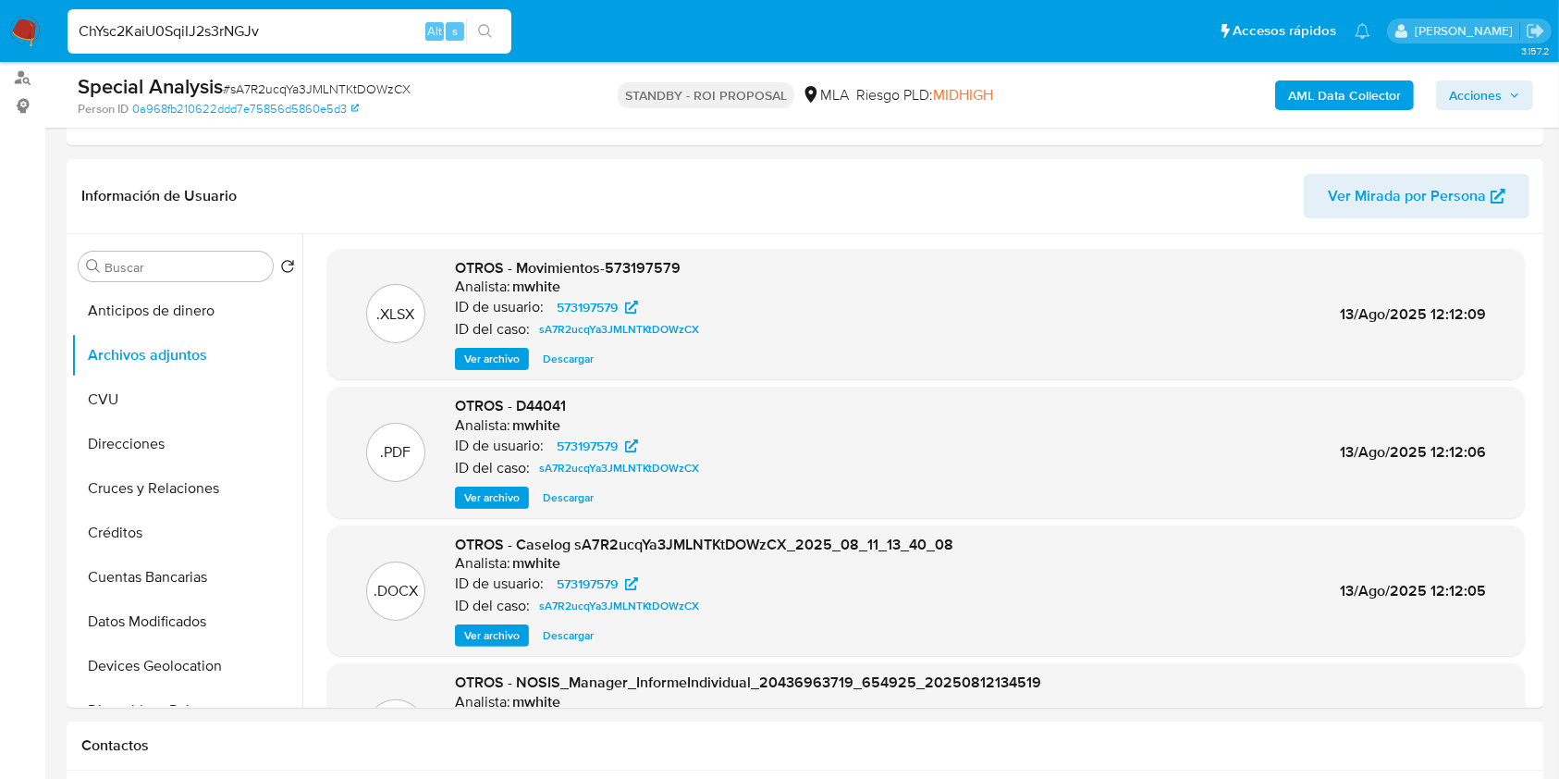
click at [497, 28] on button "search-icon" at bounding box center [485, 31] width 38 height 26
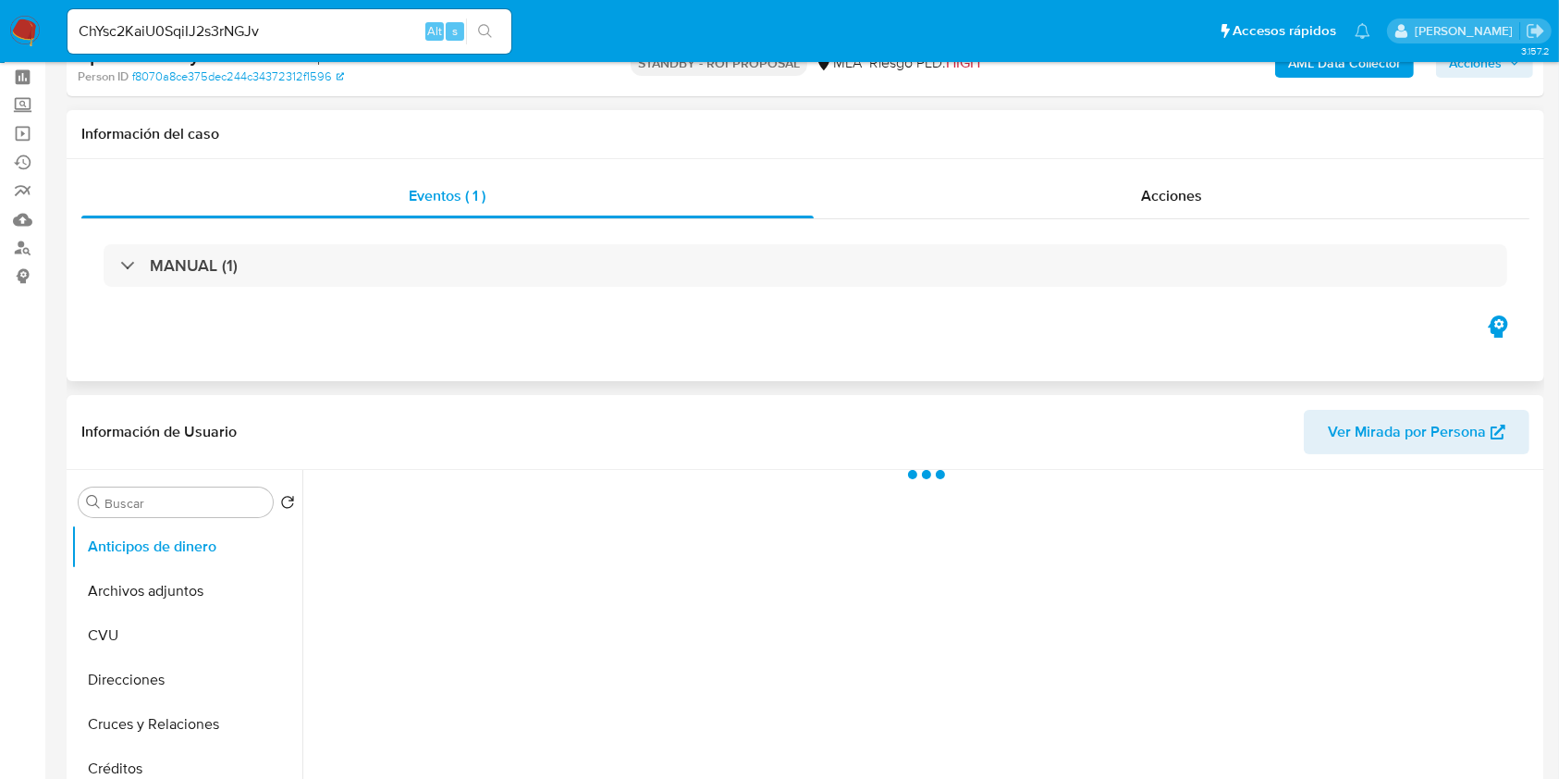
scroll to position [246, 0]
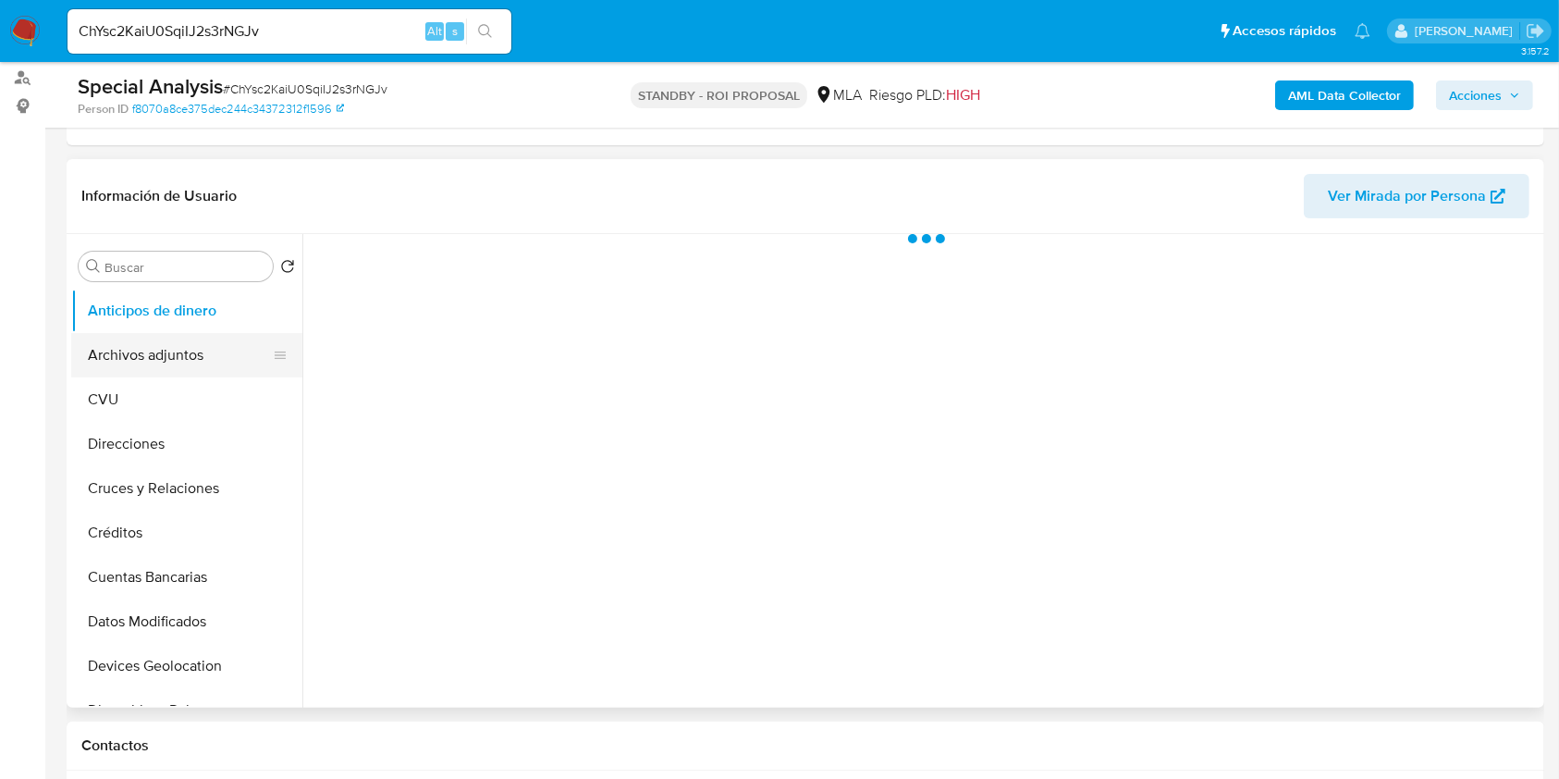
click at [158, 336] on button "Archivos adjuntos" at bounding box center [179, 355] width 216 height 44
select select "10"
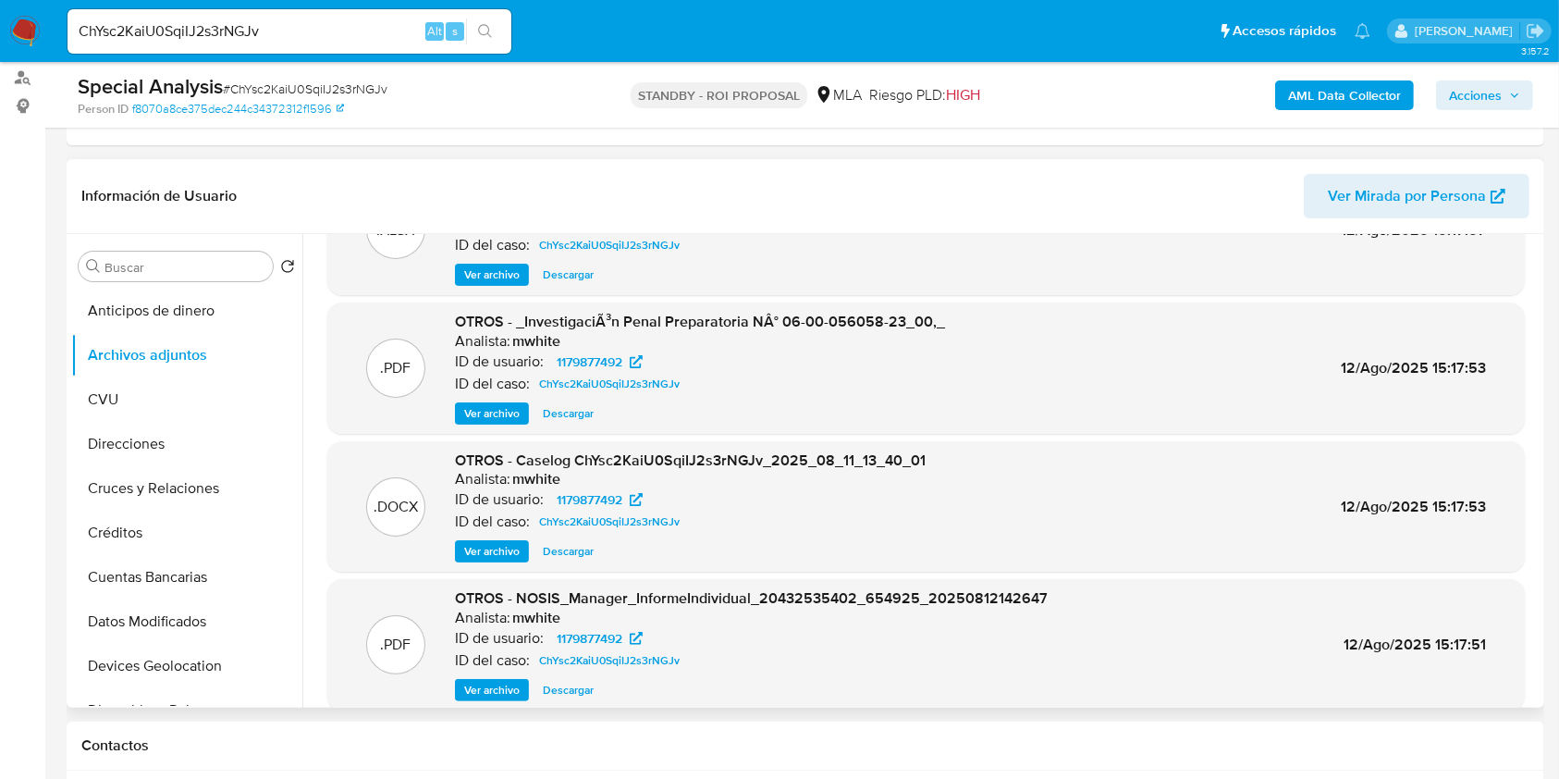
scroll to position [123, 0]
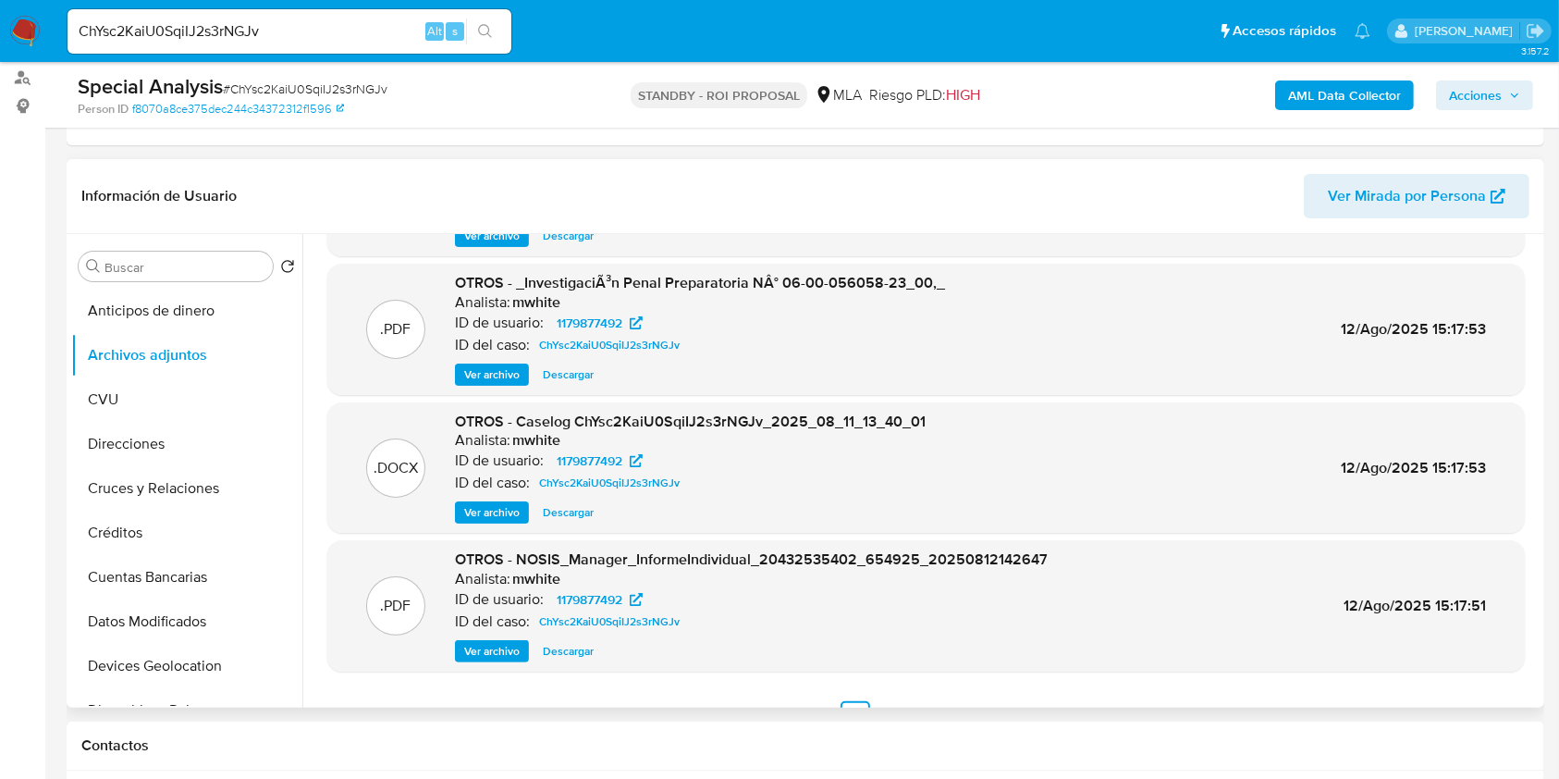
click at [486, 509] on span "Ver archivo" at bounding box center [491, 512] width 55 height 18
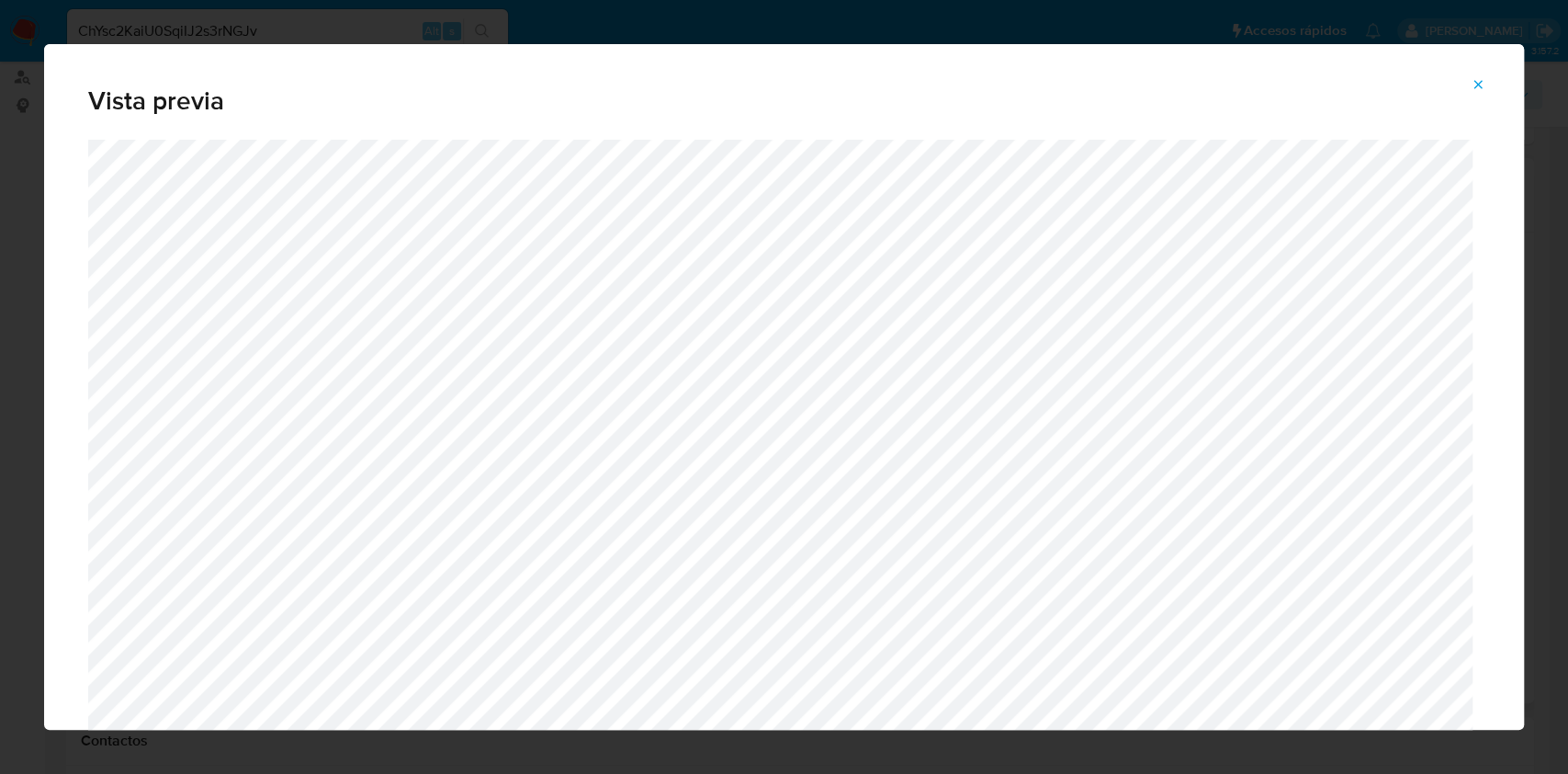
drag, startPoint x: 1485, startPoint y: 80, endPoint x: 1469, endPoint y: 101, distance: 26.4
click at [1485, 79] on button "Attachment preview" at bounding box center [1478, 84] width 41 height 30
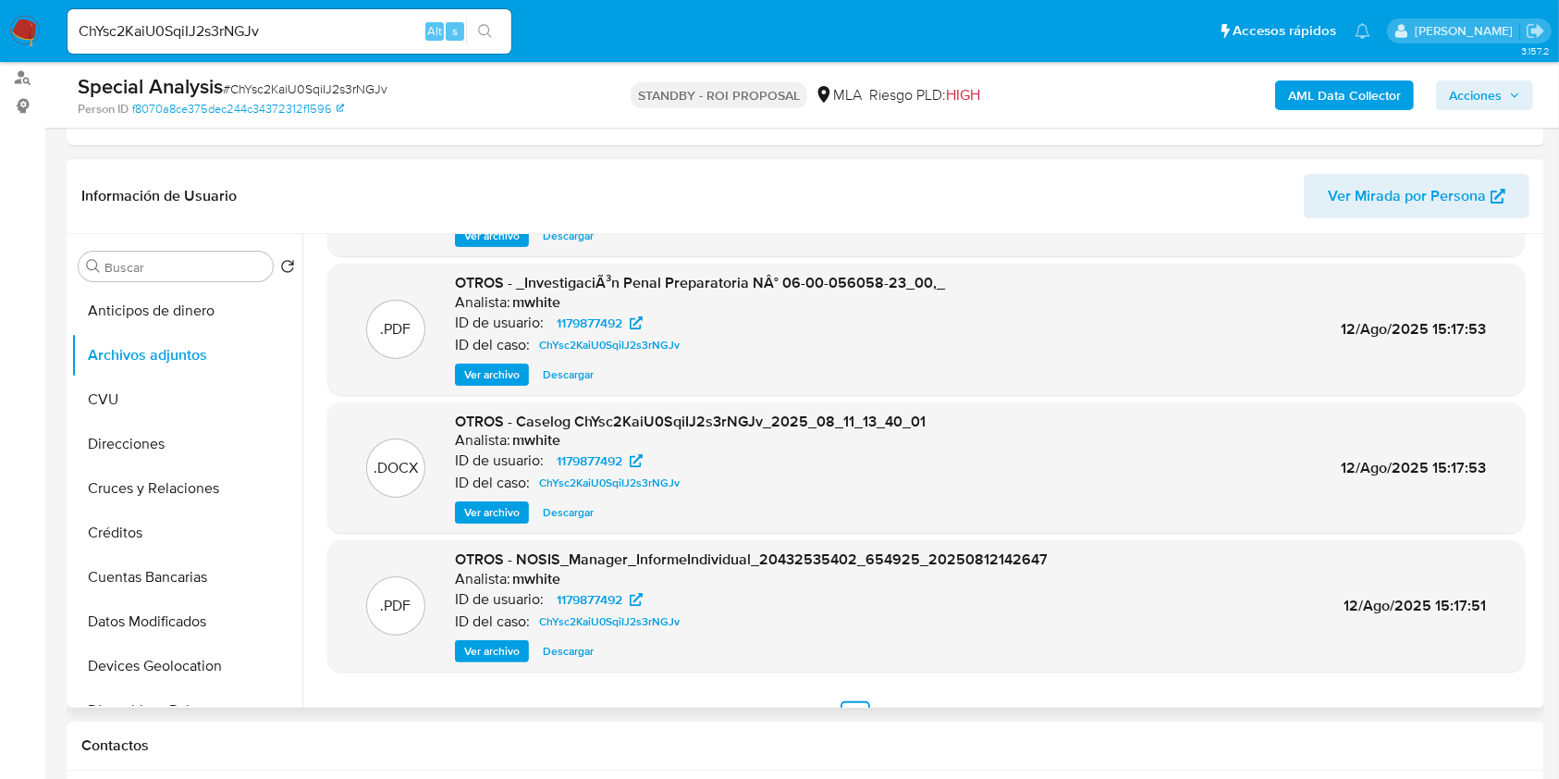
click at [570, 509] on span "Descargar" at bounding box center [568, 512] width 51 height 18
click at [339, 34] on input "ChYsc2KaiU0SqiIJ2s3rNGJv" at bounding box center [289, 31] width 444 height 24
paste input "XkfxOFAwChbKDCFk1ZuvkxAS"
type input "XkfxOFAwChbKDCFk1ZuvkxAS"
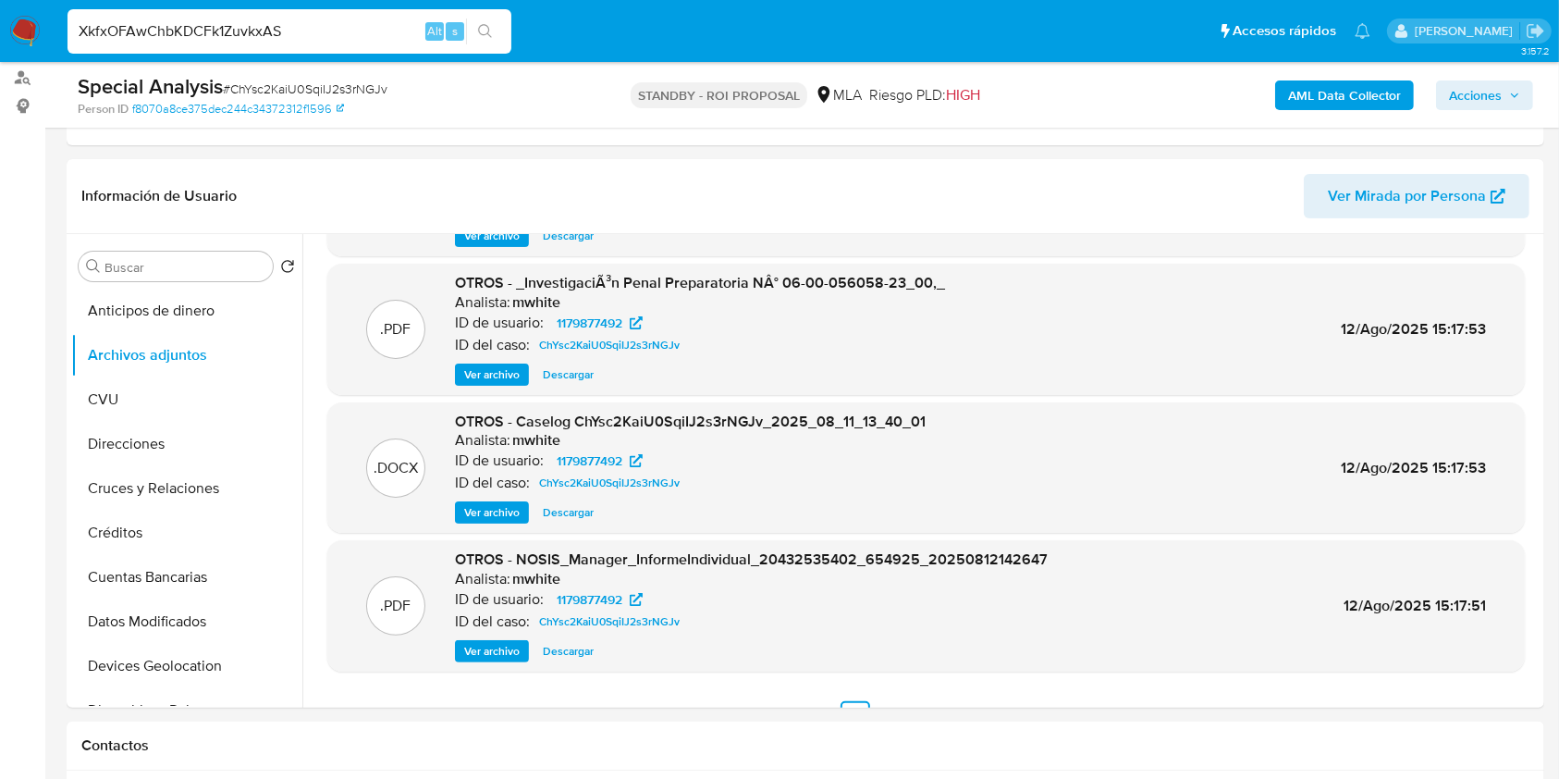
click at [492, 35] on icon "search-icon" at bounding box center [485, 31] width 15 height 15
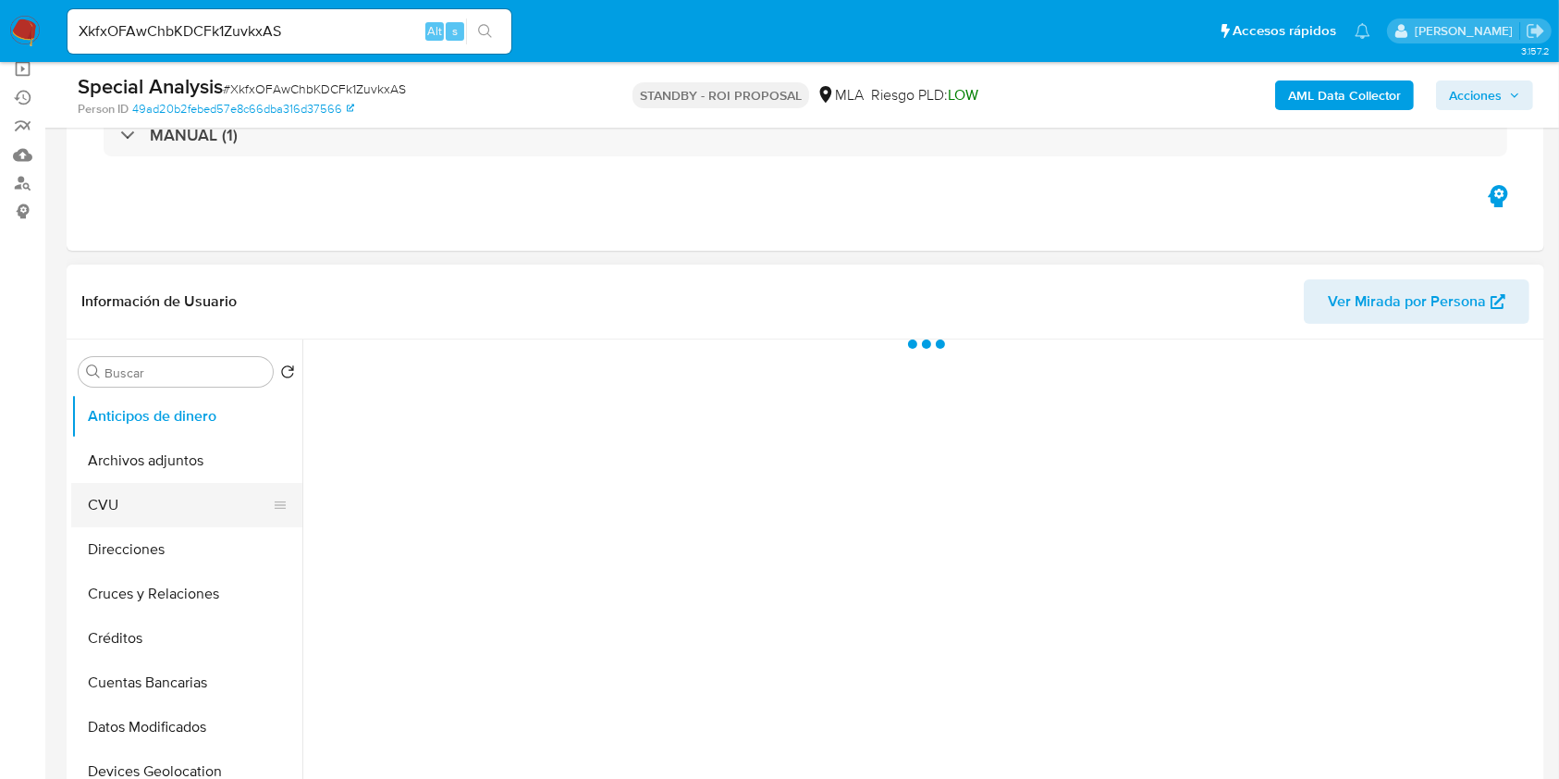
scroll to position [246, 0]
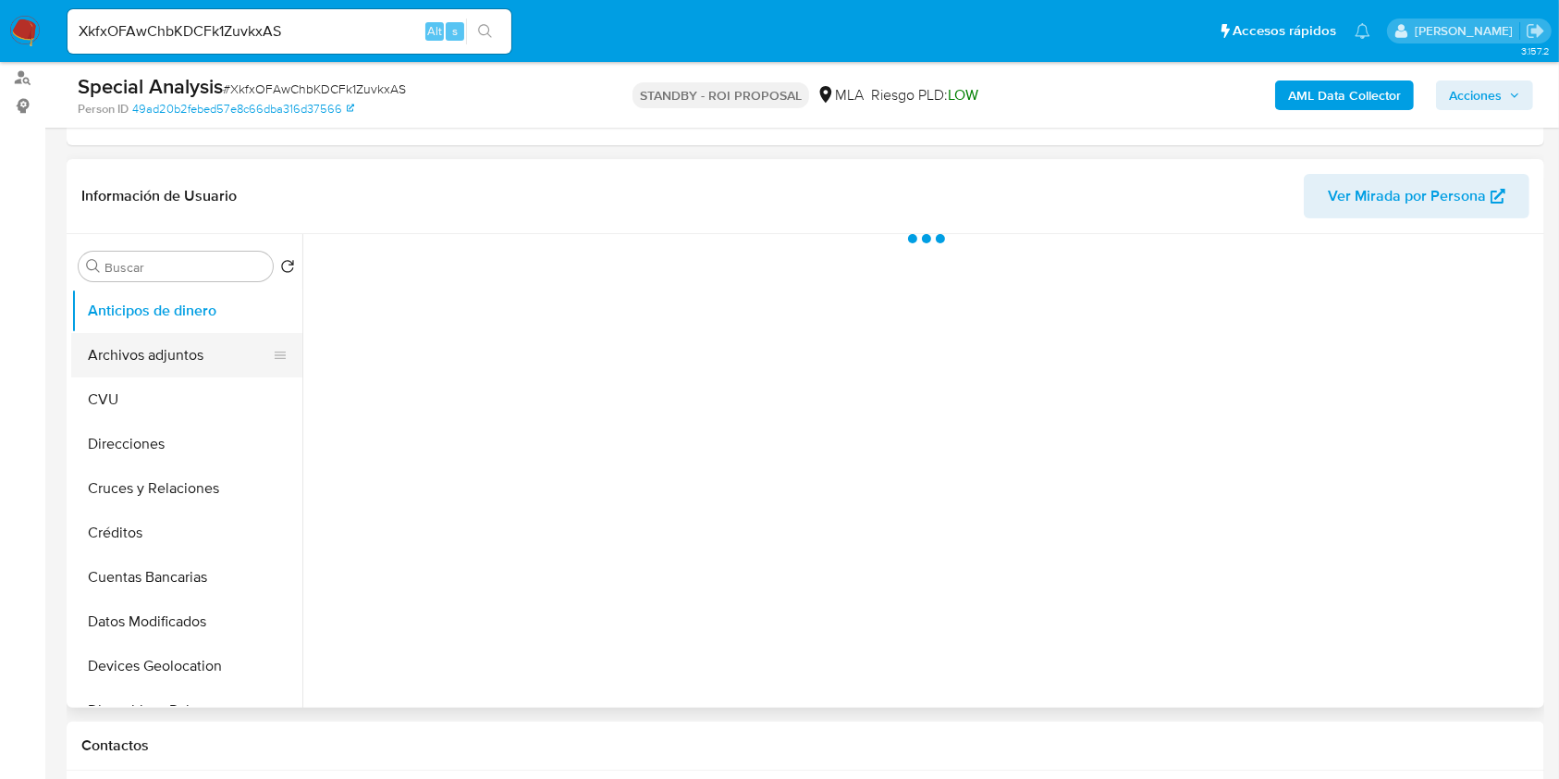
click at [181, 354] on button "Archivos adjuntos" at bounding box center [179, 355] width 216 height 44
select select "10"
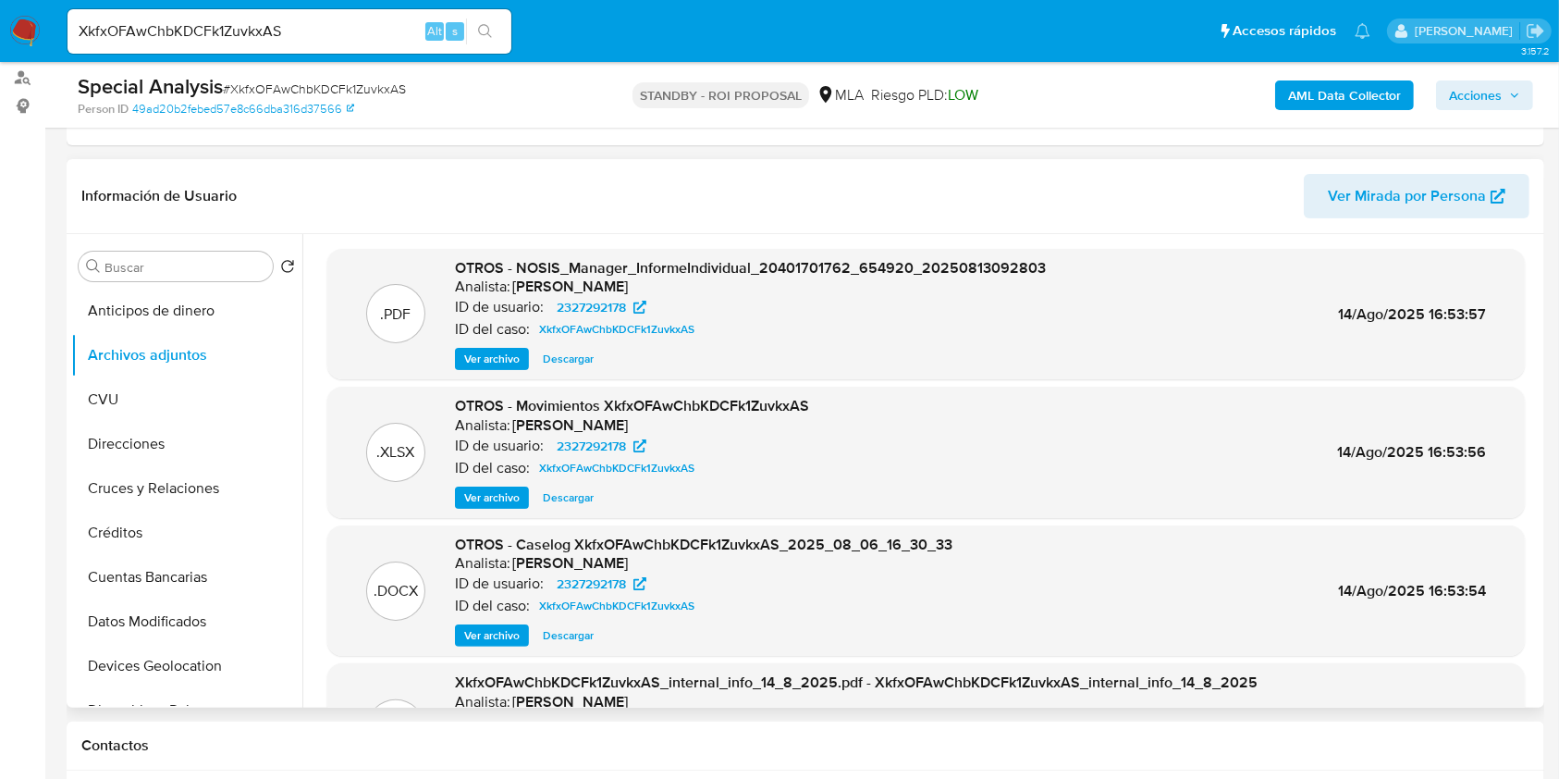
click at [564, 648] on div ".DOCX OTROS - Caselog XkfxOFAwChbKDCFk1ZuvkxAS_2025_08_06_16_30_33 Analista: am…" at bounding box center [925, 590] width 1197 height 131
click at [564, 644] on span "Descargar" at bounding box center [568, 635] width 51 height 18
click at [314, 18] on div "XkfxOFAwChbKDCFk1ZuvkxAS Alt s" at bounding box center [289, 31] width 444 height 44
click at [309, 29] on input "XkfxOFAwChbKDCFk1ZuvkxAS" at bounding box center [289, 31] width 444 height 24
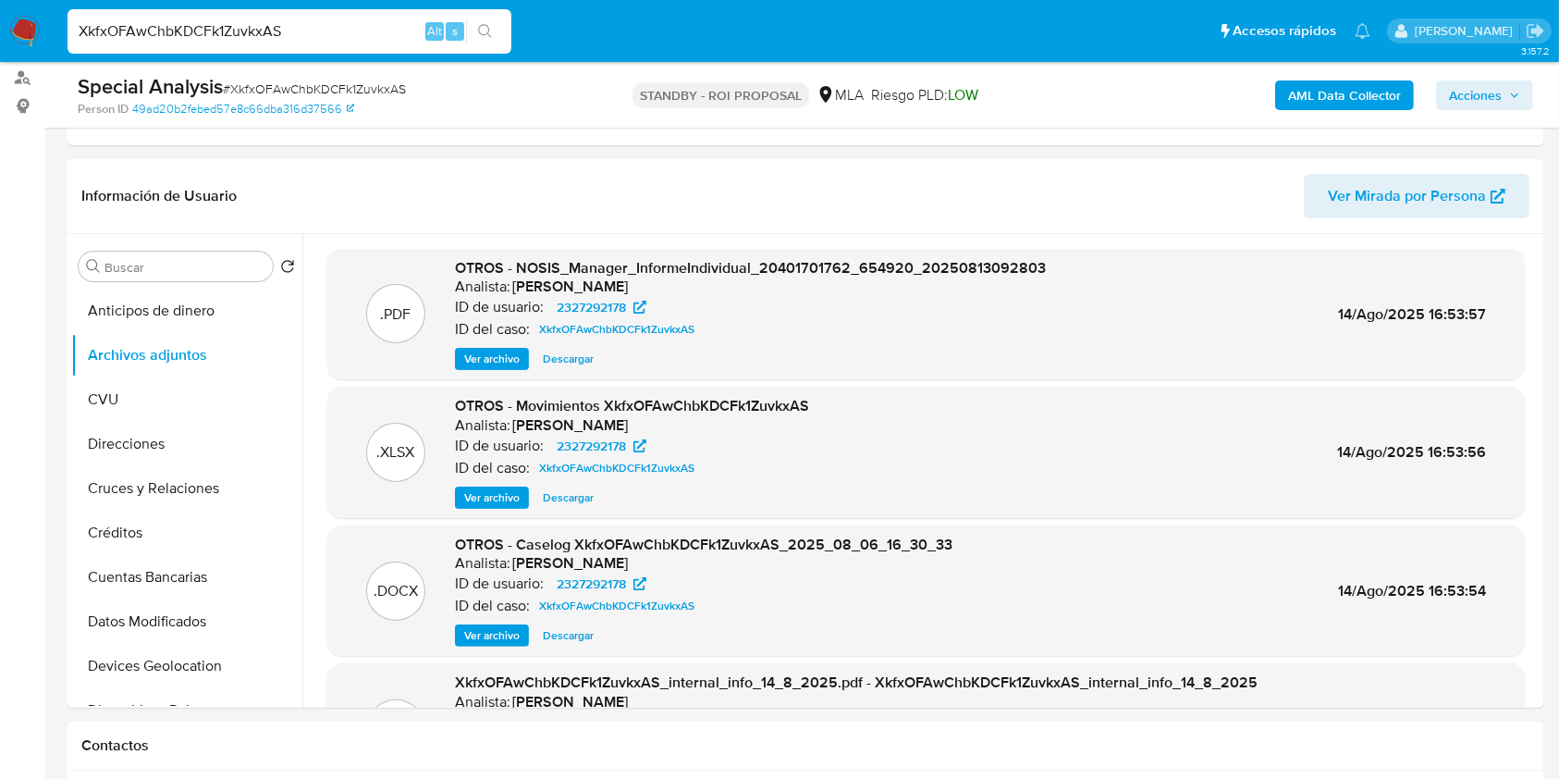
paste input "rtwIWOlFMCb1NhHJW8kjVGiR"
type input "rtwIWOlFMCb1NhHJW8kjVGiR"
click at [494, 31] on button "search-icon" at bounding box center [485, 31] width 38 height 26
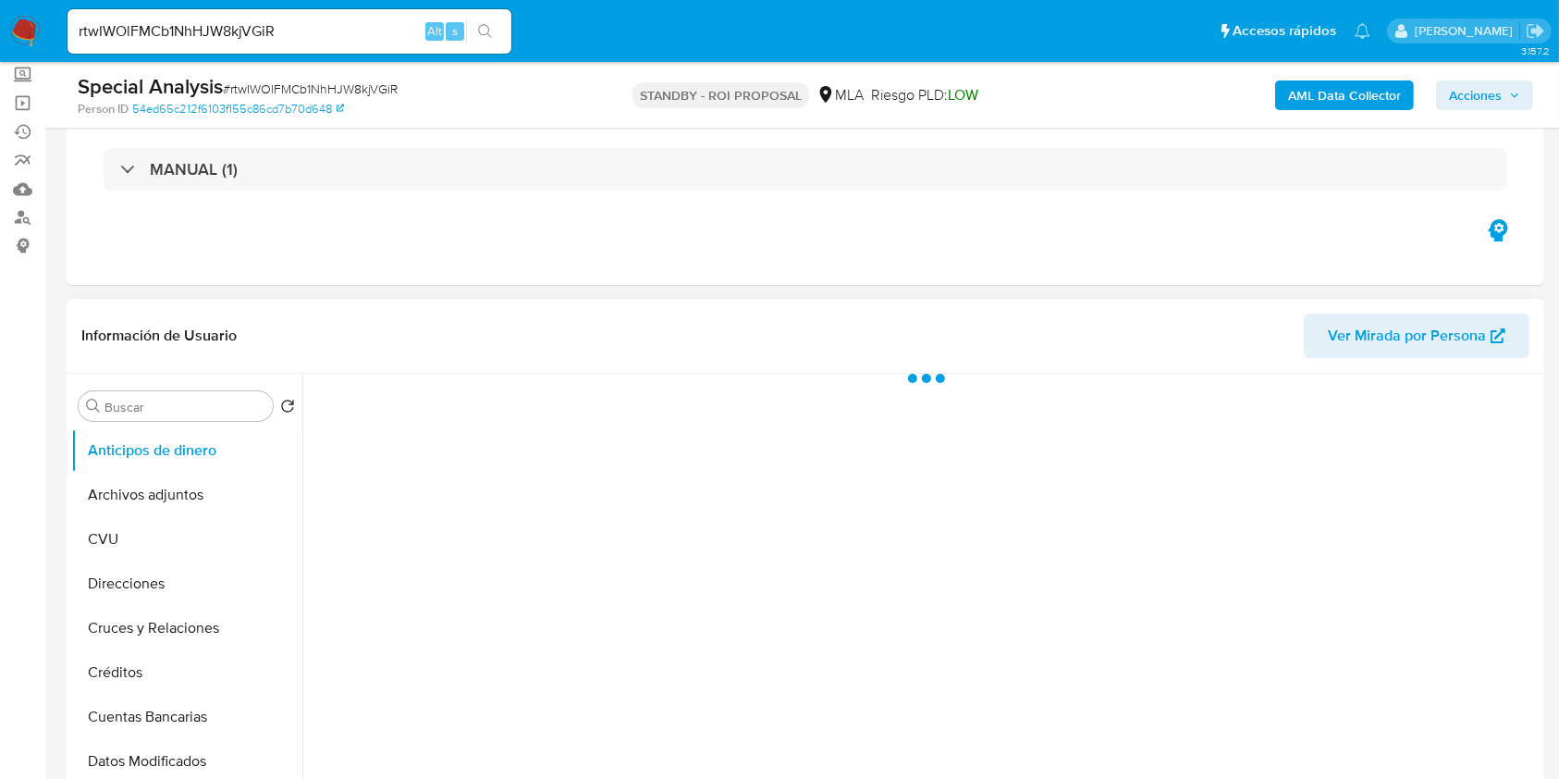
scroll to position [246, 0]
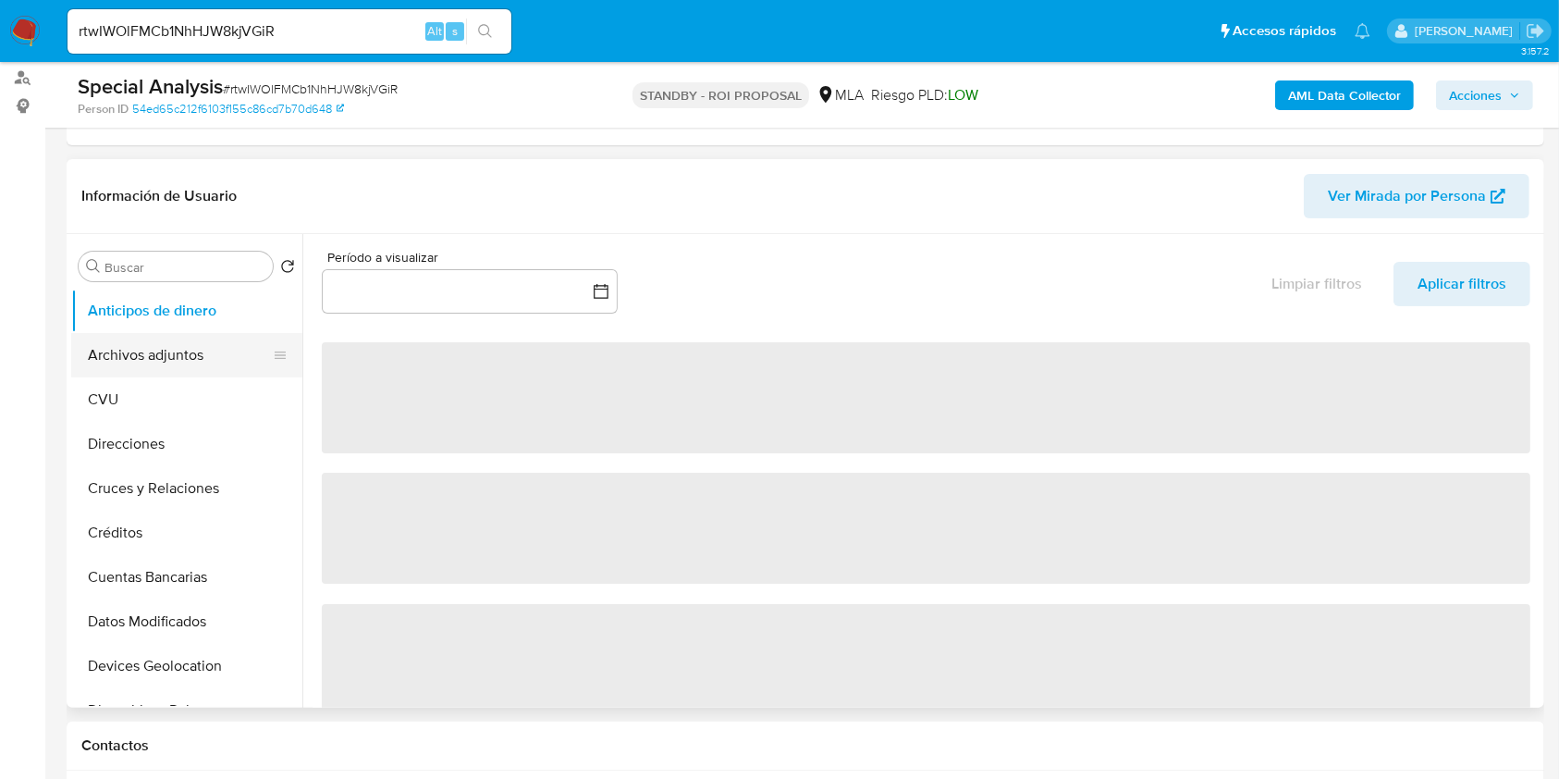
click at [178, 356] on button "Archivos adjuntos" at bounding box center [179, 355] width 216 height 44
select select "10"
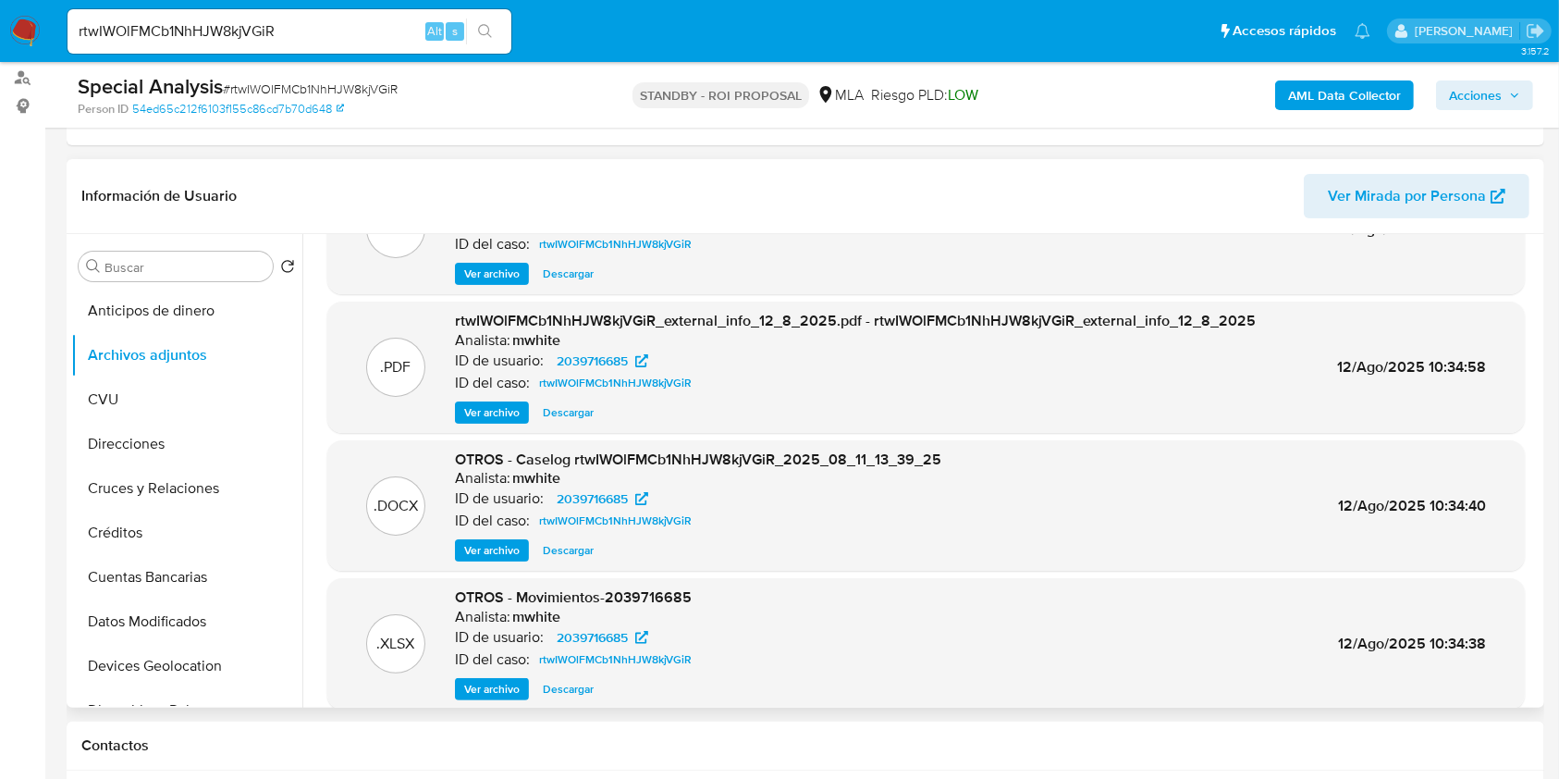
scroll to position [123, 0]
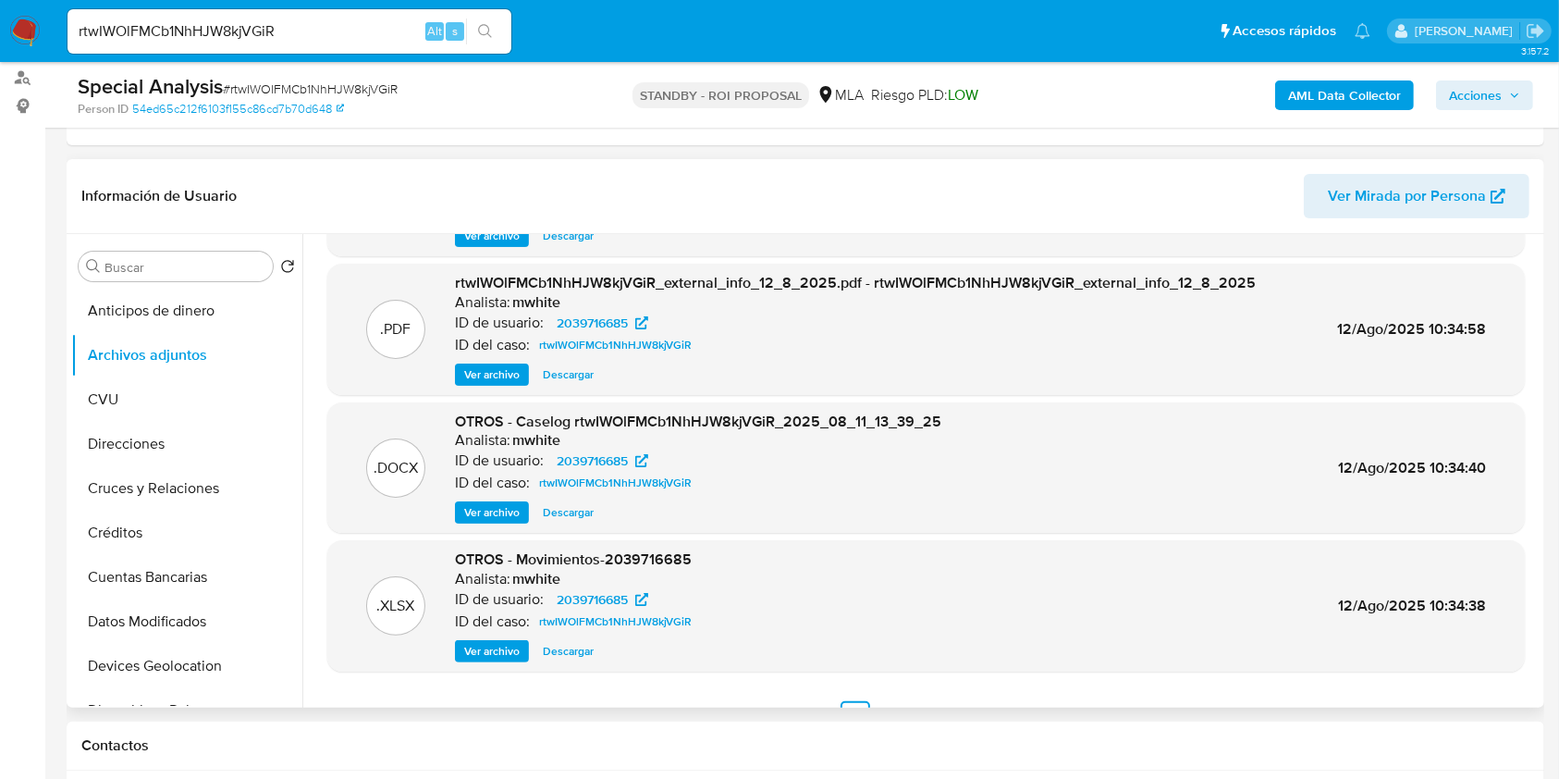
click at [584, 503] on span "Descargar" at bounding box center [568, 512] width 51 height 18
click at [258, 39] on input "rtwIWOlFMCb1NhHJW8kjVGiR" at bounding box center [289, 31] width 444 height 24
paste input "FFn48Xf96NZvbH4HdJayWbnK"
type input "FFn48Xf96NZvbH4HdJayWbnK"
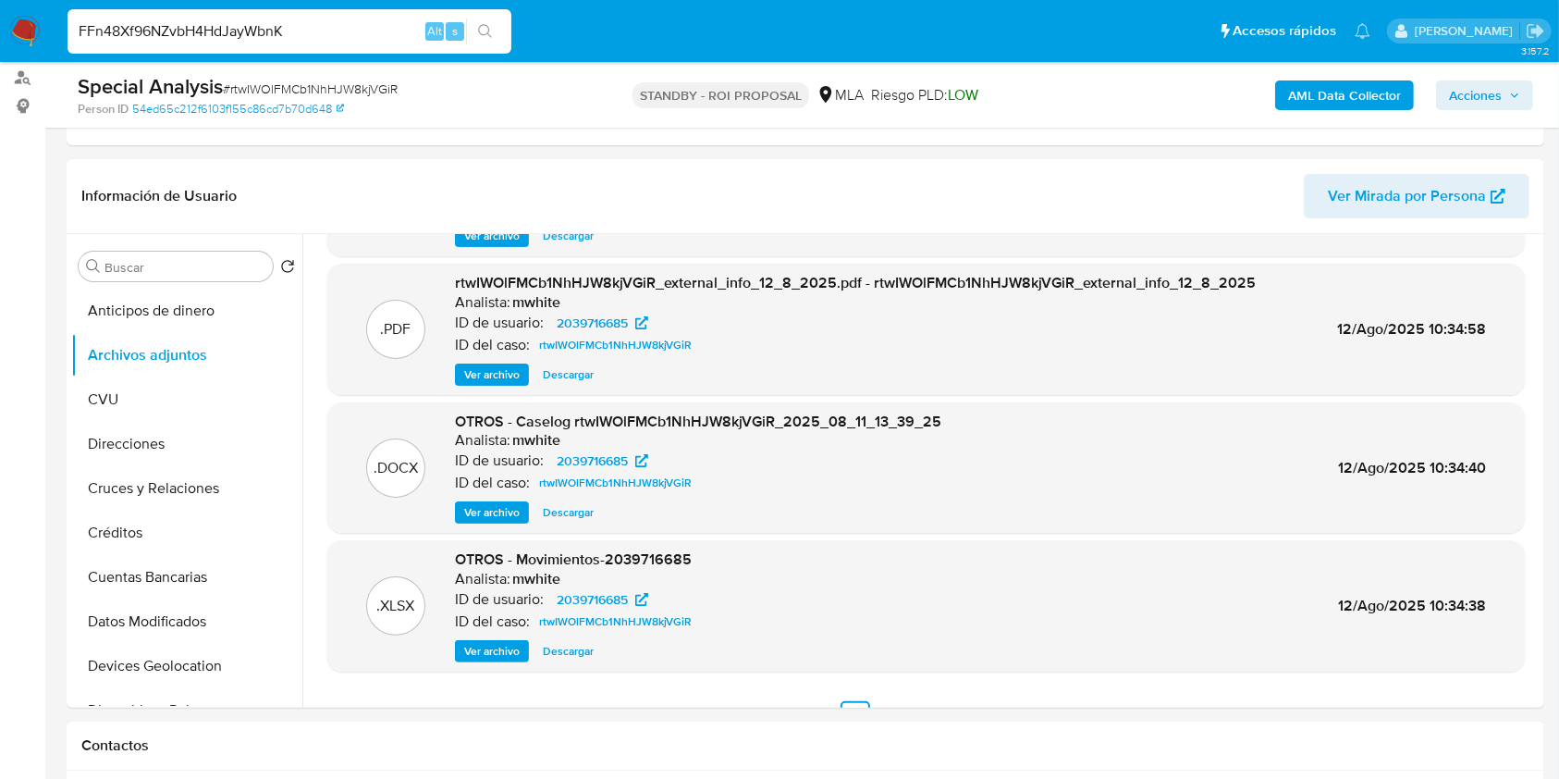
click at [496, 26] on button "search-icon" at bounding box center [485, 31] width 38 height 26
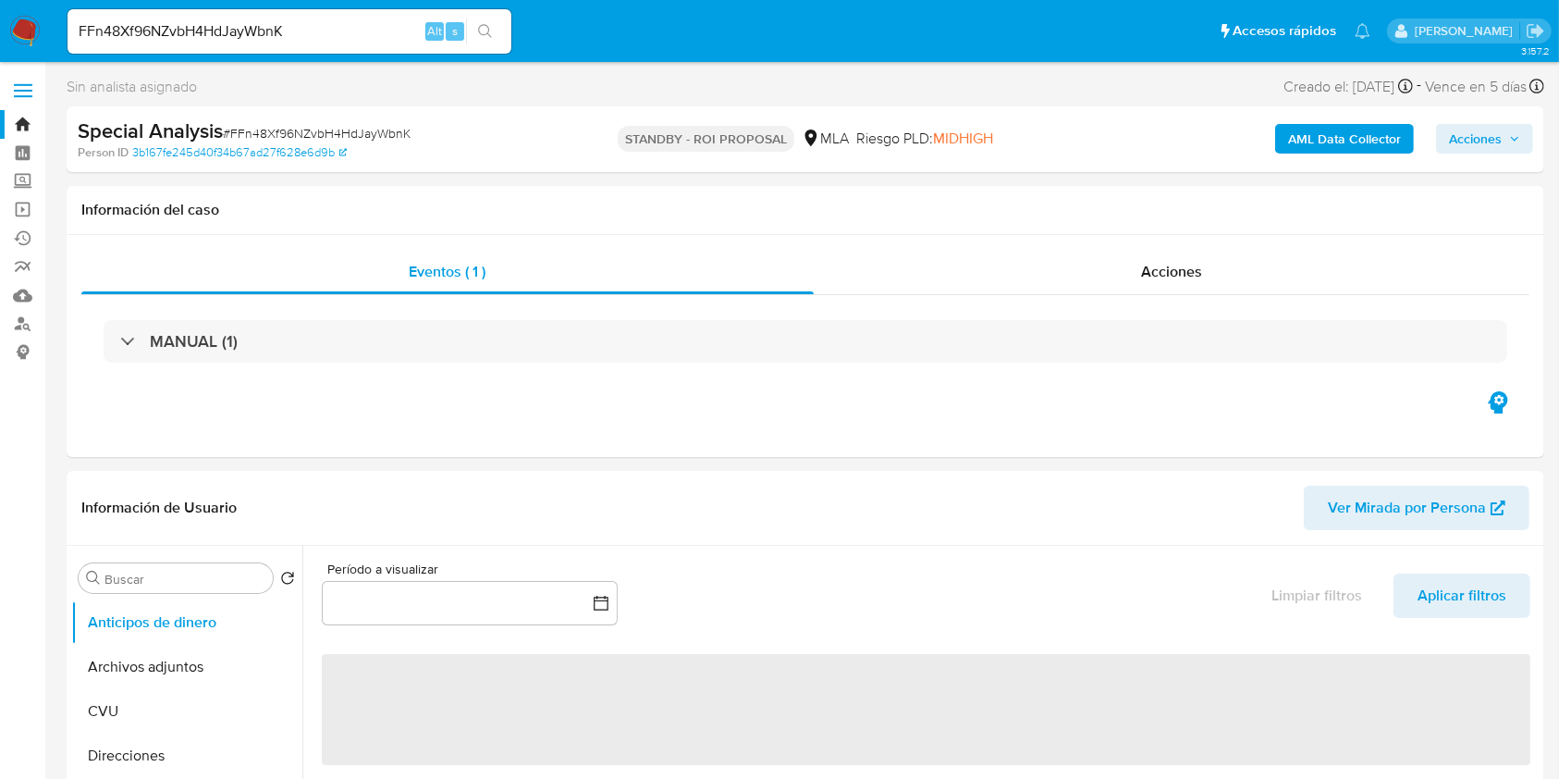
select select "10"
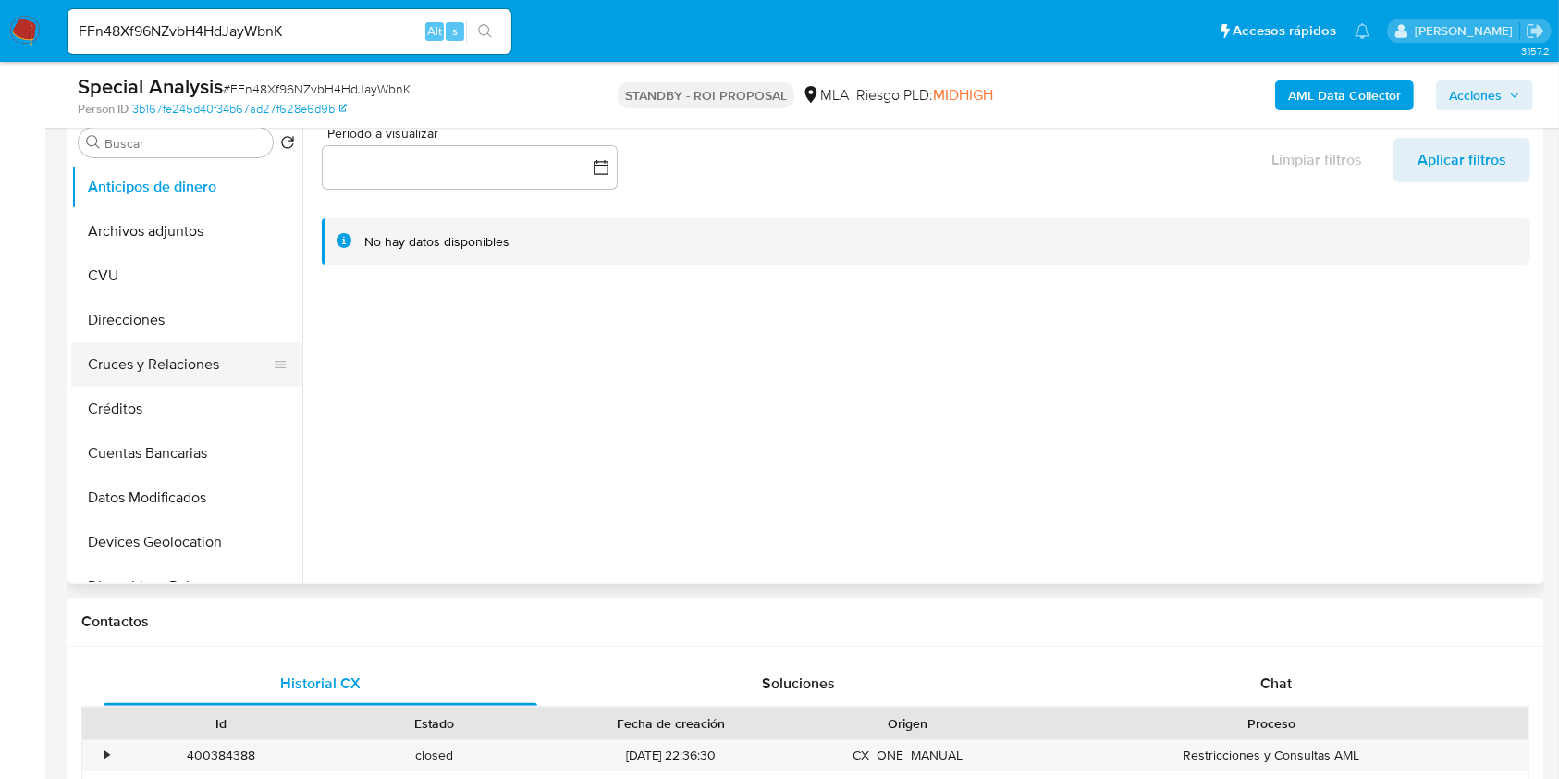
scroll to position [370, 0]
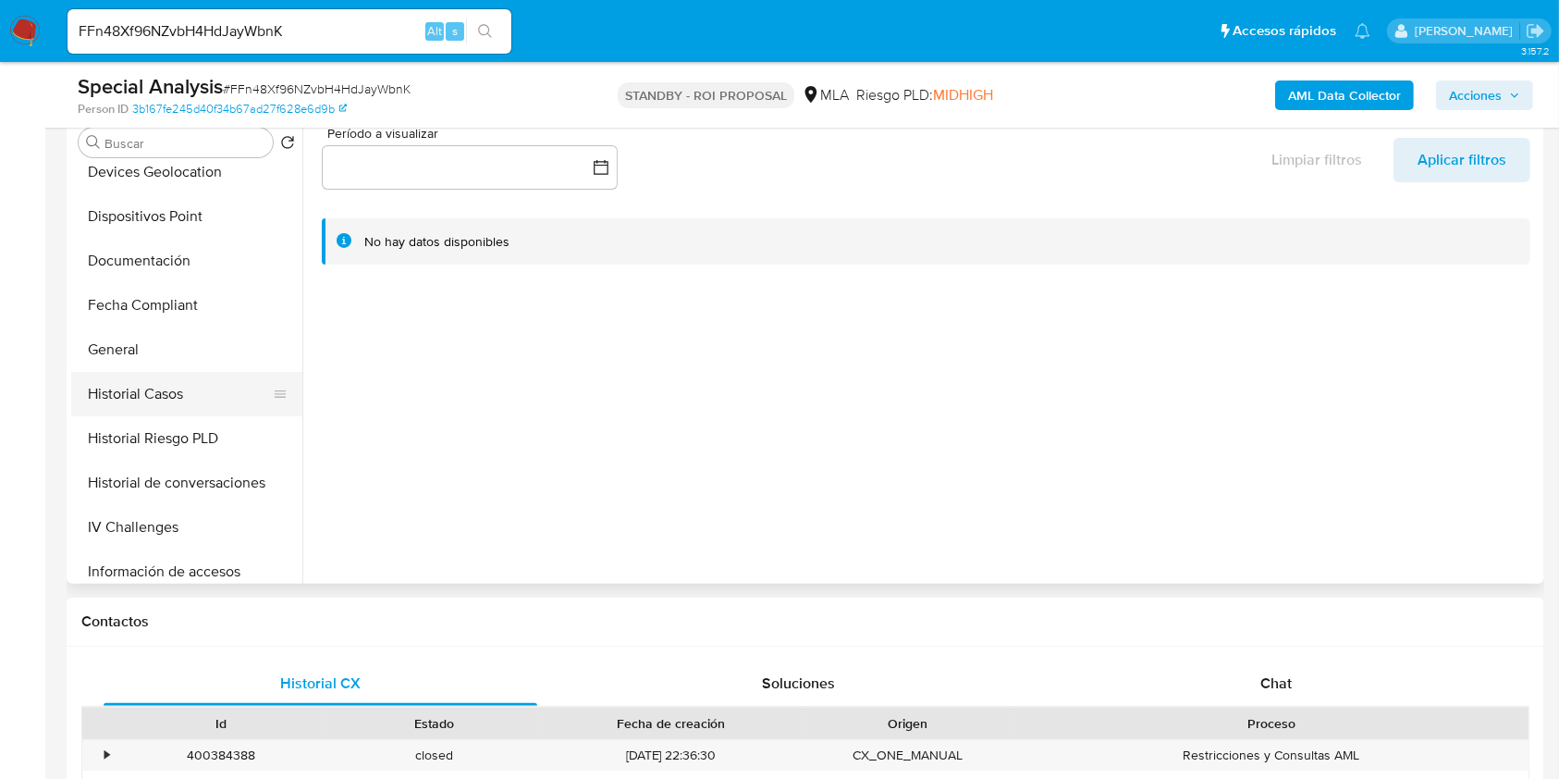
click at [167, 383] on button "Historial Casos" at bounding box center [179, 394] width 216 height 44
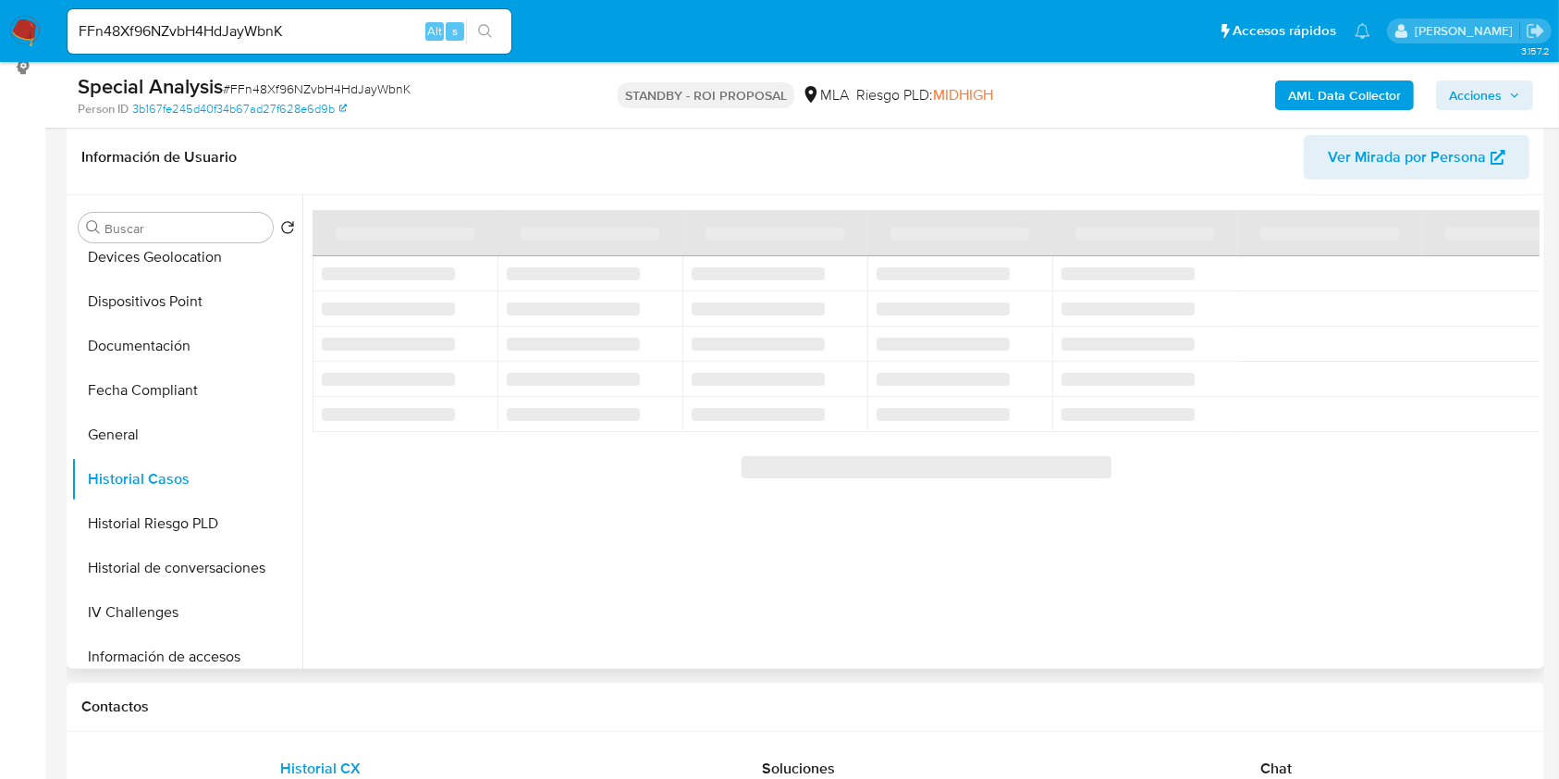
scroll to position [246, 0]
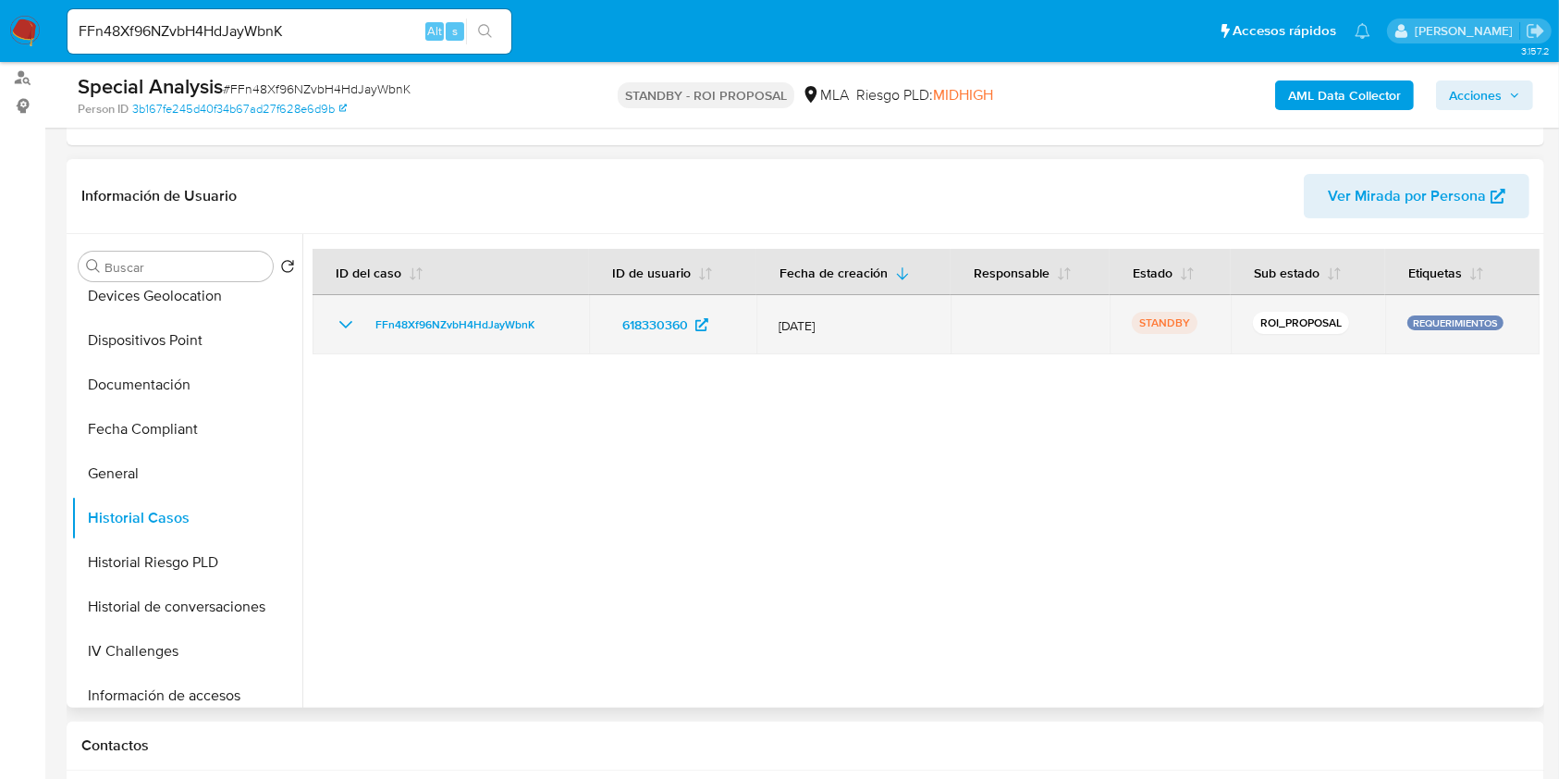
click at [335, 329] on icon "Mostrar/Ocultar" at bounding box center [346, 324] width 22 height 22
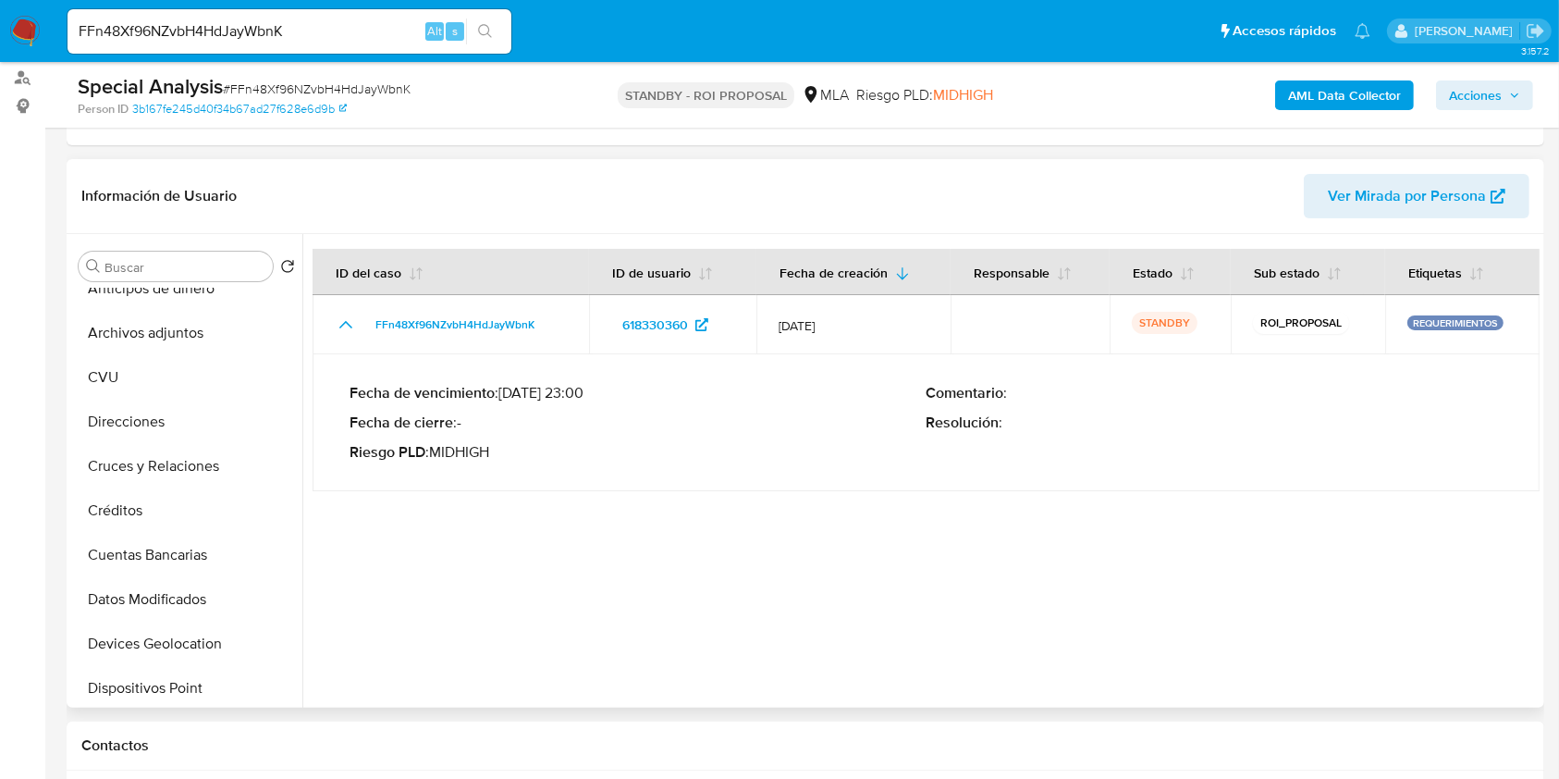
scroll to position [0, 0]
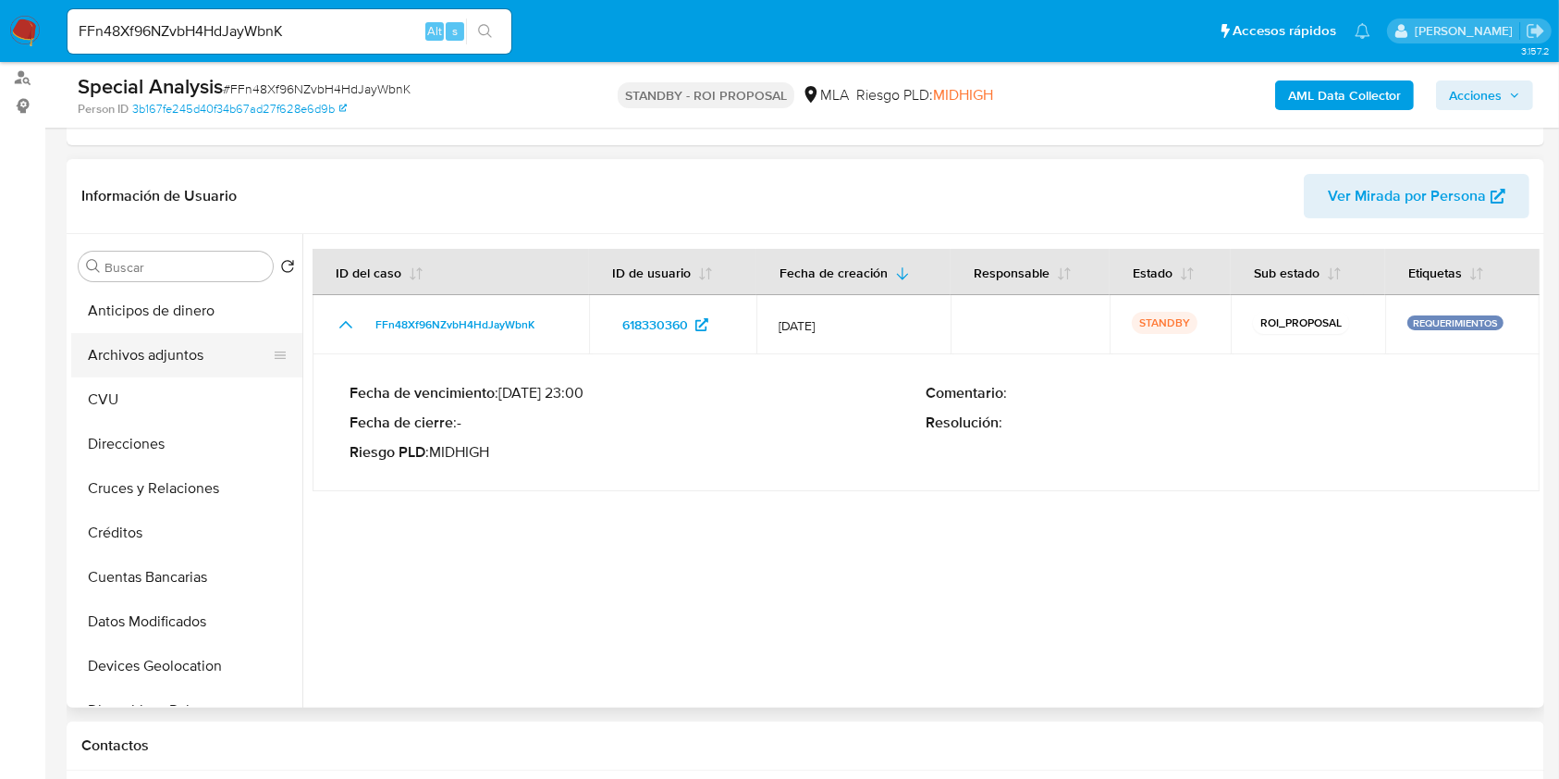
click at [213, 359] on button "Archivos adjuntos" at bounding box center [179, 355] width 216 height 44
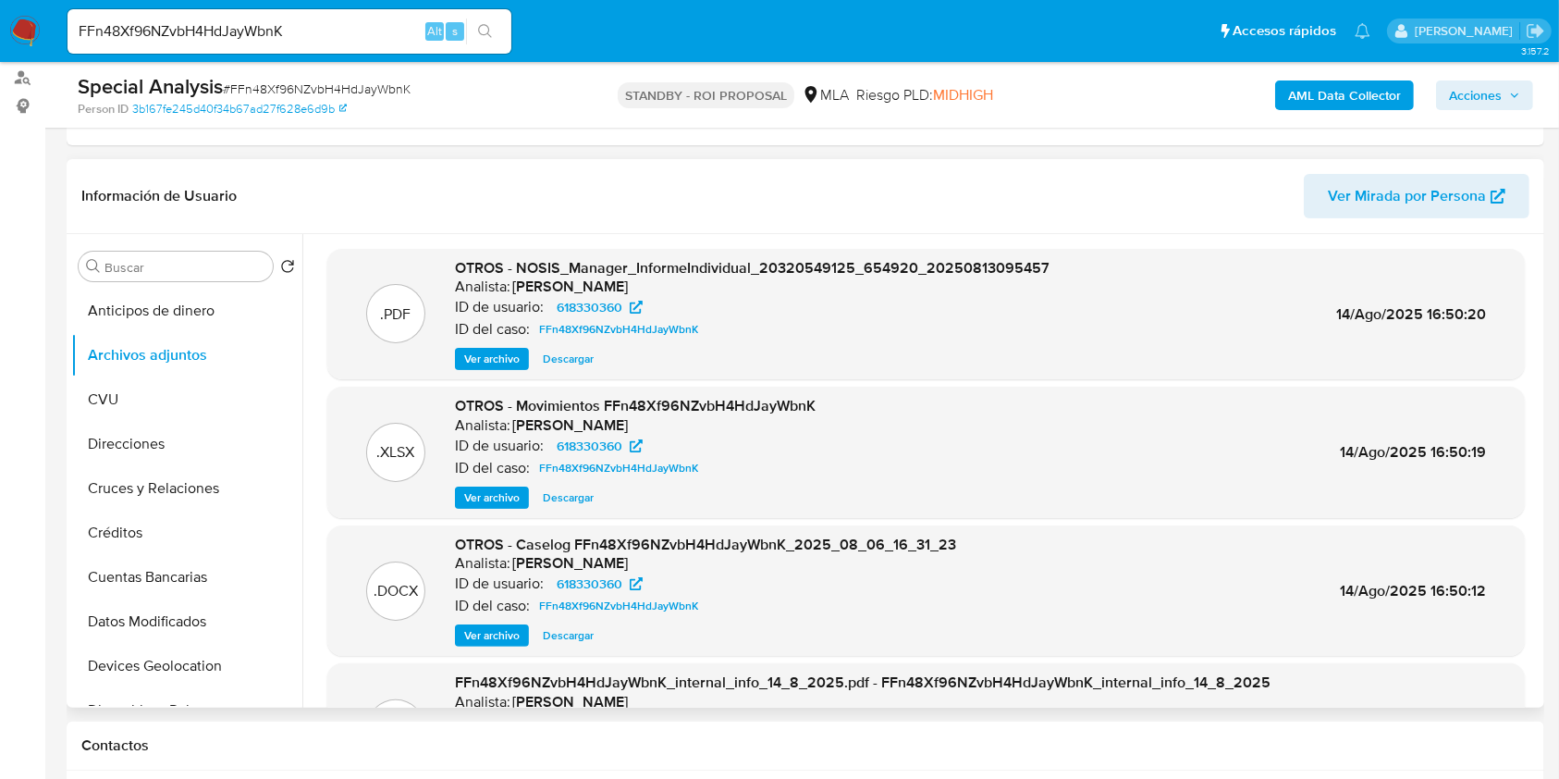
scroll to position [123, 0]
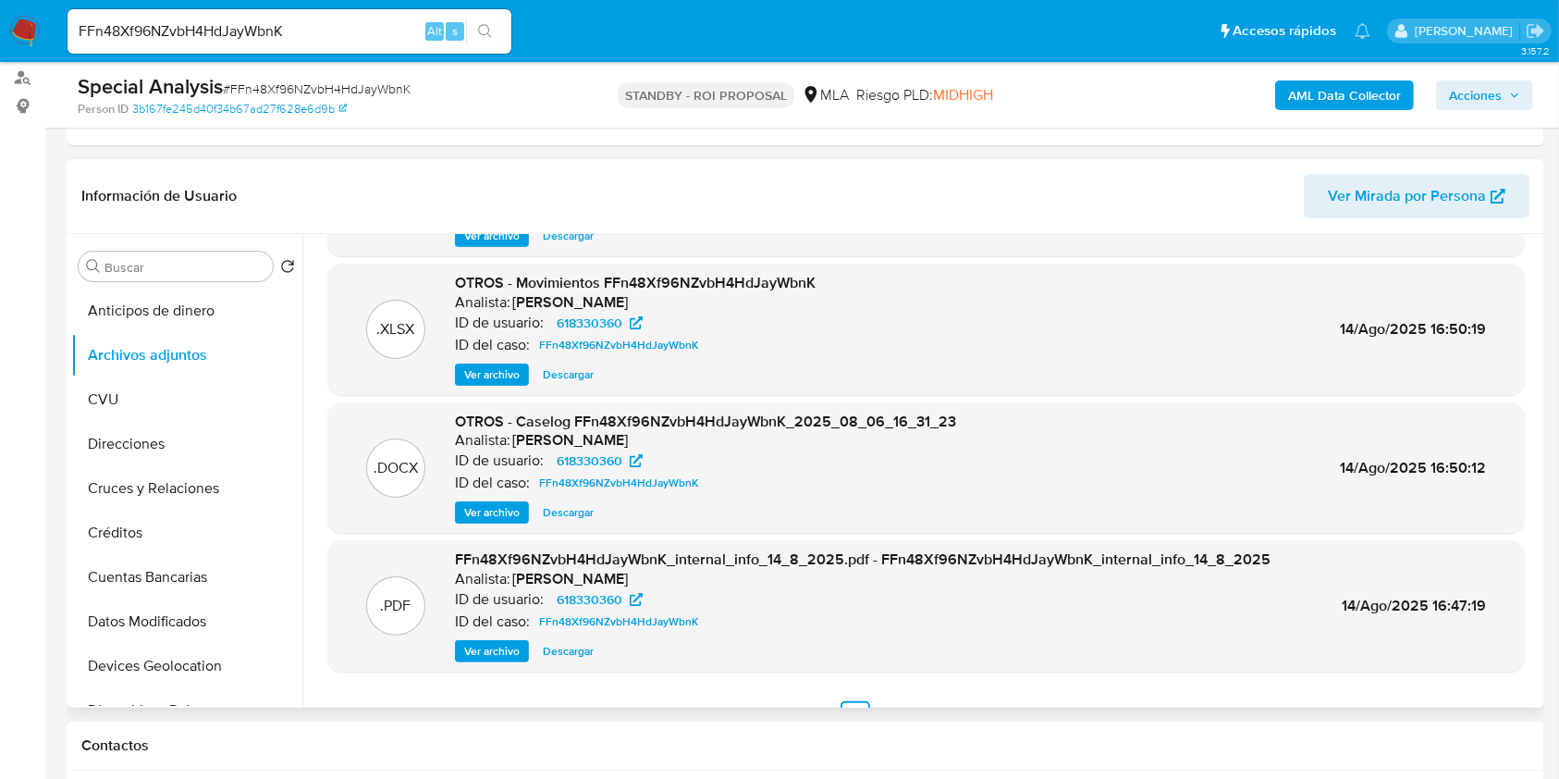
click at [584, 514] on span "Descargar" at bounding box center [568, 512] width 51 height 18
click at [373, 33] on input "FFn48Xf96NZvbH4HdJayWbnK" at bounding box center [289, 31] width 444 height 24
paste input "7QqB3FGHGy6IfqMei4x4iWqy"
type input "7QqB3FGHGy6IfqMei4x4iWqy"
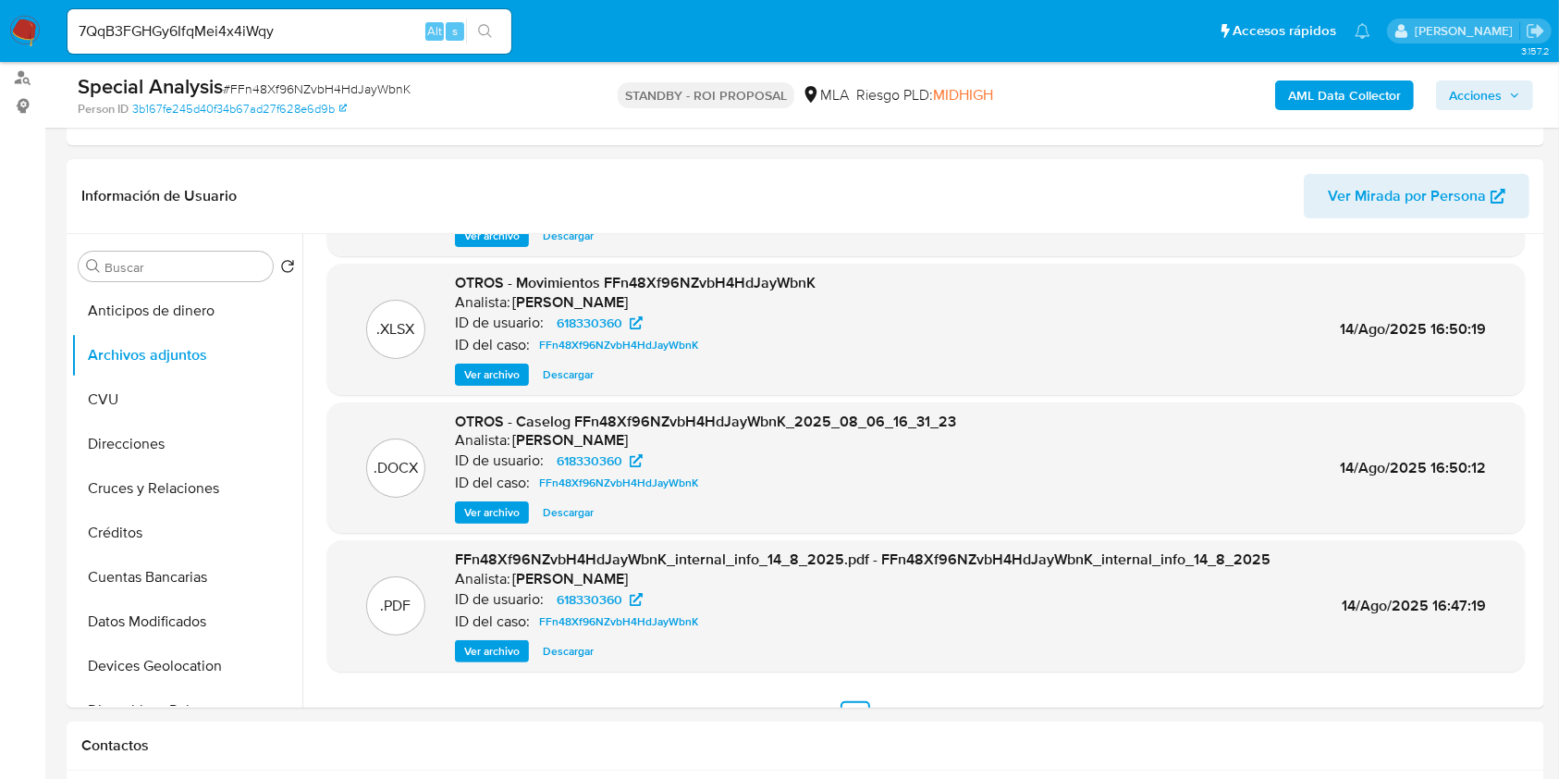
click at [482, 36] on icon "search-icon" at bounding box center [485, 31] width 15 height 15
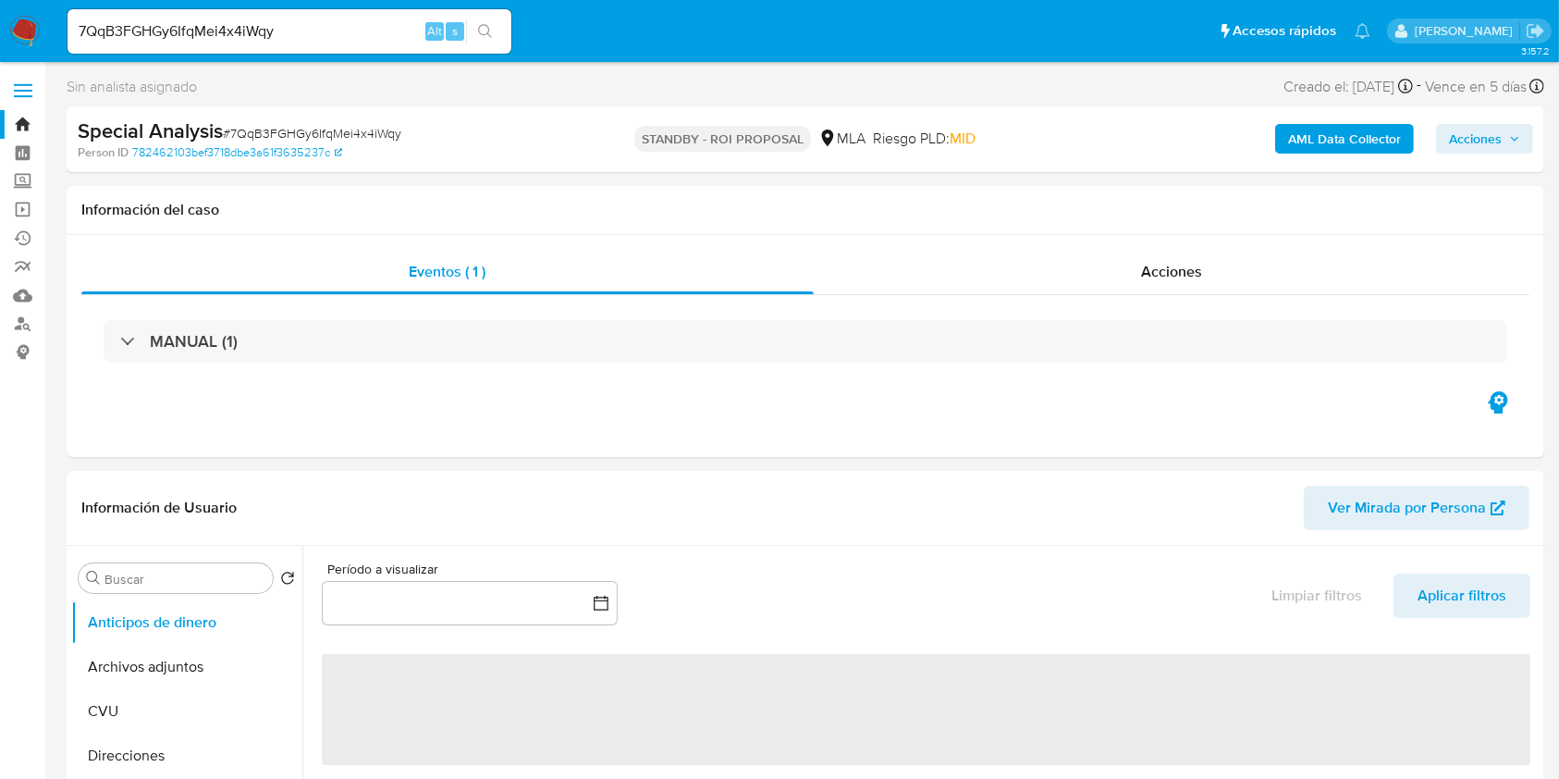
select select "10"
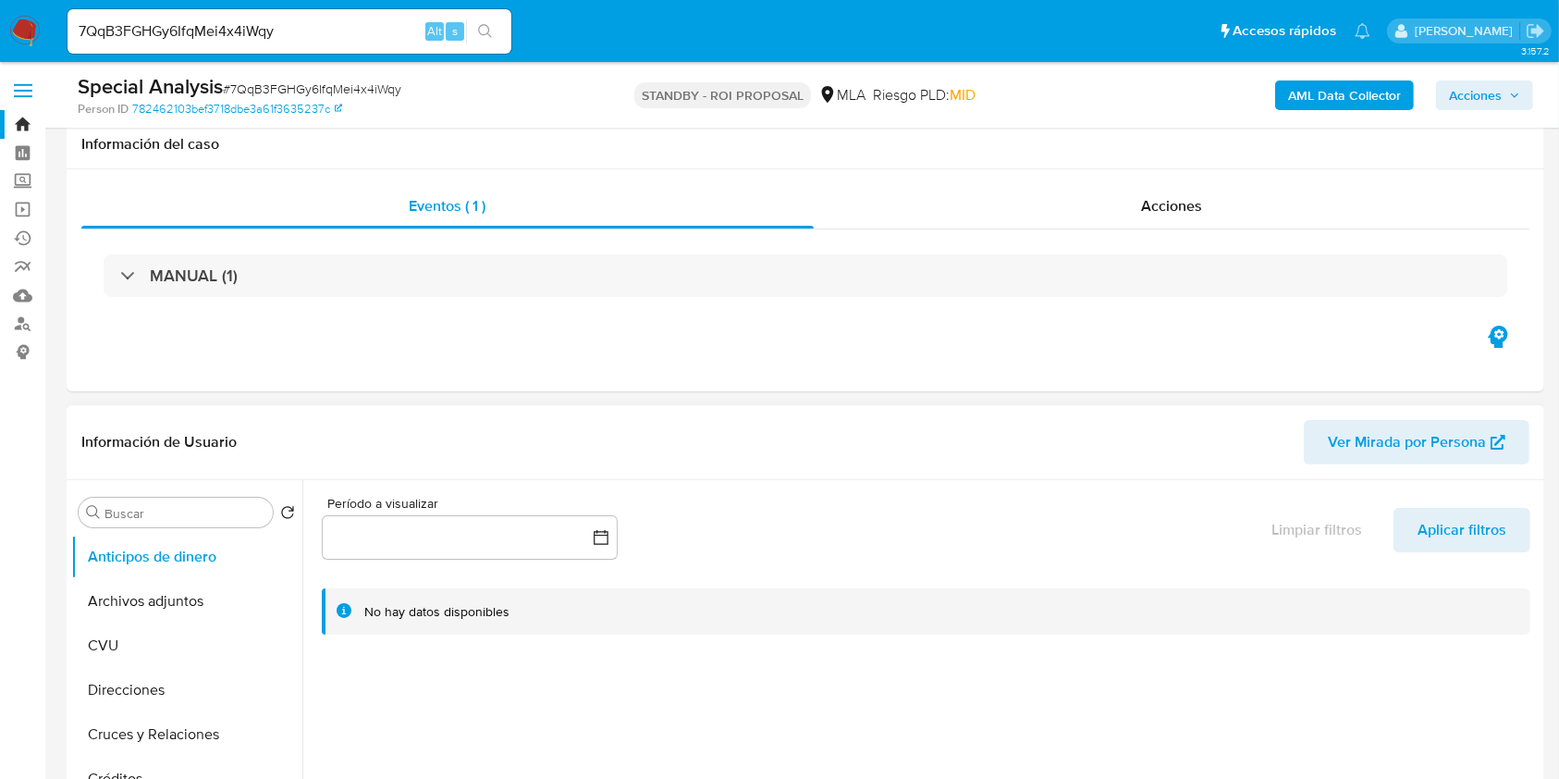
scroll to position [246, 0]
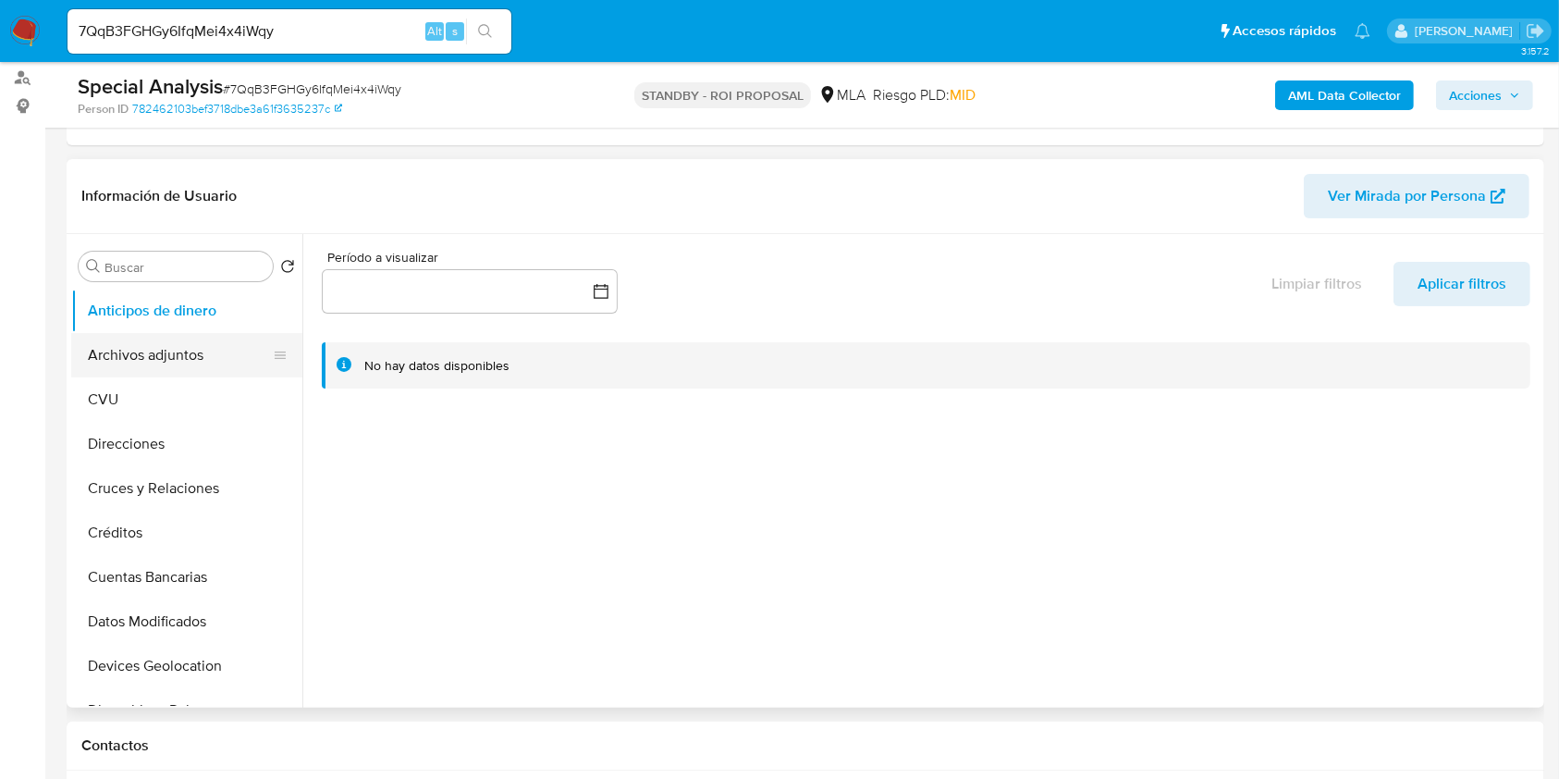
click at [226, 350] on button "Archivos adjuntos" at bounding box center [179, 355] width 216 height 44
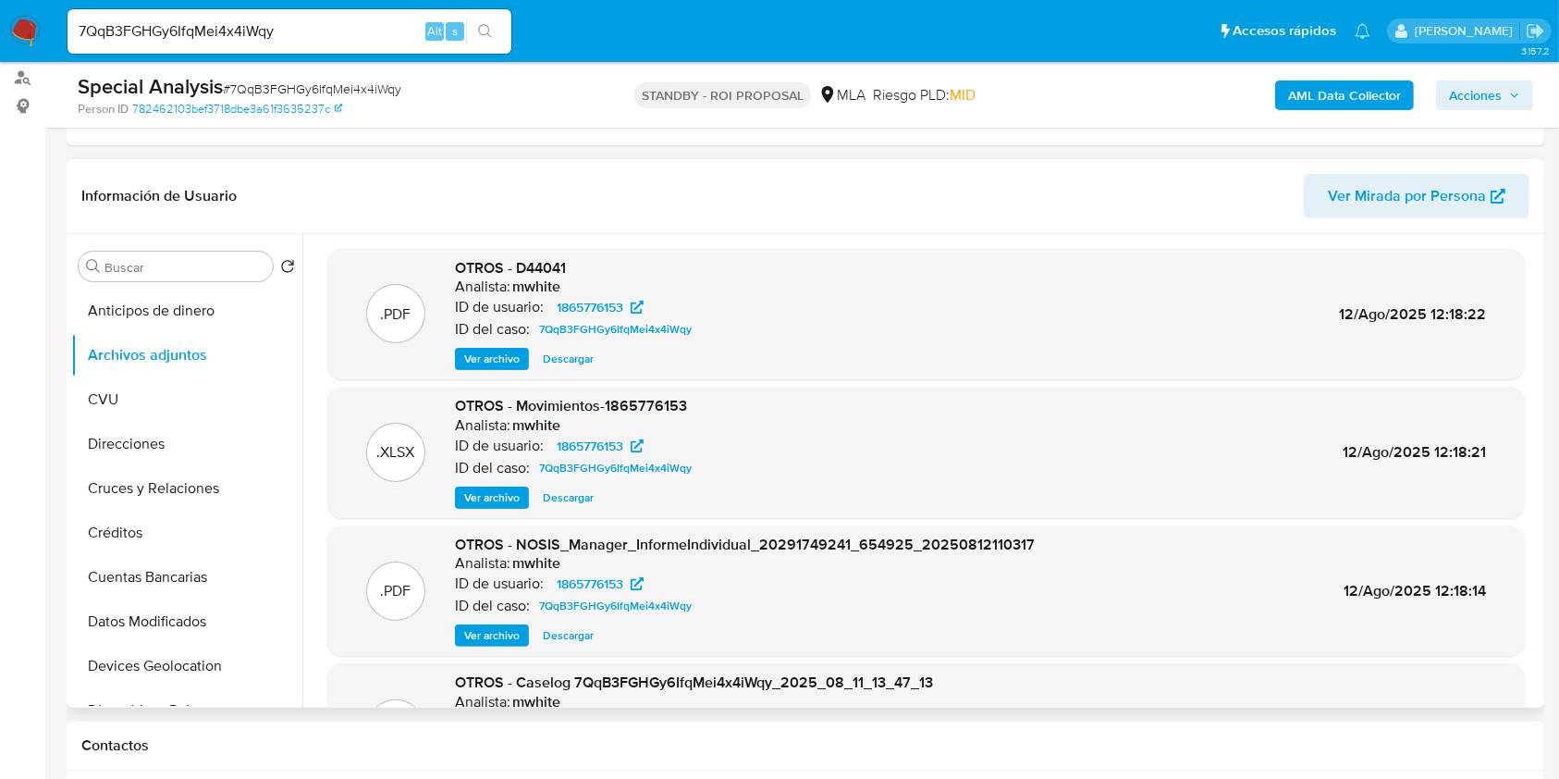
scroll to position [123, 0]
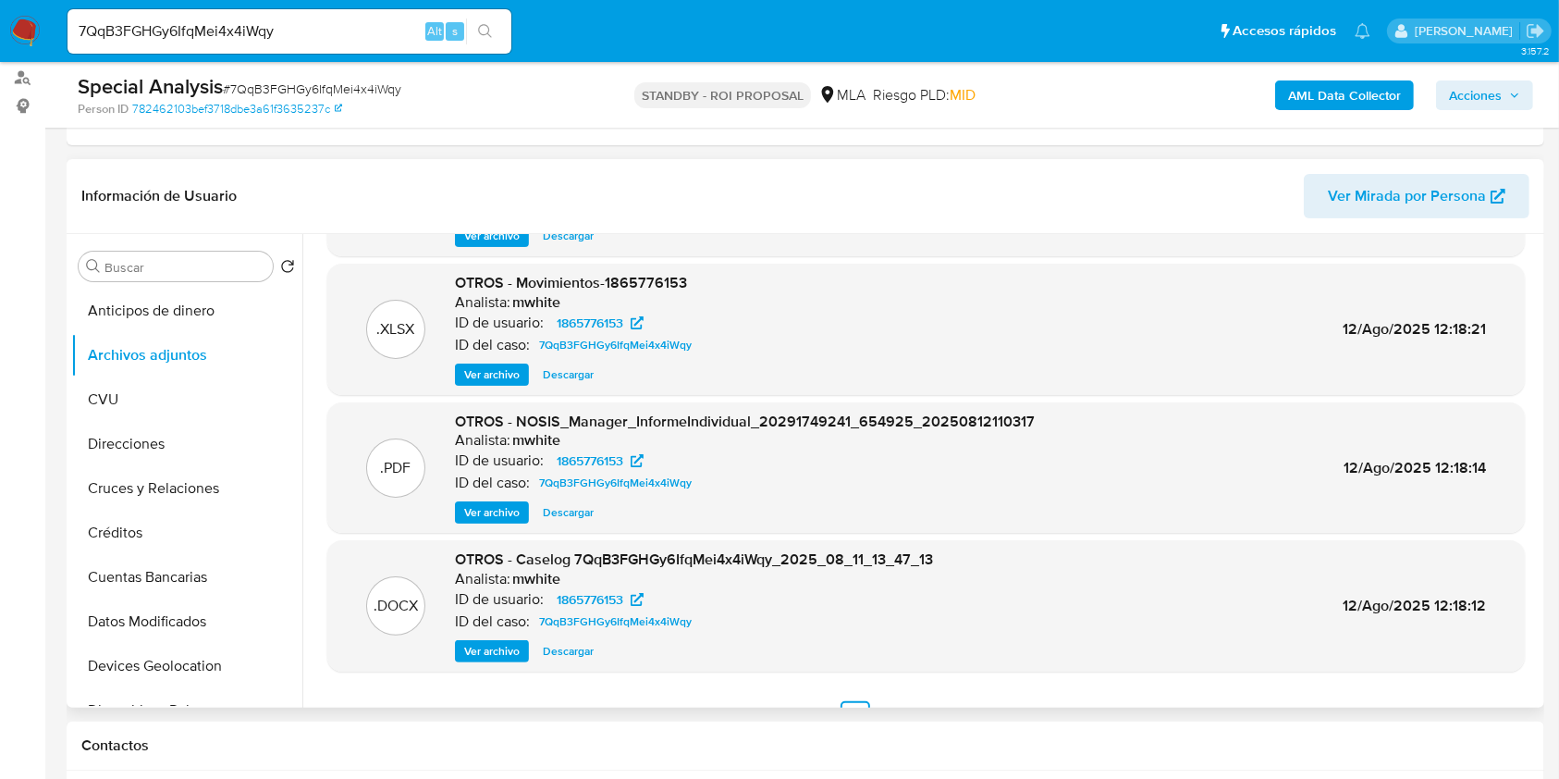
click at [548, 642] on span "Descargar" at bounding box center [568, 651] width 51 height 18
click at [365, 31] on input "7QqB3FGHGy6IfqMei4x4iWqy" at bounding box center [289, 31] width 444 height 24
paste input "KdC55u87yKc5LD1LbOwI5CT7"
type input "KdC55u87yKc5LD1LbOwI5CT7"
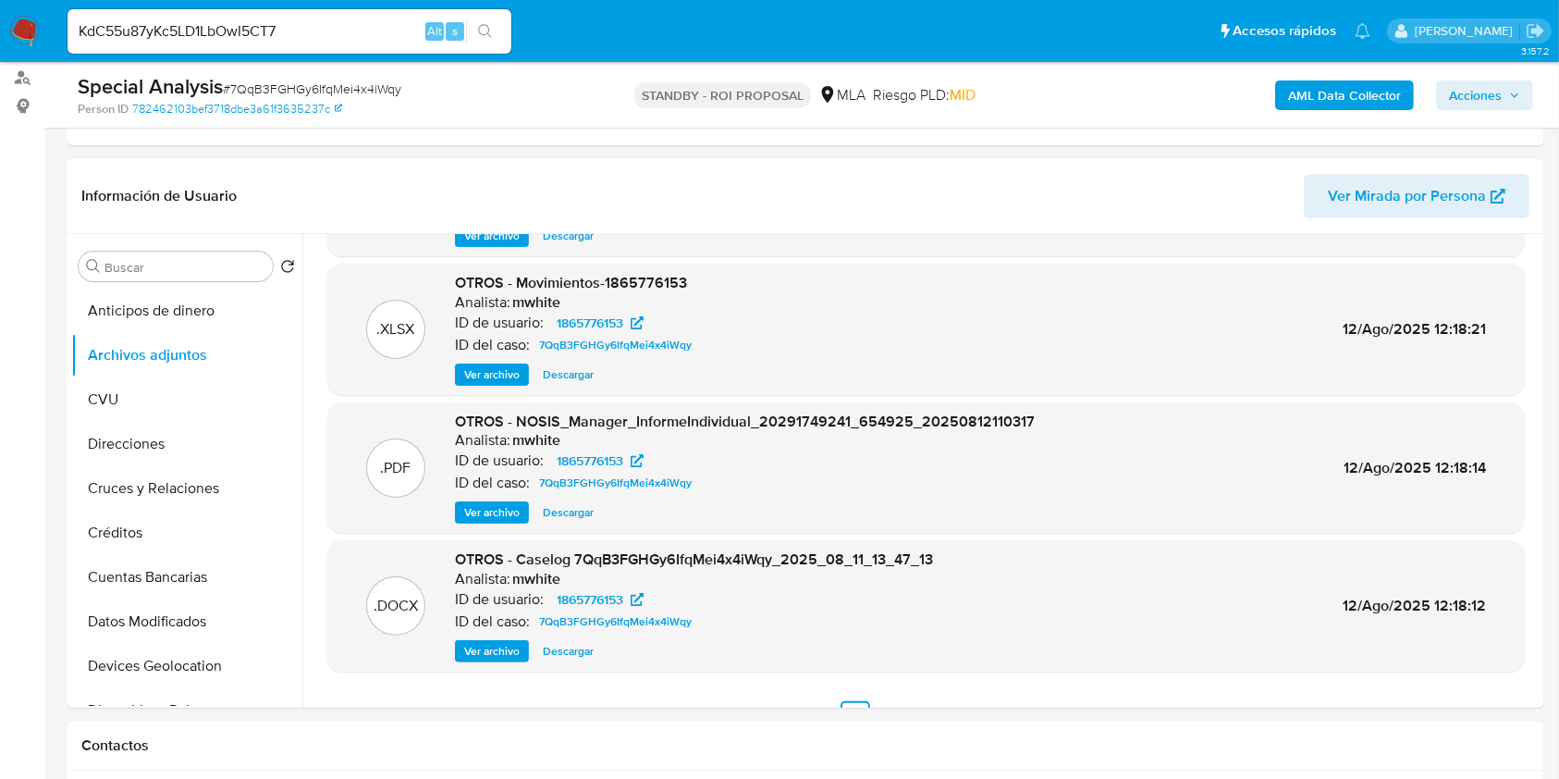
click at [490, 24] on icon "search-icon" at bounding box center [485, 31] width 15 height 15
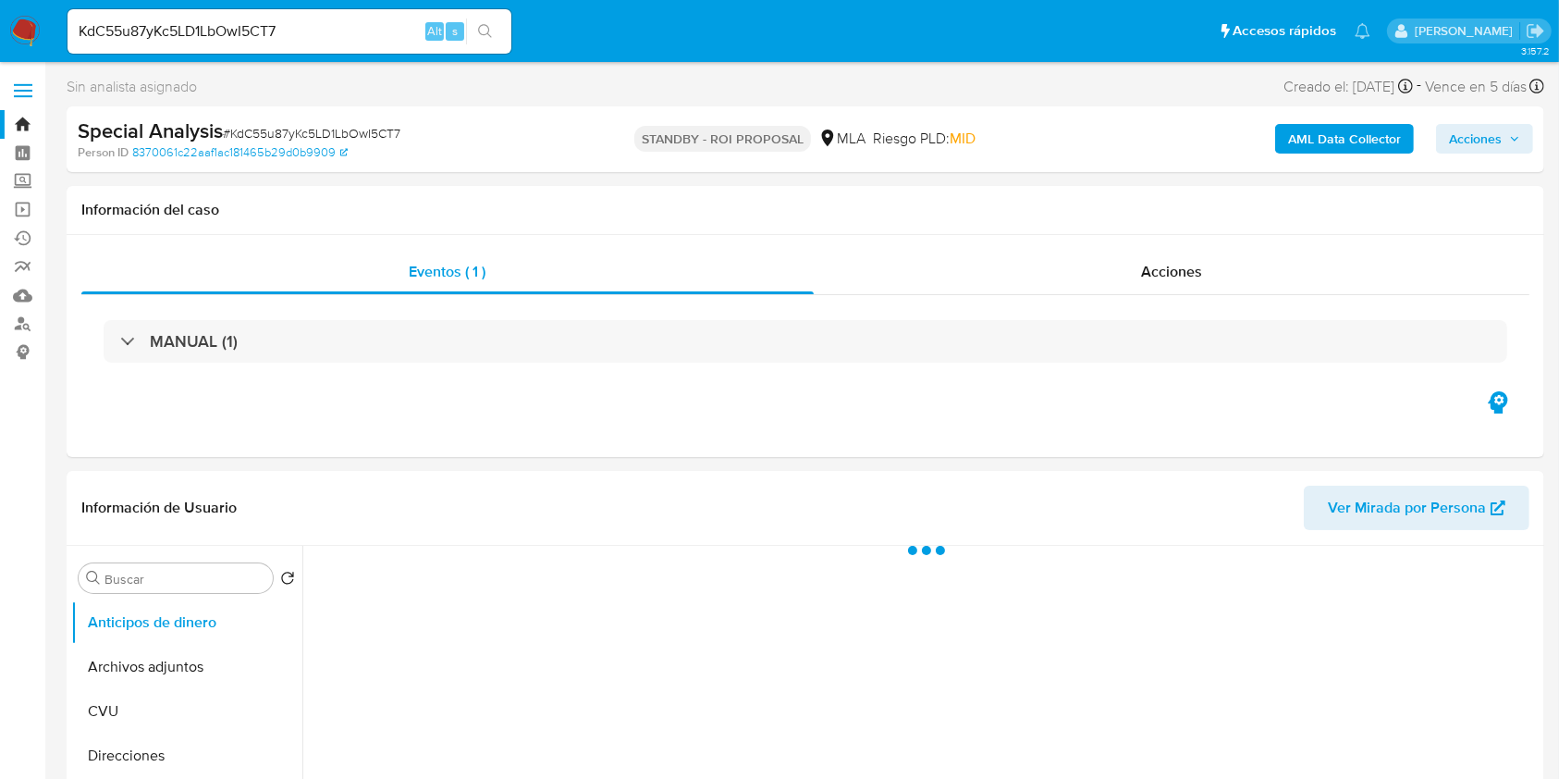
scroll to position [246, 0]
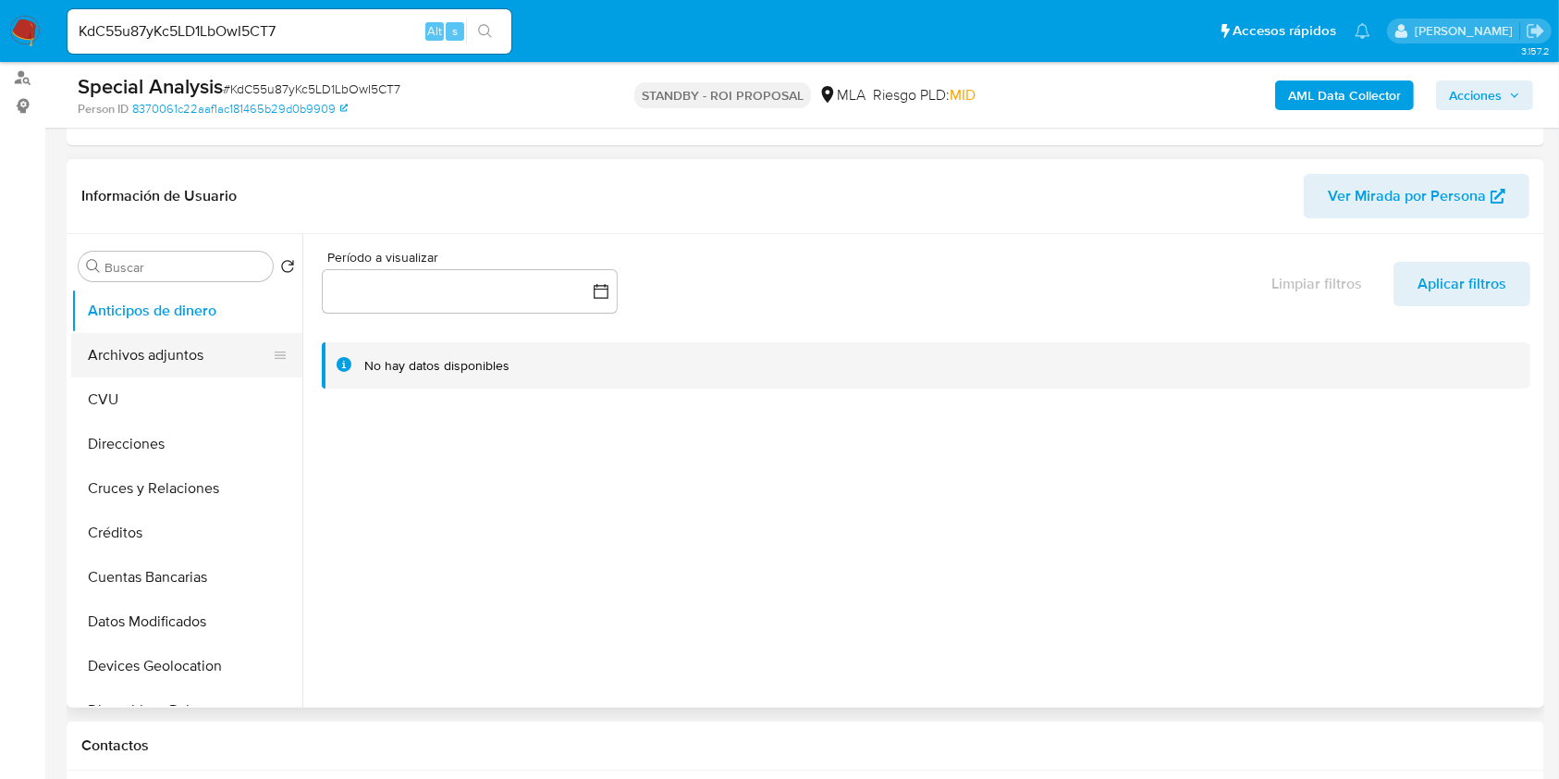
click at [189, 366] on button "Archivos adjuntos" at bounding box center [179, 355] width 216 height 44
select select "10"
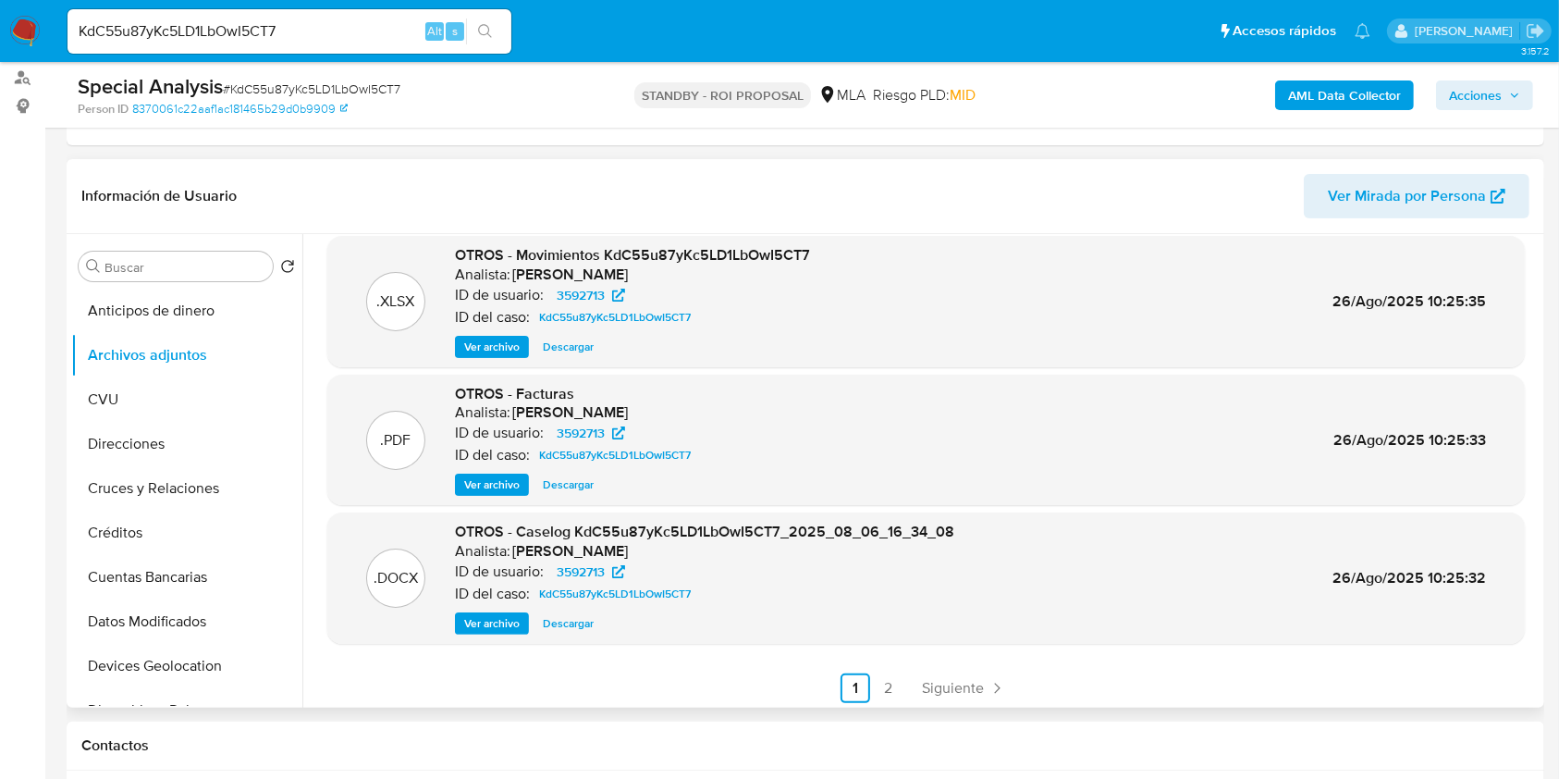
scroll to position [155, 0]
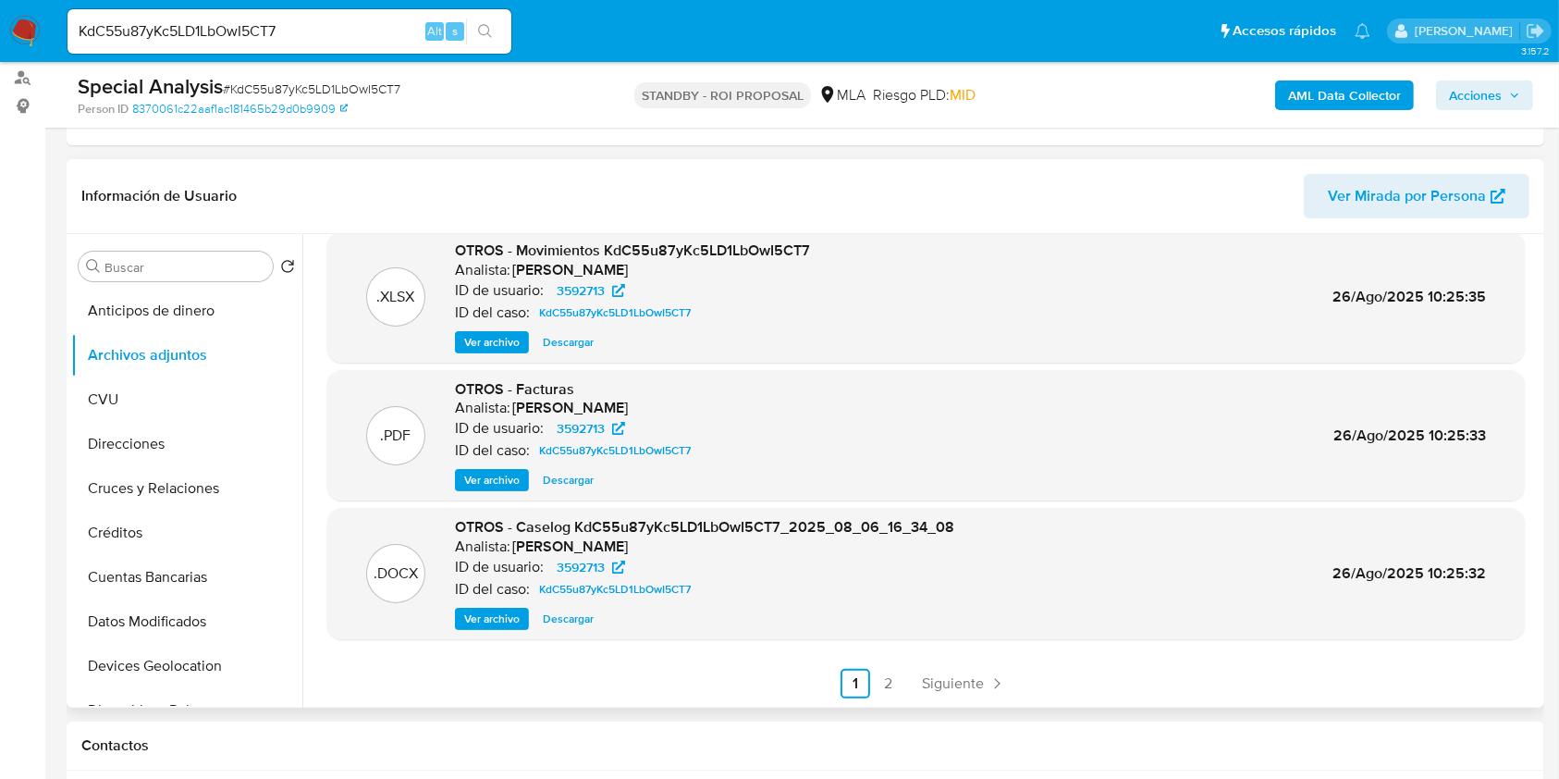
click at [509, 618] on span "Ver archivo" at bounding box center [491, 618] width 55 height 18
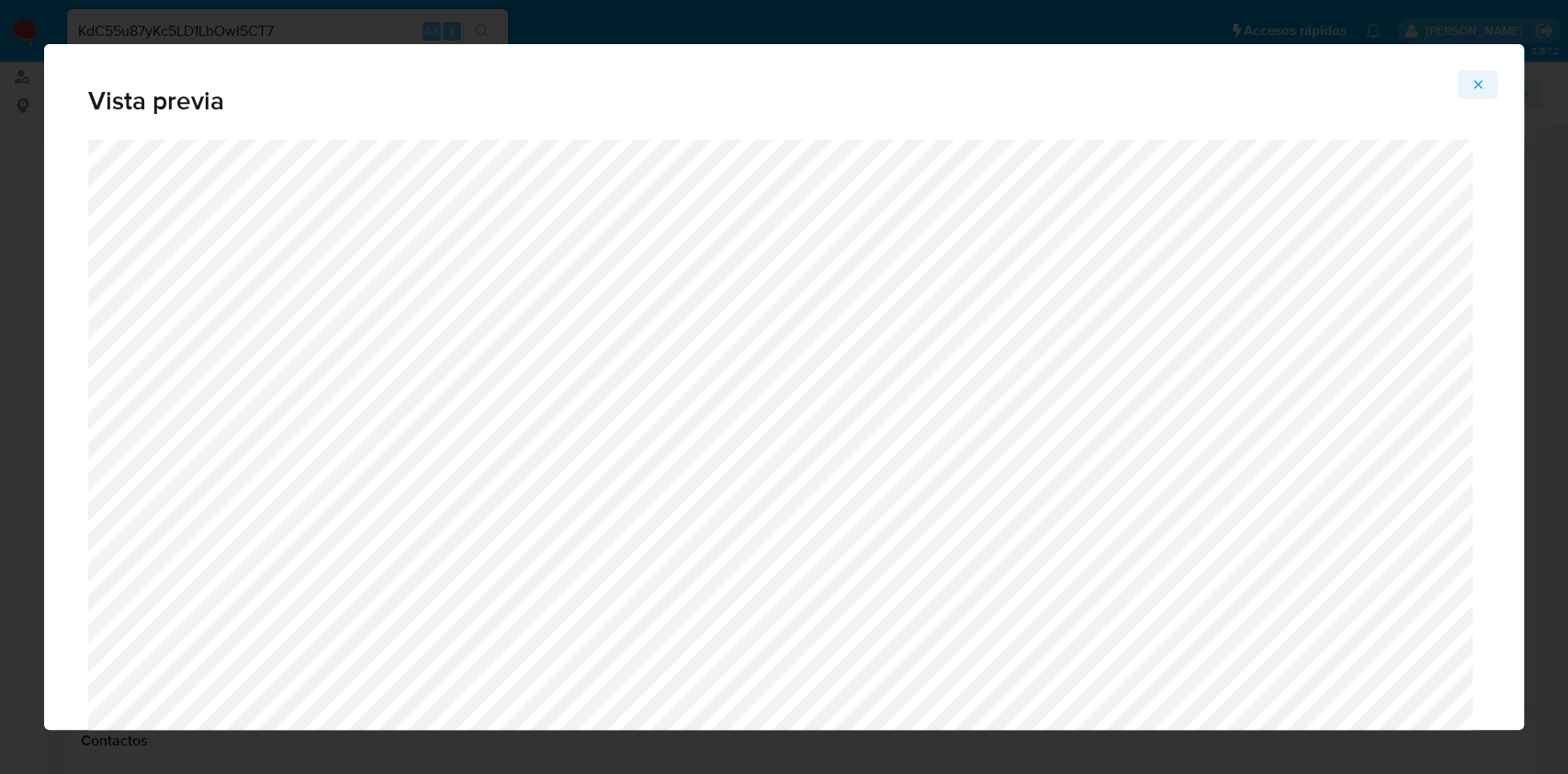
click at [1471, 88] on icon "Attachment preview" at bounding box center [1478, 84] width 15 height 15
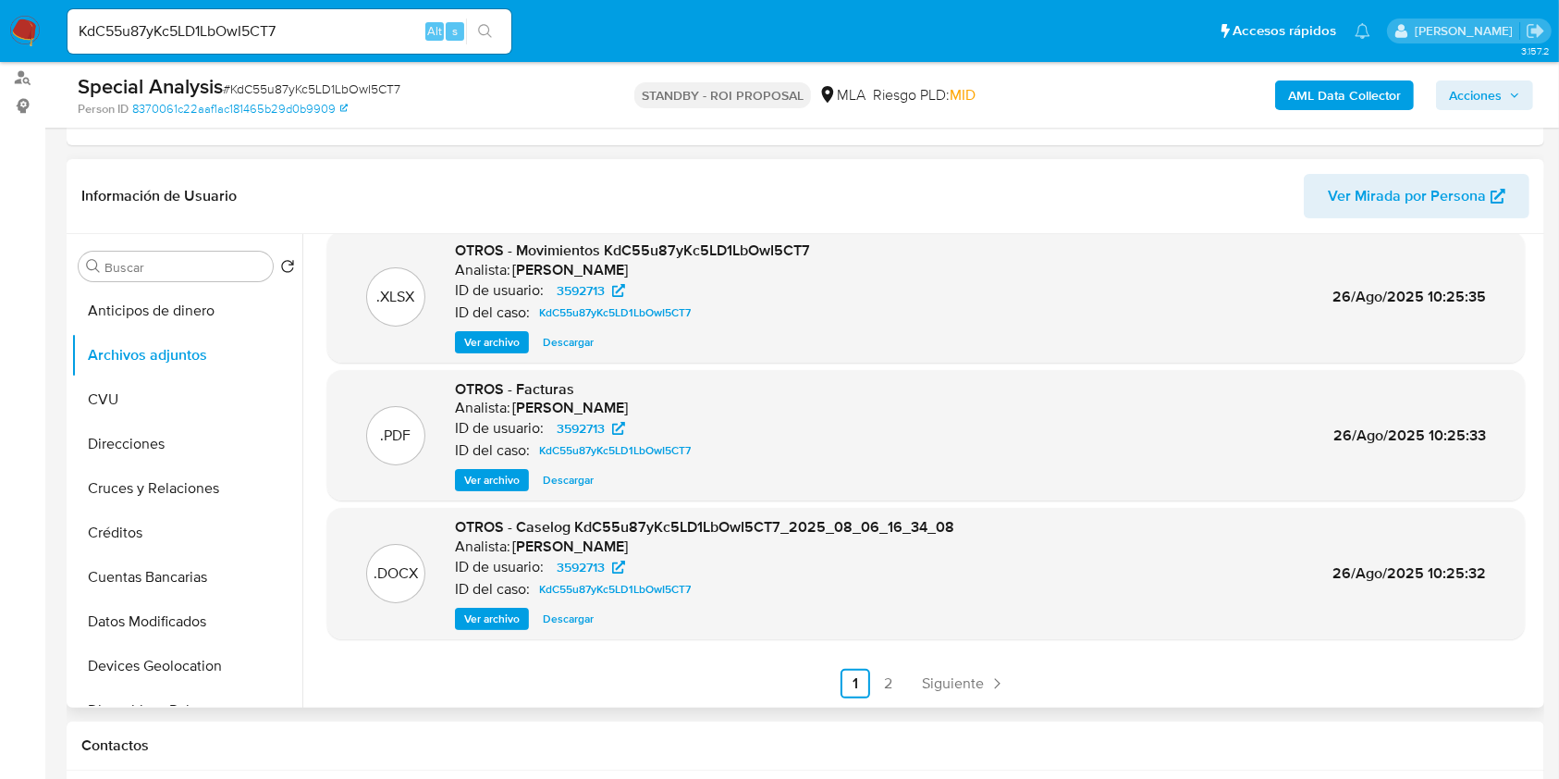
click at [569, 624] on span "Descargar" at bounding box center [568, 618] width 51 height 18
click at [317, 33] on input "KdC55u87yKc5LD1LbOwI5CT7" at bounding box center [289, 31] width 444 height 24
paste input "Ue7zaB6JqGfyRPQMJ3zQmcVO"
type input "Ue7zaB6JqGfyRPQMJ3zQmcVO"
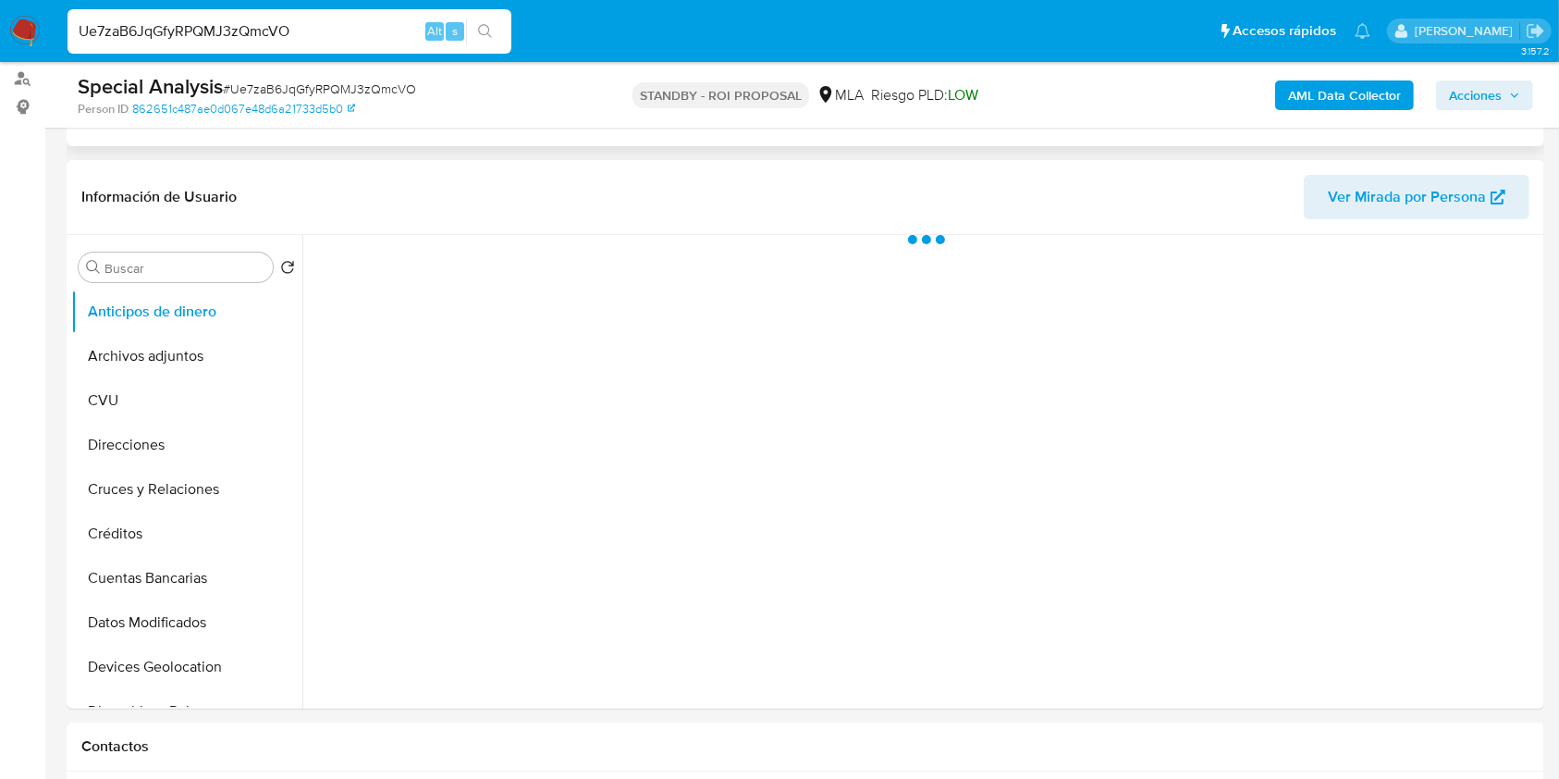
scroll to position [246, 0]
click at [141, 349] on button "Archivos adjuntos" at bounding box center [179, 355] width 216 height 44
select select "10"
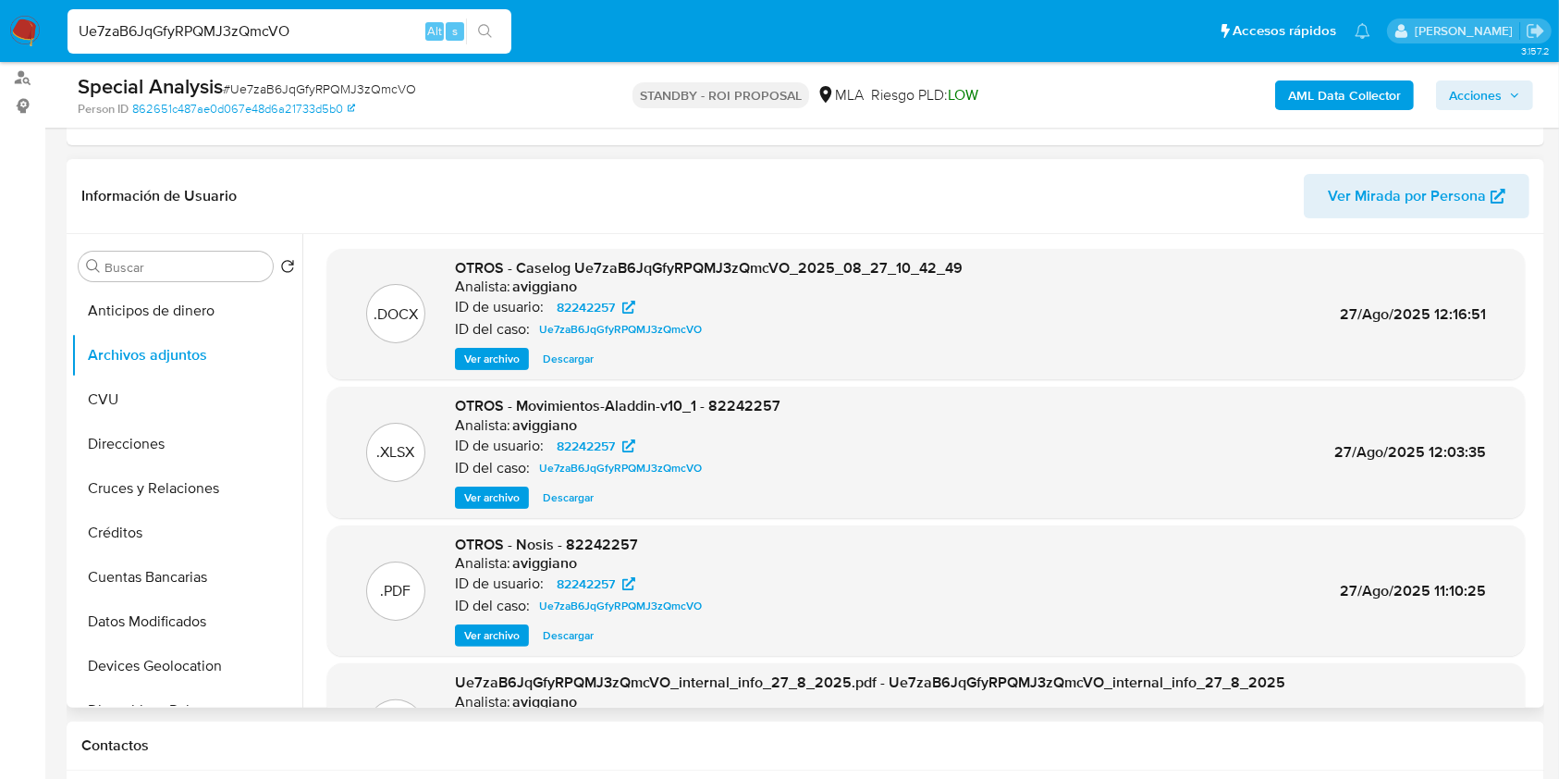
click at [552, 362] on span "Descargar" at bounding box center [568, 358] width 51 height 18
click at [342, 35] on input "Ue7zaB6JqGfyRPQMJ3zQmcVO" at bounding box center [289, 31] width 444 height 24
paste input "pAS65VehcUZA7xrUZXBmSo8G"
type input "pAS65VehcUZA7xrUZXBmSo8G"
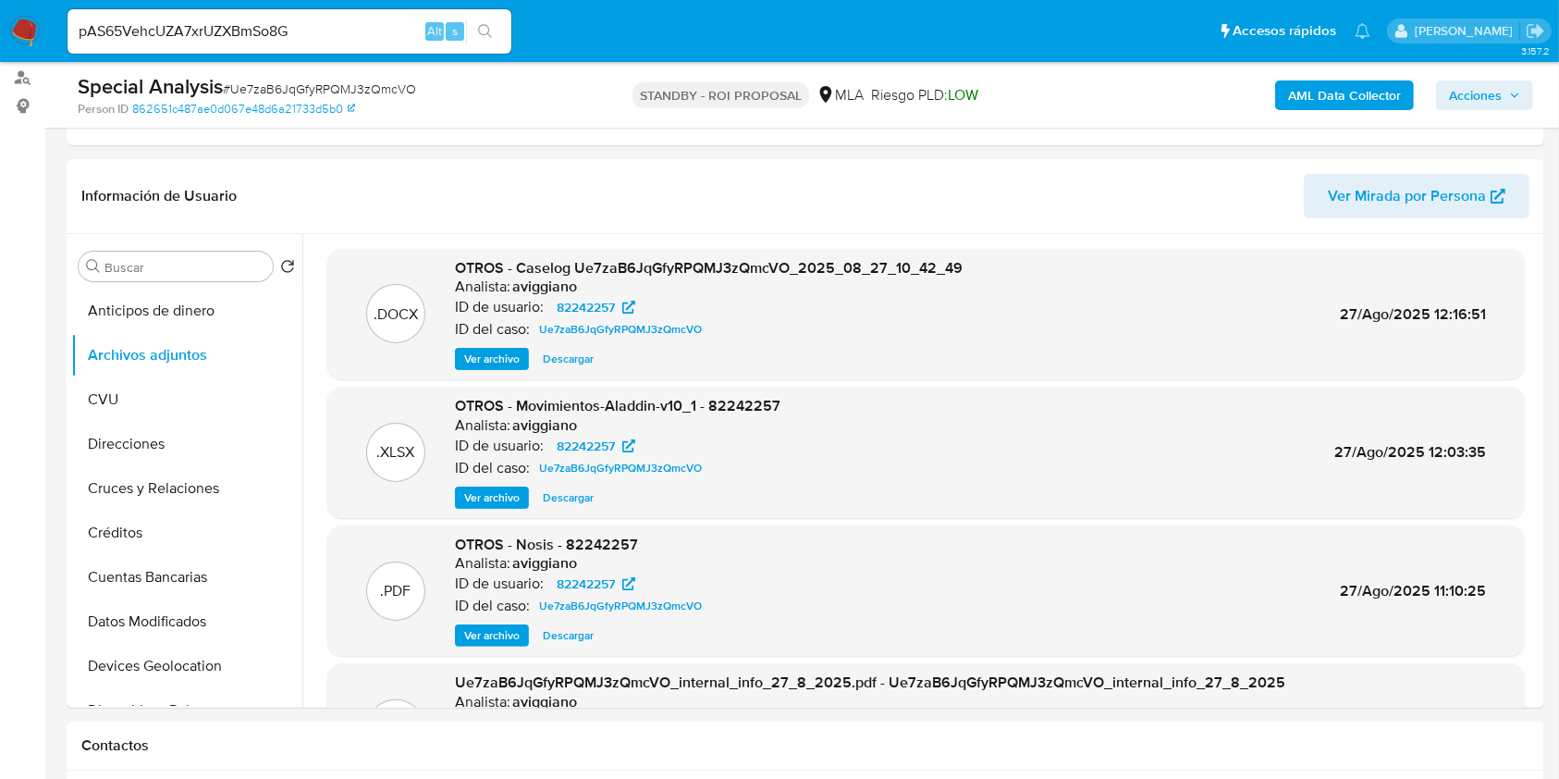
click at [484, 33] on icon "search-icon" at bounding box center [485, 31] width 15 height 15
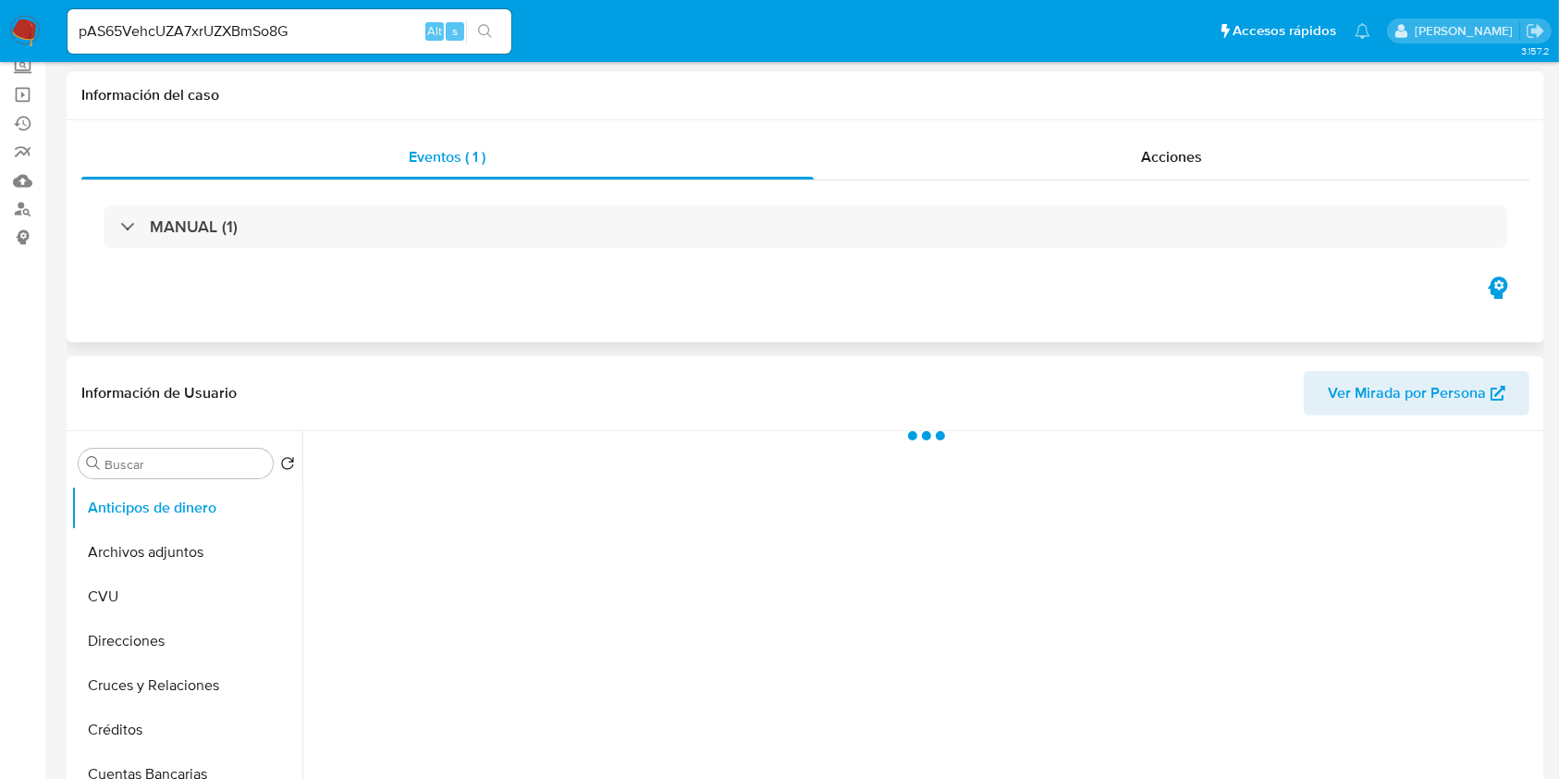
scroll to position [246, 0]
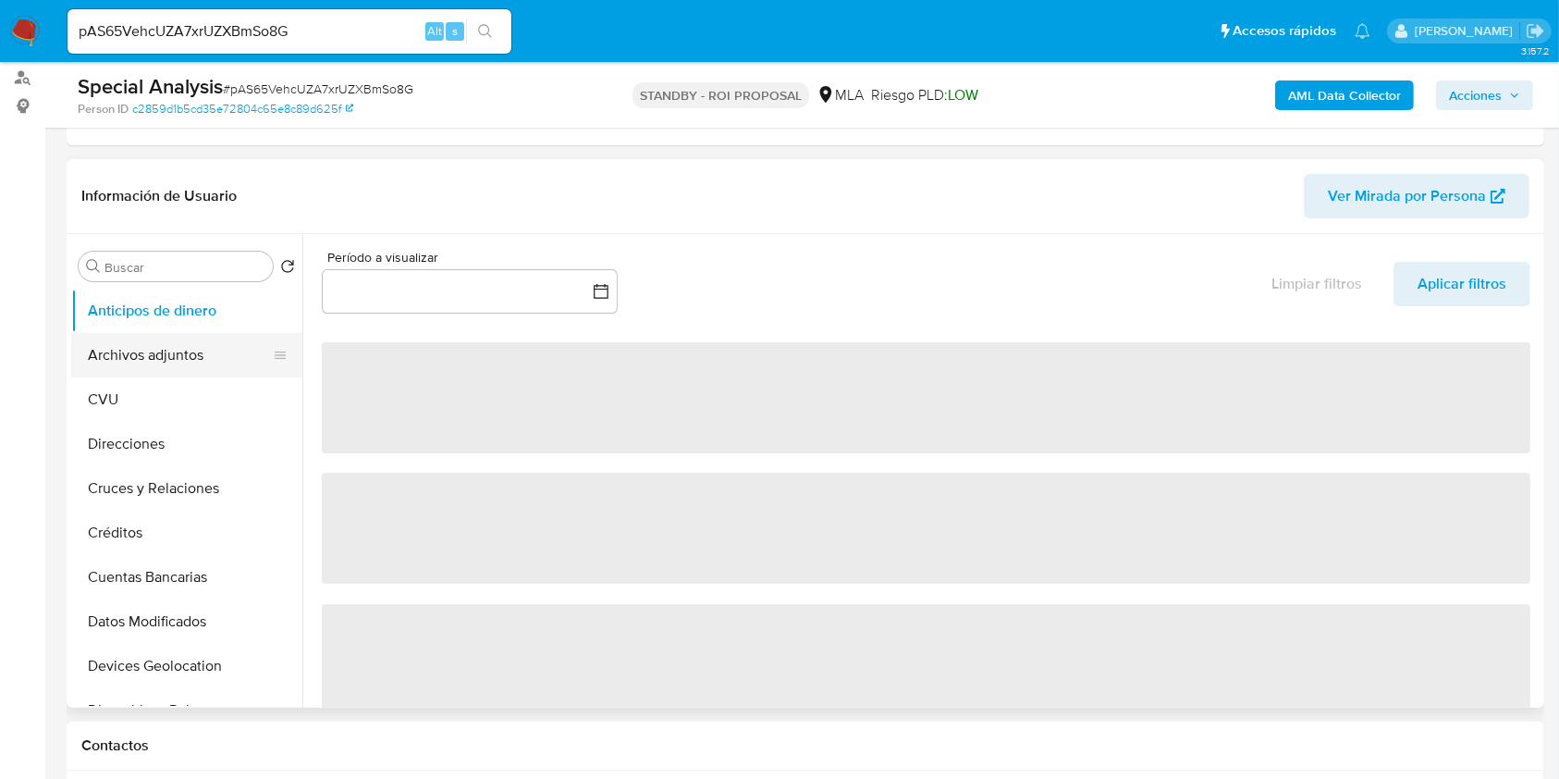
select select "10"
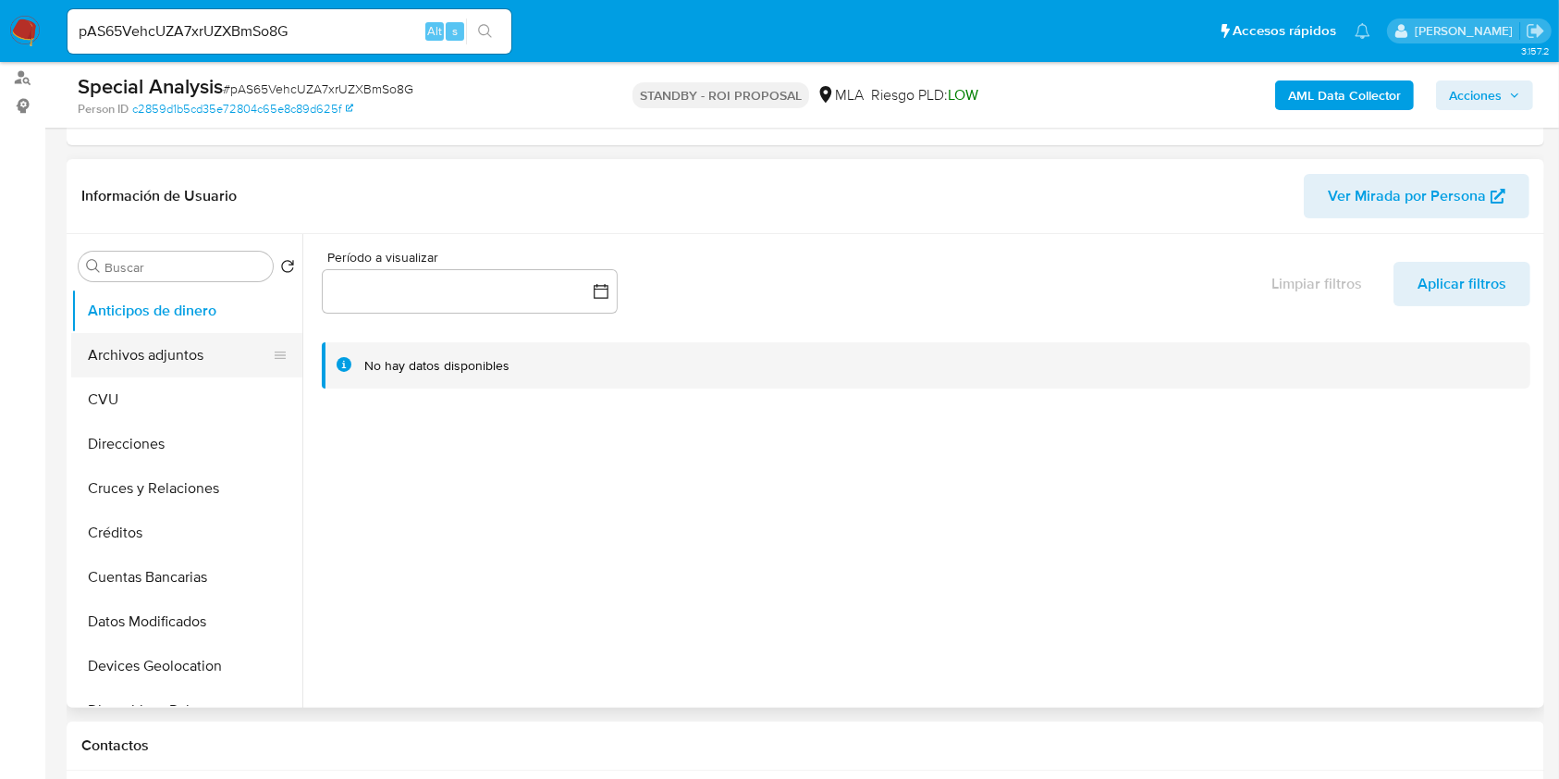
click at [197, 373] on button "Archivos adjuntos" at bounding box center [179, 355] width 216 height 44
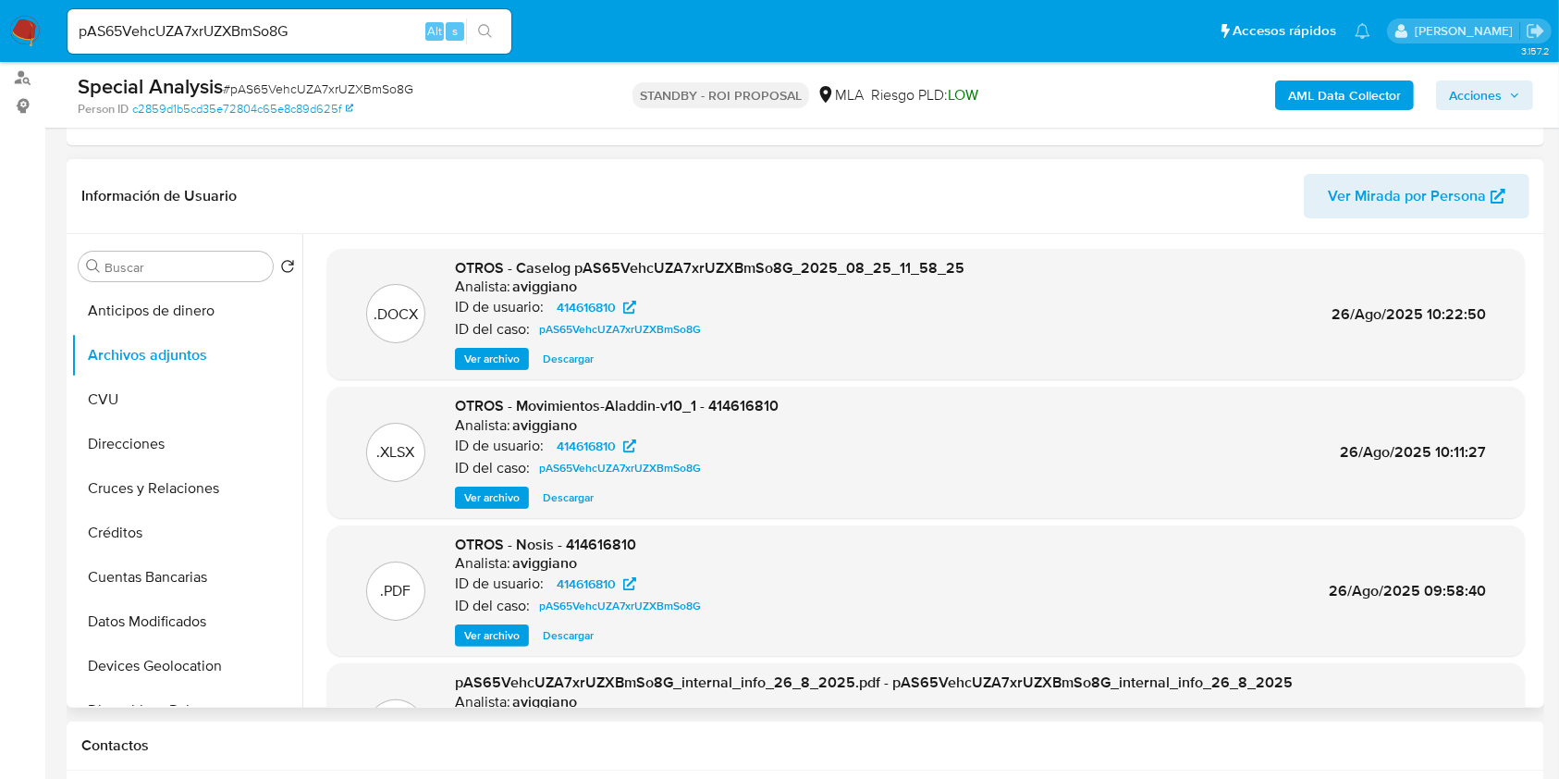
click at [556, 359] on span "Descargar" at bounding box center [568, 358] width 51 height 18
click at [218, 29] on input "pAS65VehcUZA7xrUZXBmSo8G" at bounding box center [289, 31] width 444 height 24
paste input "QTmobSuzoagADS4AhS2XHwPu"
type input "QTmobSuzoagADS4AhS2XHwPu"
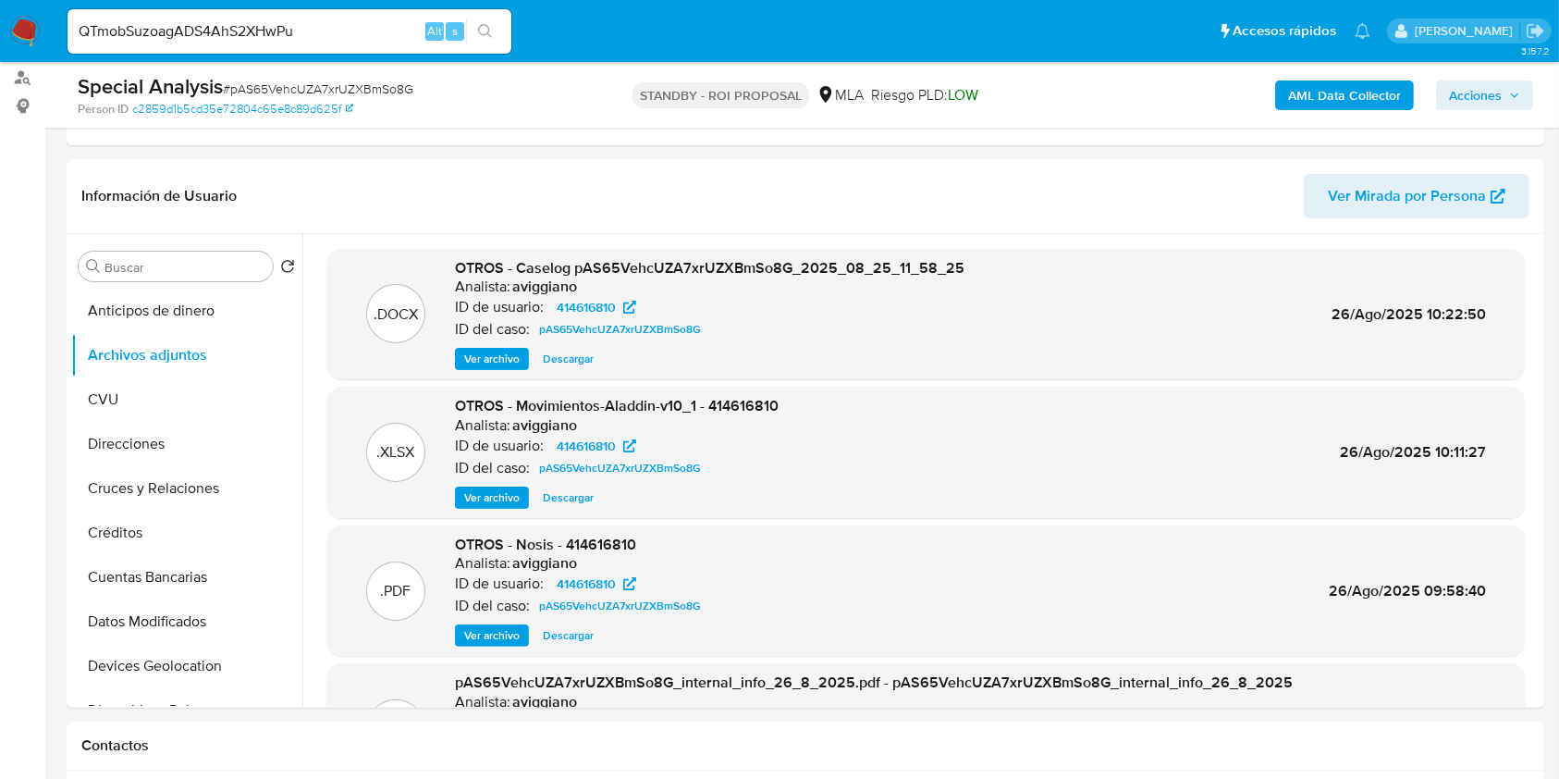
click at [479, 33] on icon "search-icon" at bounding box center [485, 31] width 15 height 15
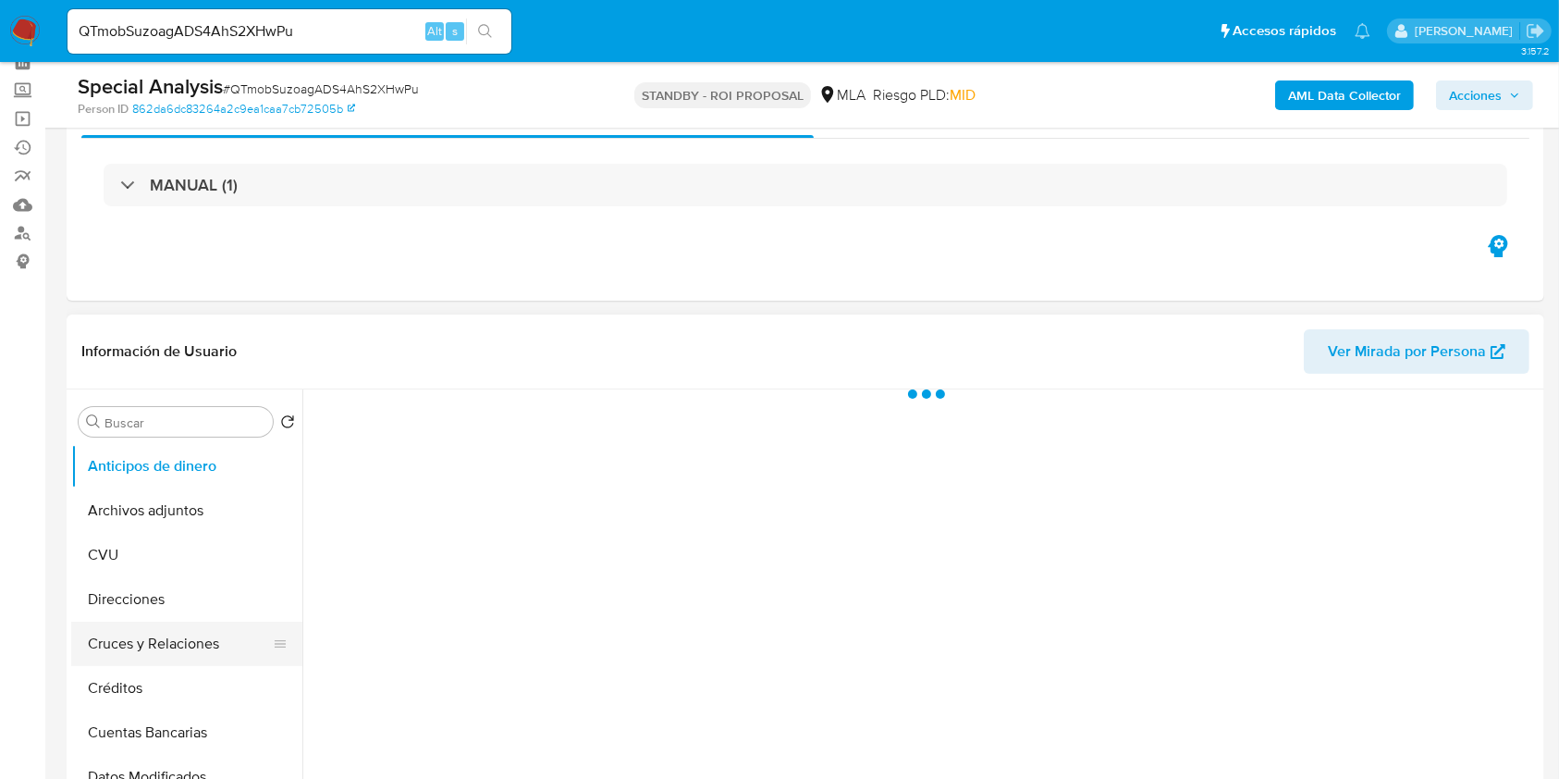
scroll to position [246, 0]
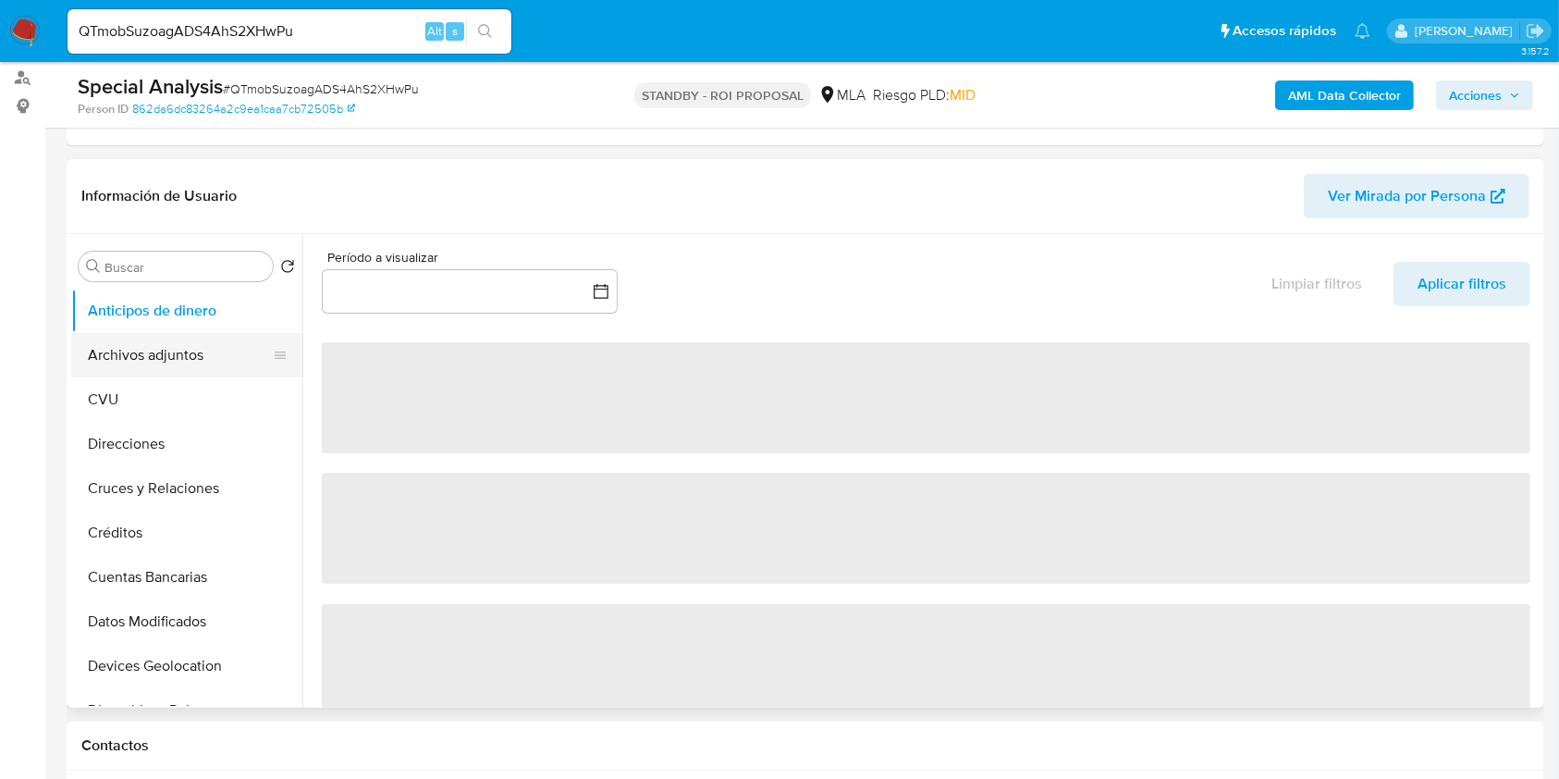
click at [190, 349] on button "Archivos adjuntos" at bounding box center [179, 355] width 216 height 44
select select "10"
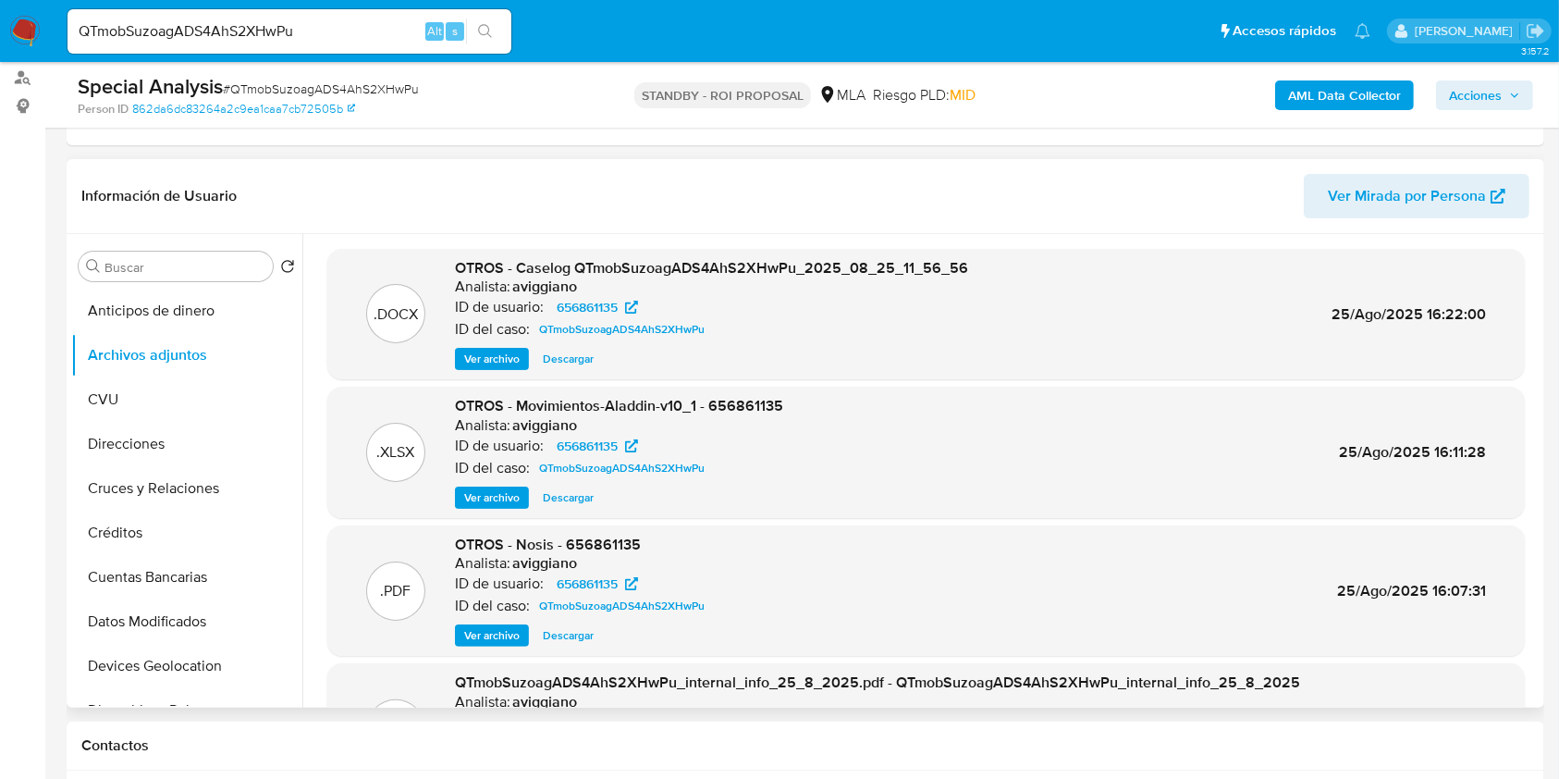
click at [581, 354] on span "Descargar" at bounding box center [568, 358] width 51 height 18
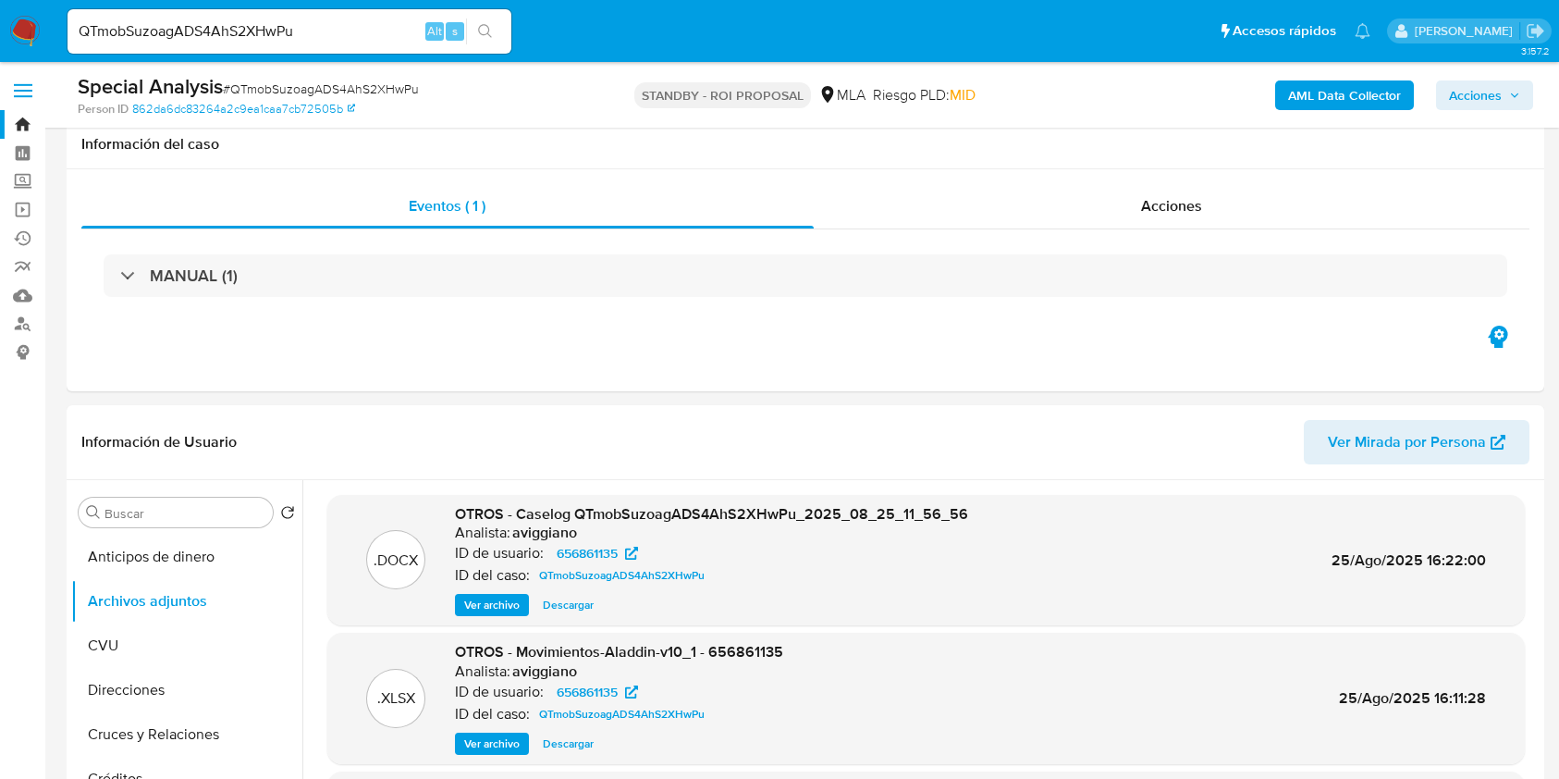
select select "10"
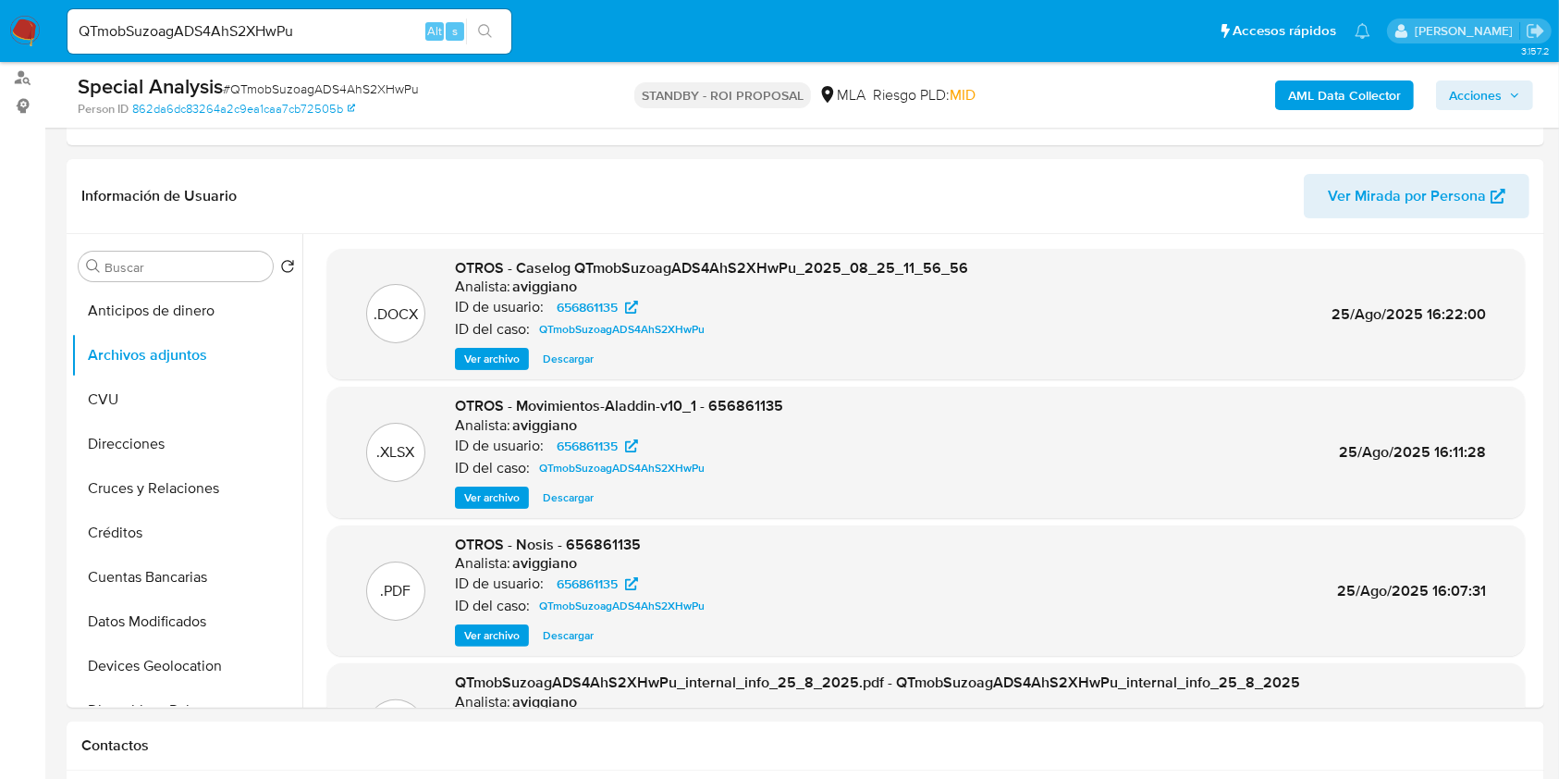
scroll to position [246, 0]
click at [283, 23] on input "QTmobSuzoagADS4AhS2XHwPu" at bounding box center [289, 31] width 444 height 24
paste input "T1sjFl96rPZTQ0ZBUIVVShJ3"
type input "T1sjFl96rPZTQ0ZBUIVVShJ3"
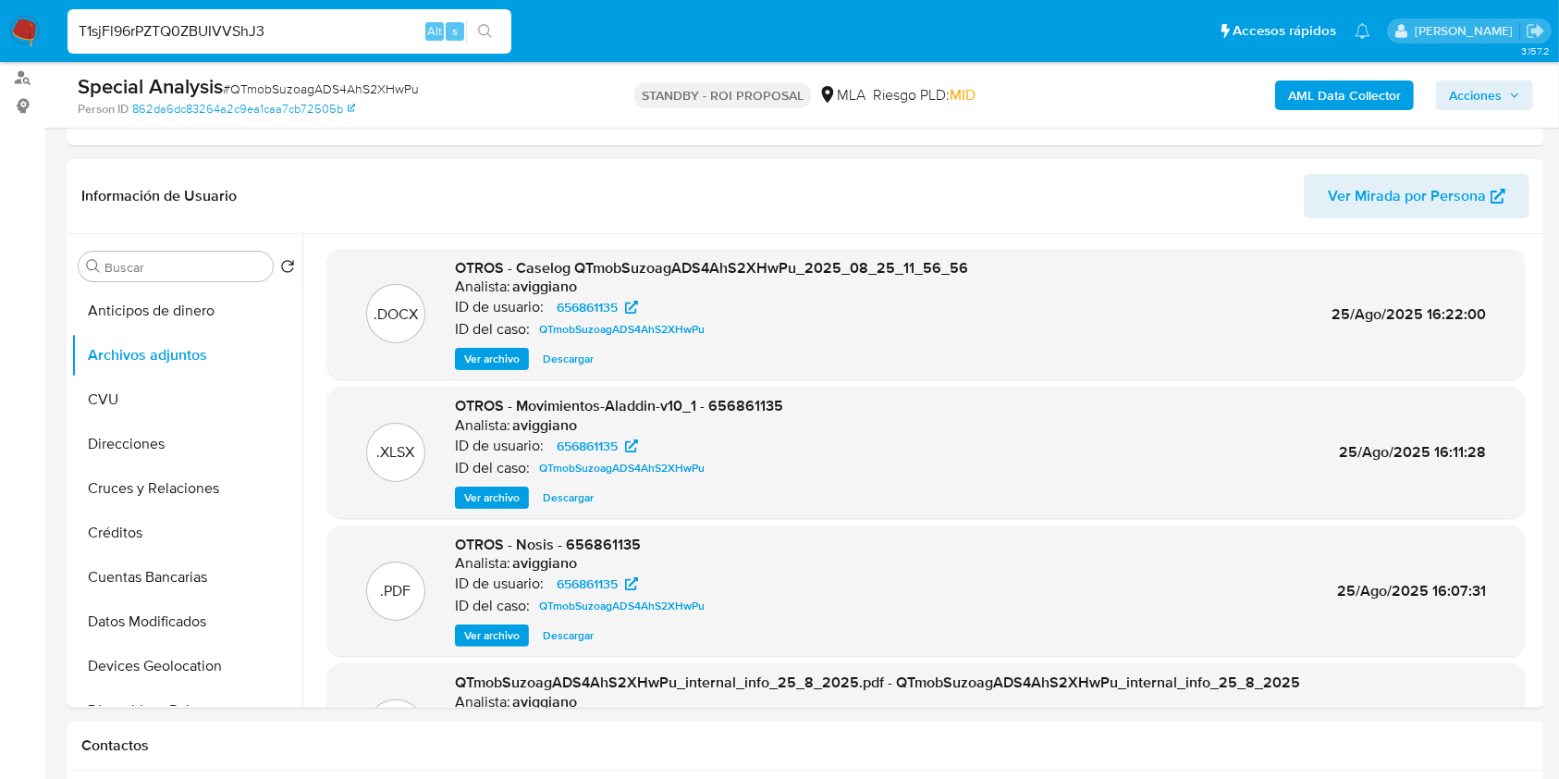
click at [483, 29] on icon "search-icon" at bounding box center [485, 31] width 15 height 15
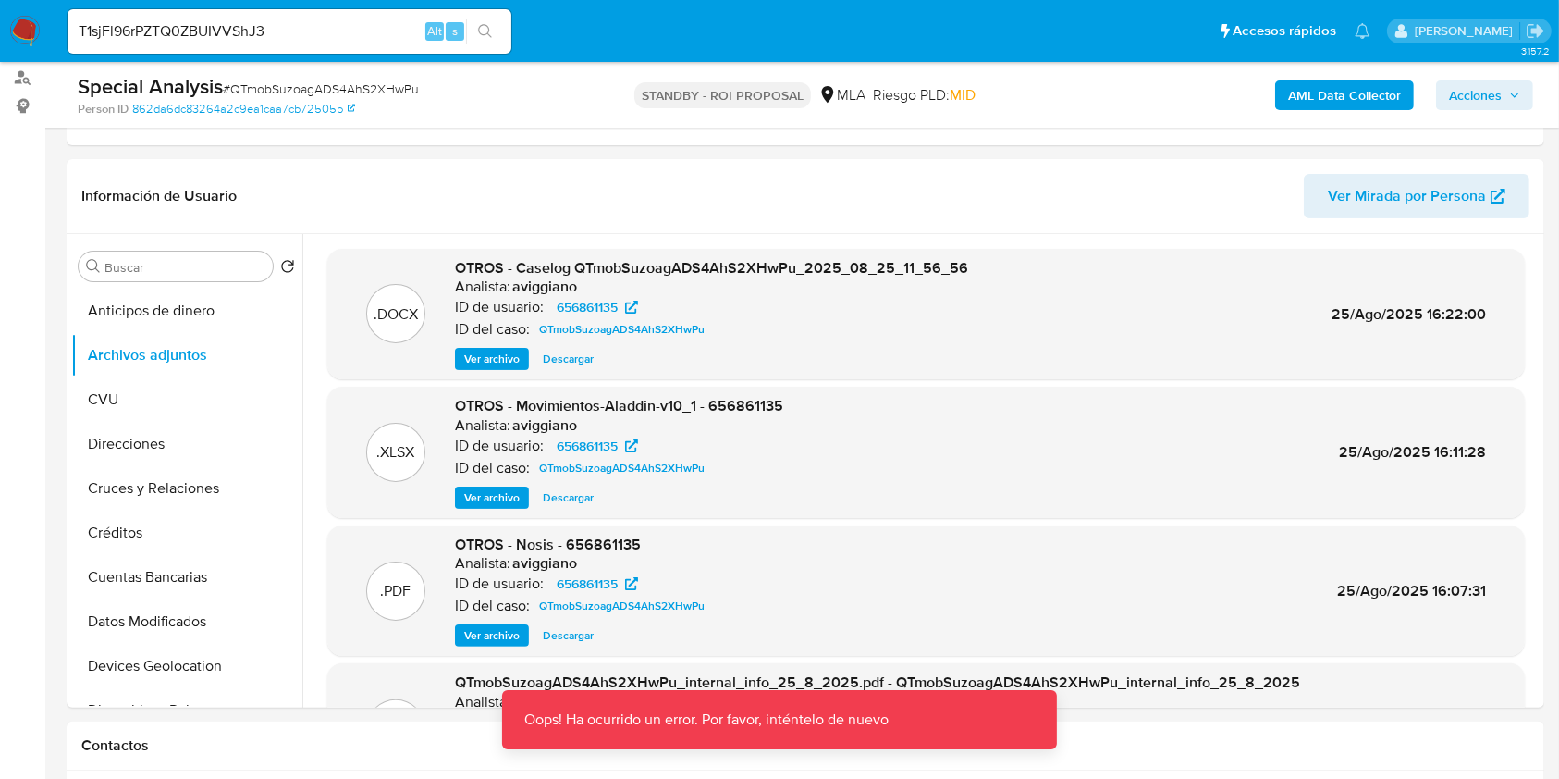
click at [370, 14] on div "T1sjFl96rPZTQ0ZBUIVVShJ3 Alt s" at bounding box center [289, 31] width 444 height 44
click at [366, 32] on input "T1sjFl96rPZTQ0ZBUIVVShJ3" at bounding box center [289, 31] width 444 height 24
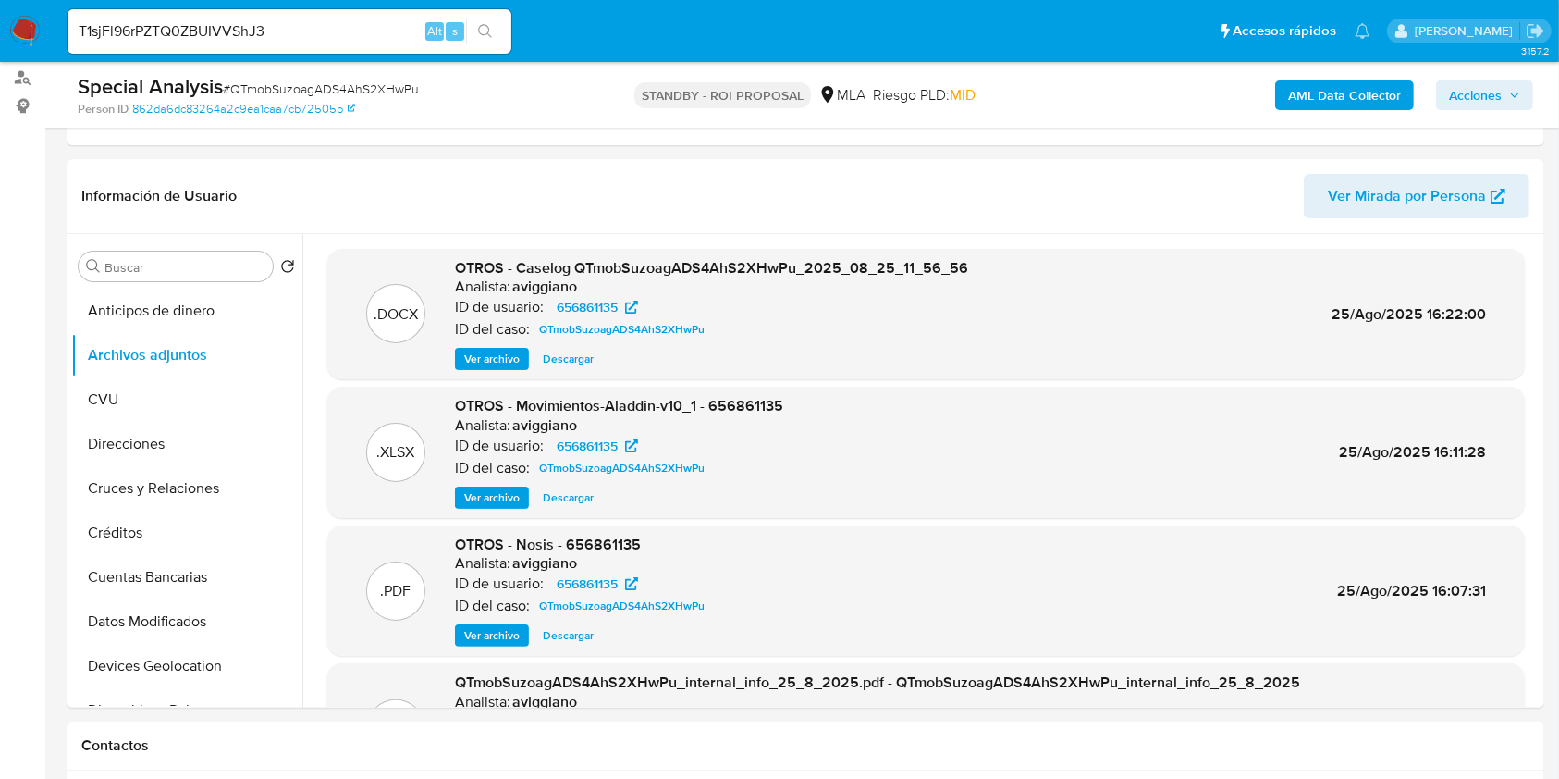
click at [479, 33] on icon "search-icon" at bounding box center [485, 31] width 15 height 15
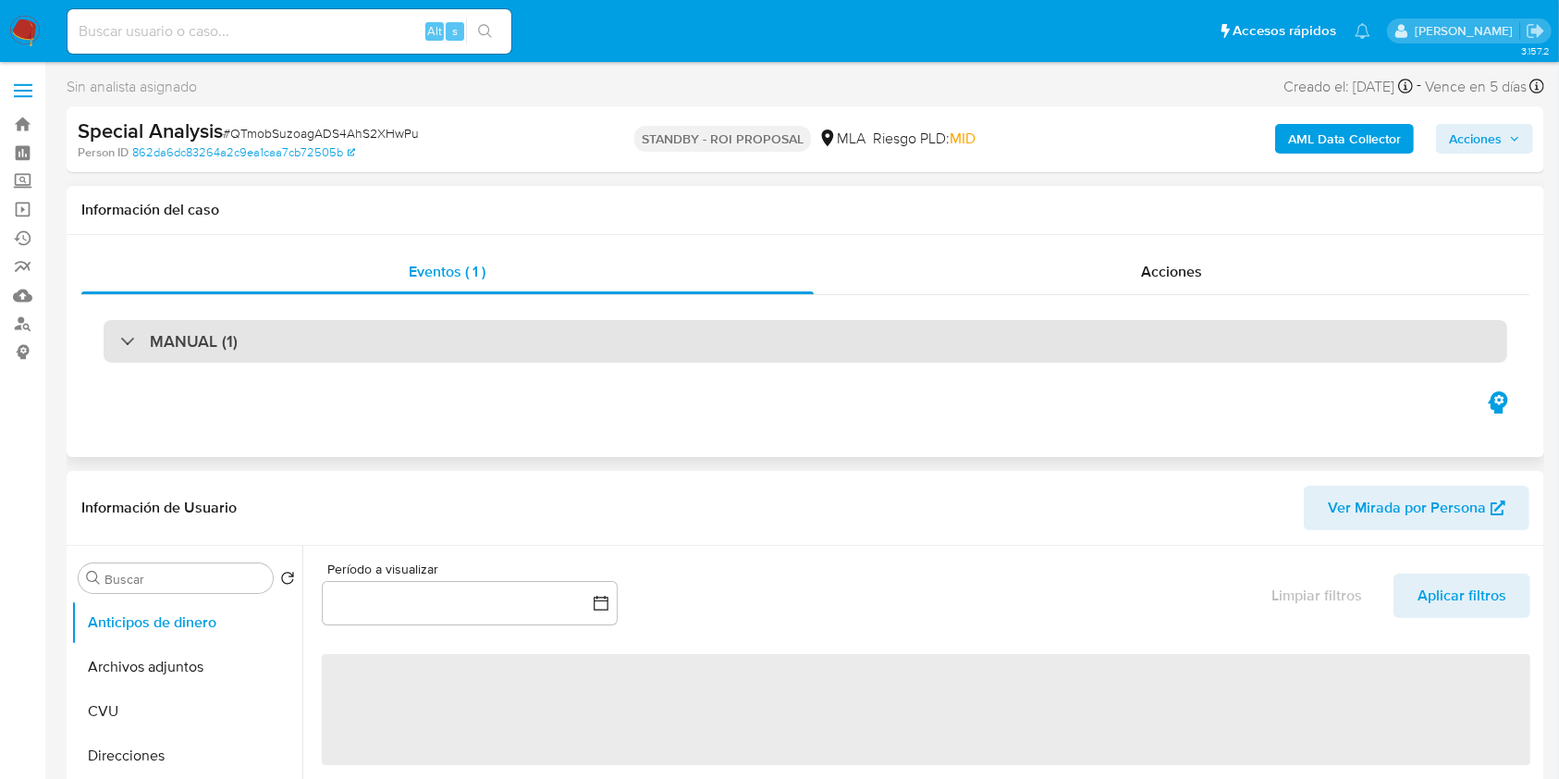
select select "10"
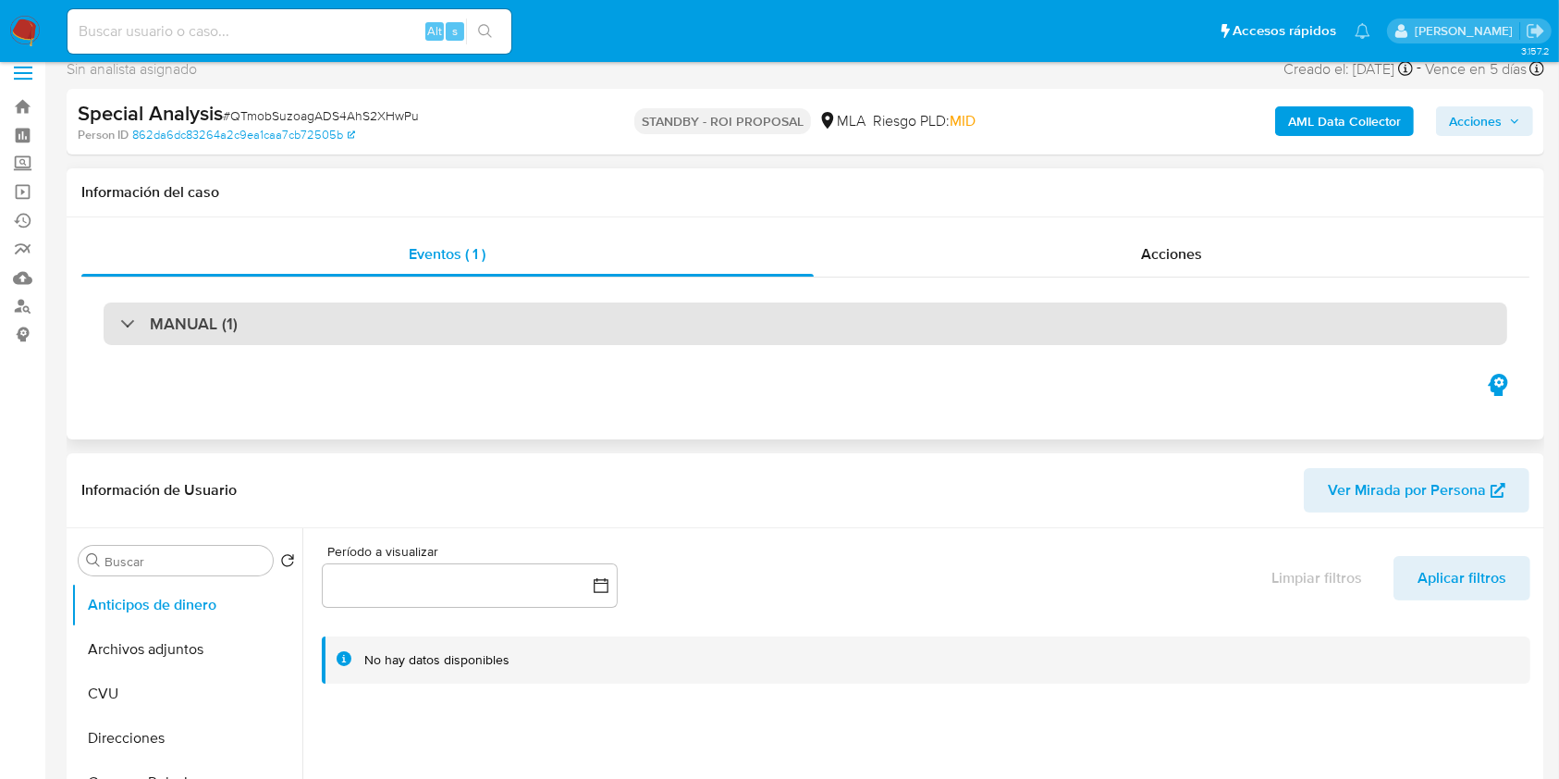
scroll to position [370, 0]
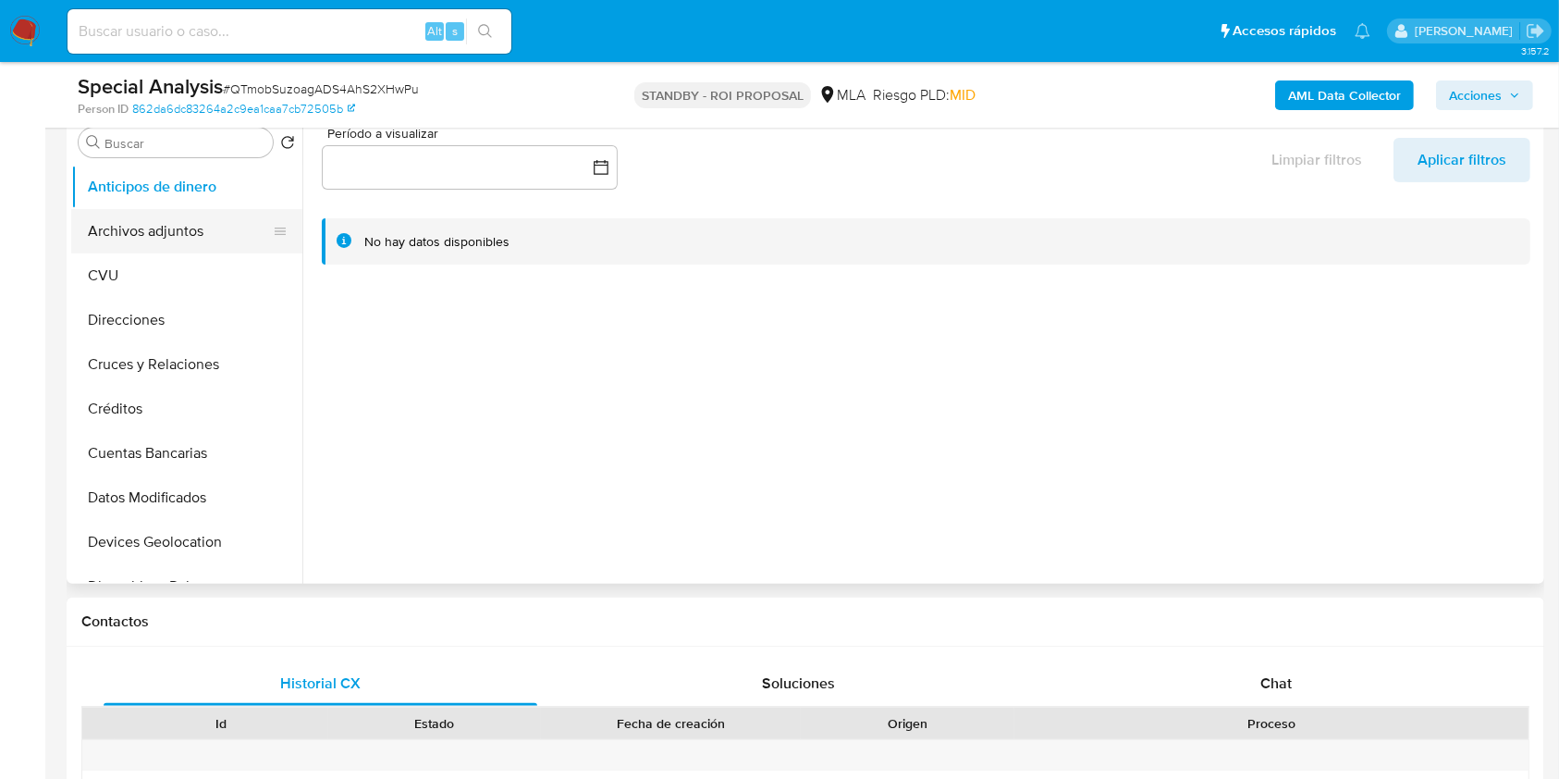
click at [156, 236] on button "Archivos adjuntos" at bounding box center [179, 231] width 216 height 44
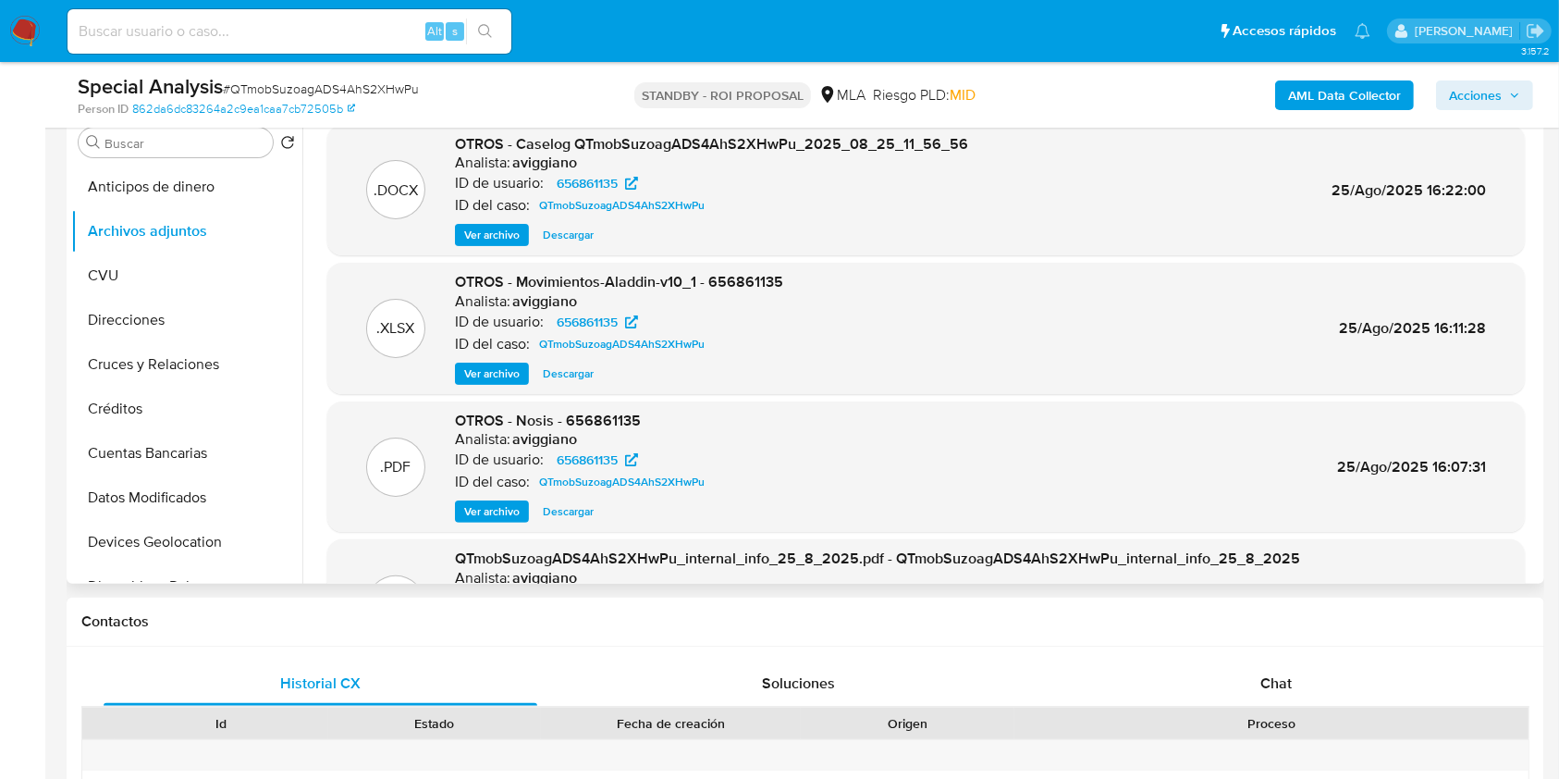
click at [553, 236] on span "Descargar" at bounding box center [568, 235] width 51 height 18
paste input "T1sjFl96rPZTQ0ZBUIVVShJ3"
type input "T1sjFl96rPZTQ0ZBUIVVShJ3"
click at [484, 26] on icon "search-icon" at bounding box center [485, 31] width 15 height 15
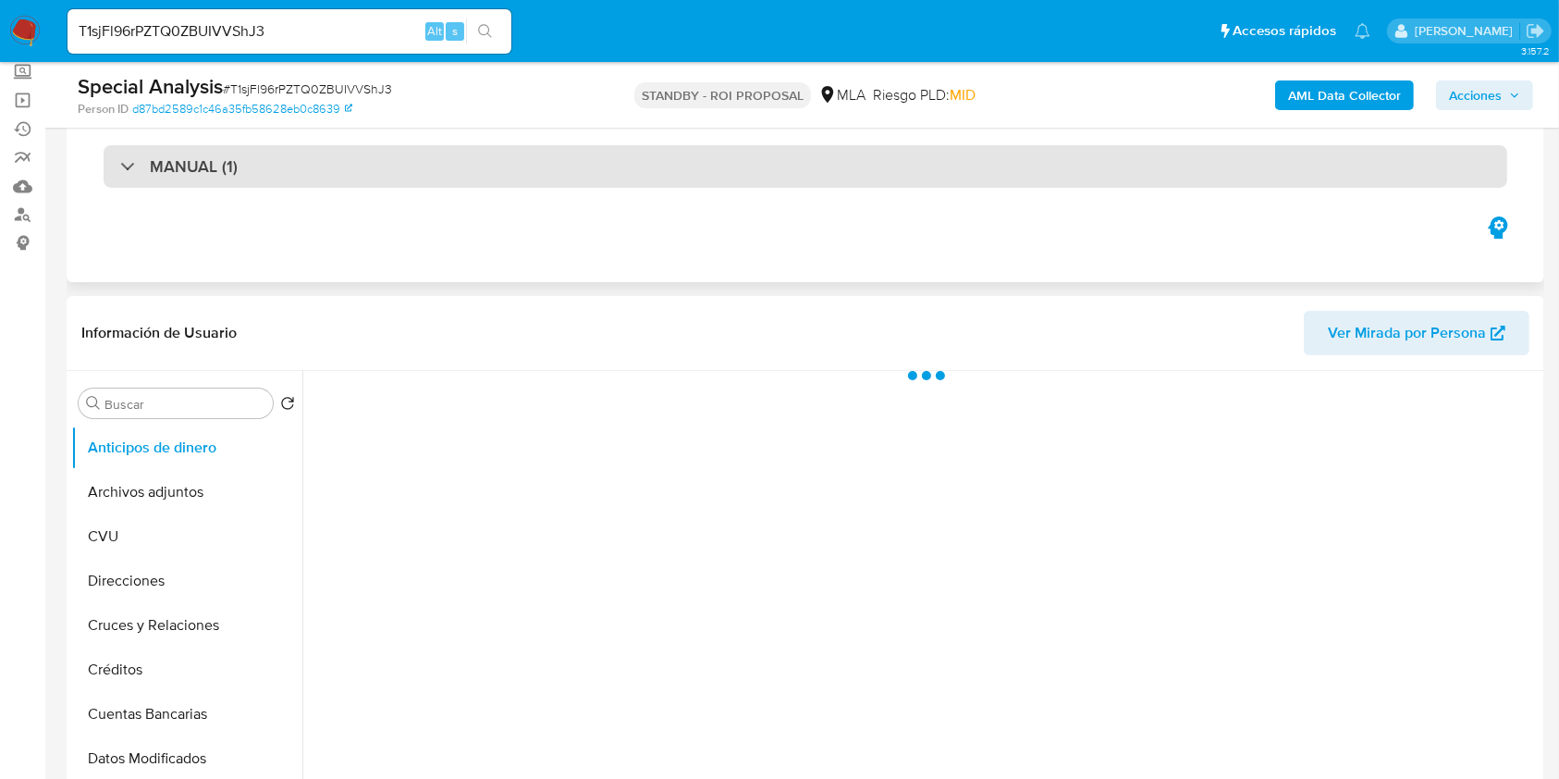
scroll to position [246, 0]
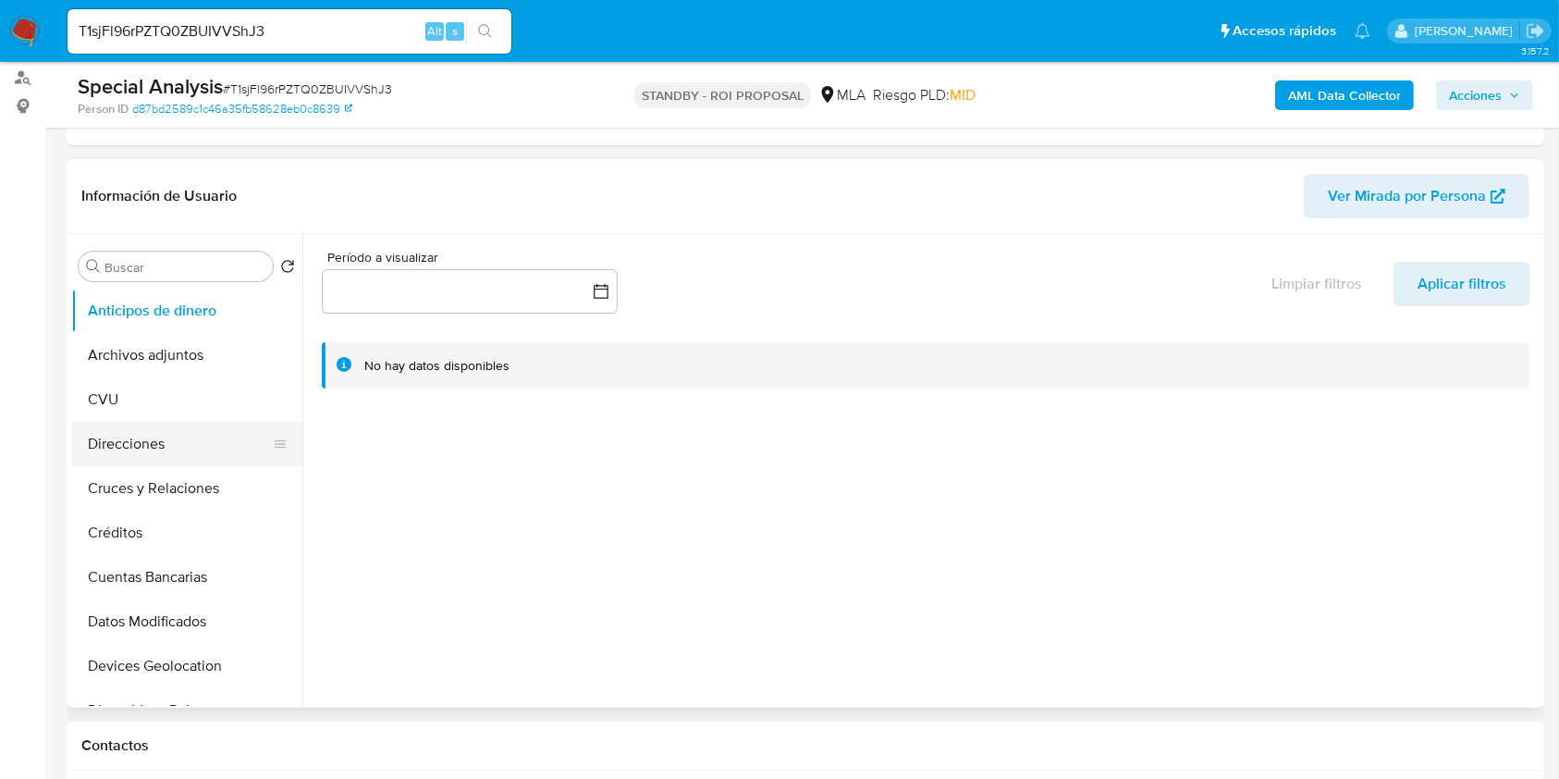
select select "10"
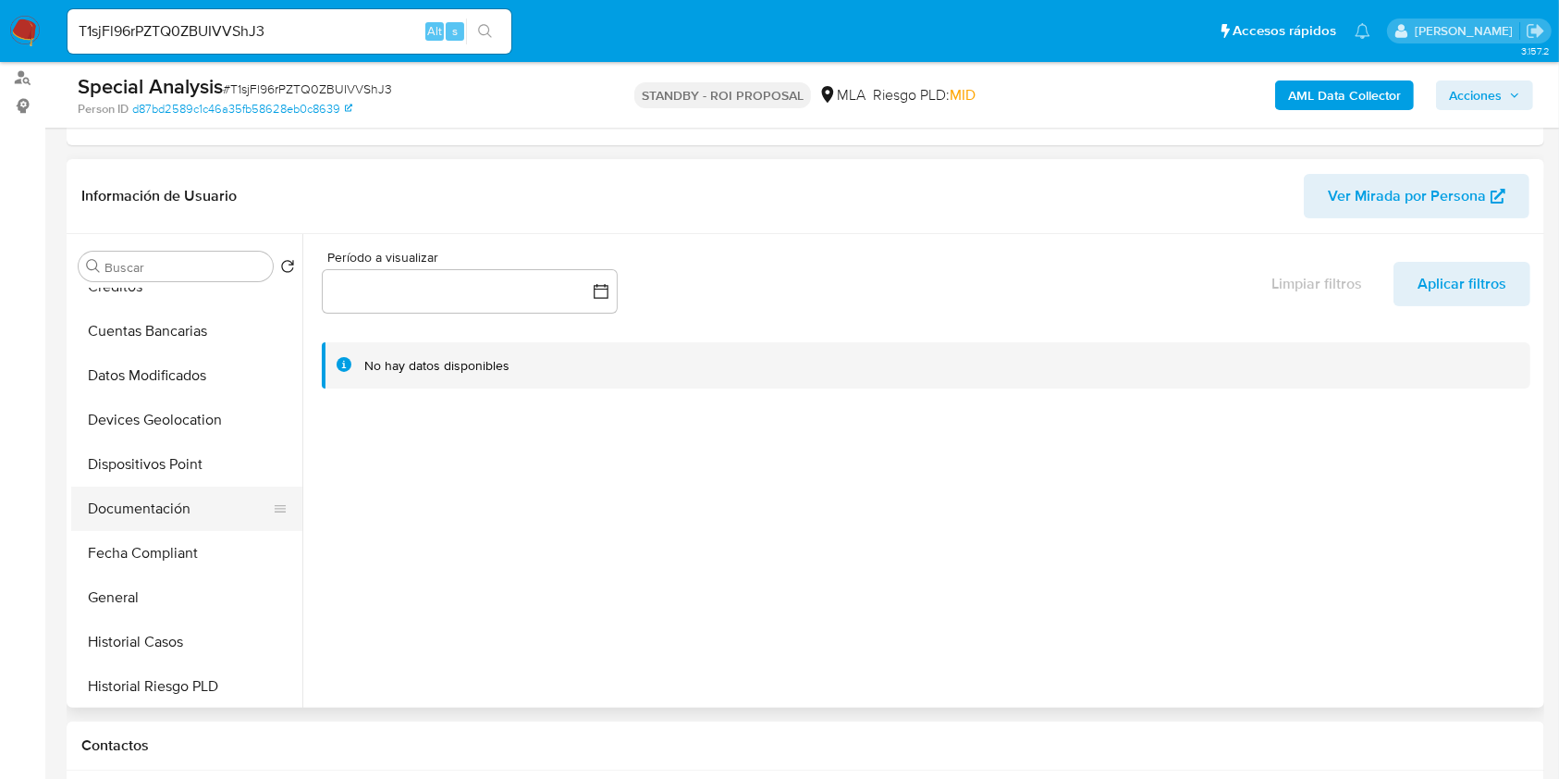
click at [188, 516] on button "Documentación" at bounding box center [179, 508] width 216 height 44
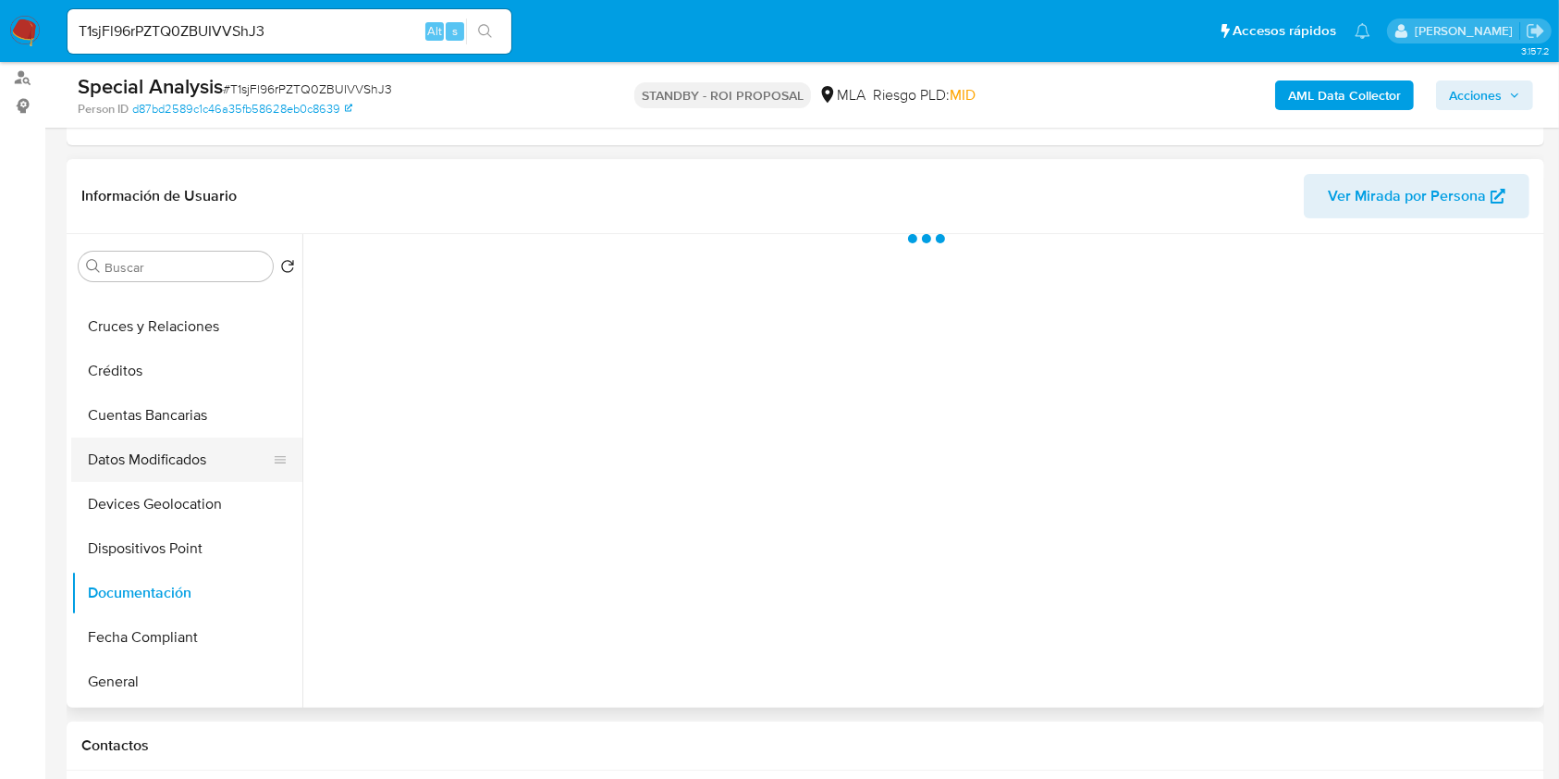
scroll to position [123, 0]
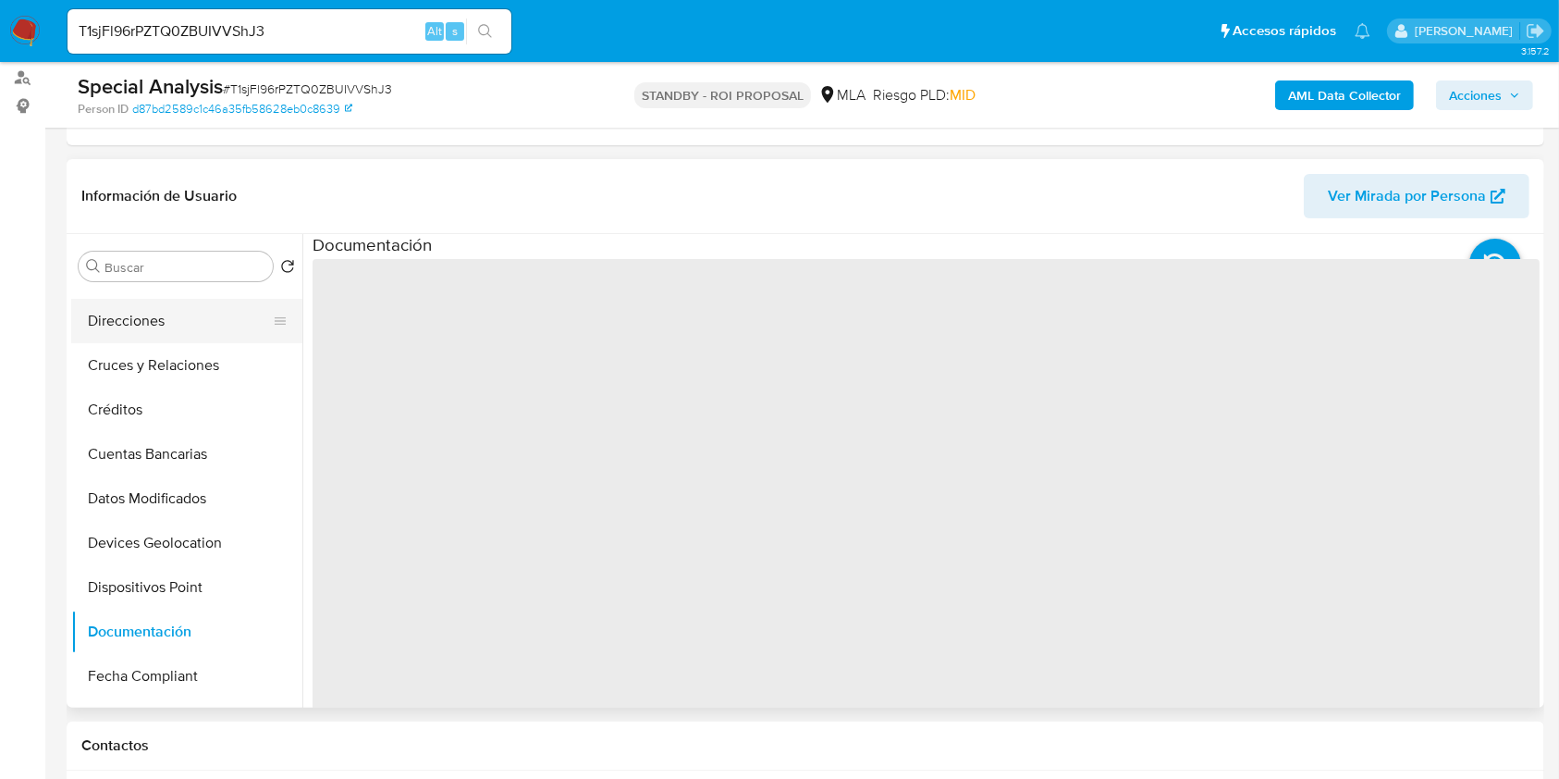
click at [182, 322] on button "Direcciones" at bounding box center [179, 321] width 216 height 44
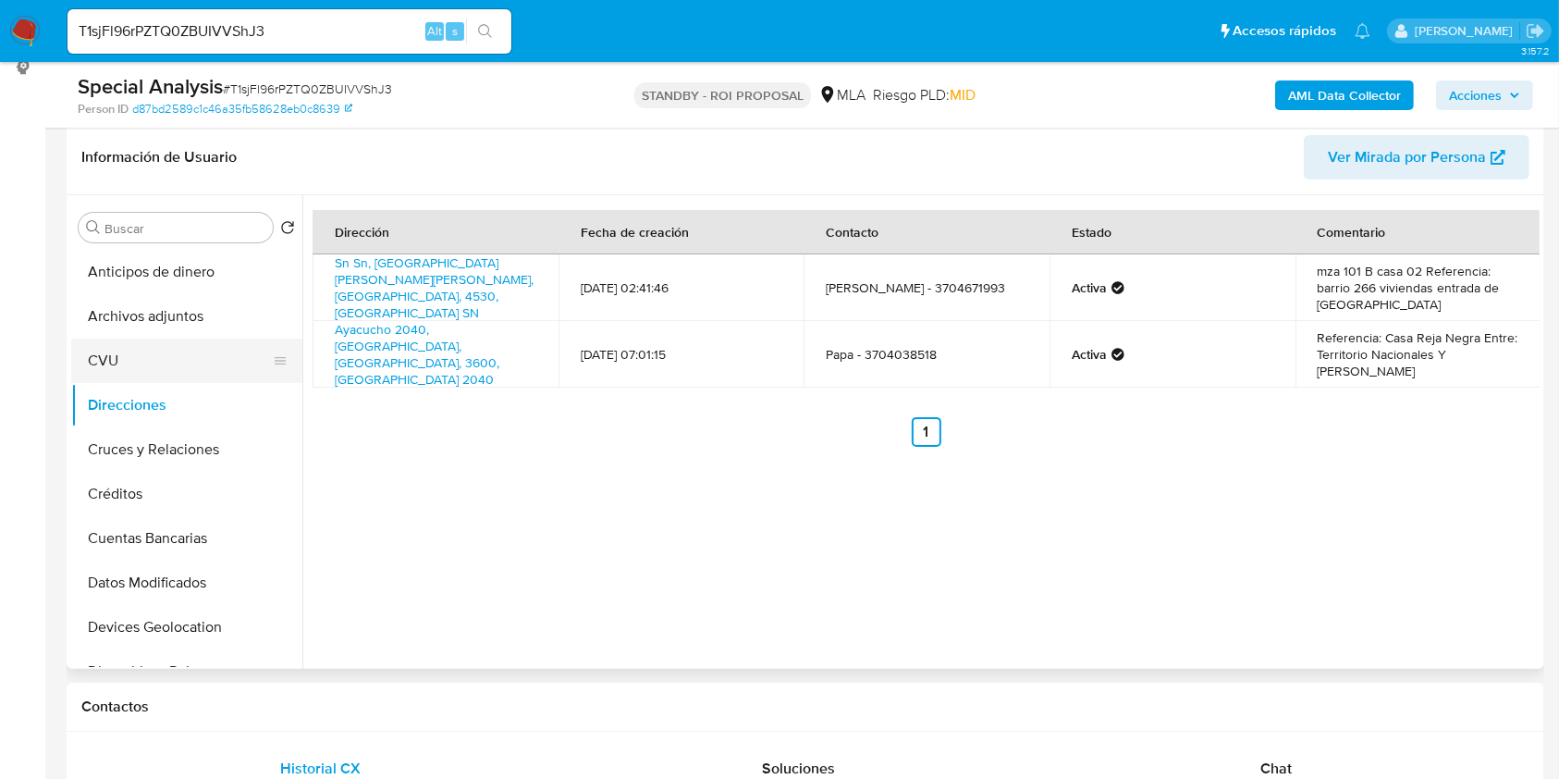
scroll to position [246, 0]
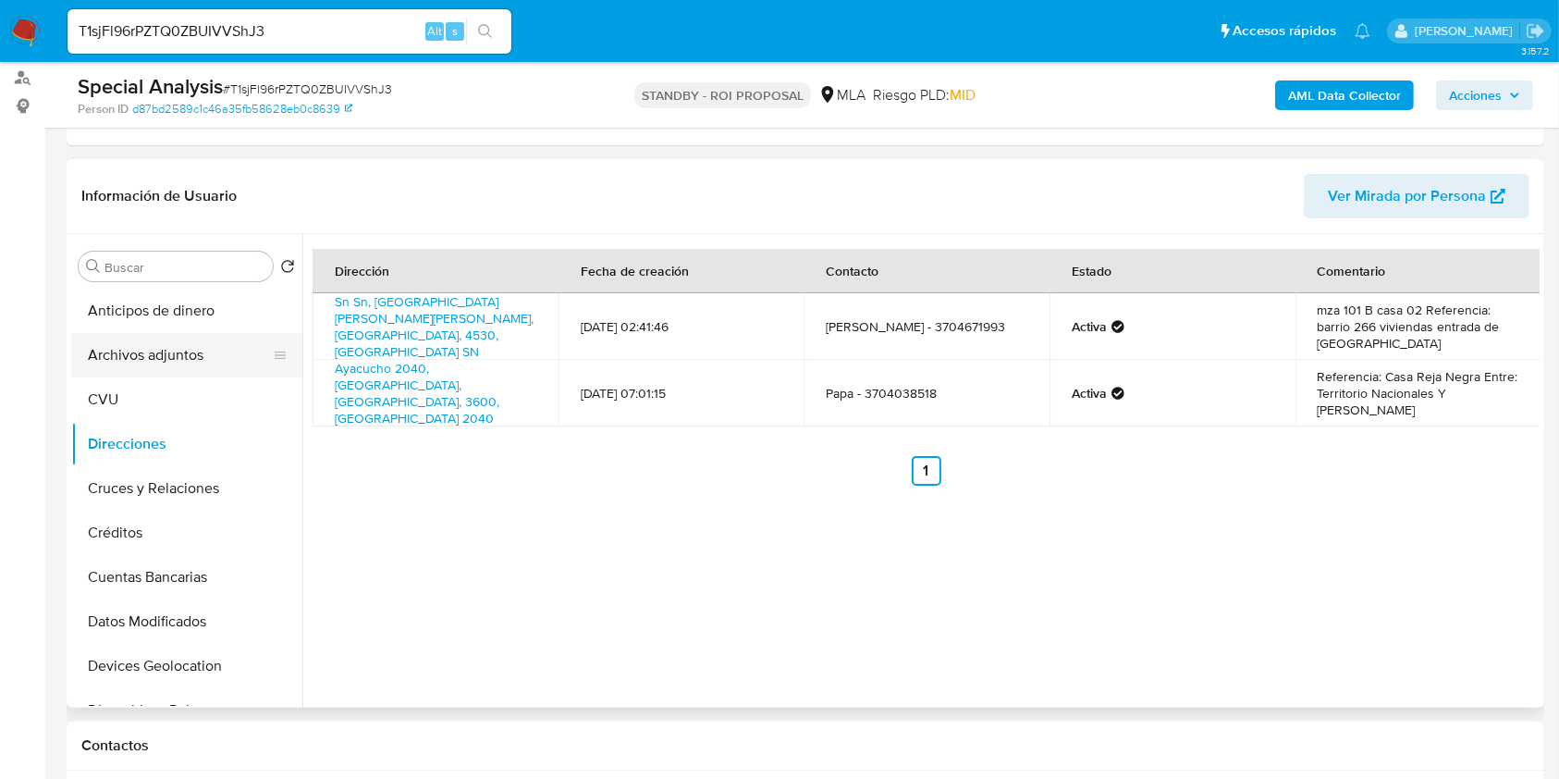
click at [186, 364] on button "Archivos adjuntos" at bounding box center [179, 355] width 216 height 44
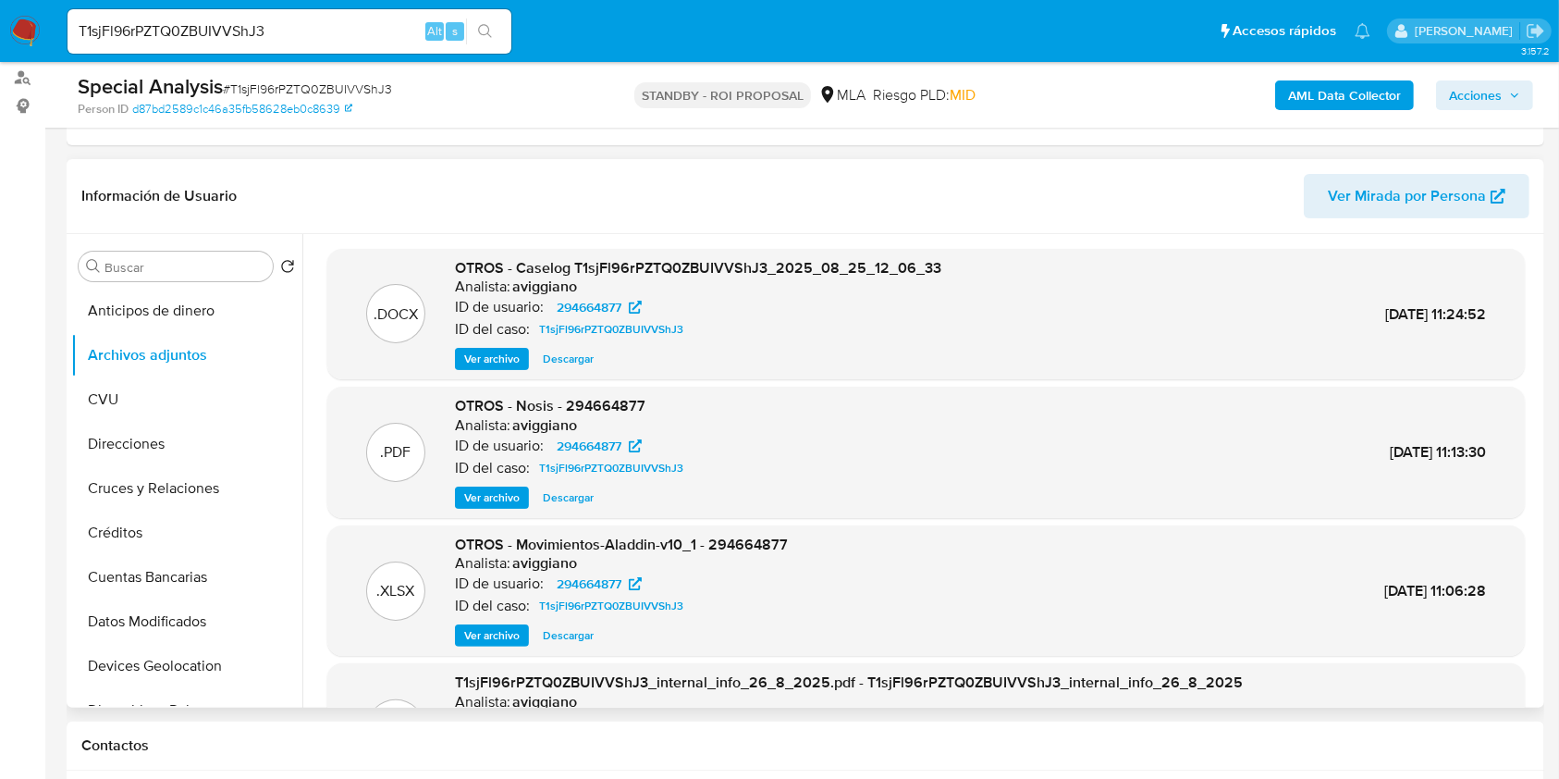
click at [553, 363] on span "Descargar" at bounding box center [568, 358] width 51 height 18
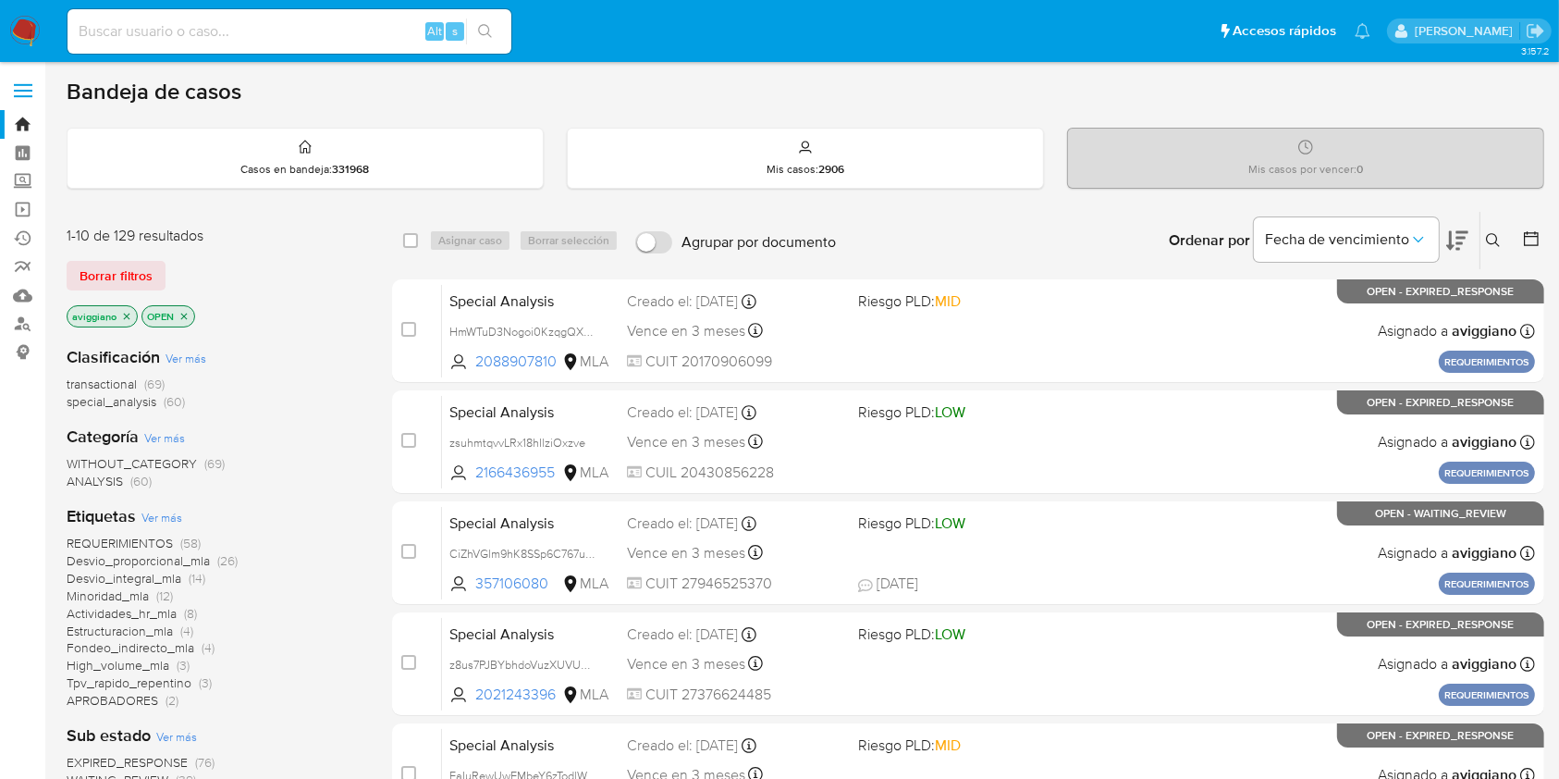
click at [122, 313] on icon "close-filter" at bounding box center [126, 316] width 11 height 11
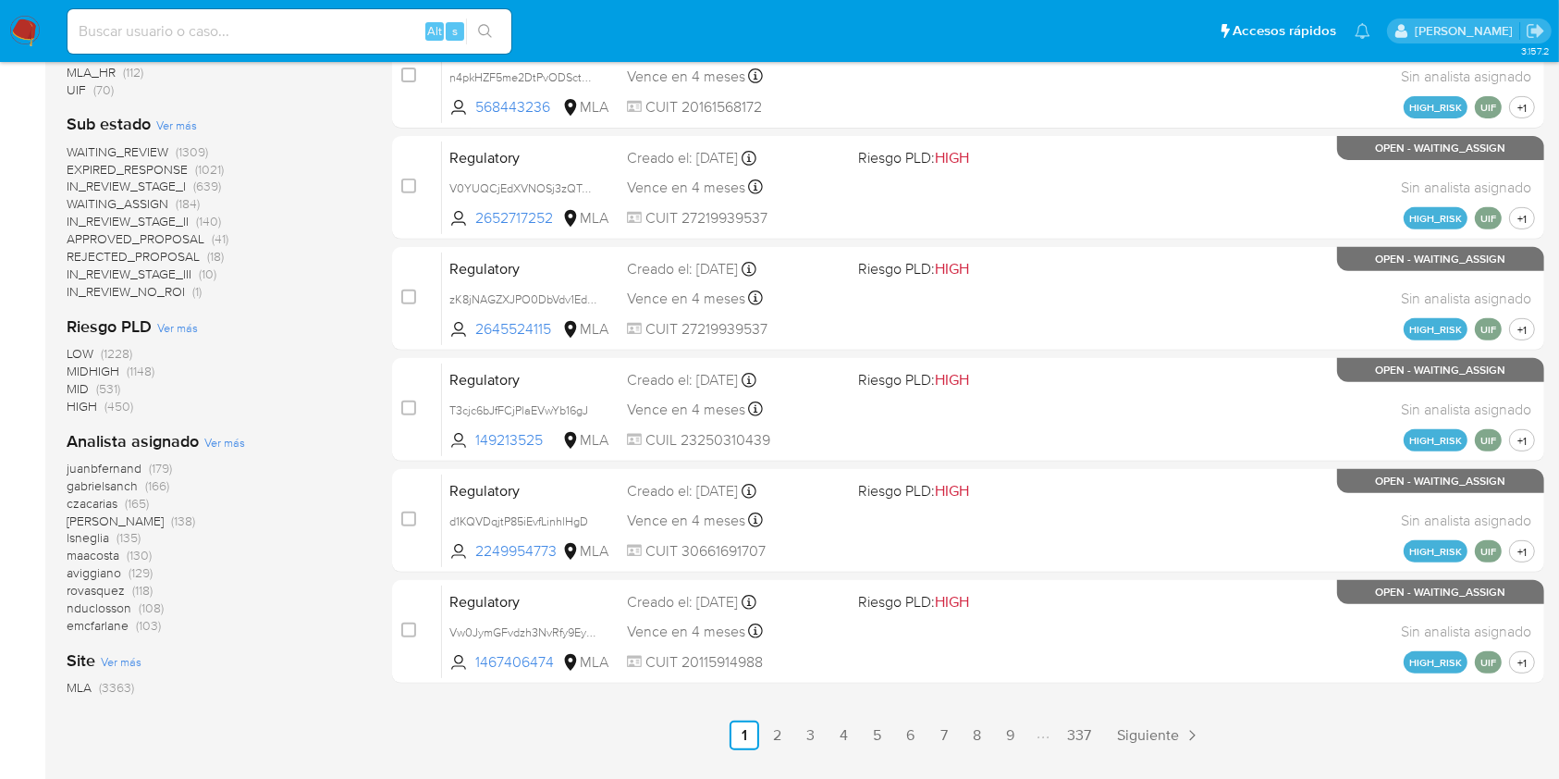
scroll to position [715, 0]
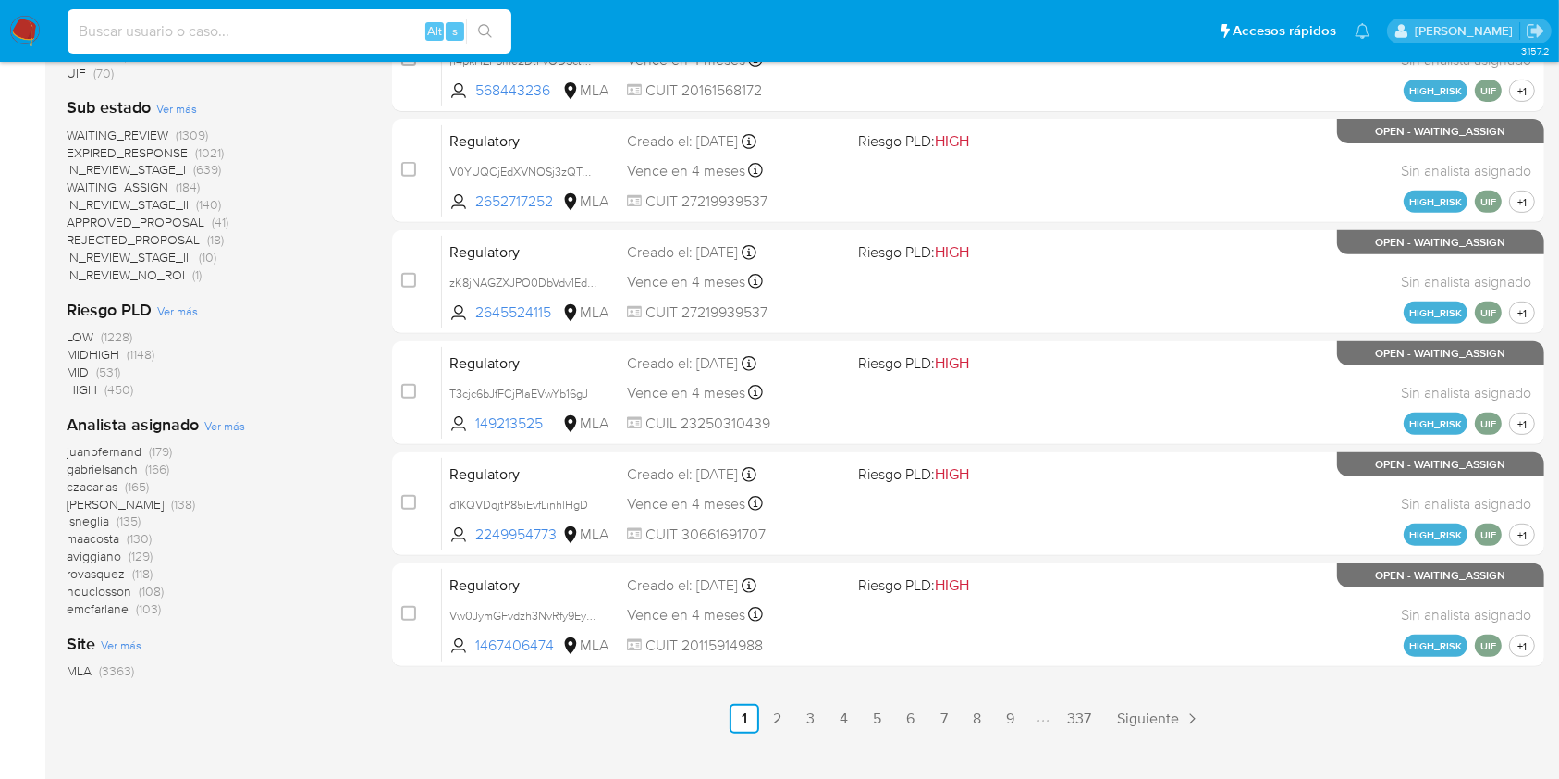
click at [125, 24] on input at bounding box center [289, 31] width 444 height 24
paste input "q3GHVPffnPOK6TWak0eOyyEu"
type input "q3GHVPffnPOK6TWak0eOyyEu"
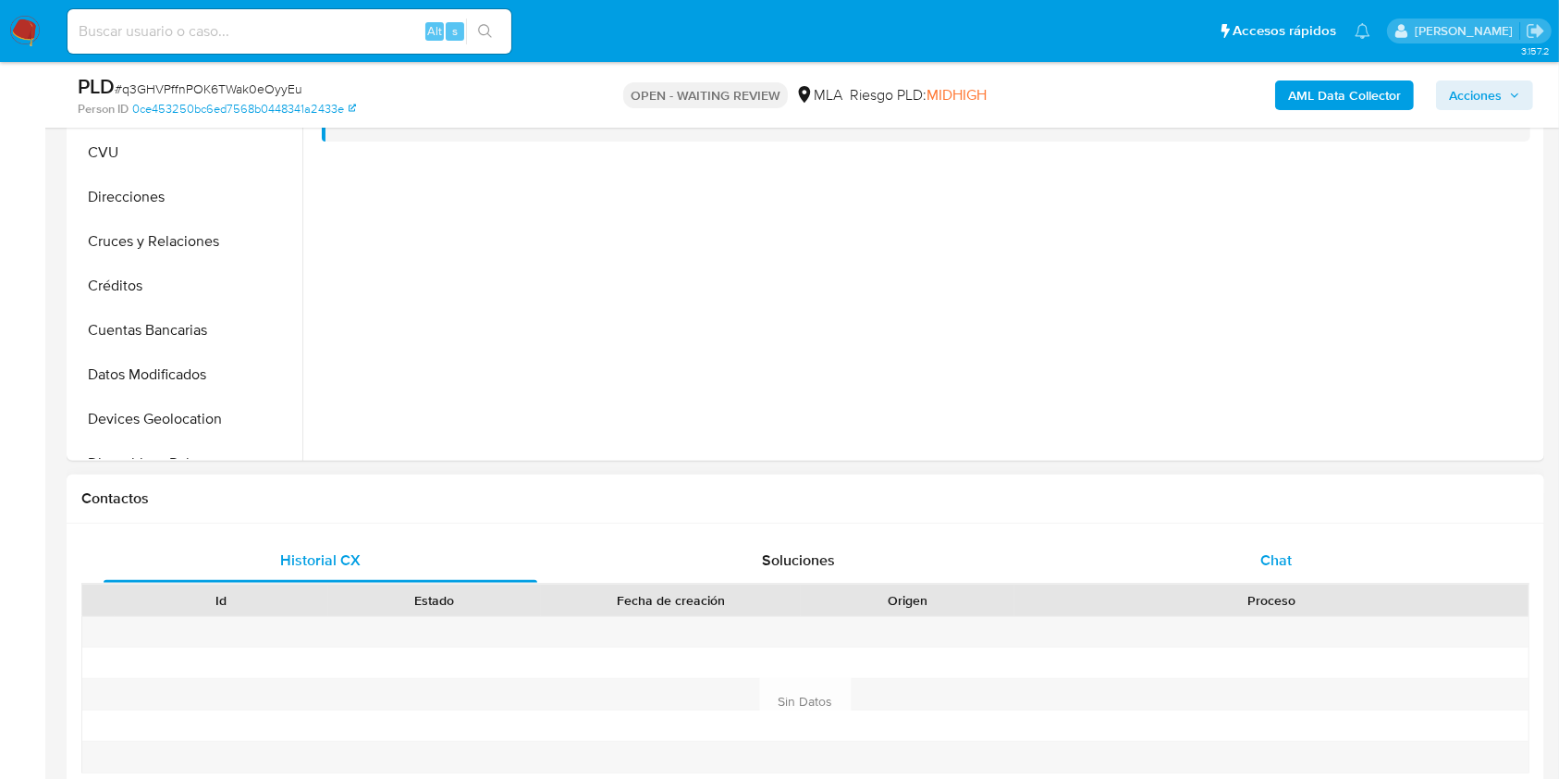
click at [1193, 569] on div "Chat" at bounding box center [1277, 560] width 434 height 44
select select "10"
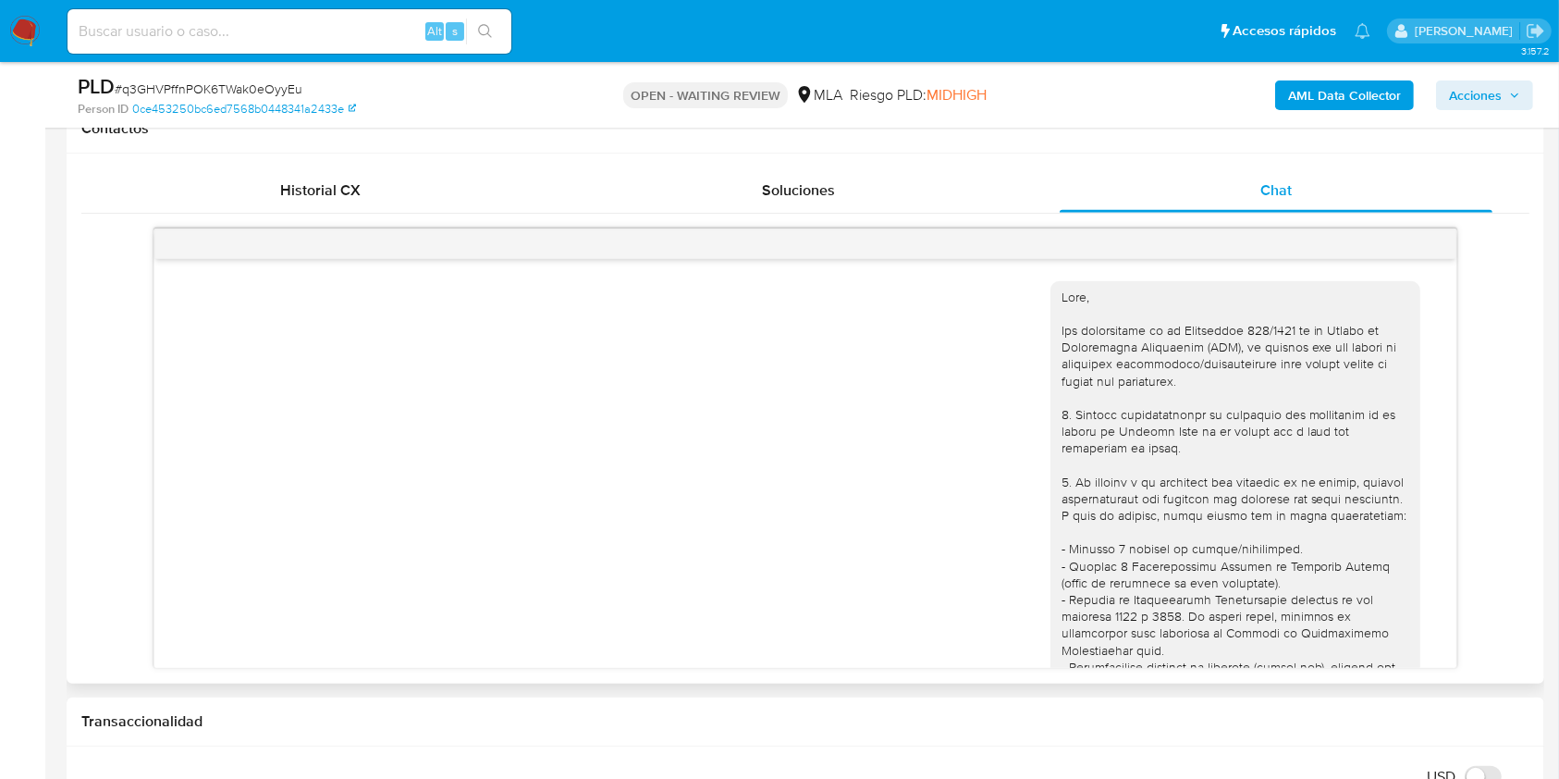
scroll to position [758, 0]
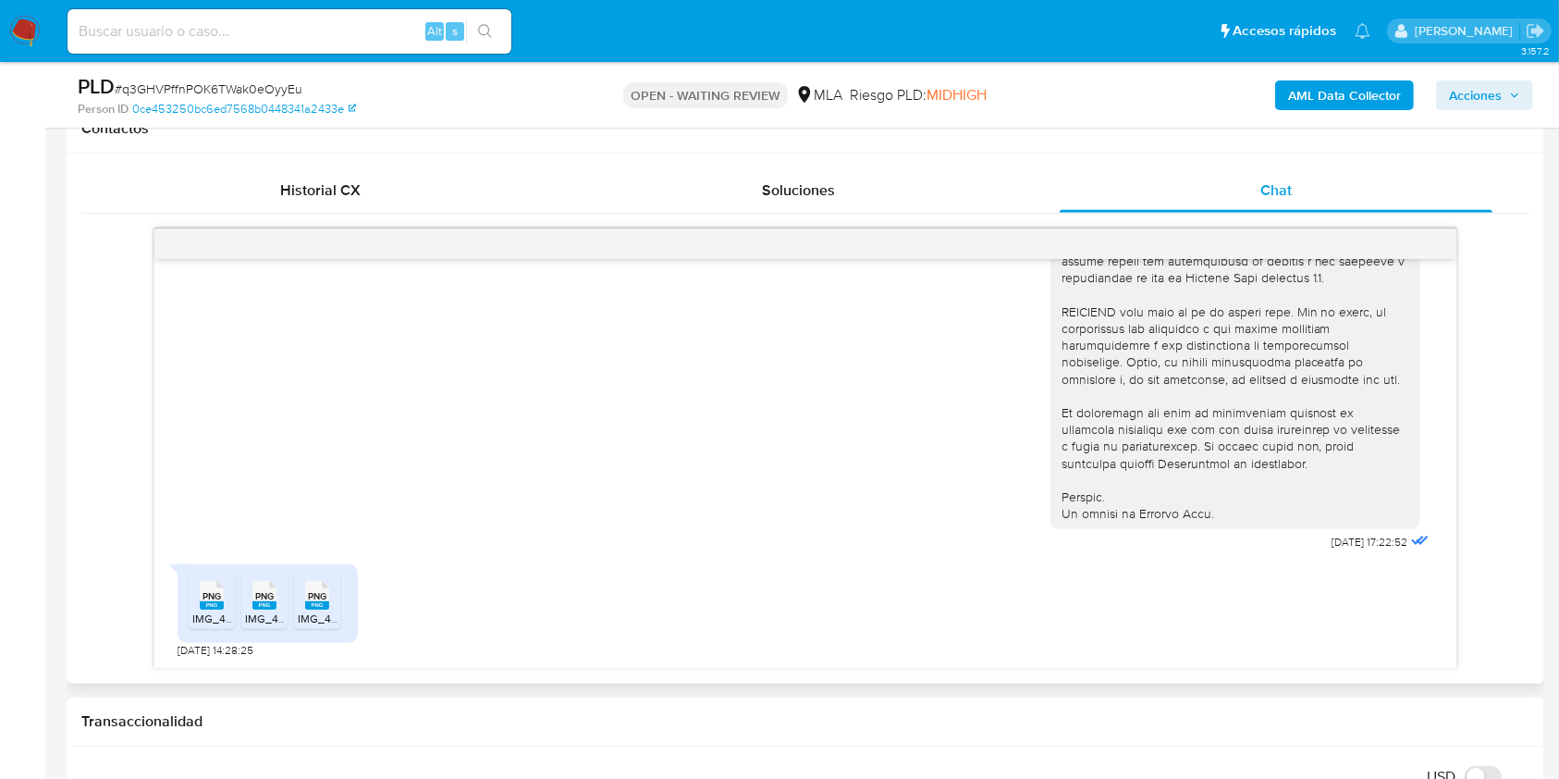
click at [204, 583] on icon at bounding box center [212, 595] width 24 height 29
click at [254, 588] on div "PNG PNG" at bounding box center [264, 593] width 39 height 36
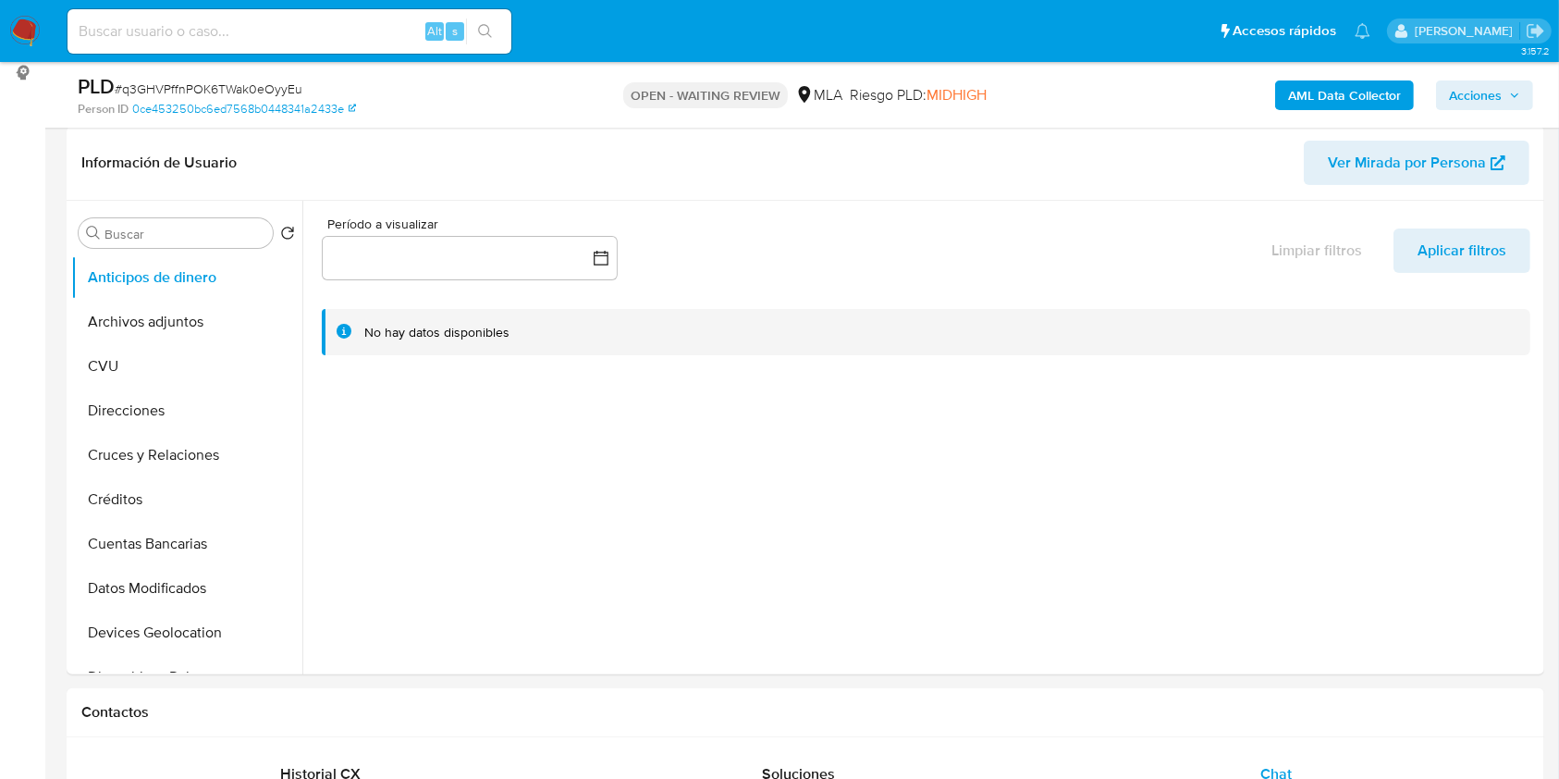
scroll to position [275, 0]
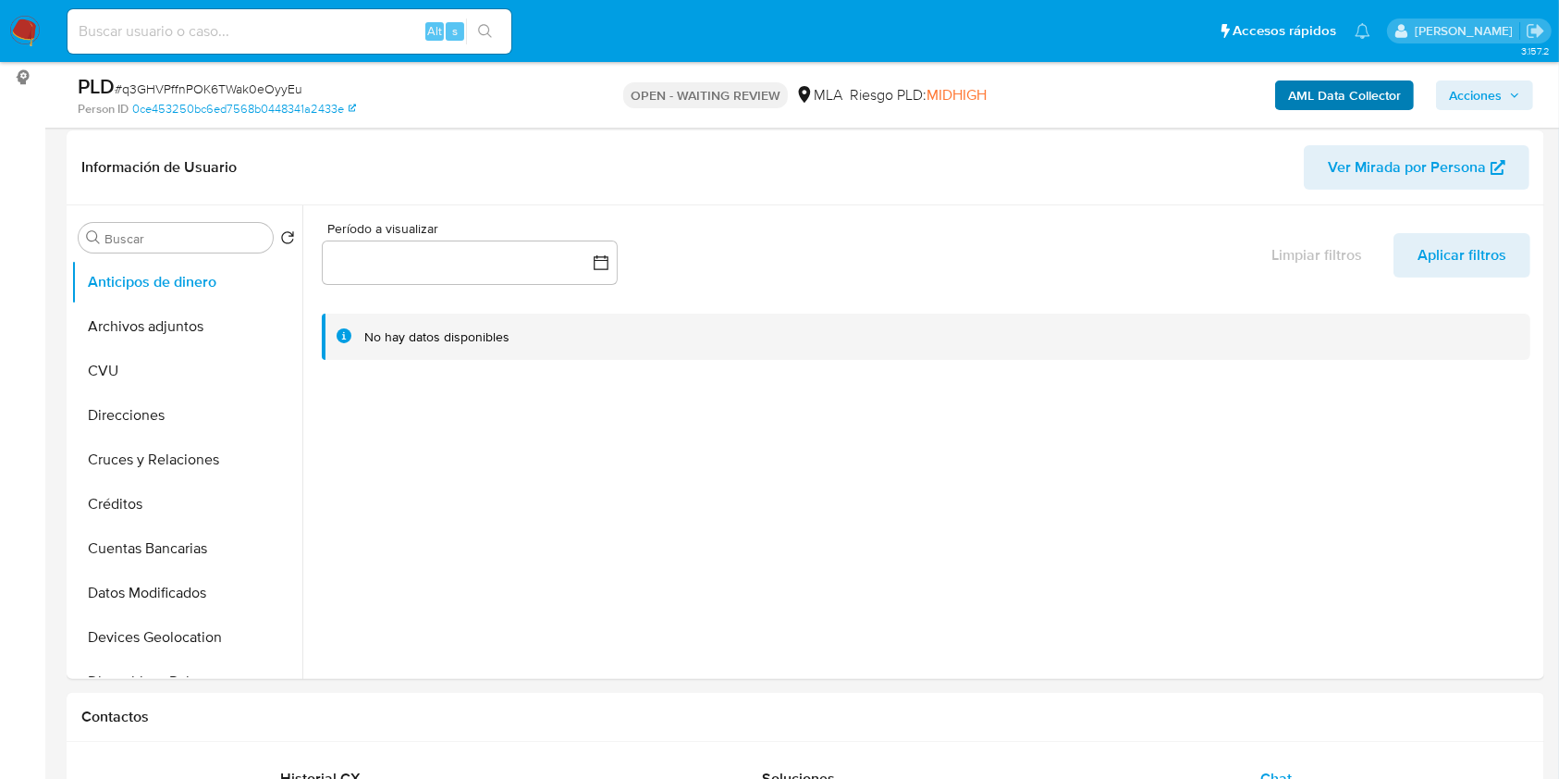
click at [1309, 108] on div "AML Data Collector Acciones" at bounding box center [1293, 94] width 480 height 43
click at [1299, 100] on b "AML Data Collector" at bounding box center [1344, 95] width 113 height 30
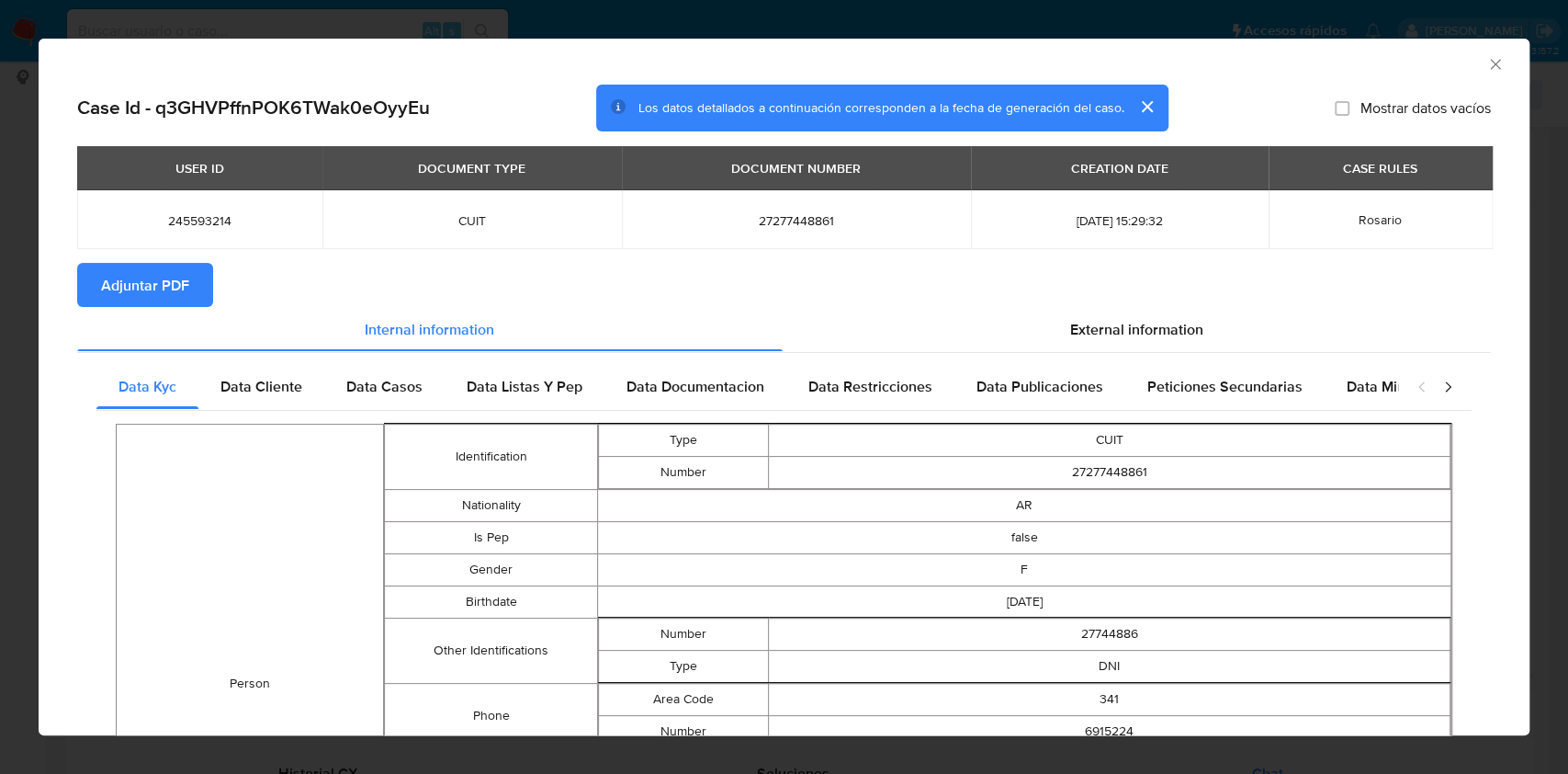
click at [170, 265] on span "Adjuntar PDF" at bounding box center [145, 284] width 88 height 41
click at [1466, 67] on div "AML Data Collector" at bounding box center [769, 62] width 1435 height 20
click at [1487, 69] on icon "Cerrar ventana" at bounding box center [1495, 64] width 18 height 18
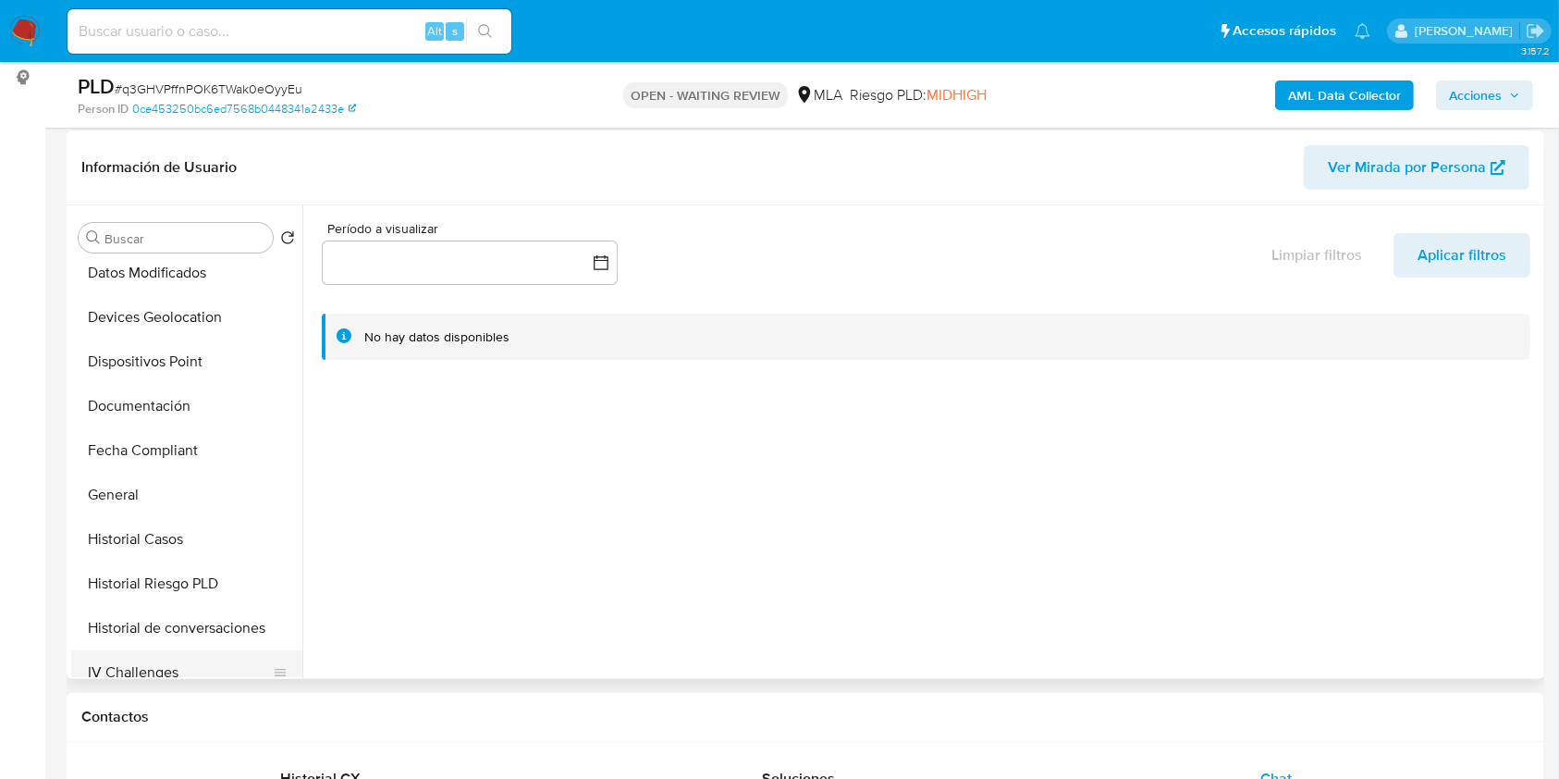
scroll to position [493, 0]
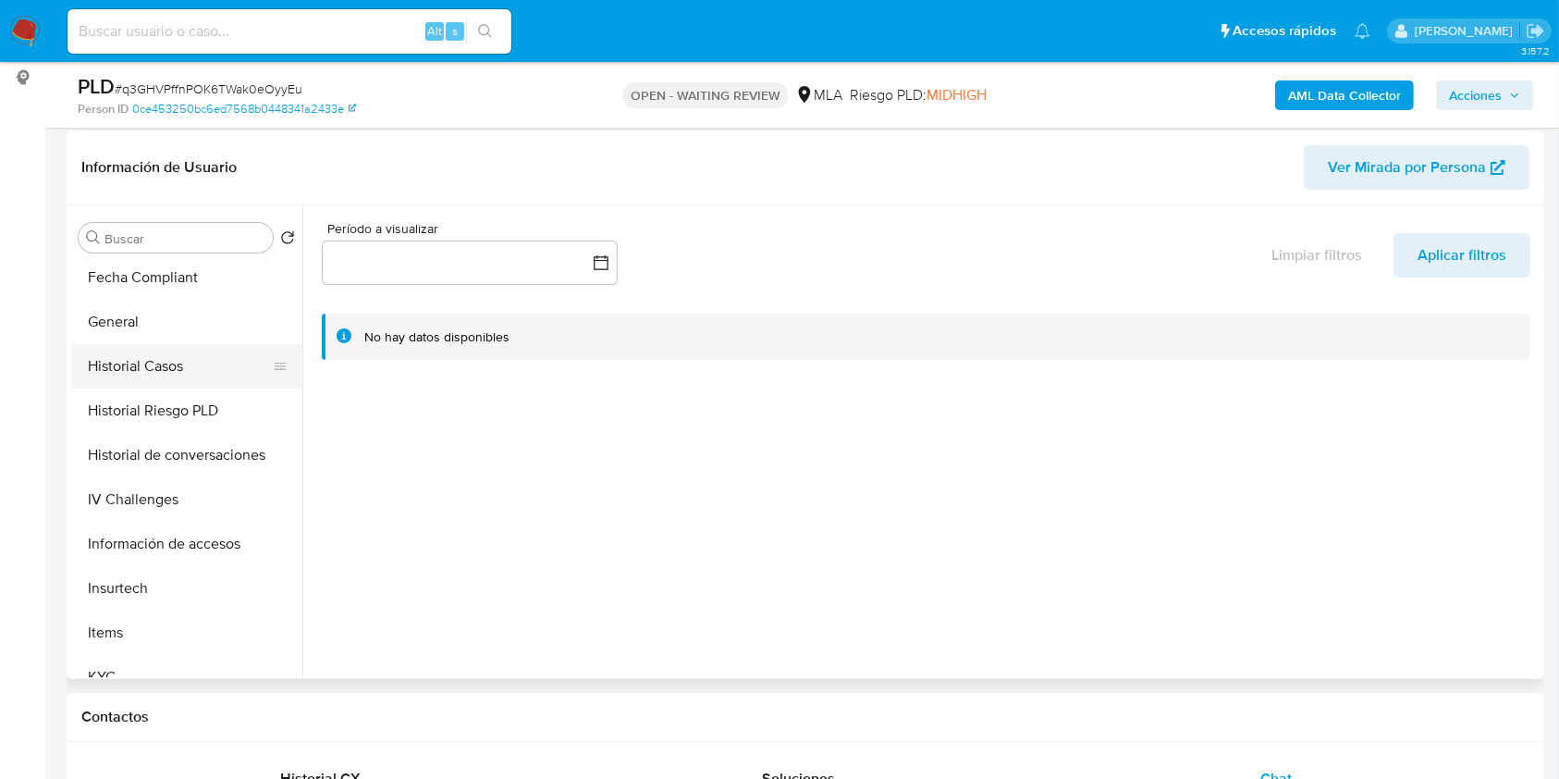
click at [161, 377] on button "Historial Casos" at bounding box center [179, 366] width 216 height 44
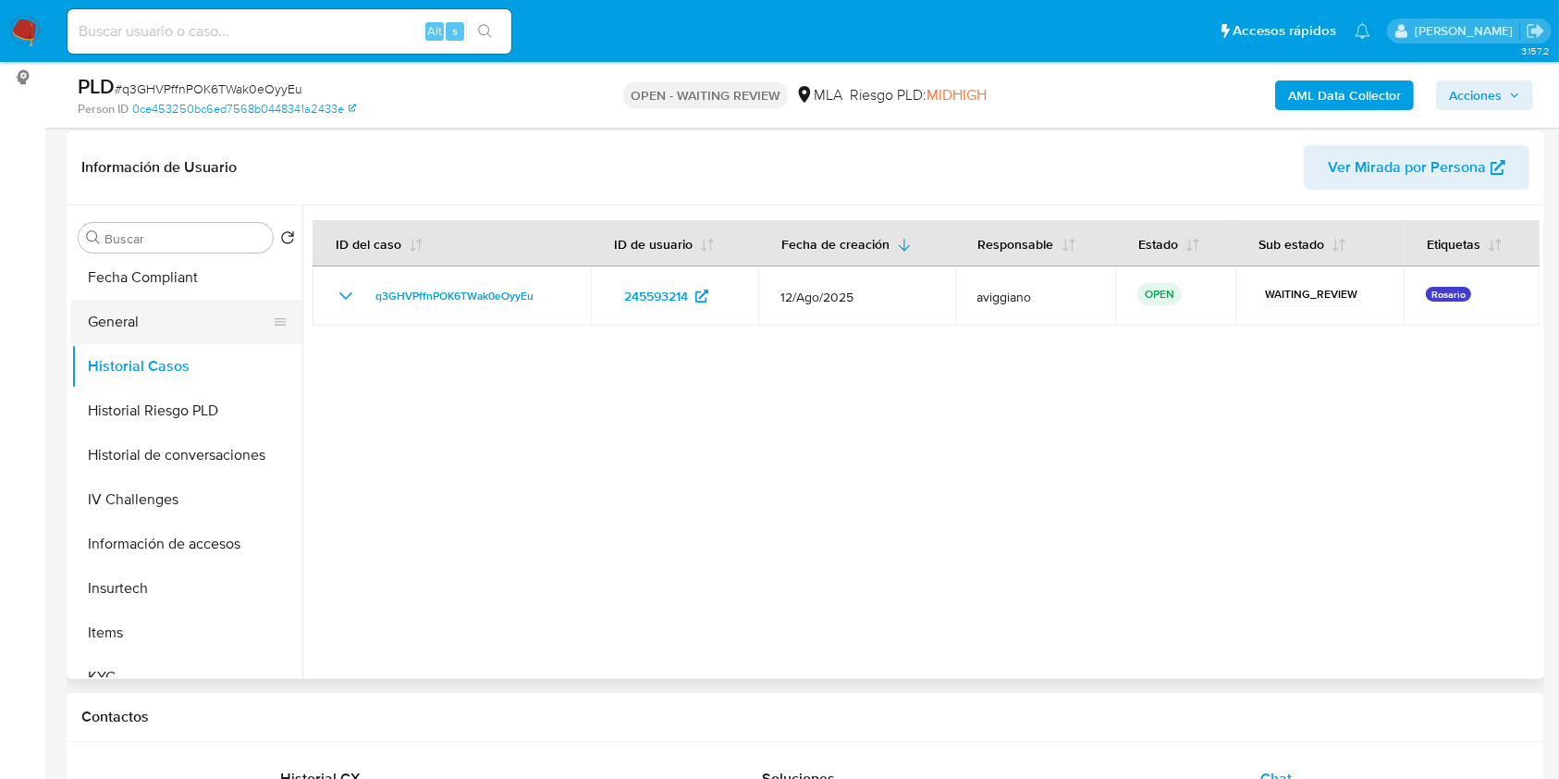
scroll to position [0, 0]
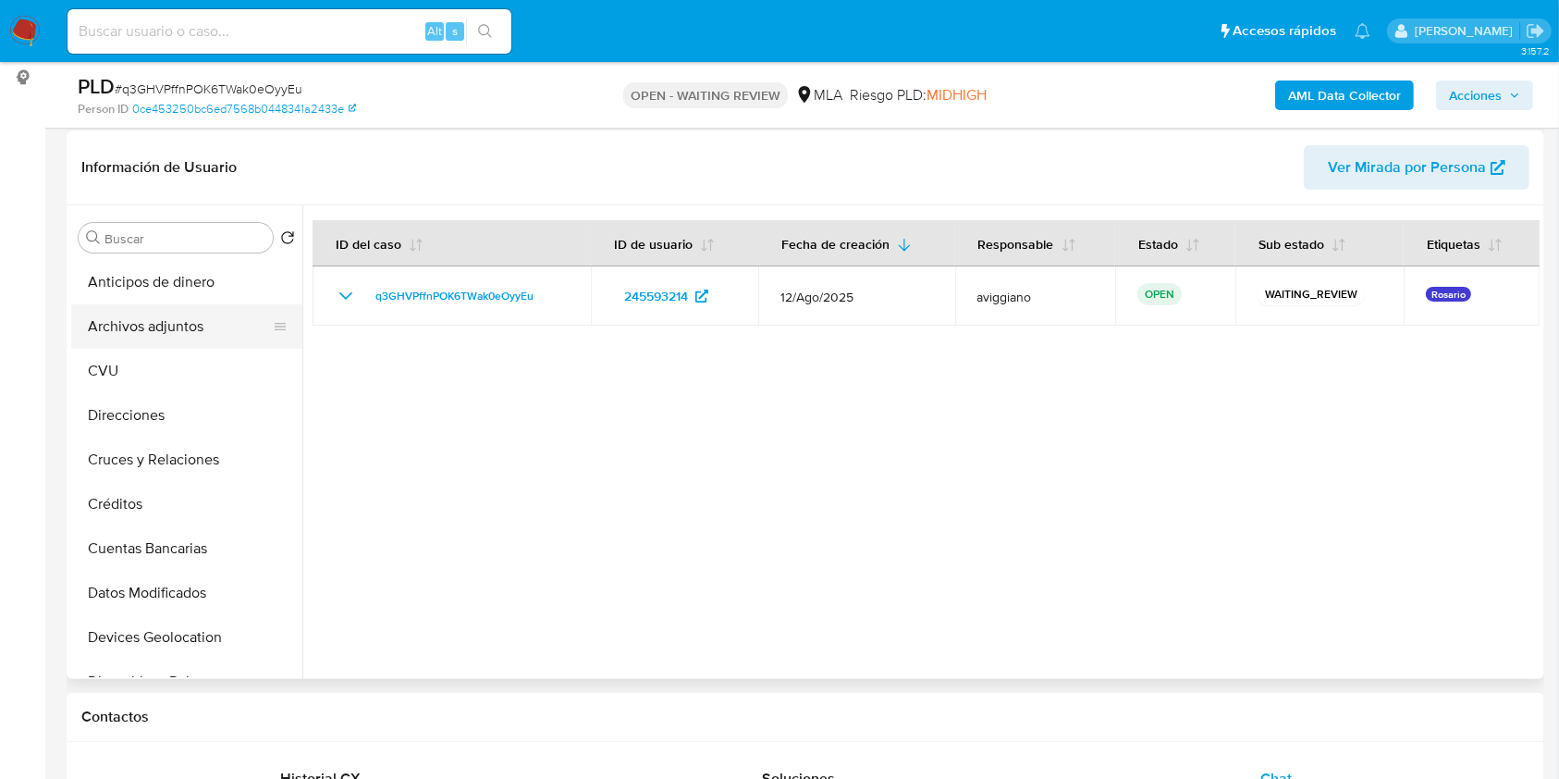
click at [177, 318] on button "Archivos adjuntos" at bounding box center [179, 326] width 216 height 44
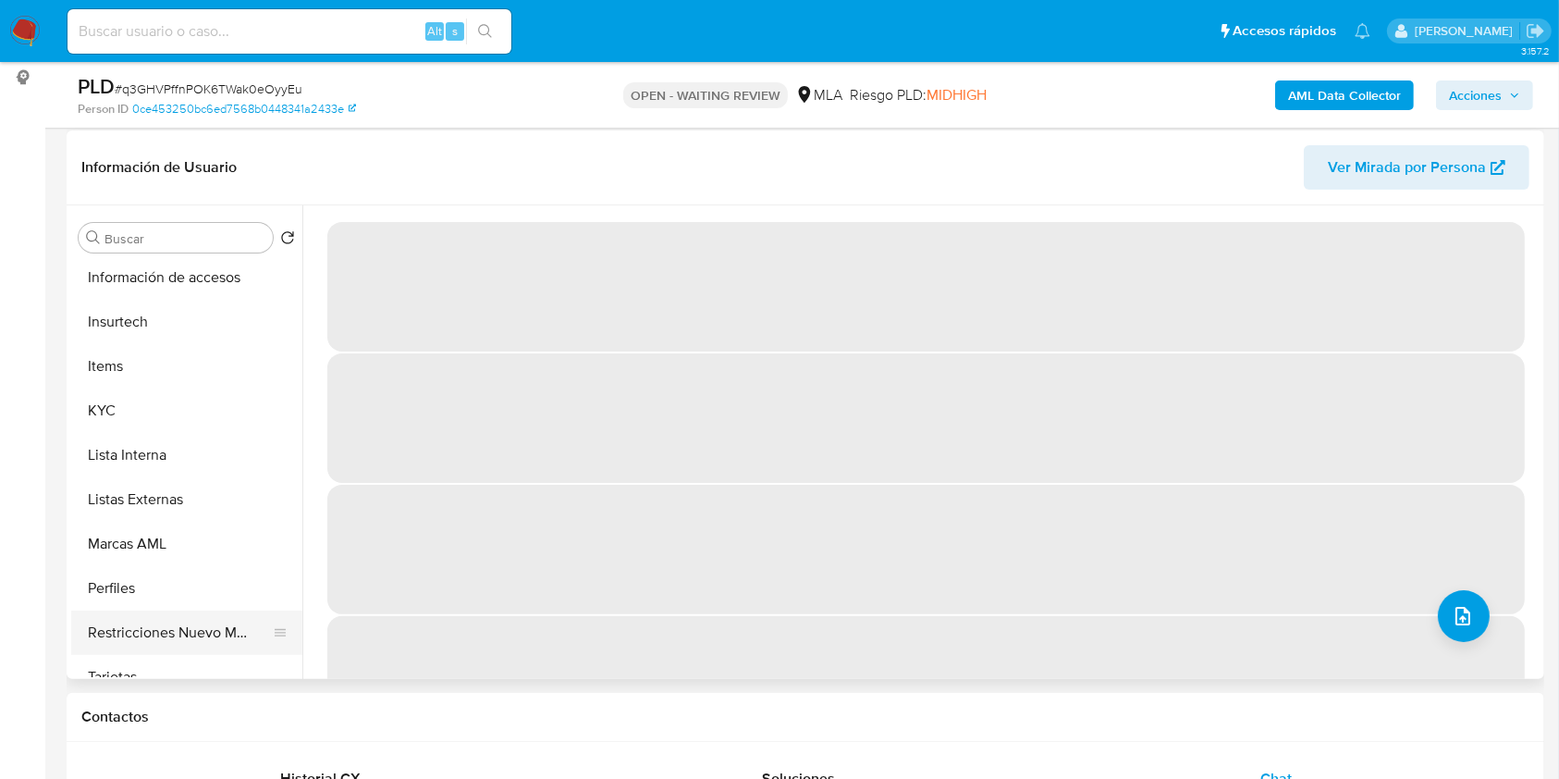
scroll to position [870, 0]
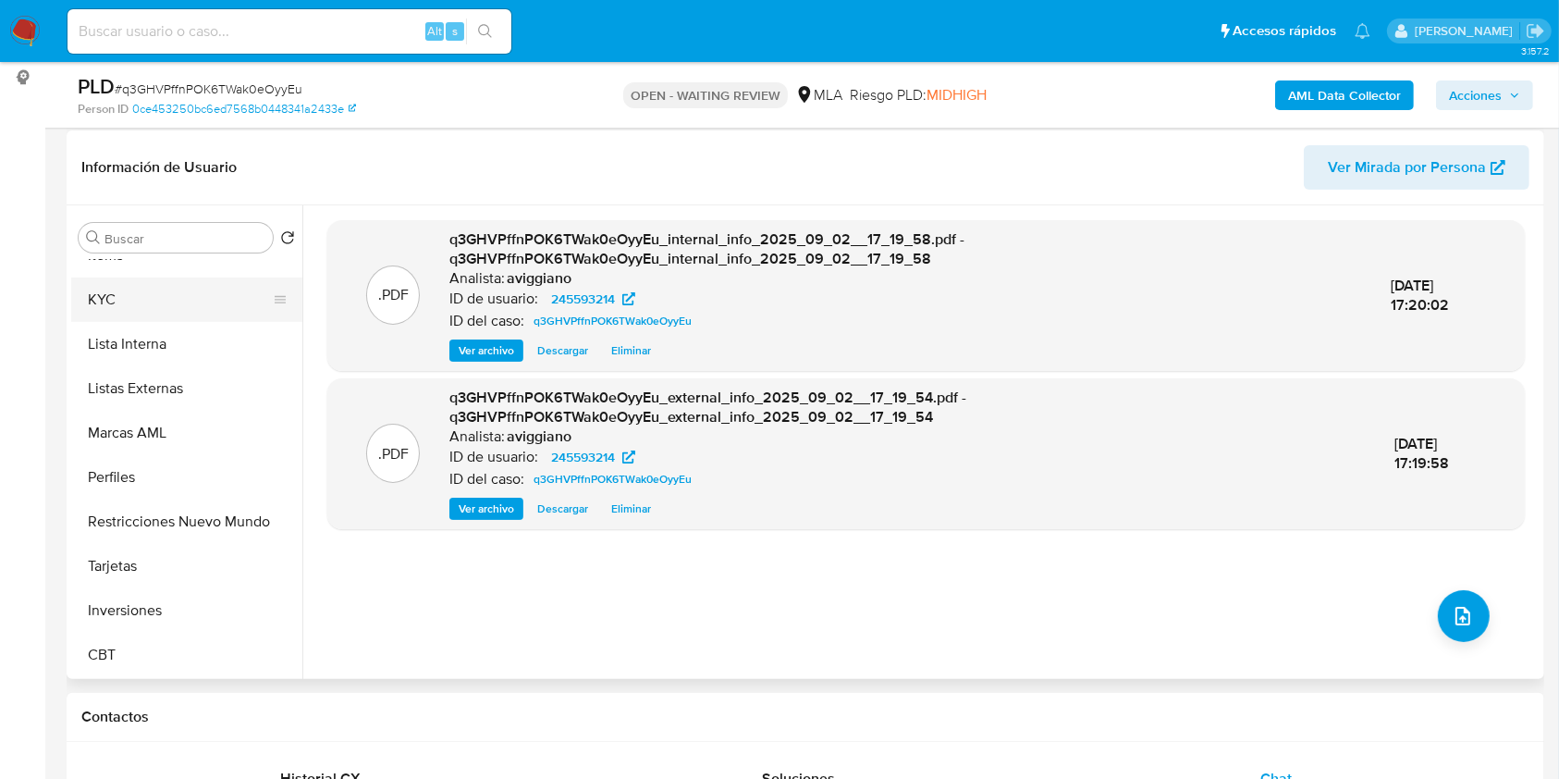
click at [155, 315] on button "KYC" at bounding box center [179, 299] width 216 height 44
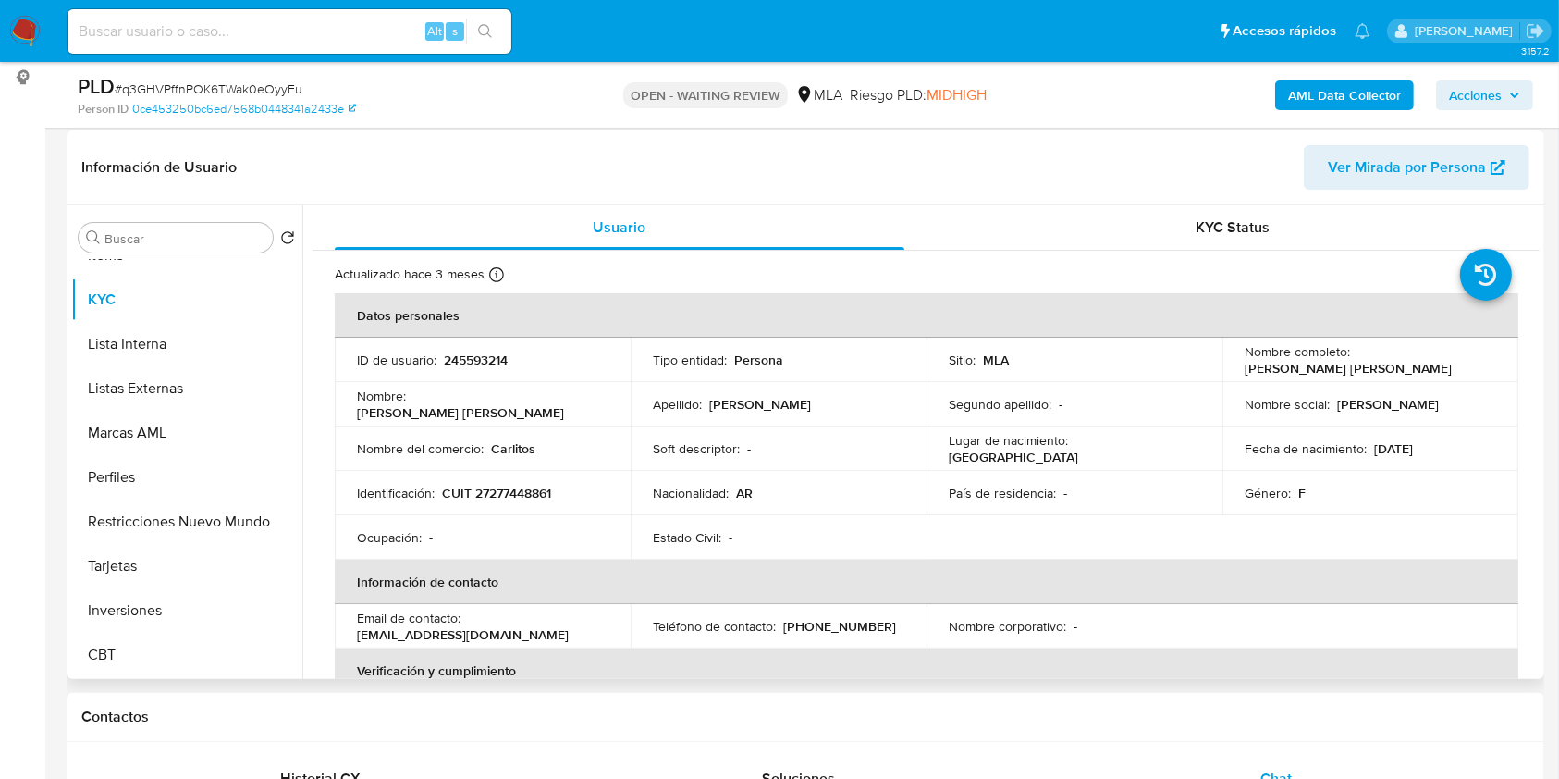
click at [497, 492] on p "CUIT 27277448861" at bounding box center [496, 492] width 109 height 17
click at [498, 492] on p "CUIT 27277448861" at bounding box center [496, 492] width 109 height 17
copy p "27277448861"
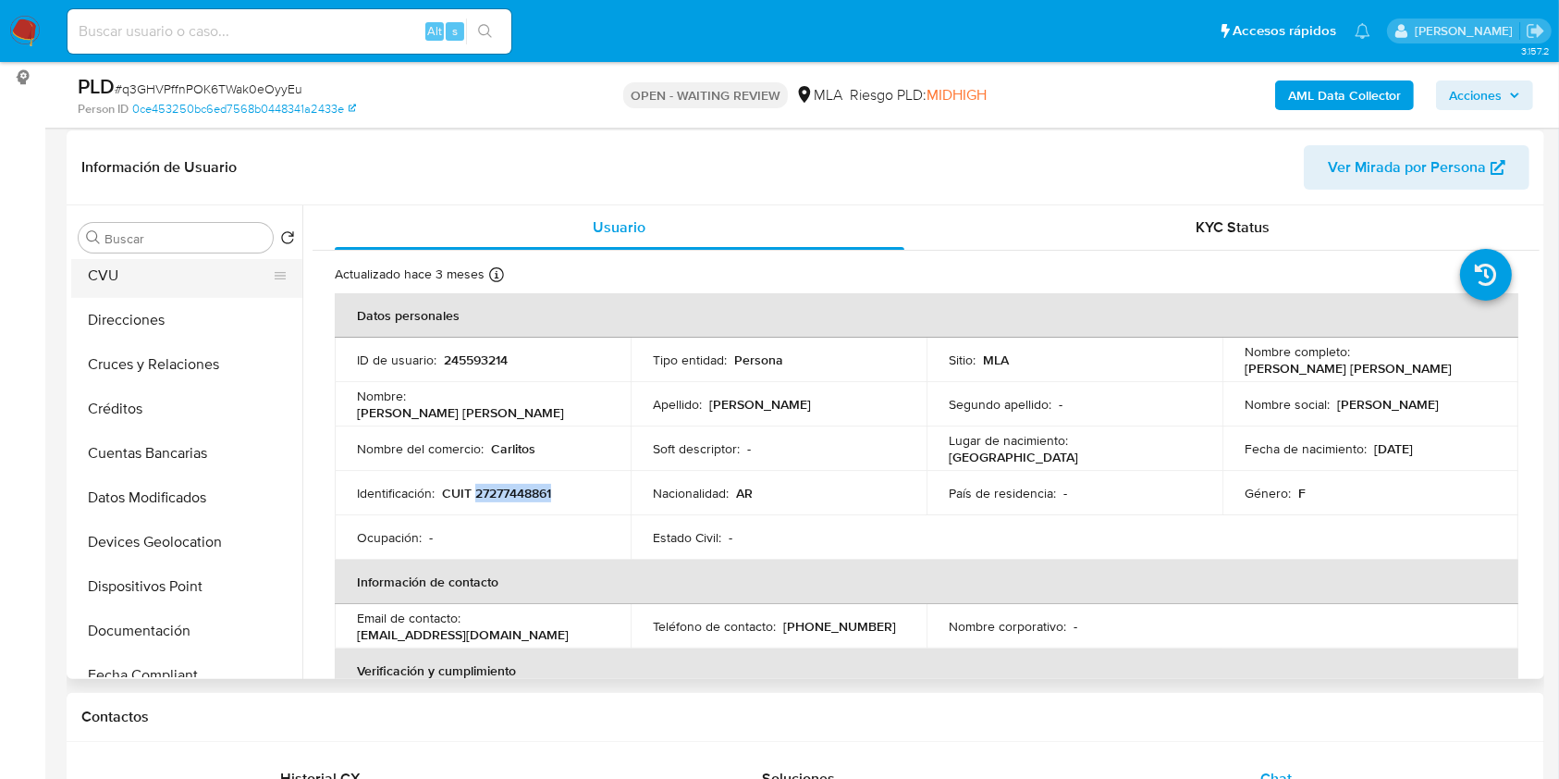
scroll to position [0, 0]
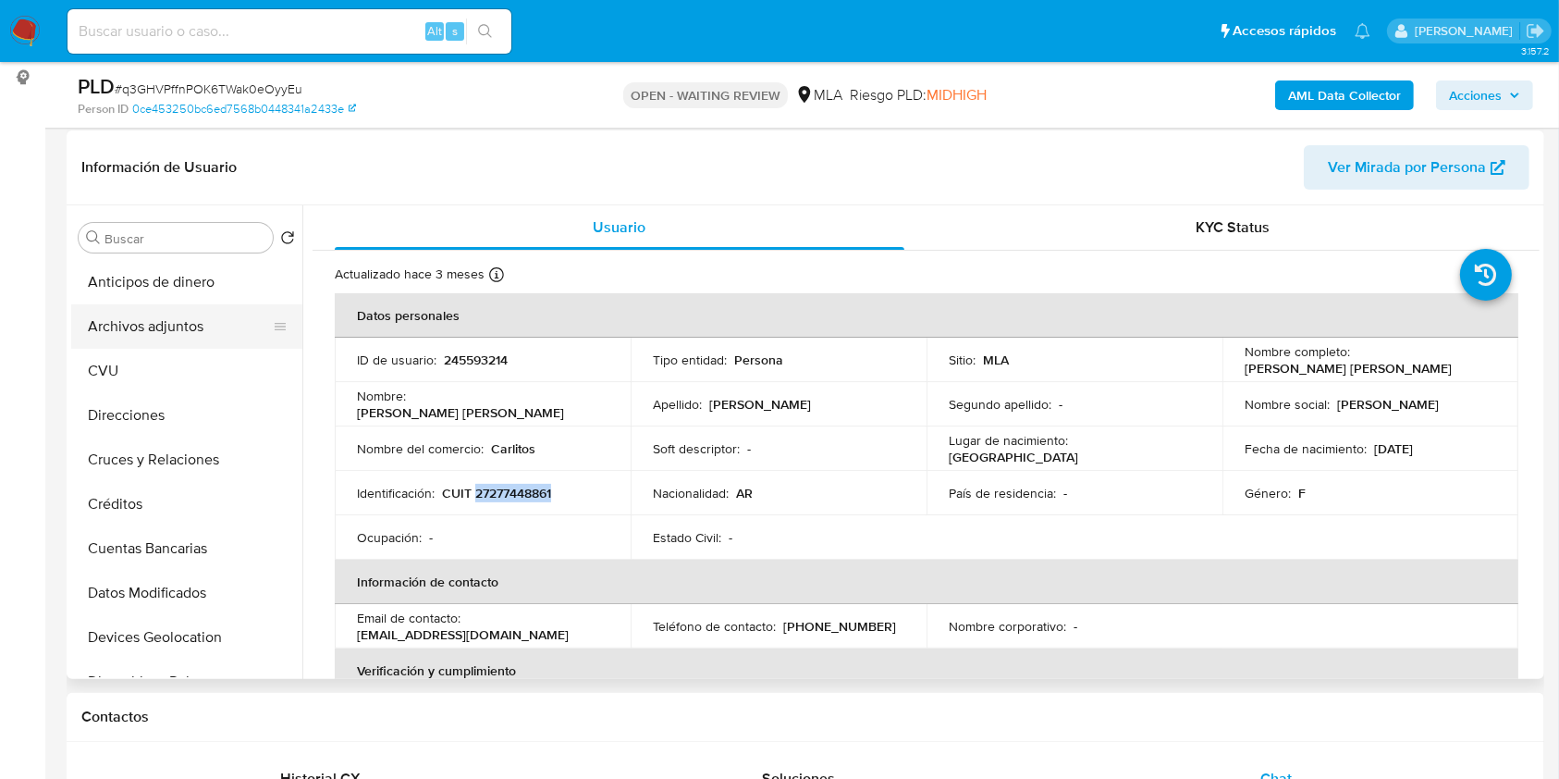
click at [237, 334] on button "Archivos adjuntos" at bounding box center [179, 326] width 216 height 44
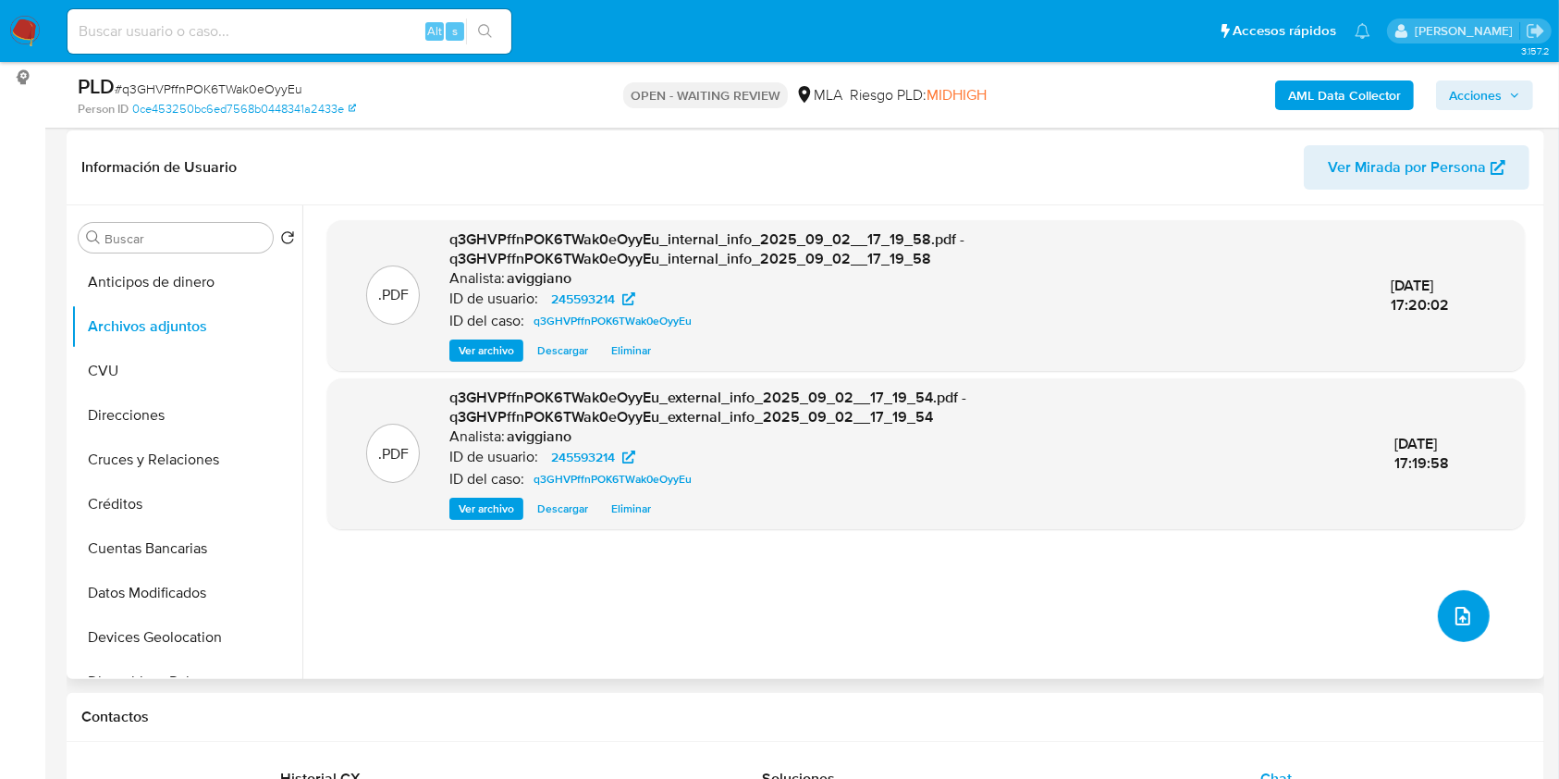
click at [1456, 608] on icon "upload-file" at bounding box center [1463, 616] width 22 height 22
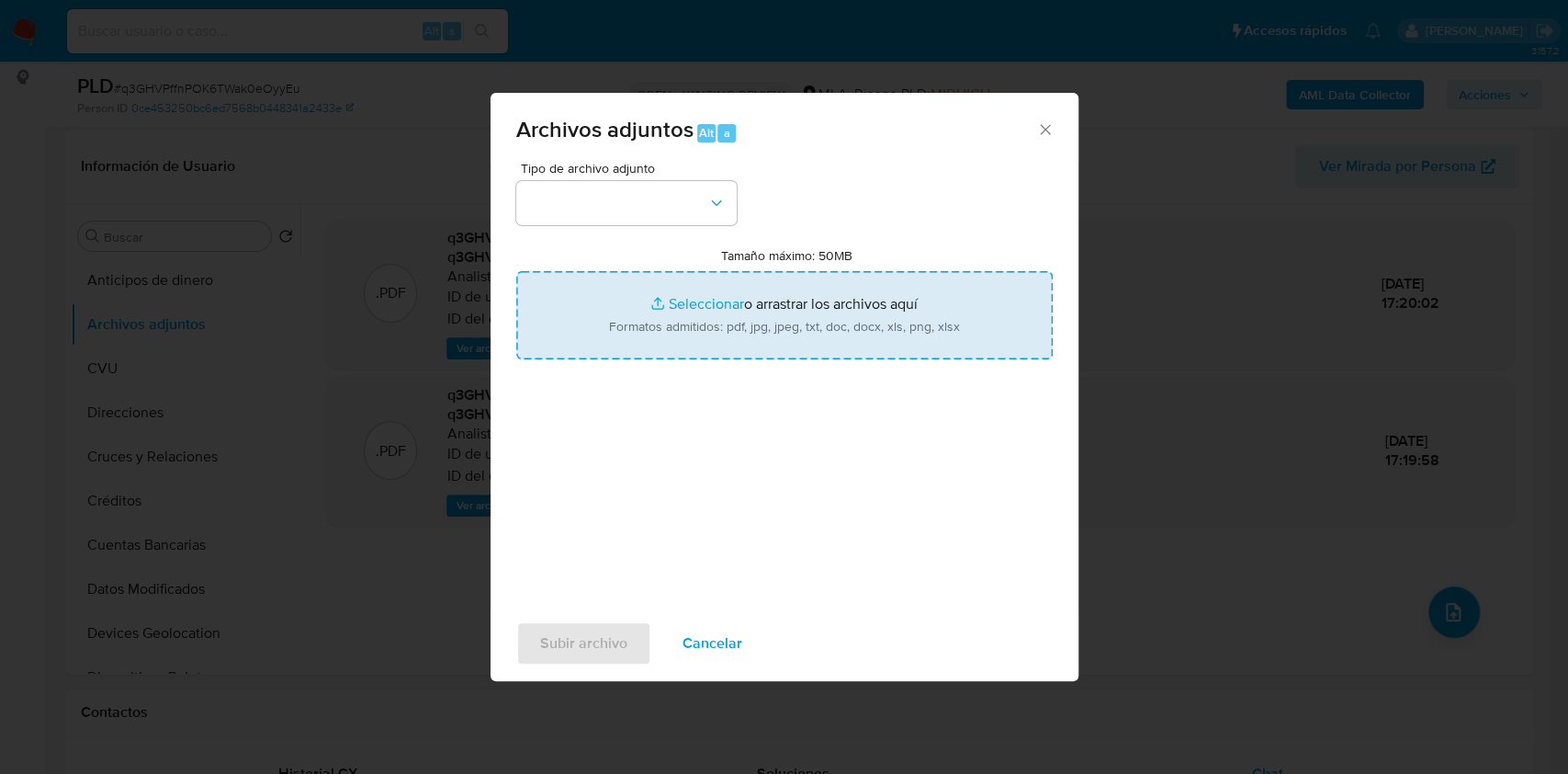
click at [809, 335] on input "Tamaño máximo: 50MB Seleccionar archivos" at bounding box center [785, 315] width 537 height 88
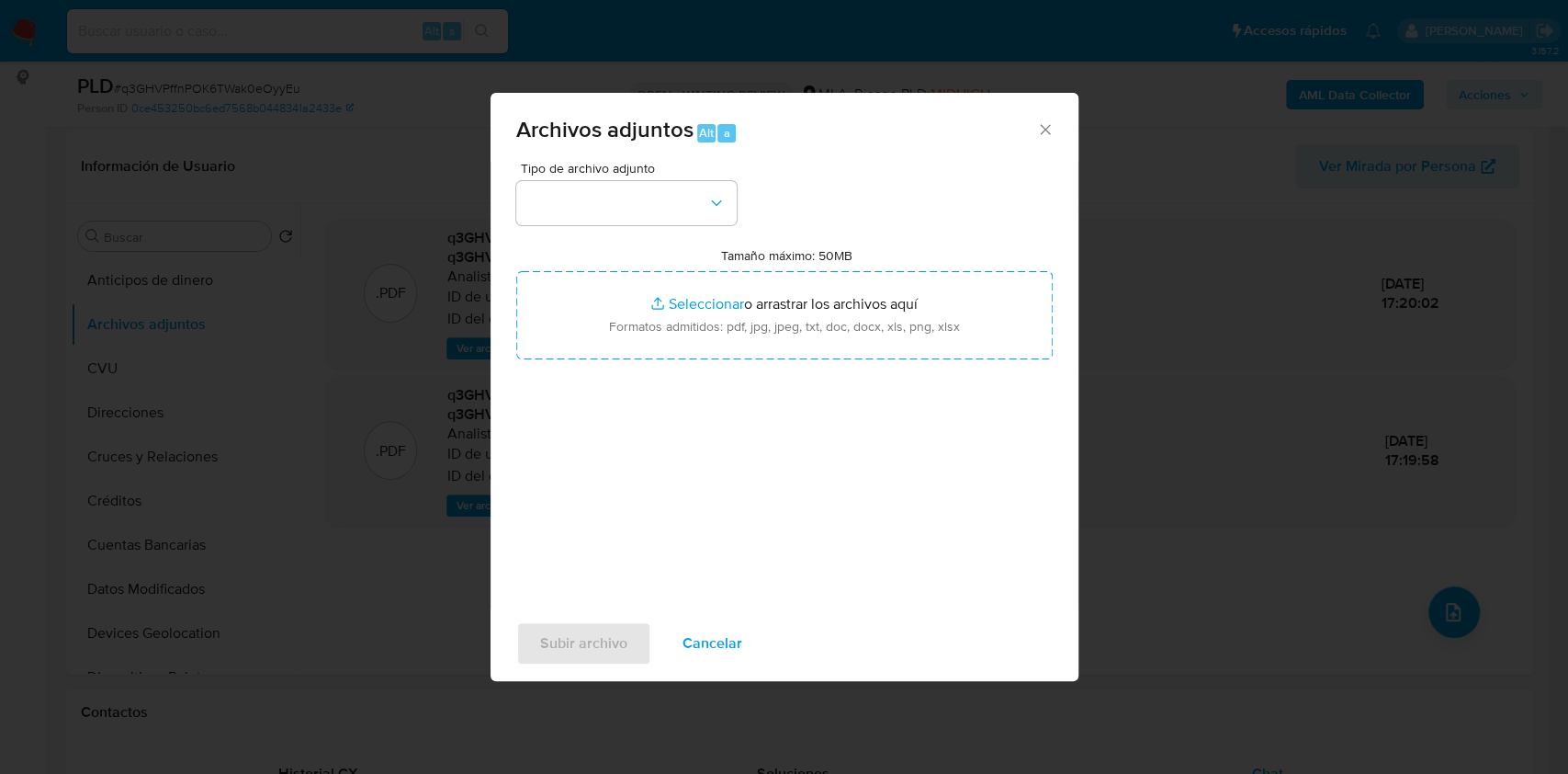
click at [715, 665] on div "Subir archivo Cancelar" at bounding box center [785, 643] width 588 height 70
click at [708, 650] on span "Cancelar" at bounding box center [712, 643] width 60 height 41
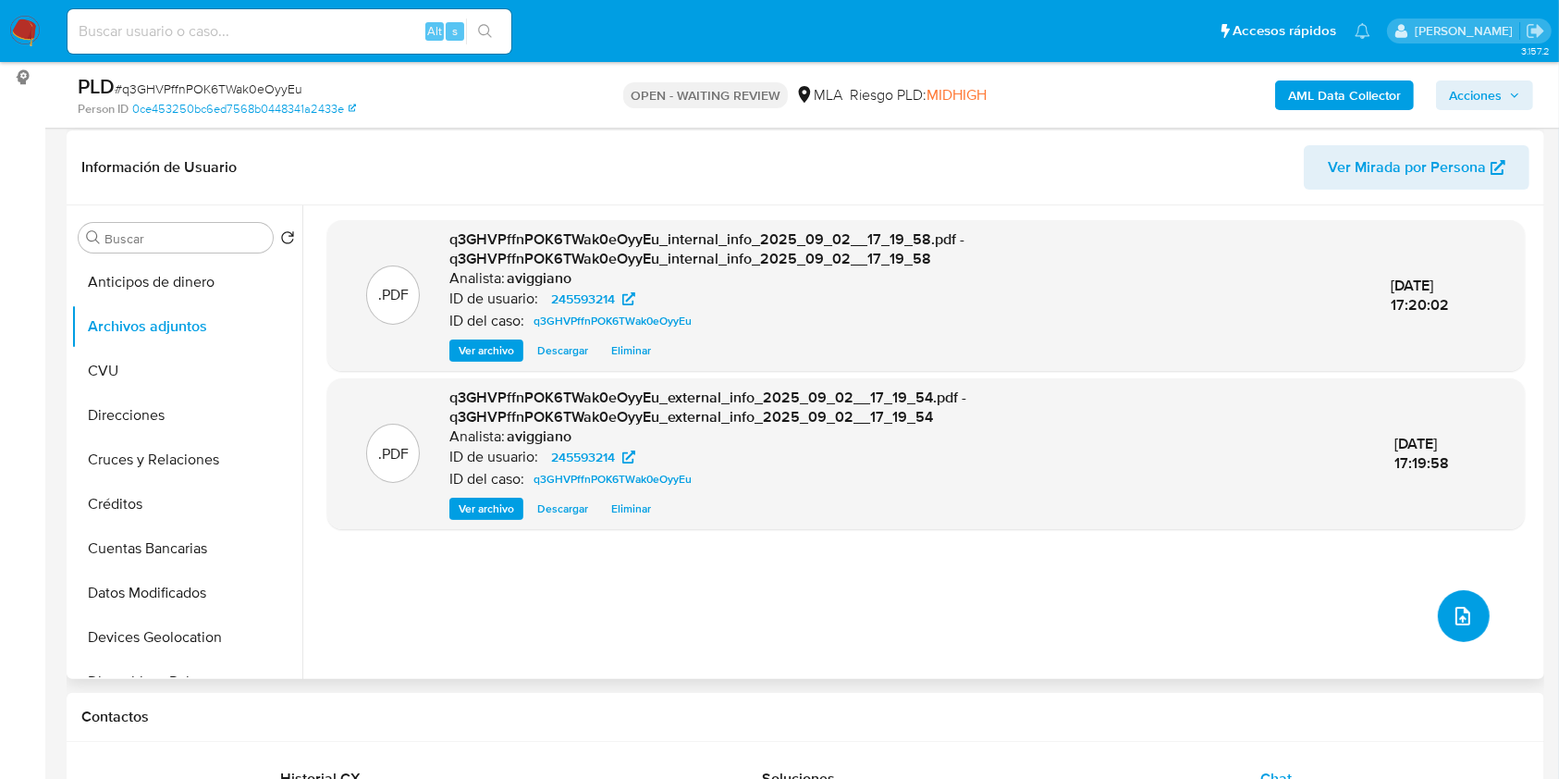
scroll to position [246, 0]
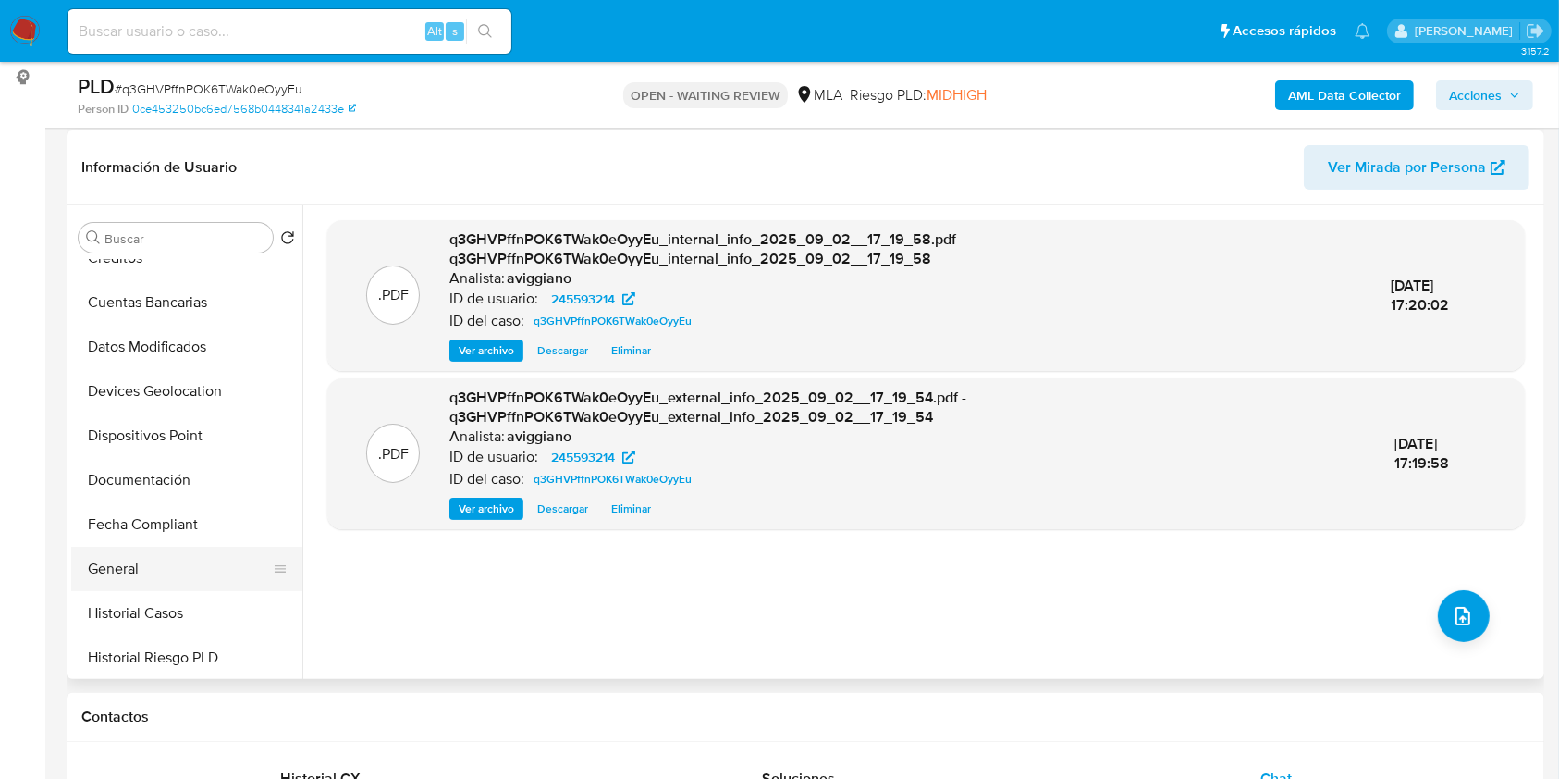
click at [118, 552] on button "General" at bounding box center [179, 568] width 216 height 44
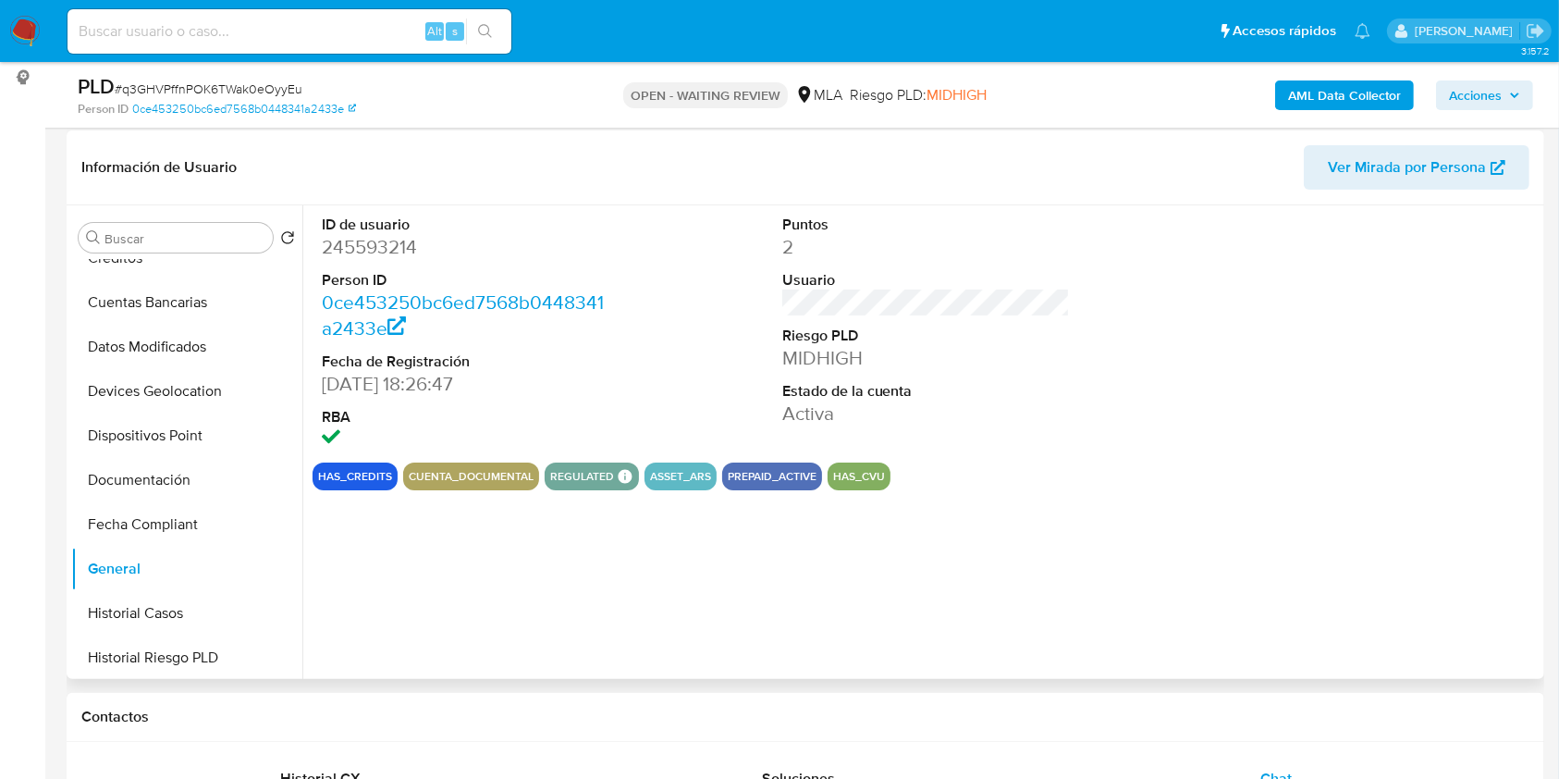
click at [365, 251] on dd "245593214" at bounding box center [466, 247] width 288 height 26
copy dd "245593214"
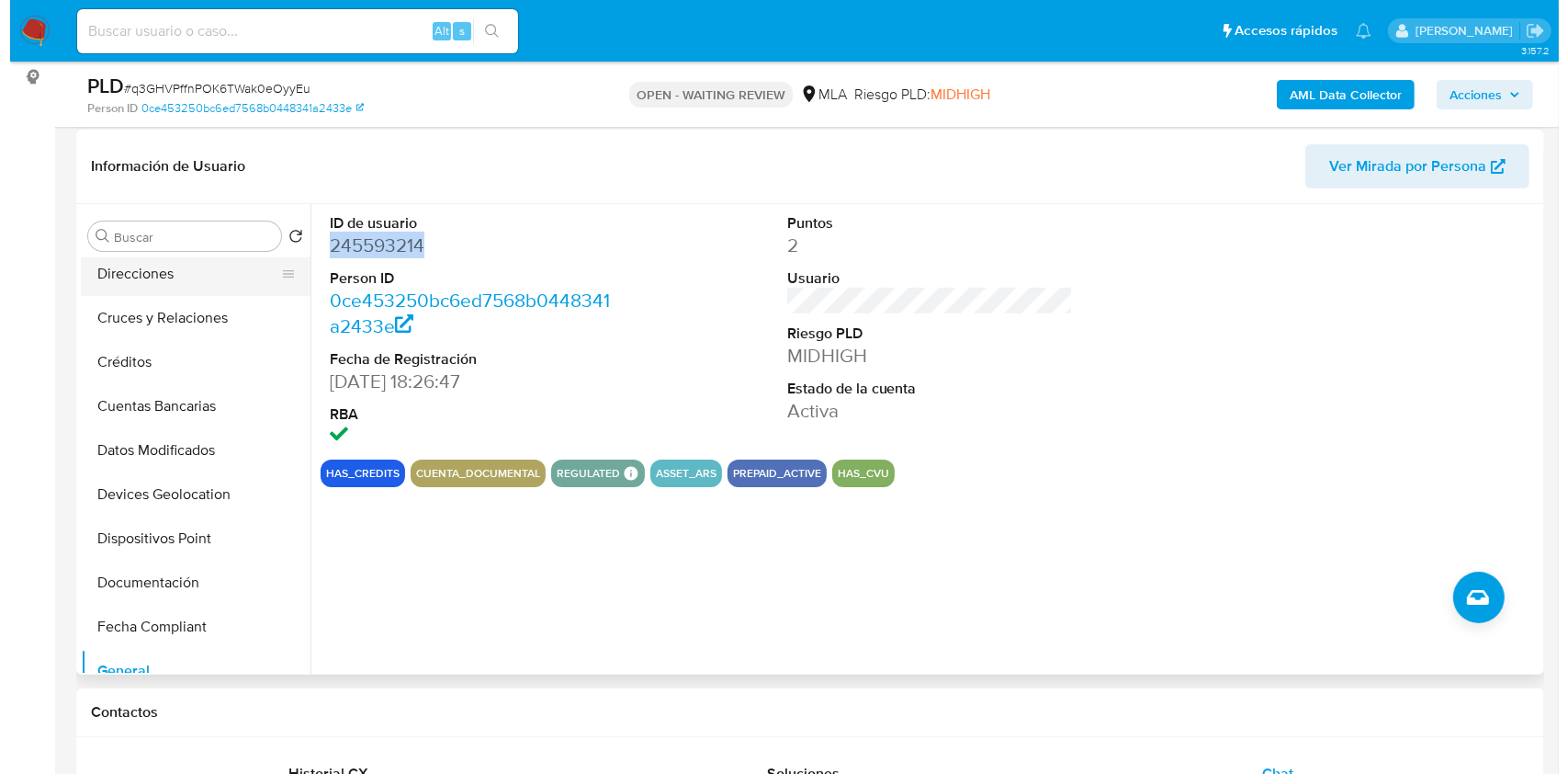
scroll to position [0, 0]
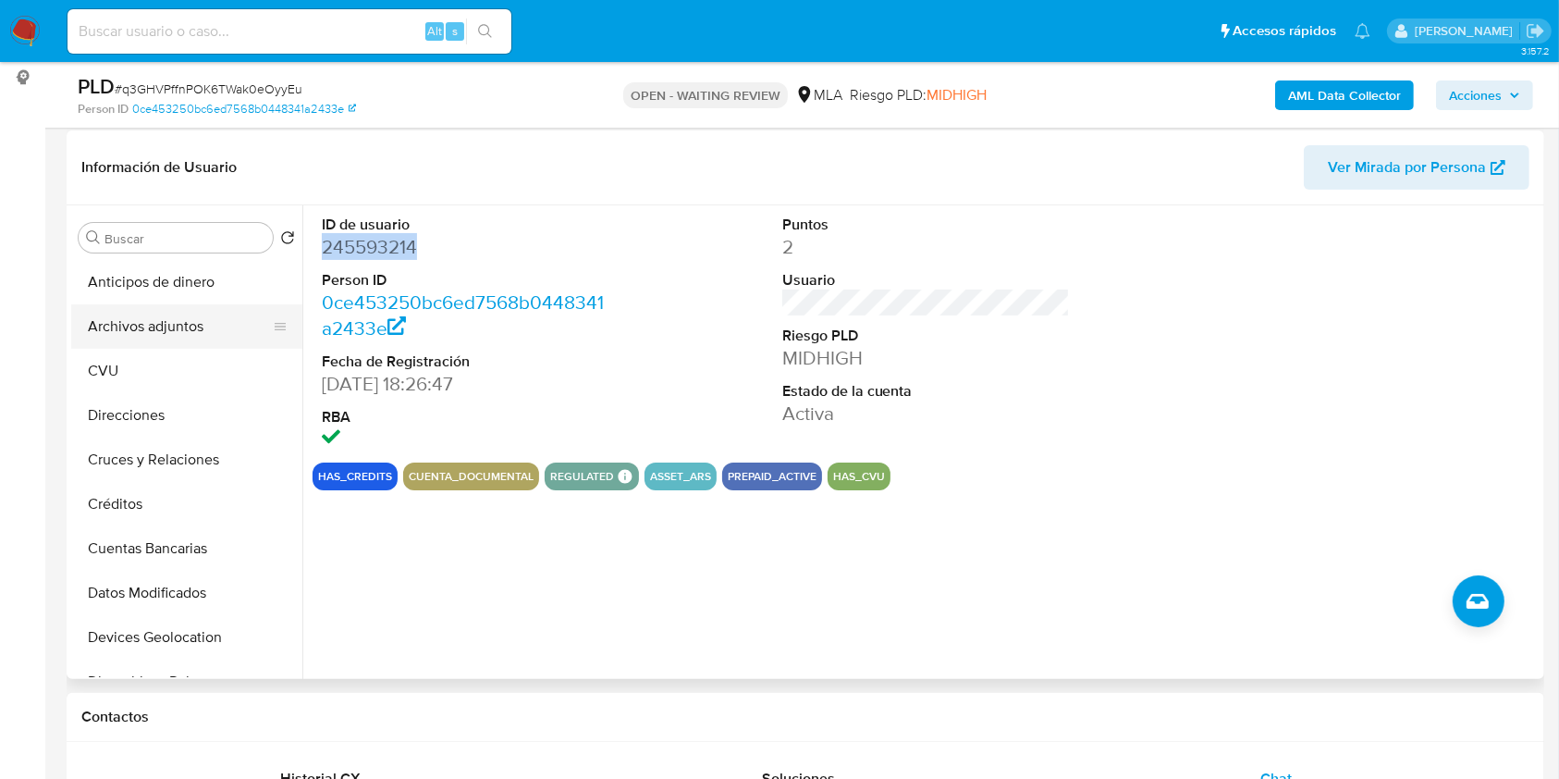
click at [167, 318] on button "Archivos adjuntos" at bounding box center [179, 326] width 216 height 44
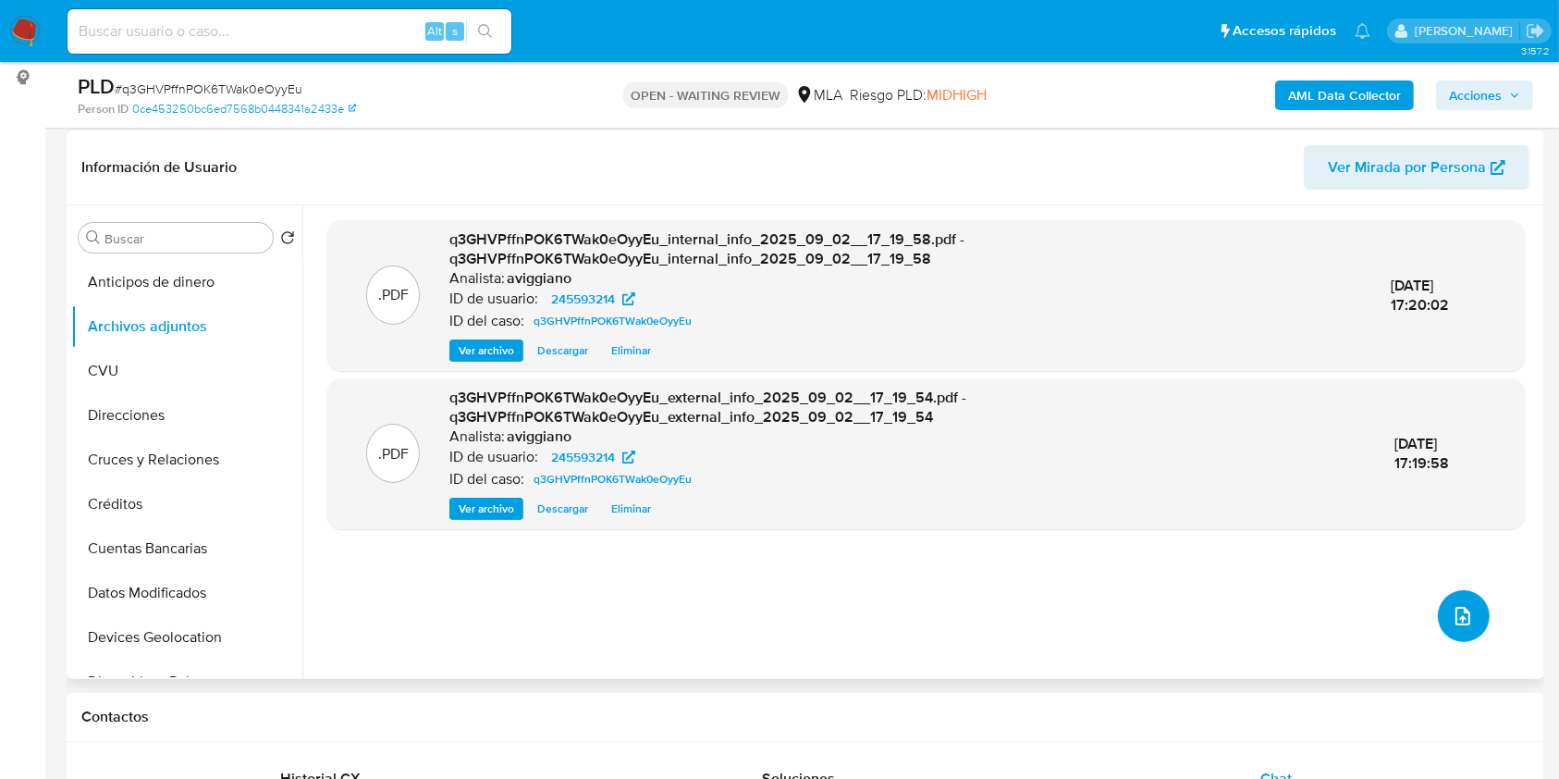
click at [1441, 592] on button "upload-file" at bounding box center [1464, 616] width 52 height 52
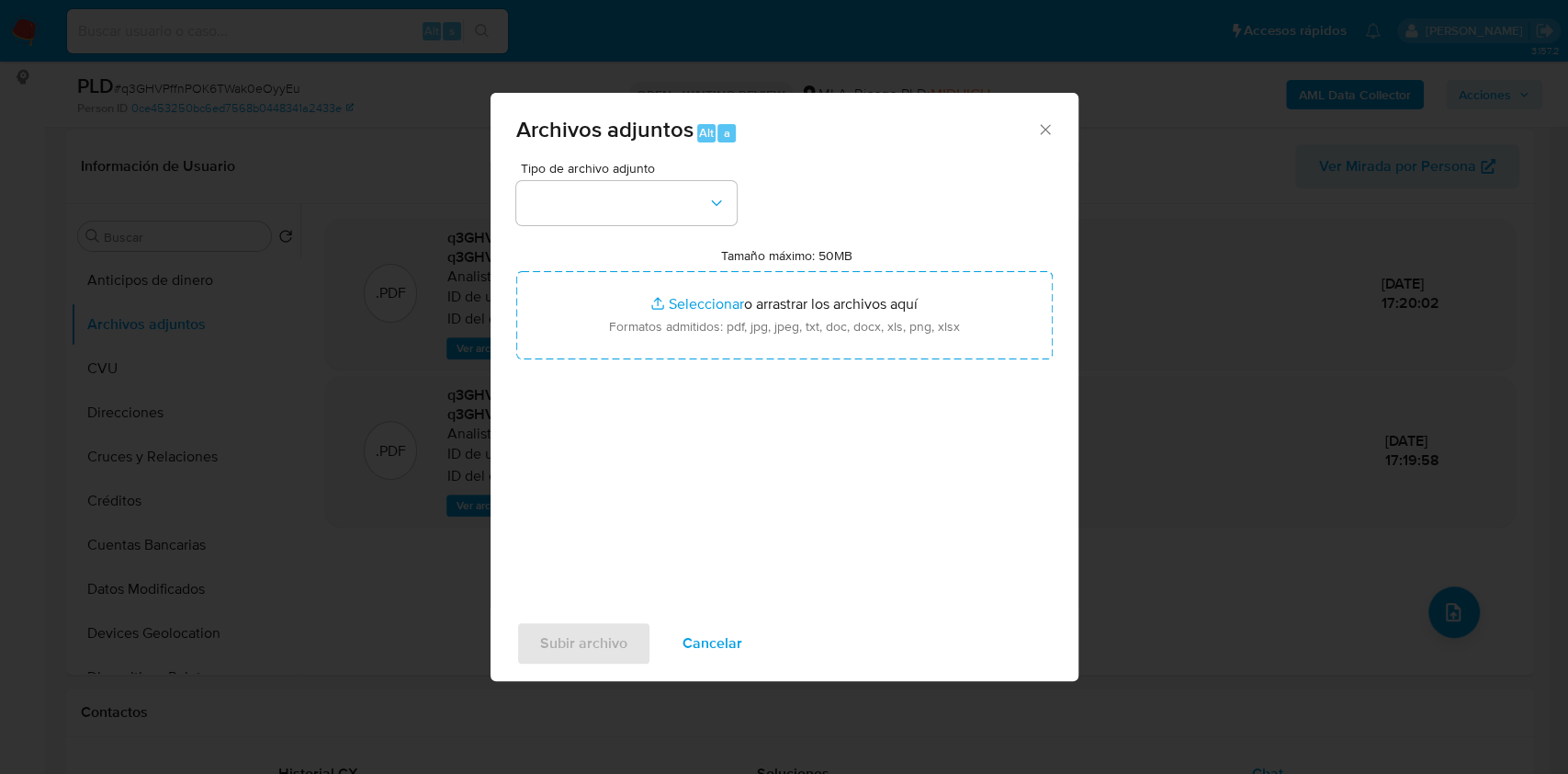
click at [863, 265] on div "Tamaño máximo: 50MB Seleccionar archivos Seleccionar o arrastrar los archivos a…" at bounding box center [785, 303] width 537 height 112
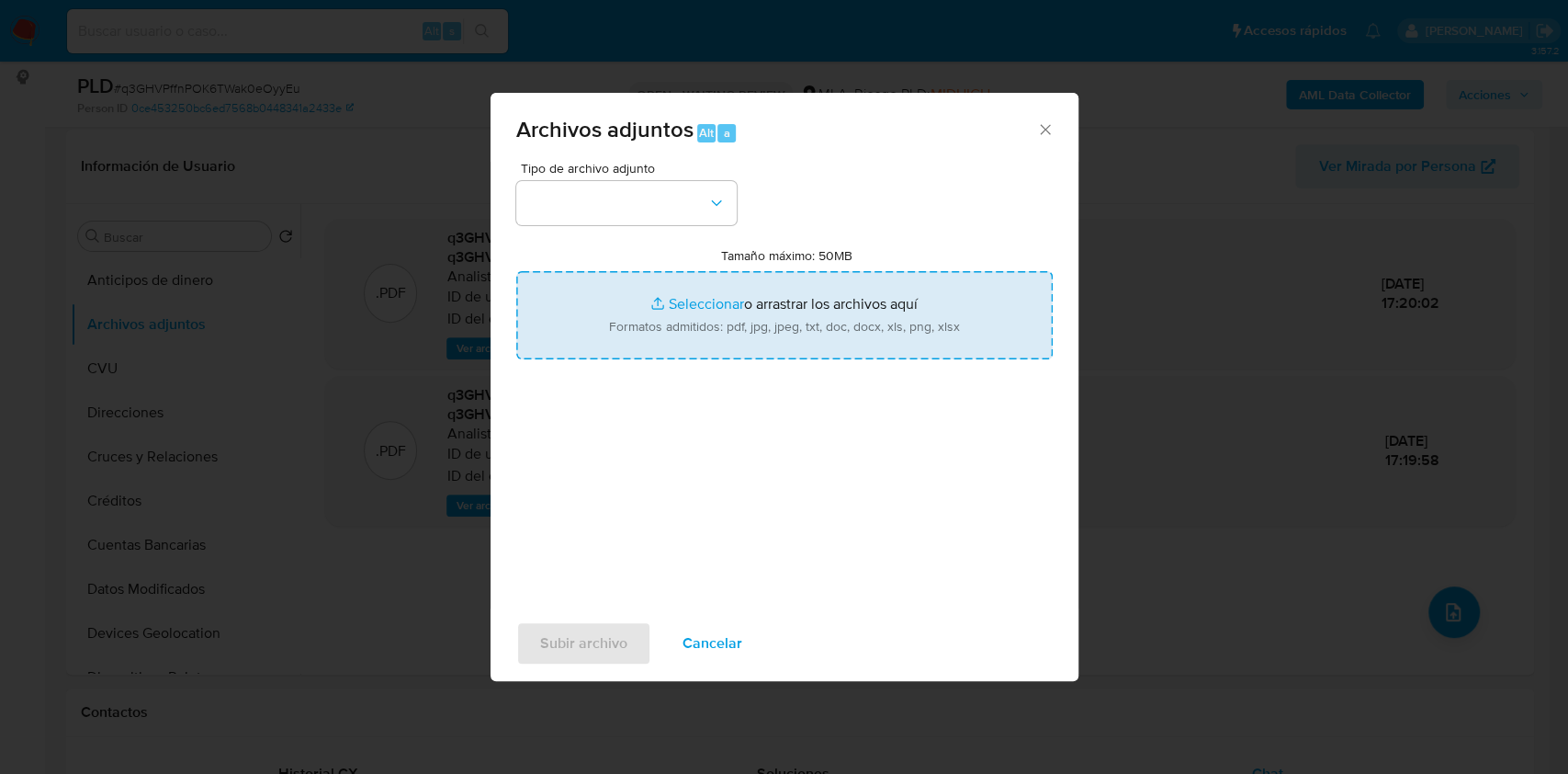
click at [863, 274] on input "Tamaño máximo: 50MB Seleccionar archivos" at bounding box center [785, 315] width 537 height 88
type input "C:\fakepath\Nosis - 245593214.pdf"
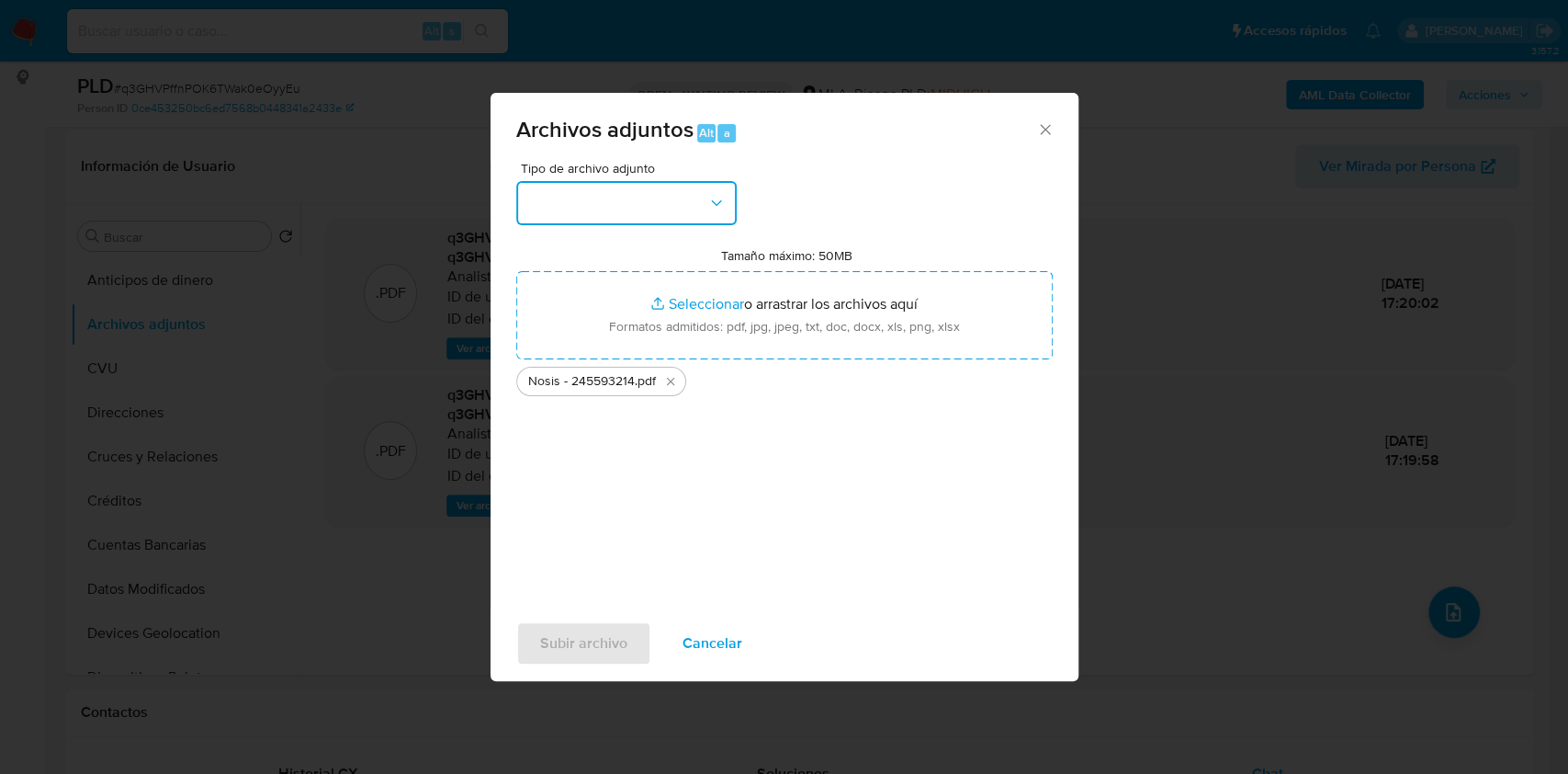
drag, startPoint x: 599, startPoint y: 203, endPoint x: 595, endPoint y: 213, distance: 10.8
click at [599, 204] on button "button" at bounding box center [627, 203] width 221 height 44
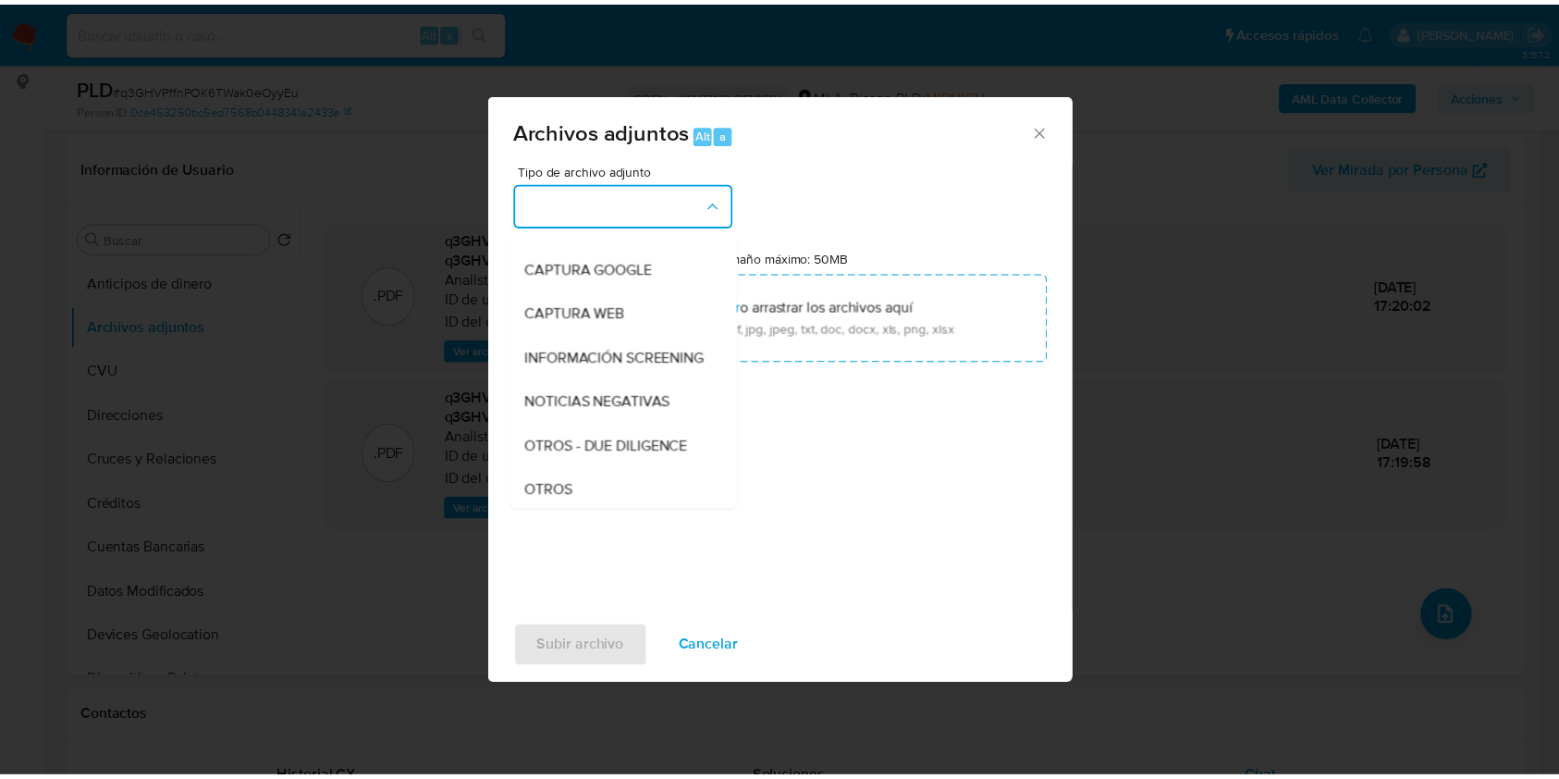
scroll to position [370, 0]
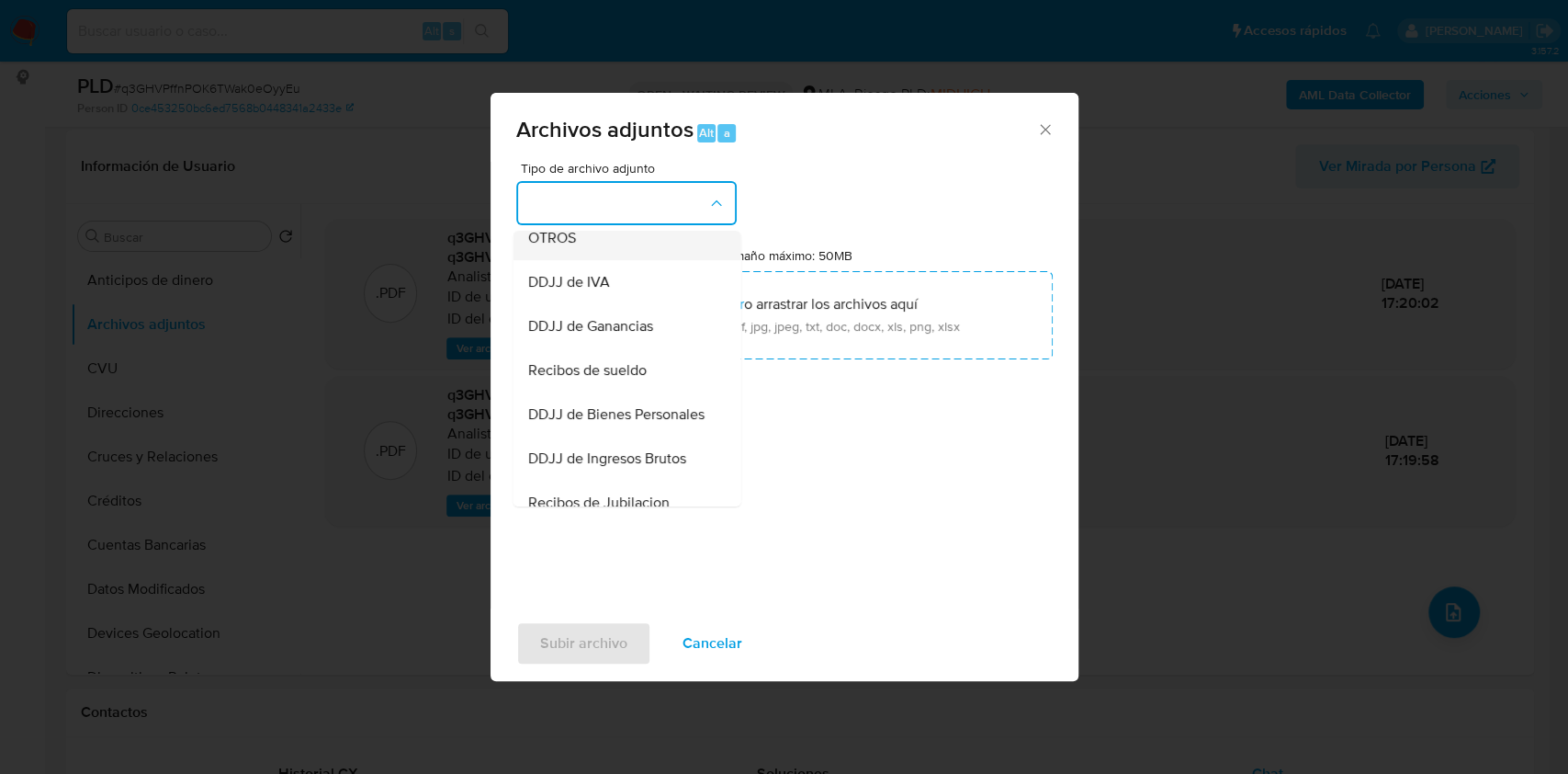
drag, startPoint x: 573, startPoint y: 278, endPoint x: 572, endPoint y: 261, distance: 17.0
click at [572, 274] on ul "IDENTIFICACIÓN INGRESOS CAPTURA BUREAU CAPTURA GOOGLE CAPTURA WEB INFORMACIÓN S…" at bounding box center [626, 379] width 228 height 1032
click at [570, 243] on div "OTROS" at bounding box center [621, 237] width 188 height 44
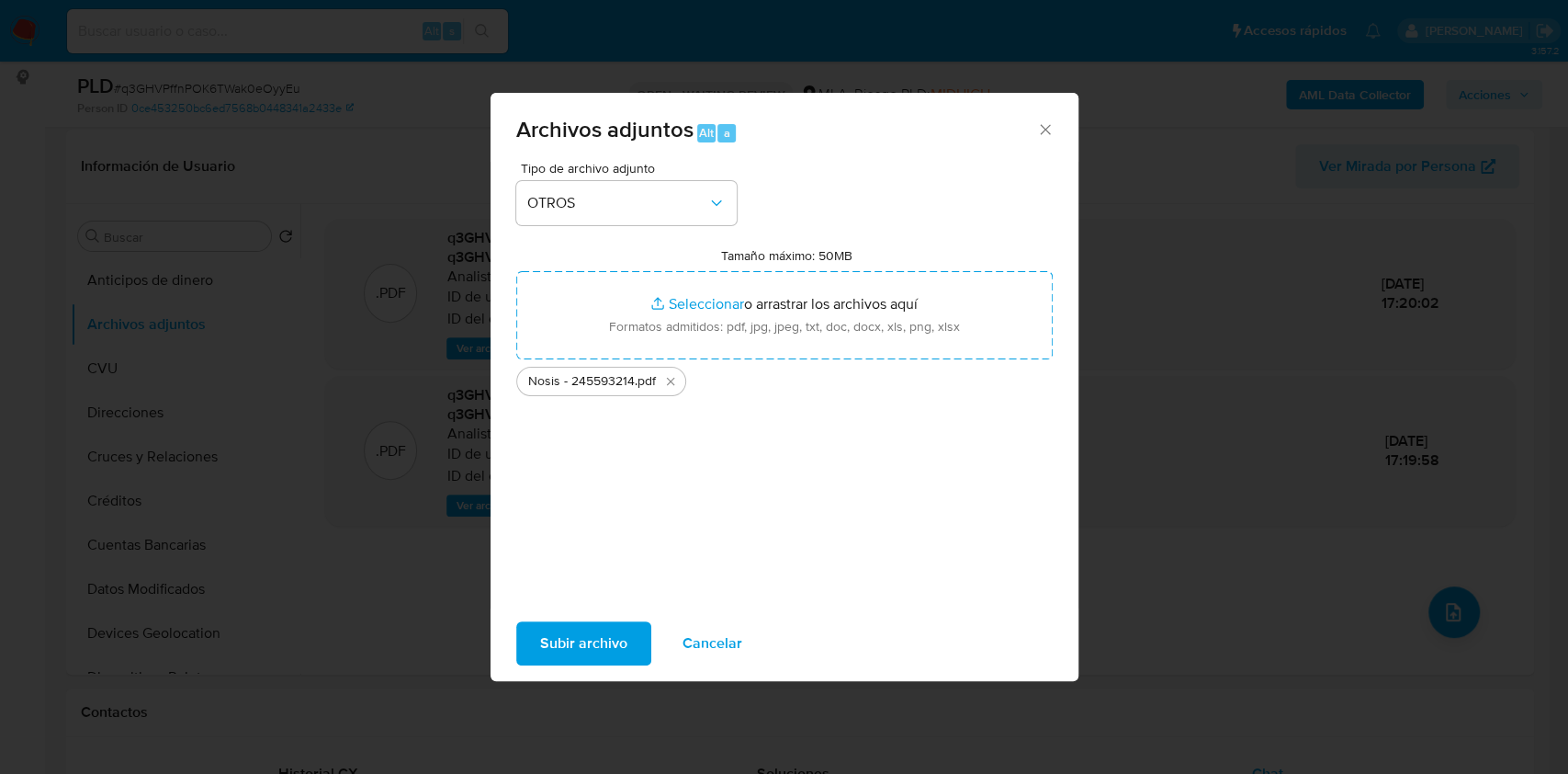
click at [581, 632] on span "Subir archivo" at bounding box center [584, 643] width 87 height 41
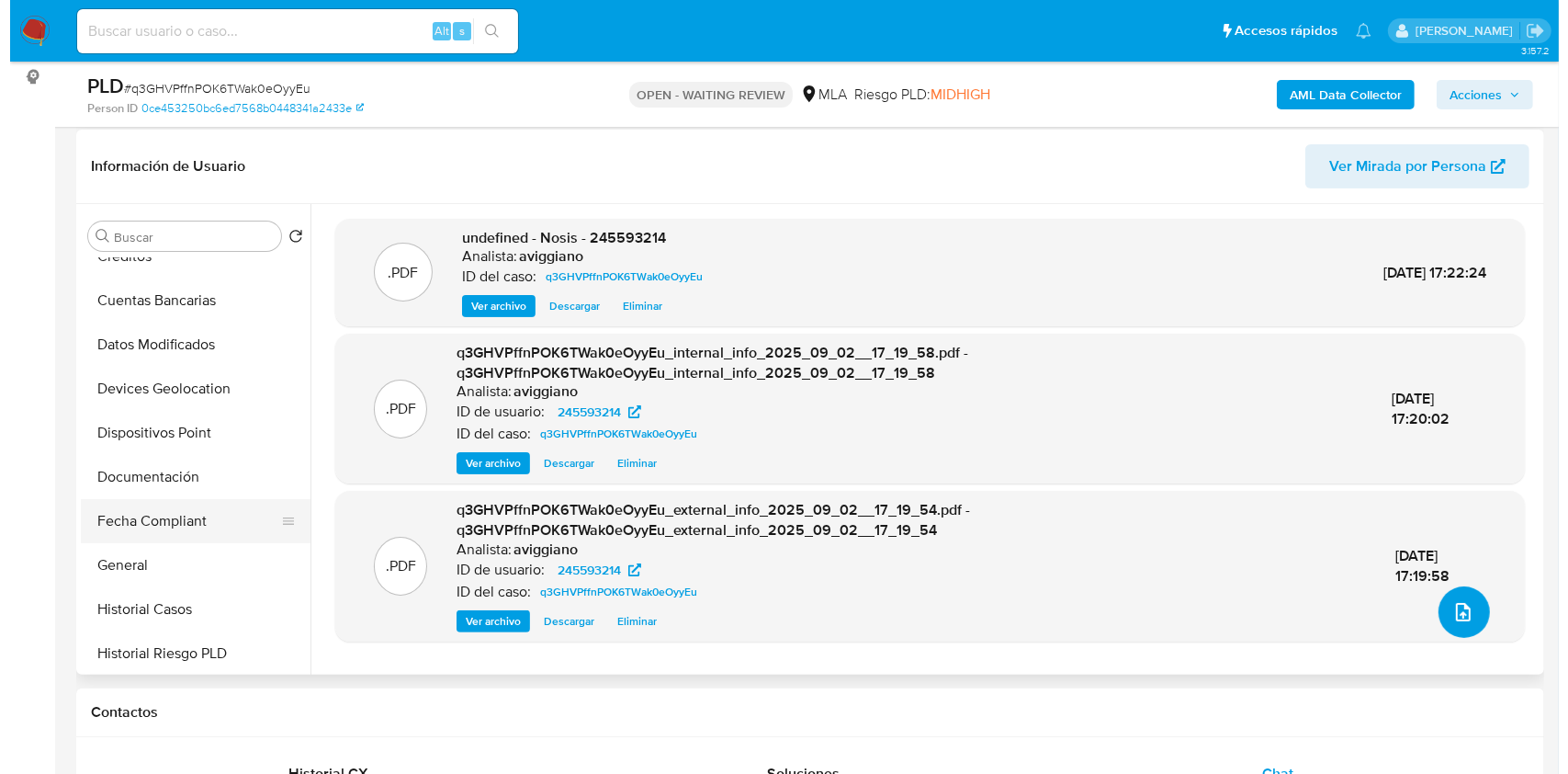
scroll to position [490, 0]
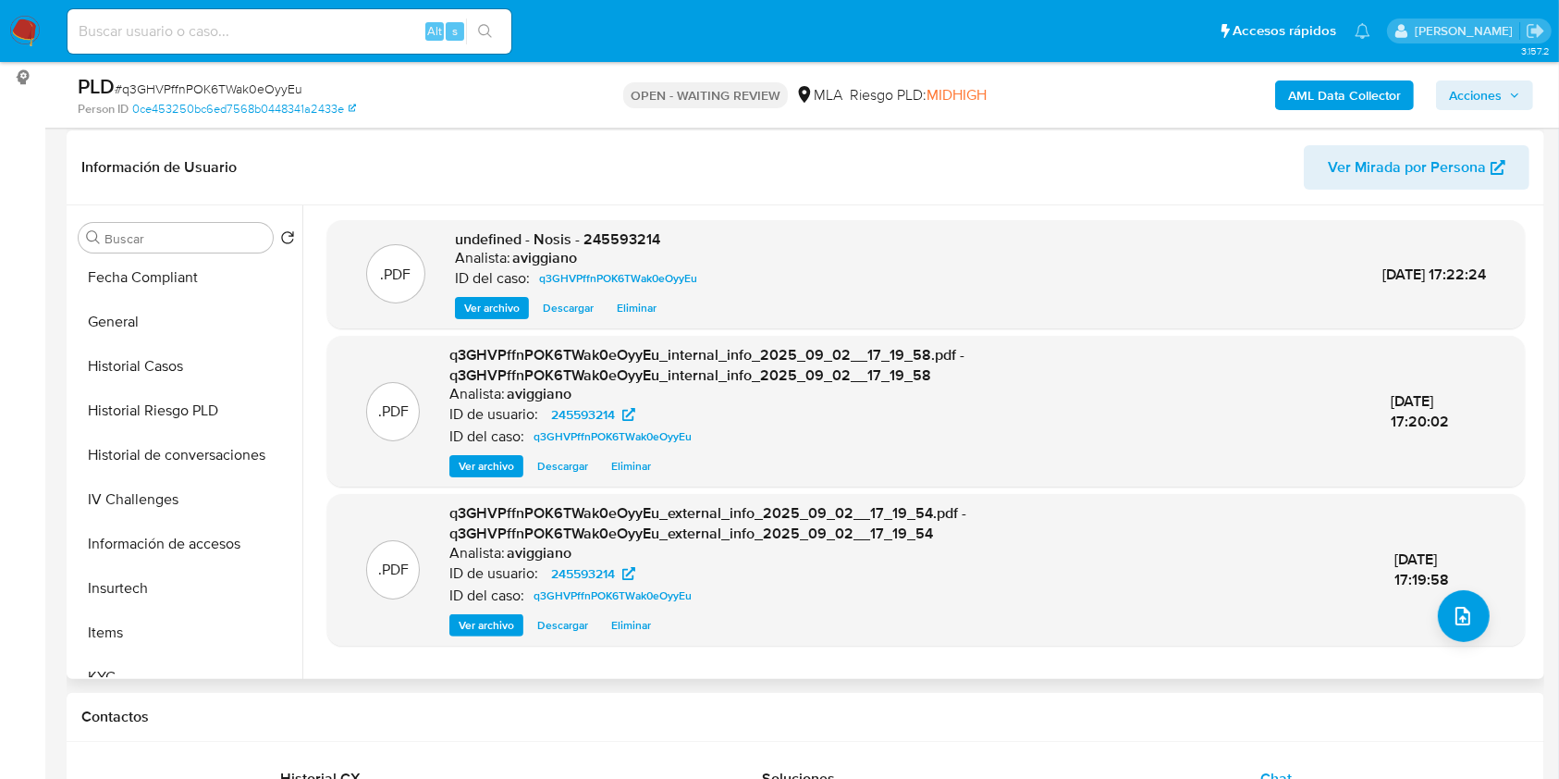
click at [620, 220] on div ".PDF undefined - Nosis - 245593214 Analista: aviggiano ID del caso: q3GHVPffnPO…" at bounding box center [925, 274] width 1197 height 109
click at [618, 230] on span "undefined - Nosis - 245593214" at bounding box center [557, 238] width 205 height 21
copy span "245593214"
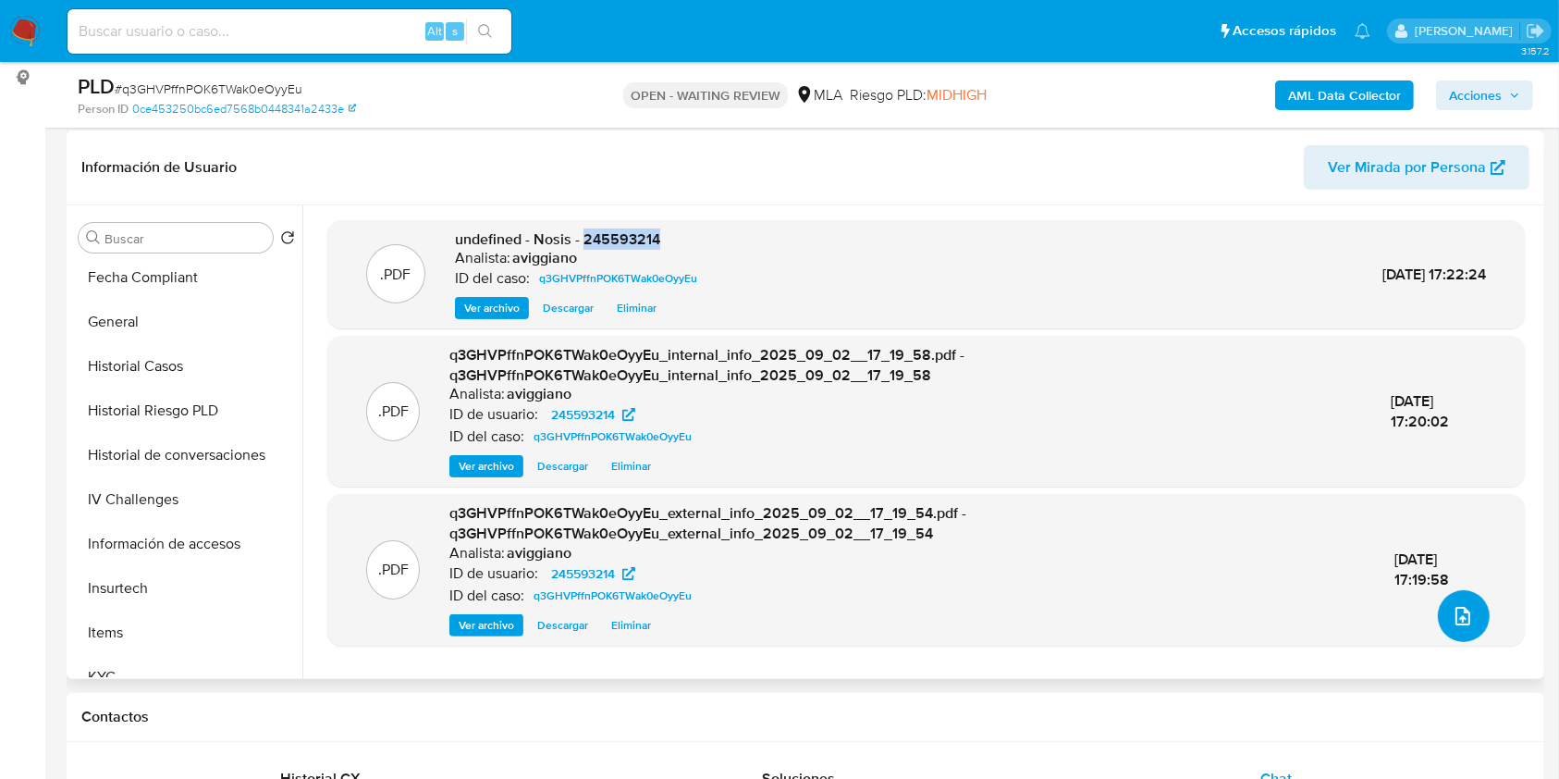
click at [1459, 632] on button "upload-file" at bounding box center [1464, 616] width 52 height 52
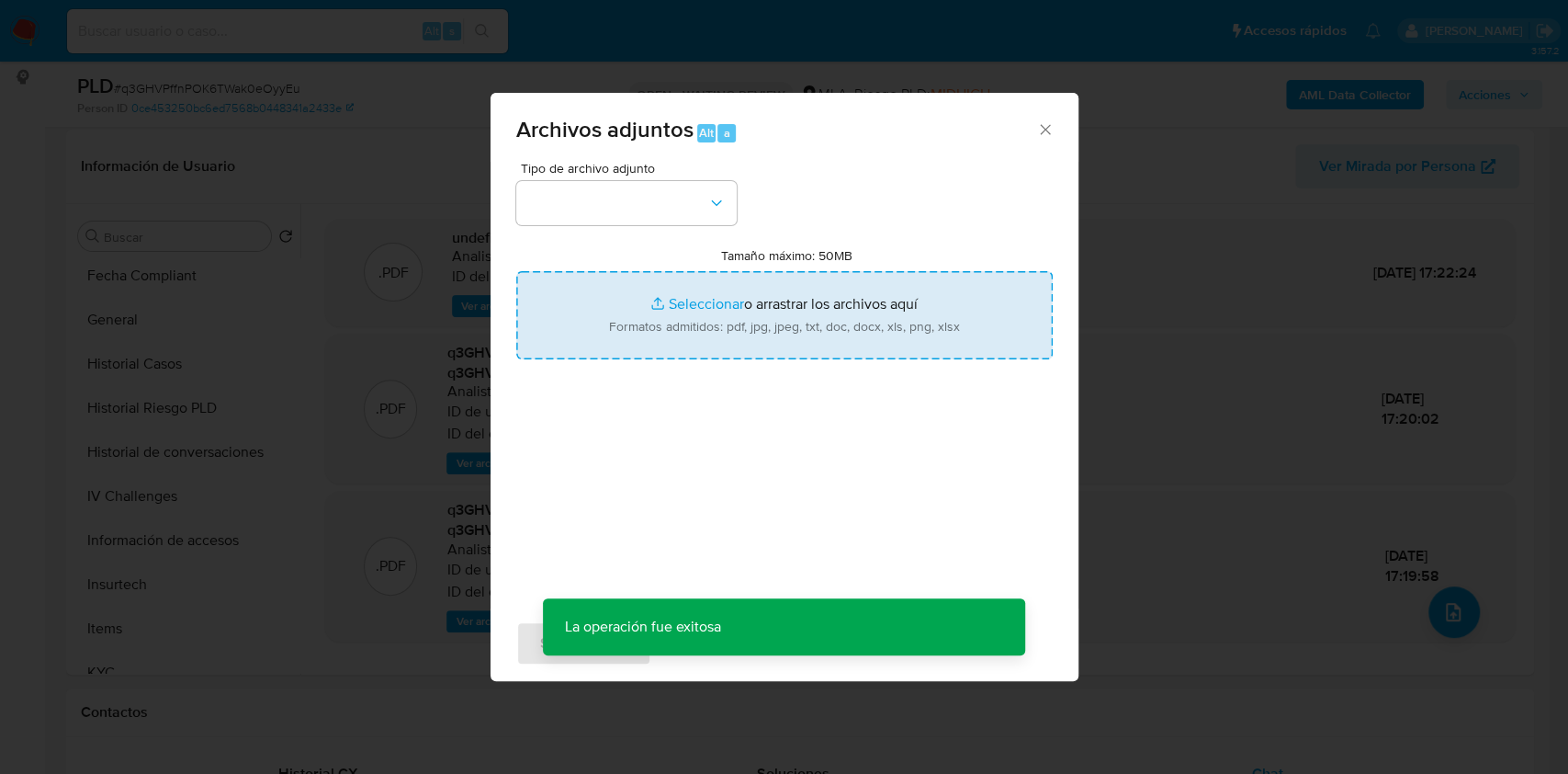
click at [790, 331] on input "Tamaño máximo: 50MB Seleccionar archivos" at bounding box center [785, 315] width 537 height 88
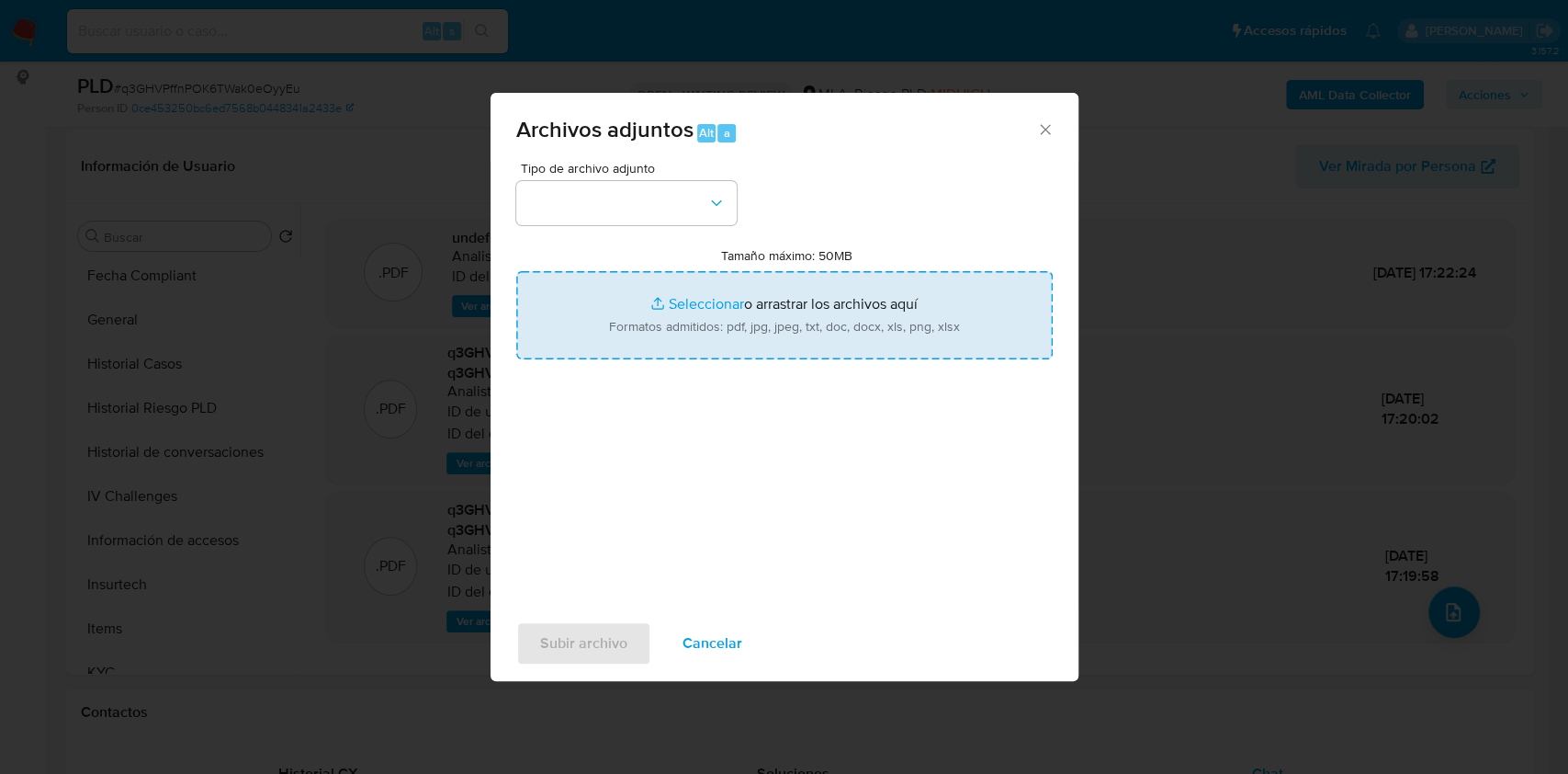
type input "C:\fakepath\Movimientos-Aladdin-v10_1 - 245593214.xlsx"
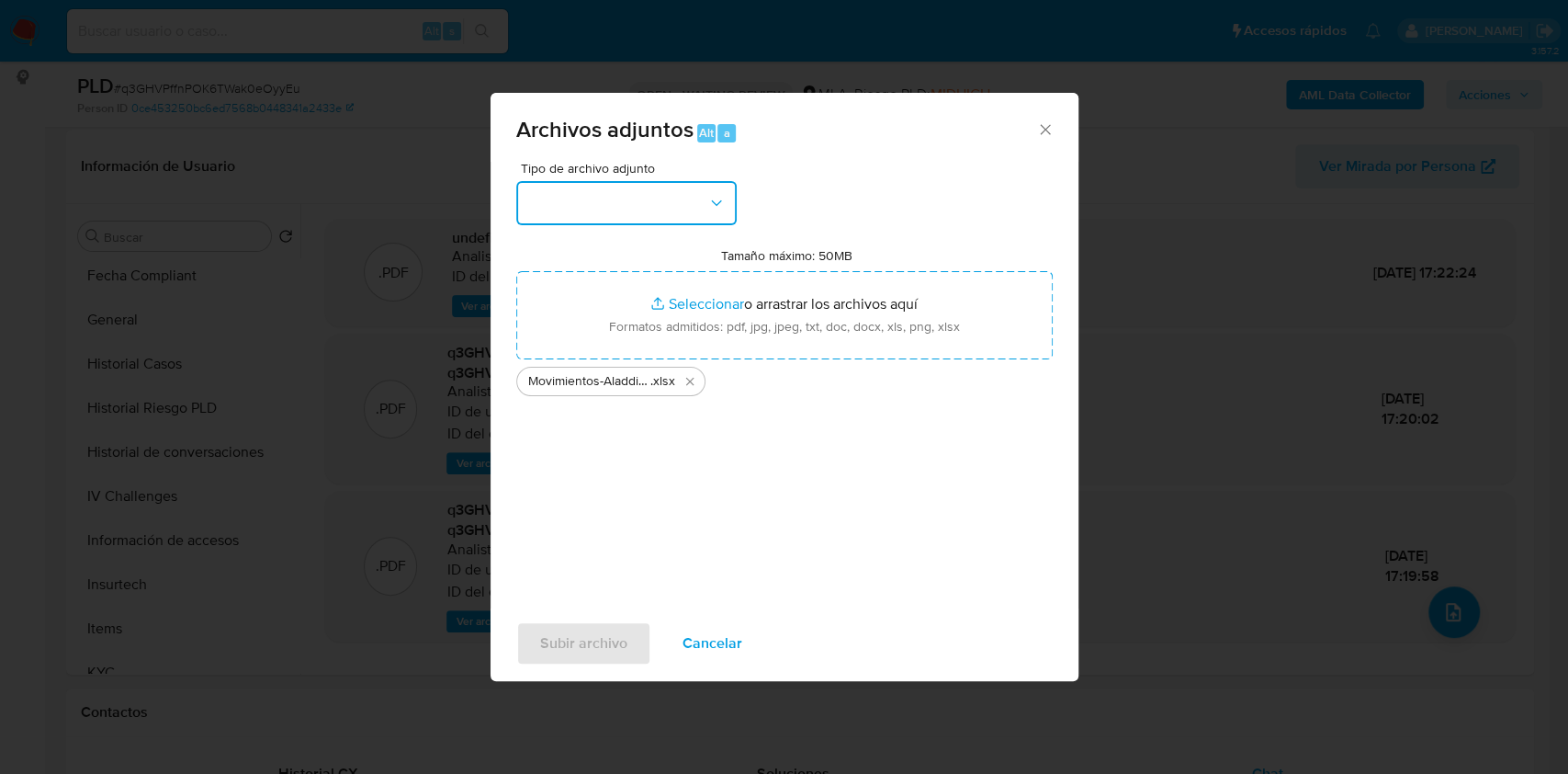
click at [701, 202] on button "button" at bounding box center [627, 203] width 221 height 44
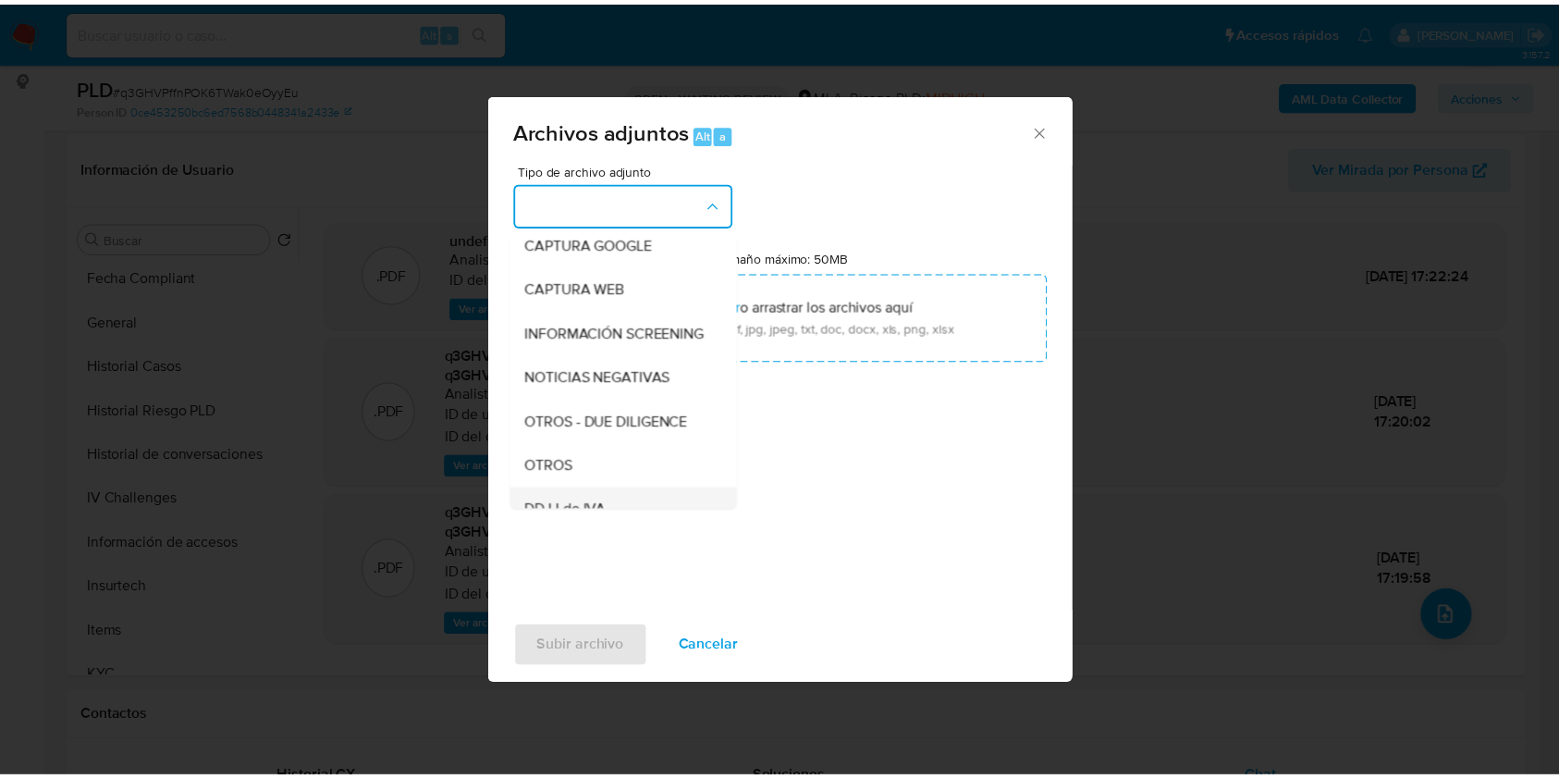
scroll to position [246, 0]
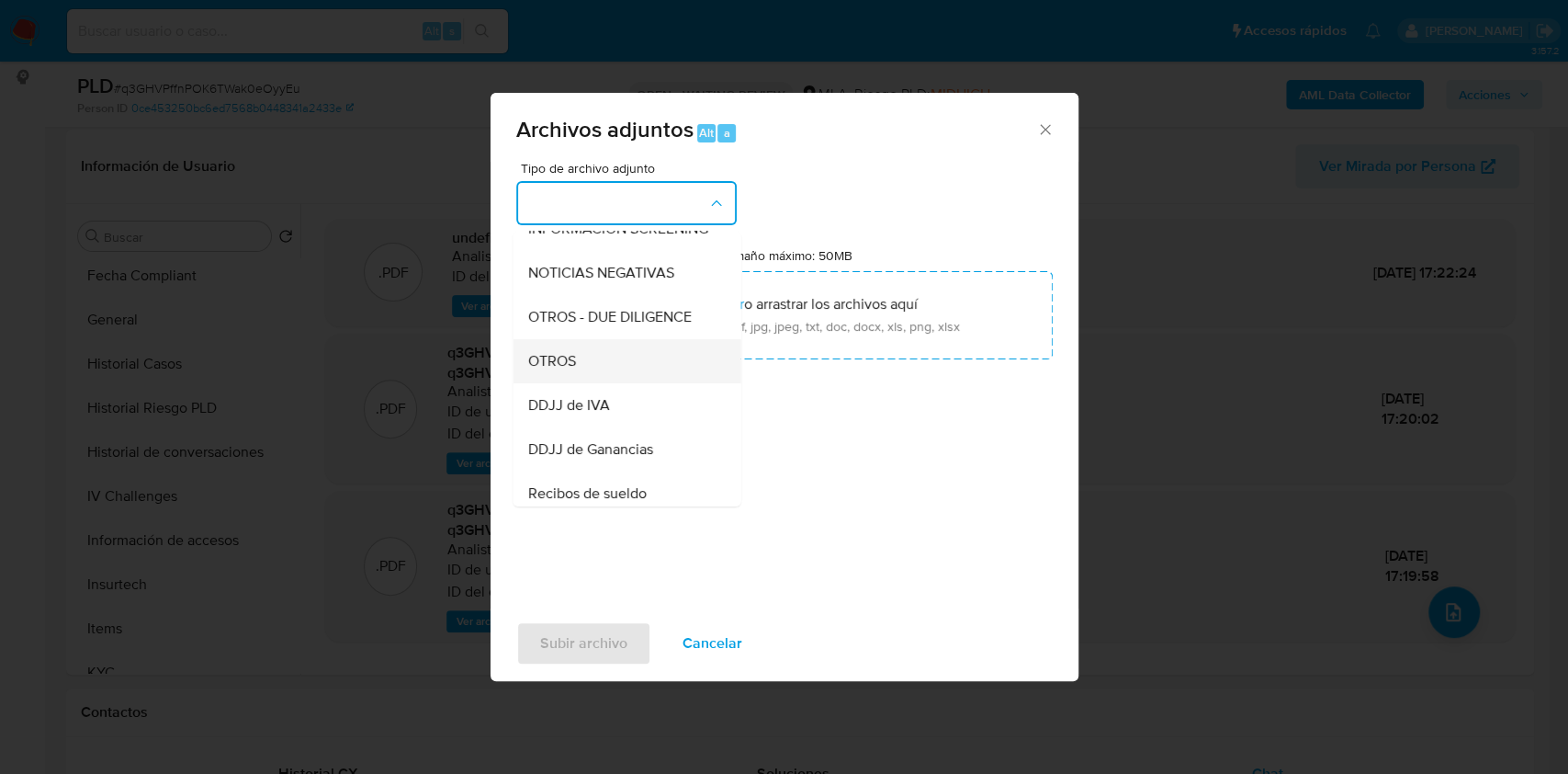
click at [539, 371] on span "OTROS" at bounding box center [551, 361] width 48 height 18
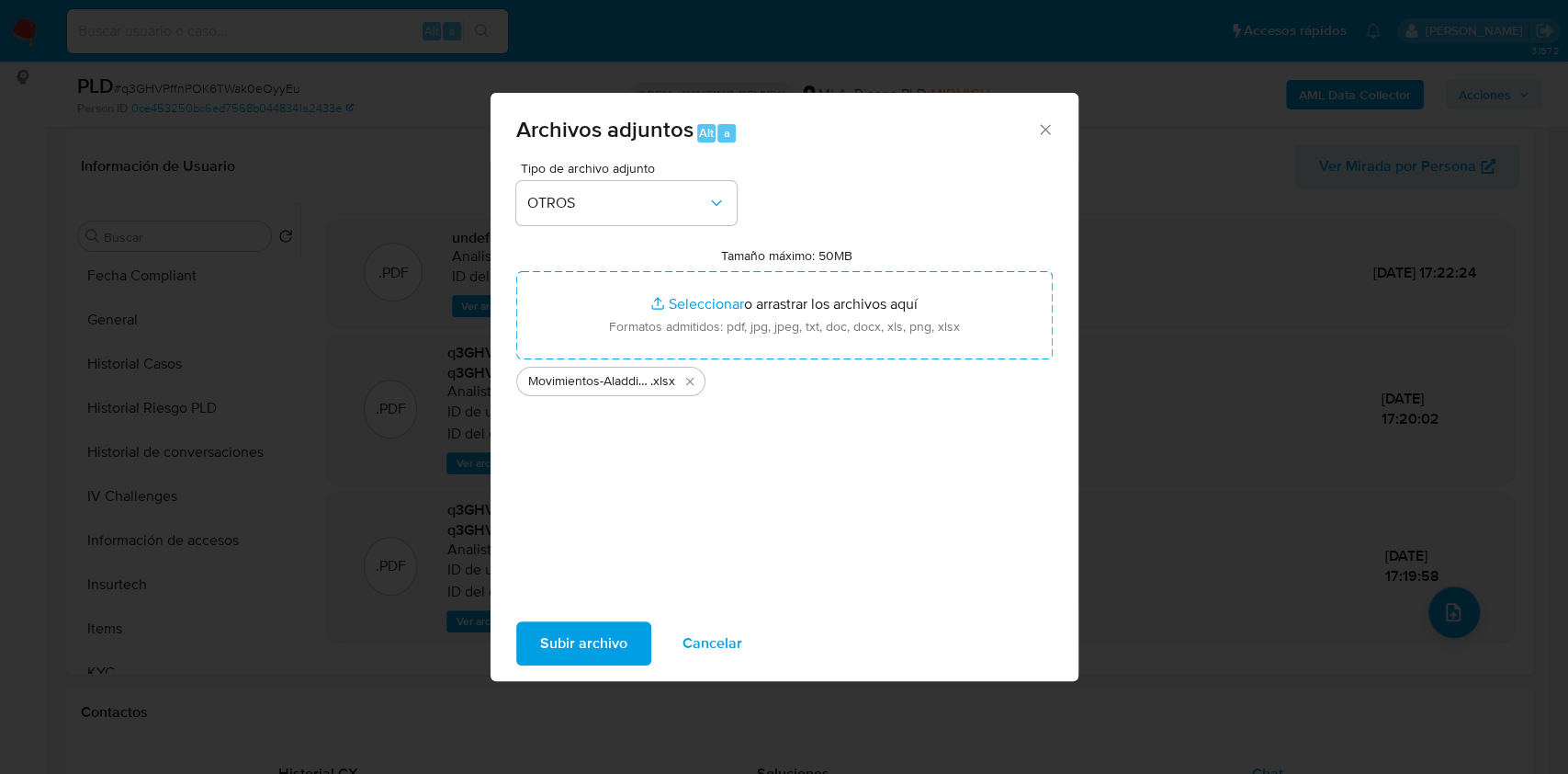
click at [566, 644] on span "Subir archivo" at bounding box center [584, 643] width 87 height 41
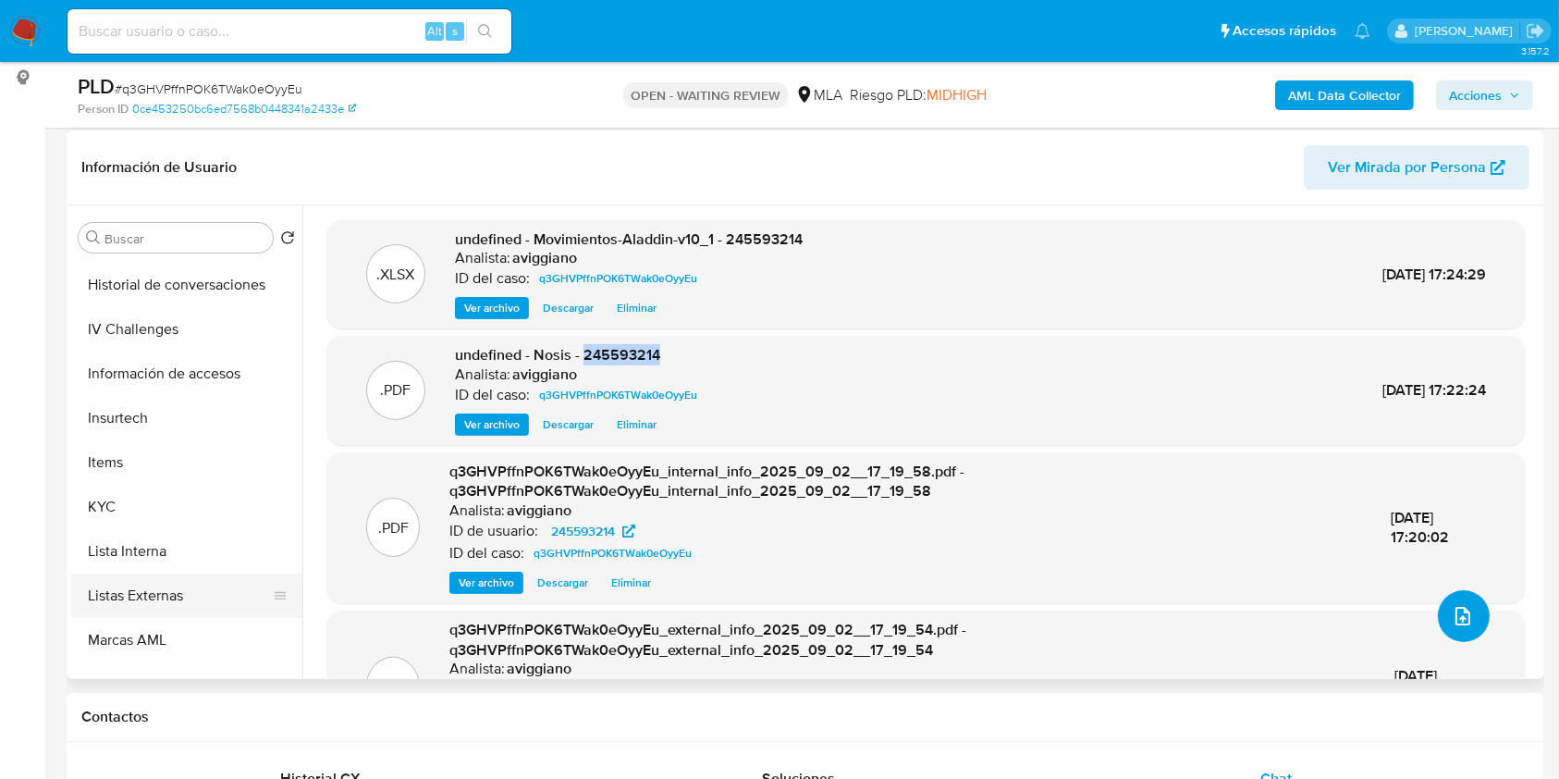
scroll to position [863, 0]
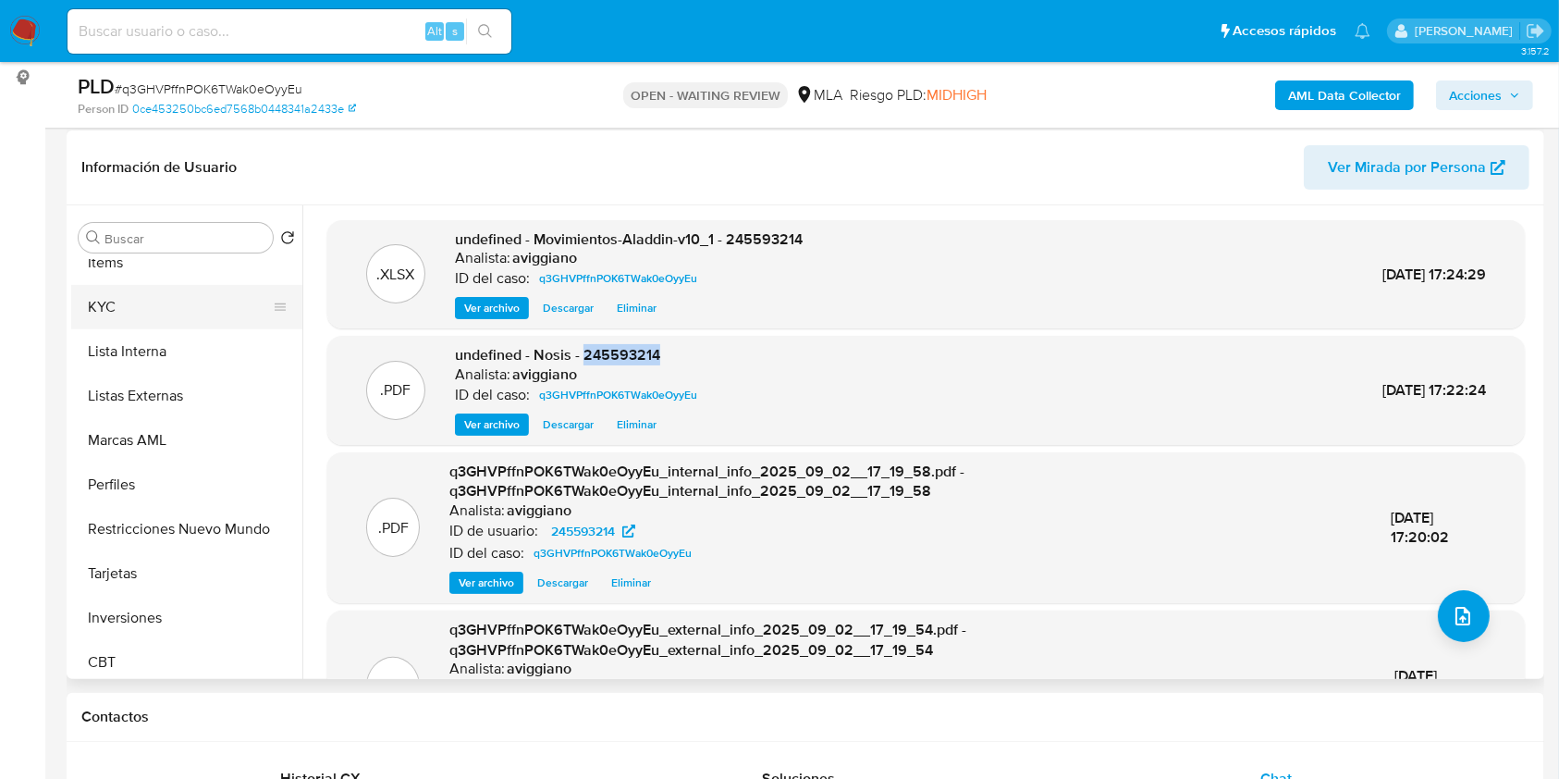
click at [160, 314] on button "KYC" at bounding box center [179, 307] width 216 height 44
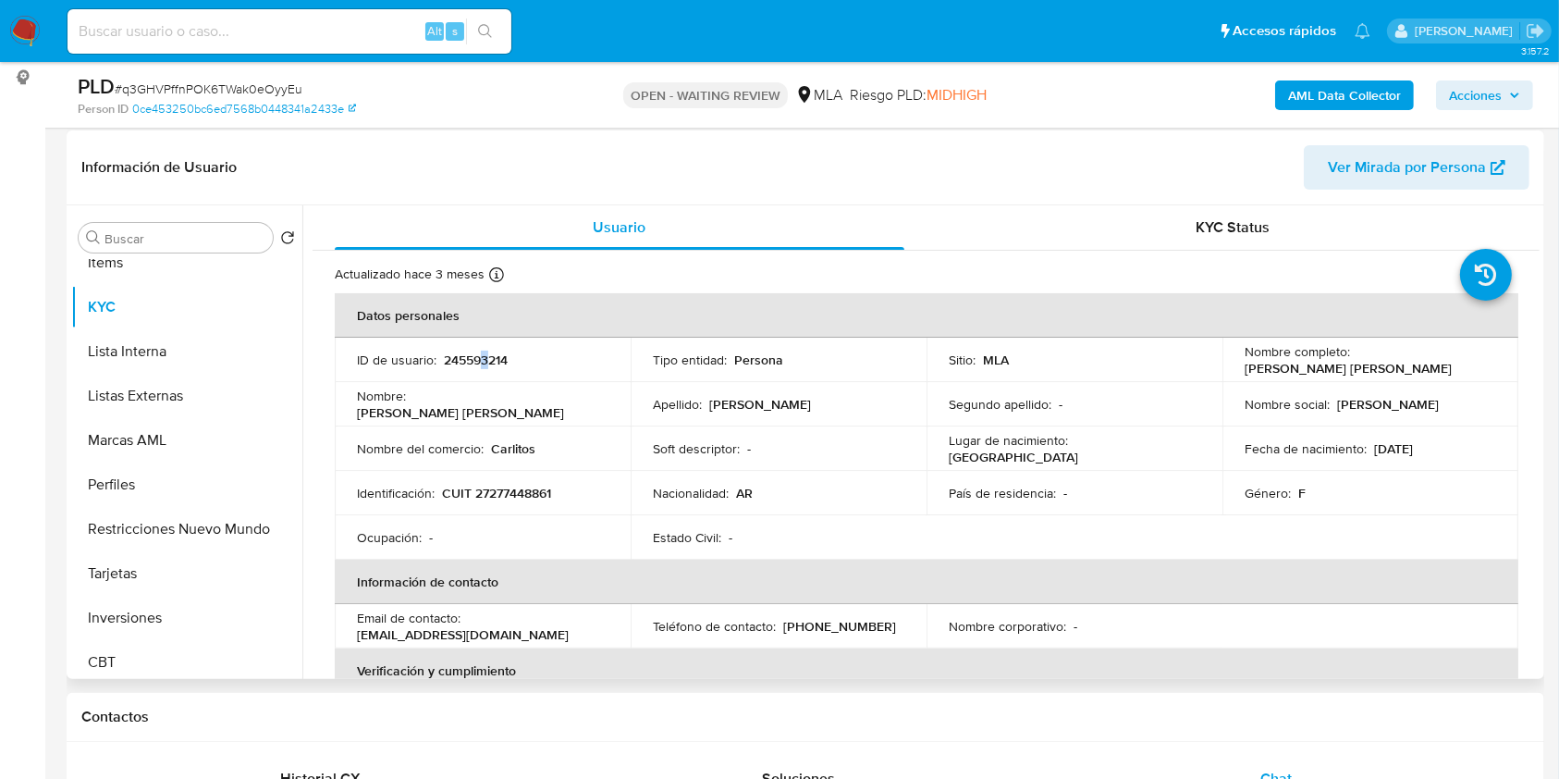
click at [483, 363] on p "245593214" at bounding box center [476, 359] width 64 height 17
click at [484, 363] on p "245593214" at bounding box center [476, 359] width 64 height 17
drag, startPoint x: 484, startPoint y: 362, endPoint x: 390, endPoint y: 386, distance: 96.4
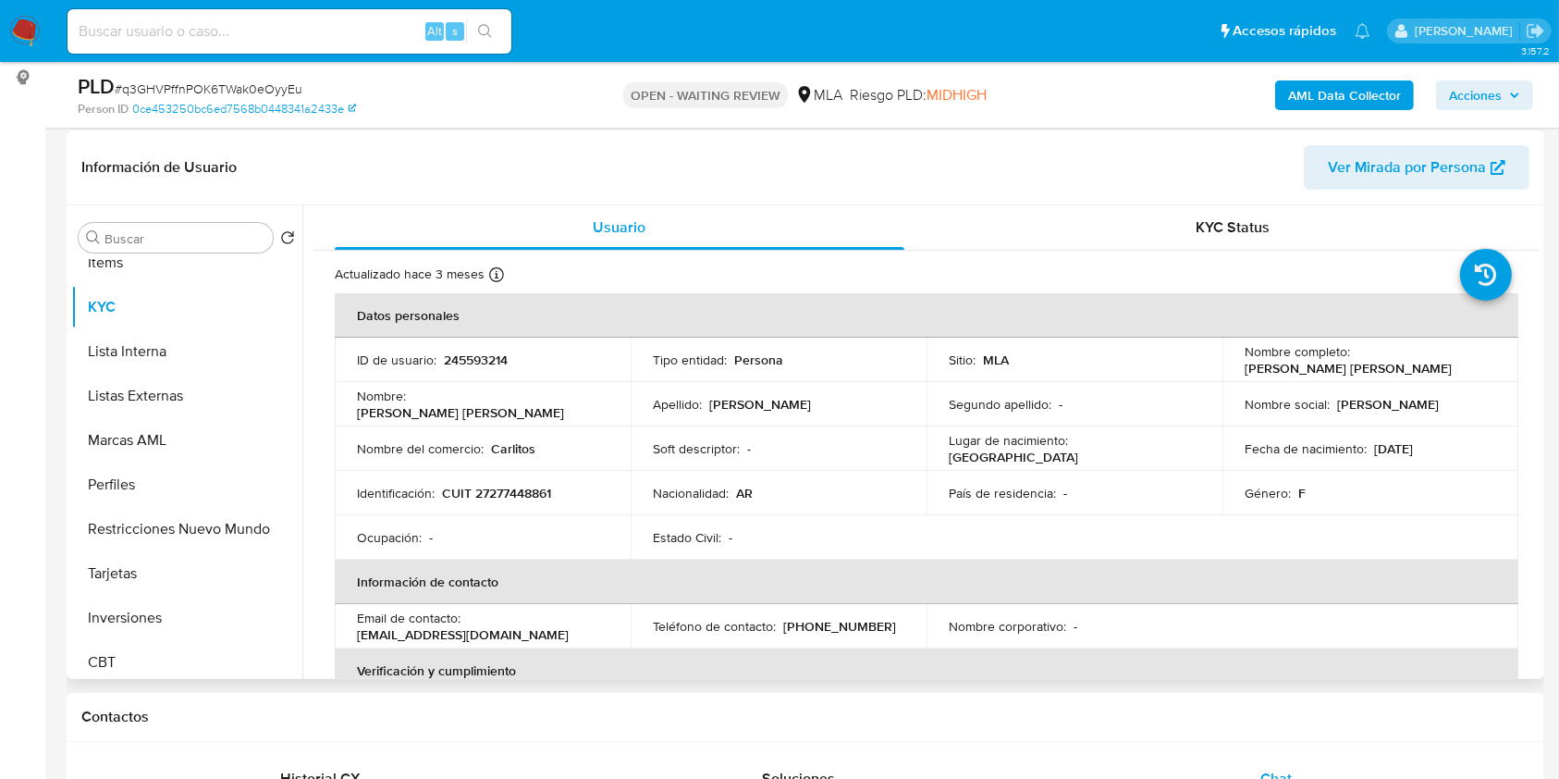
click at [390, 386] on td "Nombre : Nadia Gisela" at bounding box center [483, 404] width 296 height 44
click at [472, 363] on p "245593214" at bounding box center [476, 359] width 64 height 17
copy p "245593214"
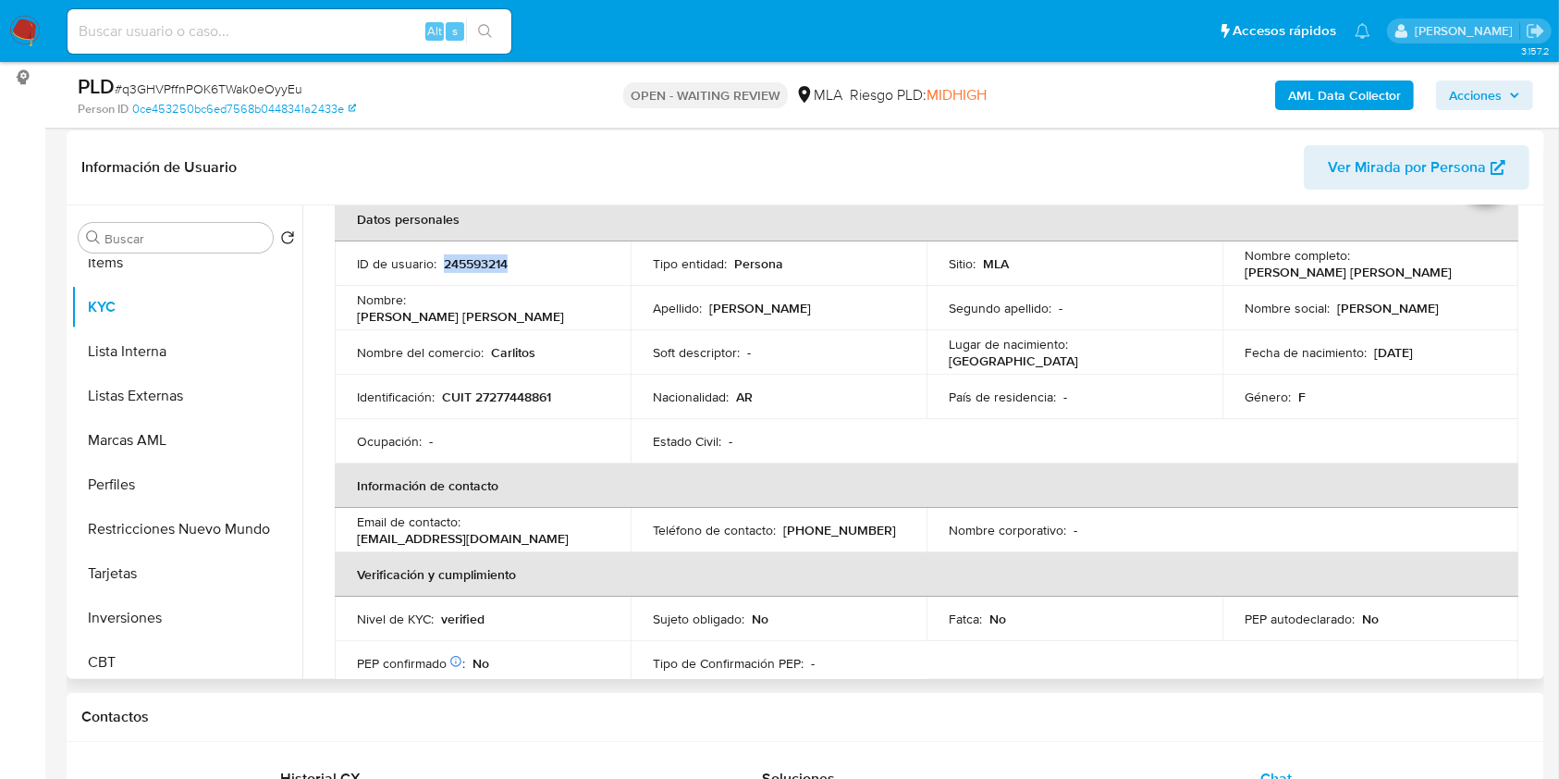
scroll to position [92, 0]
drag, startPoint x: 1350, startPoint y: 265, endPoint x: 1405, endPoint y: 66, distance: 207.3
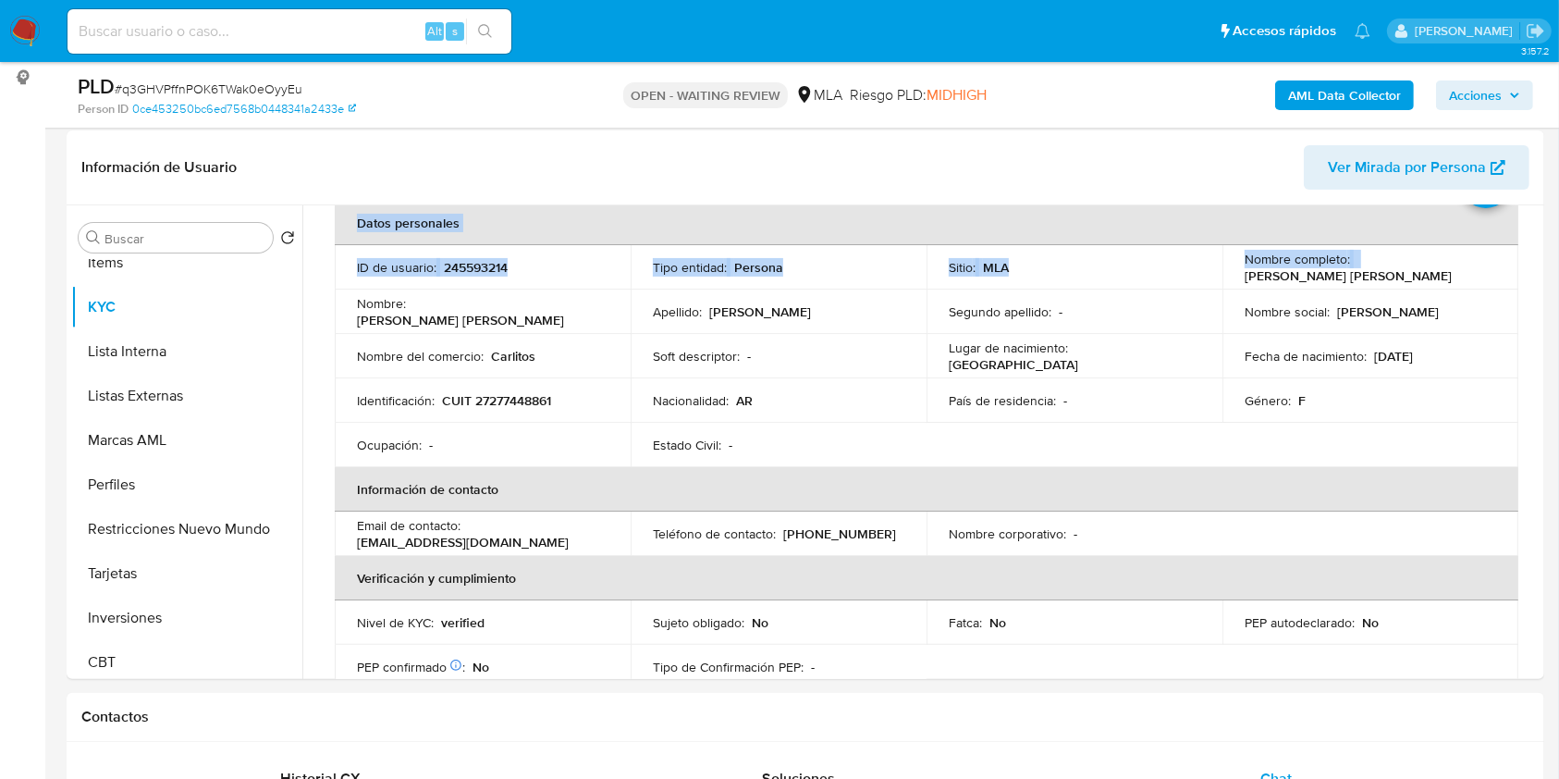
copy table "Datos personales ID de usuario : 245593214 Tipo entidad : Persona Sitio : MLA N…"
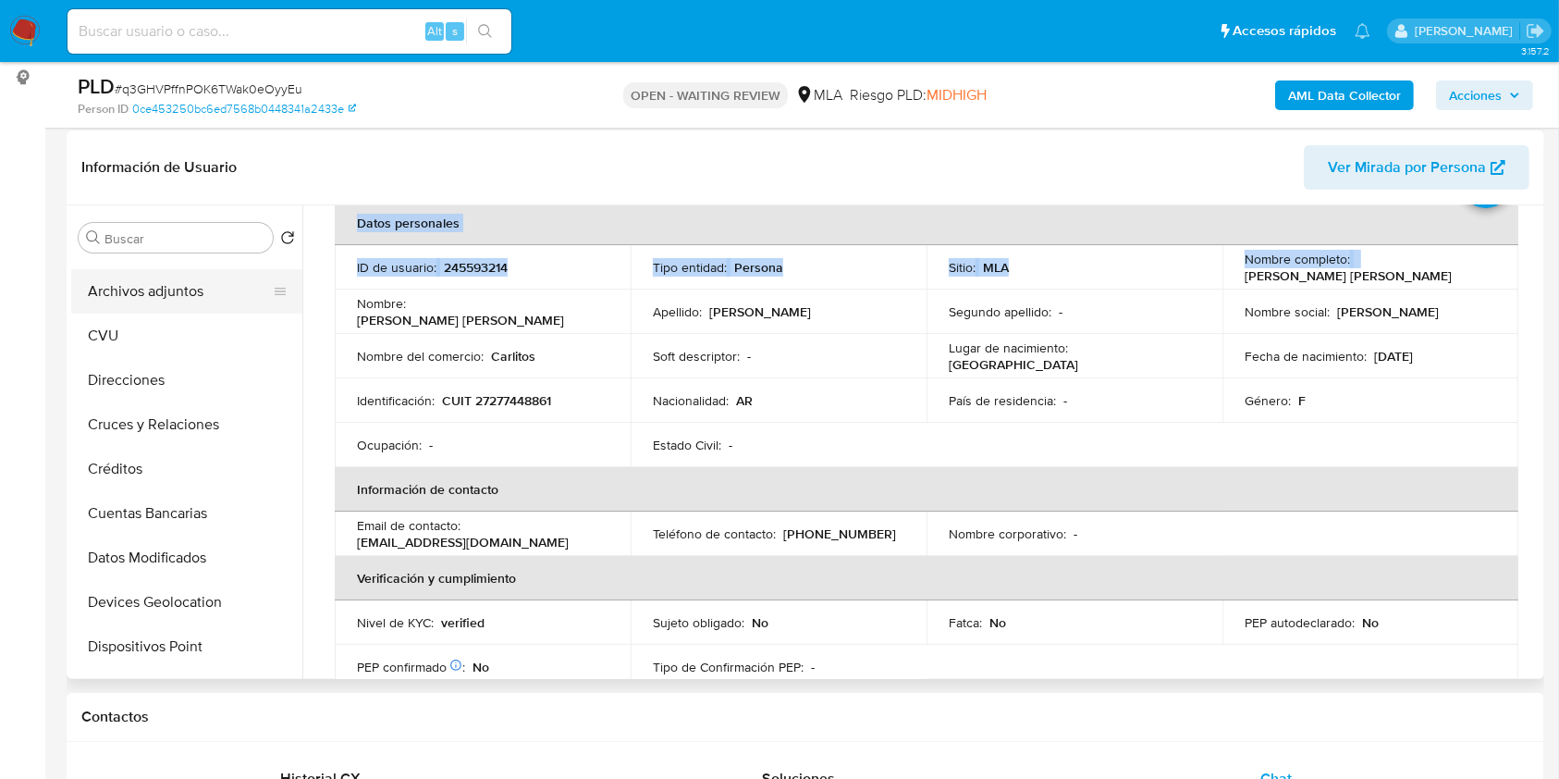
scroll to position [0, 0]
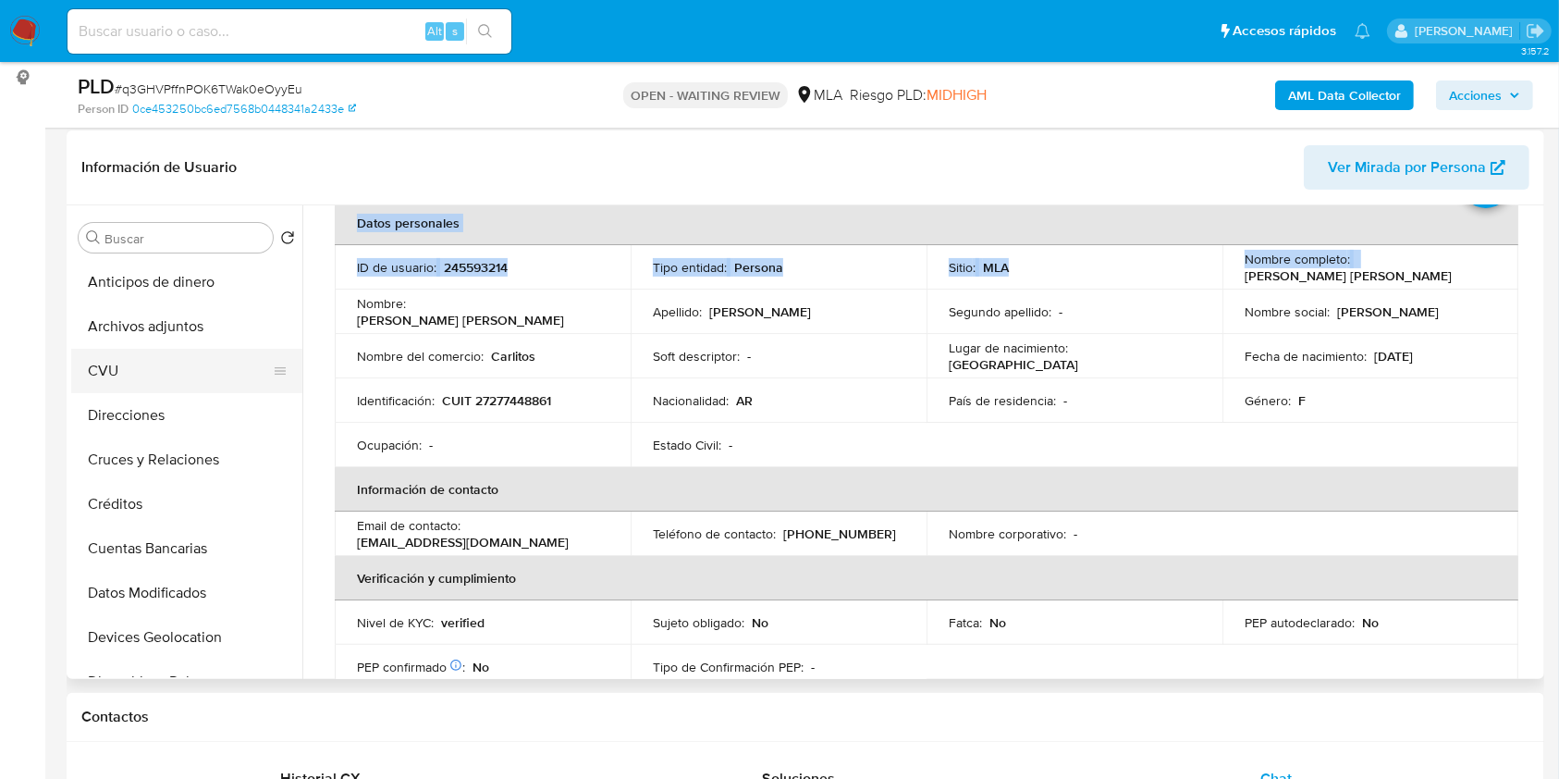
click at [112, 357] on button "CVU" at bounding box center [179, 371] width 216 height 44
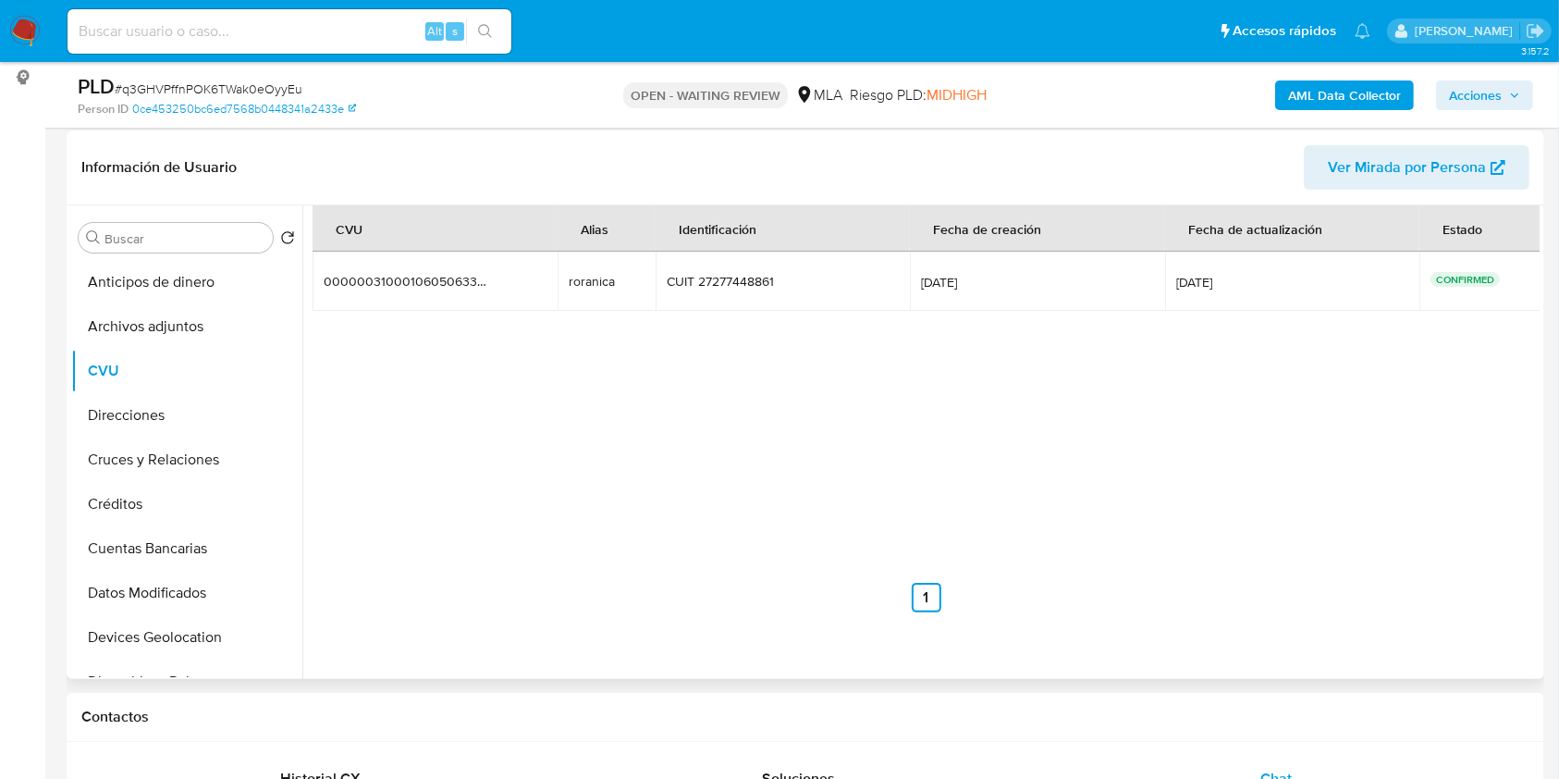
click at [564, 282] on td "roranica roranica" at bounding box center [607, 280] width 98 height 59
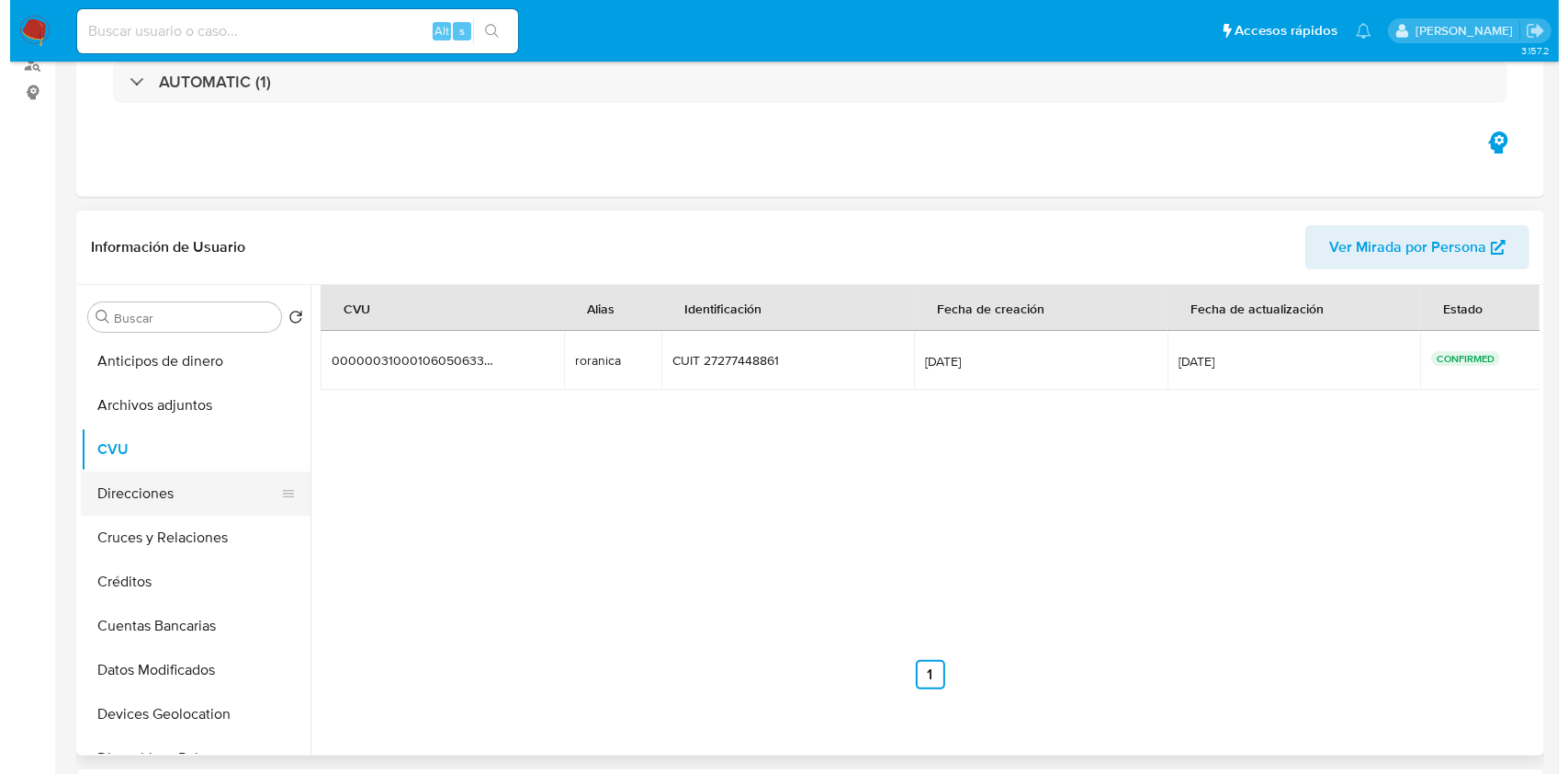
scroll to position [368, 0]
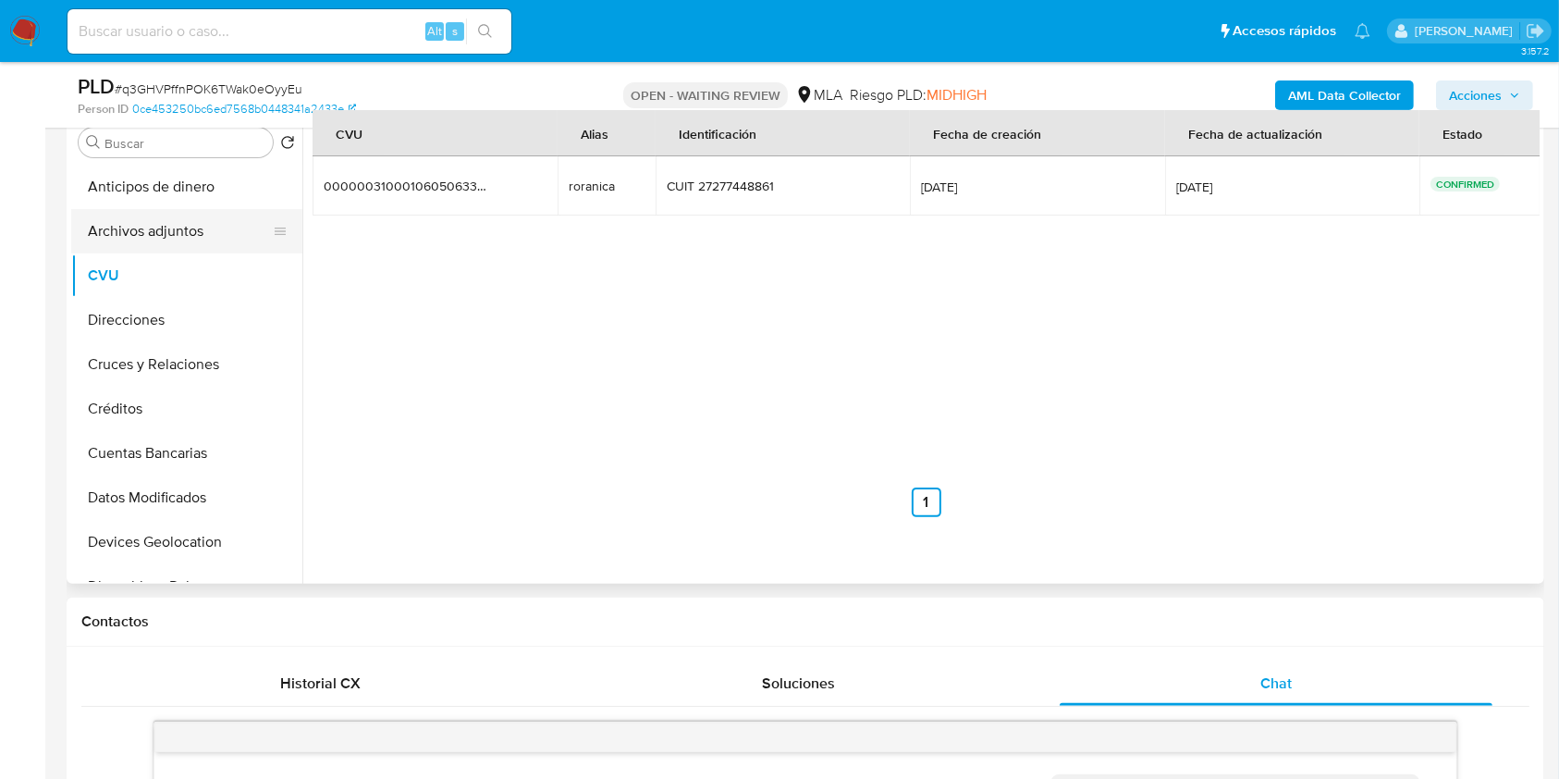
click at [157, 233] on button "Archivos adjuntos" at bounding box center [179, 231] width 216 height 44
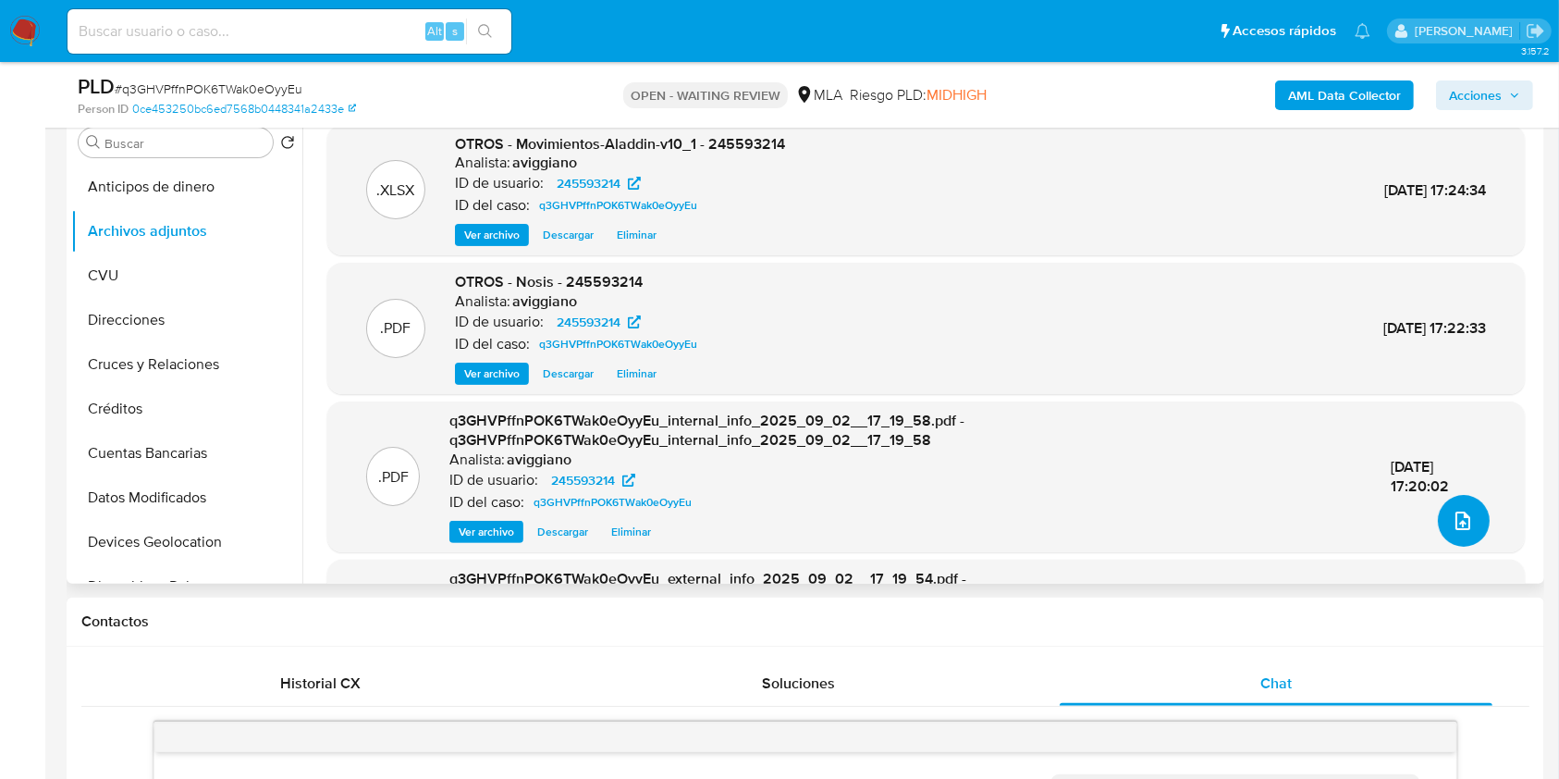
click at [1466, 514] on button "upload-file" at bounding box center [1464, 521] width 52 height 52
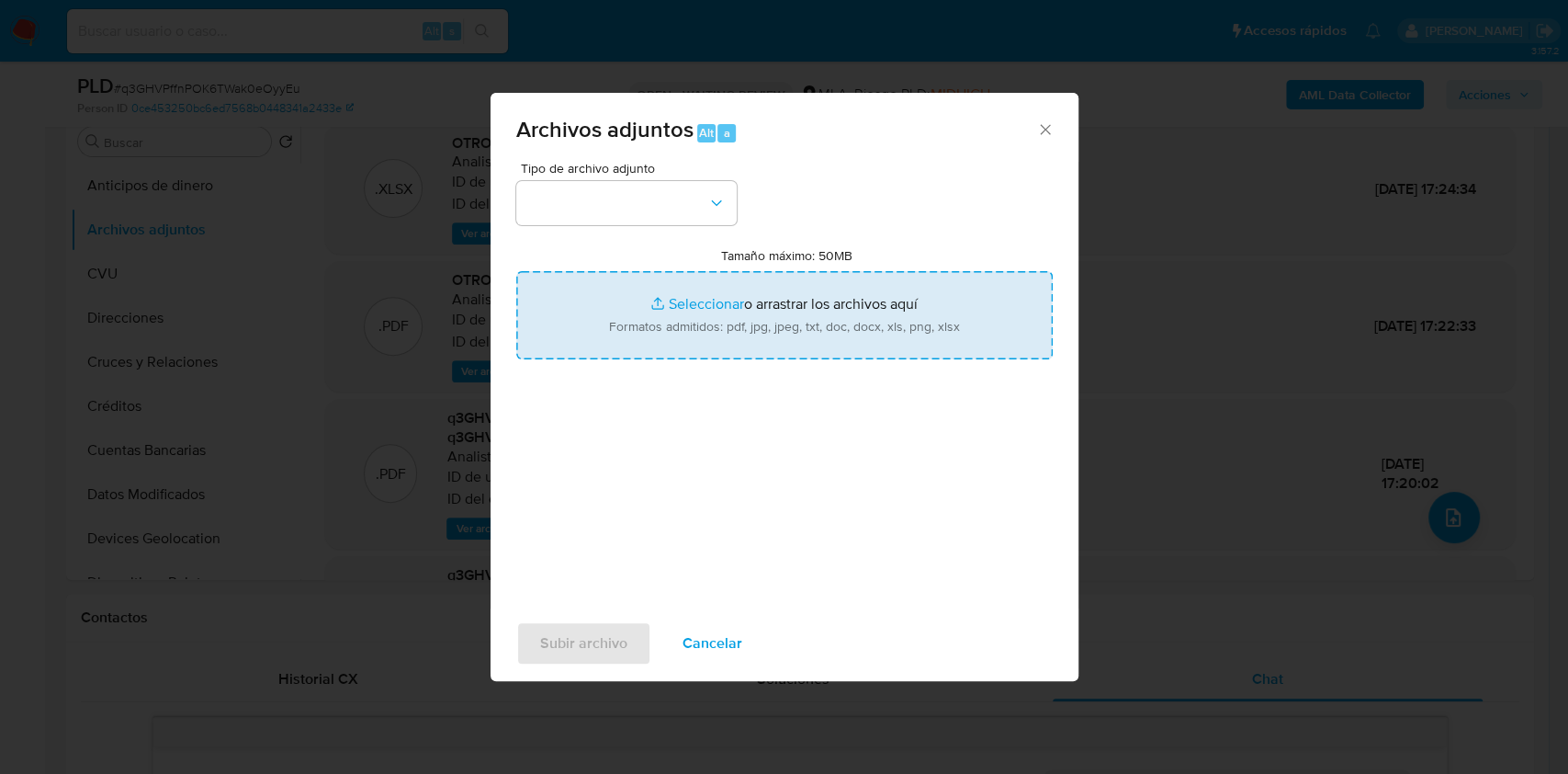
click at [720, 314] on input "Tamaño máximo: 50MB Seleccionar archivos" at bounding box center [785, 315] width 537 height 88
type input "C:\fakepath\Caselog q3GHVPffnPOK6TWak0eOyyEu_2025_08_19_03_27_55.docx"
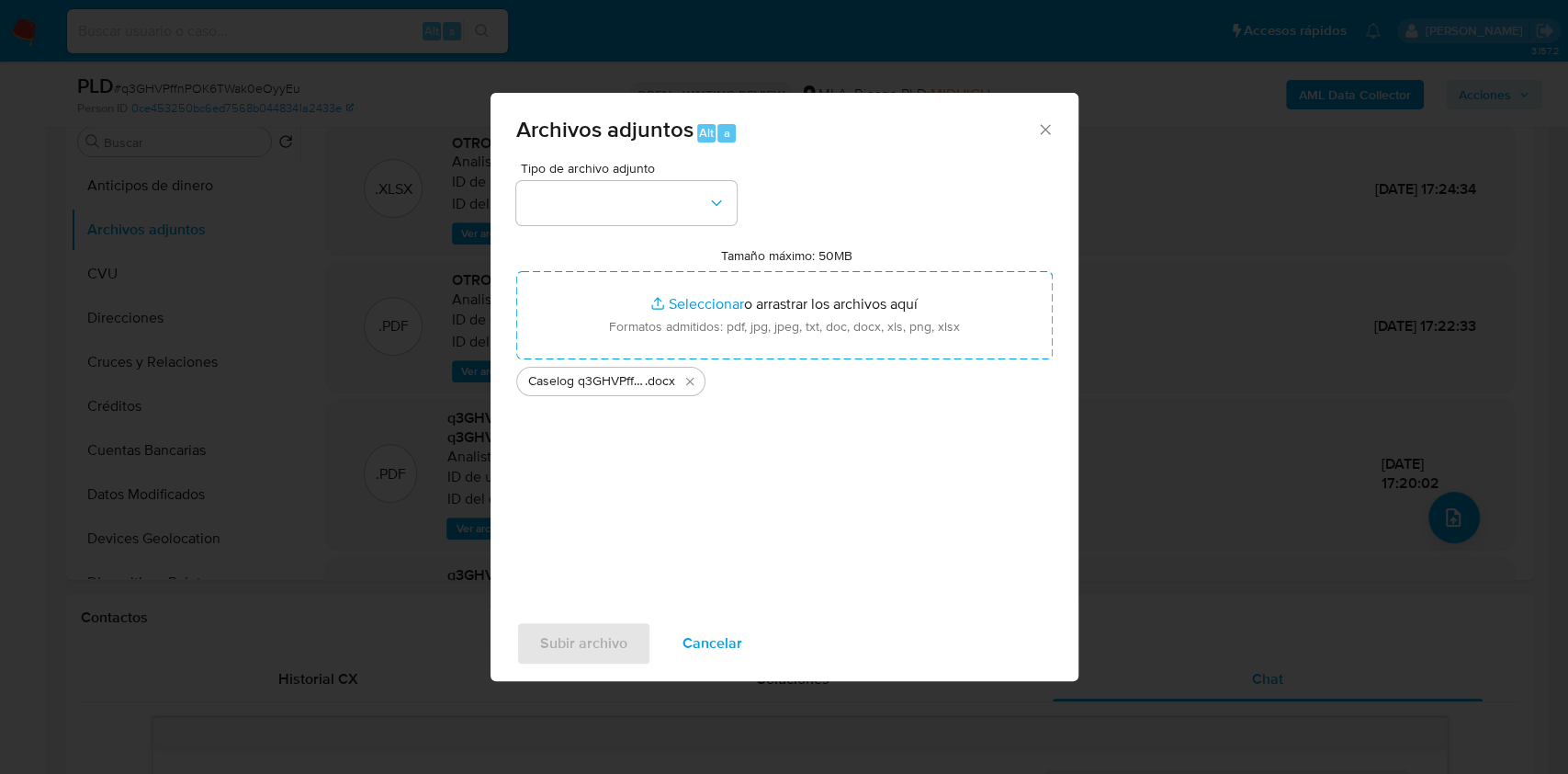
click at [653, 229] on div "Tipo de archivo adjunto Tamaño máximo: 50MB Seleccionar archivos Seleccionar o …" at bounding box center [785, 379] width 537 height 433
click at [652, 209] on button "button" at bounding box center [627, 203] width 221 height 44
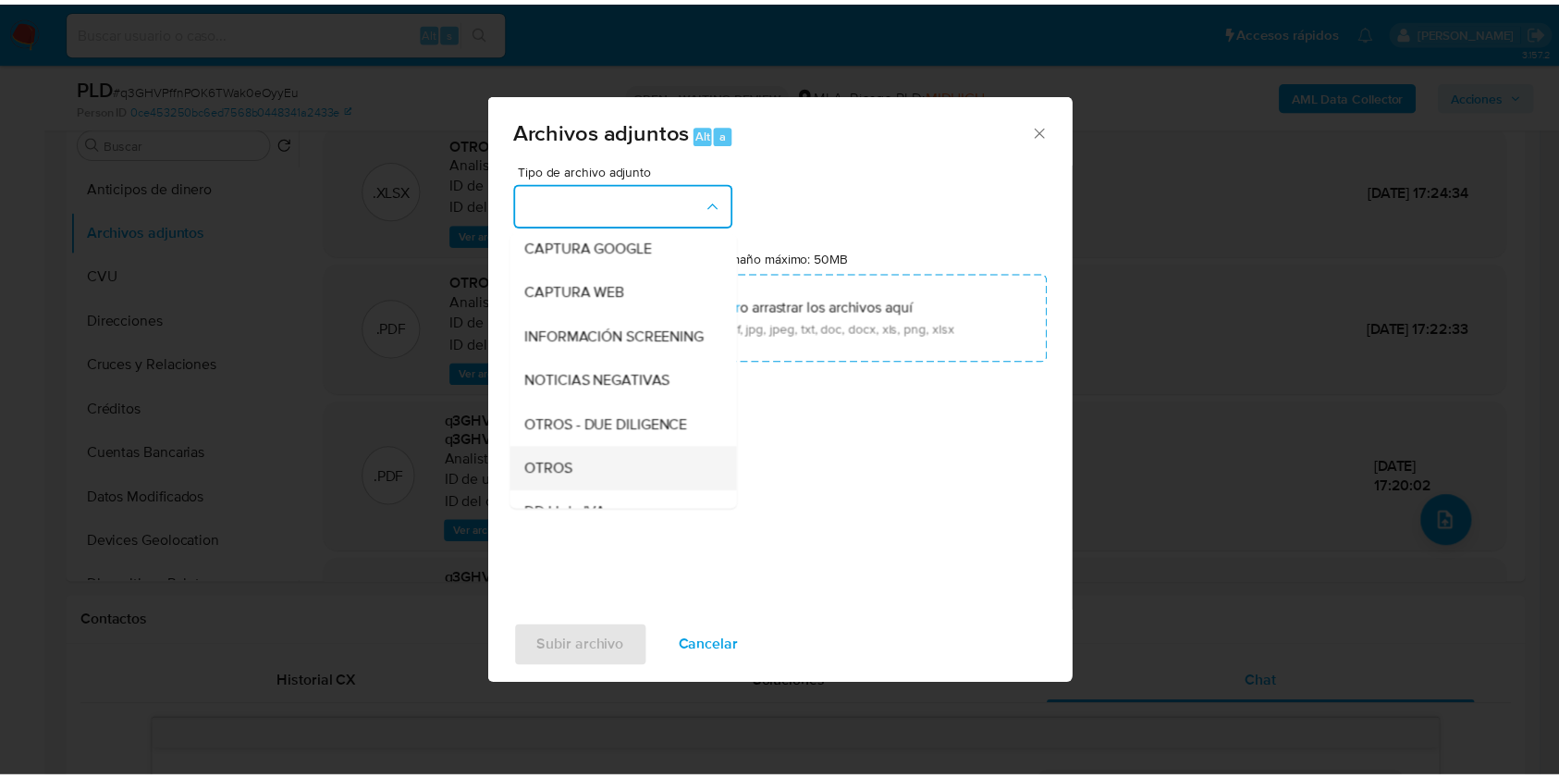
scroll to position [246, 0]
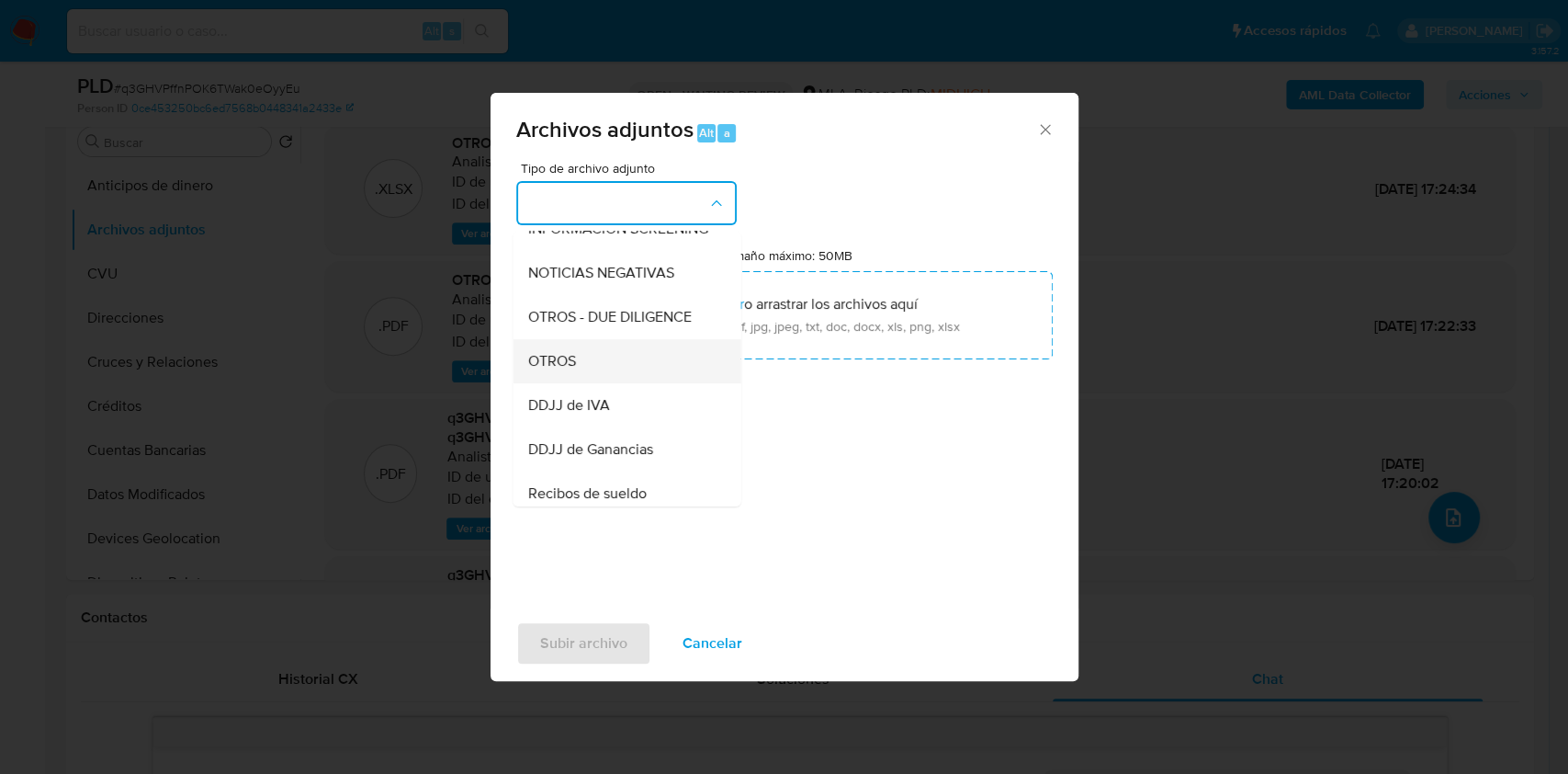
click at [589, 384] on div "OTROS" at bounding box center [621, 361] width 188 height 44
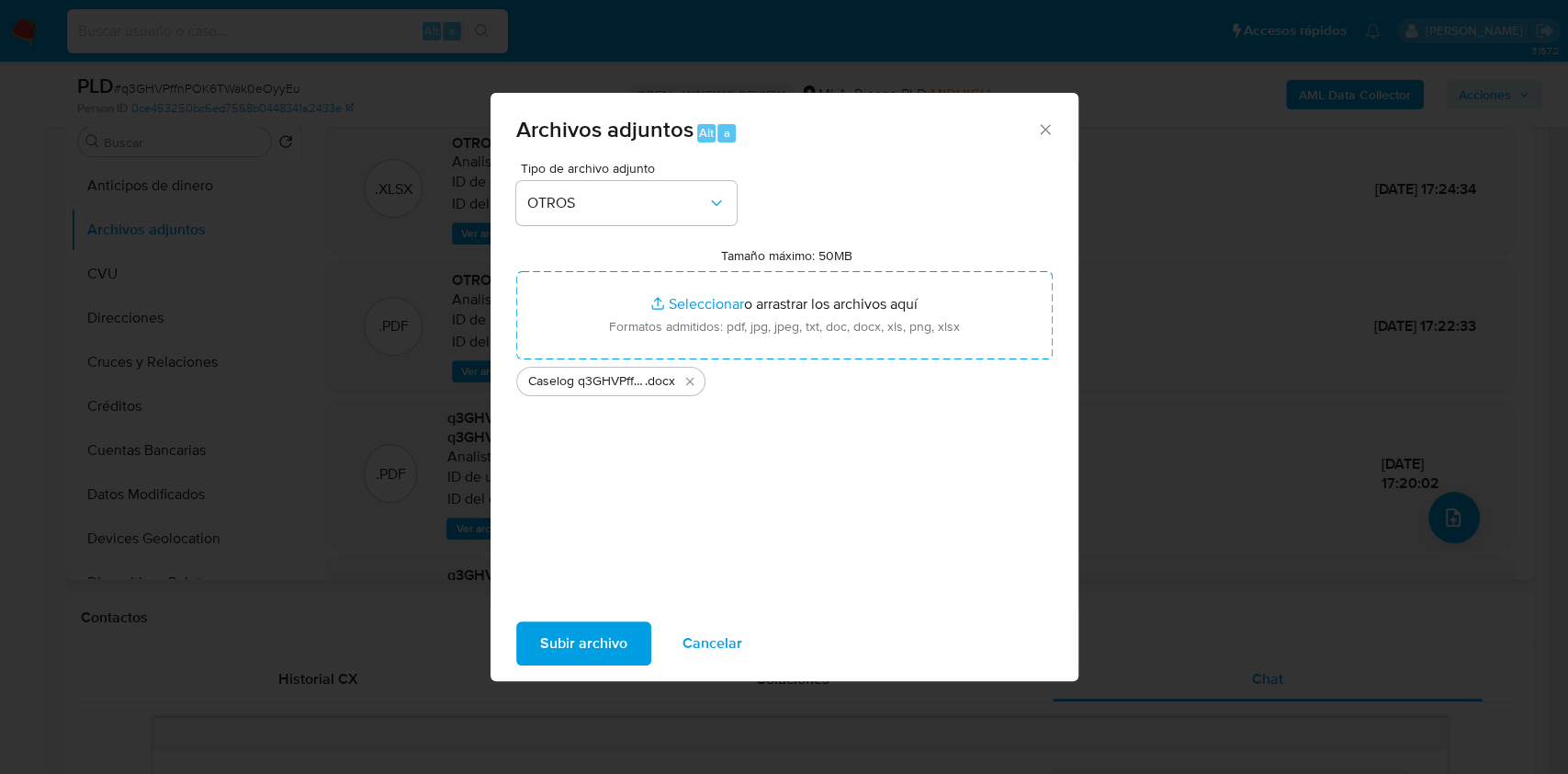
click at [601, 635] on span "Subir archivo" at bounding box center [584, 643] width 87 height 41
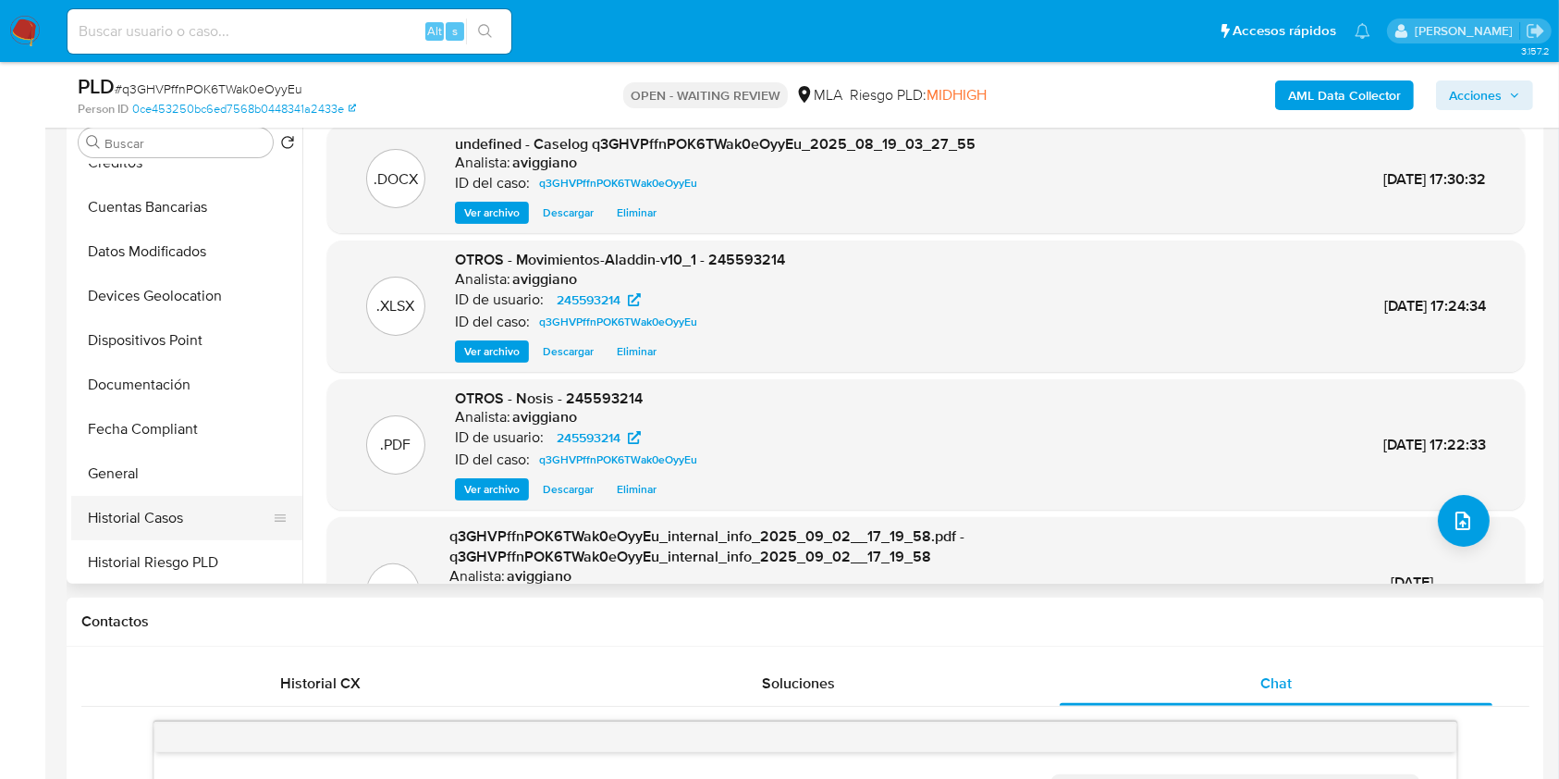
click at [152, 521] on button "Historial Casos" at bounding box center [179, 518] width 216 height 44
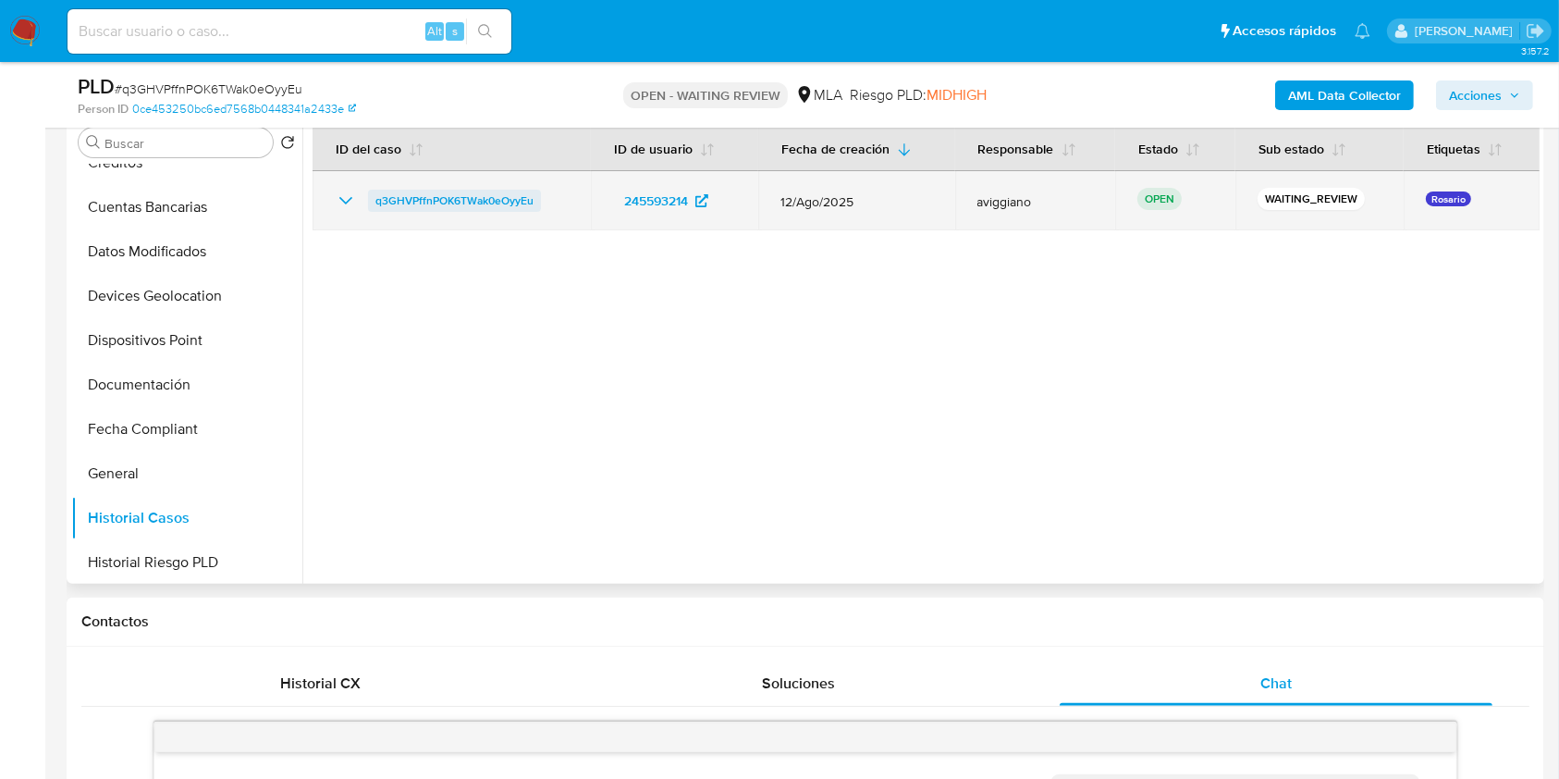
drag, startPoint x: 560, startPoint y: 194, endPoint x: 382, endPoint y: 192, distance: 178.5
click at [365, 190] on div "q3GHVPffnPOK6TWak0eOyyEu" at bounding box center [452, 201] width 234 height 22
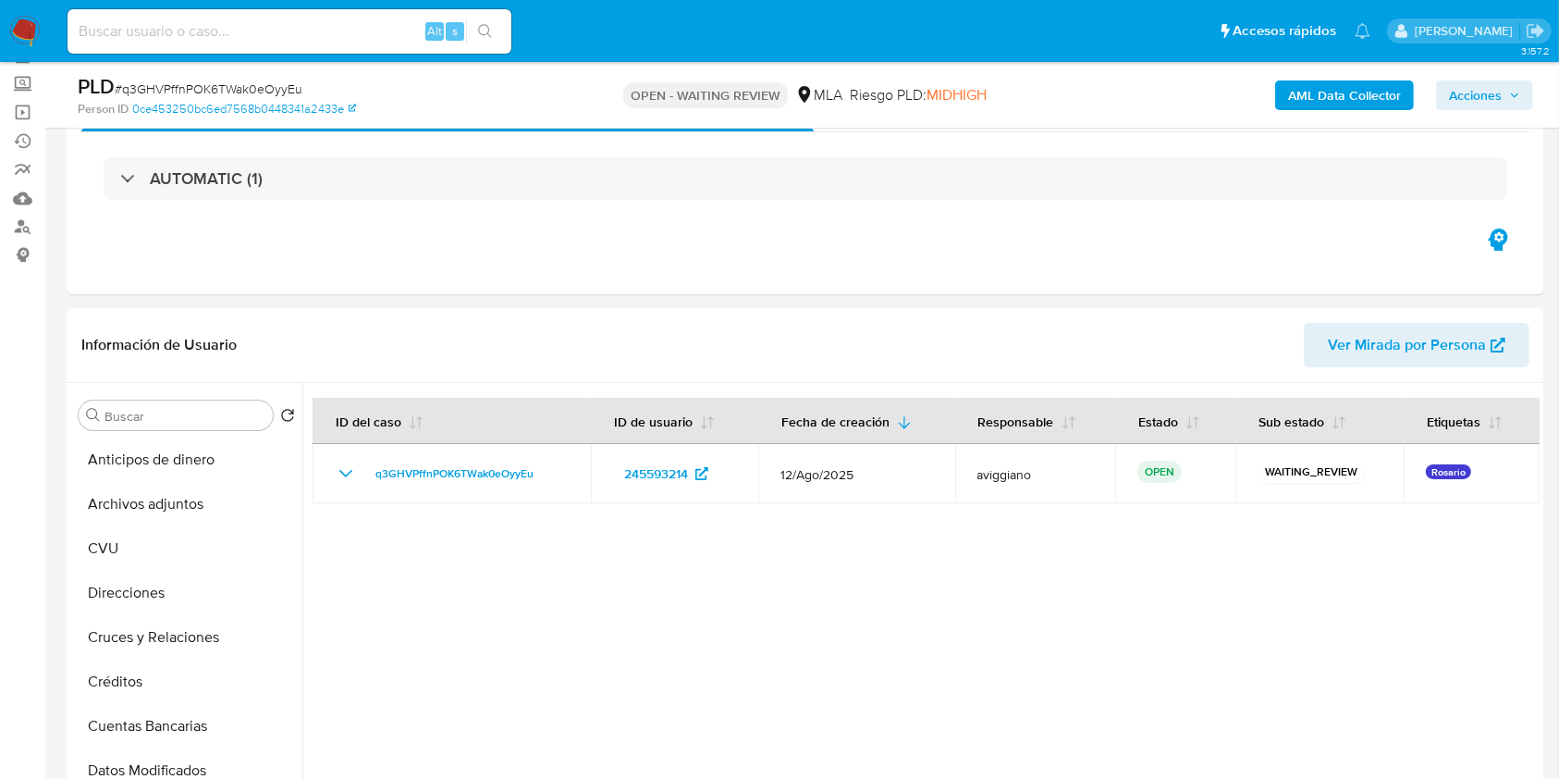
scroll to position [0, 0]
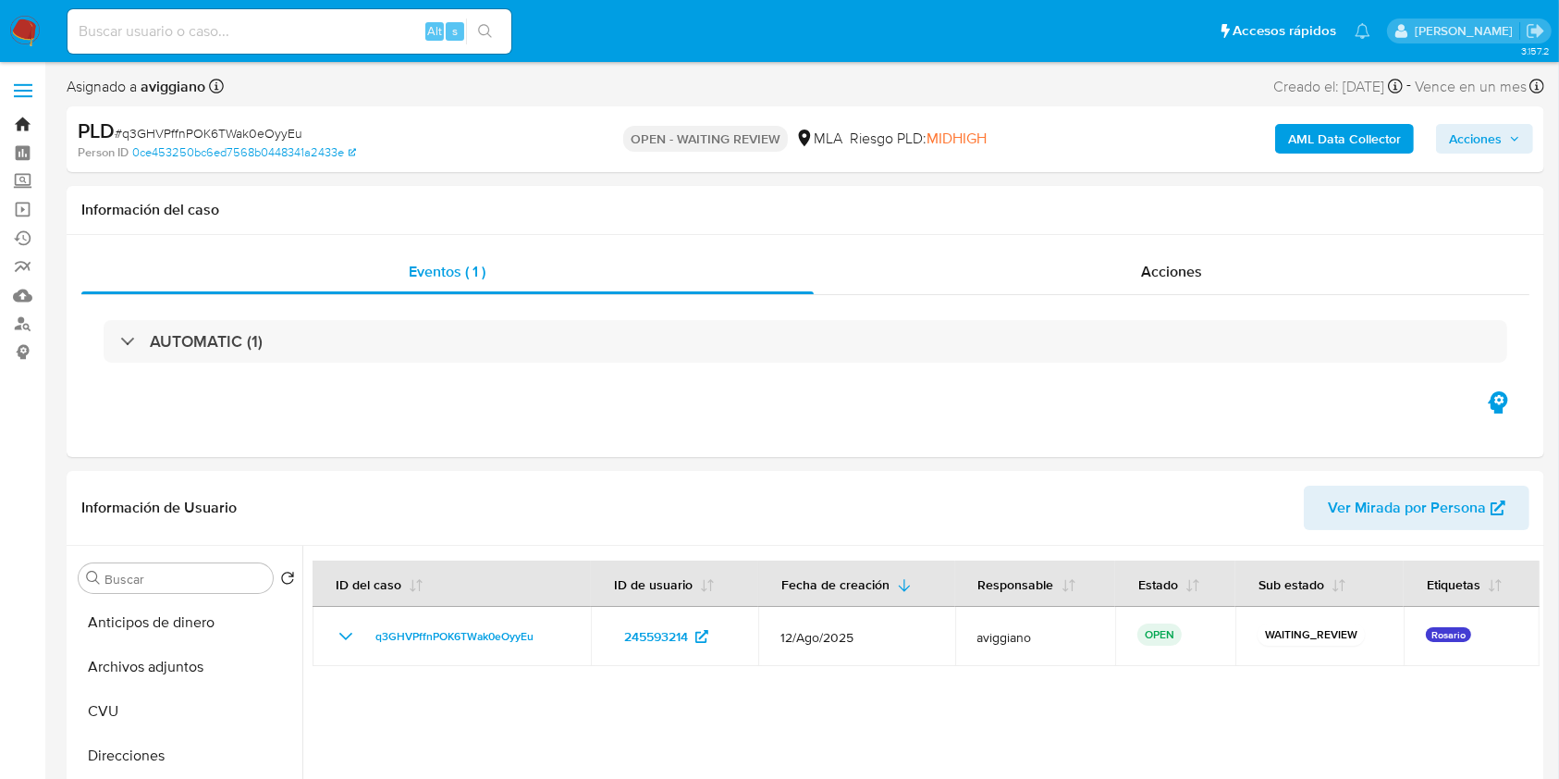
click at [16, 122] on link "Bandeja" at bounding box center [110, 124] width 220 height 29
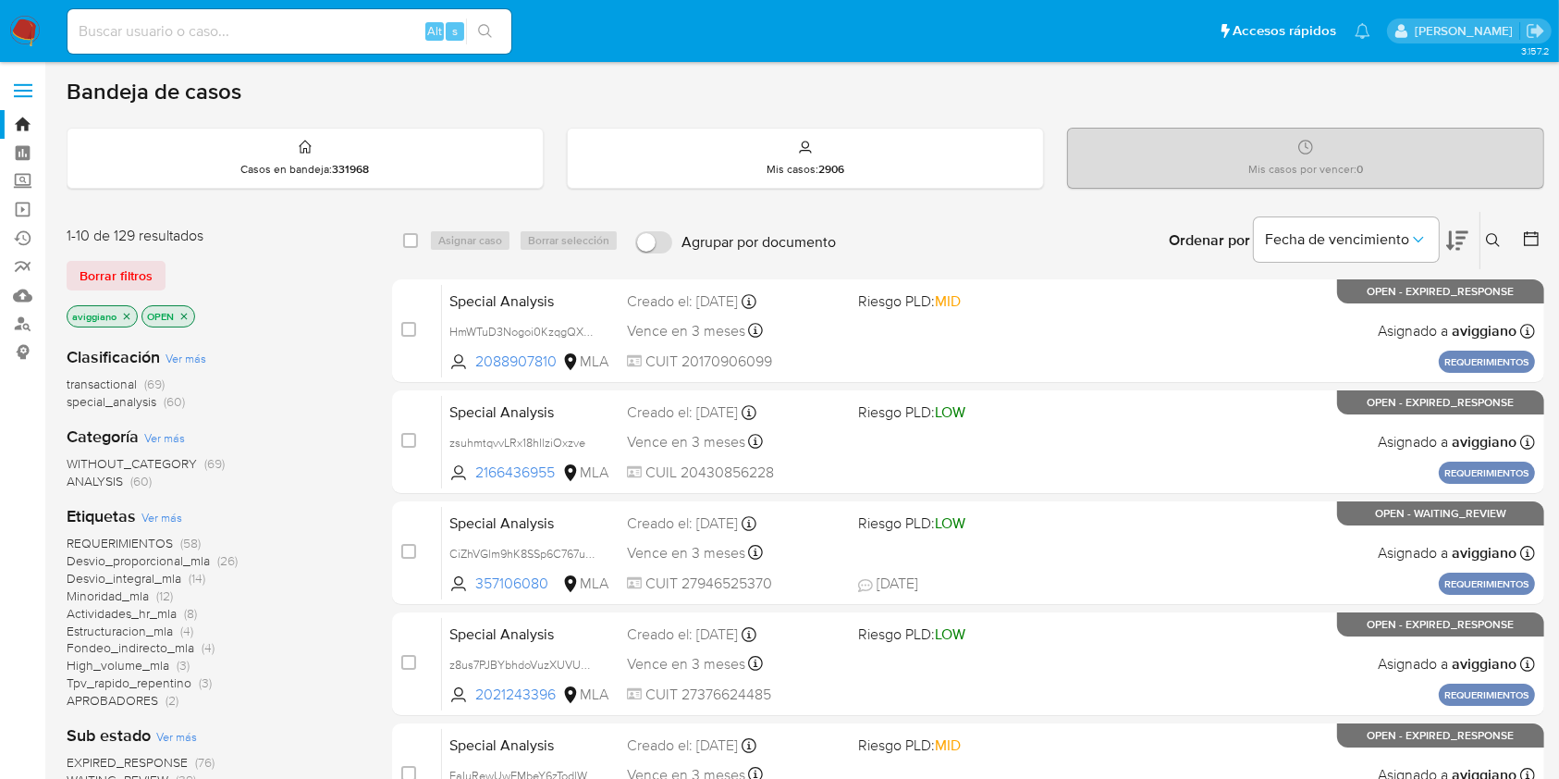
click at [1492, 251] on div "Ingrese ID de usuario o caso Buscar Borrar filtros" at bounding box center [1494, 240] width 31 height 57
click at [1494, 239] on icon at bounding box center [1493, 240] width 15 height 15
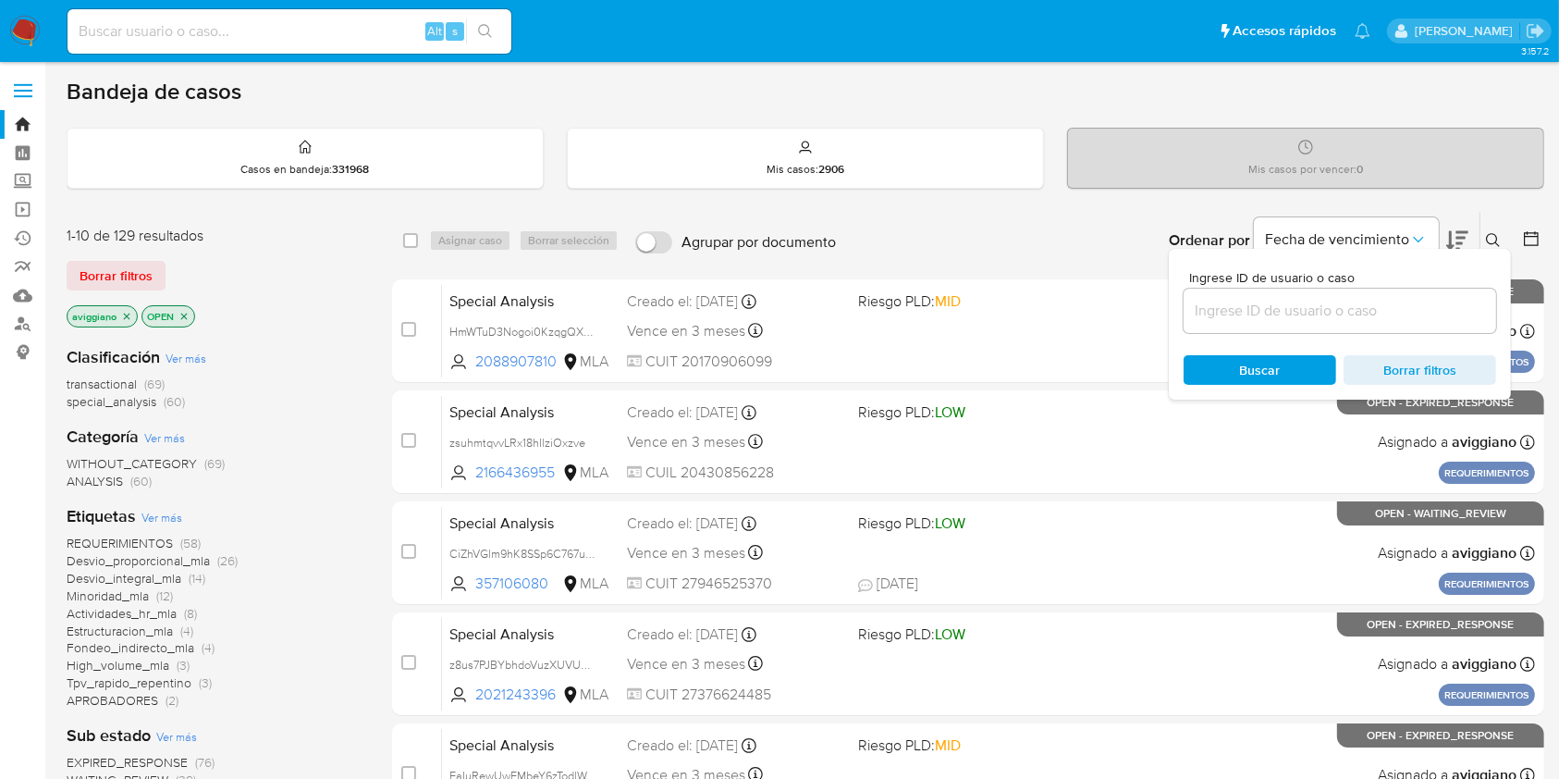
click at [1361, 310] on input at bounding box center [1339, 311] width 313 height 24
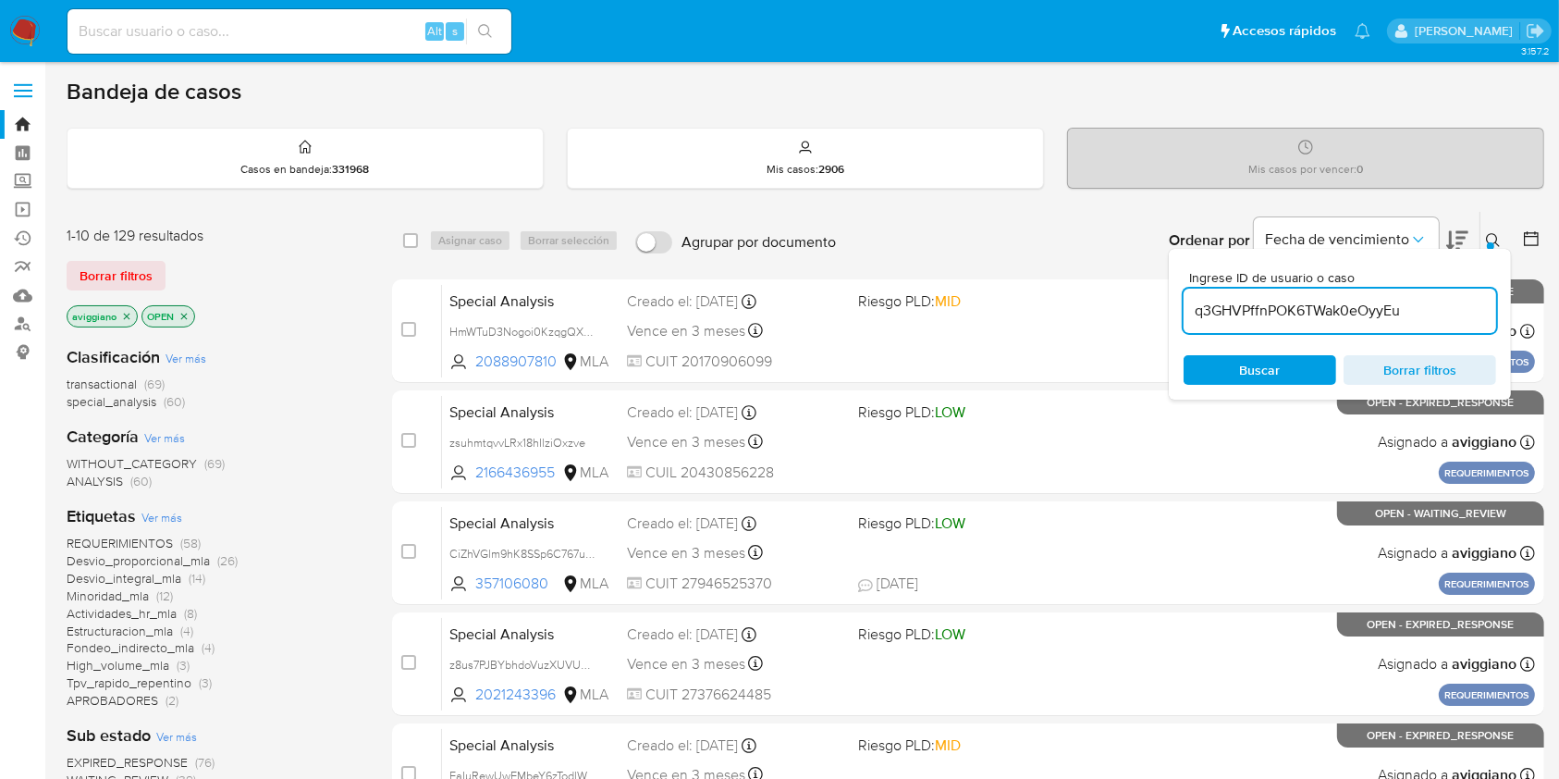
type input "q3GHVPffnPOK6TWak0eOyyEu"
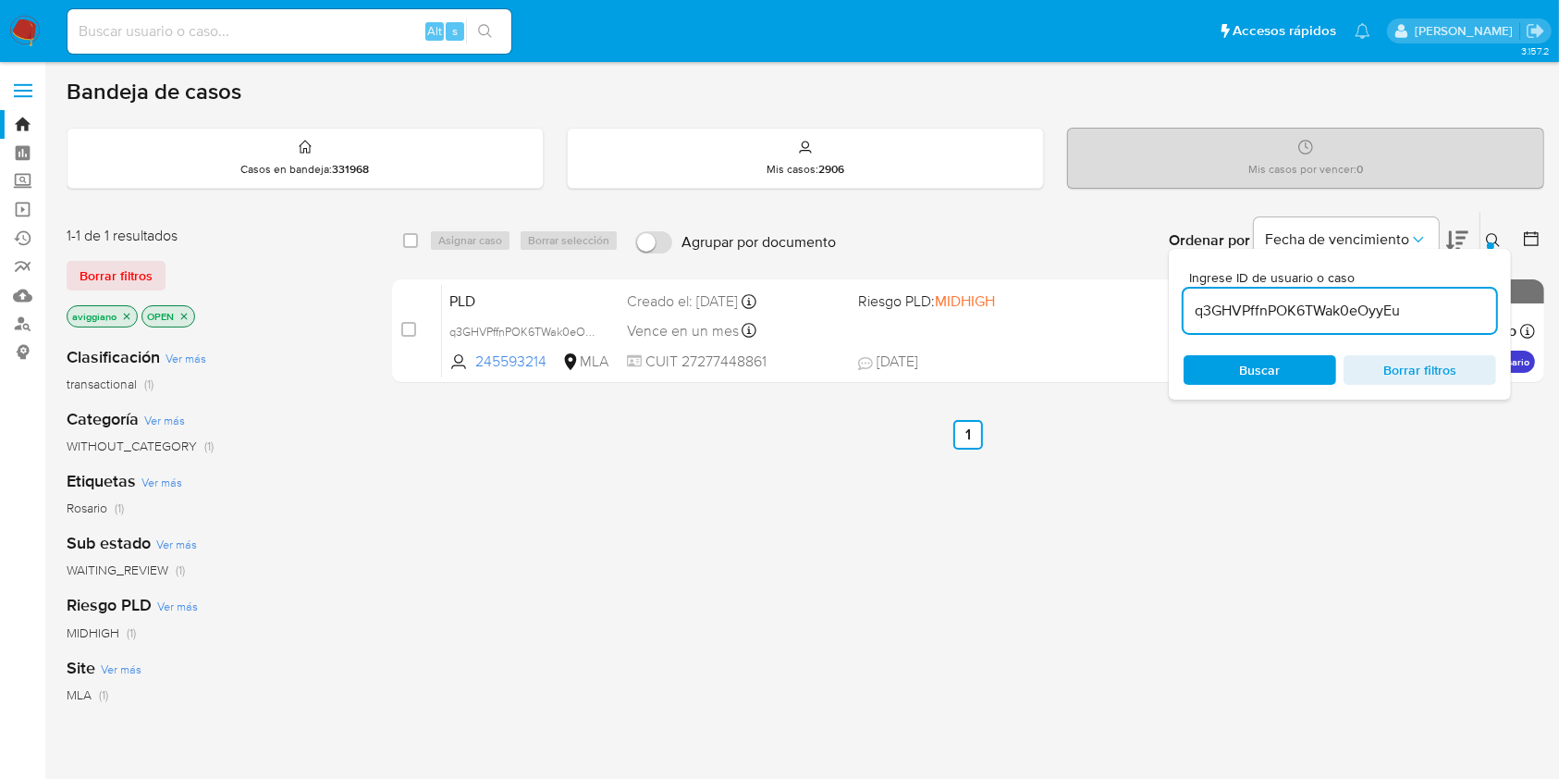
drag, startPoint x: 416, startPoint y: 242, endPoint x: 440, endPoint y: 242, distance: 24.0
click at [415, 243] on input "checkbox" at bounding box center [410, 240] width 15 height 15
checkbox input "true"
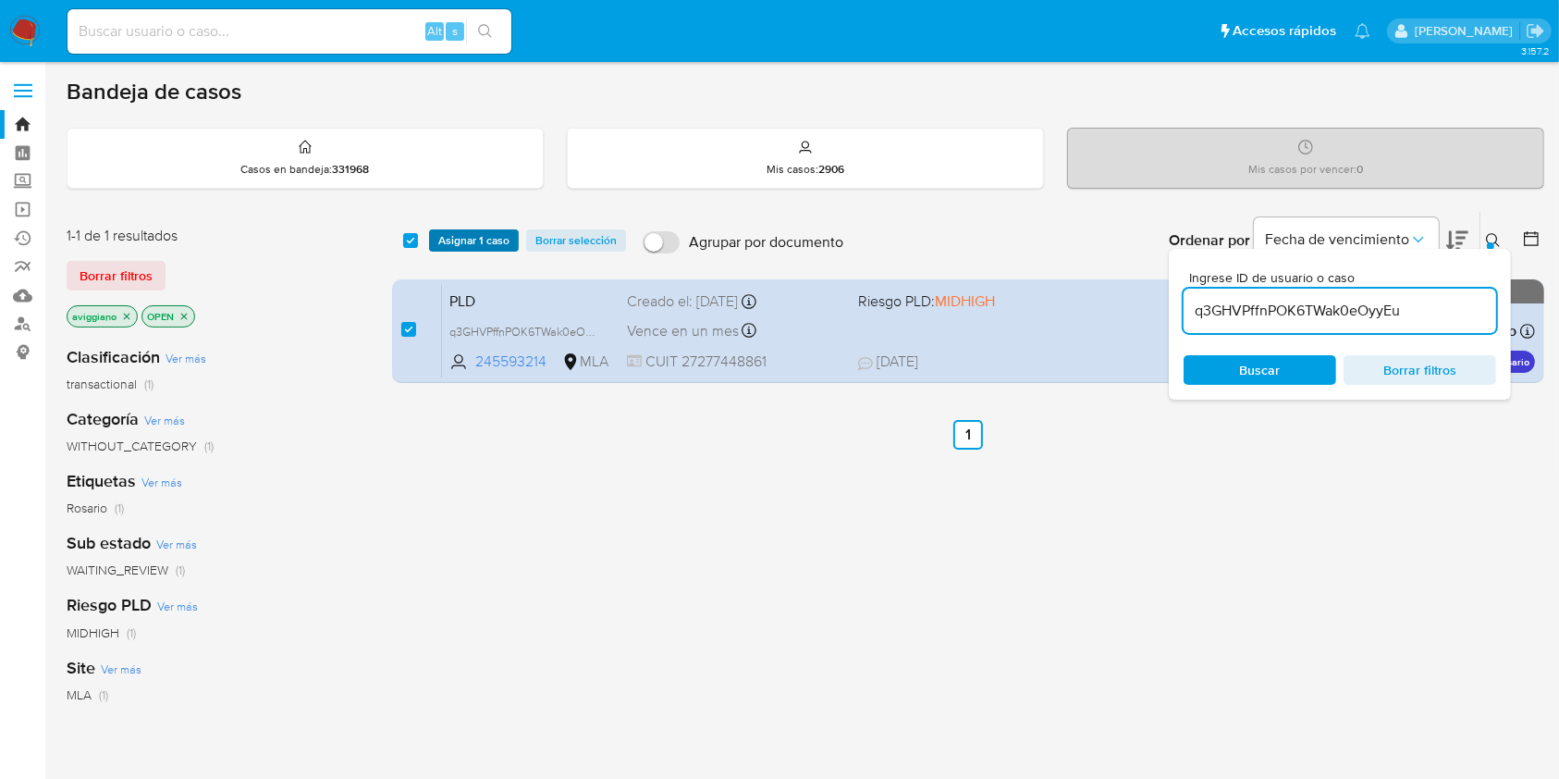
click at [452, 243] on span "Asignar 1 caso" at bounding box center [473, 240] width 71 height 18
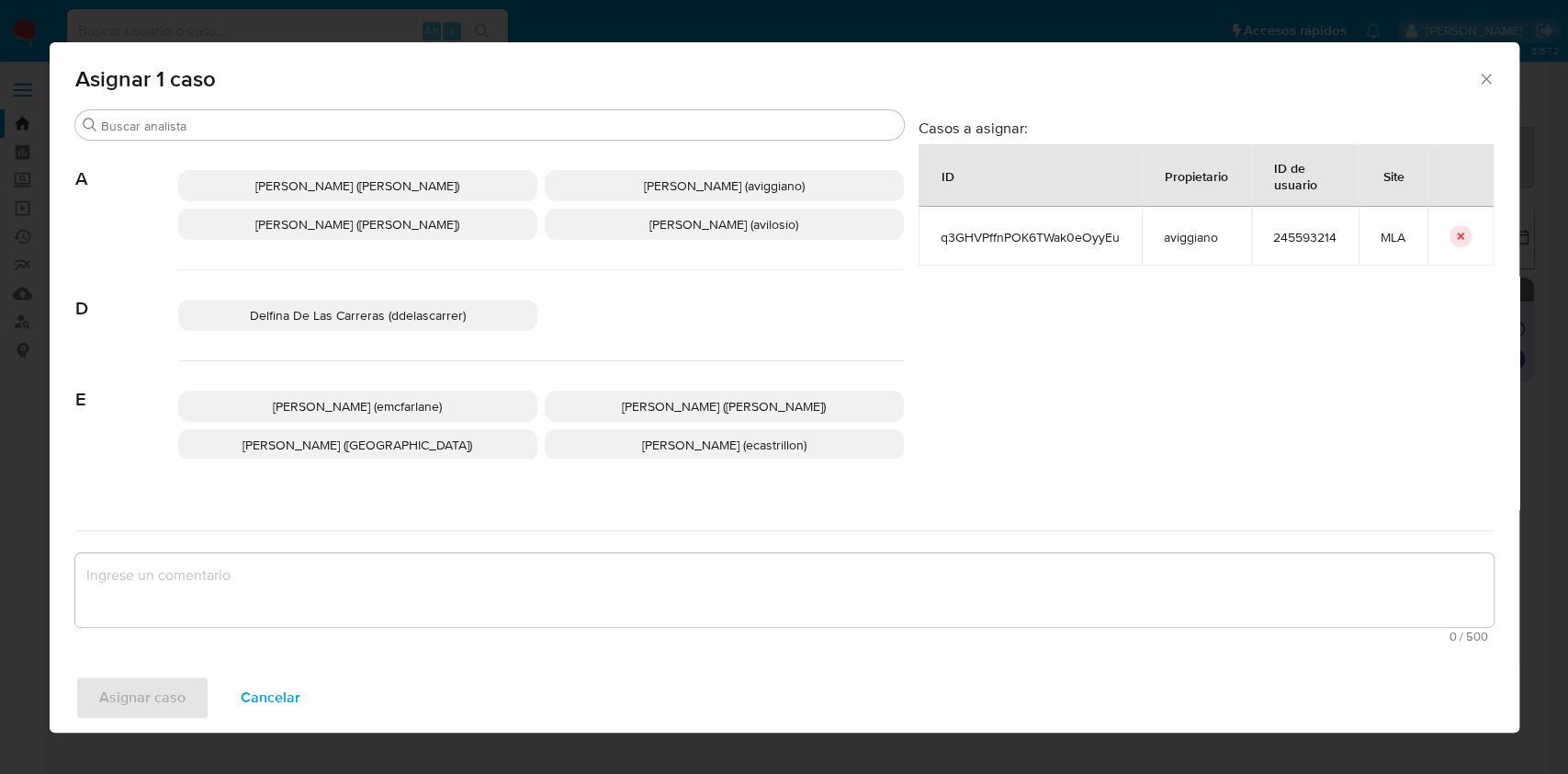
click at [416, 230] on span "Alejandra Alicia Barbieri (alebarbieri)" at bounding box center [357, 224] width 204 height 18
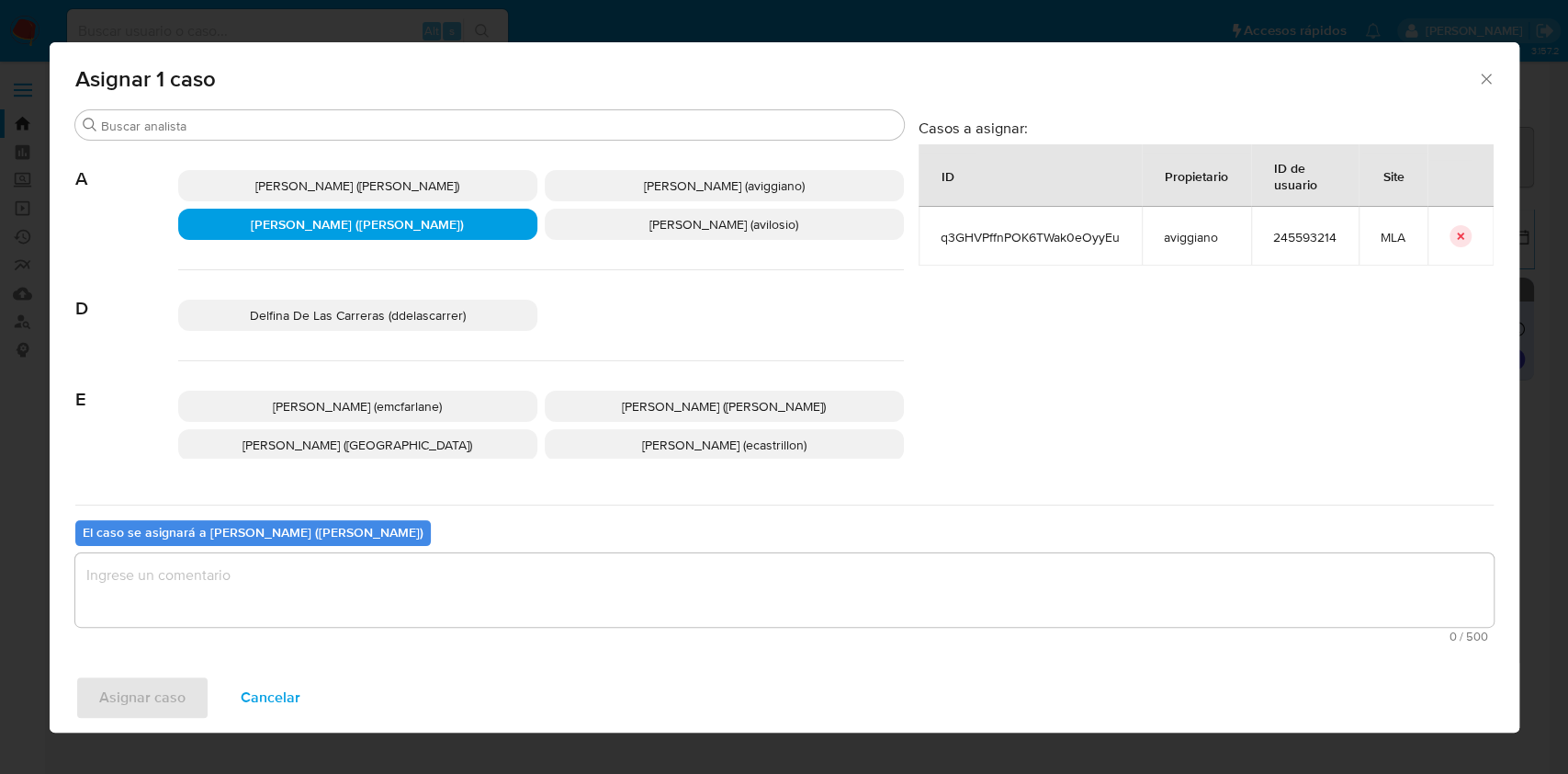
click at [666, 191] on span "Agustina Belen Viggiano (aviggiano)" at bounding box center [724, 186] width 161 height 18
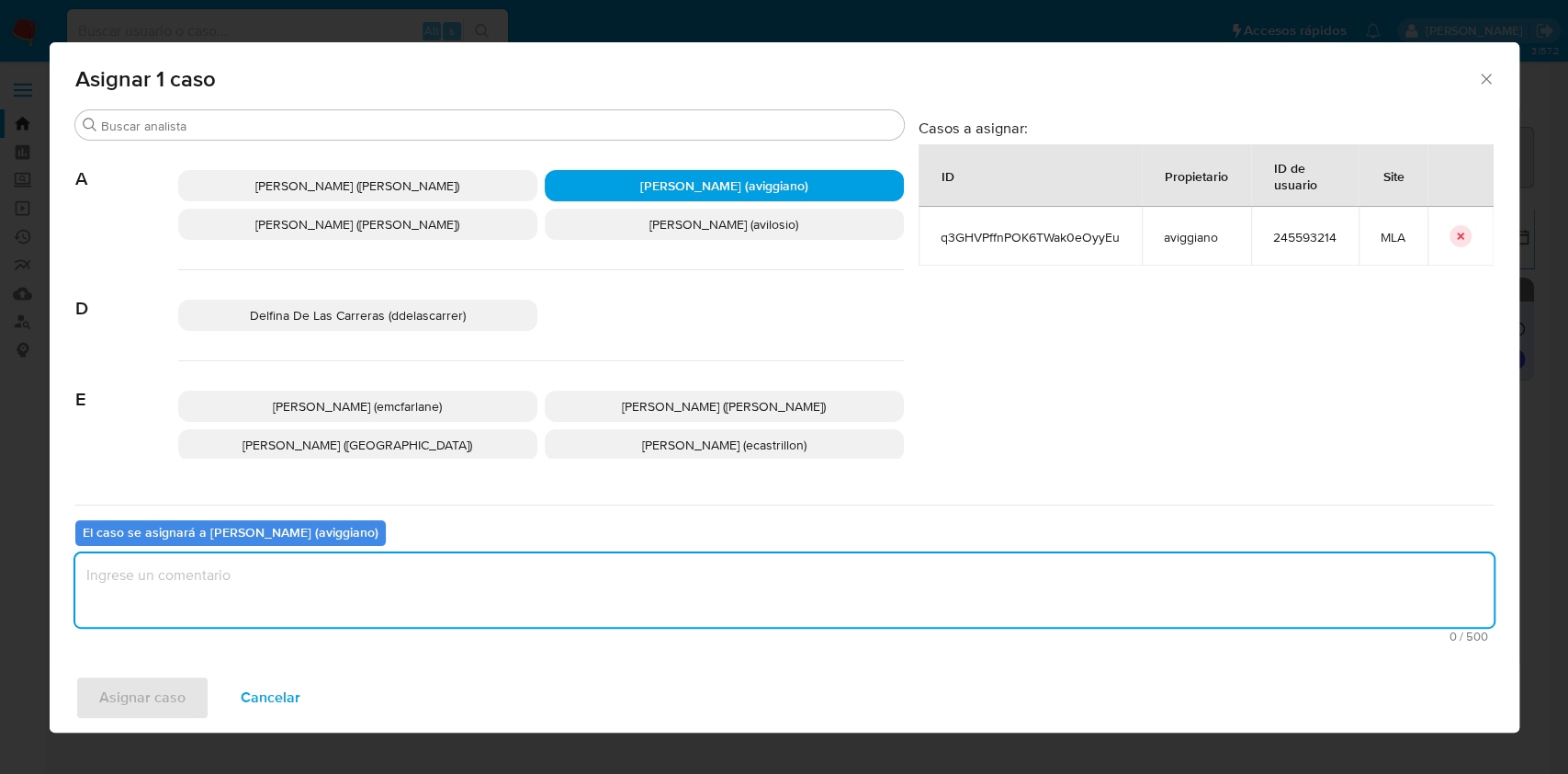
click at [565, 570] on textarea "assign-modal" at bounding box center [785, 590] width 1419 height 74
click at [164, 681] on span "Asignar caso" at bounding box center [142, 697] width 86 height 41
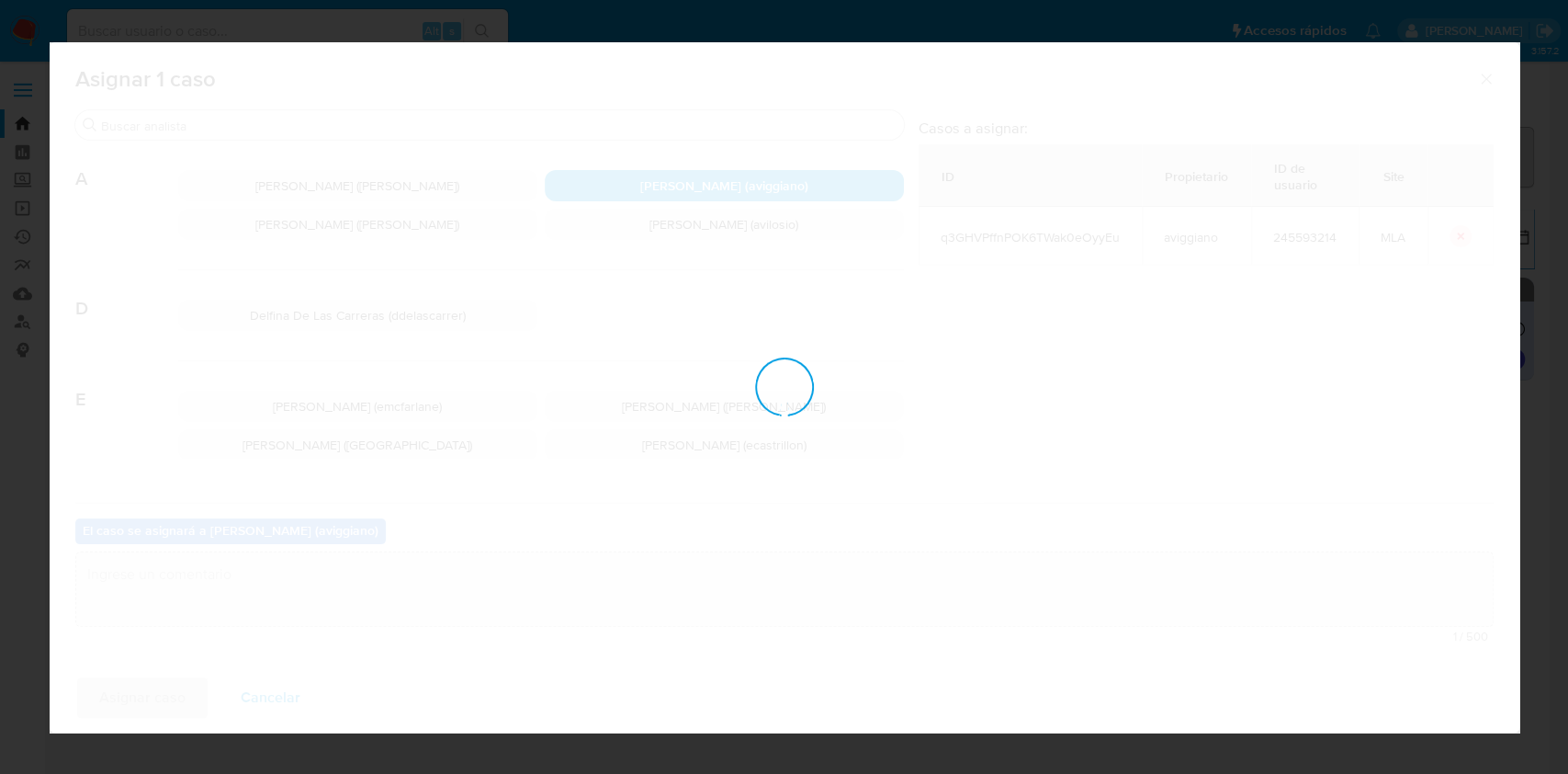
checkbox input "false"
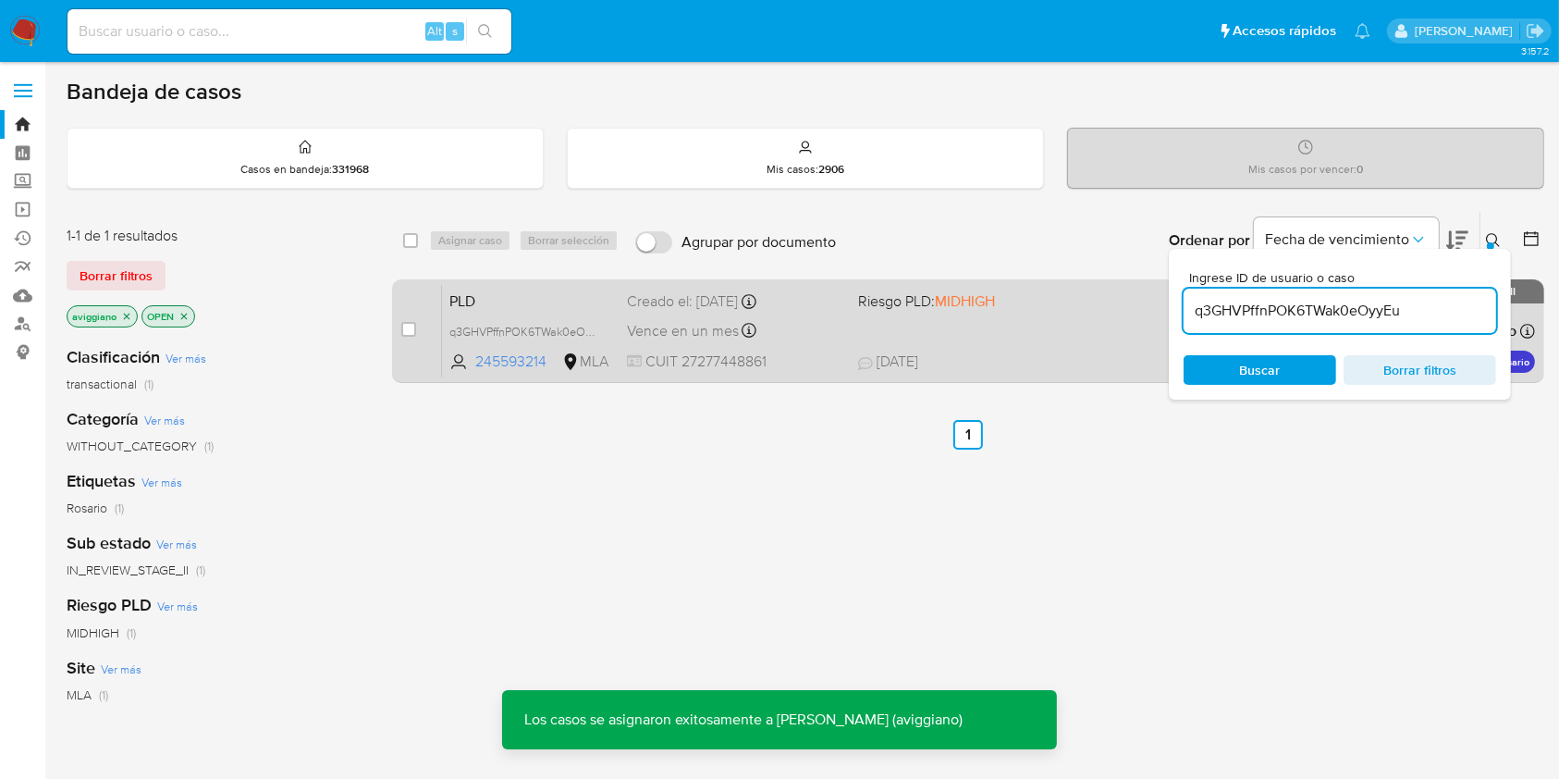
click at [981, 337] on div "PLD q3GHVPffnPOK6TWak0eOyyEu 245593214 MLA Riesgo PLD: MIDHIGH Creado el: 12/08…" at bounding box center [988, 330] width 1093 height 93
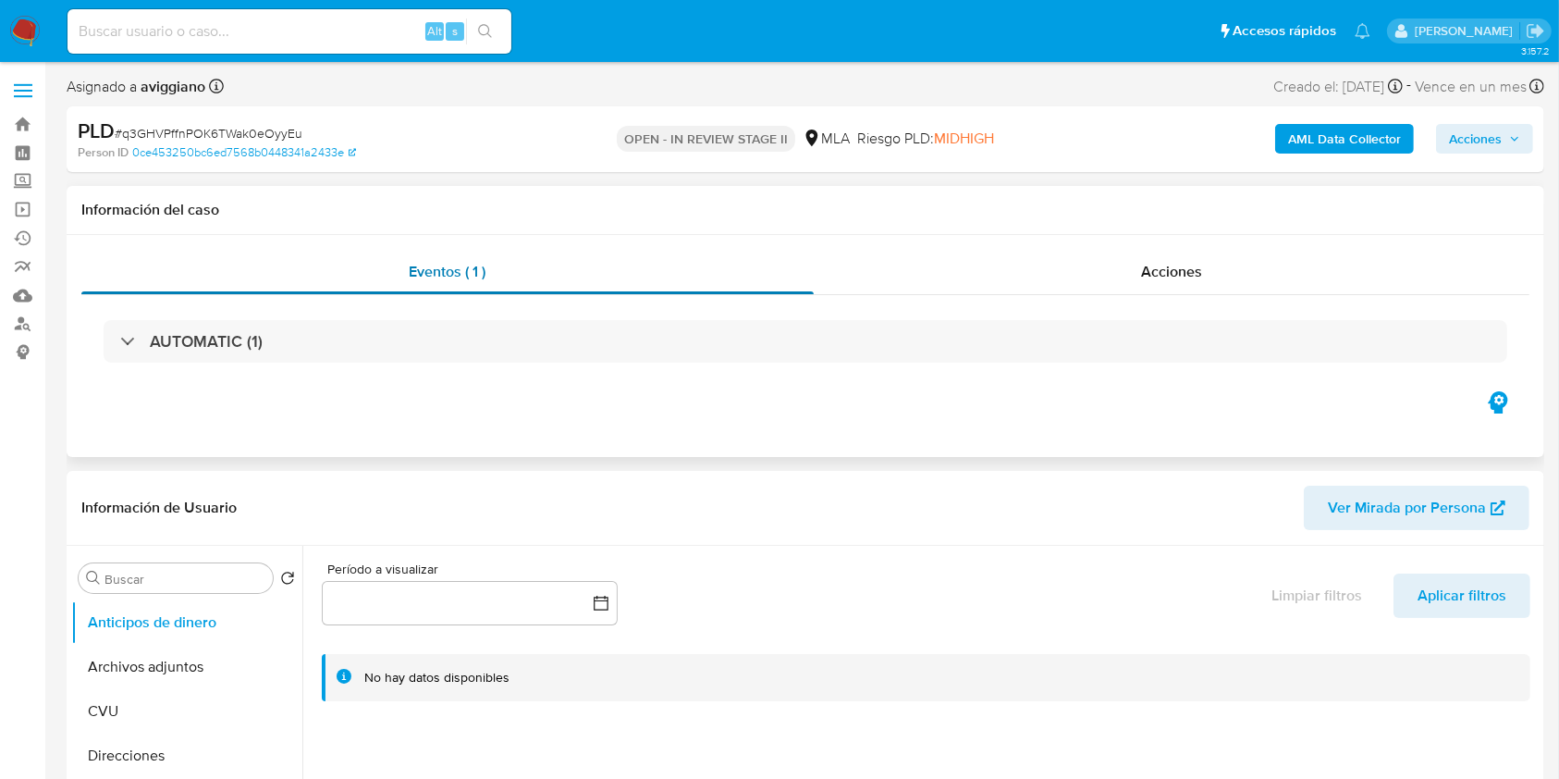
scroll to position [246, 0]
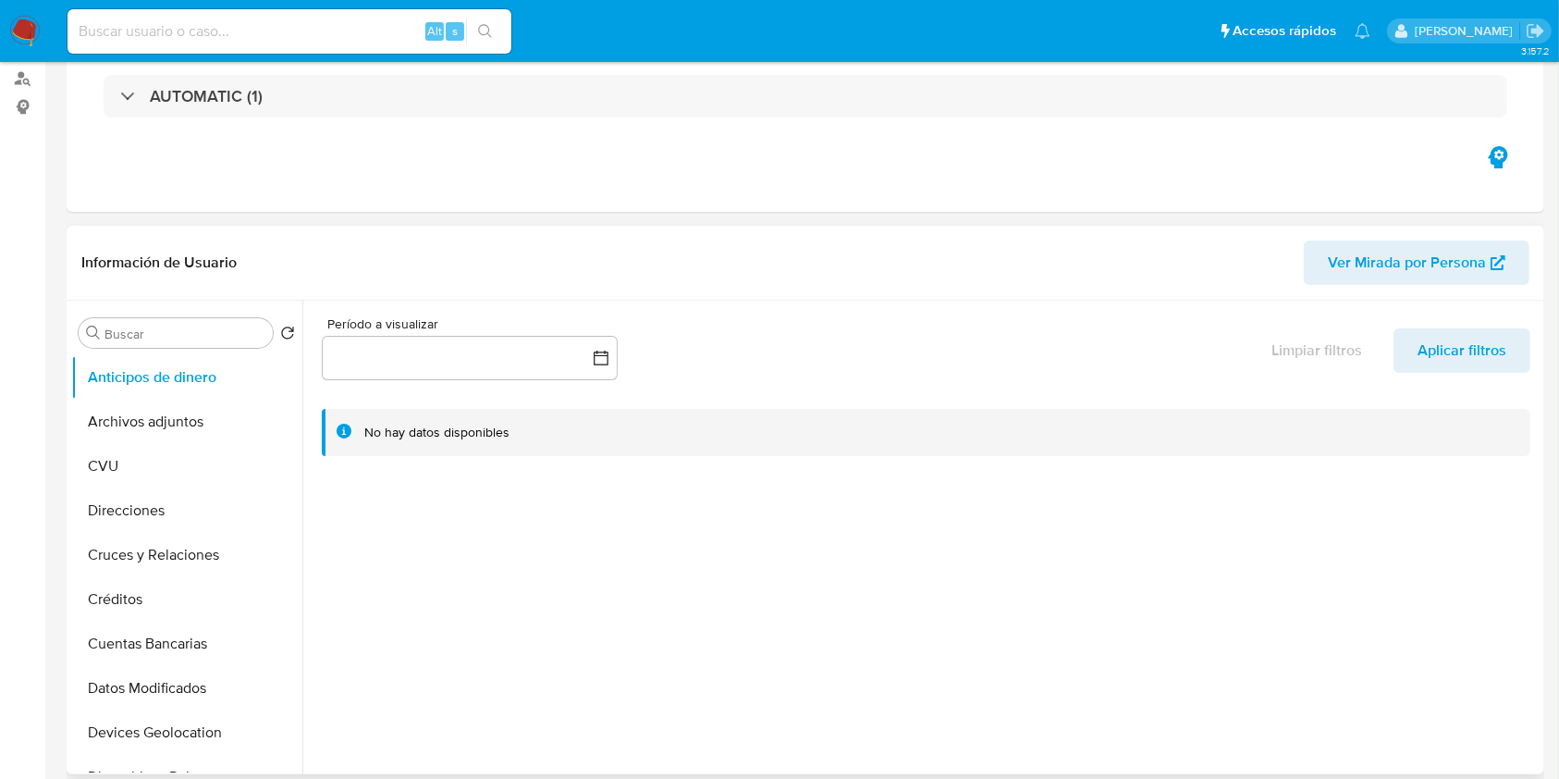
select select "10"
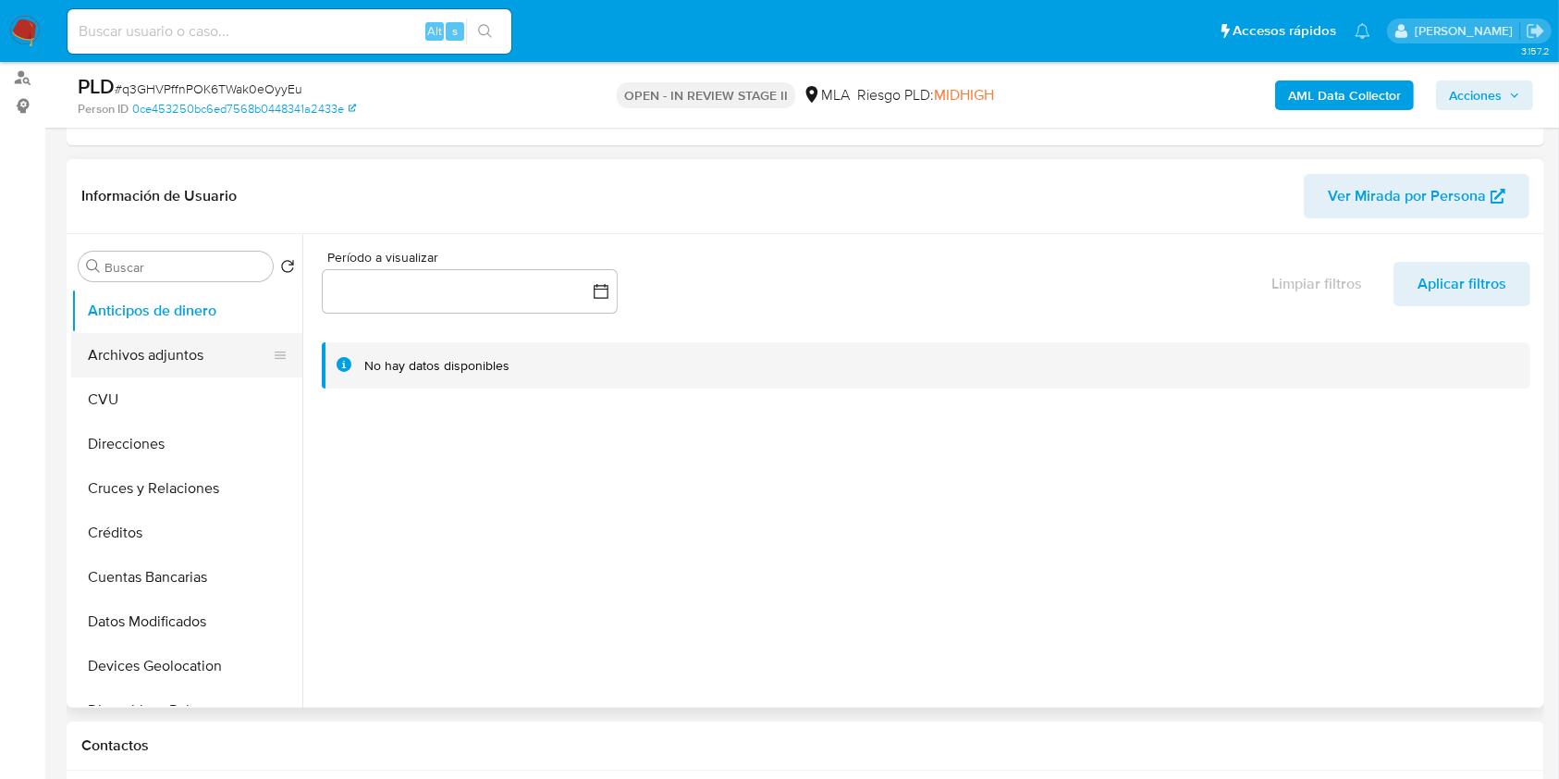
click at [145, 352] on button "Archivos adjuntos" at bounding box center [179, 355] width 216 height 44
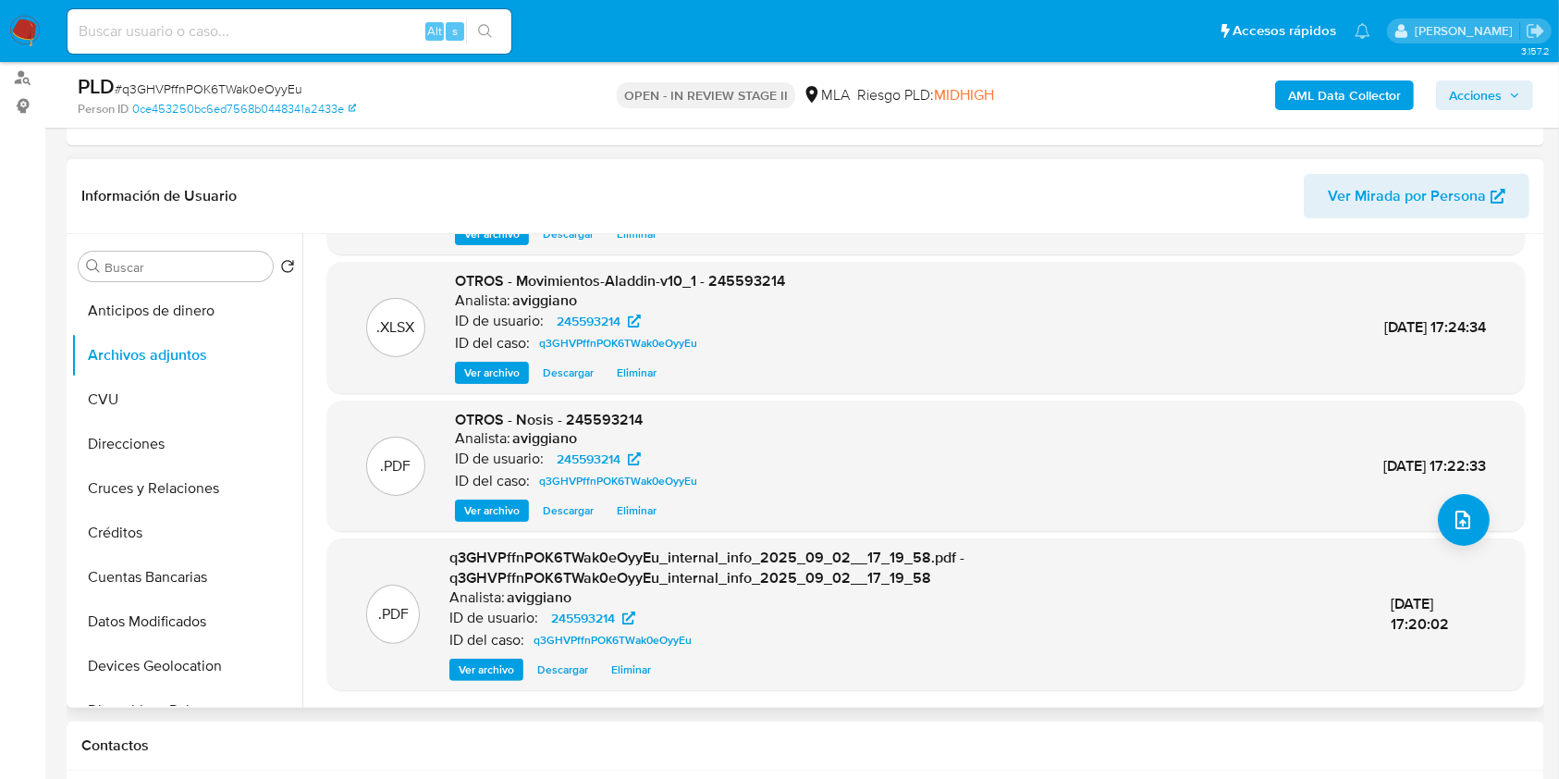
scroll to position [176, 0]
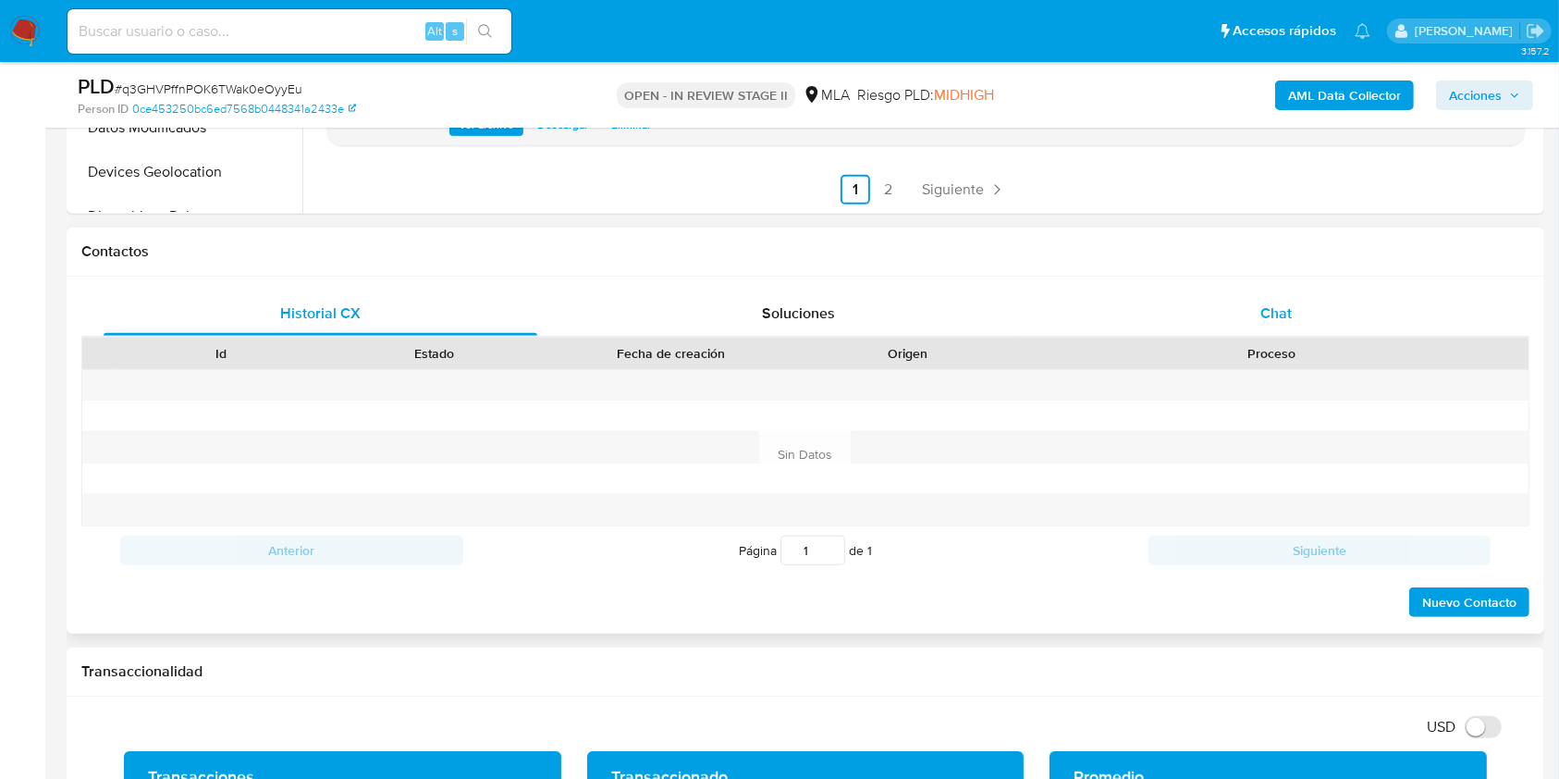
click at [1265, 329] on div "Chat" at bounding box center [1277, 313] width 434 height 44
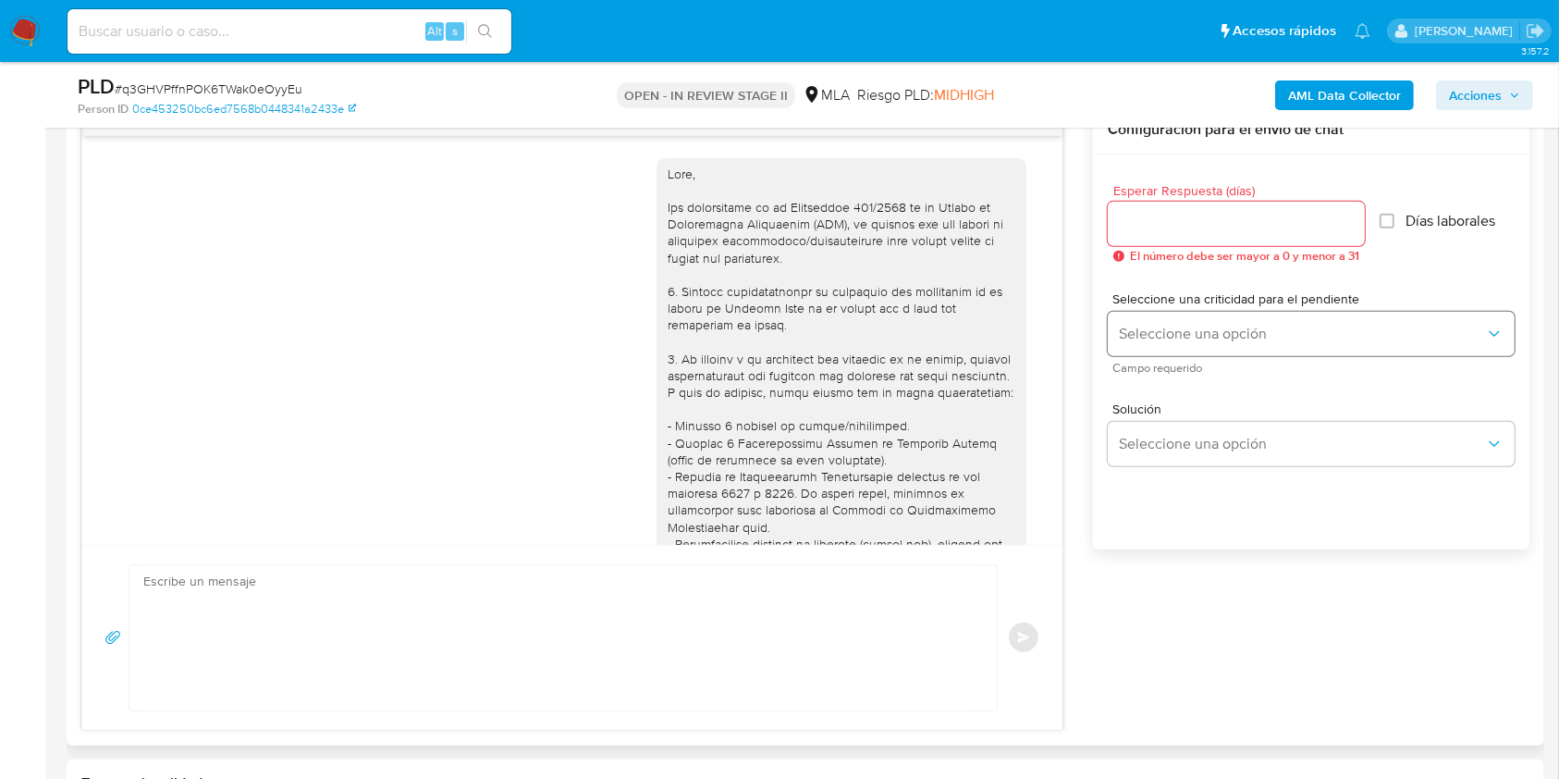
scroll to position [758, 0]
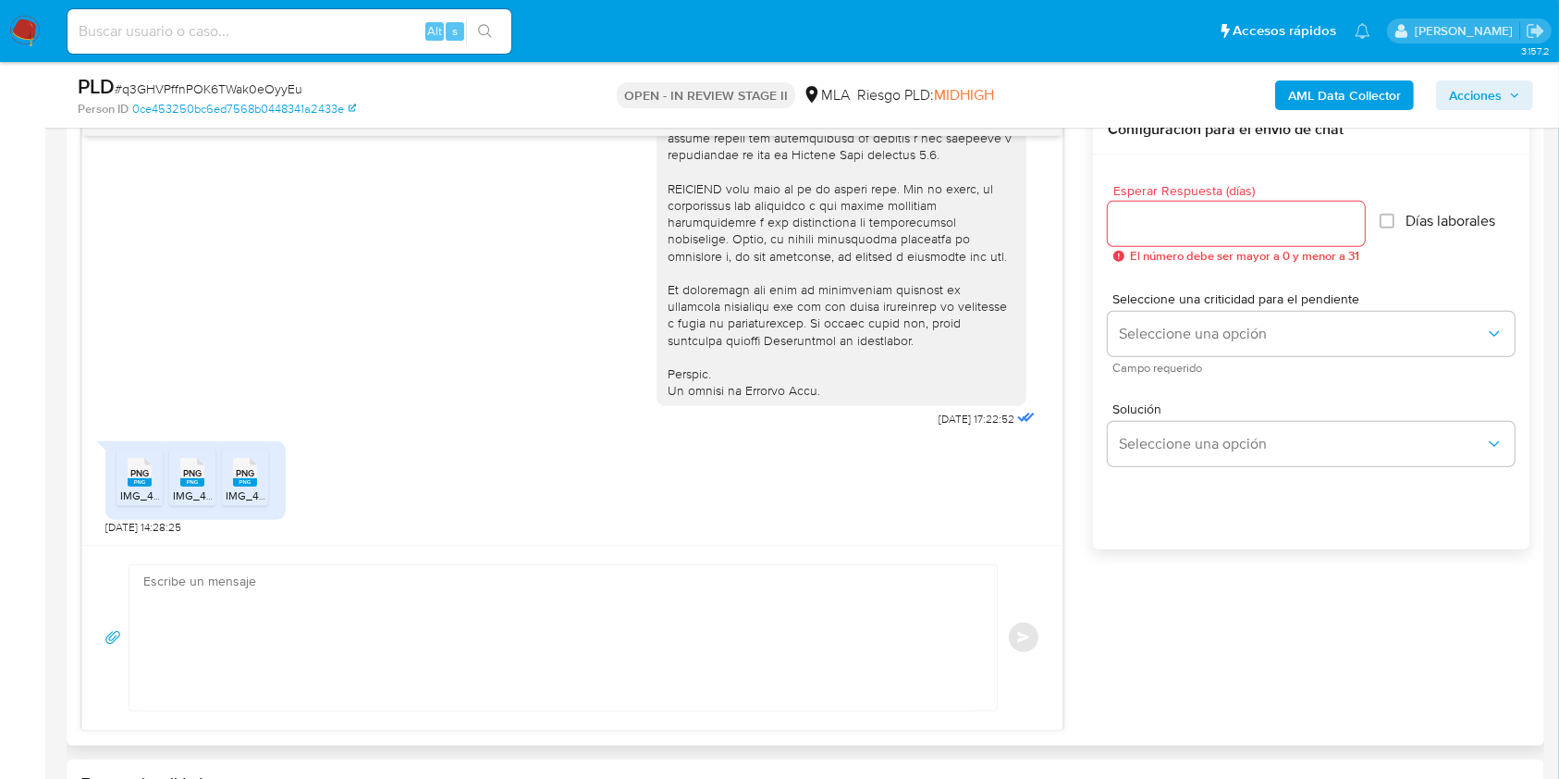
click at [713, 631] on textarea at bounding box center [558, 637] width 830 height 145
click at [608, 626] on textarea at bounding box center [558, 637] width 830 height 145
paste textarea "Hola XXX, Muchas gracias por la respuesta. Analizamos tu caso y notamos que la …"
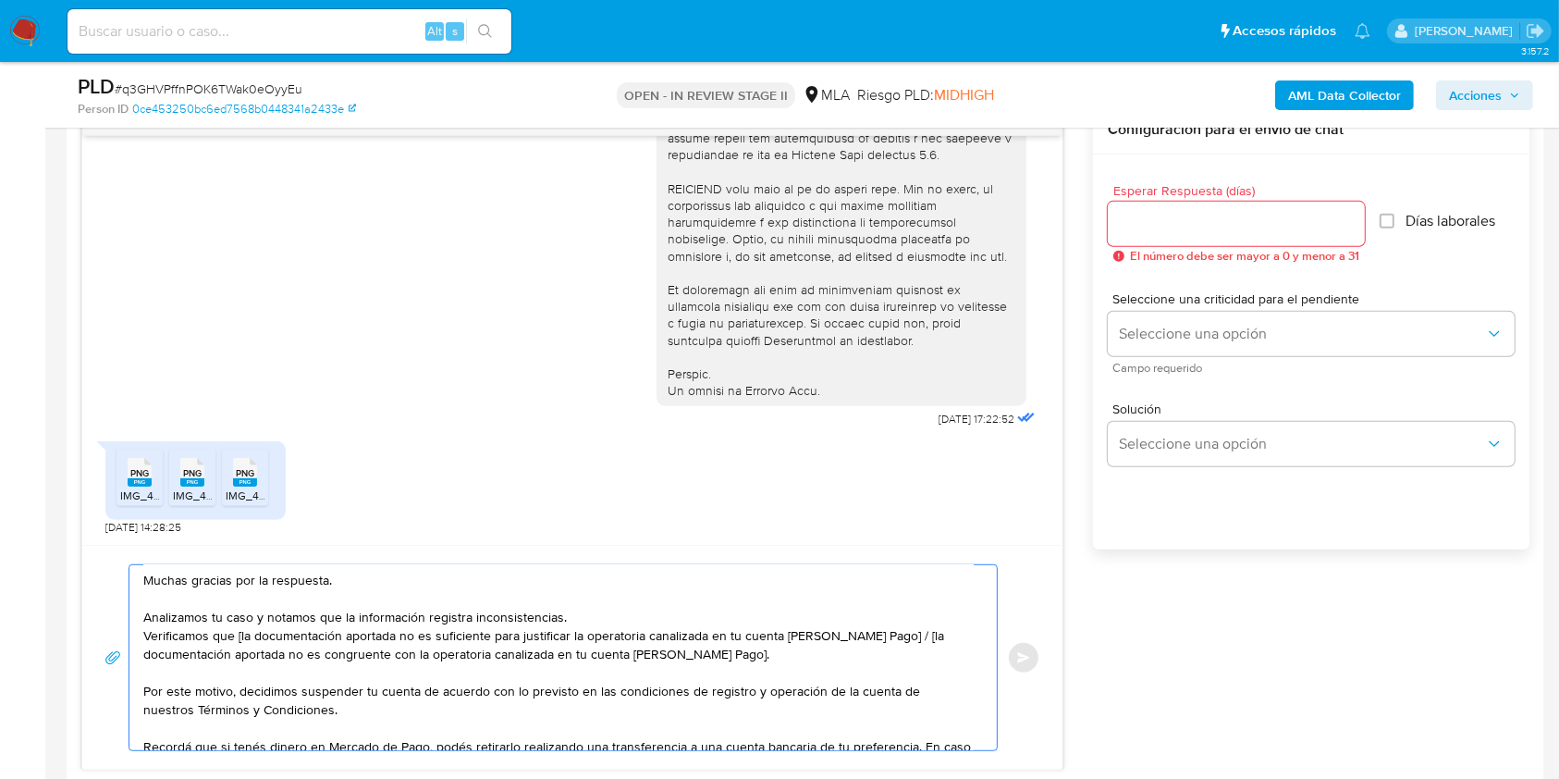
scroll to position [0, 0]
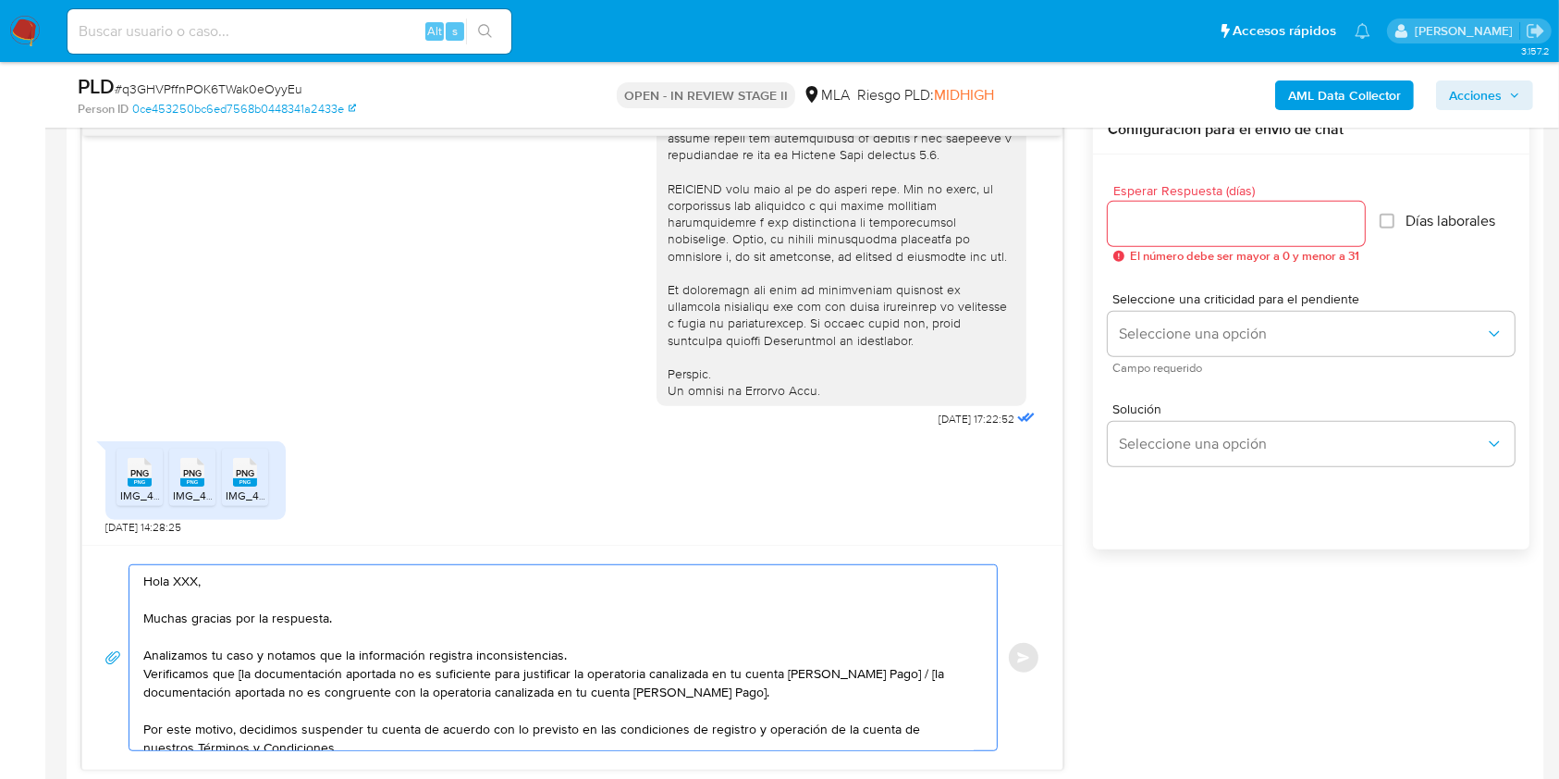
click at [181, 588] on textarea "Hola XXX, Muchas gracias por la respuesta. Analizamos tu caso y notamos que la …" at bounding box center [558, 657] width 830 height 185
click at [182, 583] on textarea "Hola XXX, Muchas gracias por la respuesta. Analizamos tu caso y notamos que la …" at bounding box center [558, 657] width 830 height 185
click at [242, 678] on textarea "Hola, Muchas gracias por la respuesta. Analizamos tu caso y notamos que la info…" at bounding box center [558, 657] width 830 height 185
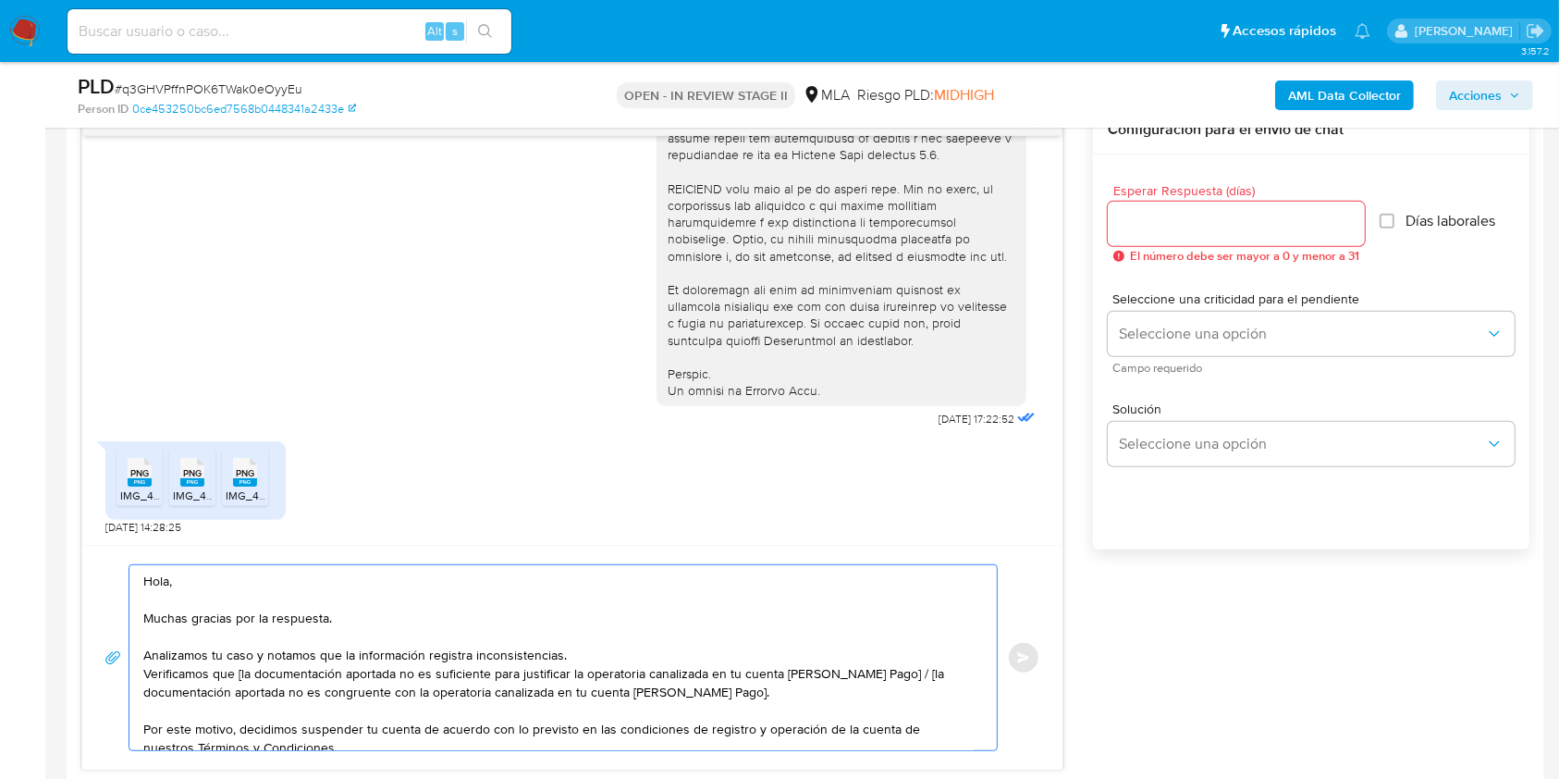
click at [237, 669] on textarea "Hola, Muchas gracias por la respuesta. Analizamos tu caso y notamos que la info…" at bounding box center [558, 657] width 830 height 185
click at [881, 684] on textarea "Hola, Muchas gracias por la respuesta. Analizamos tu caso y notamos que la info…" at bounding box center [558, 657] width 830 height 185
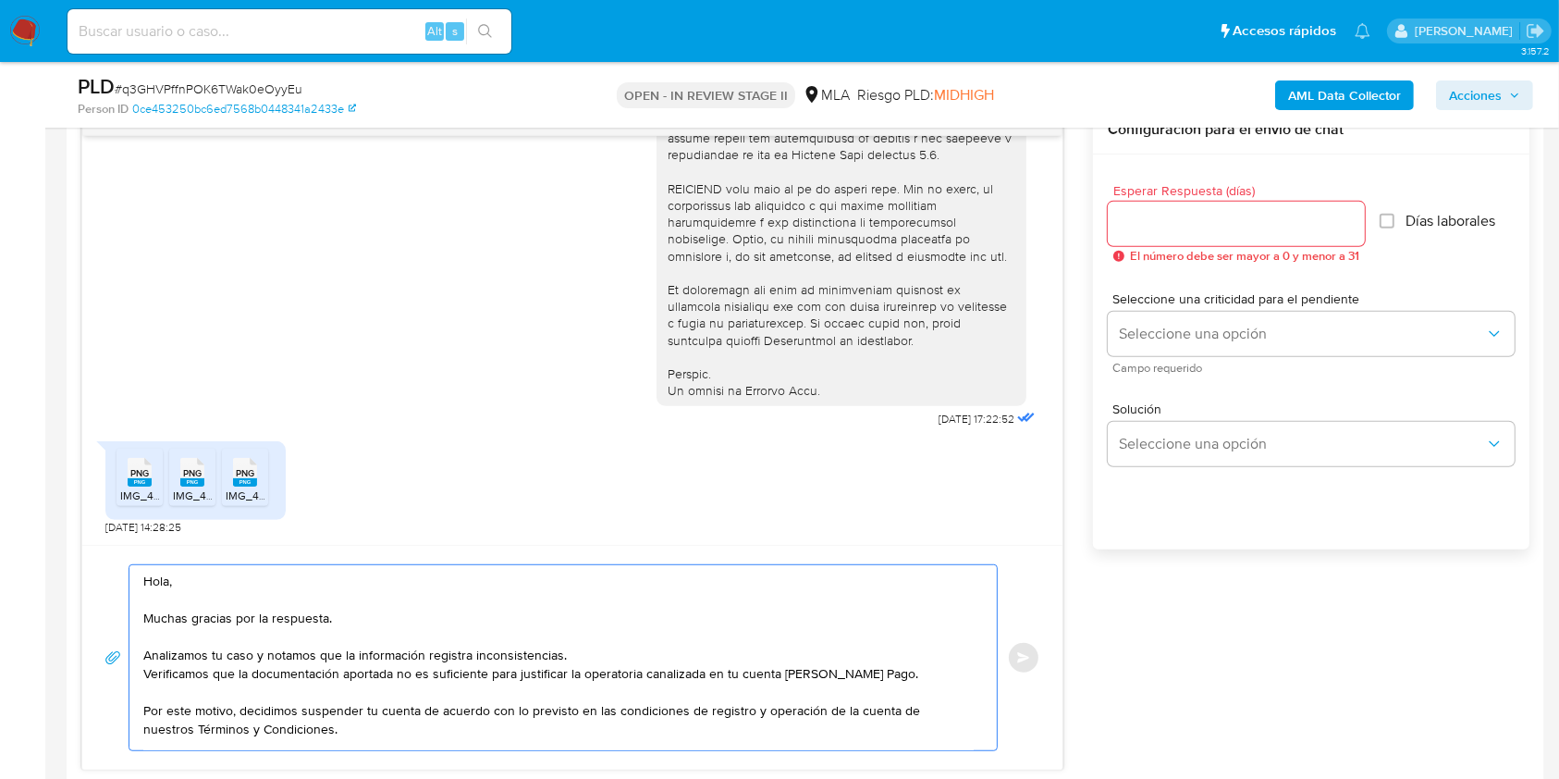
type textarea "Hola, Muchas gracias por la respuesta. Analizamos tu caso y notamos que la info…"
click at [1308, 215] on input "Esperar Respuesta (días)" at bounding box center [1236, 224] width 257 height 24
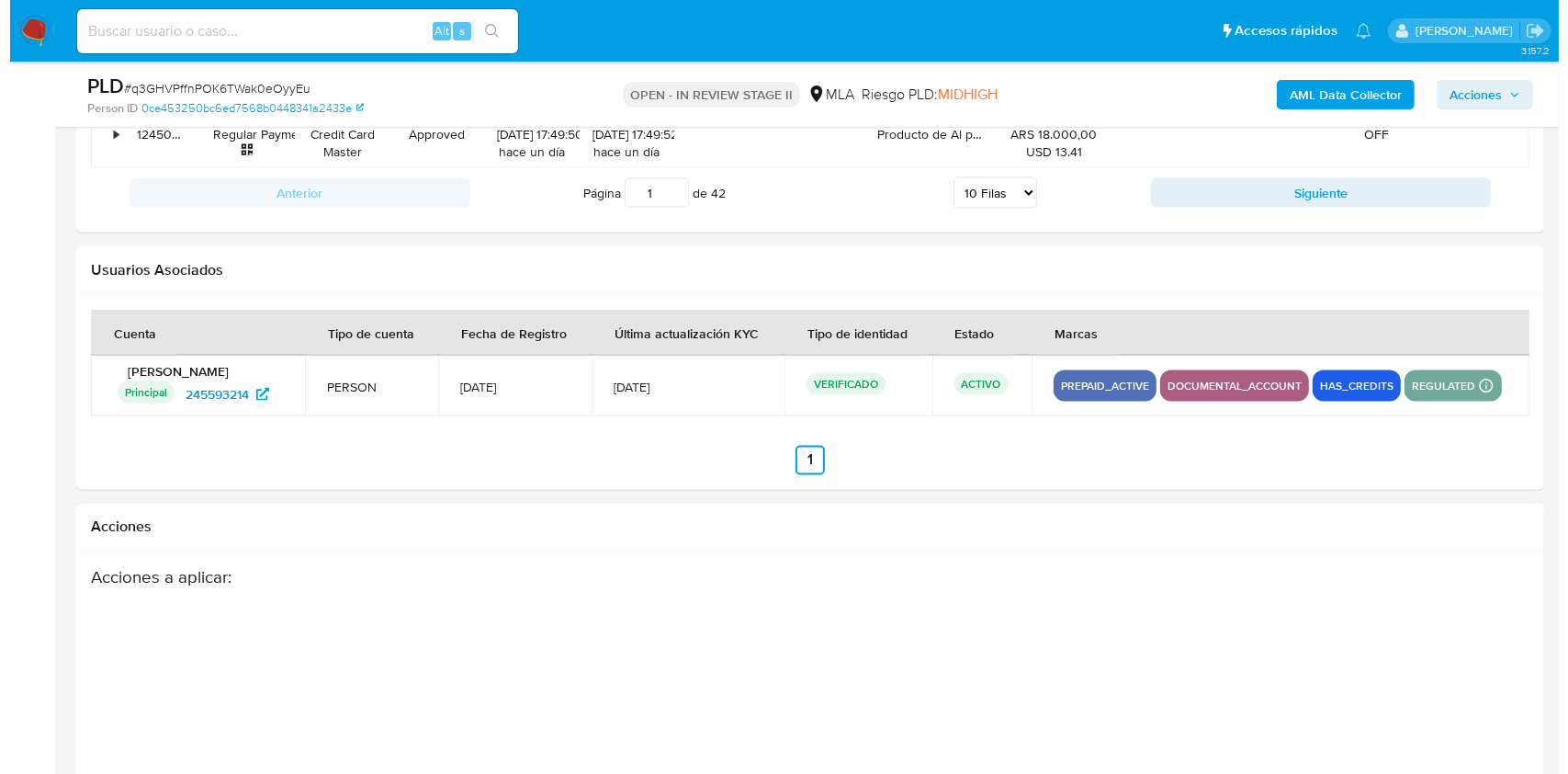
scroll to position [3184, 0]
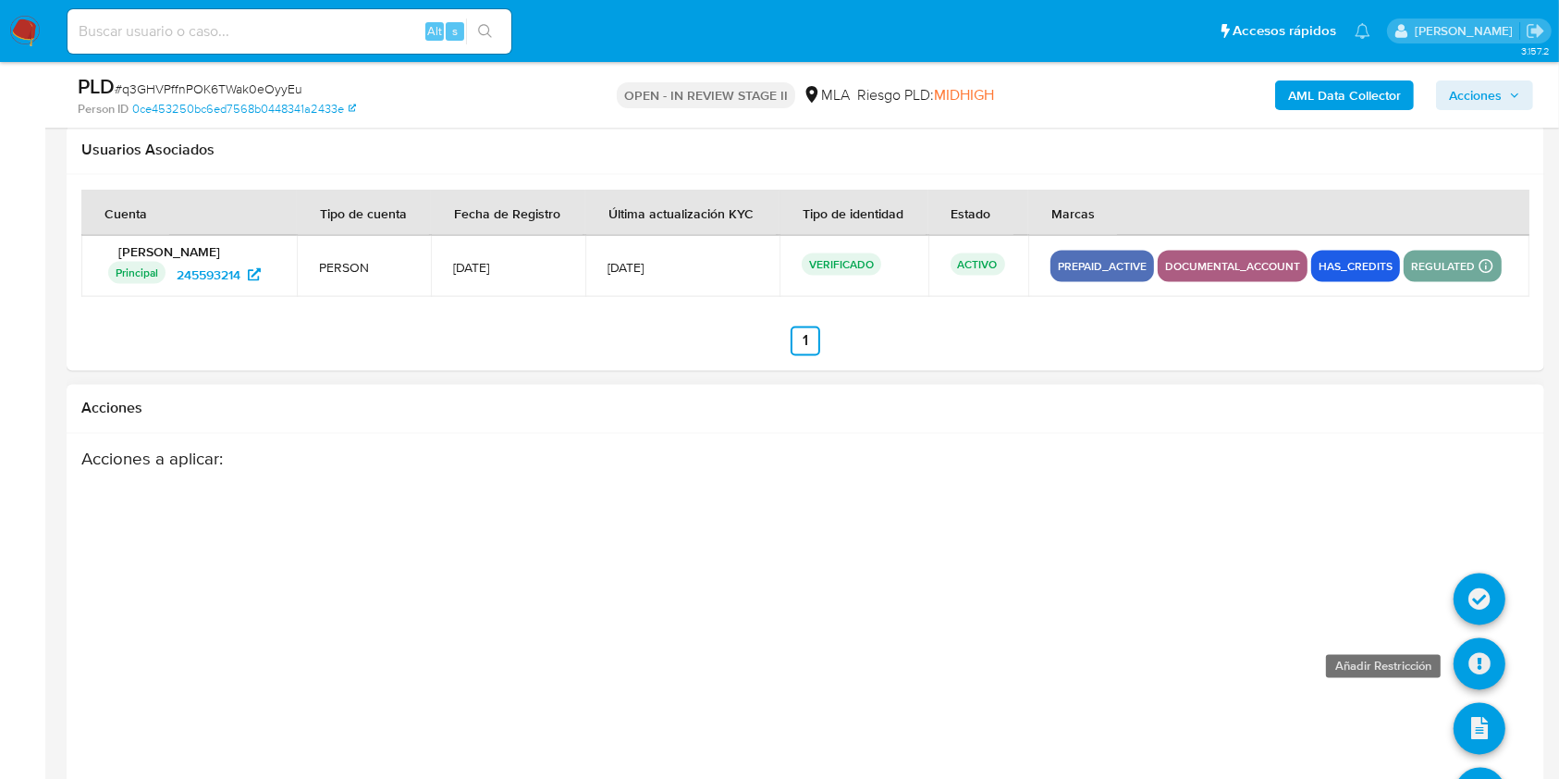
type input "0"
click at [1480, 669] on icon at bounding box center [1479, 664] width 52 height 52
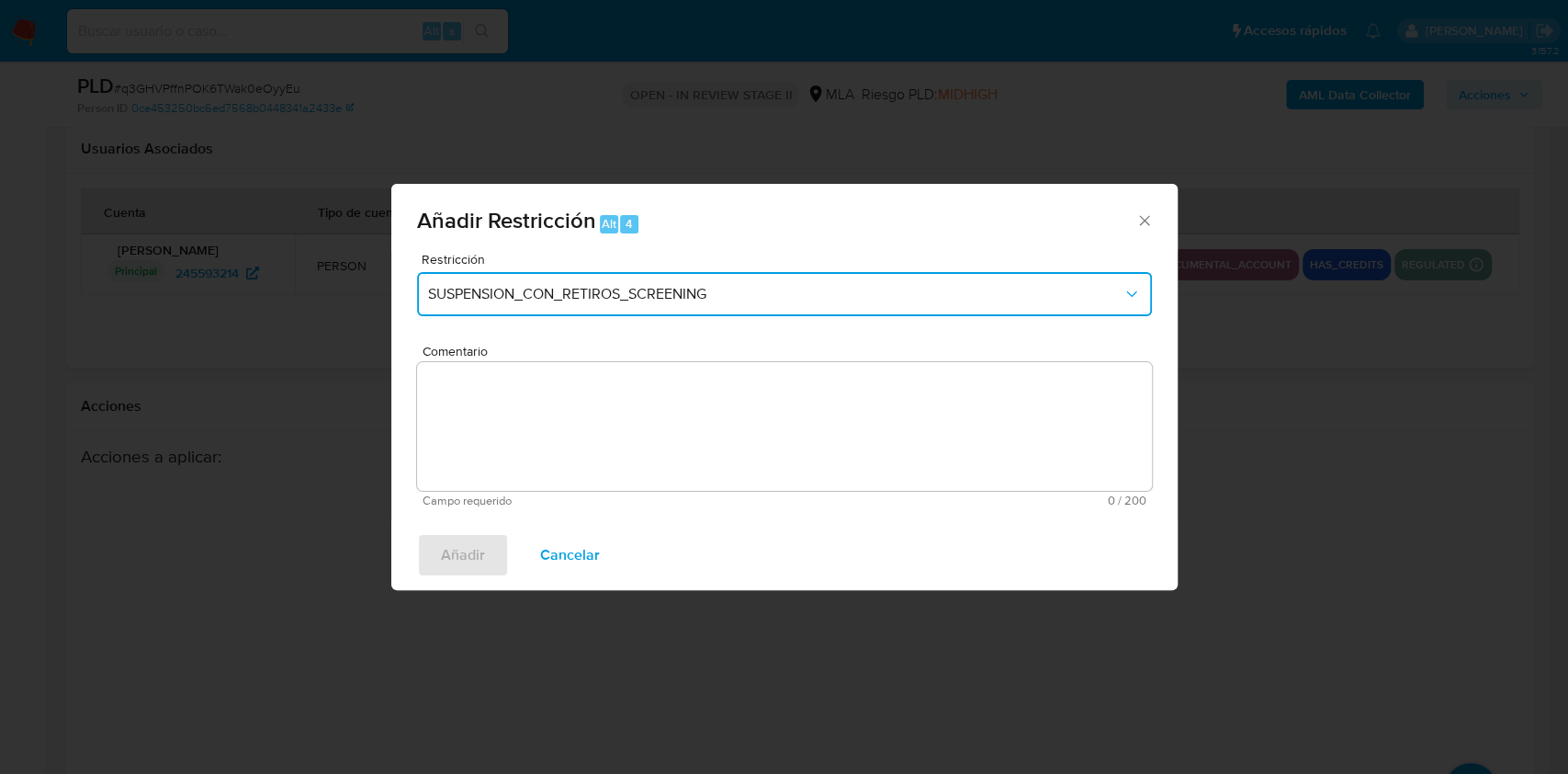
click at [643, 283] on button "SUSPENSION_CON_RETIROS_SCREENING" at bounding box center [785, 294] width 735 height 44
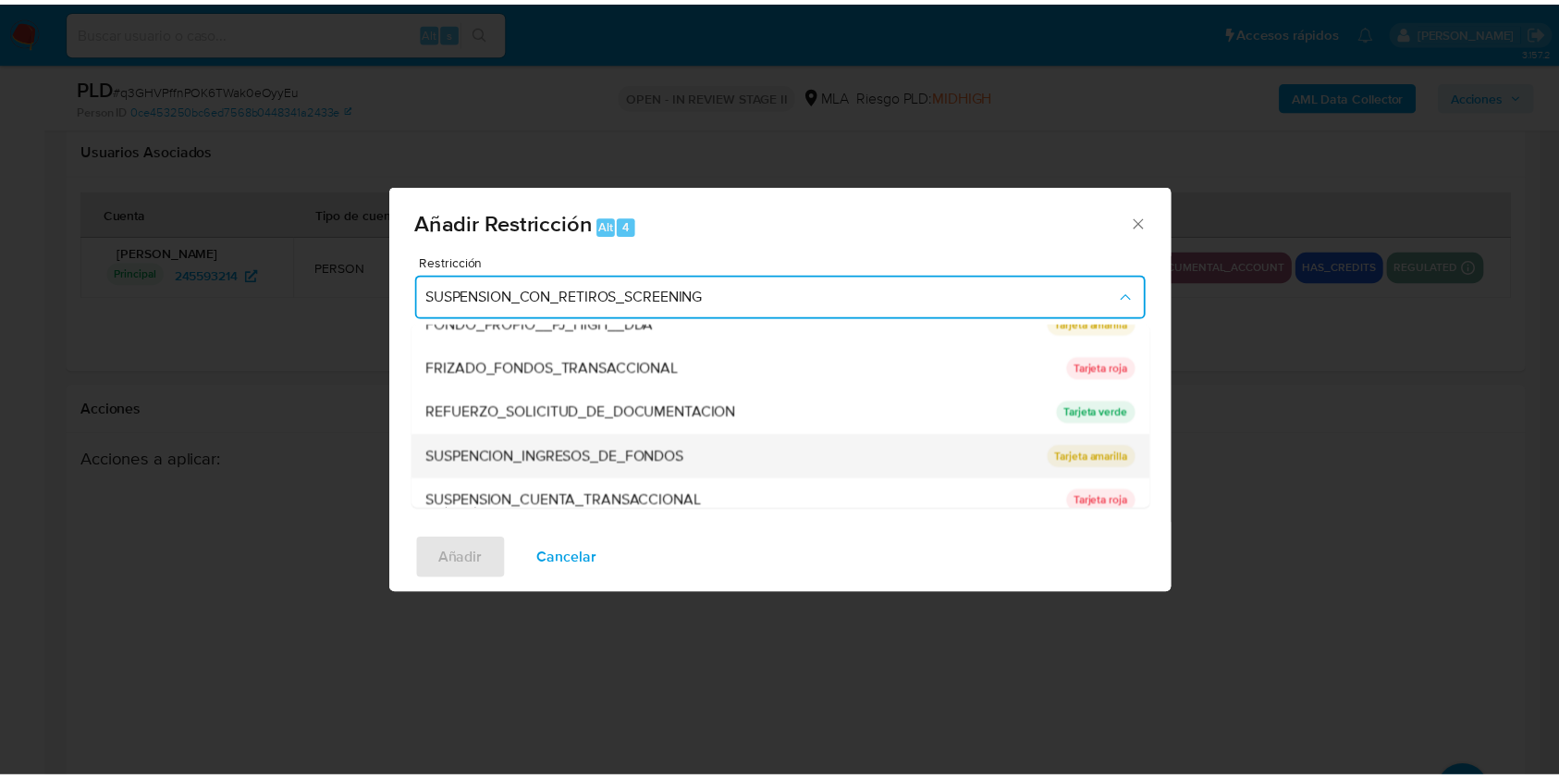
scroll to position [370, 0]
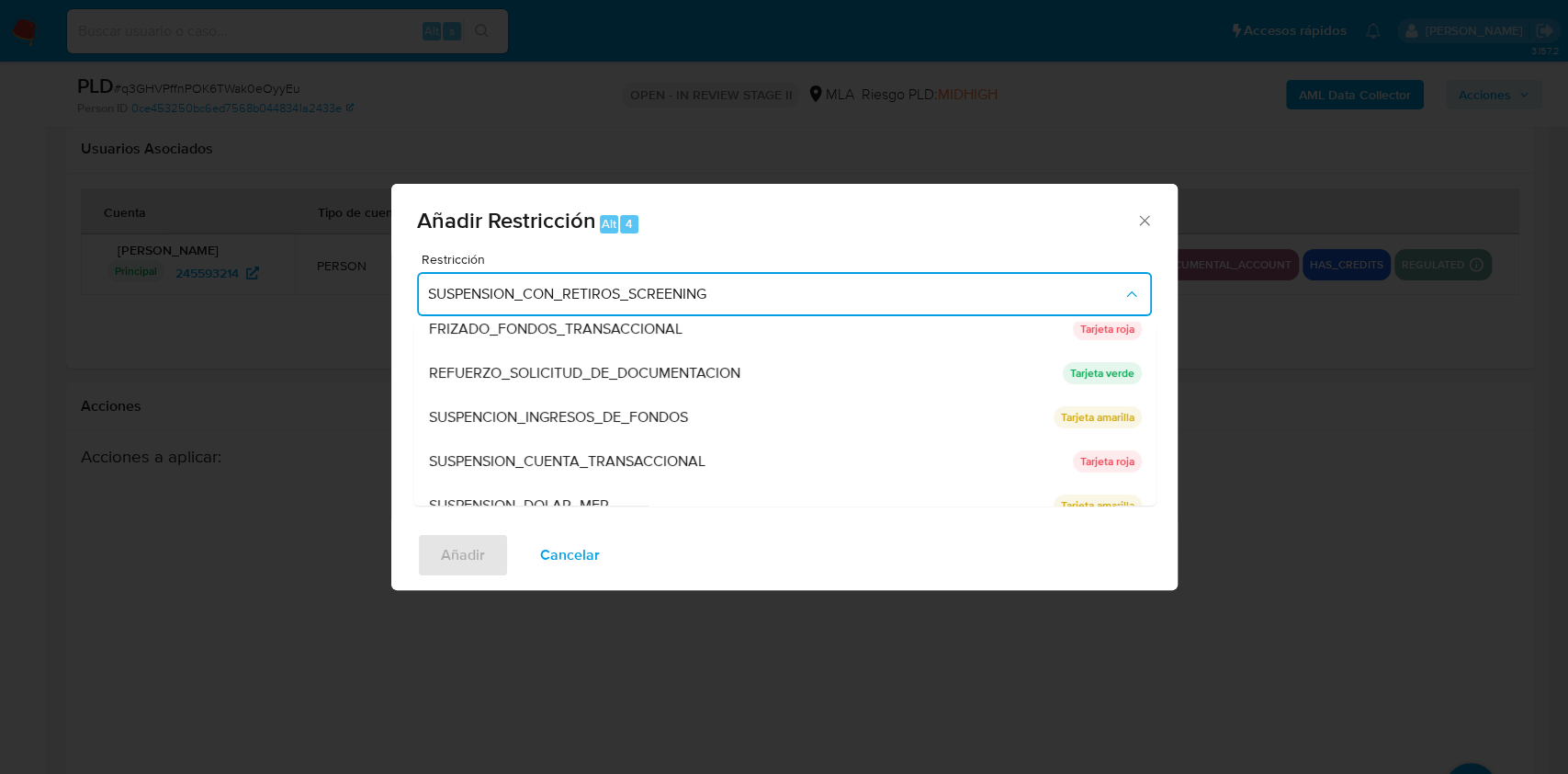
click at [500, 457] on span "SUSPENSION_CUENTA_TRANSACCIONAL" at bounding box center [566, 461] width 276 height 18
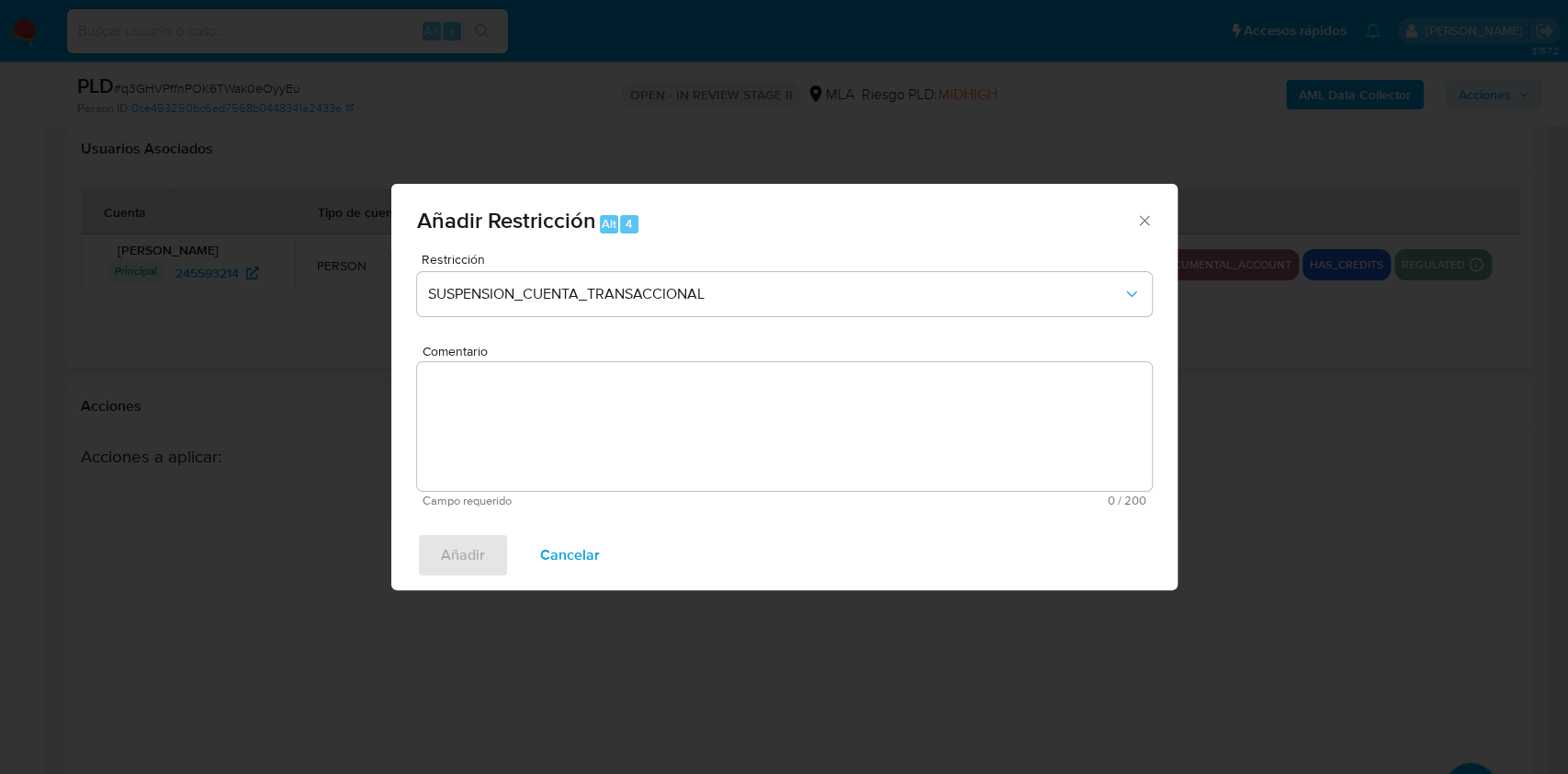
click at [494, 444] on textarea "Comentario" at bounding box center [785, 425] width 735 height 128
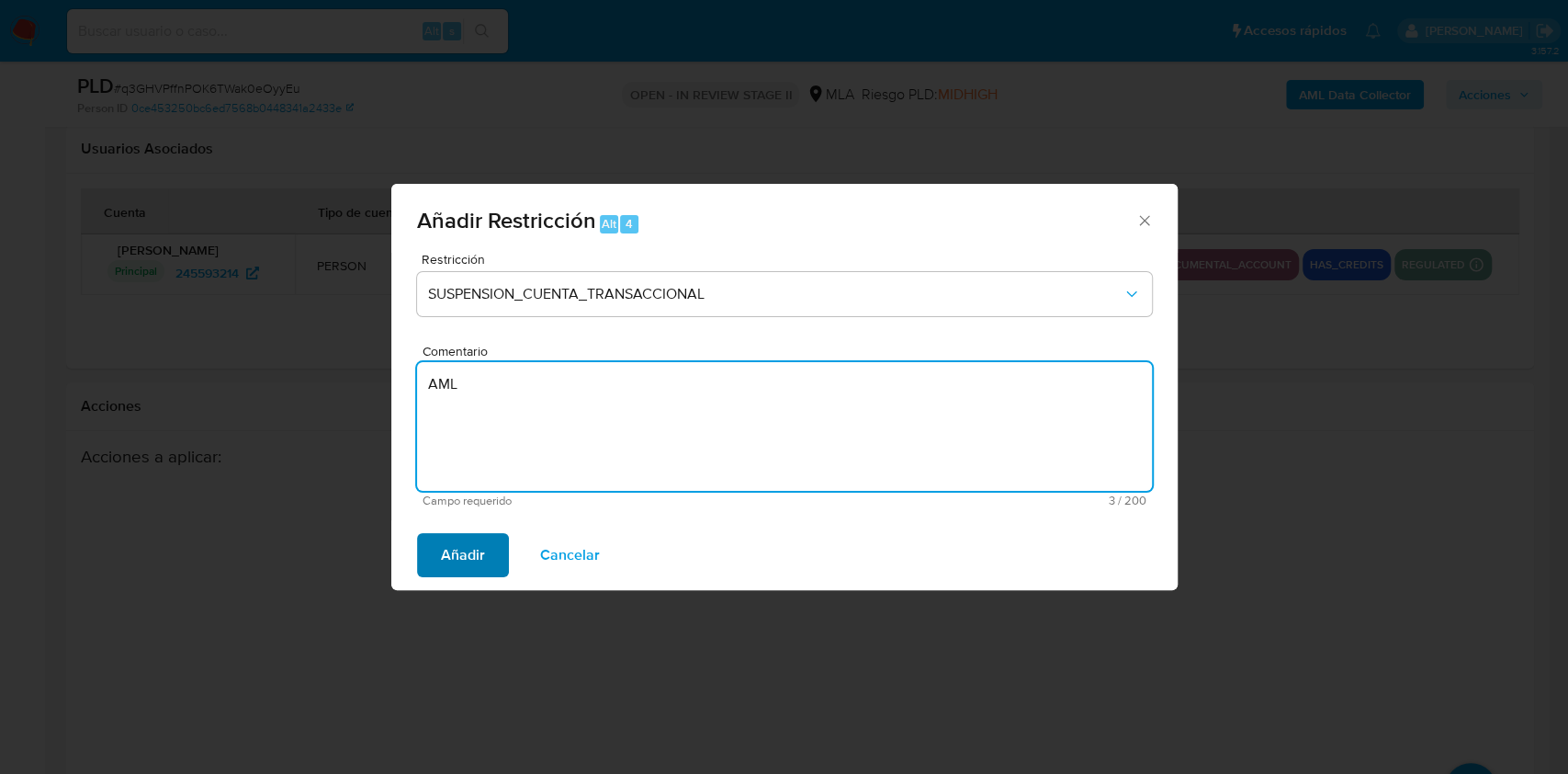
type textarea "AML"
click at [464, 554] on span "Añadir" at bounding box center [463, 554] width 44 height 41
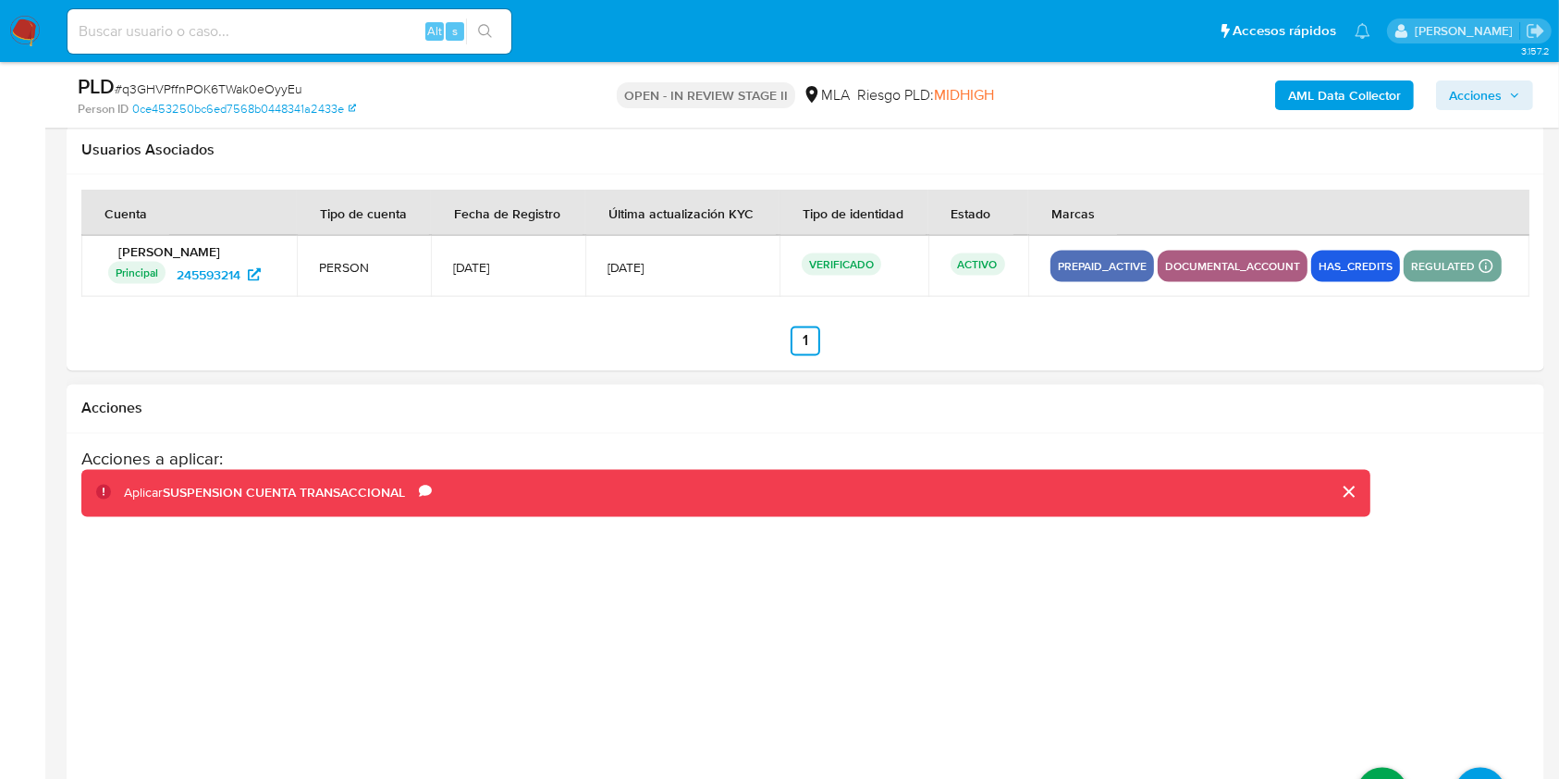
click at [1376, 767] on icon at bounding box center [1382, 793] width 52 height 52
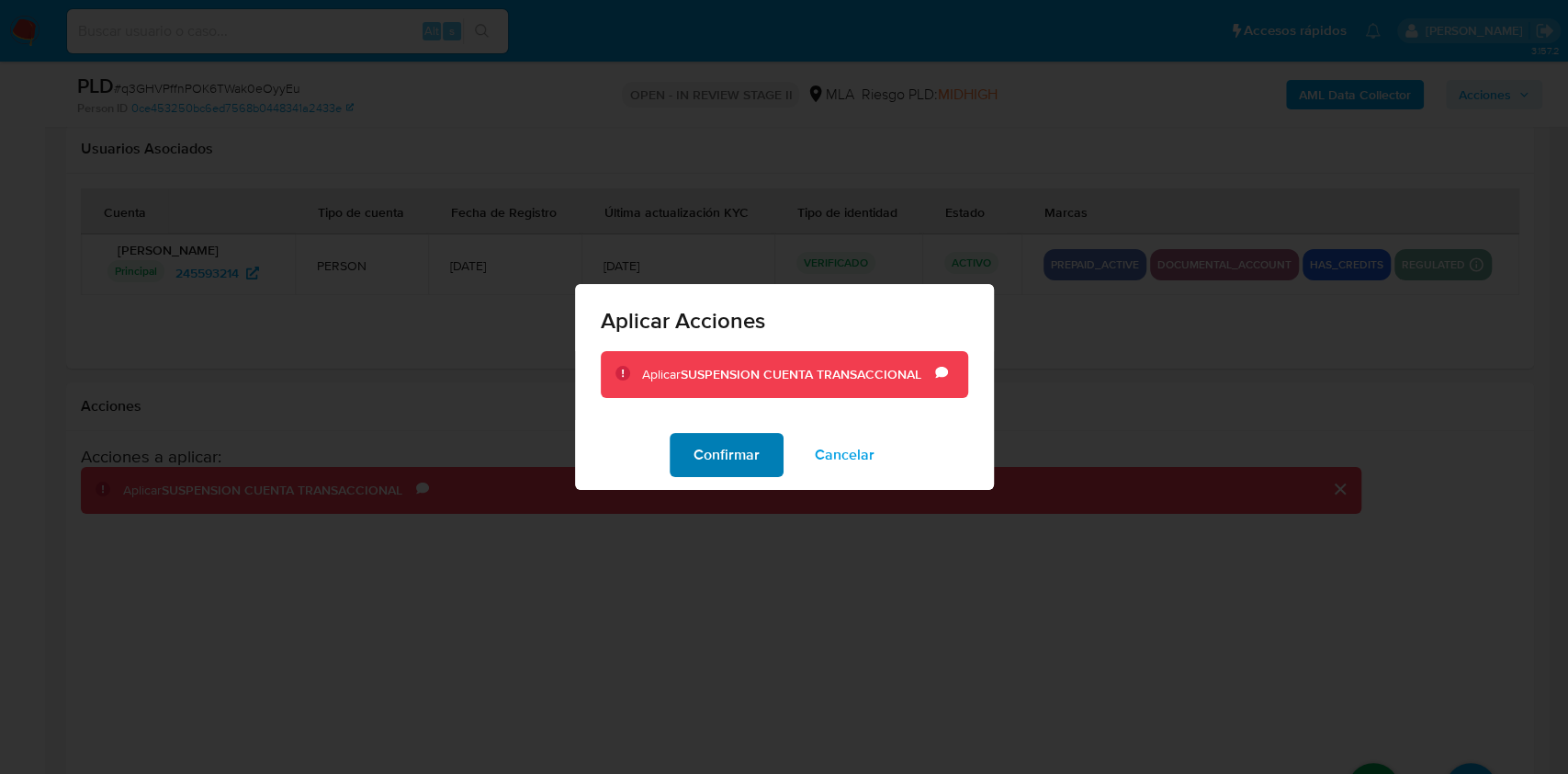
click at [738, 467] on span "Confirmar" at bounding box center [726, 454] width 67 height 41
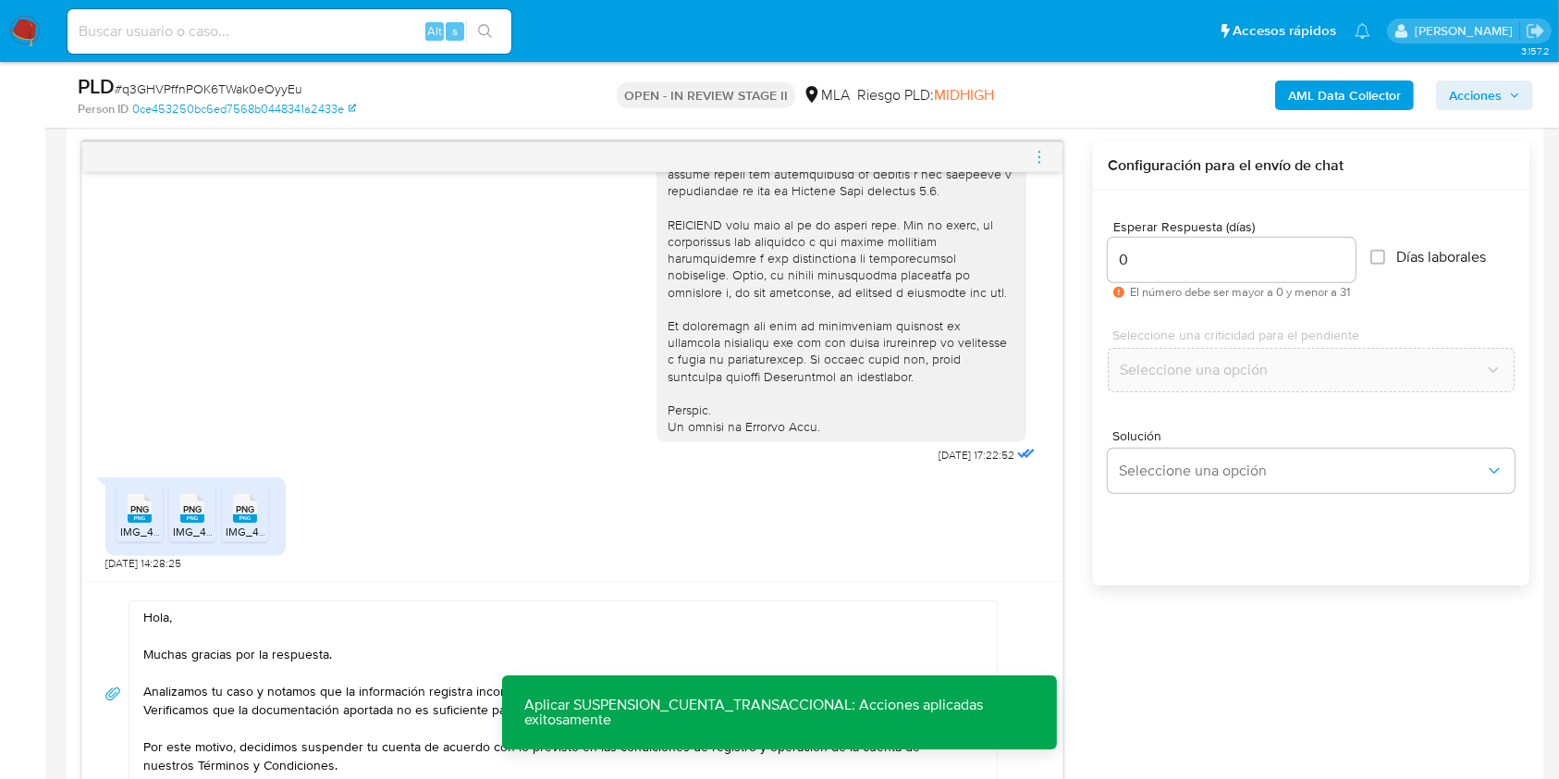
scroll to position [986, 0]
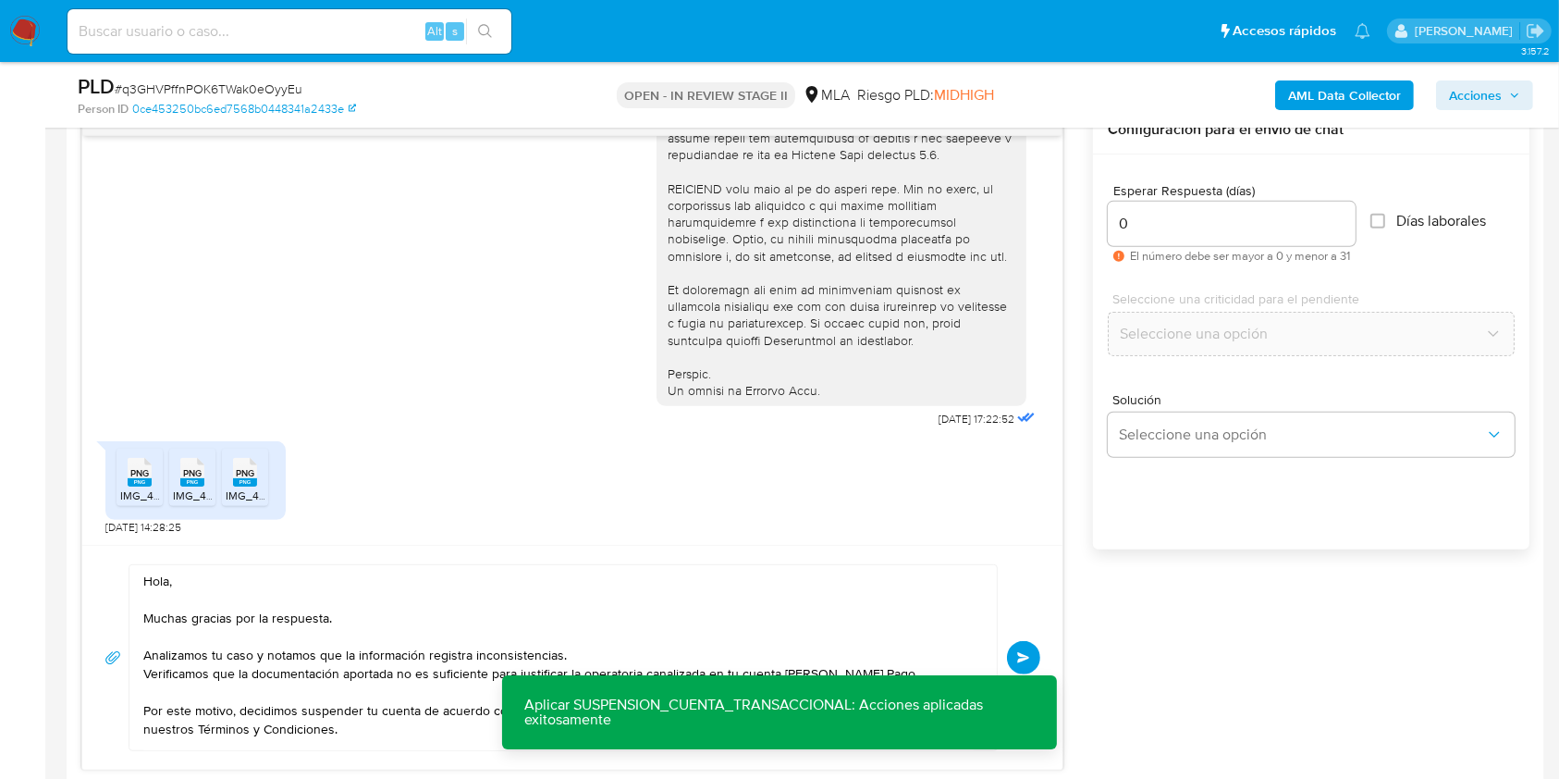
click at [1024, 652] on span "Enviar" at bounding box center [1023, 657] width 13 height 11
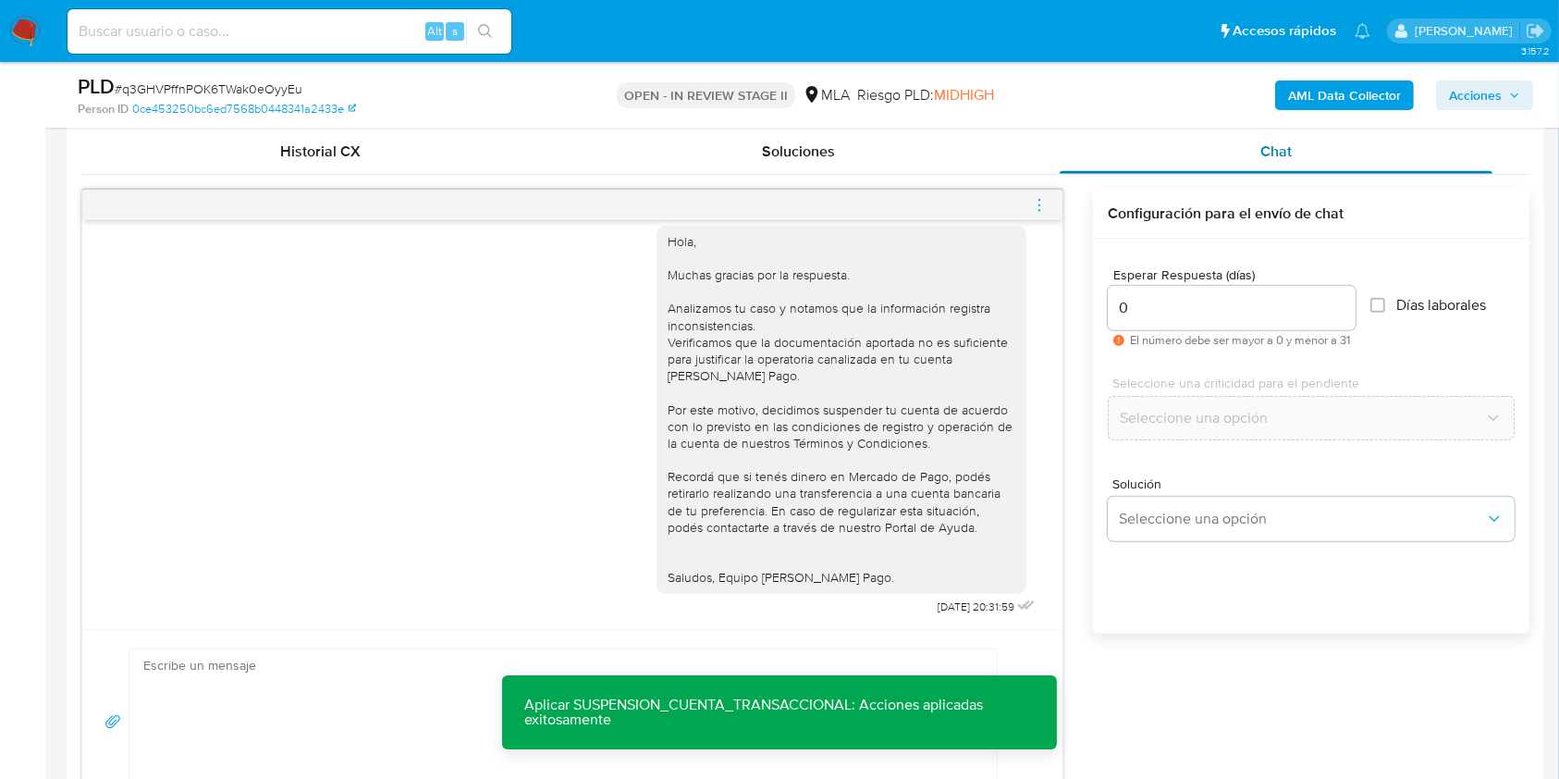
scroll to position [863, 0]
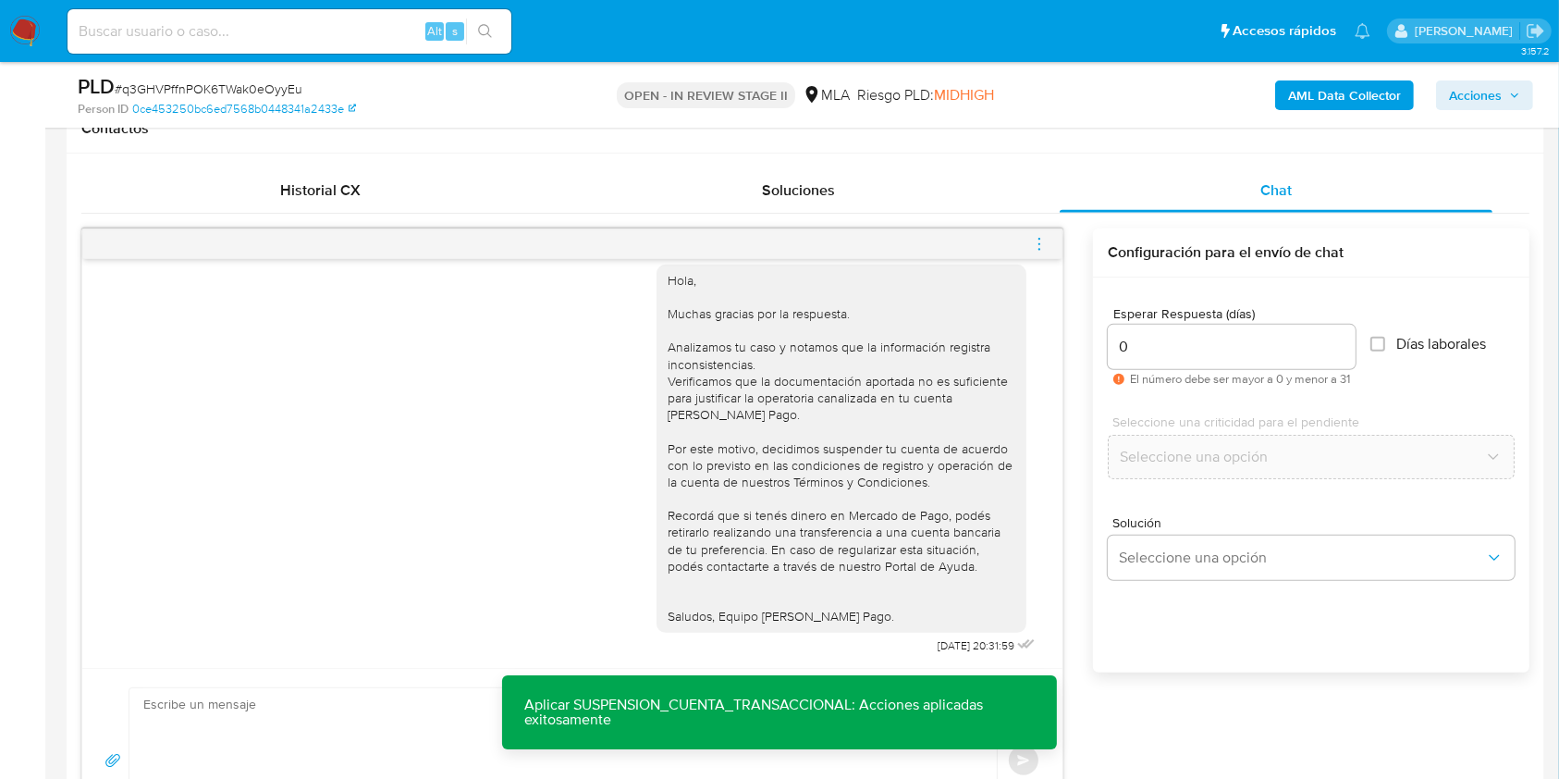
click at [1033, 247] on icon "menu-action" at bounding box center [1039, 244] width 17 height 17
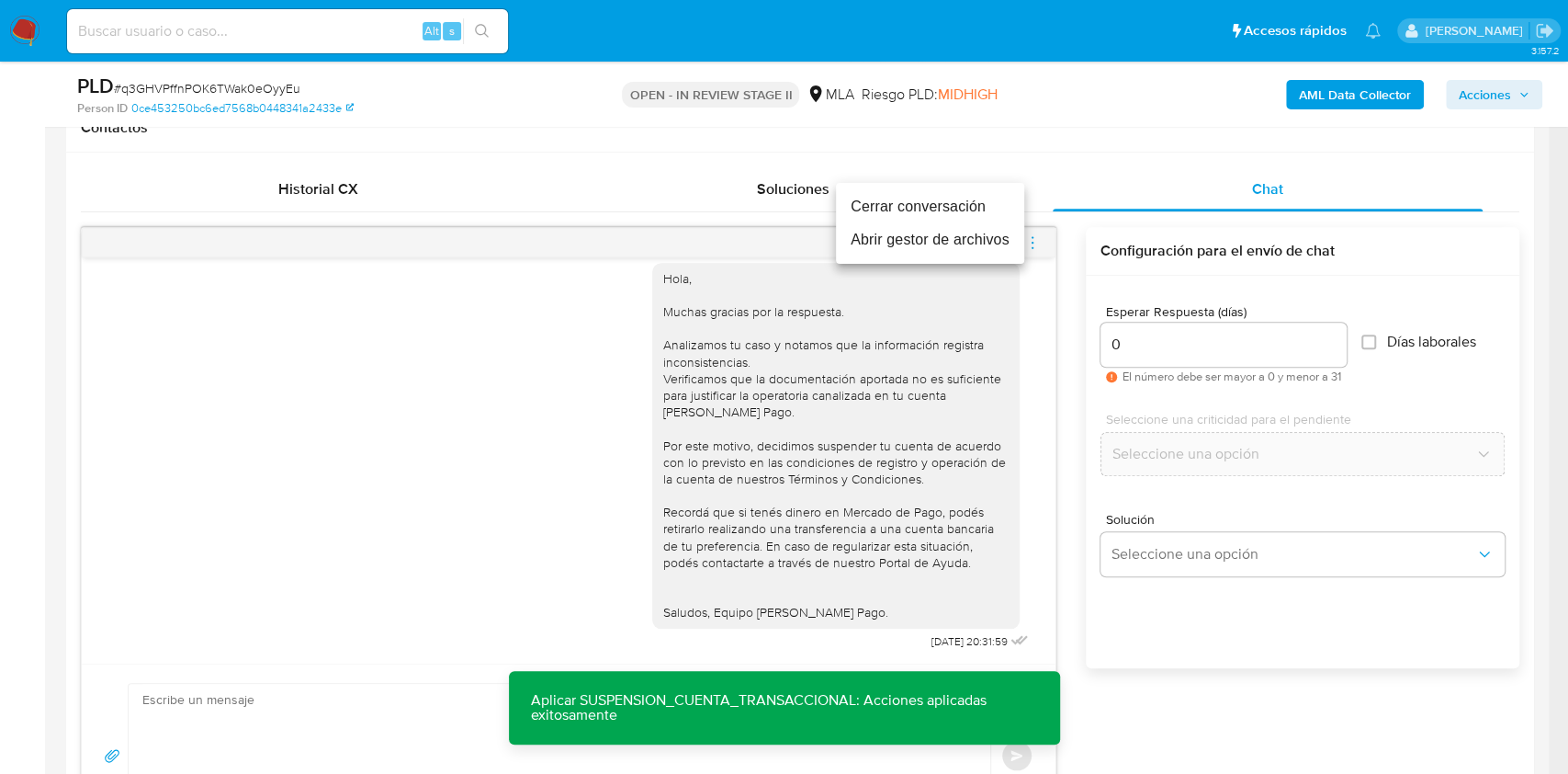
click at [944, 216] on li "Cerrar conversación" at bounding box center [930, 206] width 189 height 33
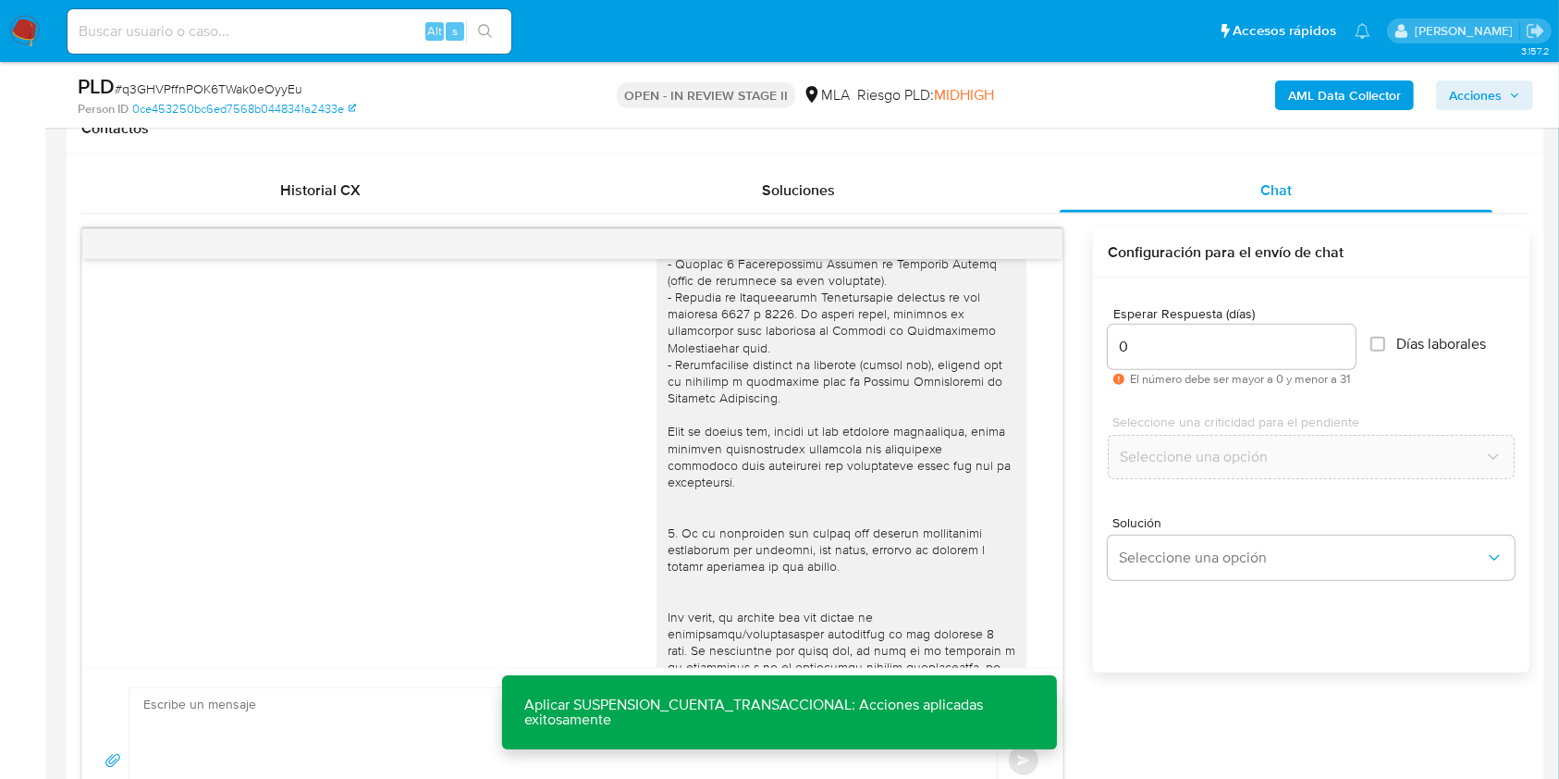
scroll to position [0, 0]
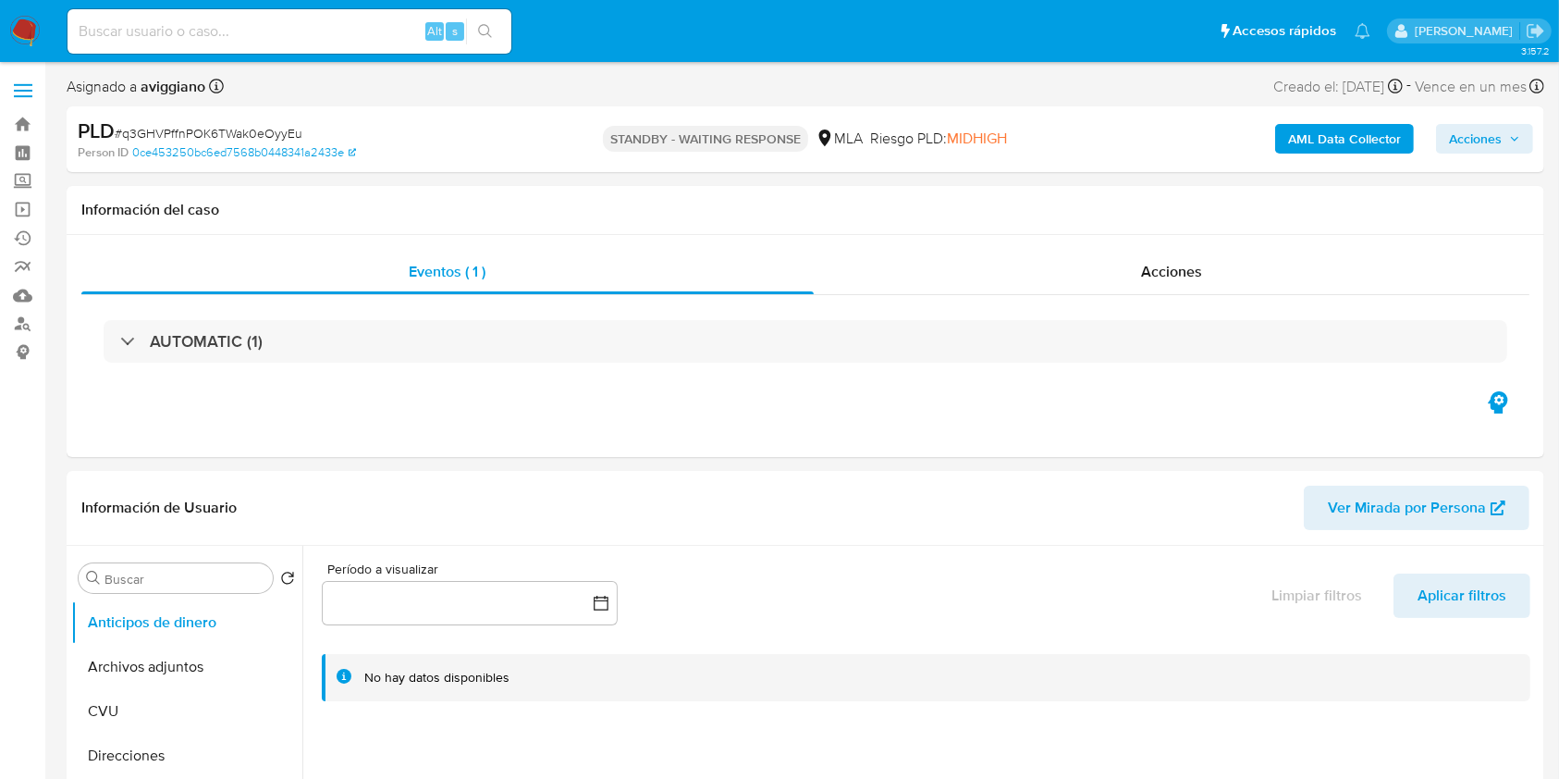
select select "10"
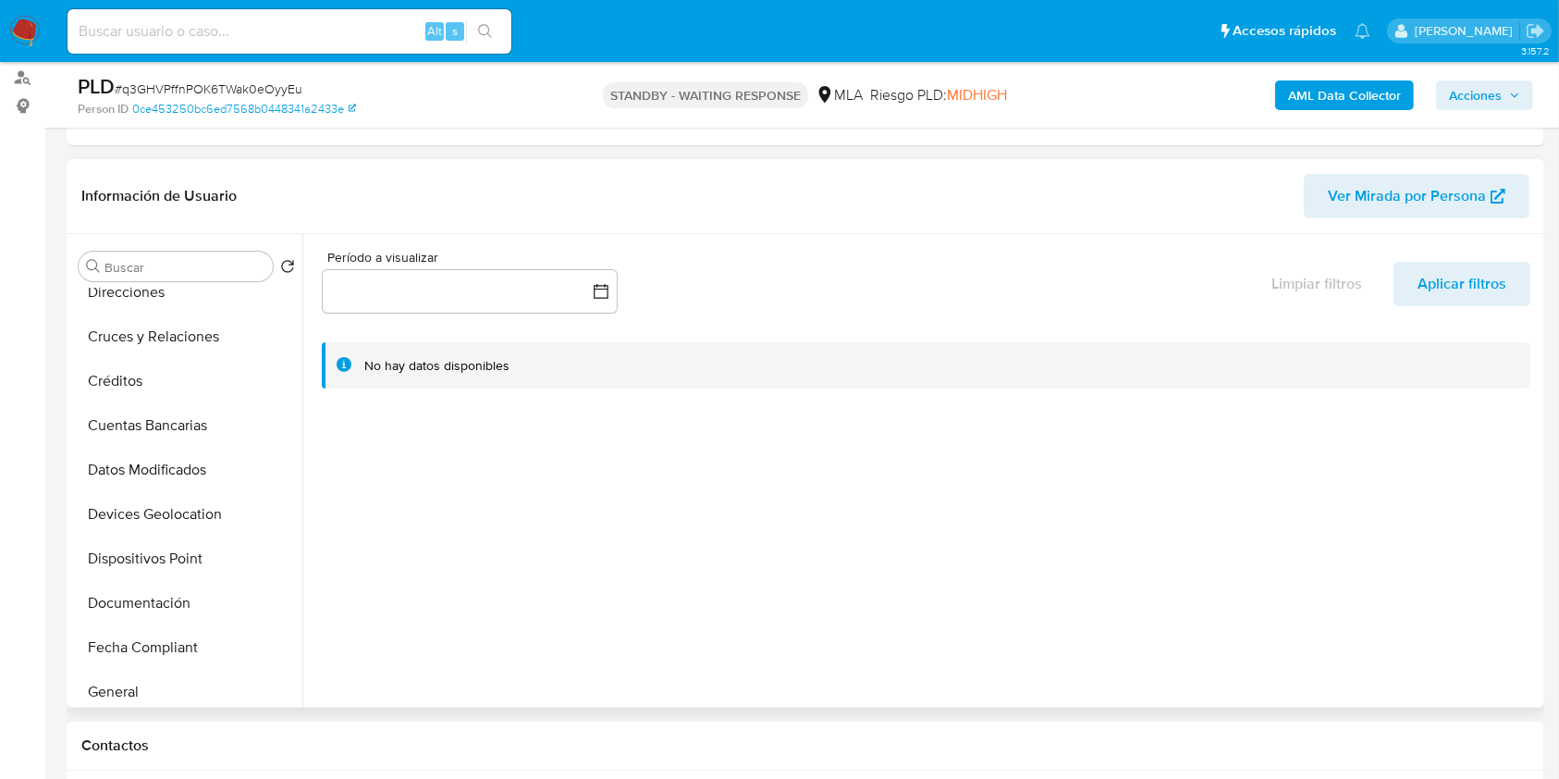
scroll to position [370, 0]
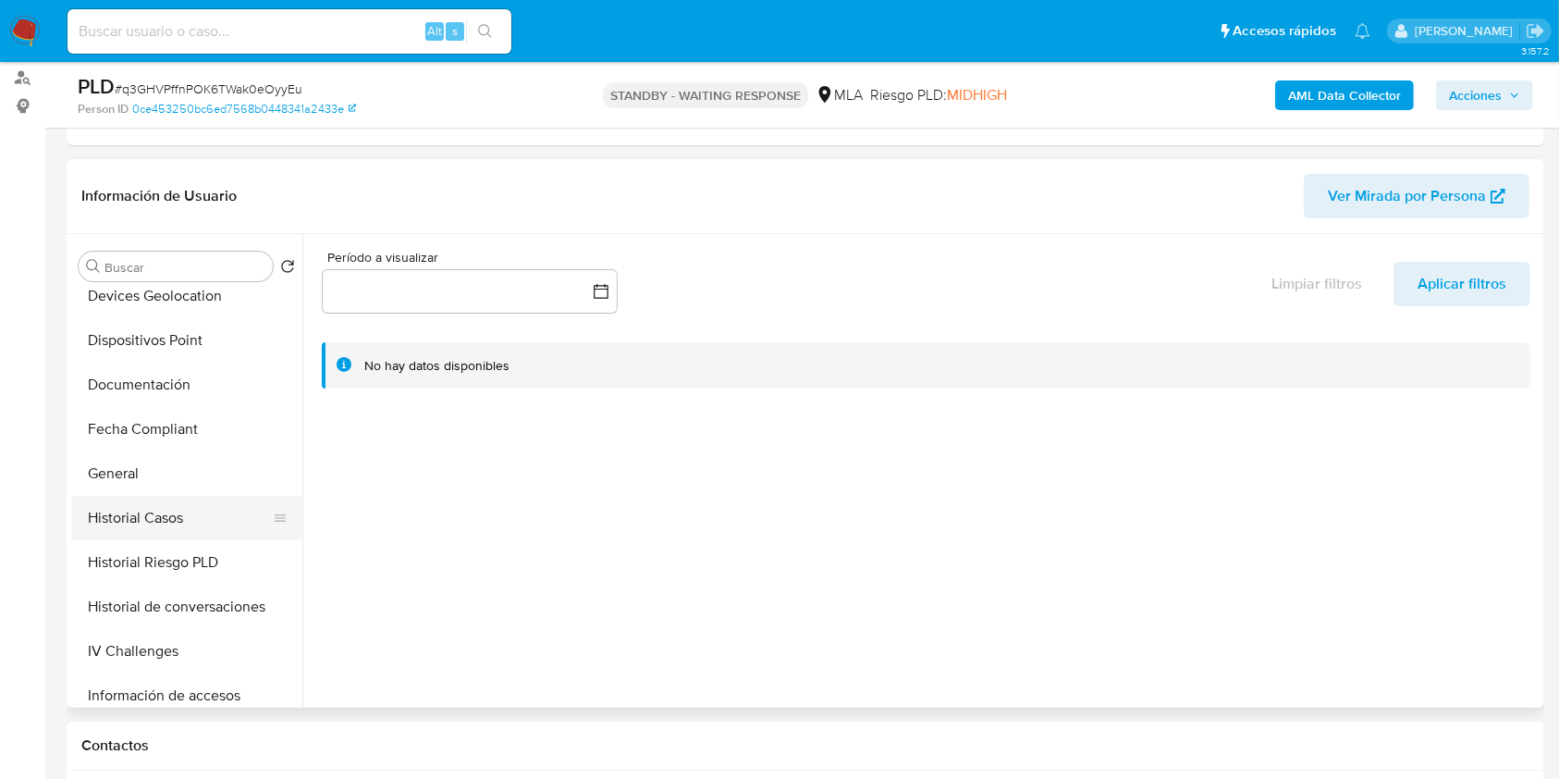
click at [167, 529] on button "Historial Casos" at bounding box center [179, 518] width 216 height 44
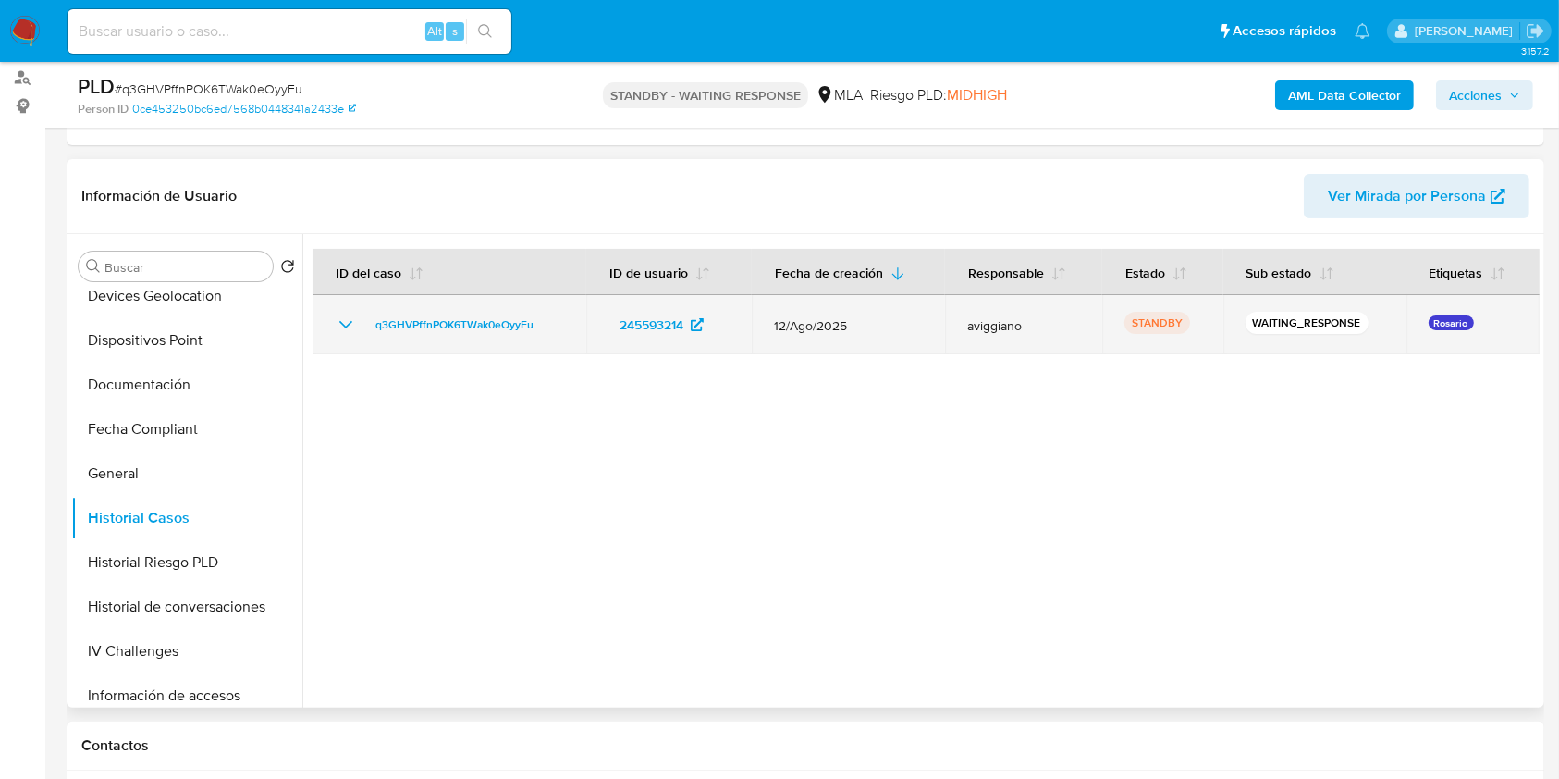
drag, startPoint x: 553, startPoint y: 330, endPoint x: 363, endPoint y: 322, distance: 189.7
click at [363, 322] on div "q3GHVPffnPOK6TWak0eOyyEu" at bounding box center [449, 324] width 229 height 22
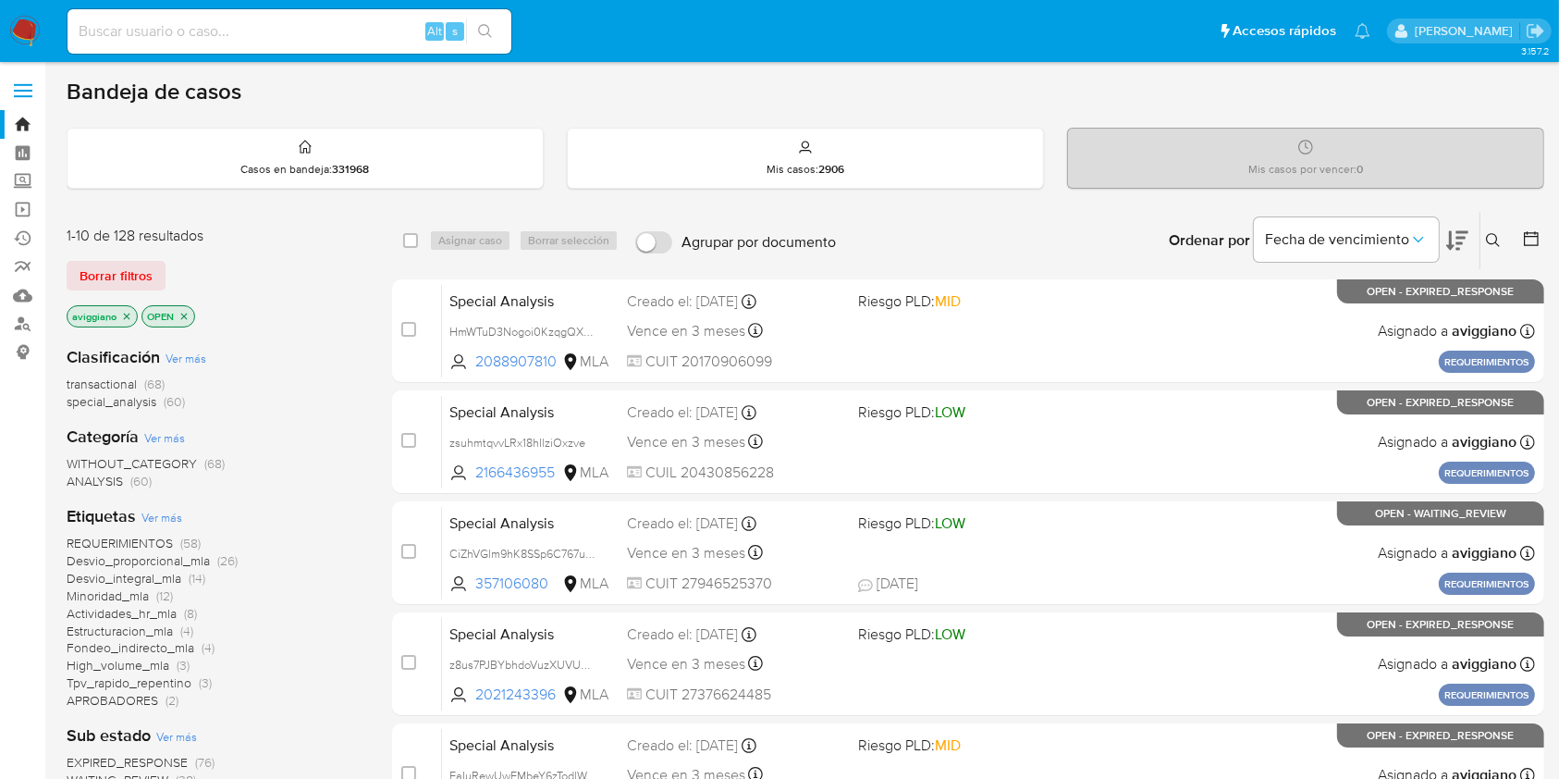
click at [1490, 240] on icon at bounding box center [1493, 240] width 15 height 15
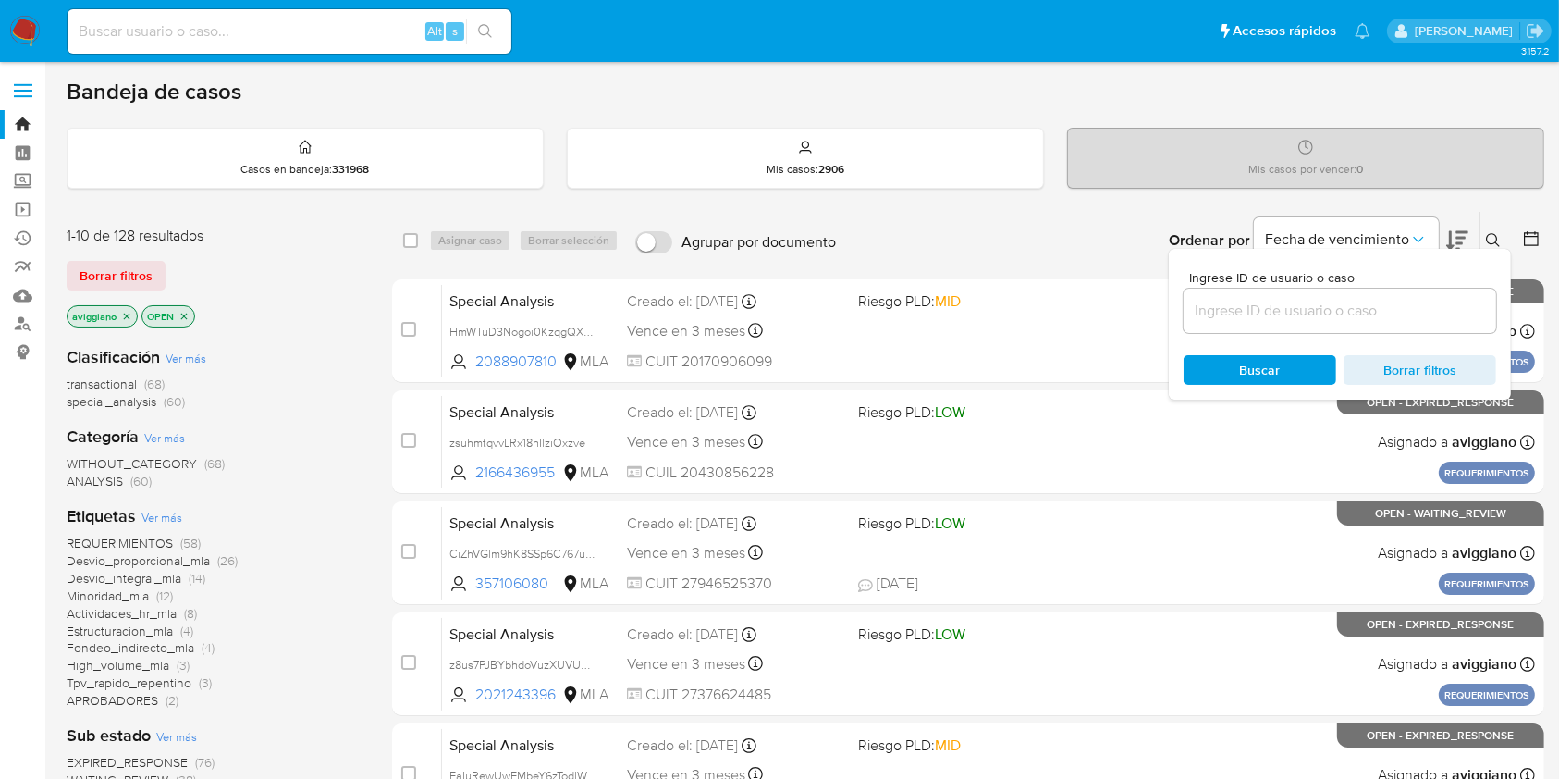
click at [1402, 309] on input at bounding box center [1339, 311] width 313 height 24
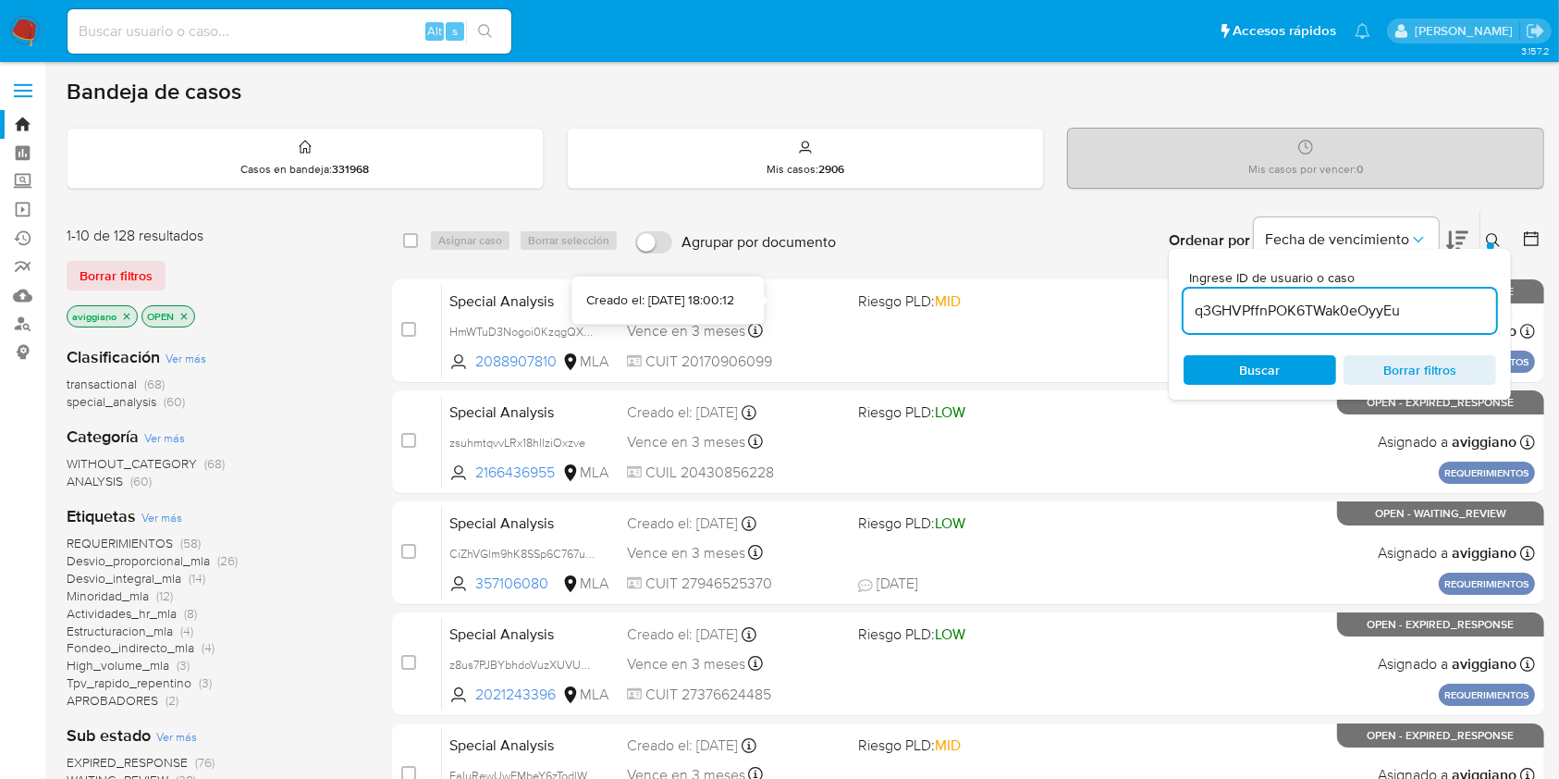
type input "q3GHVPffnPOK6TWak0eOyyEu"
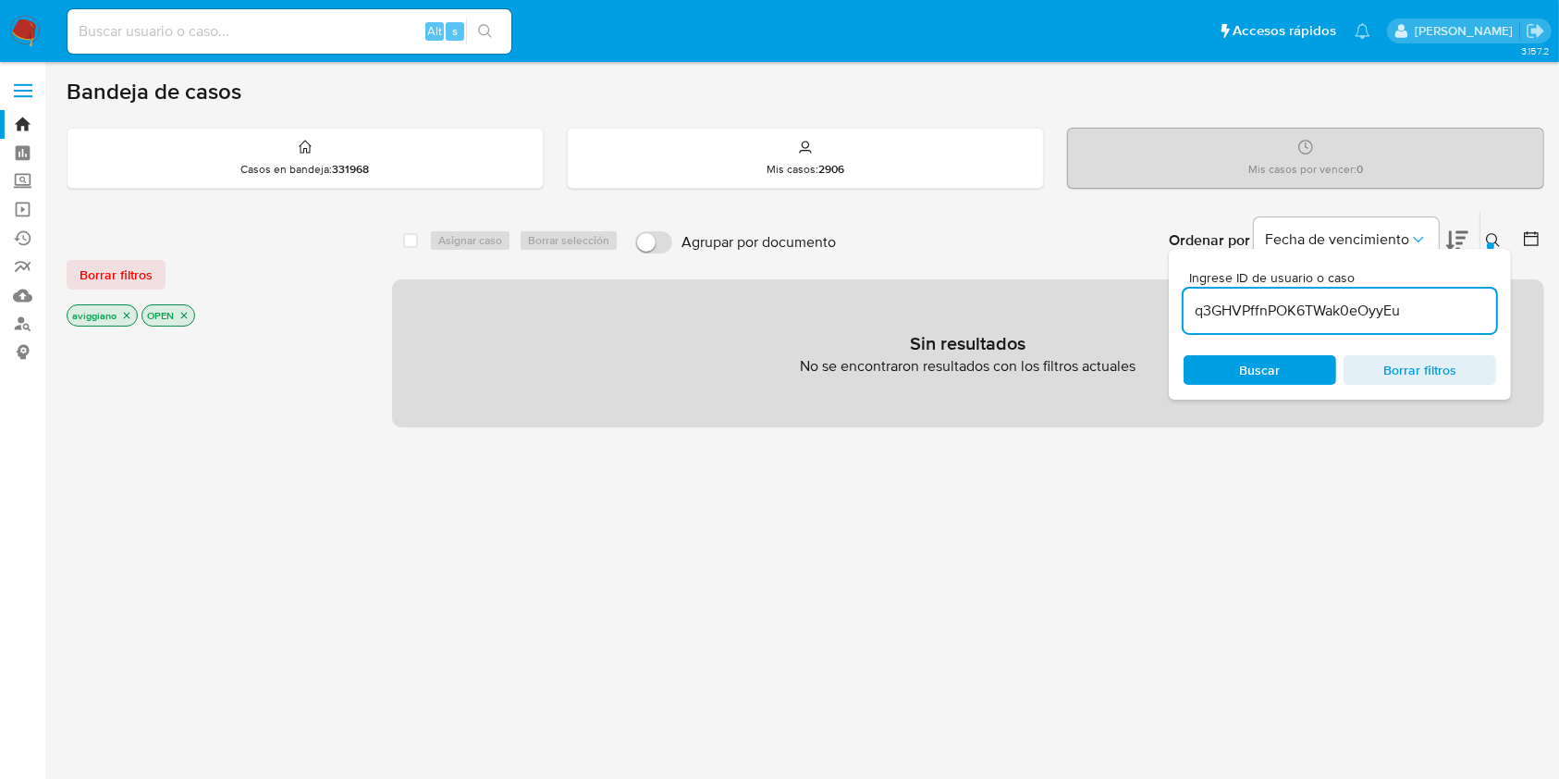
click at [127, 314] on icon "close-filter" at bounding box center [127, 316] width 6 height 6
click at [104, 316] on icon "close-filter" at bounding box center [109, 315] width 11 height 11
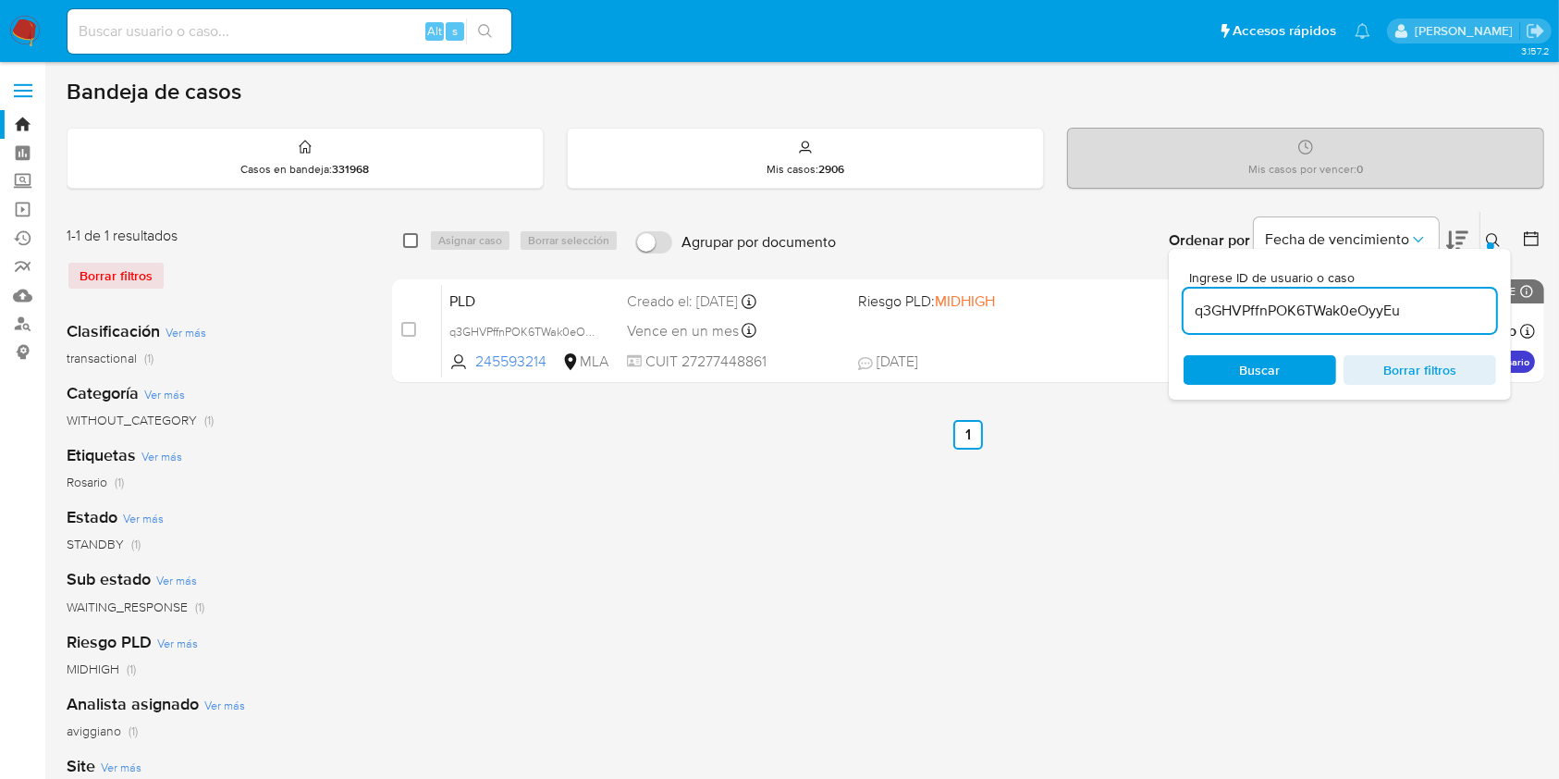
click at [407, 239] on input "checkbox" at bounding box center [410, 240] width 15 height 15
checkbox input "true"
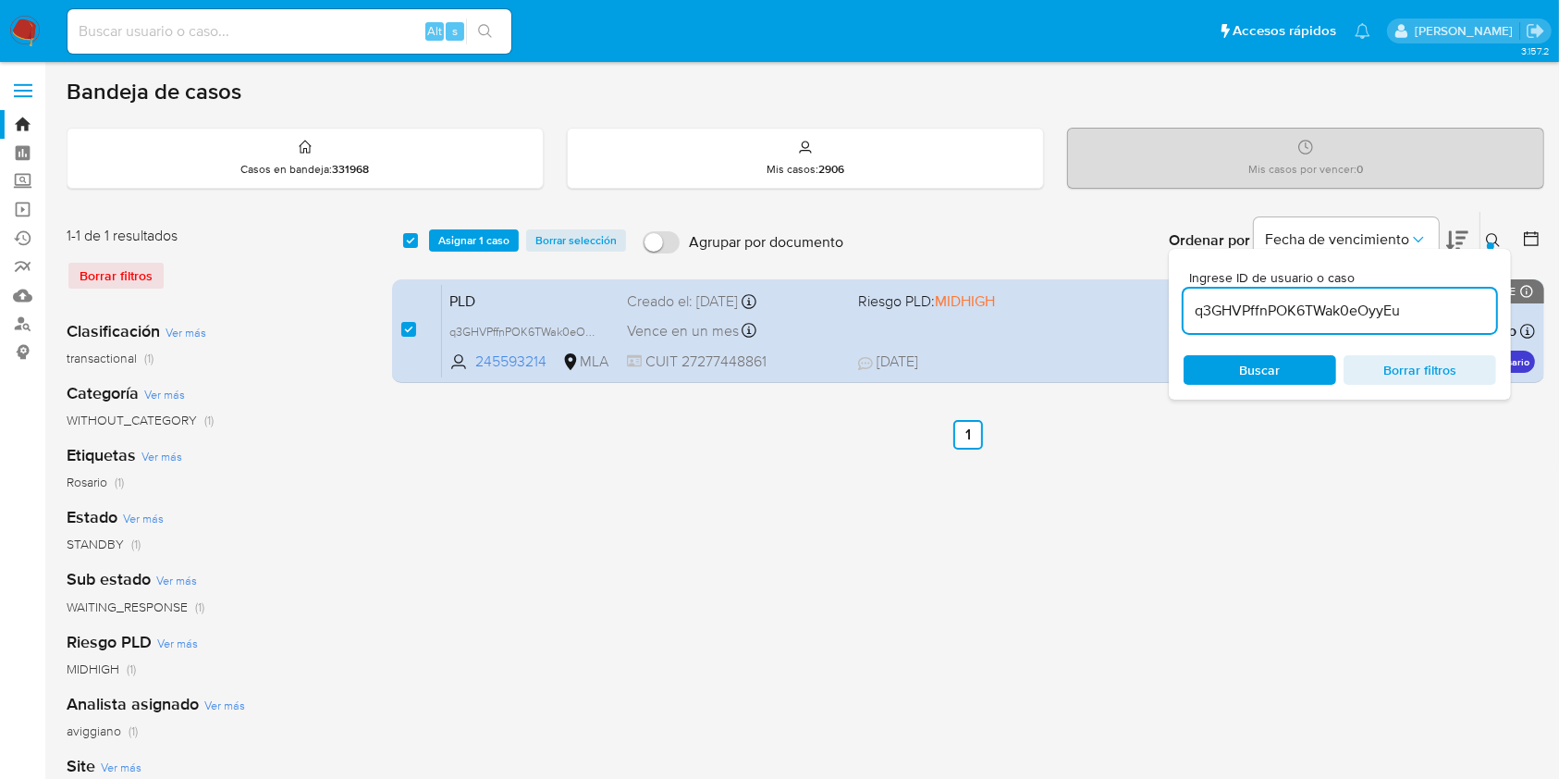
click at [427, 240] on div "select-all-cases-checkbox Asignar 1 caso Borrar selección" at bounding box center [518, 240] width 230 height 22
click at [442, 244] on span "Asignar 1 caso" at bounding box center [473, 240] width 71 height 18
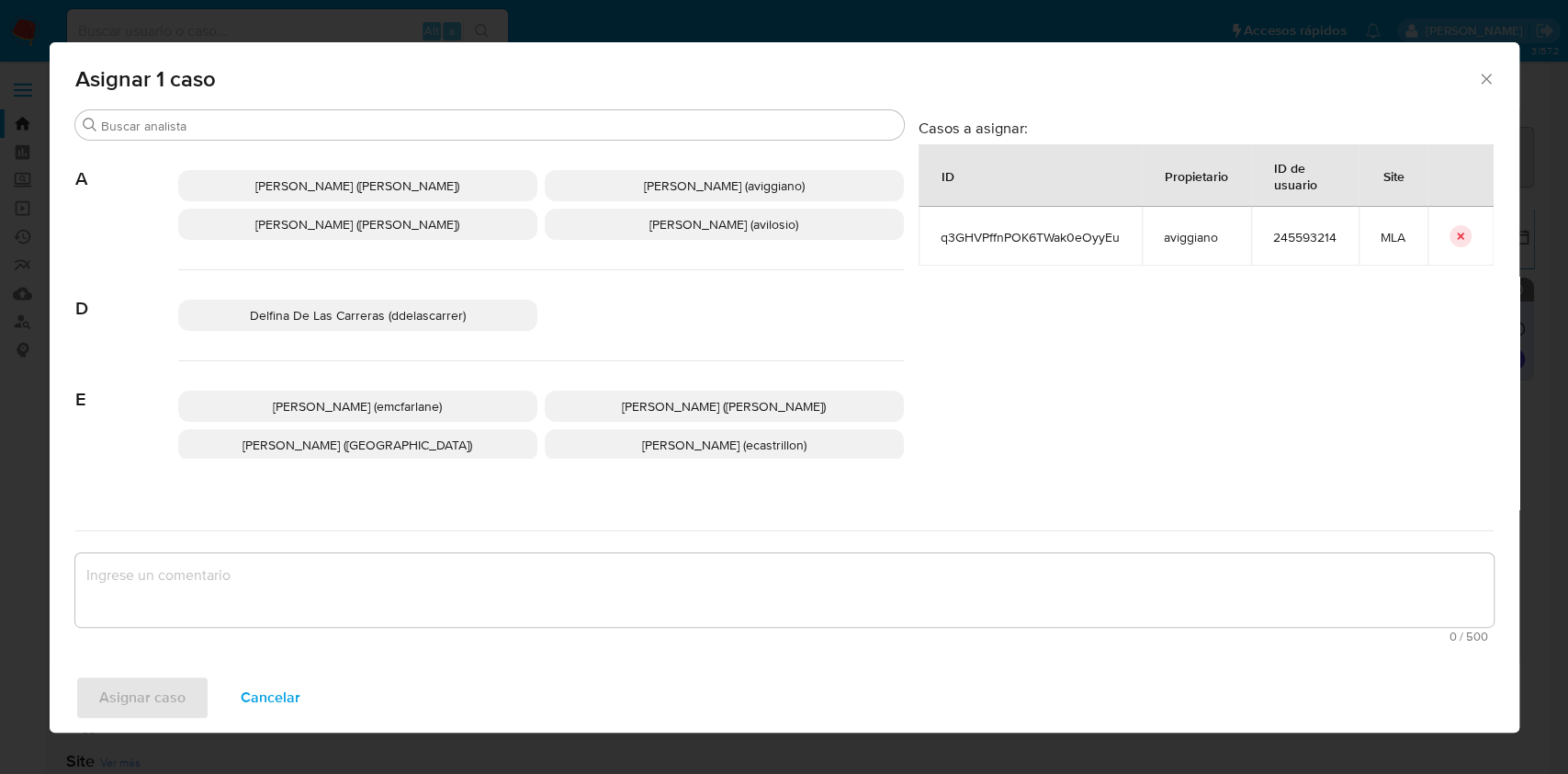
click at [644, 190] on span "Agustina Belen Viggiano (aviggiano)" at bounding box center [724, 186] width 161 height 18
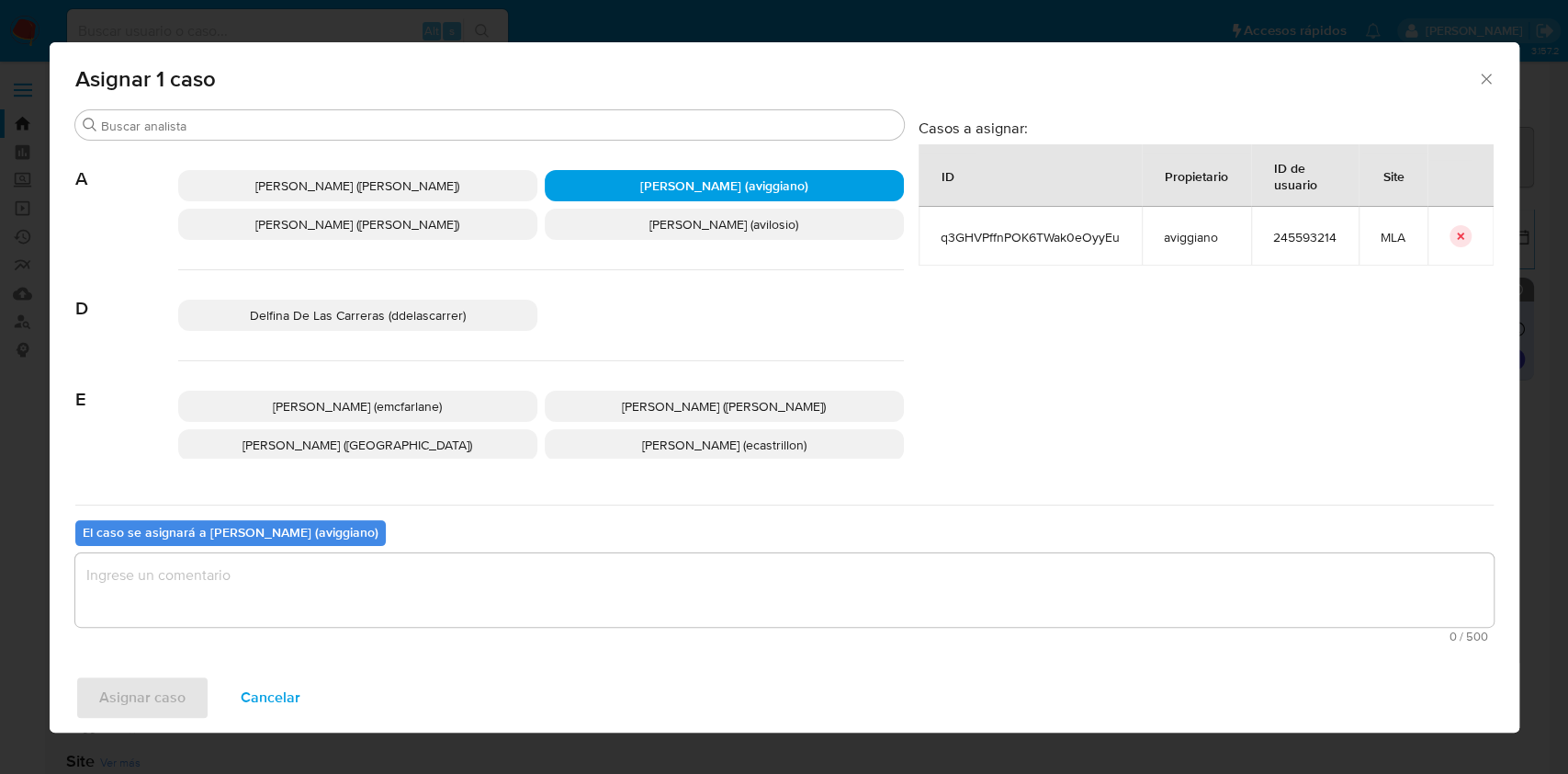
click at [368, 573] on textarea "assign-modal" at bounding box center [785, 590] width 1419 height 74
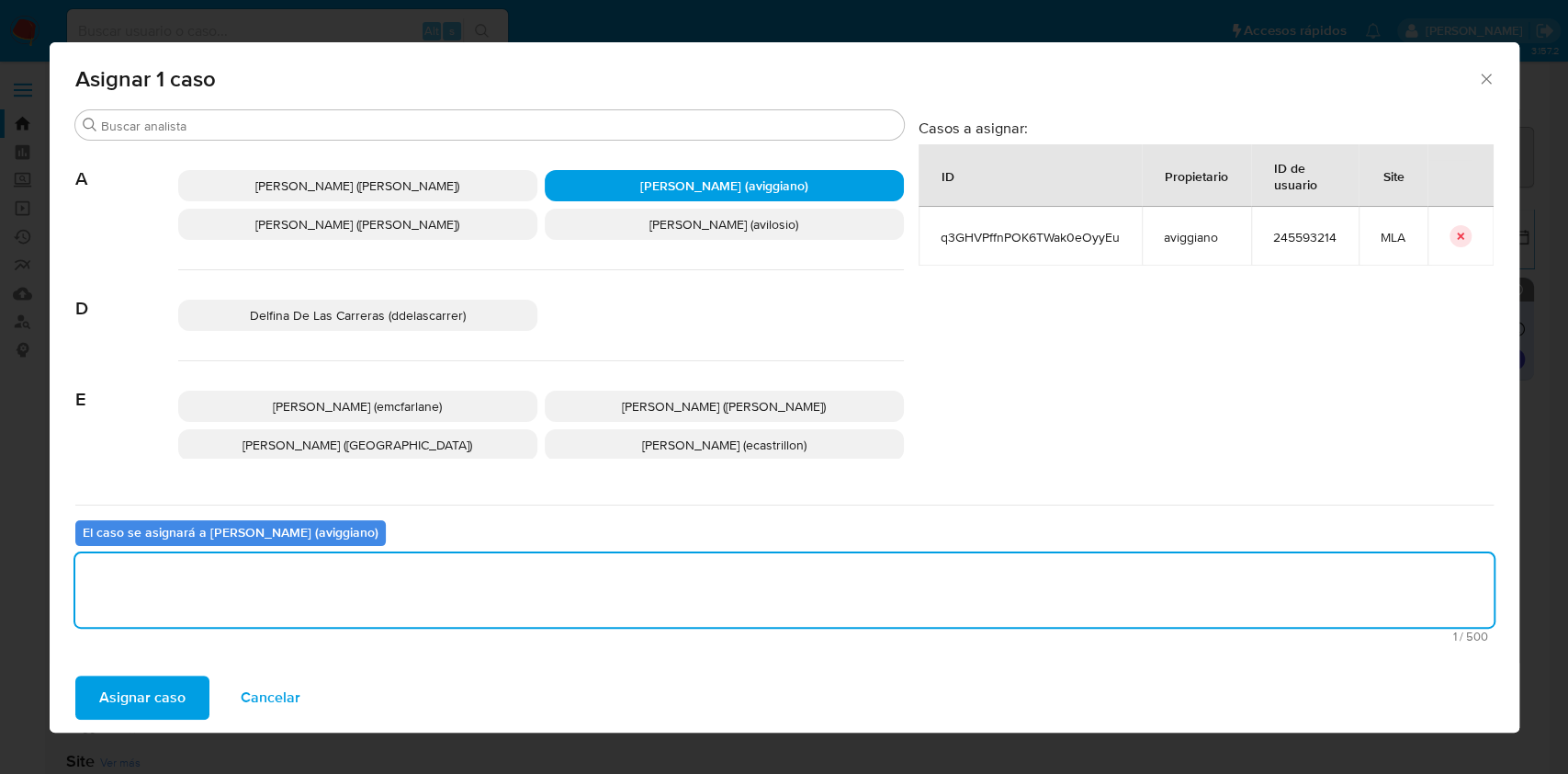
click at [187, 703] on button "Asignar caso" at bounding box center [142, 697] width 134 height 44
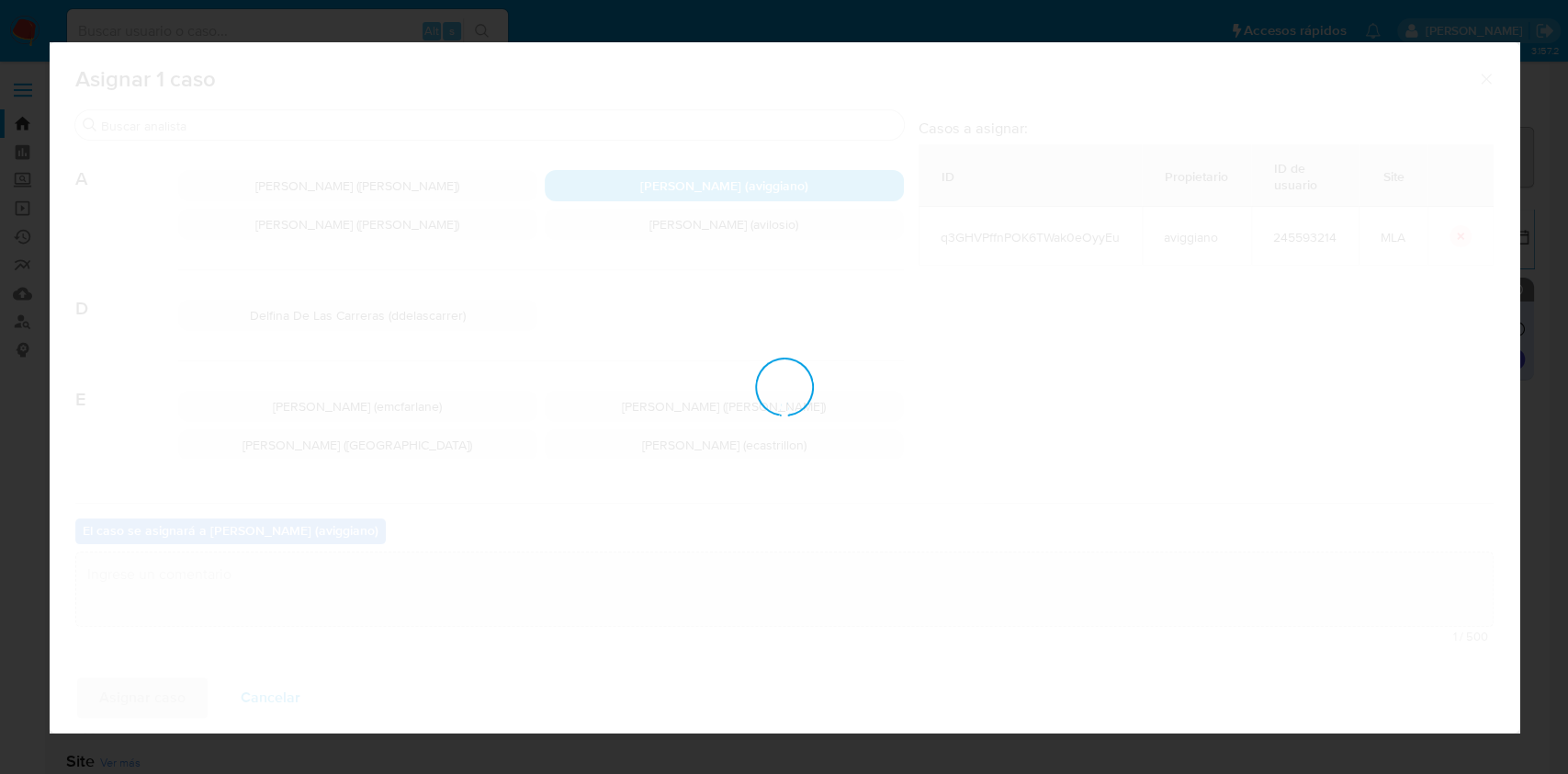
checkbox input "false"
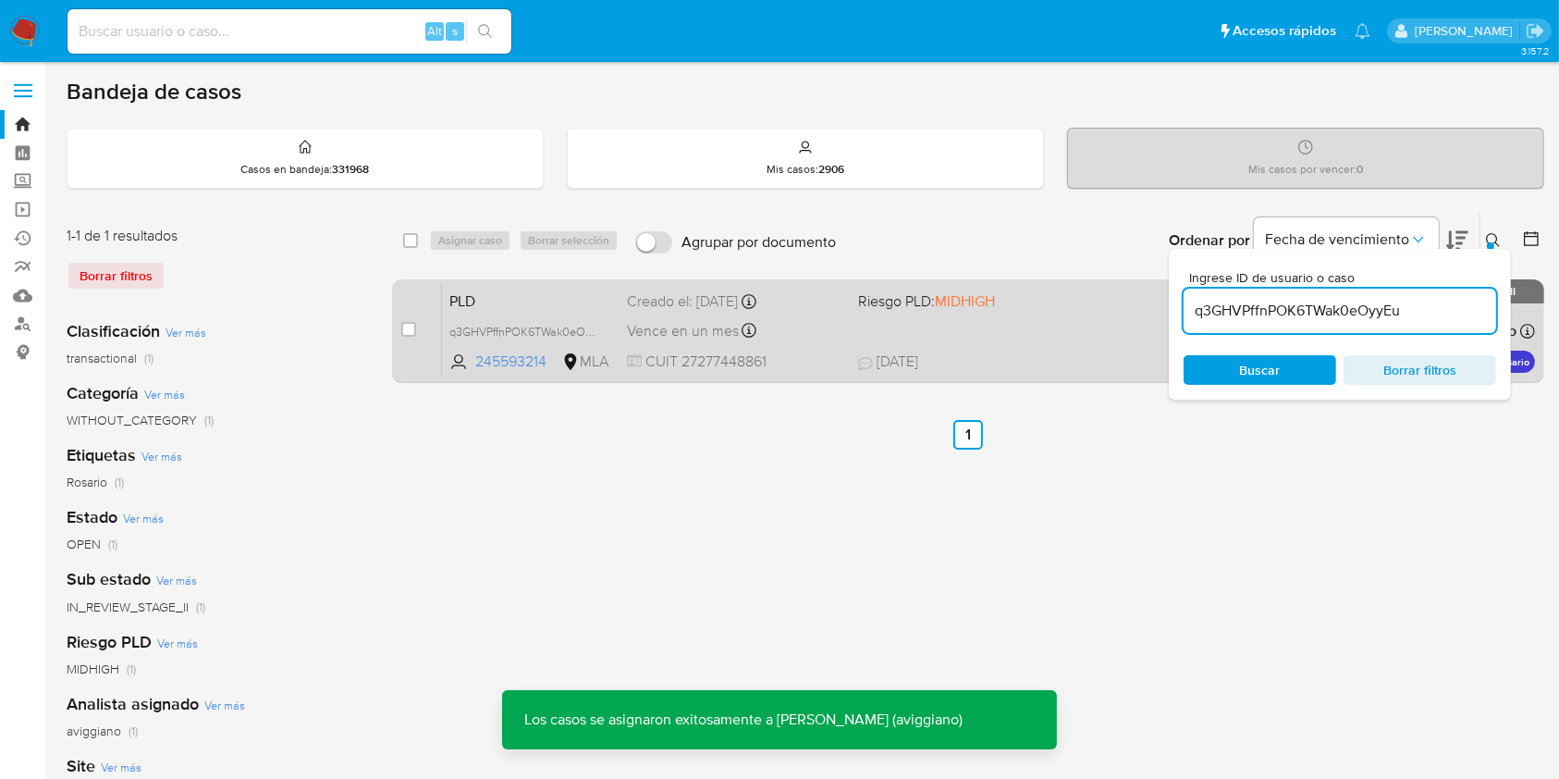
click at [904, 345] on div "PLD q3GHVPffnPOK6TWak0eOyyEu 245593214 MLA Riesgo PLD: MIDHIGH Creado el: 12/08…" at bounding box center [988, 330] width 1093 height 93
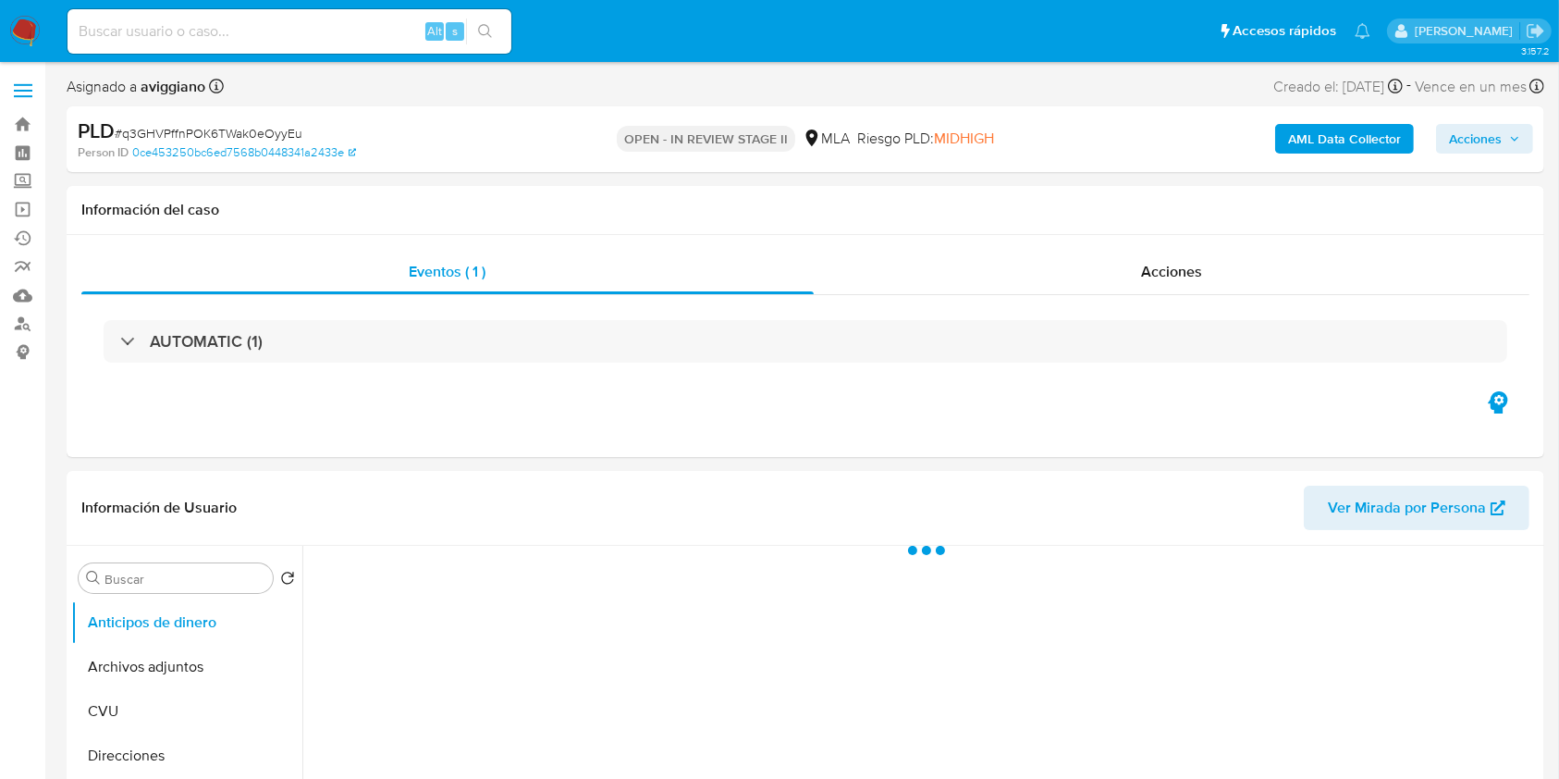
click at [1493, 144] on span "Acciones" at bounding box center [1475, 139] width 53 height 30
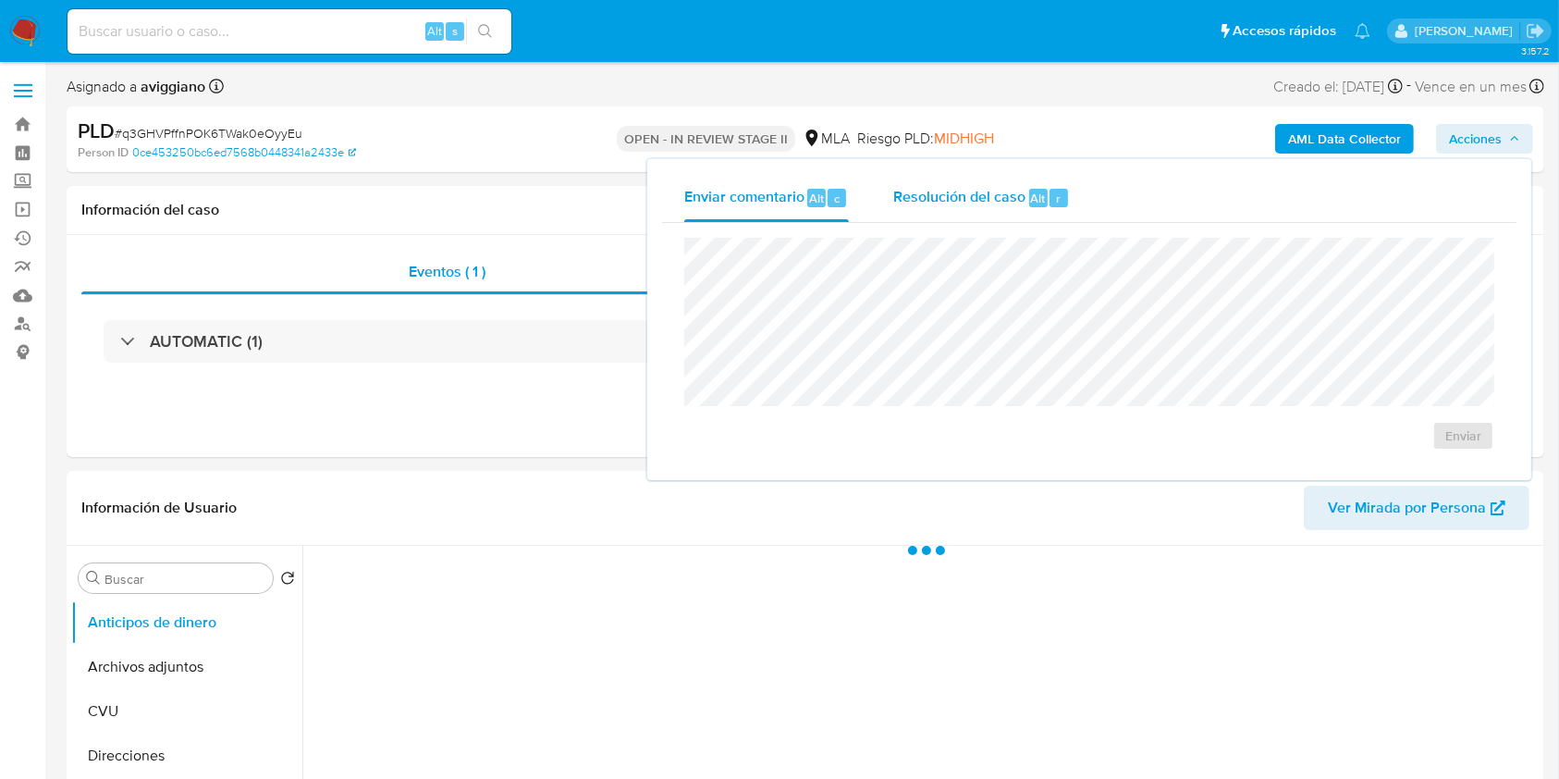
click at [905, 204] on span "Resolución del caso" at bounding box center [959, 197] width 132 height 21
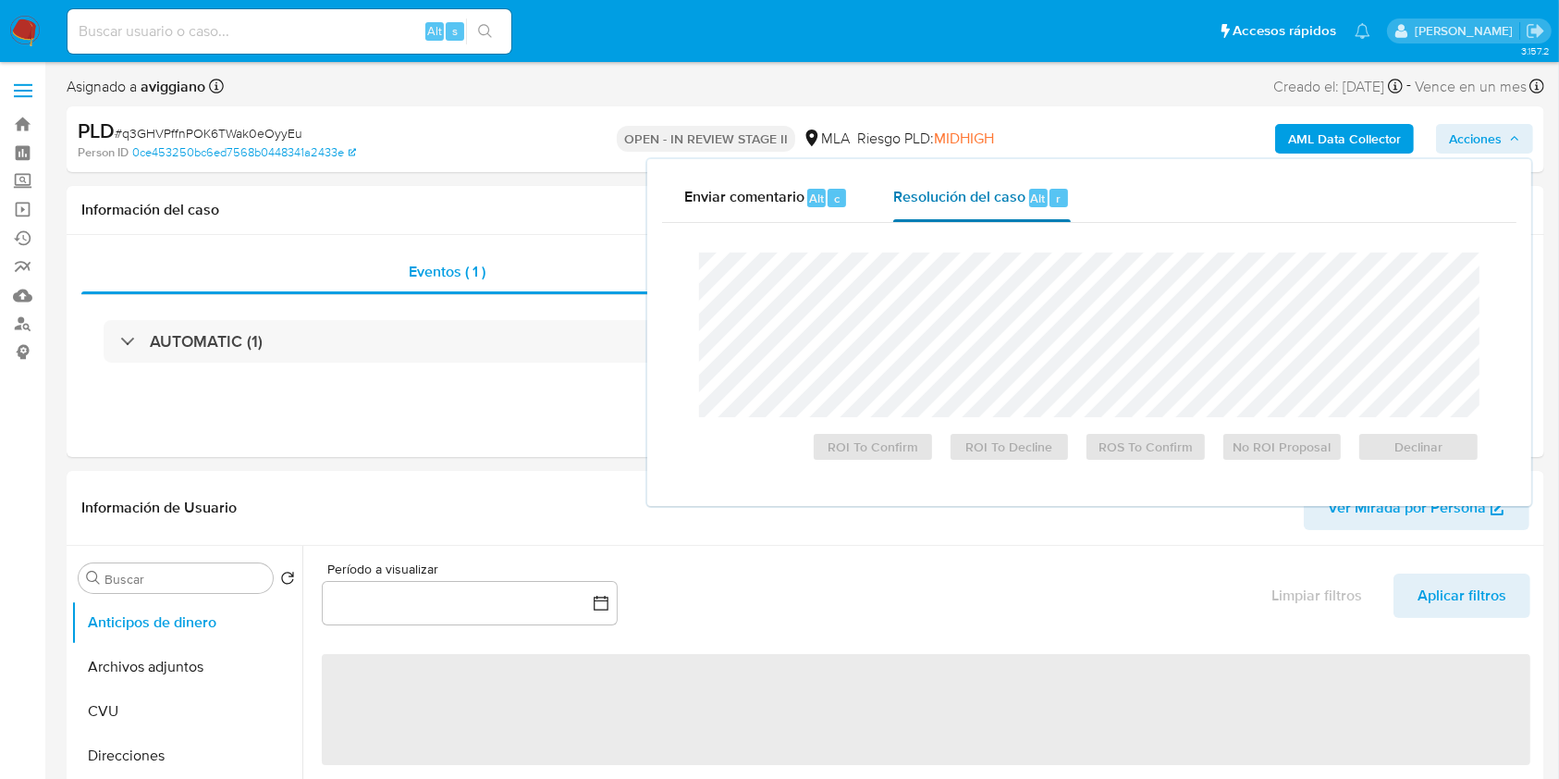
select select "10"
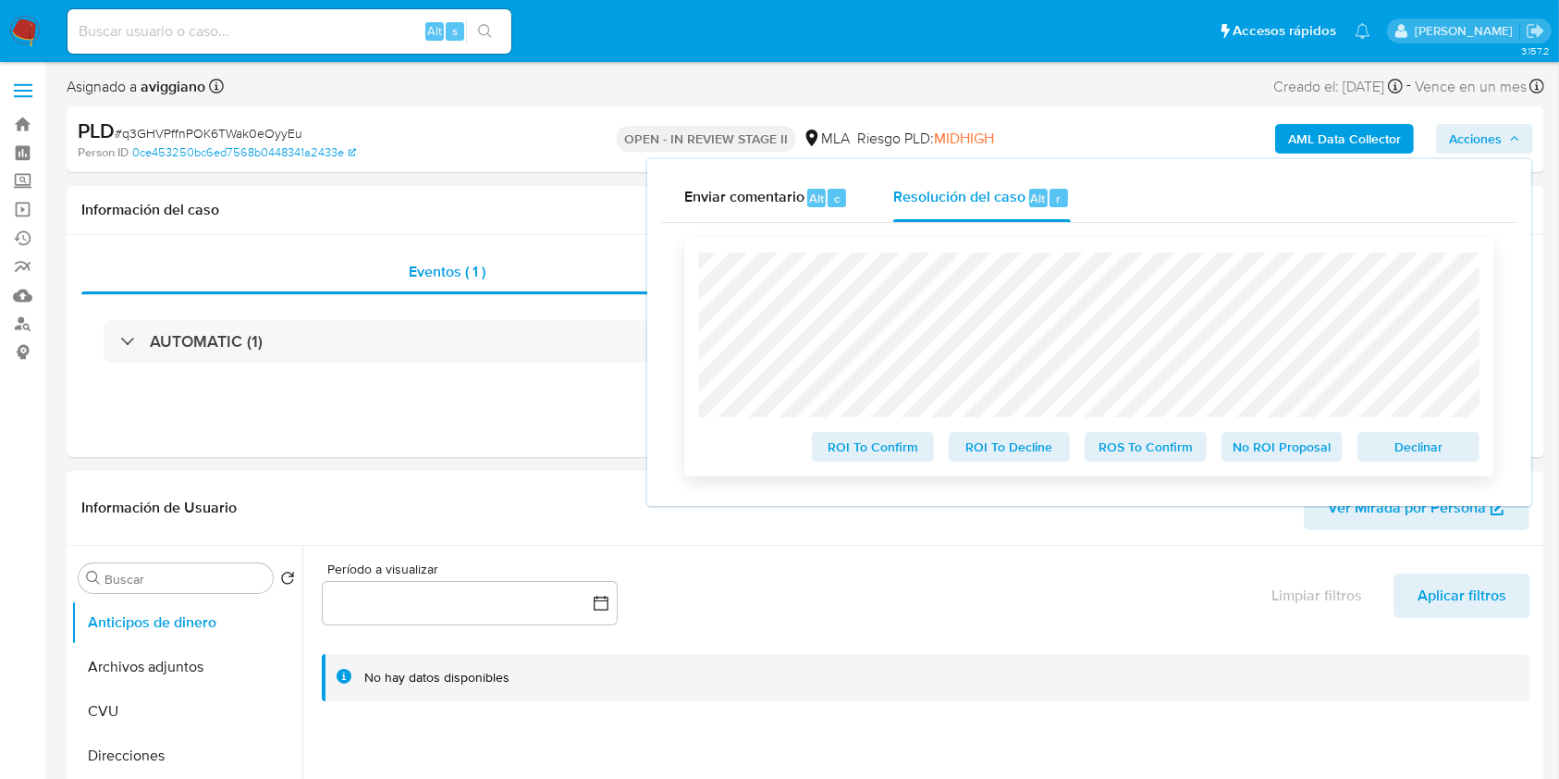
click at [1427, 448] on span "Declinar" at bounding box center [1418, 447] width 96 height 26
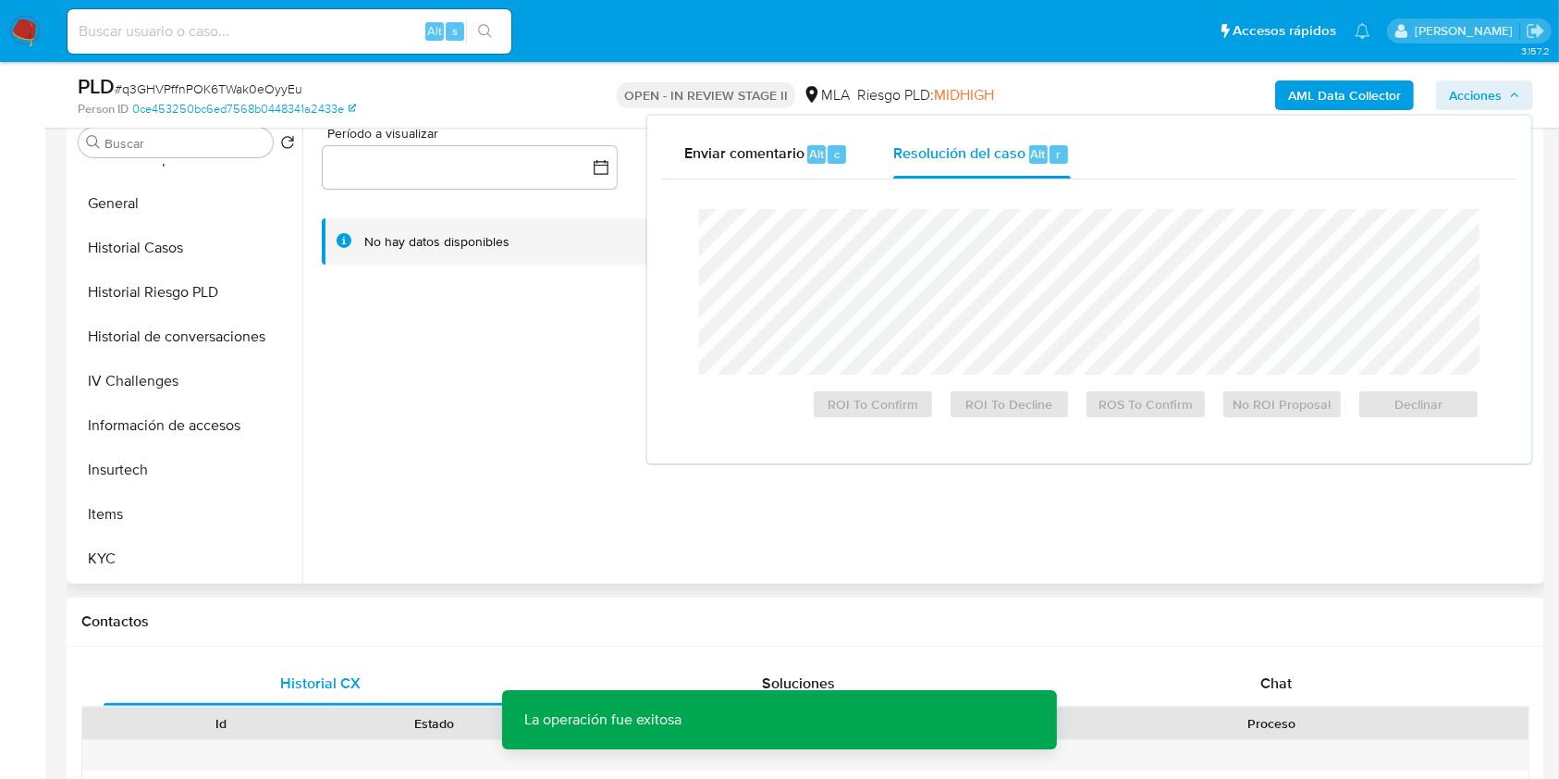
scroll to position [740, 0]
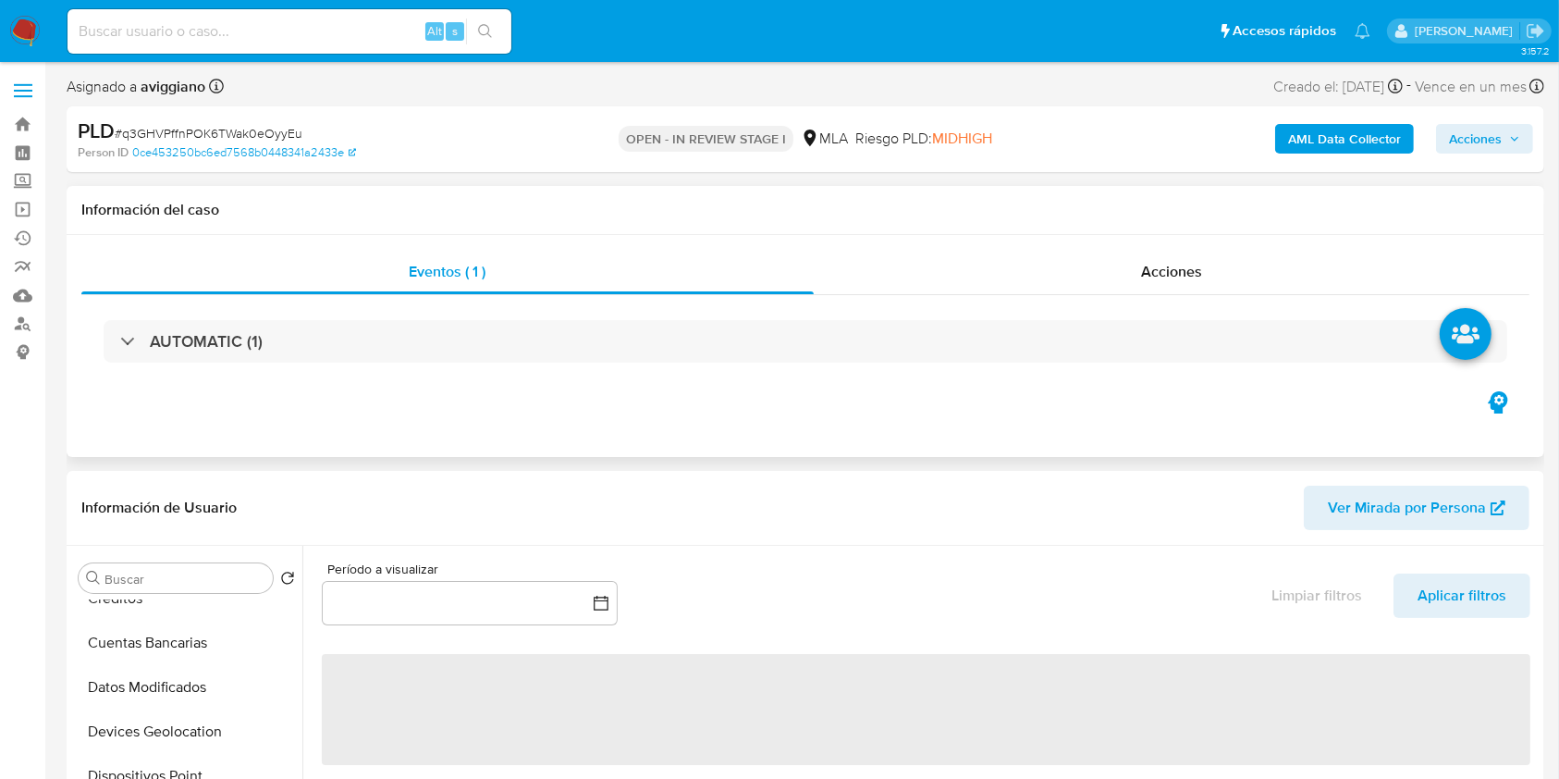
scroll to position [246, 0]
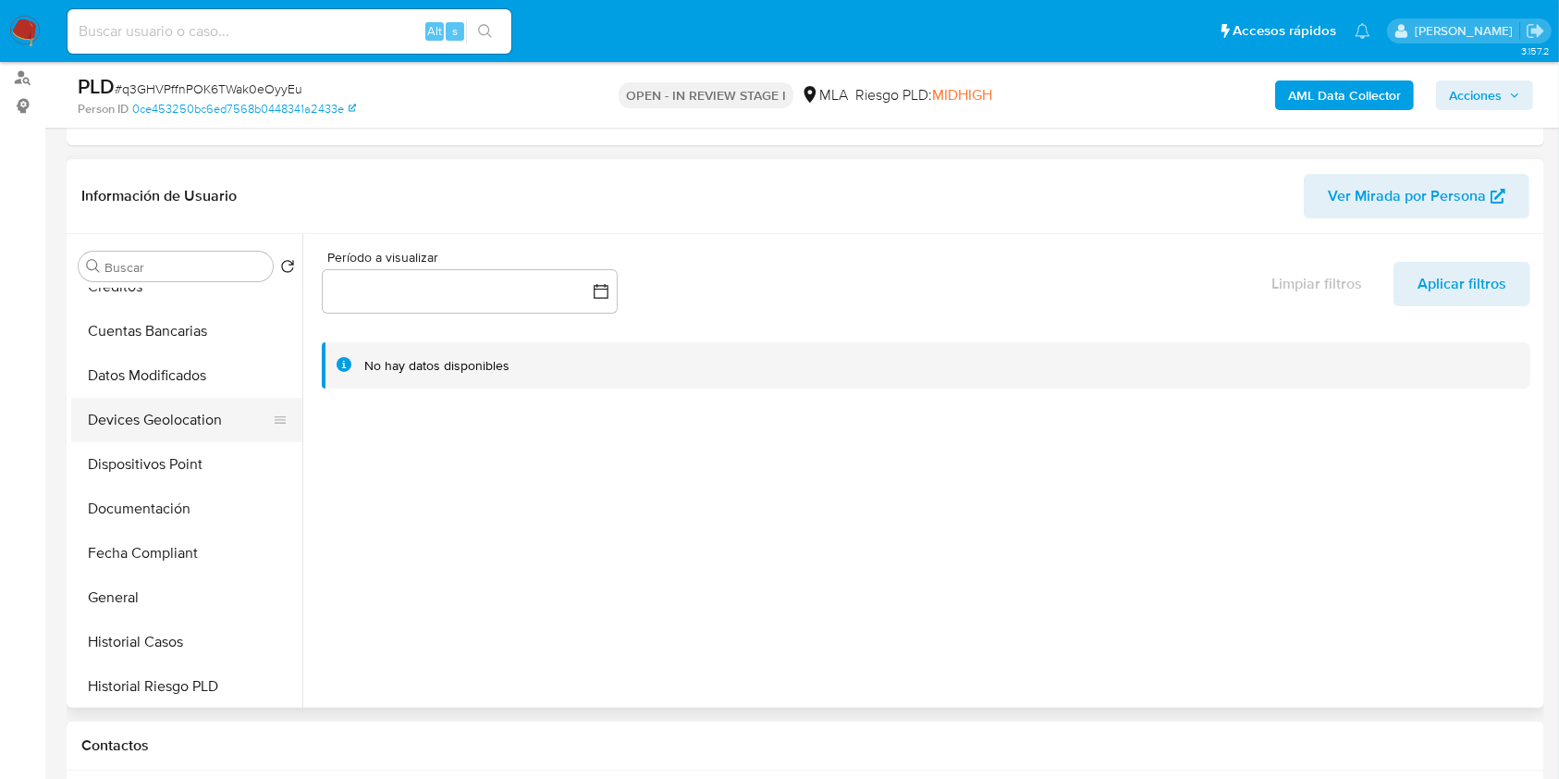
select select "10"
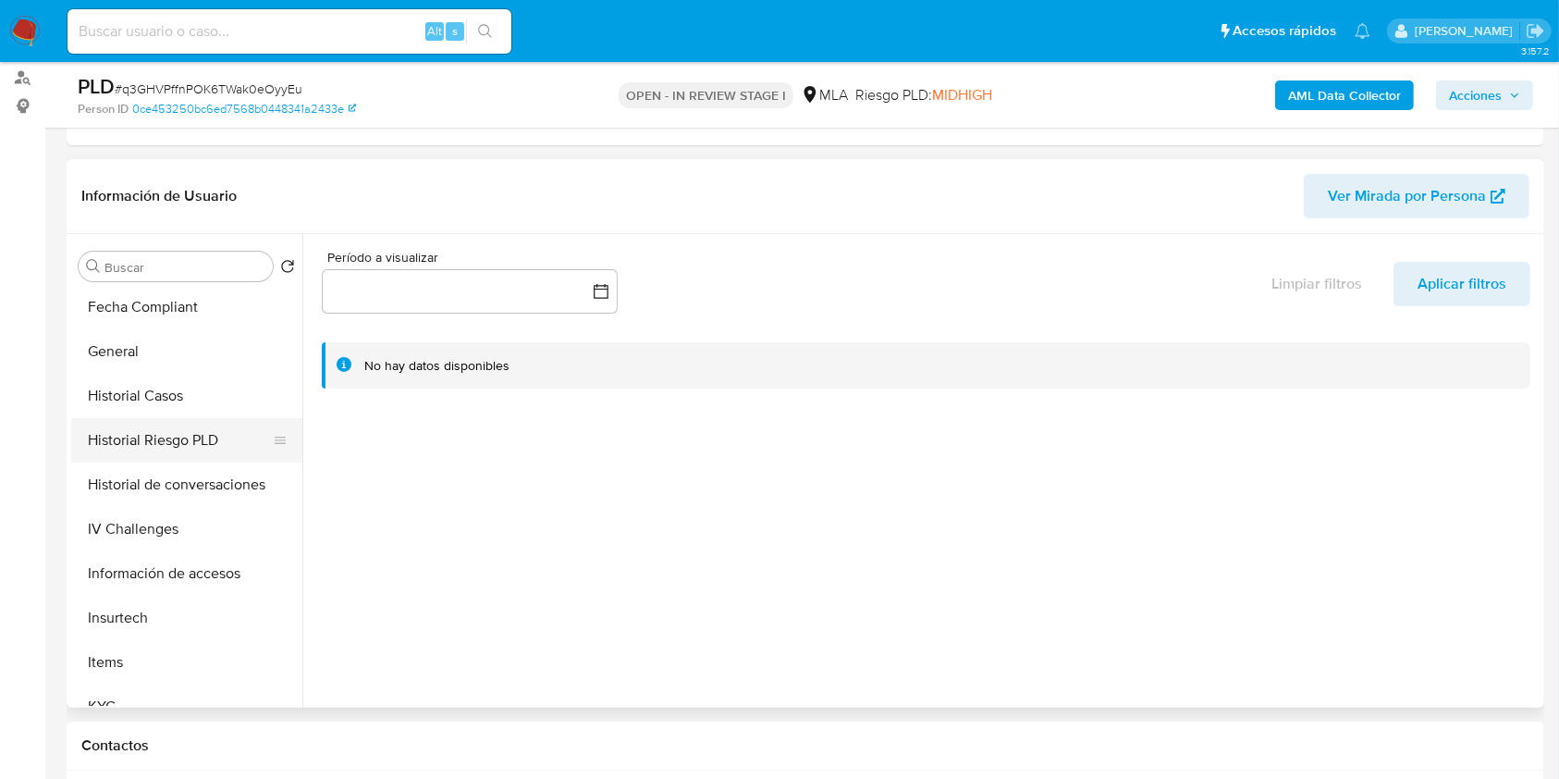
scroll to position [493, 0]
click at [202, 408] on button "Historial Casos" at bounding box center [179, 395] width 216 height 44
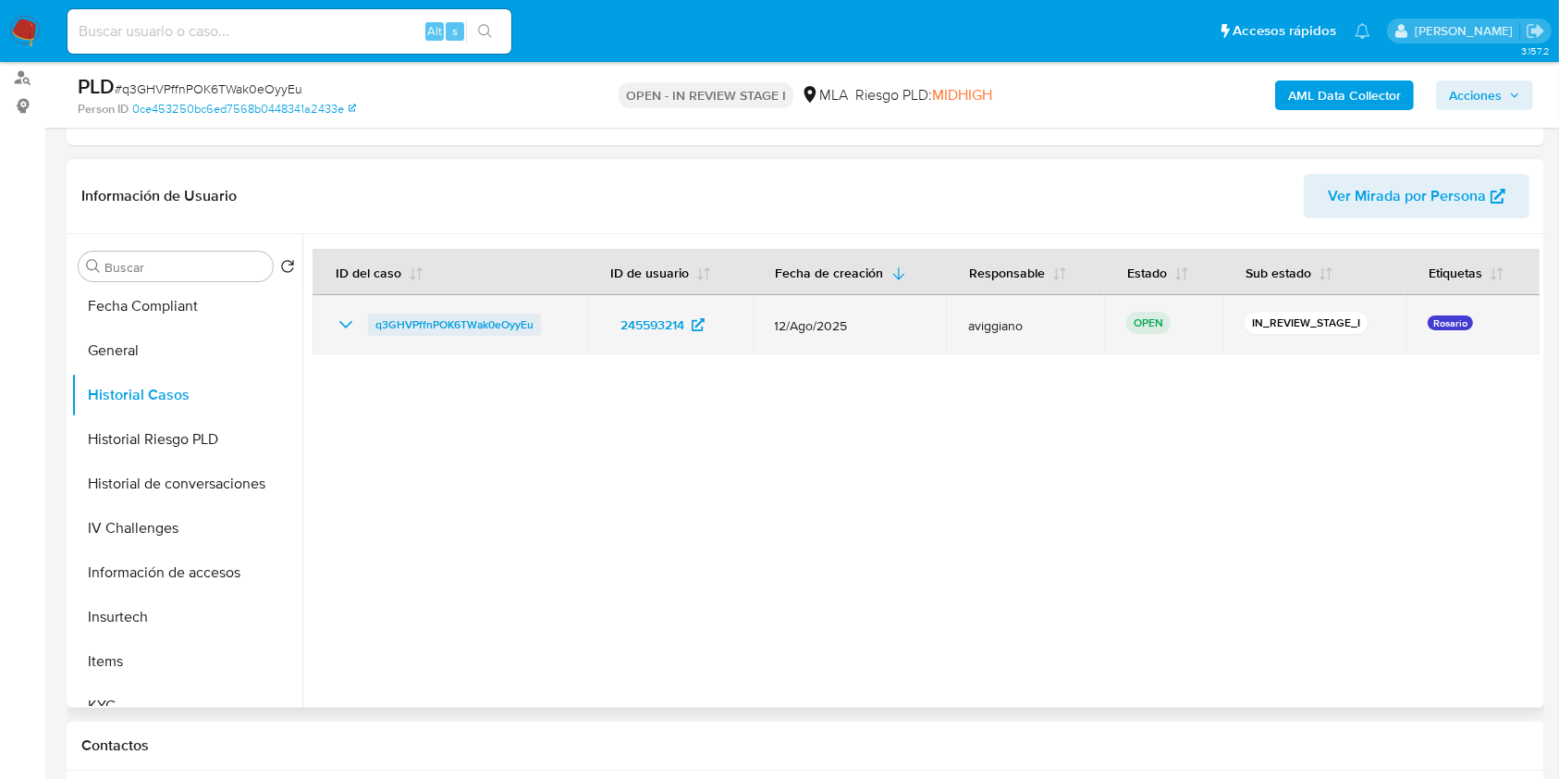
click at [483, 321] on span "q3GHVPffnPOK6TWak0eOyyEu" at bounding box center [454, 324] width 158 height 22
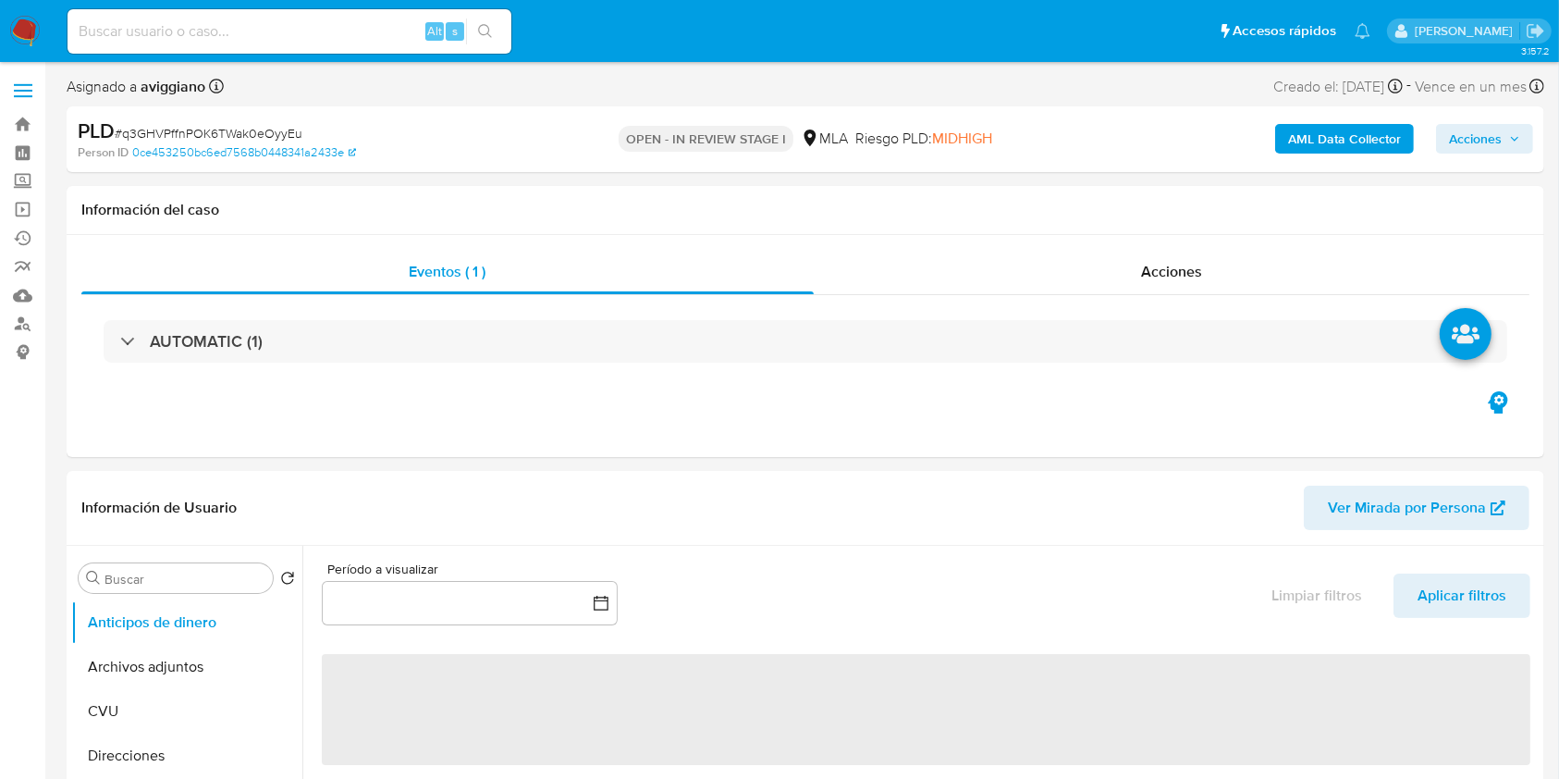
click at [1537, 152] on div "PLD # q3GHVPffnPOK6TWak0eOyyEu Person ID 0ce453250bc6ed7568b0448341a2433e OPEN …" at bounding box center [806, 139] width 1478 height 66
select select "10"
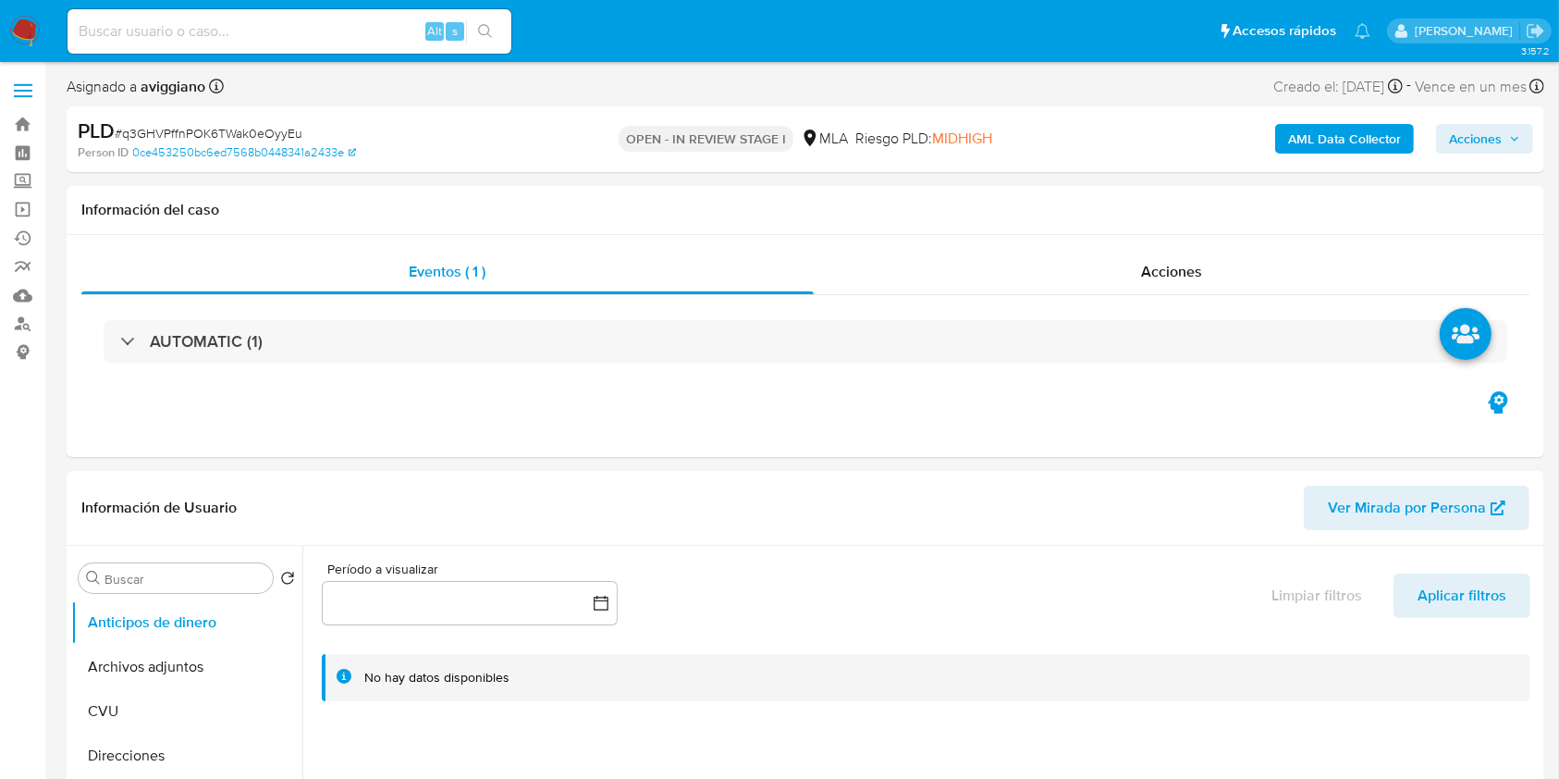
click at [1513, 128] on span "Acciones" at bounding box center [1484, 139] width 71 height 26
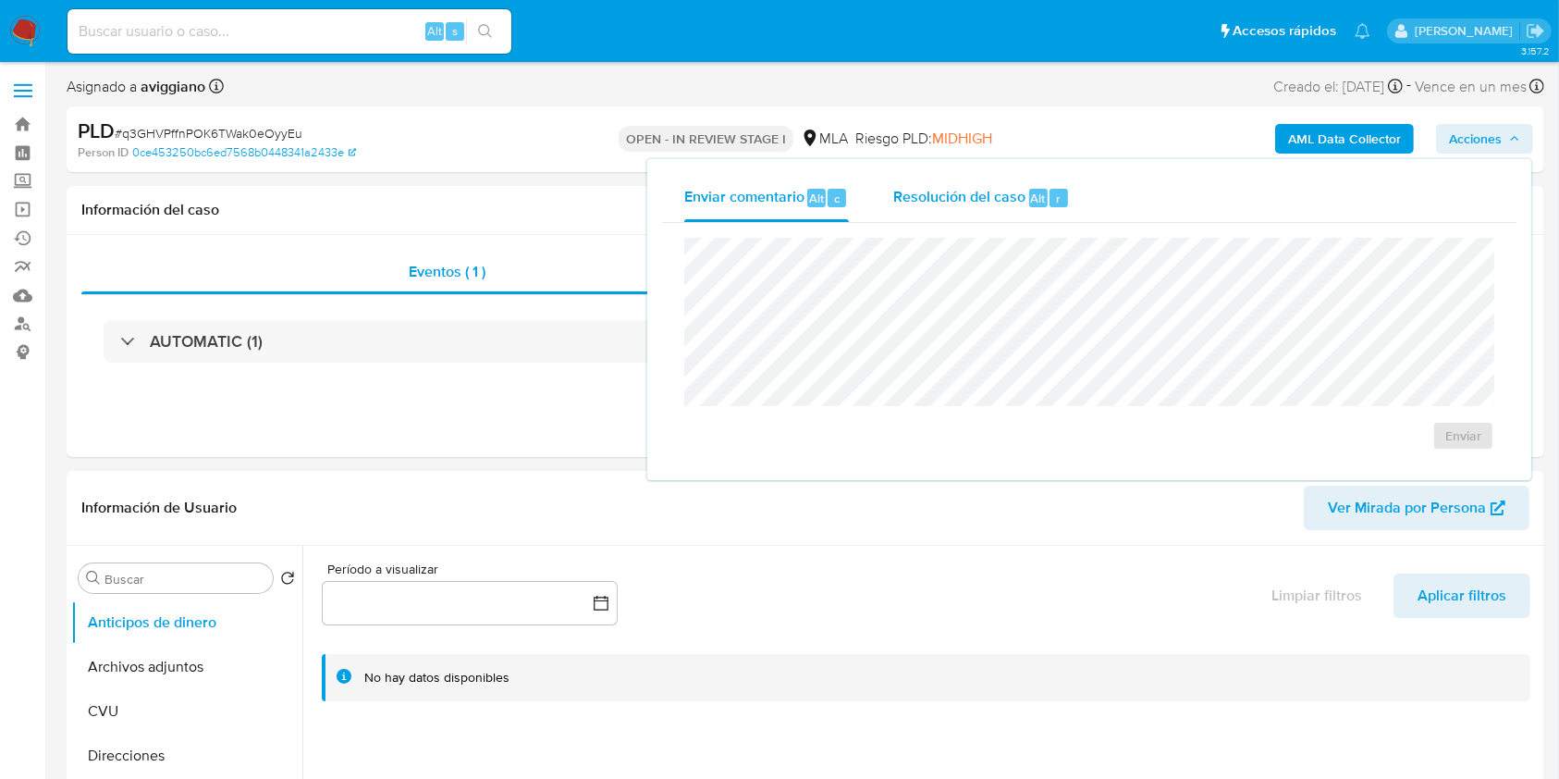
click at [1012, 219] on div "Resolución del caso Alt r" at bounding box center [981, 198] width 177 height 48
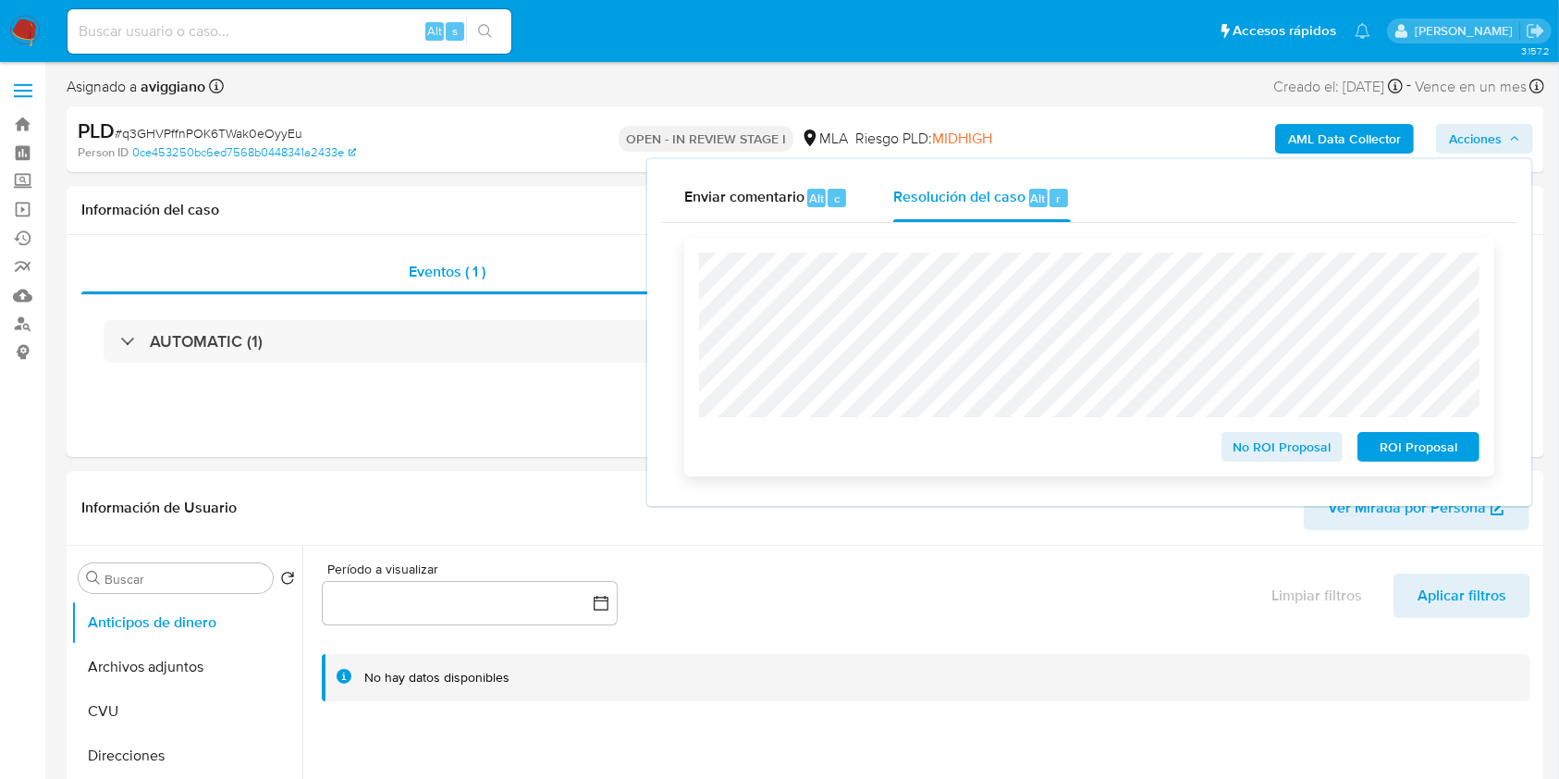
click at [1358, 460] on button "ROI Proposal" at bounding box center [1418, 447] width 122 height 30
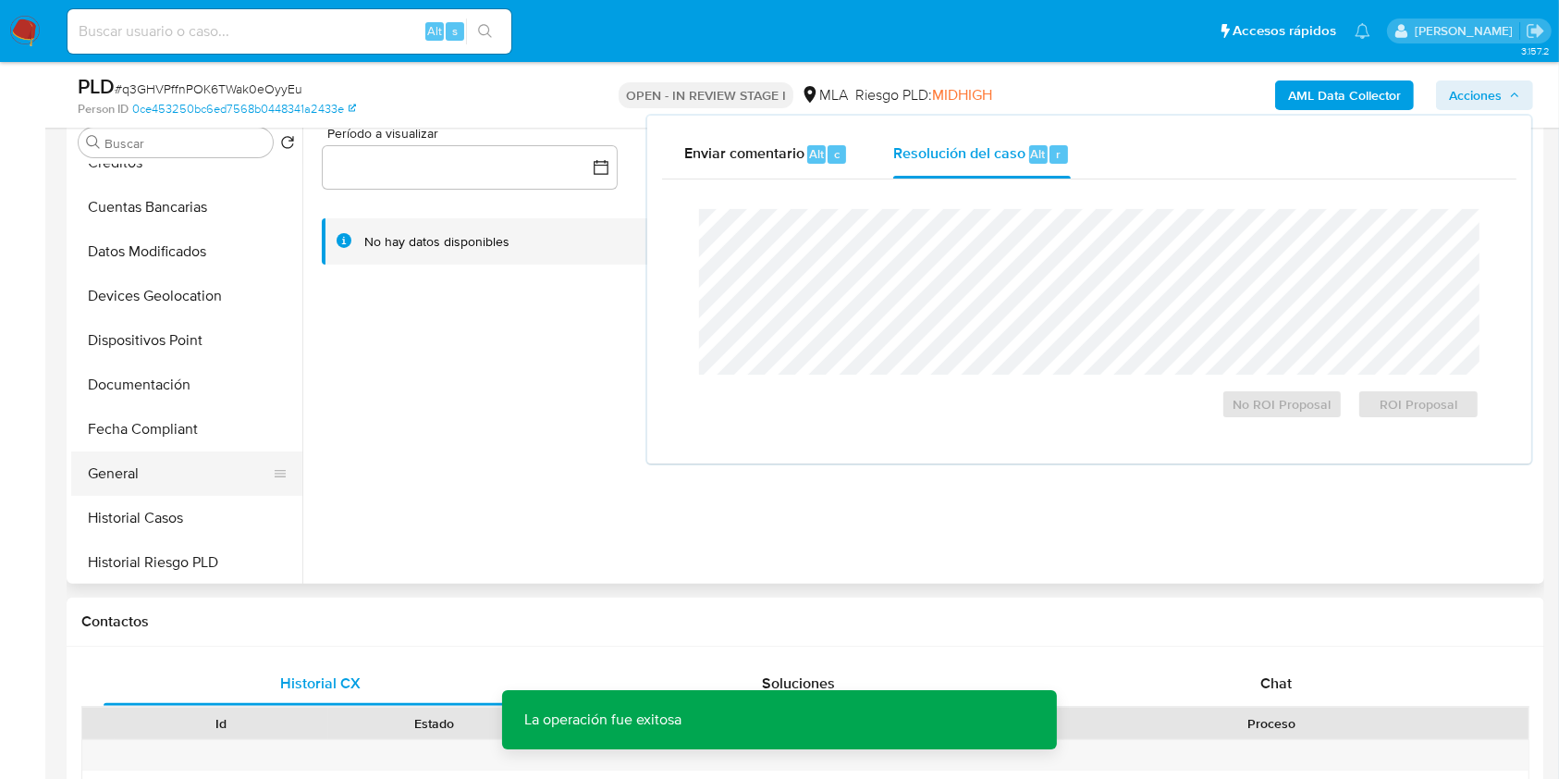
scroll to position [863, 0]
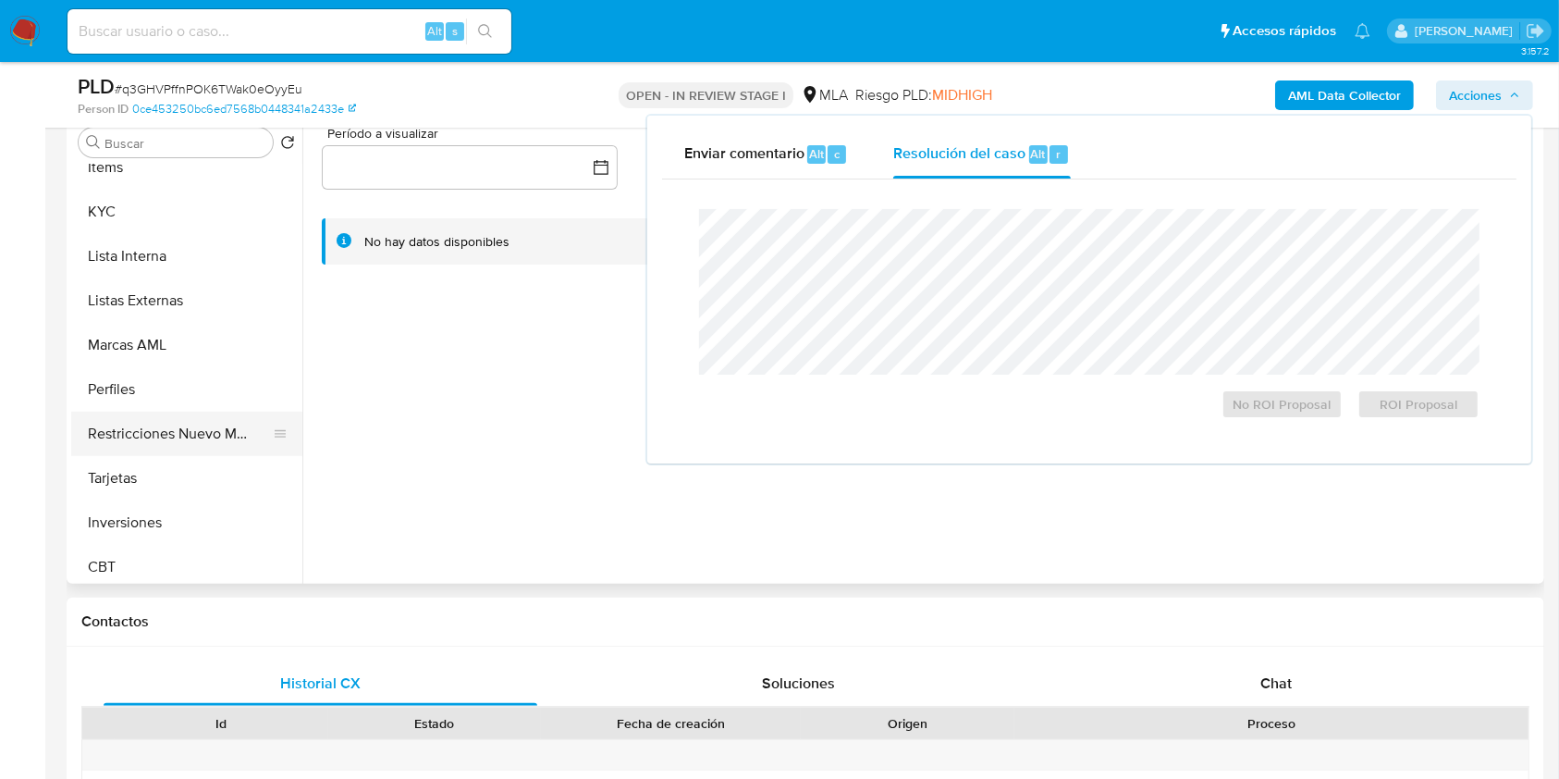
click at [183, 439] on button "Restricciones Nuevo Mundo" at bounding box center [179, 433] width 216 height 44
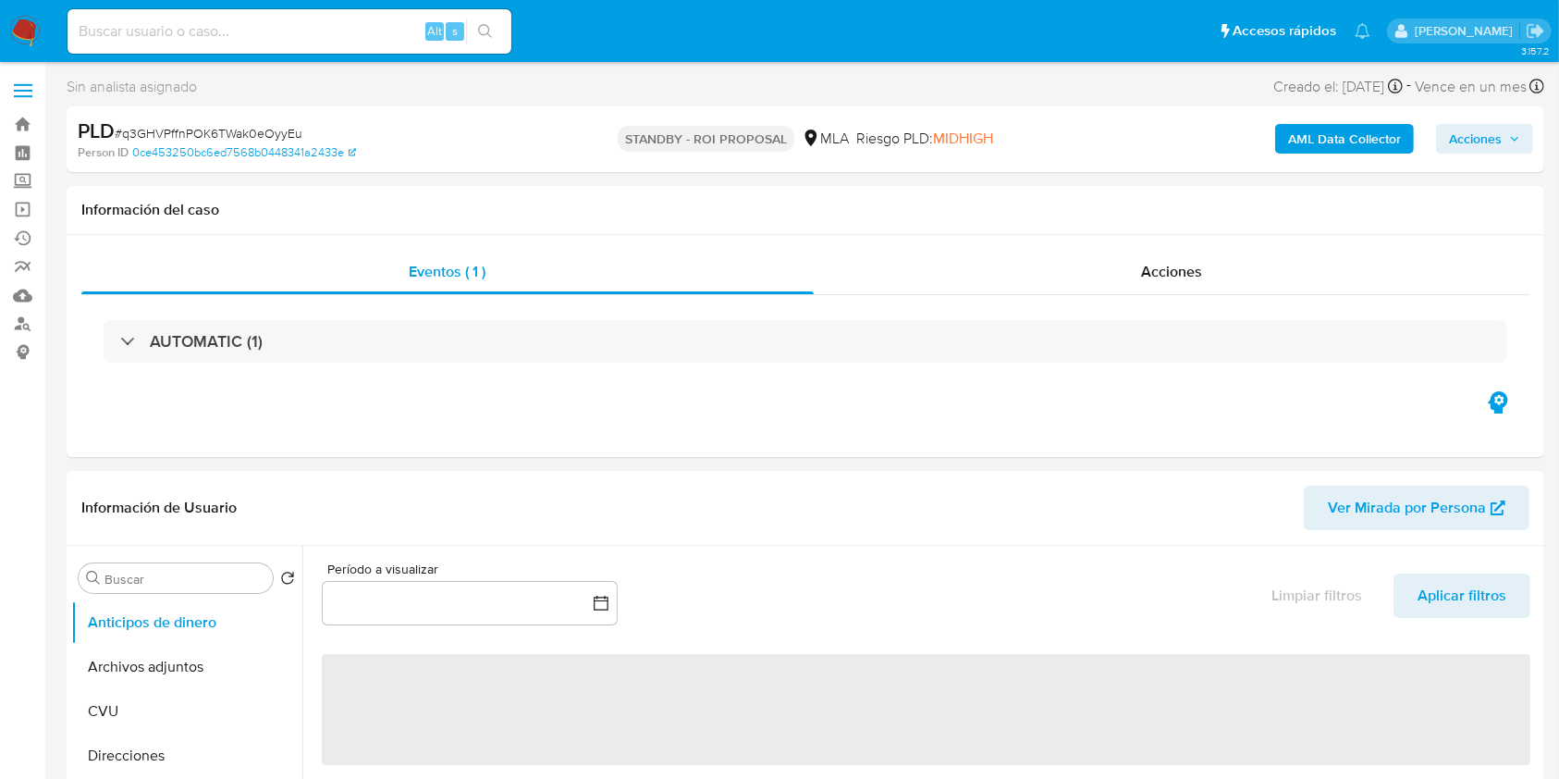
select select "10"
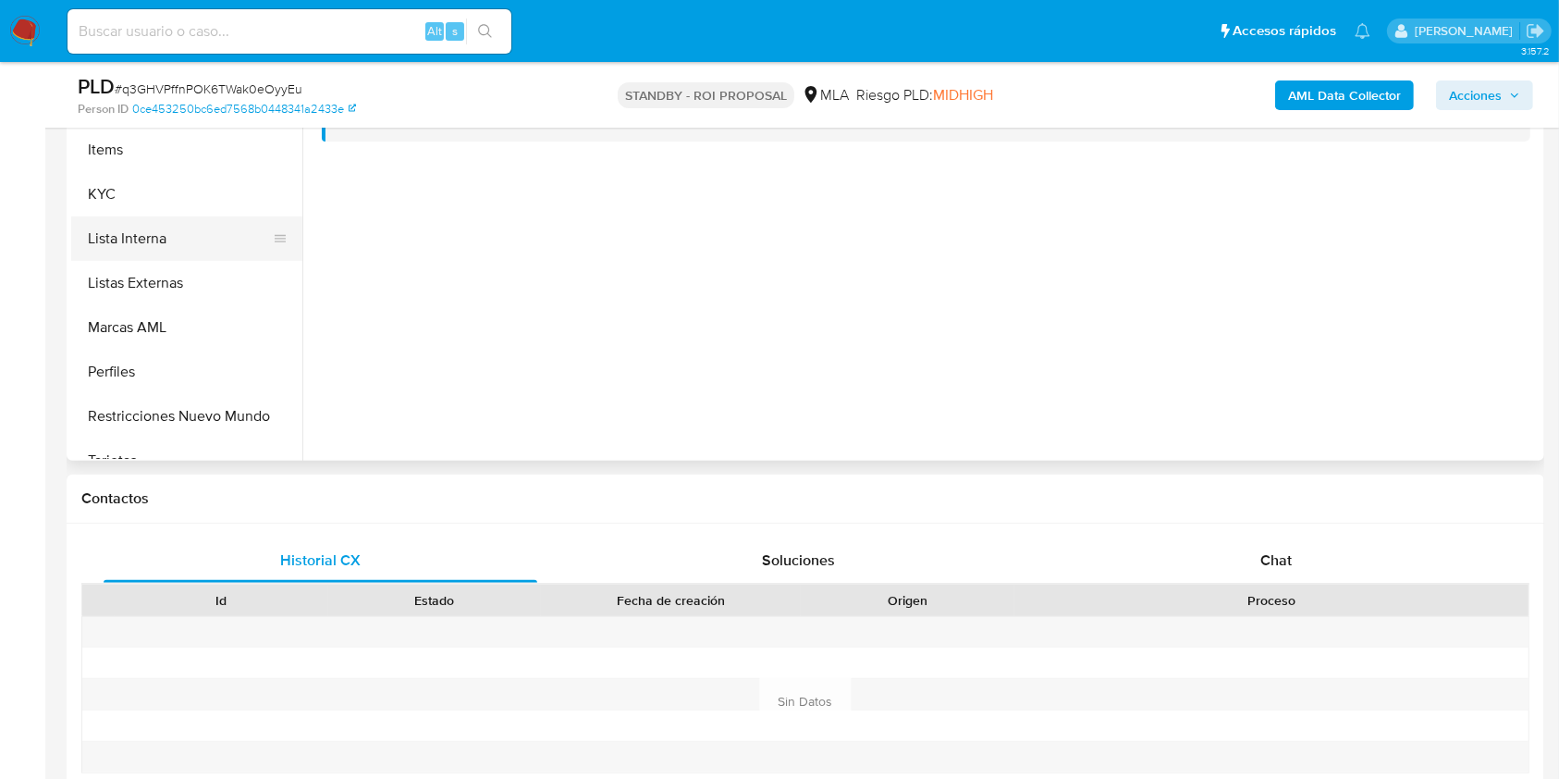
scroll to position [870, 0]
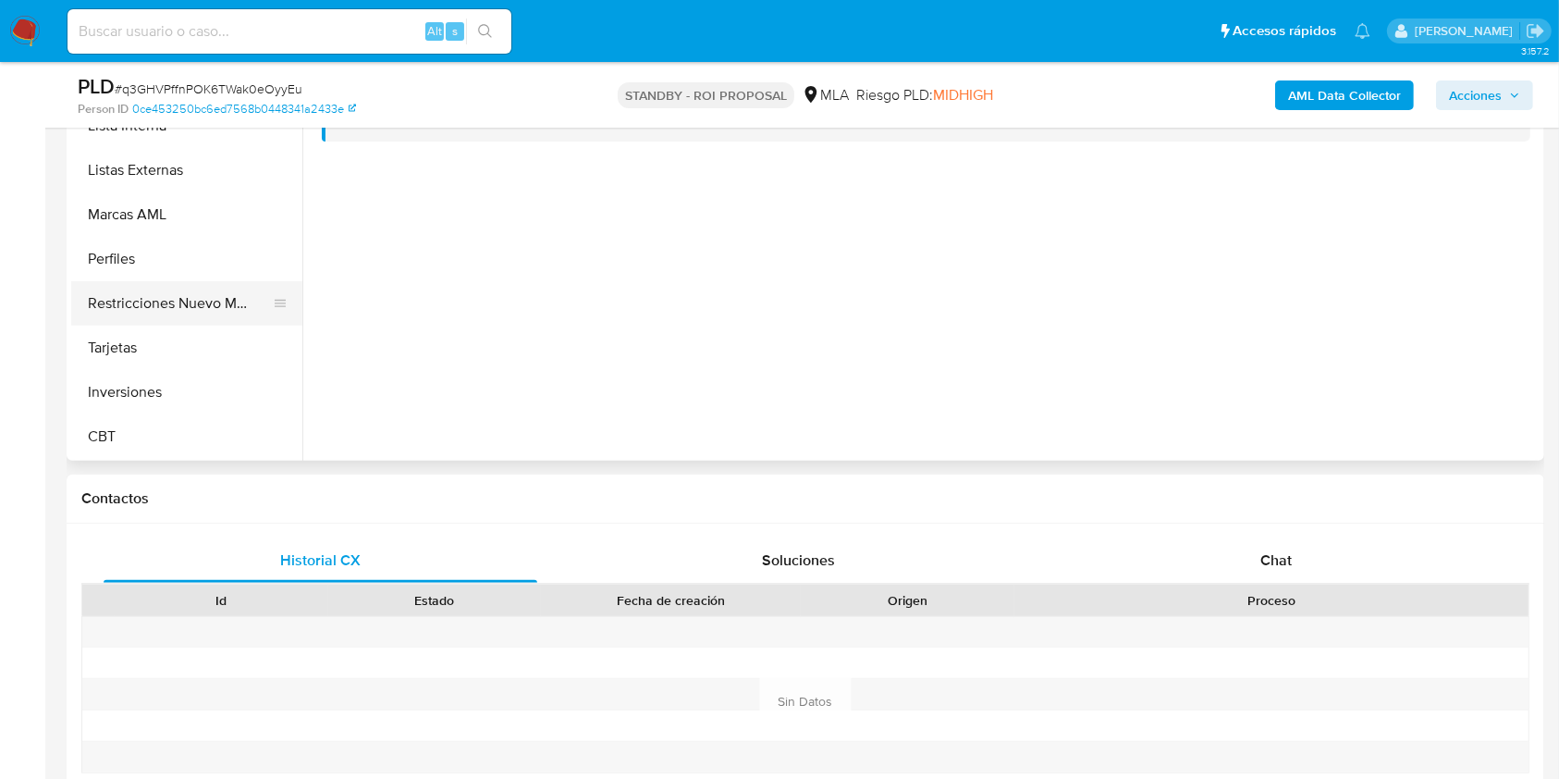
click at [215, 290] on button "Restricciones Nuevo Mundo" at bounding box center [179, 303] width 216 height 44
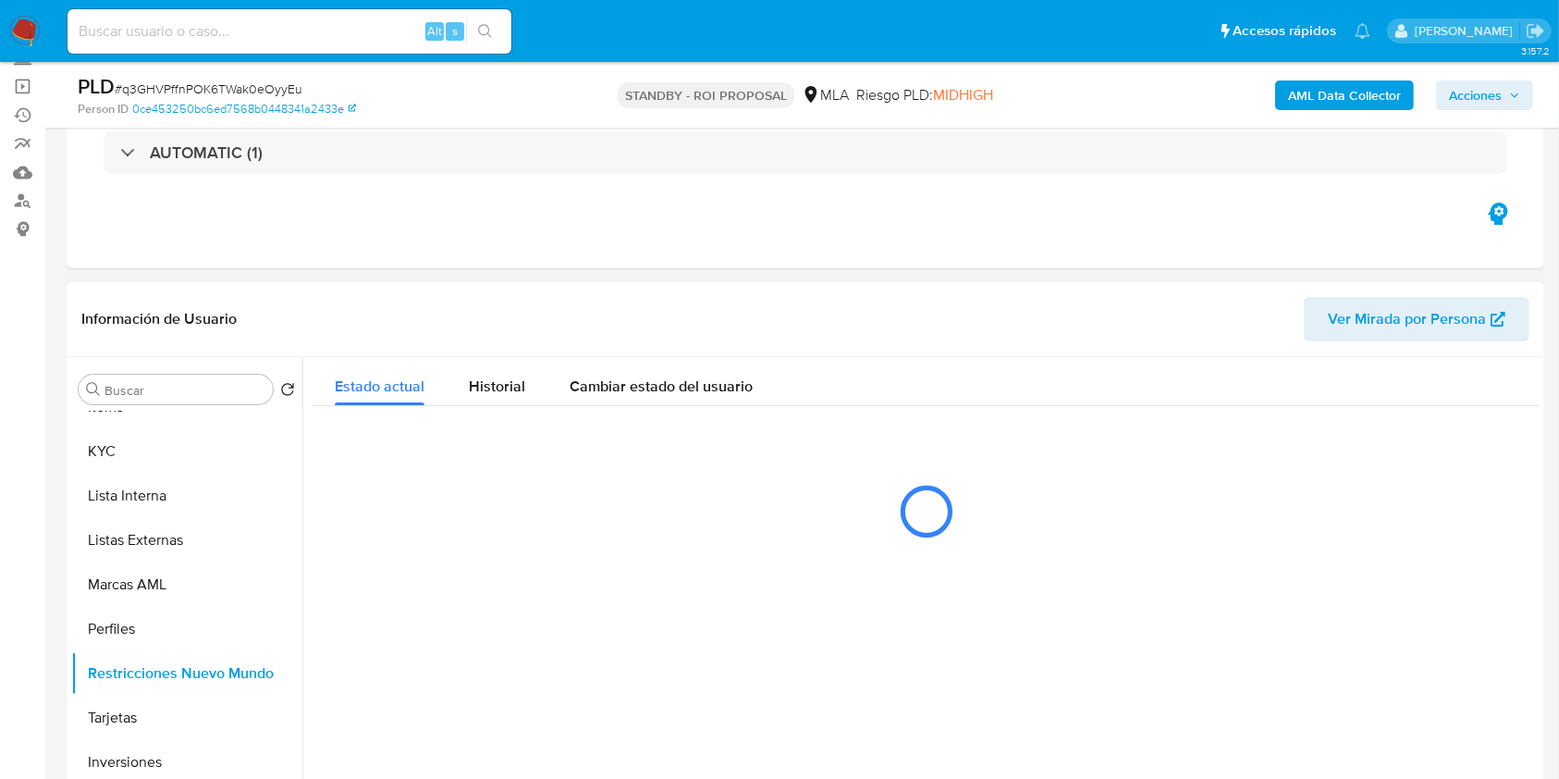
scroll to position [246, 0]
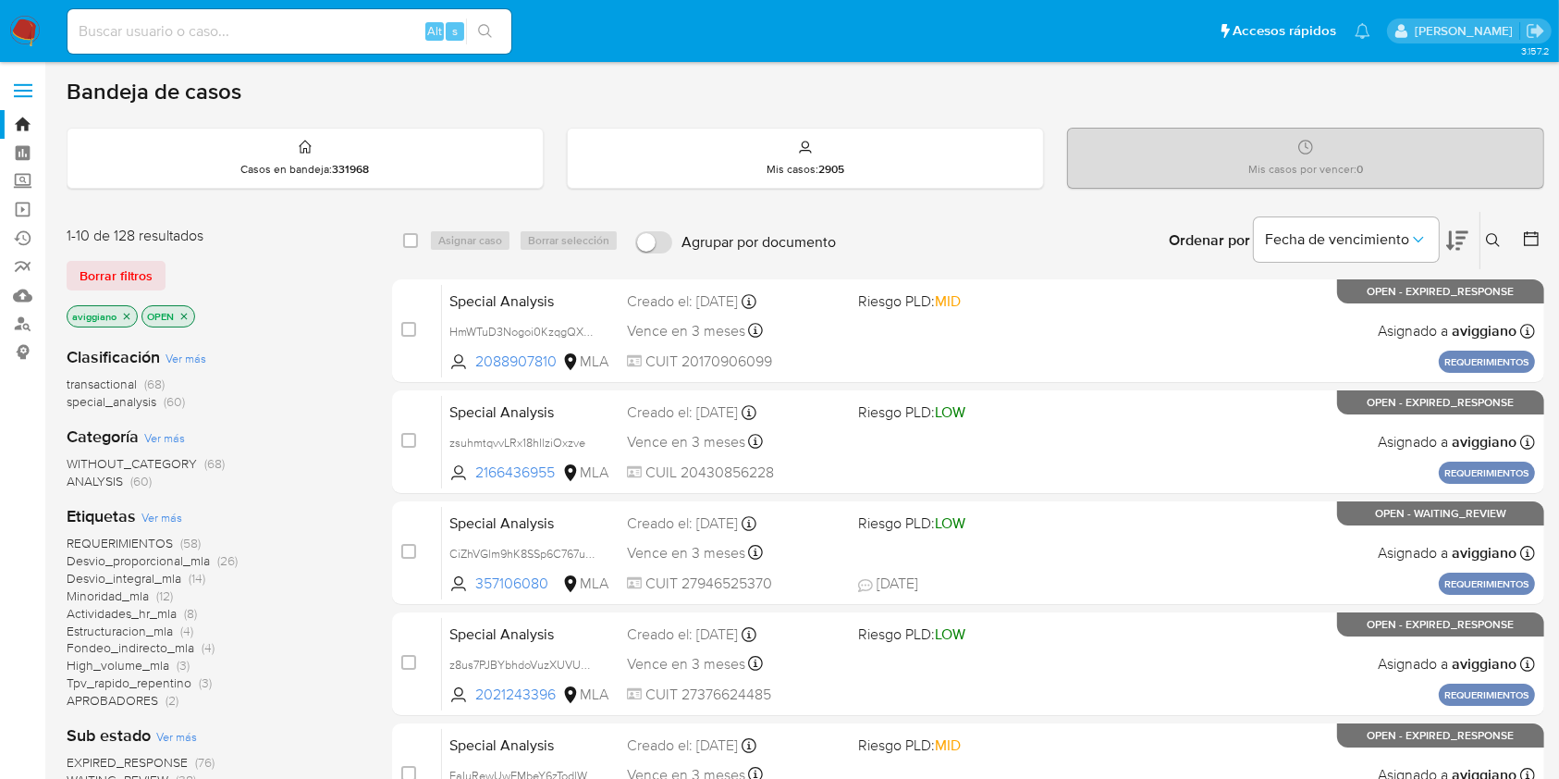
click at [126, 320] on icon "close-filter" at bounding box center [126, 316] width 11 height 11
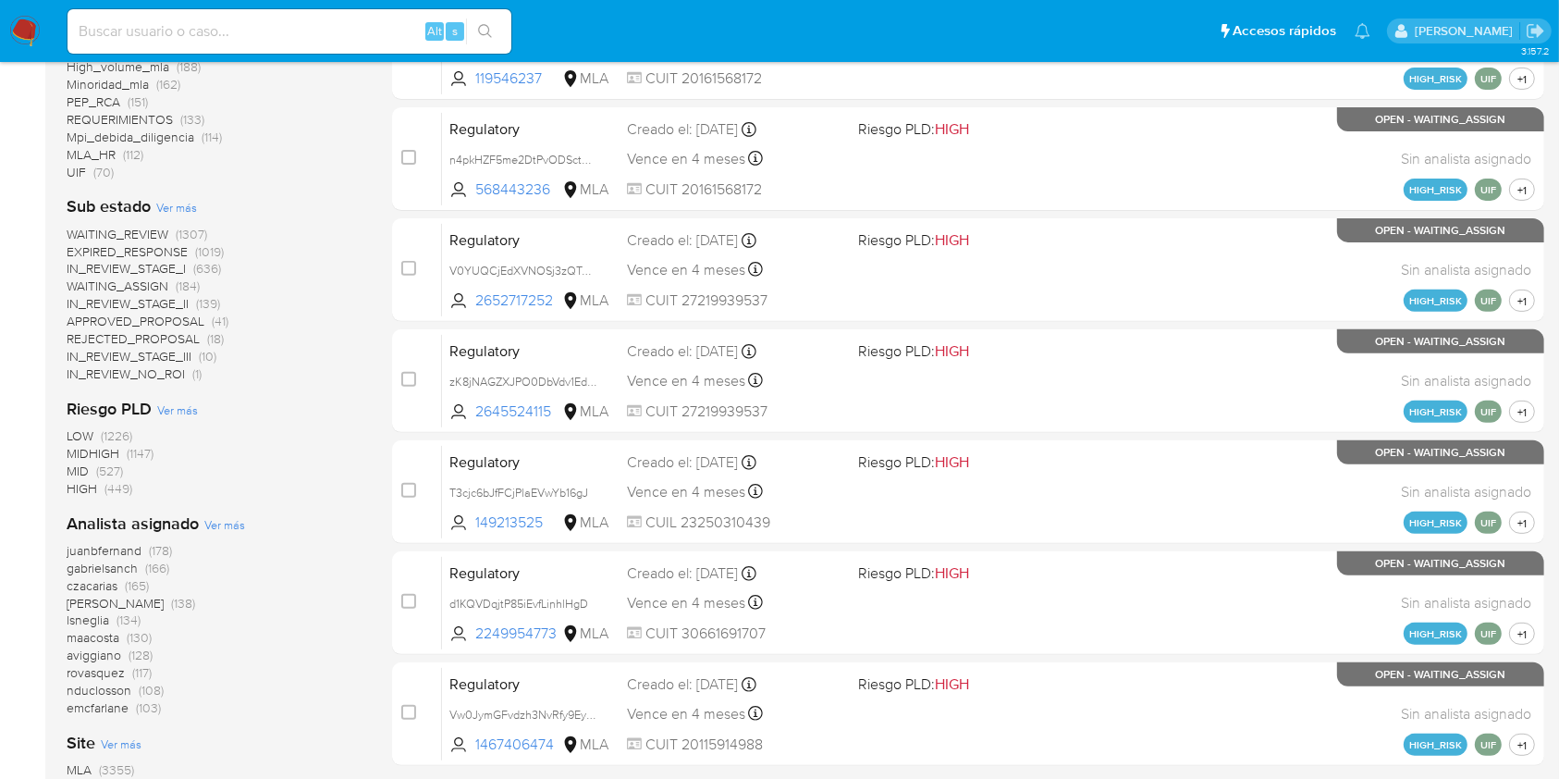
scroll to position [715, 0]
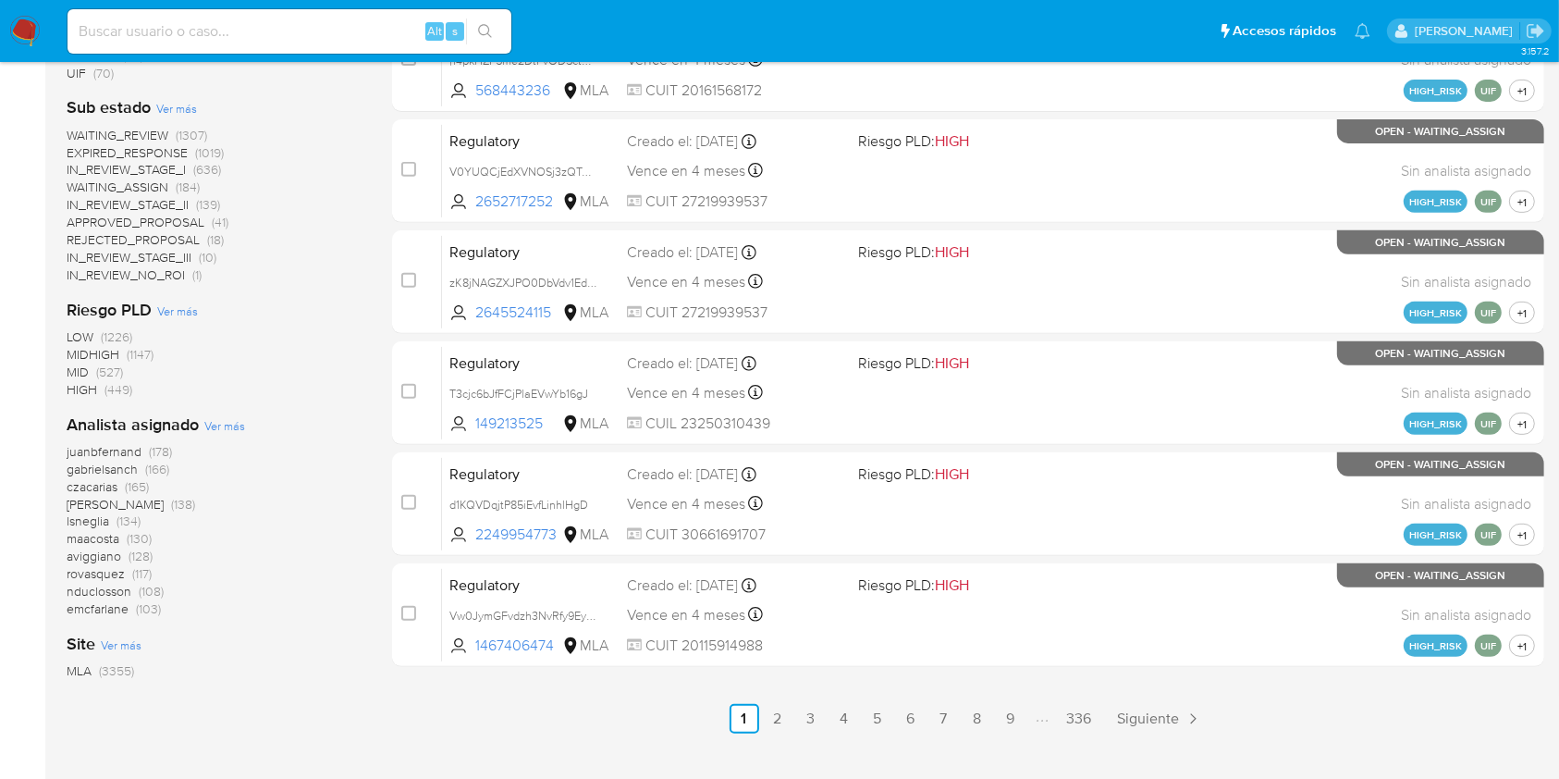
click at [215, 45] on div "Alt s" at bounding box center [289, 31] width 444 height 44
click at [222, 26] on input at bounding box center [289, 31] width 444 height 24
paste input "kctWOZqy1fqqKrgRbHYSAsCg"
type input "kctWOZqy1fqqKrgRbHYSAsCg"
click at [481, 38] on icon "search-icon" at bounding box center [485, 31] width 15 height 15
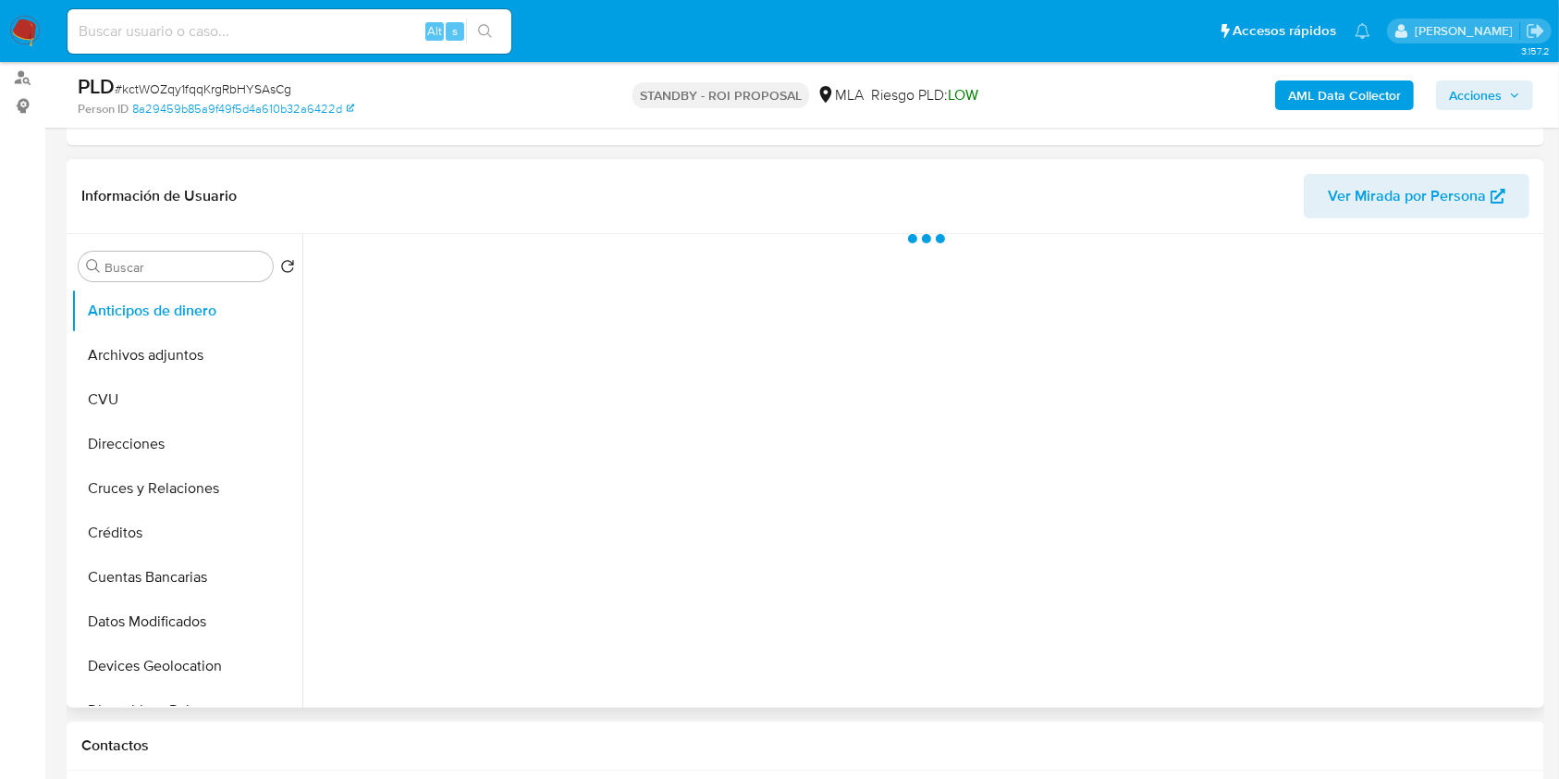
scroll to position [370, 0]
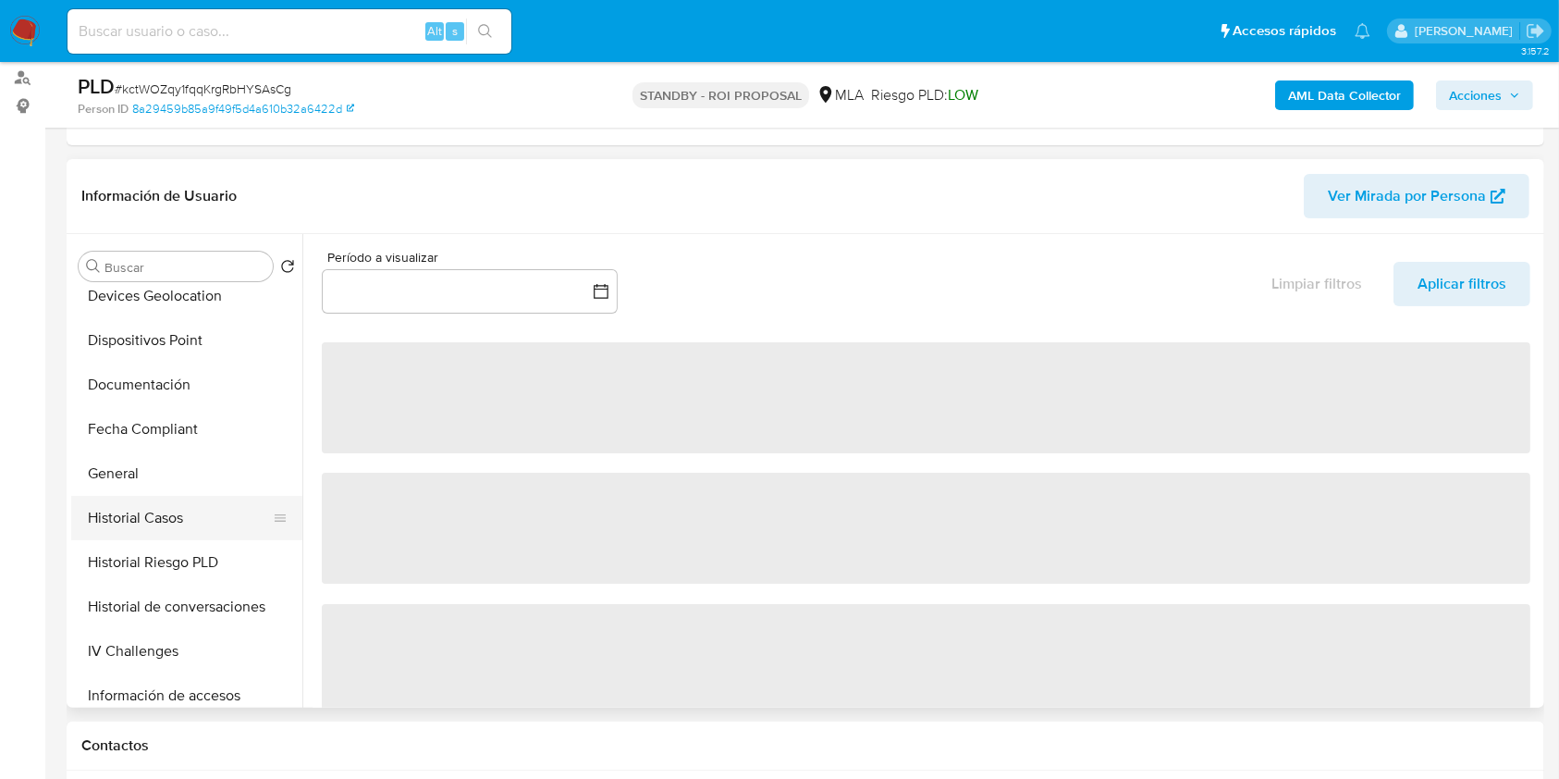
click at [189, 504] on button "Historial Casos" at bounding box center [179, 518] width 216 height 44
select select "10"
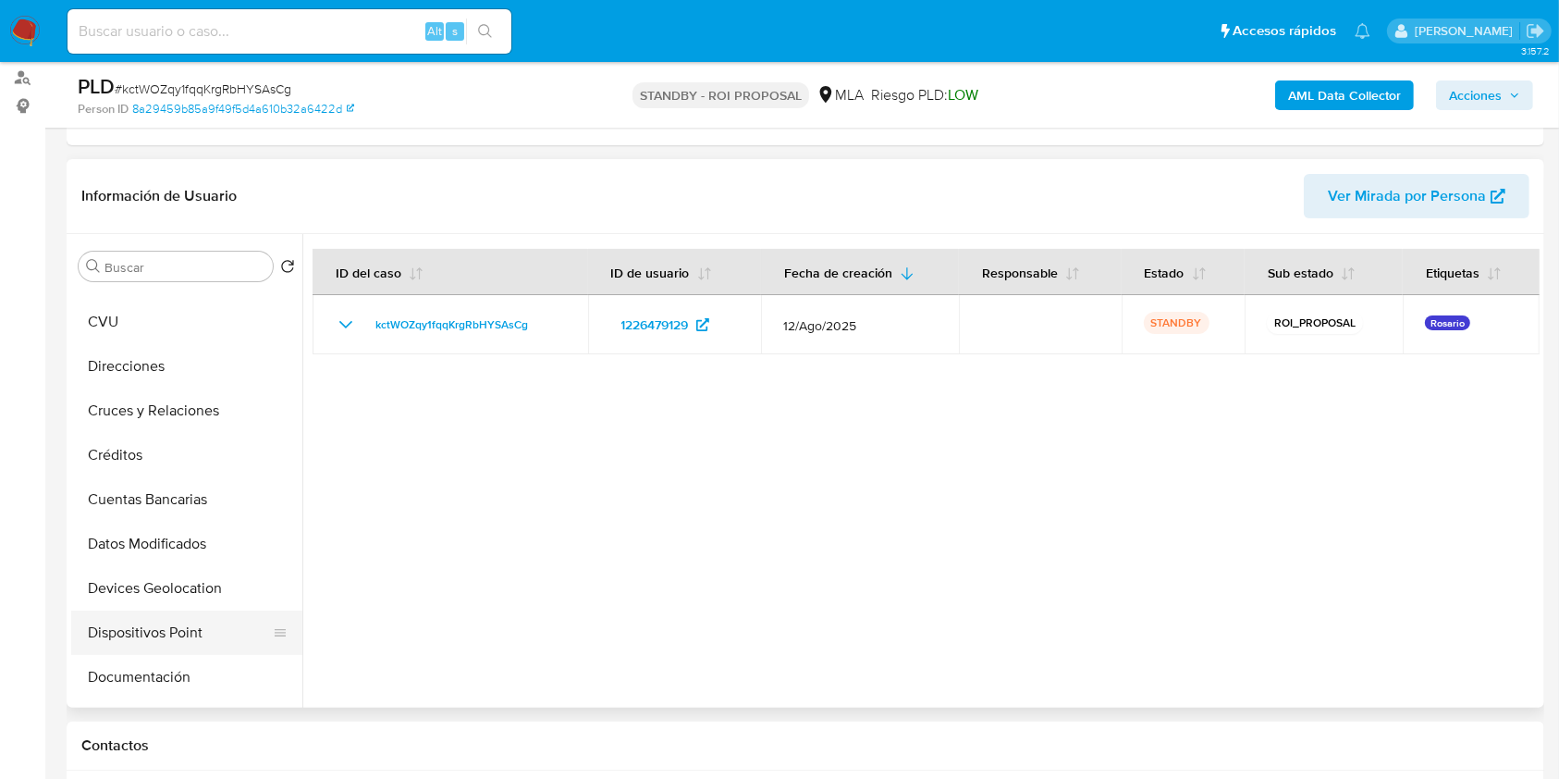
scroll to position [0, 0]
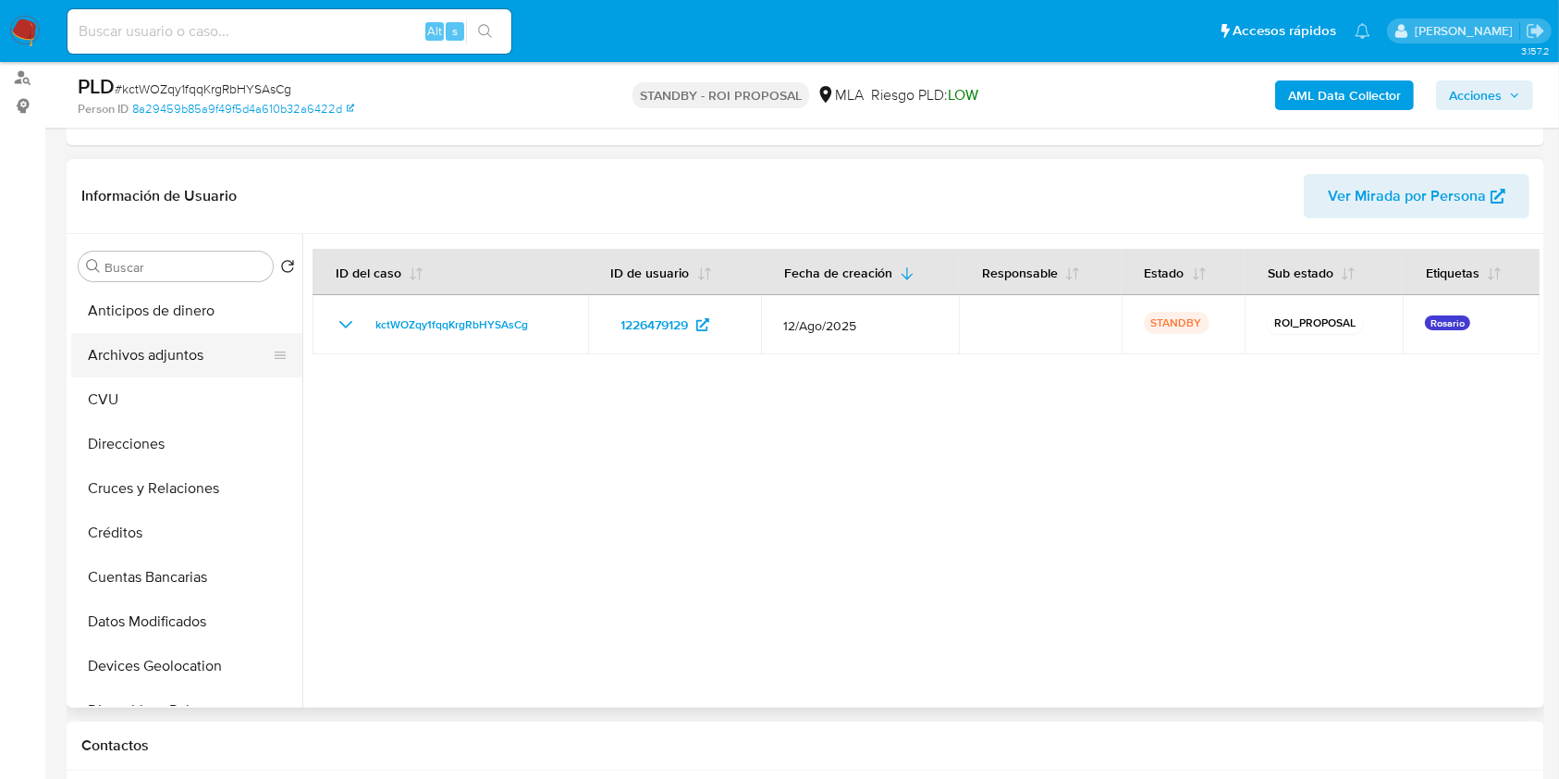
click at [247, 333] on button "Archivos adjuntos" at bounding box center [179, 355] width 216 height 44
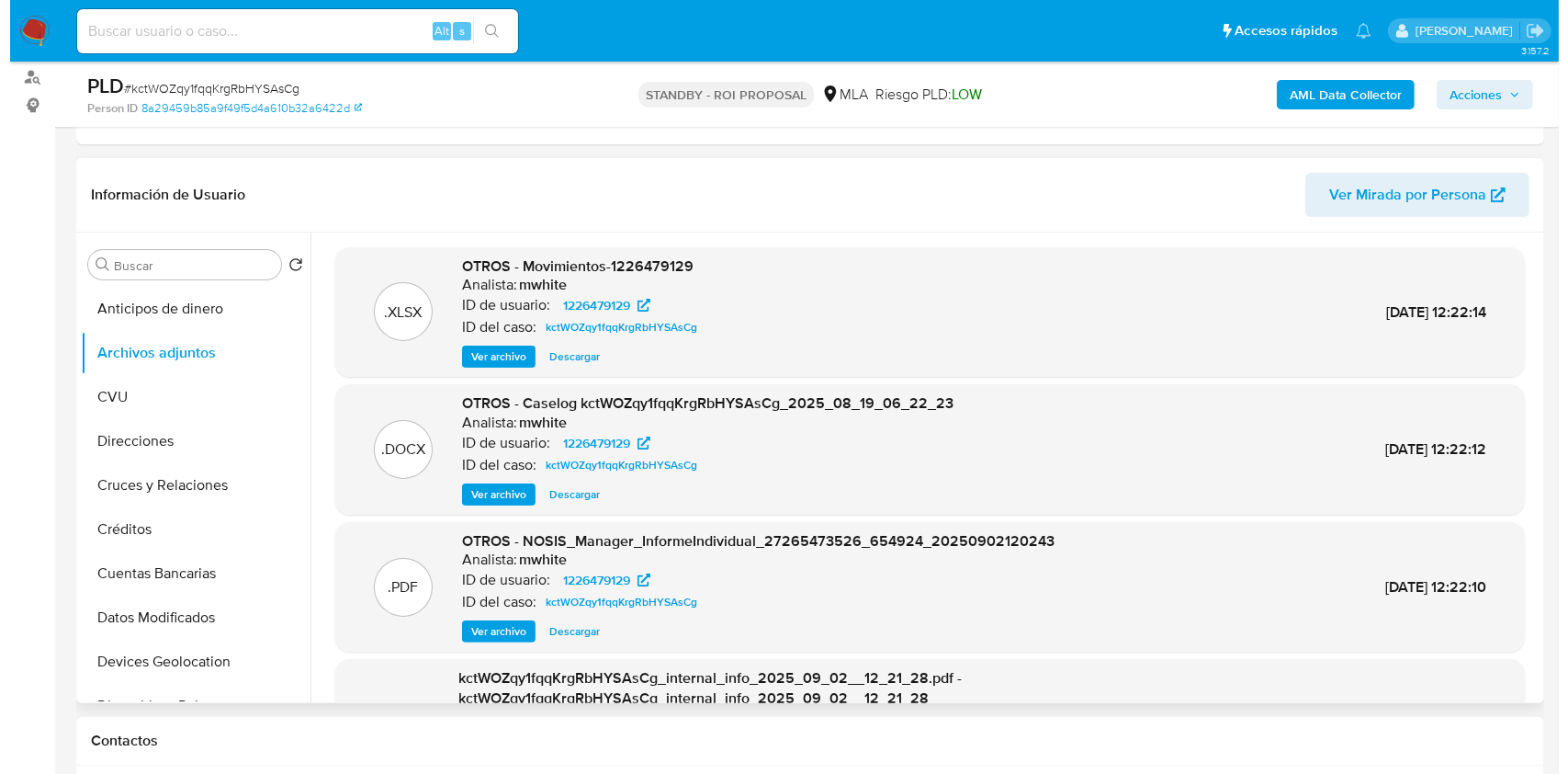
scroll to position [122, 0]
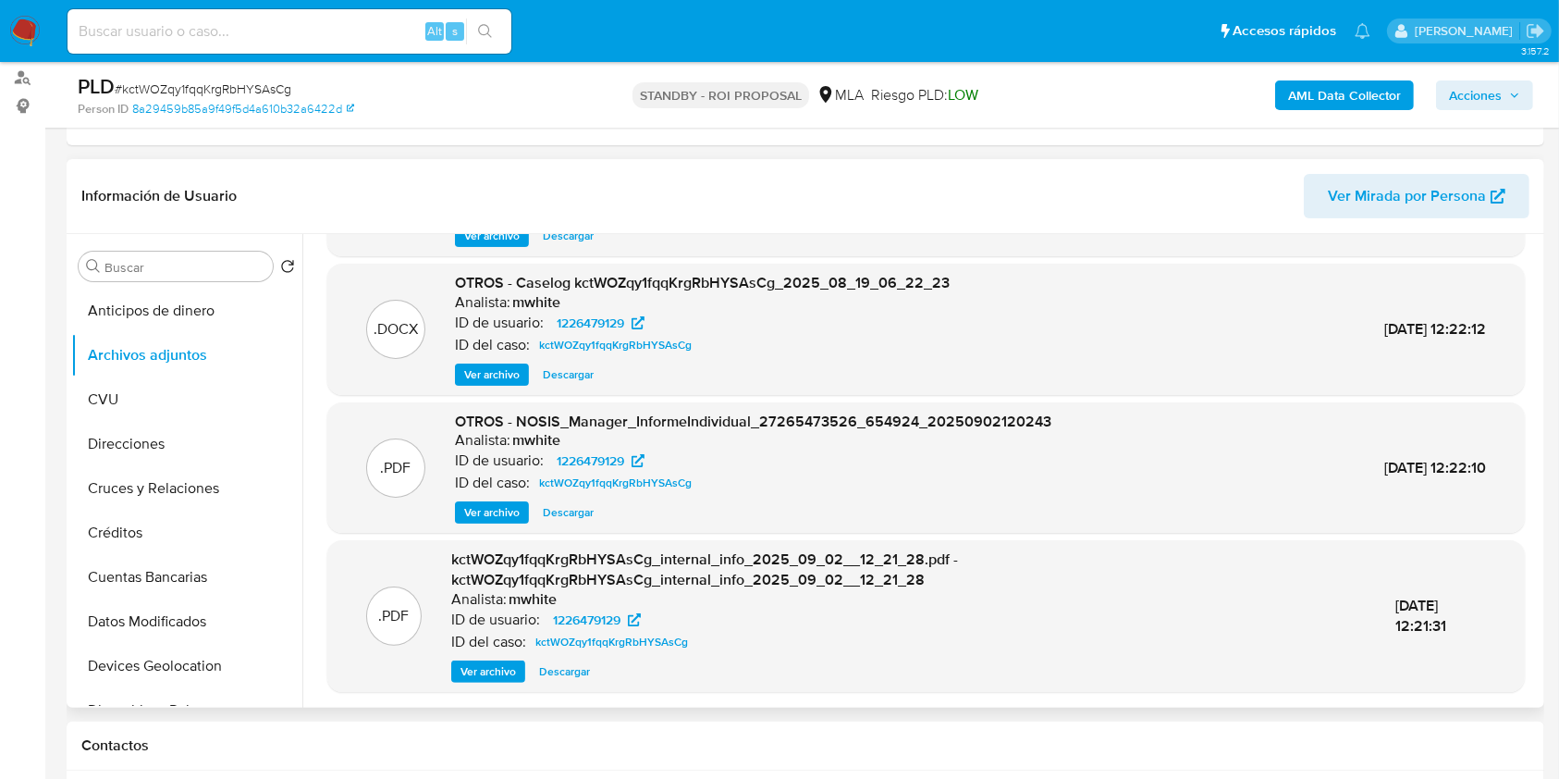
click at [521, 379] on button "Ver archivo" at bounding box center [492, 374] width 74 height 22
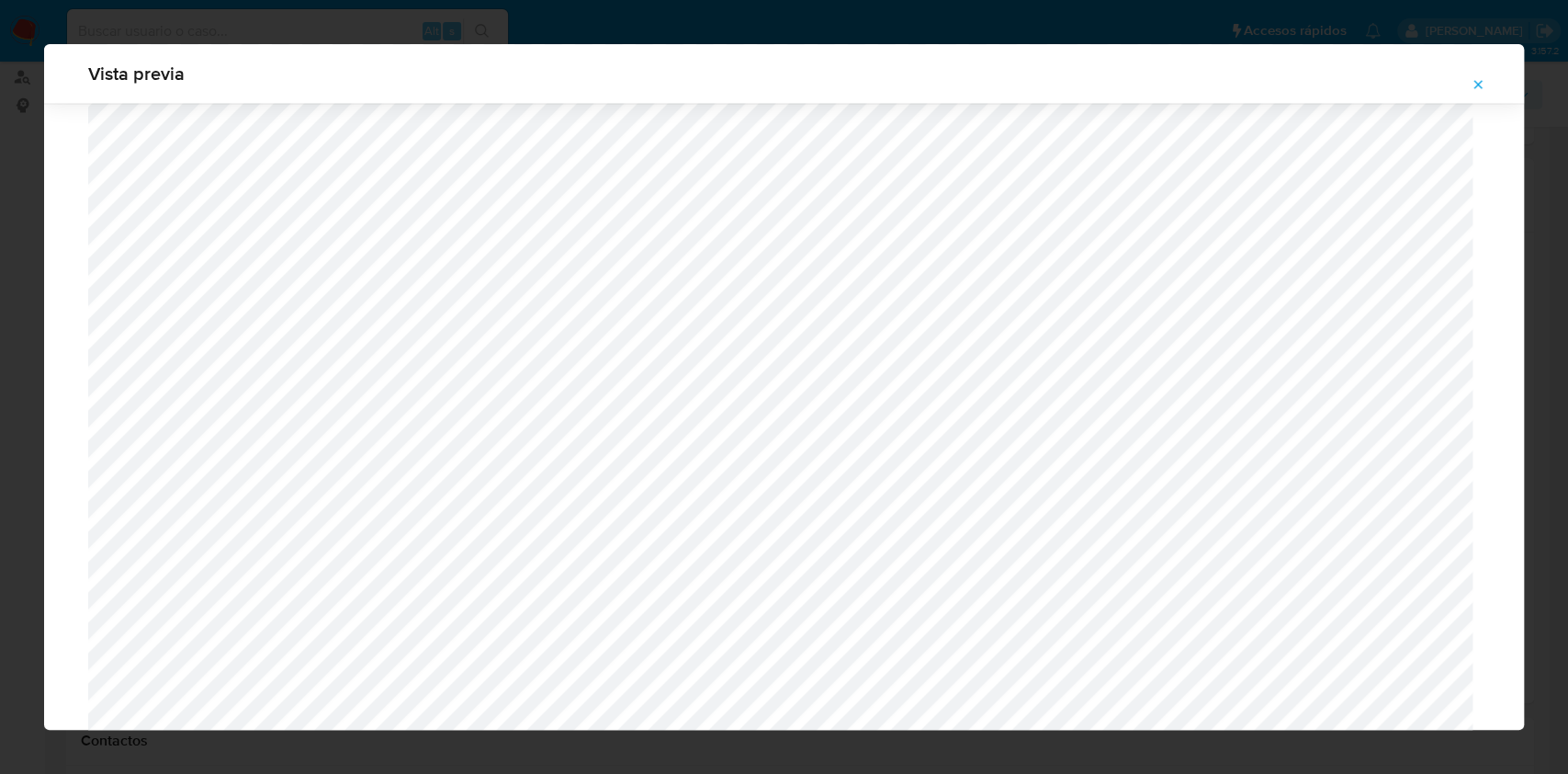
scroll to position [1800, 0]
drag, startPoint x: 372, startPoint y: 7, endPoint x: 567, endPoint y: 90, distance: 211.9
click at [401, 11] on div "Vista previa" at bounding box center [784, 387] width 1568 height 774
click at [1472, 81] on icon "Attachment preview" at bounding box center [1478, 84] width 15 height 15
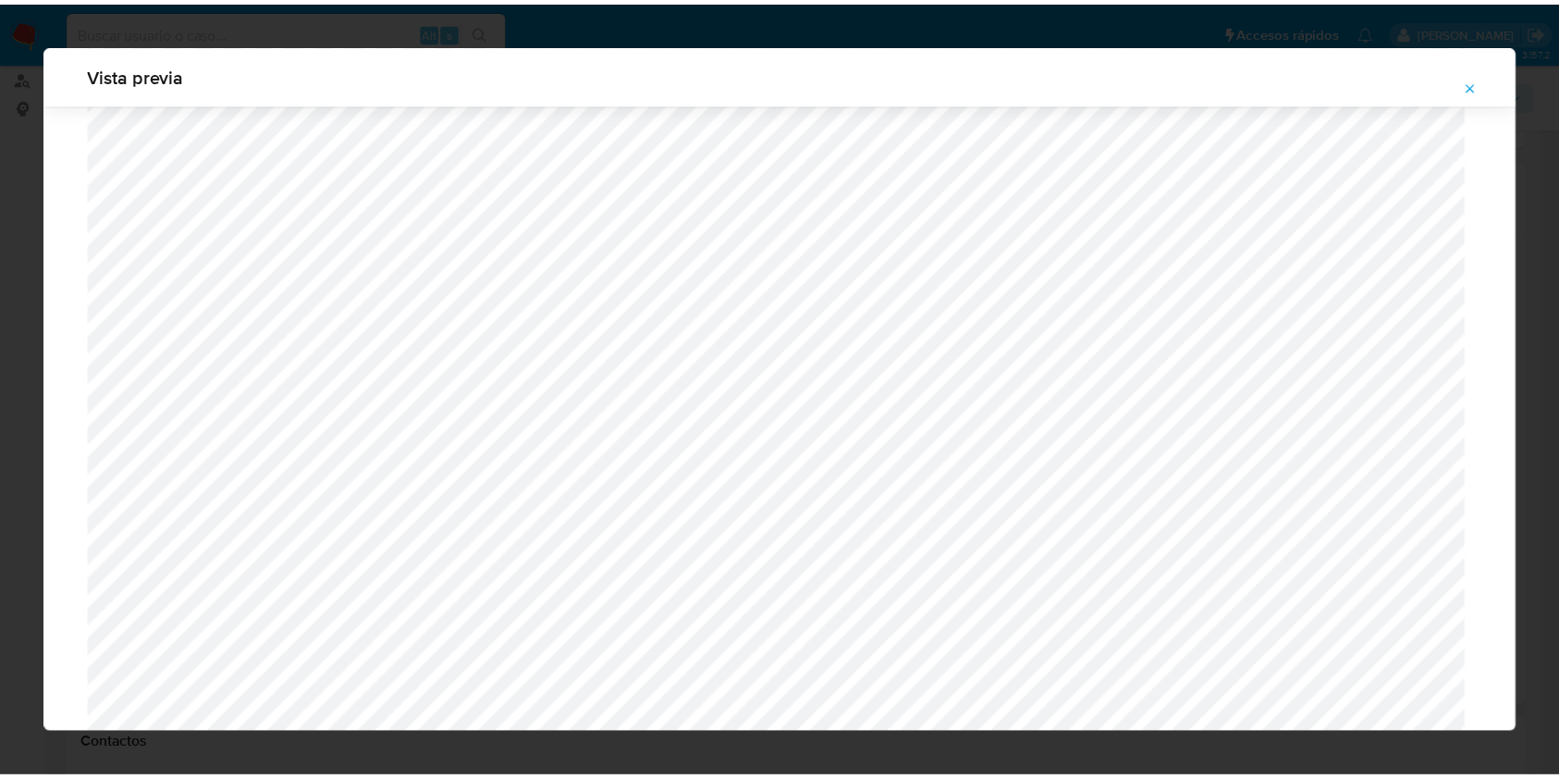
scroll to position [0, 0]
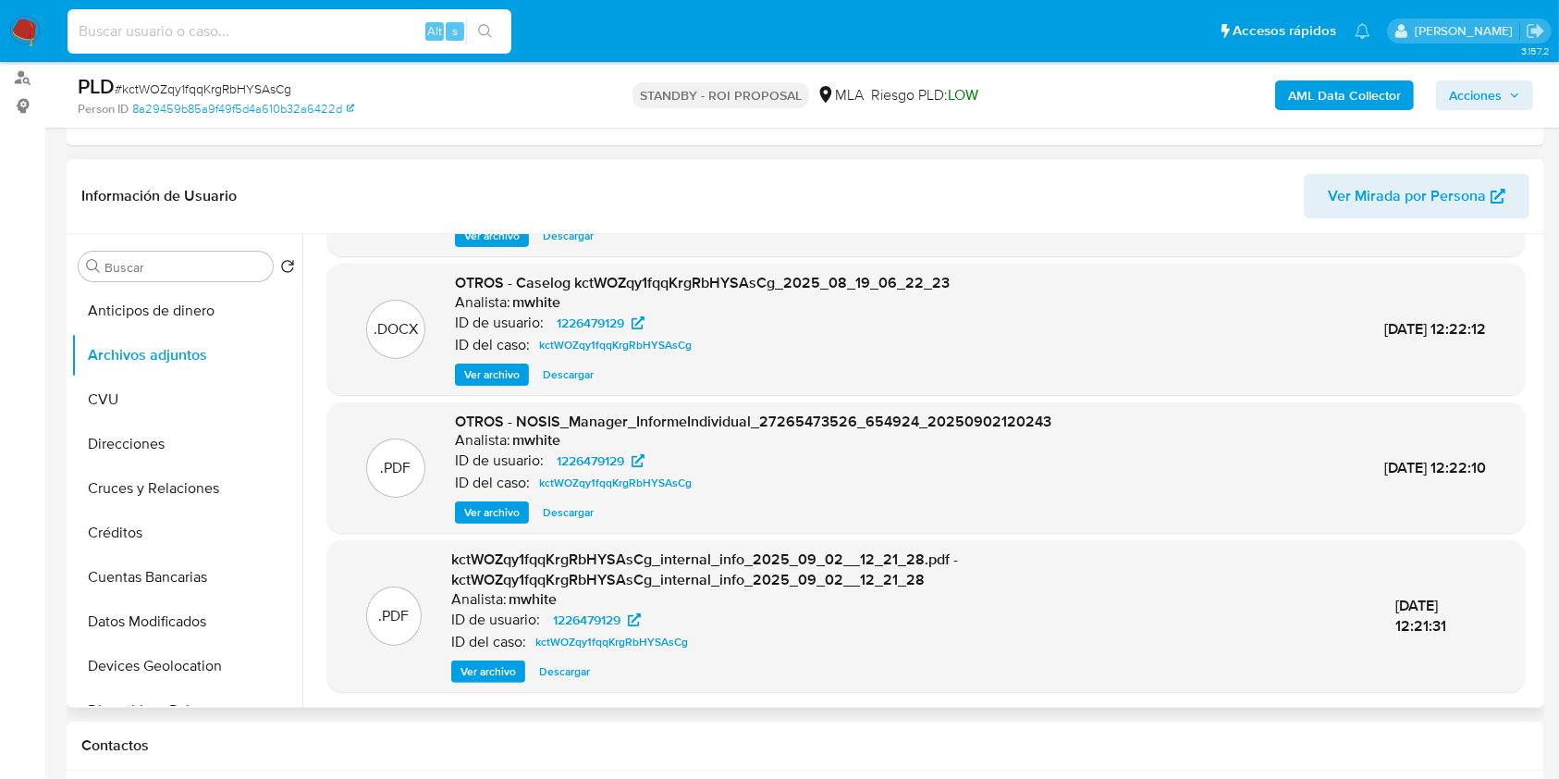
click at [259, 40] on input at bounding box center [289, 31] width 444 height 24
paste input "ObO3AioCgRNNhiT1AQaOJP4A"
type input "ObO3AioCgRNNhiT1AQaOJP4A"
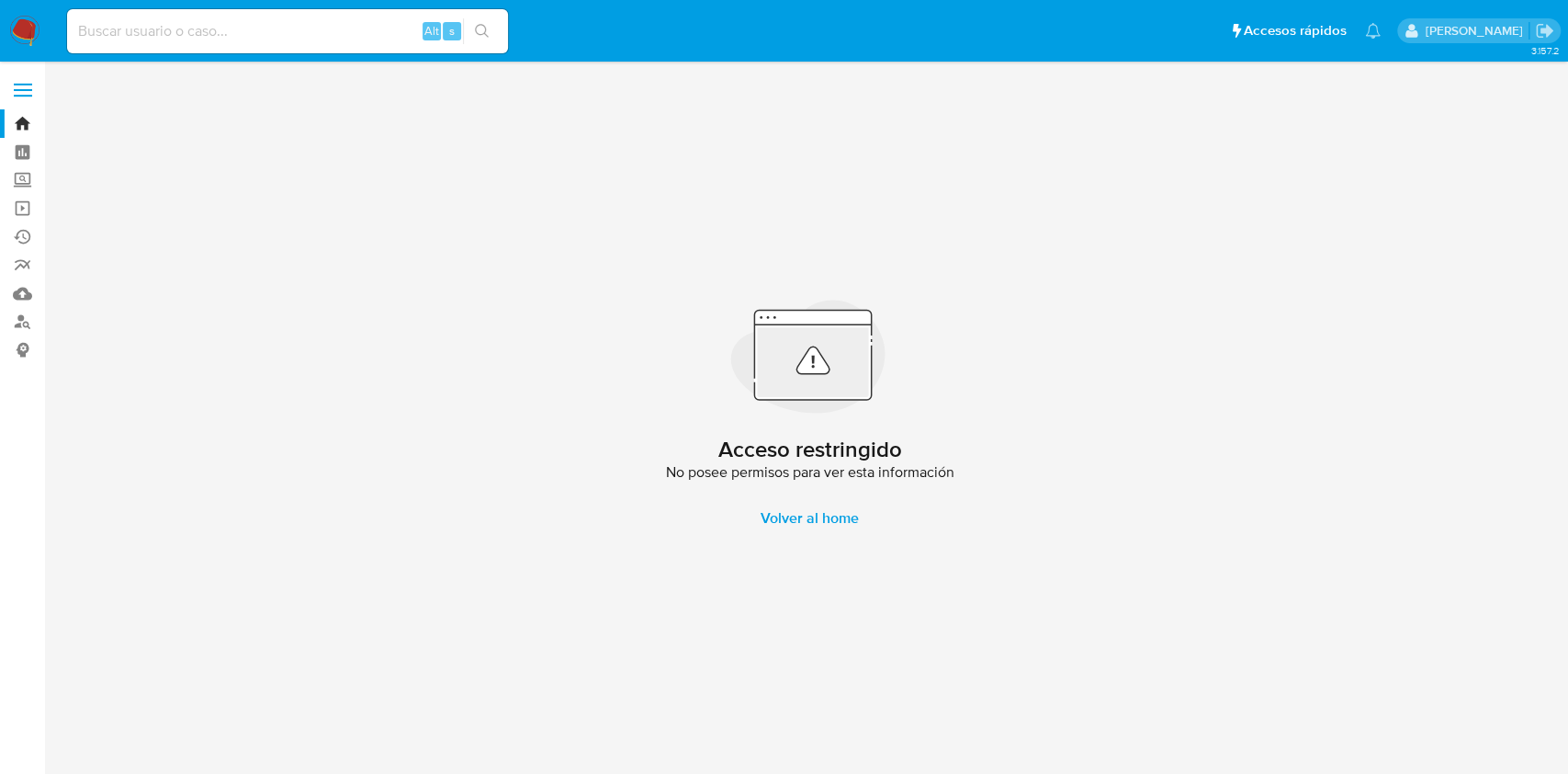
click at [264, 32] on input at bounding box center [287, 31] width 441 height 24
paste input "ObO3AioCgRNNhiT1AQaOJP4A"
type input "ObO3AioCgRNNhiT1AQaOJP4a"
click at [340, 39] on input "ObO3AioCgRNNhiT1AQaOJP4a" at bounding box center [287, 31] width 441 height 24
click at [30, 115] on link "Bandeja" at bounding box center [109, 123] width 219 height 29
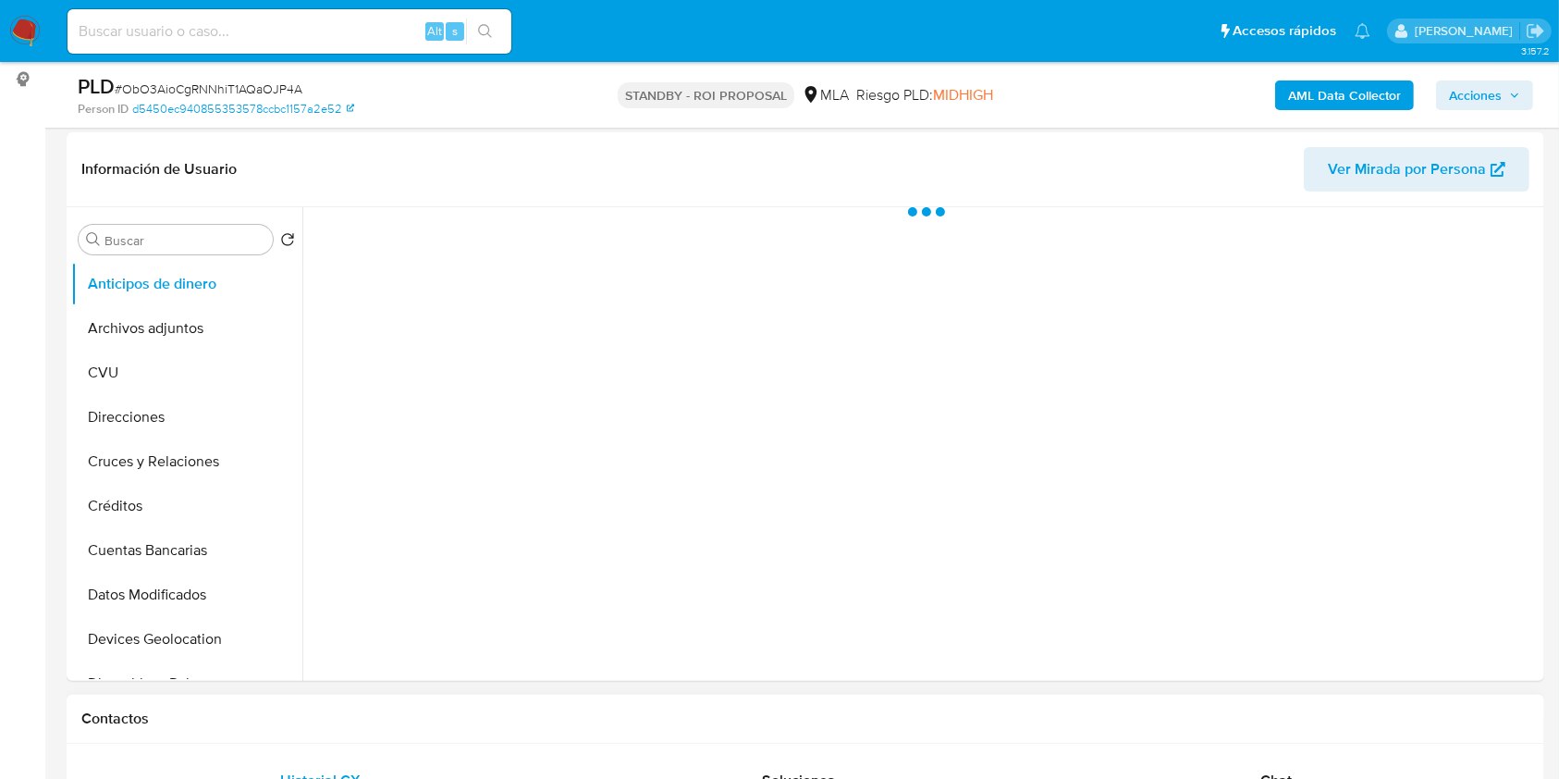
scroll to position [493, 0]
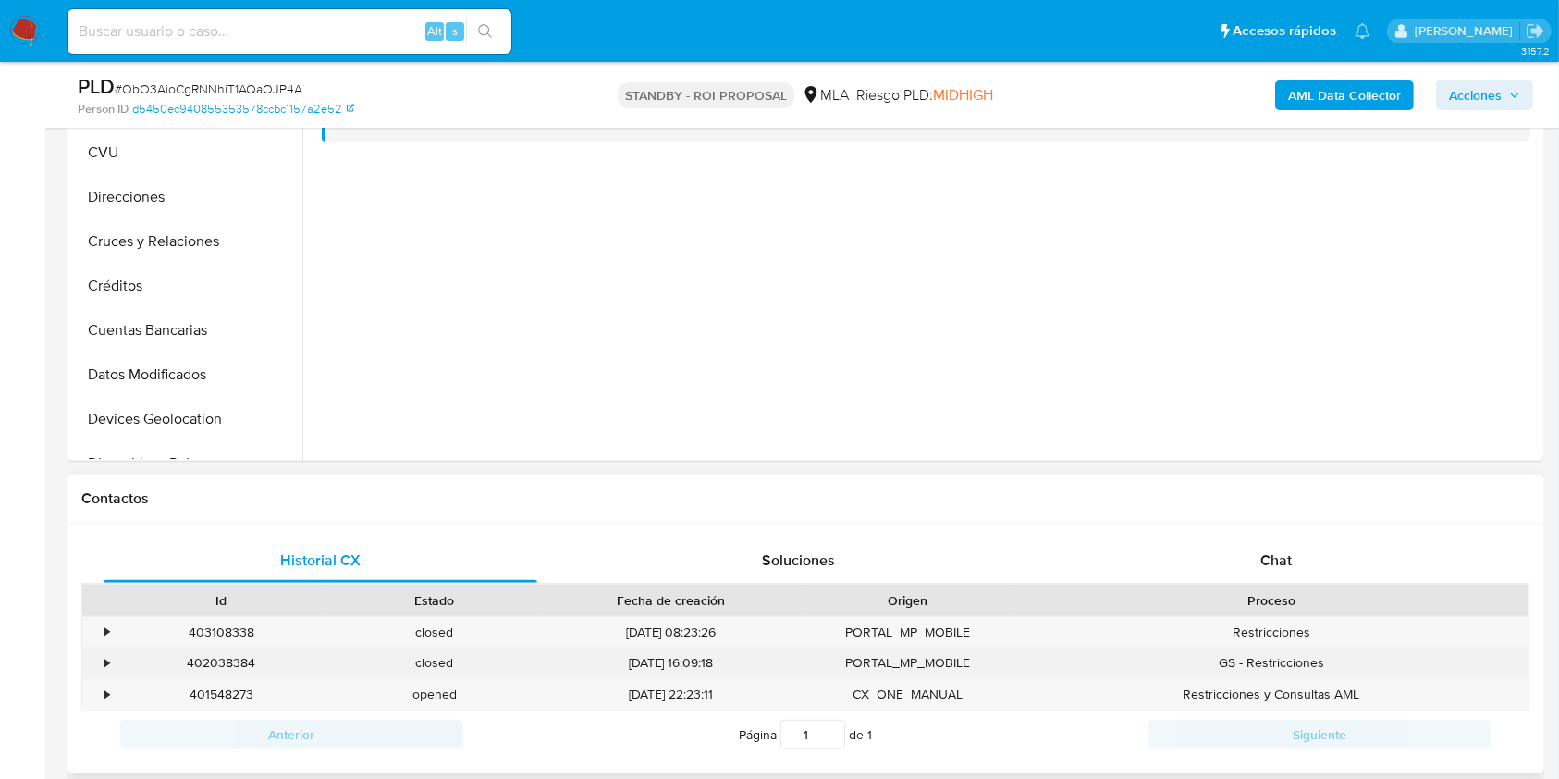
select select "10"
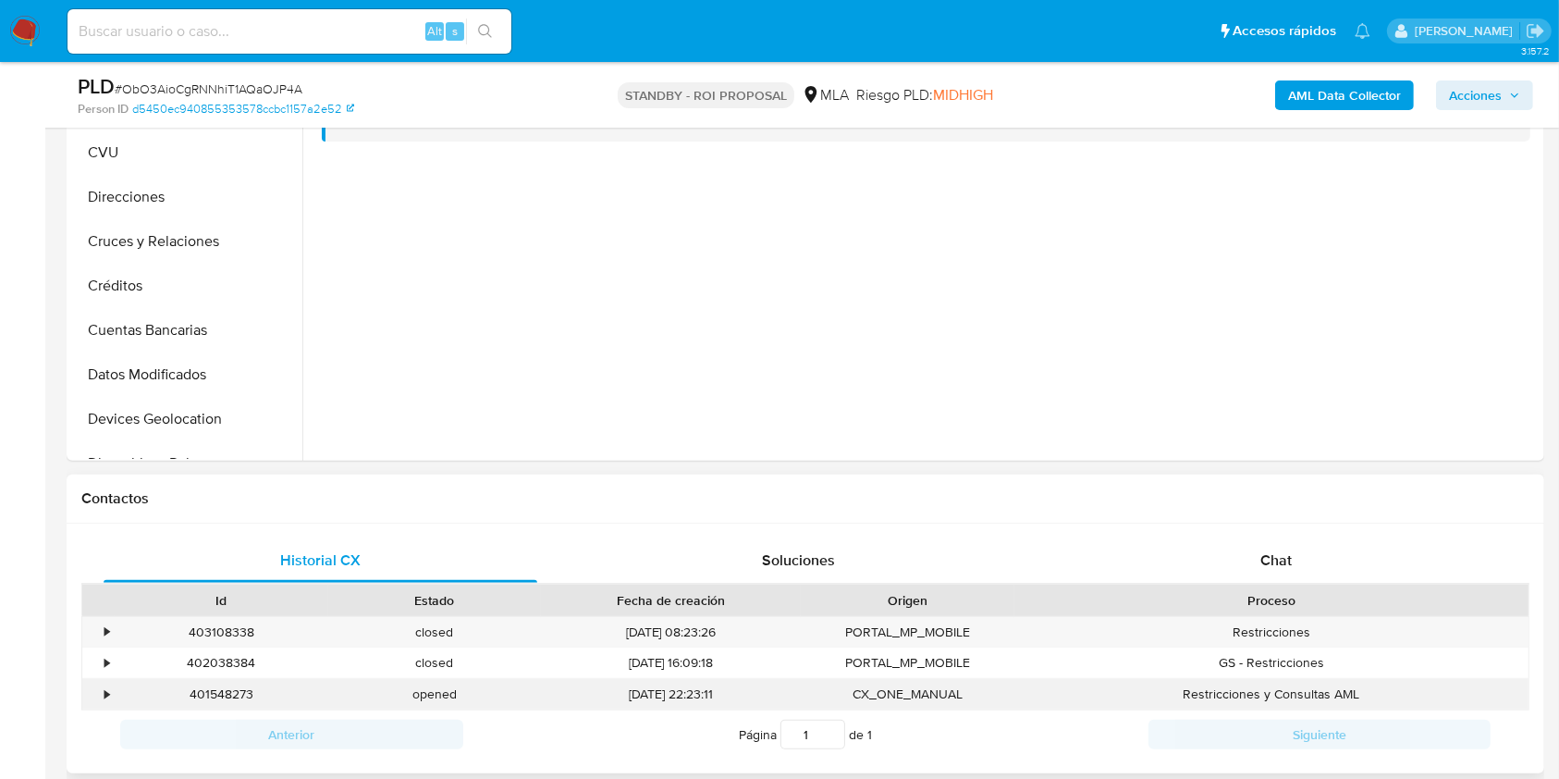
click at [218, 701] on div "401548273" at bounding box center [222, 694] width 214 height 31
copy div "401548273"
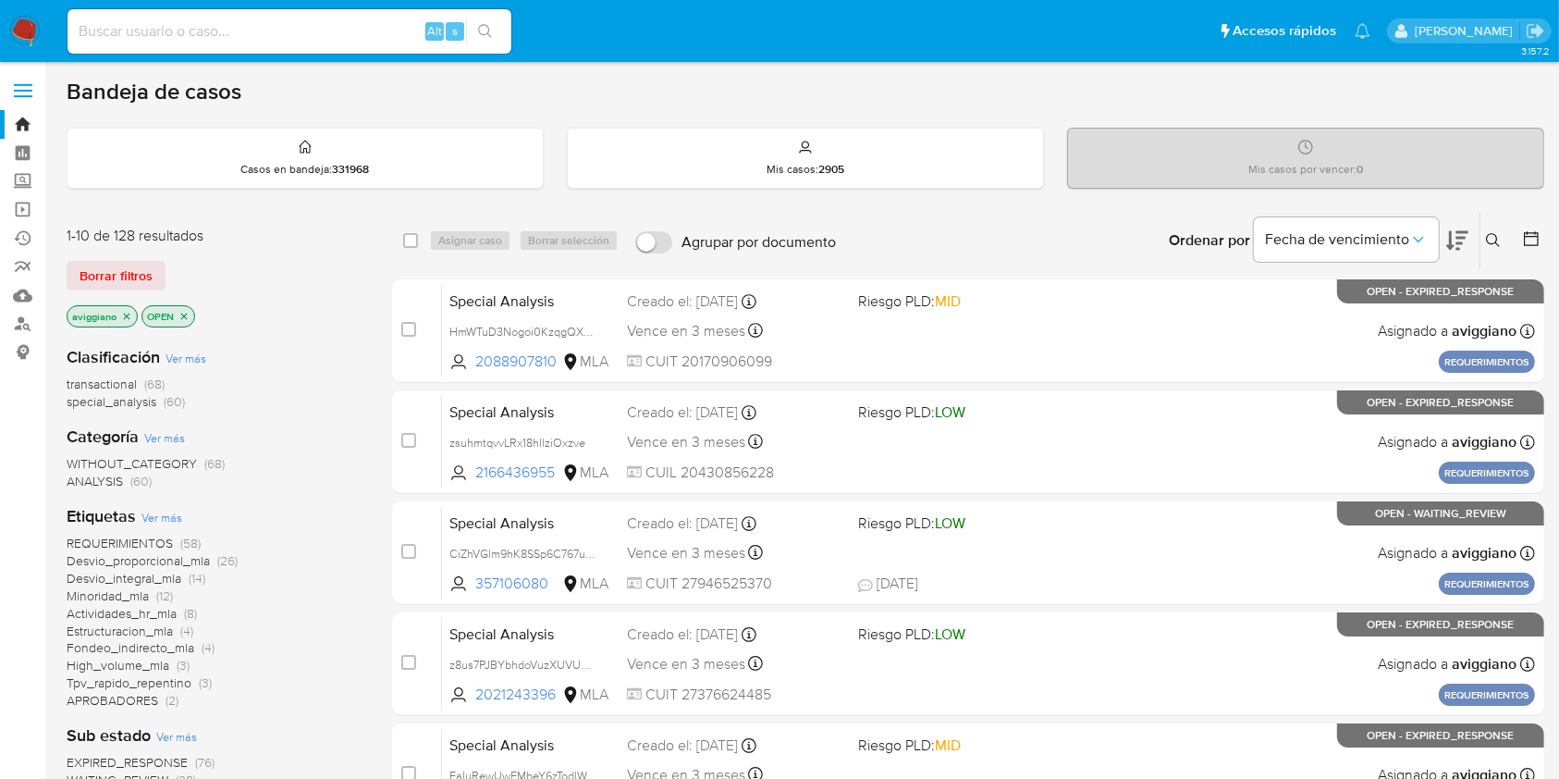
click at [133, 321] on p "aviggiano" at bounding box center [101, 316] width 69 height 20
click at [129, 319] on icon "close-filter" at bounding box center [126, 316] width 11 height 11
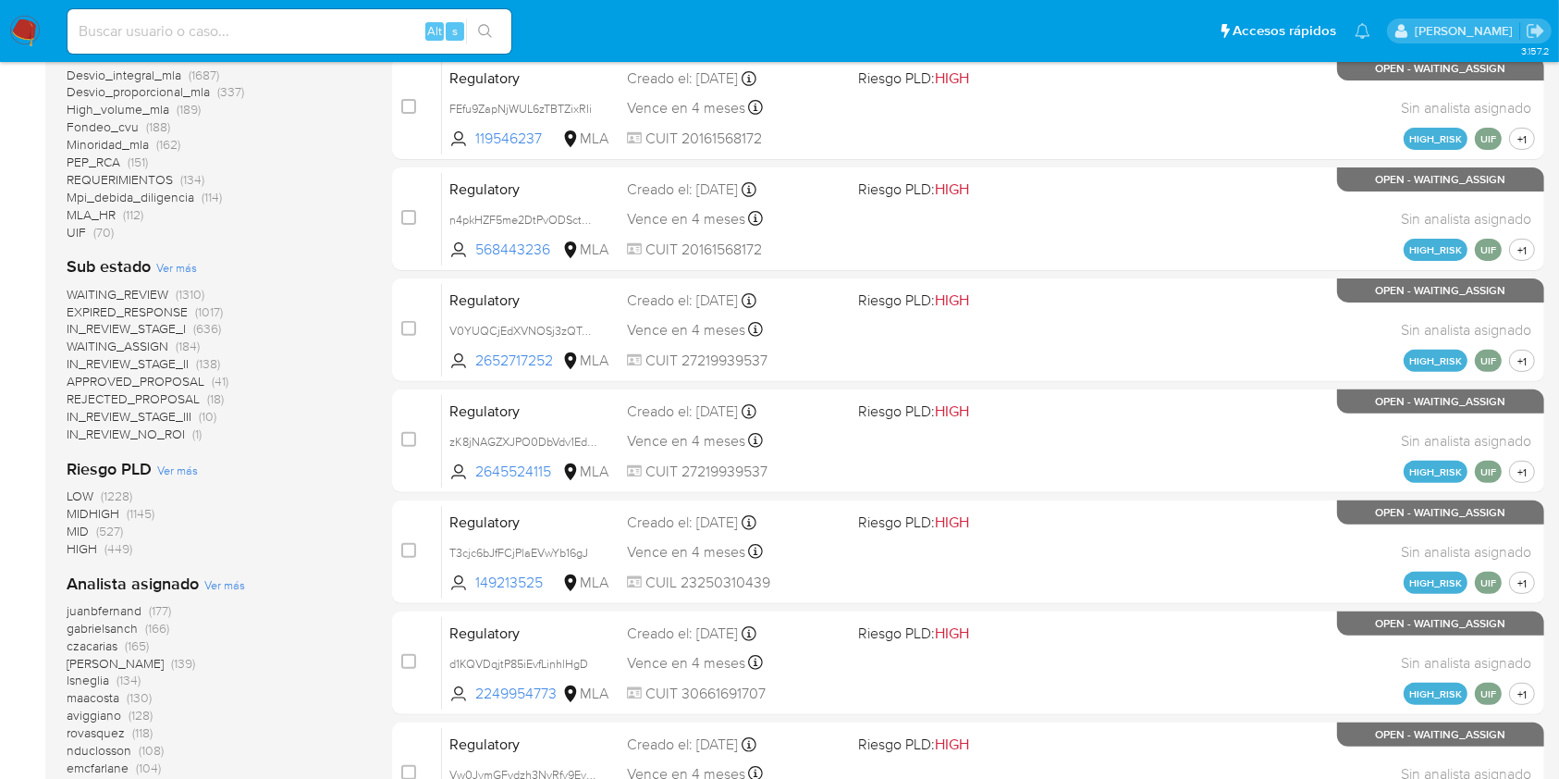
scroll to position [715, 0]
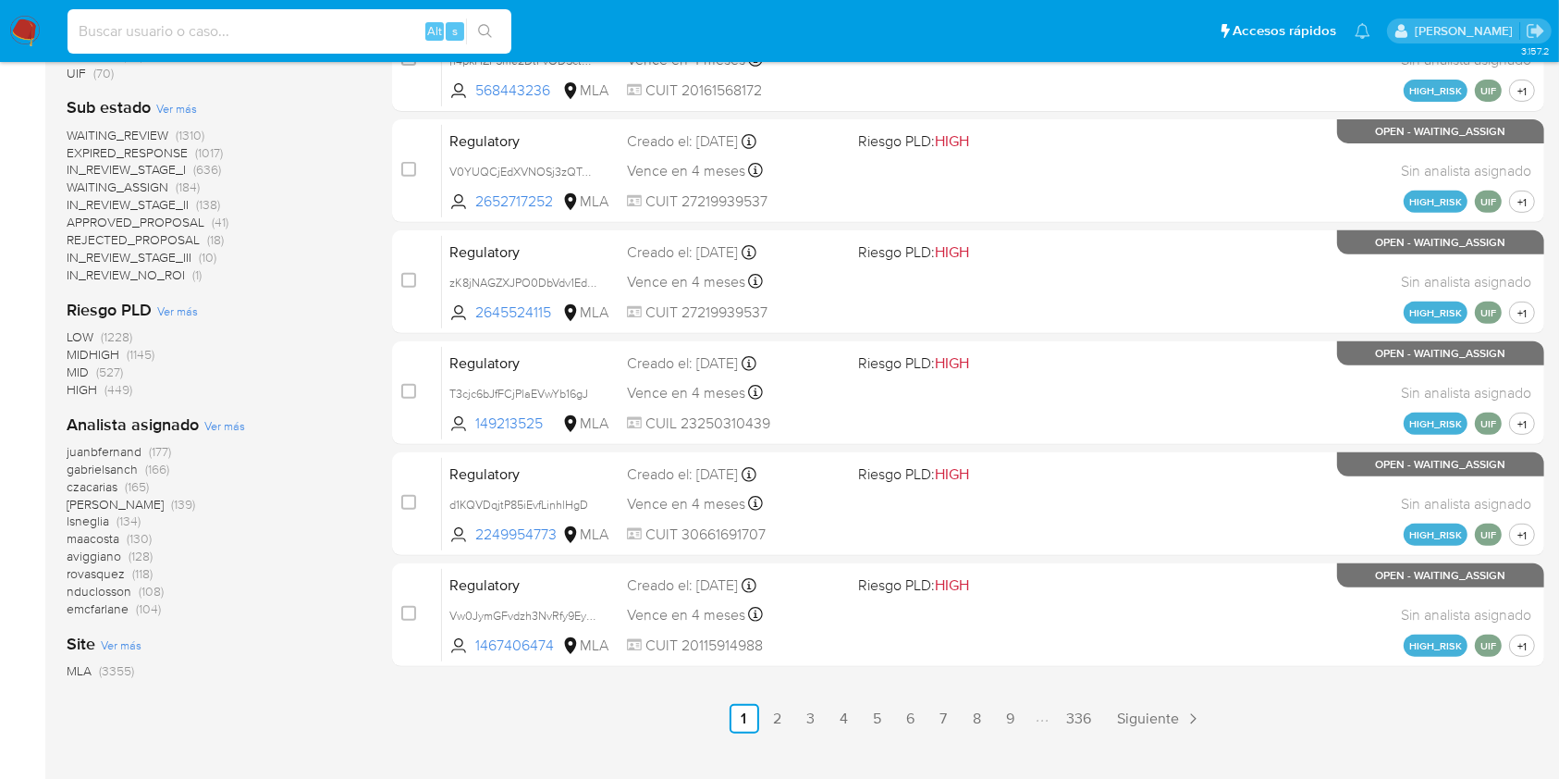
click at [142, 27] on input at bounding box center [289, 31] width 444 height 24
paste input "39343984"
type input "39343984"
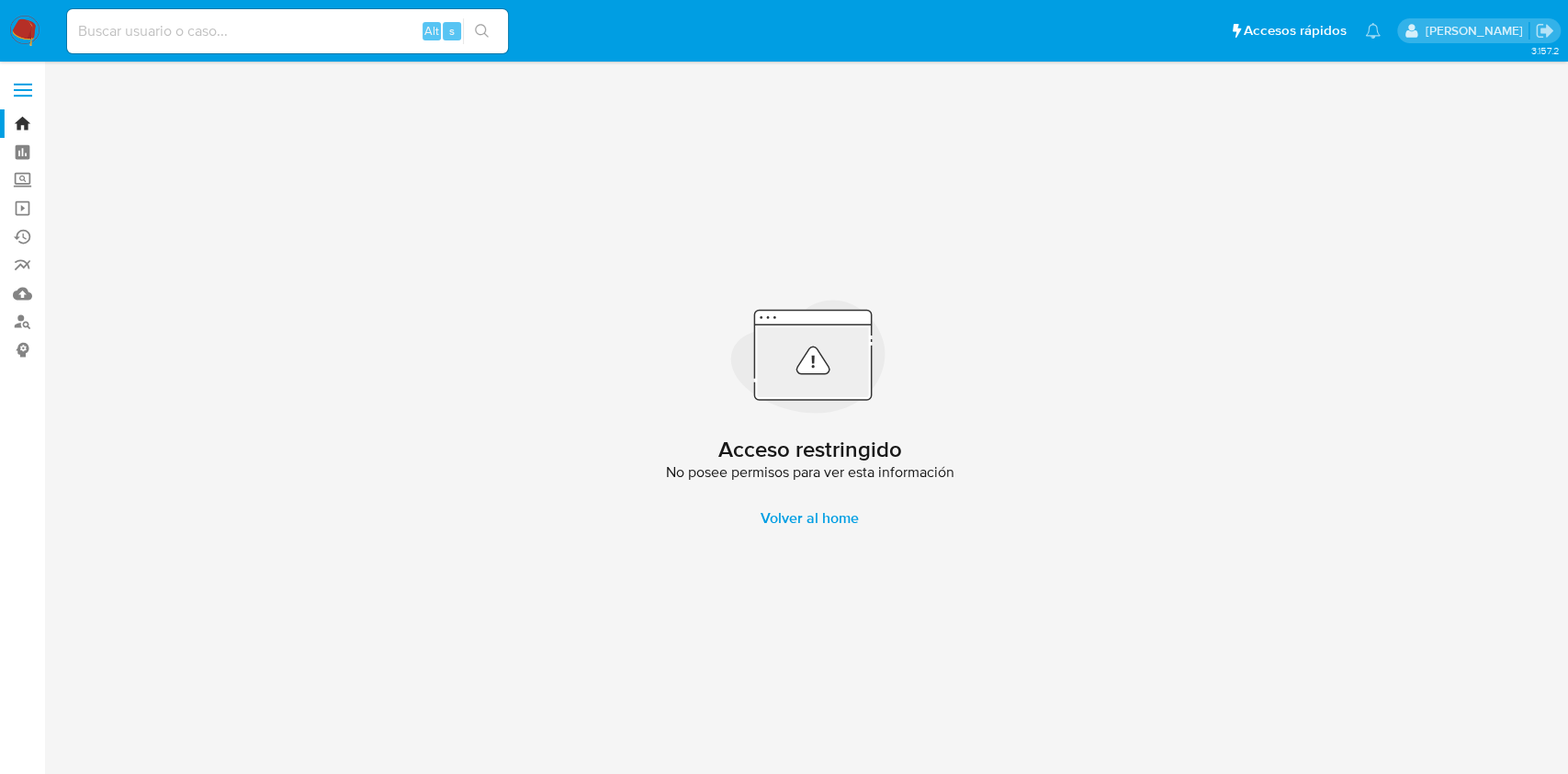
drag, startPoint x: 293, startPoint y: 48, endPoint x: 296, endPoint y: 29, distance: 19.2
click at [292, 48] on div "Alt s" at bounding box center [287, 31] width 441 height 44
click at [161, 25] on input at bounding box center [287, 31] width 441 height 24
paste input "39343984"
type input "39343984"
